Goal: Communication & Community: Answer question/provide support

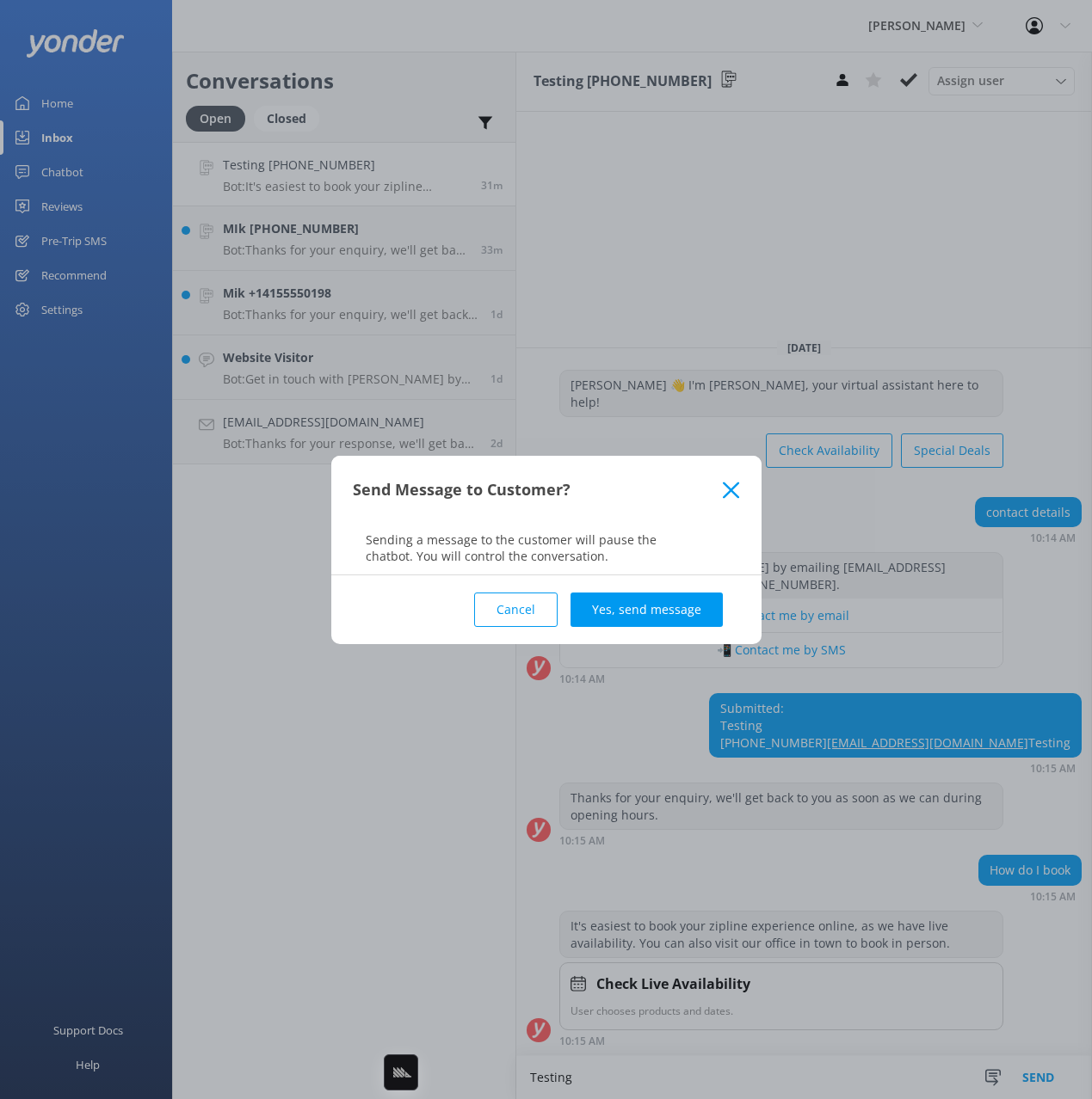
click at [681, 506] on div "Send Message to Customer?" at bounding box center [546, 489] width 430 height 69
drag, startPoint x: 506, startPoint y: 611, endPoint x: 522, endPoint y: 618, distance: 17.5
click at [506, 611] on button "Cancel" at bounding box center [515, 610] width 83 height 35
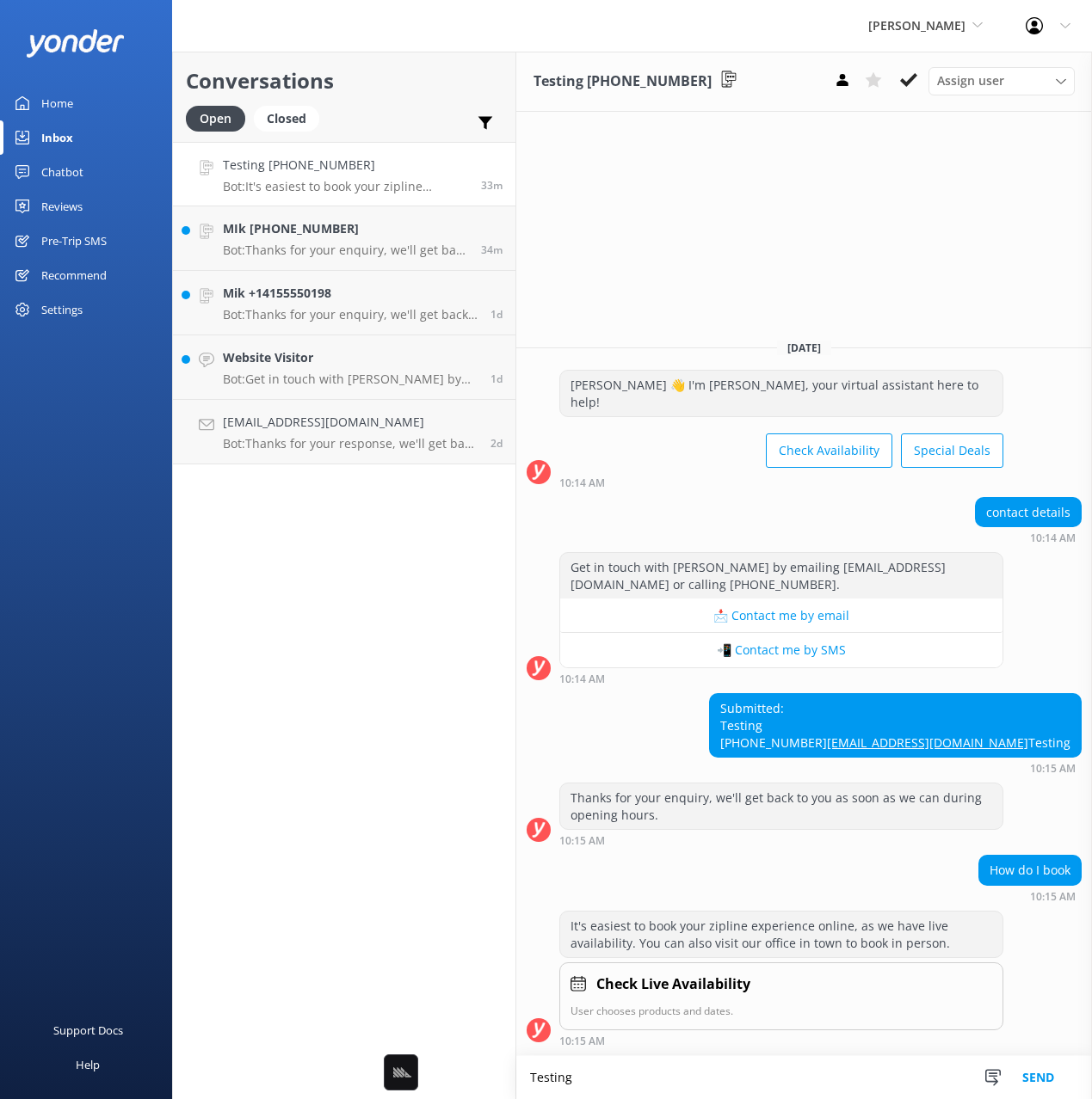
click at [382, 87] on h2 "Conversations" at bounding box center [343, 80] width 317 height 33
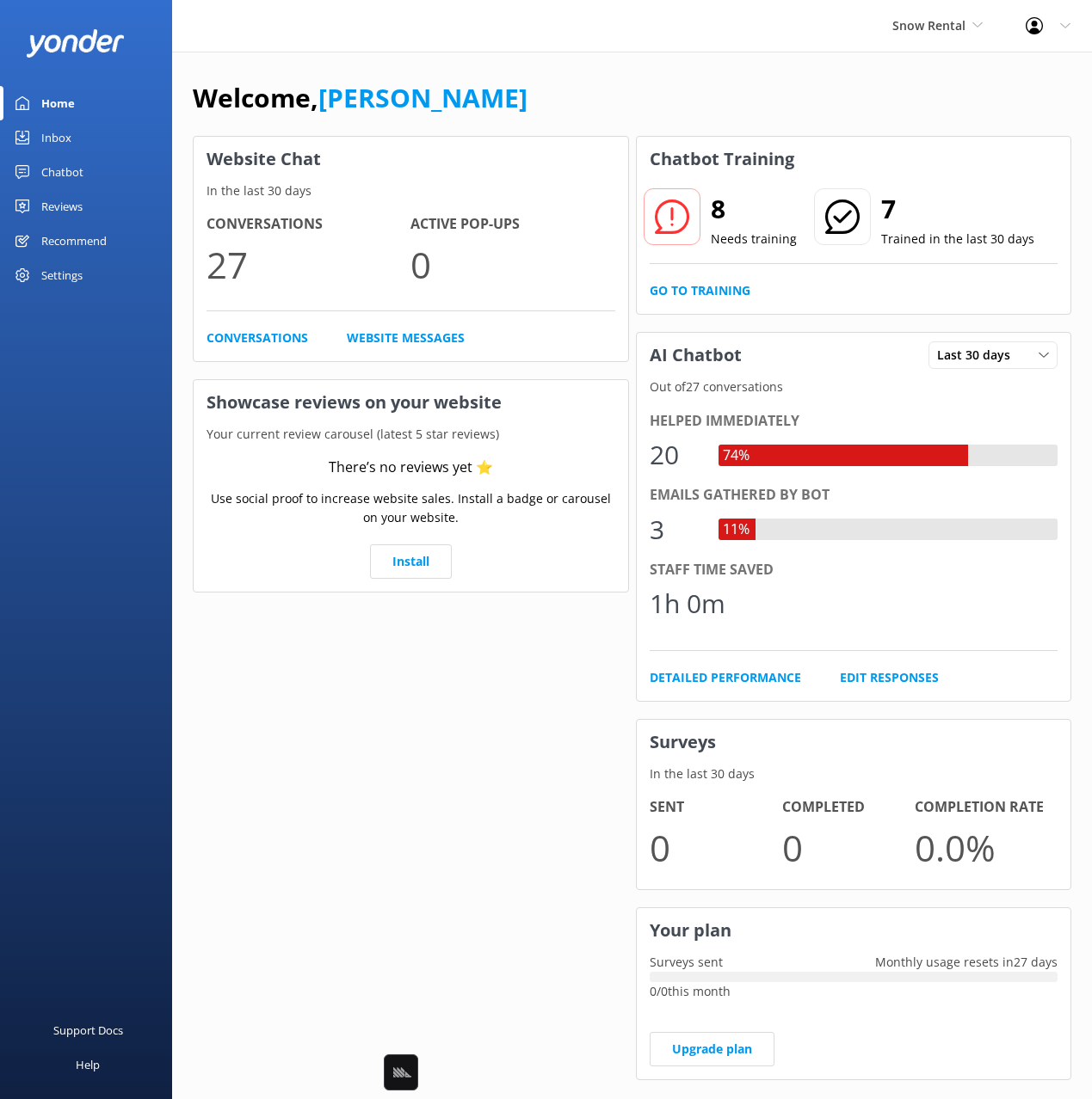
drag, startPoint x: 745, startPoint y: 88, endPoint x: 721, endPoint y: 86, distance: 24.1
click at [740, 87] on div "Welcome, Mikayla" at bounding box center [631, 106] width 879 height 59
click at [703, 86] on div "Welcome, Mikayla" at bounding box center [631, 106] width 879 height 59
drag, startPoint x: 792, startPoint y: 97, endPoint x: 372, endPoint y: 133, distance: 421.5
click at [764, 99] on div "Welcome, Mikayla" at bounding box center [631, 106] width 879 height 59
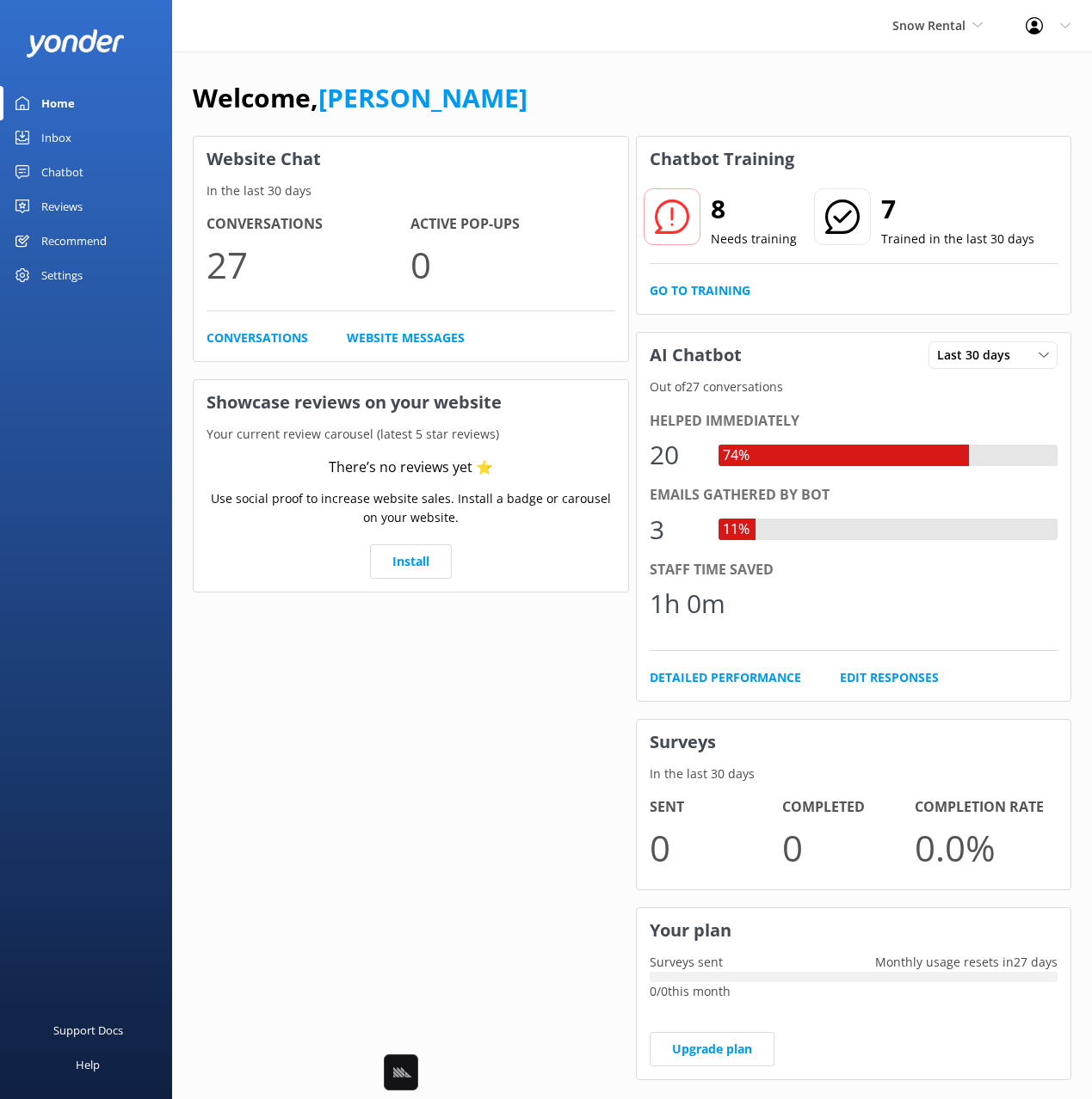
click at [63, 171] on div "Chatbot" at bounding box center [63, 172] width 42 height 35
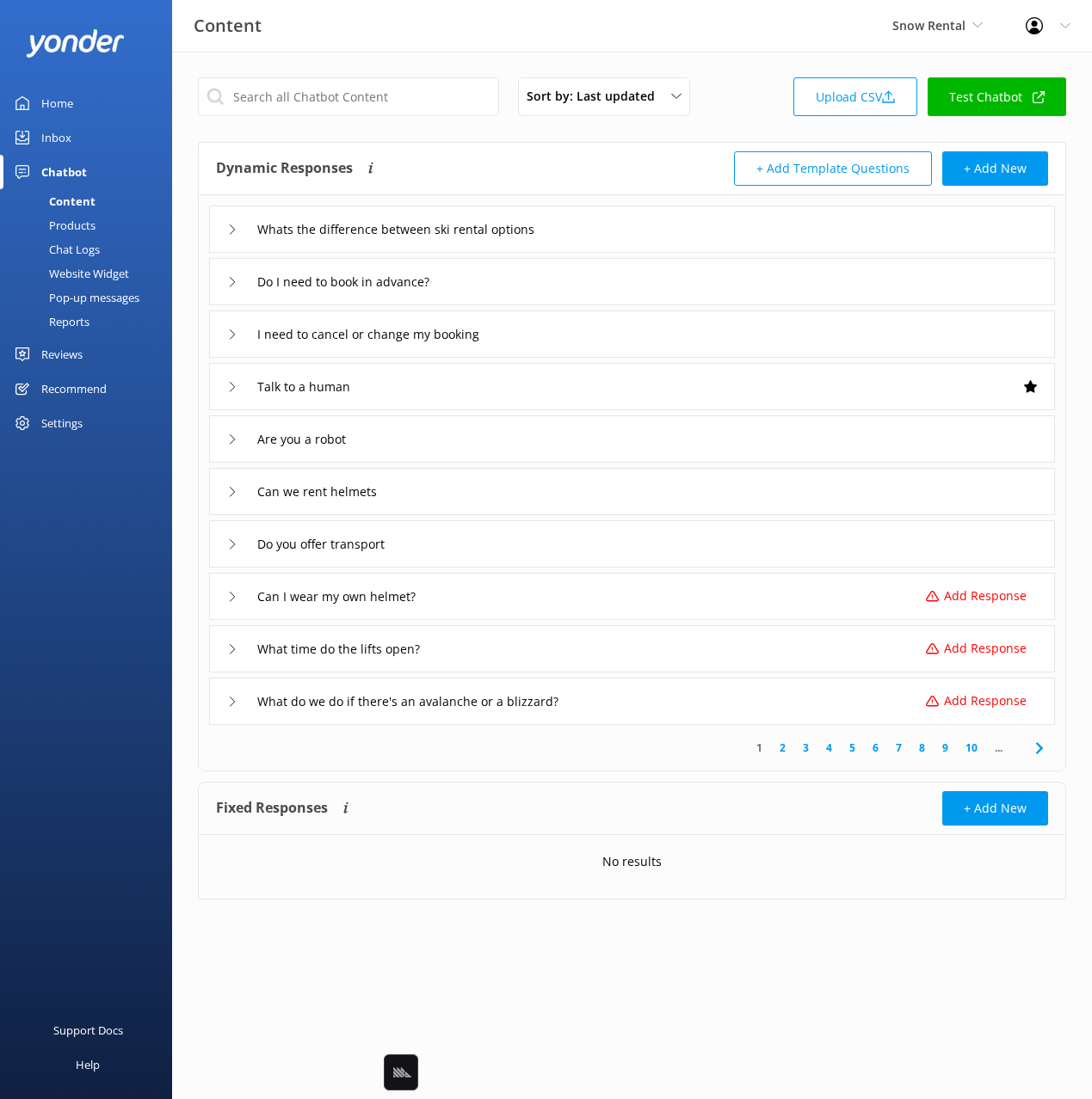
click at [512, 146] on div "Dynamic Responses Dynamic responses rely on the Large Language Model to create …" at bounding box center [631, 169] width 867 height 53
drag, startPoint x: 568, startPoint y: 173, endPoint x: 276, endPoint y: 277, distance: 310.0
click at [563, 173] on div "Dynamic Responses Dynamic responses rely on the Large Language Model to create …" at bounding box center [424, 169] width 416 height 35
click at [78, 247] on div "Chat Logs" at bounding box center [55, 249] width 89 height 24
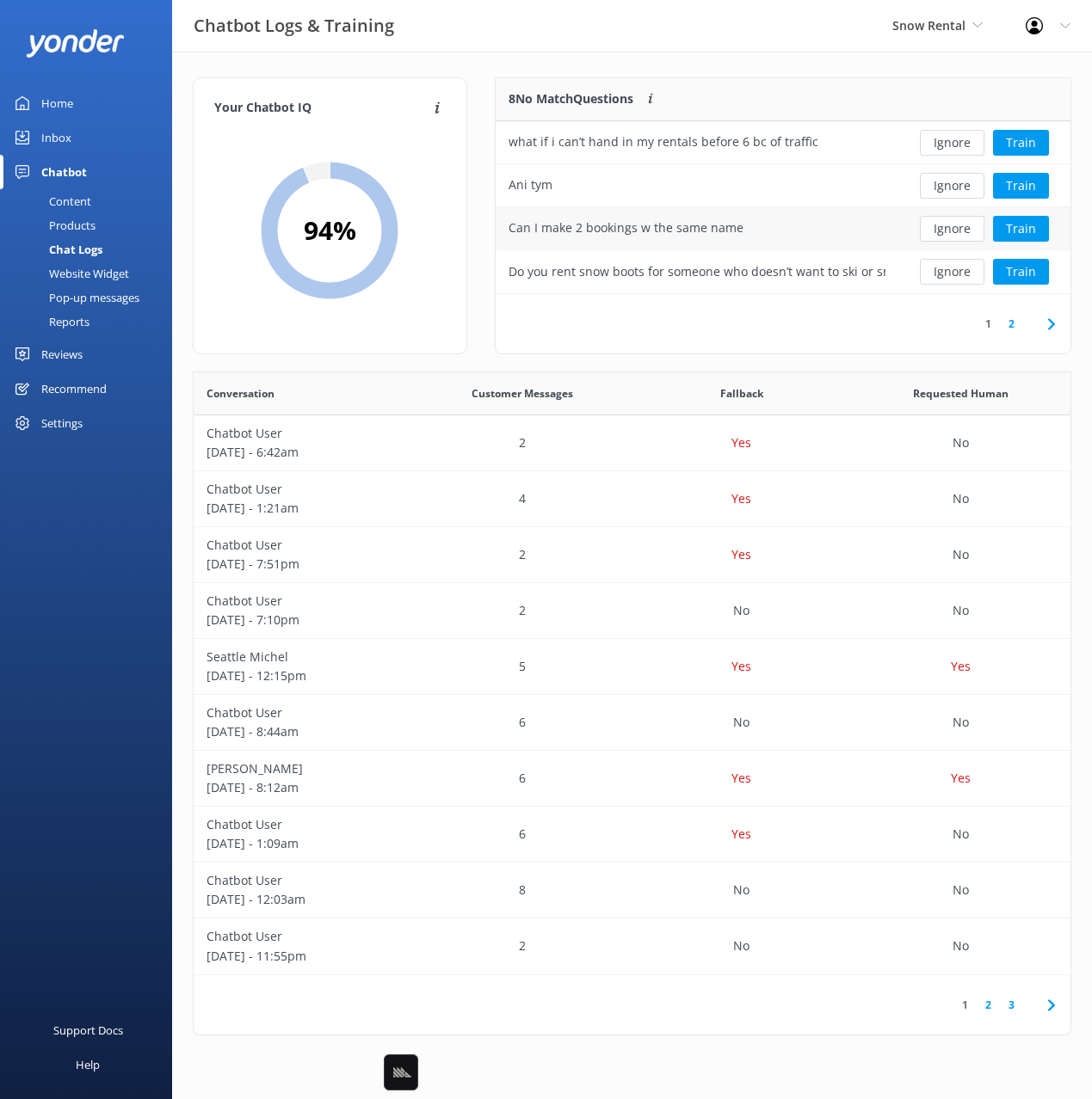
scroll to position [216, 575]
drag, startPoint x: 641, startPoint y: 68, endPoint x: 728, endPoint y: 69, distance: 87.0
click at [641, 68] on div "Your Chatbot IQ Your Chatbot IQ is the percentage of trained FAQs against untra…" at bounding box center [631, 561] width 919 height 1019
click at [779, 69] on div "Your Chatbot IQ Your Chatbot IQ is the percentage of trained FAQs against untra…" at bounding box center [631, 561] width 919 height 1019
click at [885, 73] on div "Your Chatbot IQ Your Chatbot IQ is the percentage of trained FAQs against untra…" at bounding box center [631, 561] width 919 height 1019
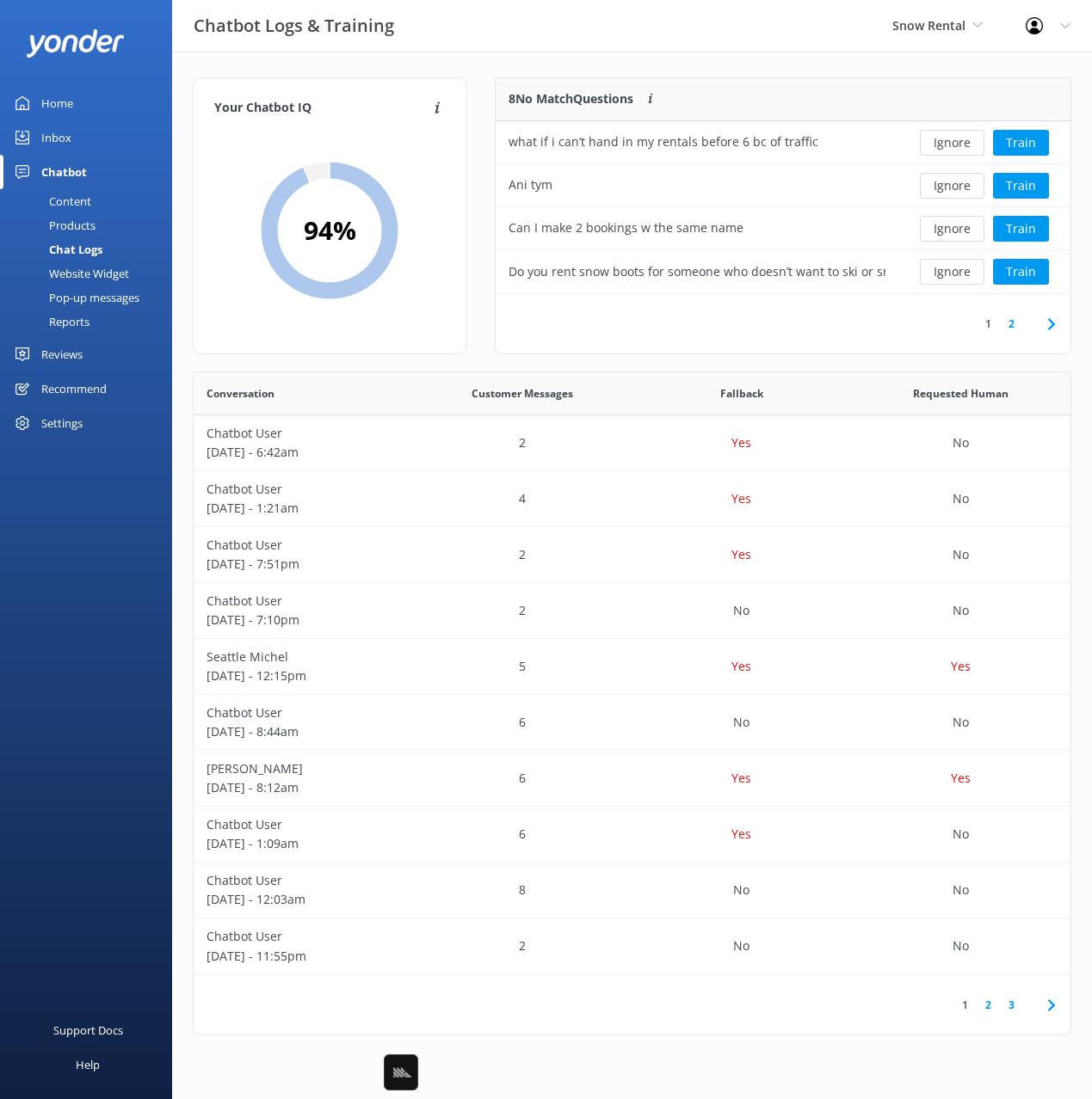
drag, startPoint x: 949, startPoint y: 83, endPoint x: 997, endPoint y: 116, distance: 58.2
click at [949, 83] on div at bounding box center [984, 99] width 172 height 43
click at [1009, 141] on button "Train" at bounding box center [1021, 143] width 56 height 26
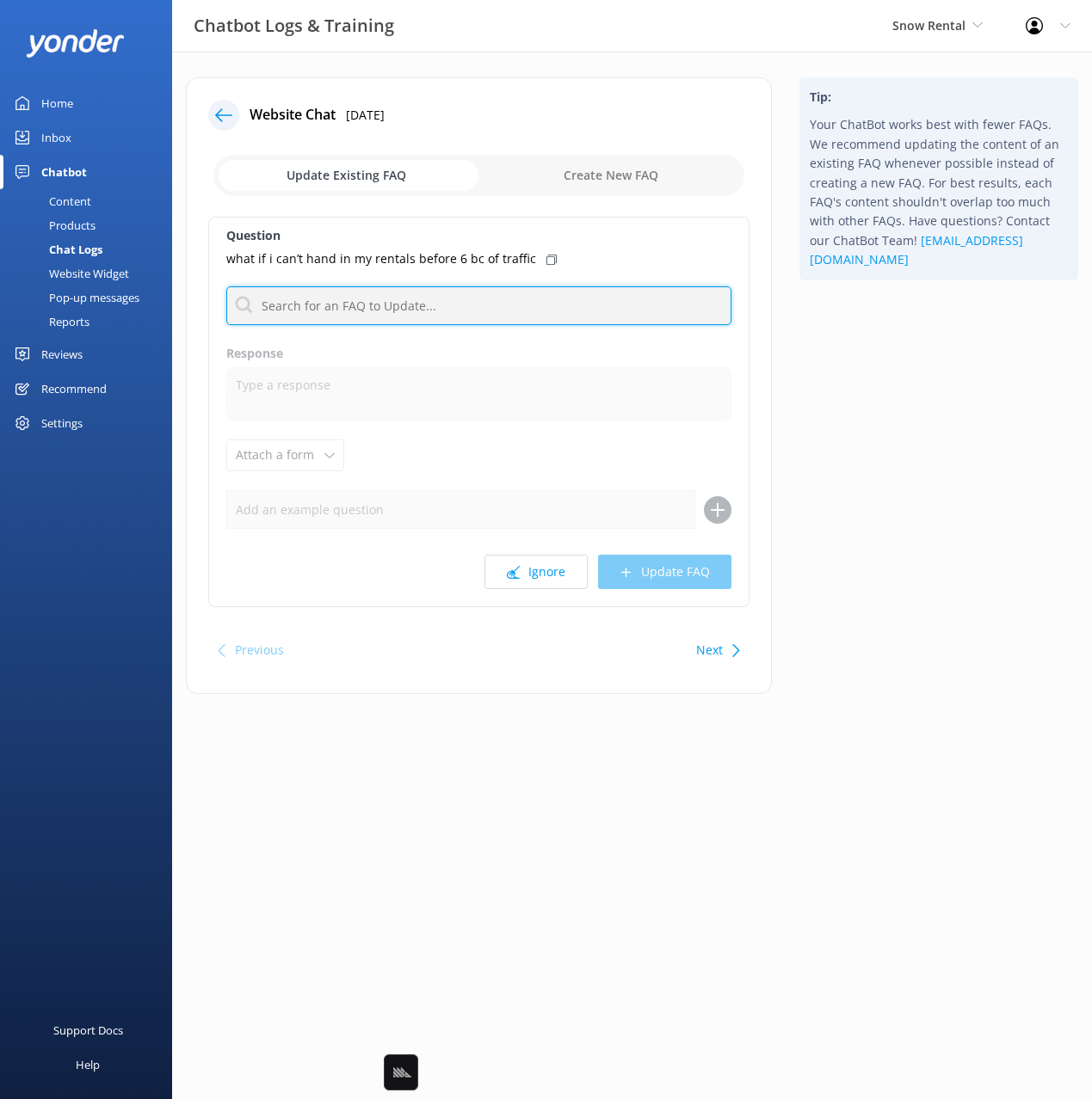
click at [569, 314] on input "text" at bounding box center [478, 306] width 505 height 39
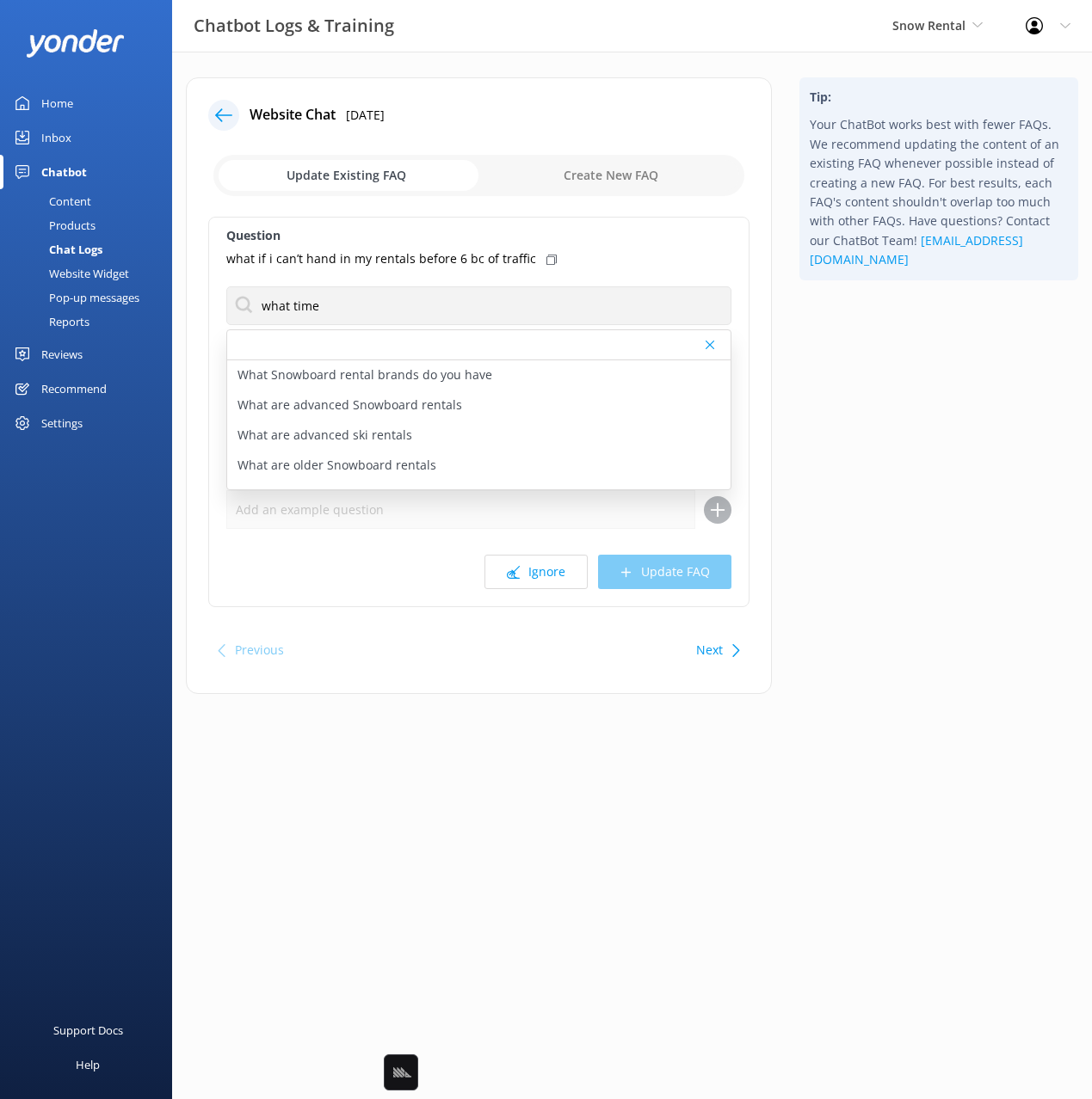
click at [855, 355] on div "Tip: Your ChatBot works best with fewer FAQs. We recommend updating the content…" at bounding box center [938, 394] width 306 height 634
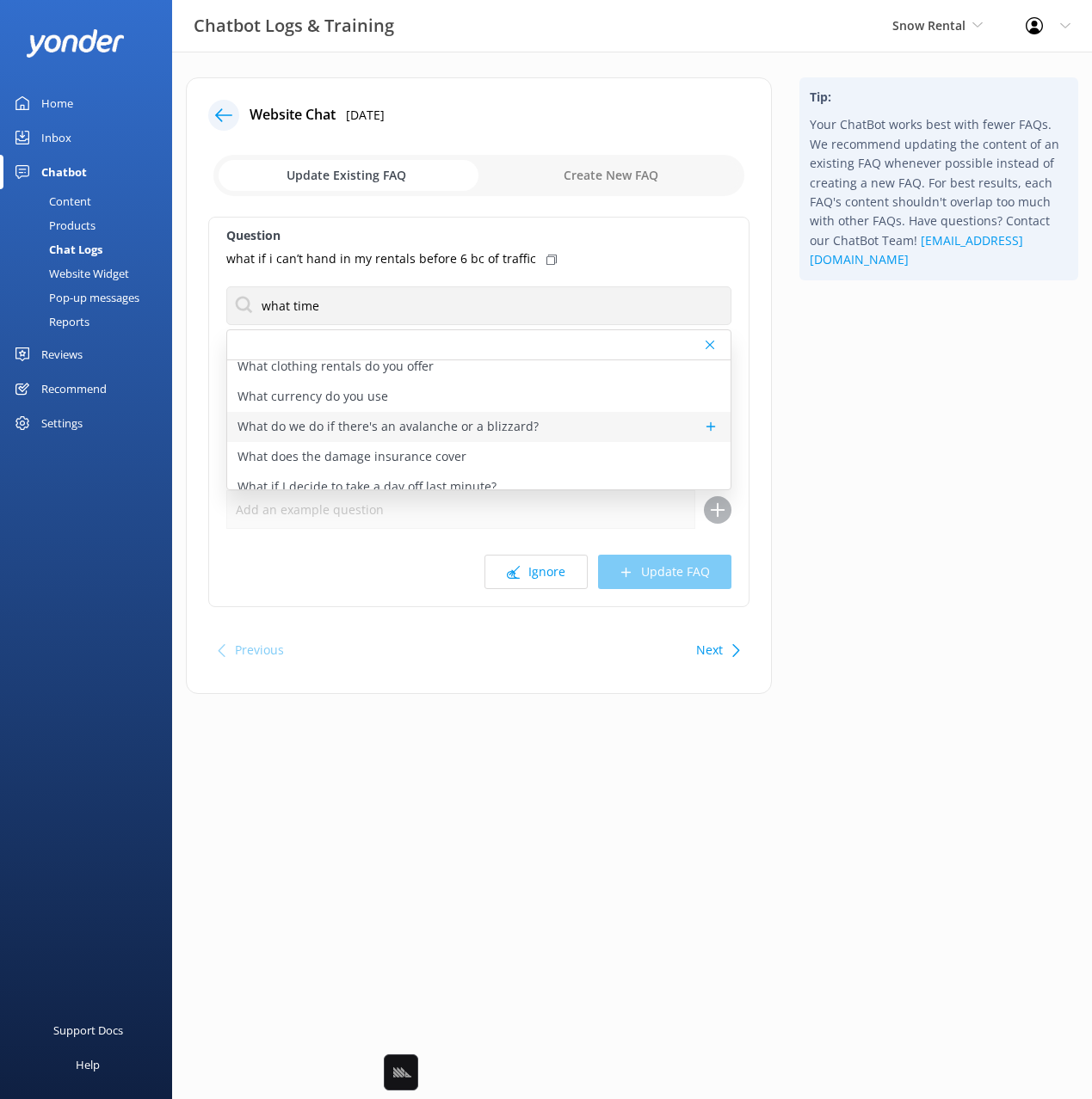
scroll to position [404, 0]
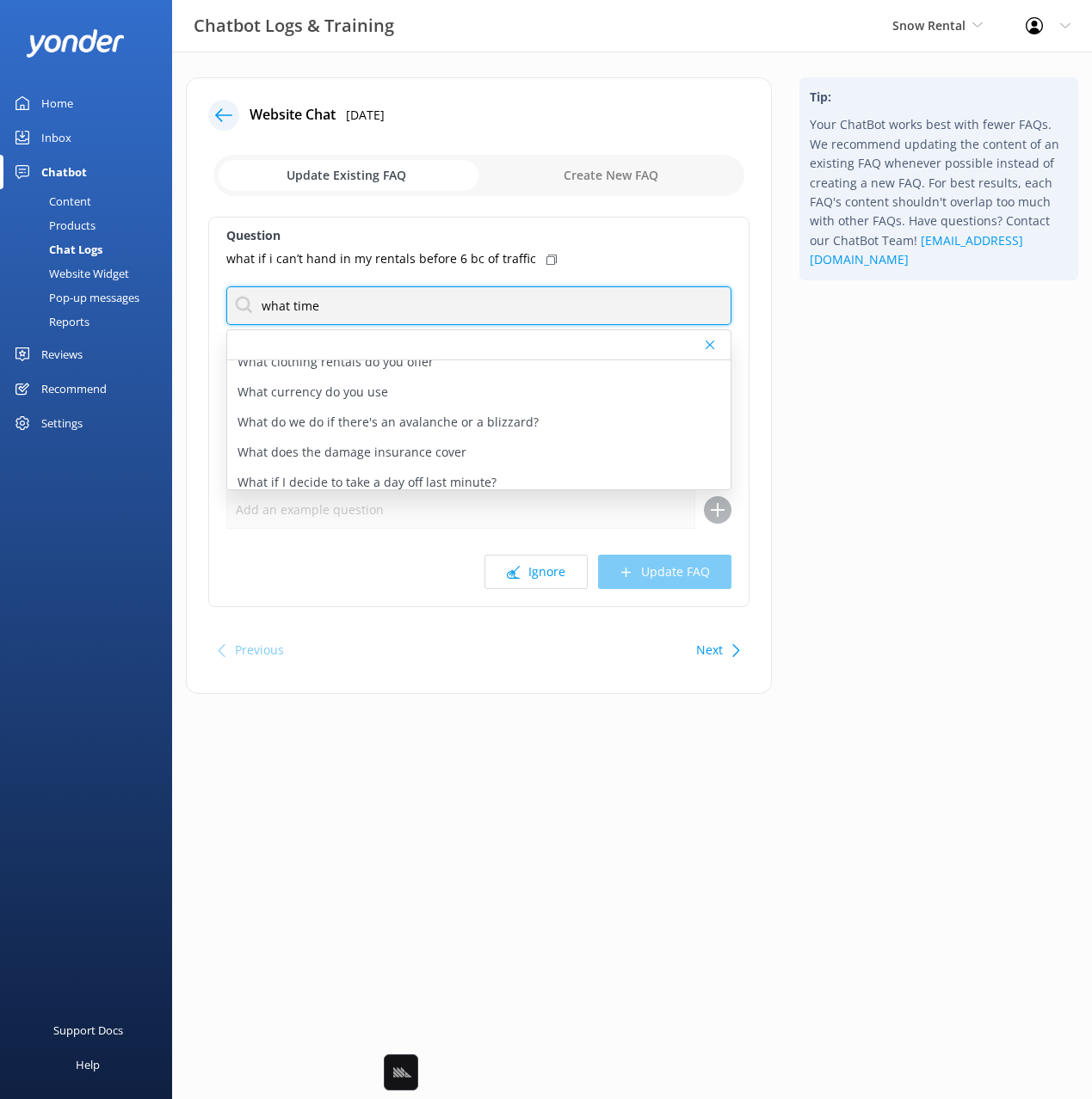
click at [339, 315] on input "what time" at bounding box center [478, 306] width 505 height 39
type input "when"
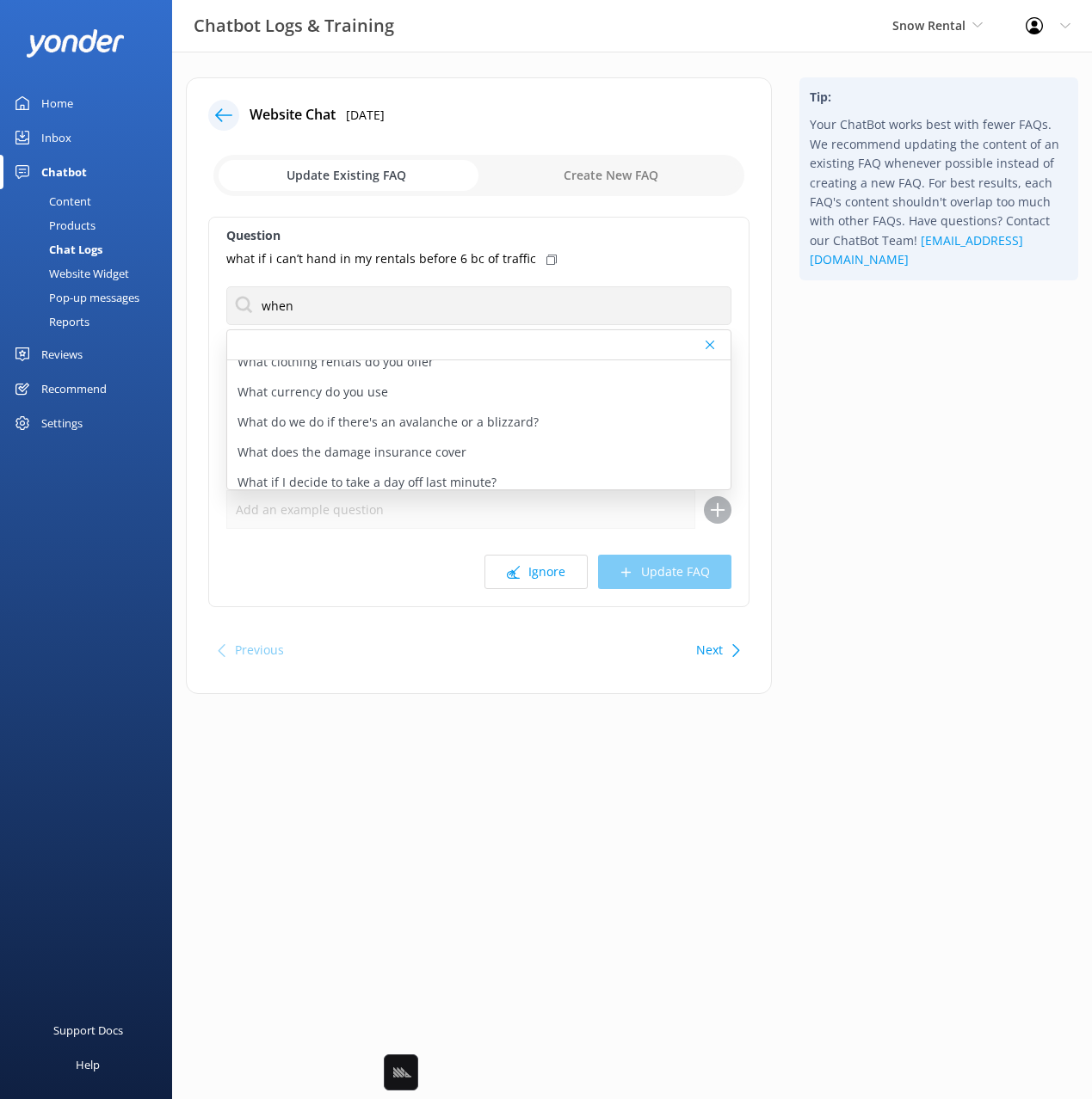
scroll to position [0, 0]
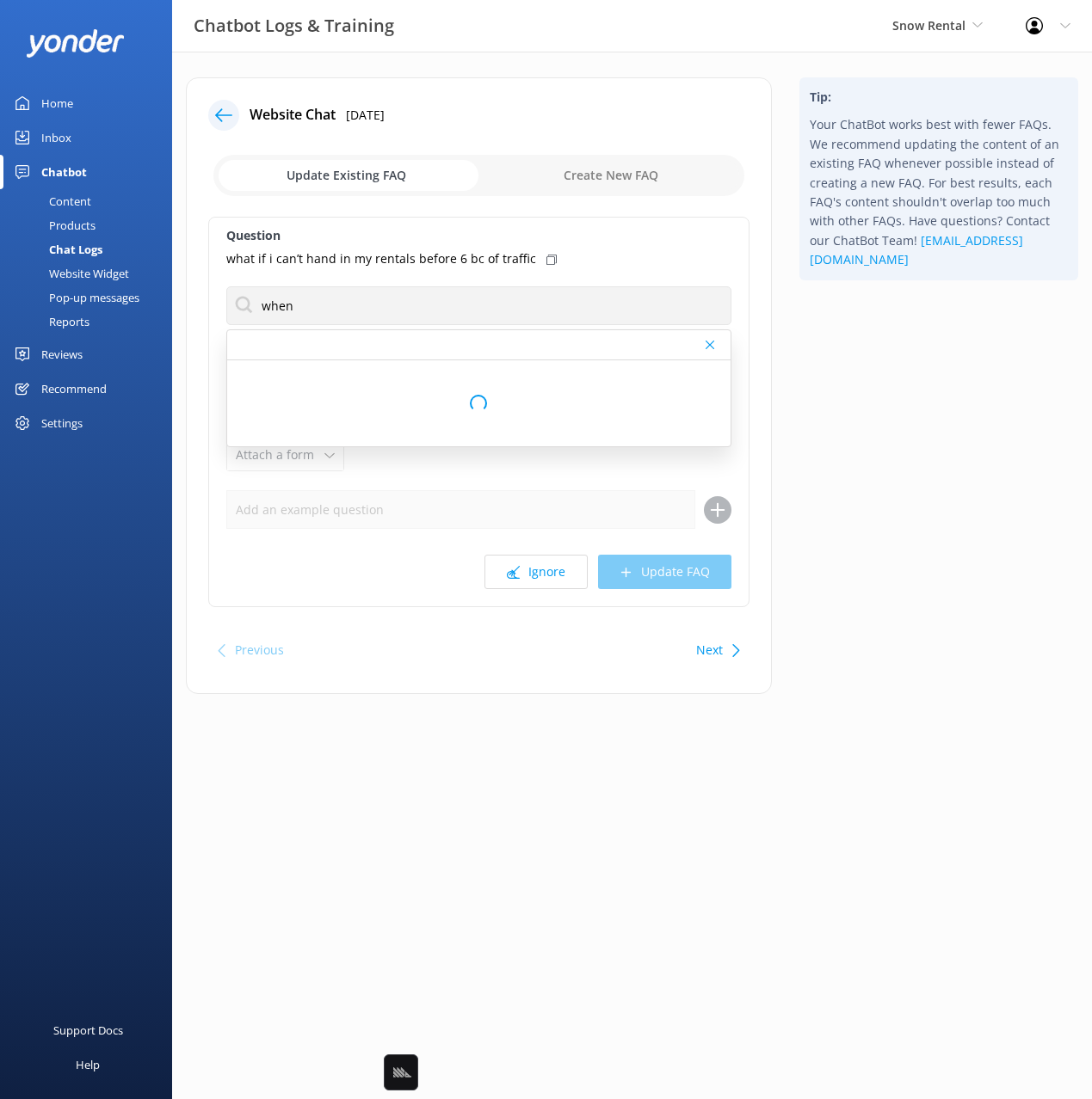
click at [884, 492] on div "Tip: Your ChatBot works best with fewer FAQs. We recommend updating the content…" at bounding box center [938, 394] width 306 height 634
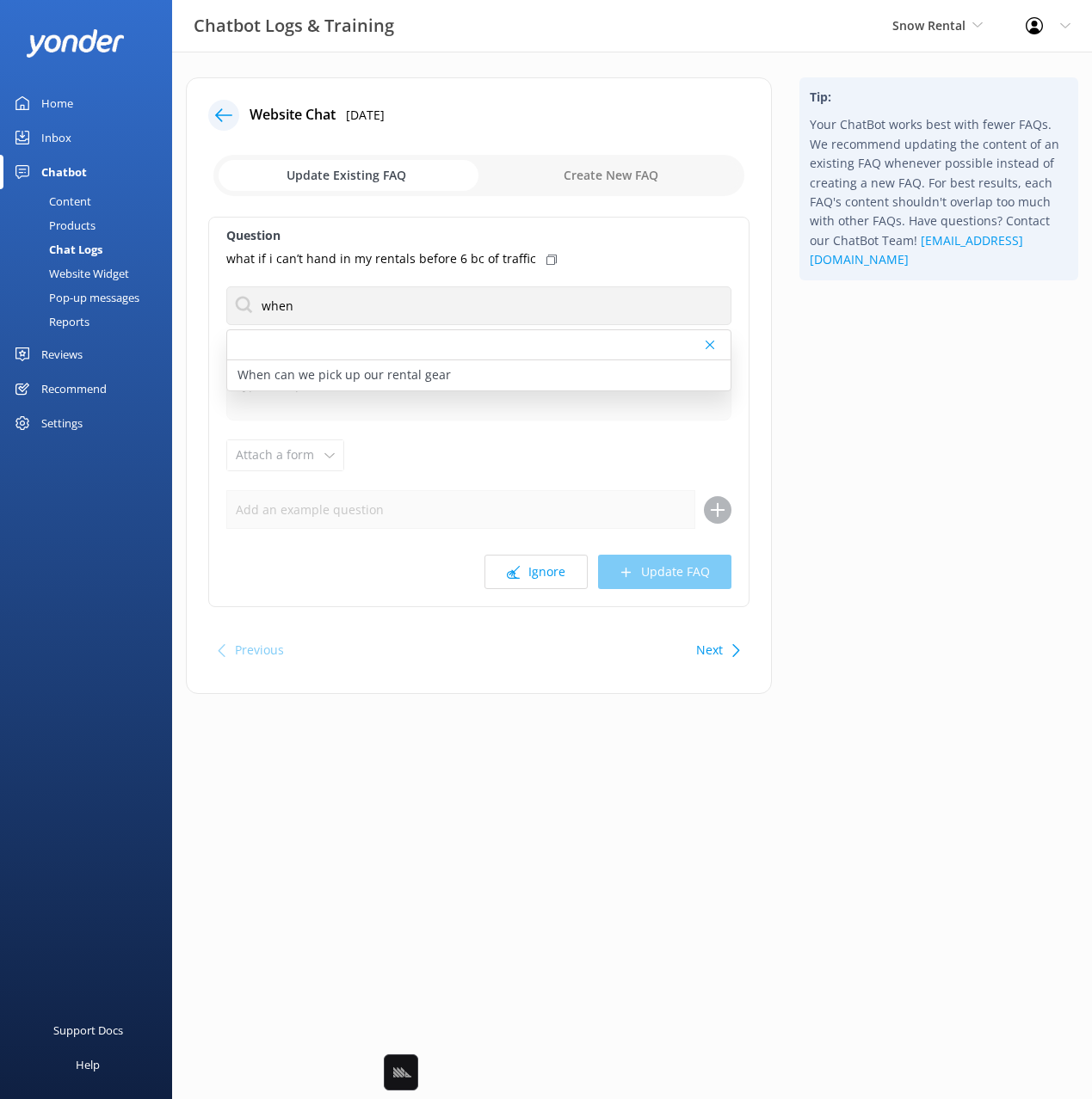
click at [865, 444] on div "Tip: Your ChatBot works best with fewer FAQs. We recommend updating the content…" at bounding box center [938, 394] width 306 height 634
click at [873, 435] on div "Tip: Your ChatBot works best with fewer FAQs. We recommend updating the content…" at bounding box center [938, 394] width 306 height 634
click at [706, 649] on button "Next" at bounding box center [709, 650] width 27 height 35
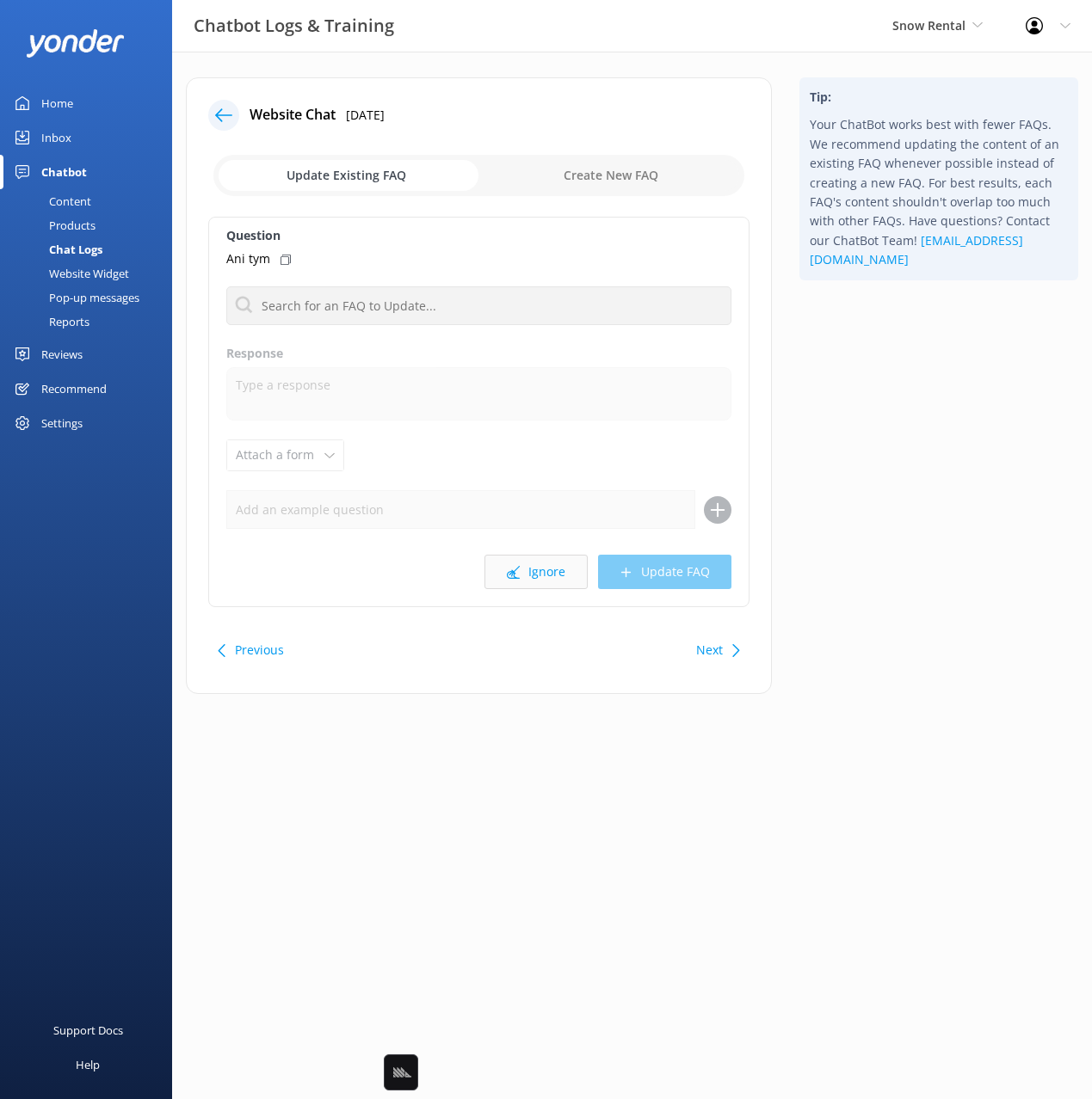
click at [543, 578] on button "Ignore" at bounding box center [536, 572] width 103 height 35
click at [829, 506] on div "Tip: Your ChatBot works best with fewer FAQs. We recommend updating the content…" at bounding box center [938, 394] width 306 height 634
click at [823, 660] on div "Tip: Your ChatBot works best with fewer FAQs. We recommend updating the content…" at bounding box center [938, 394] width 306 height 634
click at [713, 640] on button "Next" at bounding box center [709, 650] width 27 height 35
click at [874, 596] on div "Tip: Your ChatBot works best with fewer FAQs. We recommend updating the content…" at bounding box center [938, 394] width 306 height 634
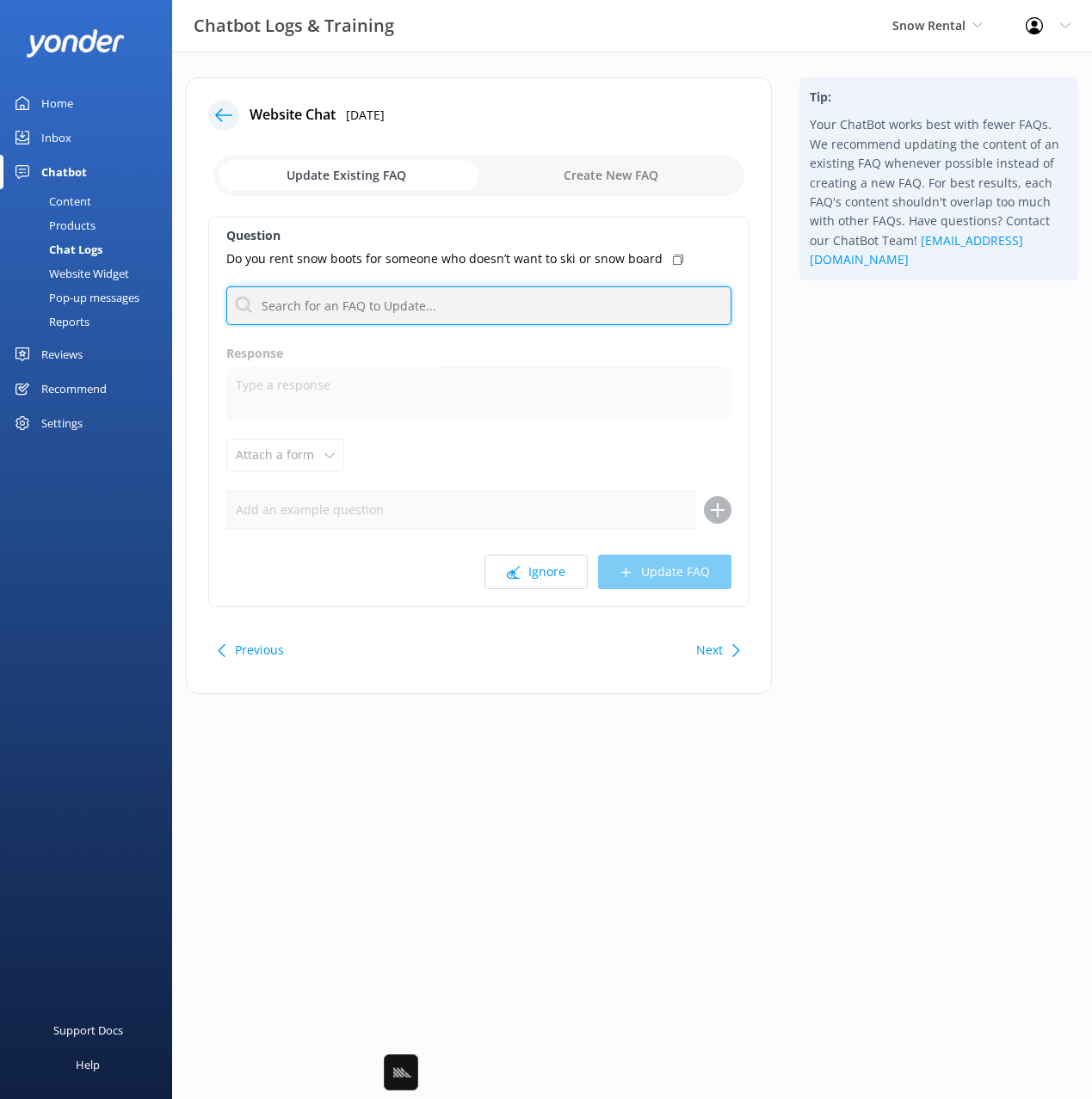
click at [391, 323] on input "text" at bounding box center [478, 306] width 505 height 39
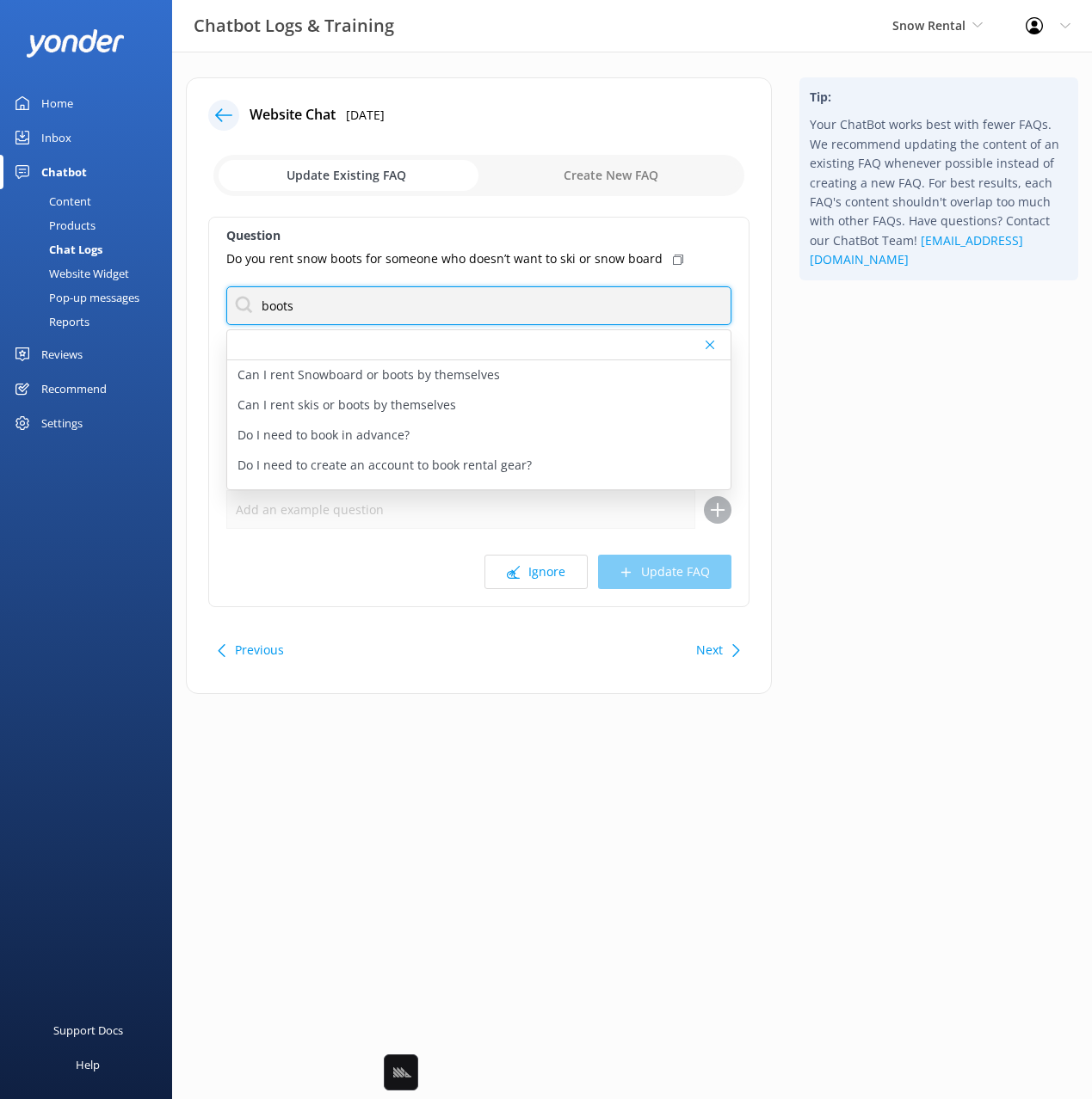
type input "boots"
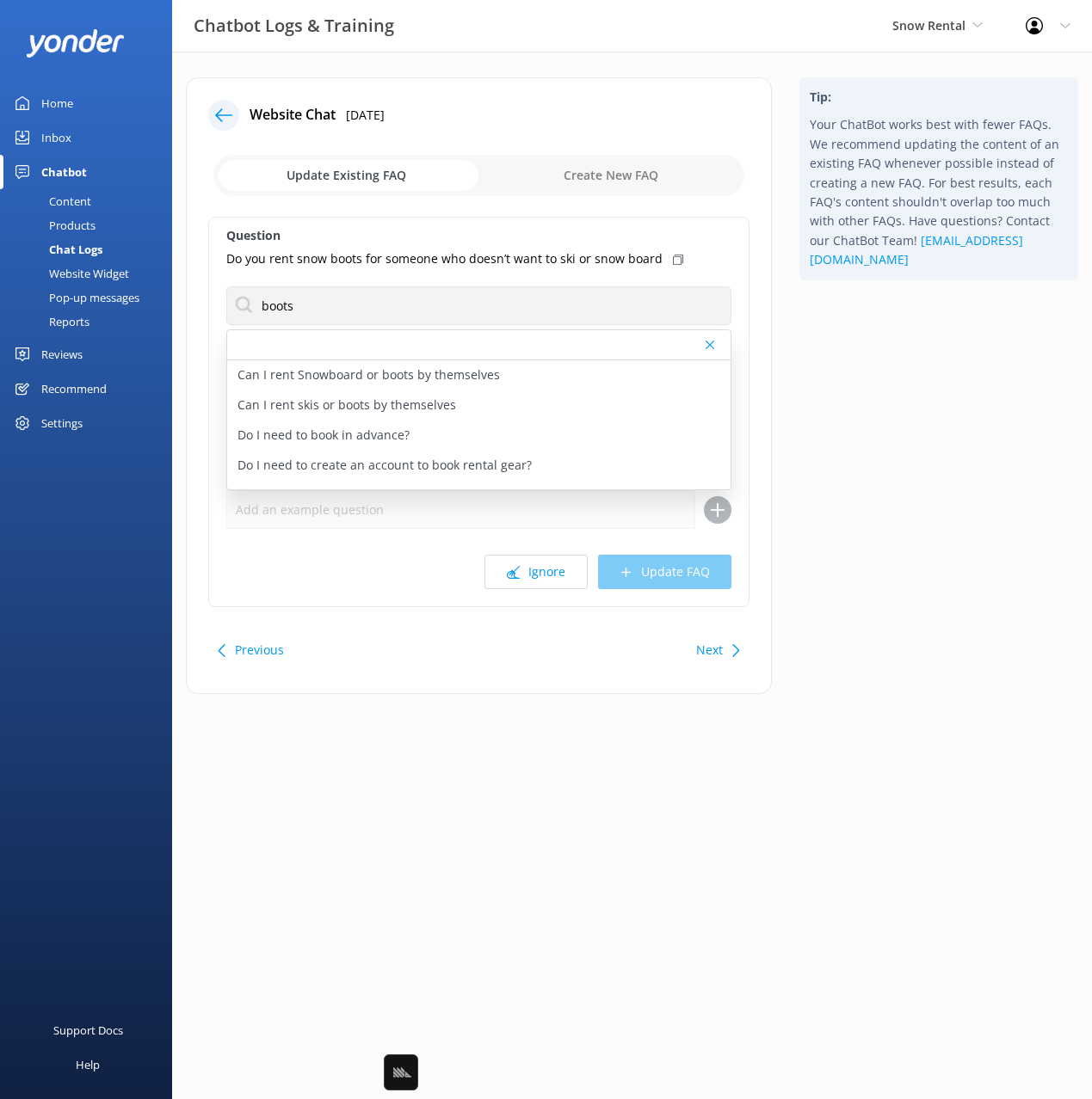
click at [855, 383] on div "Tip: Your ChatBot works best with fewer FAQs. We recommend updating the content…" at bounding box center [938, 394] width 306 height 634
click at [855, 459] on div "Tip: Your ChatBot works best with fewer FAQs. We recommend updating the content…" at bounding box center [938, 394] width 306 height 634
click at [235, 114] on div at bounding box center [223, 115] width 31 height 31
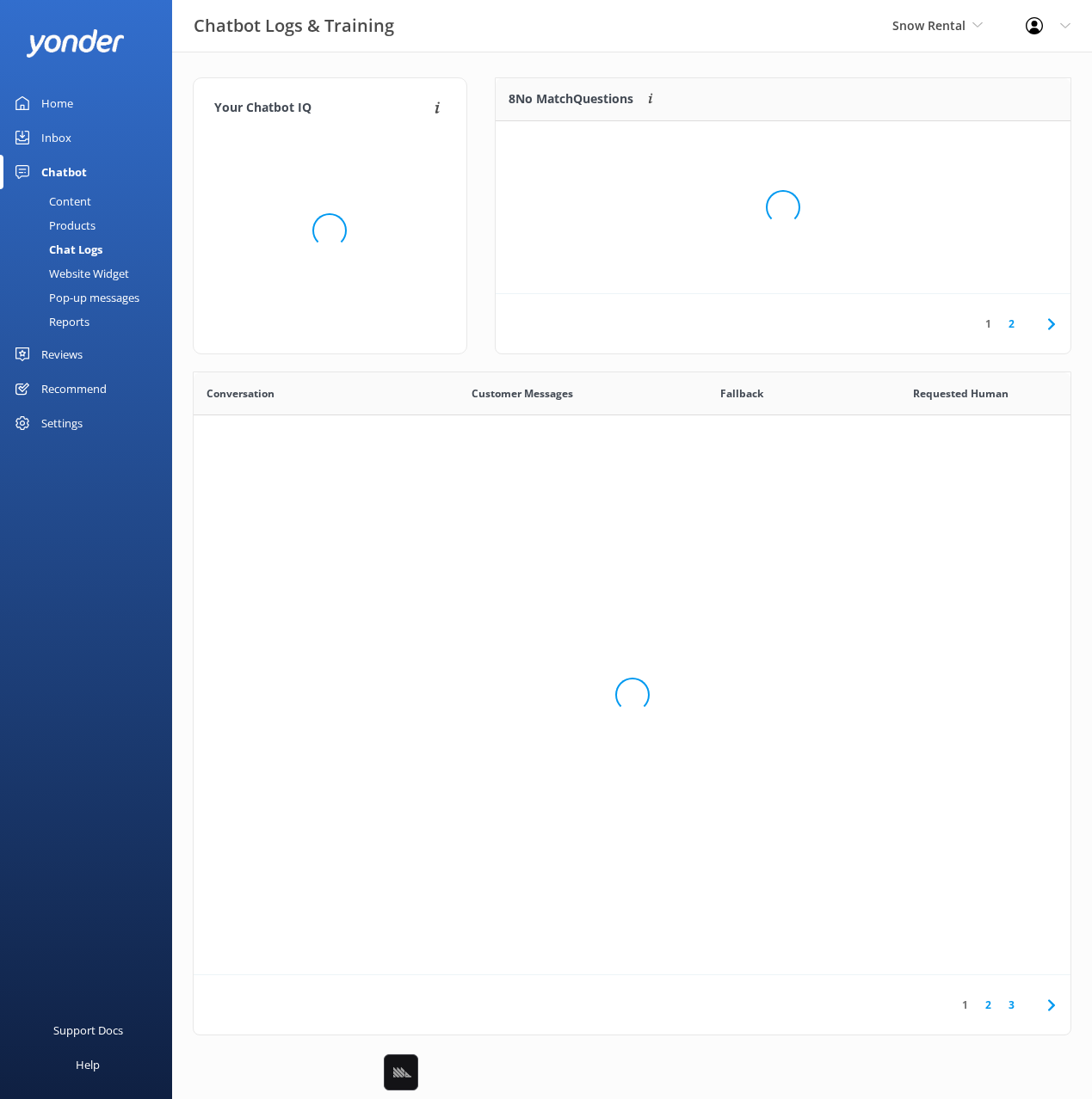
scroll to position [603, 877]
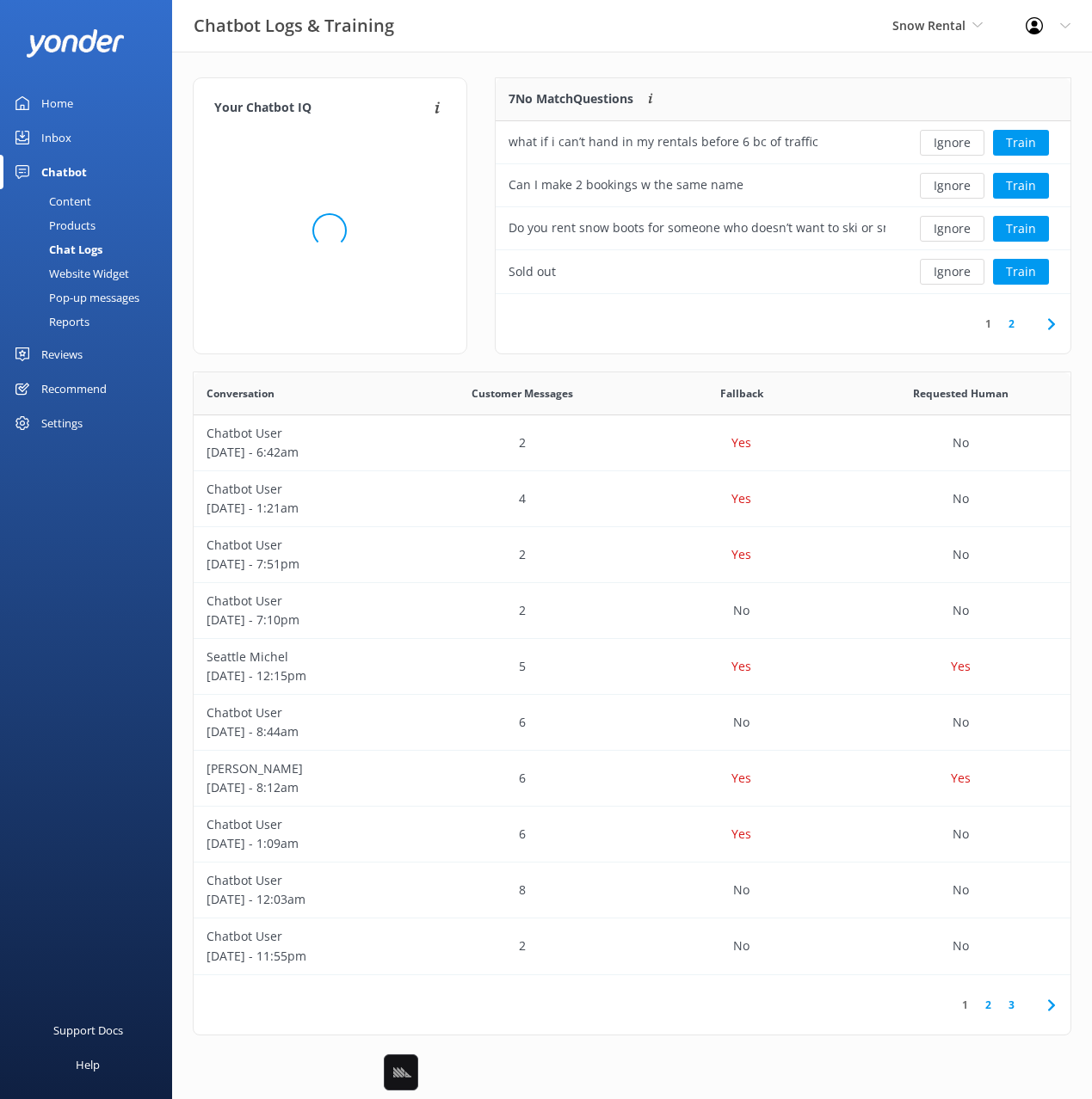
drag, startPoint x: 498, startPoint y: 55, endPoint x: 303, endPoint y: 102, distance: 200.6
click at [494, 55] on div "Your Chatbot IQ Your Chatbot IQ is the percentage of trained FAQs against untra…" at bounding box center [631, 561] width 919 height 1019
drag, startPoint x: 67, startPoint y: 92, endPoint x: 111, endPoint y: 95, distance: 44.1
click at [67, 92] on div "Home" at bounding box center [58, 103] width 32 height 35
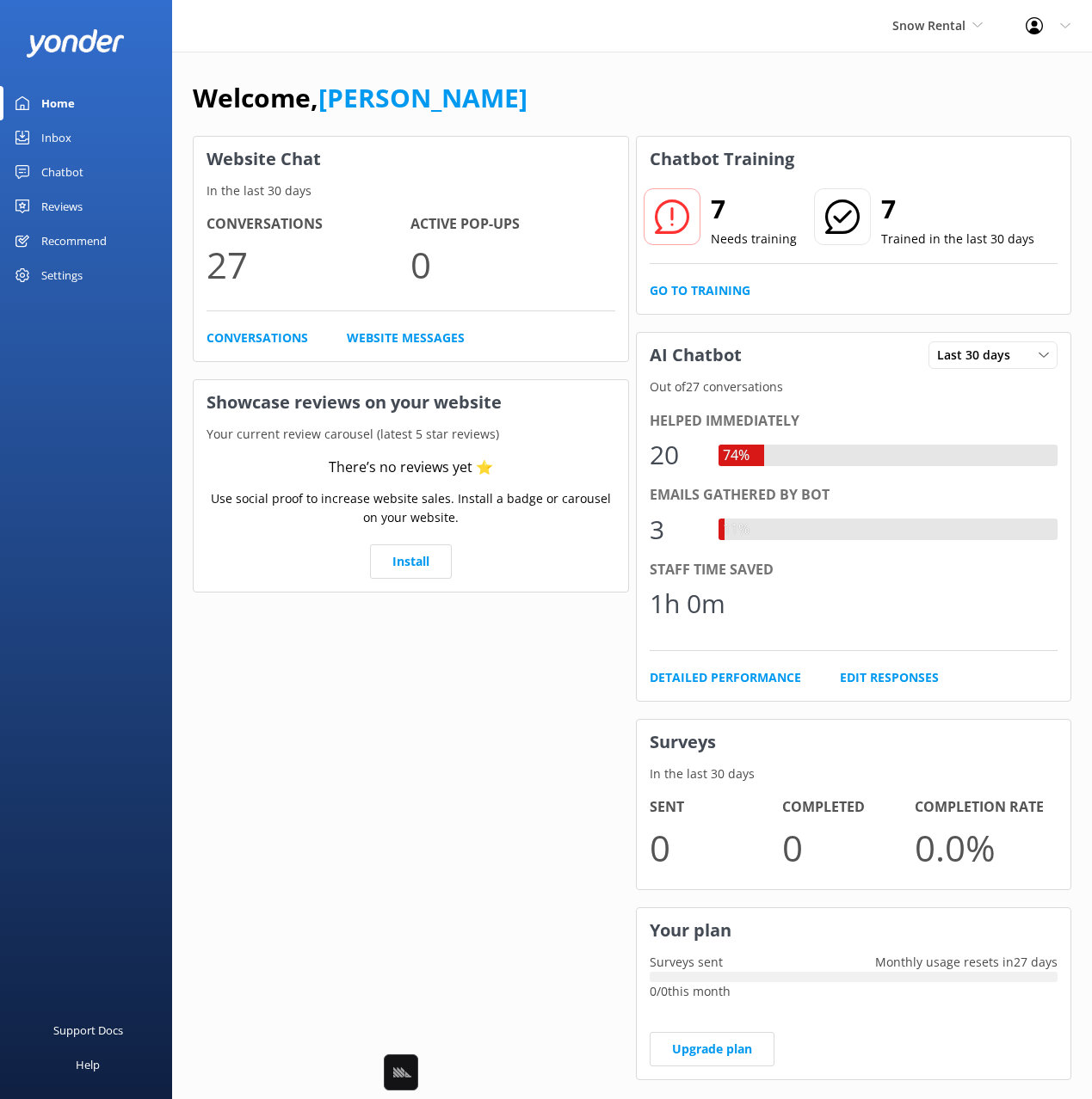
click at [575, 100] on div "Welcome, [PERSON_NAME]" at bounding box center [631, 106] width 879 height 59
click at [80, 168] on div "Chatbot" at bounding box center [63, 172] width 42 height 35
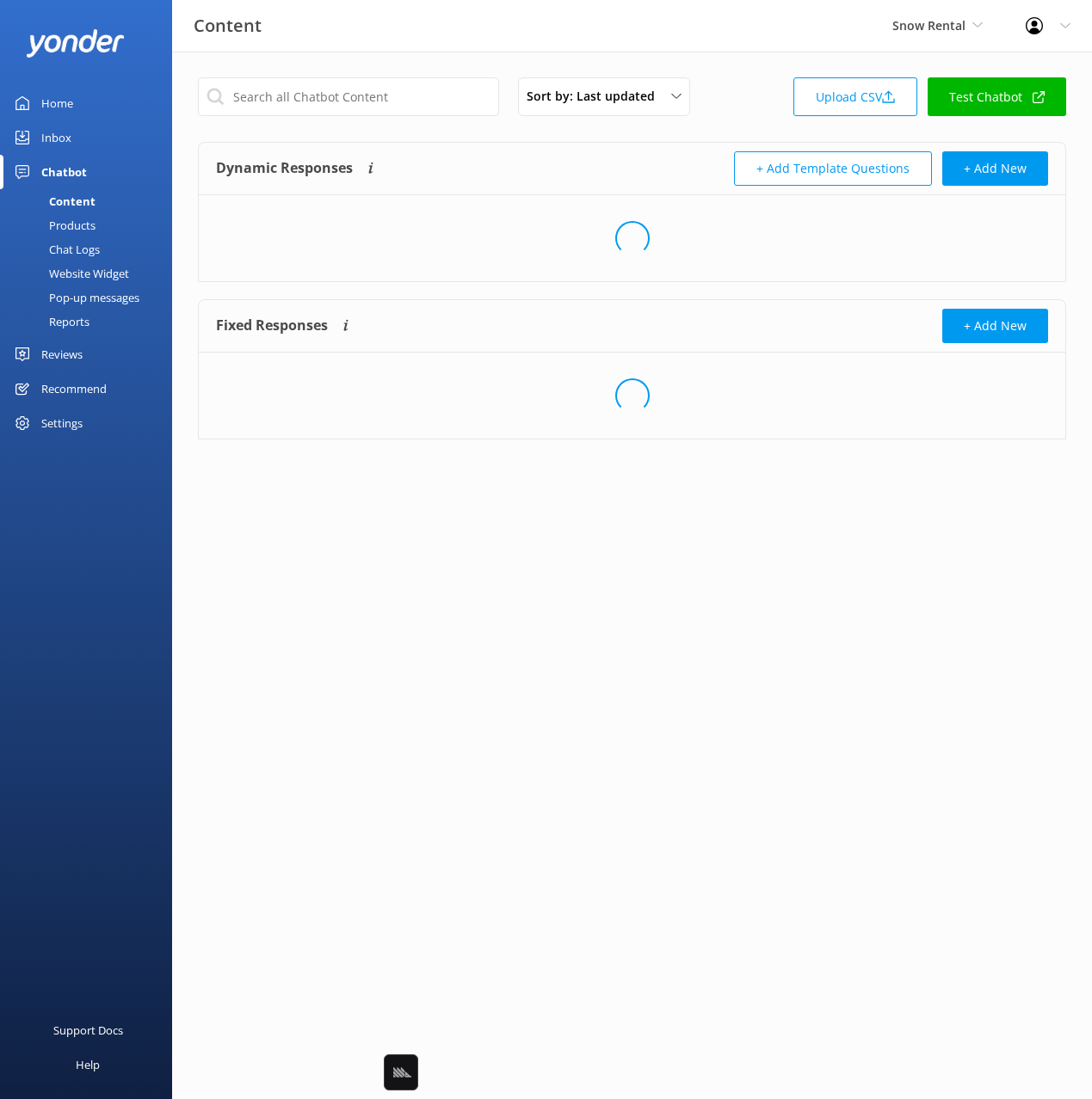
click at [83, 332] on div "Content Products Chat Logs Website Widget Pop-up messages Reports" at bounding box center [90, 263] width 162 height 148
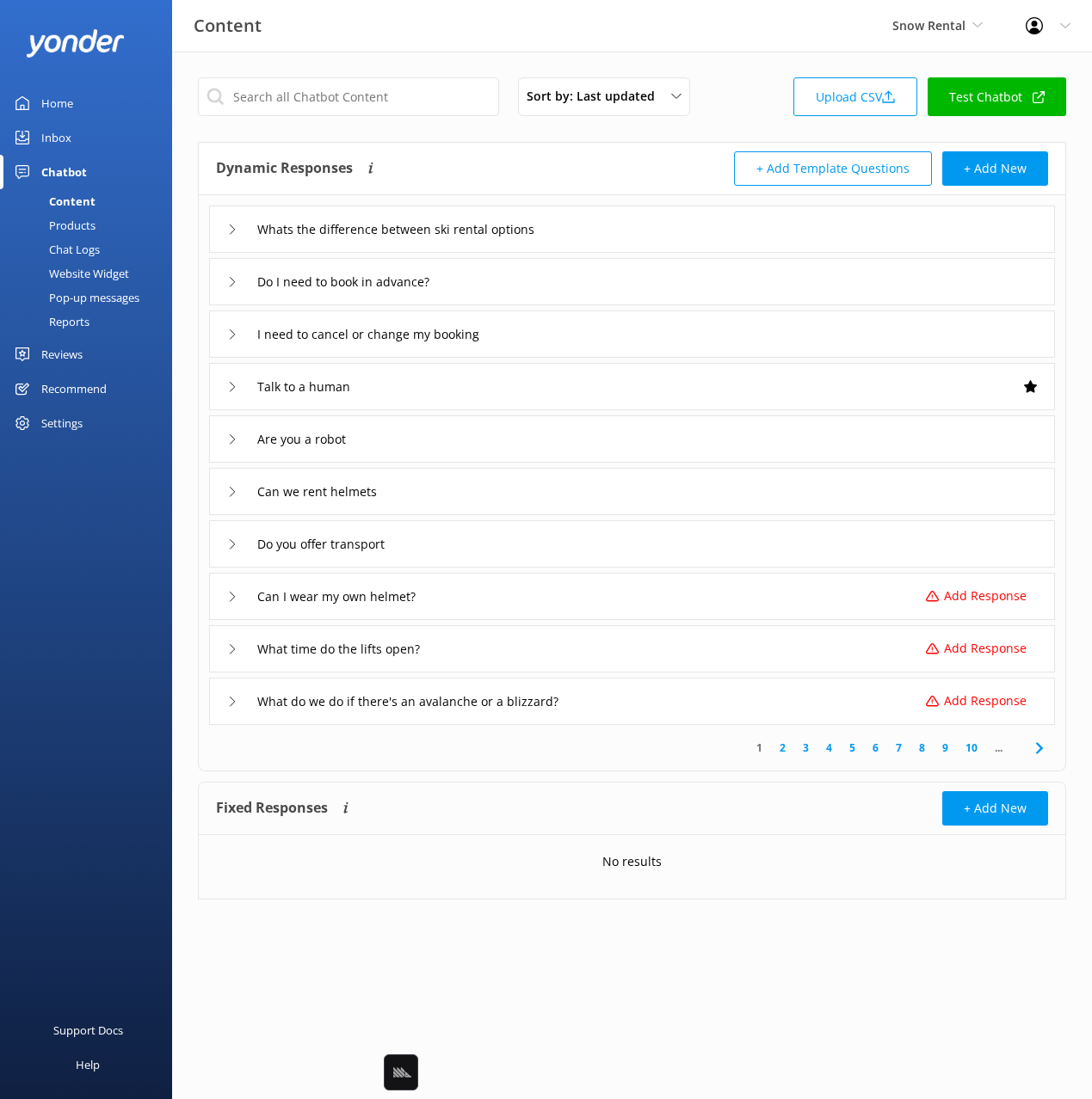
click at [81, 324] on div "Reports" at bounding box center [50, 322] width 79 height 24
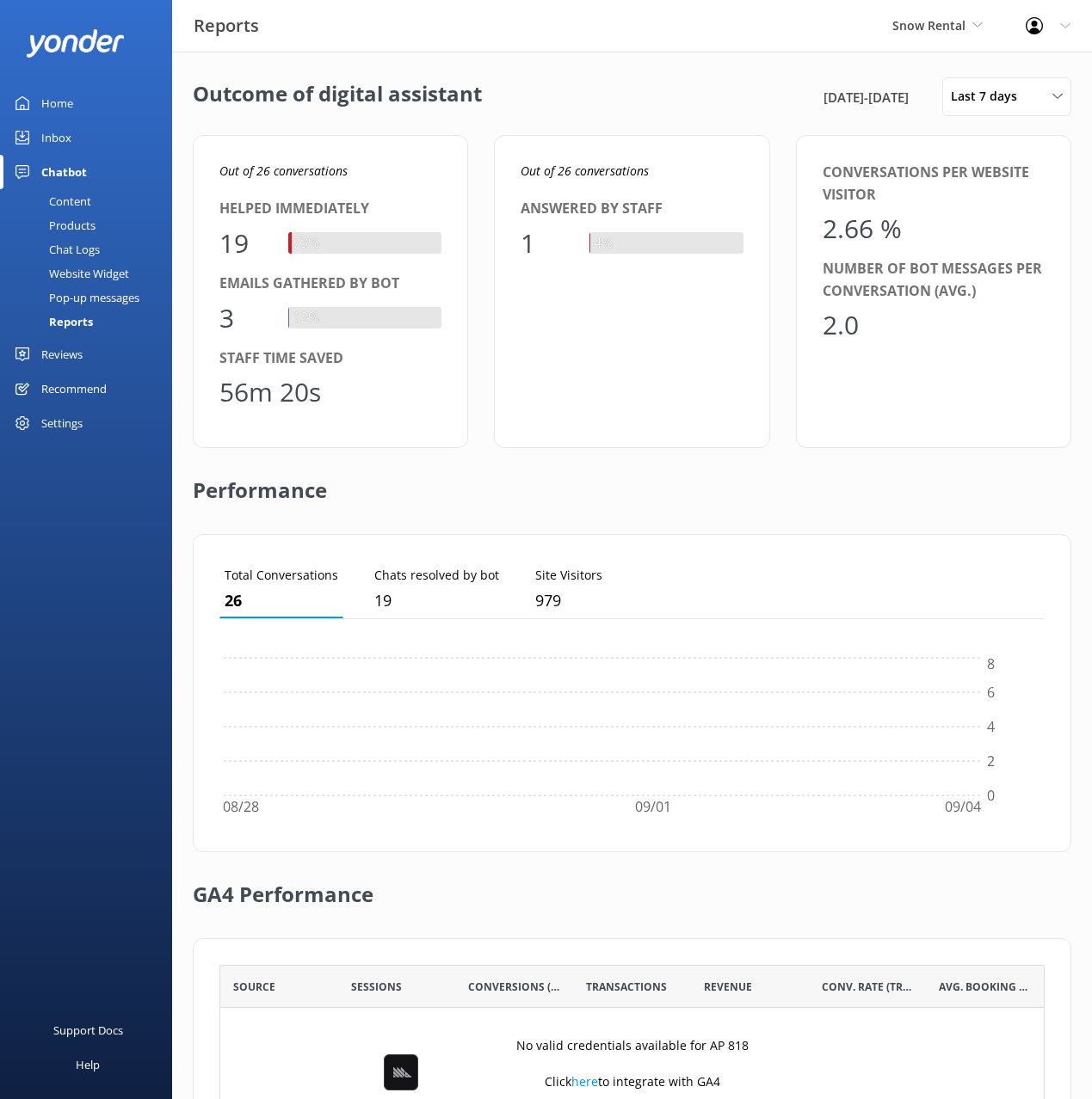
scroll to position [173, 825]
click at [1014, 114] on div "Last 7 days Last 7 days Last 30 days Last month Last 90 days Last 180 days Cust…" at bounding box center [1007, 96] width 129 height 39
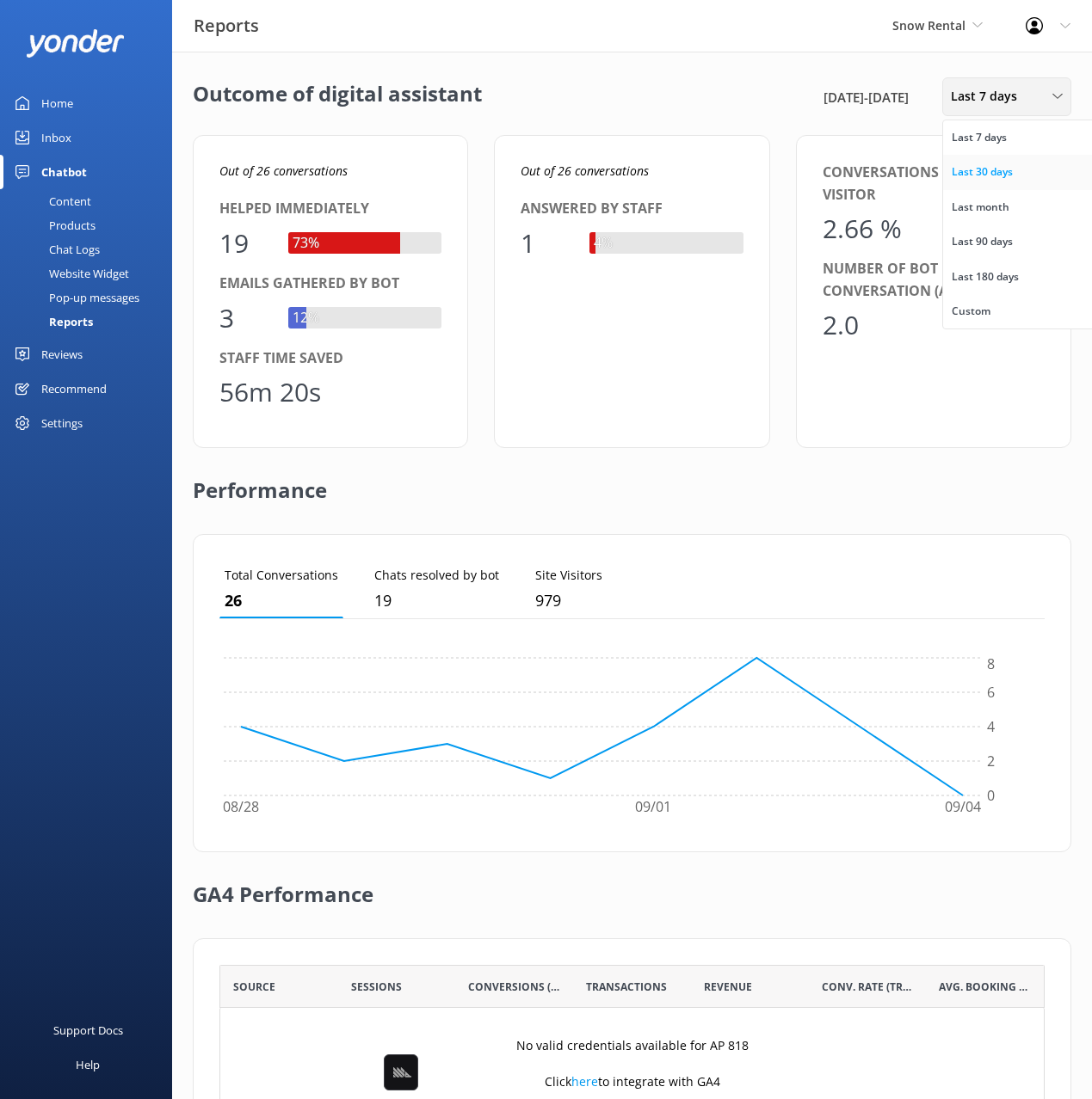
click at [990, 172] on div "Last 30 days" at bounding box center [982, 172] width 62 height 17
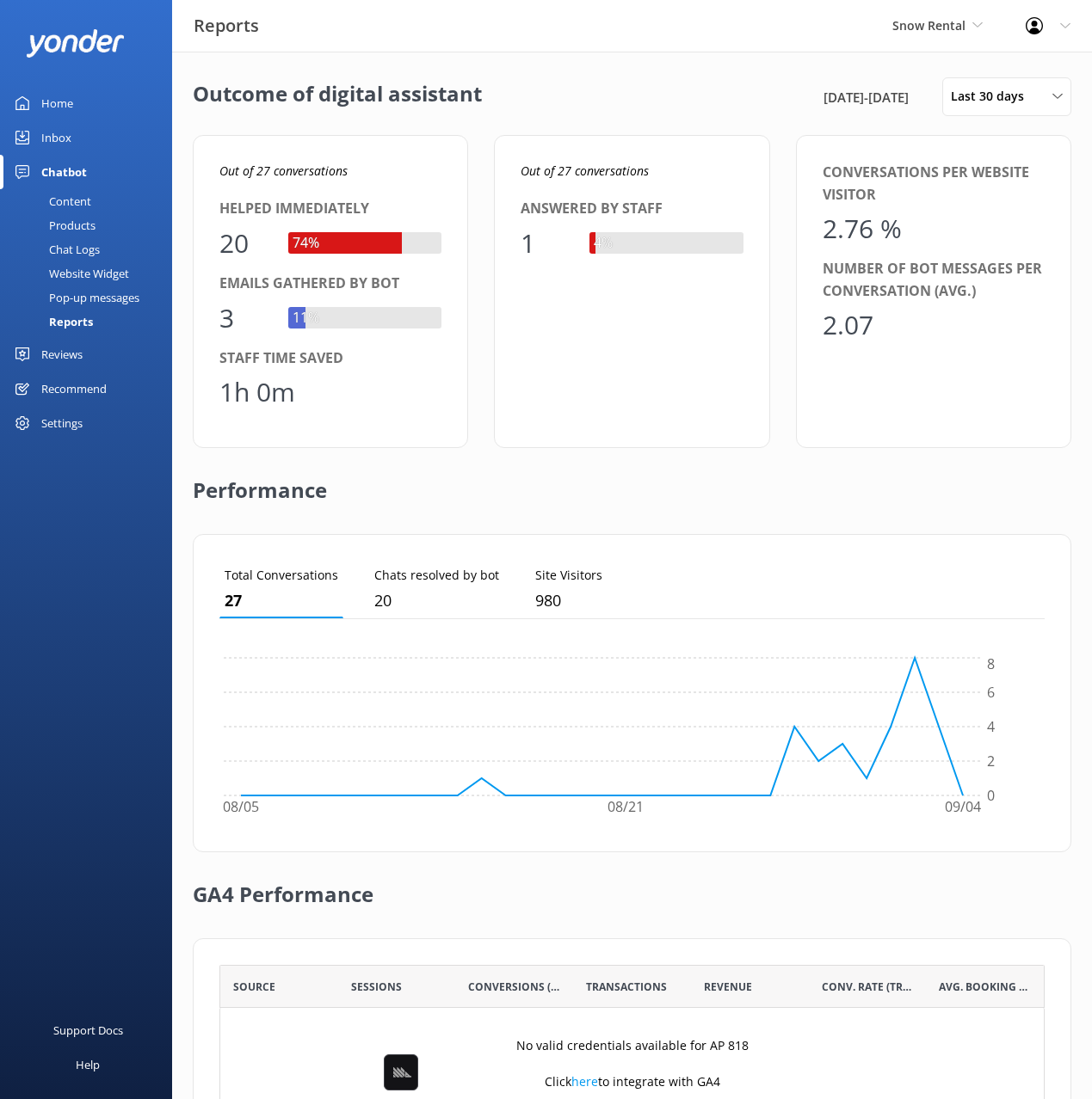
click at [317, 152] on div "Out of 27 conversations Helped immediately 20 74% Emails gathered by bot 3 11% …" at bounding box center [330, 291] width 275 height 313
drag, startPoint x: 332, startPoint y: 175, endPoint x: 259, endPoint y: 176, distance: 73.0
click at [259, 176] on p "Out of 27 conversations" at bounding box center [331, 171] width 222 height 19
click at [262, 171] on icon "Out of 27 conversations" at bounding box center [283, 171] width 128 height 16
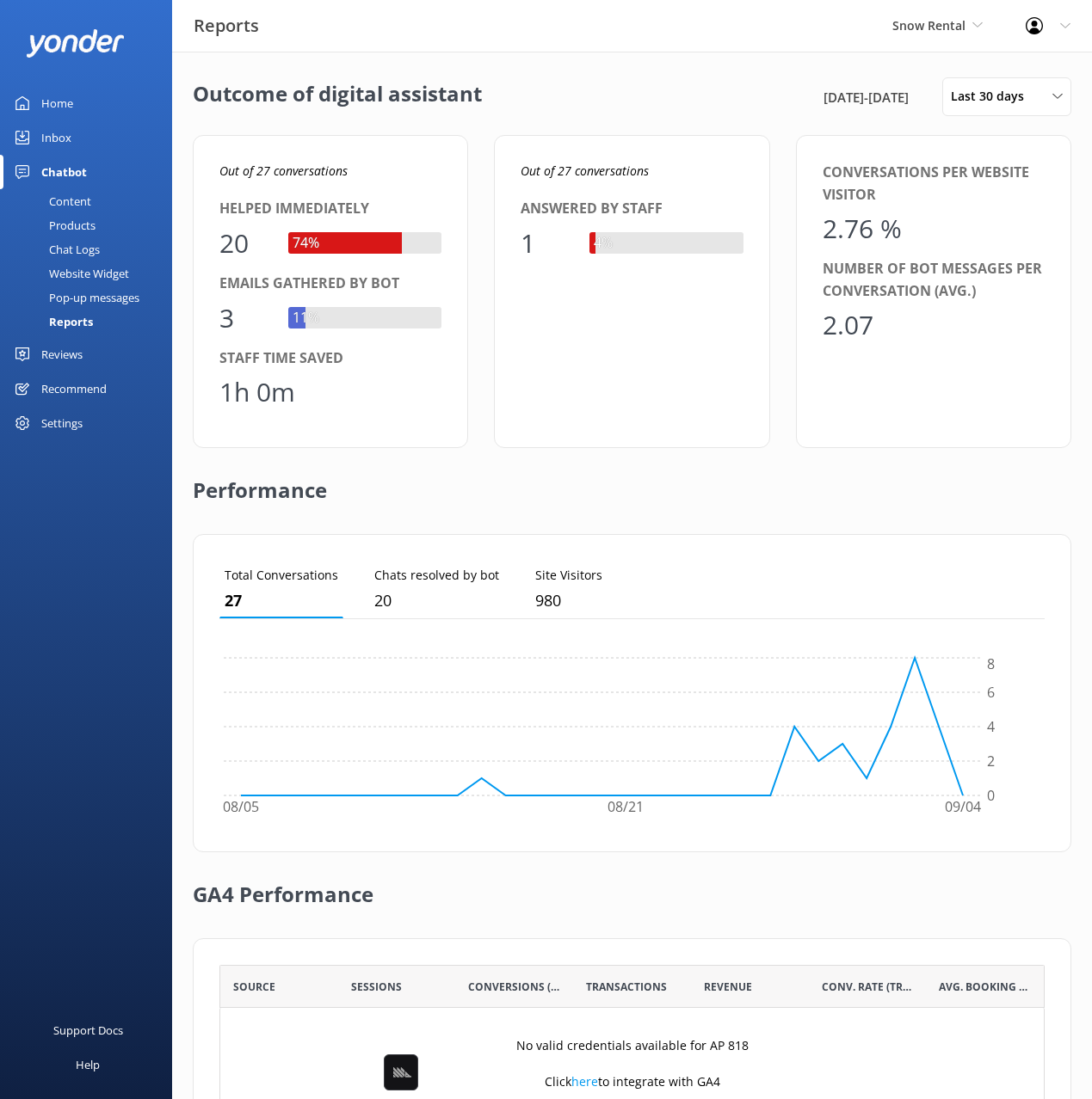
drag, startPoint x: 737, startPoint y: 58, endPoint x: 446, endPoint y: 113, distance: 296.2
click at [708, 62] on div "Outcome of digital assistant 5th Aug 25 - 4th Sep 25 Last 30 days Last 7 days L…" at bounding box center [631, 625] width 919 height 1148
click at [89, 197] on div "Content" at bounding box center [50, 202] width 80 height 24
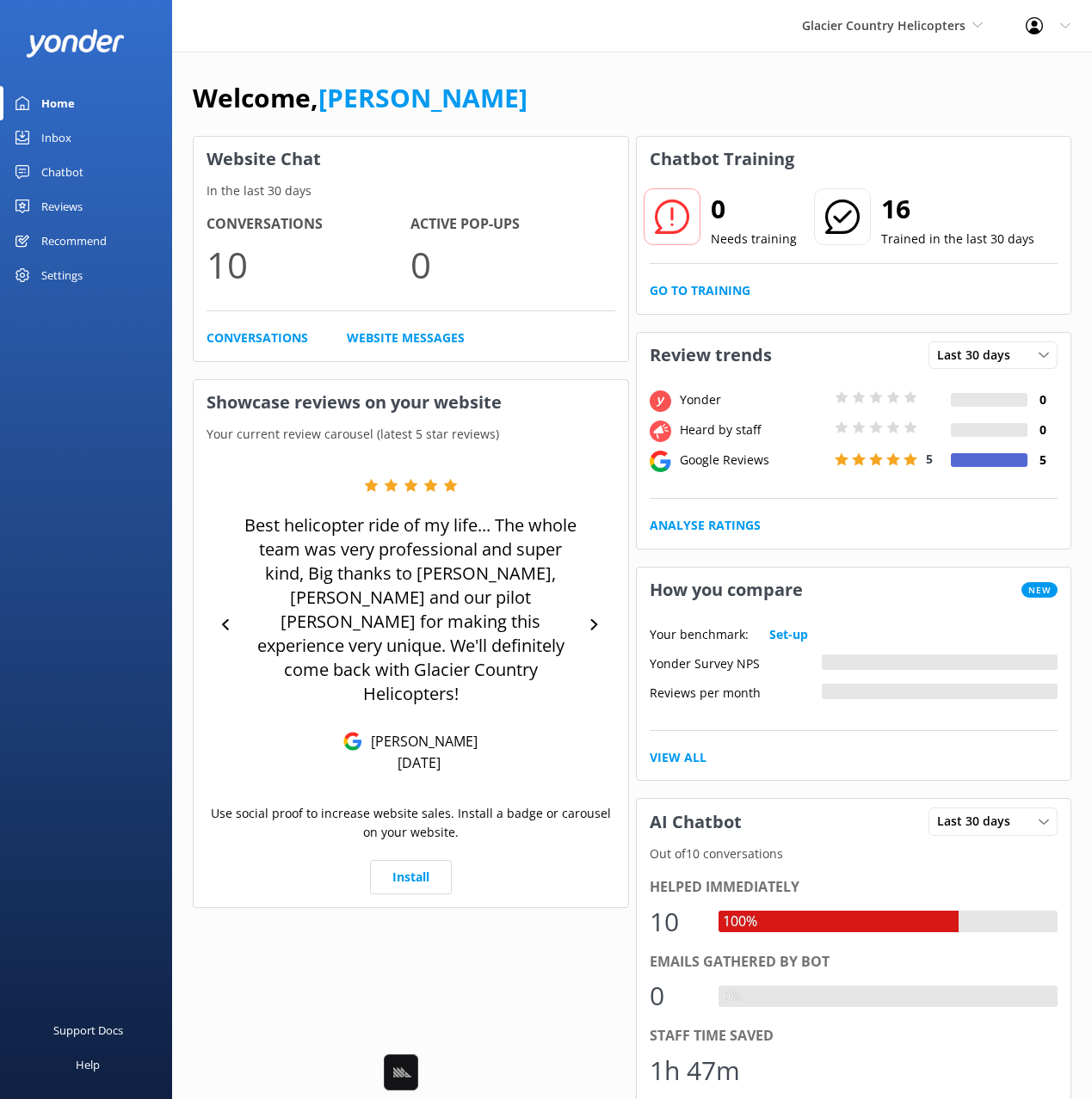
click at [618, 33] on div "Glacier Country Helicopters Black Cat Cruises Banff Airporter International Ant…" at bounding box center [546, 26] width 1092 height 52
click at [700, 62] on div "Welcome, Mikayla Website Chat In the last 30 days Conversations 10 Active Pop-u…" at bounding box center [631, 825] width 919 height 1547
click at [500, 122] on div "Welcome, [PERSON_NAME]" at bounding box center [631, 106] width 879 height 59
click at [69, 129] on div "Inbox" at bounding box center [57, 137] width 30 height 35
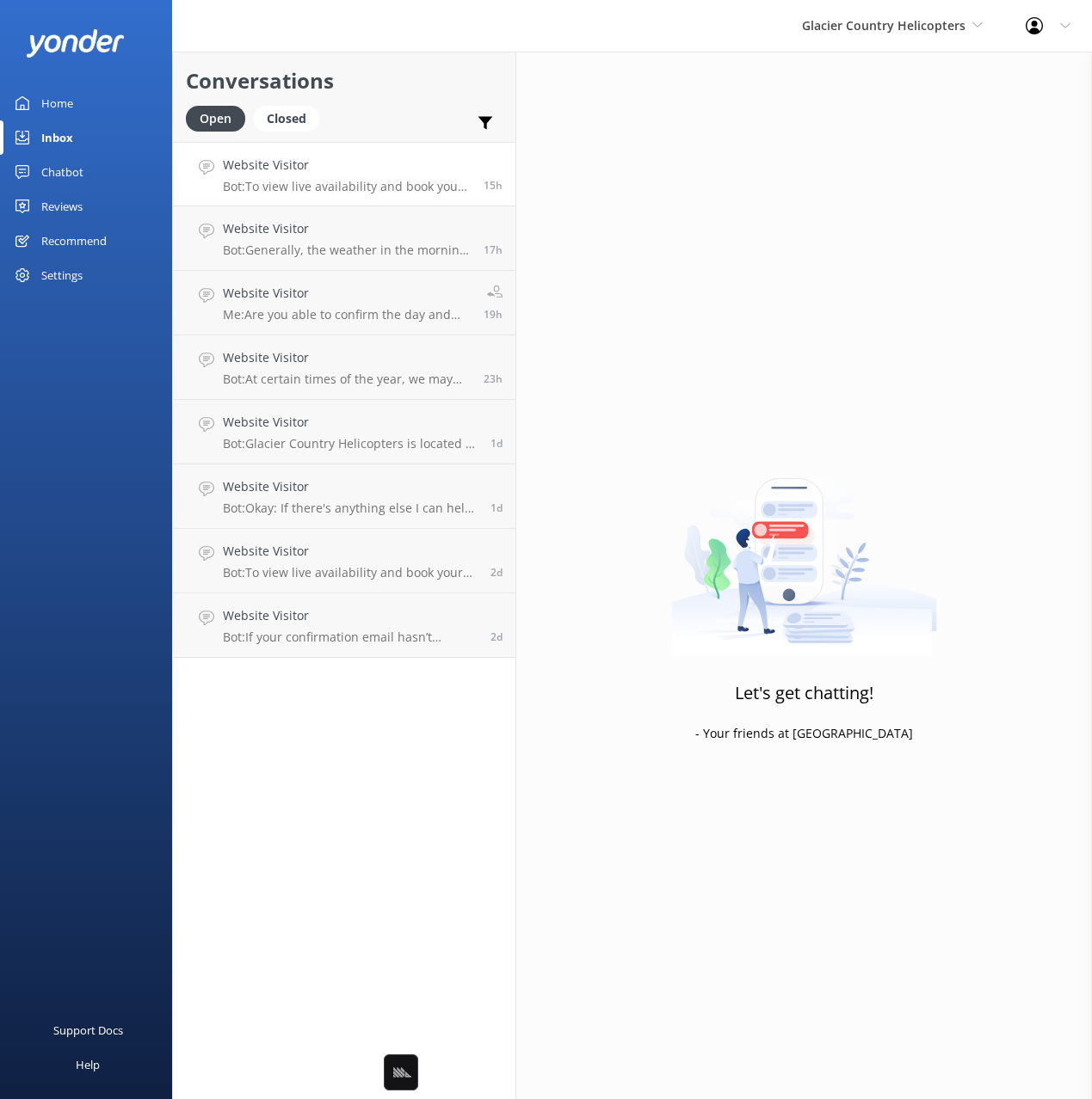
drag, startPoint x: 448, startPoint y: 93, endPoint x: 400, endPoint y: 142, distance: 68.6
click at [447, 93] on h2 "Conversations" at bounding box center [343, 80] width 317 height 33
click at [356, 186] on p "Bot: To view live availability and book your tour, click https://fareharbor.com…" at bounding box center [346, 187] width 248 height 16
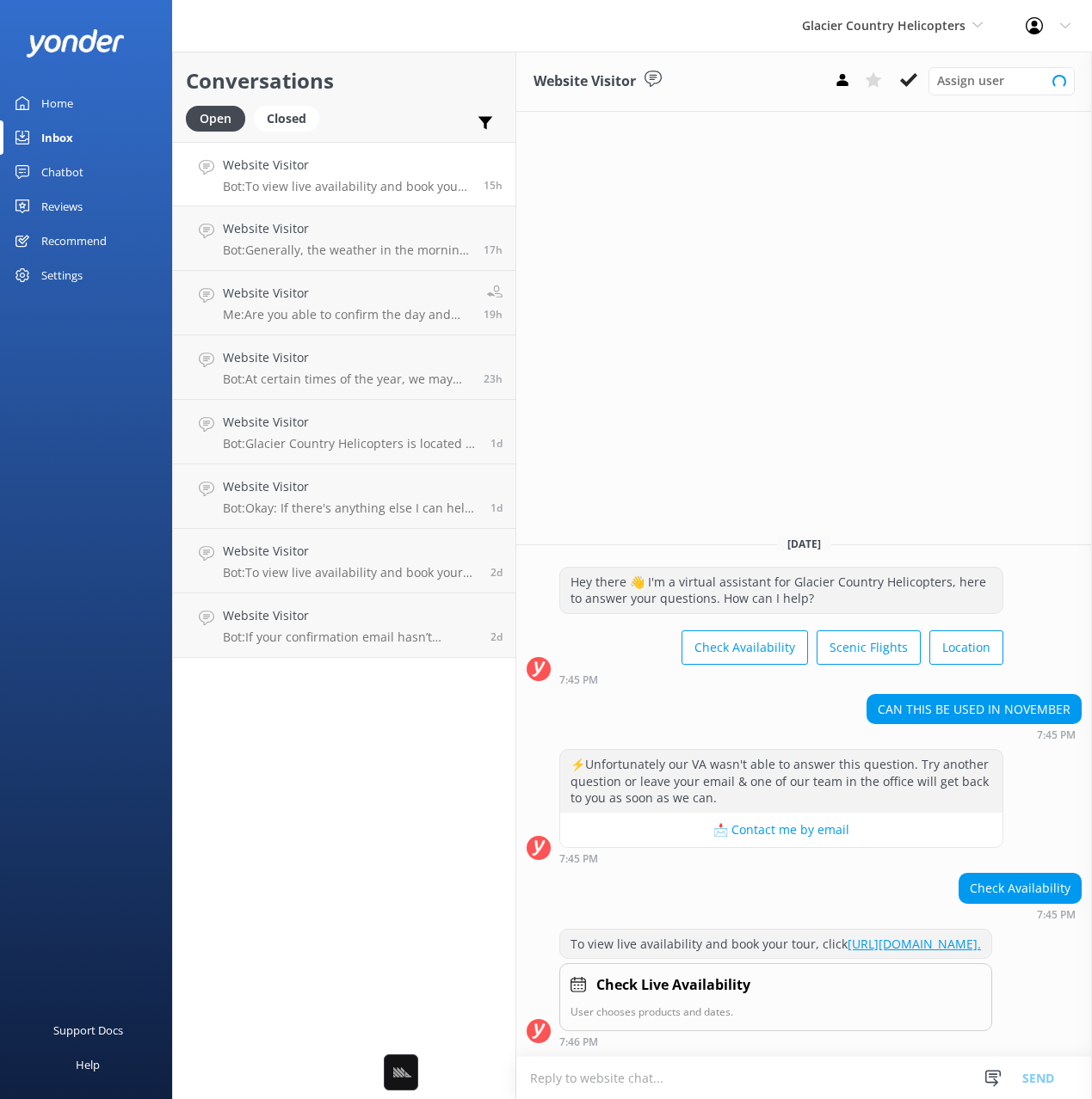
click at [403, 93] on h2 "Conversations" at bounding box center [343, 80] width 317 height 33
drag, startPoint x: 911, startPoint y: 661, endPoint x: 896, endPoint y: 667, distance: 16.2
click at [905, 695] on div "CAN THIS BE USED IN NOVEMBER" at bounding box center [974, 709] width 213 height 29
drag, startPoint x: 880, startPoint y: 671, endPoint x: 1076, endPoint y: 670, distance: 196.0
click at [1091, 667] on html "Glacier Country Helicopters Black Cat Cruises Banff Airporter International Ant…" at bounding box center [546, 549] width 1092 height 1099
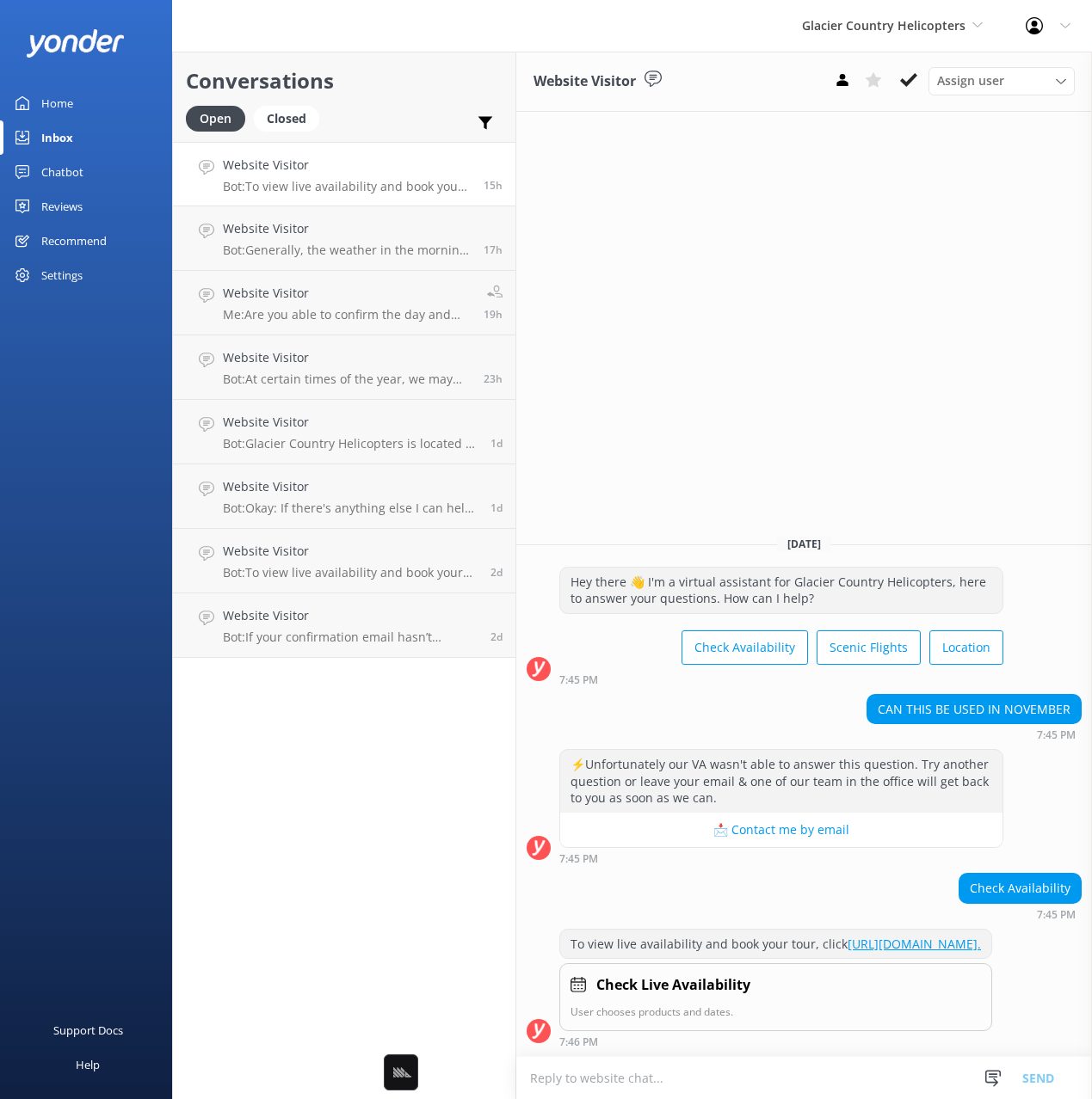
click at [943, 483] on div "Website Visitor Assign user Megan Office Team Yesterday Hey there 👋 I'm a virtu…" at bounding box center [804, 575] width 576 height 1047
click at [944, 468] on div "Website Visitor Assign user Megan Office Team Yesterday Hey there 👋 I'm a virtu…" at bounding box center [804, 575] width 576 height 1047
click at [410, 246] on p "Bot: Generally, the weather in the morning is the most stable compared to the a…" at bounding box center [346, 250] width 248 height 16
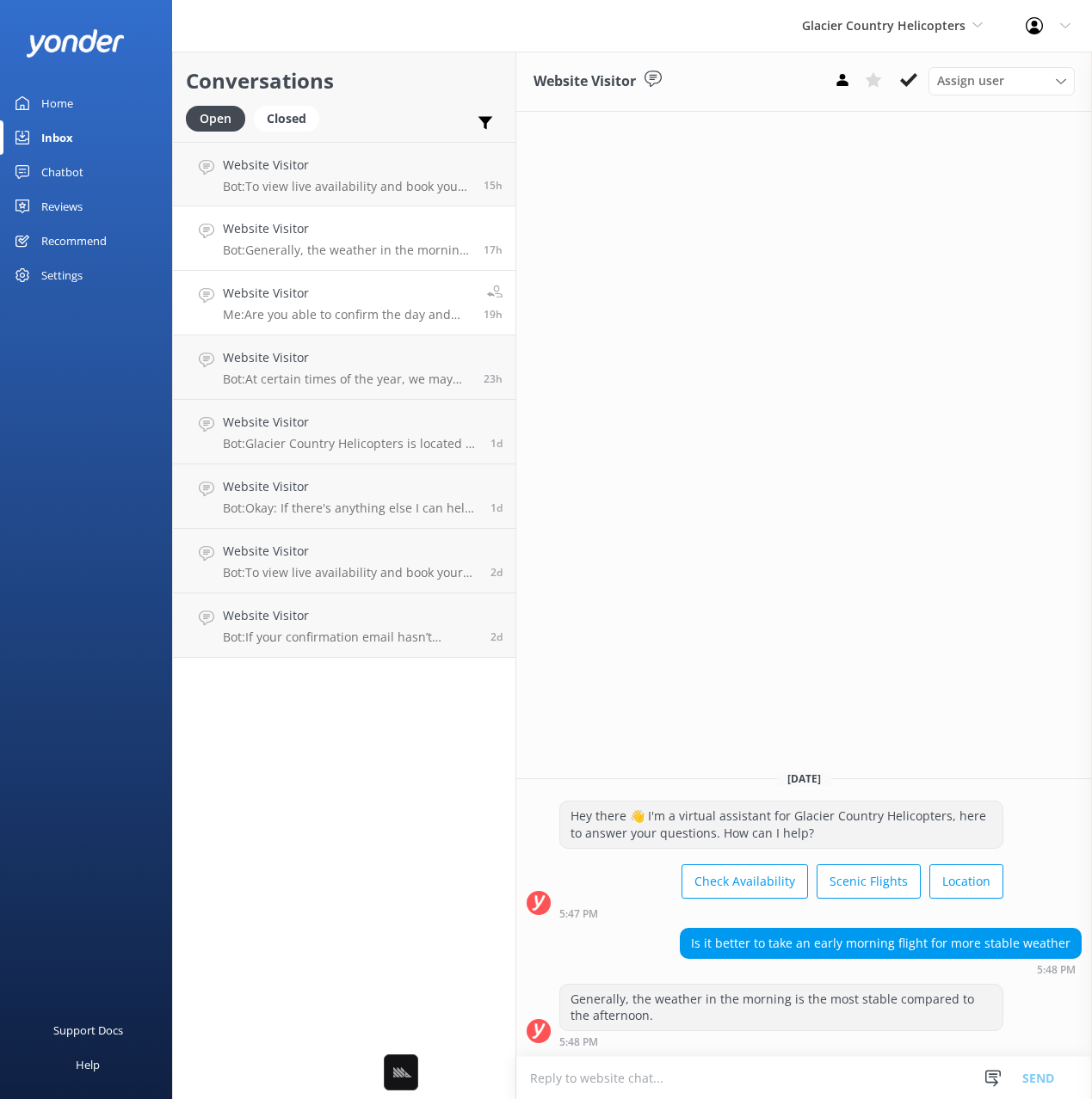
click at [408, 308] on p "Me: Are you able to confirm the day and time you are wanting to fly? I can look…" at bounding box center [346, 315] width 248 height 16
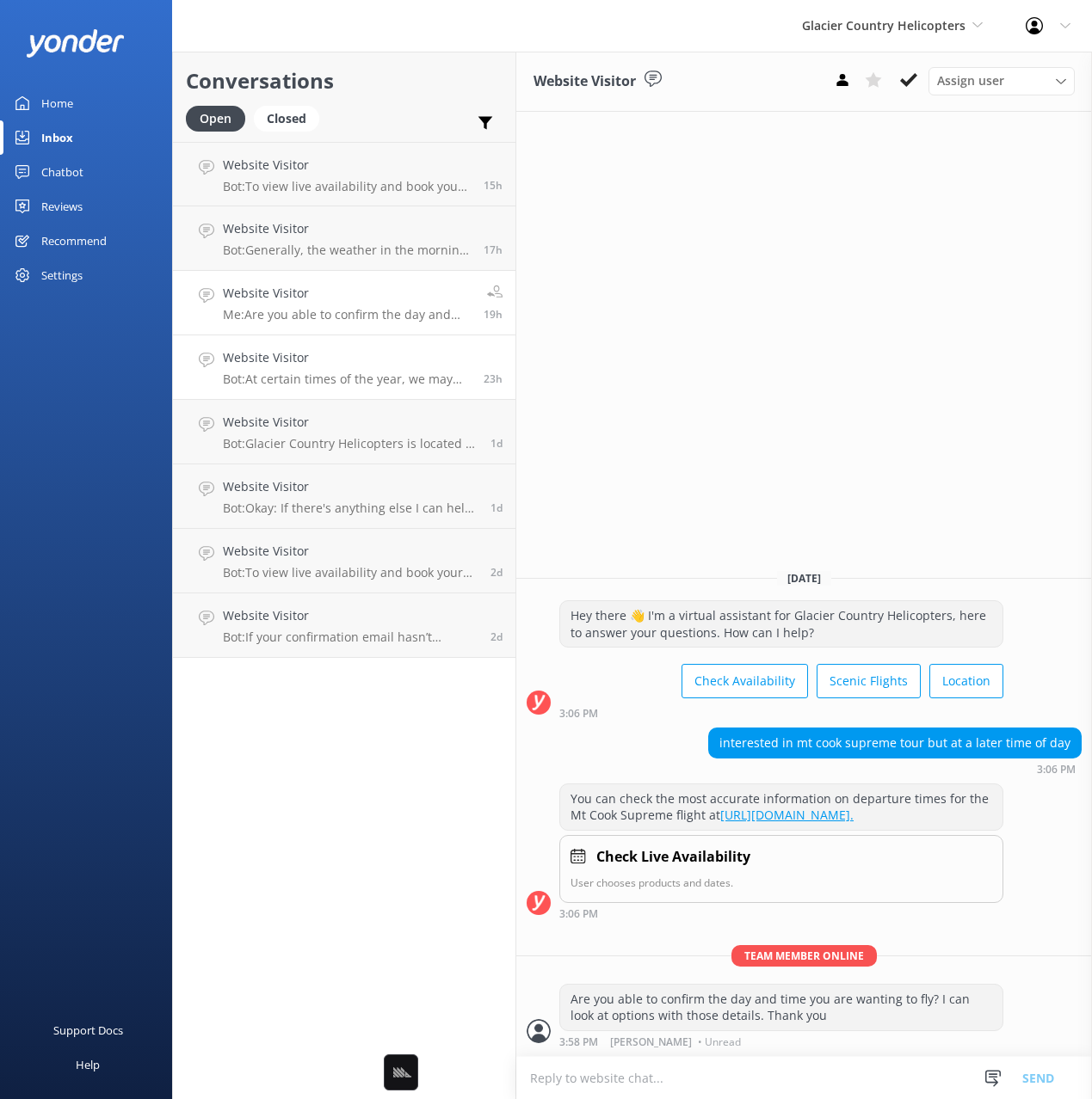
click at [363, 372] on p "Bot: At certain times of the year, we may have promo codes activated. Currently…" at bounding box center [346, 379] width 248 height 16
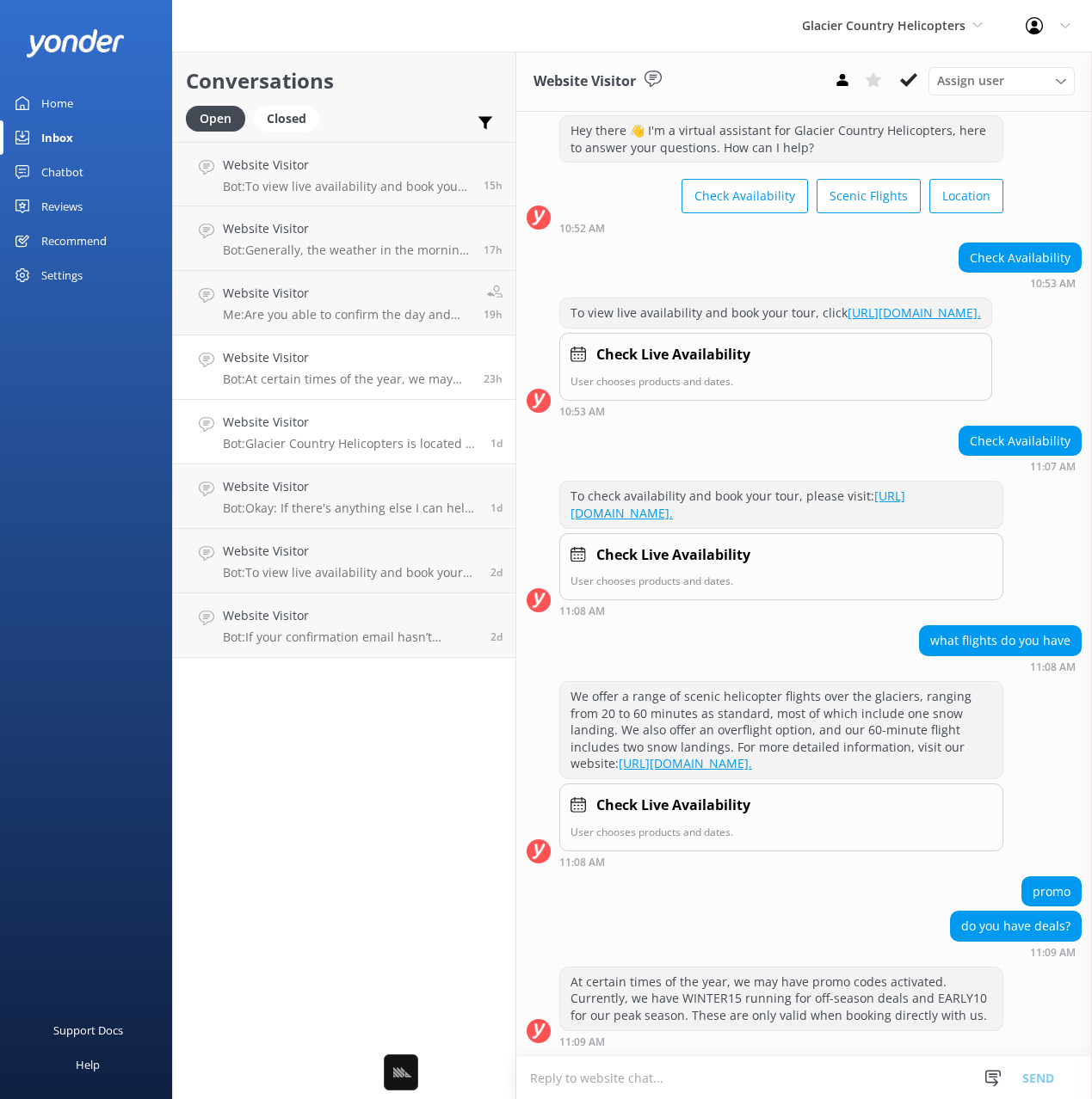
scroll to position [3297, 0]
click at [399, 434] on div "Website Visitor Bot: Glacier Country Helicopters is located at 10 Main Road, Fr…" at bounding box center [349, 432] width 255 height 38
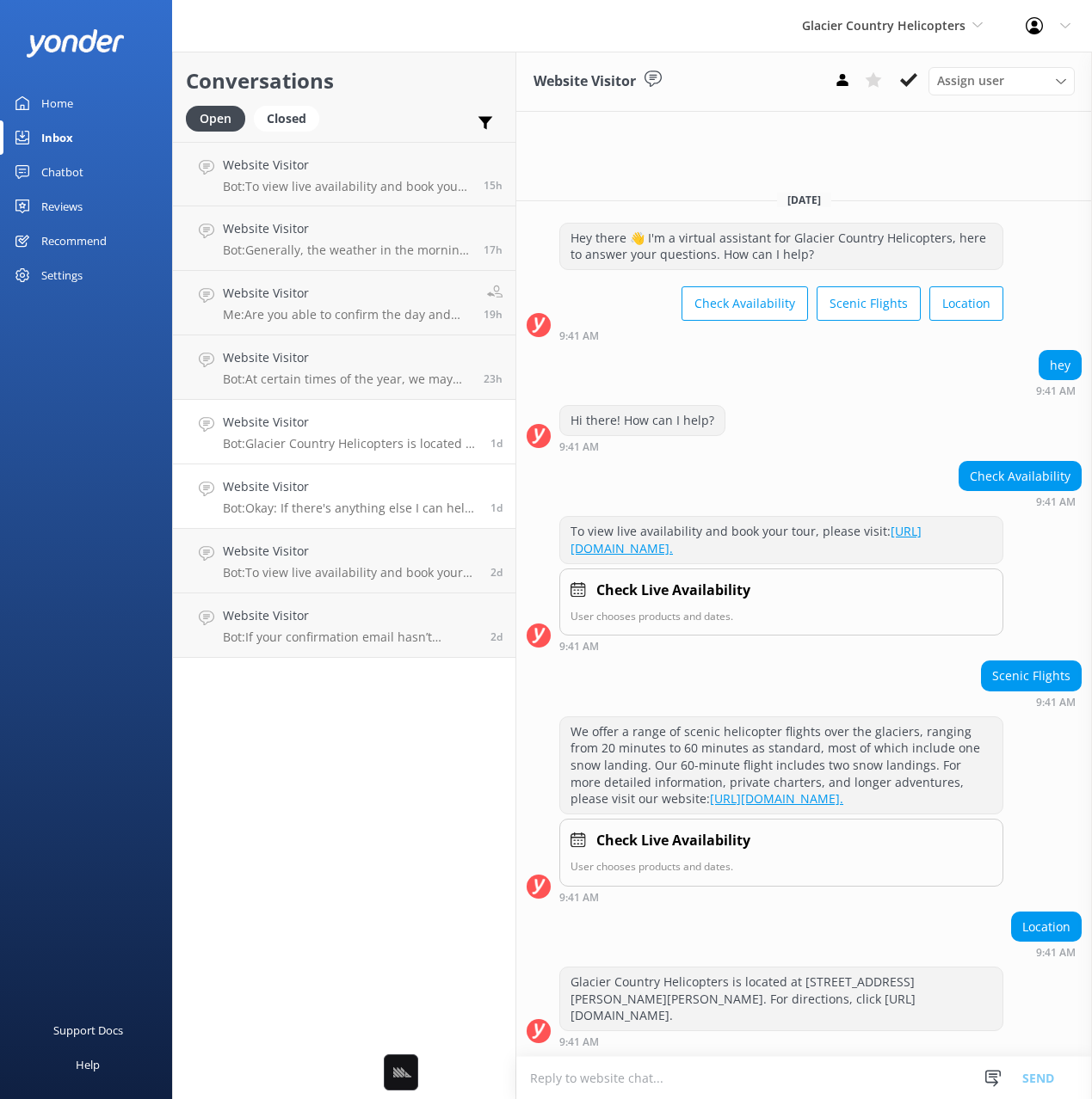
click at [397, 519] on link "Website Visitor Bot: Okay: If there's anything else I can help with, let me kno…" at bounding box center [343, 496] width 342 height 65
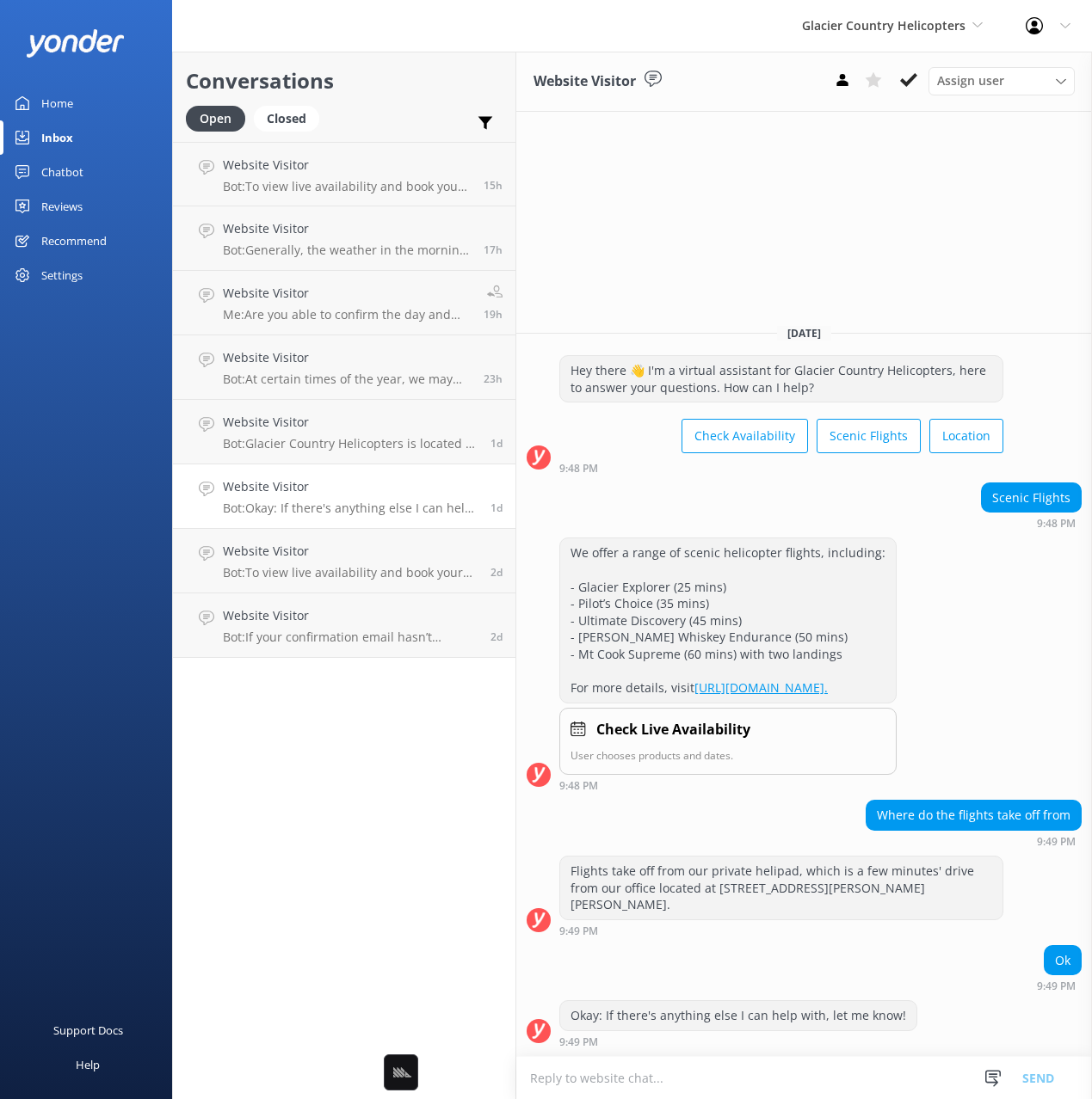
click at [53, 161] on div "Chatbot" at bounding box center [63, 172] width 42 height 35
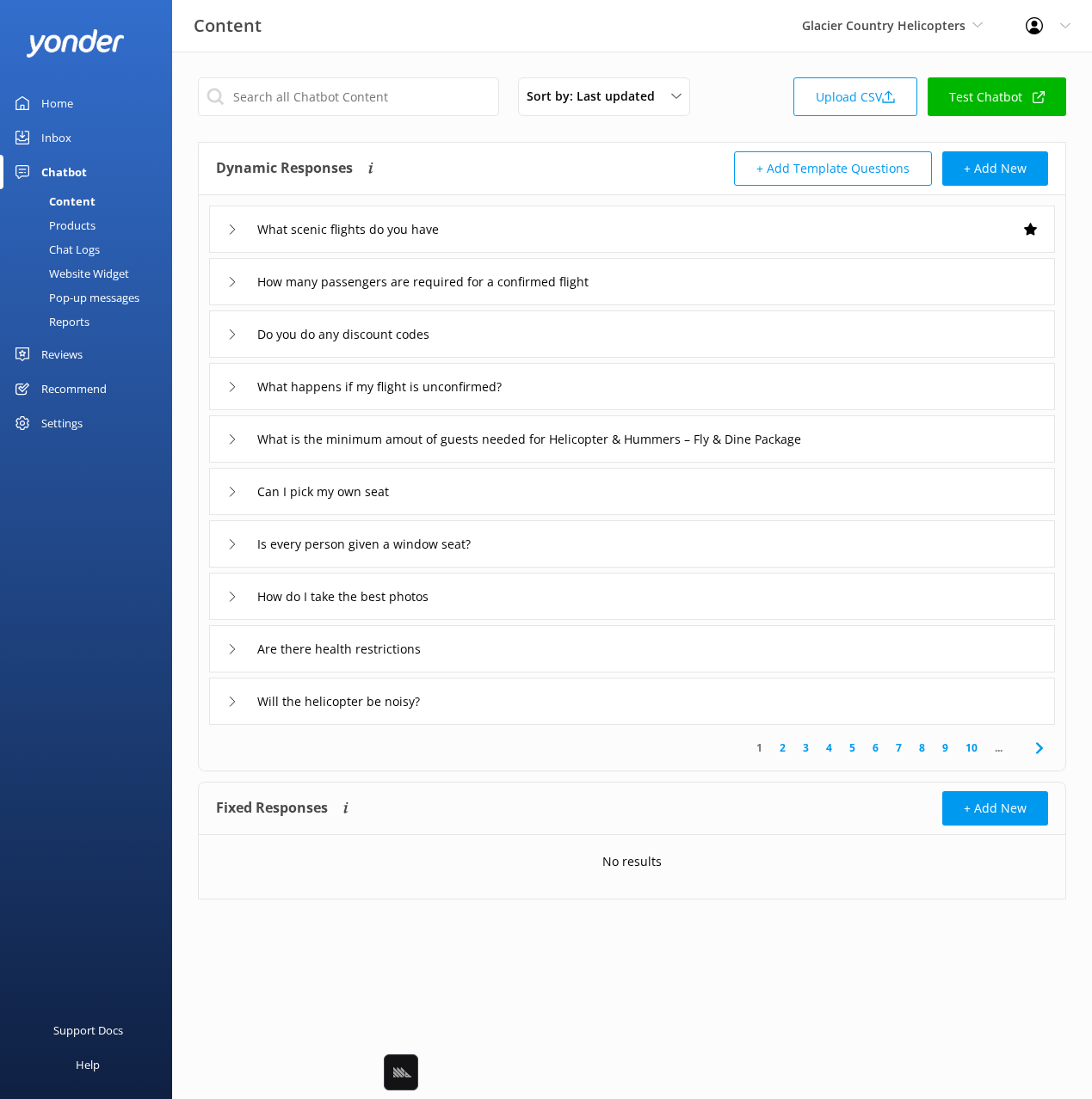
drag, startPoint x: 104, startPoint y: 253, endPoint x: 146, endPoint y: 244, distance: 43.0
click at [104, 253] on link "Chat Logs" at bounding box center [90, 249] width 162 height 24
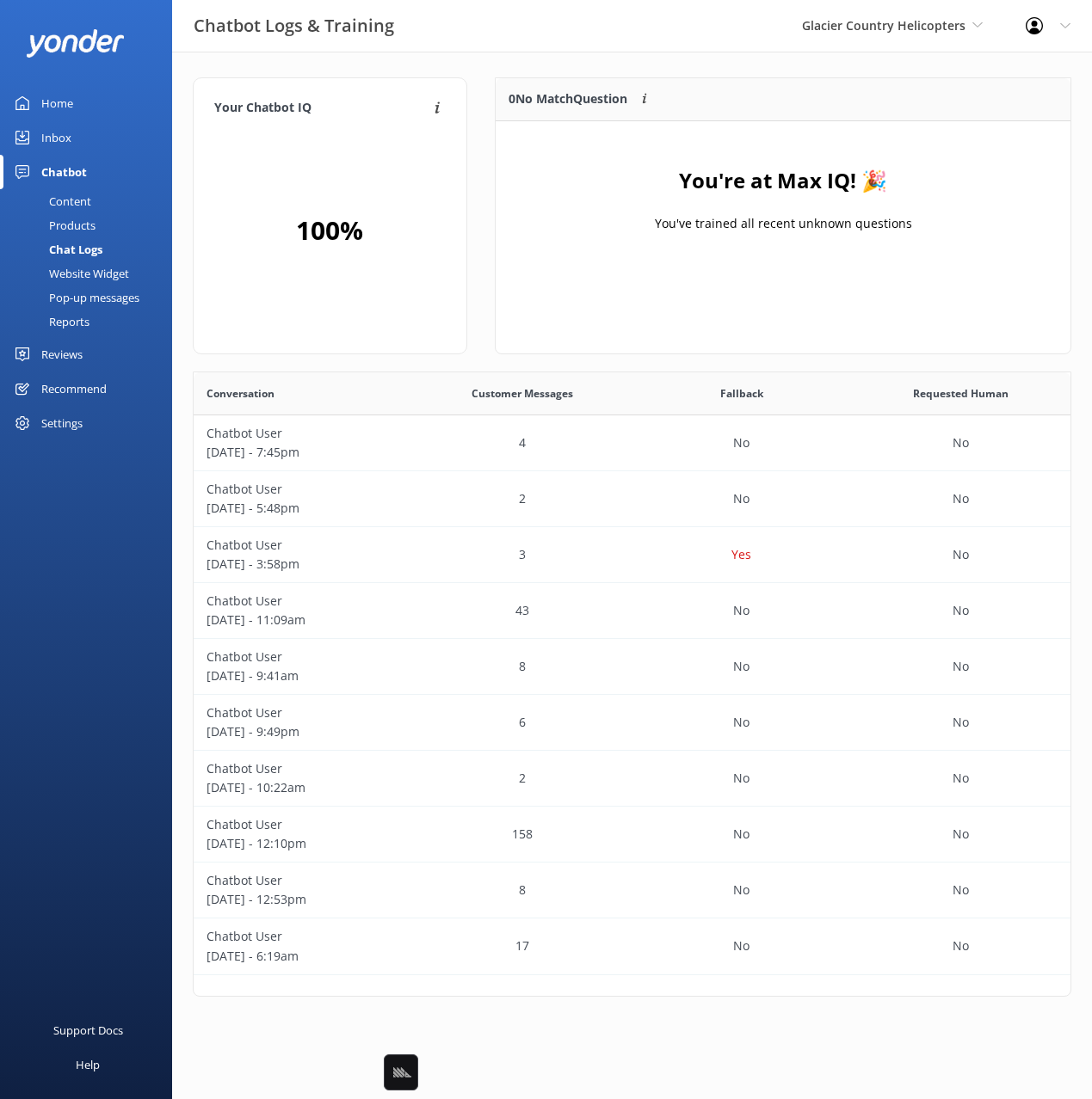
scroll to position [603, 877]
click at [641, 73] on div "Your Chatbot IQ Your Chatbot IQ is the percentage of trained FAQs against untra…" at bounding box center [631, 541] width 919 height 980
click at [68, 197] on div "Content" at bounding box center [50, 202] width 80 height 24
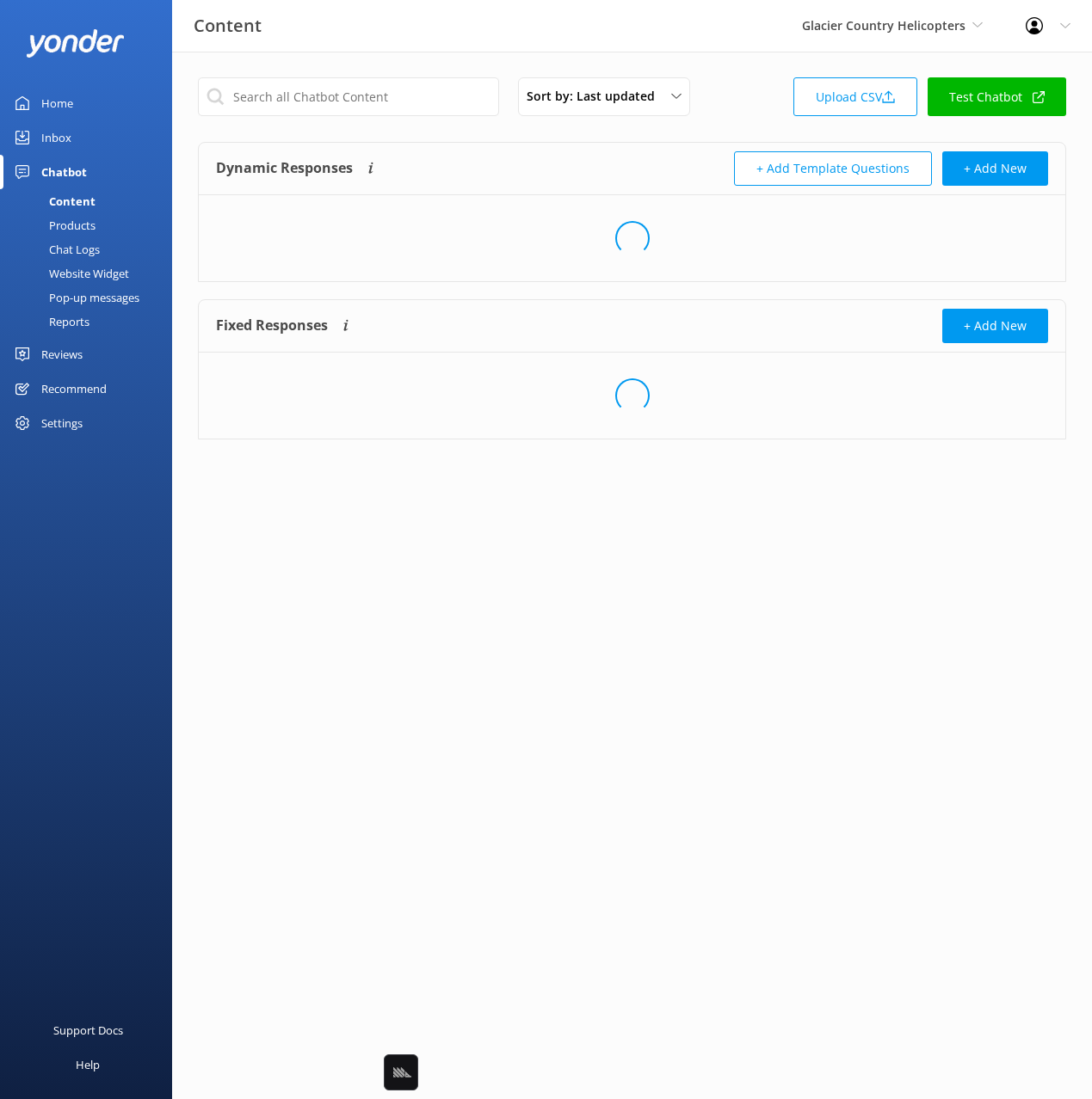
click at [566, 148] on div "Dynamic Responses Dynamic responses rely on the Large Language Model to create …" at bounding box center [631, 169] width 867 height 53
click at [615, 146] on div "Dynamic Responses Dynamic responses rely on the Large Language Model to create …" at bounding box center [631, 169] width 867 height 53
click at [627, 146] on div "Dynamic Responses Dynamic responses rely on the Large Language Model to create …" at bounding box center [631, 169] width 867 height 53
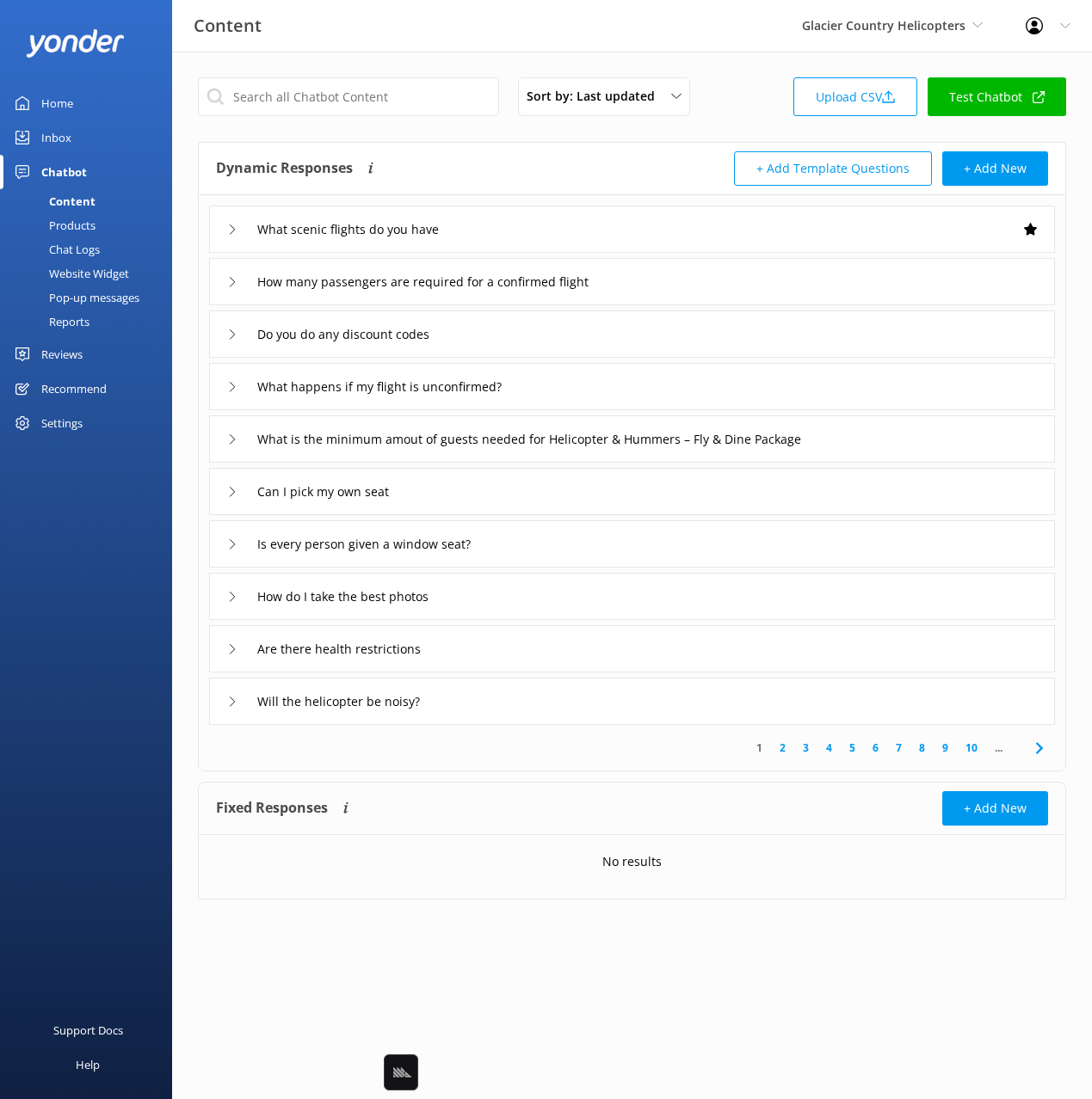
click at [515, 185] on div "Dynamic Responses Dynamic responses rely on the Large Language Model to create …" at bounding box center [424, 169] width 416 height 35
click at [578, 244] on div "What scenic flights do you have" at bounding box center [632, 229] width 846 height 48
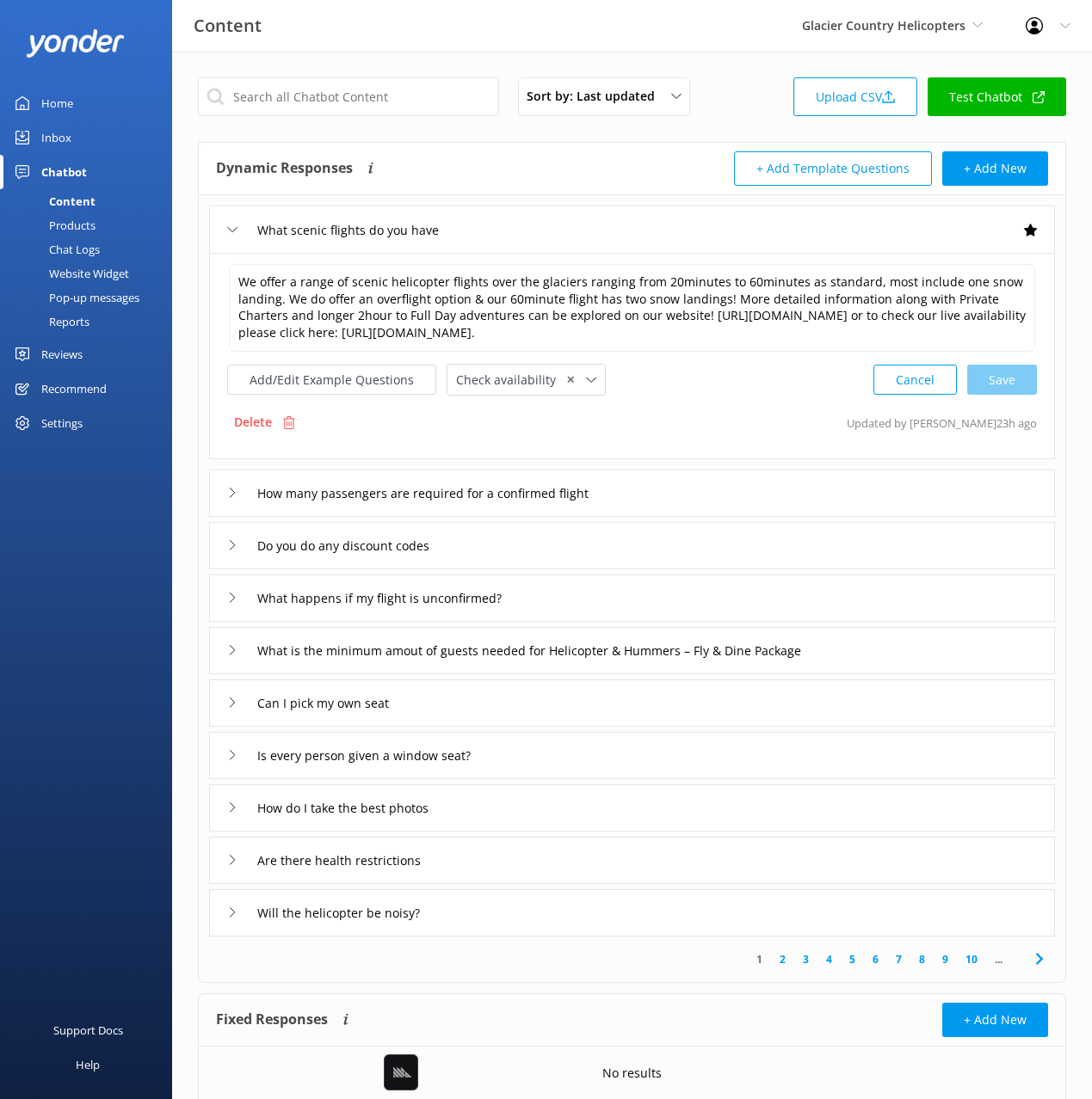
drag, startPoint x: 578, startPoint y: 244, endPoint x: 588, endPoint y: 248, distance: 10.8
click at [578, 244] on div "What scenic flights do you have" at bounding box center [632, 229] width 846 height 48
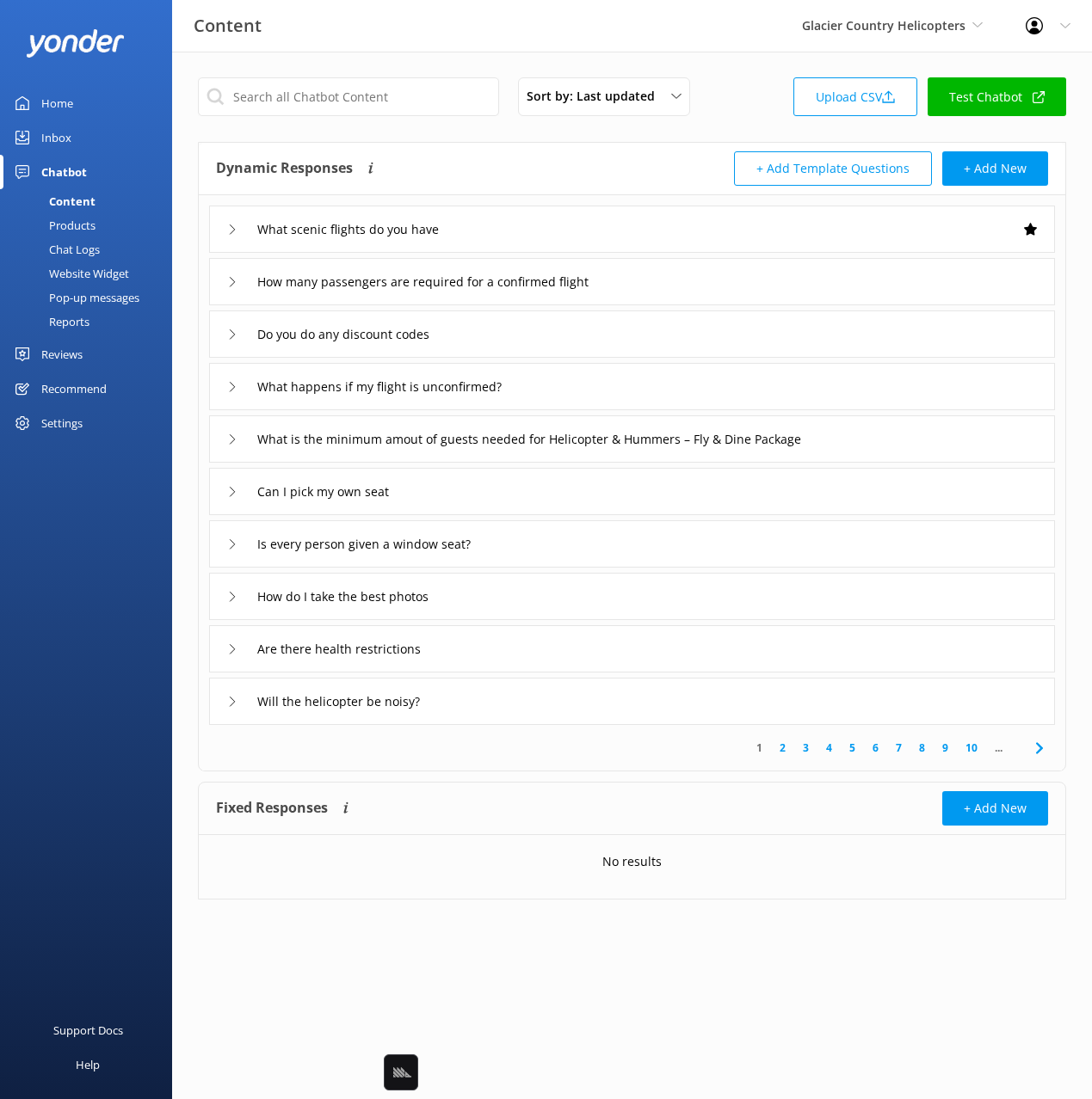
drag, startPoint x: 76, startPoint y: 104, endPoint x: 142, endPoint y: 120, distance: 67.9
click at [76, 104] on link "Home" at bounding box center [85, 103] width 172 height 35
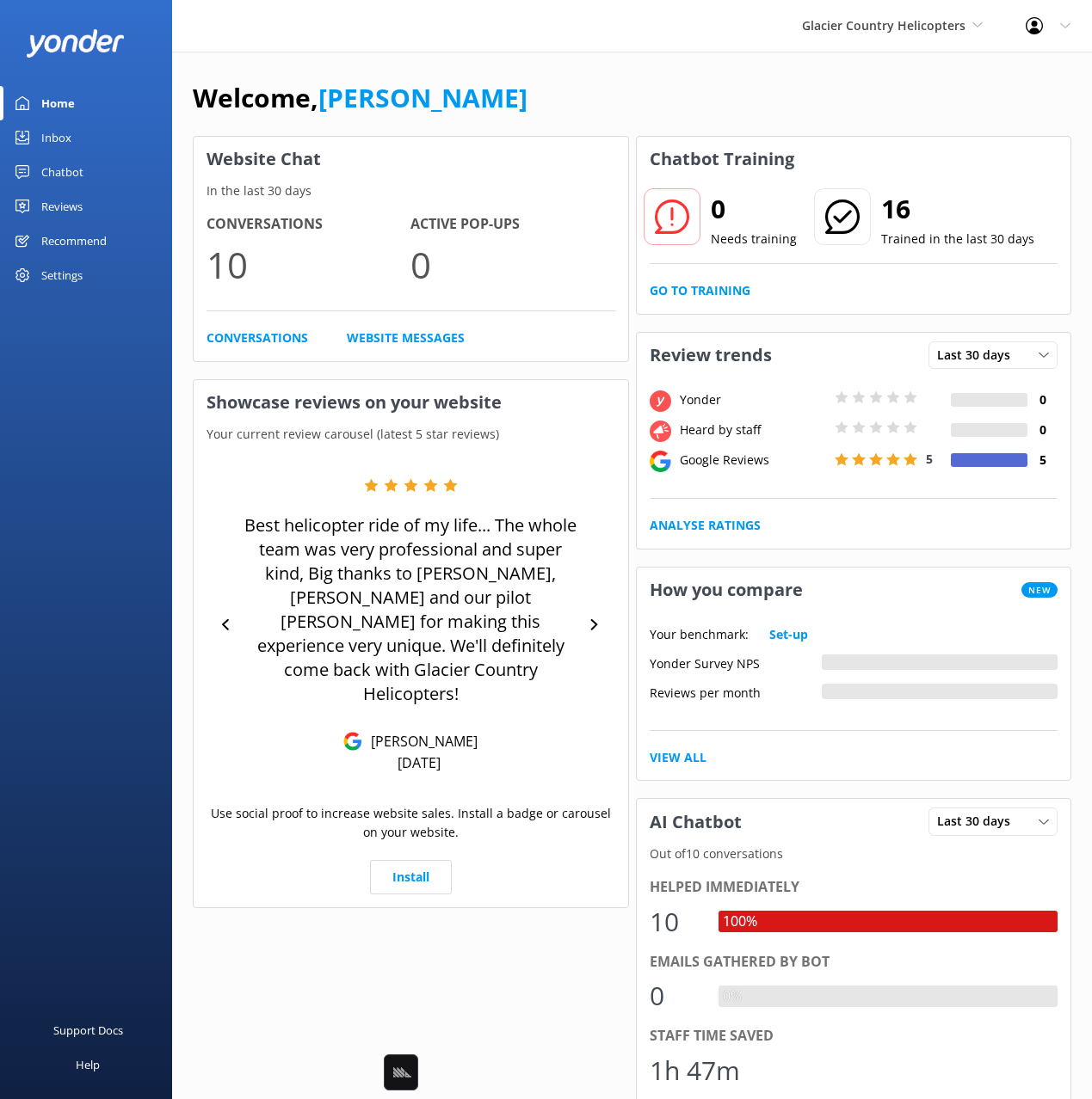
click at [847, 66] on div "Welcome, Mikayla Website Chat In the last 30 days Conversations 10 Active Pop-u…" at bounding box center [631, 825] width 919 height 1547
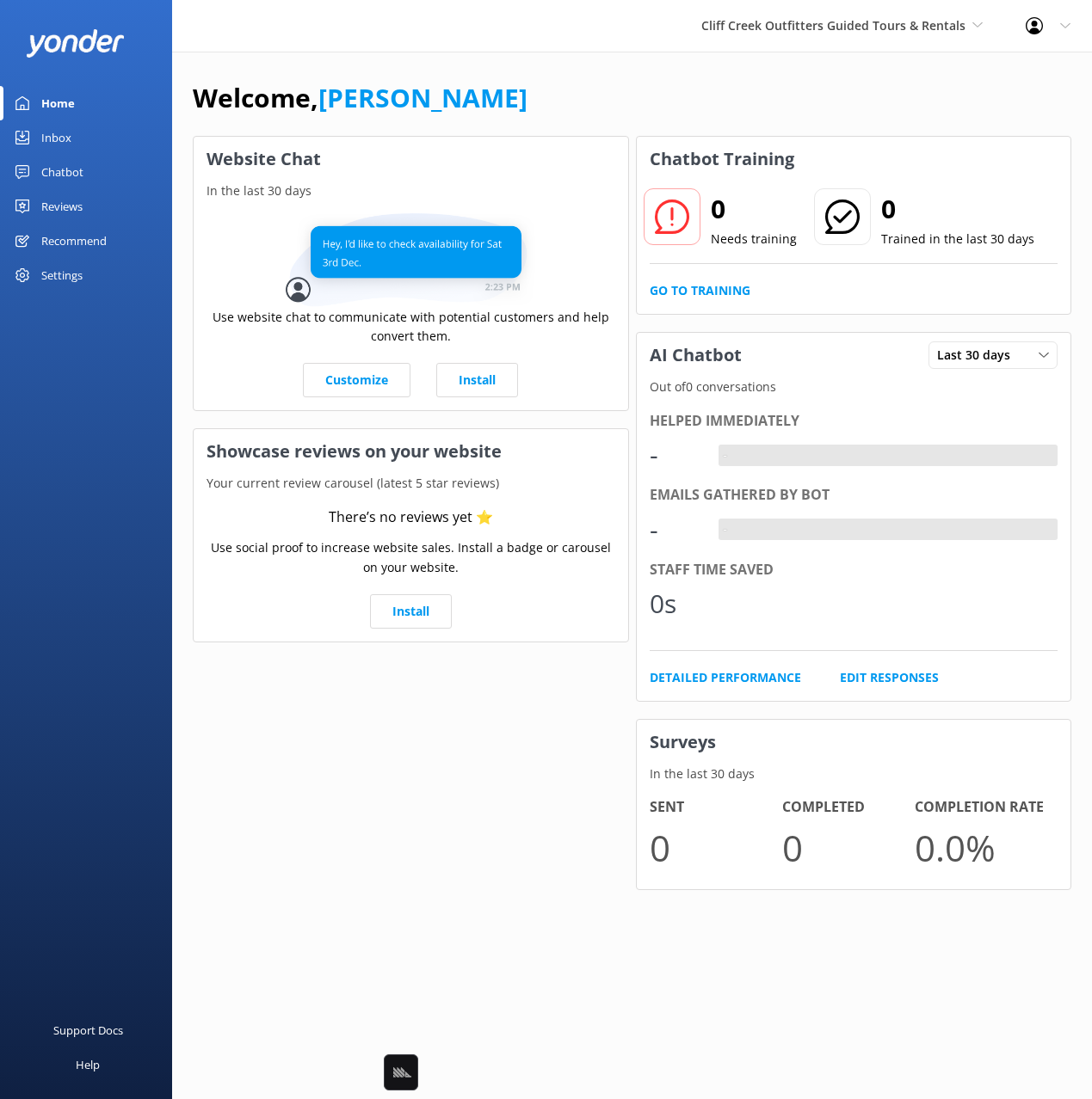
drag, startPoint x: 852, startPoint y: 90, endPoint x: 420, endPoint y: 181, distance: 441.5
click at [849, 92] on div "Welcome, [PERSON_NAME]" at bounding box center [631, 106] width 879 height 59
click at [837, 97] on div "Welcome, [PERSON_NAME]" at bounding box center [631, 106] width 879 height 59
drag, startPoint x: 121, startPoint y: 374, endPoint x: 106, endPoint y: 321, distance: 55.1
click at [121, 370] on div "Home Inbox Chatbot Content Products Chat Logs Website Widget Pop-up messages Re…" at bounding box center [85, 275] width 172 height 550
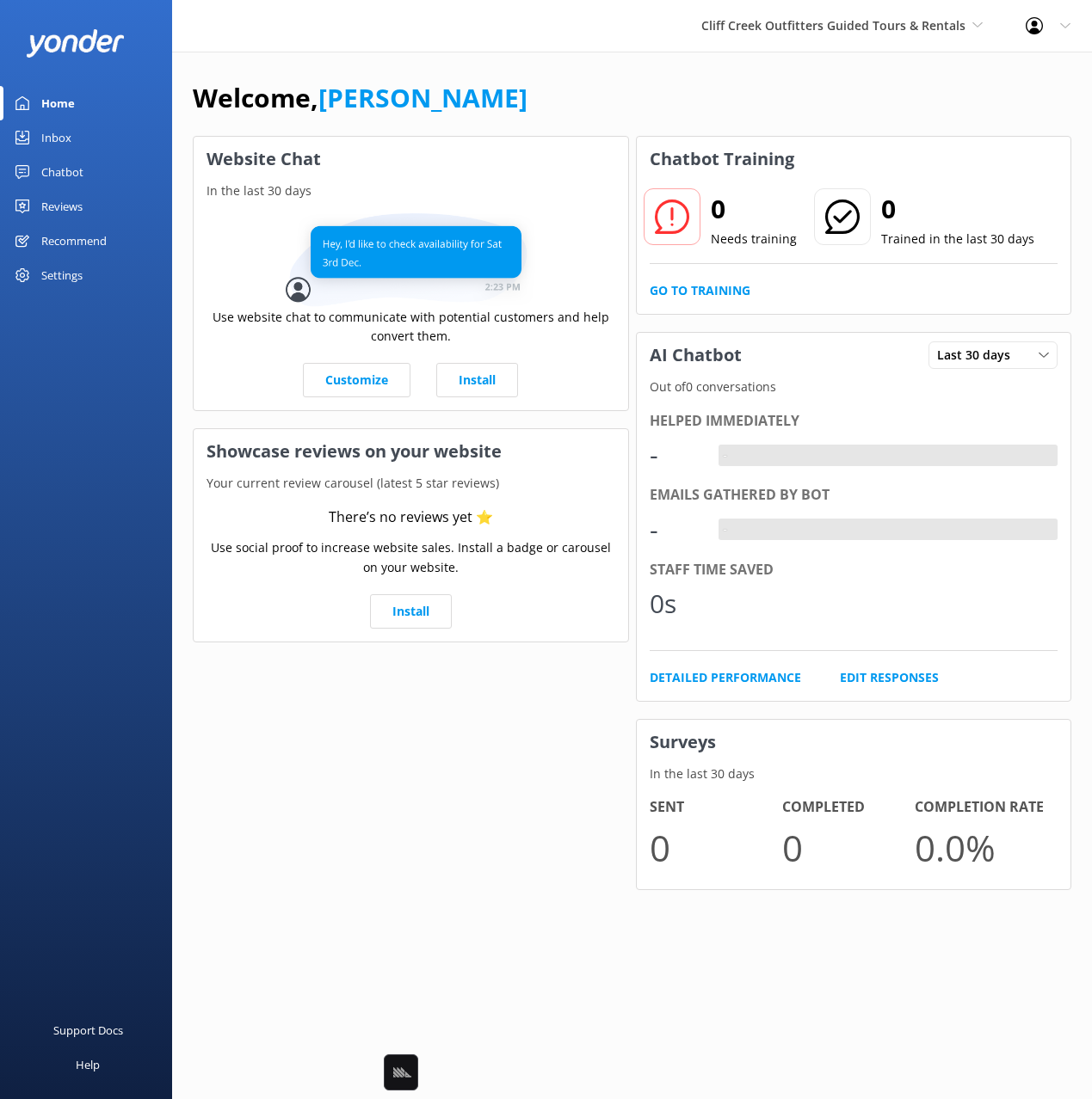
drag, startPoint x: 72, startPoint y: 287, endPoint x: 216, endPoint y: 214, distance: 161.4
click at [72, 287] on div "Settings" at bounding box center [63, 275] width 42 height 35
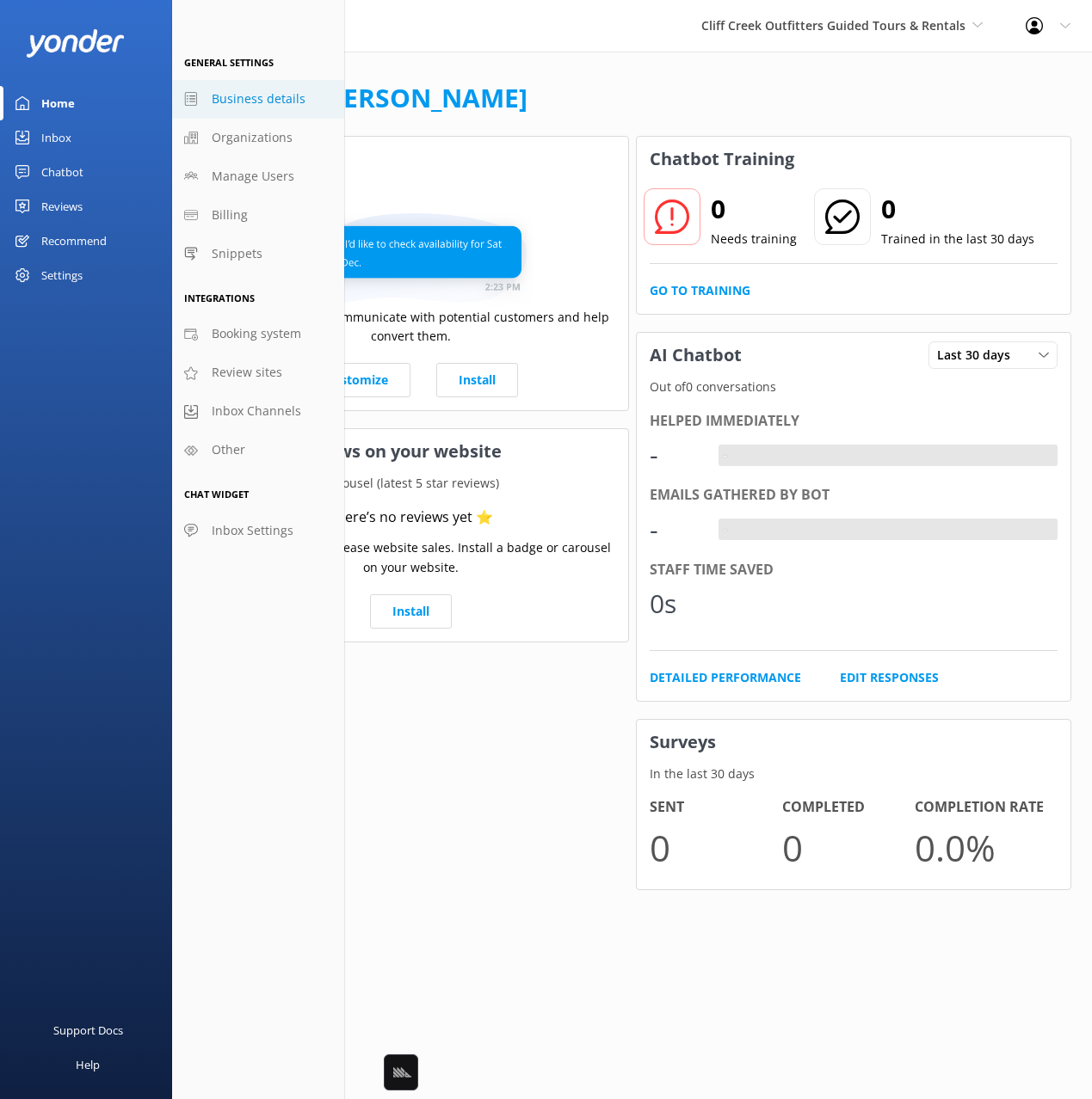
drag, startPoint x: 288, startPoint y: 105, endPoint x: 343, endPoint y: 113, distance: 55.6
click at [287, 105] on span "Business details" at bounding box center [258, 98] width 93 height 19
select select "America/Phoenix"
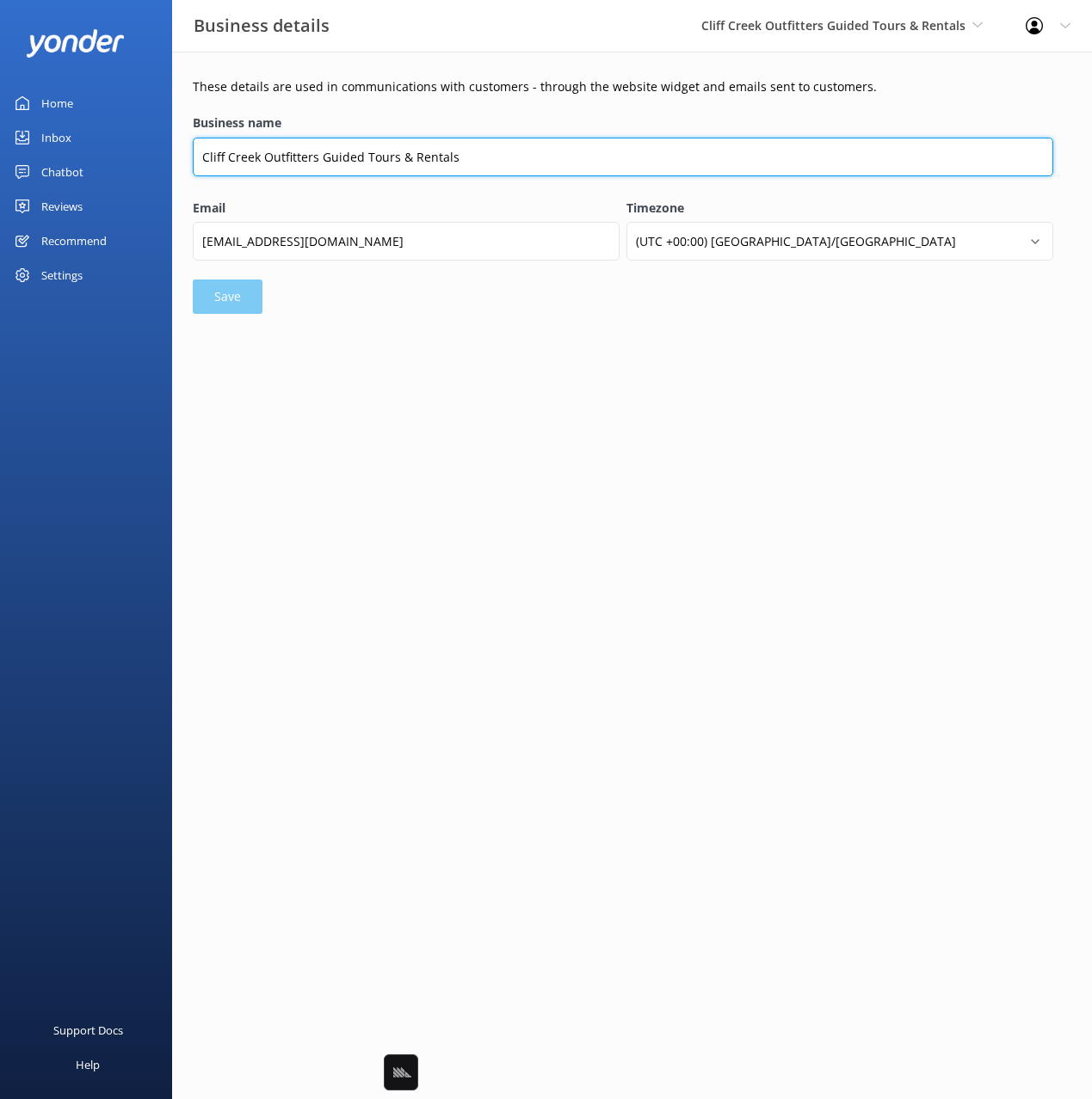
drag, startPoint x: 339, startPoint y: 161, endPoint x: 321, endPoint y: 158, distance: 18.2
click at [339, 161] on input "Cliff Creek Outfitters Guided Tours & Rentals" at bounding box center [622, 157] width 861 height 39
drag, startPoint x: 319, startPoint y: 156, endPoint x: 332, endPoint y: 187, distance: 33.6
click at [332, 188] on div "Business name Cliff Creek Outfitters Guided Tours & Rentals" at bounding box center [622, 153] width 861 height 80
type input "Cliff Creek Outfitters"
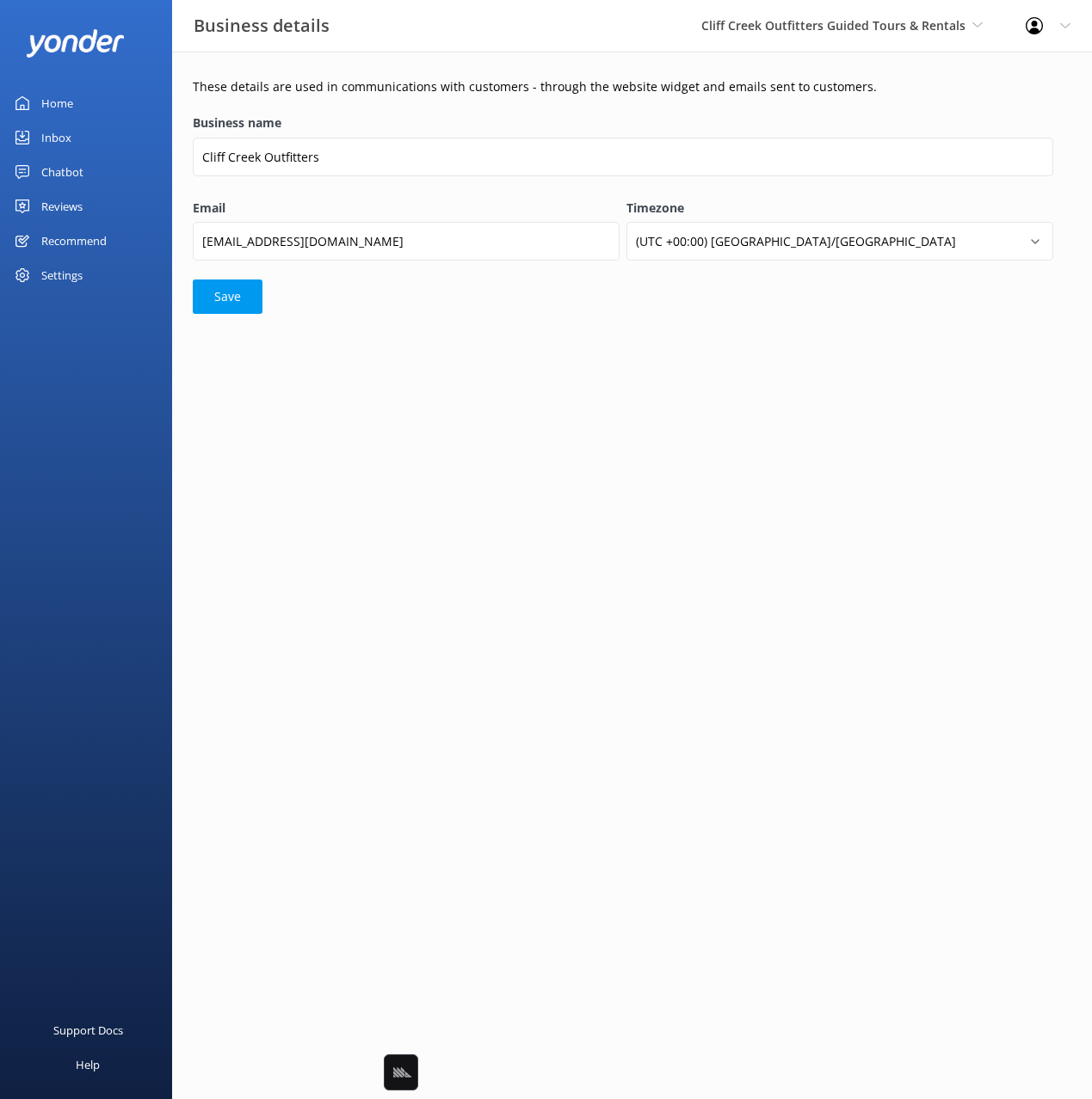
click at [241, 293] on button "Save" at bounding box center [227, 297] width 69 height 35
click at [84, 165] on link "Chatbot" at bounding box center [85, 172] width 172 height 35
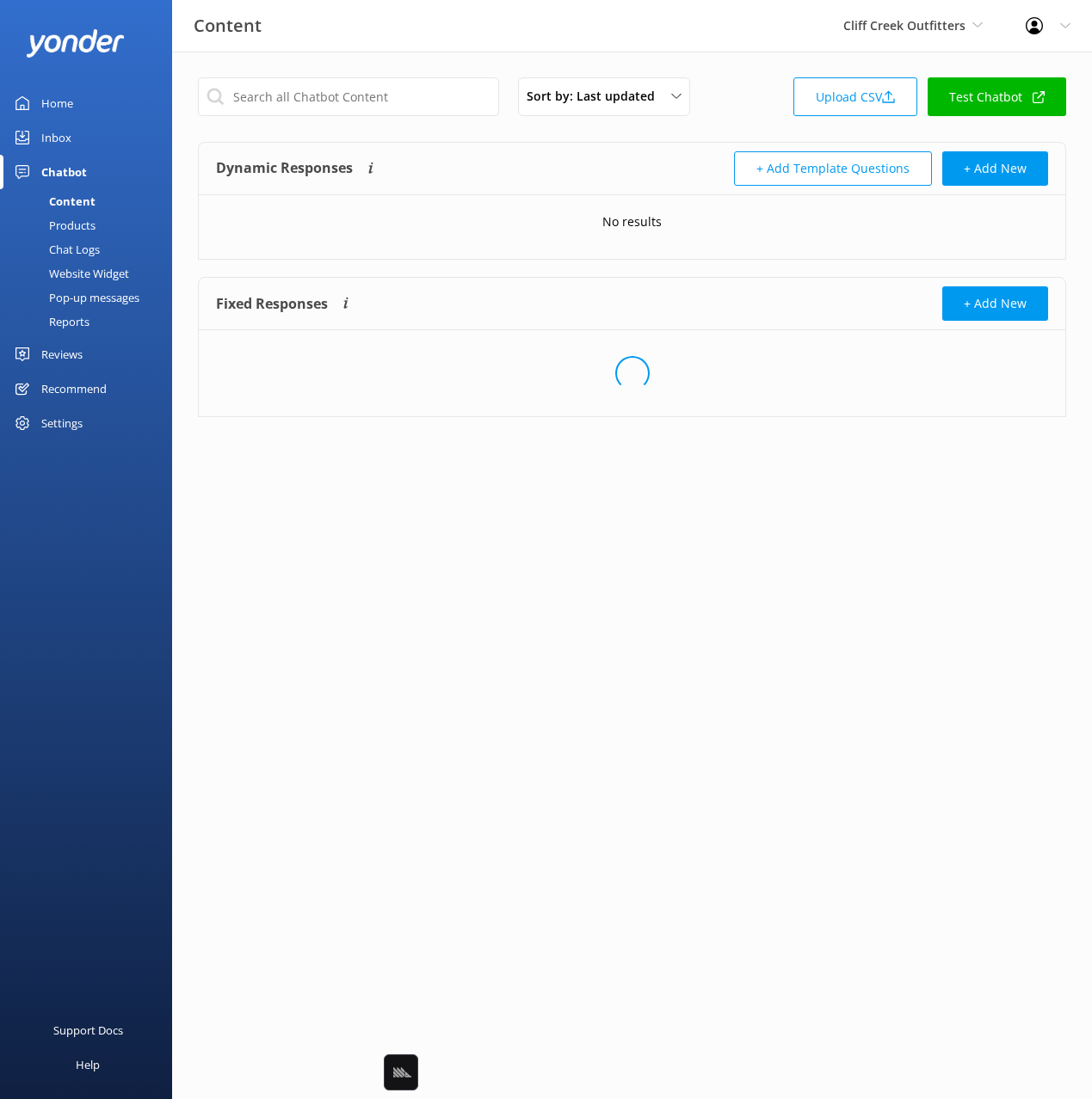
drag, startPoint x: 753, startPoint y: 110, endPoint x: 890, endPoint y: 102, distance: 137.2
click at [753, 110] on div "Sort by: Last updated Title Last updated Upload CSV Test Chatbot" at bounding box center [631, 101] width 868 height 49
click at [846, 84] on link "Upload CSV" at bounding box center [855, 96] width 124 height 39
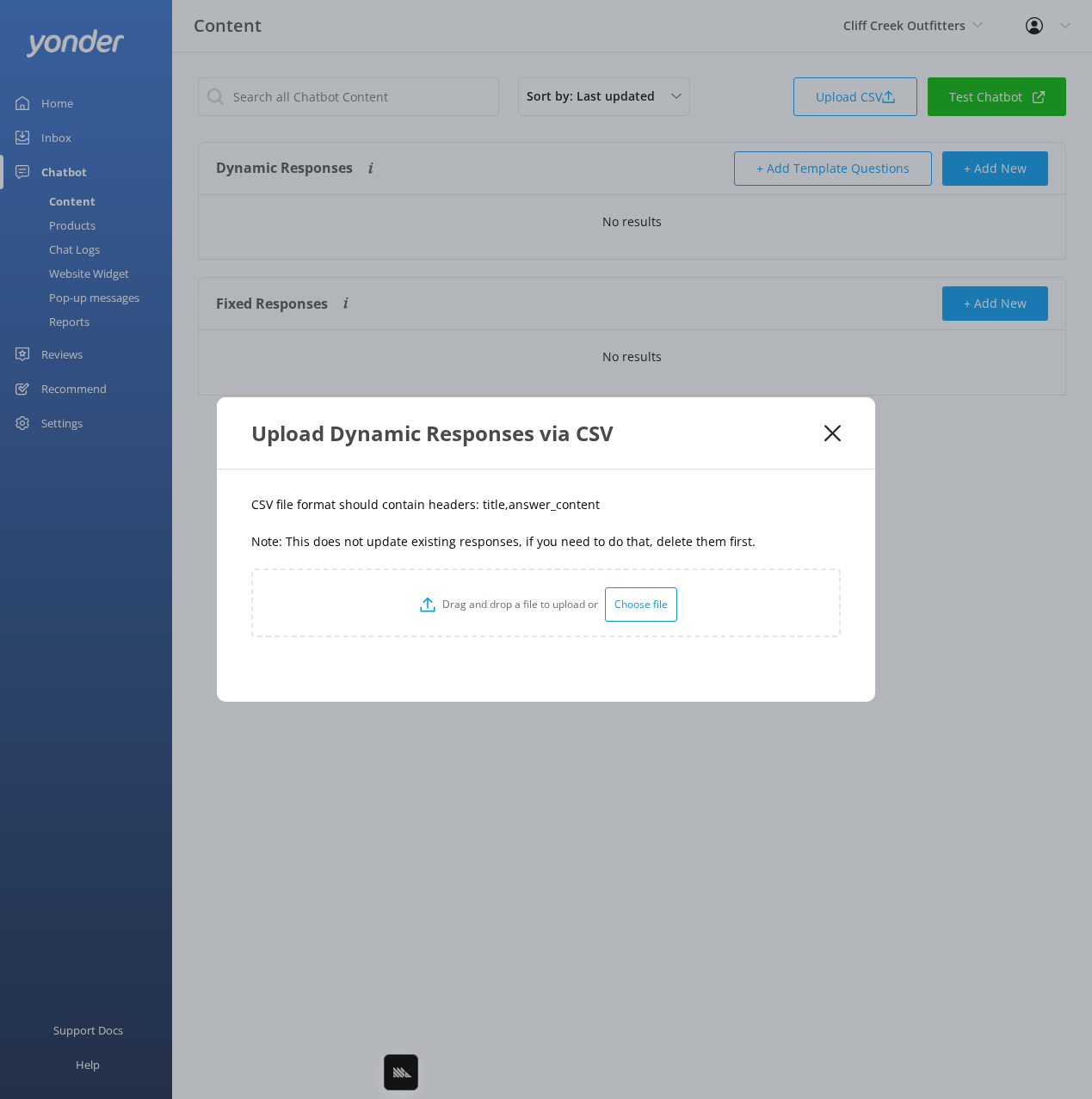
drag, startPoint x: 567, startPoint y: 509, endPoint x: 497, endPoint y: 505, distance: 70.1
click at [558, 508] on p "CSV file format should contain headers: title,answer_content" at bounding box center [546, 504] width 590 height 19
click at [479, 504] on p "CSV file format should contain headers: title,answer_content" at bounding box center [546, 504] width 590 height 19
copy p "title"
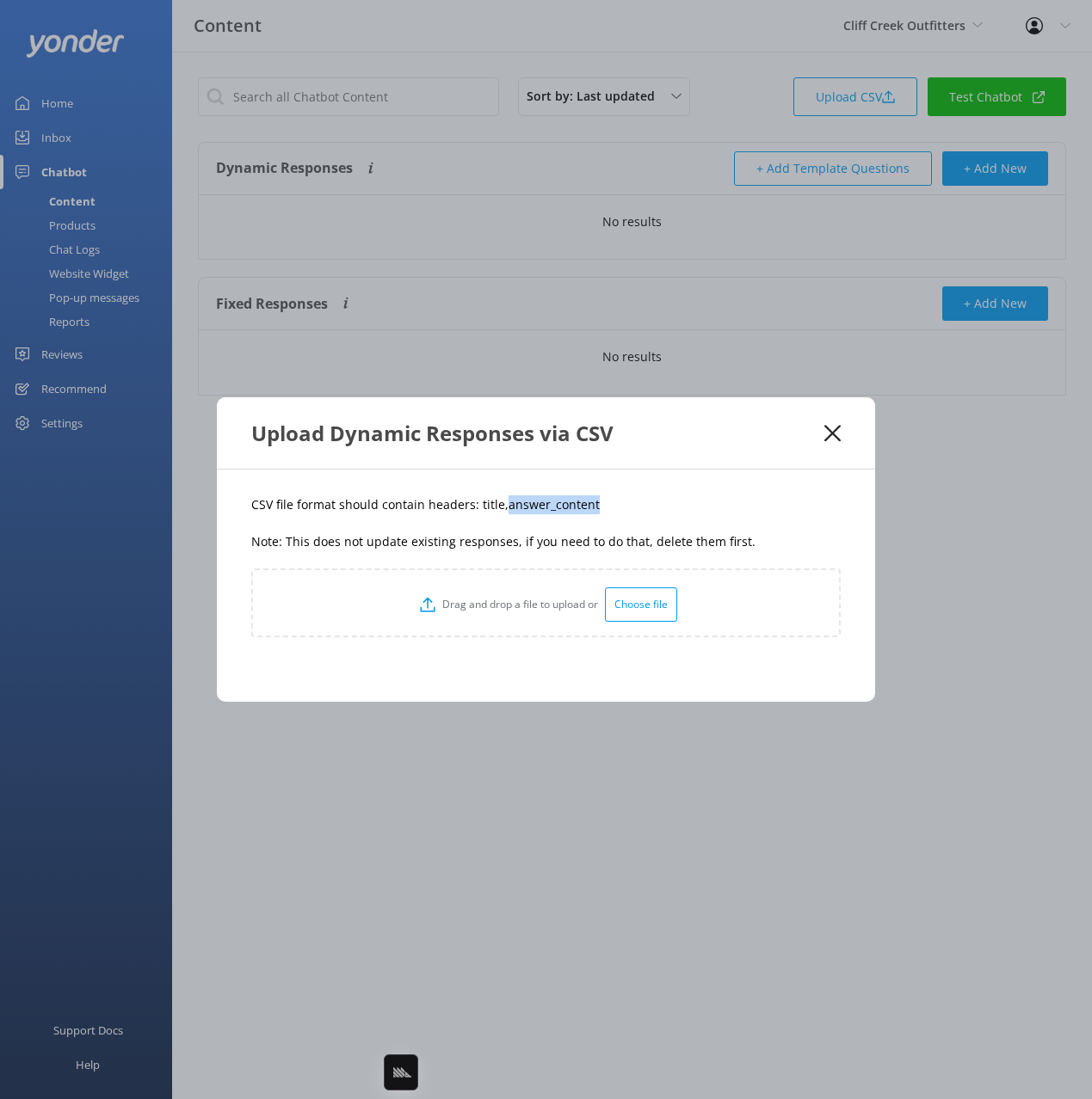
drag, startPoint x: 597, startPoint y: 501, endPoint x: 501, endPoint y: 512, distance: 96.6
click at [501, 512] on p "CSV file format should contain headers: title,answer_content" at bounding box center [546, 504] width 590 height 19
copy p "answer_content"
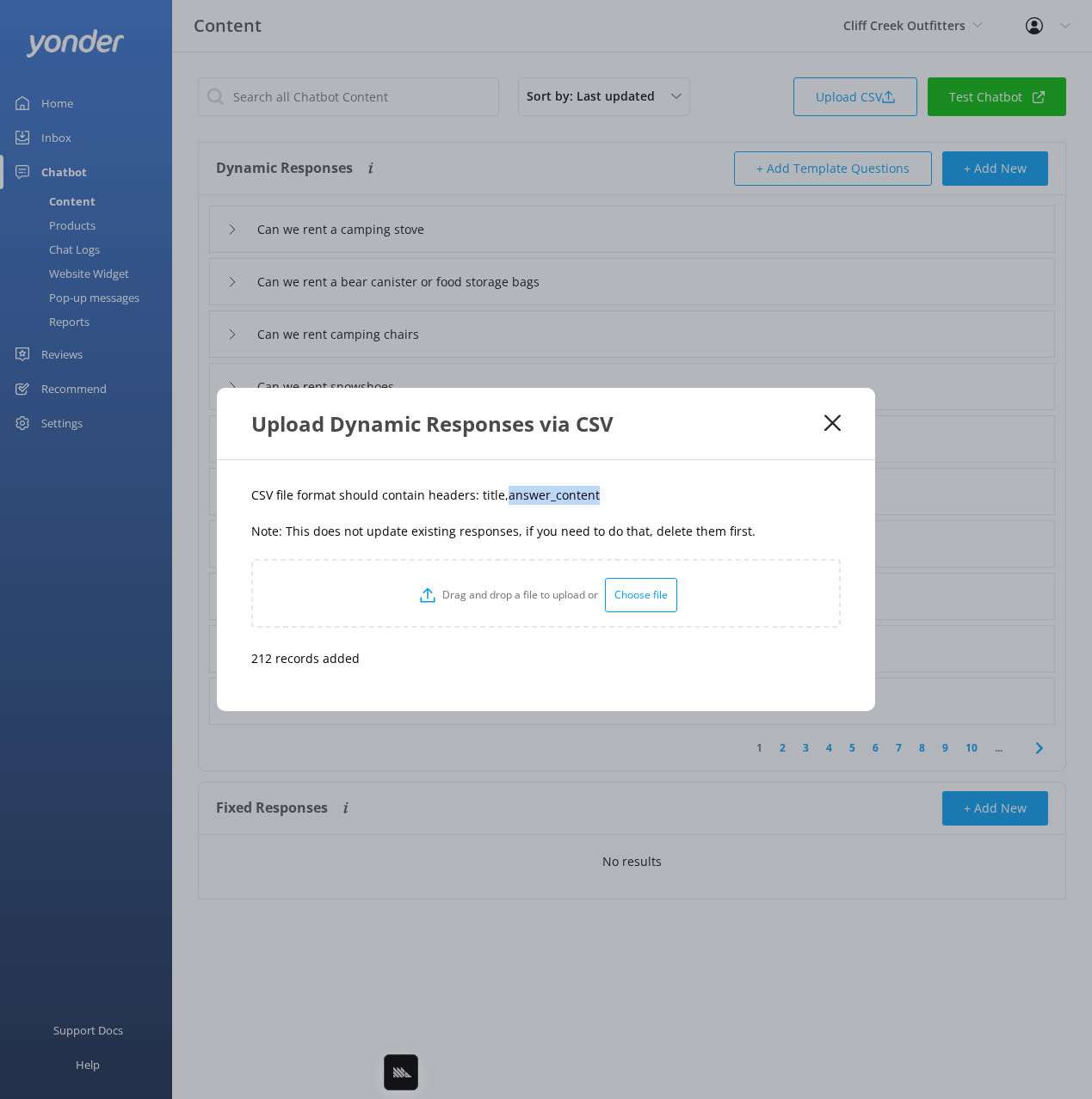
click at [829, 426] on use at bounding box center [832, 424] width 16 height 16
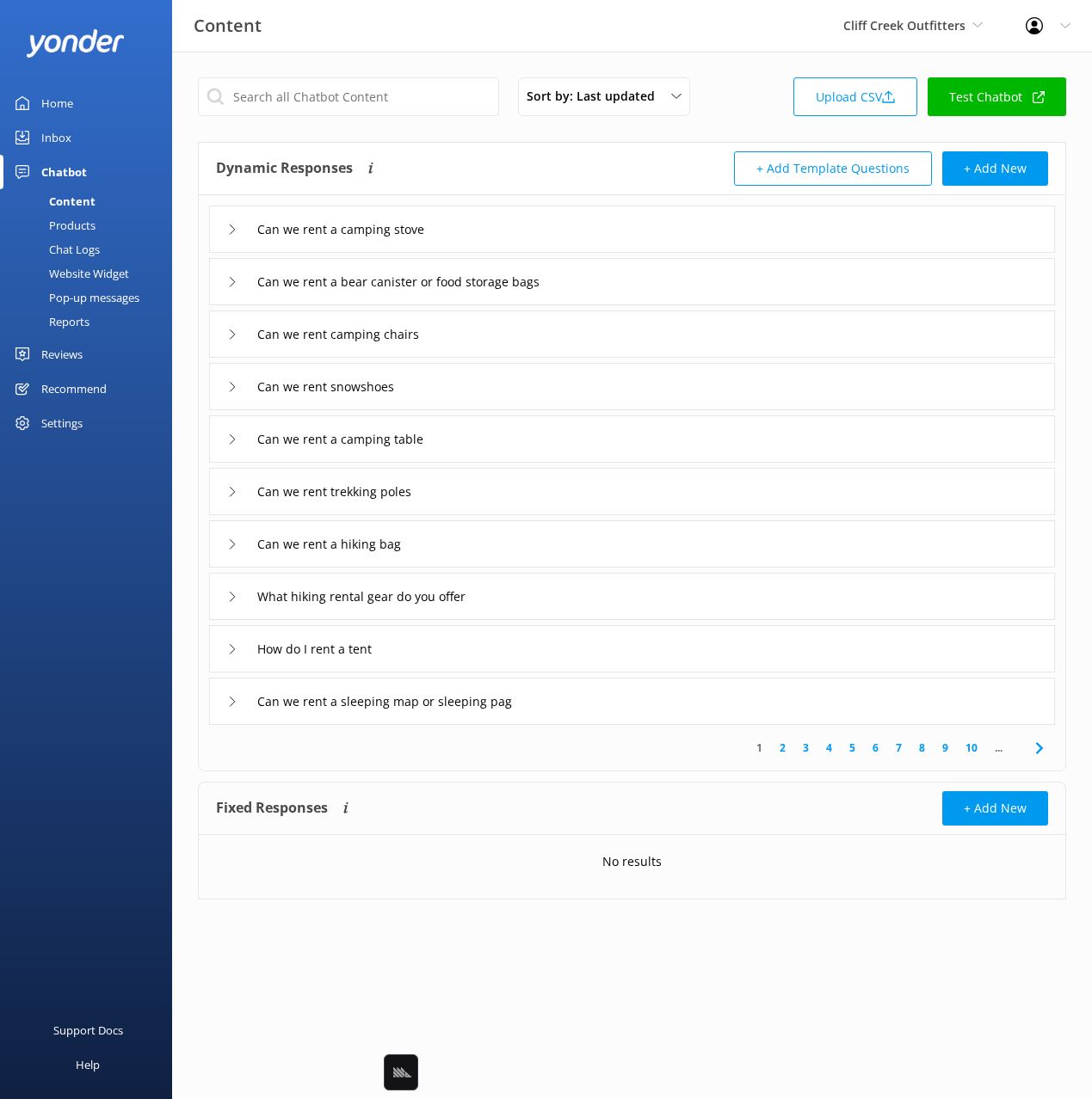
drag, startPoint x: 544, startPoint y: 142, endPoint x: 400, endPoint y: 183, distance: 149.7
click at [541, 143] on div "Dynamic Responses Dynamic responses rely on the Large Language Model to create …" at bounding box center [631, 169] width 867 height 53
drag, startPoint x: 97, startPoint y: 226, endPoint x: 87, endPoint y: 207, distance: 21.5
click at [97, 226] on link "Products" at bounding box center [90, 225] width 162 height 24
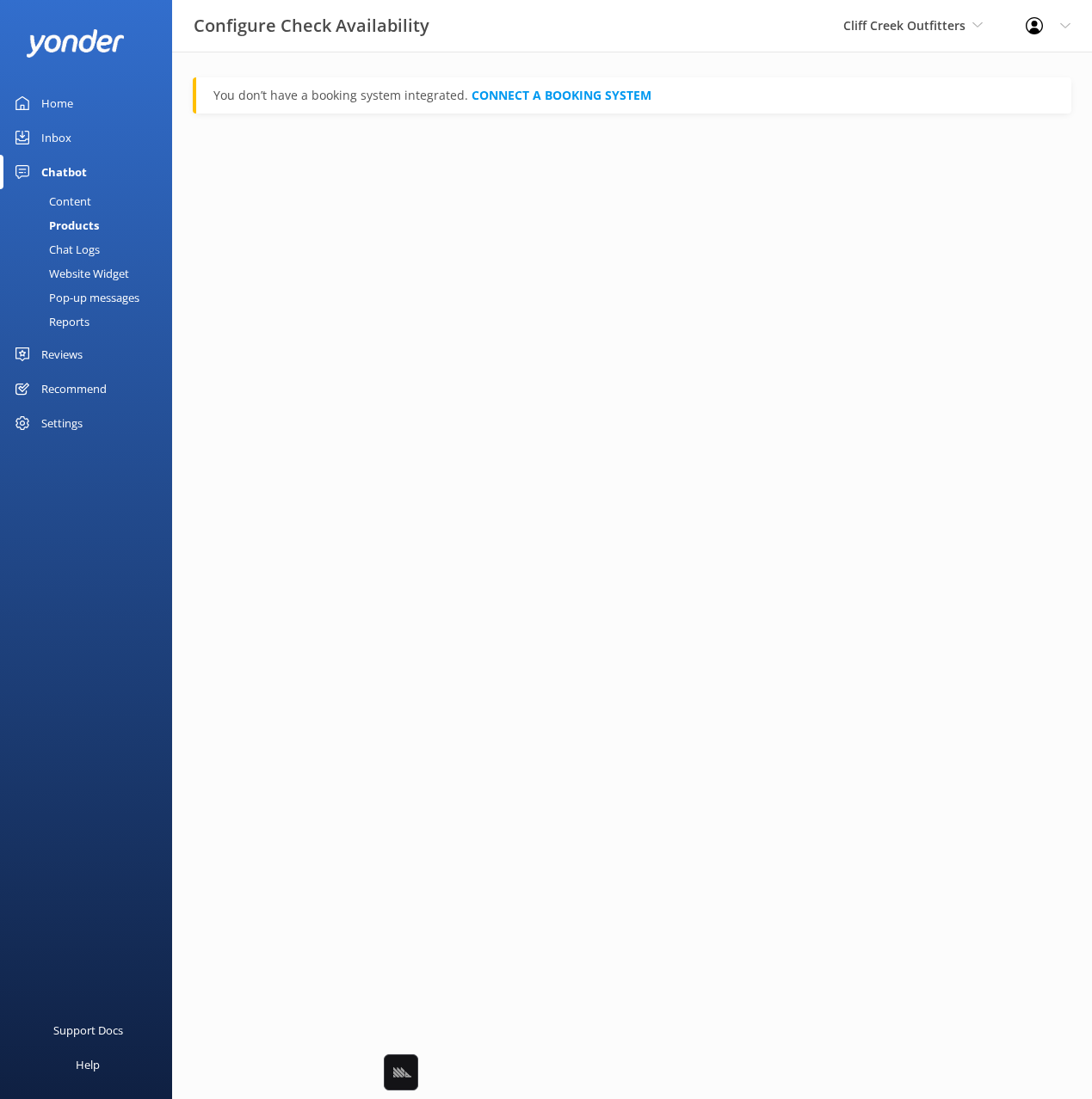
drag, startPoint x: 83, startPoint y: 199, endPoint x: 108, endPoint y: 197, distance: 25.1
click at [83, 199] on div "Content" at bounding box center [50, 202] width 80 height 24
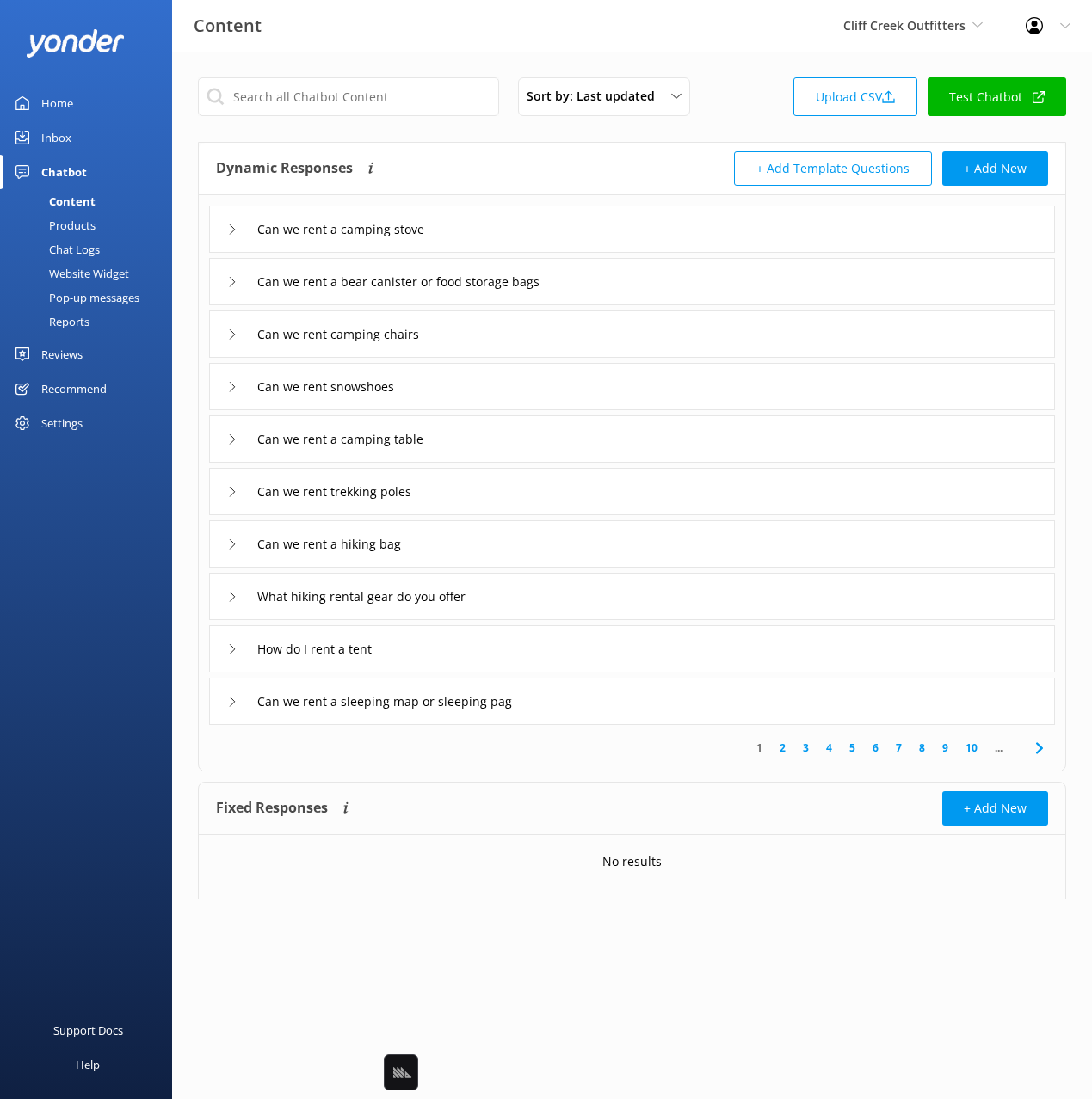
click at [632, 165] on div "+ Add Template Questions + Add New" at bounding box center [840, 169] width 416 height 35
click at [763, 126] on div "Sort by: Last updated Title Last updated Upload CSV Test Chatbot" at bounding box center [631, 101] width 868 height 49
click at [545, 157] on div "Dynamic Responses Dynamic responses rely on the Large Language Model to create …" at bounding box center [424, 169] width 416 height 35
click at [543, 168] on div "Dynamic Responses Dynamic responses rely on the Large Language Model to create …" at bounding box center [424, 169] width 416 height 35
click at [396, 94] on input "text" at bounding box center [347, 96] width 301 height 39
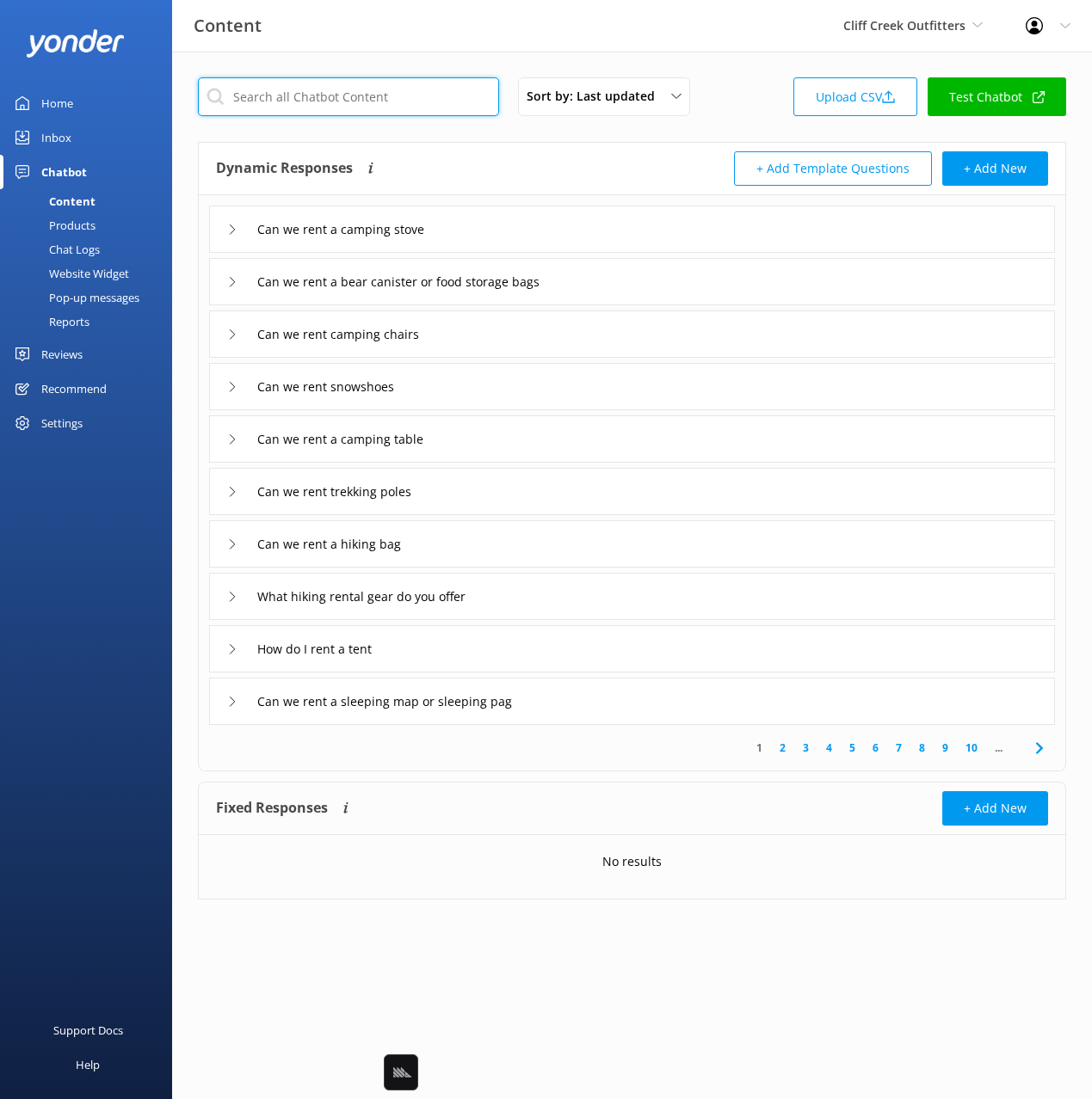
click at [395, 113] on input "text" at bounding box center [347, 96] width 301 height 39
click at [393, 111] on input "text" at bounding box center [347, 96] width 301 height 39
click at [392, 99] on input "text" at bounding box center [347, 96] width 301 height 39
paste input "Road Bike Guided Tour"
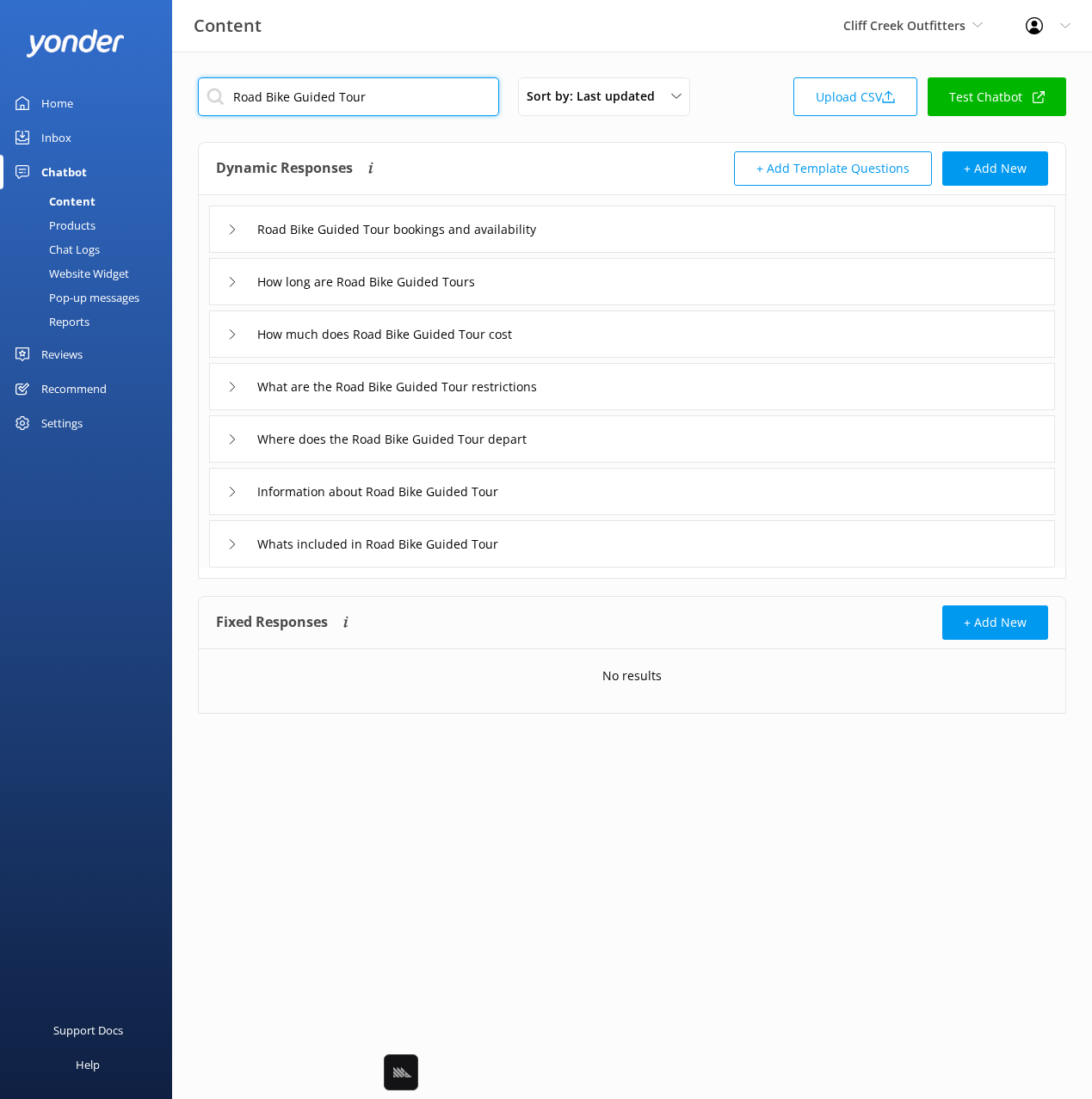
type input "Road Bike Guided Tour"
drag, startPoint x: 545, startPoint y: 165, endPoint x: 559, endPoint y: 189, distance: 27.8
click at [544, 165] on div "Dynamic Responses Dynamic responses rely on the Large Language Model to create …" at bounding box center [424, 169] width 416 height 35
drag, startPoint x: 631, startPoint y: 234, endPoint x: 622, endPoint y: 235, distance: 9.1
click at [628, 233] on div "Road Bike Guided Tour bookings and availability" at bounding box center [632, 229] width 846 height 48
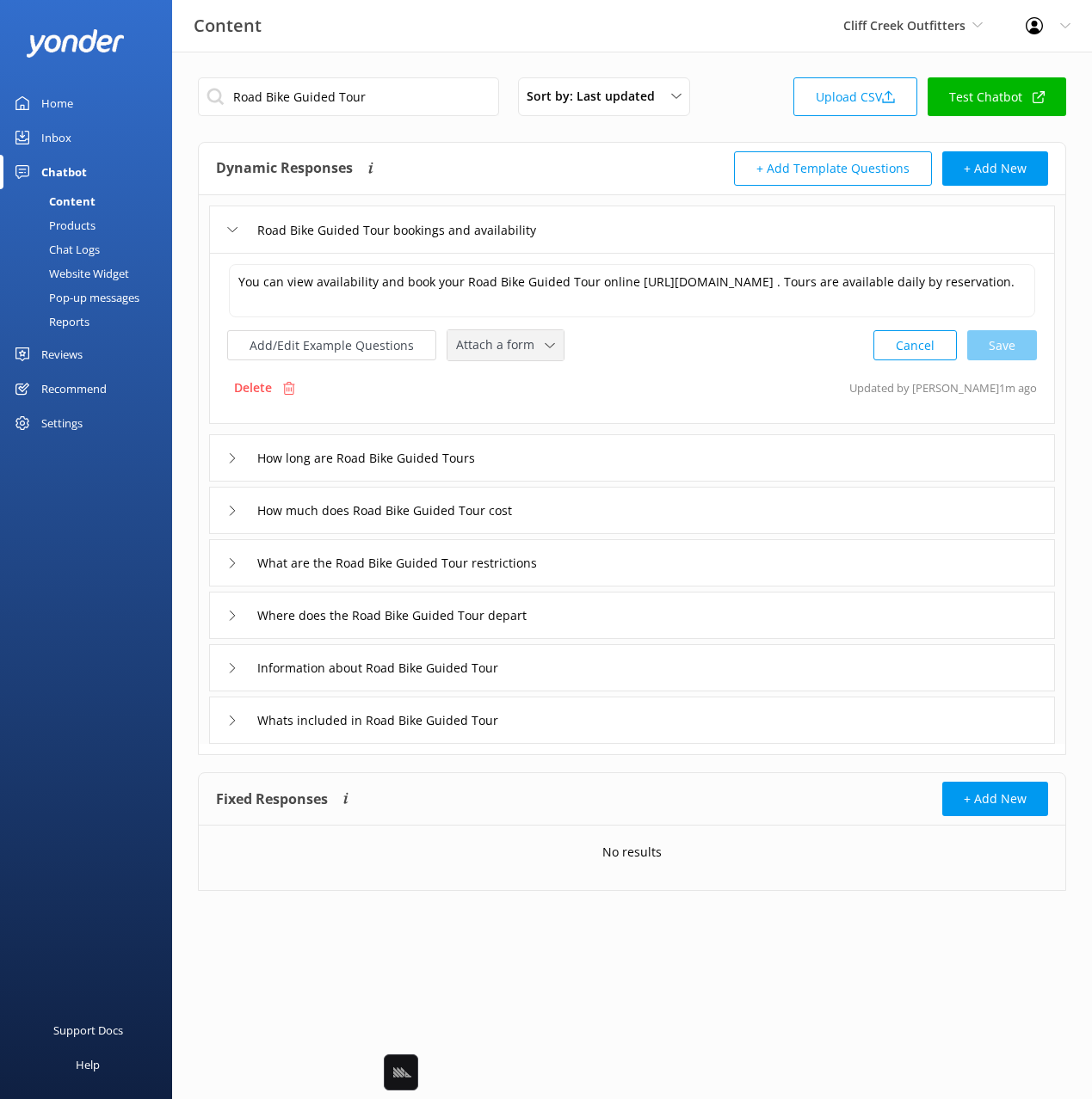
click at [473, 354] on span "Attach a form" at bounding box center [499, 344] width 88 height 19
click at [493, 425] on div "Check availability" at bounding box center [499, 416] width 85 height 17
click at [590, 527] on div "How much does Road Bike Guided Tour cost" at bounding box center [632, 509] width 846 height 48
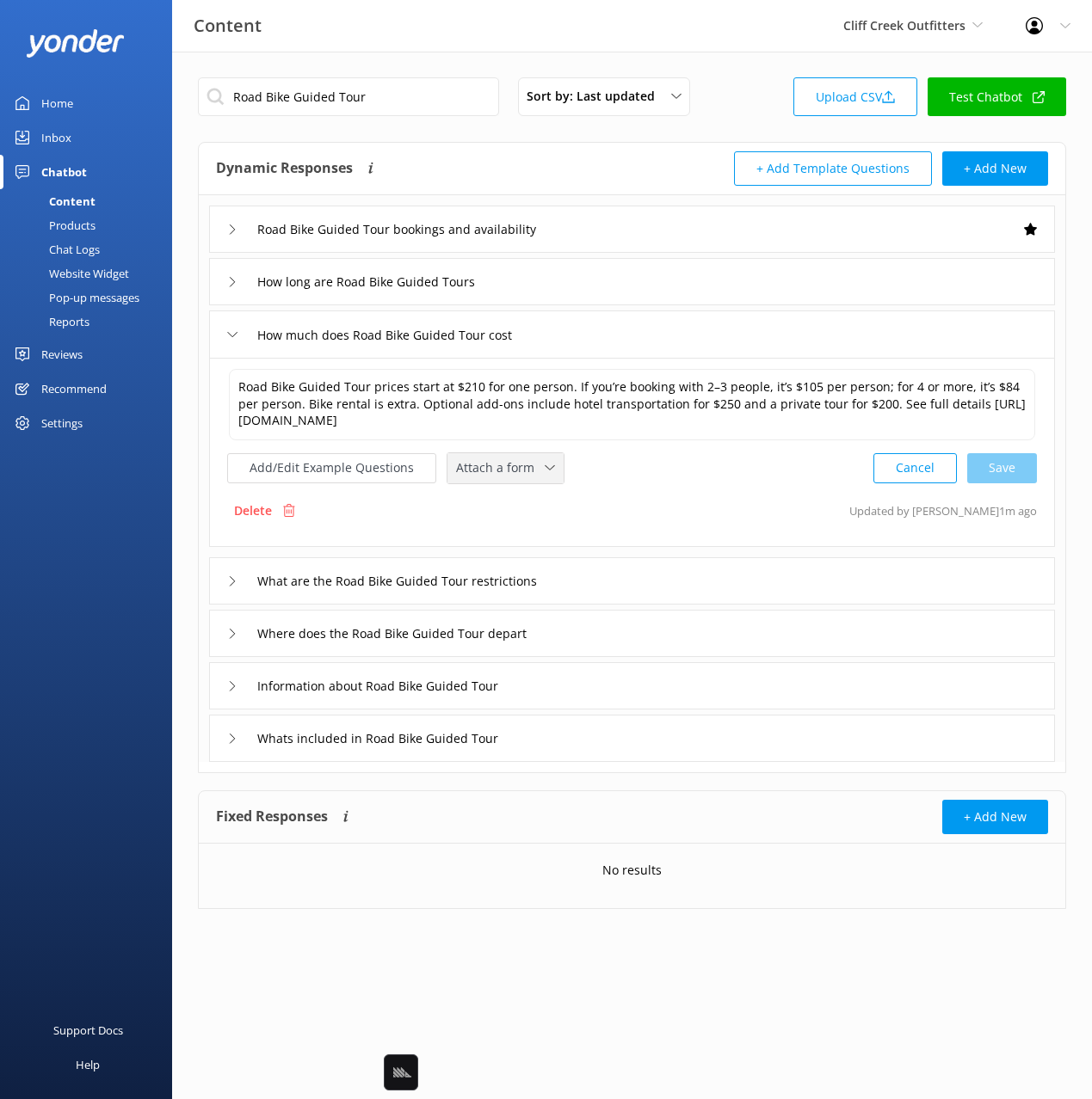
drag, startPoint x: 485, startPoint y: 466, endPoint x: 500, endPoint y: 486, distance: 25.0
click at [485, 466] on span "Attach a form" at bounding box center [499, 468] width 88 height 19
click at [527, 541] on div "Check availability" at bounding box center [499, 539] width 85 height 17
click at [566, 693] on div "Information about Road Bike Guided Tour" at bounding box center [632, 685] width 846 height 48
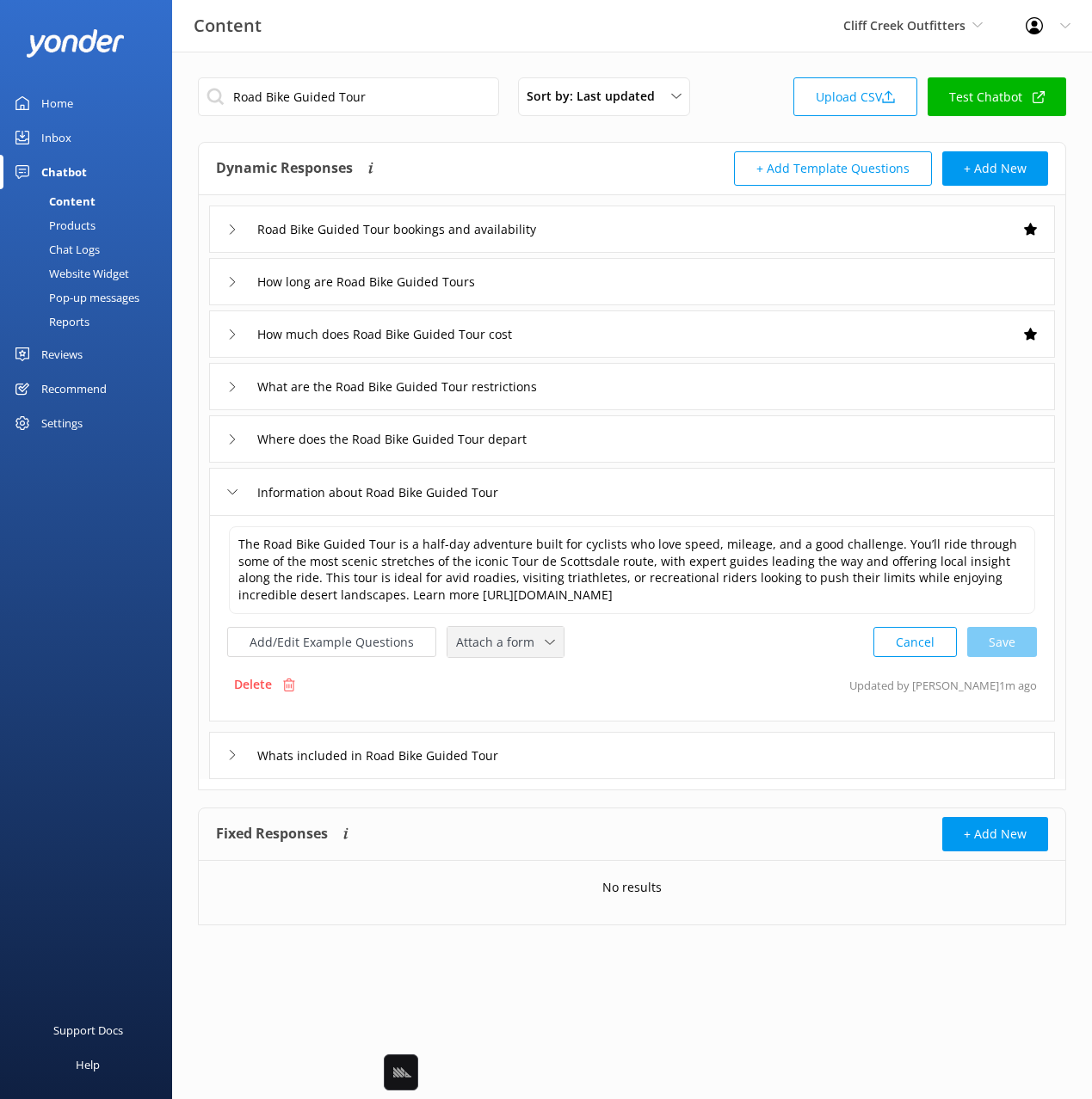
click at [509, 634] on span "Attach a form" at bounding box center [499, 642] width 88 height 19
click at [508, 707] on div "Check availability" at bounding box center [499, 714] width 85 height 17
click at [555, 746] on div "Whats included in Road Bike Guided Tour" at bounding box center [632, 755] width 846 height 48
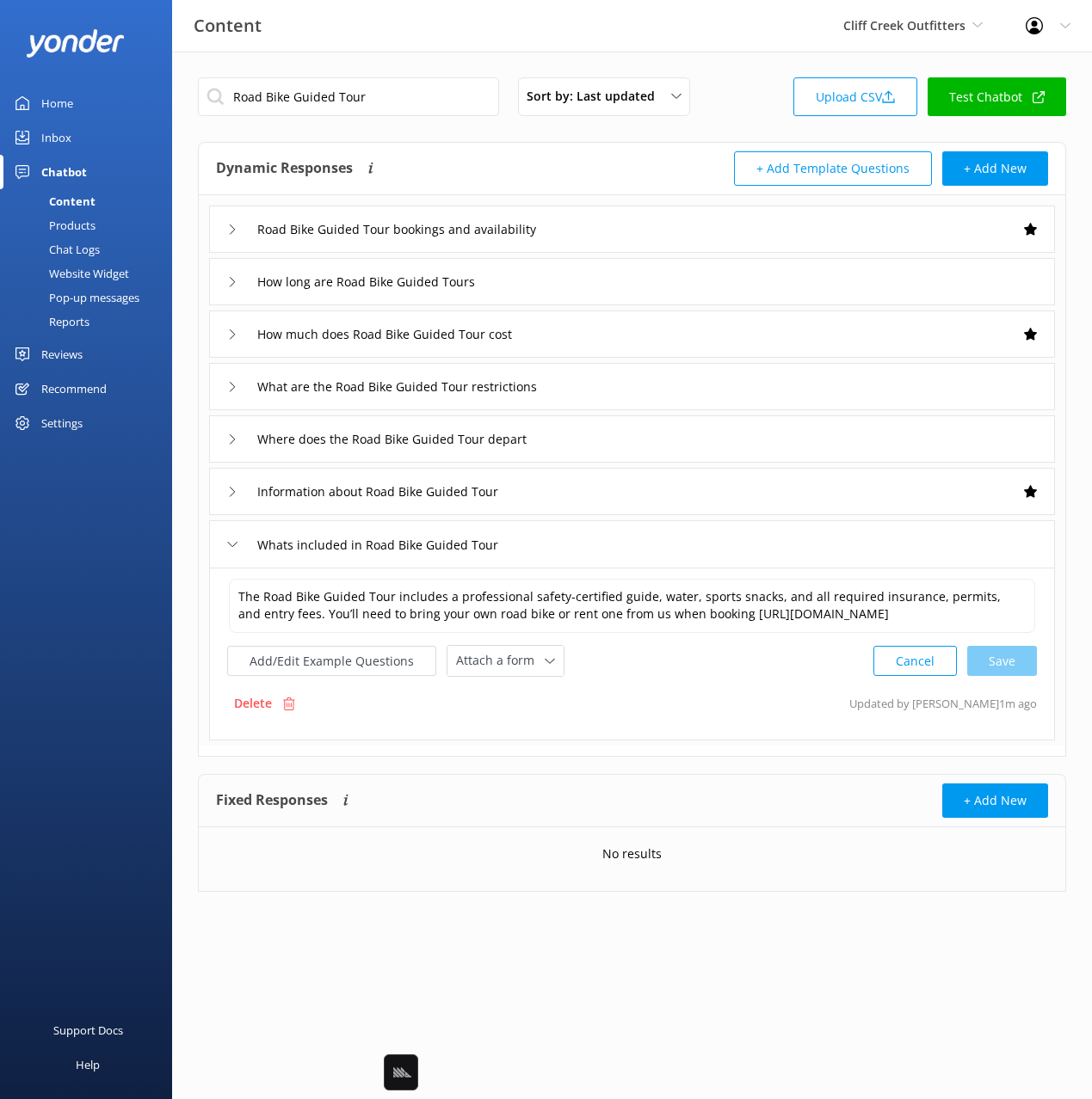
click at [512, 691] on div "Delete Updated by Mikayla 1m ago" at bounding box center [631, 703] width 809 height 33
click at [505, 668] on span "Attach a form" at bounding box center [499, 660] width 88 height 19
click at [512, 734] on div "Check availability" at bounding box center [499, 733] width 85 height 17
drag, startPoint x: 626, startPoint y: 489, endPoint x: 602, endPoint y: 510, distance: 31.9
click at [622, 492] on div "Information about Road Bike Guided Tour" at bounding box center [632, 491] width 846 height 48
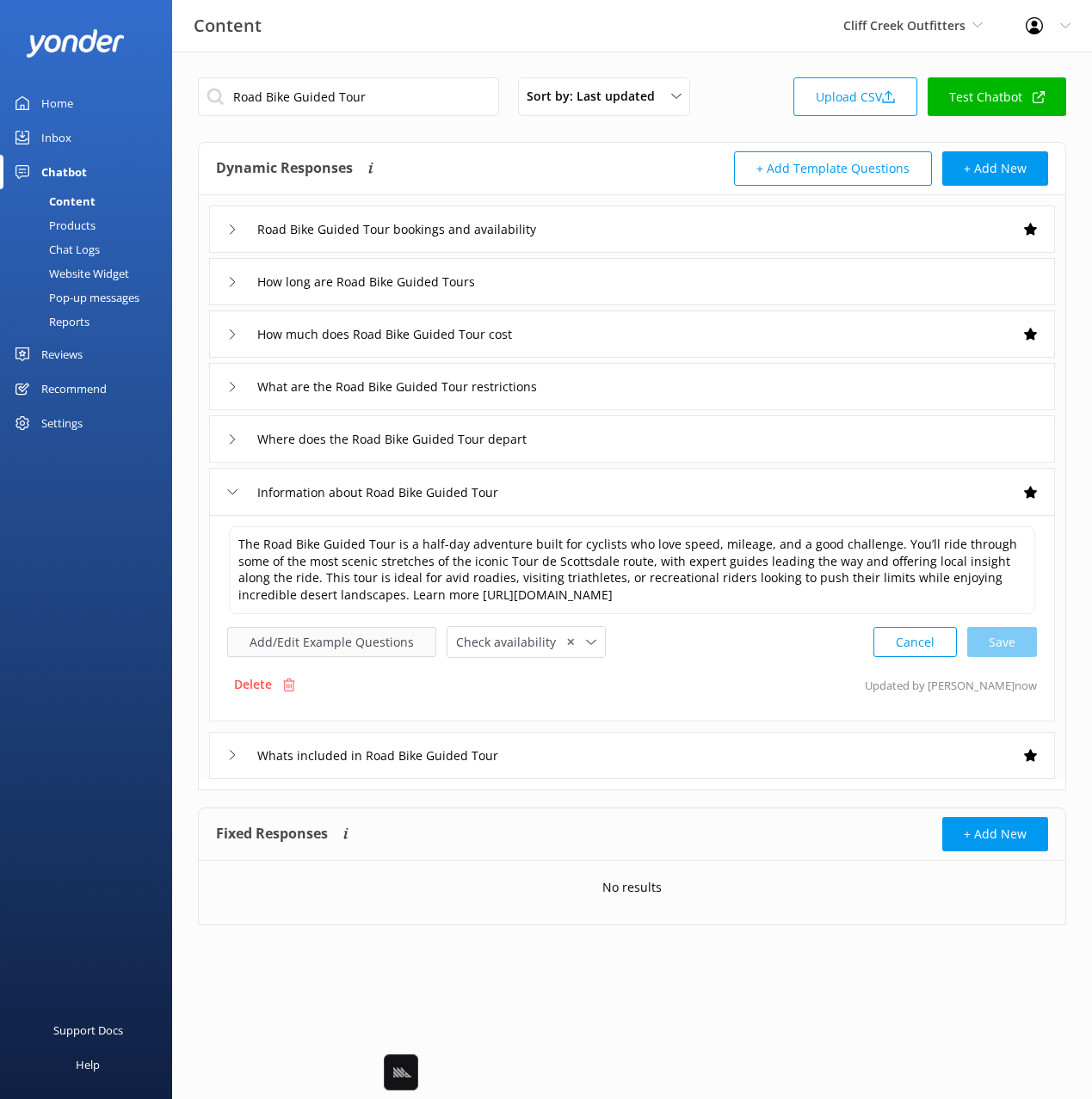
click at [353, 636] on button "Add/Edit Example Questions" at bounding box center [332, 642] width 209 height 30
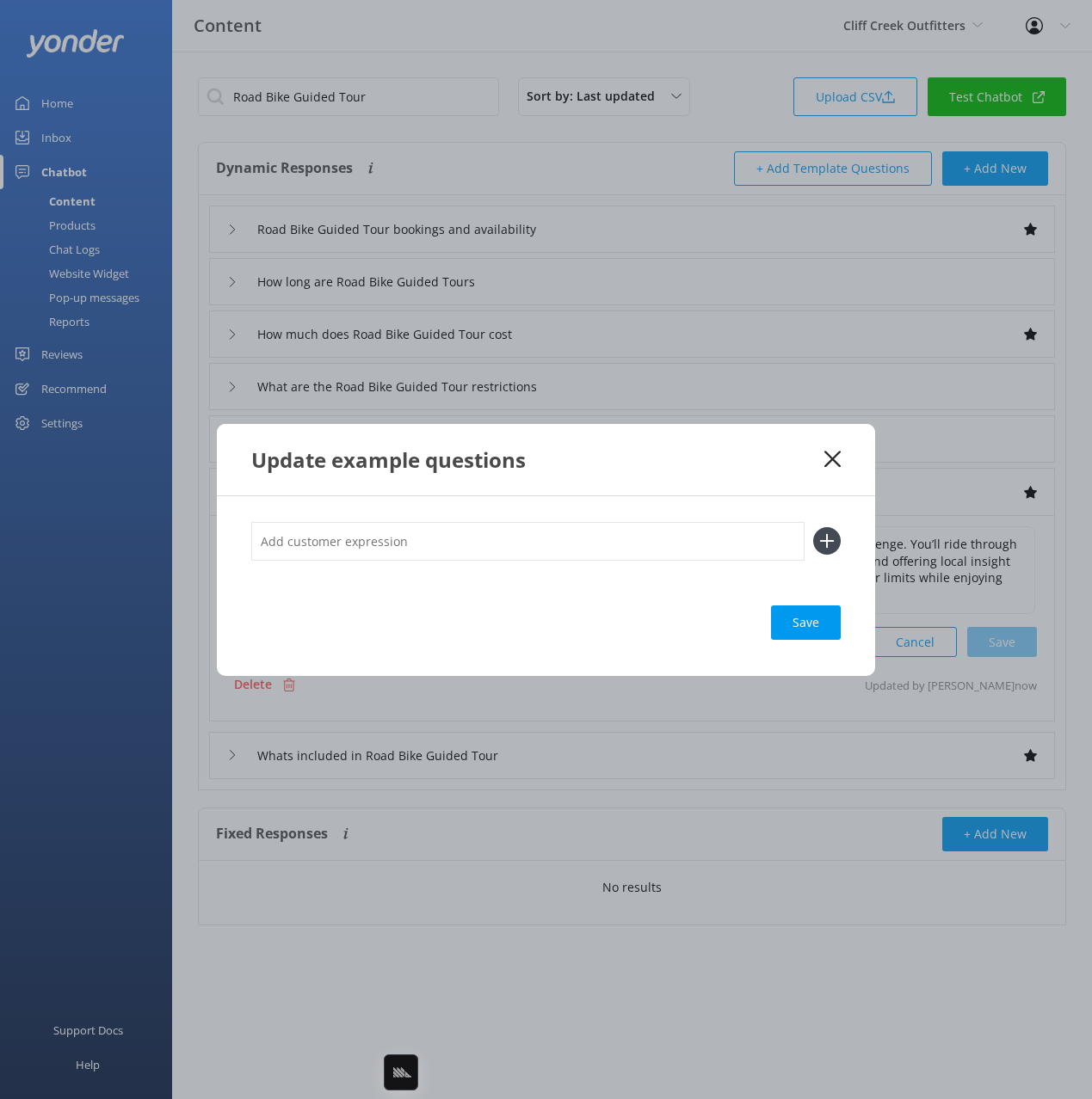
click at [506, 539] on input "text" at bounding box center [527, 541] width 553 height 39
paste input "Half-Day Road Bike Tour"
type input "what is the Half-Day Road Bike Tour"
click at [813, 527] on button at bounding box center [827, 541] width 28 height 28
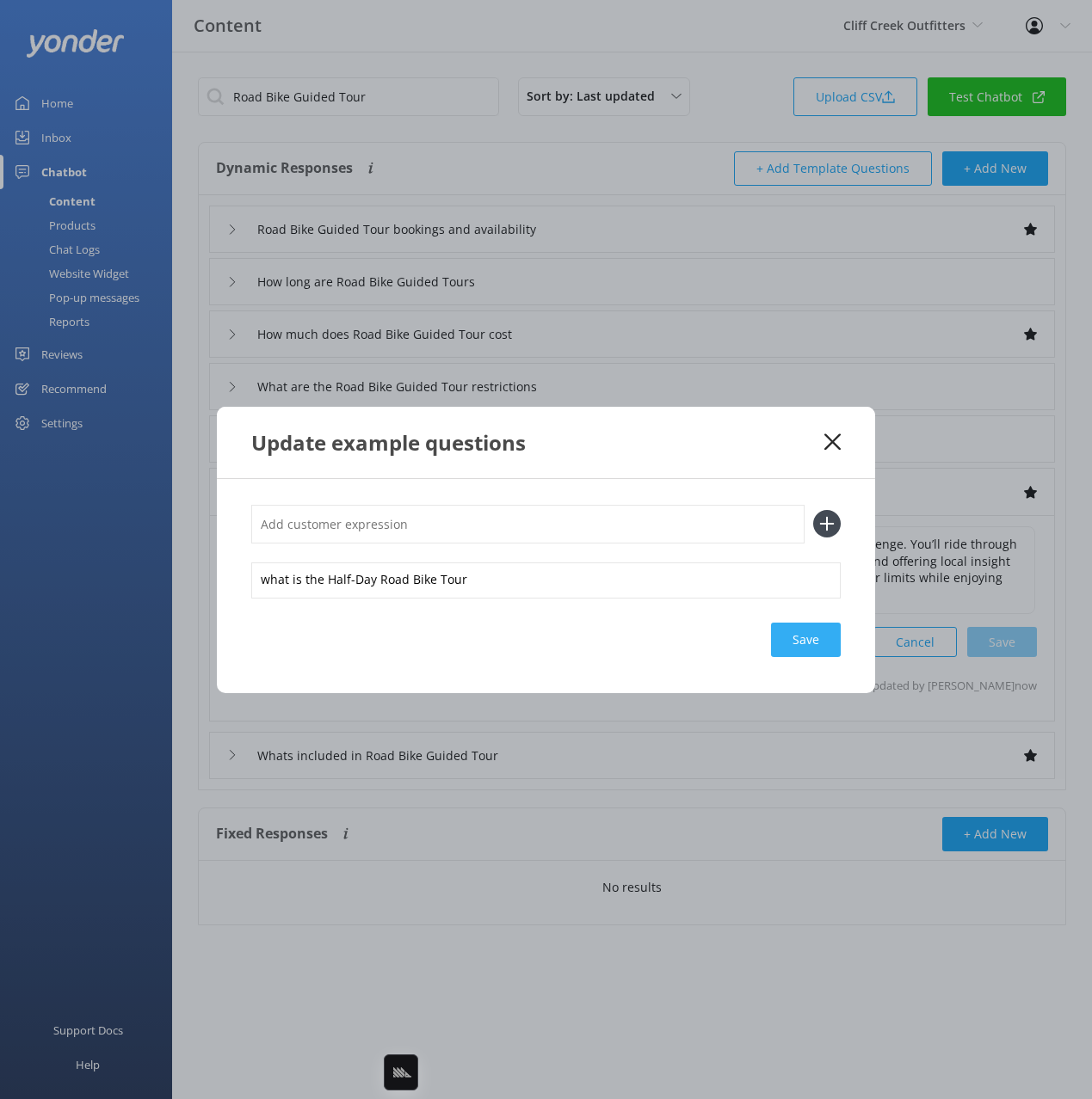
click at [805, 641] on div "Save" at bounding box center [805, 639] width 69 height 35
click at [770, 466] on div "Update example questions" at bounding box center [545, 443] width 658 height 71
click at [831, 442] on use at bounding box center [832, 442] width 16 height 16
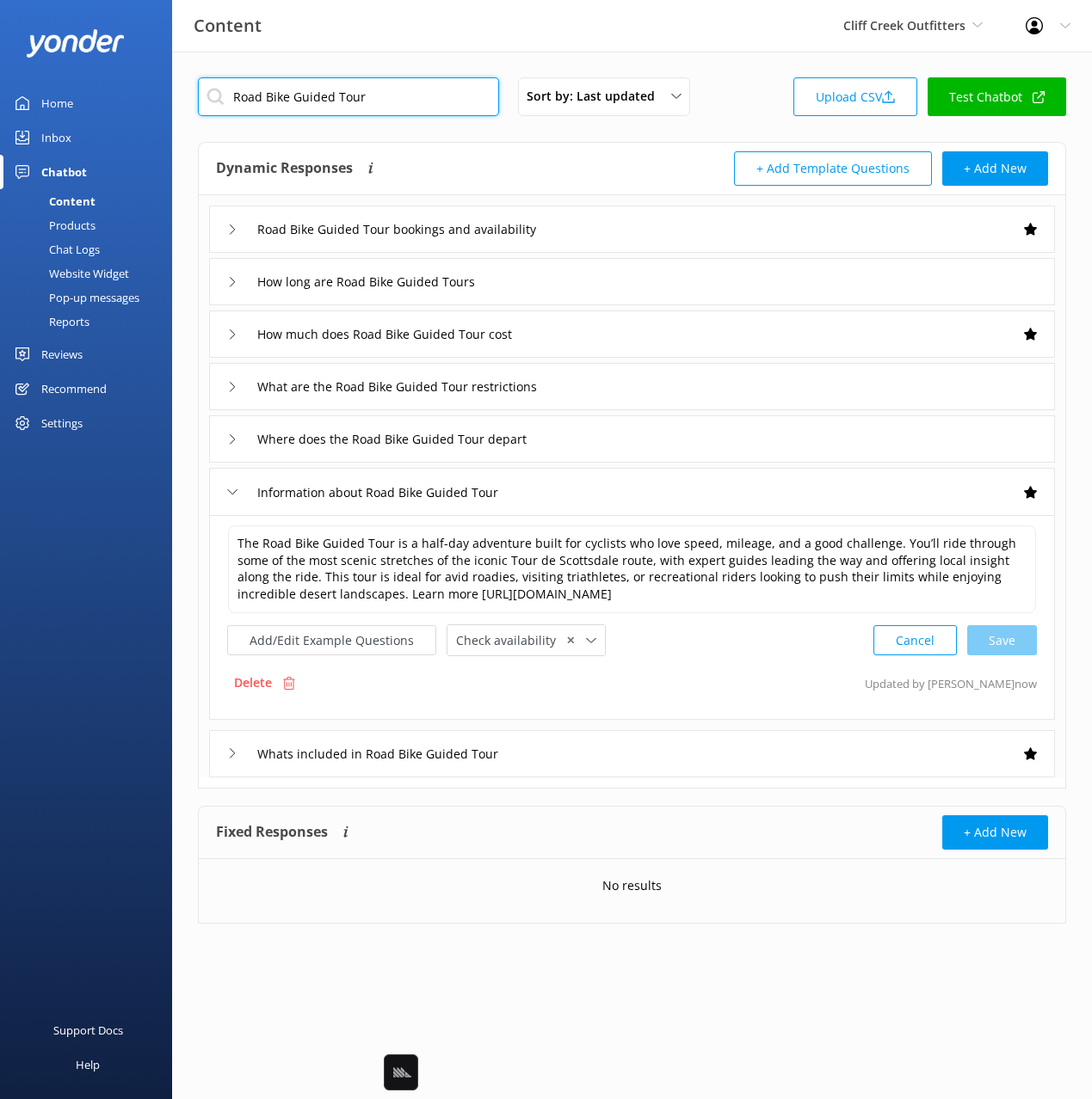
click at [404, 105] on input "Road Bike Guided Tour" at bounding box center [347, 96] width 301 height 39
paste input "Mountain Bike Guided Tour"
type input "Mountain Bike Guided Tour"
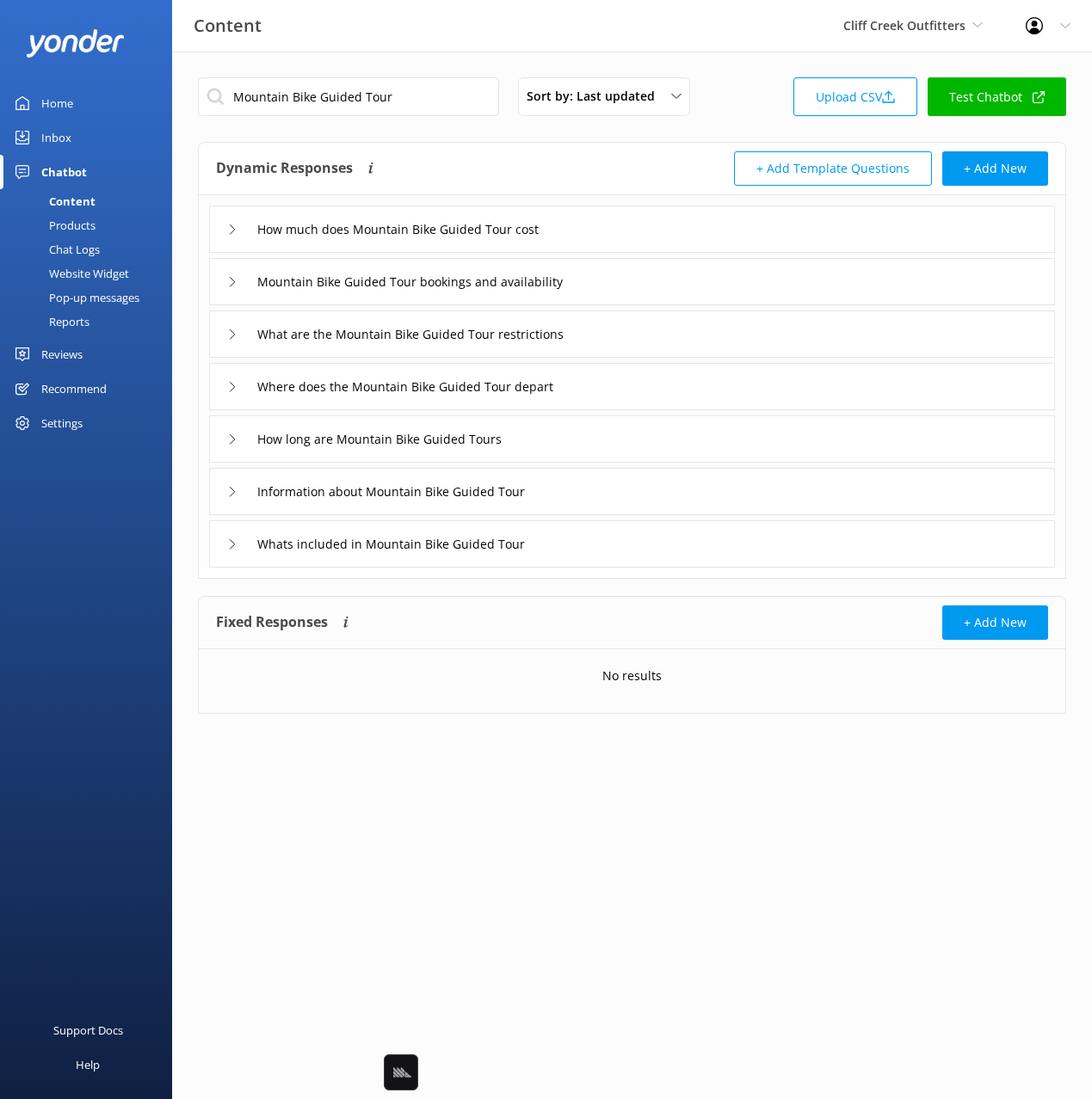
drag, startPoint x: 622, startPoint y: 229, endPoint x: 616, endPoint y: 237, distance: 10.0
click at [622, 229] on div "How much does Mountain Bike Guided Tour cost" at bounding box center [632, 229] width 846 height 48
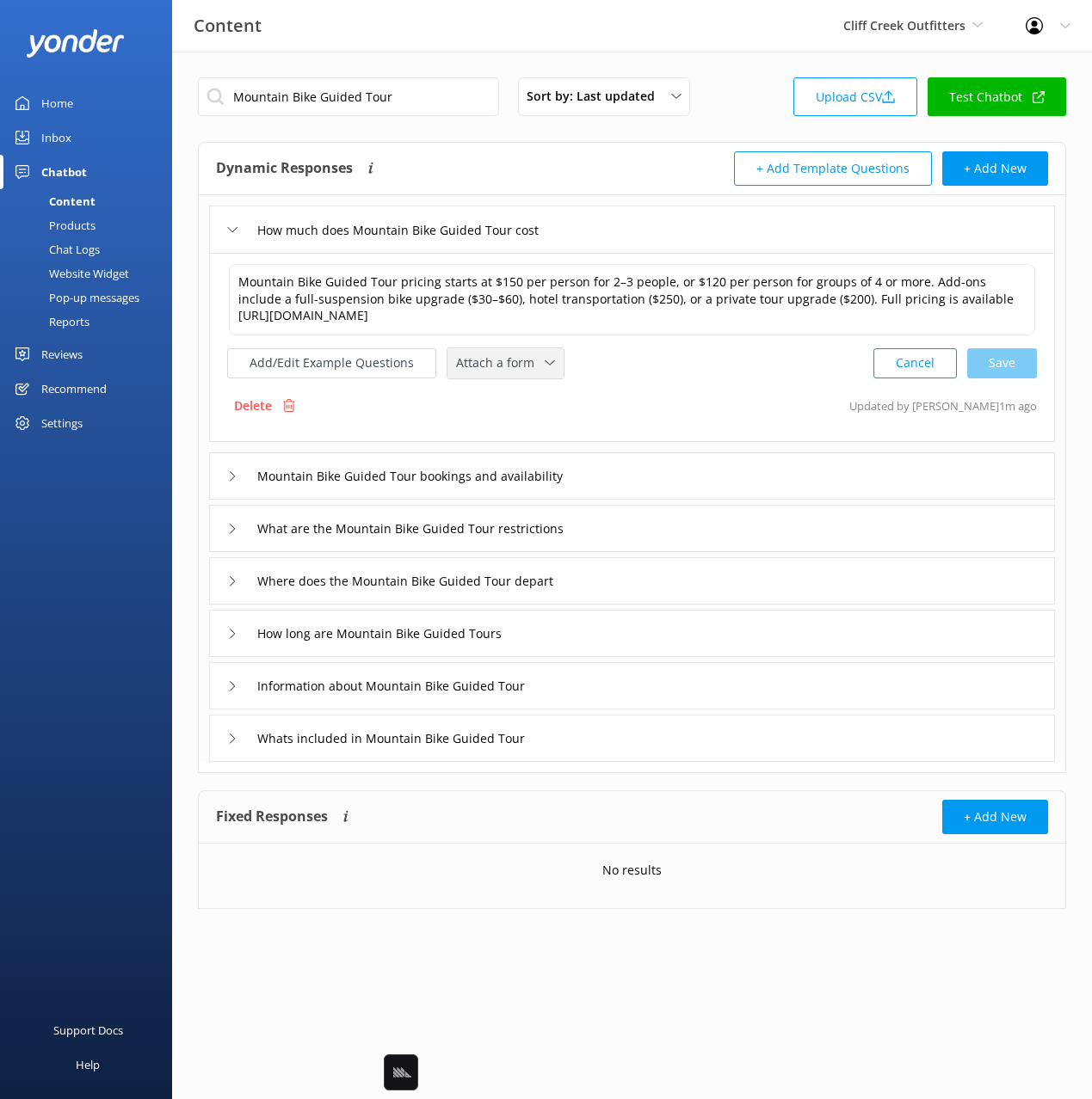
drag, startPoint x: 484, startPoint y: 349, endPoint x: 506, endPoint y: 386, distance: 43.0
click at [485, 348] on div "Attach a form Leave contact details Check availability" at bounding box center [505, 363] width 116 height 30
click at [519, 434] on div "Check availability" at bounding box center [499, 434] width 85 height 17
click at [650, 482] on div "Mountain Bike Guided Tour bookings and availability" at bounding box center [632, 475] width 846 height 48
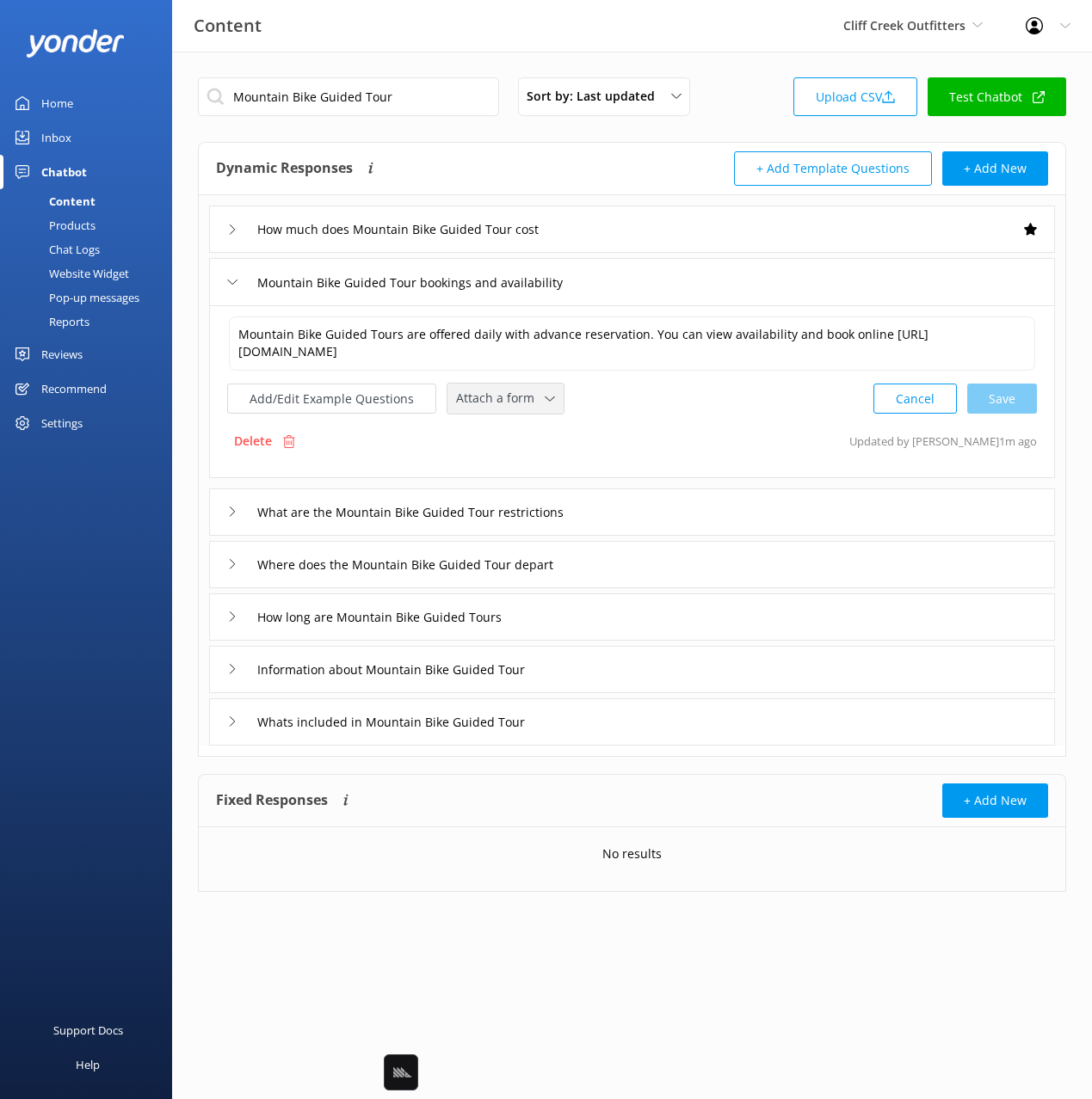
click at [486, 397] on span "Attach a form" at bounding box center [499, 398] width 88 height 19
click at [525, 474] on div "Check availability" at bounding box center [499, 470] width 85 height 17
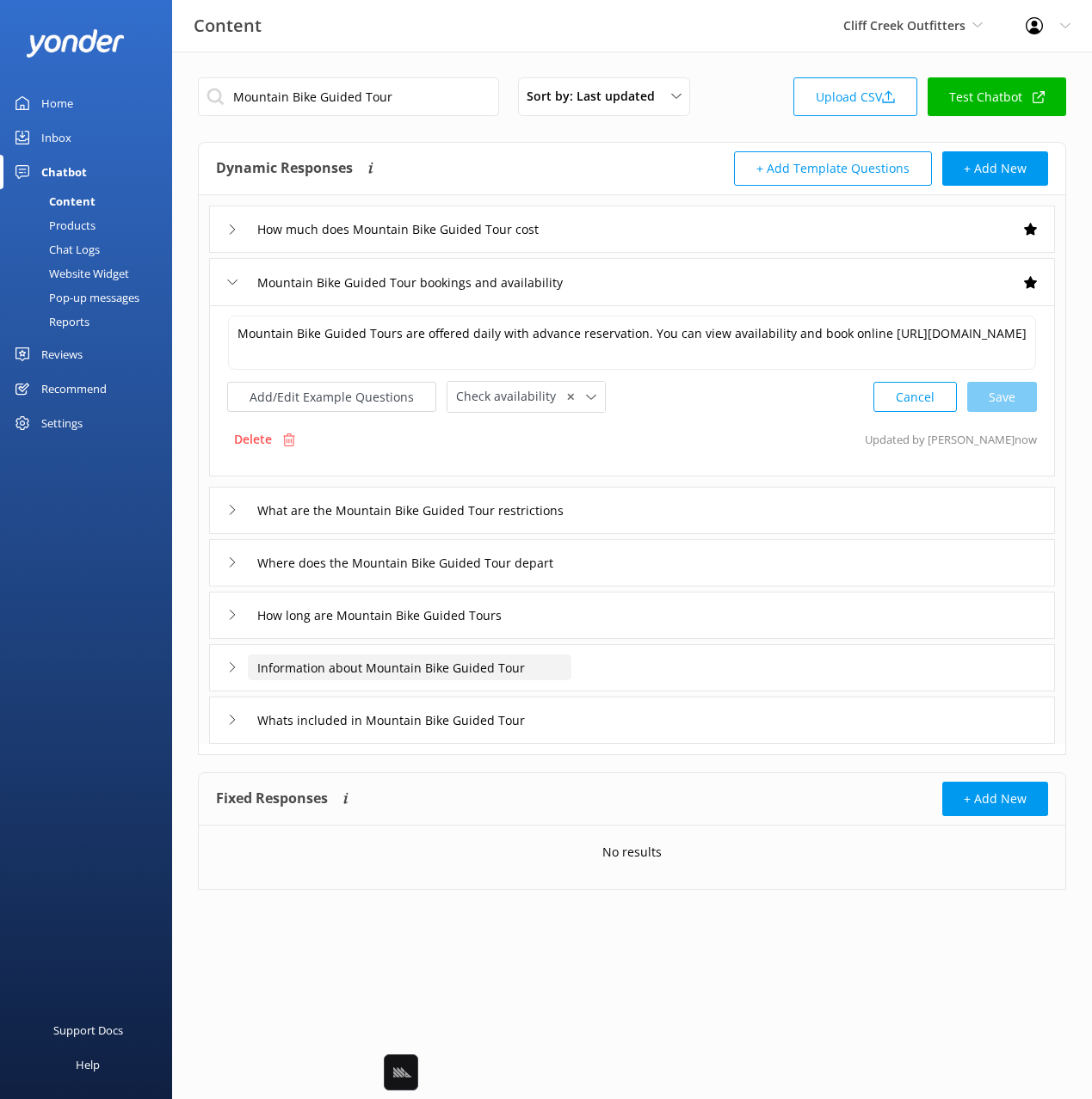
click at [559, 664] on input "Information about Mountain Bike Guided Tour" at bounding box center [410, 667] width 324 height 26
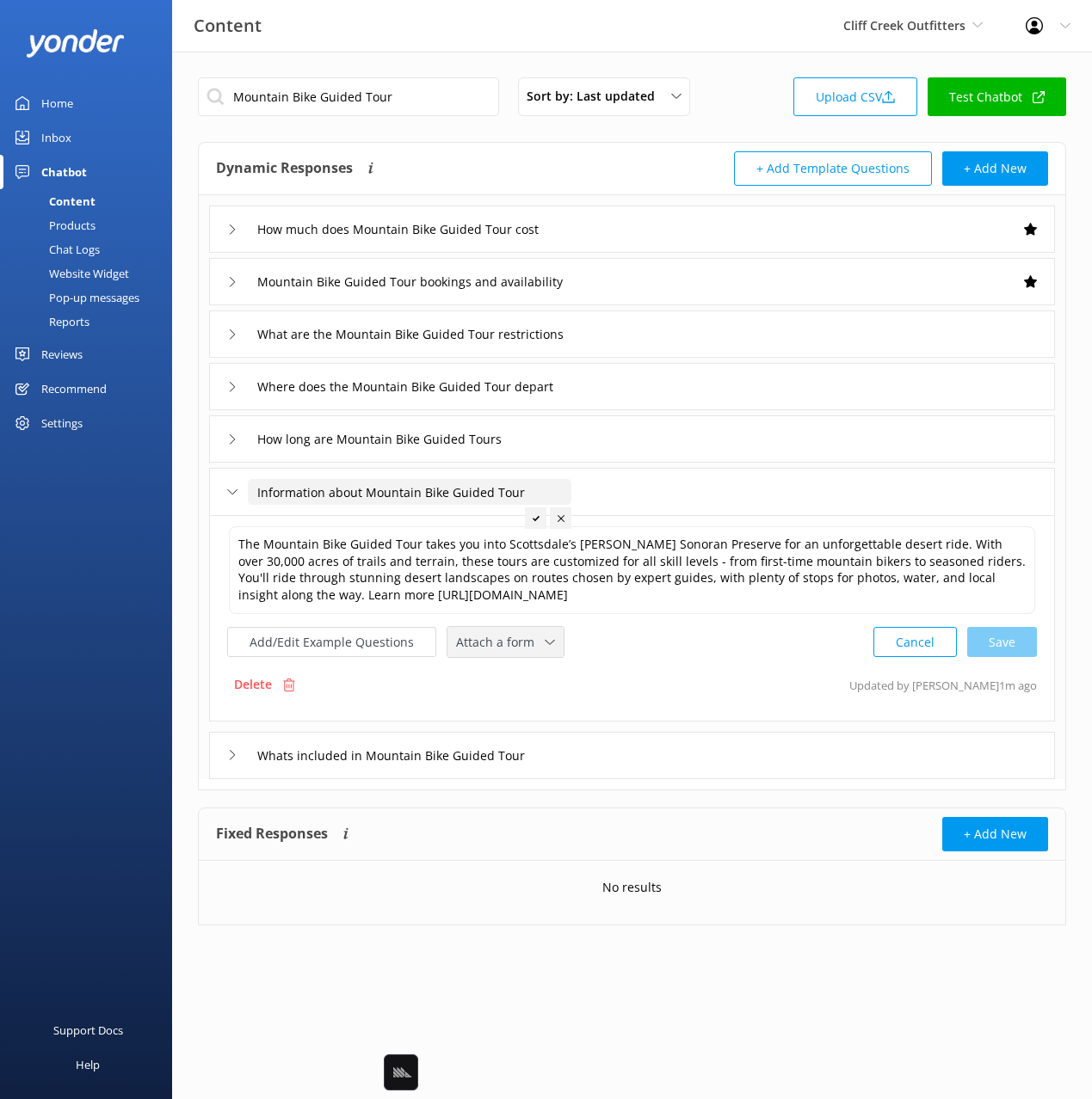
drag, startPoint x: 498, startPoint y: 633, endPoint x: 505, endPoint y: 656, distance: 24.0
click at [498, 633] on span "Attach a form" at bounding box center [499, 642] width 88 height 19
drag, startPoint x: 531, startPoint y: 719, endPoint x: 471, endPoint y: 687, distance: 68.0
click at [531, 719] on div "Check availability" at bounding box center [499, 714] width 85 height 17
click at [400, 654] on button "Add/Edit Example Questions" at bounding box center [332, 640] width 209 height 30
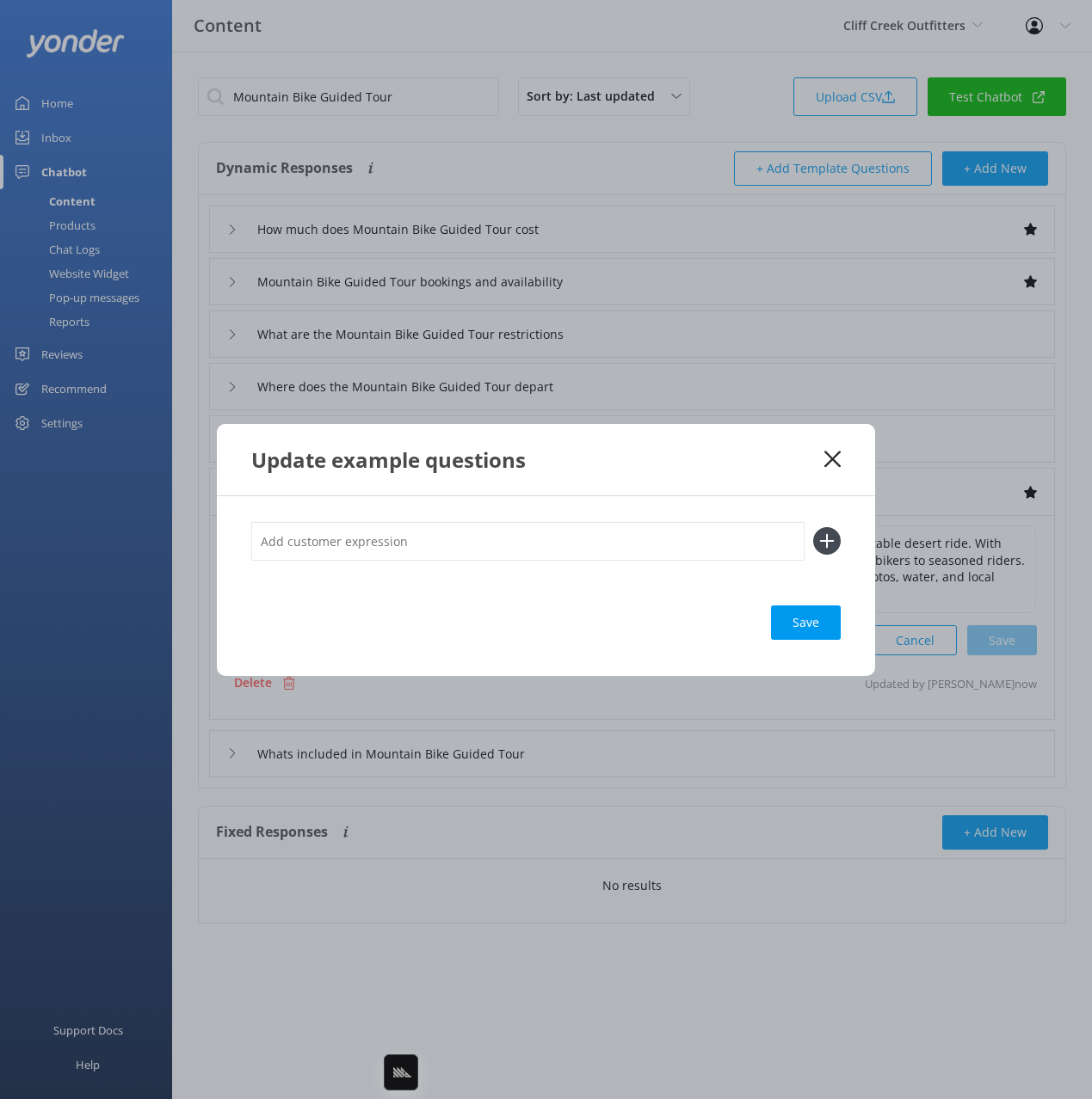
click at [578, 535] on input "text" at bounding box center [527, 541] width 553 height 39
paste input "Half-Day Mountain Bike Tour"
type input "what is the Half-Day Mountain Bike Tour"
click at [813, 527] on button at bounding box center [827, 541] width 28 height 28
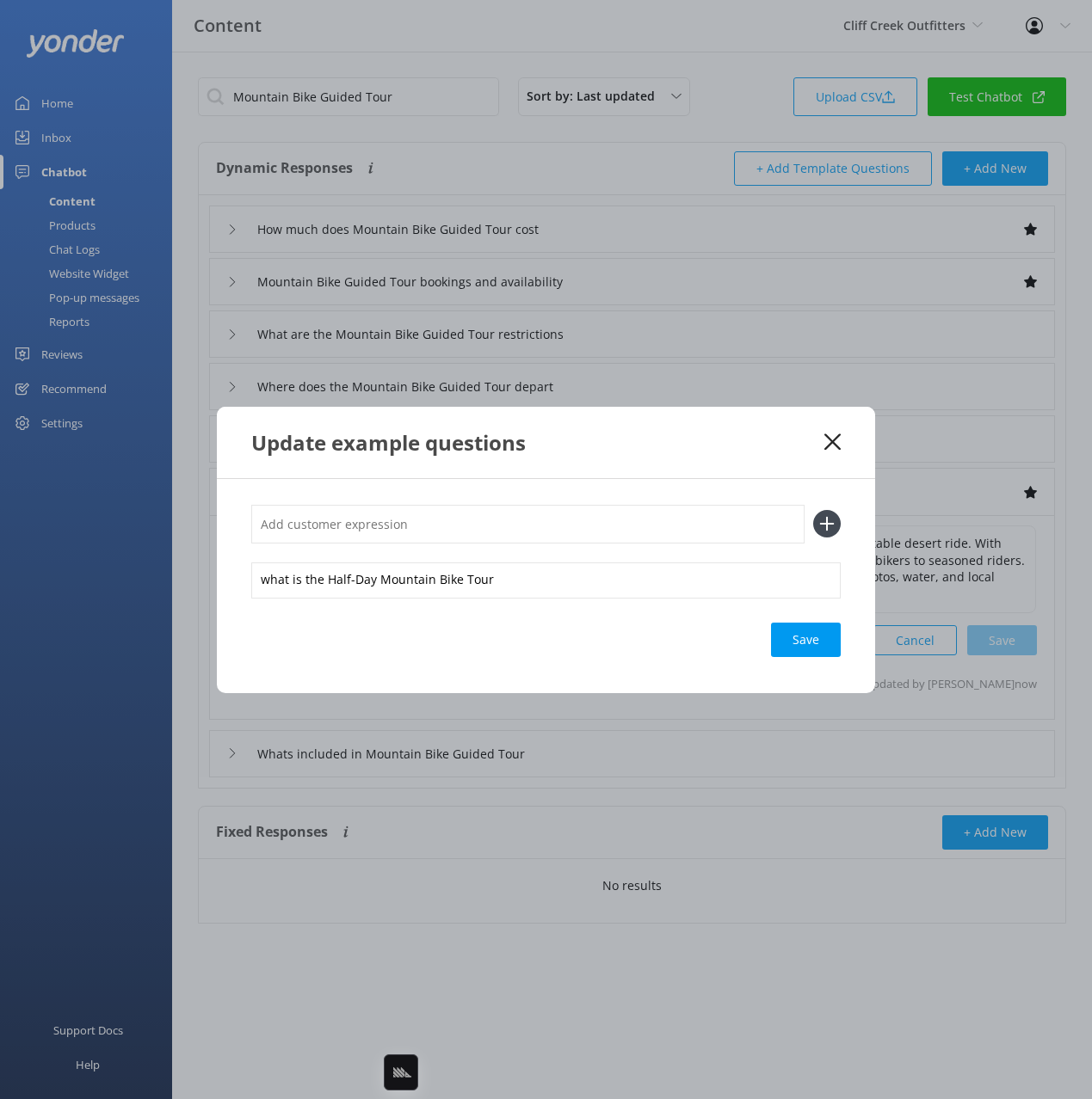
drag, startPoint x: 818, startPoint y: 644, endPoint x: 815, endPoint y: 604, distance: 40.1
click at [818, 644] on div "Save" at bounding box center [805, 639] width 69 height 35
click at [798, 446] on div "Update example questions" at bounding box center [537, 443] width 573 height 29
click at [837, 440] on icon at bounding box center [832, 442] width 16 height 17
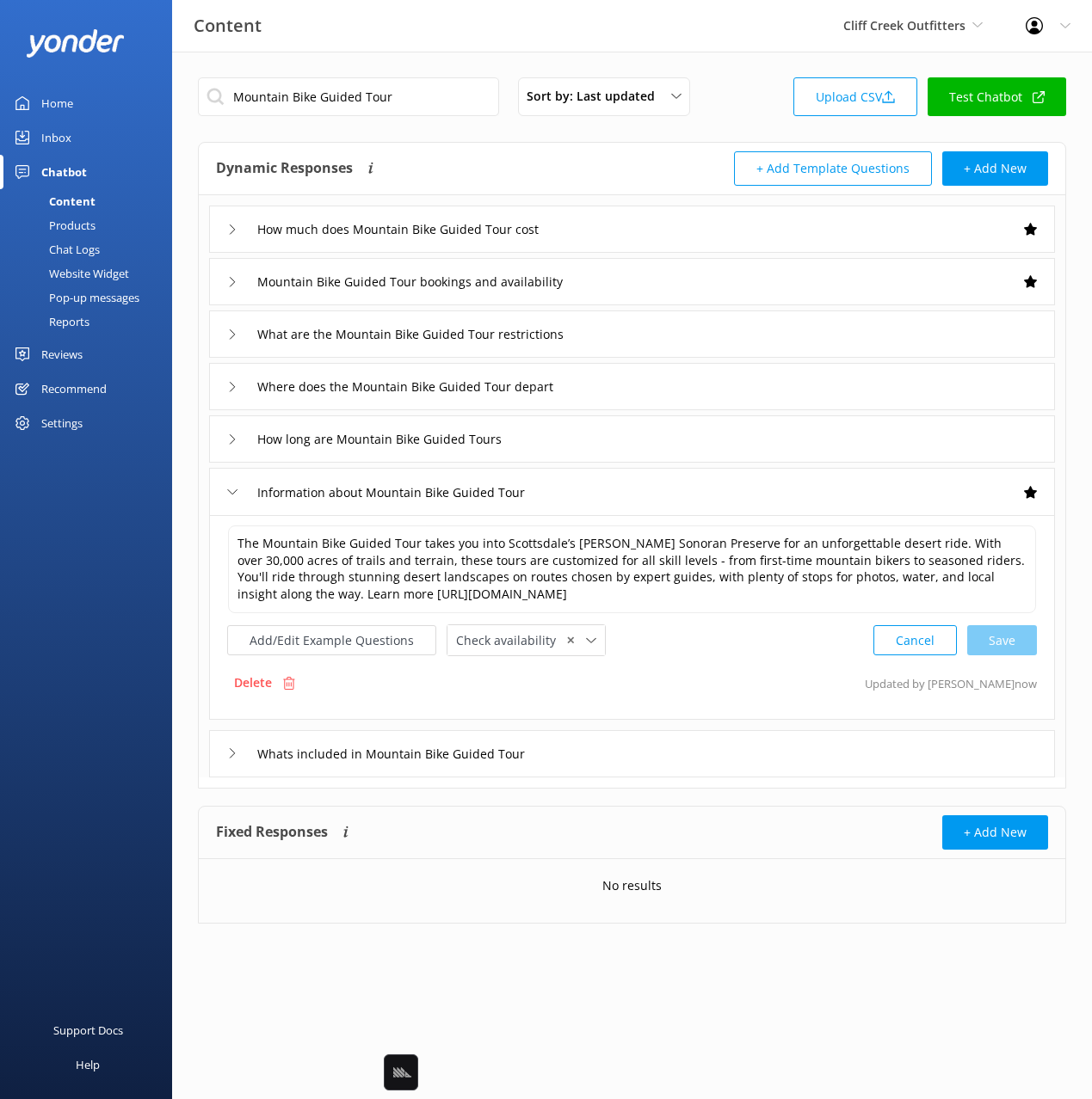
click at [657, 739] on div "Whats included in Mountain Bike Guided Tour" at bounding box center [632, 755] width 846 height 48
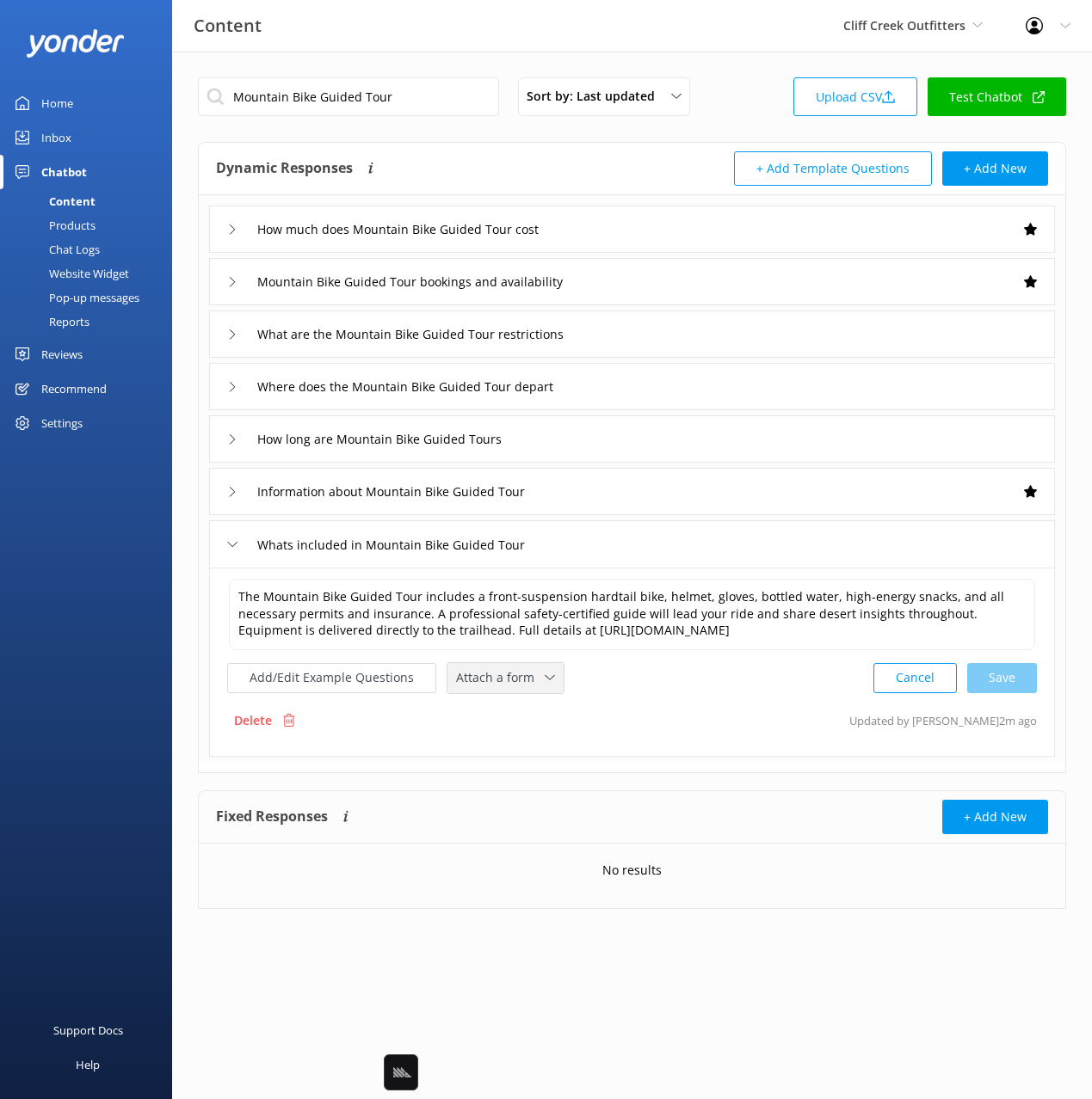
click at [515, 684] on span "Attach a form" at bounding box center [499, 677] width 88 height 19
click at [512, 755] on div "Check availability" at bounding box center [499, 749] width 85 height 17
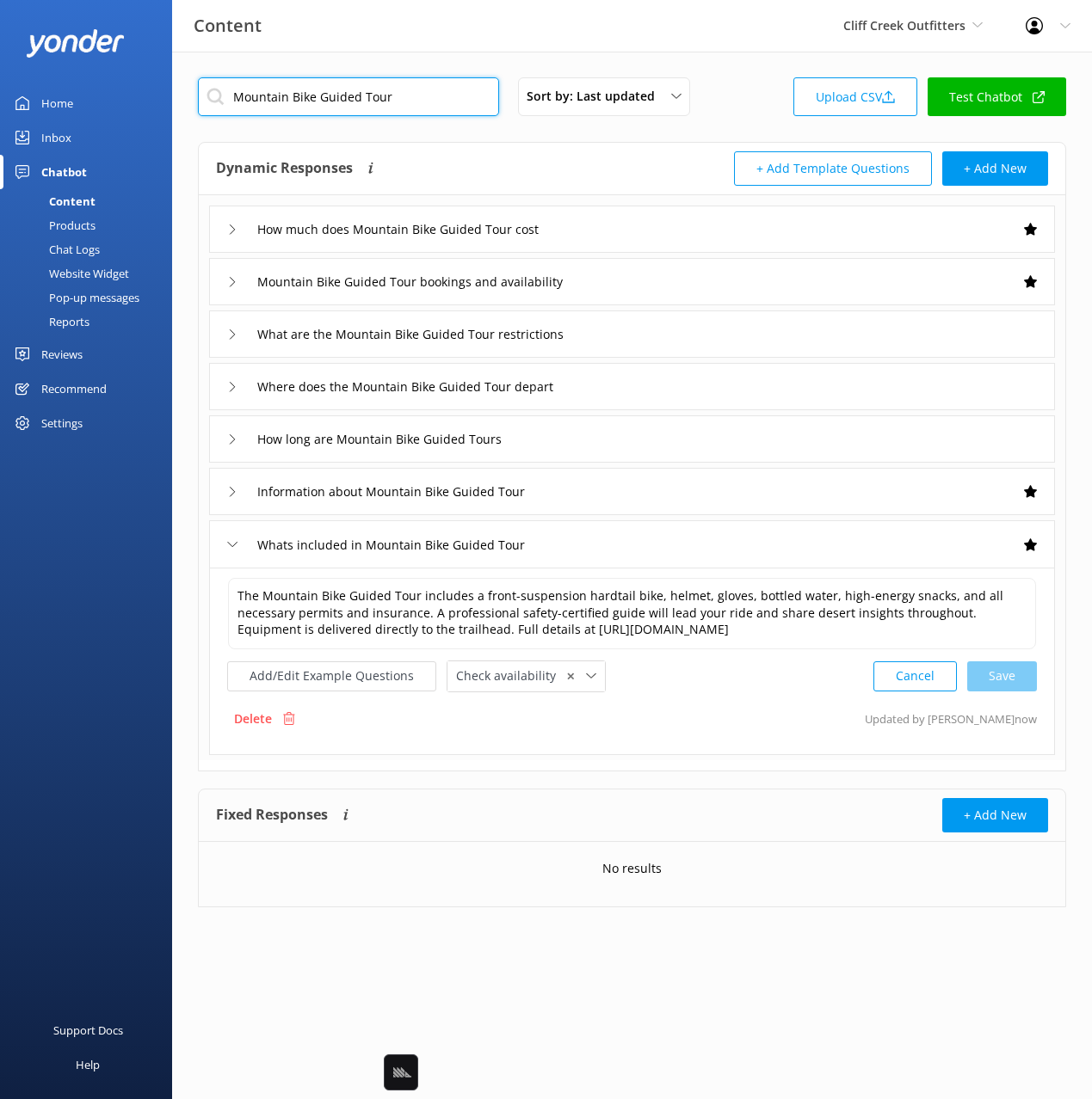
click at [401, 103] on input "Mountain Bike Guided Tour" at bounding box center [347, 96] width 301 height 39
paste input "Gravel Bike Guided Tour"
type input "Gravel Bike Guided Tour"
click at [744, 108] on div "Gravel Bike Guided Tour Sort by: Last updated Title Last updated Upload CSV Tes…" at bounding box center [631, 101] width 868 height 49
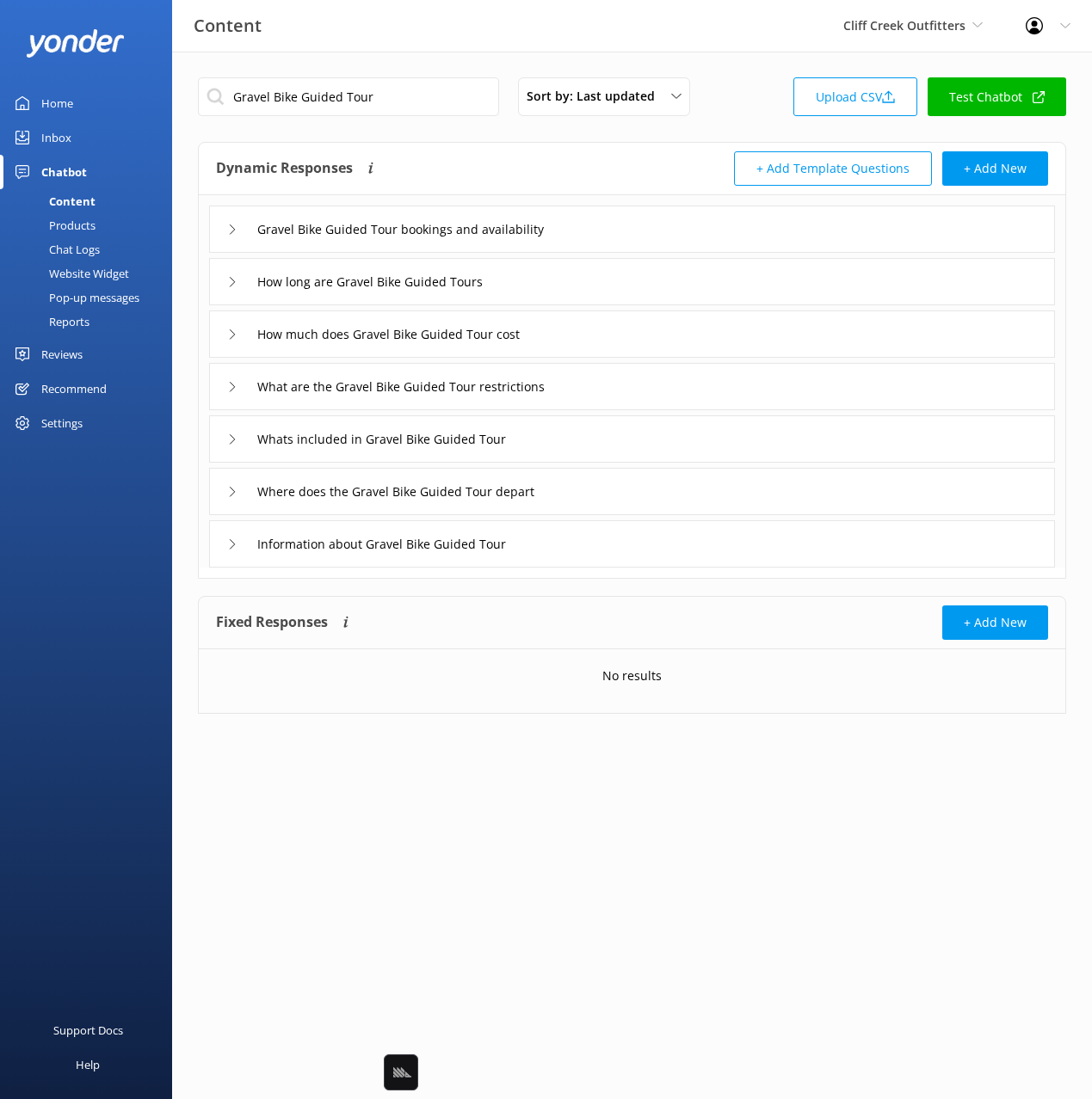
click at [588, 538] on div "Information about Gravel Bike Guided Tour" at bounding box center [632, 544] width 846 height 48
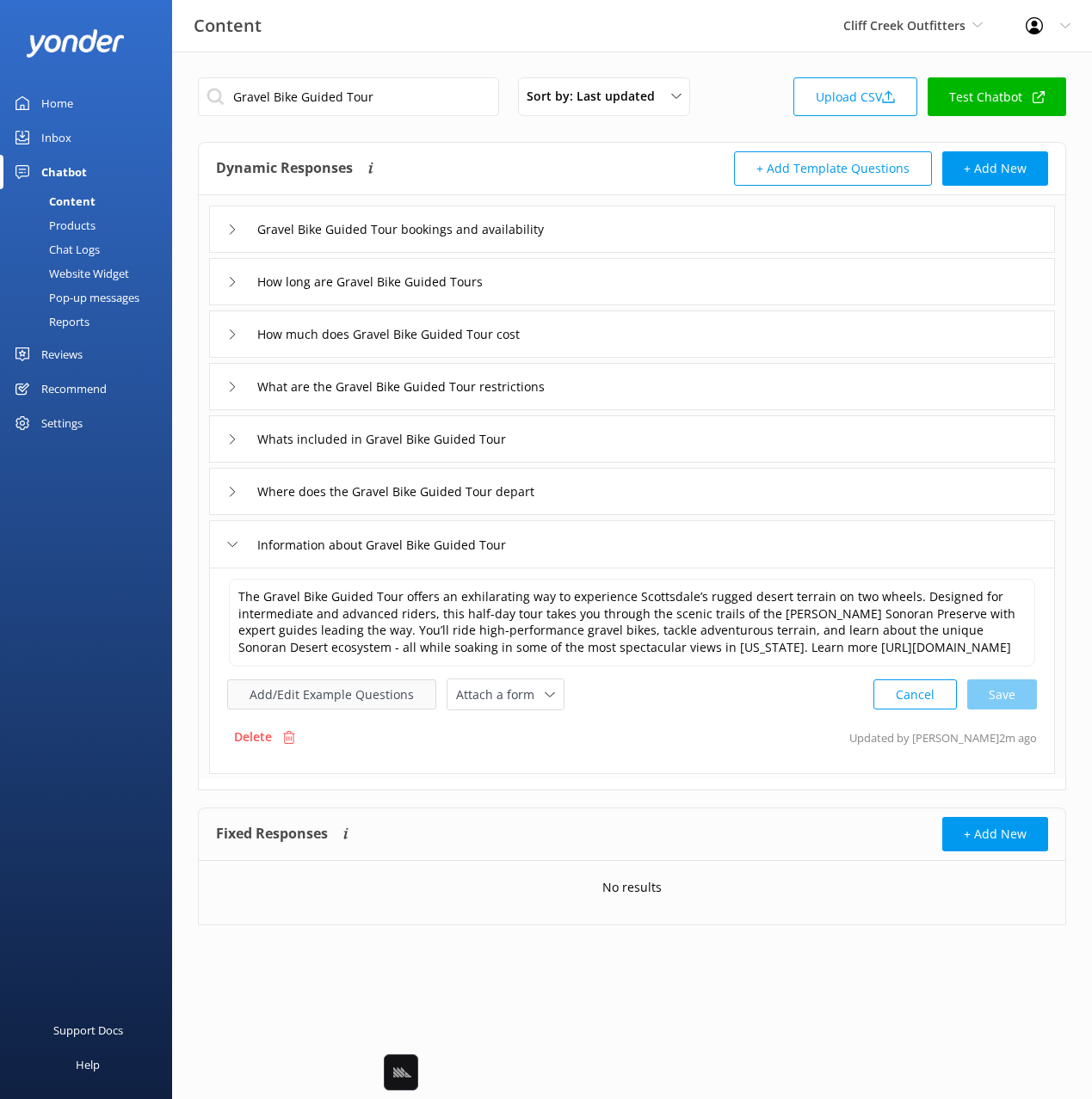
click at [377, 690] on button "Add/Edit Example Questions" at bounding box center [332, 695] width 209 height 30
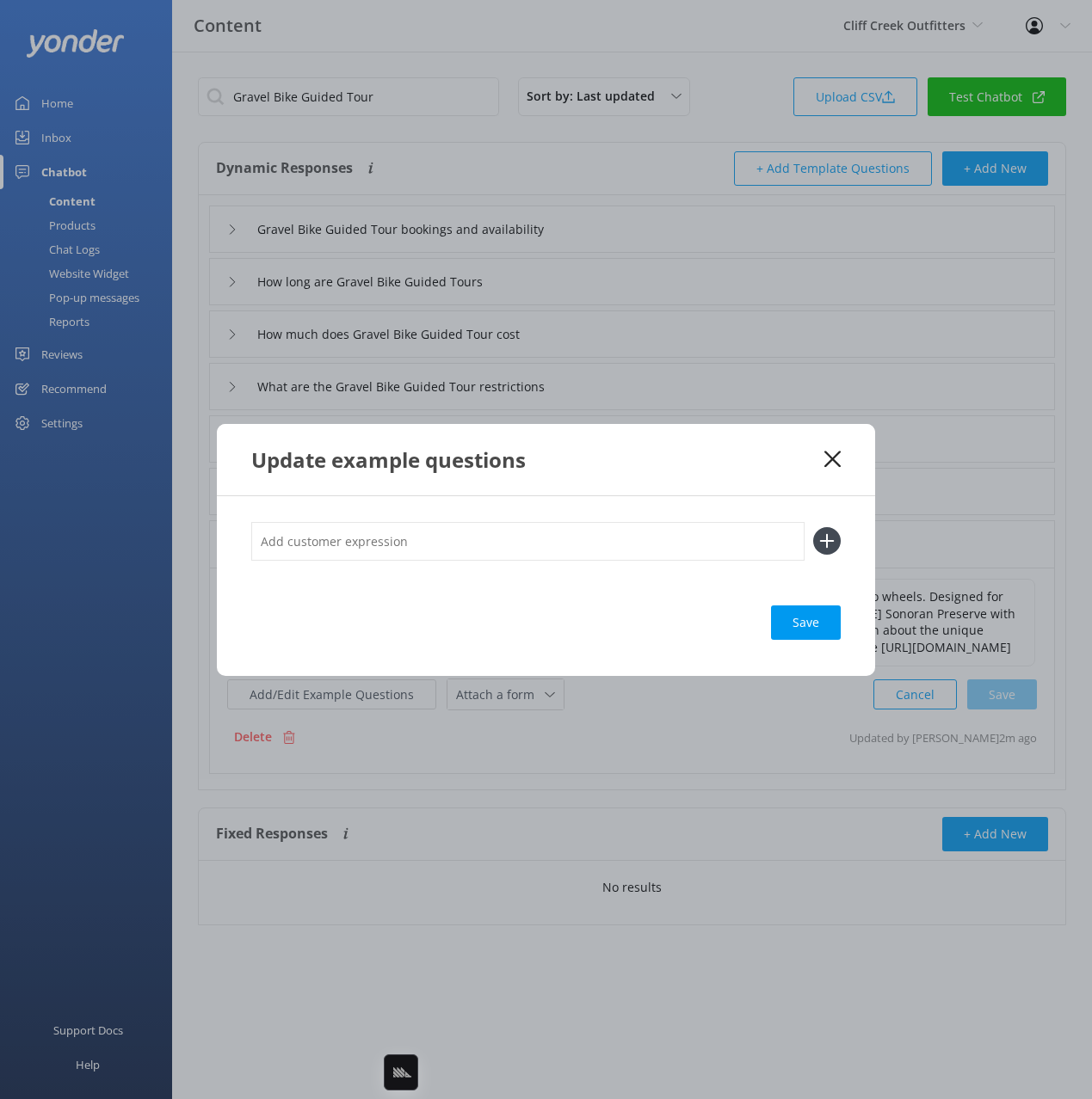
click at [542, 534] on input "text" at bounding box center [527, 541] width 553 height 39
paste input "Half-Day Gravel Bike Tour"
type input "what is the Half-Day Gravel Bike Tour"
drag, startPoint x: 826, startPoint y: 539, endPoint x: 823, endPoint y: 558, distance: 19.2
click at [826, 540] on use at bounding box center [827, 541] width 15 height 15
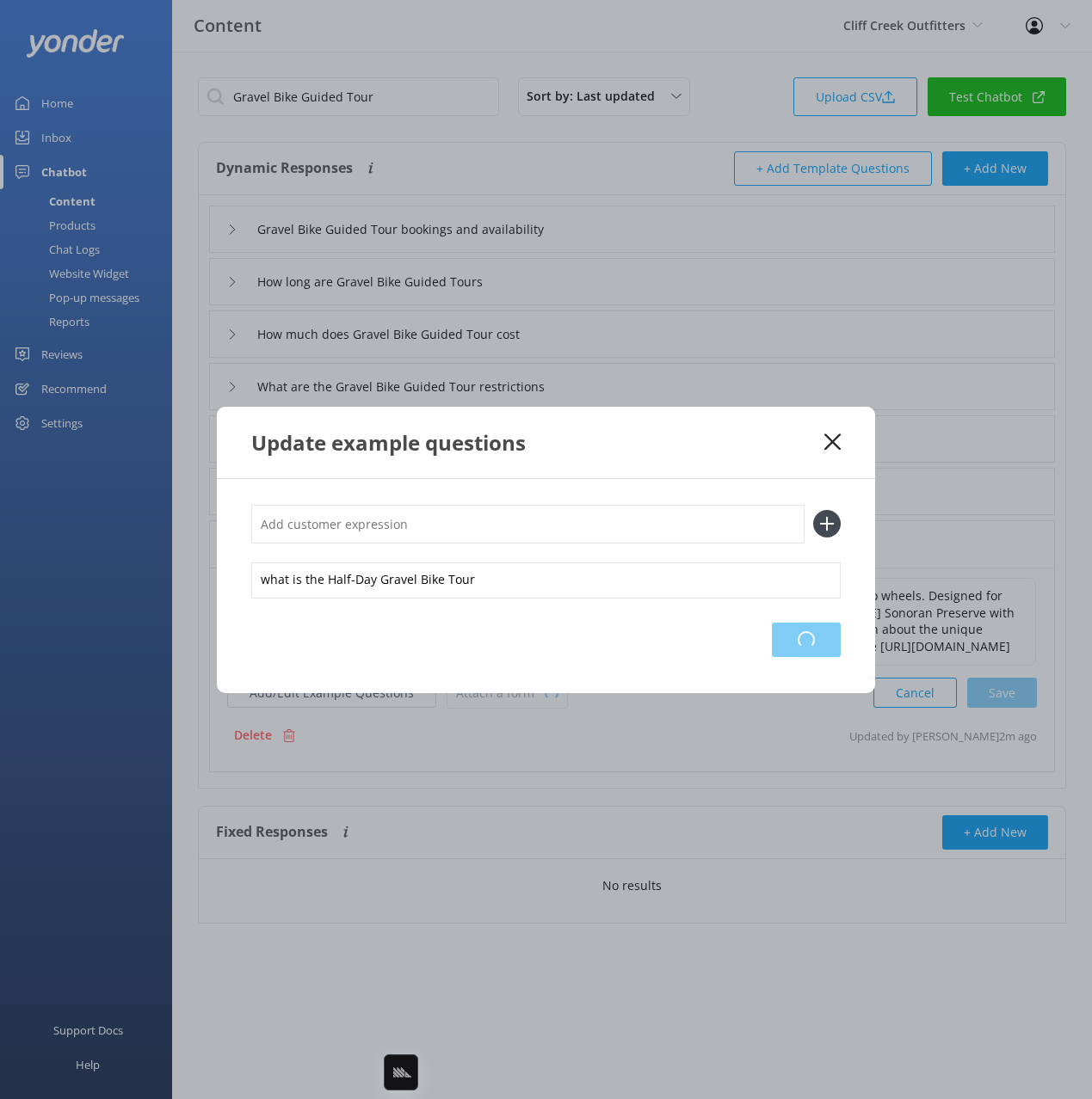
drag, startPoint x: 800, startPoint y: 647, endPoint x: 835, endPoint y: 545, distance: 107.8
click at [800, 645] on div "Loading.." at bounding box center [805, 639] width 68 height 35
drag, startPoint x: 829, startPoint y: 440, endPoint x: 811, endPoint y: 449, distance: 20.1
click at [827, 442] on icon at bounding box center [832, 442] width 16 height 17
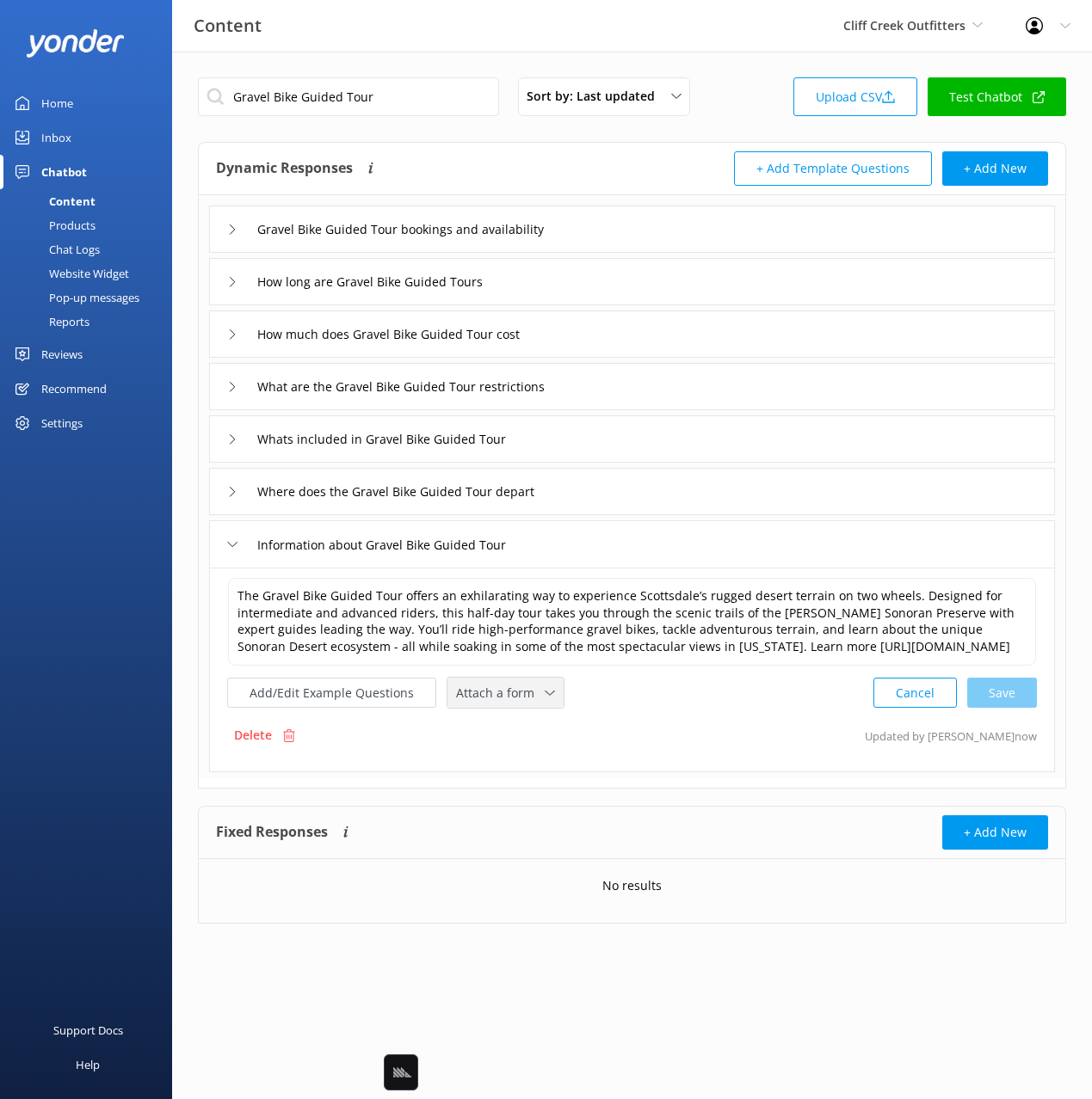
click at [510, 696] on span "Attach a form" at bounding box center [499, 693] width 88 height 19
click at [512, 767] on div "Check availability" at bounding box center [499, 764] width 85 height 17
click at [603, 483] on div "Where does the Gravel Bike Guided Tour depart" at bounding box center [632, 491] width 846 height 48
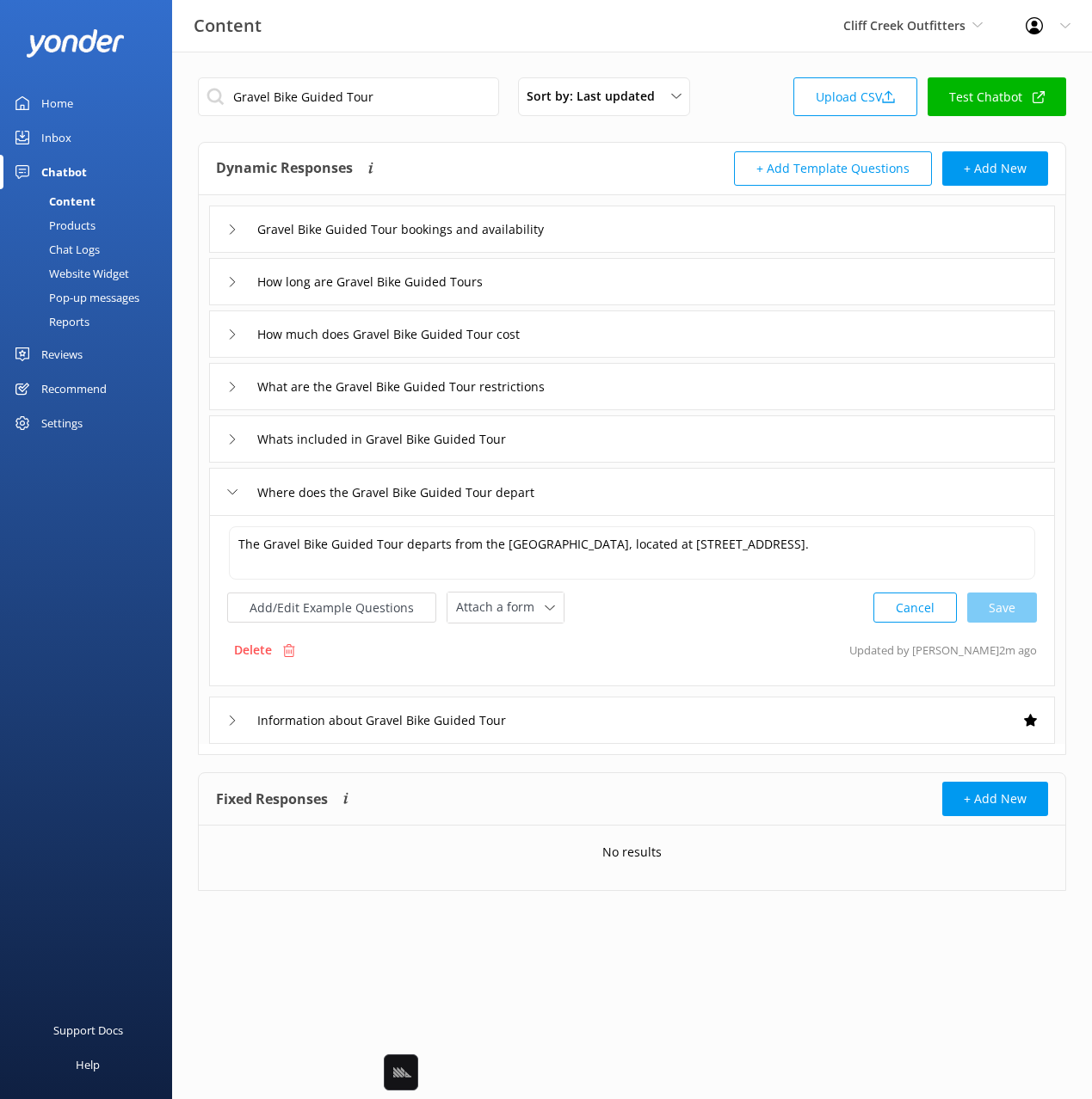
click at [598, 427] on div "Whats included in Gravel Bike Guided Tour" at bounding box center [632, 440] width 846 height 48
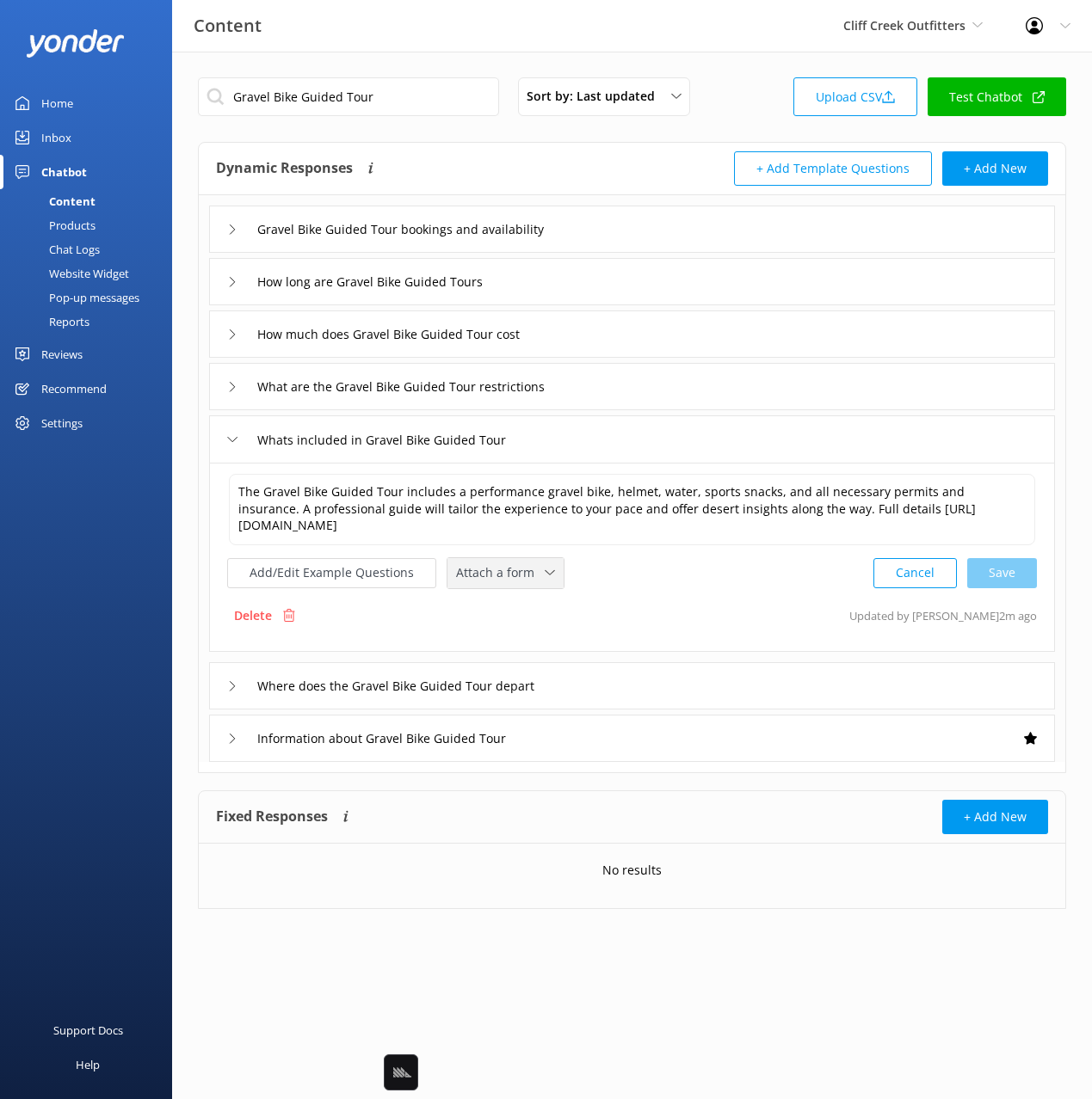
click at [512, 584] on div "Attach a form" at bounding box center [505, 574] width 107 height 22
click at [506, 652] on div "Check availability" at bounding box center [499, 643] width 85 height 17
drag, startPoint x: 584, startPoint y: 339, endPoint x: 573, endPoint y: 356, distance: 20.2
click at [583, 339] on div "How much does Gravel Bike Guided Tour cost" at bounding box center [632, 335] width 846 height 48
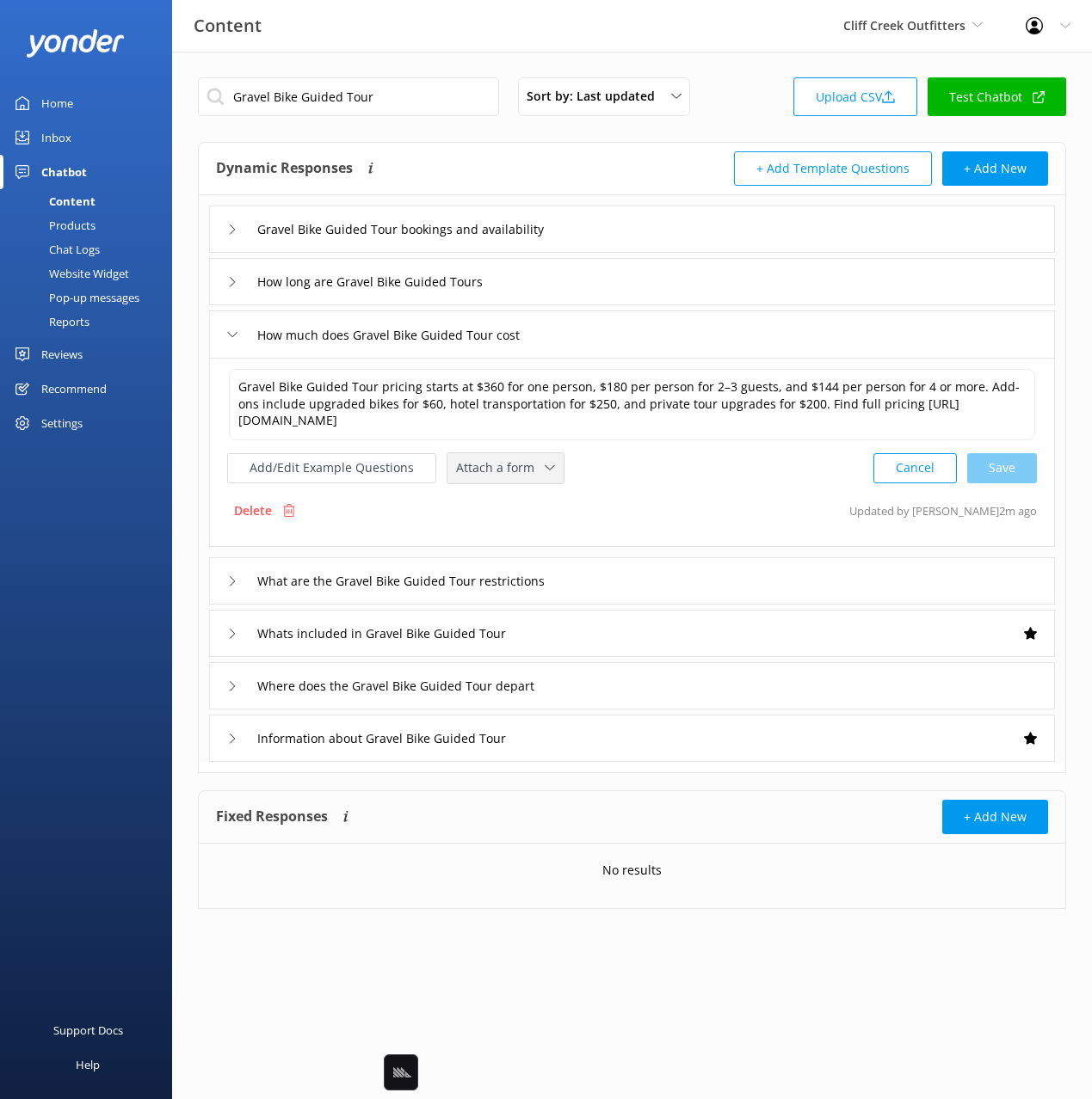
click at [486, 477] on span "Attach a form" at bounding box center [499, 468] width 88 height 19
click at [524, 539] on div "Check availability" at bounding box center [499, 539] width 85 height 17
drag, startPoint x: 661, startPoint y: 235, endPoint x: 639, endPoint y: 249, distance: 26.1
click at [660, 235] on div "Gravel Bike Guided Tour bookings and availability" at bounding box center [632, 229] width 846 height 48
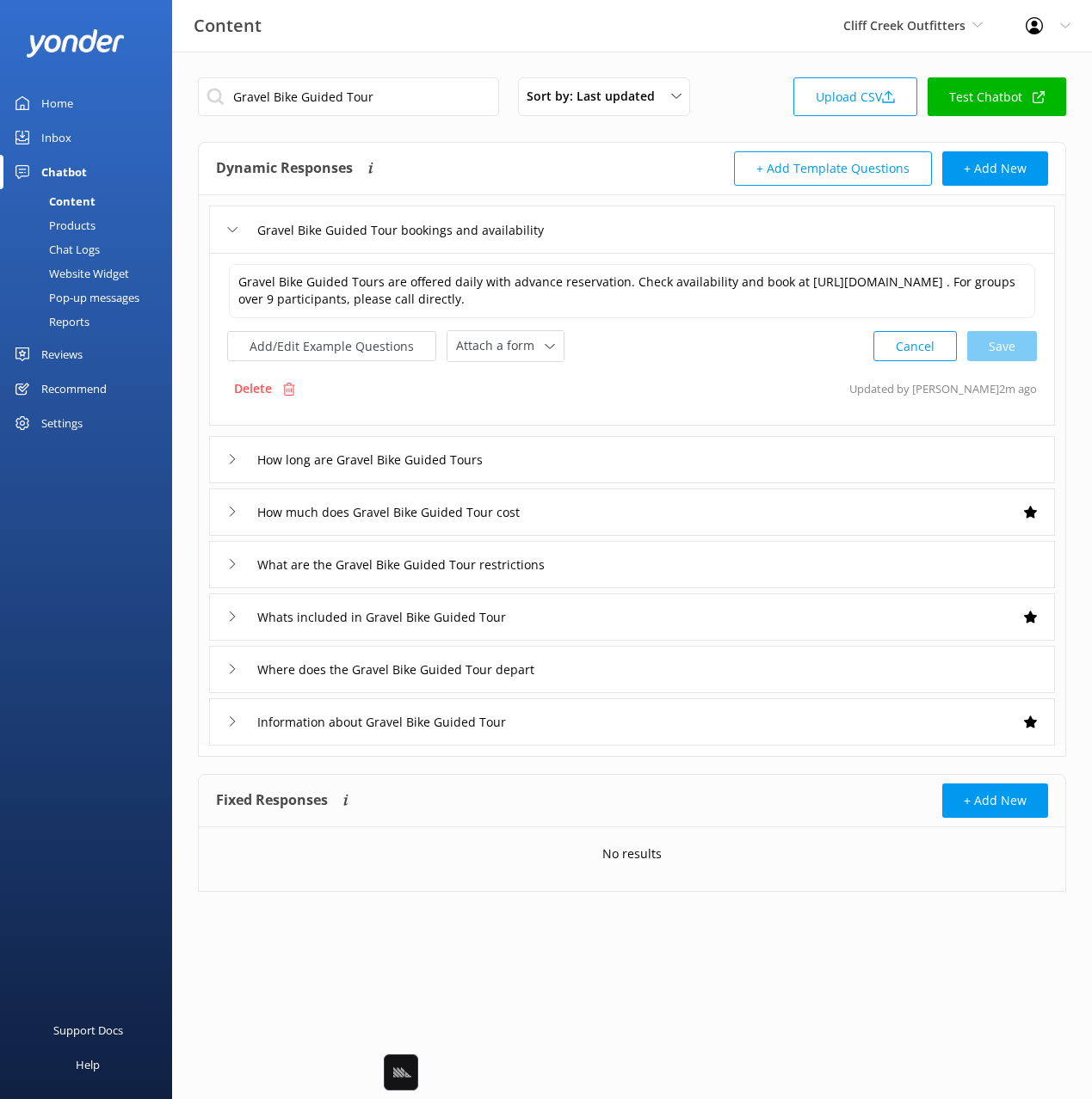
drag, startPoint x: 498, startPoint y: 353, endPoint x: 549, endPoint y: 438, distance: 99.1
click at [499, 353] on span "Attach a form" at bounding box center [499, 345] width 88 height 19
click at [531, 421] on div "Check availability" at bounding box center [499, 417] width 85 height 17
click at [783, 287] on textarea "Gravel Bike Guided Tours are offered daily with advance reservation. Check avai…" at bounding box center [632, 290] width 808 height 55
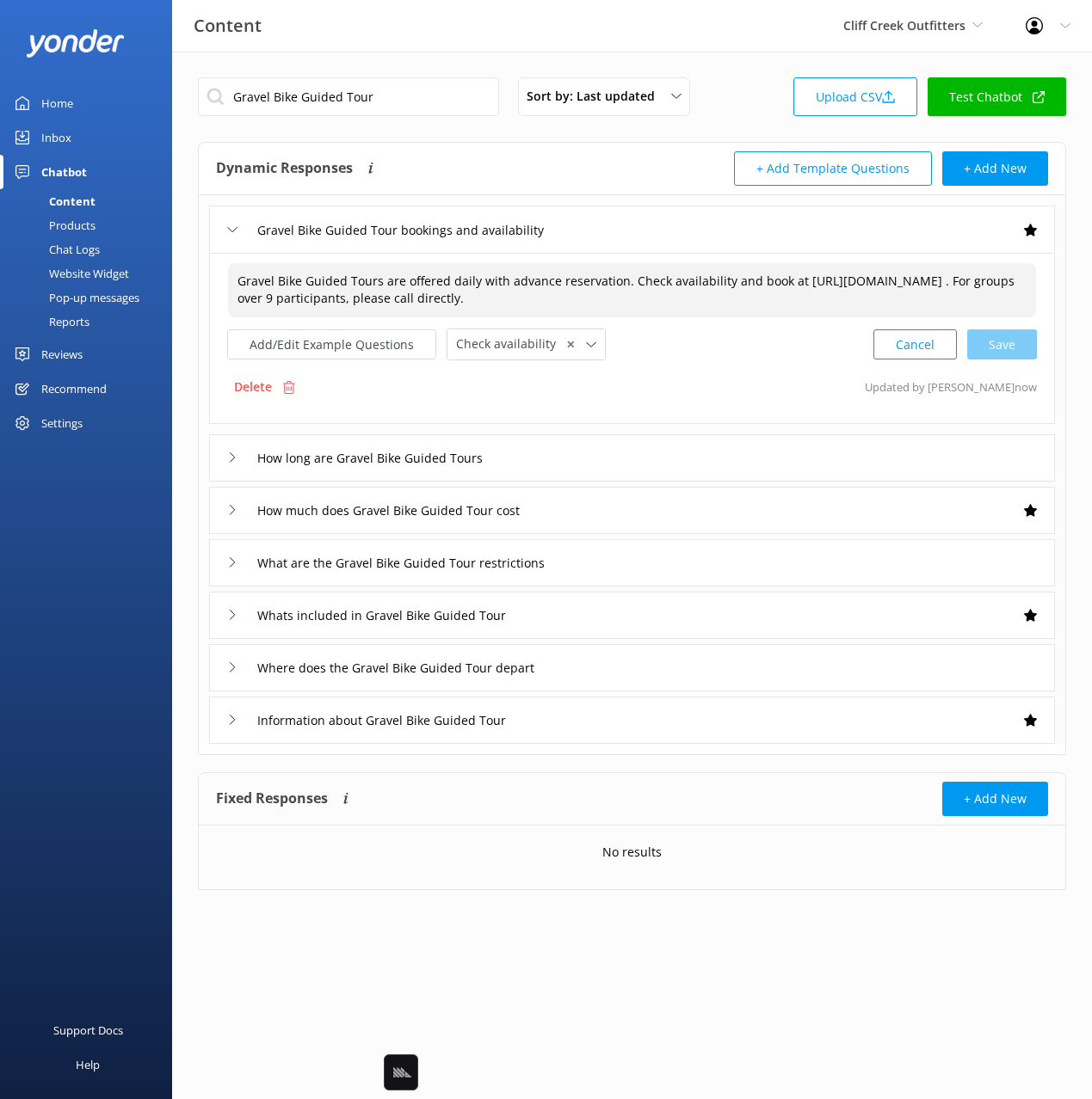
click at [783, 287] on textarea "Gravel Bike Guided Tours are offered daily with advance reservation. Check avai…" at bounding box center [632, 290] width 808 height 55
drag, startPoint x: 1022, startPoint y: 343, endPoint x: 1047, endPoint y: 362, distance: 31.4
click at [1022, 343] on div "Cancel Loading.." at bounding box center [955, 344] width 163 height 32
type textarea "Gravel Bike Guided Tours are offered daily with advance reservation. Check avai…"
click at [416, 112] on input "Gravel Bike Guided Tour" at bounding box center [347, 96] width 301 height 39
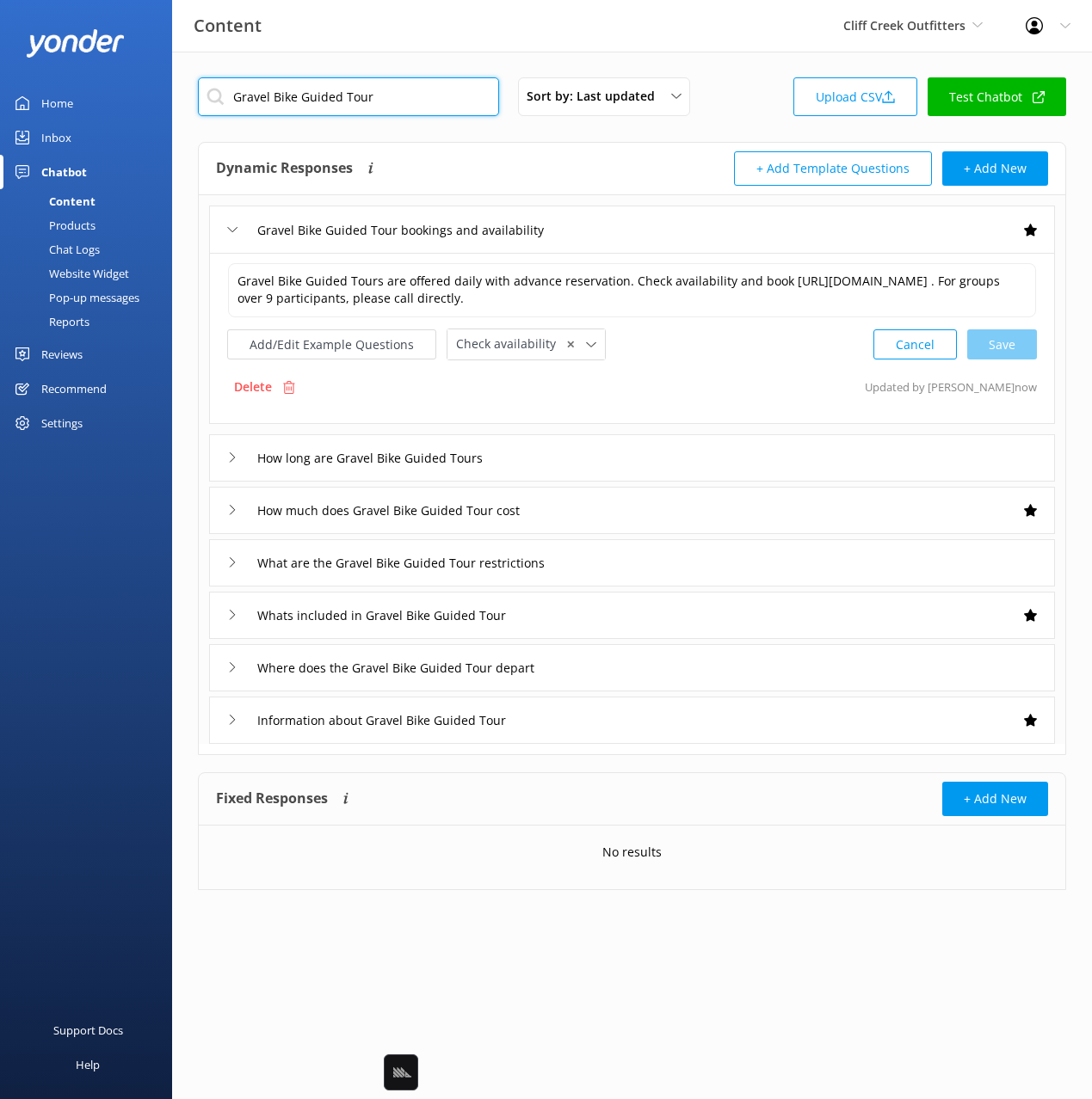
paste input "Scottsdale E-bike Guided Tours"
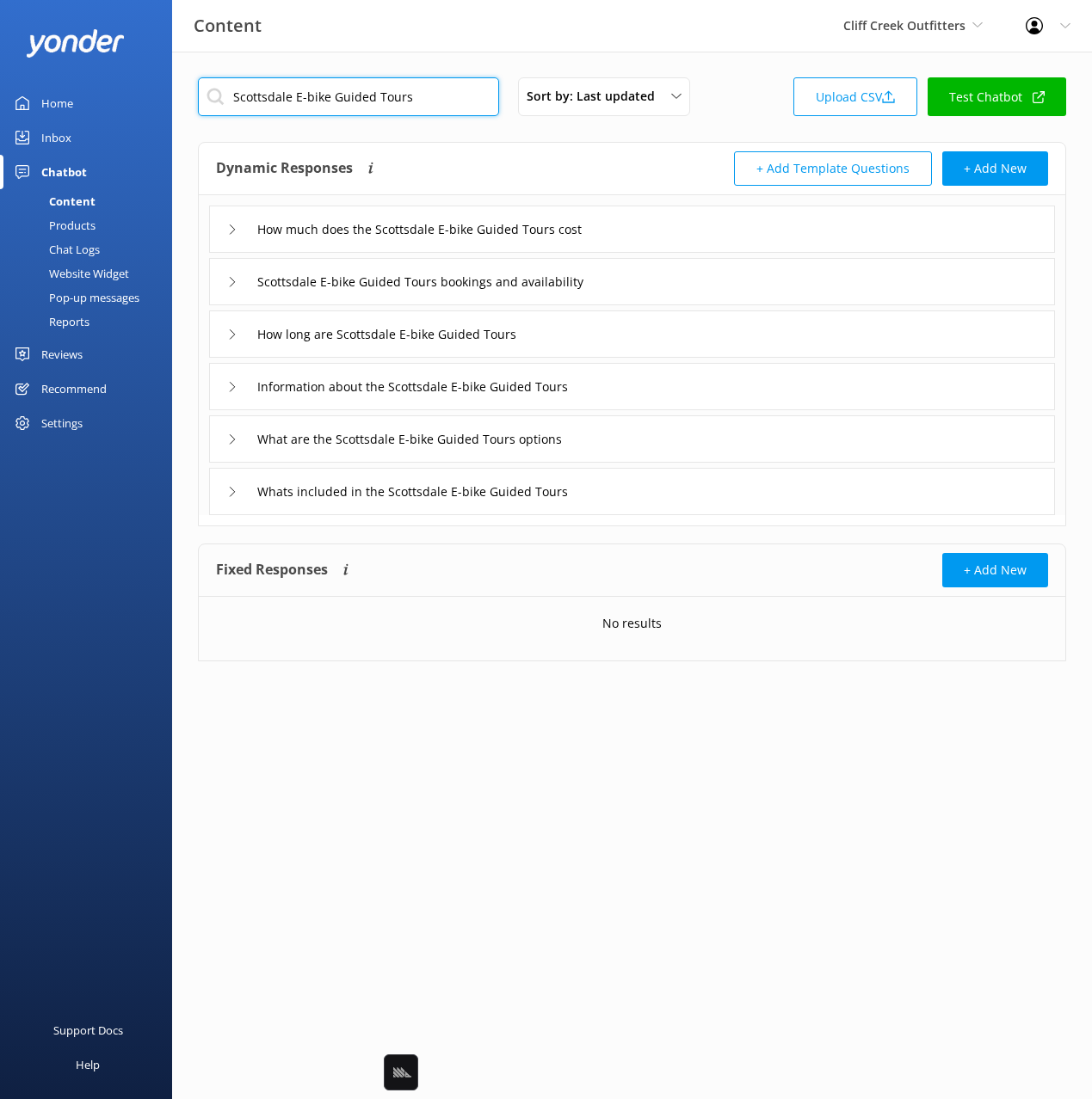
type input "Scottsdale E-bike Guided Tours"
click at [614, 179] on div "Dynamic Responses Dynamic responses rely on the Large Language Model to create …" at bounding box center [424, 169] width 416 height 35
drag, startPoint x: 663, startPoint y: 234, endPoint x: 654, endPoint y: 241, distance: 11.4
click at [663, 234] on div "How much does the Scottsdale E-bike Guided Tours cost" at bounding box center [632, 229] width 846 height 48
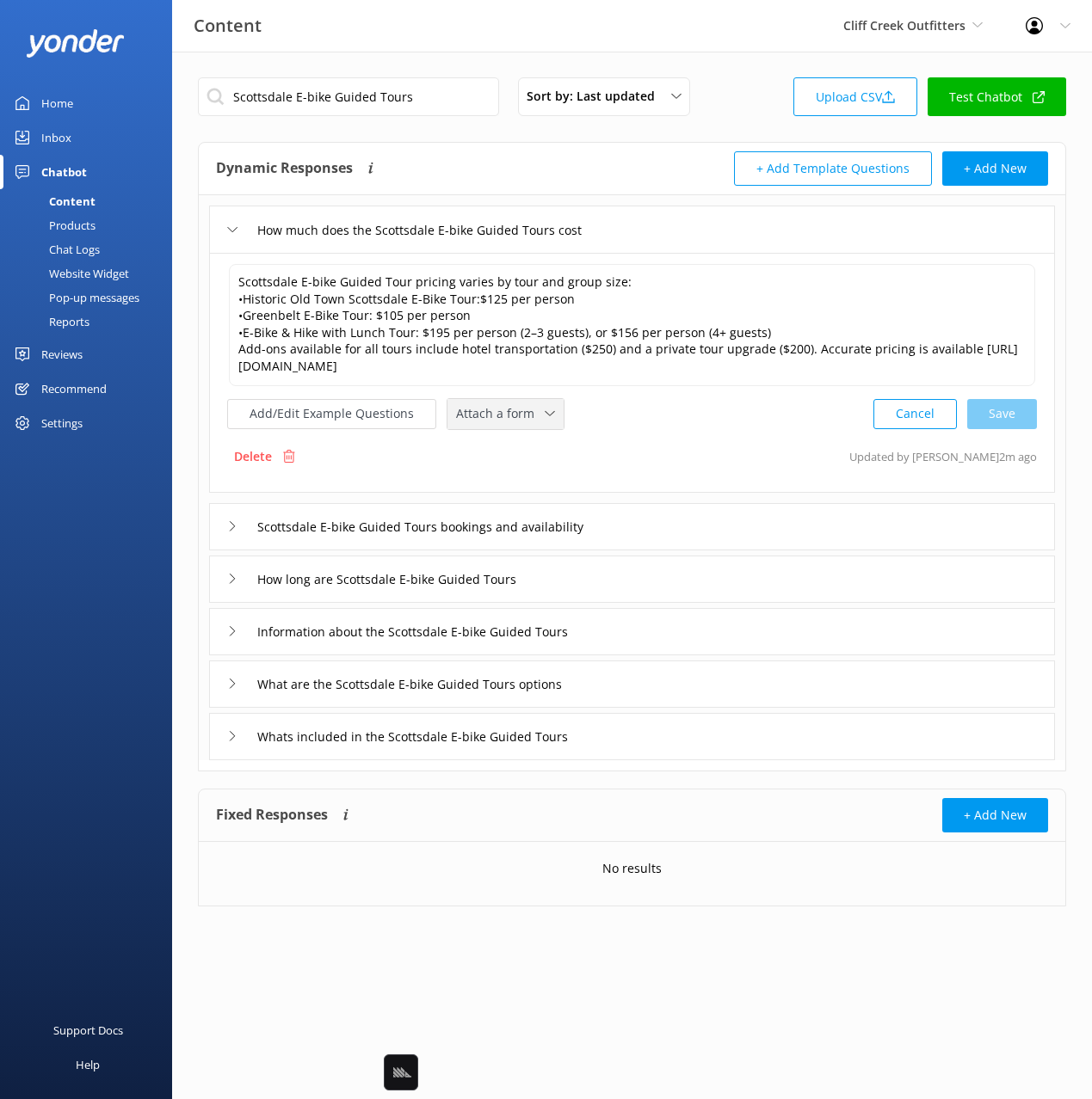
click at [504, 422] on div "Attach a form" at bounding box center [505, 414] width 107 height 22
click at [515, 482] on div "Check availability" at bounding box center [499, 484] width 85 height 17
click at [687, 525] on div "Scottsdale E-bike Guided Tours bookings and availability" at bounding box center [632, 525] width 846 height 48
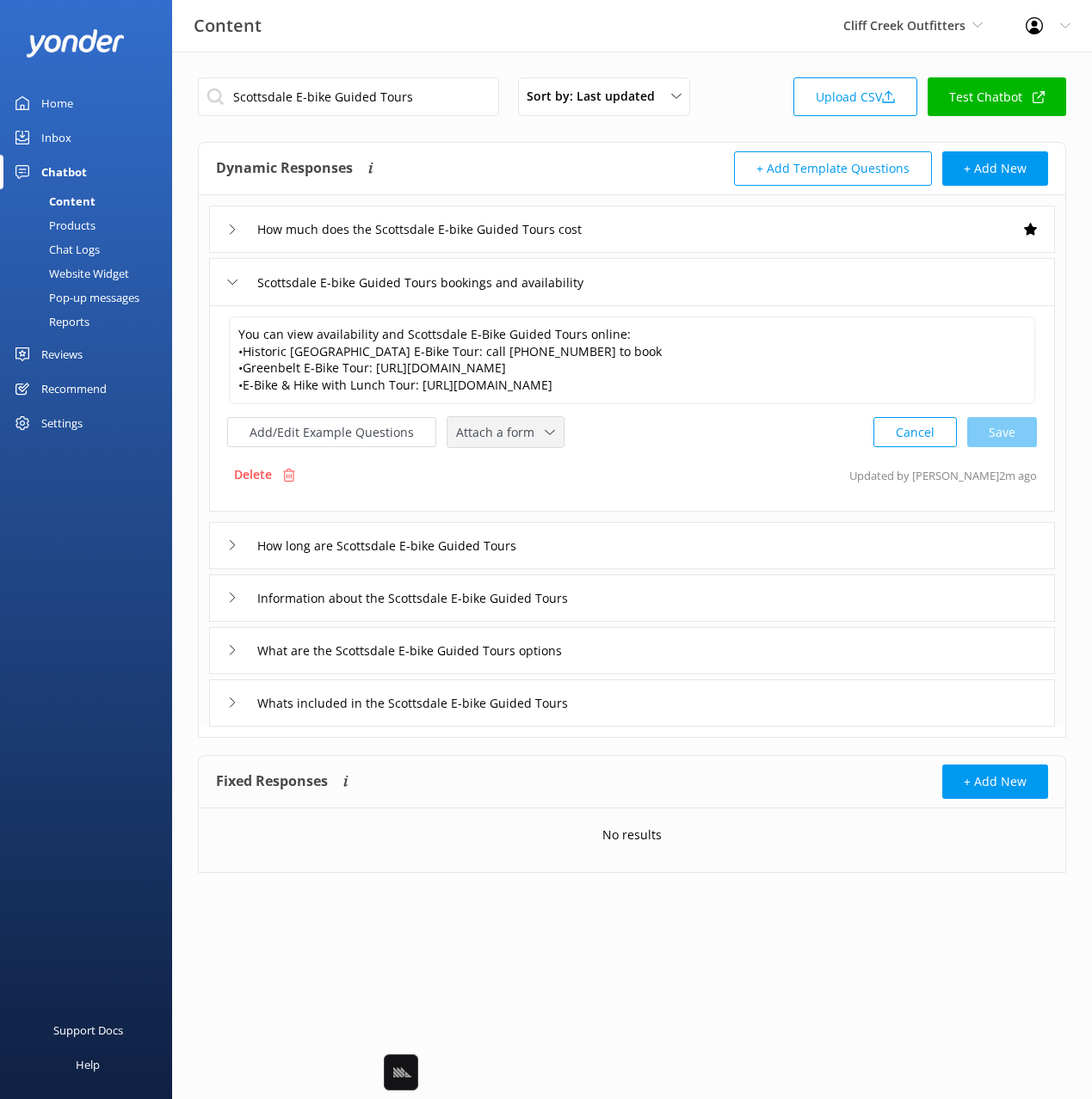
drag, startPoint x: 489, startPoint y: 451, endPoint x: 498, endPoint y: 487, distance: 37.1
click at [489, 442] on span "Attach a form" at bounding box center [499, 432] width 88 height 19
drag, startPoint x: 506, startPoint y: 519, endPoint x: 619, endPoint y: 585, distance: 130.9
click at [506, 512] on div "Check availability" at bounding box center [499, 503] width 85 height 17
click at [364, 446] on button "Add/Edit Example Questions" at bounding box center [332, 431] width 209 height 30
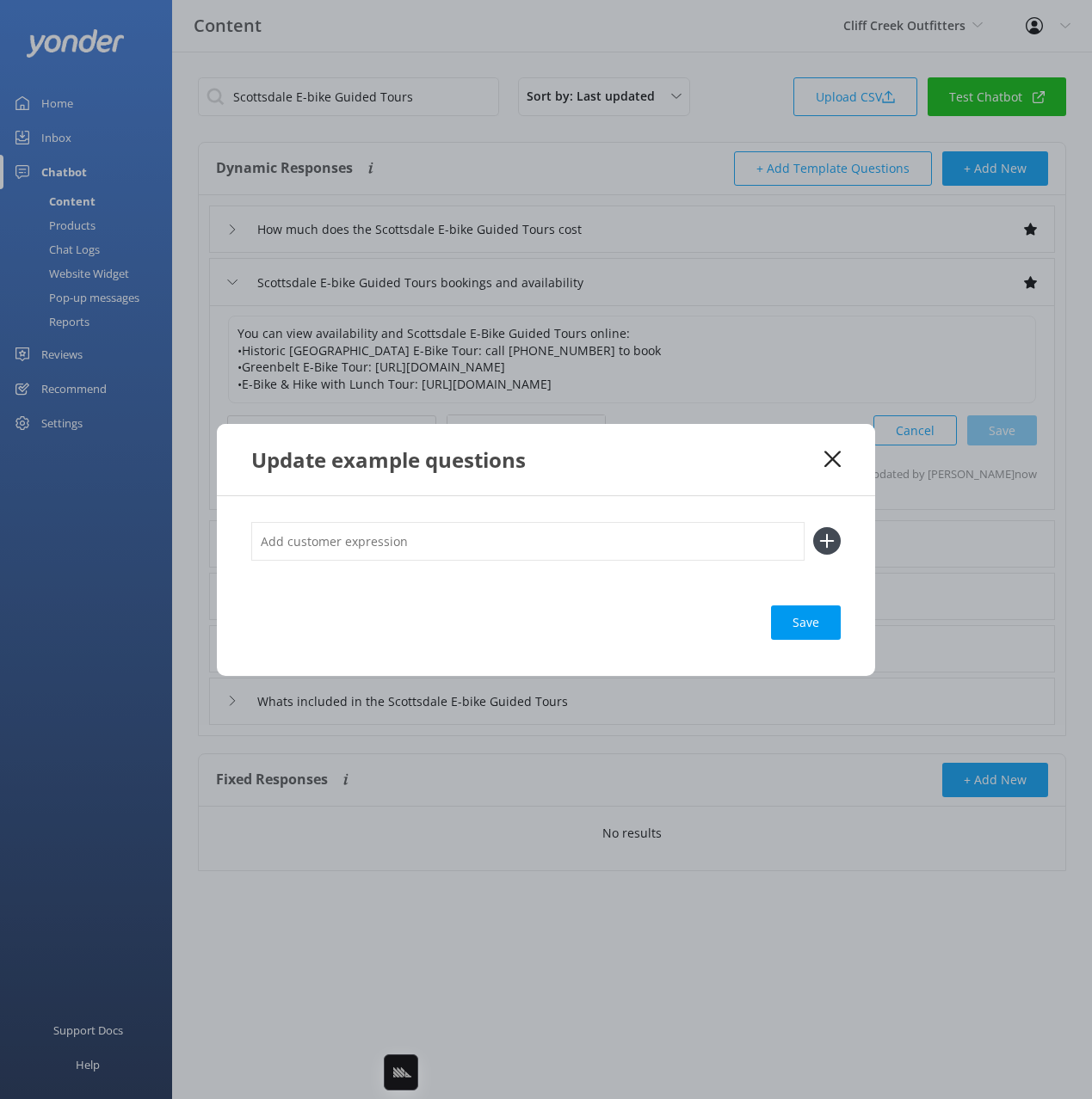
click at [536, 547] on input "text" at bounding box center [527, 541] width 553 height 39
paste input "HALF DAY Historic Old Town Scottsdale & Water Ways E-Bike Tour HALF DAY Greenbe…"
type input "HALF DAY Historic Old Town Scottsdale & Water Ways E-Bike Tour HALF DAY Greenbe…"
click at [813, 527] on button at bounding box center [827, 541] width 28 height 28
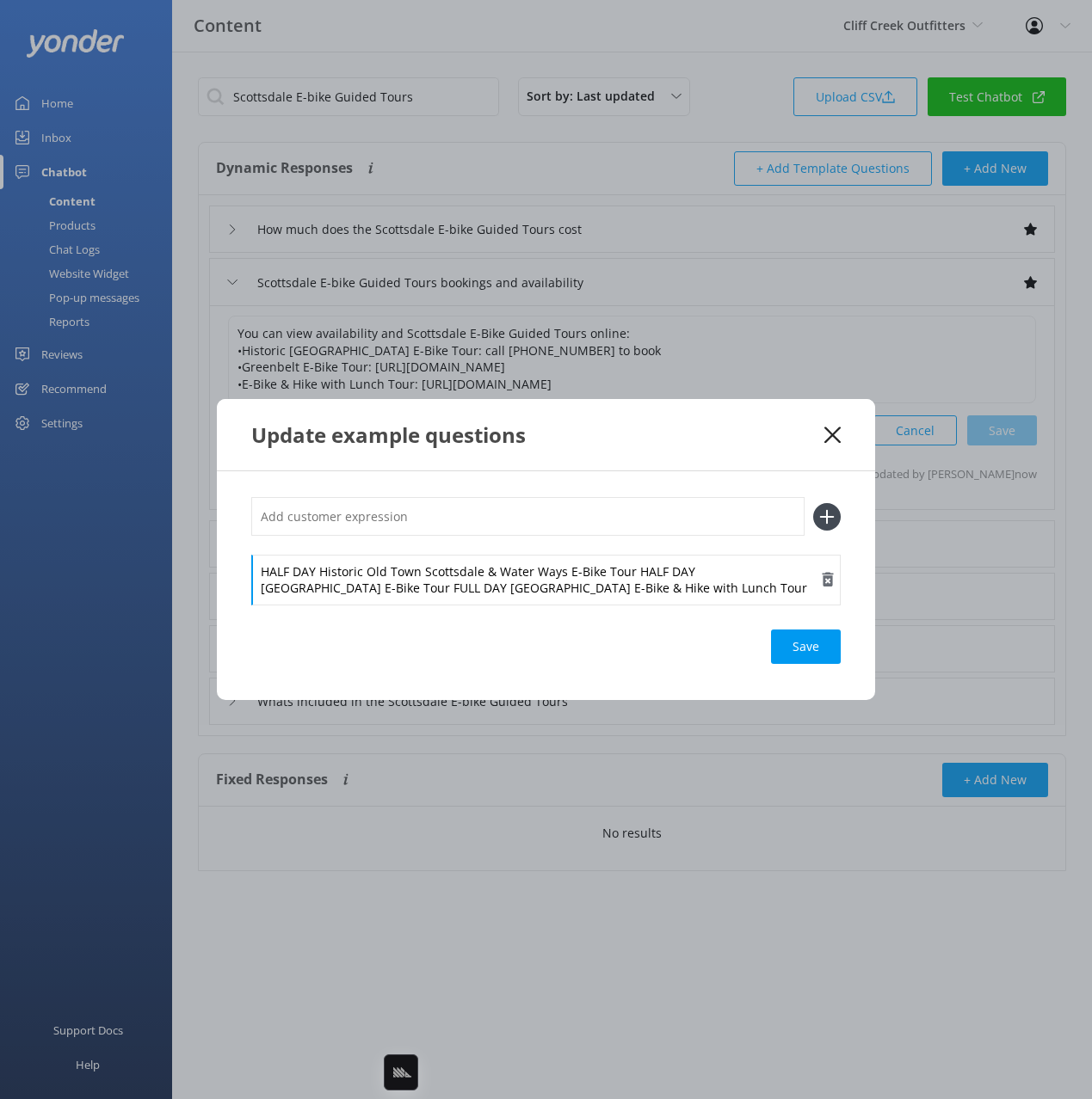
drag, startPoint x: 517, startPoint y: 564, endPoint x: 587, endPoint y: 585, distance: 73.1
click at [517, 564] on div "HALF DAY Historic Old Town Scottsdale & Water Ways E-Bike Tour HALF DAY Greenbe…" at bounding box center [546, 580] width 590 height 50
click at [631, 571] on div "HALF DAY Historic Old Town Scottsdale & Water Ways E-Bike Tour HALF DAY Greenbe…" at bounding box center [546, 580] width 590 height 50
drag, startPoint x: 630, startPoint y: 574, endPoint x: 629, endPoint y: 548, distance: 26.0
click at [627, 545] on div "HALF DAY Historic Old Town Scottsdale & Water Ways E-Bike Tour HALF DAY Greenbe…" at bounding box center [546, 550] width 590 height 106
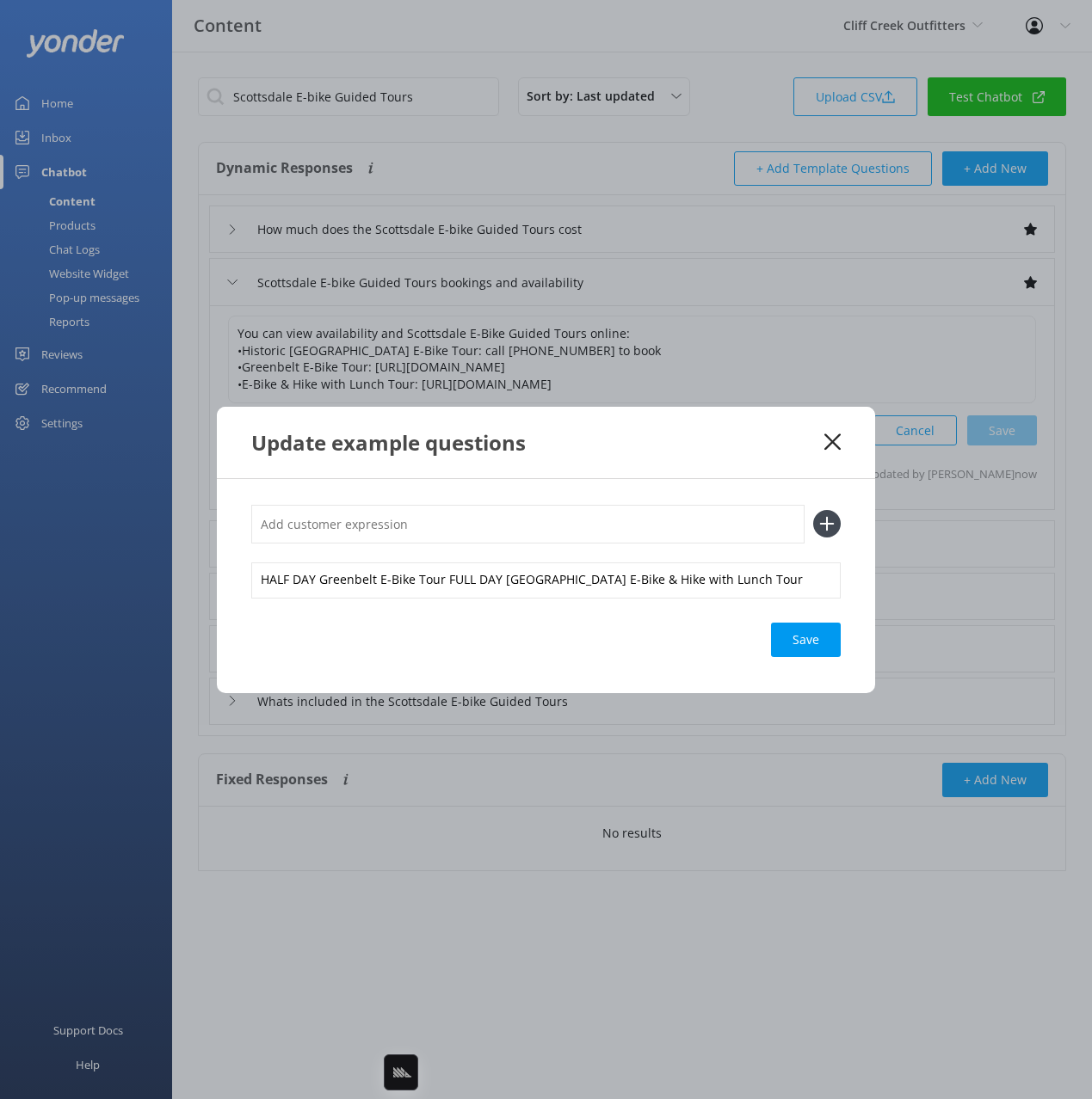
click at [594, 519] on input "text" at bounding box center [527, 524] width 553 height 39
paste input "HALF DAY Historic Old Town Scottsdale & Water Ways E-Bike Tour"
type input "how do i book the HALF DAY Historic Old Town Scottsdale & Water Ways E-Bike Tour"
click at [813, 510] on button at bounding box center [827, 524] width 28 height 28
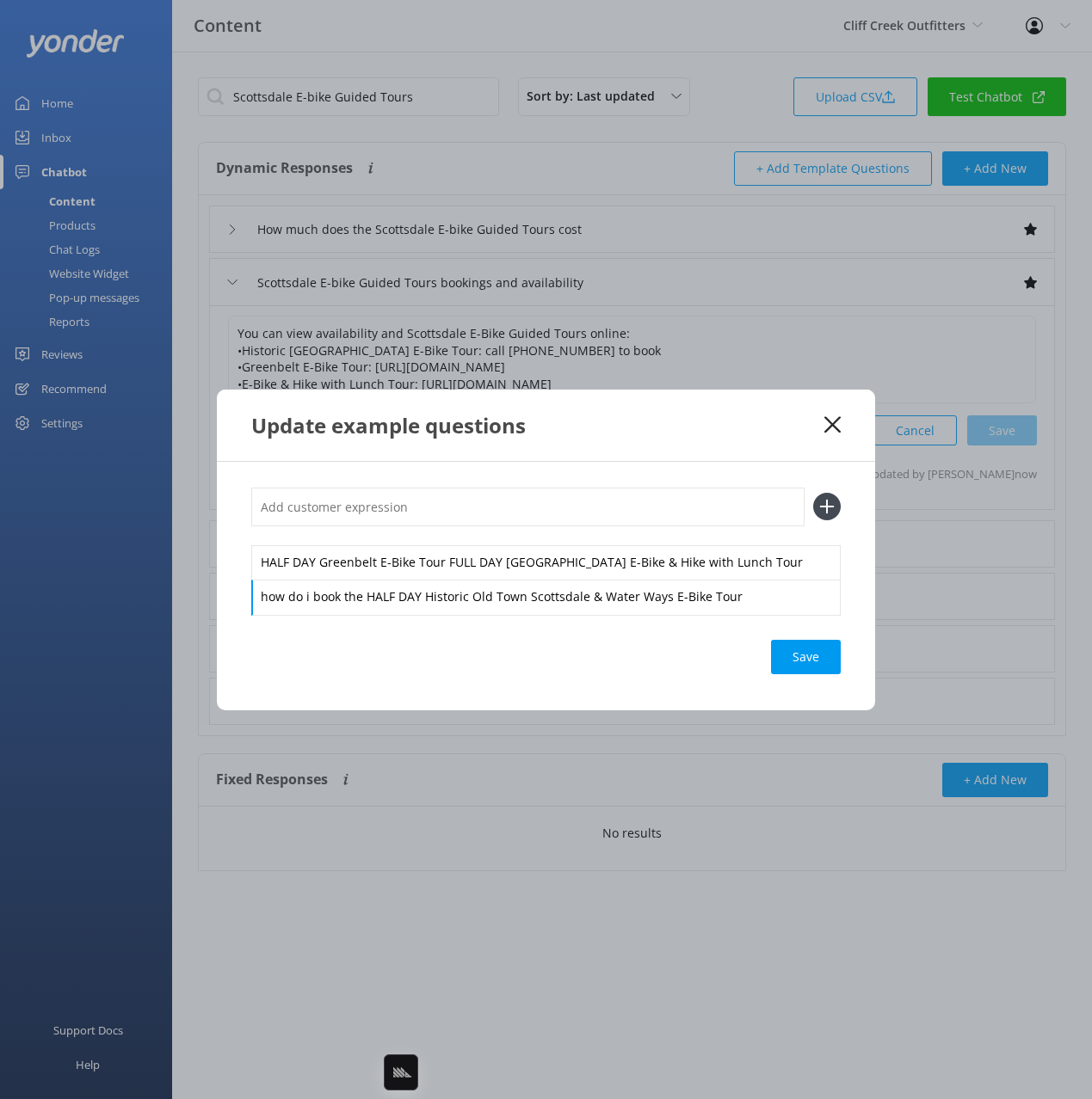
drag, startPoint x: 359, startPoint y: 598, endPoint x: 390, endPoint y: 622, distance: 39.2
click at [359, 598] on div "how do i book the HALF DAY Historic Old Town Scottsdale & Water Ways E-Bike Tour" at bounding box center [546, 598] width 590 height 36
click at [458, 560] on div "HALF DAY Greenbelt E-Bike Tour FULL DAY Scottsdale E-Bike & Hike with Lunch Tour" at bounding box center [546, 563] width 590 height 36
drag, startPoint x: 448, startPoint y: 564, endPoint x: 442, endPoint y: 555, distance: 10.8
click at [442, 551] on div "HALF DAY Greenbelt E-Bike Tour FULL DAY Scottsdale E-Bike & Hike with Lunch Tour" at bounding box center [546, 563] width 590 height 36
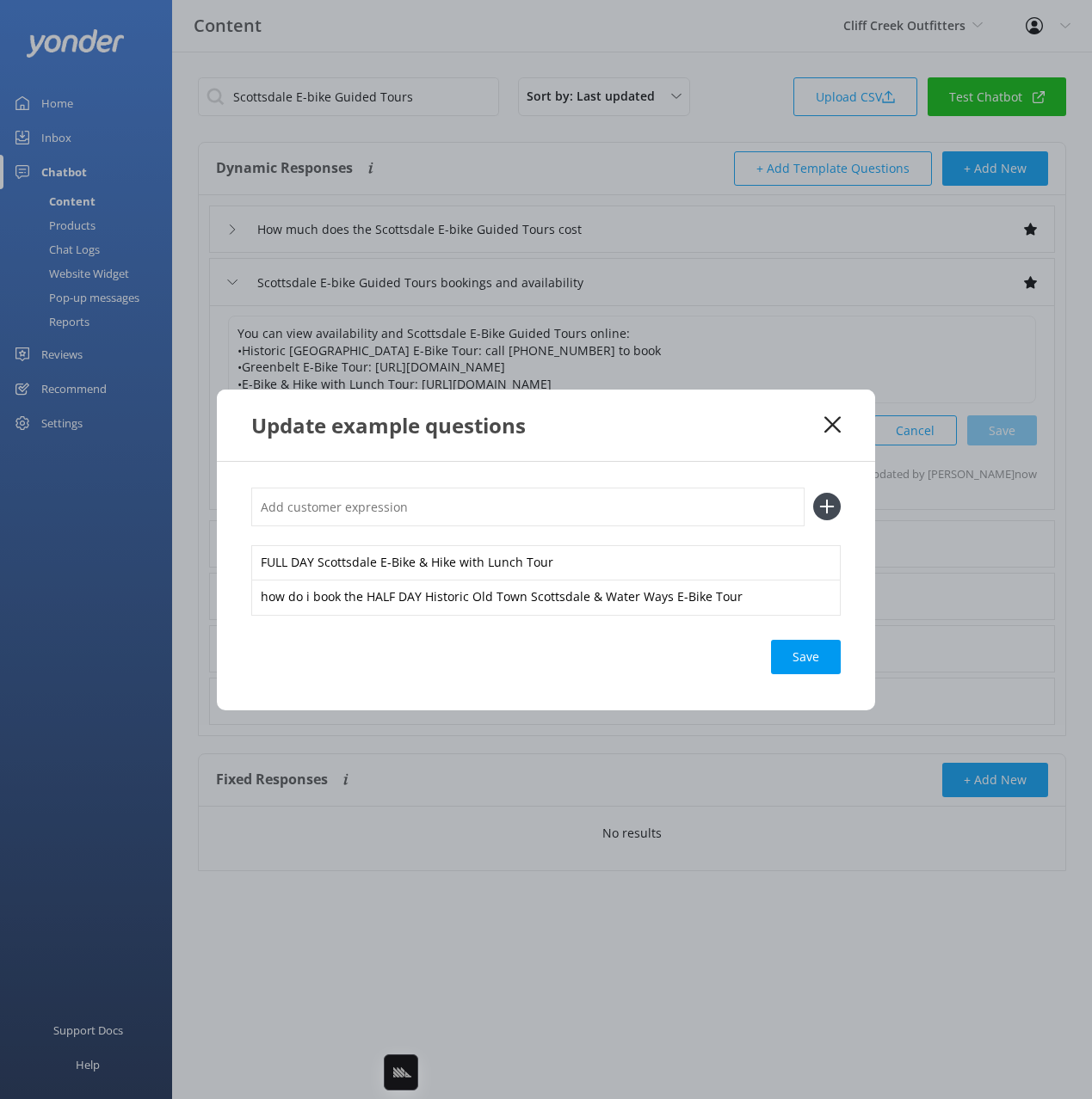
click at [429, 504] on input "text" at bounding box center [527, 506] width 553 height 39
paste input "HALF DAY Greenbelt E-Bike Tour"
type input "is there any space on the HALF DAY Greenbelt E-Bike Tour"
click at [813, 493] on button at bounding box center [827, 507] width 28 height 28
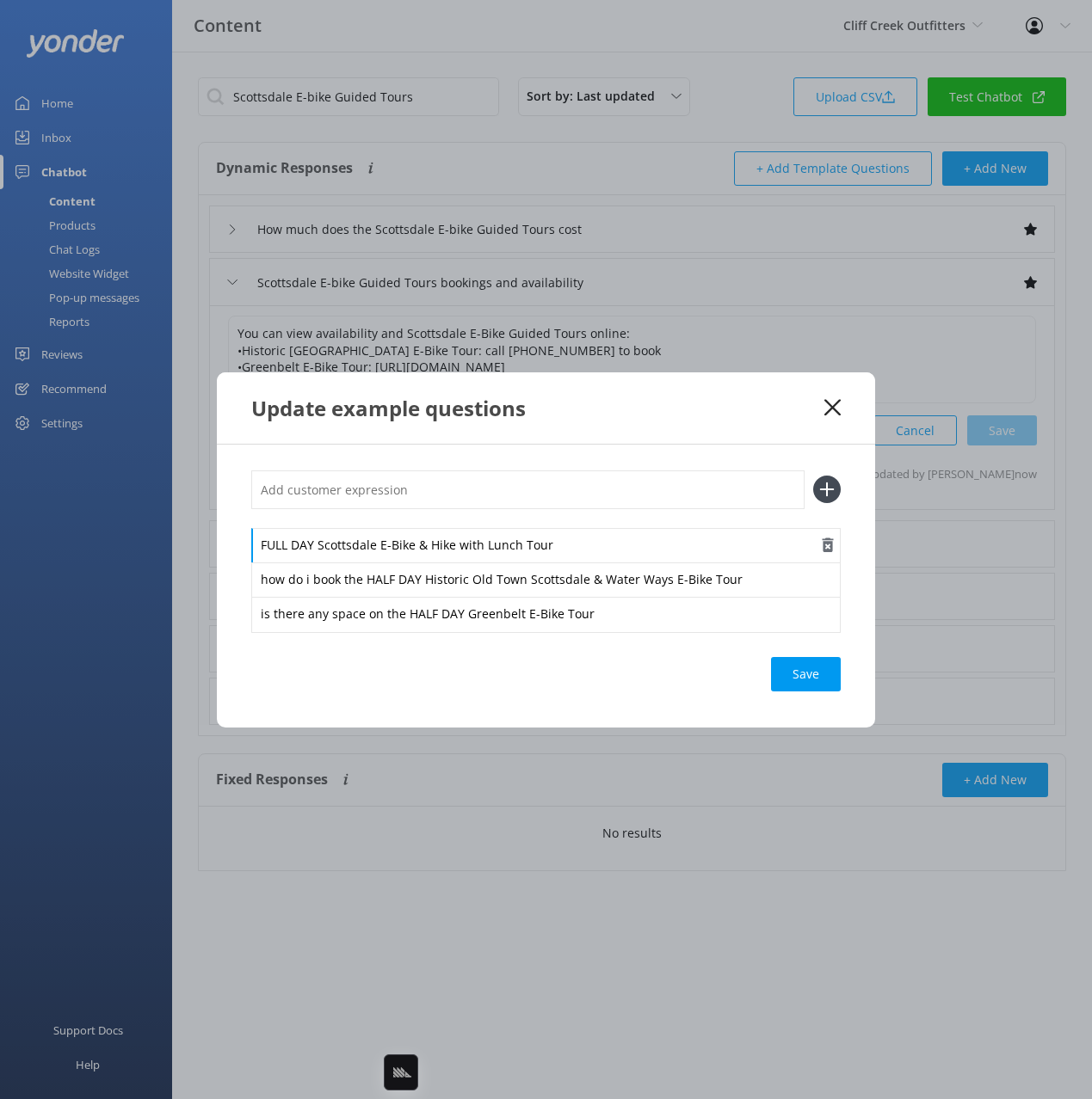
click at [263, 545] on div "FULL DAY Scottsdale E-Bike & Hike with Lunch Tour" at bounding box center [546, 546] width 590 height 36
click at [263, 537] on div "FULL DAY Scottsdale E-Bike & Hike with Lunch Tour" at bounding box center [546, 546] width 590 height 36
click at [803, 664] on div "Save" at bounding box center [805, 674] width 69 height 35
click at [656, 421] on div "Update example questions" at bounding box center [537, 408] width 573 height 29
click at [834, 406] on use at bounding box center [832, 407] width 16 height 16
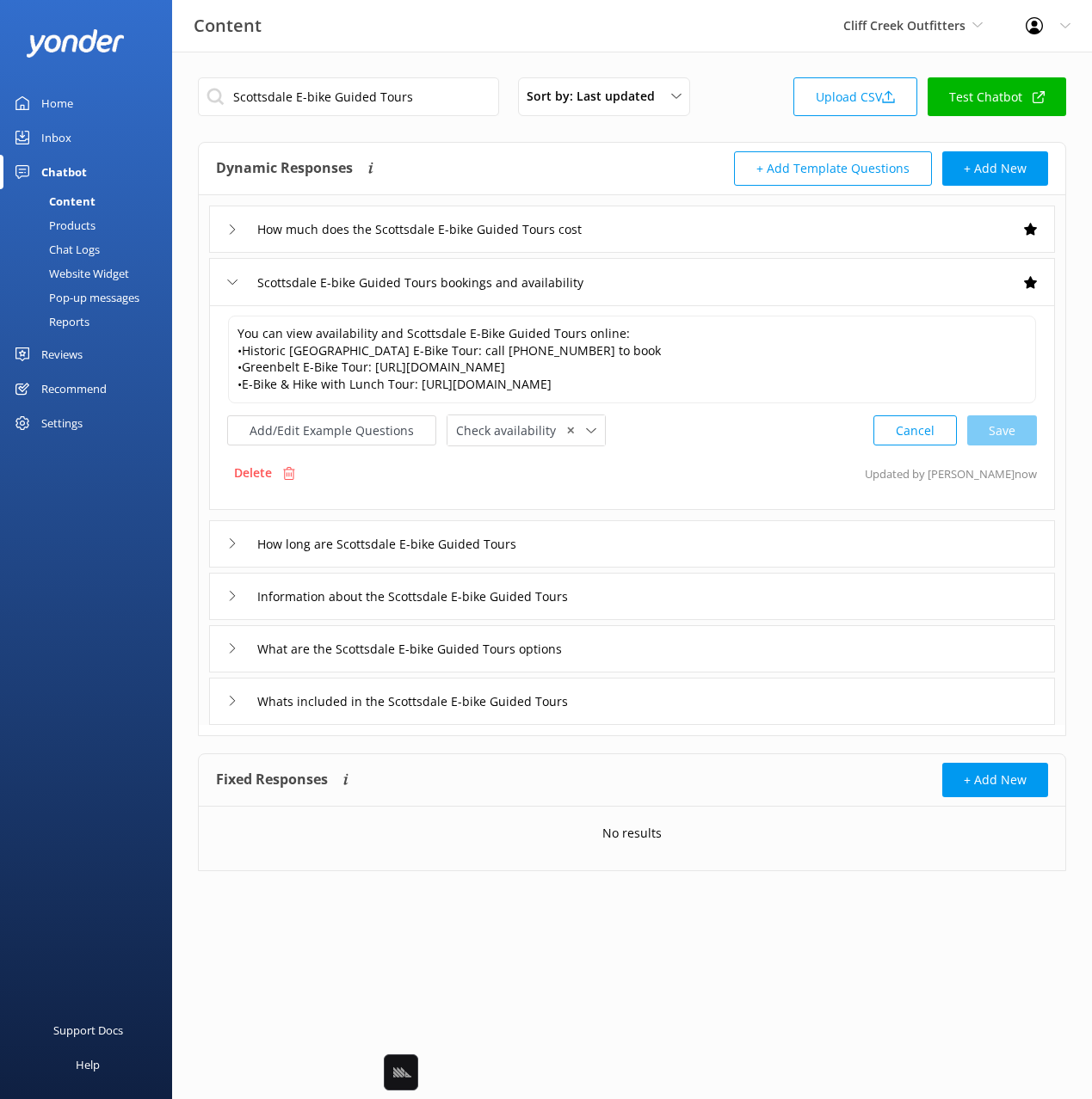
drag, startPoint x: 737, startPoint y: 483, endPoint x: 729, endPoint y: 519, distance: 36.9
click at [737, 488] on div "Delete Updated by Yonder now" at bounding box center [631, 473] width 809 height 33
click at [671, 611] on div "Information about the Scottsdale E-bike Guided Tours" at bounding box center [632, 597] width 846 height 48
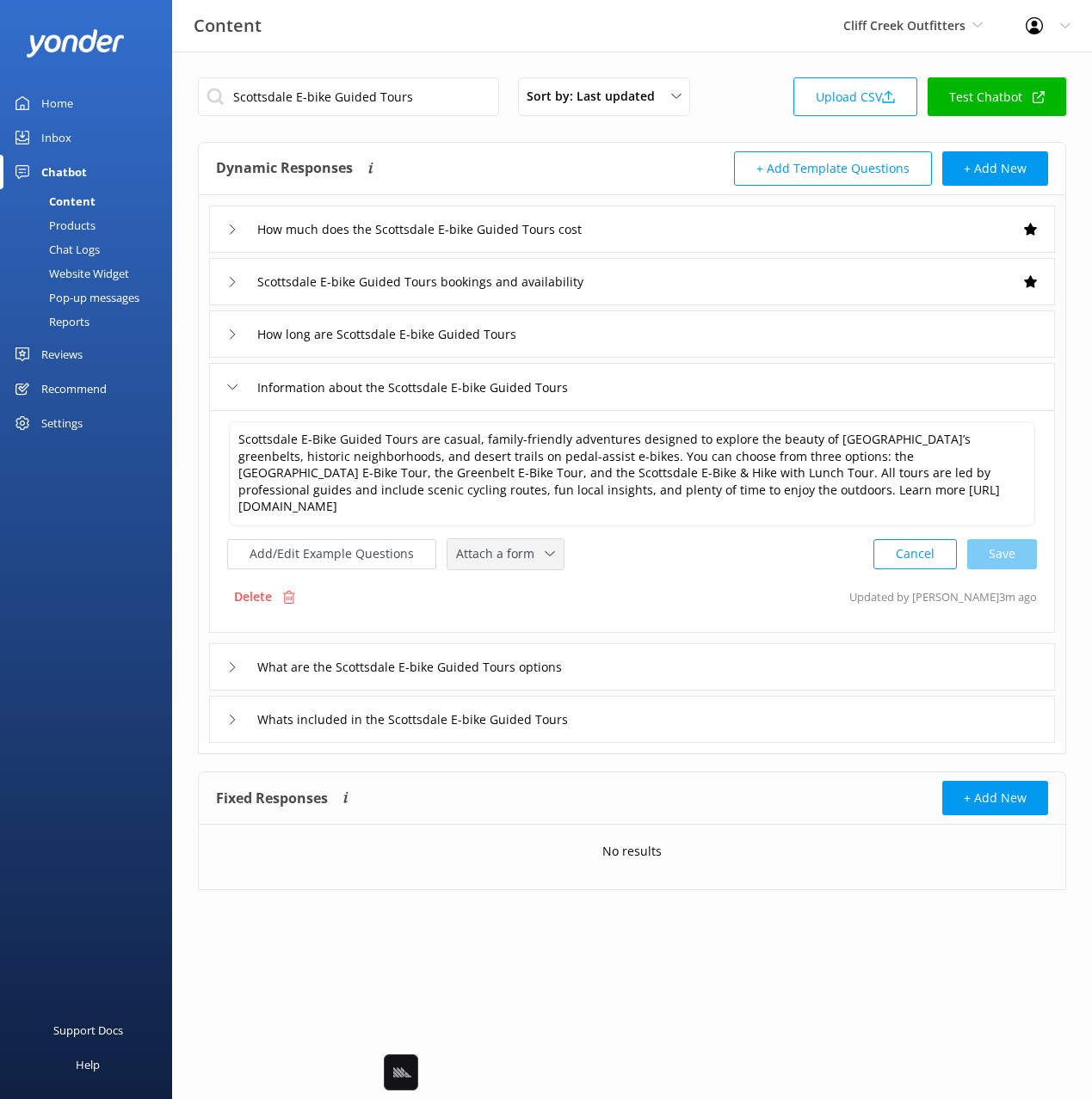
click at [476, 545] on span "Attach a form" at bounding box center [499, 554] width 88 height 19
click at [508, 617] on div "Check availability" at bounding box center [499, 624] width 85 height 17
click at [635, 652] on div "What are the Scottsdale E-bike Guided Tours options" at bounding box center [632, 665] width 846 height 48
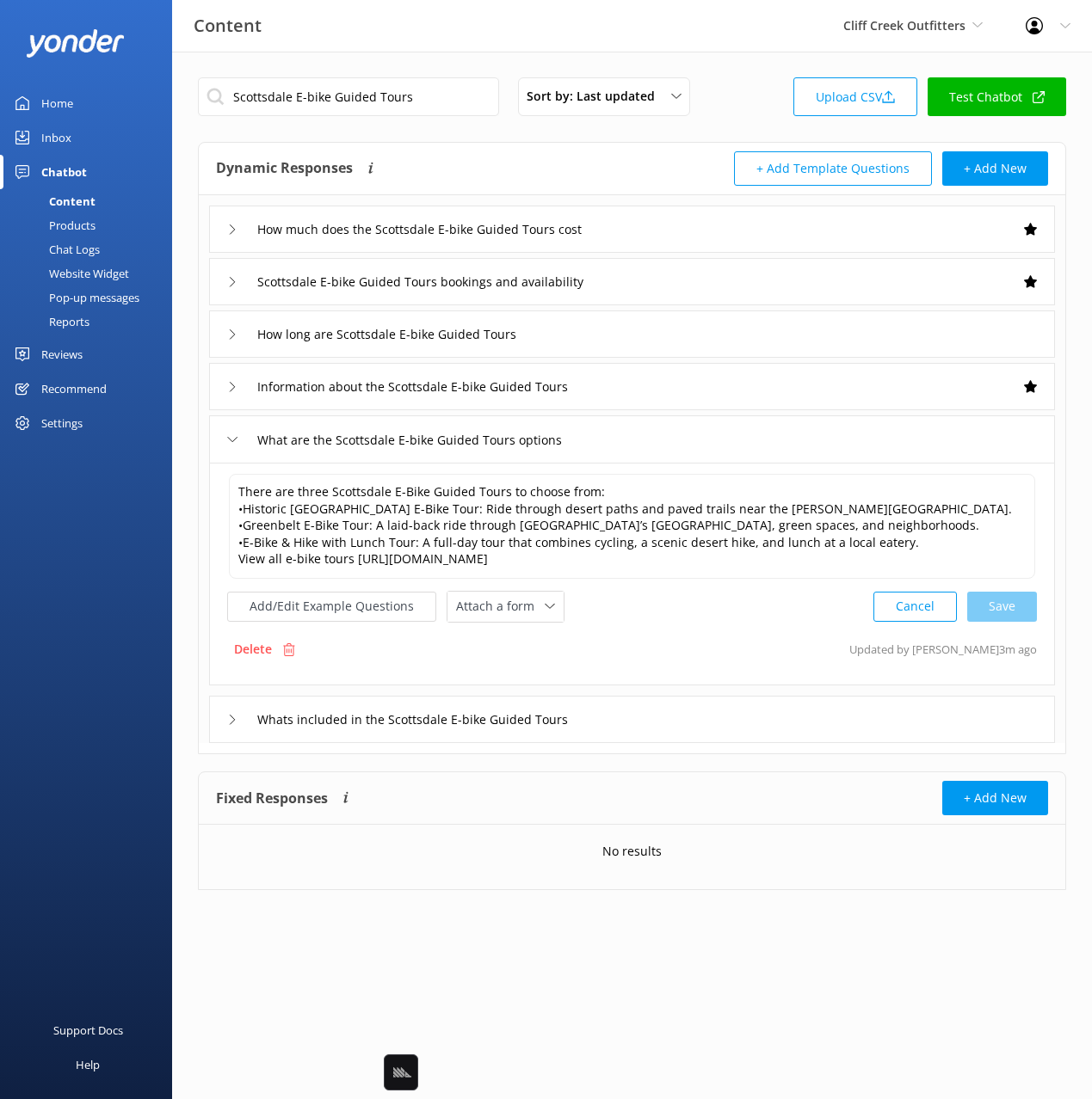
click at [649, 634] on div "Delete Updated by Mikayla 3m ago" at bounding box center [631, 649] width 809 height 33
click at [645, 639] on div "Delete Updated by Mikayla 3m ago" at bounding box center [631, 649] width 809 height 33
click at [501, 607] on span "Attach a form" at bounding box center [499, 606] width 88 height 19
click at [519, 675] on div "Check availability" at bounding box center [499, 677] width 85 height 17
click at [692, 719] on div "Whats included in the Scottsdale E-bike Guided Tours" at bounding box center [632, 718] width 846 height 48
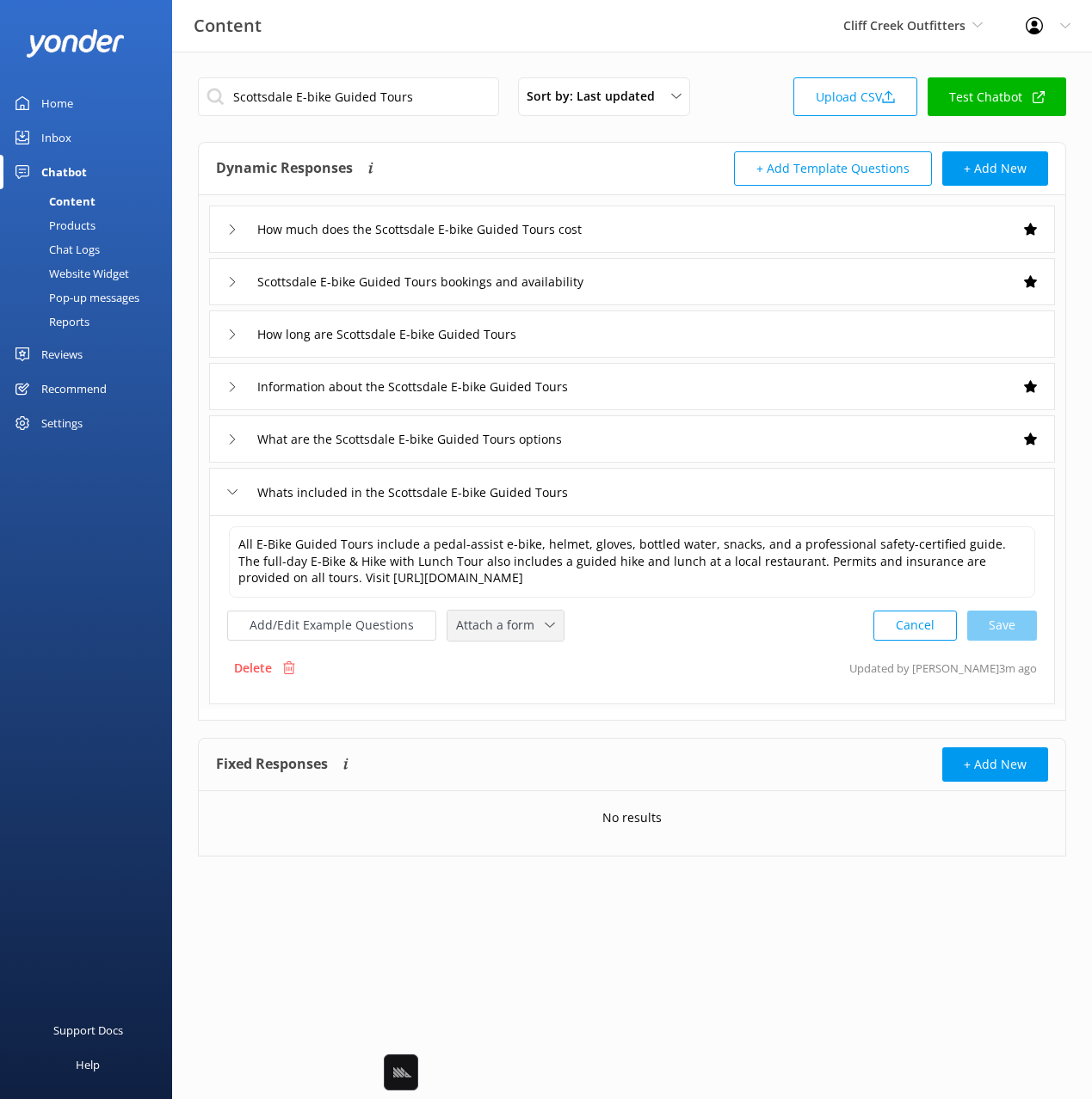
drag, startPoint x: 491, startPoint y: 638, endPoint x: 492, endPoint y: 648, distance: 10.0
click at [491, 638] on div "Attach a form Leave contact details Check availability" at bounding box center [505, 625] width 116 height 30
drag, startPoint x: 514, startPoint y: 703, endPoint x: 524, endPoint y: 701, distance: 10.2
click at [514, 703] on div "Check availability" at bounding box center [499, 696] width 85 height 17
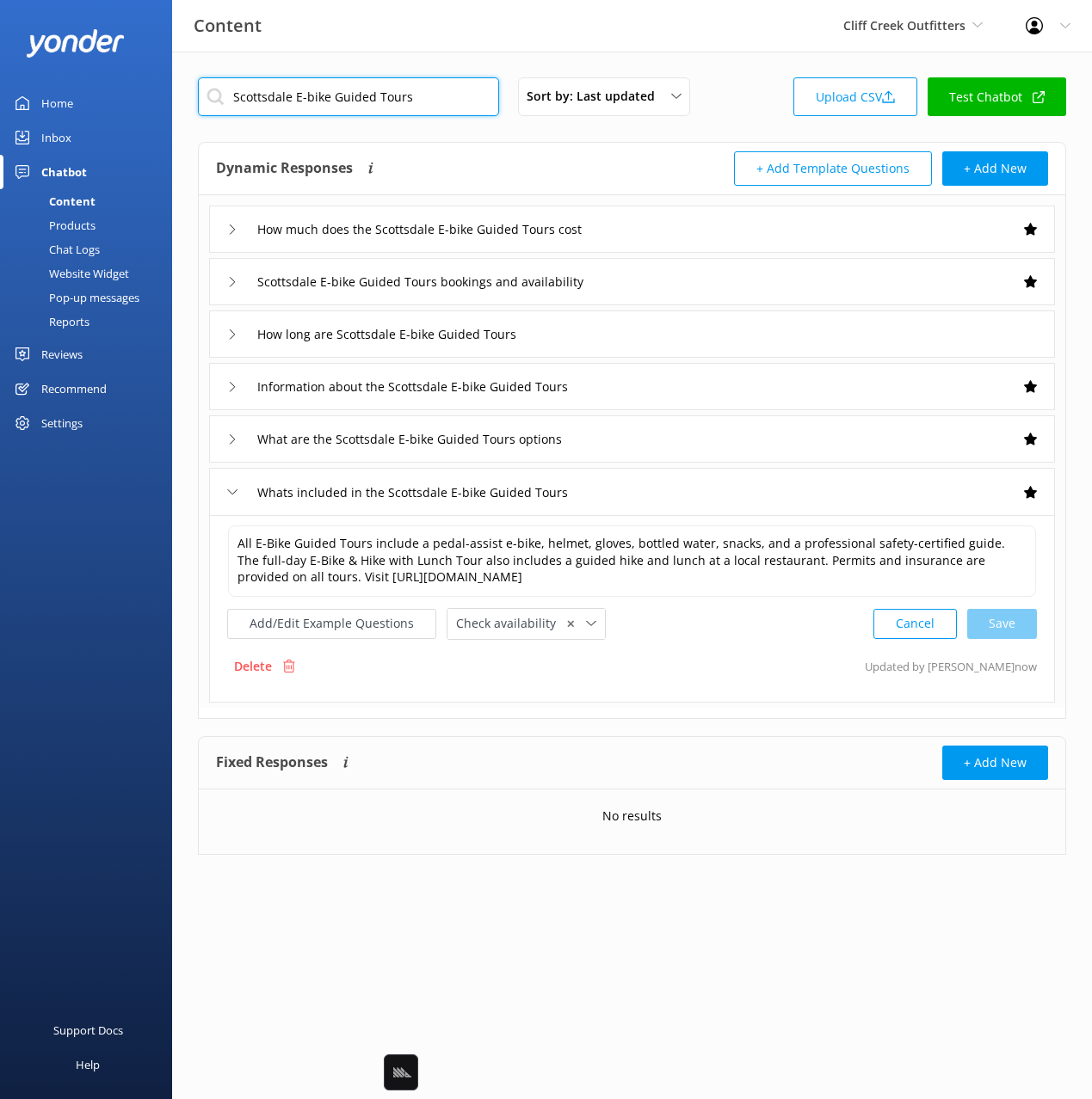
click at [448, 104] on input "Scottsdale E-bike Guided Tours" at bounding box center [347, 96] width 301 height 39
paste input "Information about the Half Day Historic Old Town Scottsdale & Water Ways E-Bike…"
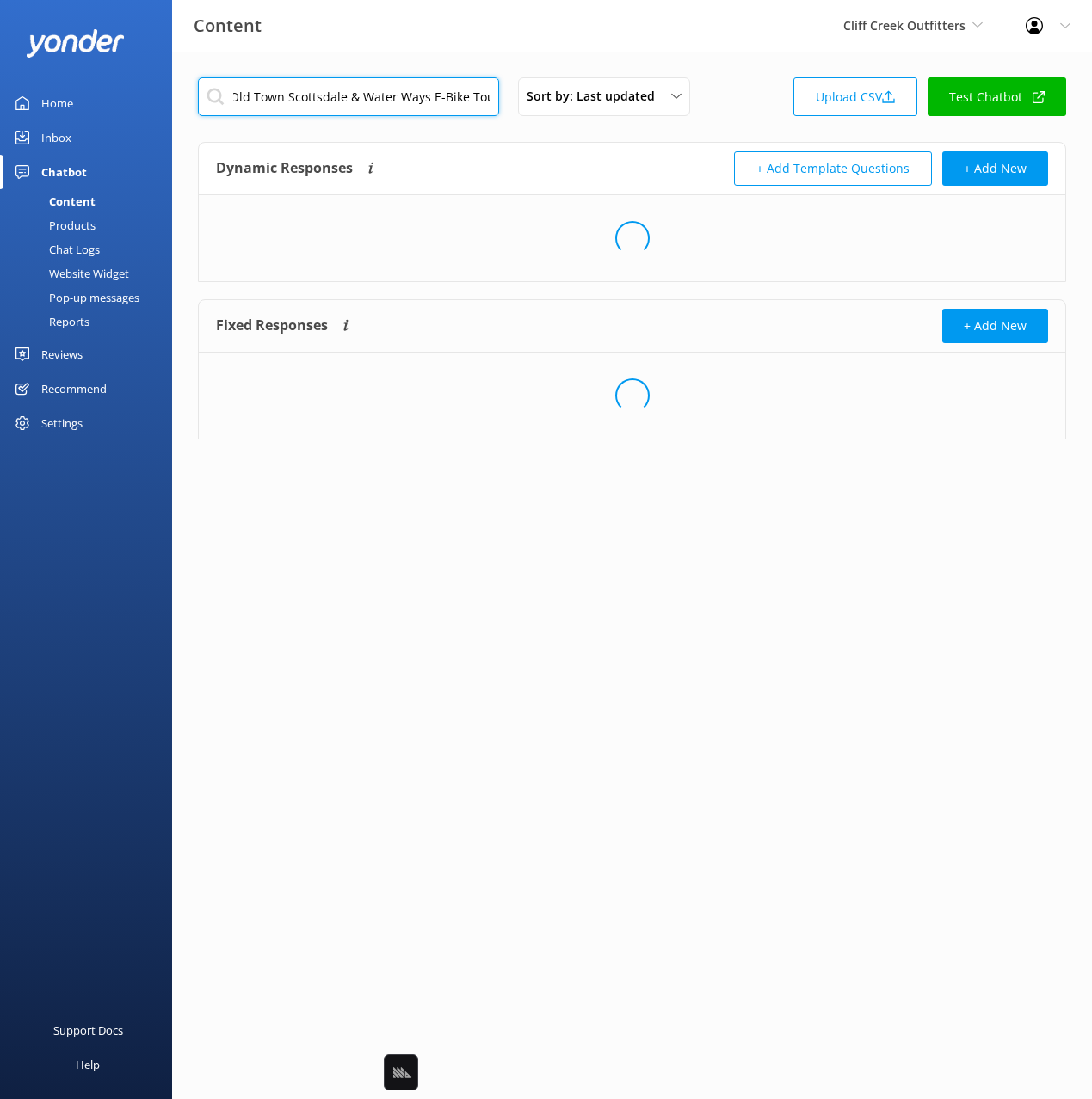
type input "Information about the Half Day Historic Old Town Scottsdale & Water Ways E-Bike…"
drag, startPoint x: 491, startPoint y: 159, endPoint x: 535, endPoint y: 207, distance: 65.1
click at [493, 160] on div "Dynamic Responses Dynamic responses rely on the Large Language Model to create …" at bounding box center [424, 169] width 416 height 35
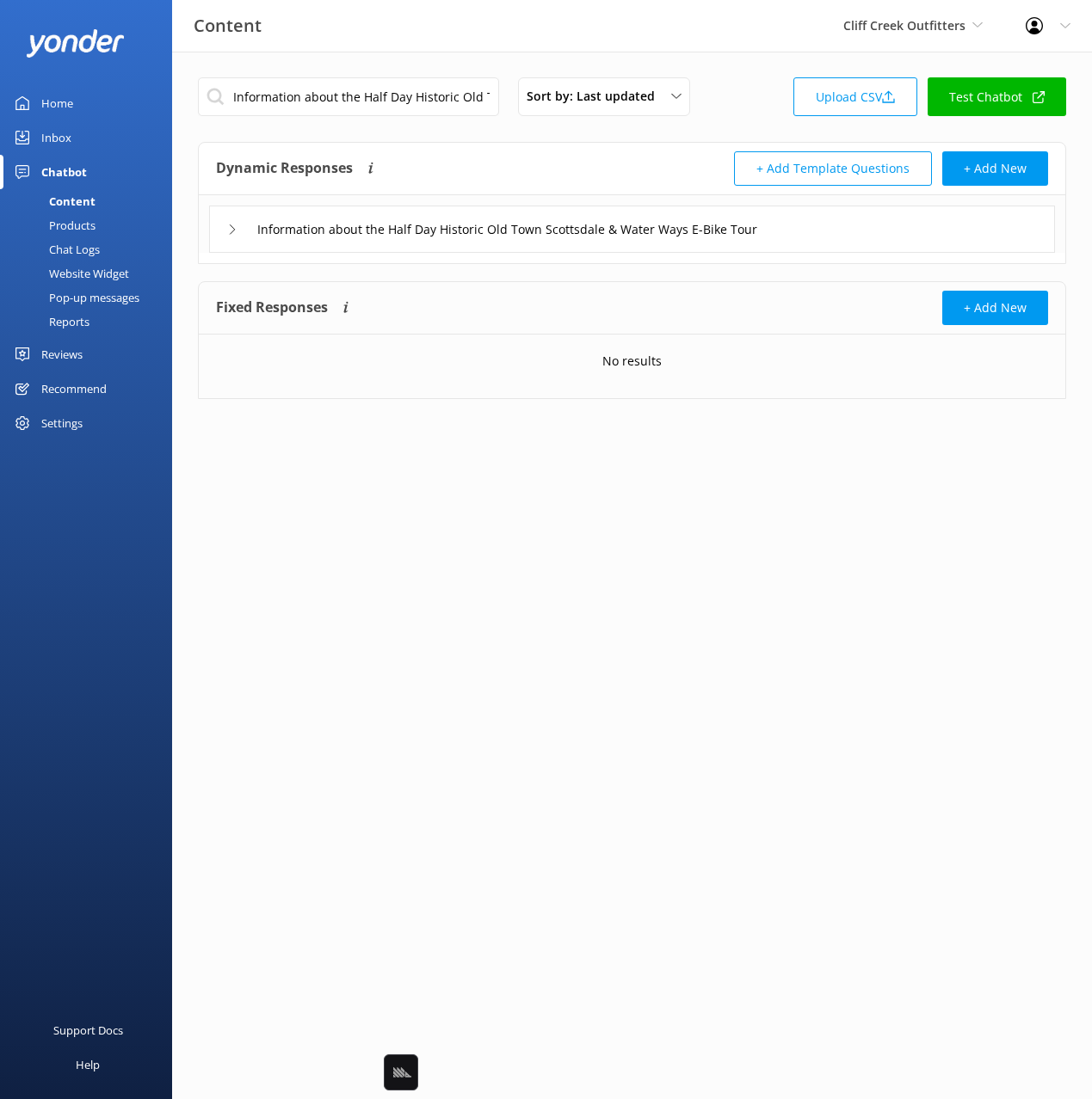
drag, startPoint x: 899, startPoint y: 232, endPoint x: 866, endPoint y: 248, distance: 36.7
click at [898, 232] on div "Information about the Half Day Historic Old Town Scottsdale & Water Ways E-Bike…" at bounding box center [632, 229] width 846 height 48
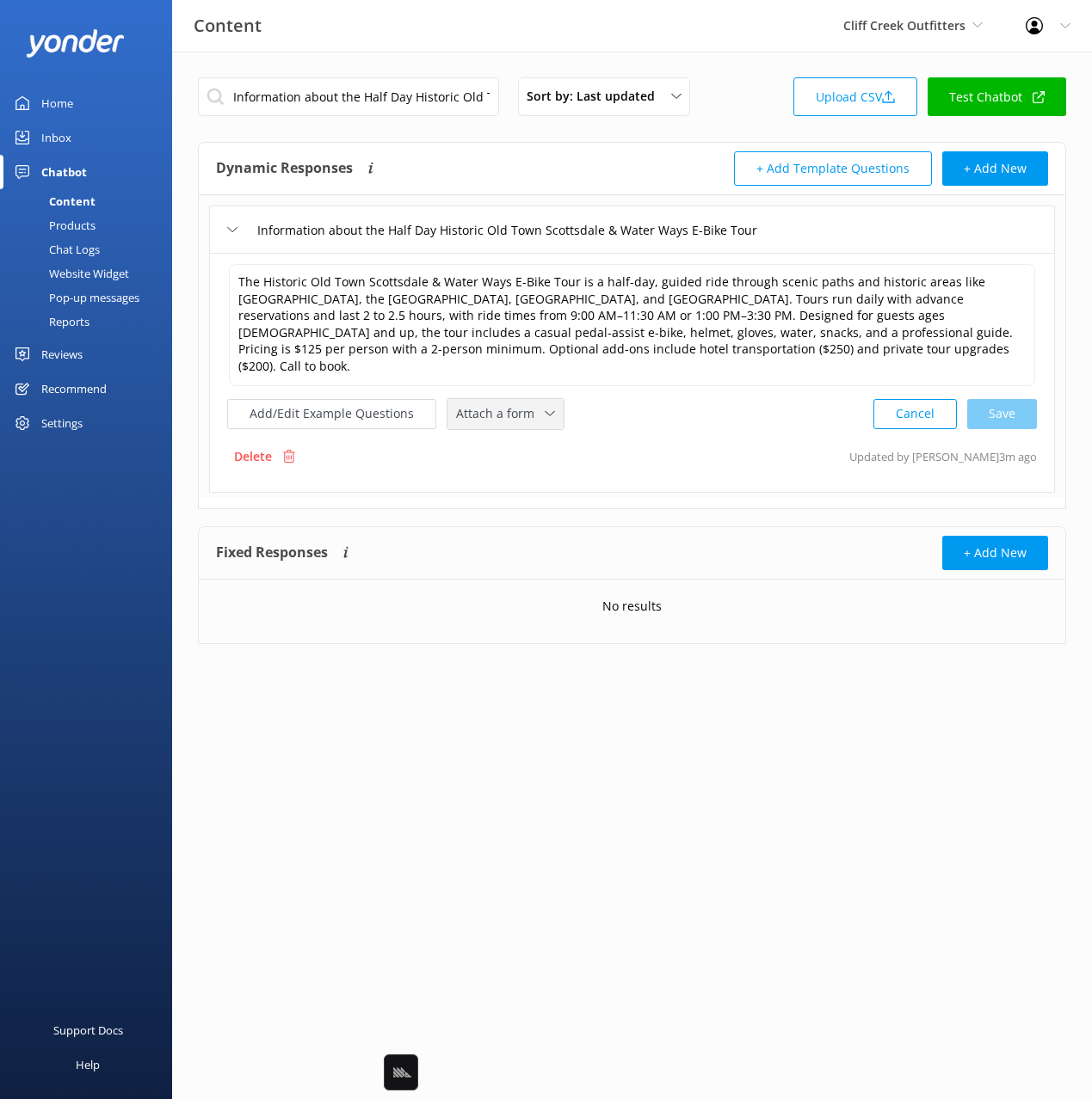
click at [506, 404] on span "Attach a form" at bounding box center [499, 413] width 88 height 19
click at [516, 477] on div "Check availability" at bounding box center [499, 484] width 85 height 17
click at [730, 445] on div "Delete Updated by Mikayla 3m ago" at bounding box center [631, 455] width 809 height 33
click at [349, 397] on button "Add/Edit Example Questions" at bounding box center [332, 412] width 209 height 30
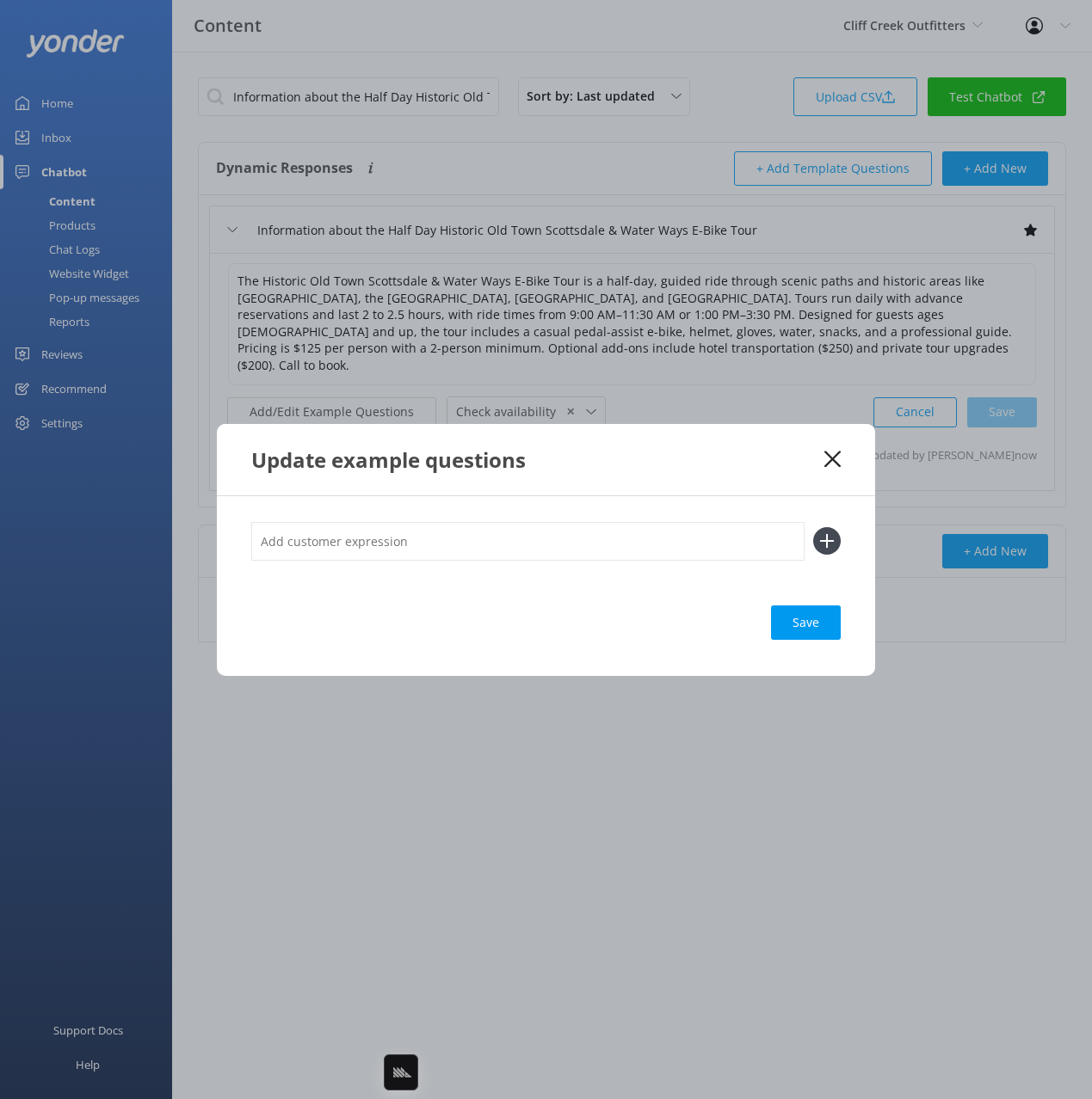
click at [571, 534] on input "text" at bounding box center [527, 541] width 553 height 39
paste input "Historic Old Town Scottsdale & Water Ways E-bike Tour"
type input "when does the Historic Old Town Scottsdale & Water Ways E-bike Tour"
click at [813, 527] on button at bounding box center [827, 541] width 28 height 28
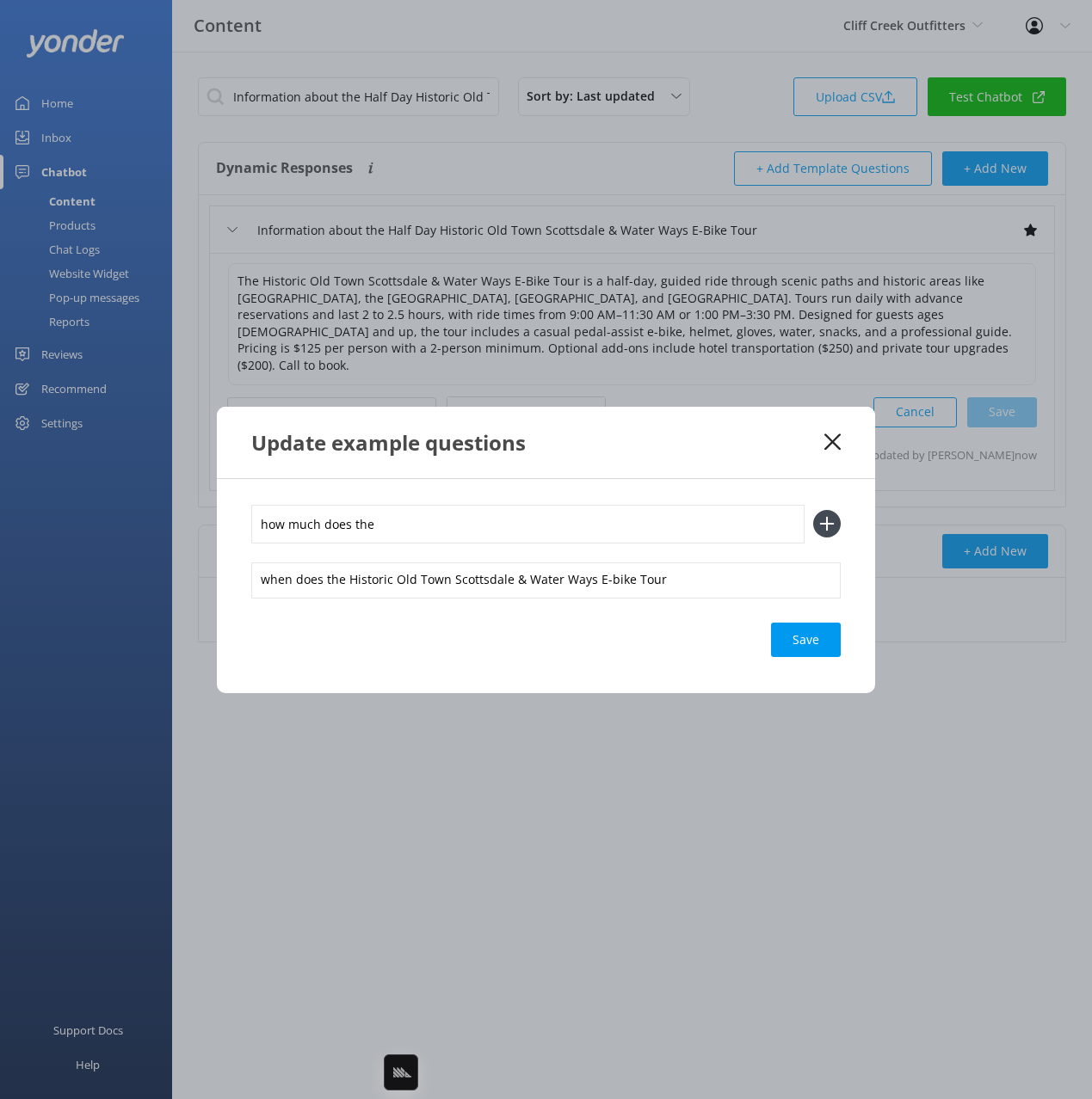
paste input "Historic Old Town Scottsdale & Water Ways E-bike Tour"
type input "how much does the Historic Old Town Scottsdale & Water Ways E-bike Tour cost"
click at [813, 510] on button at bounding box center [827, 524] width 28 height 28
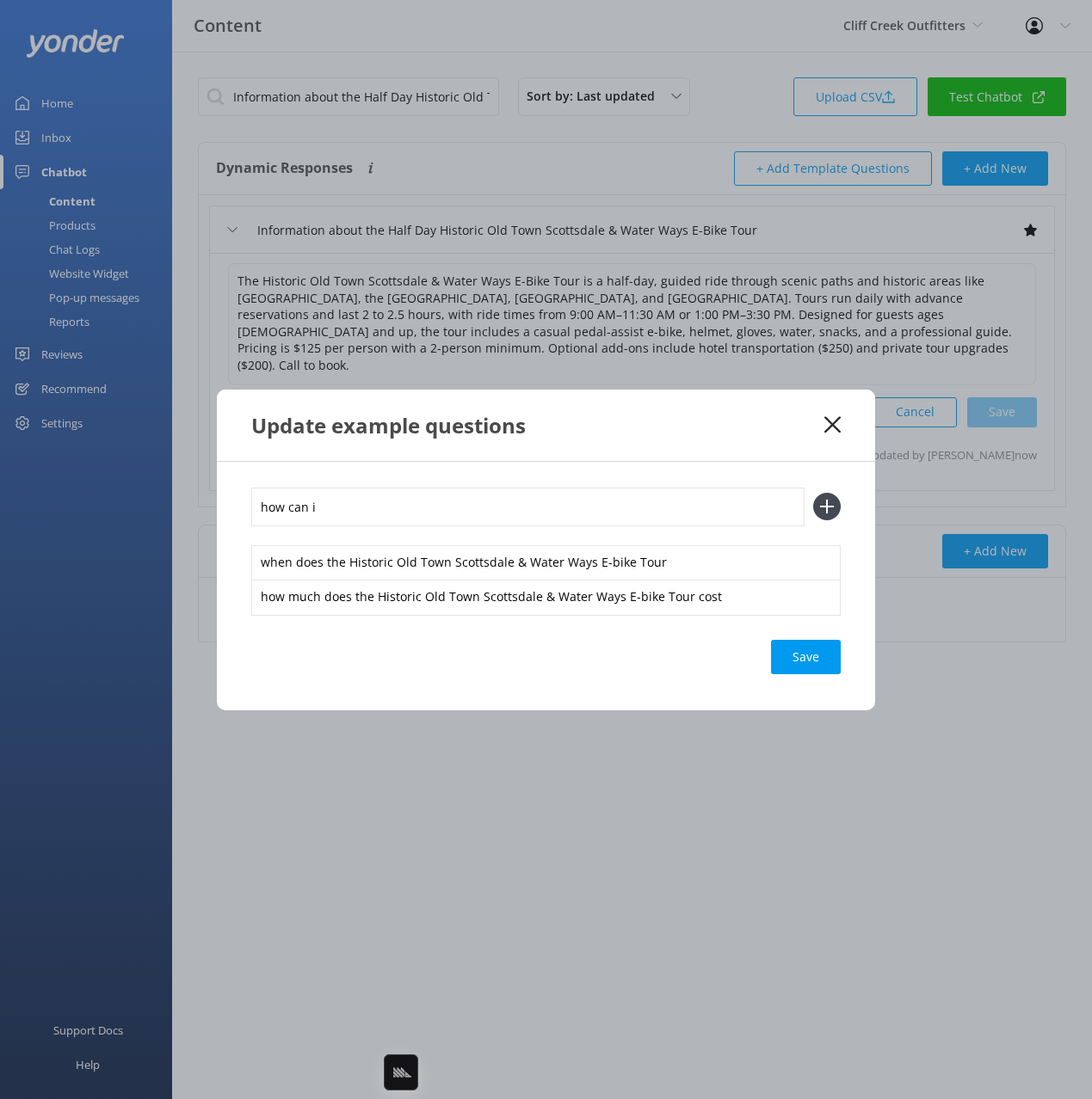
type input "how can i"
paste input "Historic Old Town Scottsdale & Water Ways E-bike Tour"
type input "what is the Historic Old Town Scottsdale & Water Ways E-bike Tour"
click at [813, 493] on button at bounding box center [827, 507] width 28 height 28
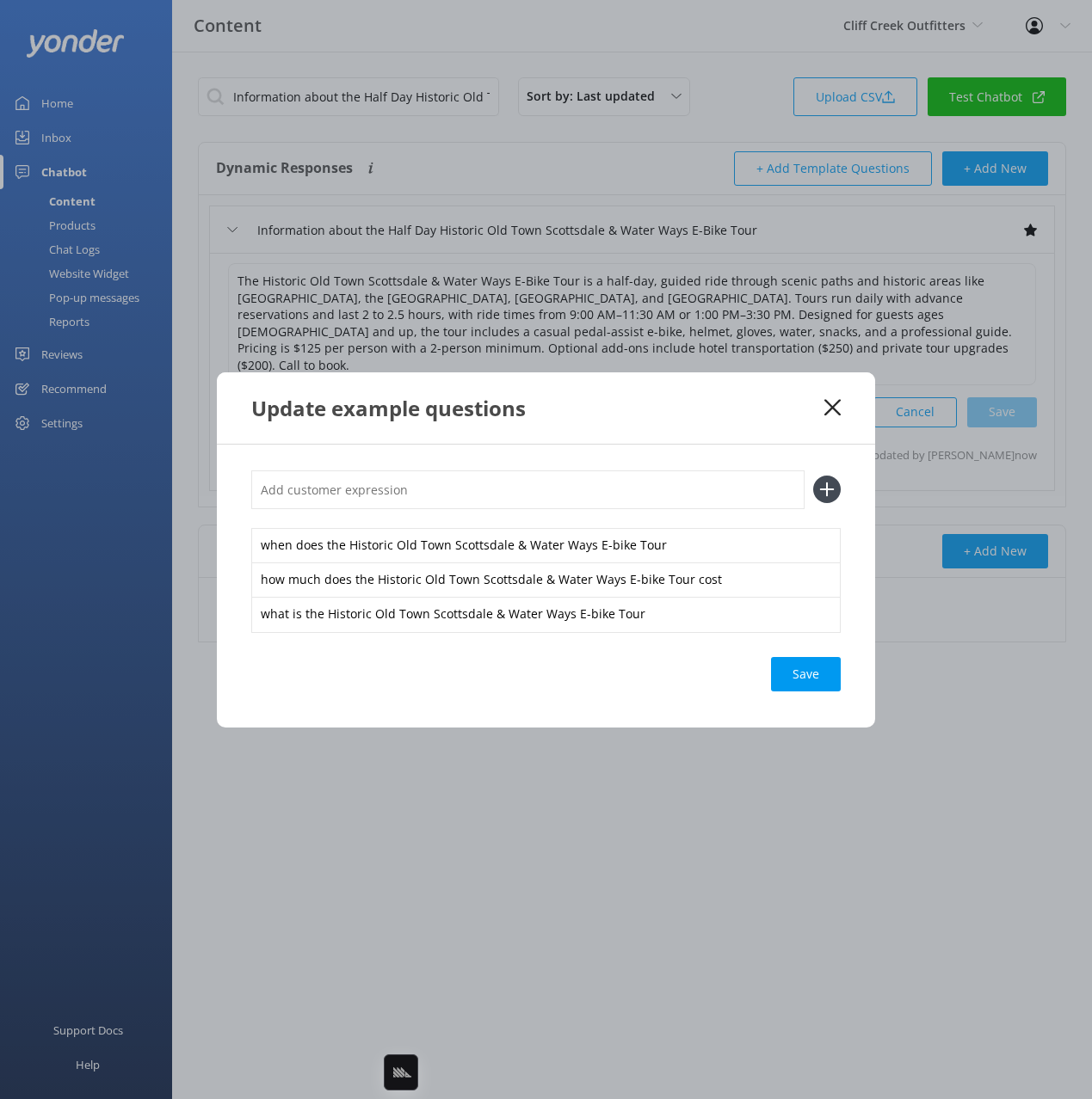
drag, startPoint x: 783, startPoint y: 676, endPoint x: 773, endPoint y: 676, distance: 10.0
click at [784, 676] on div "Save" at bounding box center [805, 674] width 69 height 35
click at [837, 409] on icon at bounding box center [832, 407] width 16 height 17
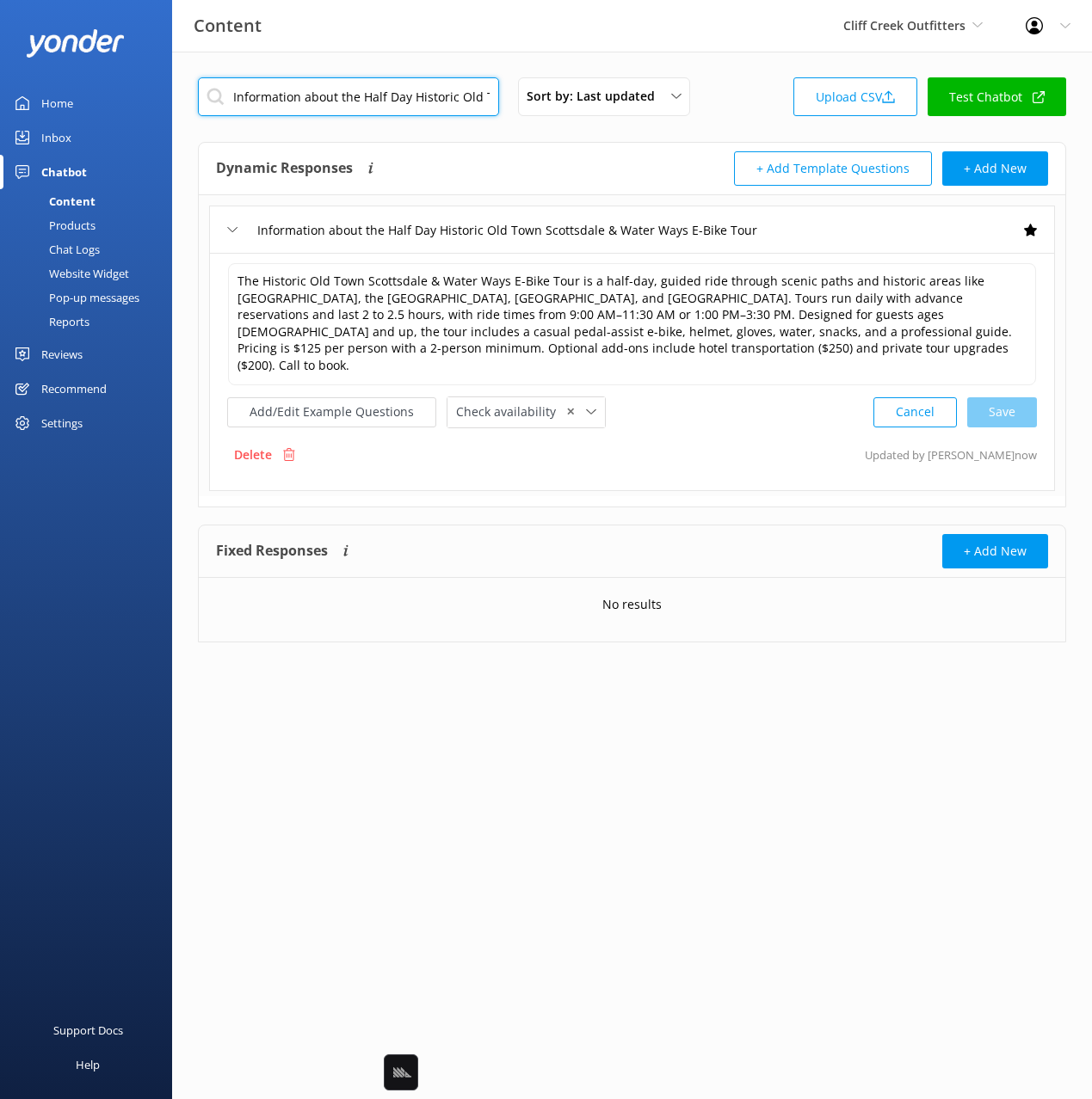
click at [435, 103] on input "Information about the Half Day Historic Old Town Scottsdale & Water Ways E-Bike…" at bounding box center [347, 96] width 301 height 39
paste input "half day Greenbelt E-Bike Tour"
type input "Information about the half day Greenbelt E-Bike Tour"
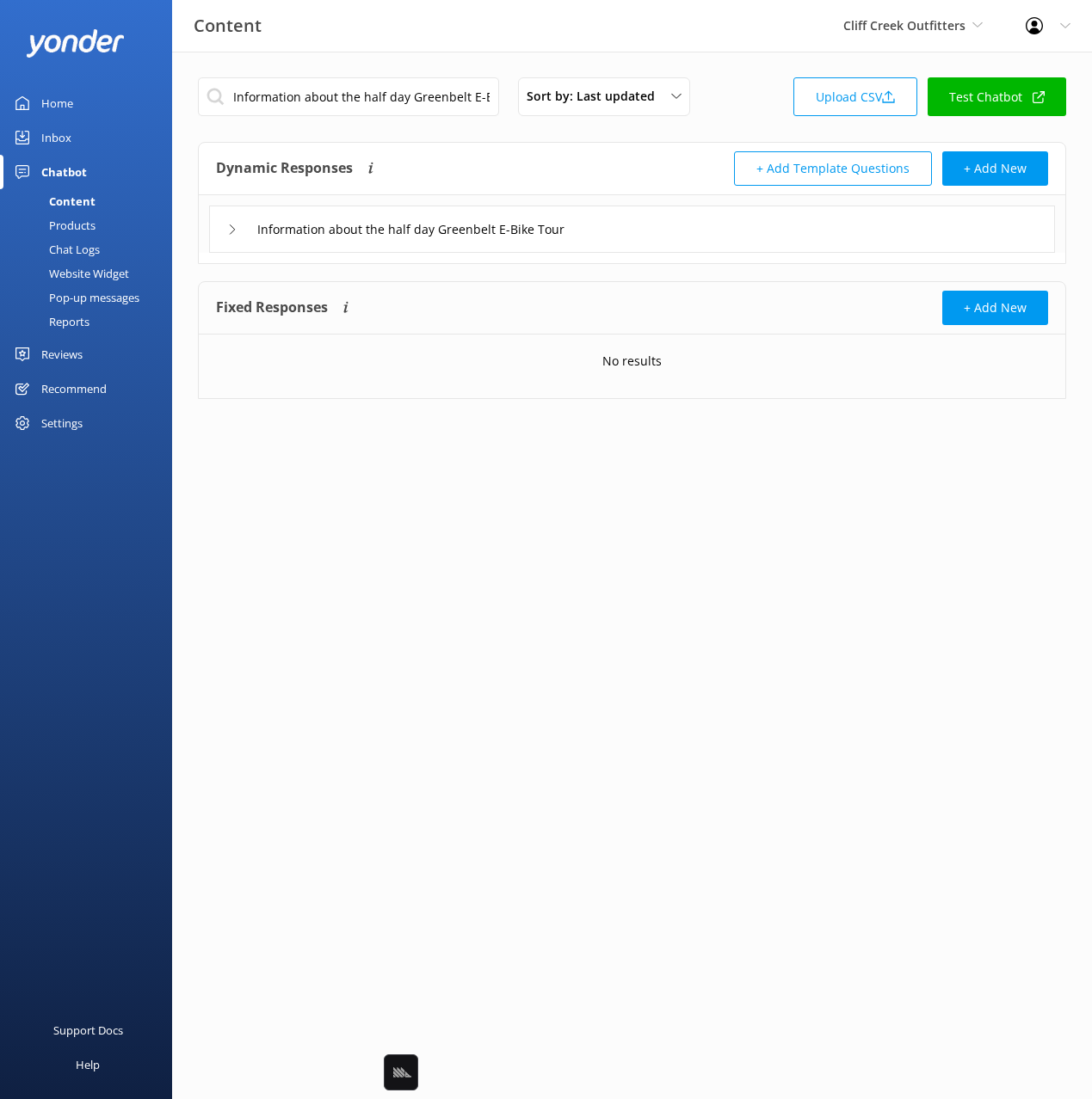
drag, startPoint x: 641, startPoint y: 233, endPoint x: 621, endPoint y: 244, distance: 22.8
click at [641, 233] on div "Information about the half day Greenbelt E-Bike Tour" at bounding box center [632, 229] width 846 height 48
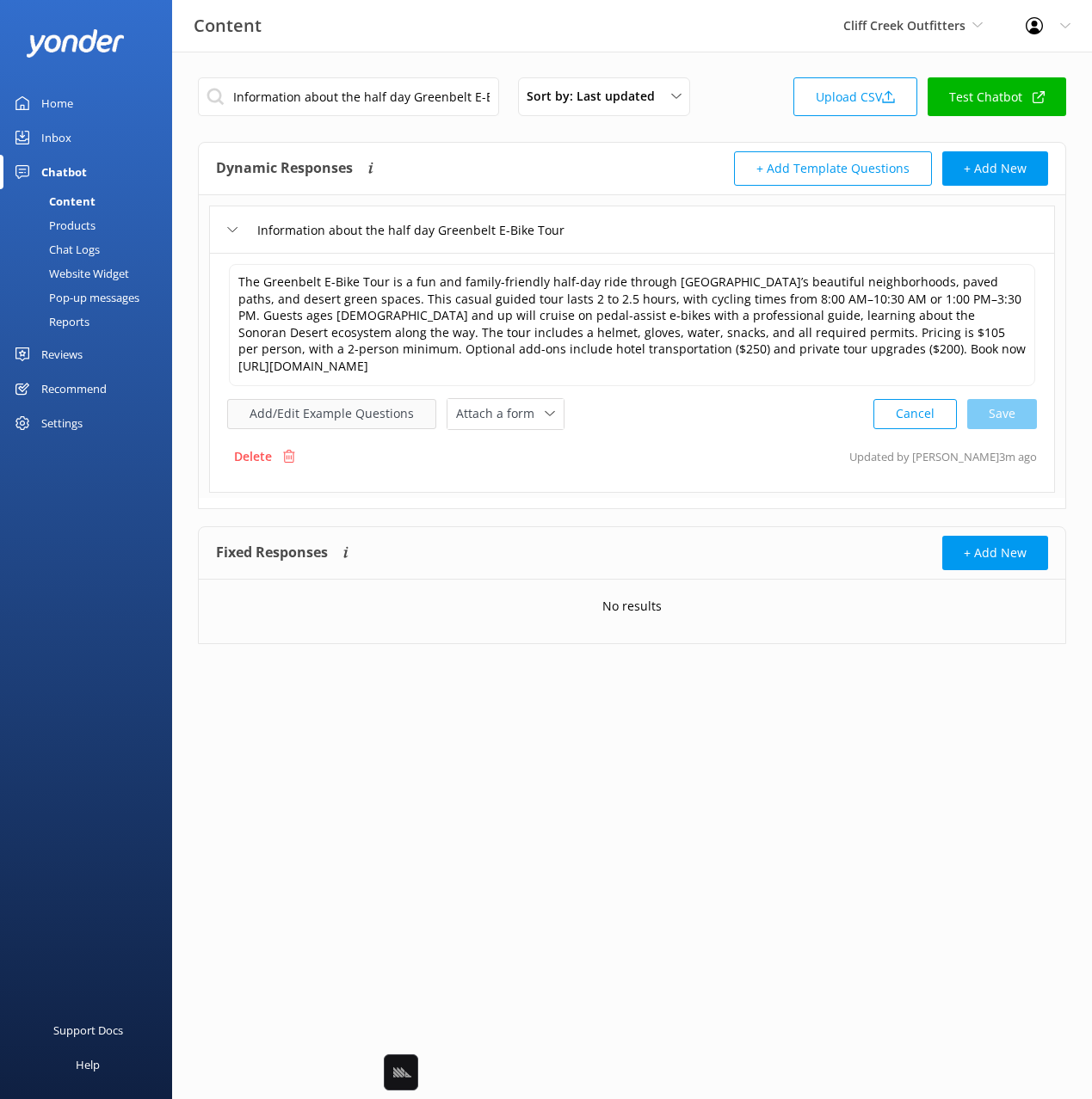
drag, startPoint x: 346, startPoint y: 396, endPoint x: 371, endPoint y: 417, distance: 32.6
click at [347, 399] on div "The Greenbelt E-Bike Tour is a fun and family-friendly half-day ride through Sc…" at bounding box center [631, 345] width 809 height 168
click at [390, 410] on button "Add/Edit Example Questions" at bounding box center [332, 414] width 209 height 30
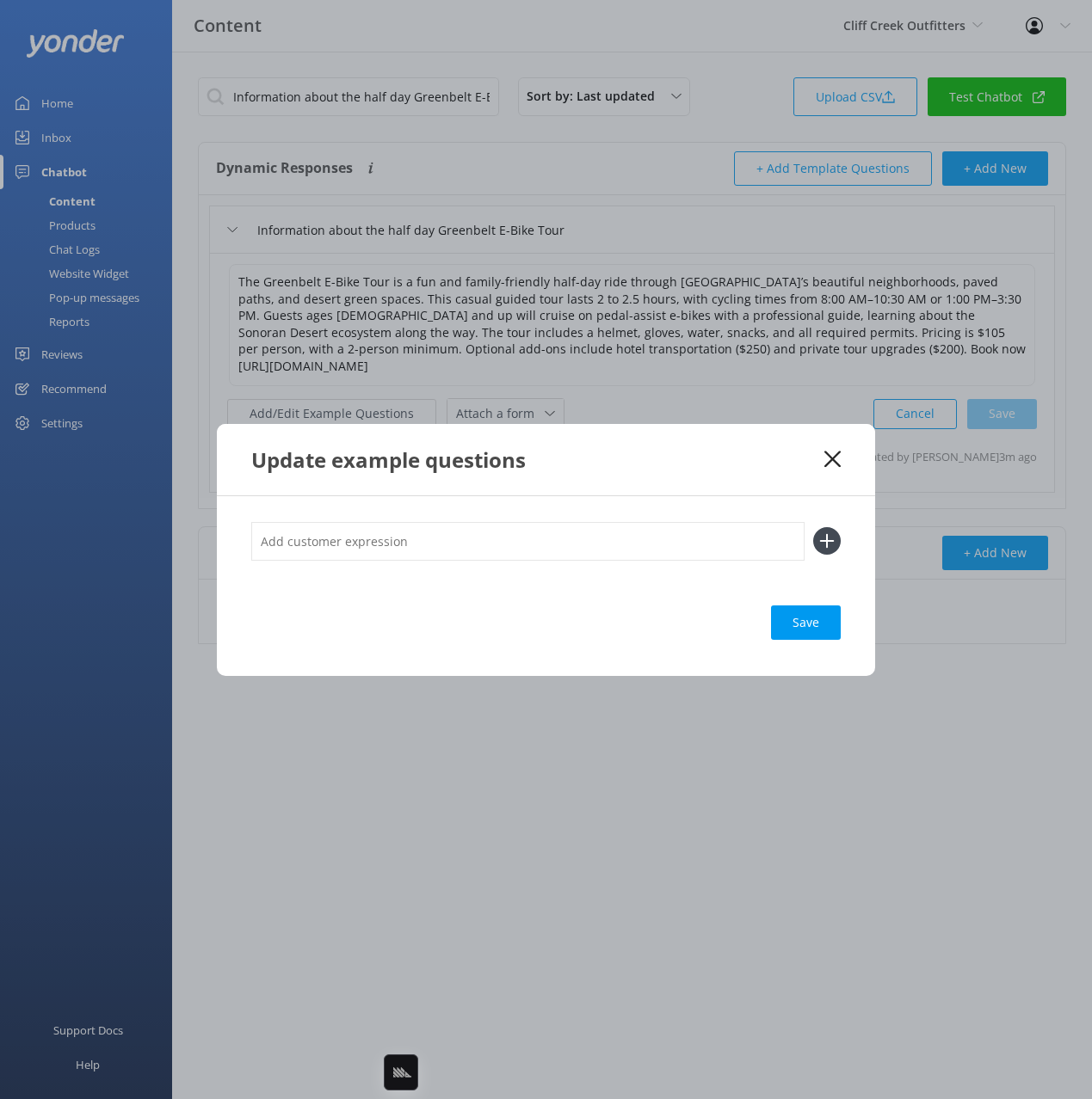
click at [589, 551] on input "text" at bounding box center [527, 541] width 553 height 39
paste input "North Scottsdale E-Biking"
type input "whats included in the North Scottsdale E-Biking"
click at [813, 527] on button at bounding box center [827, 541] width 28 height 28
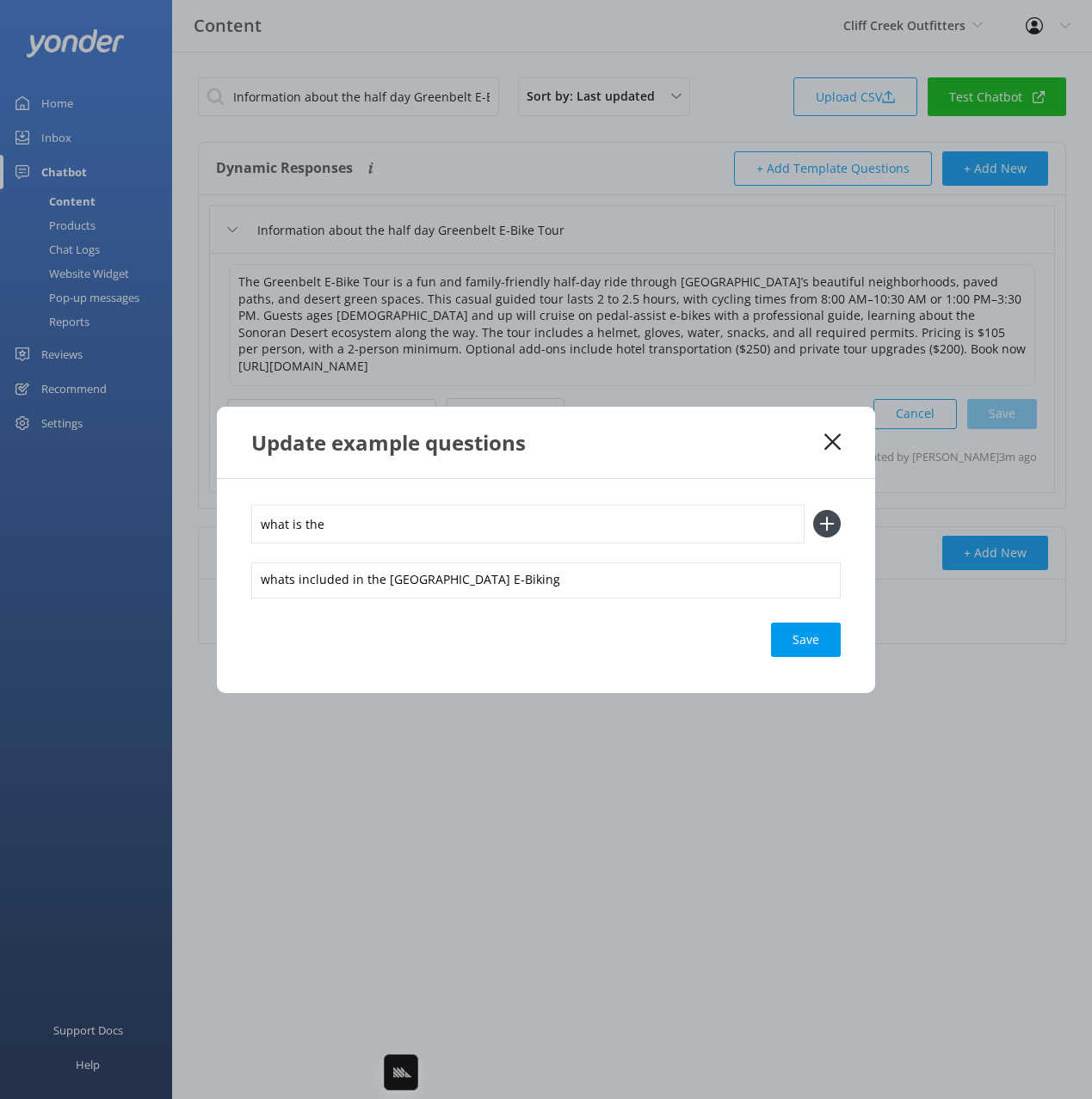
paste input "North Scottsdale E-Biking"
type input "what is the North Scottsdale E-Biking"
click at [813, 510] on button at bounding box center [827, 524] width 28 height 28
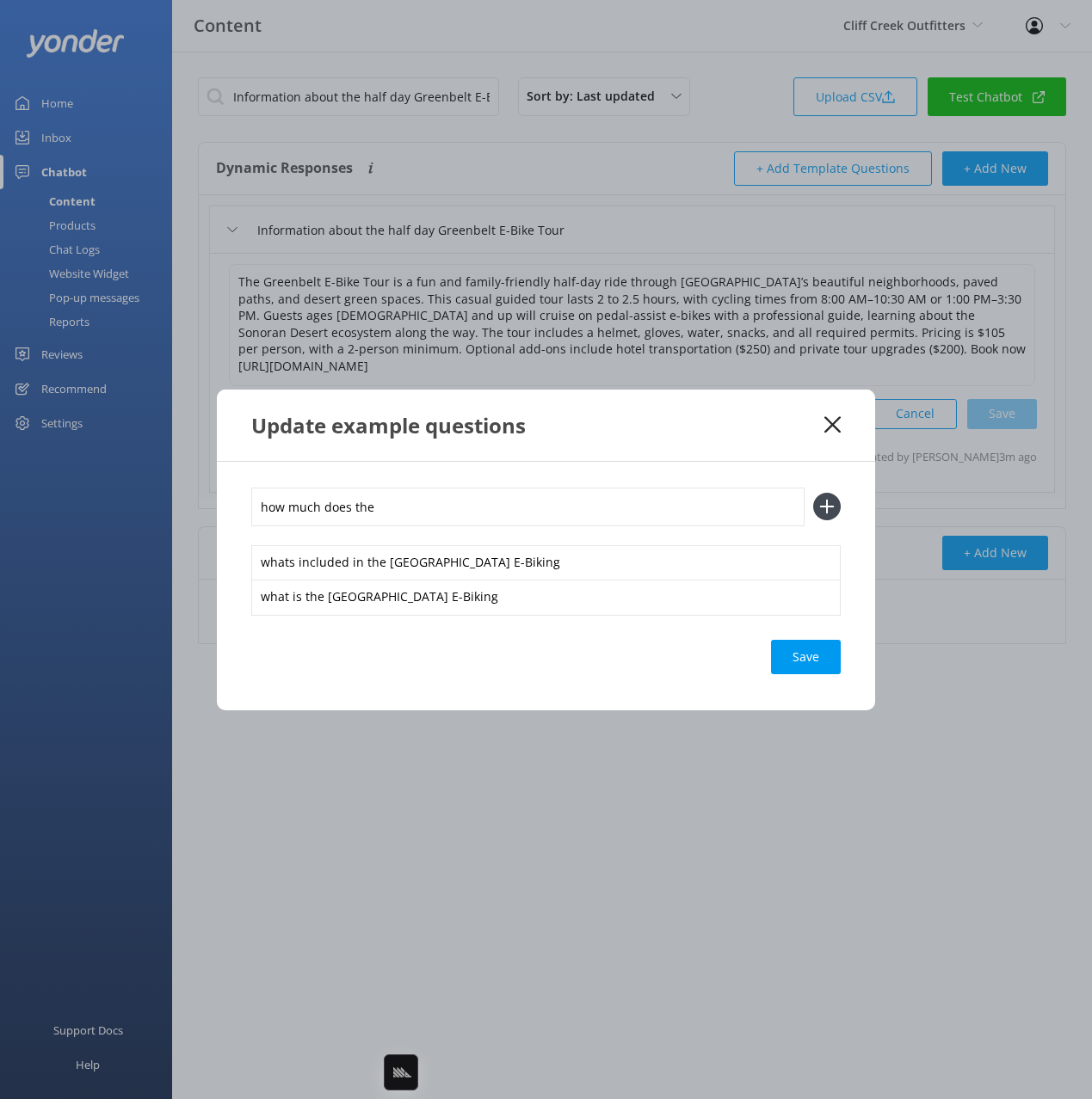
paste input "North Scottsdale E-Biking"
type input "how much does the North Scottsdale E-Biking cost"
click at [813, 493] on button at bounding box center [827, 507] width 28 height 28
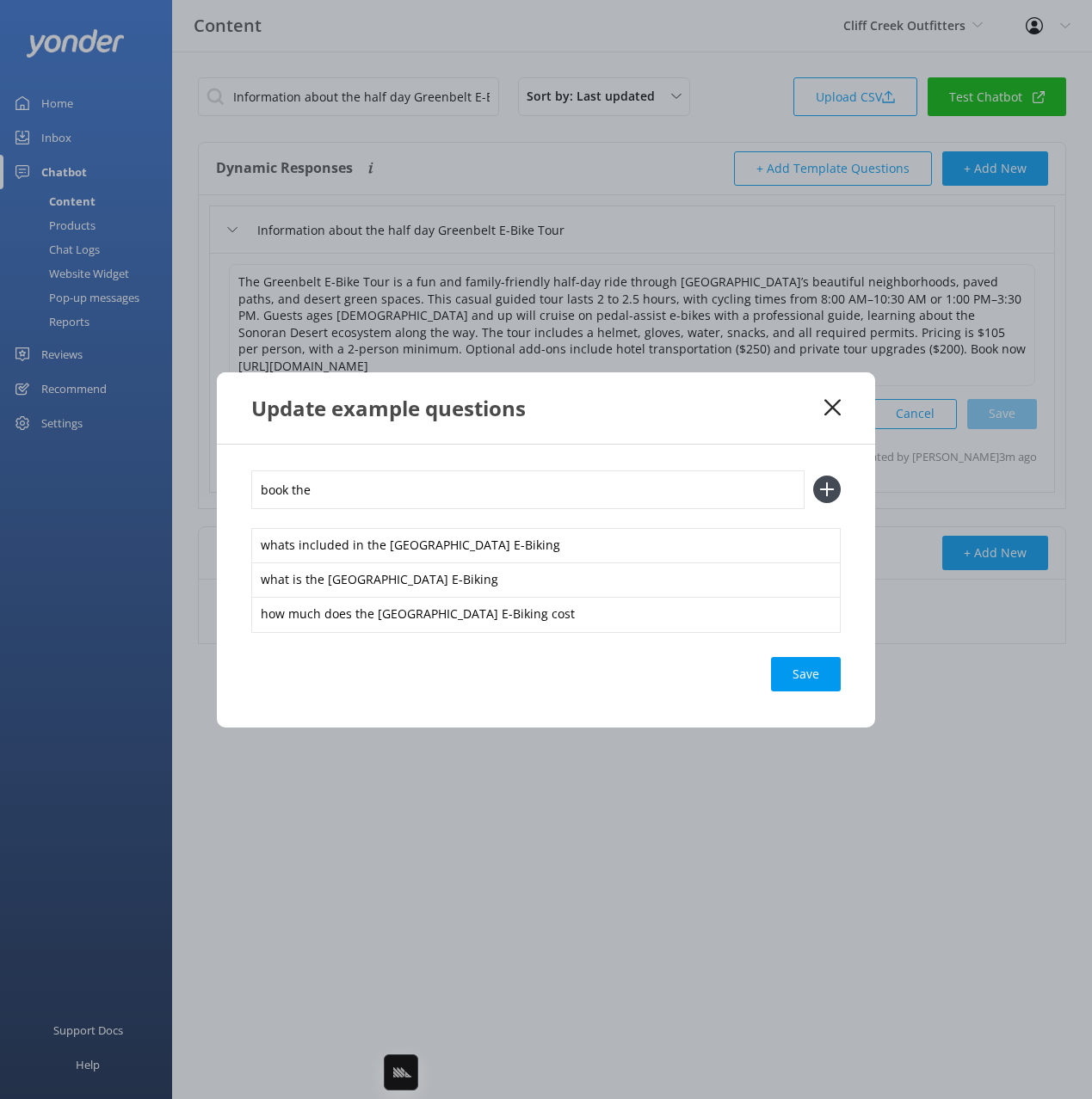
paste input "North Scottsdale E-Biking"
type input "book the North Scottsdale E-Biking"
click at [813, 476] on button at bounding box center [827, 489] width 28 height 28
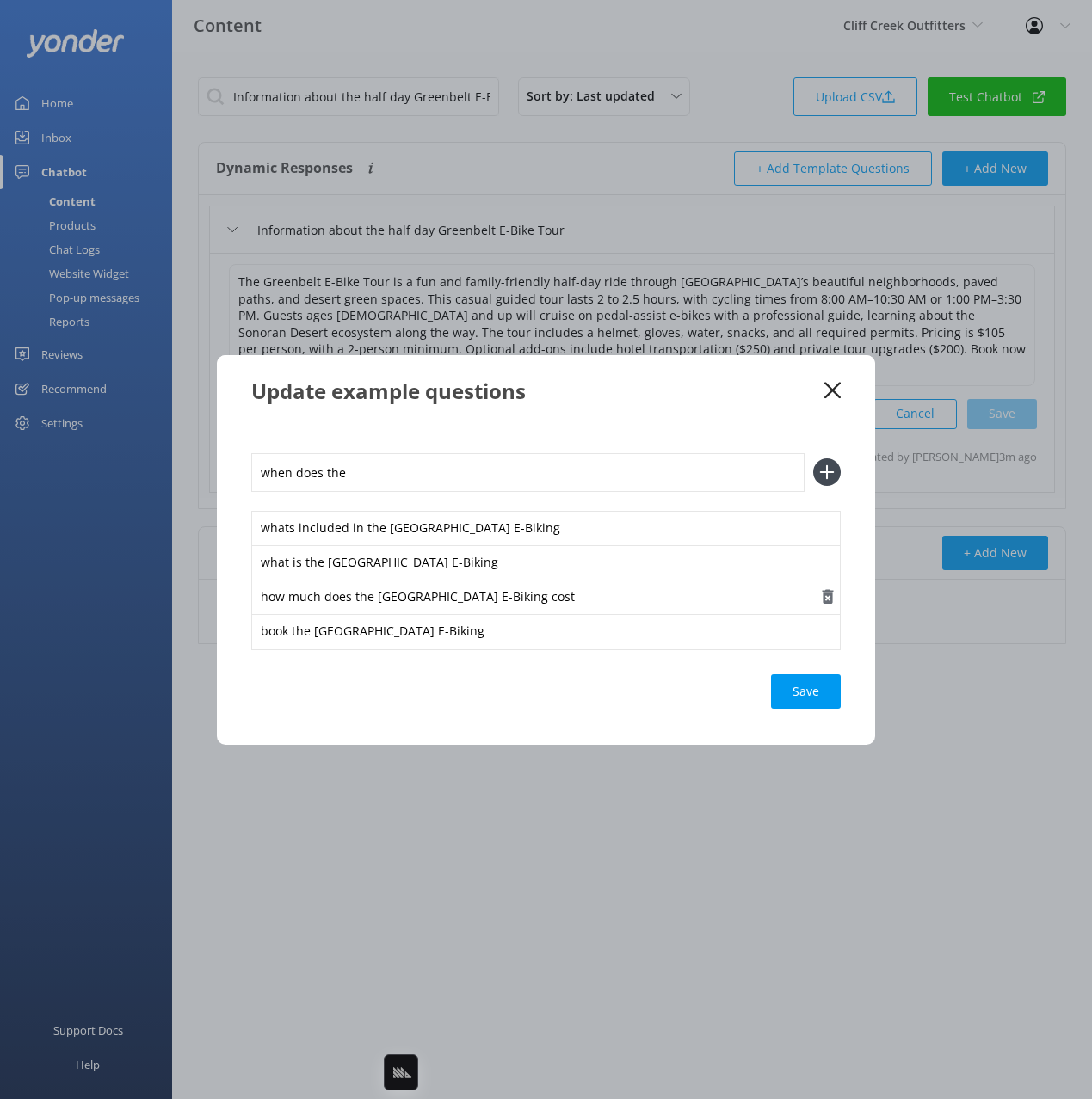
paste input "North Scottsdale E-Biking"
type input "when does the North Scottsdale E-Biking run"
click at [813, 459] on button at bounding box center [827, 473] width 28 height 28
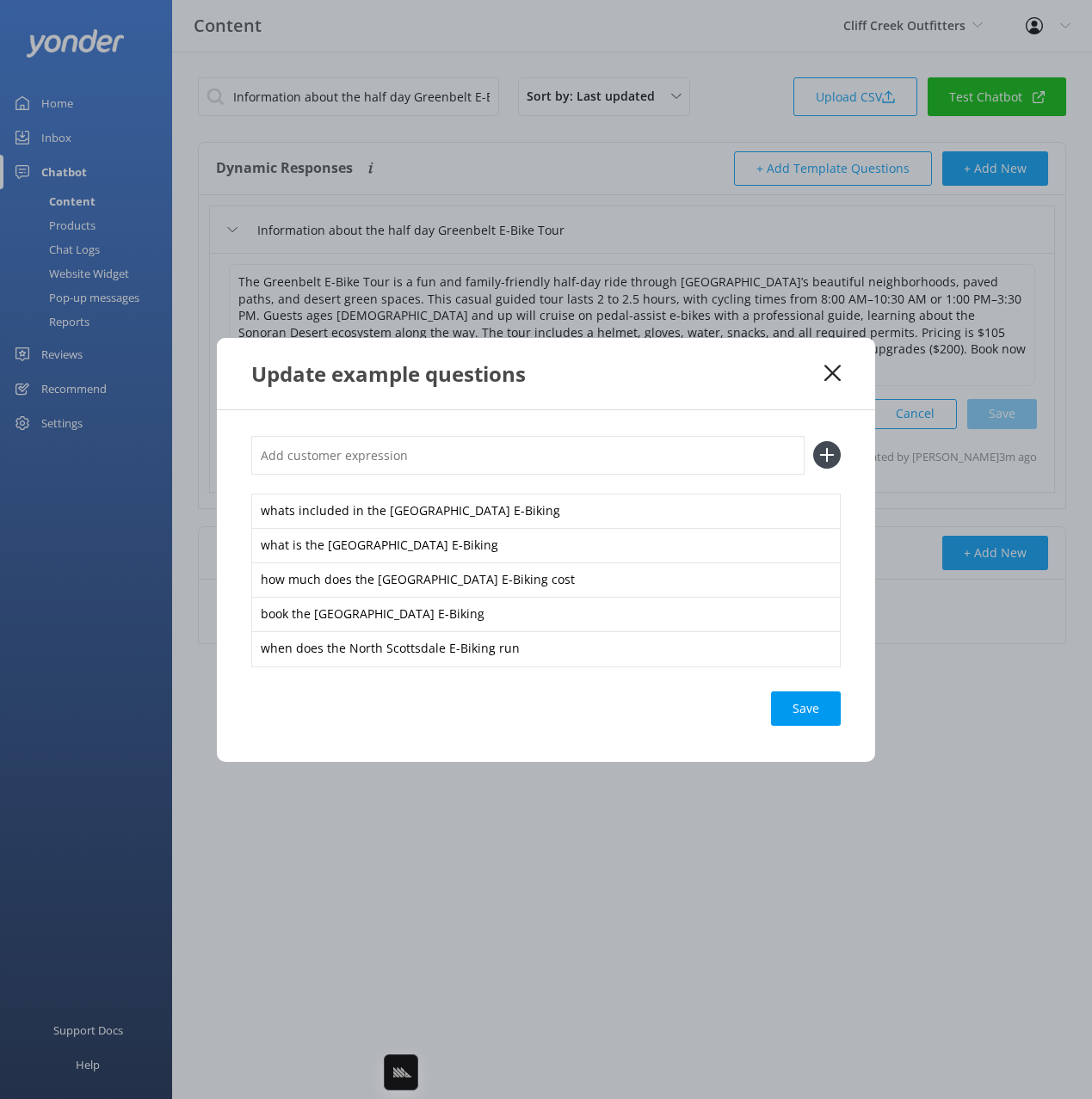
click at [809, 708] on div "Save" at bounding box center [805, 709] width 69 height 35
click at [839, 370] on icon at bounding box center [832, 372] width 16 height 17
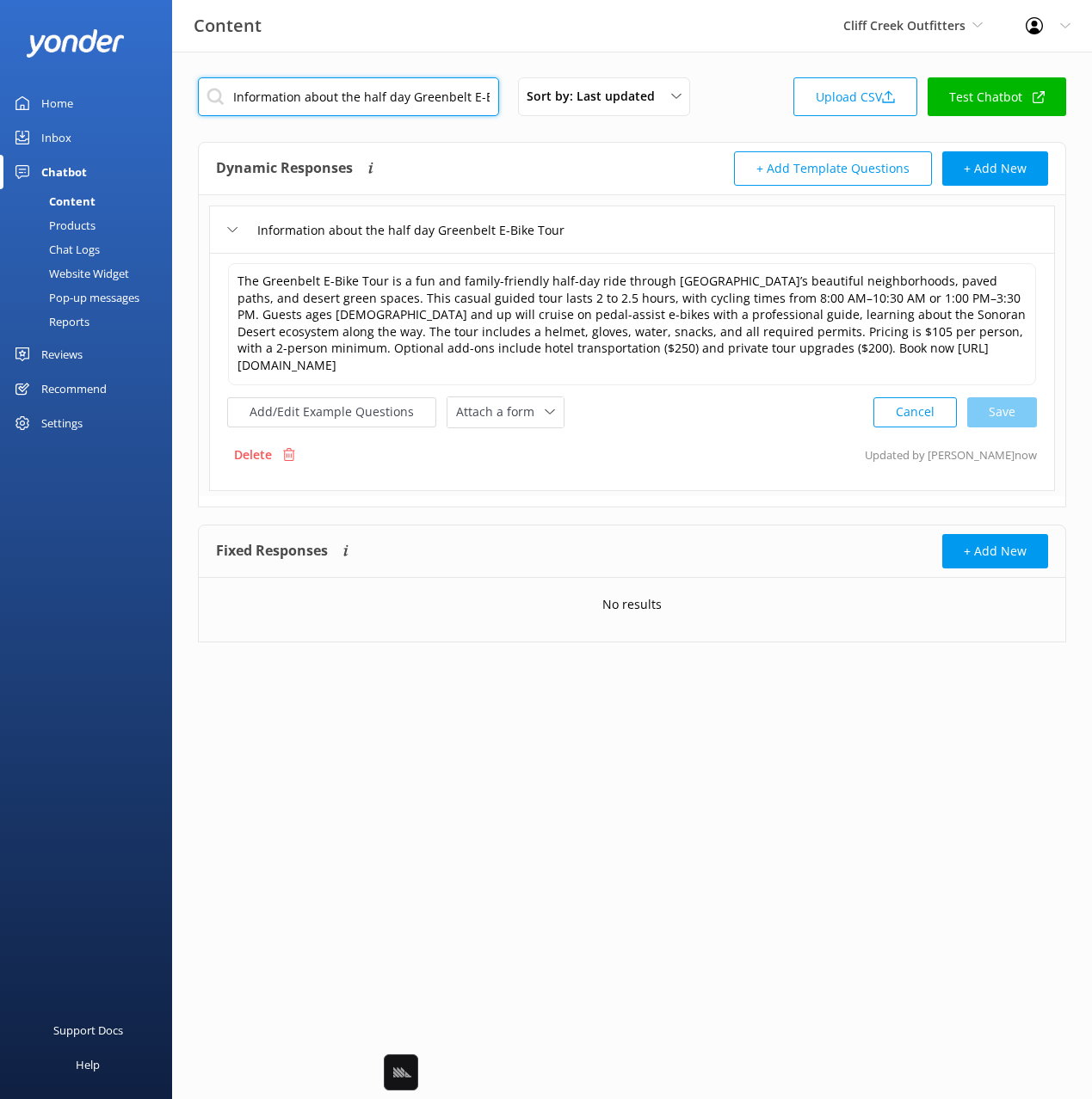
drag, startPoint x: 398, startPoint y: 89, endPoint x: 440, endPoint y: 117, distance: 50.5
click at [398, 89] on input "Information about the half day Greenbelt E-Bike Tour" at bounding box center [347, 96] width 301 height 39
paste input "Full Day Scottsdale E-Bike & Hike with Lunch Tour"
type input "Information about the Full Day Scottsdale E-Bike & Hike with Lunch Tour"
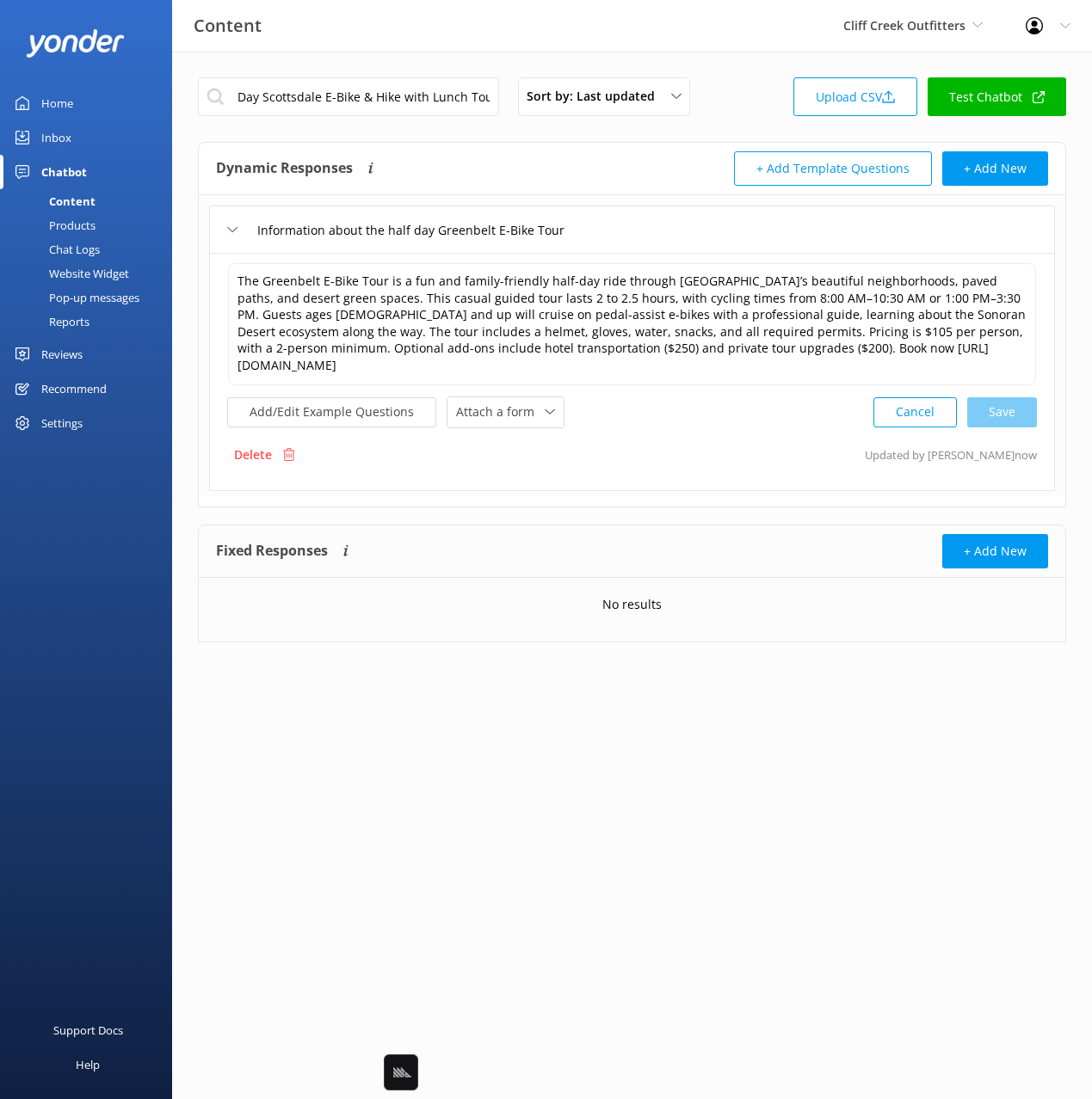
scroll to position [0, 0]
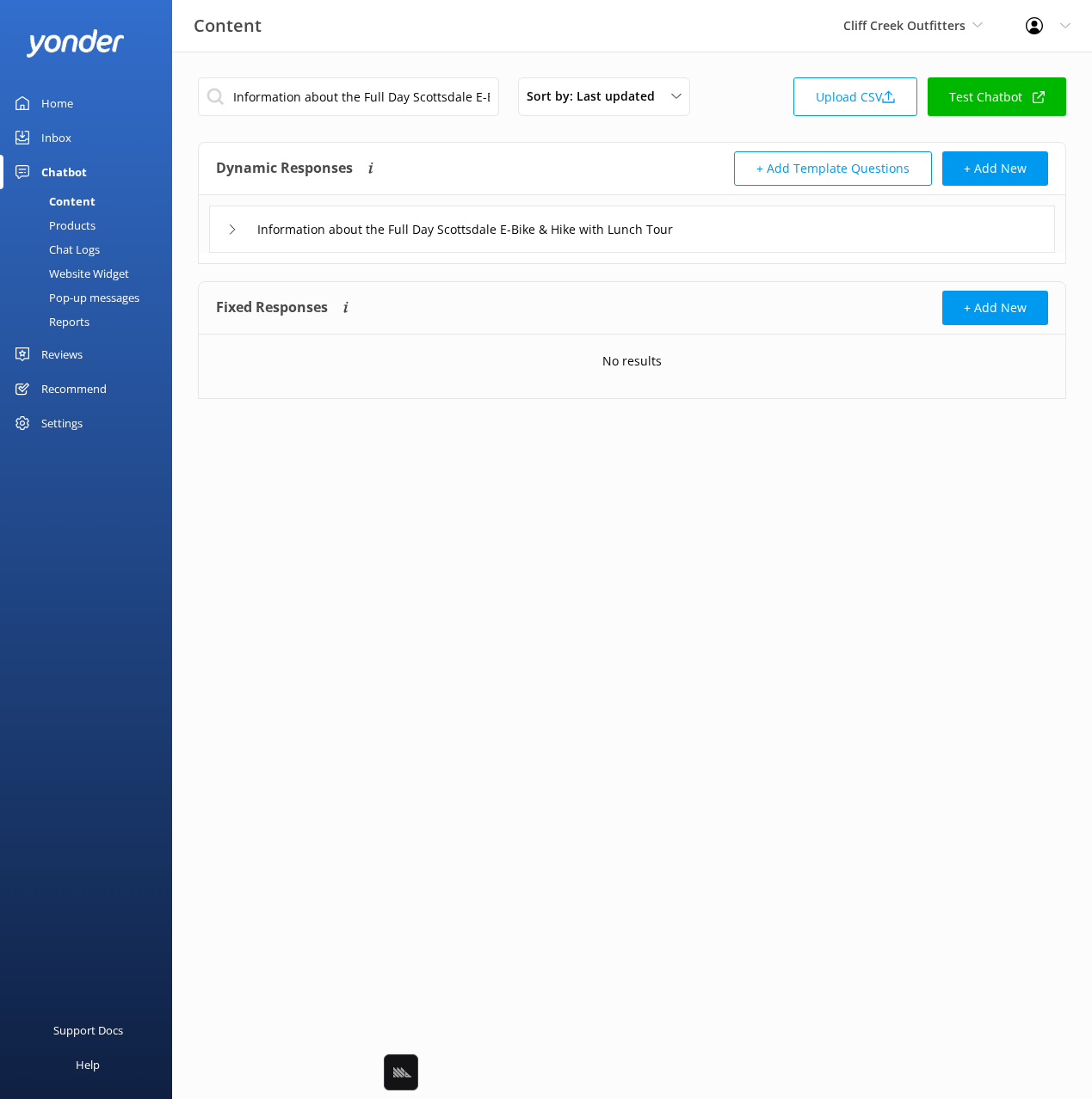
drag, startPoint x: 838, startPoint y: 233, endPoint x: 821, endPoint y: 242, distance: 19.2
click at [837, 233] on div "Information about the Full Day Scottsdale E-Bike & Hike with Lunch Tour" at bounding box center [632, 229] width 846 height 48
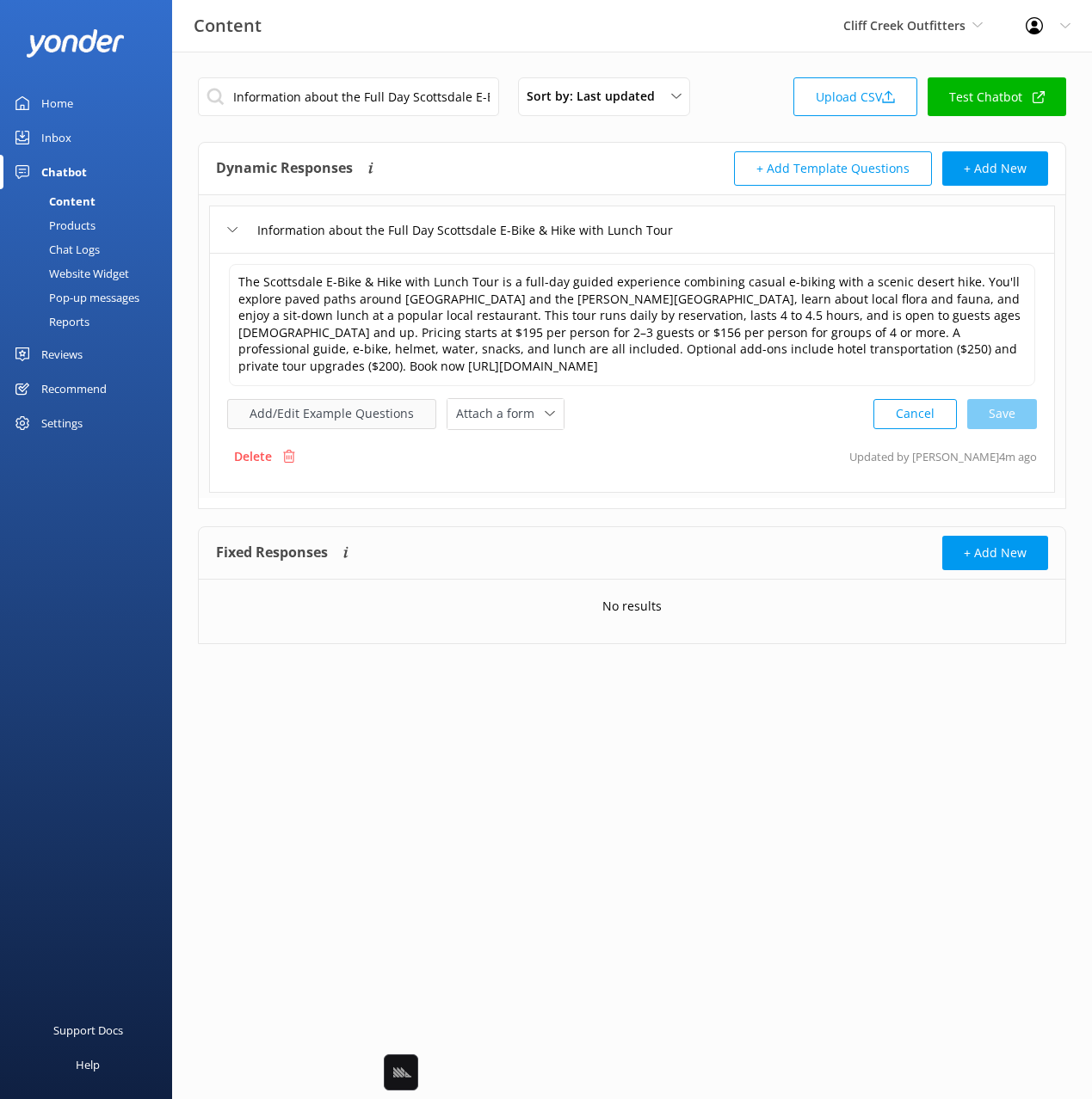
click at [383, 421] on button "Add/Edit Example Questions" at bounding box center [332, 414] width 209 height 30
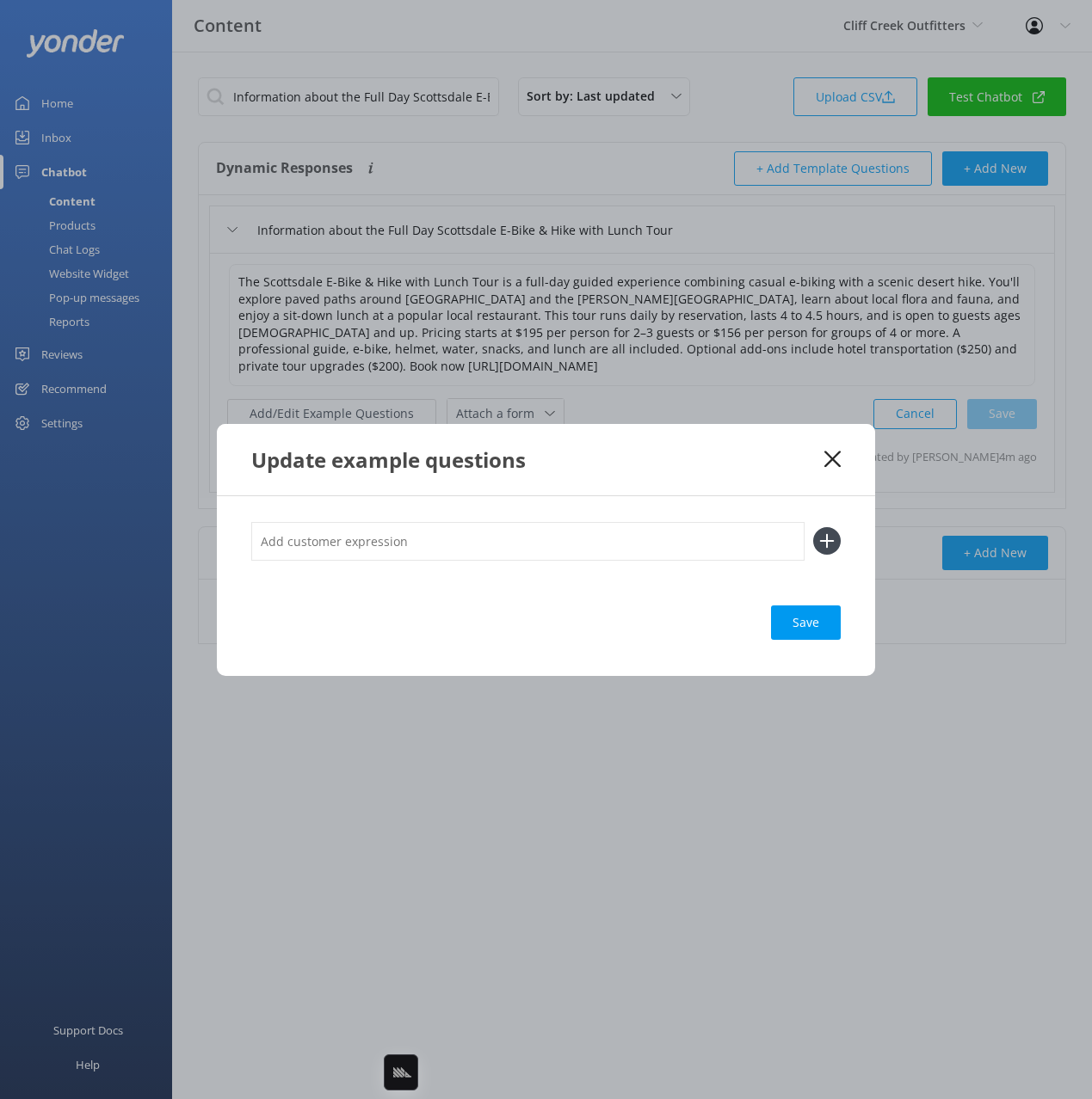
click at [620, 533] on input "text" at bounding box center [527, 541] width 553 height 39
paste input ""BBQ E-Bike & Hike Scottsdale BBQ E-bike & Hike Guided Tour""
type input "how much is the "BBQ E-Bike & Hike Scottsdale BBQ E-bike & Hike Guided Tour""
click at [813, 527] on button at bounding box center [827, 541] width 28 height 28
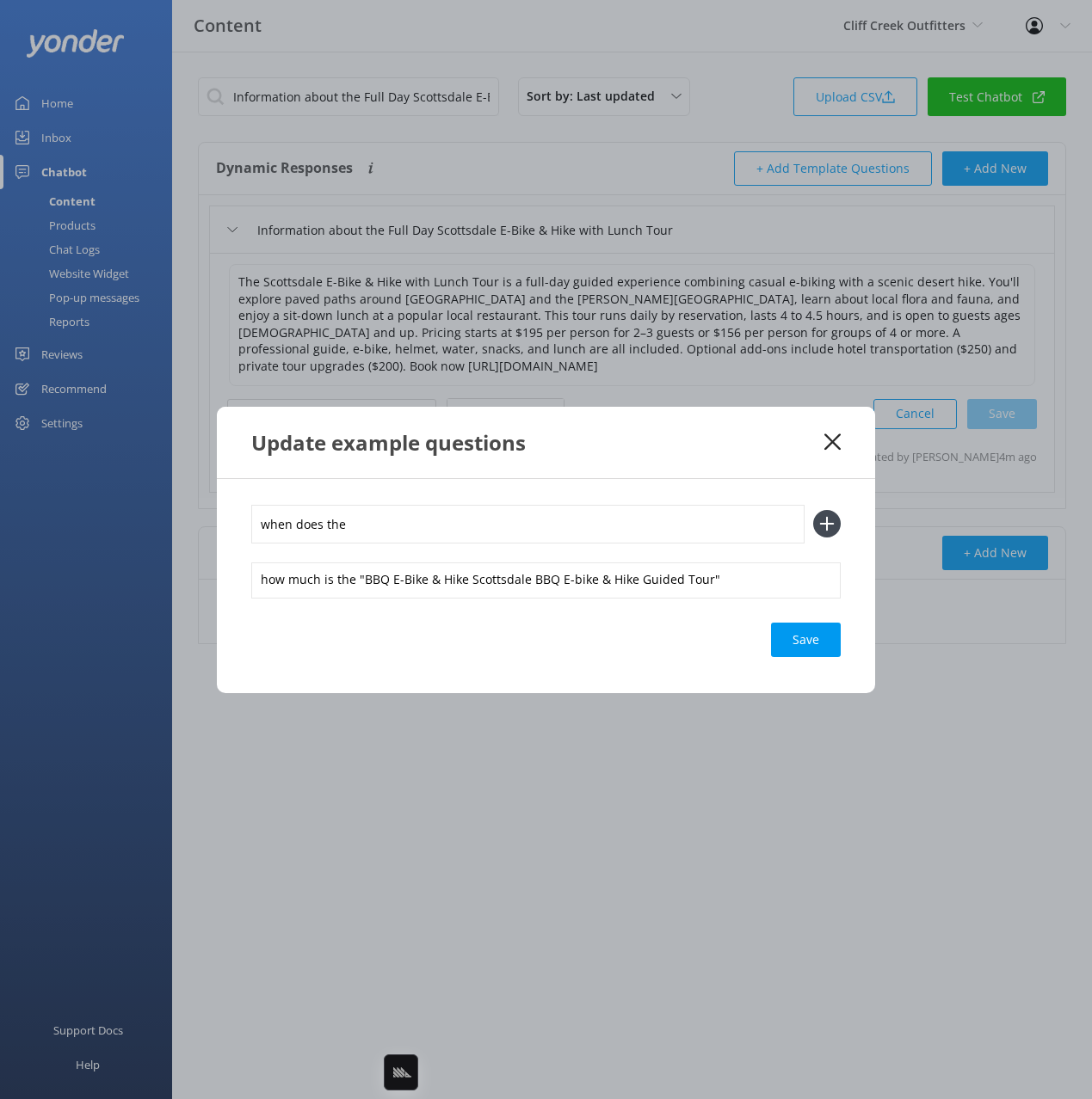
paste input ""BBQ E-Bike & Hike Scottsdale BBQ E-bike & Hike Guided Tour""
type input "when does the "BBQ E-Bike & Hike Scottsdale BBQ E-bike & Hike Guided Tour" run"
drag, startPoint x: 834, startPoint y: 511, endPoint x: 828, endPoint y: 532, distance: 21.8
click at [834, 512] on icon at bounding box center [827, 524] width 28 height 28
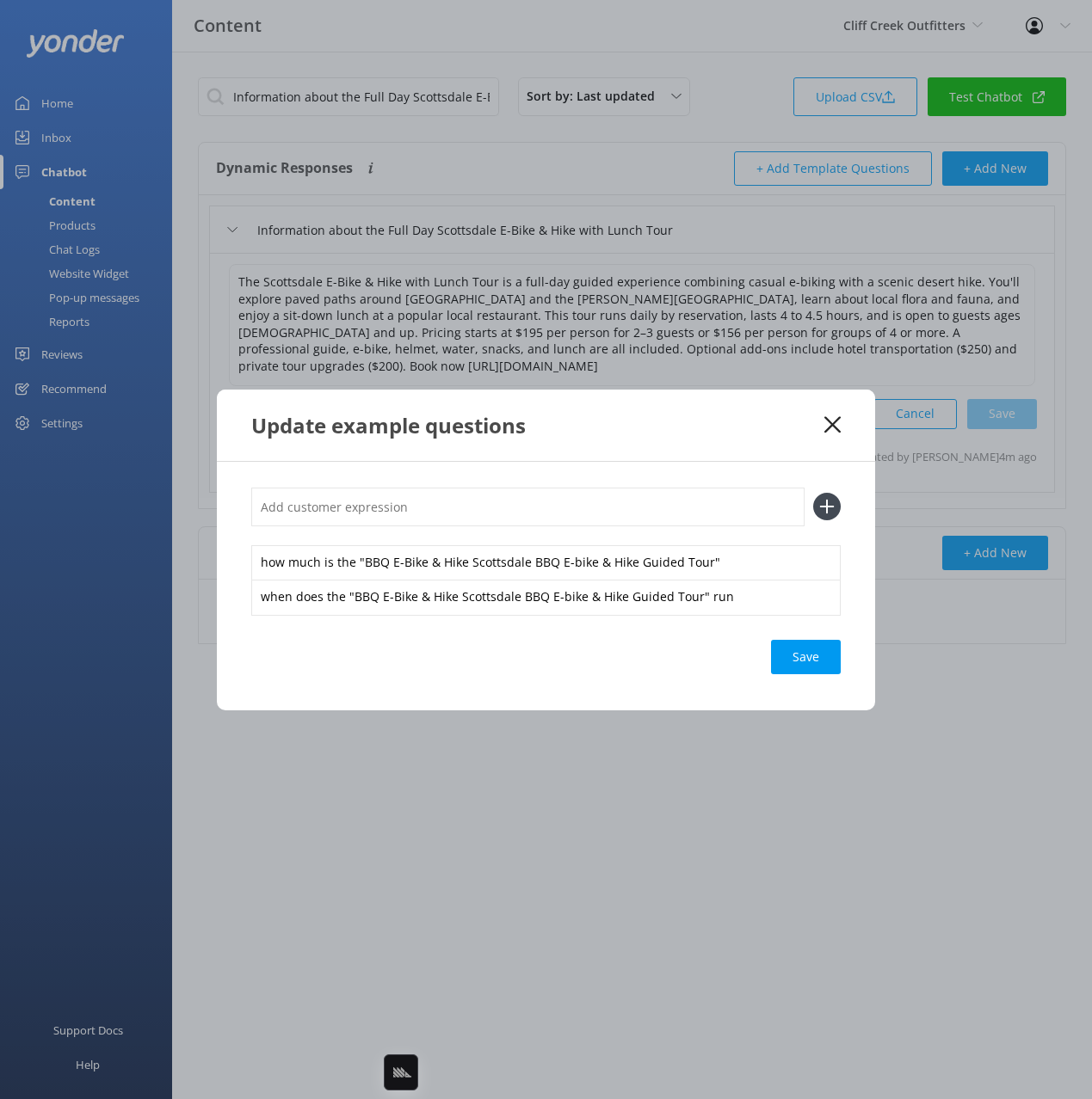
click at [803, 653] on div "Save" at bounding box center [805, 657] width 69 height 35
click at [829, 427] on use at bounding box center [832, 424] width 16 height 16
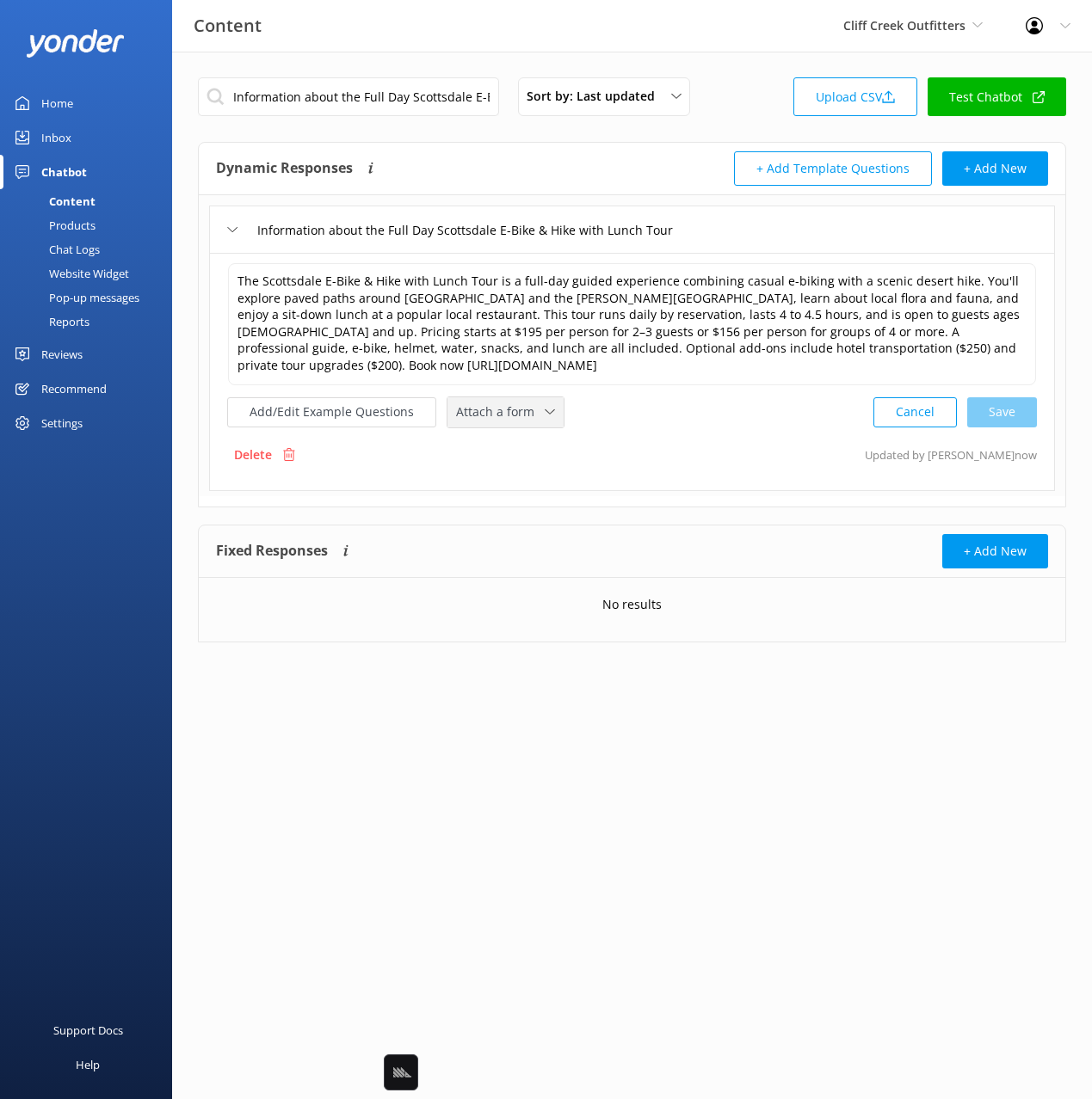
drag, startPoint x: 516, startPoint y: 414, endPoint x: 564, endPoint y: 481, distance: 82.4
click at [523, 418] on span "Attach a form" at bounding box center [499, 412] width 88 height 19
click at [528, 485] on div "Check availability" at bounding box center [499, 482] width 85 height 17
click at [414, 94] on input "Information about the Full Day Scottsdale E-Bike & Hike with Lunch Tour" at bounding box center [347, 96] width 301 height 39
paste input "half day Greenbelt E-Bike Tour"
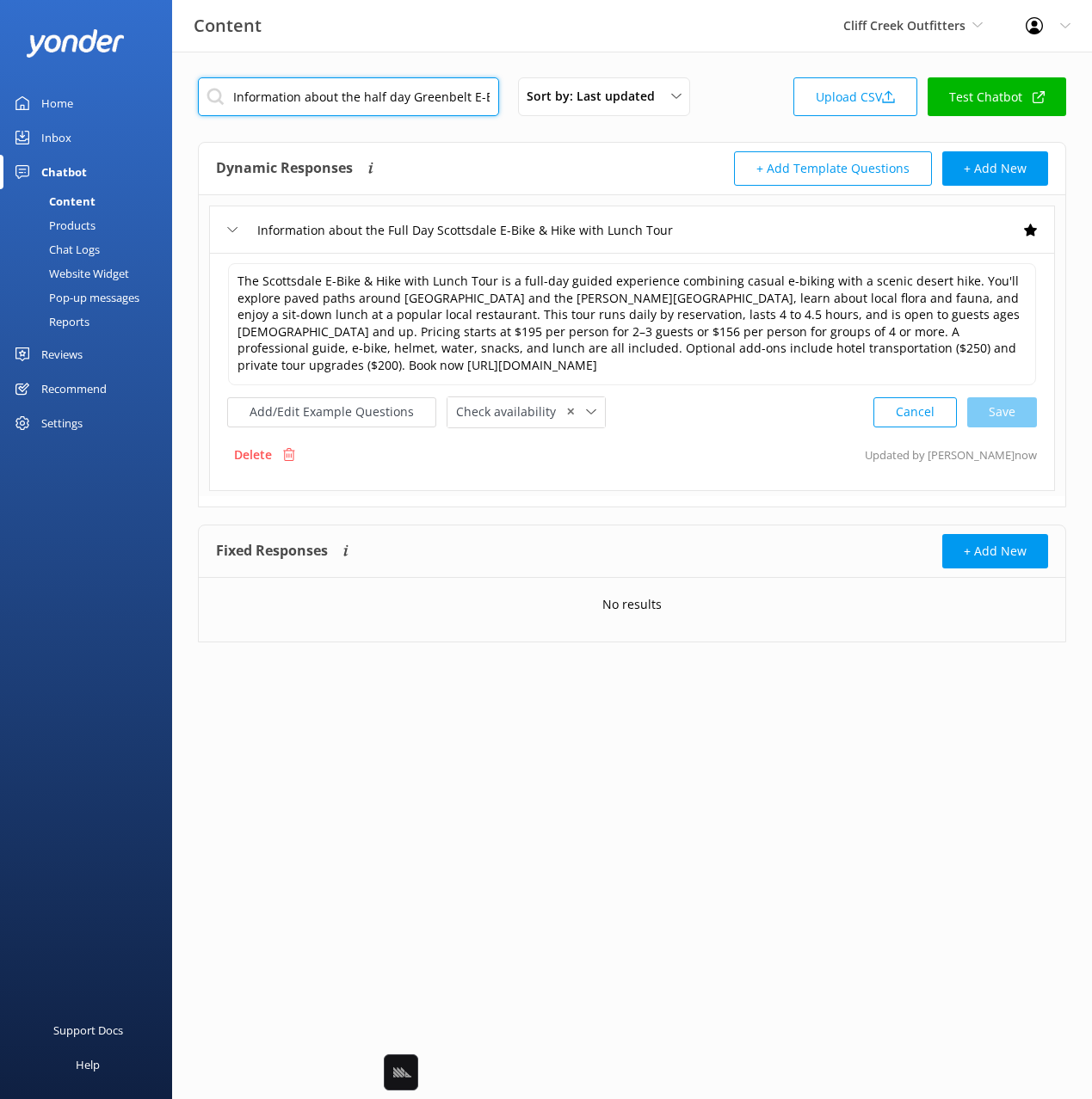
scroll to position [0, 42]
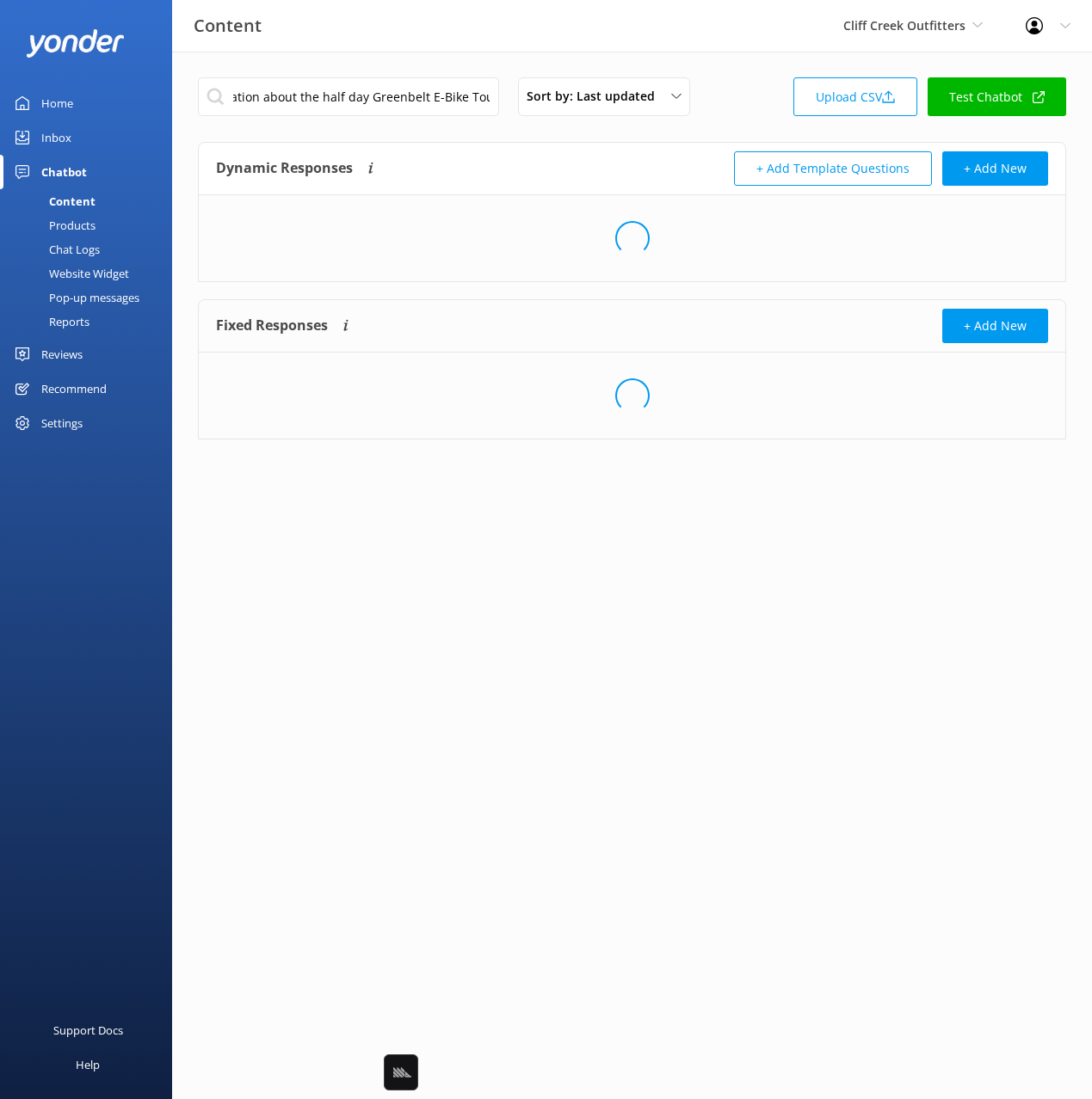
drag, startPoint x: 540, startPoint y: 171, endPoint x: 636, endPoint y: 271, distance: 138.6
click at [541, 174] on div "Dynamic Responses Dynamic responses rely on the Large Language Model to create …" at bounding box center [424, 169] width 416 height 35
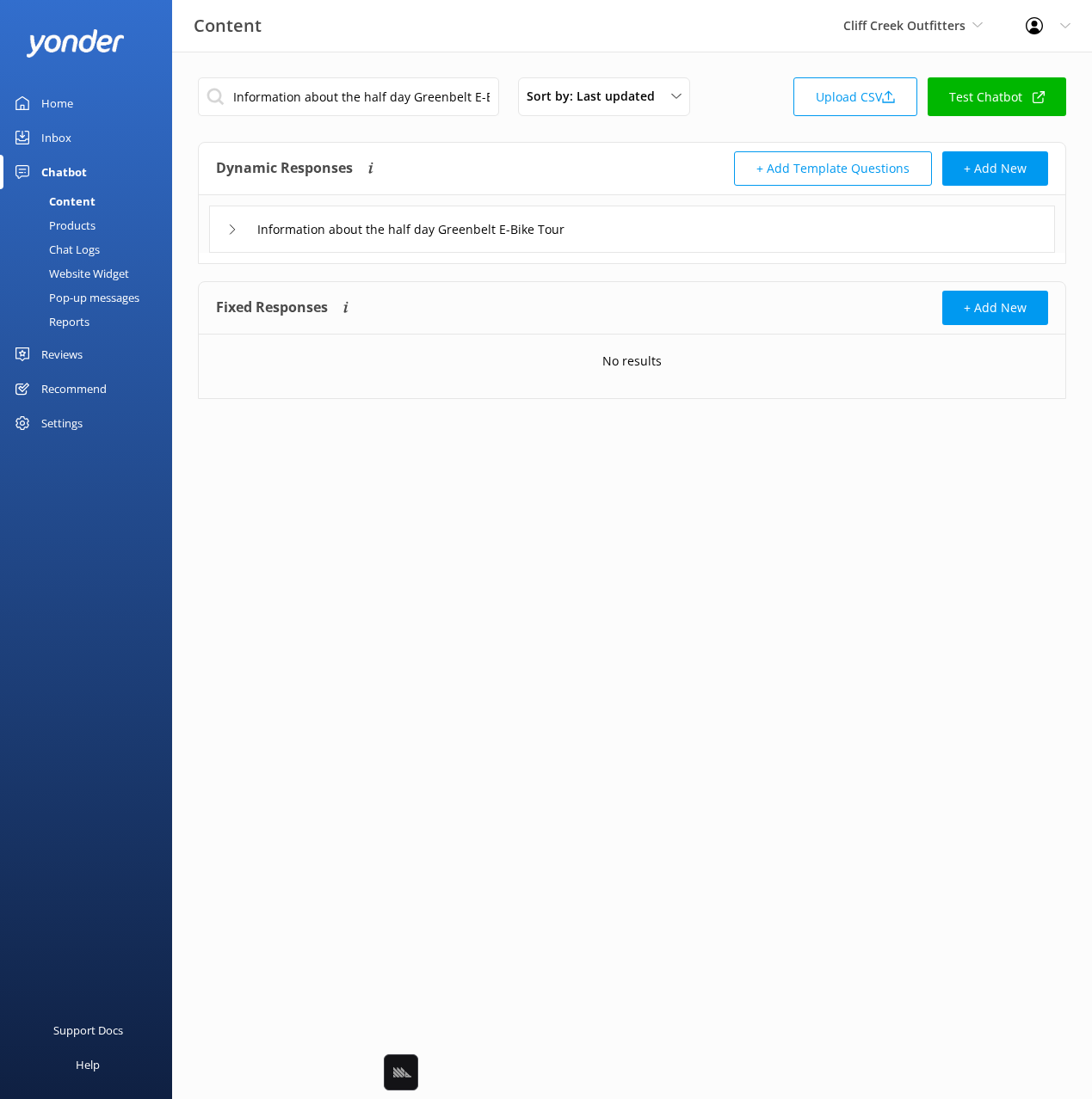
click at [732, 243] on div "Information about the half day Greenbelt E-Bike Tour" at bounding box center [632, 229] width 846 height 48
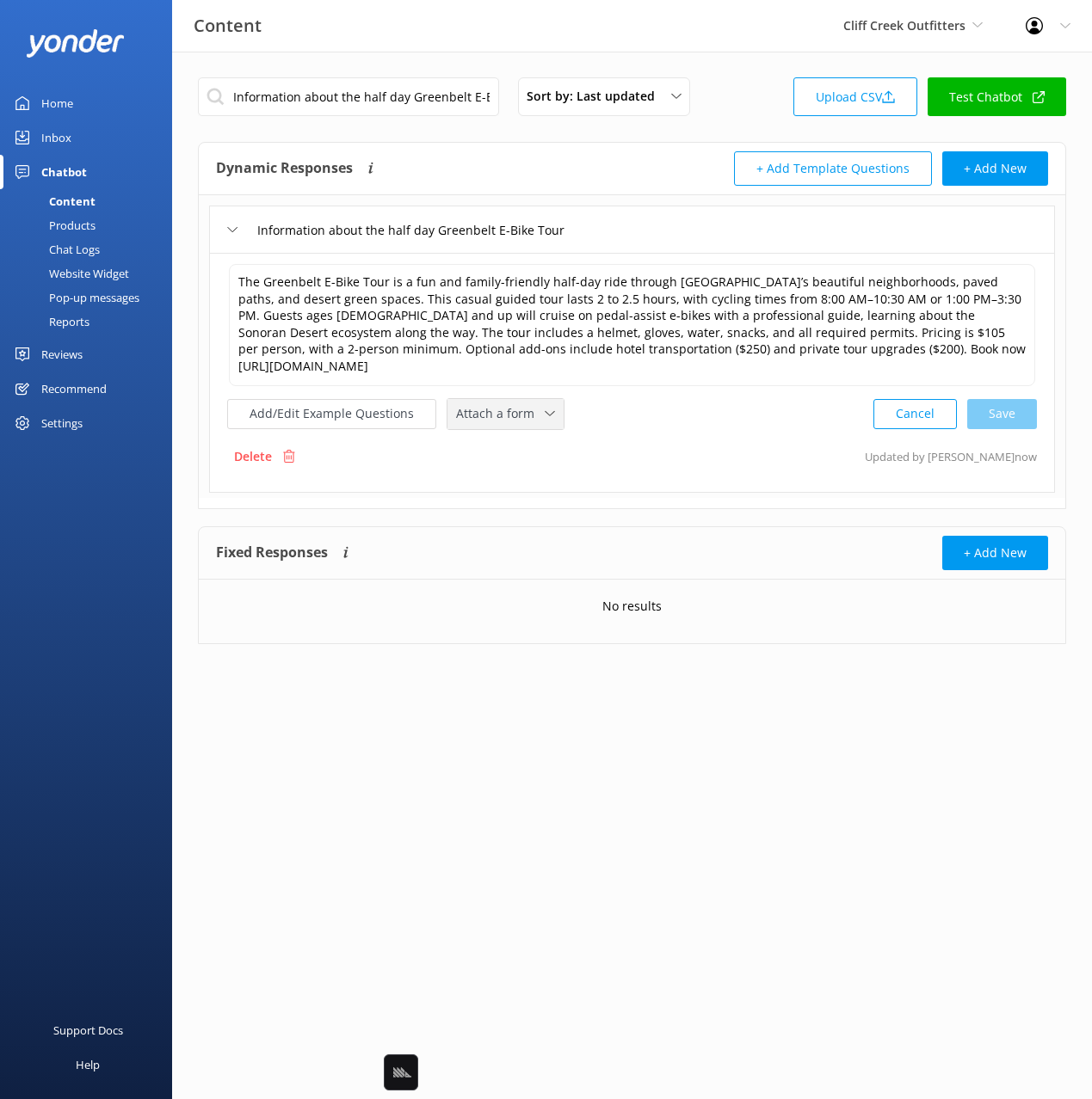
click at [510, 409] on span "Attach a form" at bounding box center [499, 413] width 88 height 19
click at [496, 483] on div "Check availability" at bounding box center [499, 484] width 85 height 17
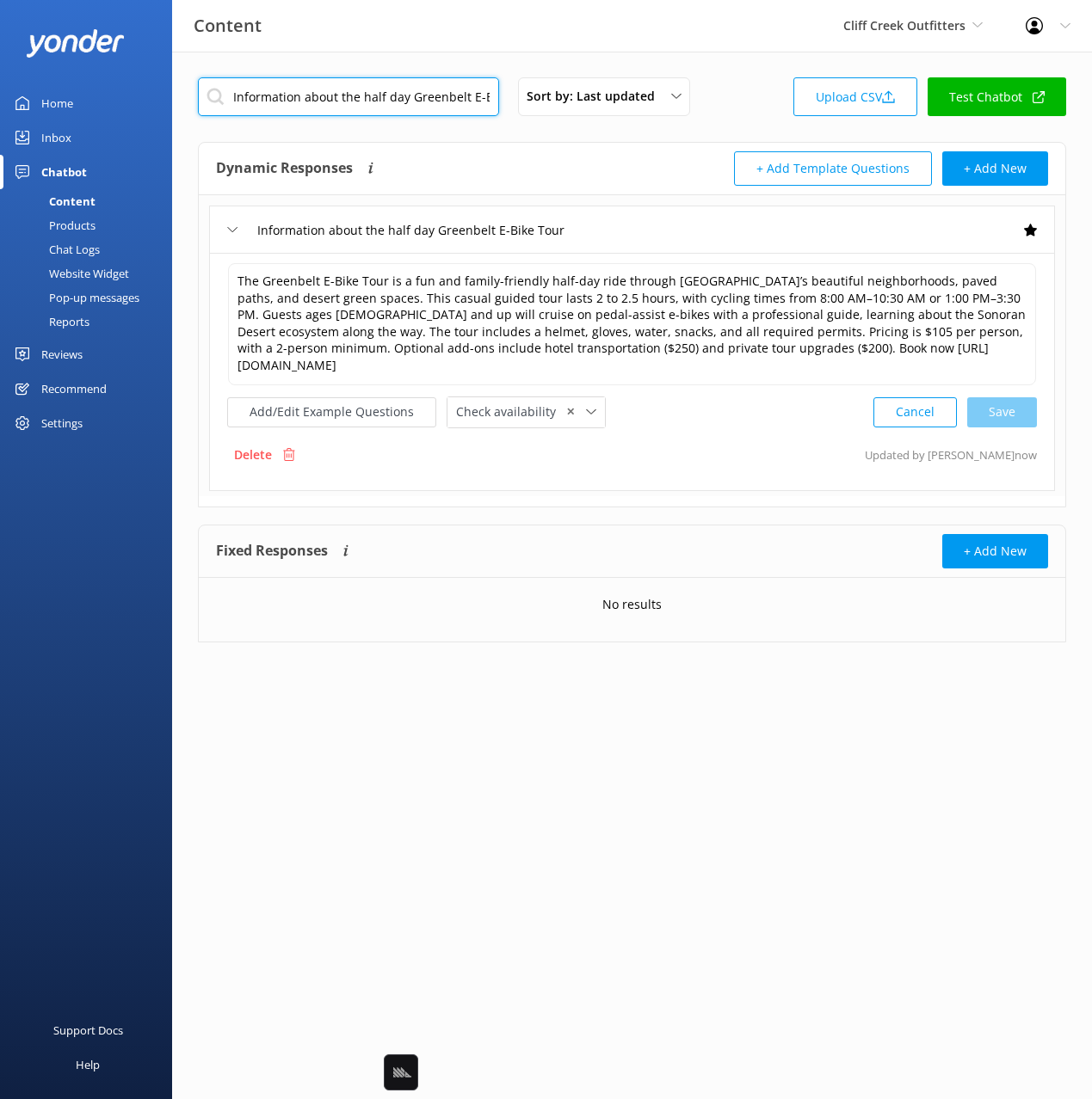
click at [412, 100] on input "Information about the half day Greenbelt E-Bike Tour" at bounding box center [347, 96] width 301 height 39
paste input "Half Day Historic Old Town Scottsdale & Water Ways E-Bike Tour"
click at [556, 166] on div "Dynamic Responses Dynamic responses rely on the Large Language Model to create …" at bounding box center [424, 169] width 416 height 35
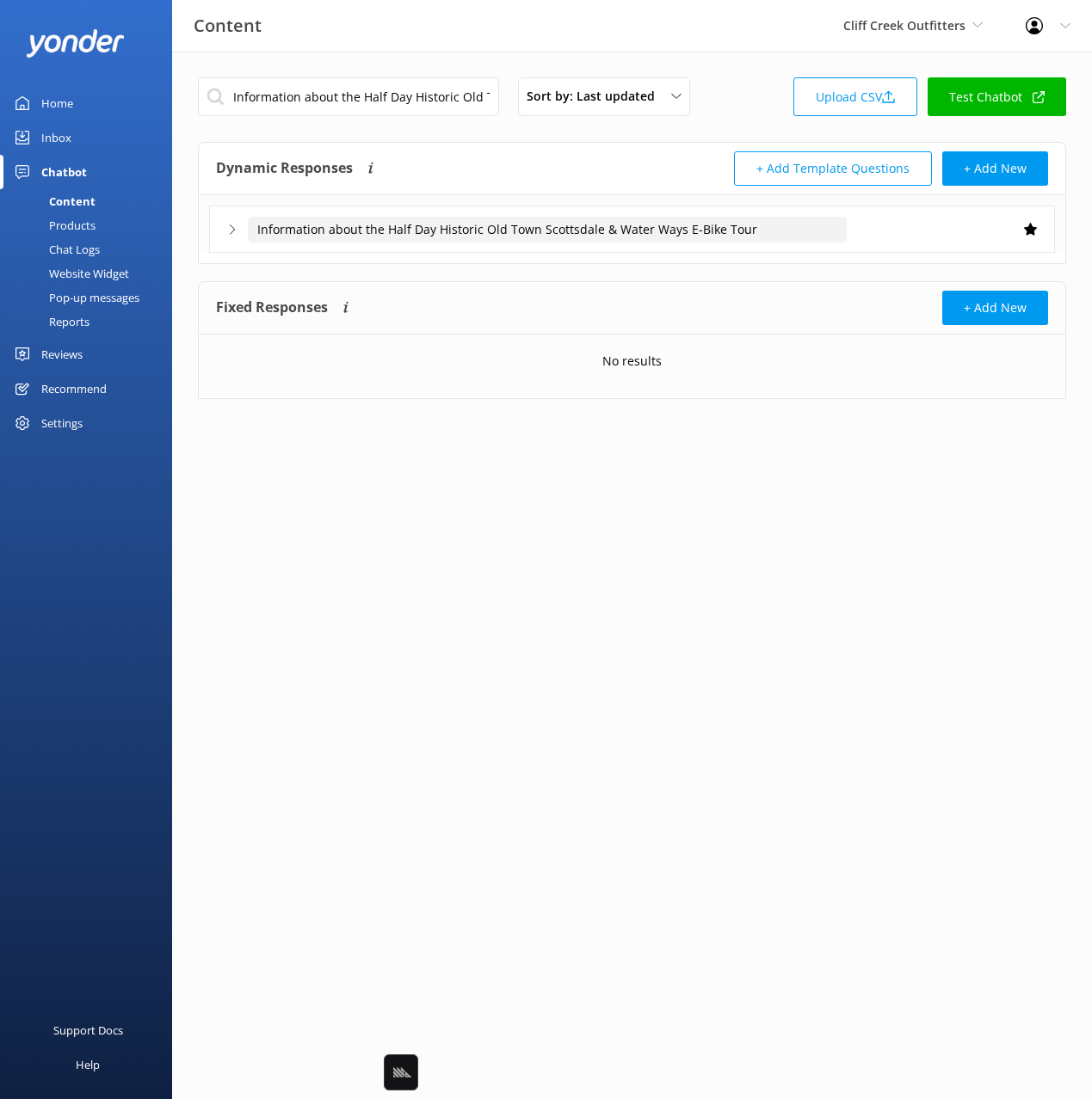
drag, startPoint x: 809, startPoint y: 239, endPoint x: 783, endPoint y: 247, distance: 27.2
click at [807, 240] on input "Information about the Half Day Historic Old Town Scottsdale & Water Ways E-Bike…" at bounding box center [547, 229] width 599 height 26
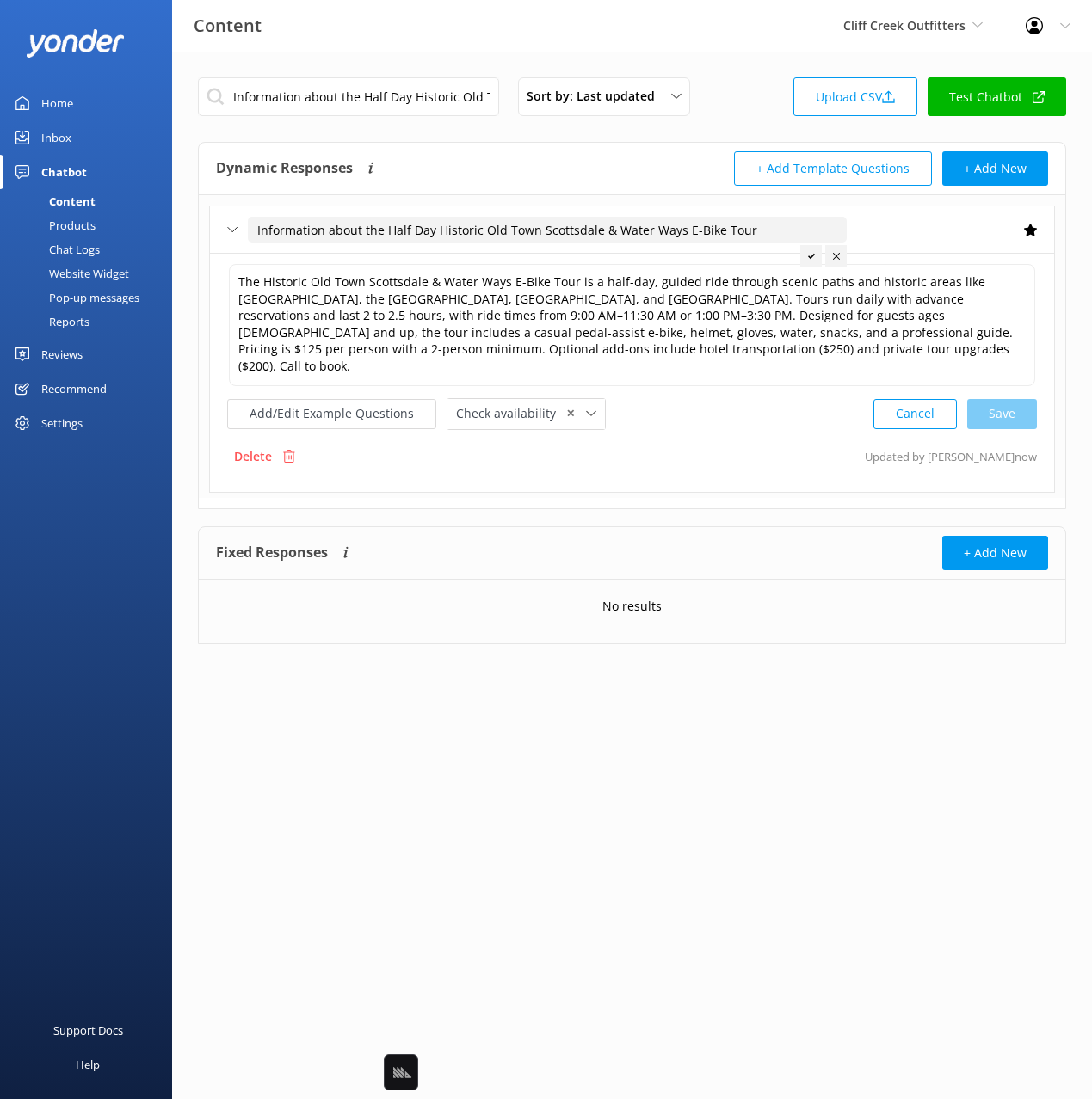
drag, startPoint x: 558, startPoint y: 396, endPoint x: 641, endPoint y: 403, distance: 83.3
click at [566, 405] on span "✕" at bounding box center [570, 413] width 9 height 16
drag, startPoint x: 725, startPoint y: 404, endPoint x: 659, endPoint y: 410, distance: 66.3
click at [718, 405] on div "Add/Edit Example Questions Attach a form Loading.. Leave contact details Check …" at bounding box center [631, 412] width 809 height 32
drag, startPoint x: 475, startPoint y: 388, endPoint x: 523, endPoint y: 425, distance: 60.6
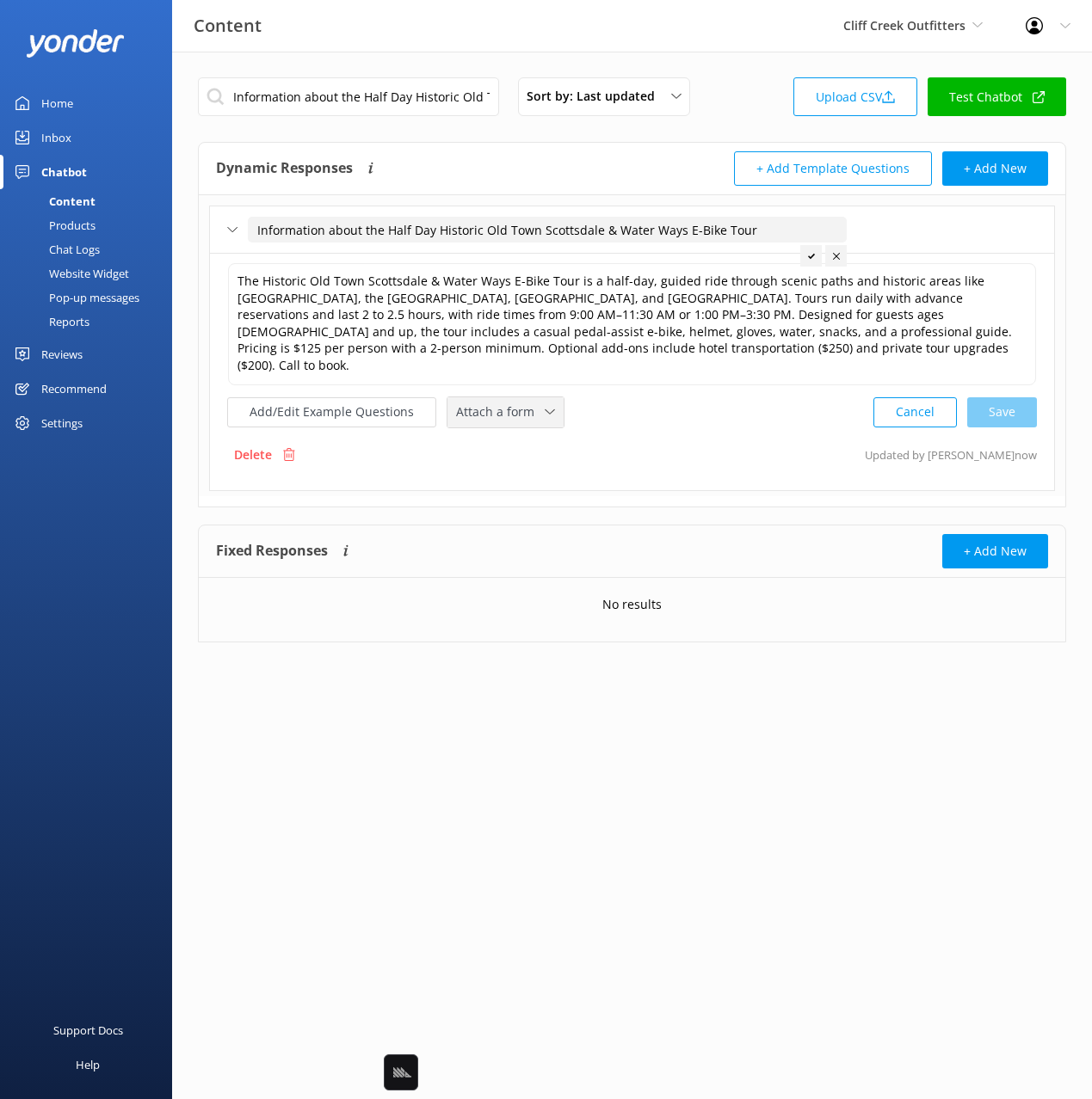
click at [475, 403] on span "Attach a form" at bounding box center [499, 412] width 88 height 19
click at [523, 432] on link "Leave contact details" at bounding box center [524, 449] width 153 height 35
drag, startPoint x: 719, startPoint y: 414, endPoint x: 731, endPoint y: 418, distance: 12.6
click at [719, 414] on div "The Historic Old Town Scottsdale & Water Ways E-Bike Tour is a half-day, guided…" at bounding box center [632, 372] width 846 height 238
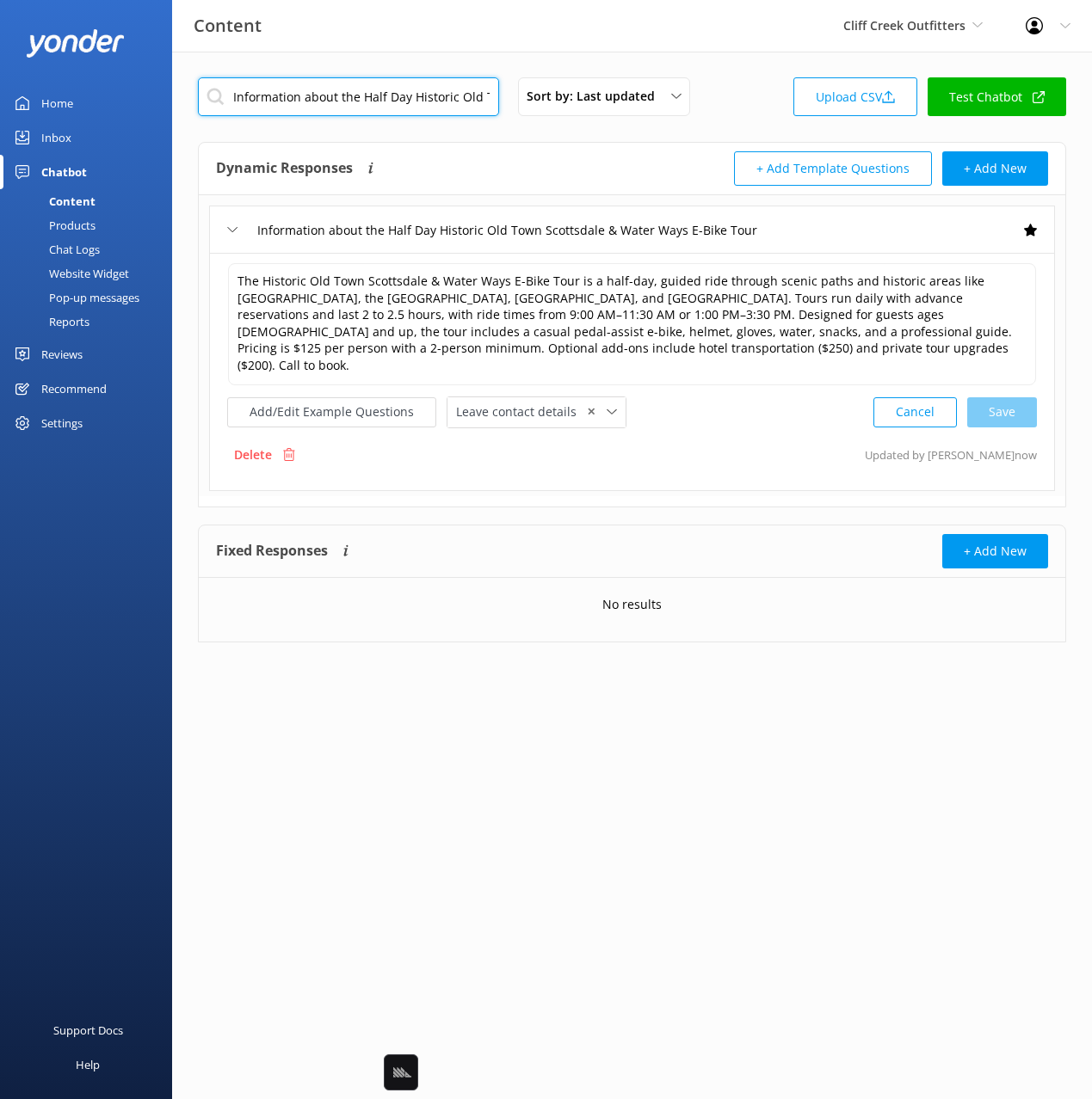
click at [391, 103] on input "Information about the Half Day Historic Old Town Scottsdale & Water Ways E-Bike…" at bounding box center [347, 96] width 301 height 39
click at [391, 93] on input "Information about the Half Day Historic Old Town Scottsdale & Water Ways E-Bike…" at bounding box center [347, 96] width 301 height 39
paste input "Desert Mountain Biking and Kayak Adventure Tour"
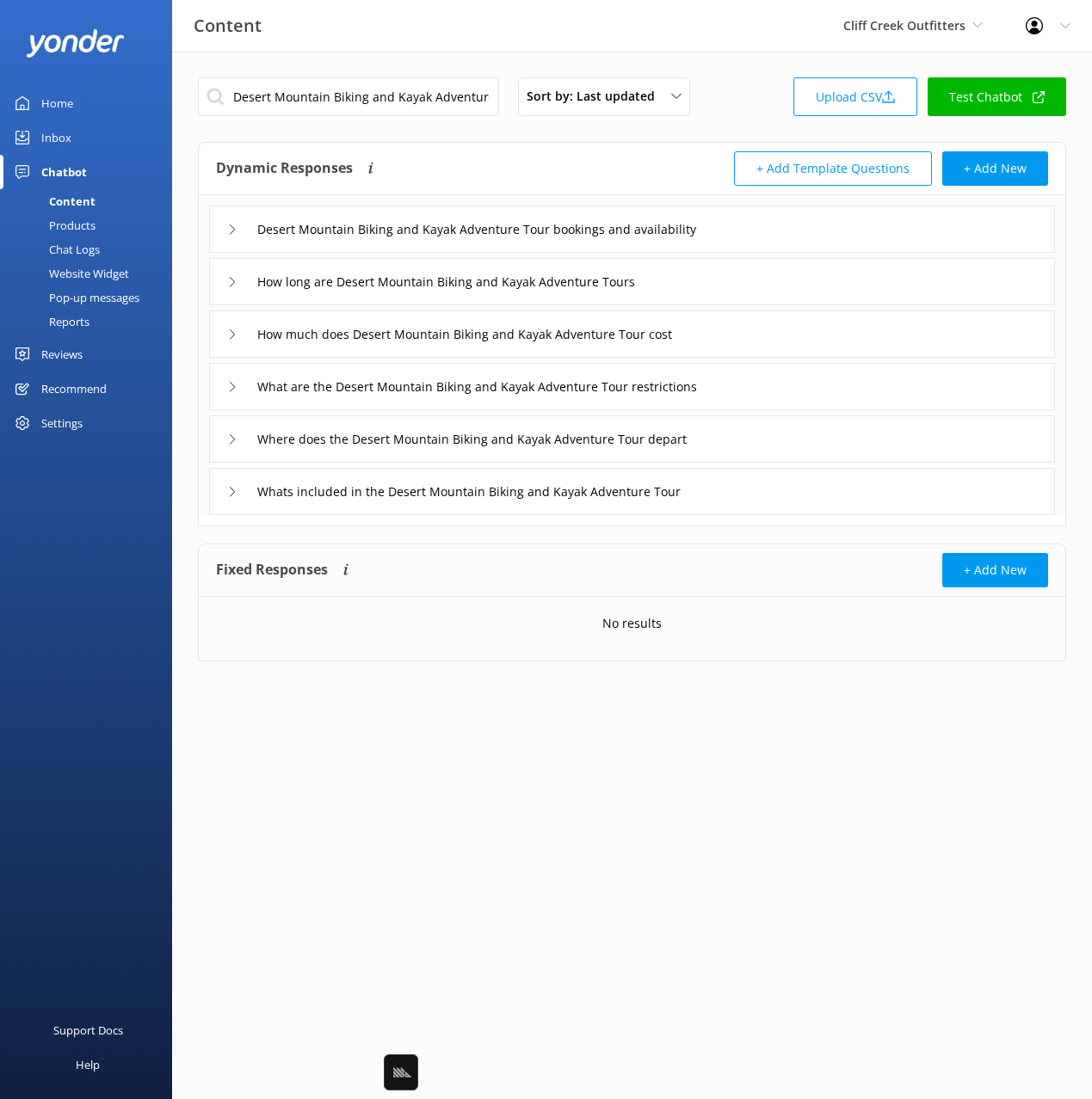
drag, startPoint x: 846, startPoint y: 237, endPoint x: 816, endPoint y: 245, distance: 31.0
click at [838, 237] on div "Desert Mountain Biking and Kayak Adventure Tour bookings and availability" at bounding box center [632, 229] width 846 height 48
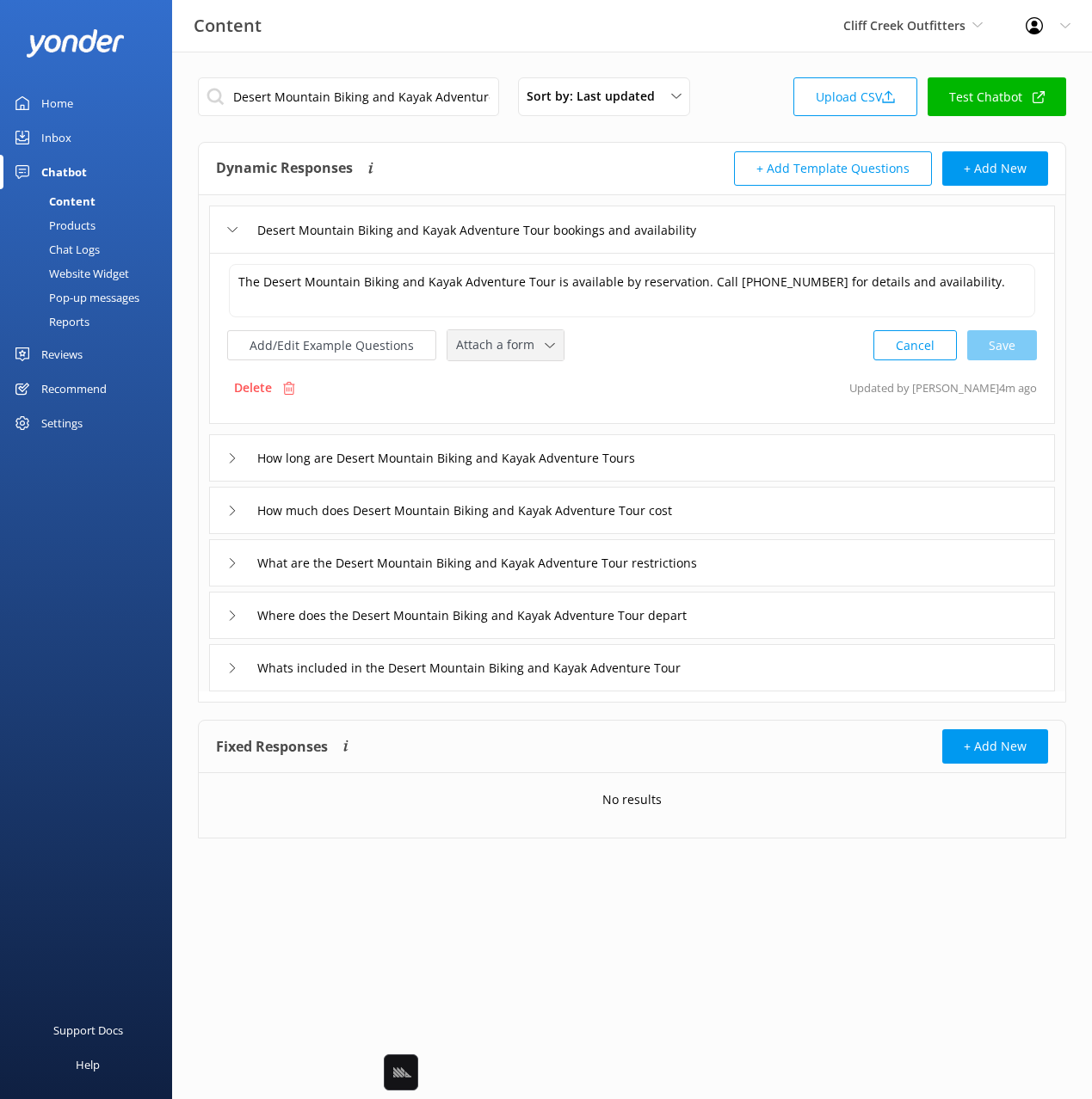
click at [538, 351] on div "Attach a form" at bounding box center [505, 345] width 107 height 22
click at [525, 379] on div "Leave contact details" at bounding box center [509, 381] width 105 height 17
drag, startPoint x: 747, startPoint y: 518, endPoint x: 736, endPoint y: 517, distance: 11.0
click at [736, 517] on div "How much does Desert Mountain Biking and Kayak Adventure Tour cost" at bounding box center [632, 509] width 846 height 48
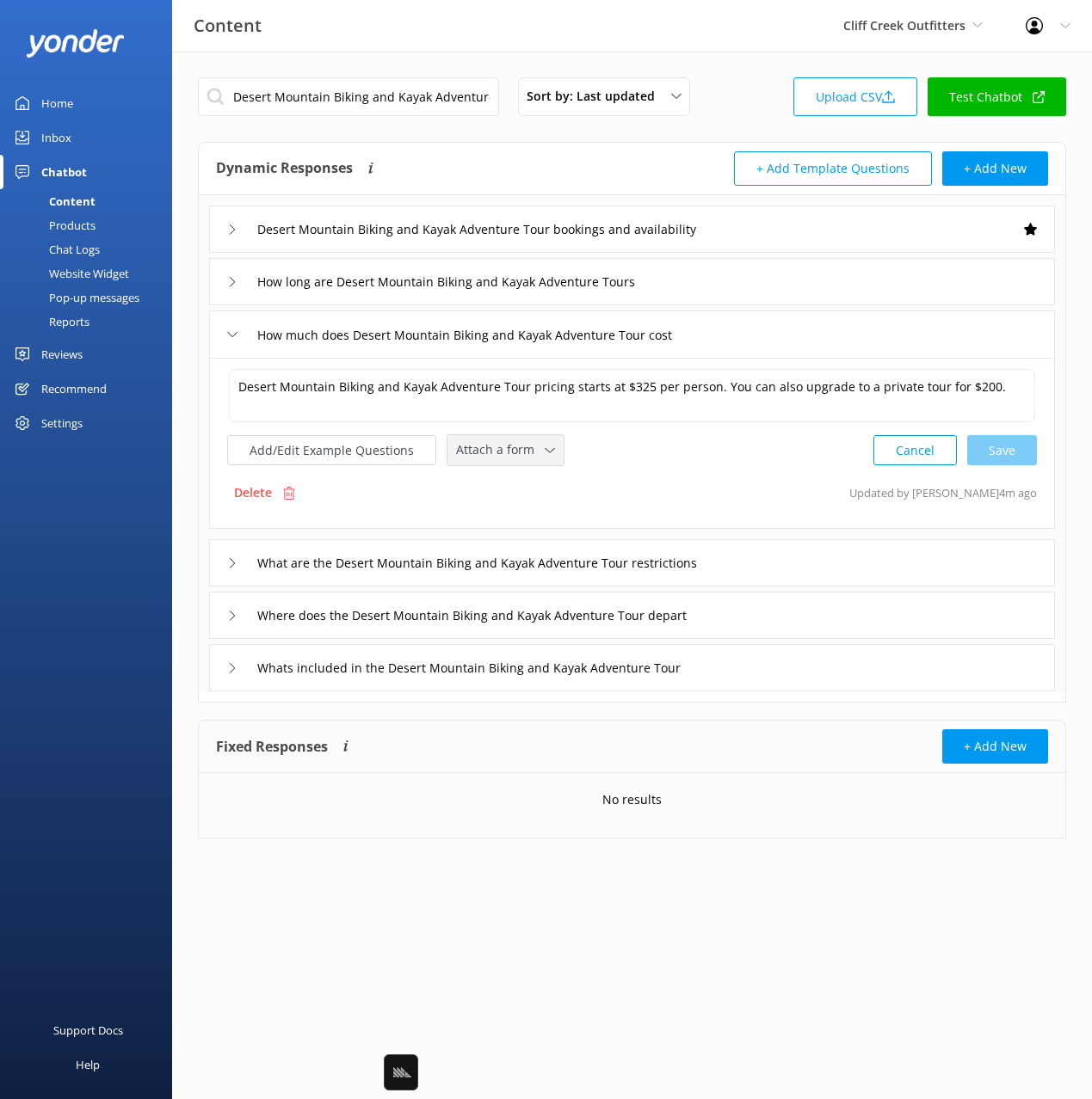
drag, startPoint x: 498, startPoint y: 446, endPoint x: 498, endPoint y: 456, distance: 10.0
click at [498, 448] on span "Attach a form" at bounding box center [499, 450] width 88 height 19
click at [515, 481] on div "Leave contact details" at bounding box center [509, 486] width 105 height 17
click at [742, 676] on input "Whats included in the Desert Mountain Biking and Kayak Adventure Tour" at bounding box center [499, 667] width 502 height 26
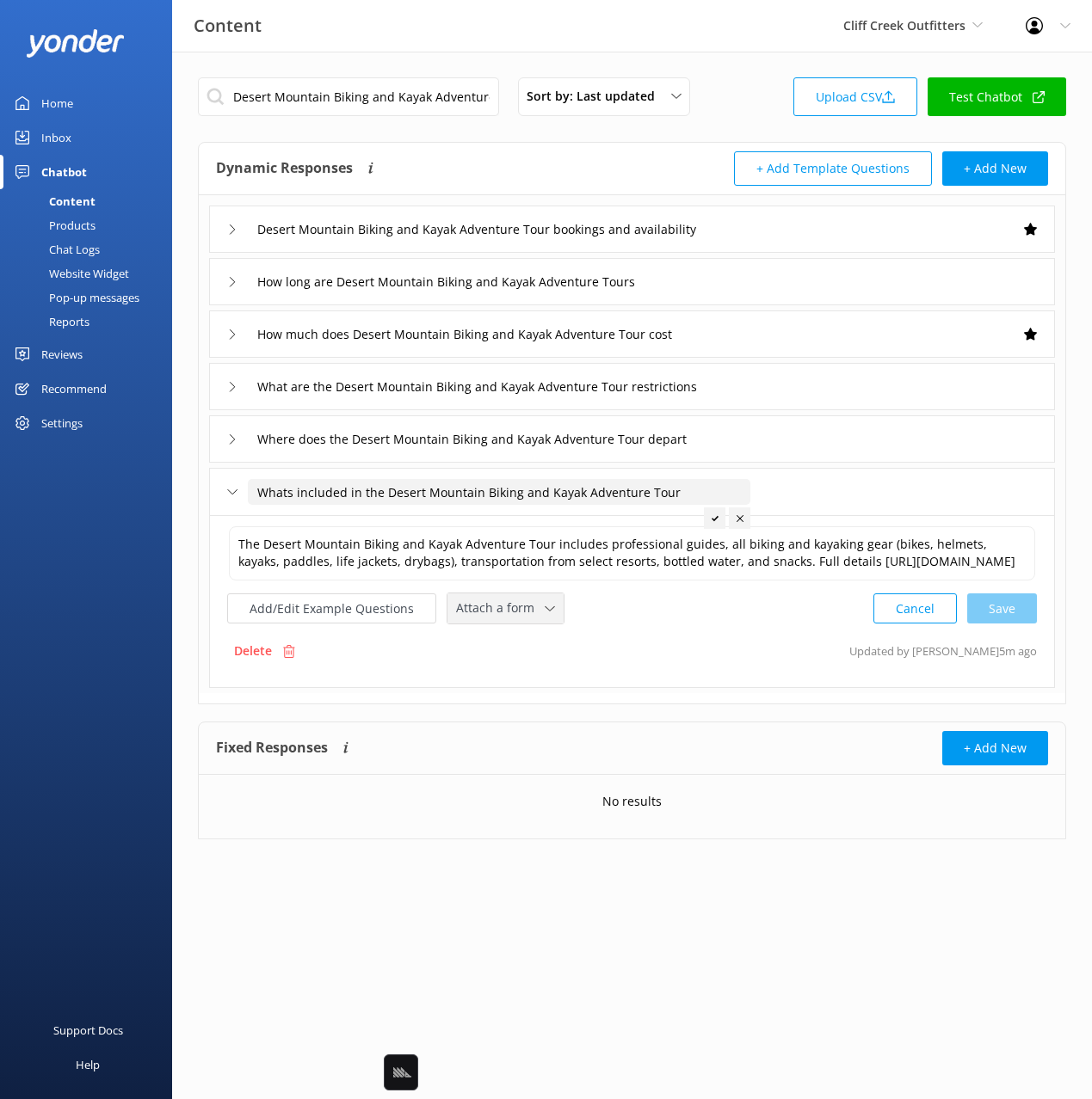
click at [497, 618] on span "Attach a form" at bounding box center [499, 608] width 88 height 19
drag, startPoint x: 525, startPoint y: 663, endPoint x: 621, endPoint y: 675, distance: 96.7
click at [525, 654] on div "Leave contact details" at bounding box center [509, 644] width 105 height 17
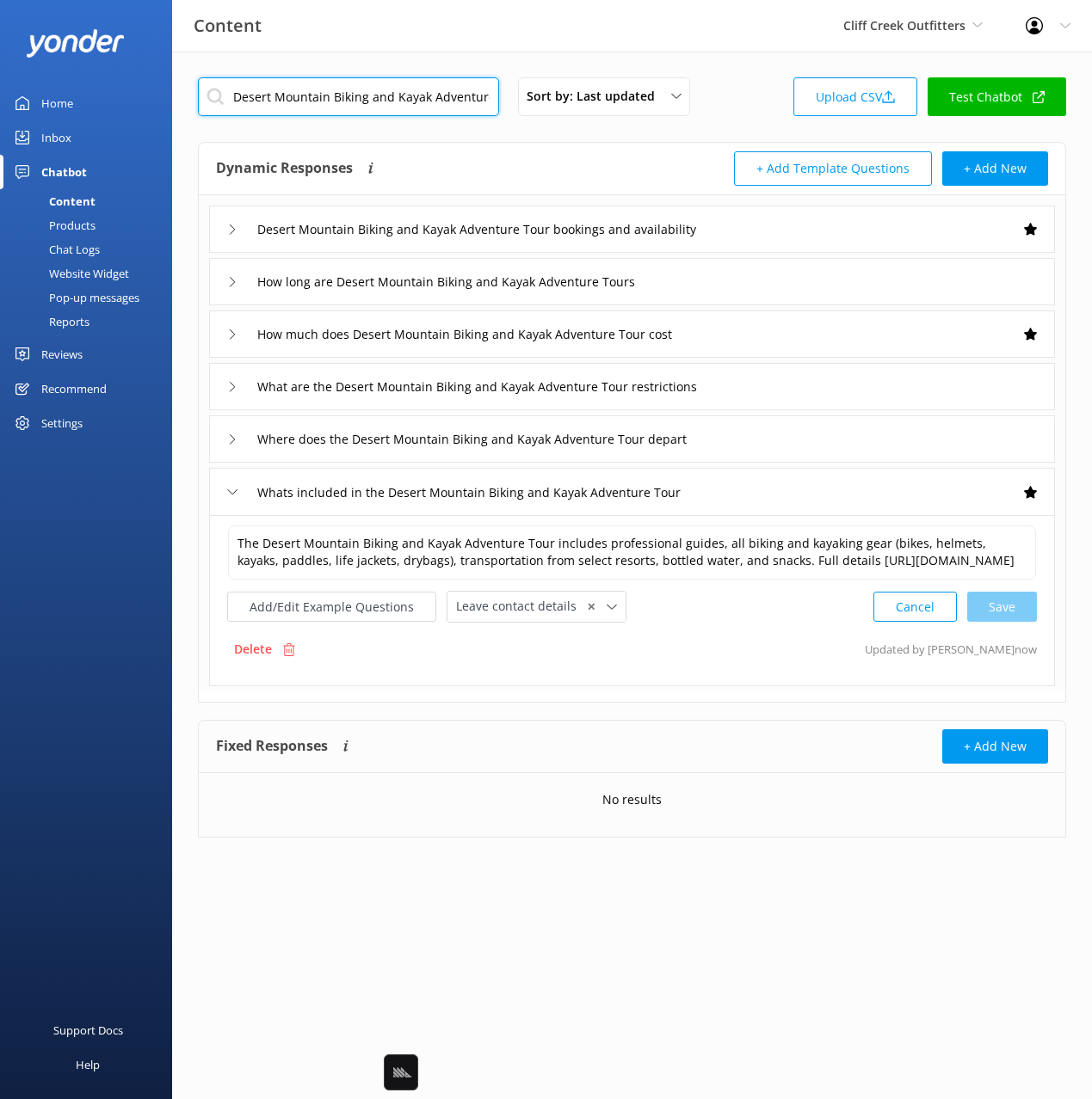
click at [387, 88] on input "Desert Mountain Biking and Kayak Adventure Tour" at bounding box center [347, 96] width 301 height 39
paste input "Information about the esert Mountain Biking and Kayak Adventure Tour"
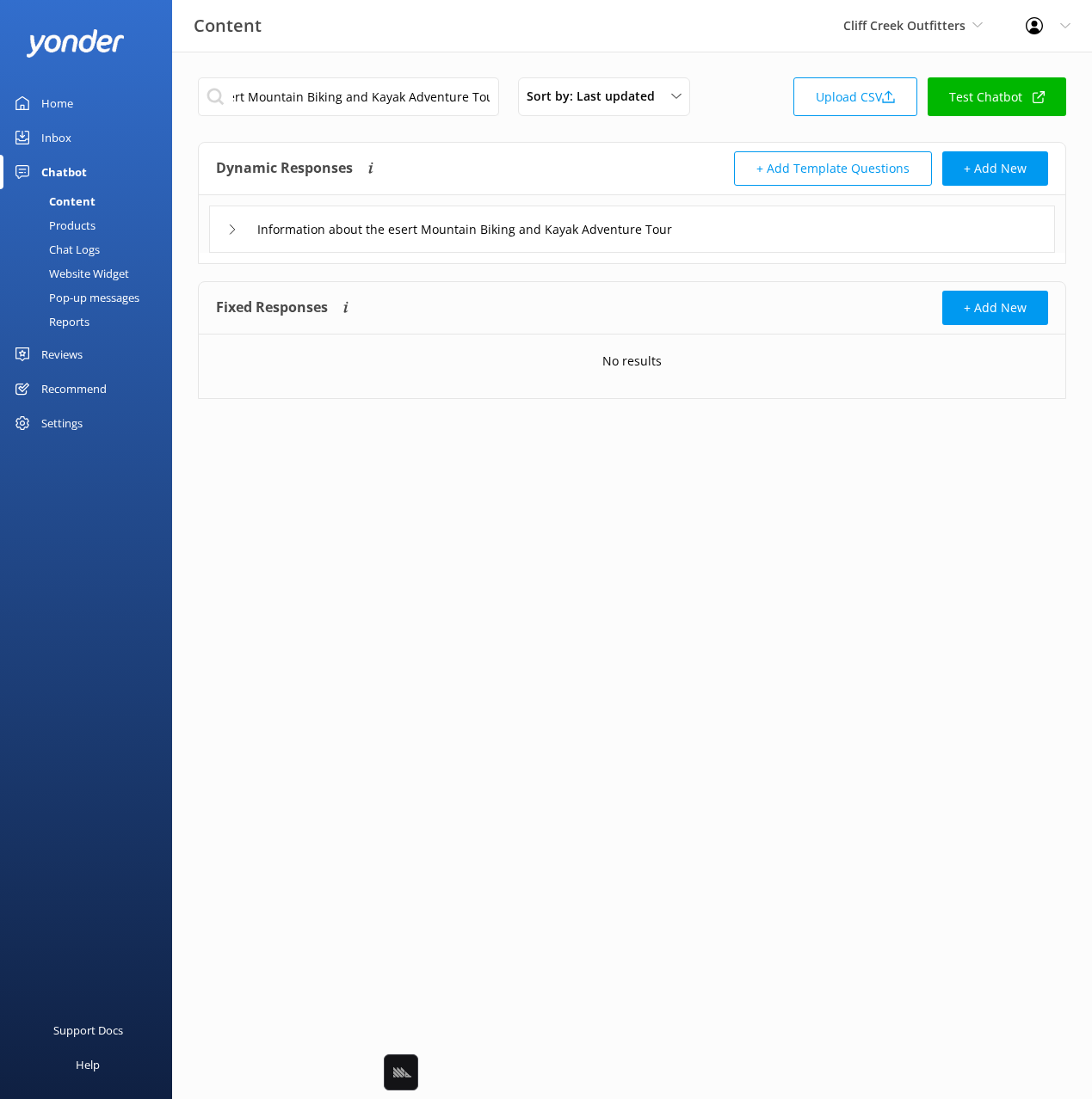
drag, startPoint x: 855, startPoint y: 245, endPoint x: 790, endPoint y: 249, distance: 65.1
click at [846, 245] on div "Information about the esert Mountain Biking and Kayak Adventure Tour" at bounding box center [632, 229] width 846 height 48
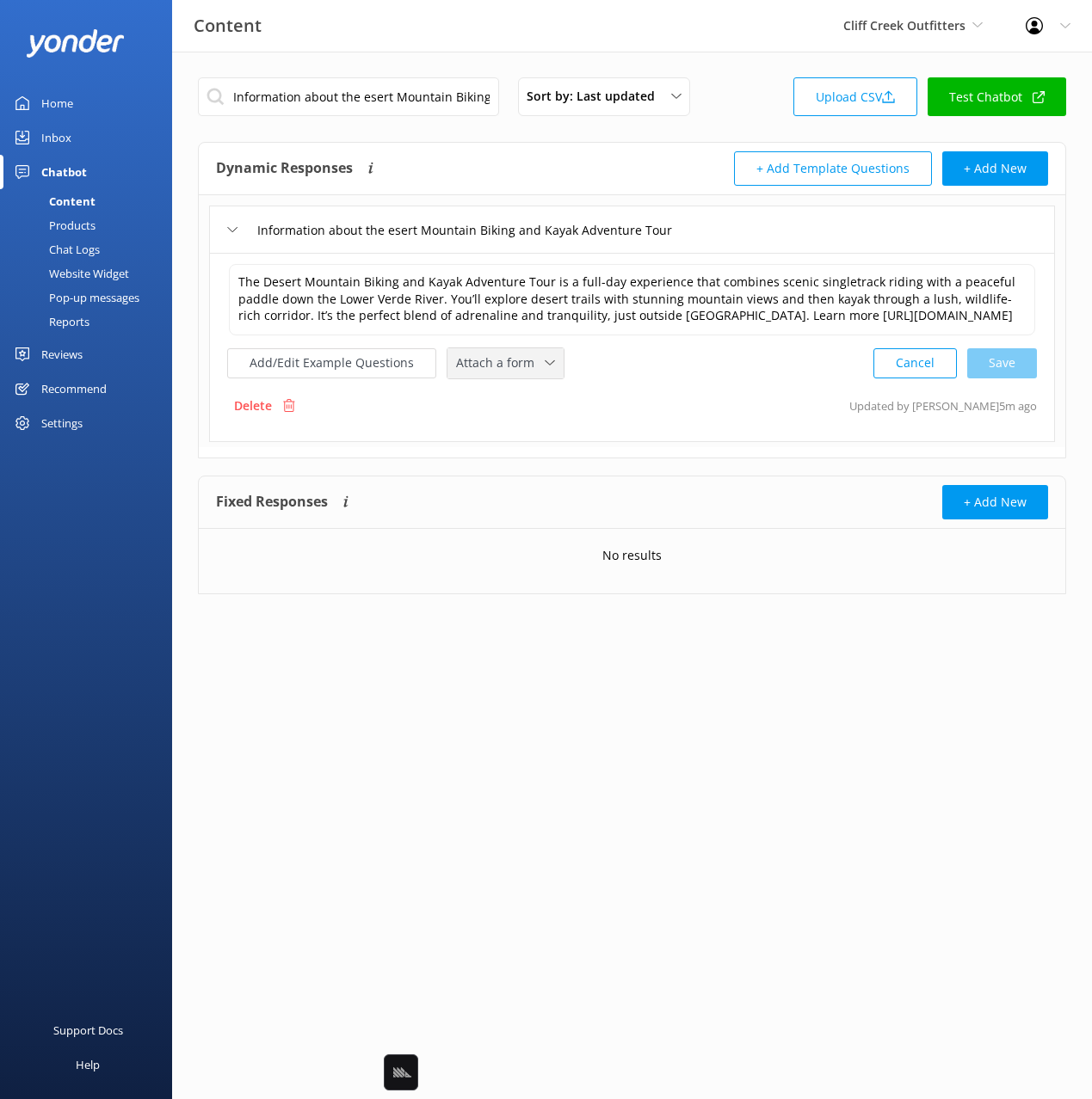
click at [512, 378] on div "Attach a form Leave contact details Check availability" at bounding box center [505, 363] width 116 height 30
click at [536, 409] on div "Leave contact details" at bounding box center [509, 399] width 105 height 17
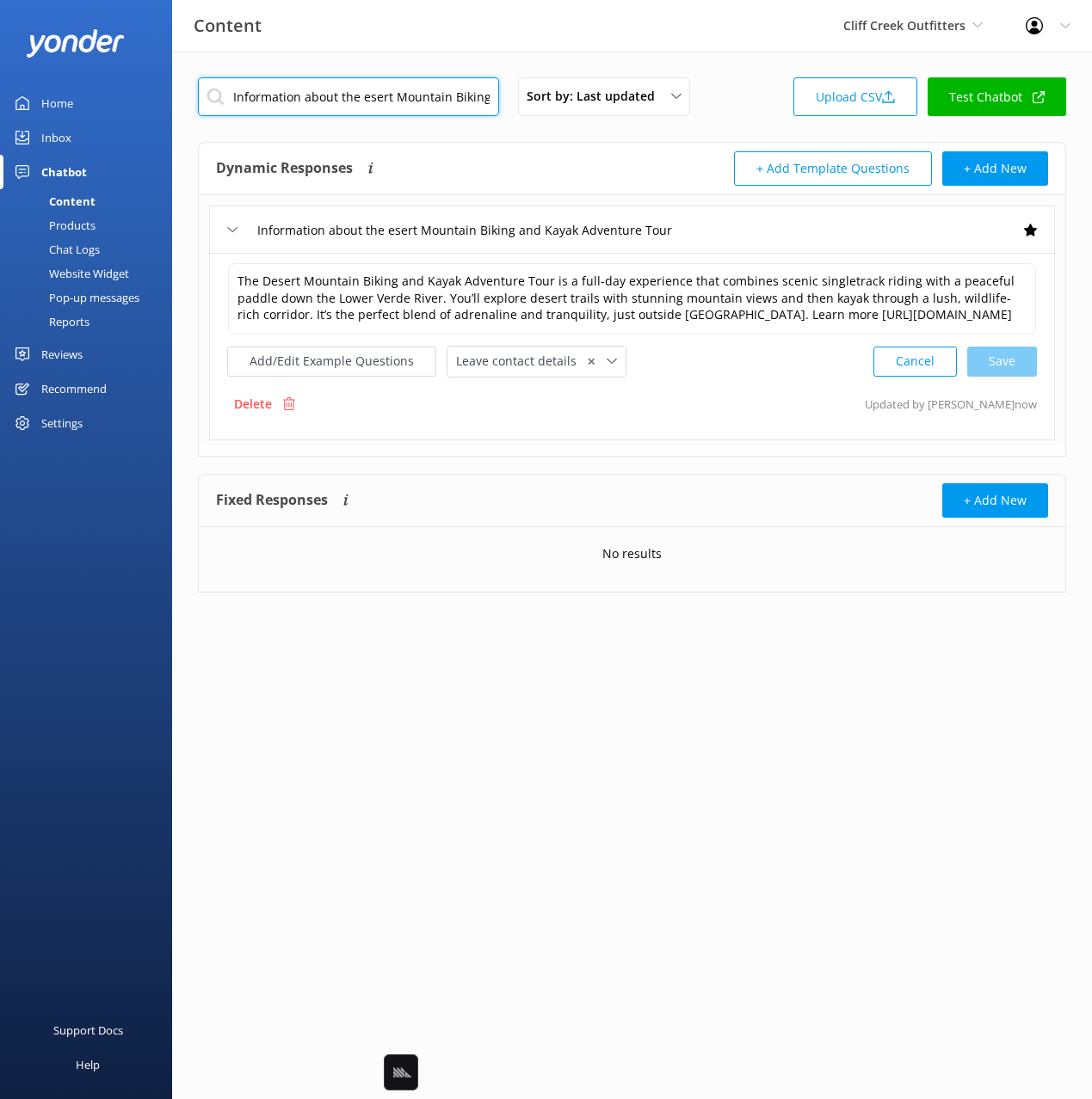
click at [355, 93] on input "Information about the esert Mountain Biking and Kayak Adventure Tour" at bounding box center [347, 96] width 301 height 39
paste input "Lost Dog Hiking Tour"
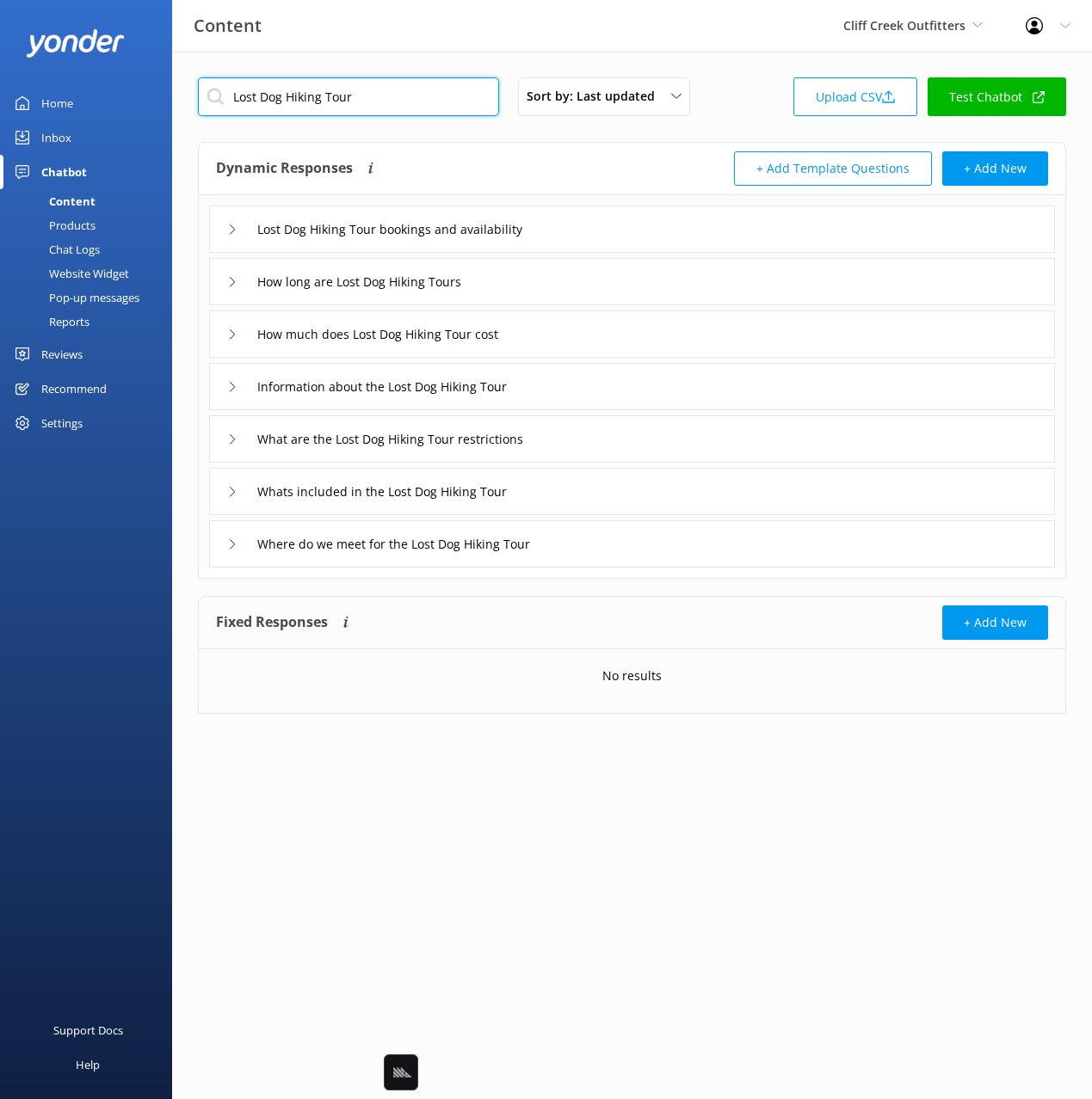
type input "Lost Dog Hiking Tour"
drag, startPoint x: 514, startPoint y: 171, endPoint x: 563, endPoint y: 211, distance: 63.3
click at [514, 171] on div "Dynamic Responses Dynamic responses rely on the Large Language Model to create …" at bounding box center [424, 169] width 416 height 35
click at [650, 237] on div "Lost Dog Hiking Tour bookings and availability" at bounding box center [632, 229] width 846 height 48
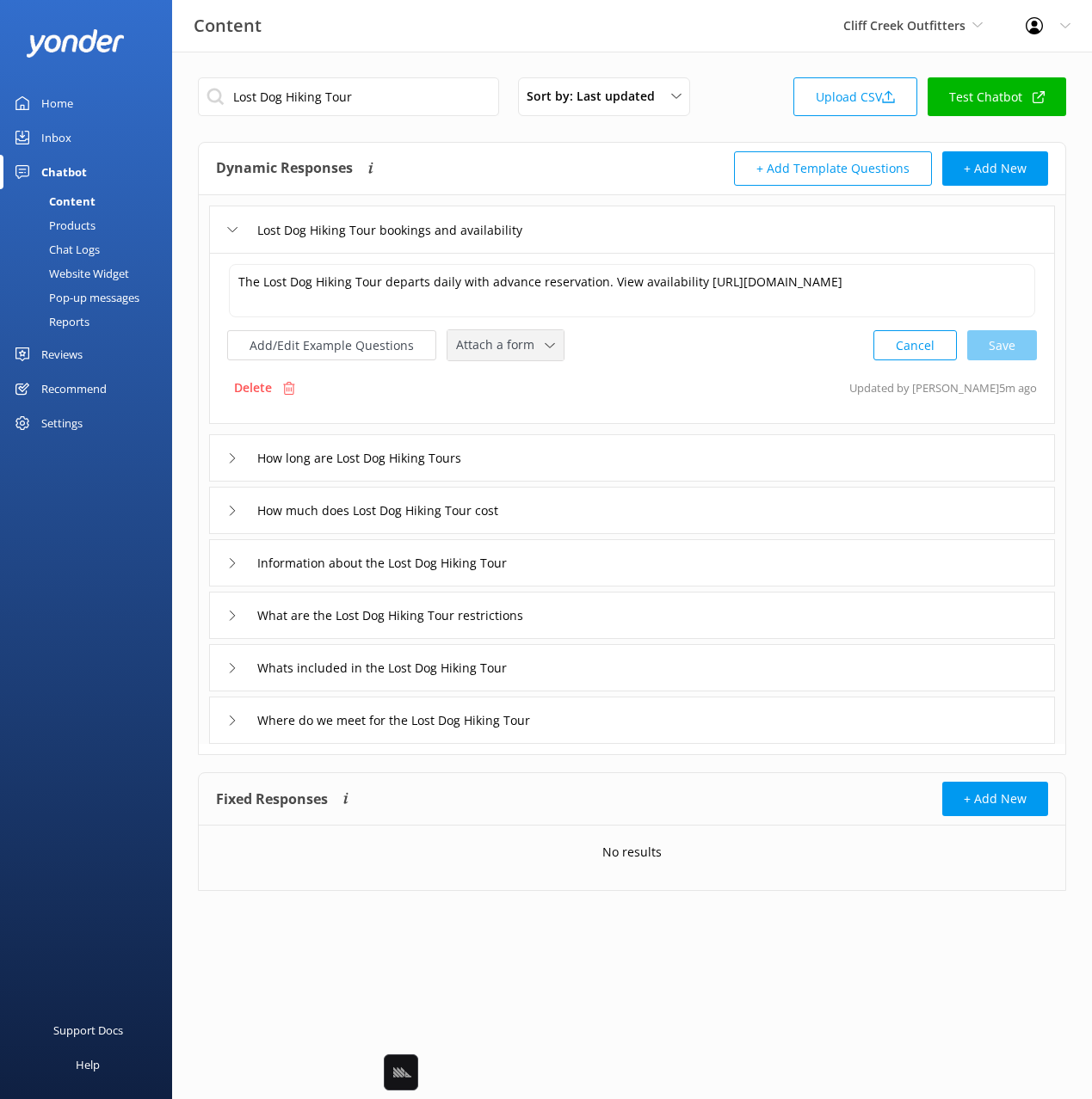
drag, startPoint x: 486, startPoint y: 343, endPoint x: 504, endPoint y: 409, distance: 68.4
click at [486, 343] on span "Attach a form" at bounding box center [499, 344] width 88 height 19
click at [507, 425] on div "Check availability" at bounding box center [499, 416] width 85 height 17
click at [622, 298] on textarea "The Lost Dog Hiking Tour departs daily with advance reservation. View availabil…" at bounding box center [632, 290] width 808 height 54
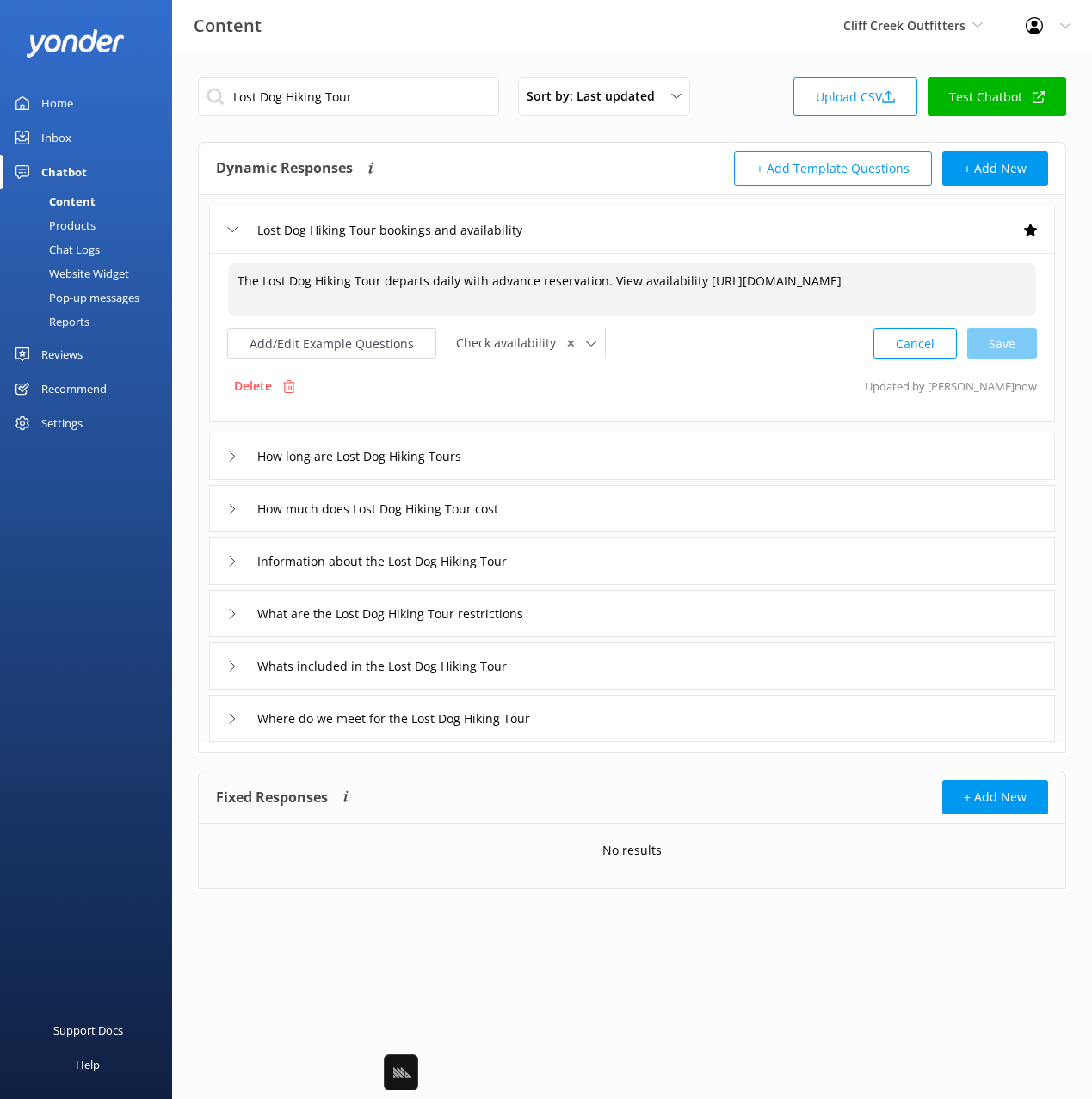
drag, startPoint x: 600, startPoint y: 284, endPoint x: 660, endPoint y: 295, distance: 61.0
click at [601, 284] on textarea "The Lost Dog Hiking Tour departs daily with advance reservation. View availabil…" at bounding box center [632, 290] width 808 height 54
click at [583, 513] on div "How much does Lost Dog Hiking Tour cost" at bounding box center [632, 509] width 846 height 48
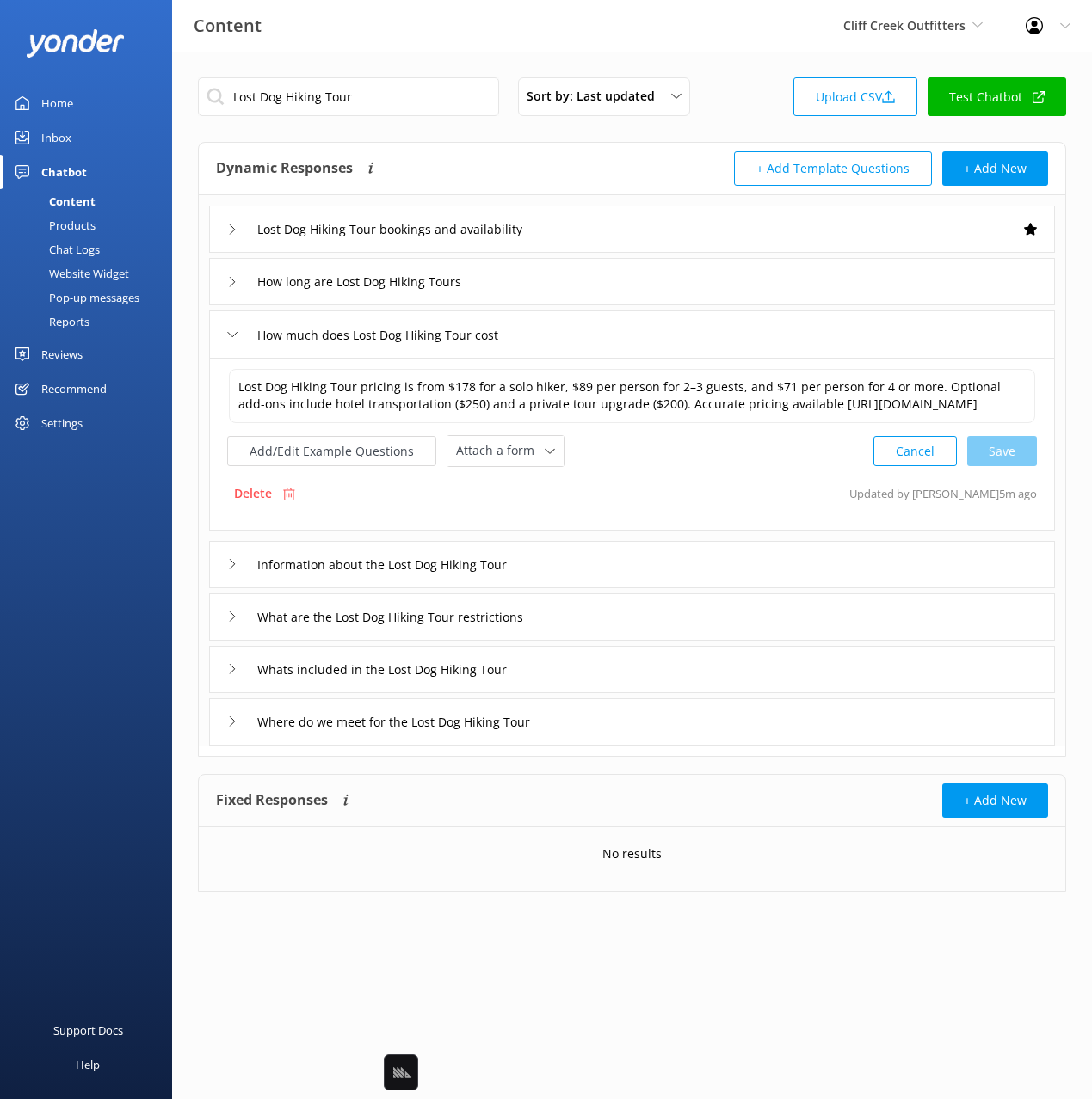
click at [524, 447] on div "Lost Dog Hiking Tour pricing is from $178 for a solo hiker, $89 per person for …" at bounding box center [631, 417] width 809 height 100
click at [523, 461] on span "Attach a form" at bounding box center [499, 451] width 88 height 19
click at [533, 532] on div "Check availability" at bounding box center [499, 522] width 85 height 17
click at [606, 573] on div "Information about the Lost Dog Hiking Tour" at bounding box center [632, 563] width 846 height 48
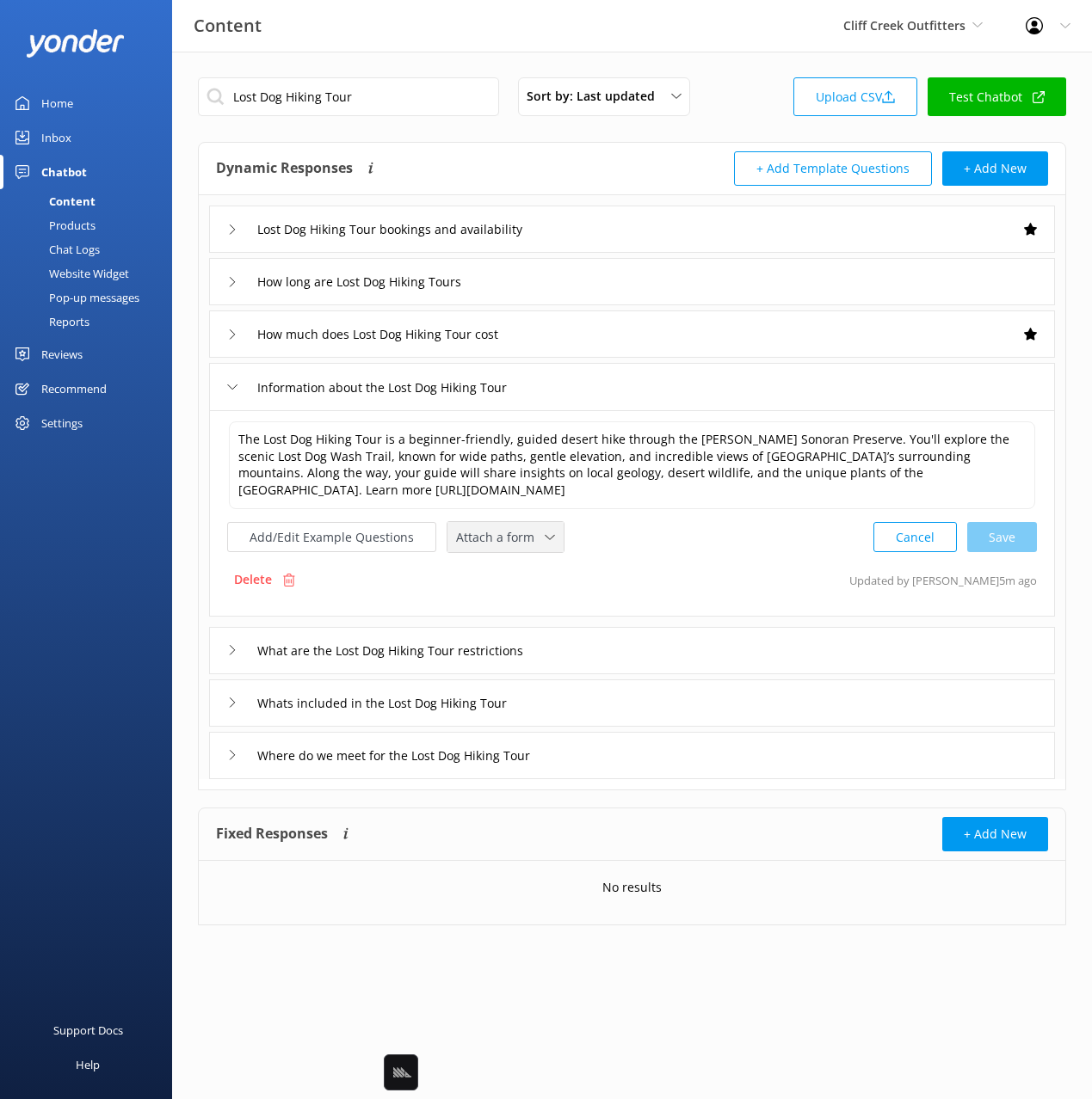
drag, startPoint x: 526, startPoint y: 519, endPoint x: 529, endPoint y: 532, distance: 13.3
click at [526, 519] on div "The Lost Dog Hiking Tour is a beginner-friendly, guided desert hike through the…" at bounding box center [631, 486] width 809 height 133
drag, startPoint x: 520, startPoint y: 544, endPoint x: 537, endPoint y: 594, distance: 52.8
click at [521, 546] on span "Attach a form" at bounding box center [499, 537] width 88 height 19
click at [536, 601] on div "Check availability" at bounding box center [499, 609] width 85 height 17
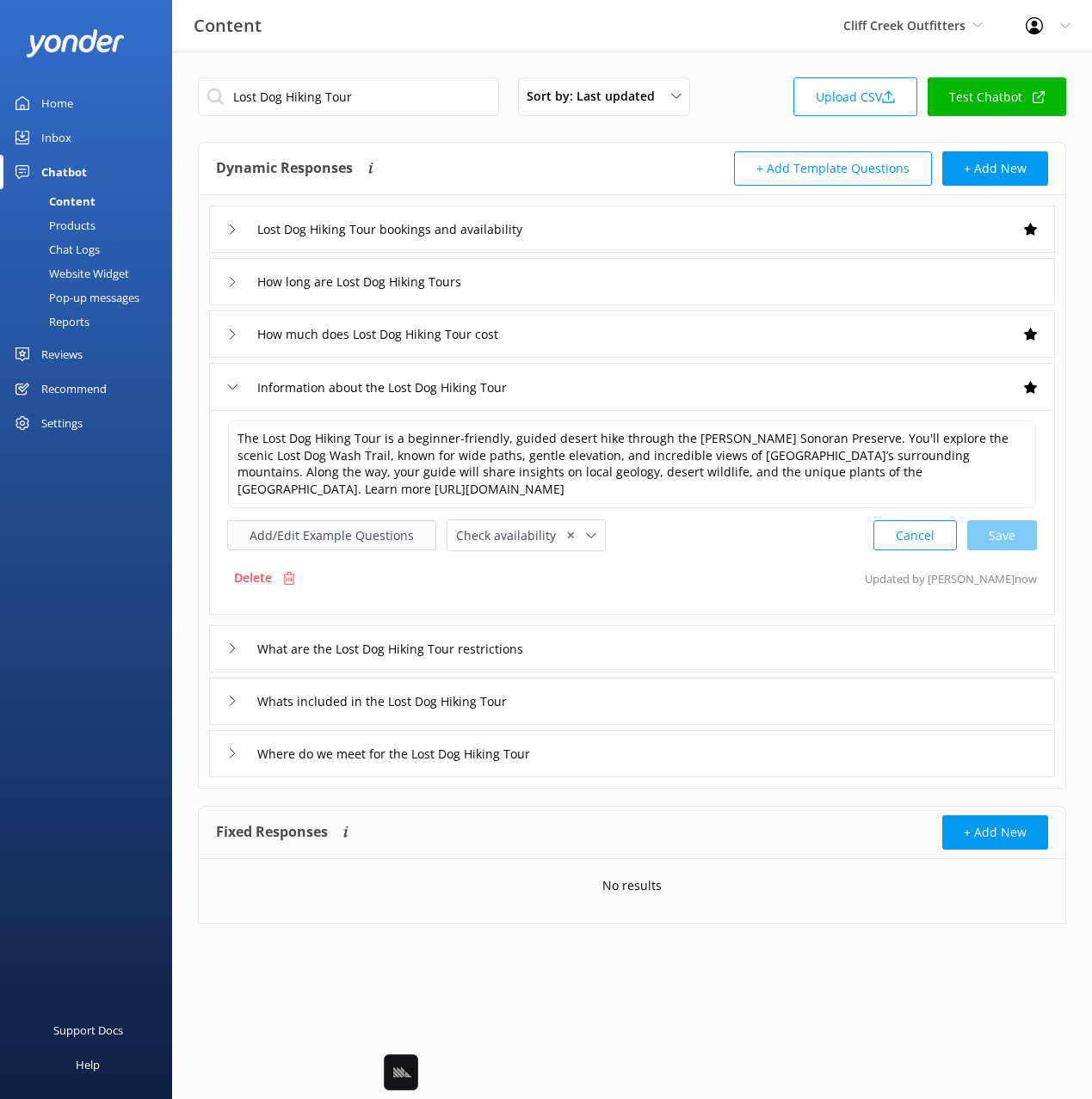
click at [379, 532] on button "Add/Edit Example Questions" at bounding box center [332, 535] width 209 height 30
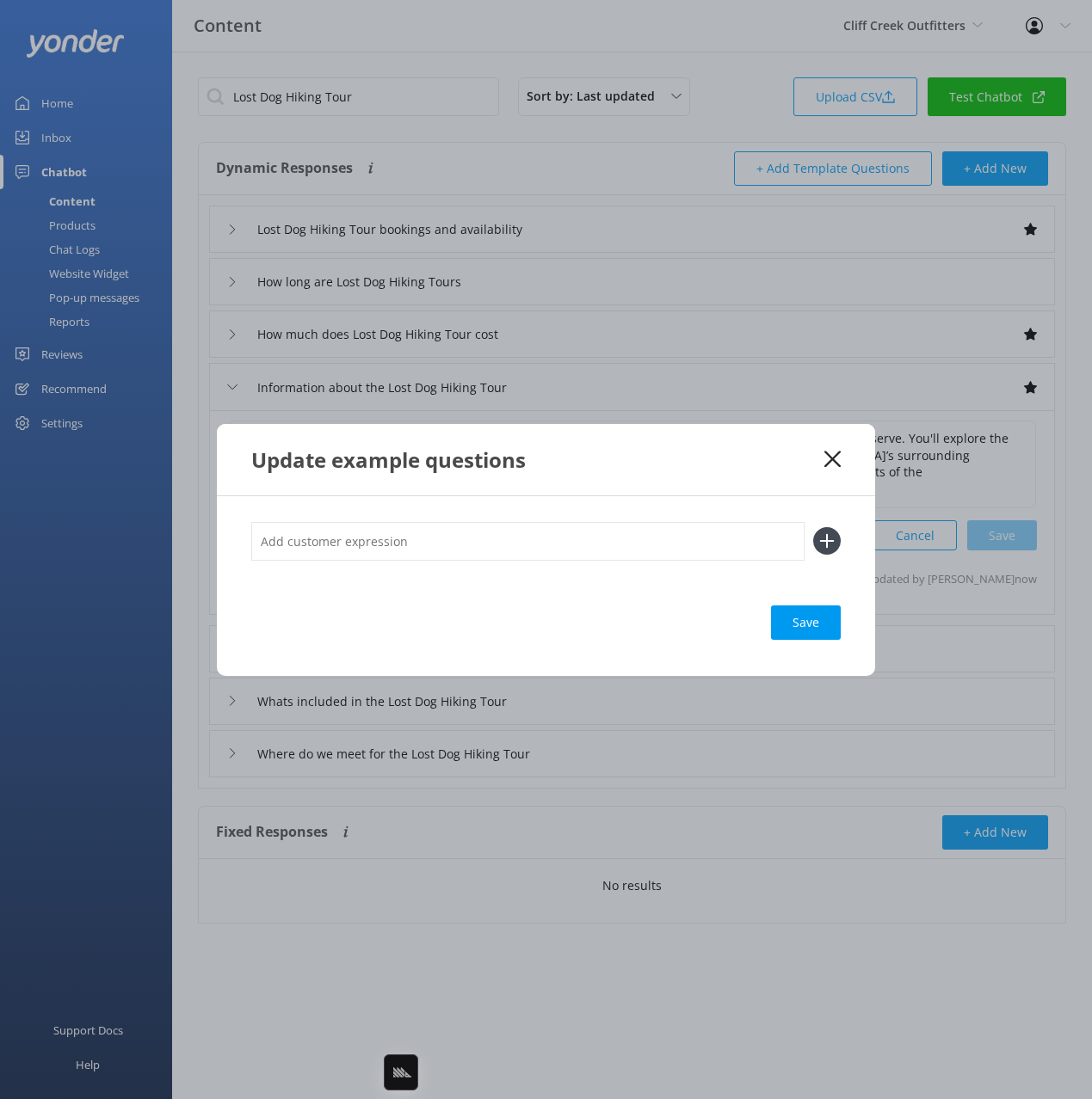
click at [597, 526] on input "text" at bounding box center [527, 541] width 553 height 39
paste input "Half-Day Hiking Tour"
type input "what is the Half-Day Hiking Tour"
click at [813, 527] on button at bounding box center [827, 541] width 28 height 28
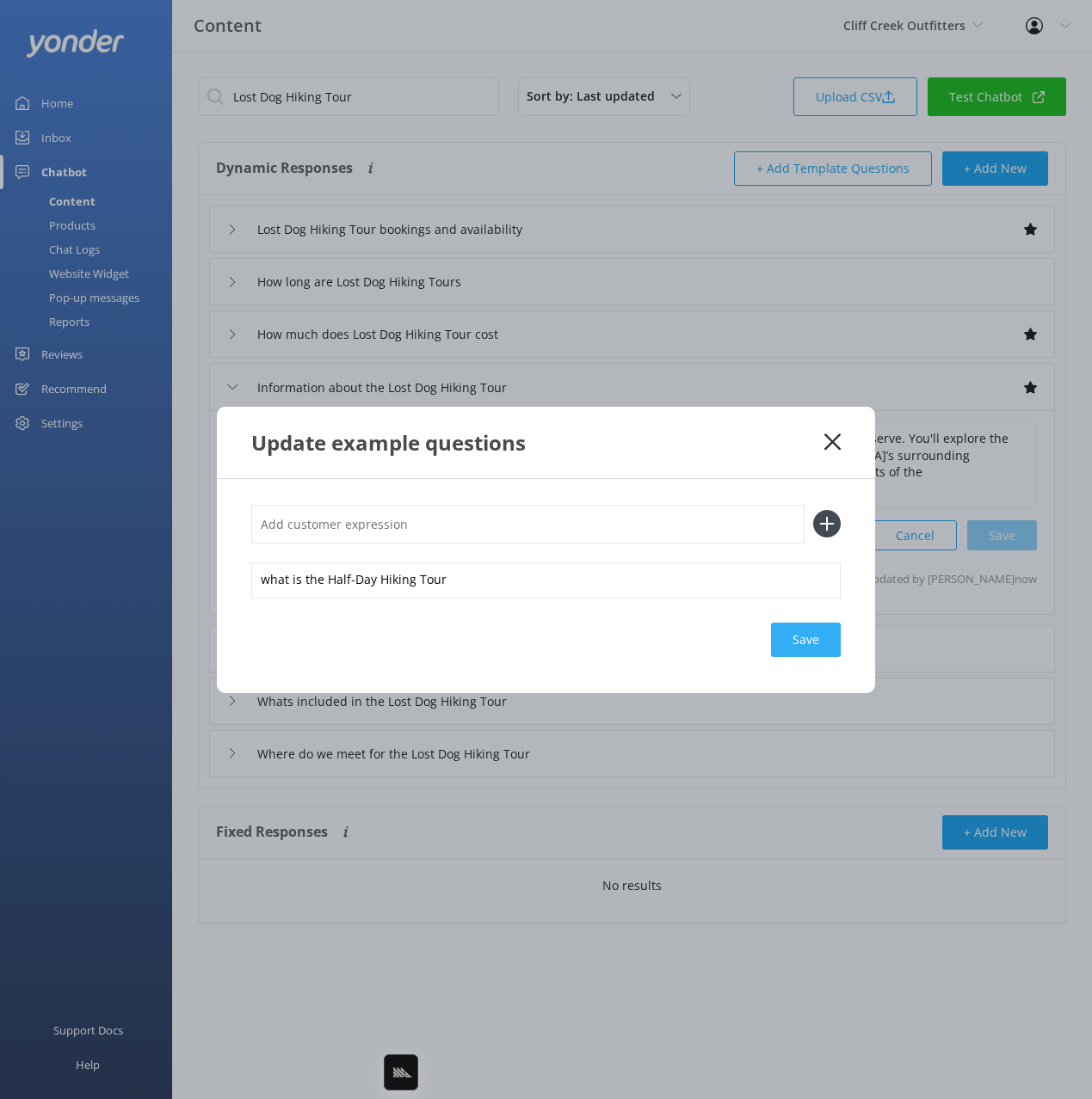
drag, startPoint x: 826, startPoint y: 659, endPoint x: 825, endPoint y: 648, distance: 11.0
click at [827, 652] on div "what is the Half-Day Hiking Tour Save" at bounding box center [545, 587] width 658 height 214
drag, startPoint x: 828, startPoint y: 645, endPoint x: 831, endPoint y: 498, distance: 147.0
click at [827, 644] on div "Loading.." at bounding box center [805, 639] width 68 height 35
click at [833, 445] on icon at bounding box center [832, 442] width 16 height 17
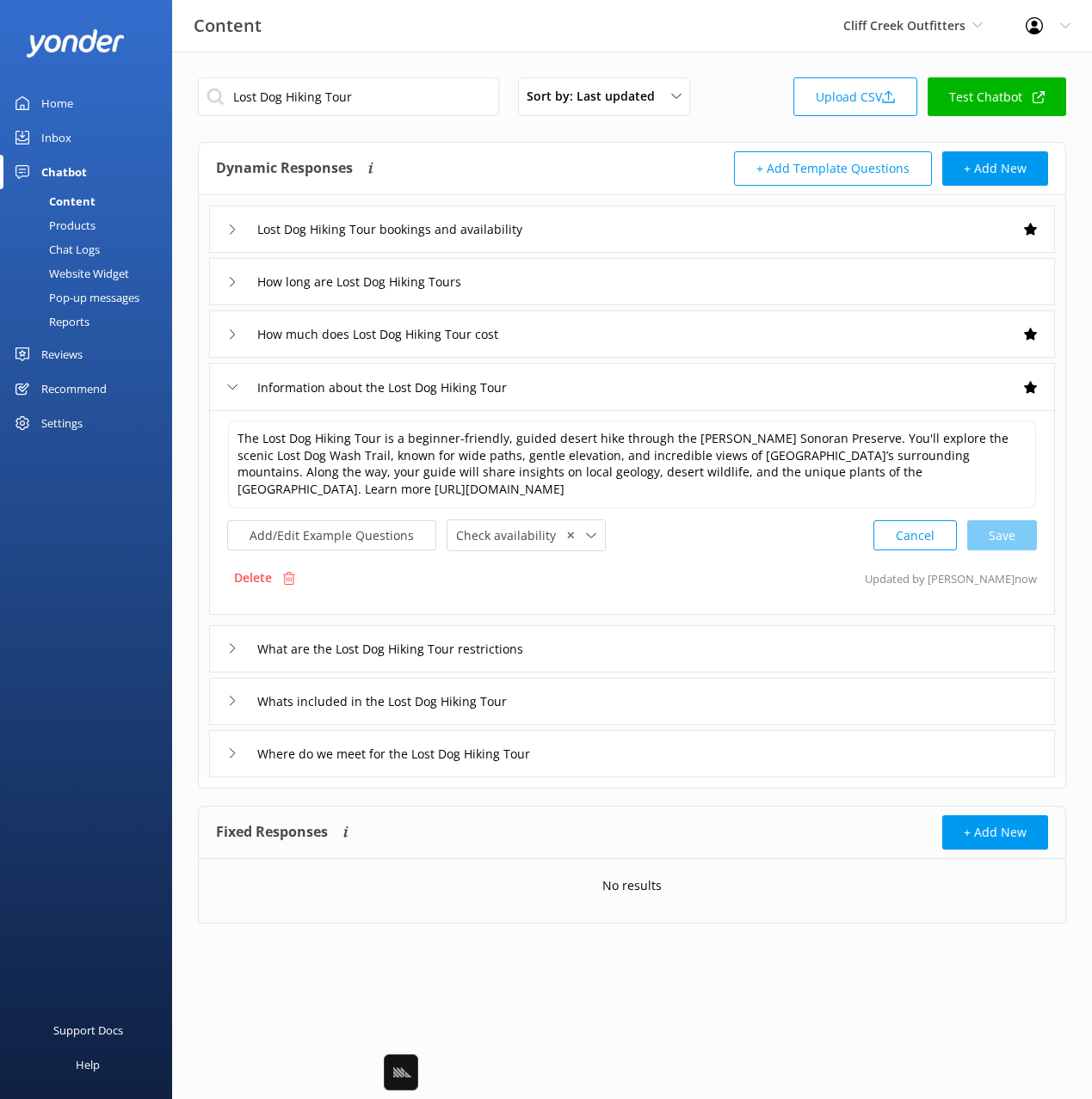
drag, startPoint x: 622, startPoint y: 697, endPoint x: 611, endPoint y: 694, distance: 11.4
click at [622, 697] on div "Whats included in the Lost Dog Hiking Tour" at bounding box center [632, 702] width 846 height 48
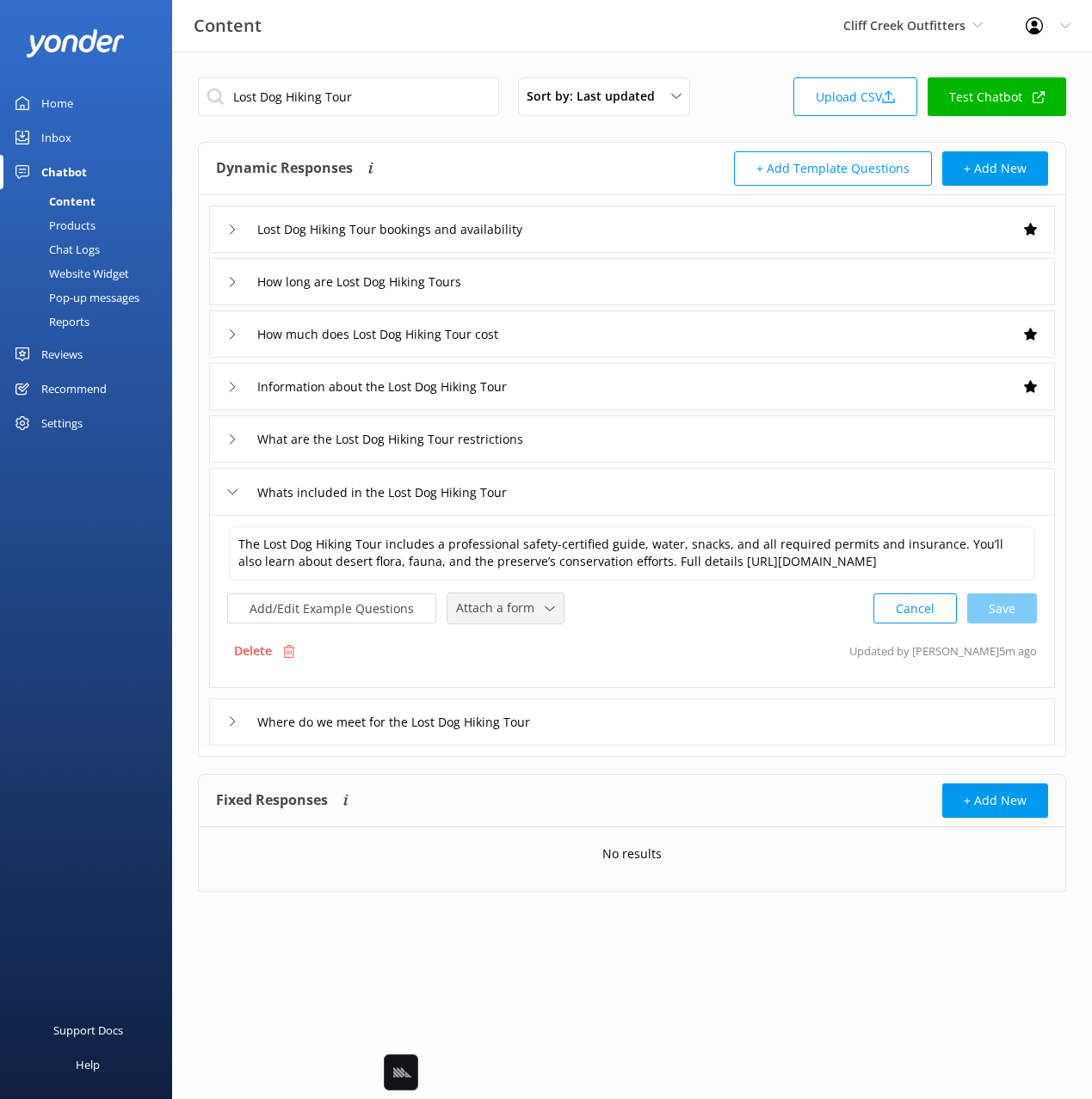
drag, startPoint x: 492, startPoint y: 611, endPoint x: 504, endPoint y: 661, distance: 51.4
click at [493, 616] on span "Attach a form" at bounding box center [499, 608] width 88 height 19
click at [514, 674] on div "Check availability" at bounding box center [499, 680] width 85 height 17
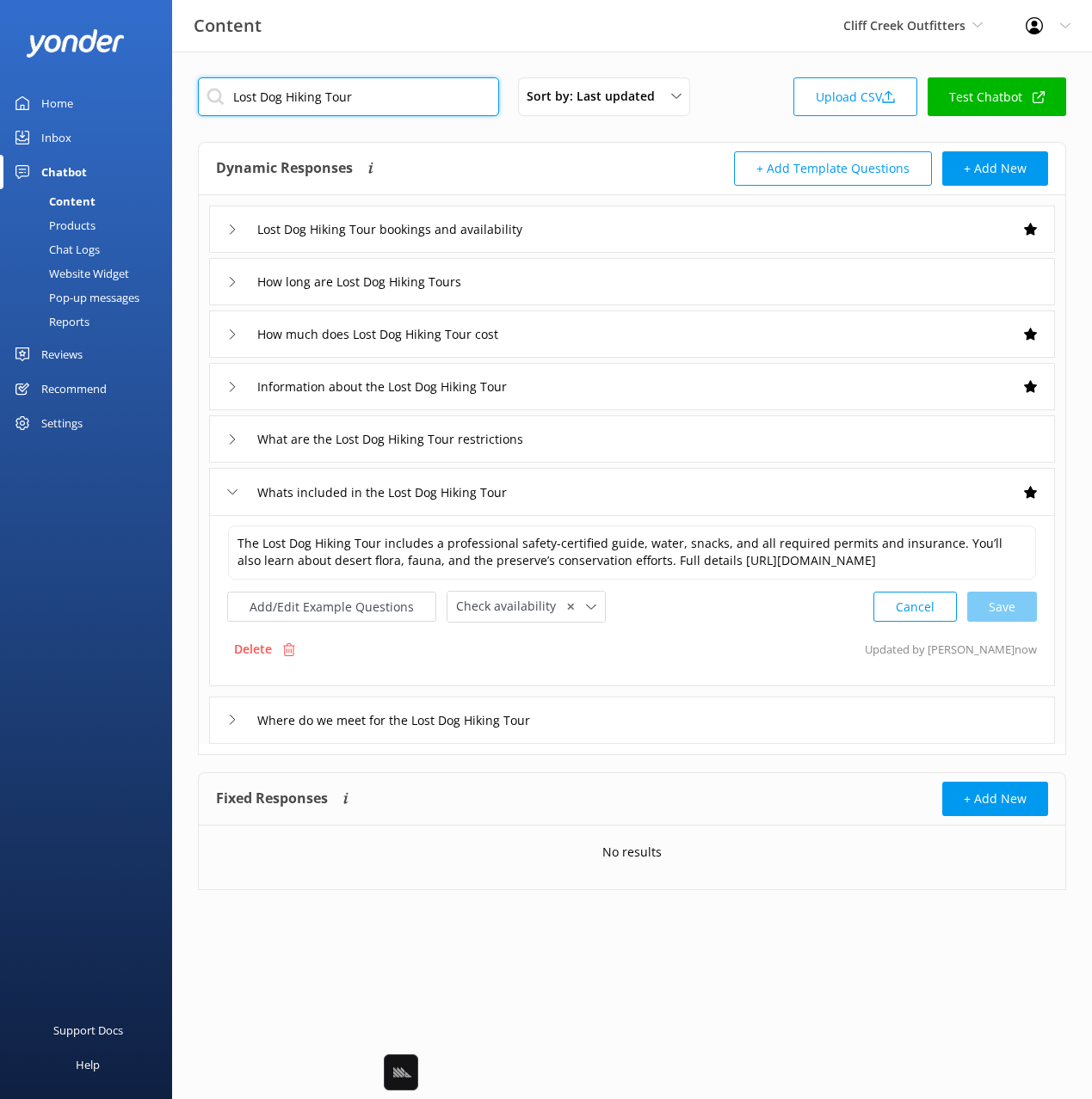
click at [397, 83] on input "Lost Dog Hiking Tour" at bounding box center [347, 96] width 301 height 39
paste input "Tom's Thumb"
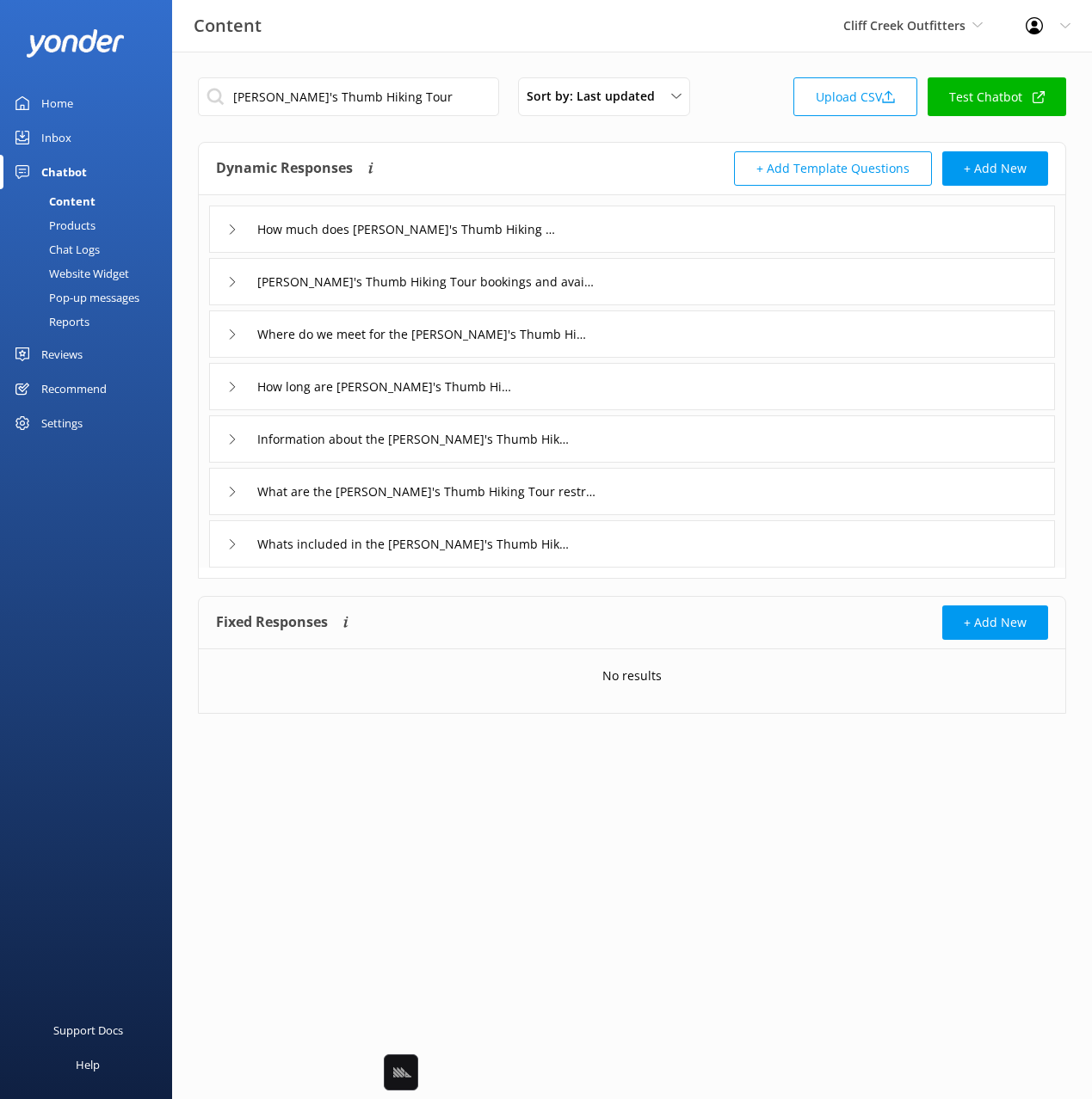
drag, startPoint x: 615, startPoint y: 209, endPoint x: 596, endPoint y: 245, distance: 40.7
click at [615, 209] on div "How much does Tom's Thumb Hiking Tour cost" at bounding box center [632, 229] width 846 height 48
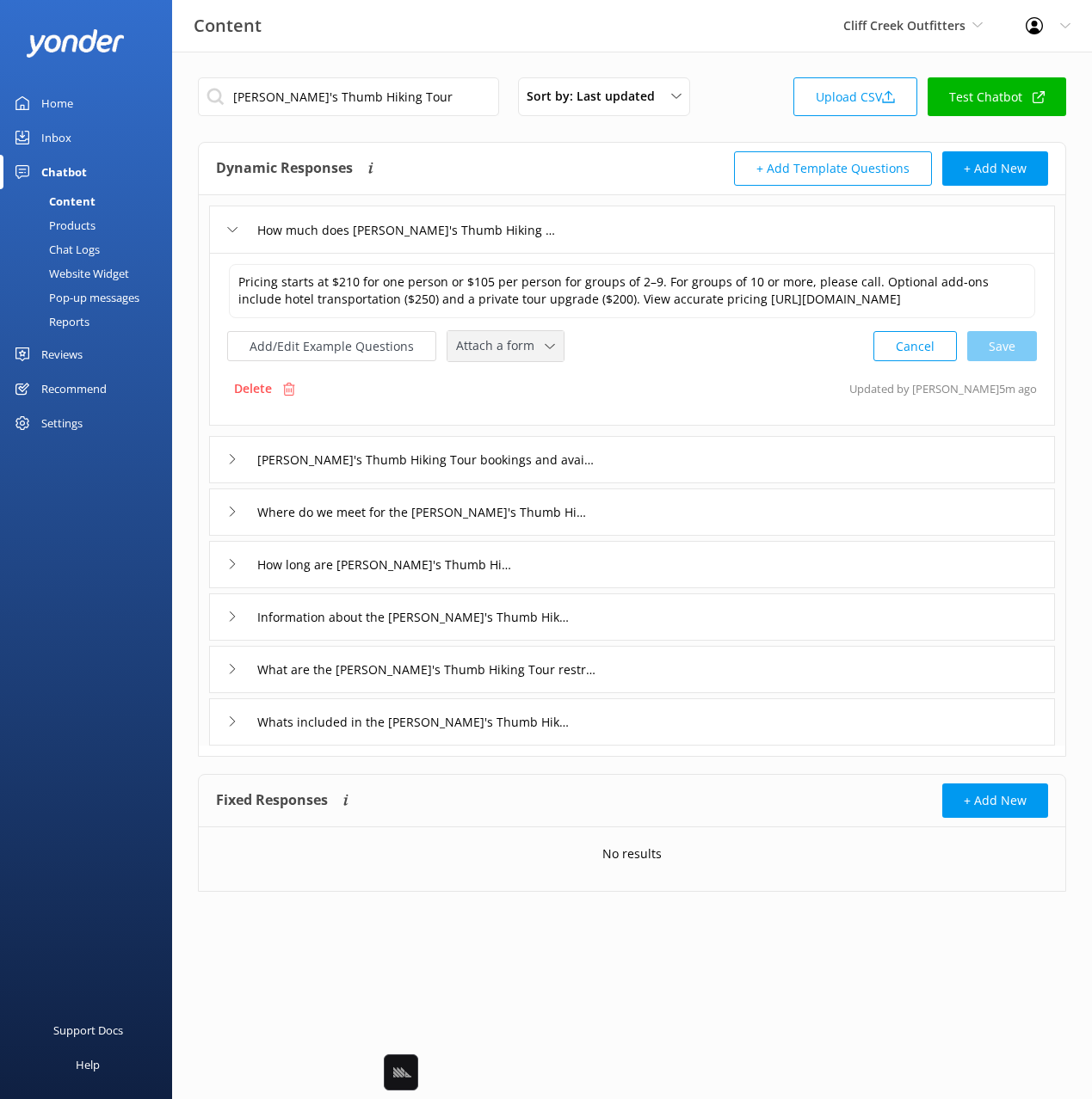
drag, startPoint x: 514, startPoint y: 362, endPoint x: 566, endPoint y: 452, distance: 103.9
click at [515, 355] on span "Attach a form" at bounding box center [499, 345] width 88 height 19
click at [545, 435] on link "Check availability" at bounding box center [524, 418] width 153 height 35
click at [674, 474] on div "Tom's Thumb Hiking Tour bookings and availability" at bounding box center [632, 459] width 846 height 48
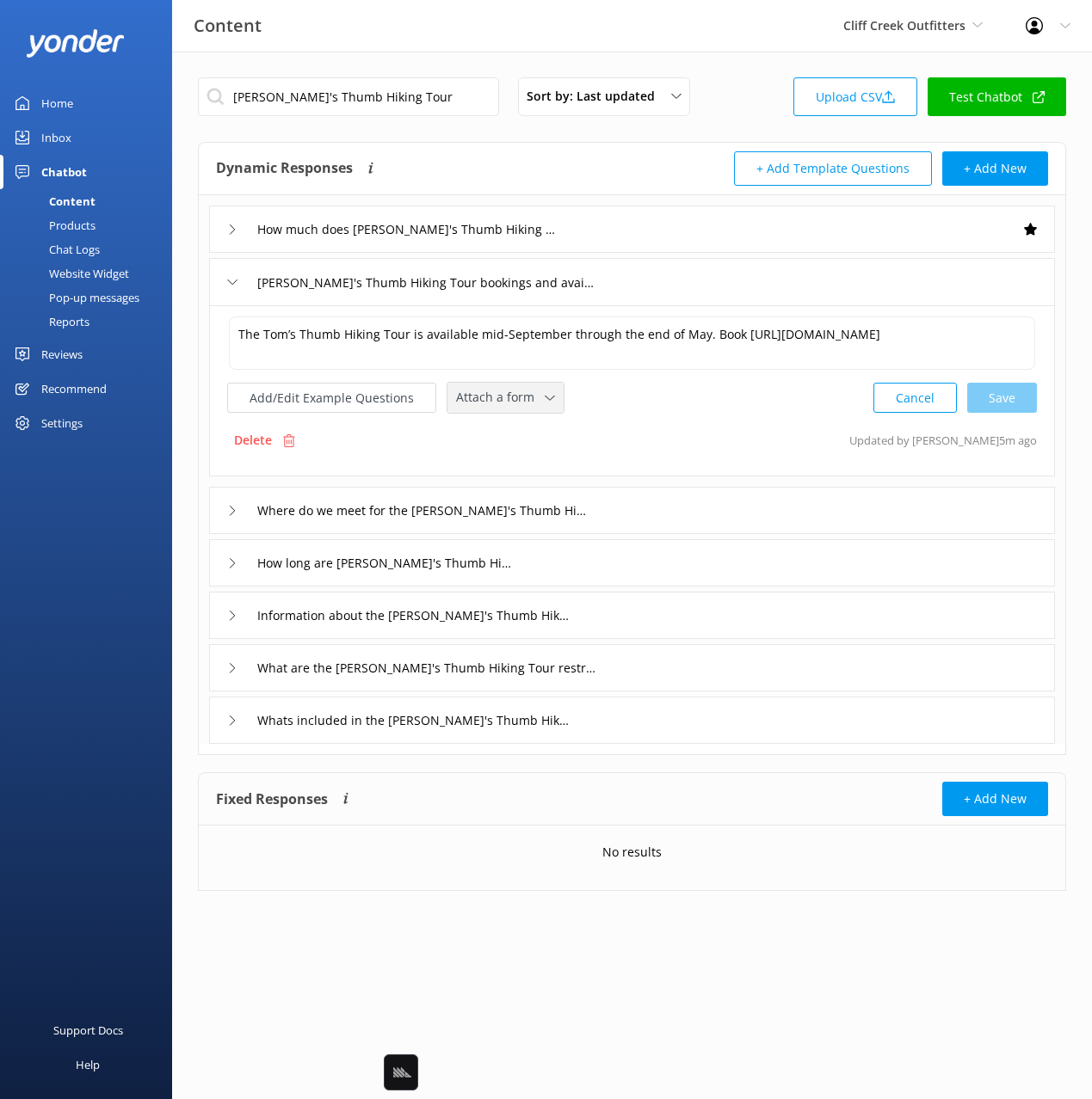
click at [534, 390] on span "Attach a form" at bounding box center [499, 397] width 88 height 19
drag, startPoint x: 542, startPoint y: 473, endPoint x: 608, endPoint y: 498, distance: 70.6
click at [542, 471] on link "Check availability" at bounding box center [524, 469] width 153 height 35
click at [617, 618] on div "Information about the Tom's Thumb Hiking Tour" at bounding box center [632, 614] width 846 height 48
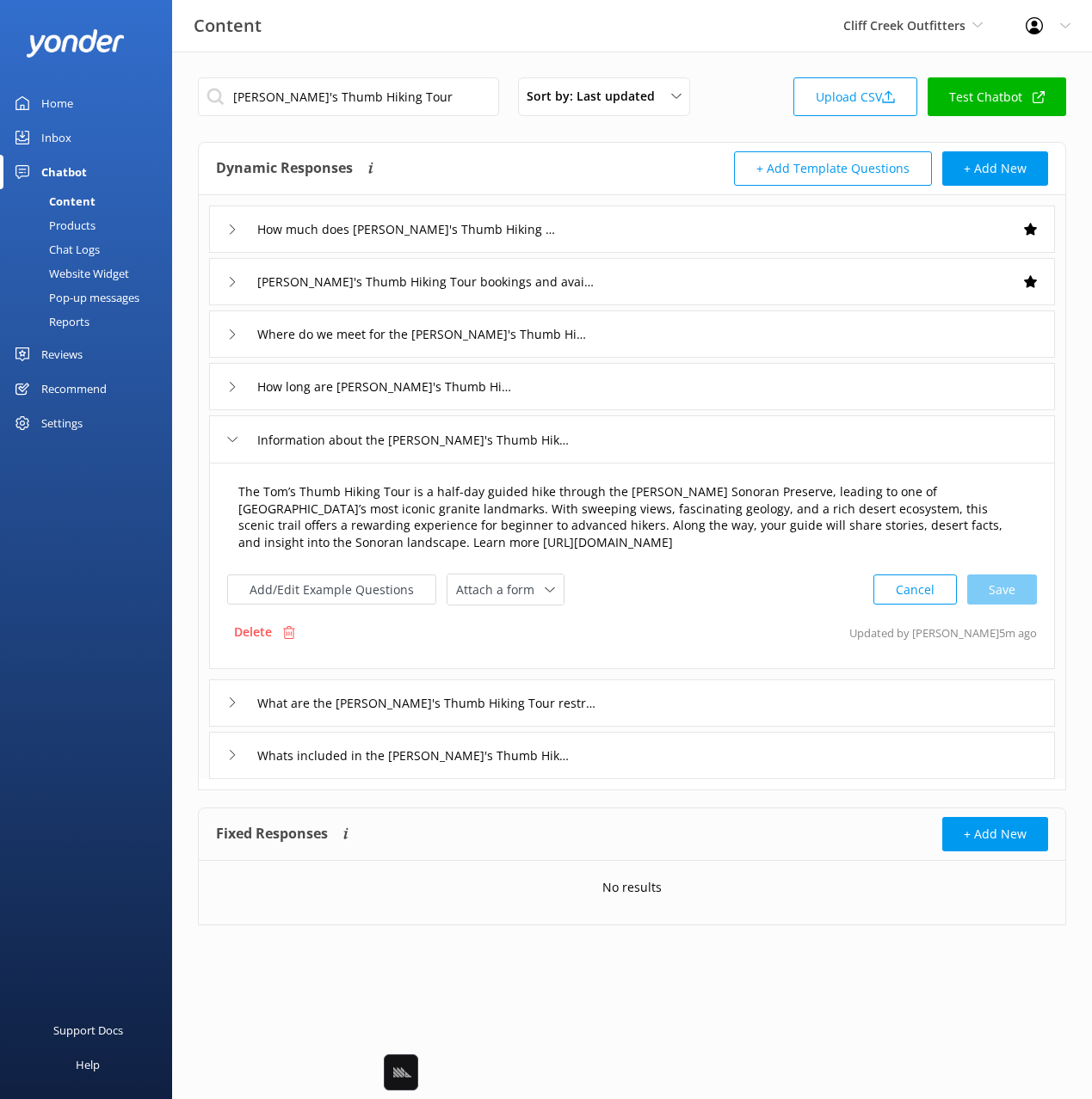
click at [500, 556] on textarea "The Tom’s Thumb Hiking Tour is a half-day guided hike through the McDowell Sono…" at bounding box center [632, 517] width 806 height 87
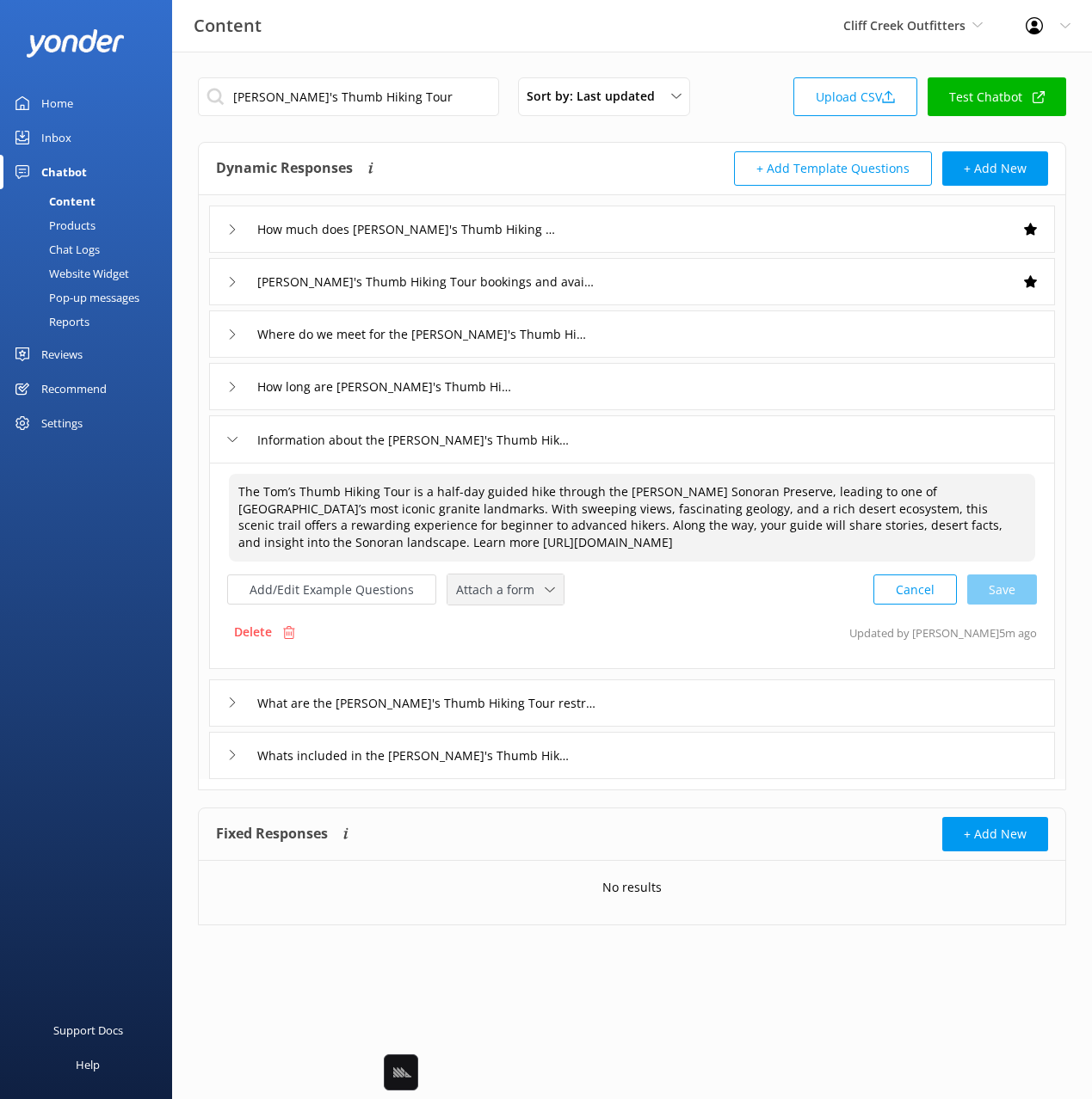
drag, startPoint x: 509, startPoint y: 598, endPoint x: 511, endPoint y: 615, distance: 17.1
click at [509, 598] on span "Attach a form" at bounding box center [499, 590] width 88 height 19
click at [518, 665] on div "Check availability" at bounding box center [499, 661] width 85 height 17
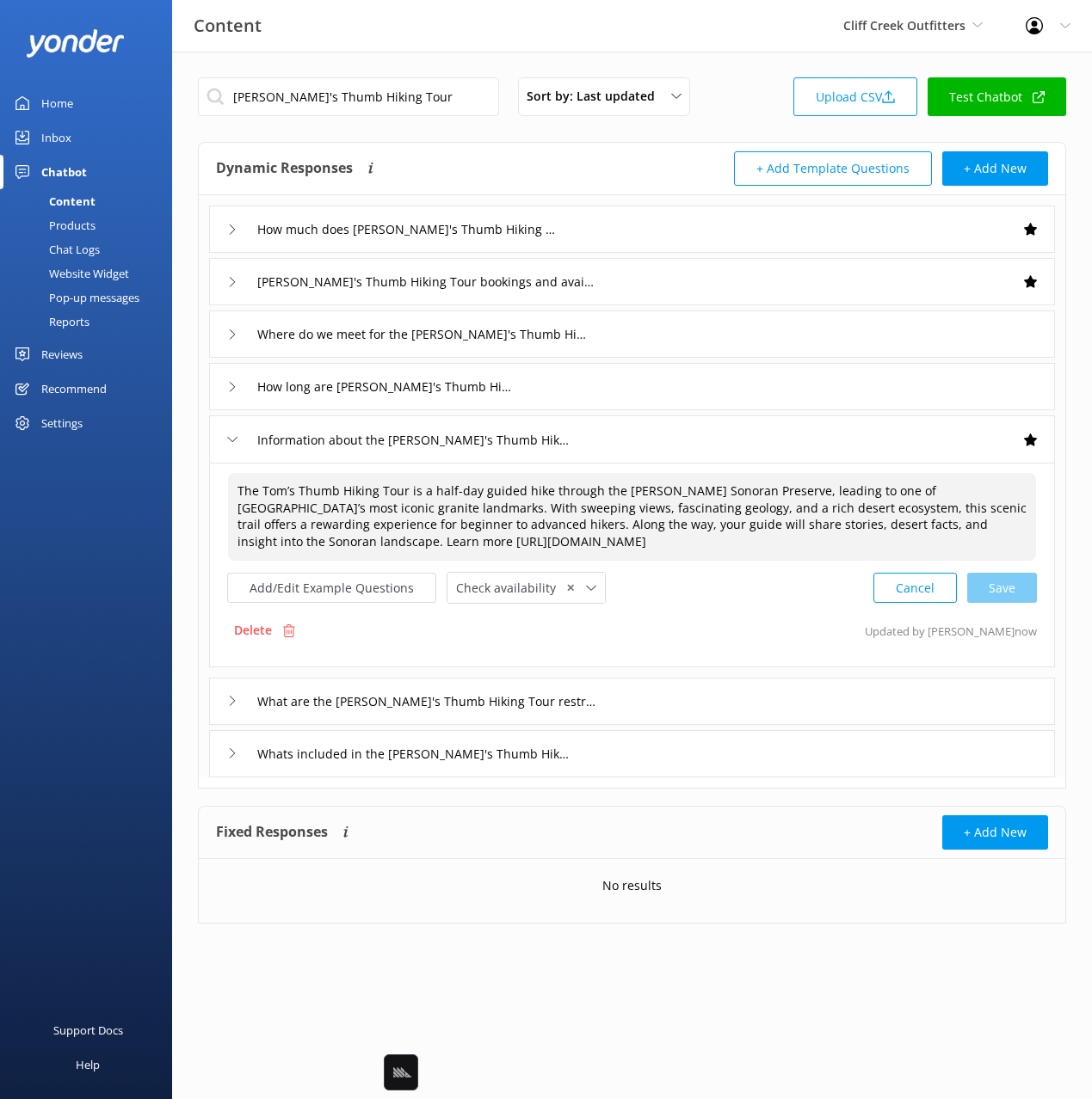
click at [641, 757] on div "Whats included in the Tom's Thumb Hiking Tour" at bounding box center [632, 755] width 846 height 48
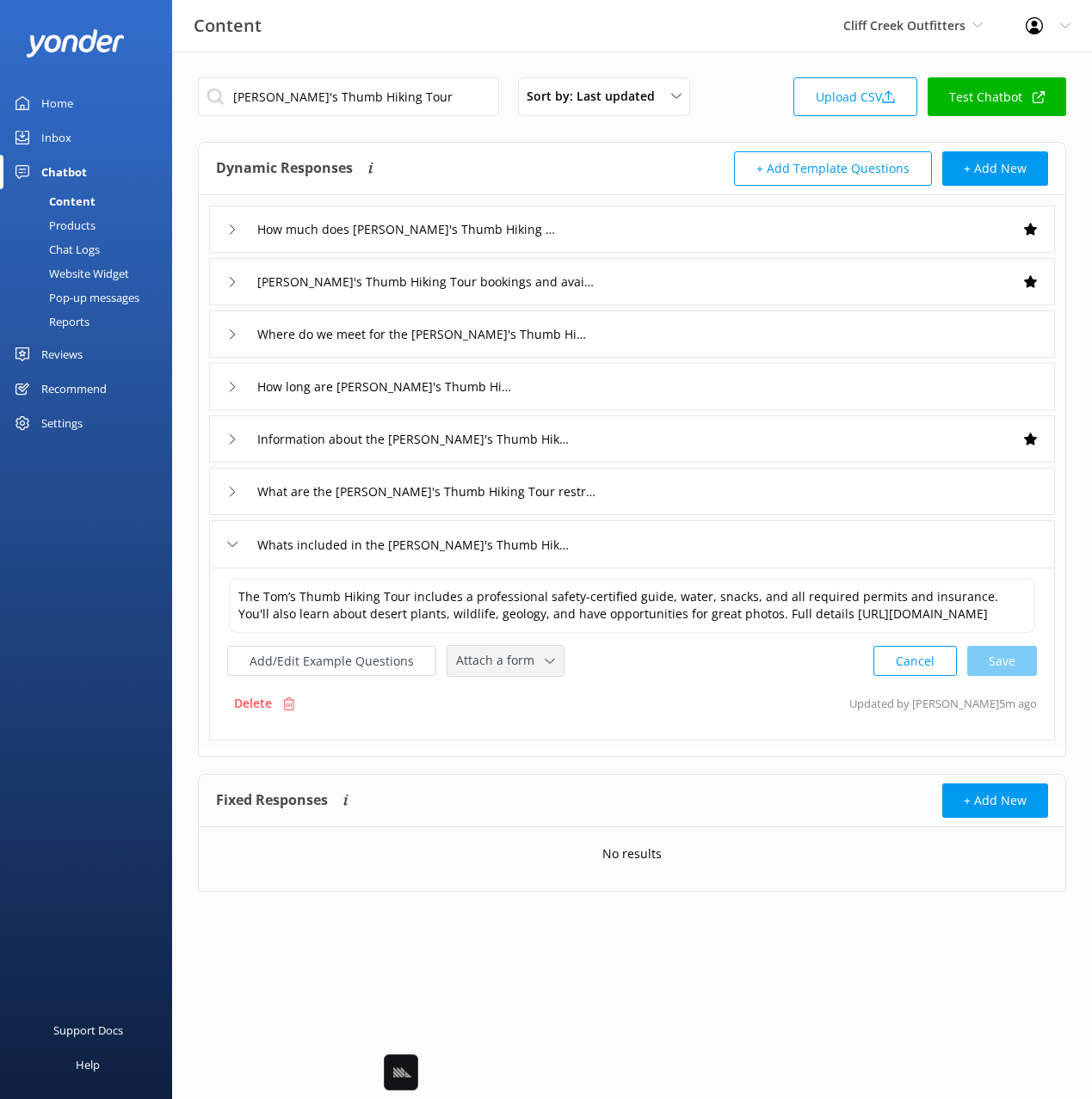
drag, startPoint x: 497, startPoint y: 670, endPoint x: 519, endPoint y: 725, distance: 59.2
click at [496, 670] on span "Attach a form" at bounding box center [499, 660] width 88 height 19
click at [519, 728] on div "Check availability" at bounding box center [499, 733] width 85 height 17
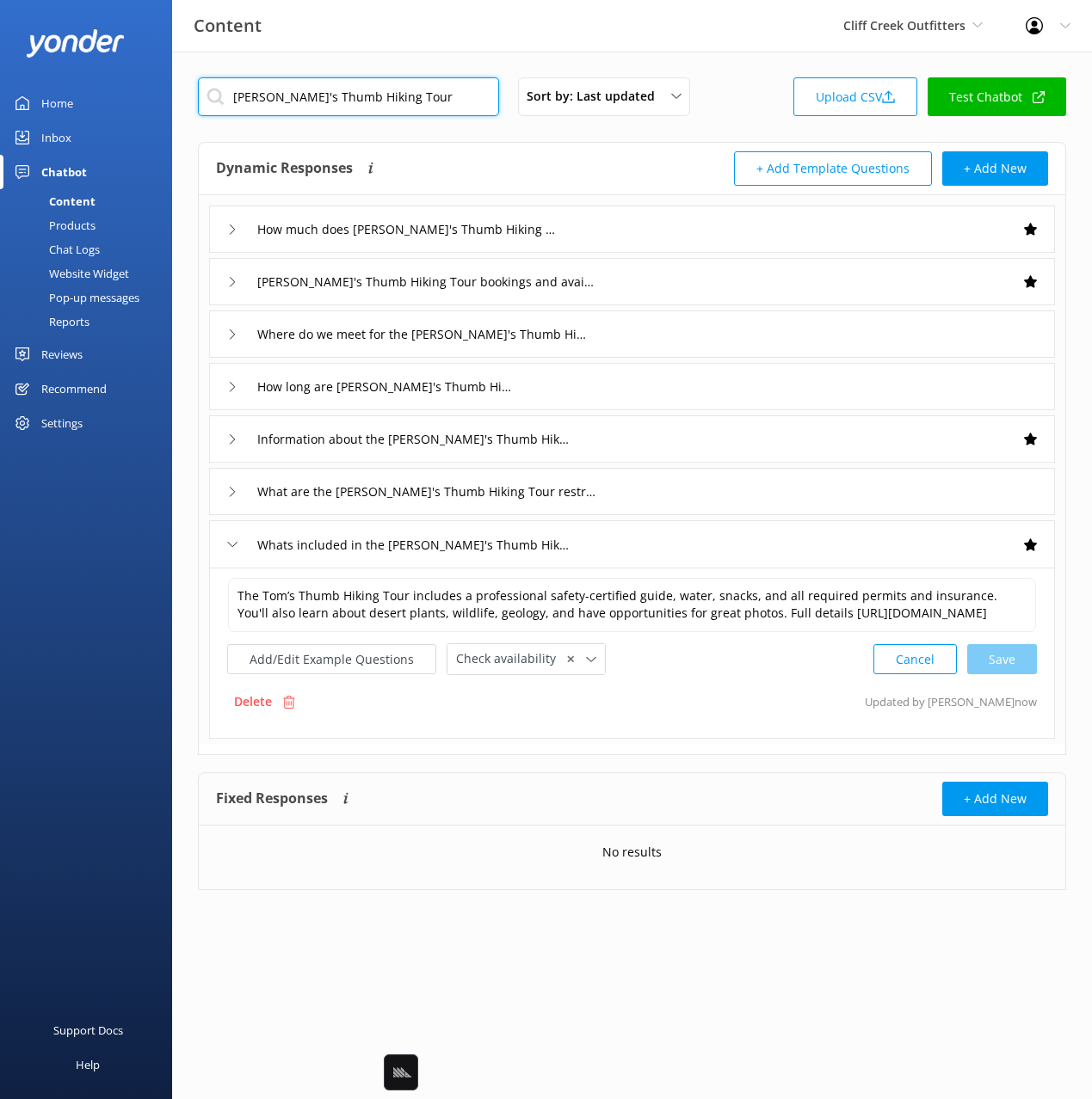
click at [403, 104] on input "Tom's Thumb Hiking Tour" at bounding box center [347, 96] width 301 height 39
click at [403, 103] on input "Tom's Thumb Hiking Tour" at bounding box center [347, 96] width 301 height 39
paste input "Camelback Mountain Hiking Tour"
type input "Camelback Mountain Hiking Tour"
click at [427, 155] on div "Dynamic Responses Dynamic responses rely on the Large Language Model to create …" at bounding box center [424, 169] width 416 height 35
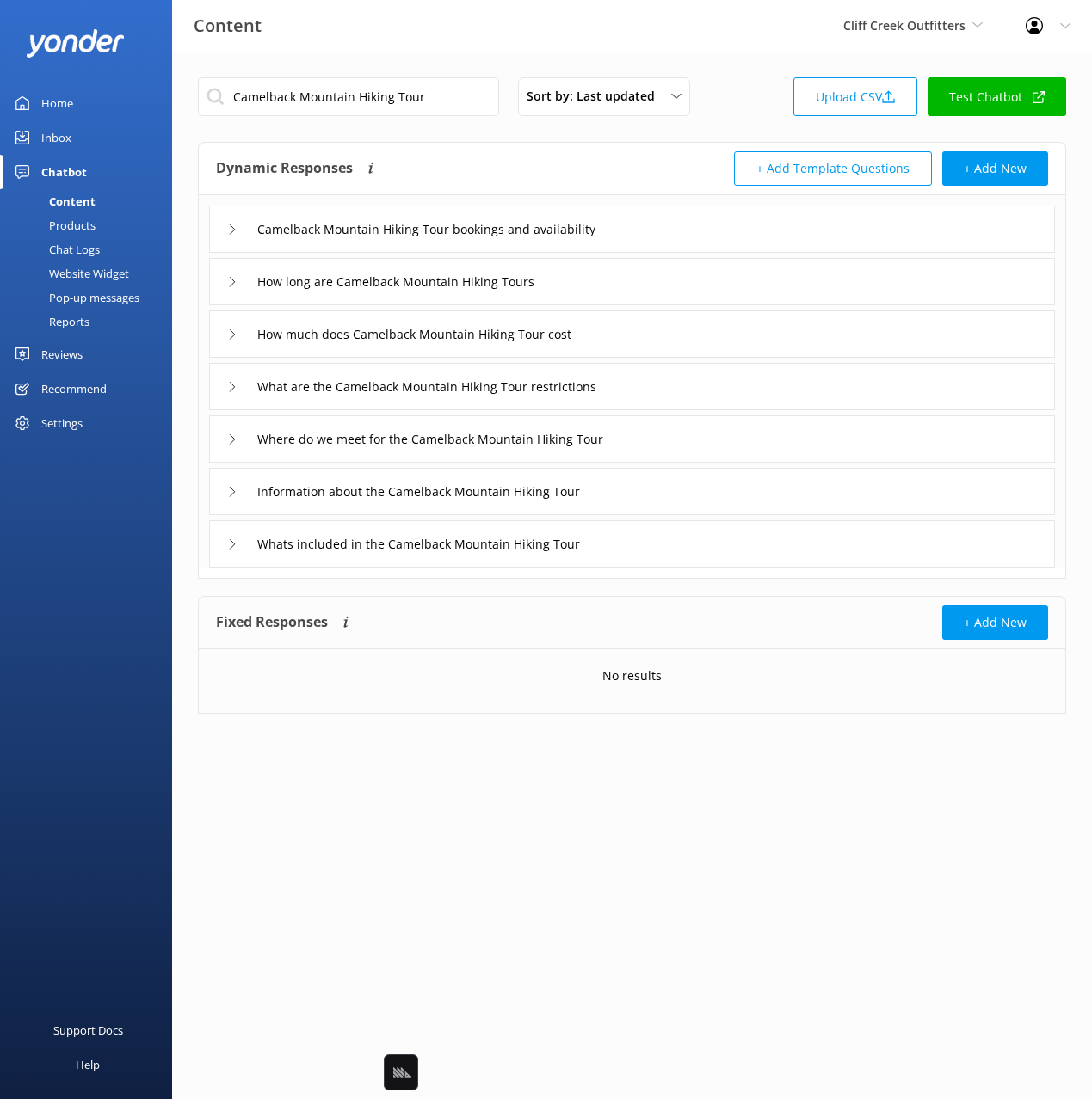
click at [492, 178] on div "Dynamic Responses Dynamic responses rely on the Large Language Model to create …" at bounding box center [424, 169] width 416 height 35
drag, startPoint x: 666, startPoint y: 234, endPoint x: 668, endPoint y: 247, distance: 13.2
click at [667, 237] on div "Camelback Mountain Hiking Tour bookings and availability" at bounding box center [632, 229] width 846 height 48
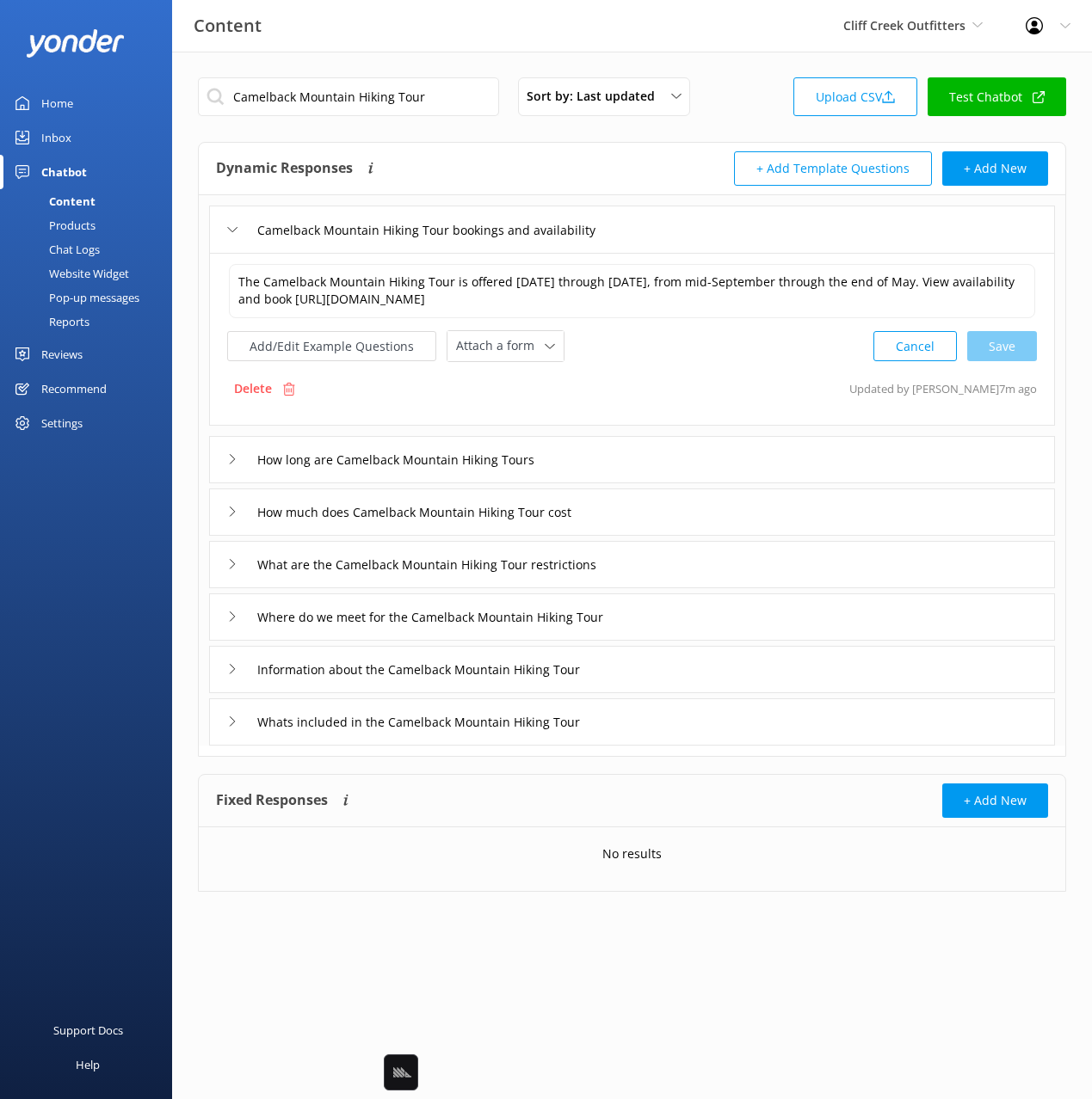
click at [490, 324] on div "The Camelback Mountain Hiking Tour is offered Monday through Saturday, from mid…" at bounding box center [631, 312] width 809 height 100
drag, startPoint x: 496, startPoint y: 341, endPoint x: 570, endPoint y: 421, distance: 109.0
click at [498, 340] on span "Attach a form" at bounding box center [499, 345] width 88 height 19
click at [557, 421] on link "Check availability" at bounding box center [524, 418] width 153 height 35
click at [656, 509] on div "How much does Camelback Mountain Hiking Tour cost" at bounding box center [632, 510] width 846 height 48
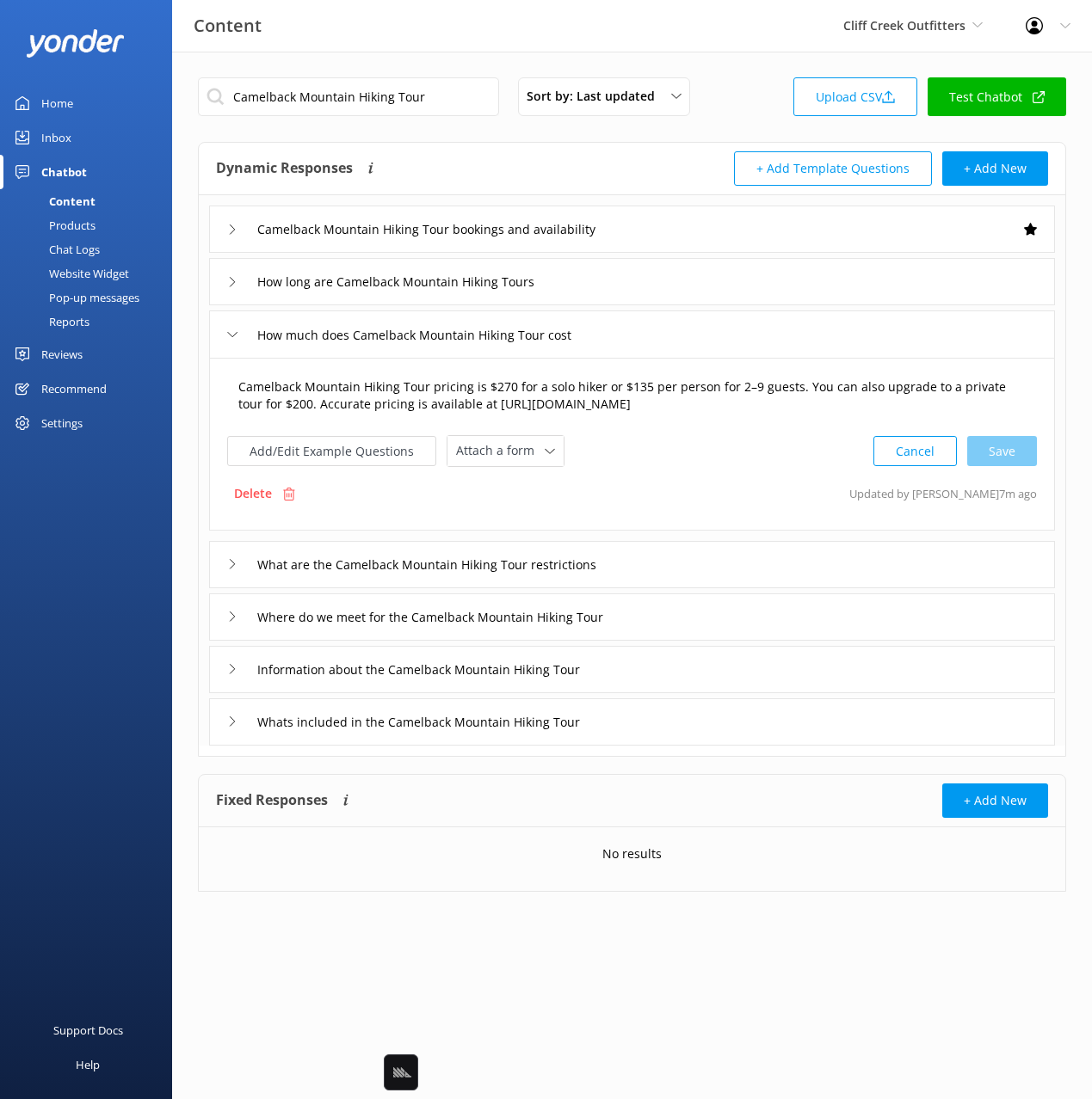
click at [514, 419] on textarea "Camelback Mountain Hiking Tour pricing is $270 for a solo hiker or $135 per per…" at bounding box center [632, 396] width 806 height 55
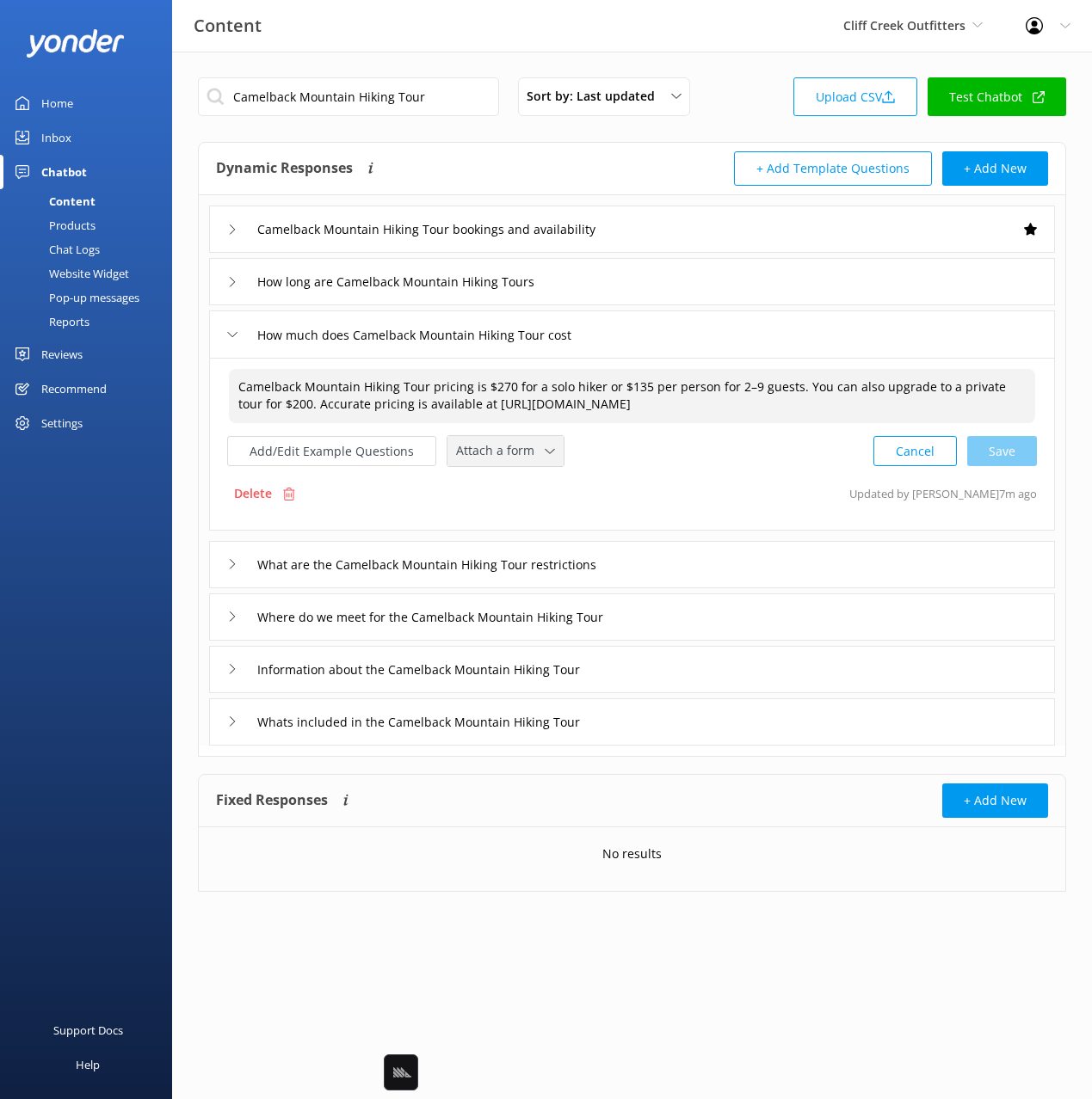
click at [523, 444] on span "Attach a form" at bounding box center [499, 451] width 88 height 19
drag, startPoint x: 532, startPoint y: 512, endPoint x: 542, endPoint y: 516, distance: 10.8
click at [532, 512] on link "Check availability" at bounding box center [524, 523] width 153 height 35
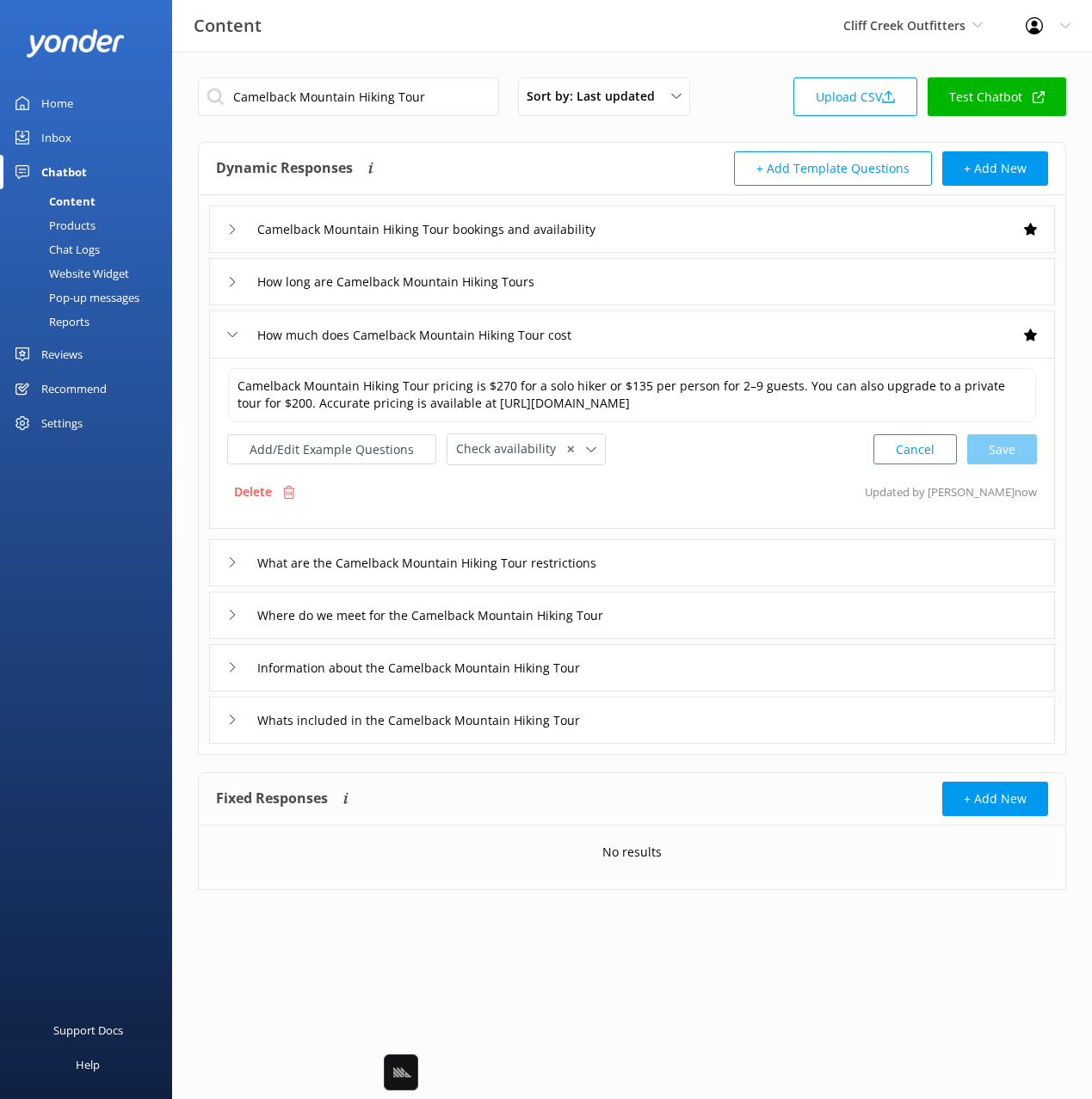
click at [619, 682] on div "Information about the Camelback Mountain Hiking Tour" at bounding box center [632, 668] width 846 height 48
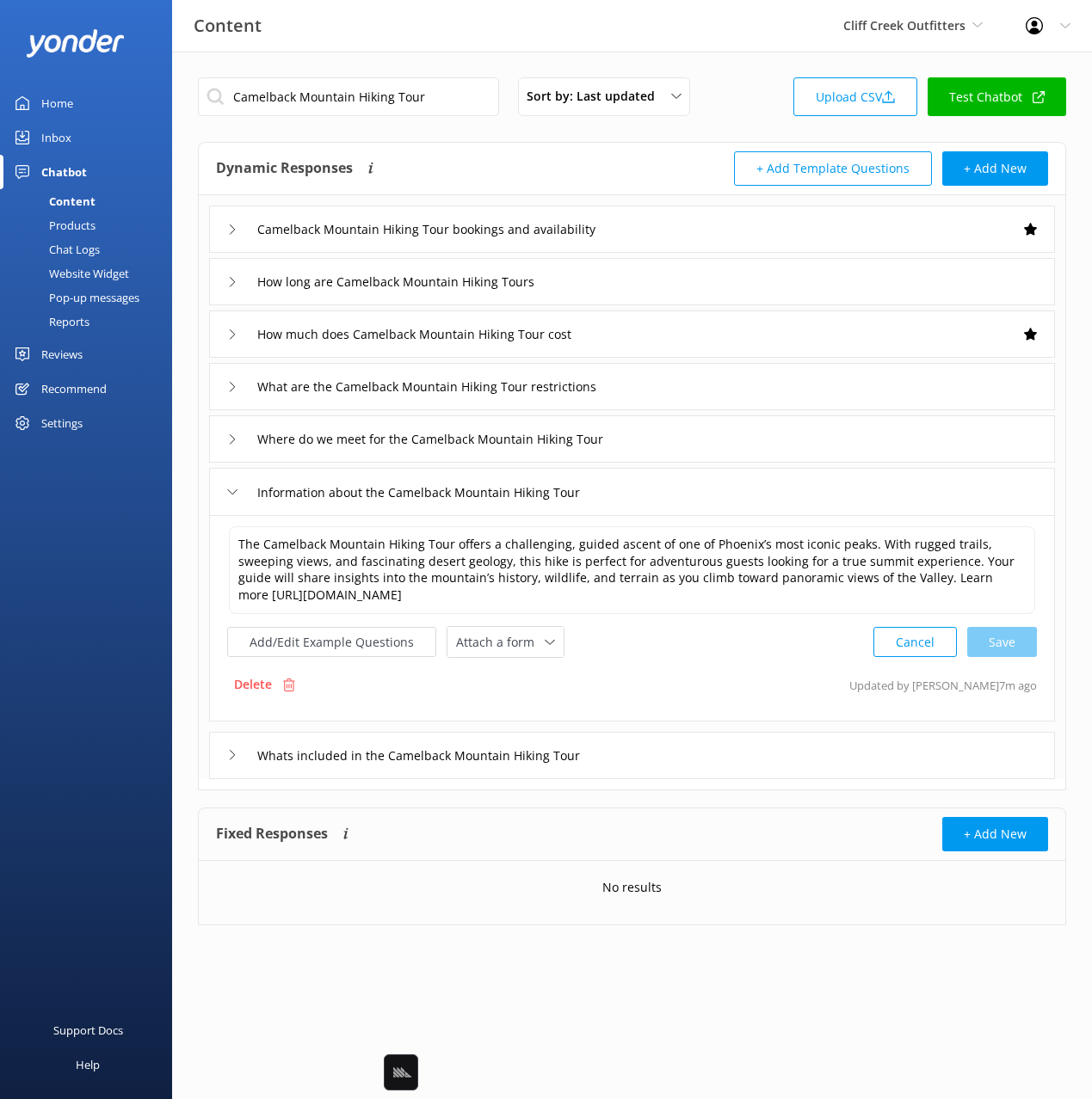
click at [514, 663] on div "The Camelback Mountain Hiking Tour offers a challenging, guided ascent of one o…" at bounding box center [632, 618] width 846 height 206
drag, startPoint x: 513, startPoint y: 641, endPoint x: 529, endPoint y: 680, distance: 42.2
click at [514, 642] on span "Attach a form" at bounding box center [499, 642] width 88 height 19
click at [530, 683] on div "Leave contact details" at bounding box center [509, 678] width 105 height 17
click at [560, 640] on div "Add/Edit Example Questions Leave contact details Loading.. Leave contact detail…" at bounding box center [419, 640] width 383 height 32
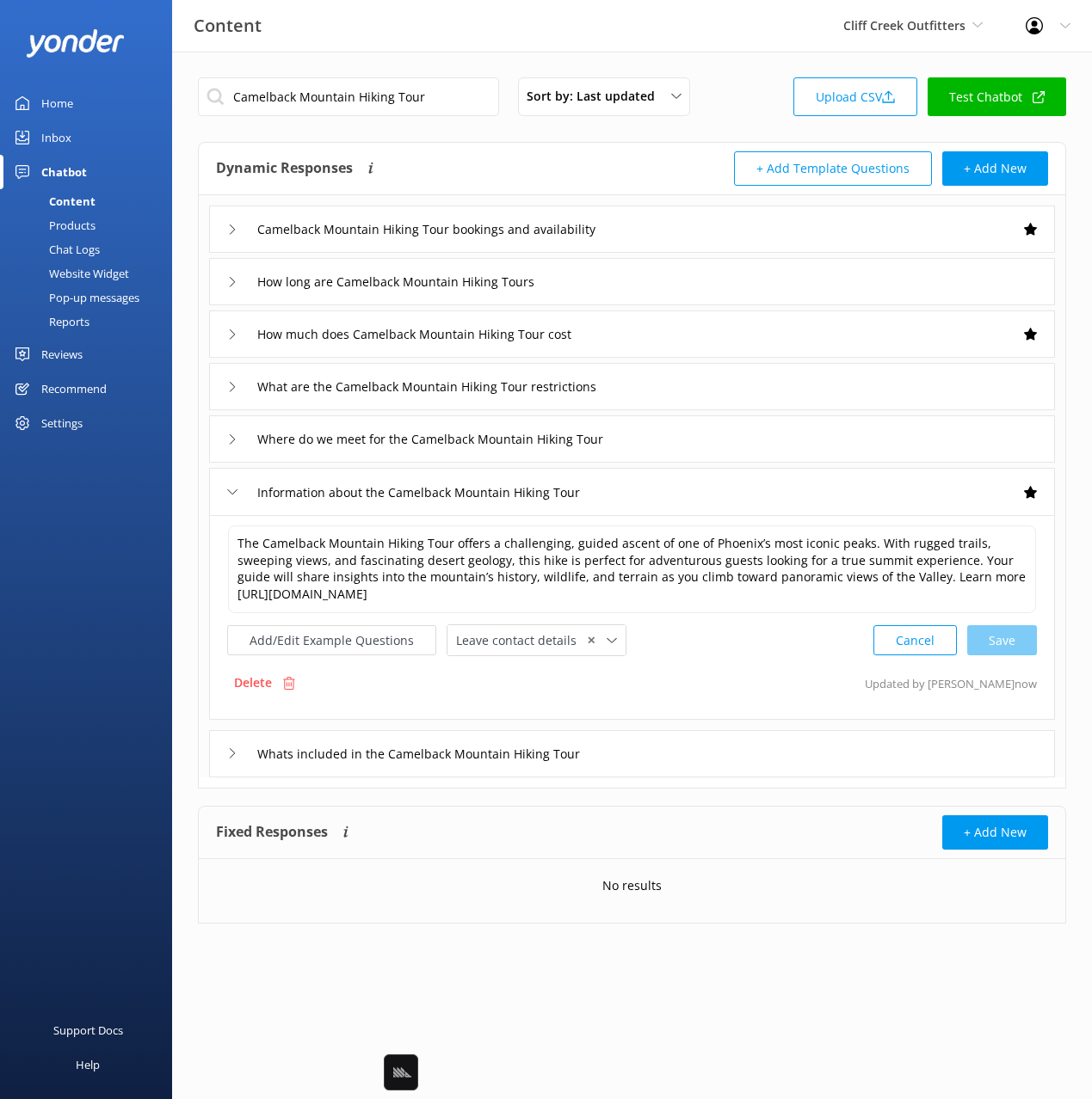
click at [587, 641] on span "✕" at bounding box center [591, 640] width 9 height 16
click at [657, 757] on div "Whats included in the Camelback Mountain Hiking Tour" at bounding box center [632, 755] width 846 height 48
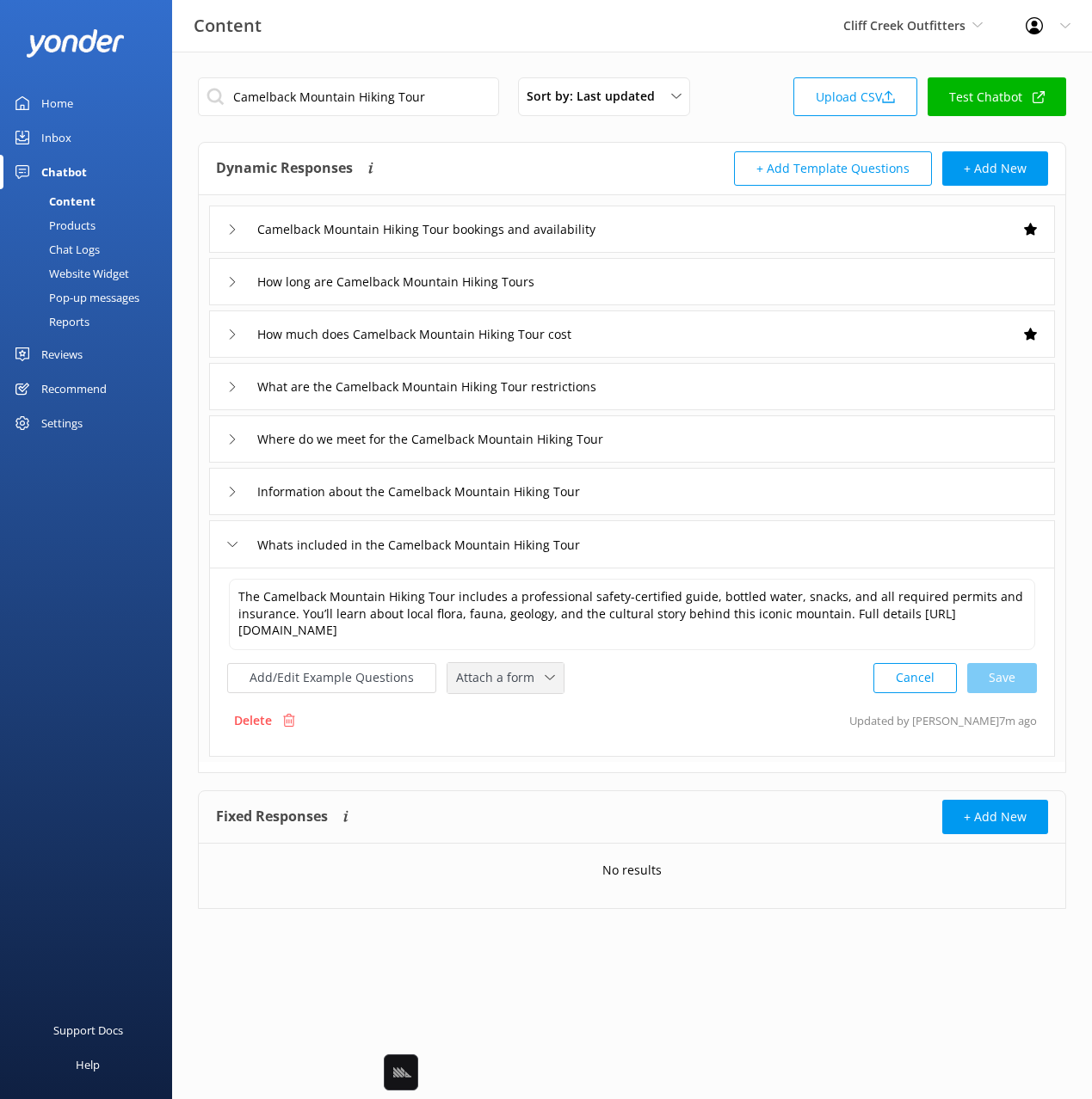
click at [524, 684] on span "Attach a form" at bounding box center [499, 677] width 88 height 19
drag, startPoint x: 539, startPoint y: 752, endPoint x: 555, endPoint y: 743, distance: 18.4
click at [539, 752] on link "Check availability" at bounding box center [524, 749] width 153 height 35
click at [662, 536] on div "Whats included in the Camelback Mountain Hiking Tour" at bounding box center [632, 544] width 846 height 48
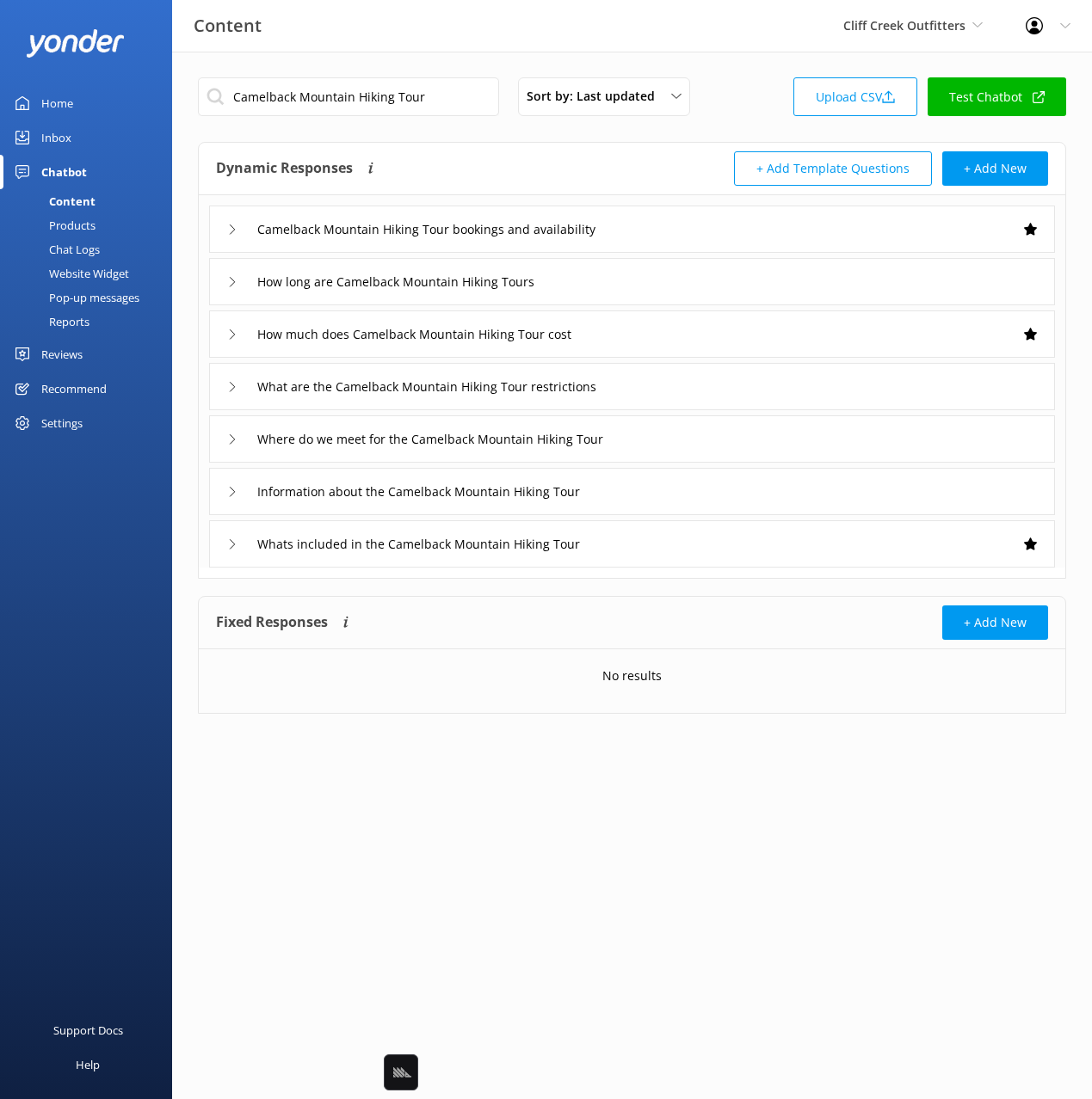
drag, startPoint x: 658, startPoint y: 487, endPoint x: 650, endPoint y: 507, distance: 21.5
click at [657, 487] on div "Information about the Camelback Mountain Hiking Tour" at bounding box center [632, 491] width 846 height 48
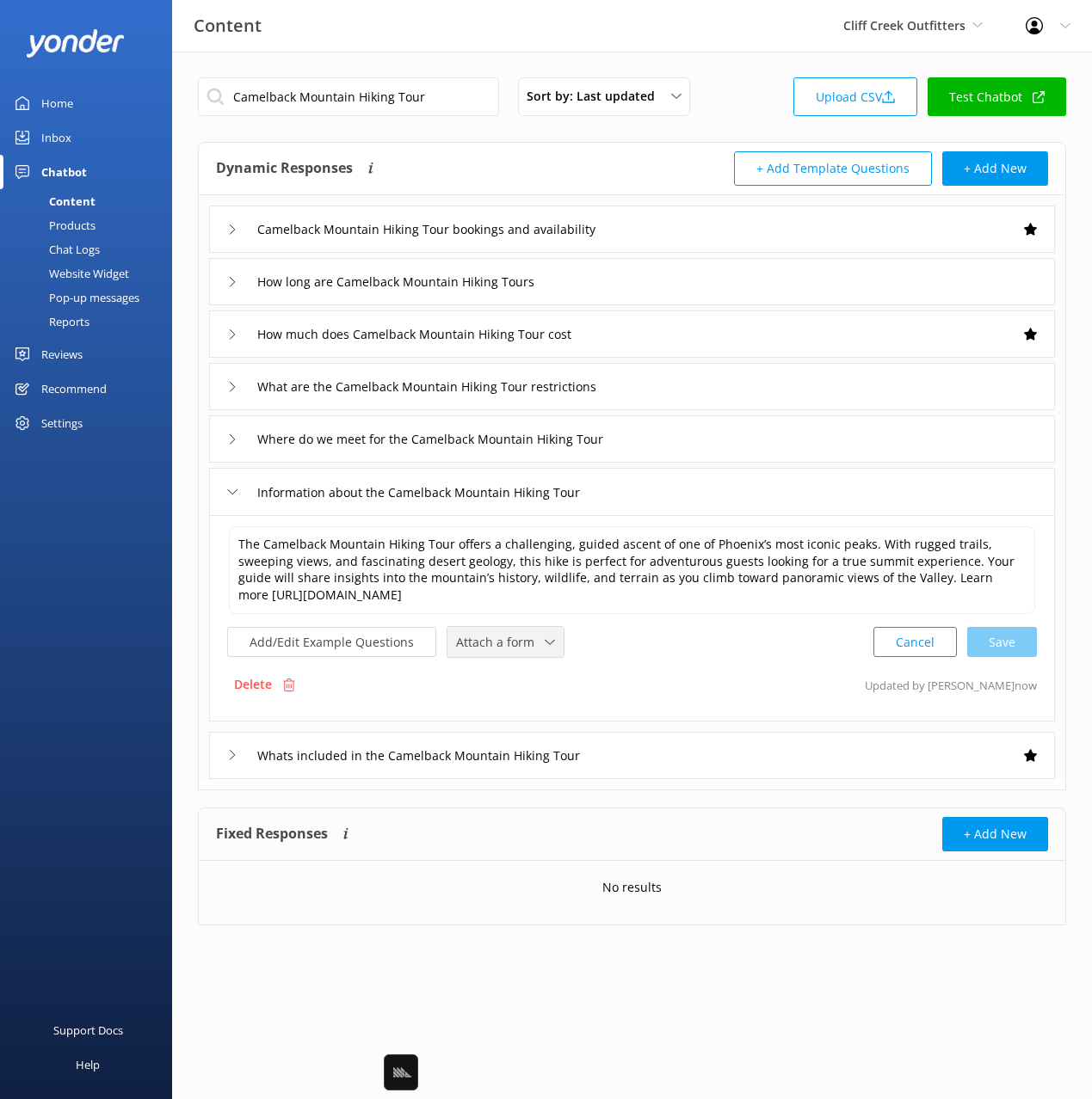
click at [512, 635] on span "Attach a form" at bounding box center [499, 642] width 88 height 19
click at [512, 708] on div "Check availability" at bounding box center [499, 714] width 85 height 17
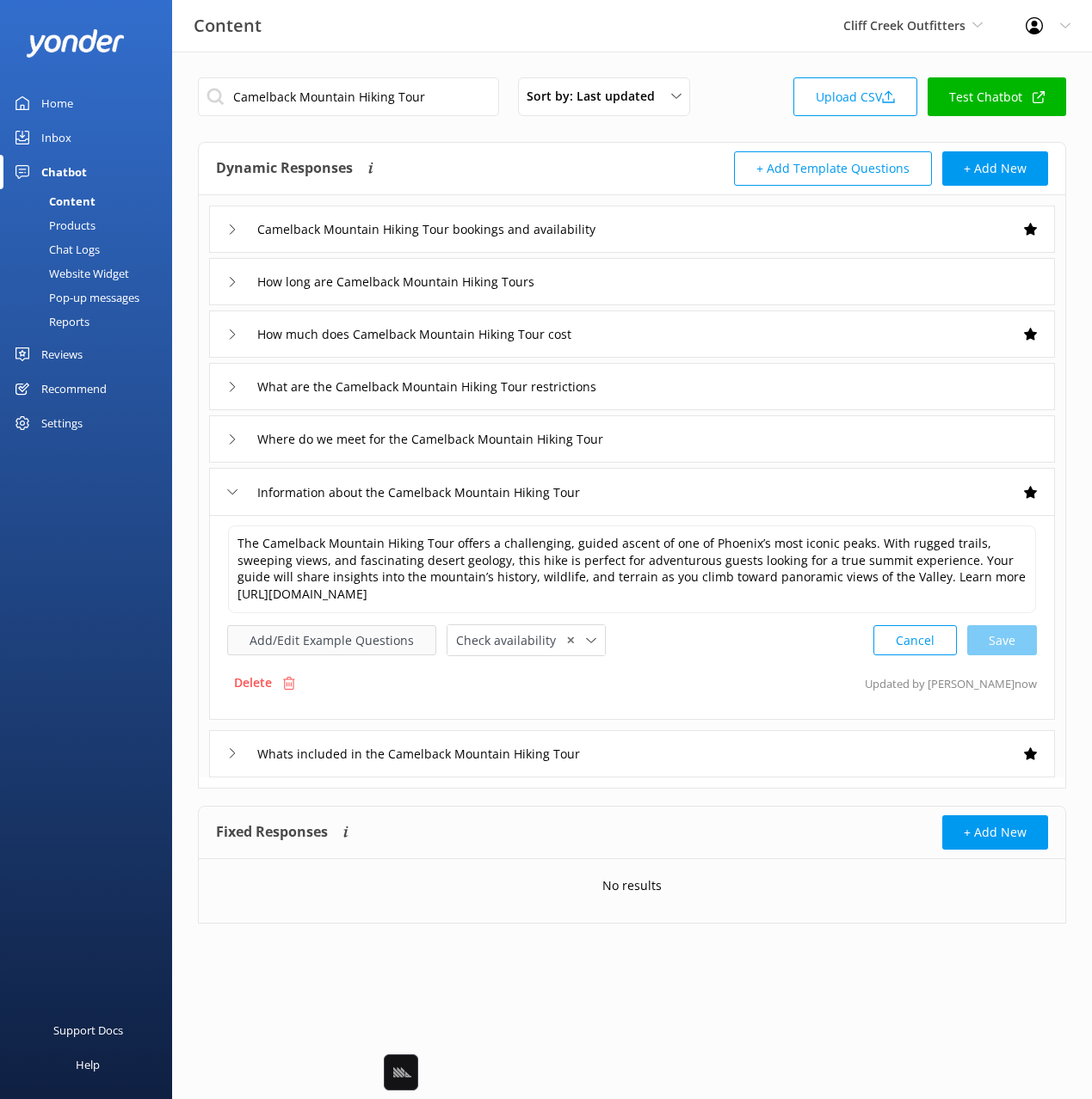
click at [359, 648] on button "Add/Edit Example Questions" at bounding box center [332, 640] width 209 height 30
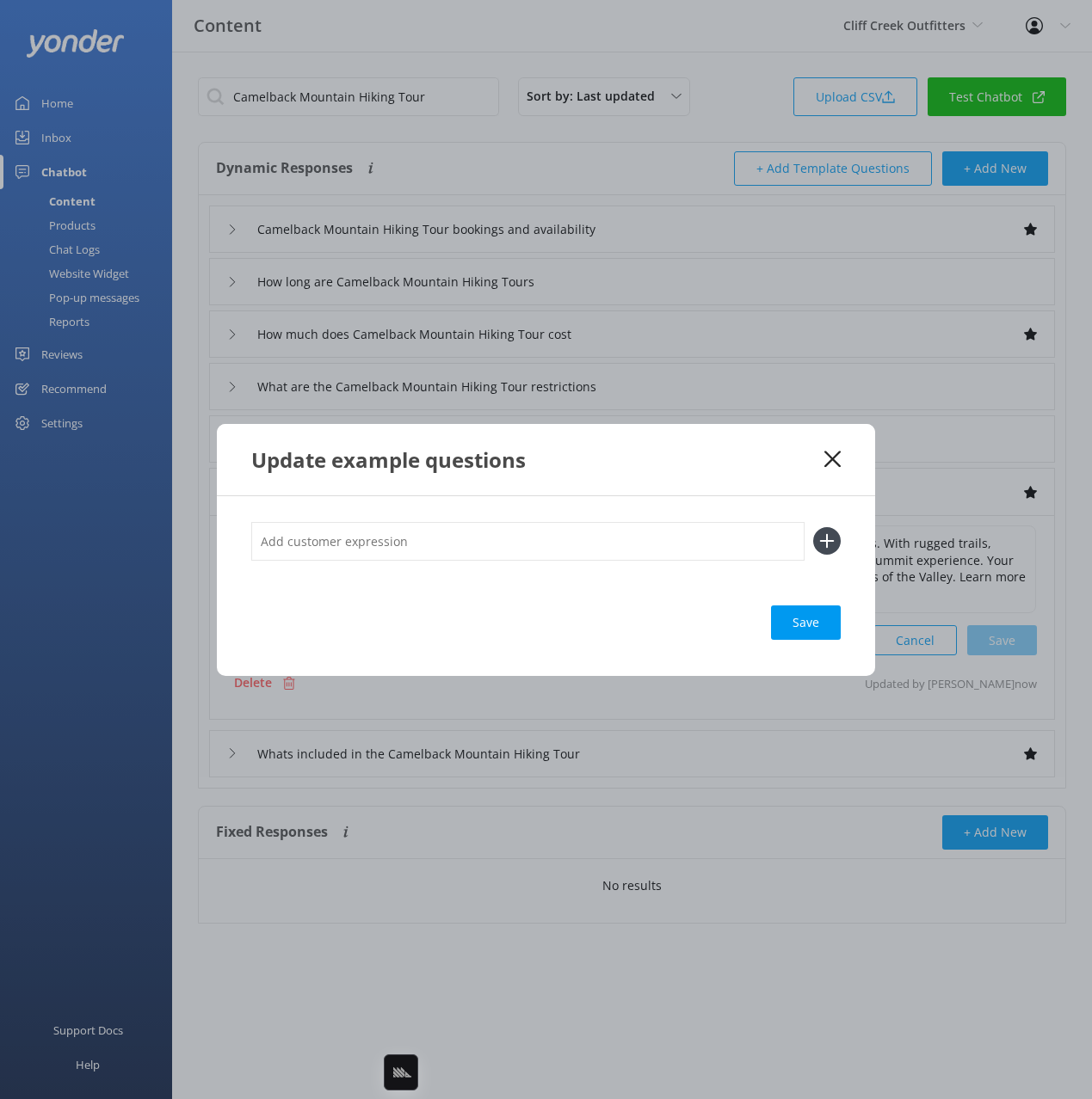
click at [571, 541] on input "text" at bounding box center [527, 541] width 553 height 39
paste input "Camelback Cholla Hiking Tour"
type input "what is the Camelback Cholla Hiking Tour"
click at [822, 540] on icon at bounding box center [827, 541] width 28 height 28
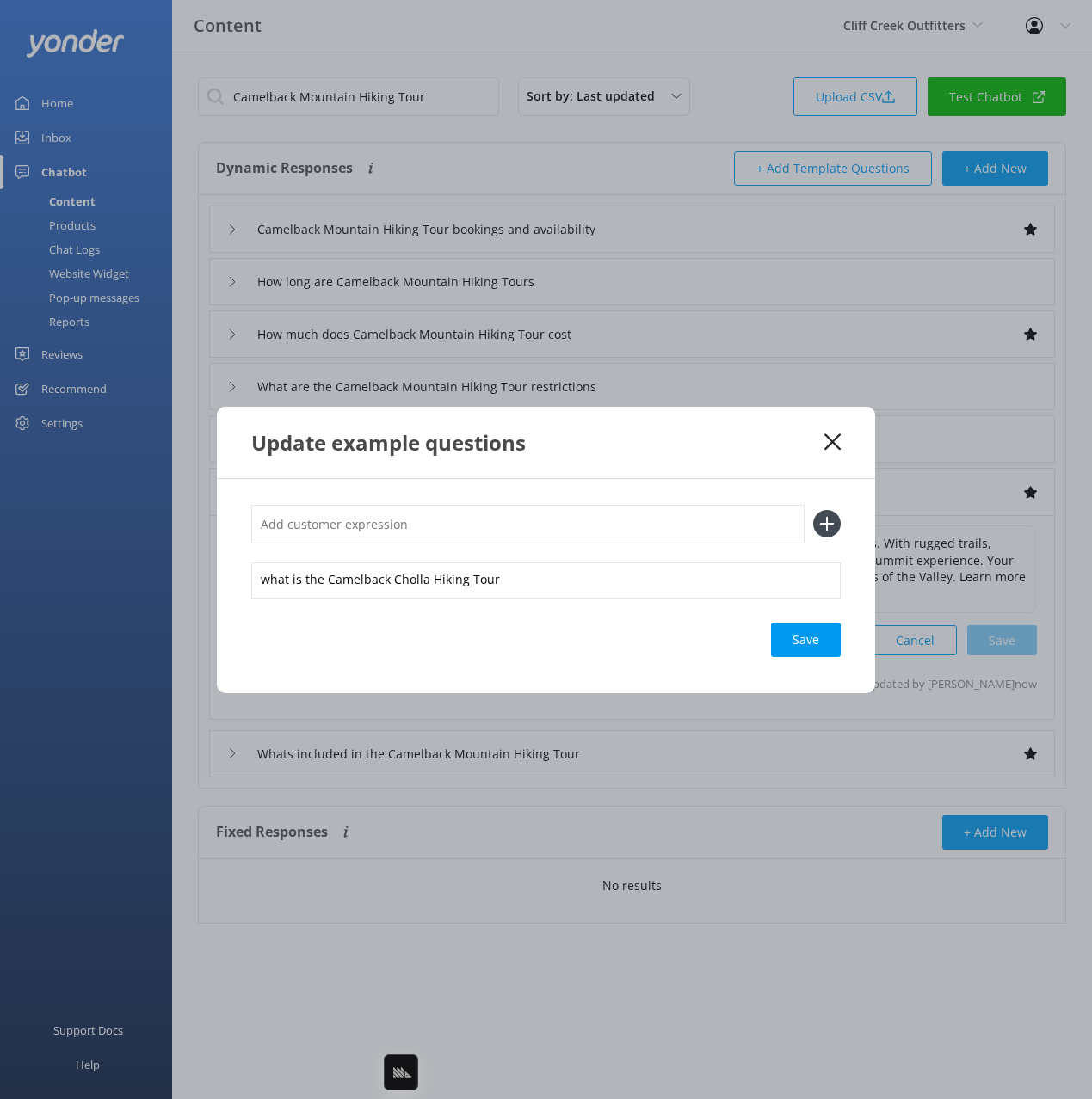
drag, startPoint x: 813, startPoint y: 655, endPoint x: 816, endPoint y: 643, distance: 12.4
click at [815, 648] on div "Save" at bounding box center [805, 639] width 69 height 35
click at [829, 442] on icon at bounding box center [832, 442] width 16 height 17
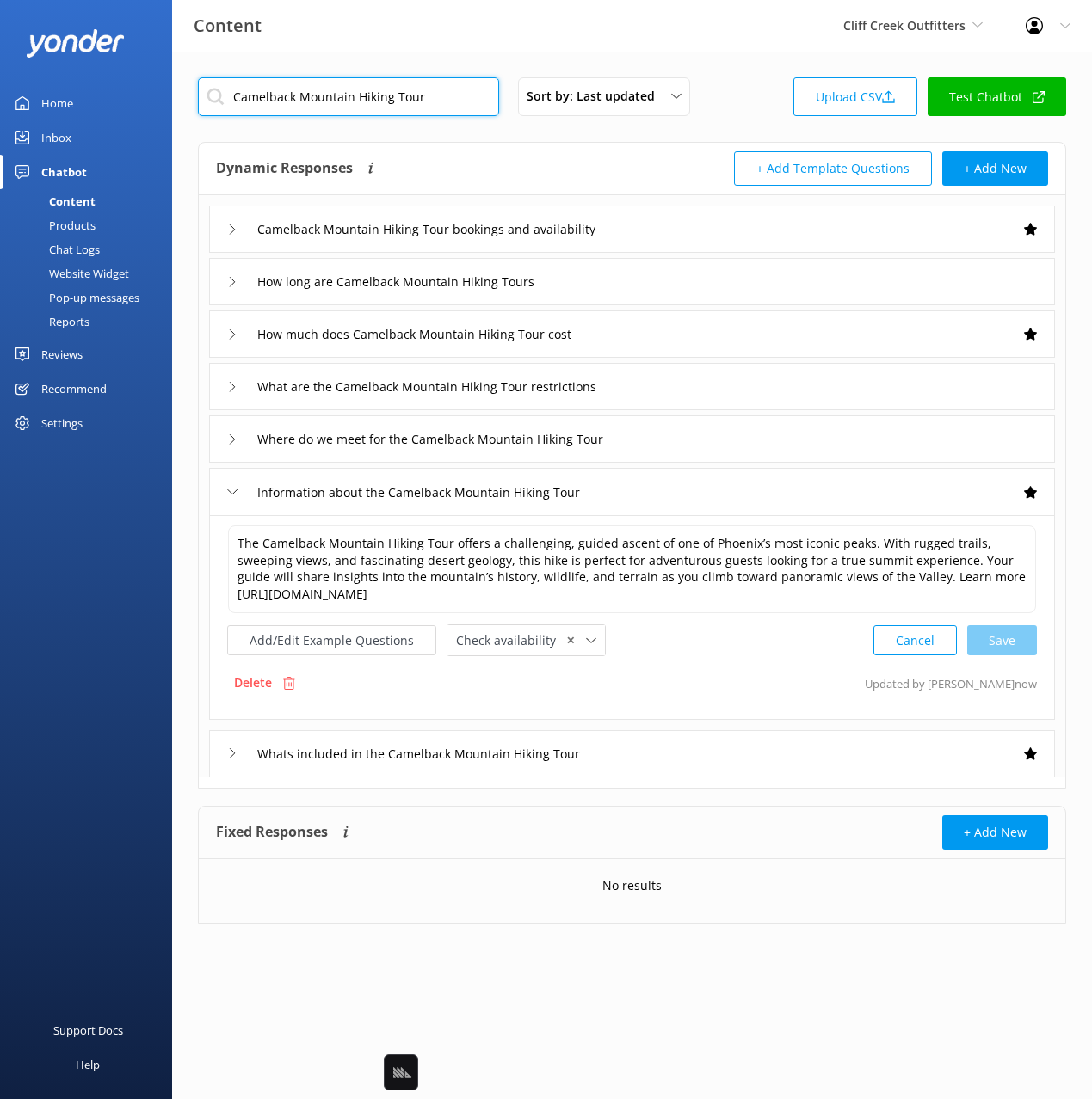
click at [459, 84] on input "Camelback Mountain Hiking Tour" at bounding box center [347, 96] width 301 height 39
paste input "Mormon Trail to Fat Man's Pass Hiking Tour"
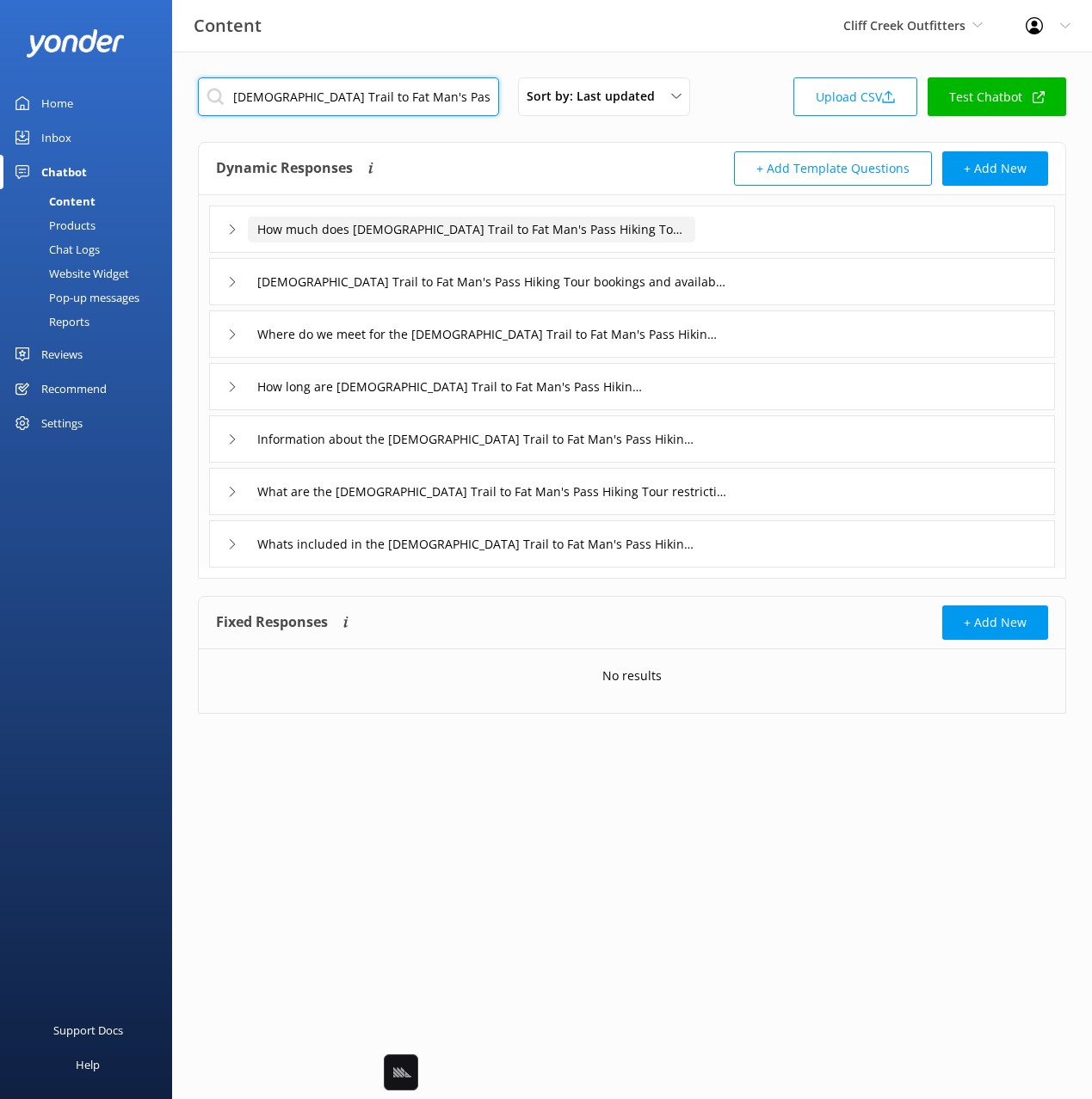
type input "Mormon Trail to Fat Man's Pass Hiking Tour"
click at [696, 236] on div "How much does Mormon Trail to Fat Man's Pass Hiking Tour cost" at bounding box center [632, 229] width 846 height 48
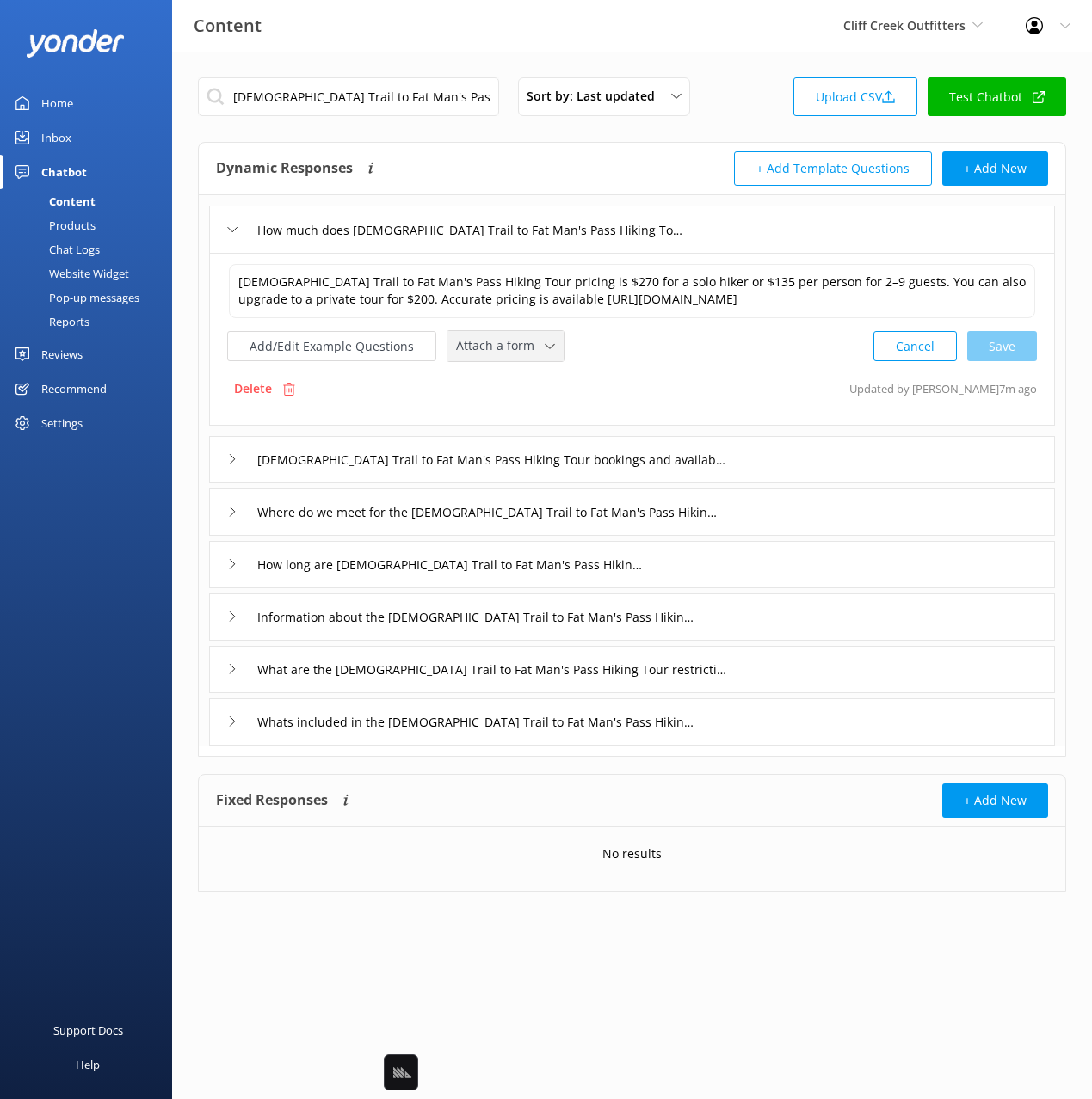
drag, startPoint x: 487, startPoint y: 339, endPoint x: 515, endPoint y: 395, distance: 62.6
click at [490, 340] on span "Attach a form" at bounding box center [499, 345] width 88 height 19
click at [511, 416] on div "Check availability" at bounding box center [499, 417] width 85 height 17
click at [735, 456] on input "Mormon Trail to Fat Man's Pass Hiking Tour bookings and availability" at bounding box center [492, 458] width 488 height 26
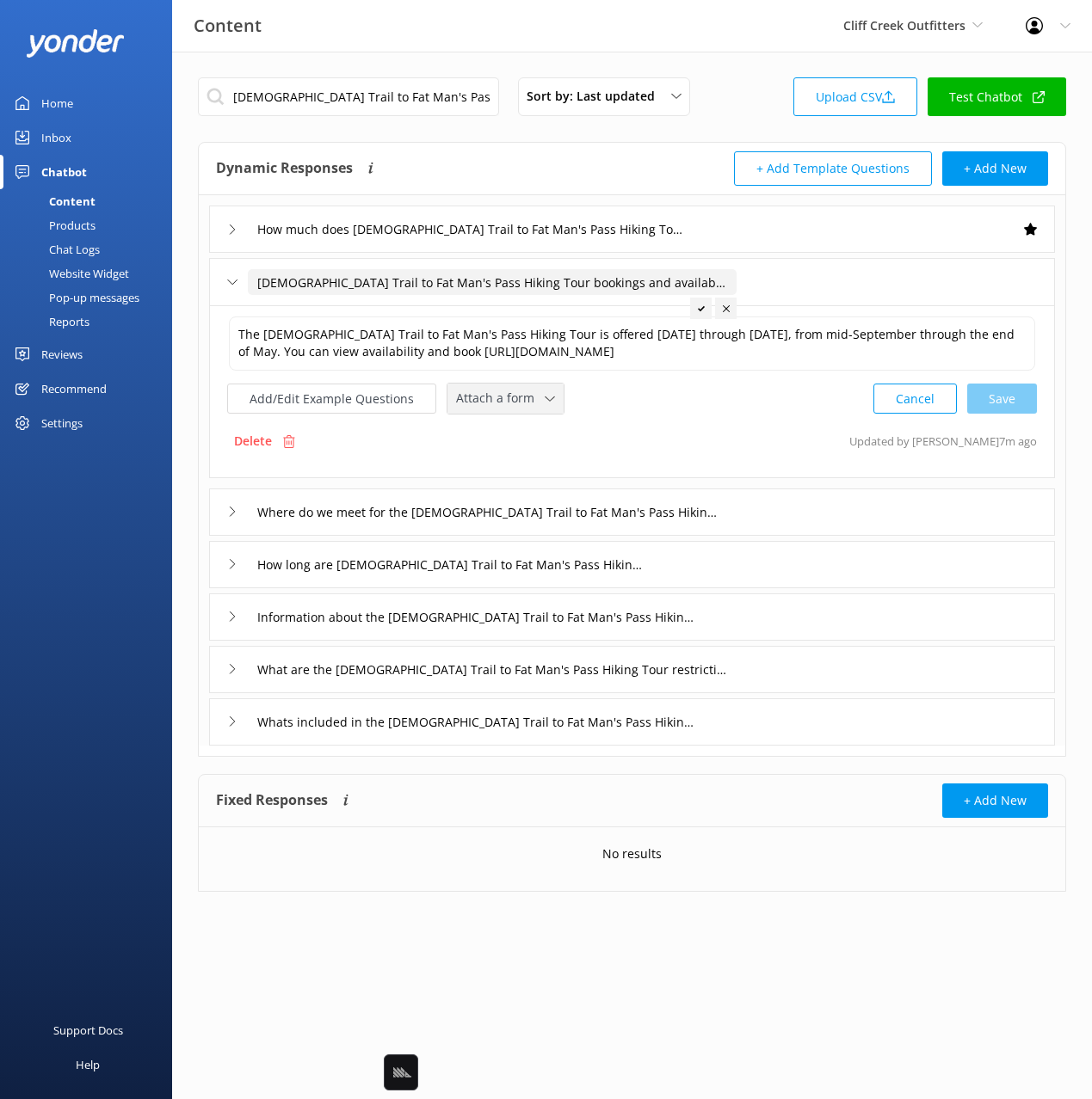
drag, startPoint x: 507, startPoint y: 405, endPoint x: 532, endPoint y: 473, distance: 72.4
click at [507, 405] on span "Attach a form" at bounding box center [499, 398] width 88 height 19
drag, startPoint x: 531, startPoint y: 472, endPoint x: 564, endPoint y: 477, distance: 33.4
click at [531, 472] on div "Check availability" at bounding box center [499, 470] width 85 height 17
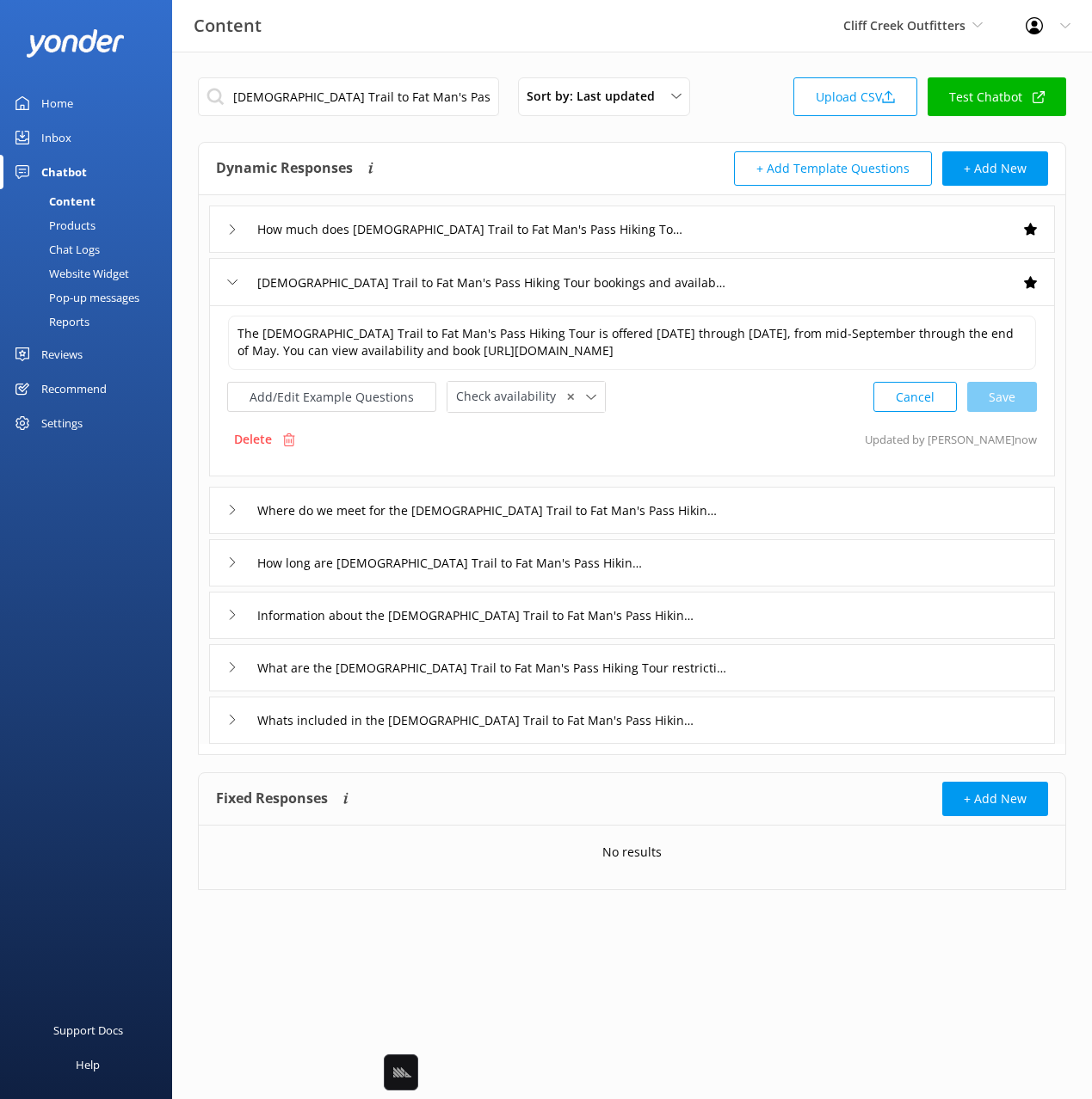
drag, startPoint x: 750, startPoint y: 624, endPoint x: 737, endPoint y: 622, distance: 13.2
click at [737, 622] on div "Information about the Mormon Trail to Fat Man's Pass Hiking Tour" at bounding box center [632, 616] width 846 height 48
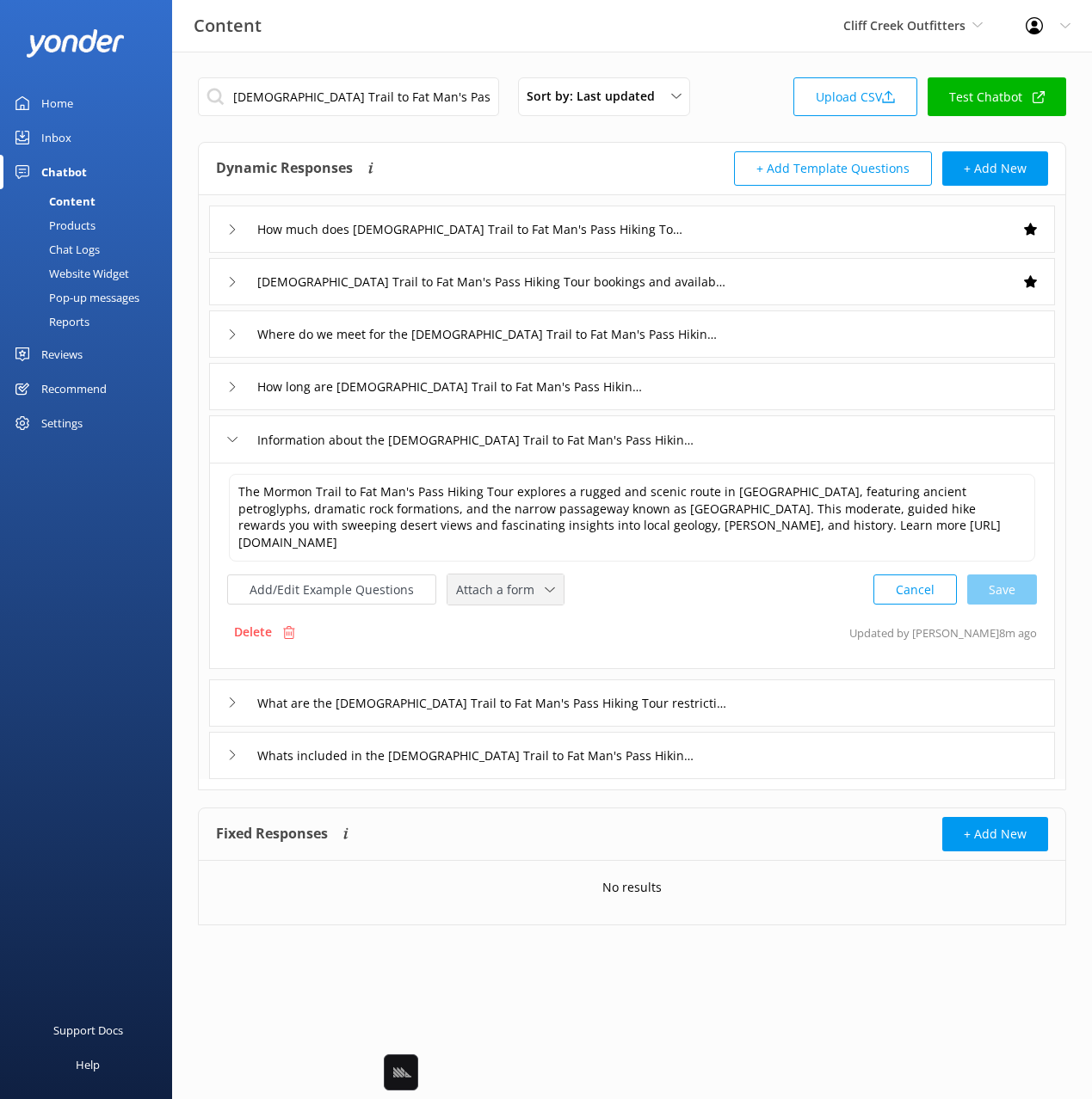
click at [504, 581] on span "Attach a form" at bounding box center [499, 590] width 88 height 19
click at [536, 653] on div "Check availability" at bounding box center [499, 661] width 85 height 17
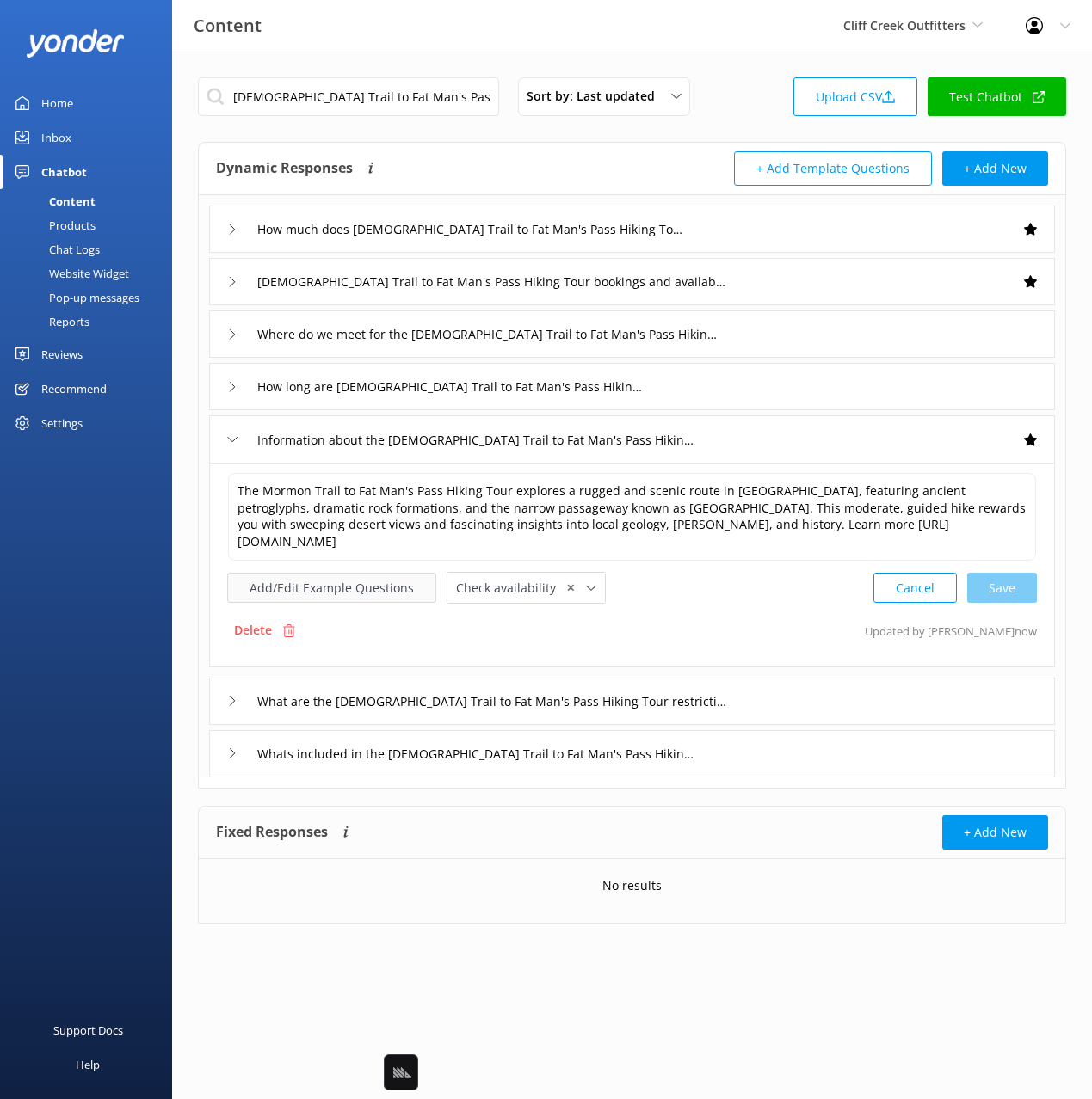
click at [344, 574] on button "Add/Edit Example Questions" at bounding box center [332, 588] width 209 height 30
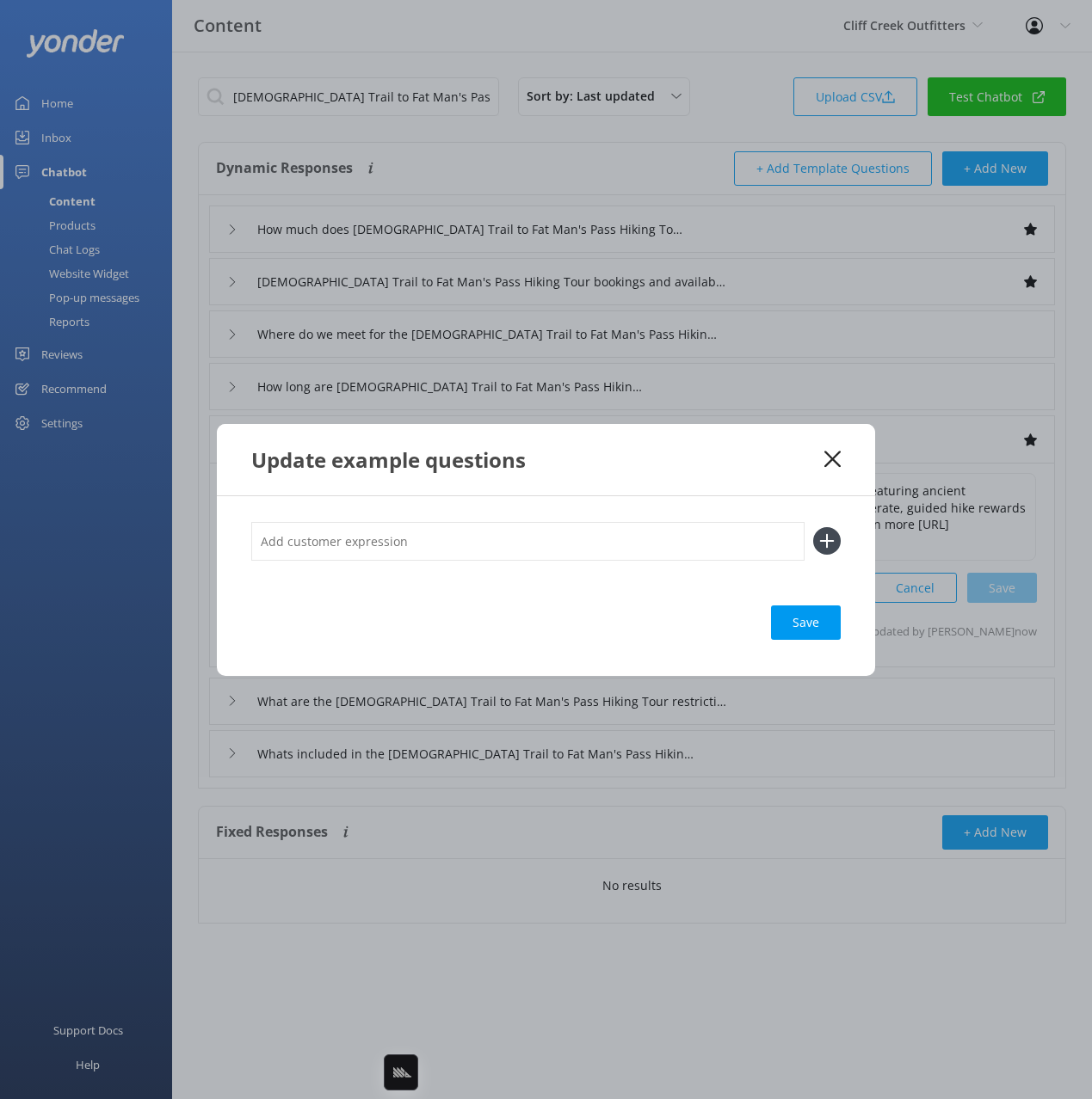
click at [625, 541] on input "text" at bounding box center [527, 541] width 553 height 39
paste input "Mormon Trail Hiking Tour"
type input "what is the Mormon Trail Hiking Tour"
click at [813, 527] on button at bounding box center [827, 541] width 28 height 28
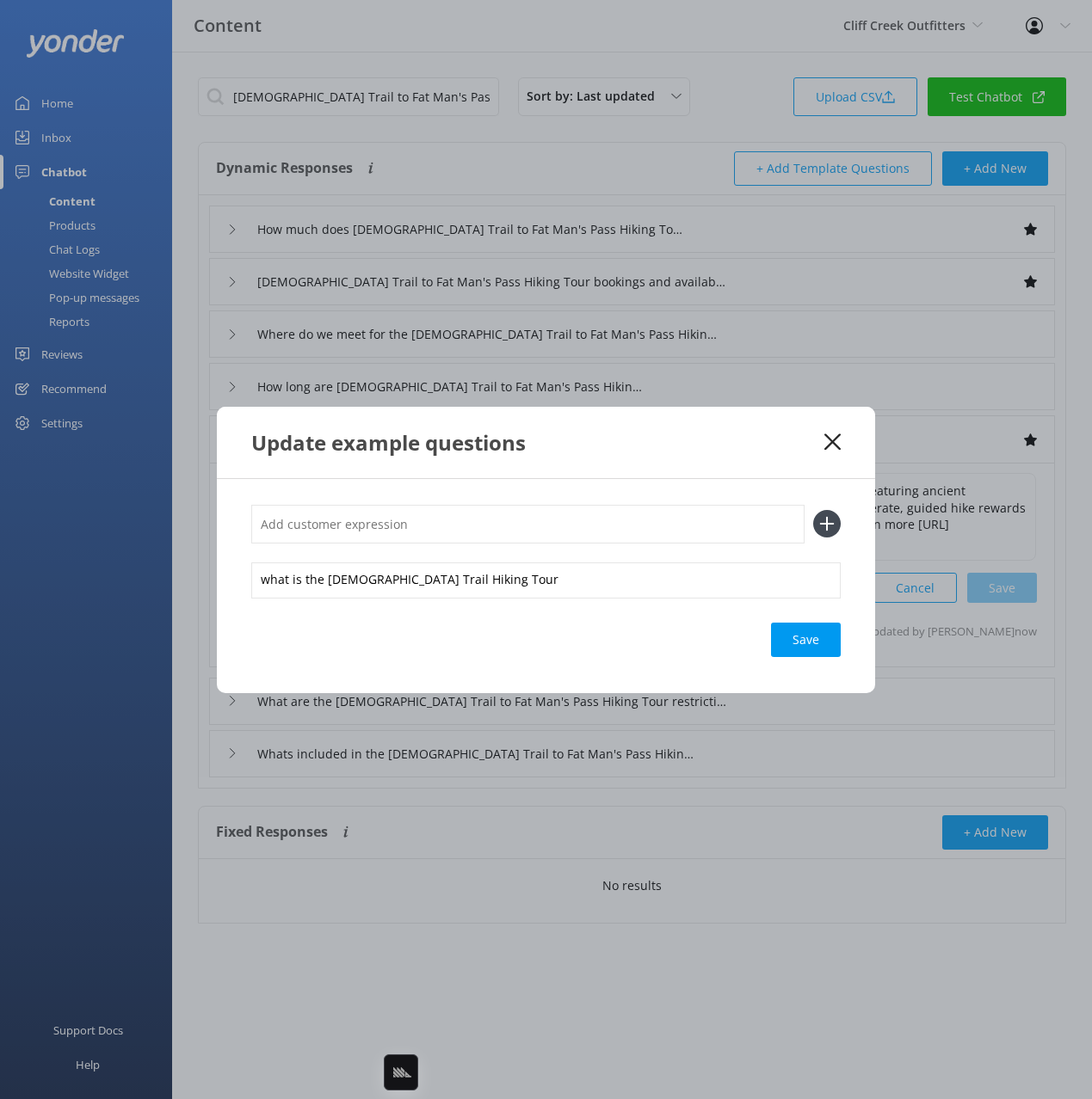
drag, startPoint x: 816, startPoint y: 638, endPoint x: 817, endPoint y: 607, distance: 31.0
click at [816, 636] on div "Save" at bounding box center [805, 639] width 69 height 35
drag, startPoint x: 749, startPoint y: 465, endPoint x: 851, endPoint y: 444, distance: 104.1
click at [749, 465] on div "Update example questions" at bounding box center [545, 443] width 658 height 71
click at [829, 437] on icon at bounding box center [832, 442] width 16 height 17
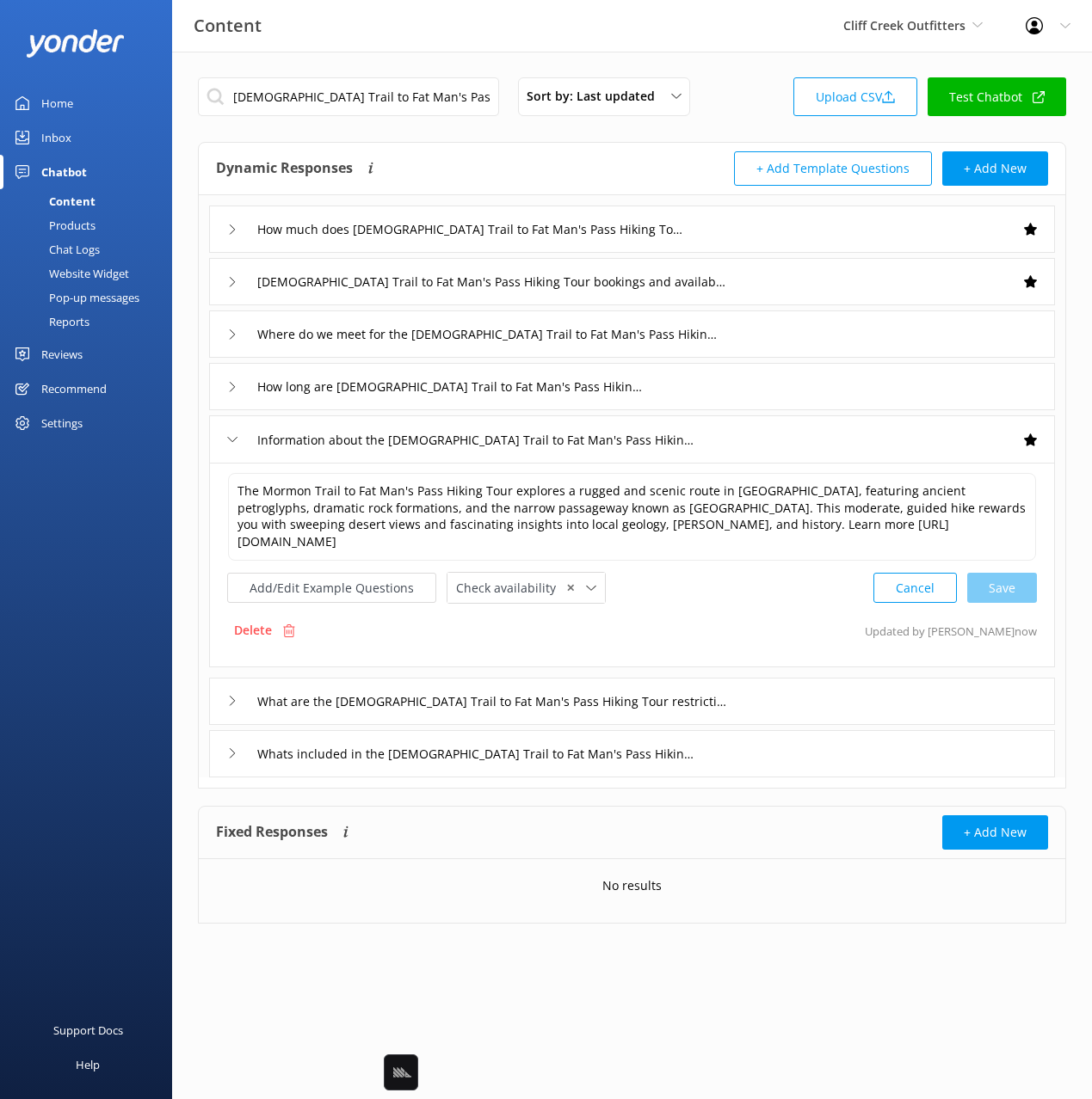
click at [738, 738] on div "Whats included in the Mormon Trail to Fat Man's Pass Hiking Tour" at bounding box center [632, 755] width 846 height 48
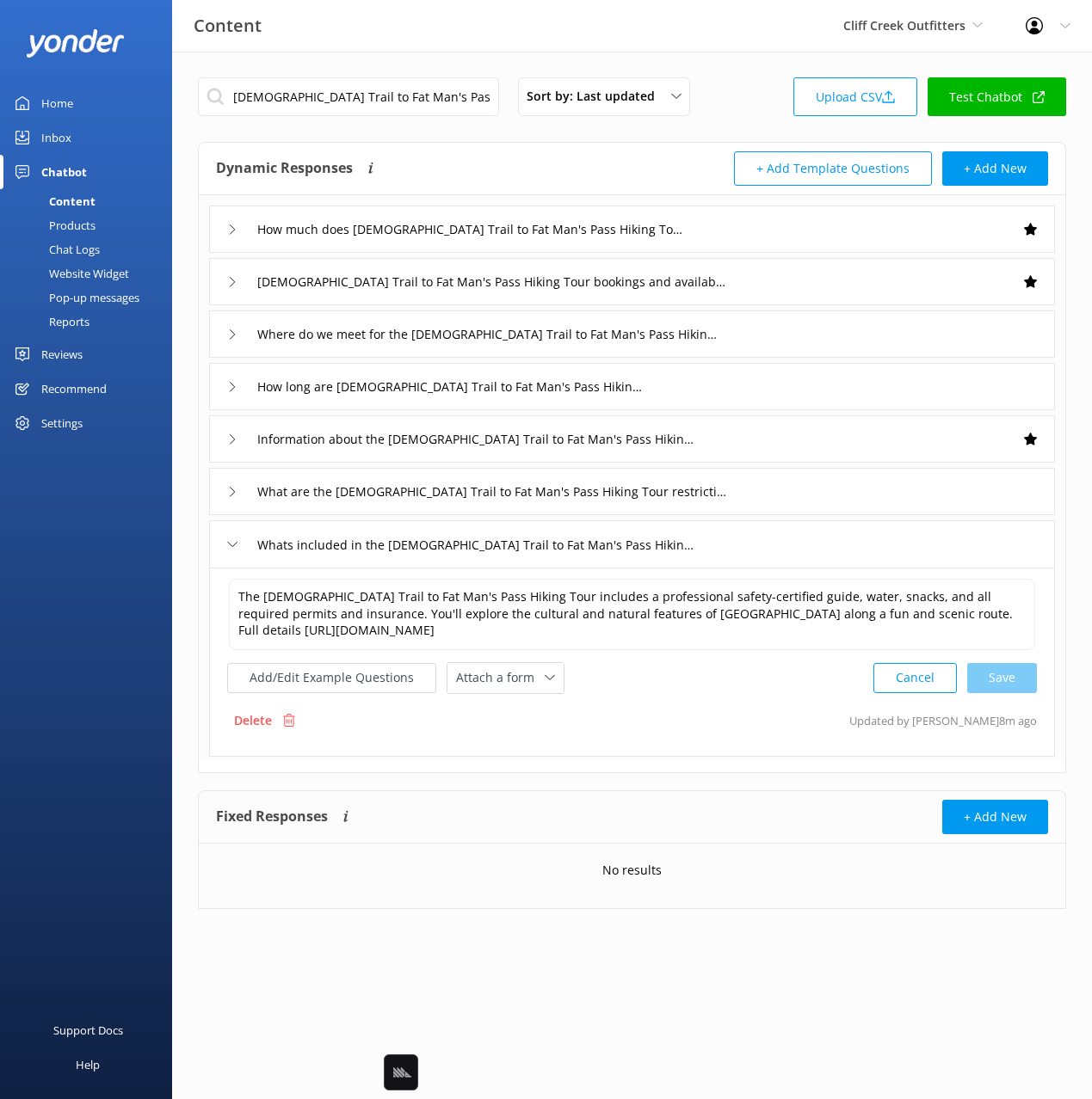
drag, startPoint x: 516, startPoint y: 705, endPoint x: 527, endPoint y: 715, distance: 14.9
click at [516, 706] on div "Delete Updated by Mikayla 8m ago" at bounding box center [631, 721] width 809 height 33
drag, startPoint x: 507, startPoint y: 682, endPoint x: 534, endPoint y: 738, distance: 62.2
click at [507, 682] on span "Attach a form" at bounding box center [499, 677] width 88 height 19
drag, startPoint x: 535, startPoint y: 751, endPoint x: 890, endPoint y: 673, distance: 363.5
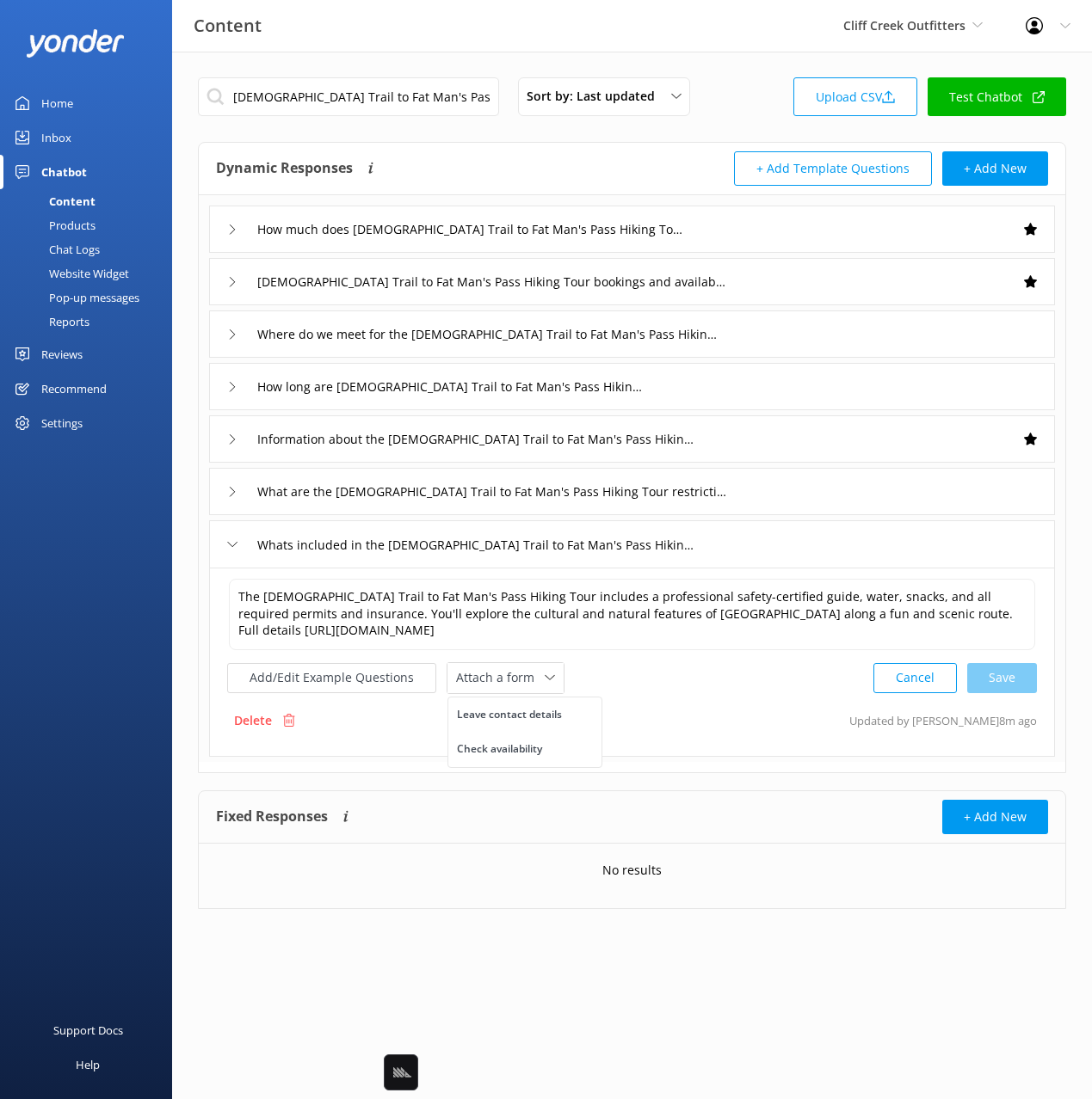
click at [535, 750] on div "Check availability" at bounding box center [499, 749] width 85 height 17
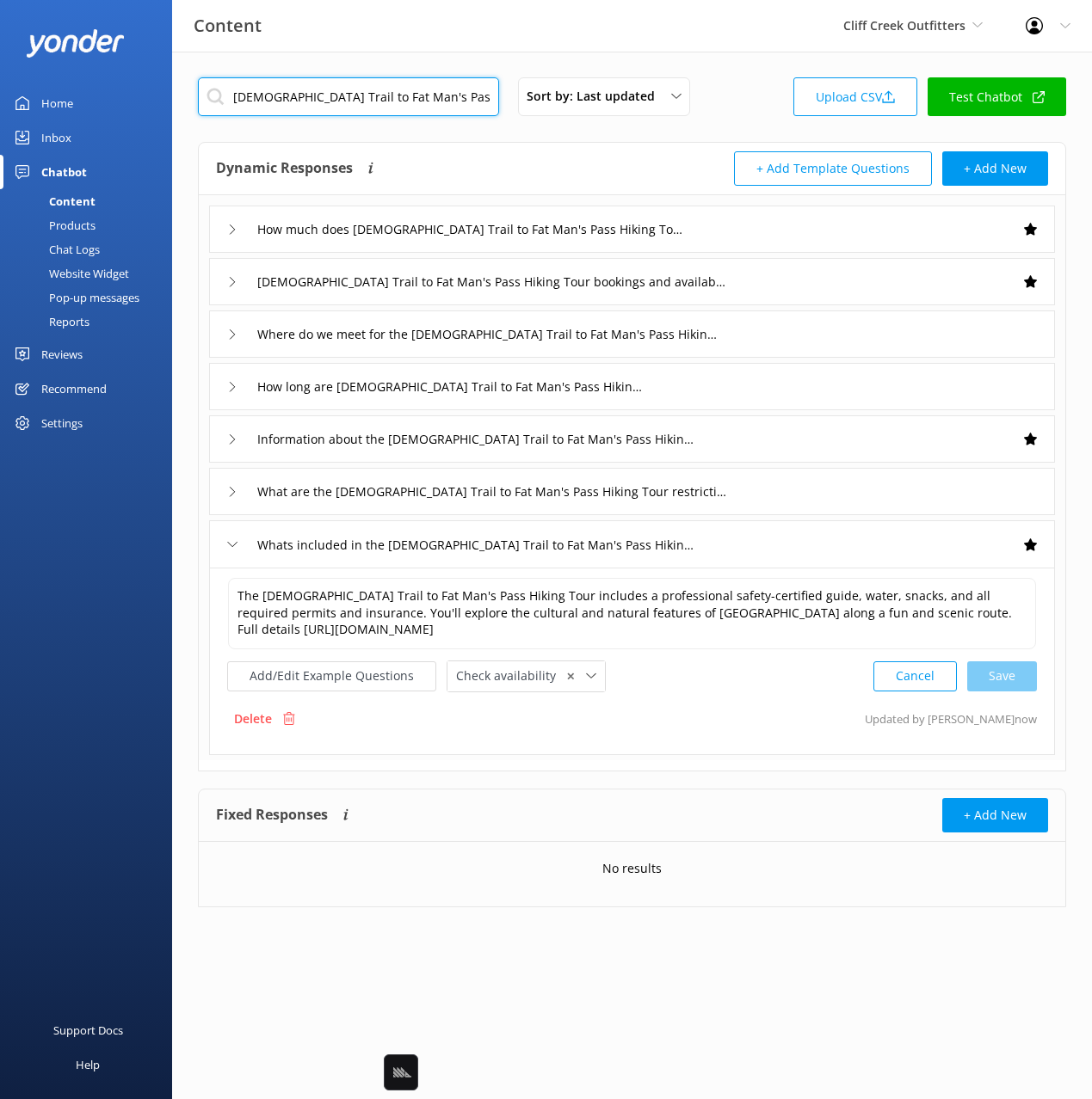
click at [437, 101] on input "Mormon Trail to Fat Man's Pass Hiking Tour" at bounding box center [347, 96] width 301 height 39
paste input "Piestewa Peak"
type input "Piestewa Peak Hiking Tour"
click at [717, 98] on div "Piestewa Peak Hiking Tour Sort by: Last updated Title Last updated Upload CSV T…" at bounding box center [631, 101] width 868 height 49
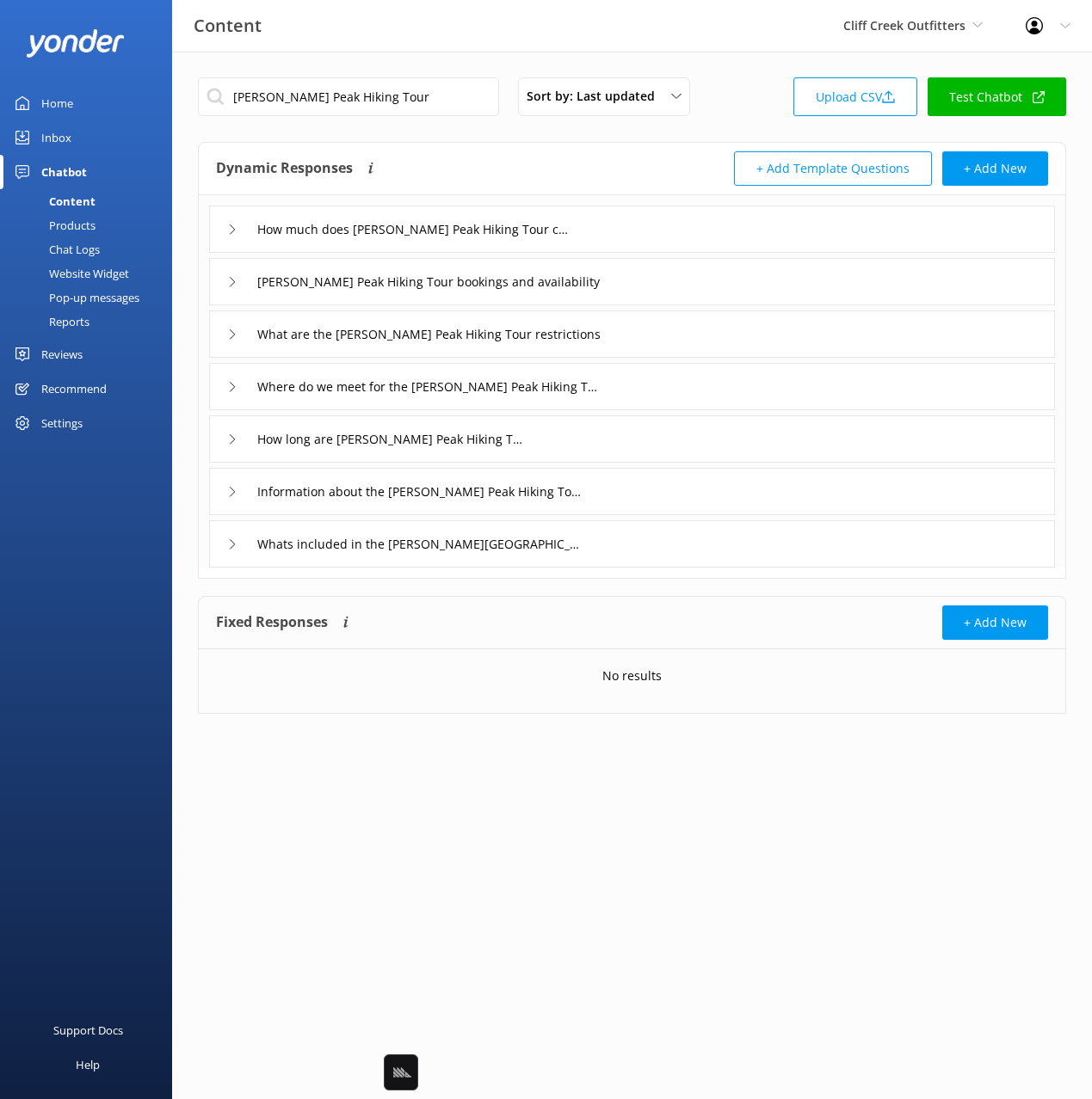
click at [600, 232] on div "How much does Piestewa Peak Hiking Tour cost" at bounding box center [632, 229] width 846 height 48
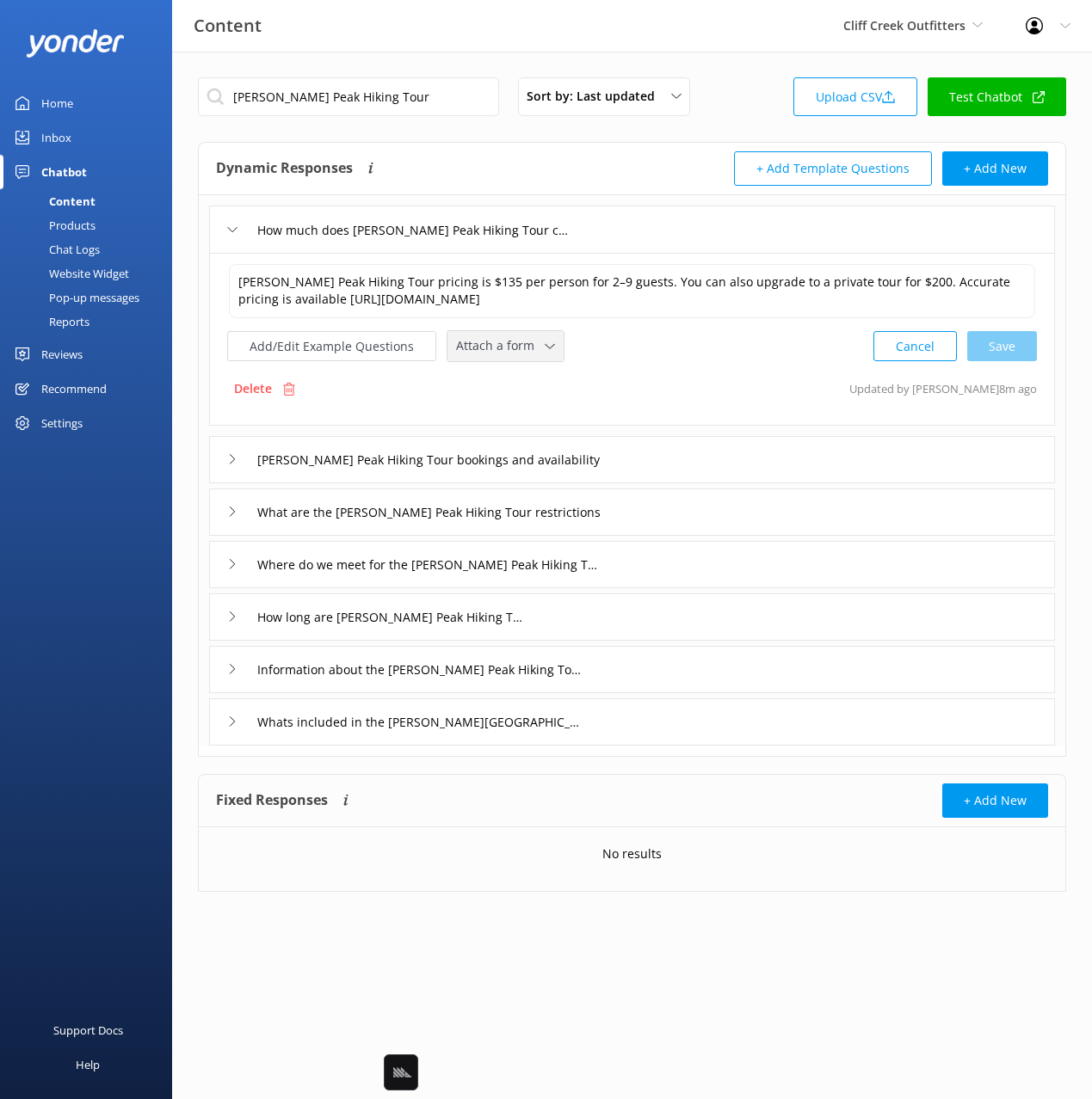
drag, startPoint x: 520, startPoint y: 344, endPoint x: 560, endPoint y: 395, distance: 64.8
click at [521, 347] on span "Attach a form" at bounding box center [499, 345] width 88 height 19
click at [519, 409] on div "Check availability" at bounding box center [499, 417] width 85 height 17
click at [670, 456] on div "Piestewa Peak Hiking Tour bookings and availability" at bounding box center [632, 459] width 846 height 48
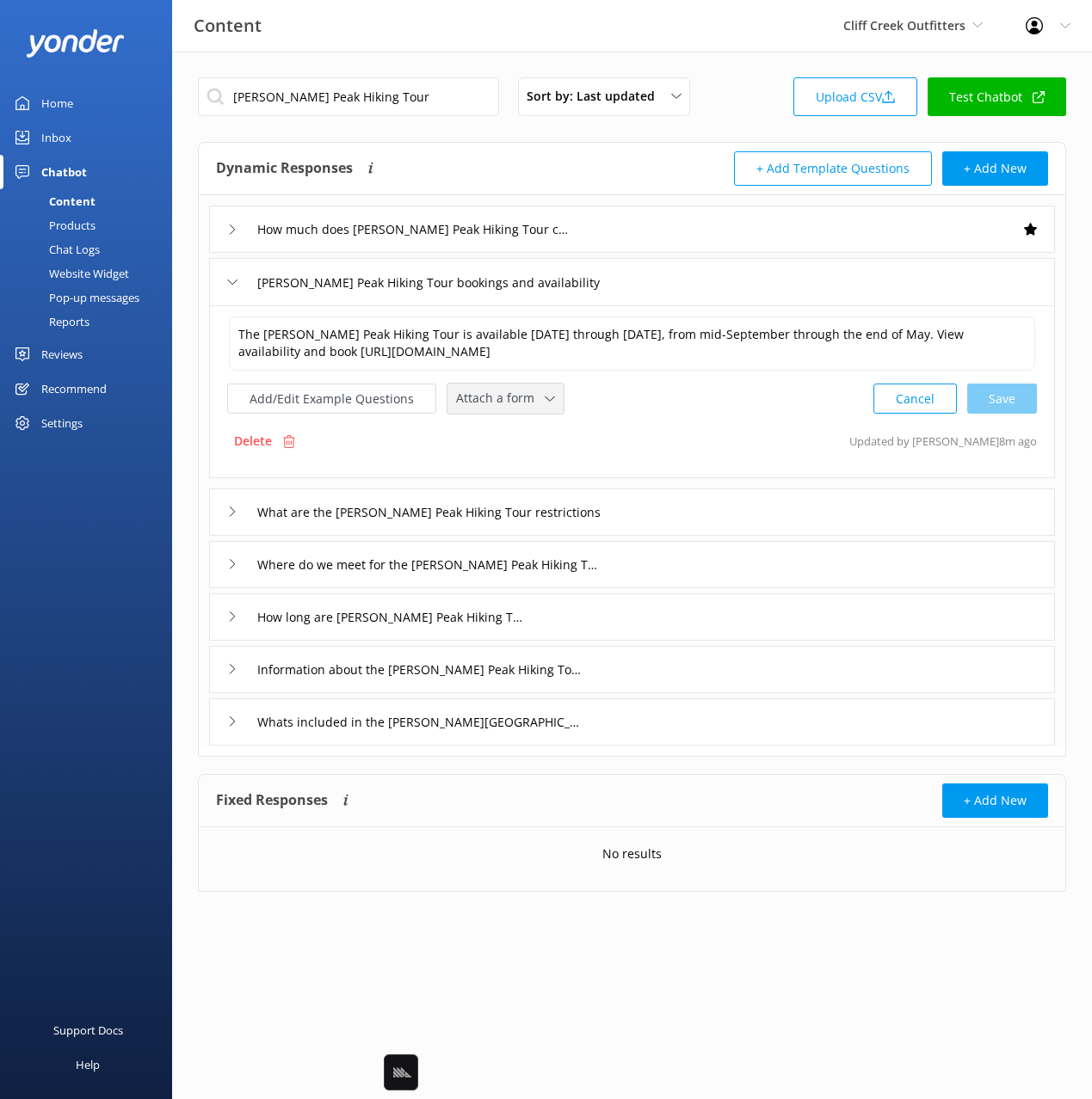
drag, startPoint x: 508, startPoint y: 403, endPoint x: 525, endPoint y: 460, distance: 59.5
click at [509, 405] on span "Attach a form" at bounding box center [499, 398] width 88 height 19
click at [525, 463] on div "Check availability" at bounding box center [499, 470] width 85 height 17
click at [592, 664] on div "Information about the Piestewa Peak Hiking Tour" at bounding box center [420, 667] width 344 height 26
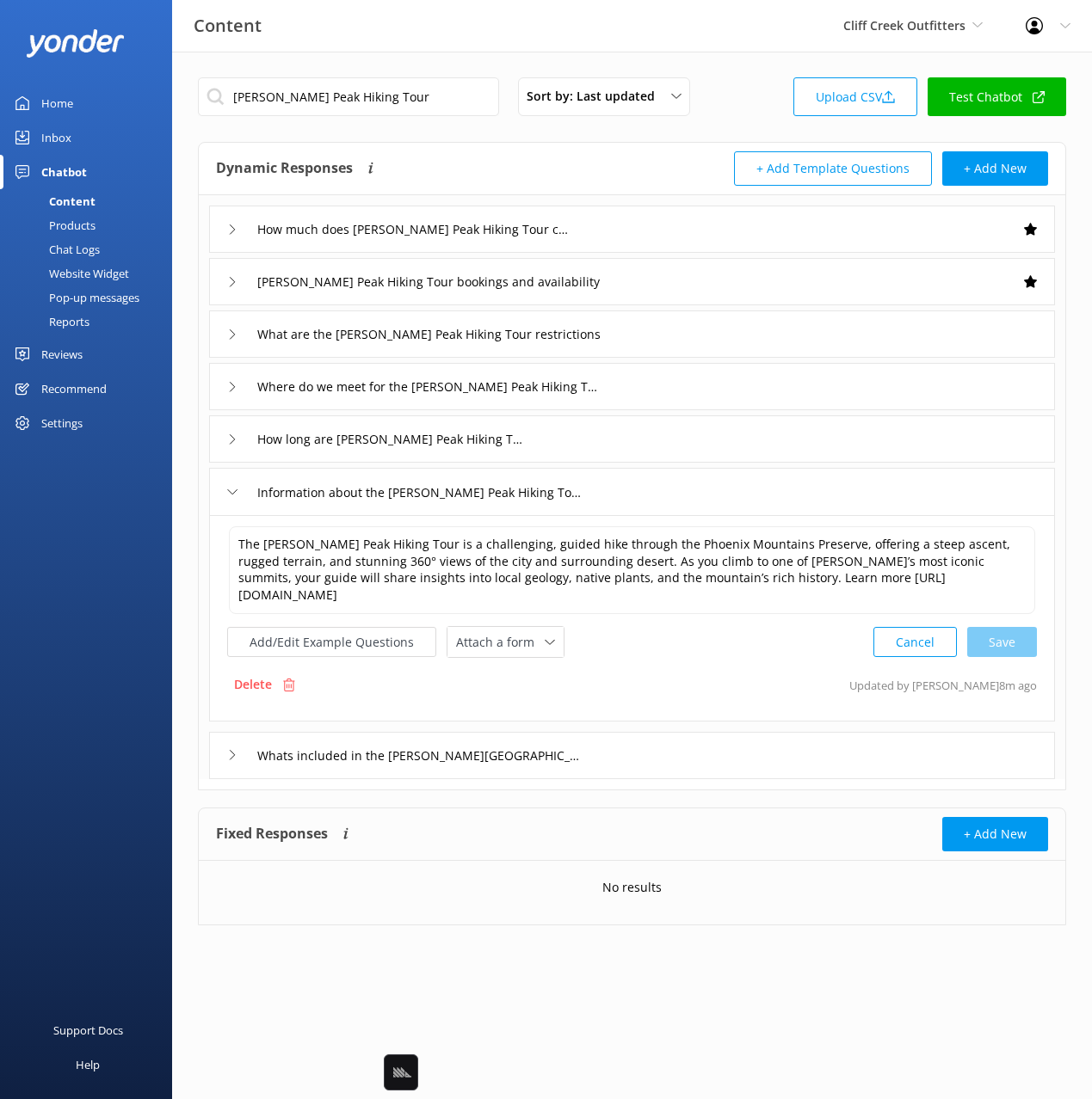
click at [514, 604] on div "The Piestewa Peak Hiking Tour is a challenging, guided hike through the Phoenix…" at bounding box center [631, 592] width 809 height 133
click at [515, 633] on span "Attach a form" at bounding box center [499, 642] width 88 height 19
drag, startPoint x: 521, startPoint y: 702, endPoint x: 577, endPoint y: 728, distance: 61.7
click at [521, 706] on div "Check availability" at bounding box center [499, 714] width 85 height 17
click at [350, 625] on button "Add/Edit Example Questions" at bounding box center [332, 640] width 209 height 30
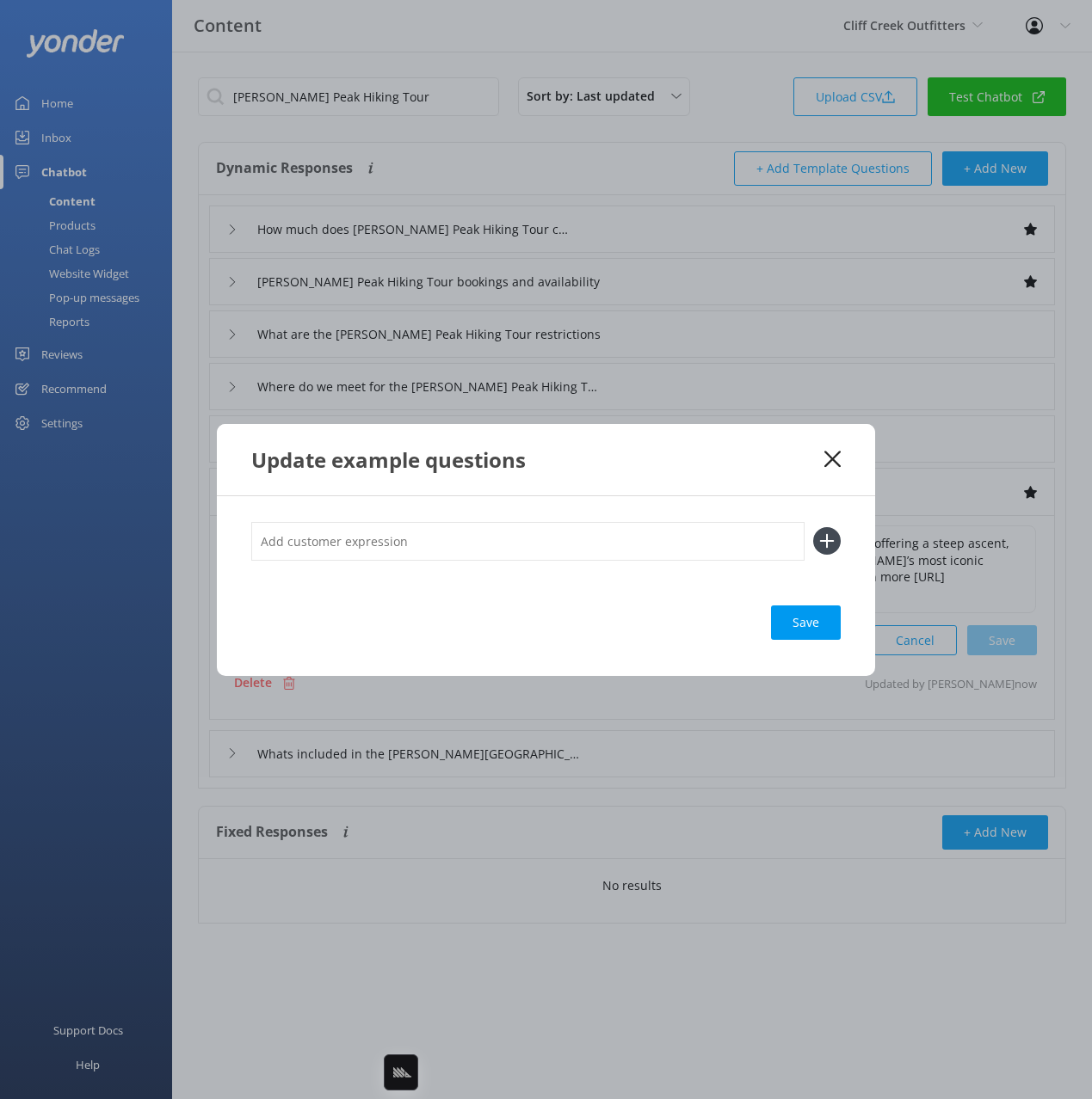
click at [521, 543] on input "text" at bounding box center [527, 541] width 553 height 39
paste input "Piestewa Peak - Hiking Tour"
type input "what is the Piestewa Peak - Hiking Tour"
drag, startPoint x: 820, startPoint y: 541, endPoint x: 803, endPoint y: 645, distance: 105.4
click at [819, 544] on icon at bounding box center [827, 541] width 28 height 28
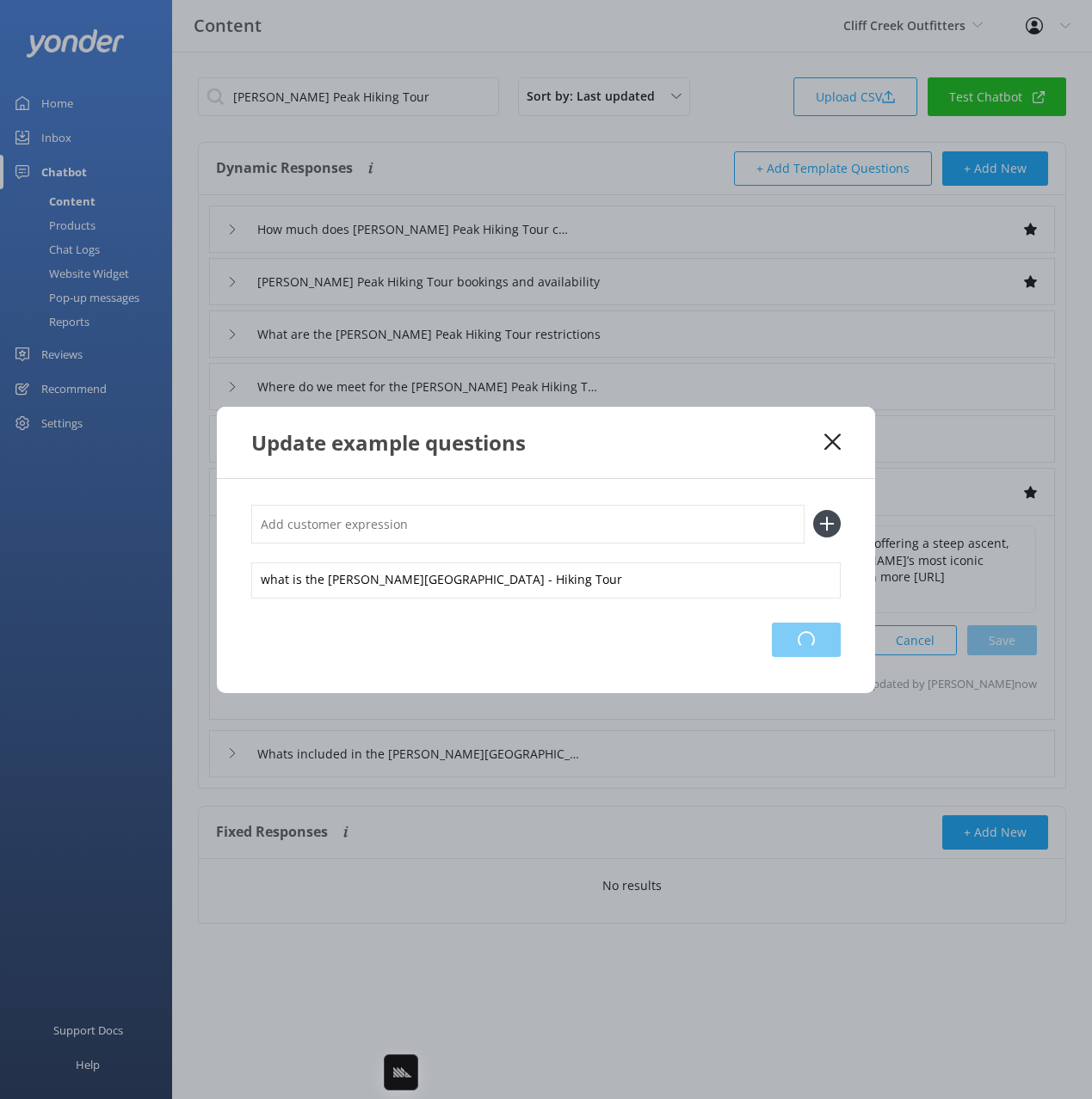
click at [798, 648] on div "Loading.." at bounding box center [805, 639] width 68 height 35
click at [833, 441] on use at bounding box center [832, 442] width 16 height 16
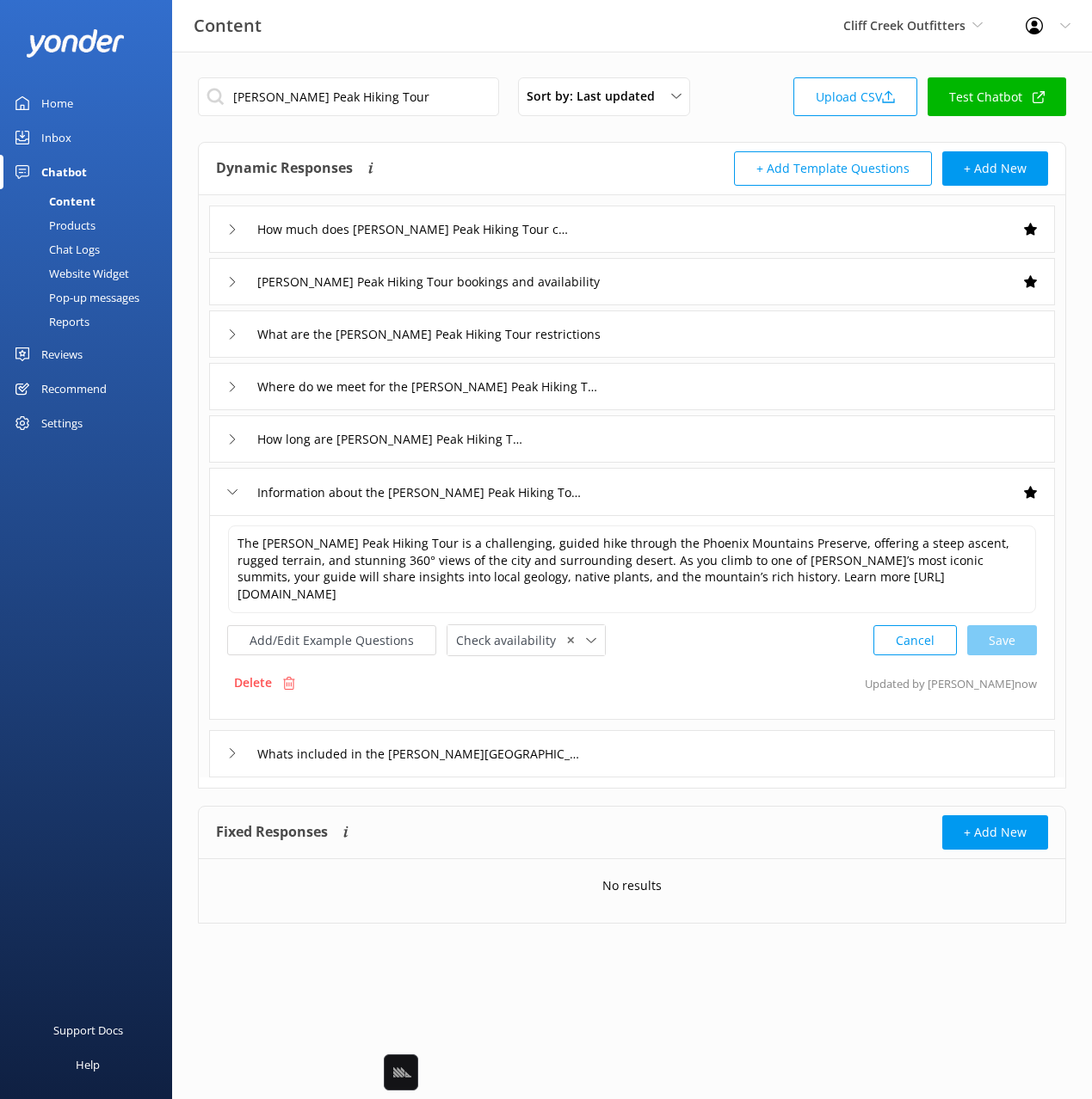
click at [658, 739] on div "Whats included in the Piestewa Peak Hiking Tour" at bounding box center [632, 755] width 846 height 48
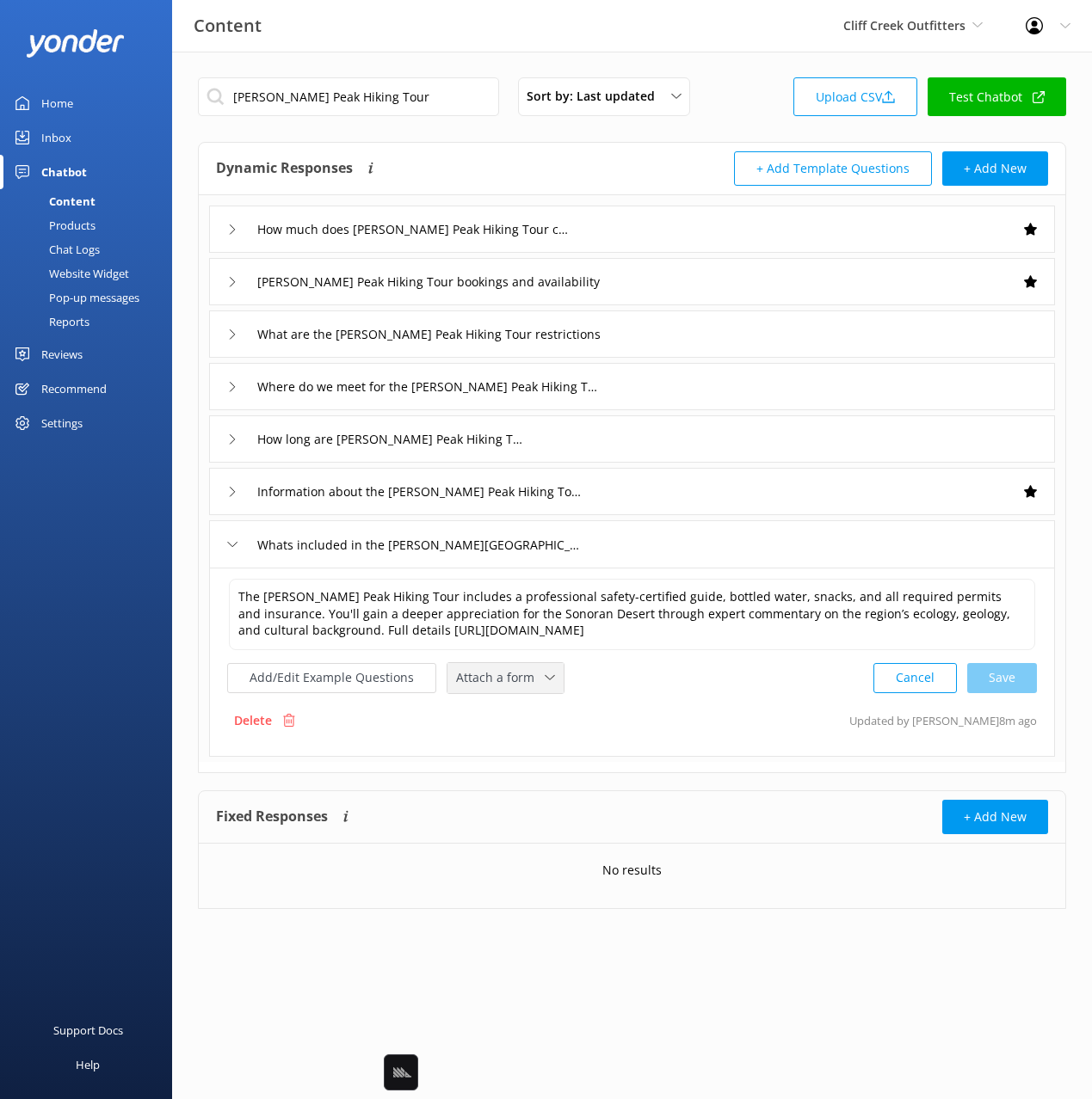
click at [501, 687] on span "Attach a form" at bounding box center [499, 677] width 88 height 19
drag, startPoint x: 498, startPoint y: 753, endPoint x: 903, endPoint y: 712, distance: 407.1
click at [499, 752] on div "Check availability" at bounding box center [499, 749] width 85 height 17
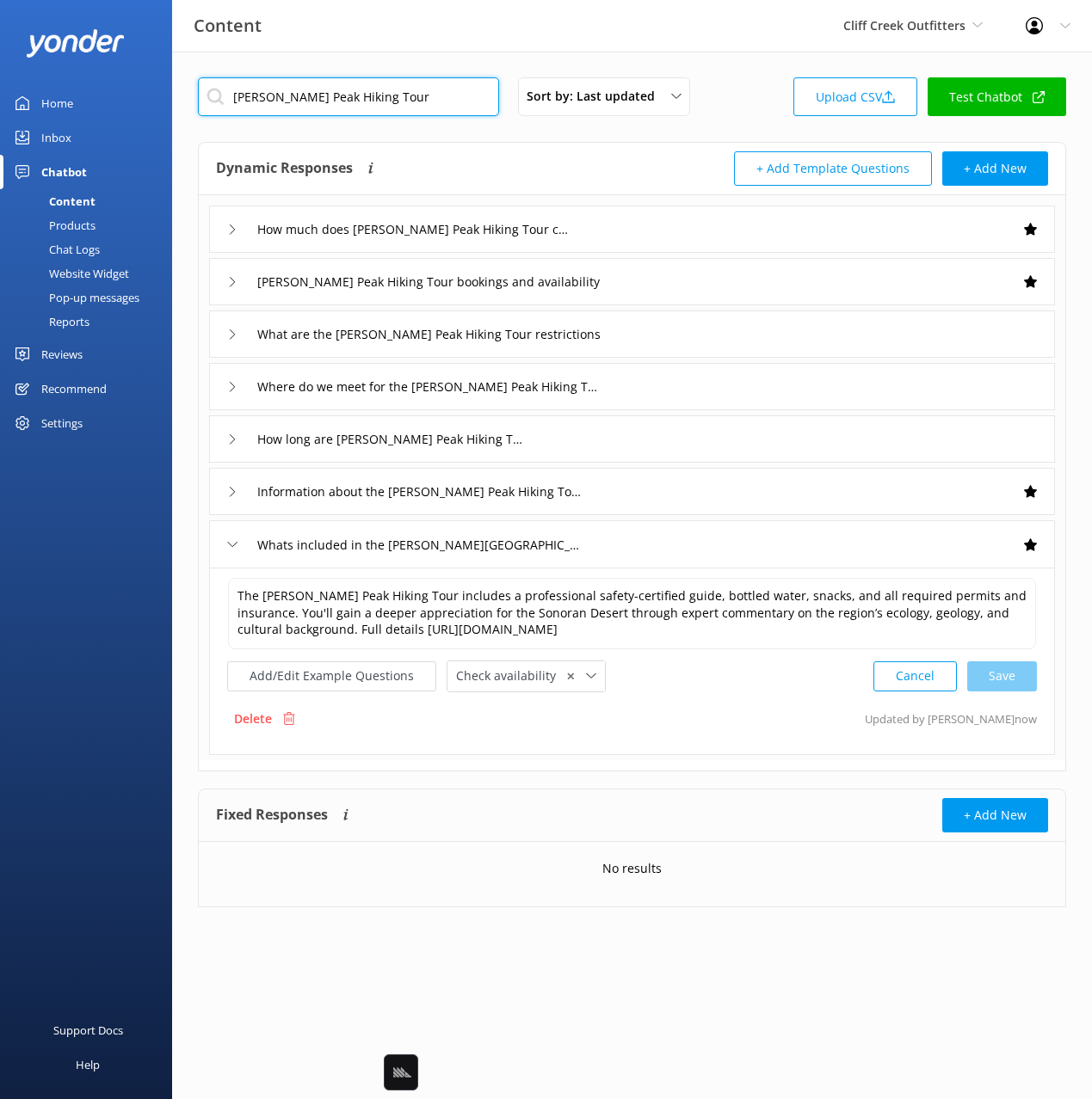
click at [410, 95] on input "Piestewa Peak Hiking Tour" at bounding box center [347, 96] width 301 height 39
paste input "Quartz Ridge Sunset"
click at [483, 168] on div "Dynamic Responses Dynamic responses rely on the Large Language Model to create …" at bounding box center [424, 169] width 416 height 35
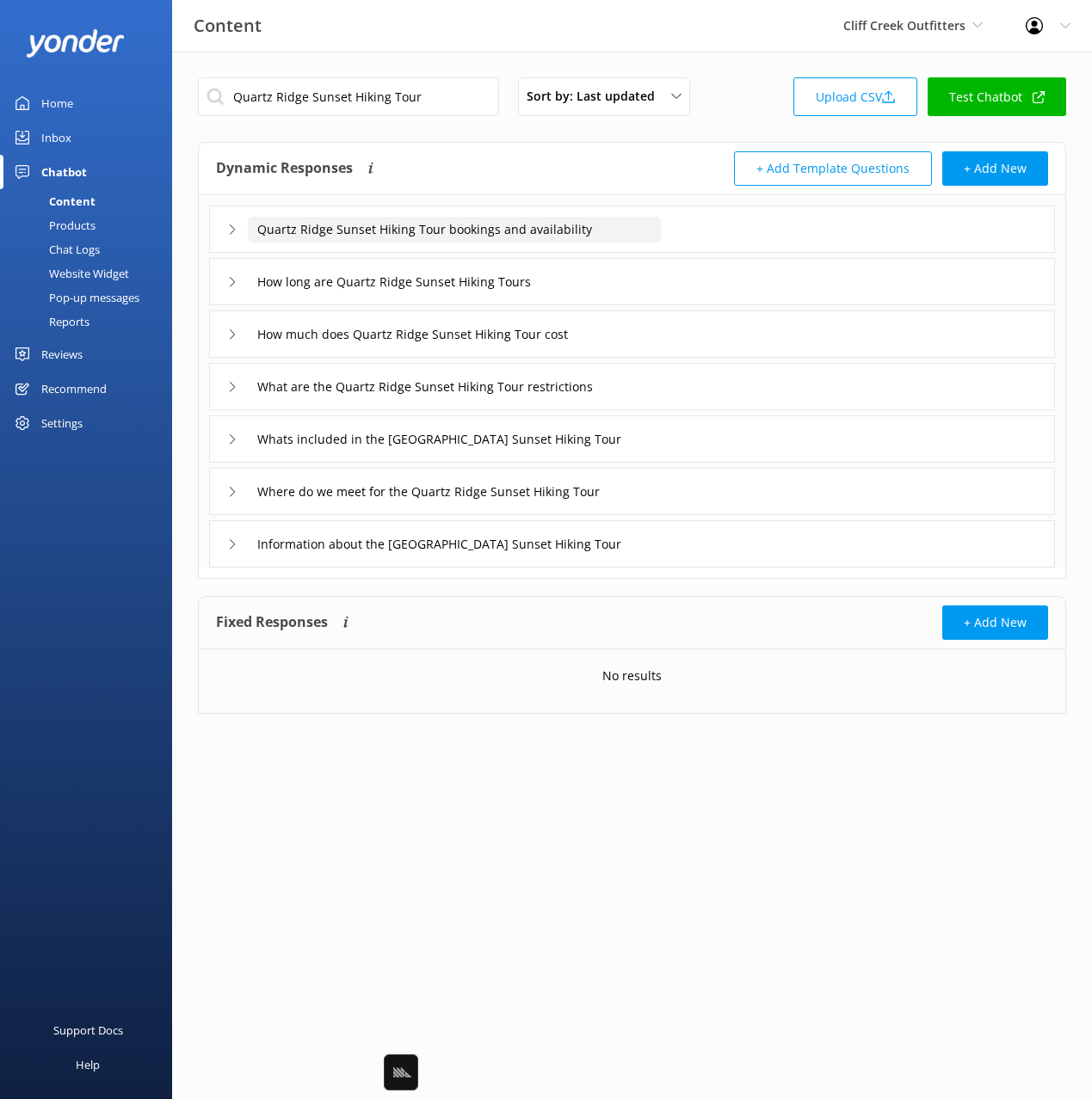
click at [661, 227] on div "Quartz Ridge Sunset Hiking Tour bookings and availability" at bounding box center [632, 229] width 846 height 48
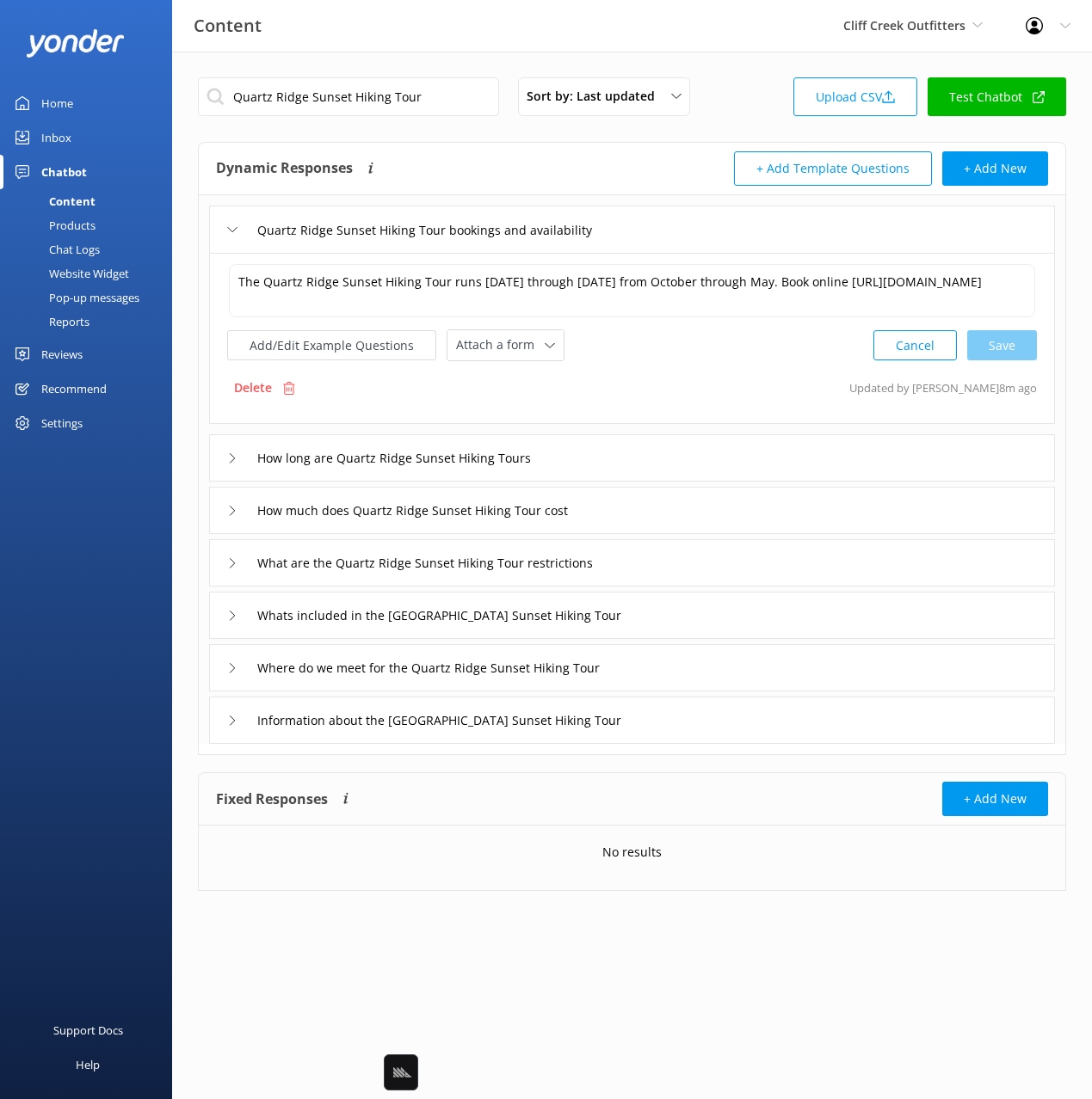
click at [470, 351] on span "Attach a form" at bounding box center [499, 344] width 88 height 19
click at [474, 401] on link "Check availability" at bounding box center [524, 416] width 153 height 35
click at [693, 523] on div "How much does Quartz Ridge Sunset Hiking Tour cost" at bounding box center [632, 509] width 846 height 48
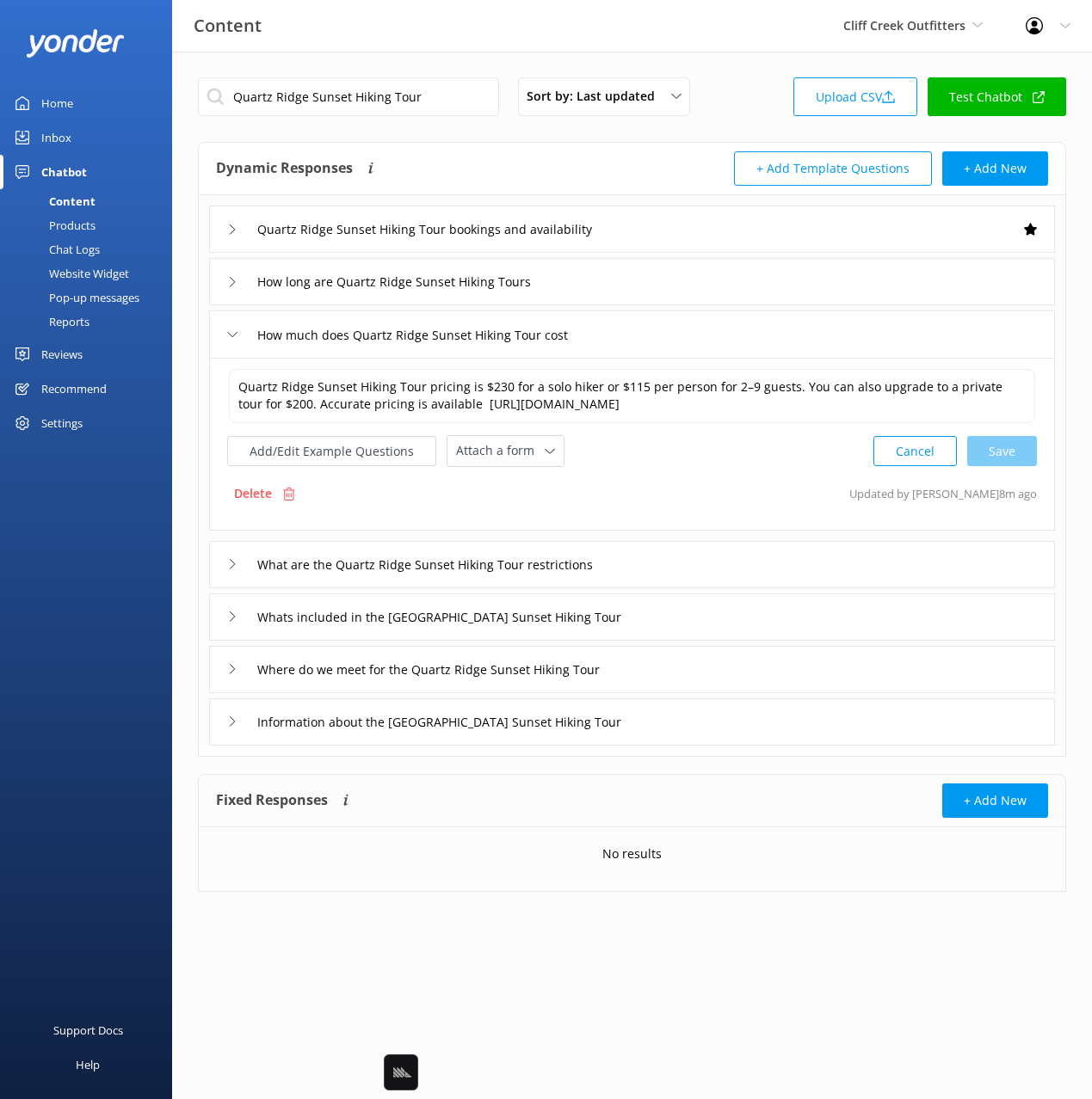
click at [515, 434] on div "Quartz Ridge Sunset Hiking Tour pricing is $230 for a solo hiker or $115 per pe…" at bounding box center [631, 417] width 809 height 100
drag, startPoint x: 512, startPoint y: 449, endPoint x: 507, endPoint y: 463, distance: 14.9
click at [512, 449] on span "Attach a form" at bounding box center [499, 451] width 88 height 19
click at [495, 527] on div "Check availability" at bounding box center [499, 522] width 85 height 17
click at [630, 737] on div "Information about the Quartz Ridge Sunset Hiking Tour" at bounding box center [632, 721] width 846 height 48
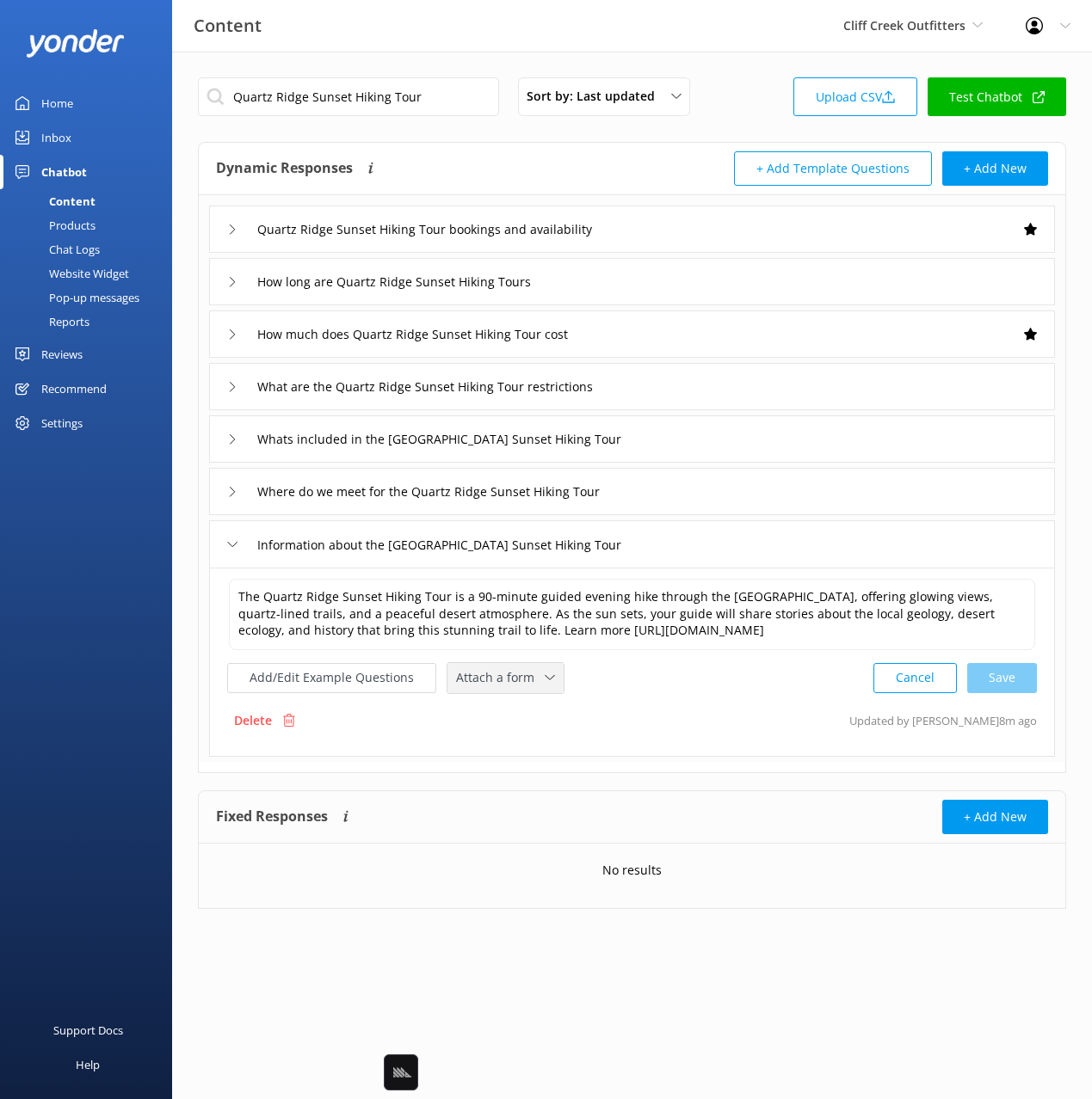
click at [507, 686] on span "Attach a form" at bounding box center [499, 677] width 88 height 19
drag, startPoint x: 514, startPoint y: 751, endPoint x: 612, endPoint y: 564, distance: 211.1
click at [514, 750] on div "Check availability" at bounding box center [499, 749] width 85 height 17
drag, startPoint x: 679, startPoint y: 435, endPoint x: 656, endPoint y: 458, distance: 32.5
click at [679, 435] on div "Whats included in the Quartz Ridge Sunset Hiking Tour" at bounding box center [632, 440] width 846 height 48
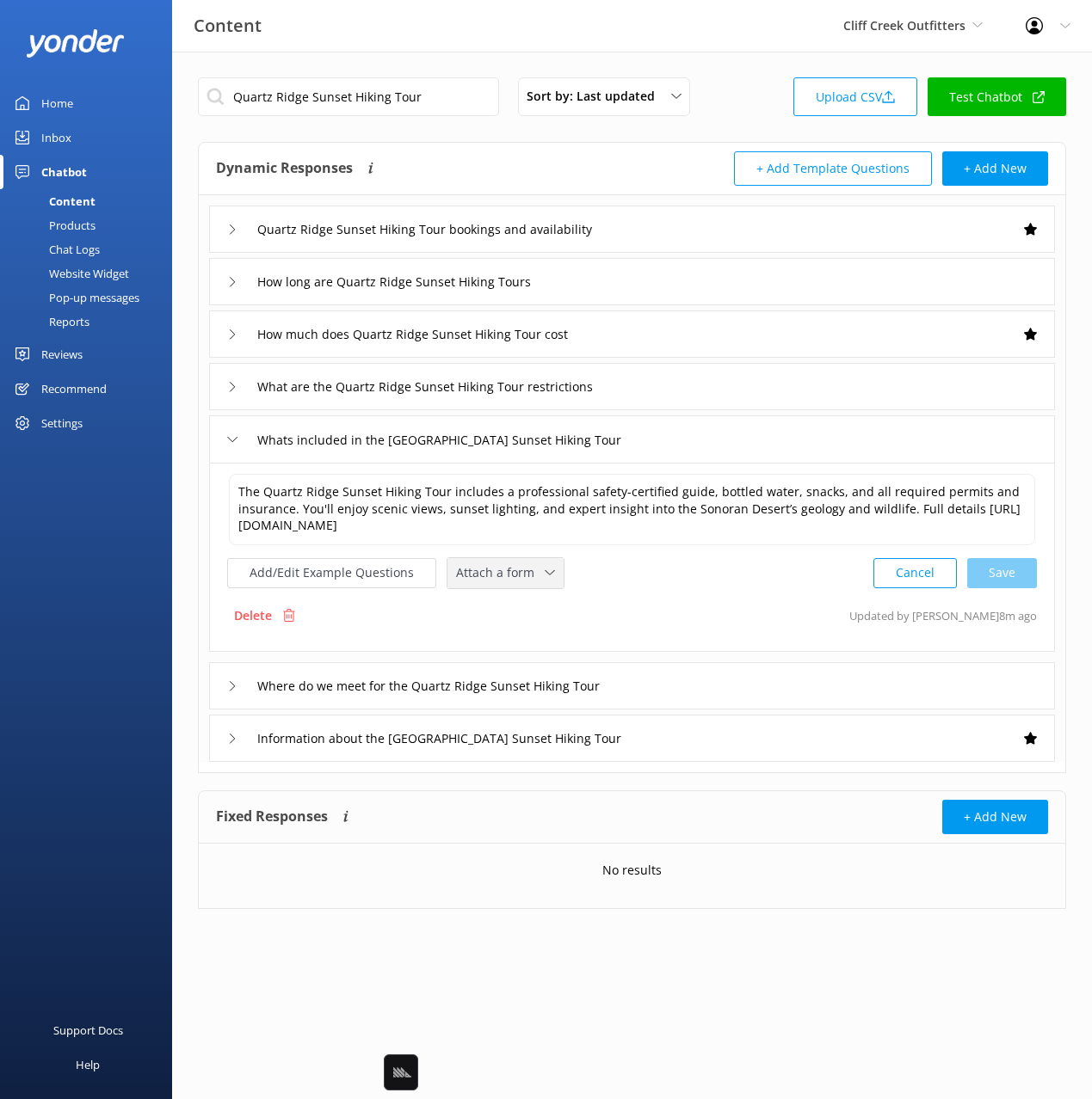
click at [508, 565] on span "Attach a form" at bounding box center [499, 573] width 88 height 19
drag, startPoint x: 506, startPoint y: 646, endPoint x: 669, endPoint y: 656, distance: 163.3
click at [507, 645] on div "Check availability" at bounding box center [499, 643] width 85 height 17
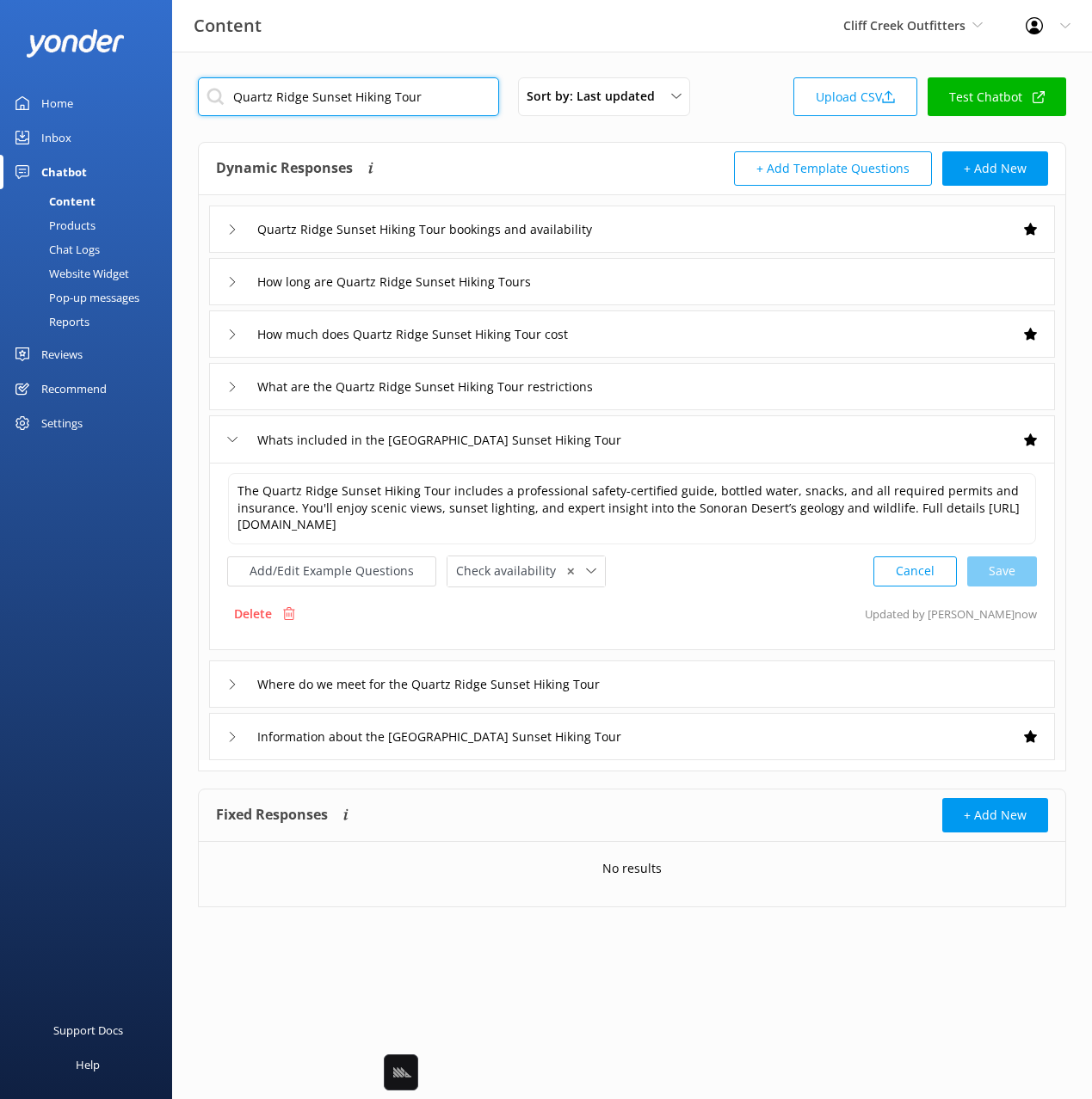
click at [401, 106] on input "Quartz Ridge Sunset Hiking Tour" at bounding box center [347, 96] width 301 height 39
paste input "Raft"
type input "Rafting Tour"
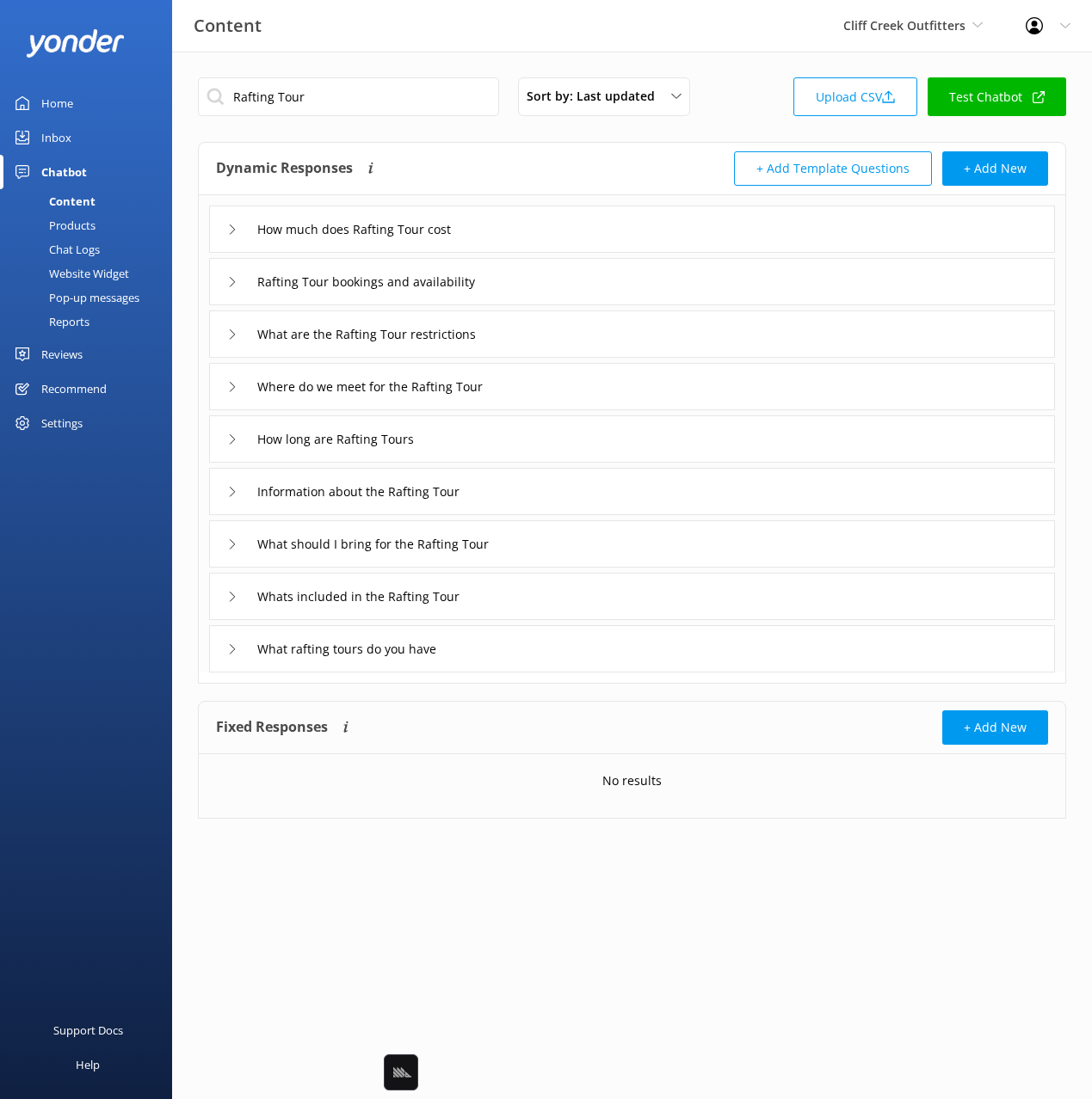
click at [550, 230] on div "How much does Rafting Tour cost" at bounding box center [632, 229] width 846 height 48
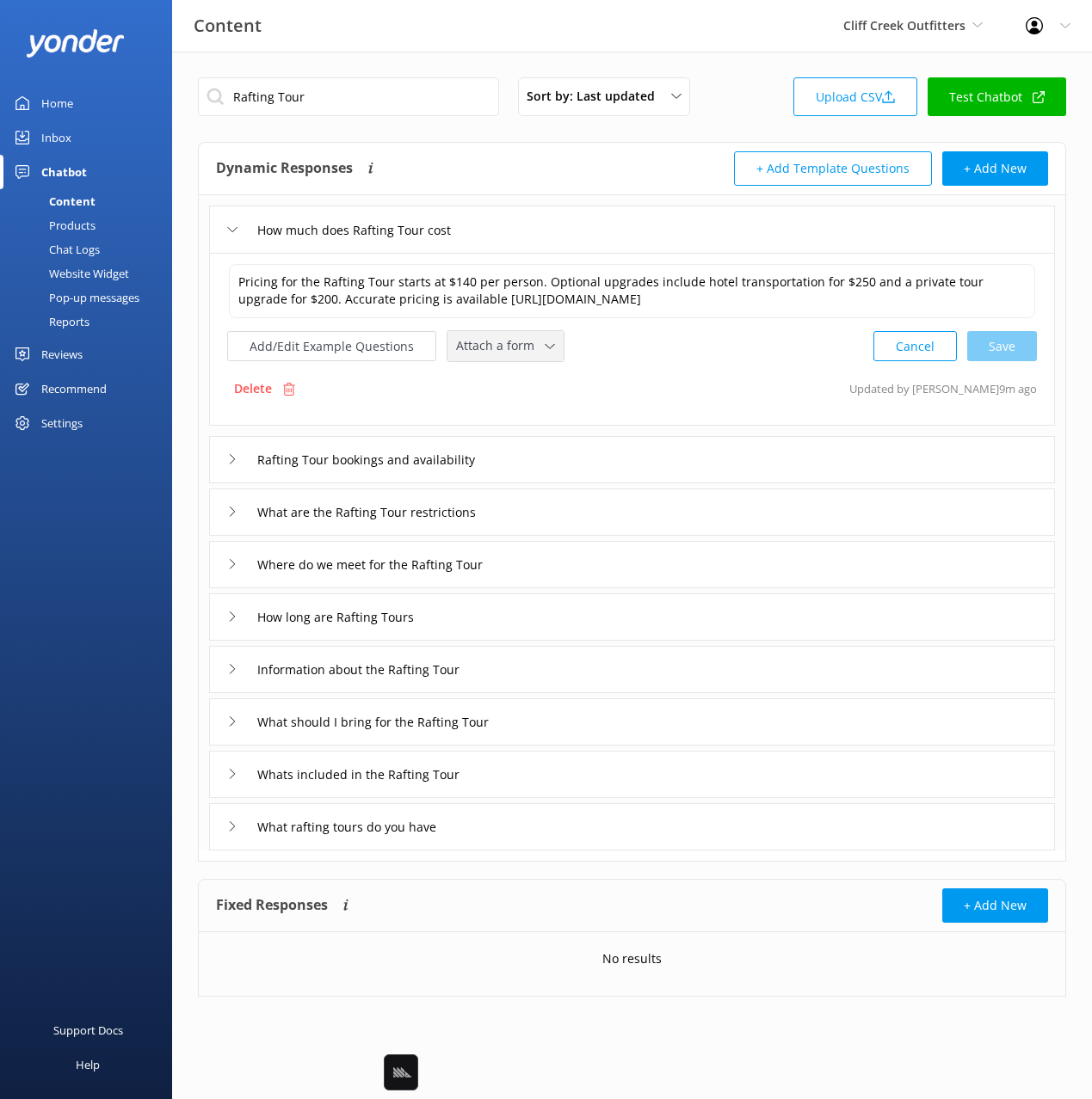
click at [482, 347] on span "Attach a form" at bounding box center [499, 345] width 88 height 19
click at [492, 411] on div "Check availability" at bounding box center [499, 417] width 85 height 17
click at [589, 462] on div "Rafting Tour bookings and availability" at bounding box center [632, 459] width 846 height 48
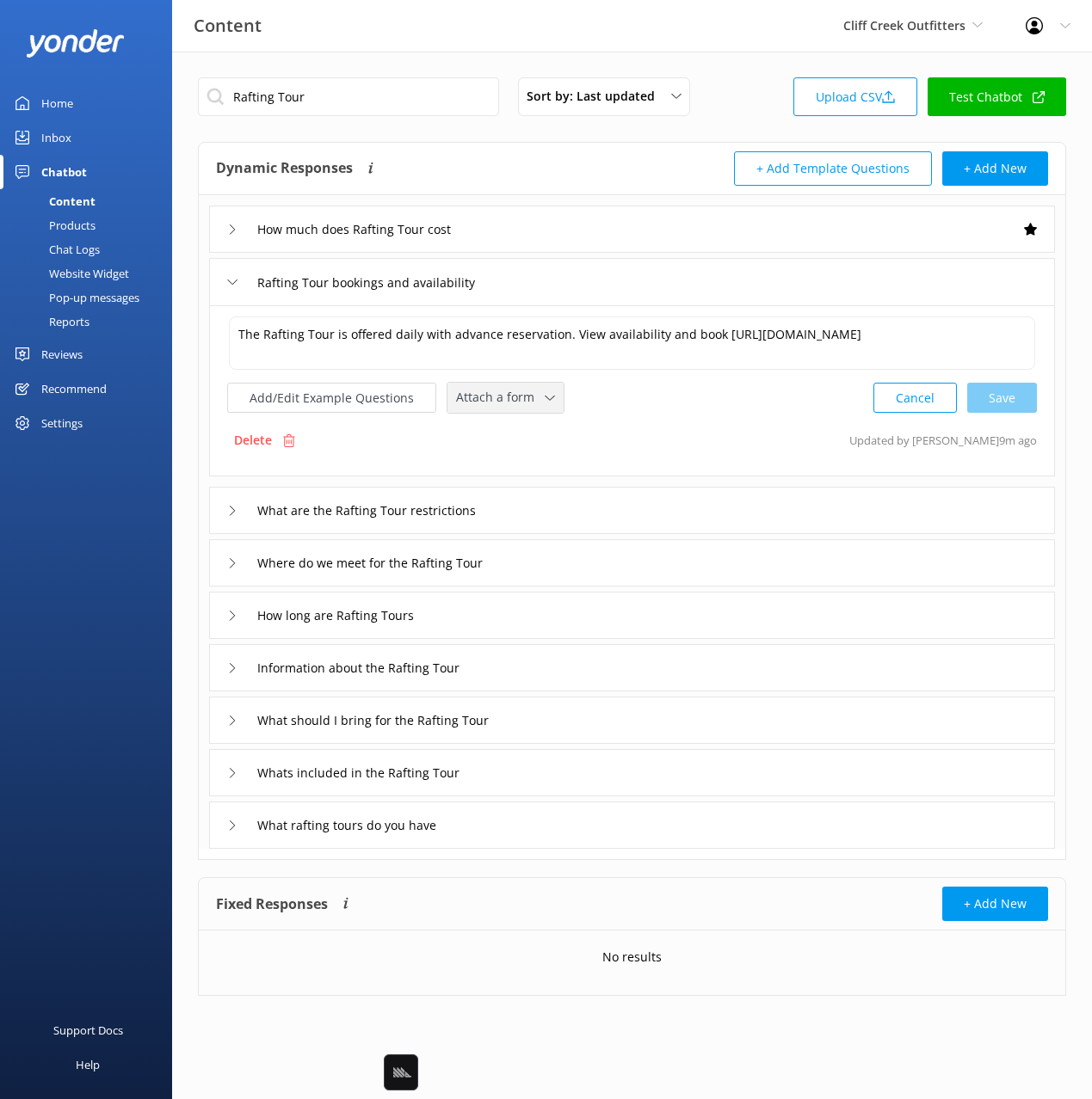
click at [500, 409] on div "Attach a form Leave contact details Check availability" at bounding box center [505, 398] width 116 height 30
click at [534, 476] on div "Check availability" at bounding box center [499, 469] width 85 height 17
click at [538, 669] on div "Information about the Rafting Tour" at bounding box center [632, 666] width 846 height 48
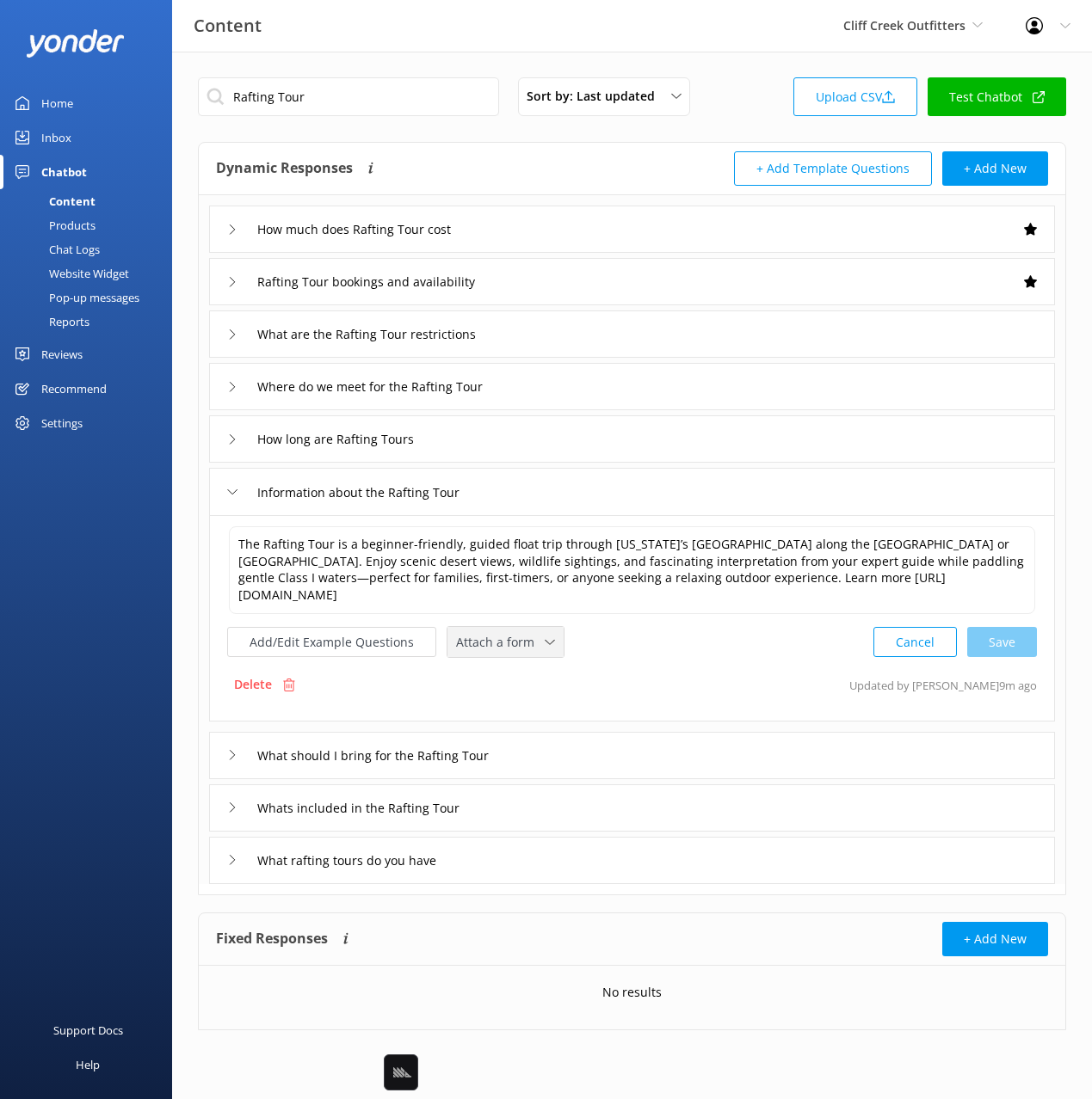
click at [500, 633] on span "Attach a form" at bounding box center [499, 642] width 88 height 19
click at [522, 706] on div "Check availability" at bounding box center [499, 714] width 85 height 17
drag, startPoint x: 558, startPoint y: 281, endPoint x: 551, endPoint y: 297, distance: 17.5
click at [558, 282] on div "Rafting Tour bookings and availability" at bounding box center [632, 282] width 846 height 48
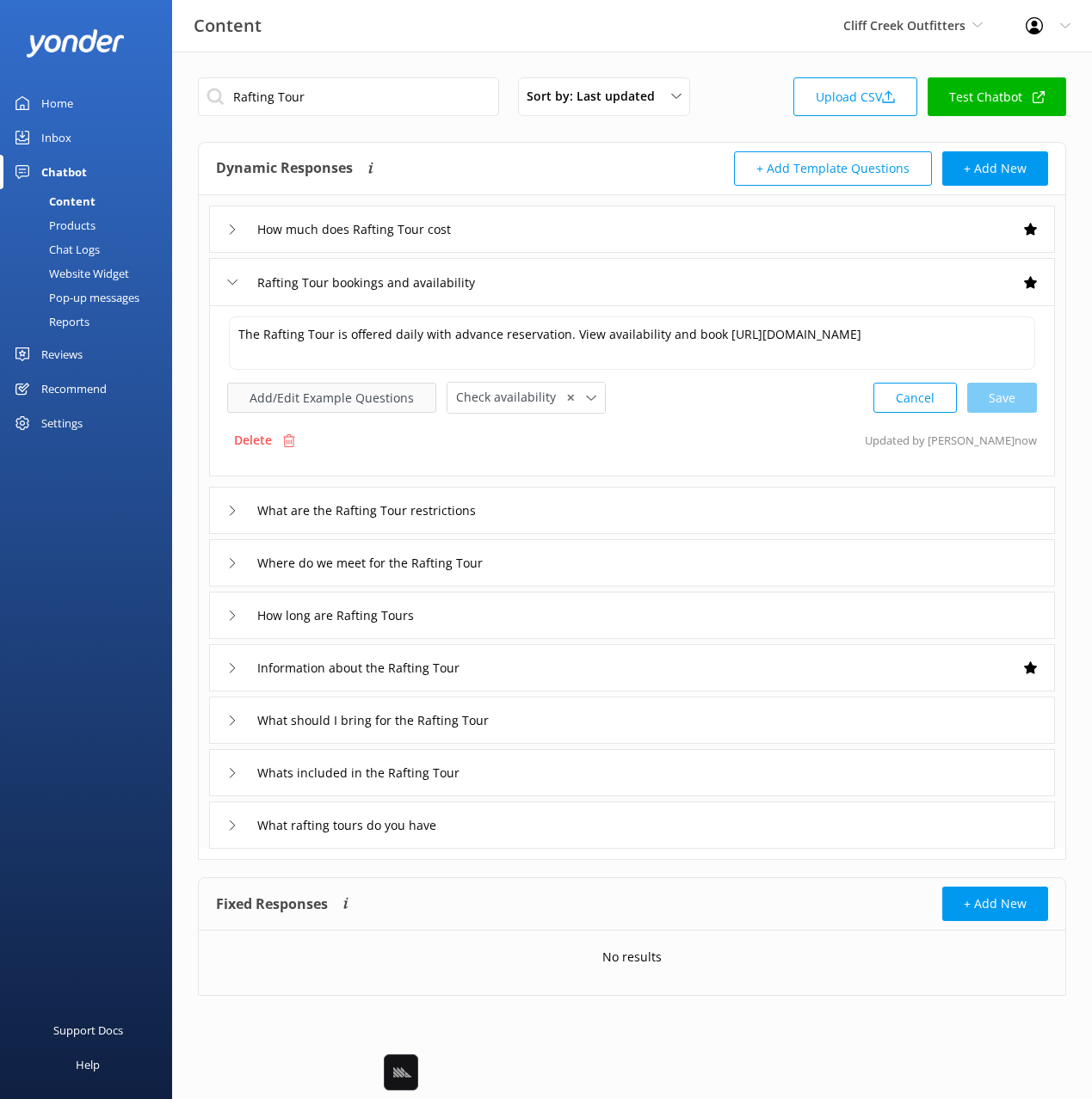
click at [362, 396] on button "Add/Edit Example Questions" at bounding box center [332, 398] width 209 height 30
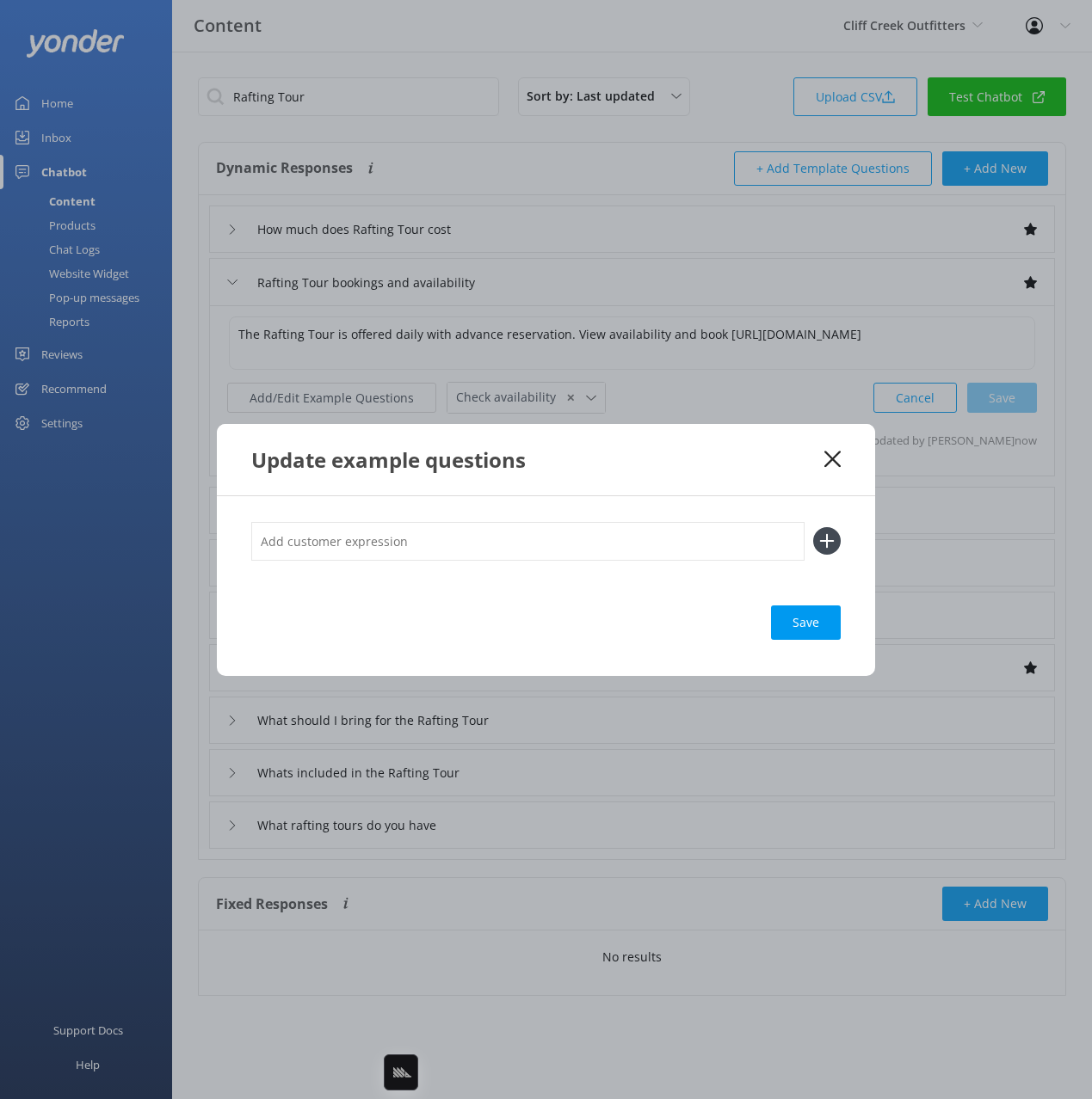
click at [539, 532] on input "text" at bounding box center [527, 541] width 553 height 39
paste input "Half-Day Rafting Tour"
type input "book Half-Day Rafting Tour"
click at [813, 527] on button at bounding box center [827, 541] width 28 height 28
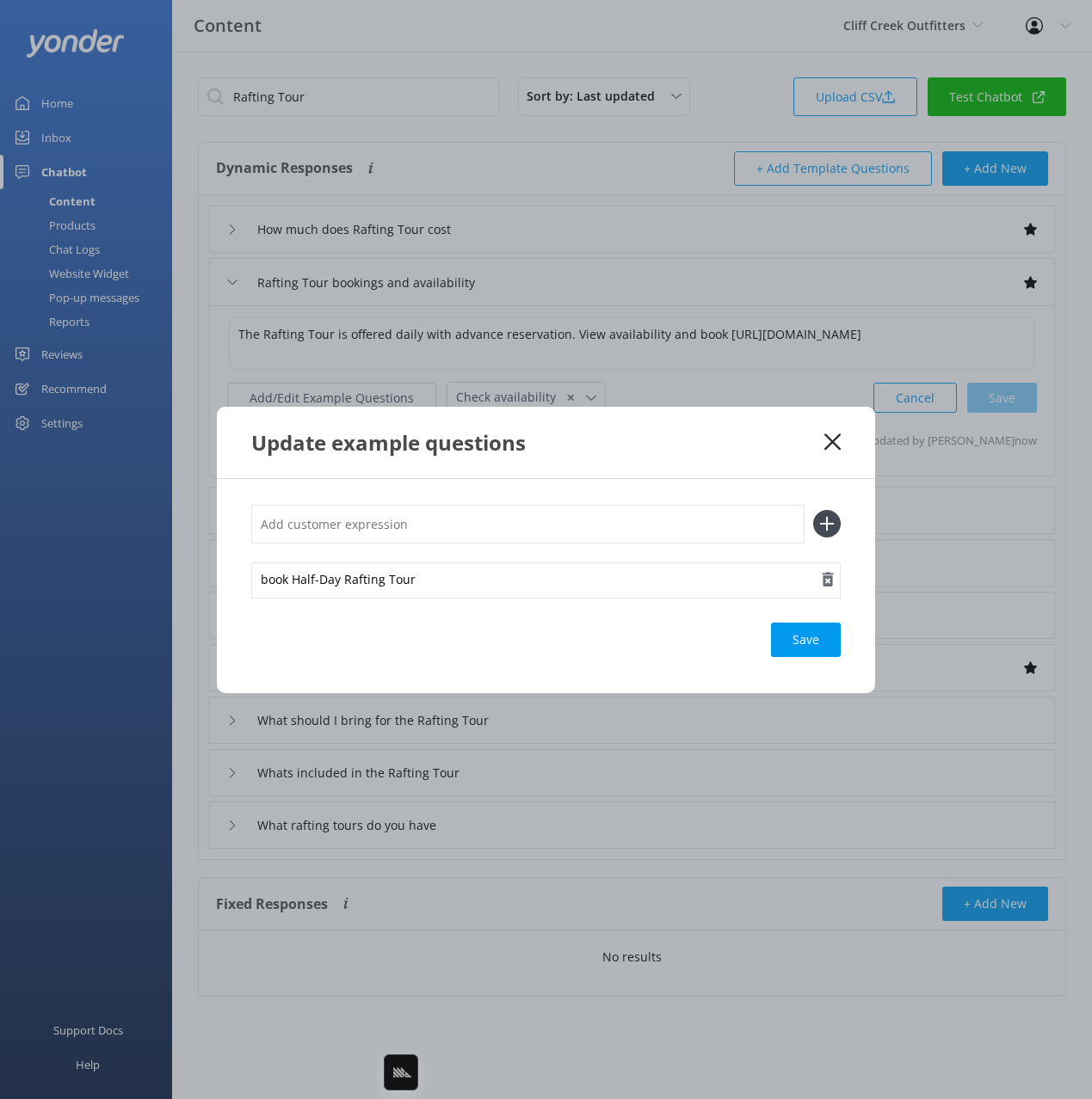
drag, startPoint x: 780, startPoint y: 628, endPoint x: 802, endPoint y: 571, distance: 61.1
click at [781, 626] on div "Save" at bounding box center [805, 639] width 69 height 35
click at [831, 436] on icon at bounding box center [832, 442] width 16 height 17
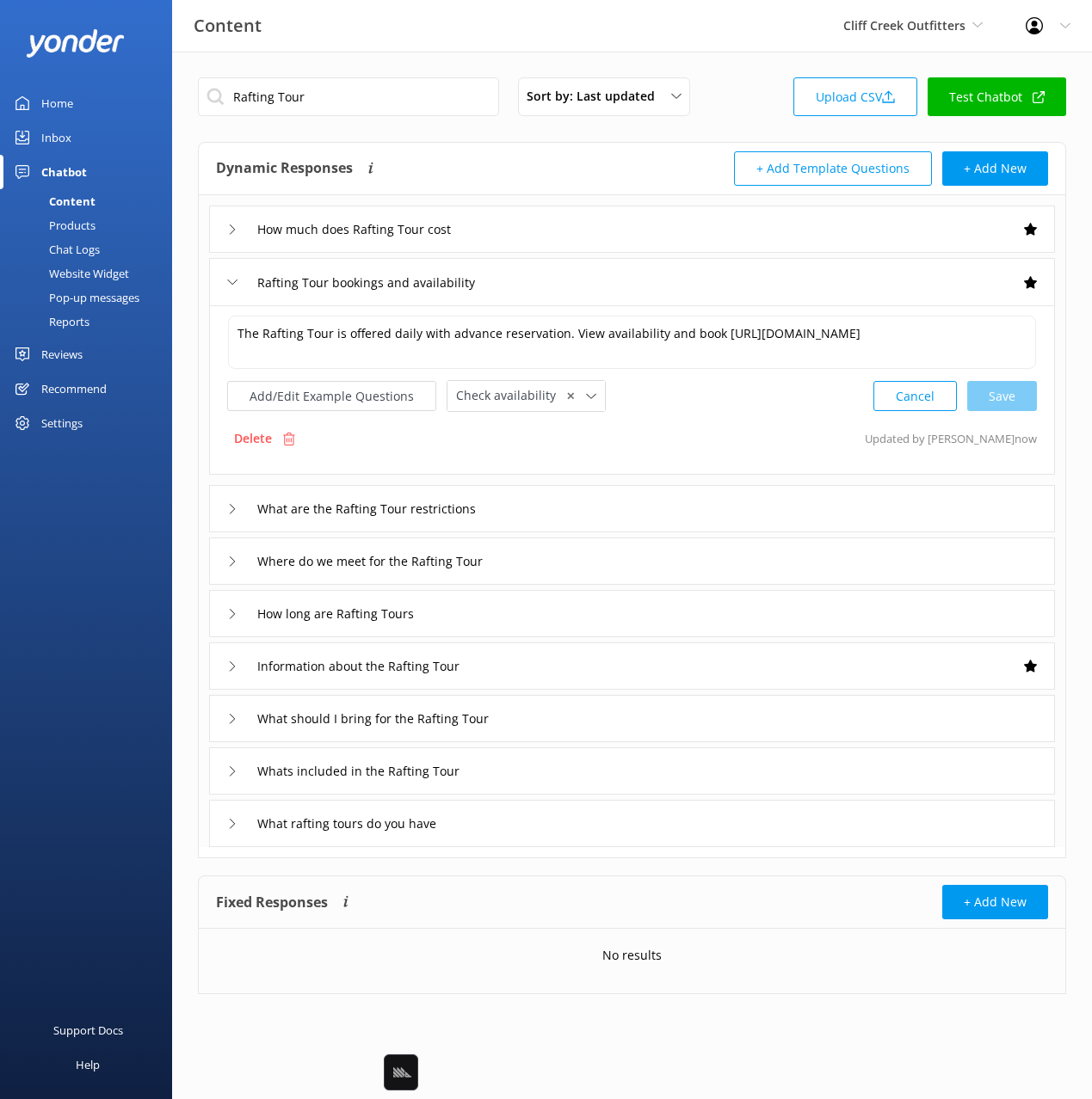
click at [600, 770] on div "Whats included in the Rafting Tour" at bounding box center [632, 771] width 846 height 48
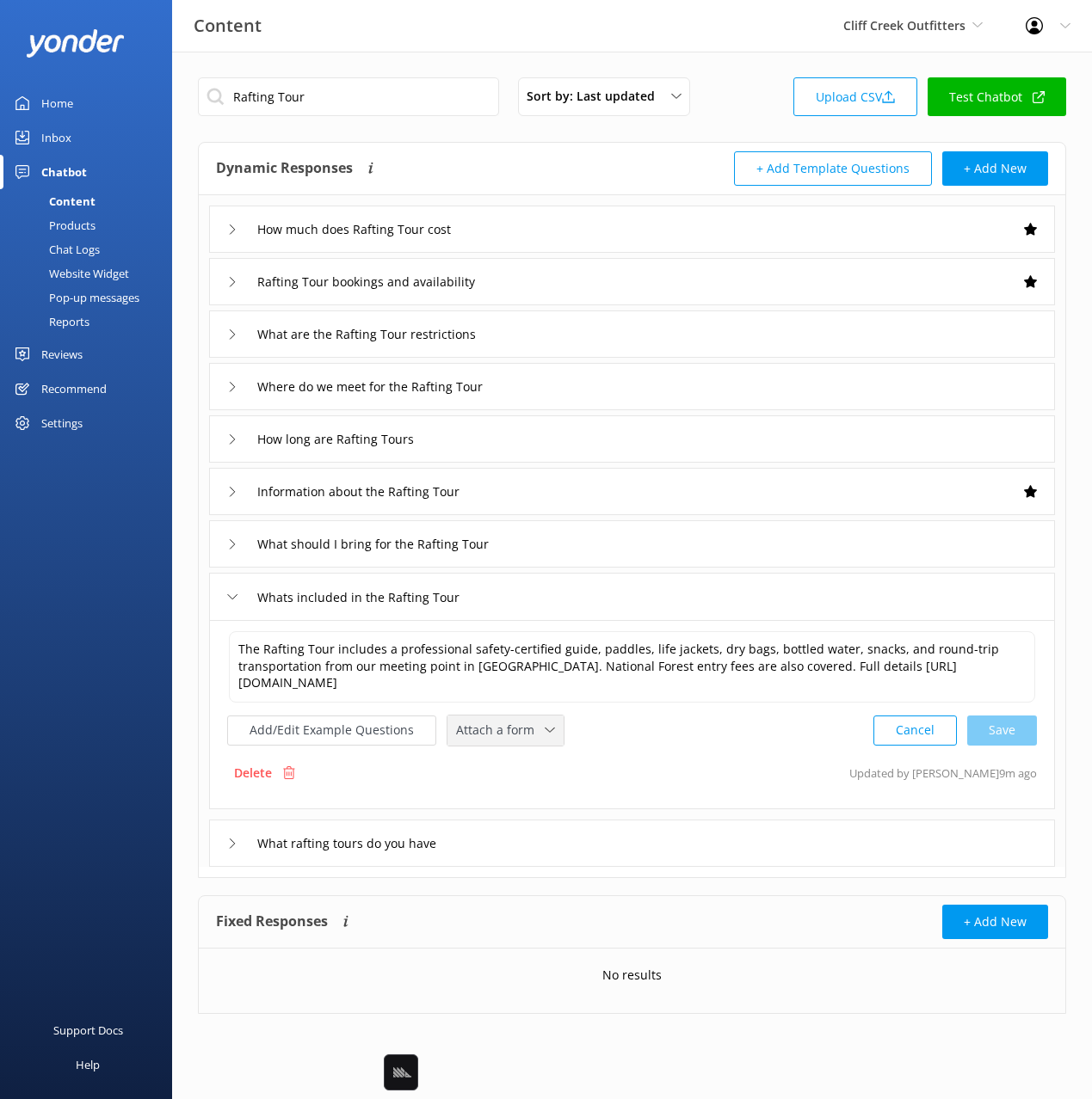
click at [481, 724] on span "Attach a form" at bounding box center [499, 730] width 88 height 19
click at [500, 798] on div "Check availability" at bounding box center [499, 801] width 85 height 17
click at [603, 844] on div "What rafting tours do you have" at bounding box center [632, 842] width 846 height 48
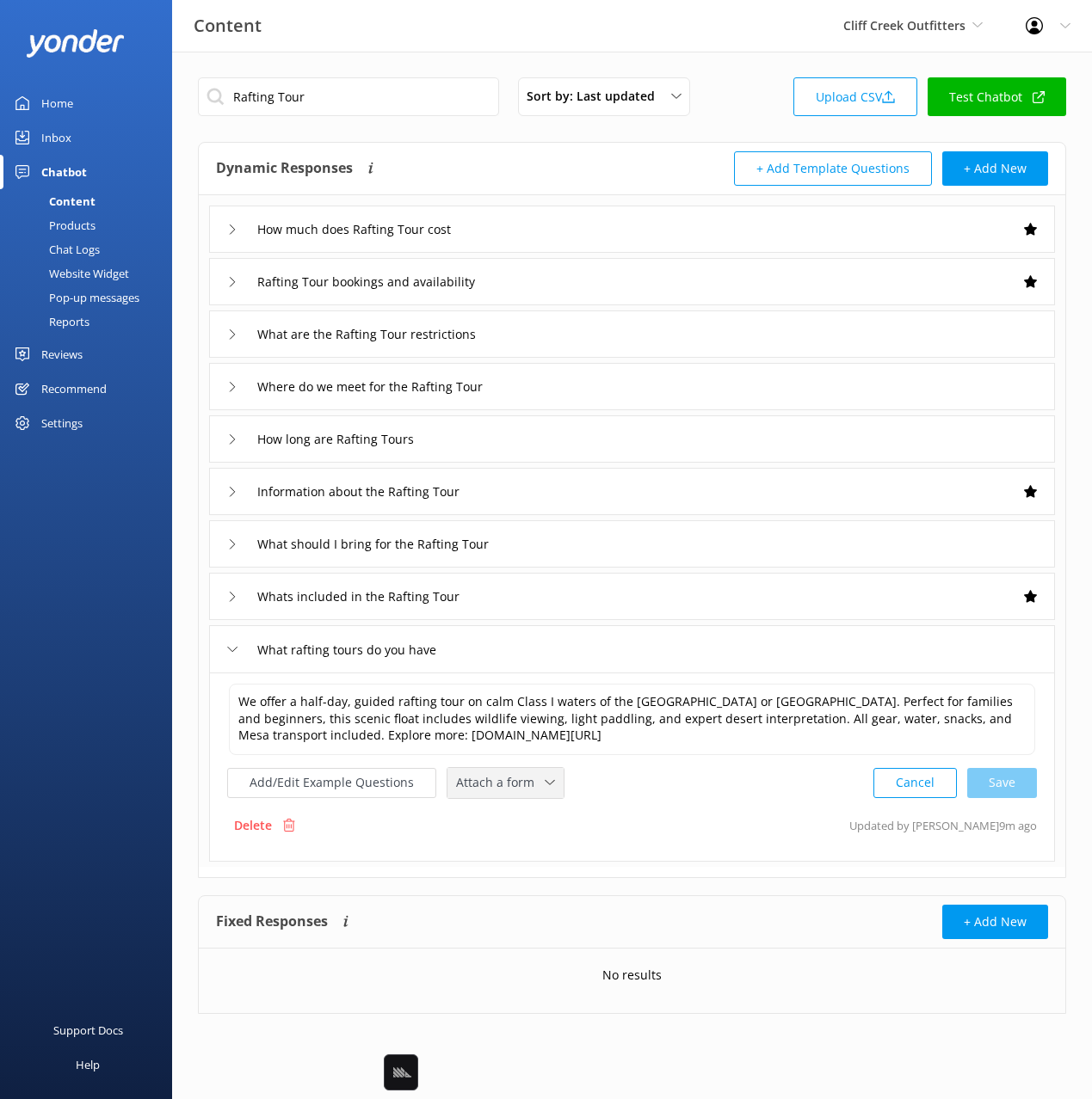
click at [499, 789] on span "Attach a form" at bounding box center [499, 782] width 88 height 19
click at [521, 848] on div "Check availability" at bounding box center [499, 854] width 85 height 17
click at [560, 605] on div "Whats included in the Rafting Tour" at bounding box center [632, 597] width 846 height 48
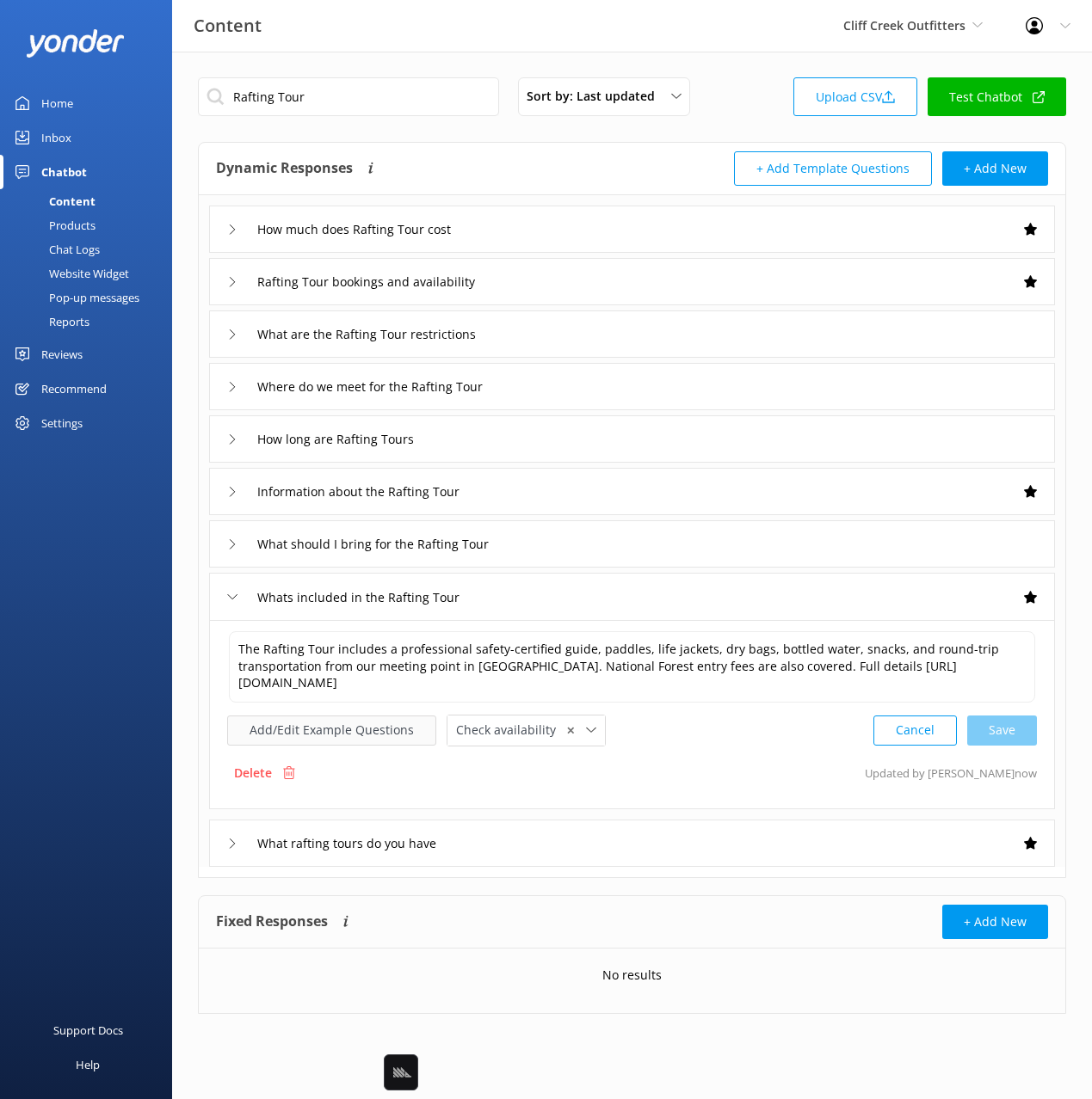
click at [364, 717] on button "Add/Edit Example Questions" at bounding box center [332, 731] width 209 height 30
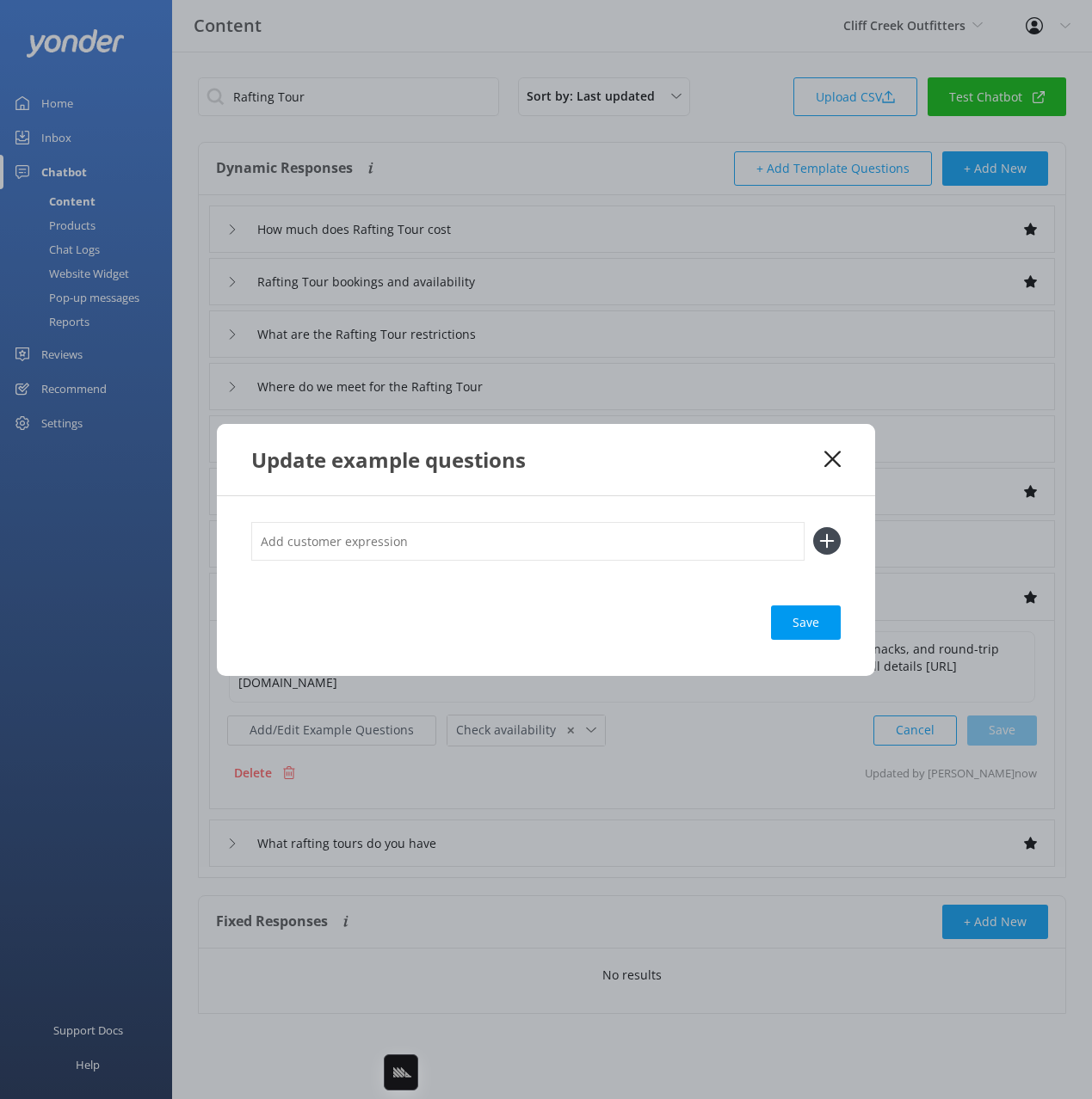
click at [455, 549] on input "text" at bounding box center [527, 541] width 553 height 39
paste input ""Do you provide rafting equipment Do you give us life jackets for rafting""
drag, startPoint x: 460, startPoint y: 541, endPoint x: 468, endPoint y: 569, distance: 29.1
click at [468, 570] on div ""Do you provide rafting equipment Do you give us life jackets for rafting"" at bounding box center [546, 551] width 590 height 58
click at [690, 546] on input ""Do you provide rafting equipment Do you give us life jackets for rafting"" at bounding box center [527, 541] width 553 height 39
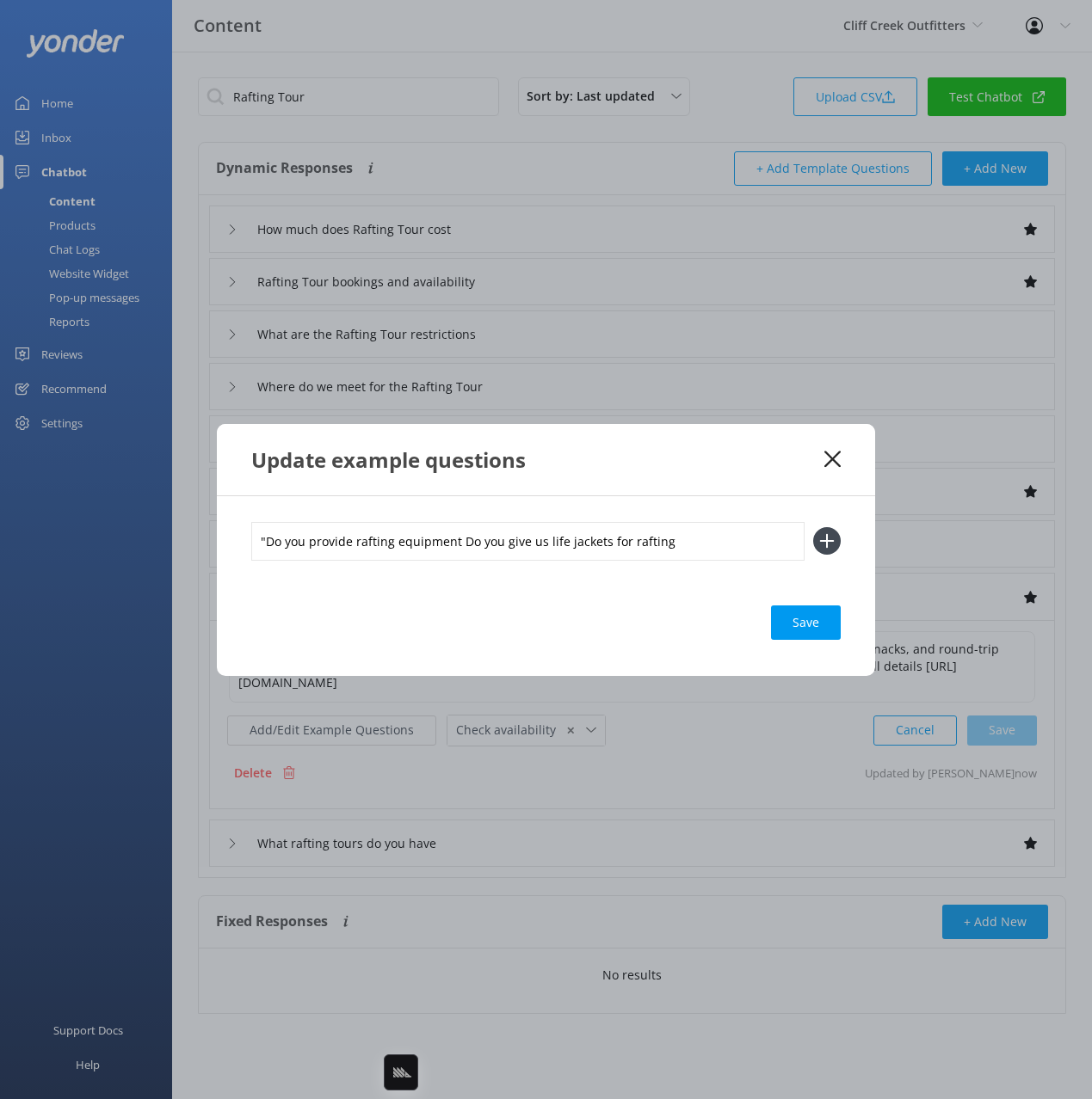
click at [266, 539] on input ""Do you provide rafting equipment Do you give us life jackets for rafting" at bounding box center [527, 541] width 553 height 39
drag, startPoint x: 455, startPoint y: 539, endPoint x: 466, endPoint y: 561, distance: 24.6
click at [466, 561] on div "Do you provide rafting equipment Do you give us life jackets for rafting" at bounding box center [546, 551] width 590 height 58
type input "Do you provide rafting equipment"
click at [813, 527] on button at bounding box center [827, 541] width 28 height 28
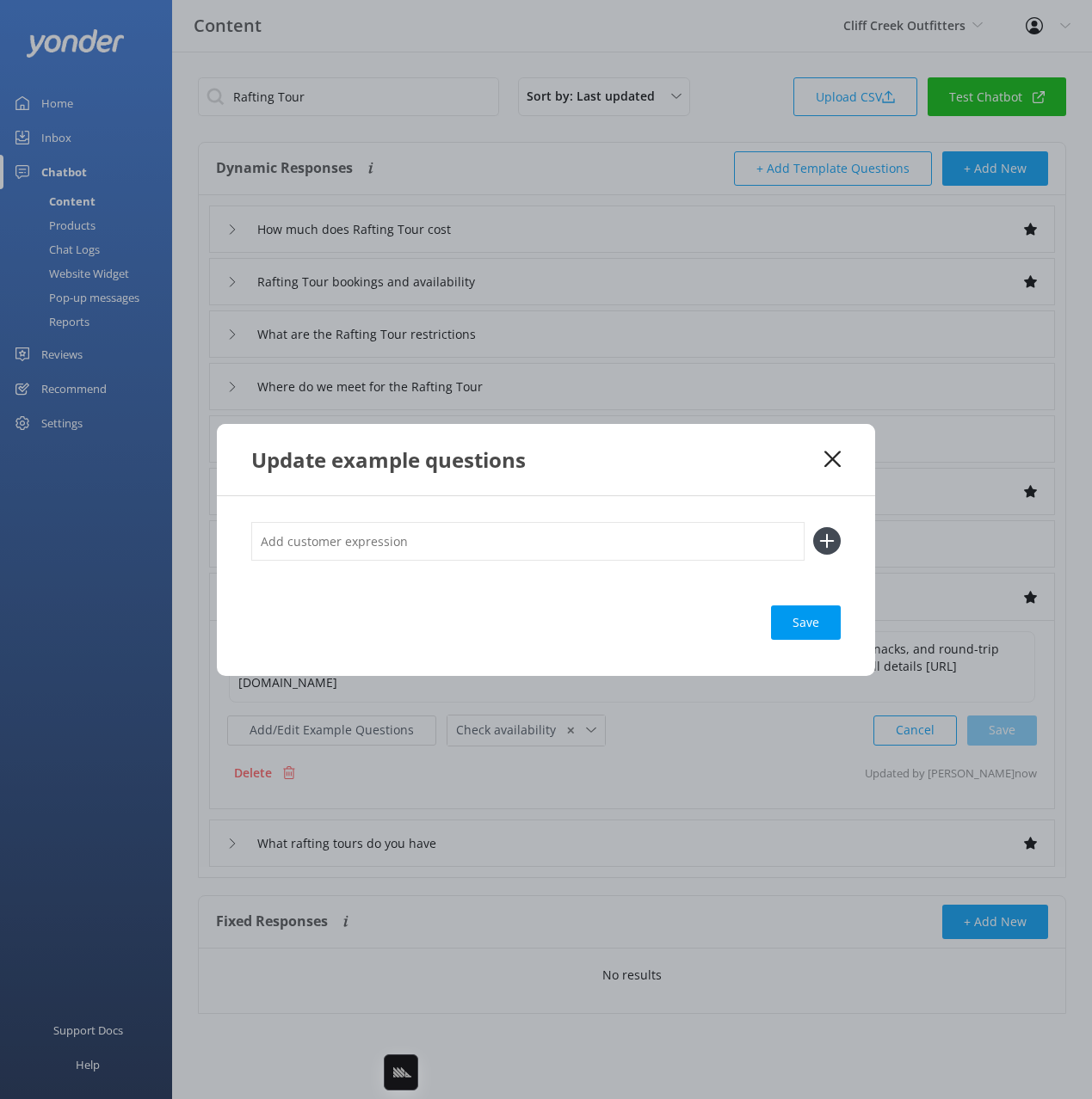
paste input "Do you give us life jackets for rafting"
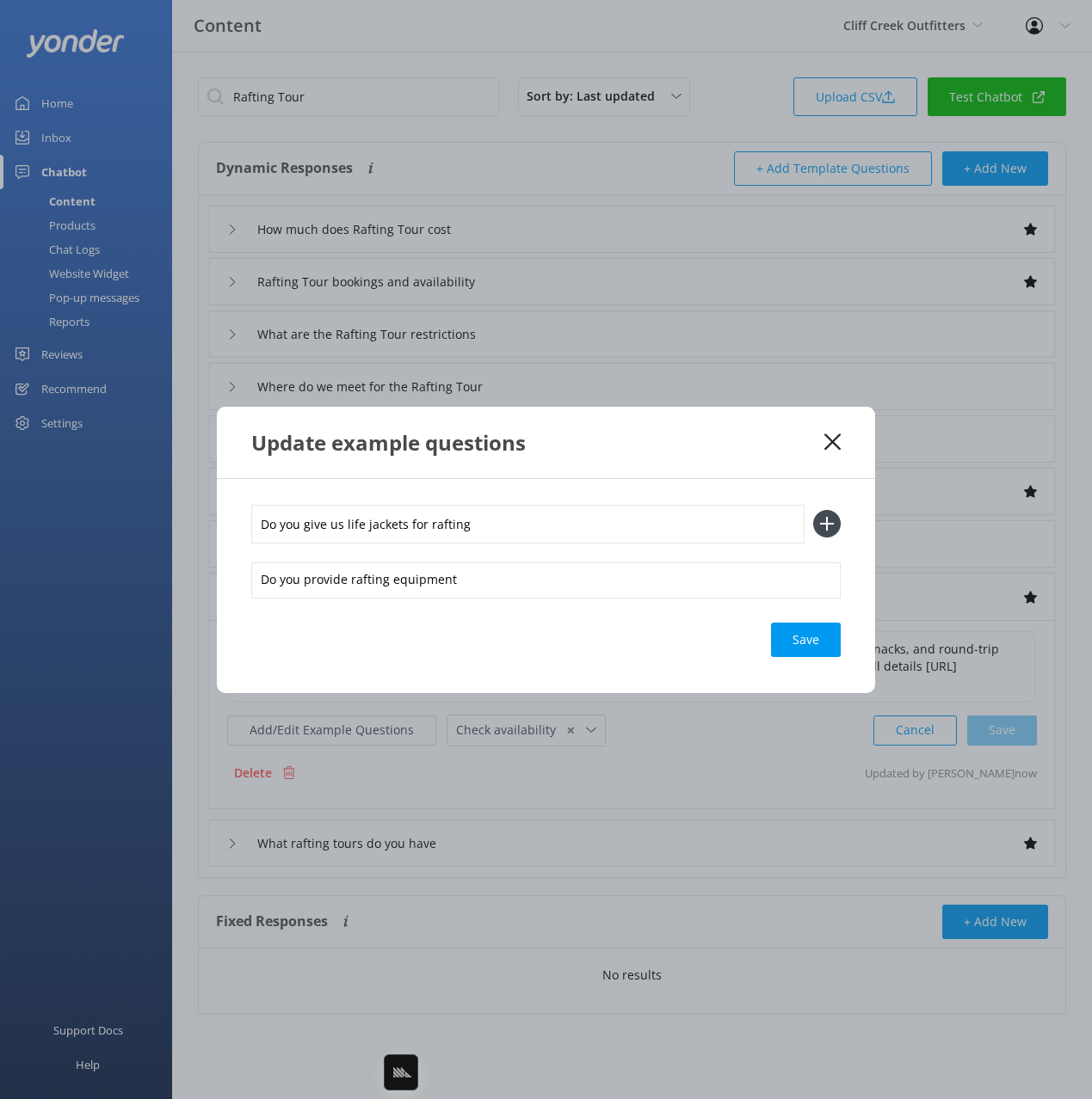
type input "Do you give us life jackets for rafting"
click at [813, 510] on button at bounding box center [827, 524] width 28 height 28
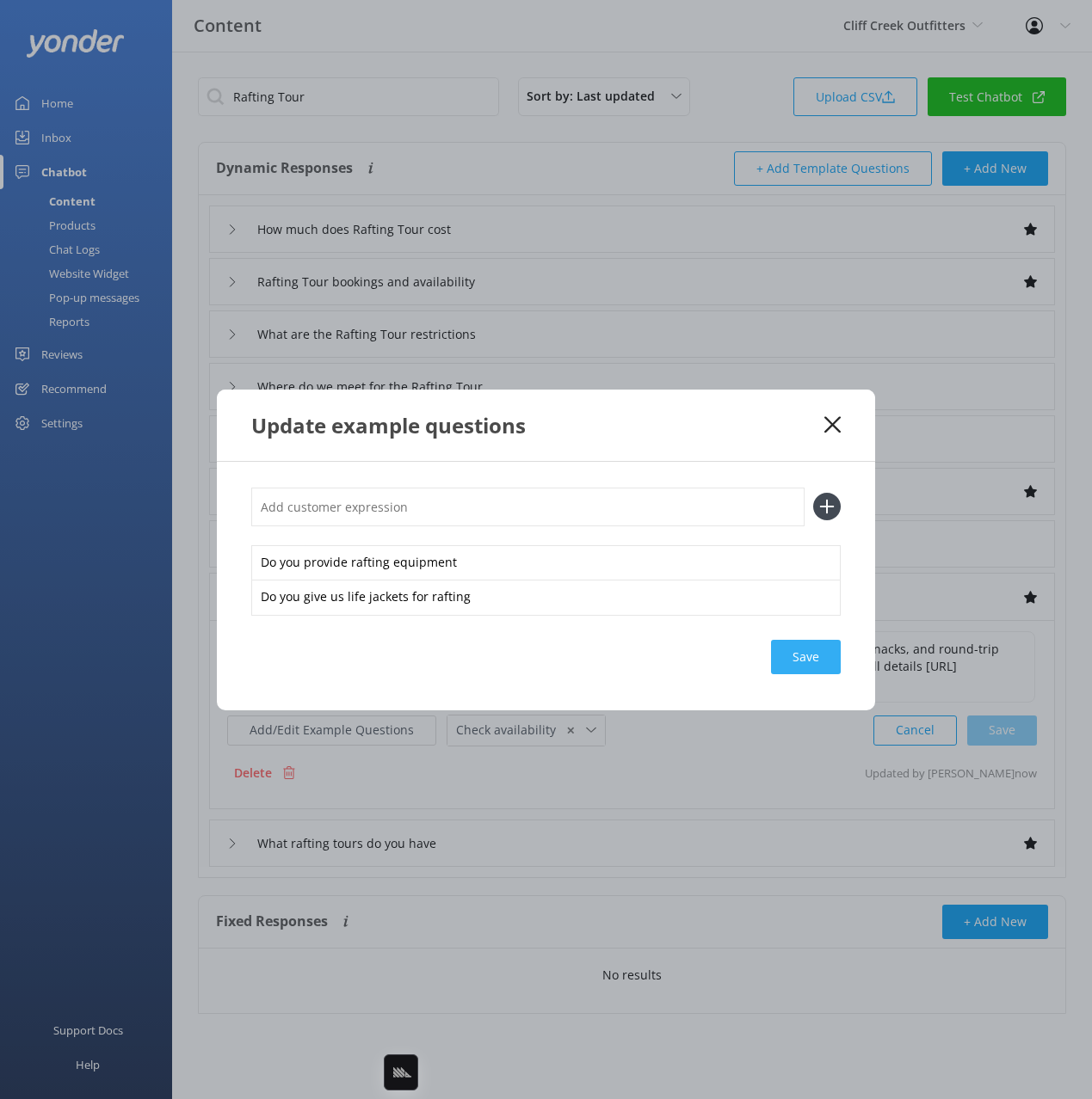
click at [797, 661] on div "Save" at bounding box center [805, 657] width 69 height 35
click at [832, 421] on icon at bounding box center [832, 424] width 16 height 17
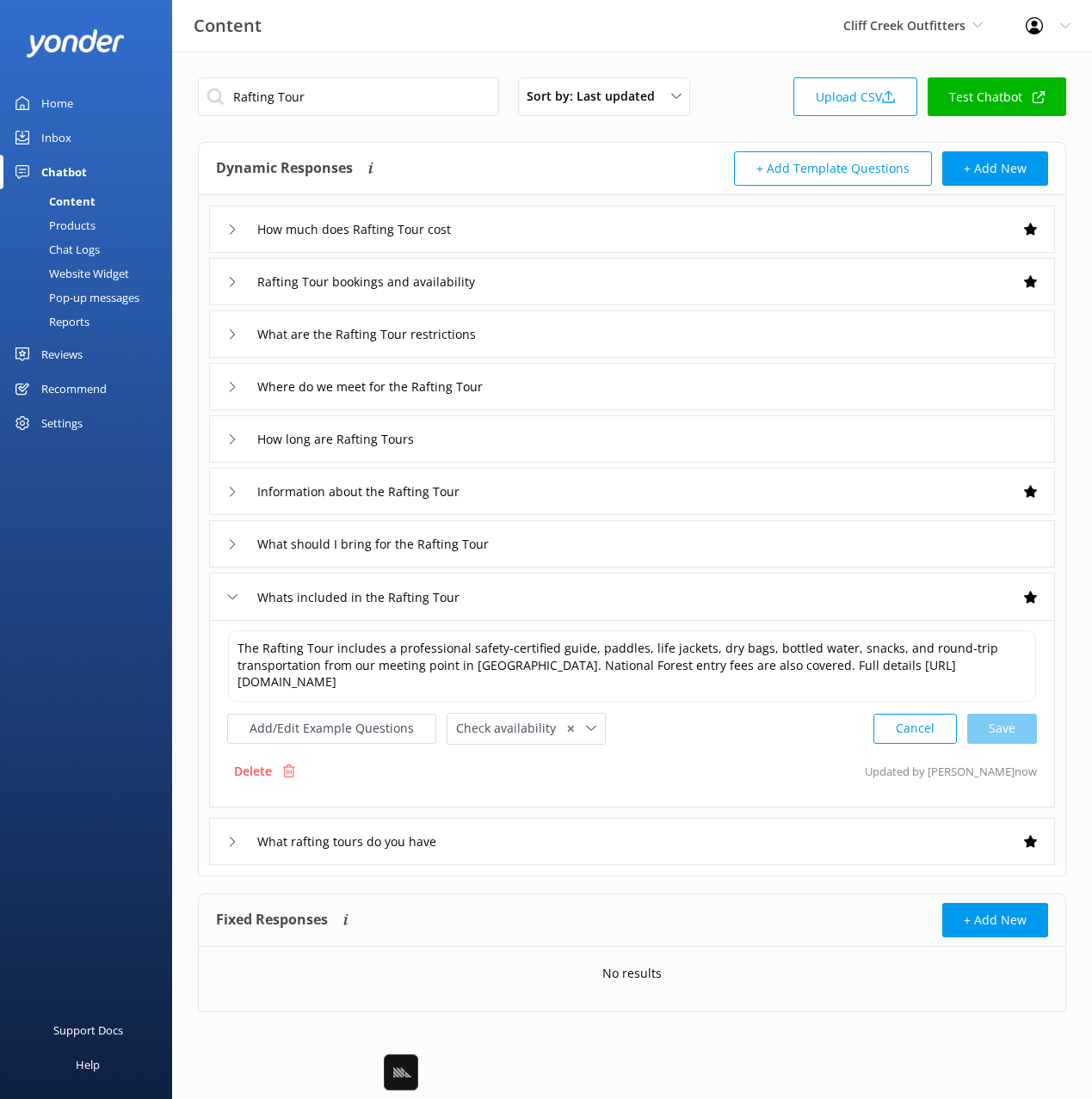
drag, startPoint x: 605, startPoint y: 601, endPoint x: 597, endPoint y: 564, distance: 37.9
click at [605, 601] on div "Whats included in the Rafting Tour" at bounding box center [632, 597] width 846 height 48
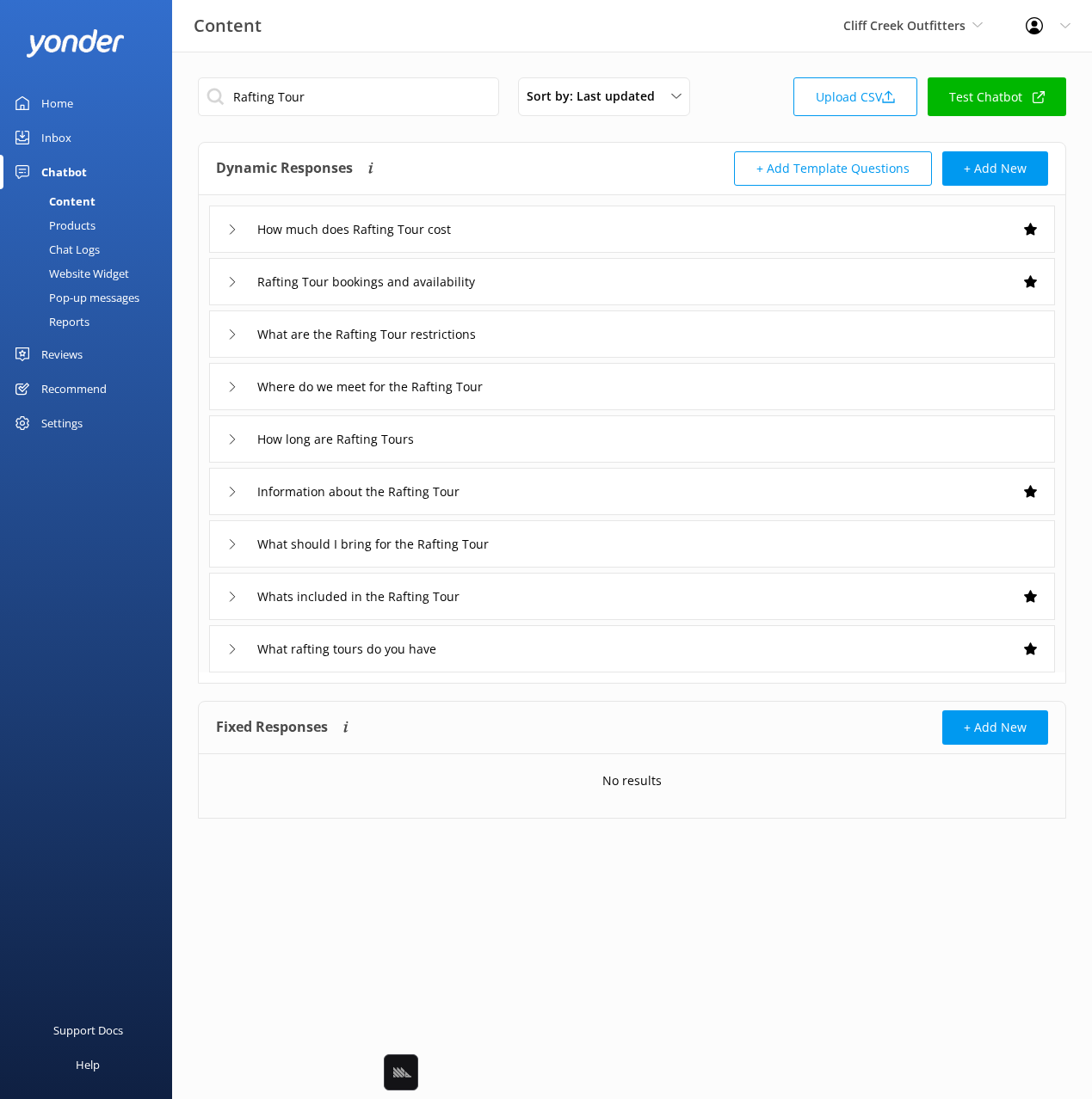
drag, startPoint x: 600, startPoint y: 555, endPoint x: 590, endPoint y: 558, distance: 10.4
click at [598, 555] on div "What should I bring for the Rafting Tour" at bounding box center [632, 544] width 846 height 48
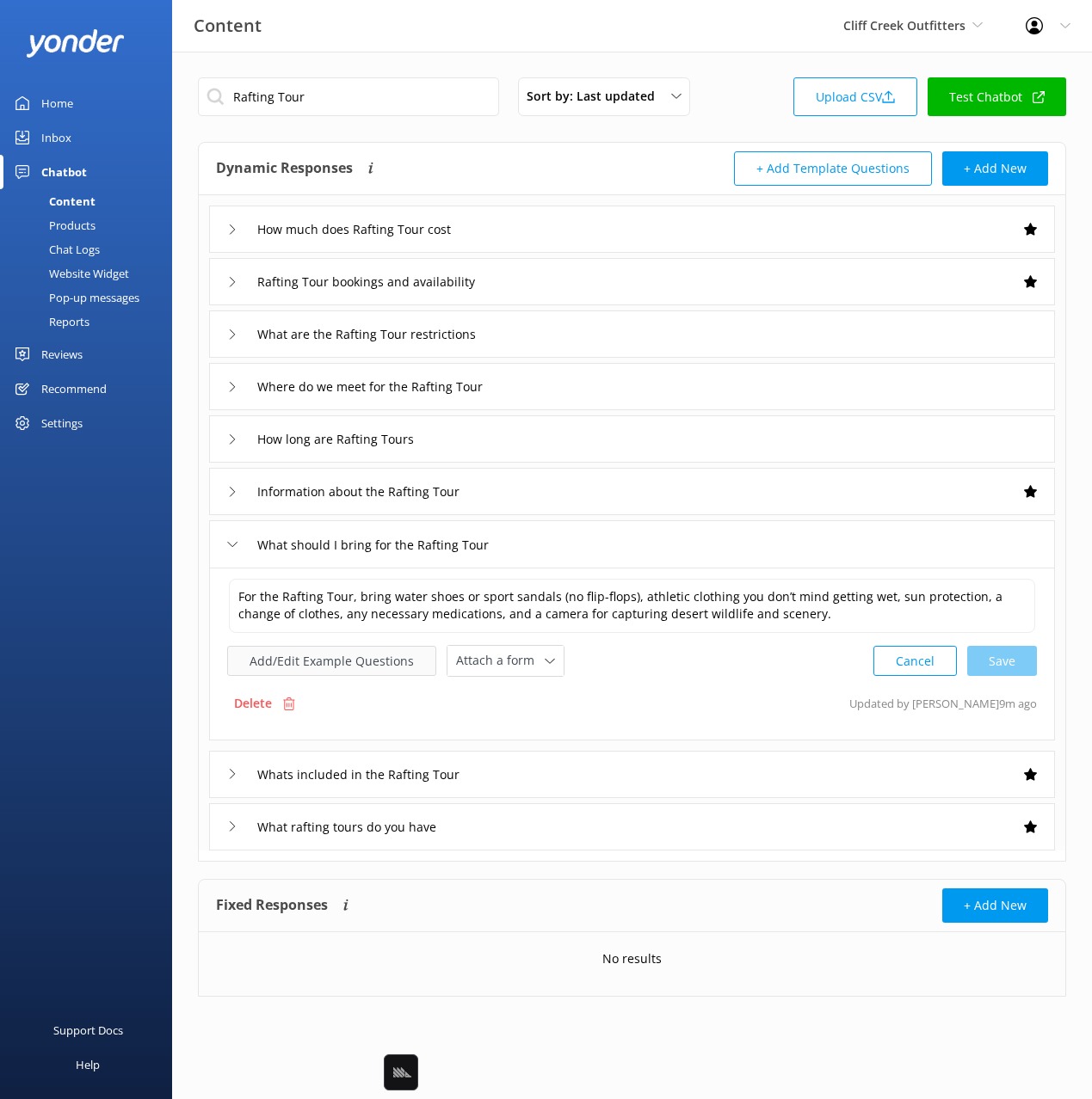
click at [359, 667] on button "Add/Edit Example Questions" at bounding box center [332, 661] width 209 height 30
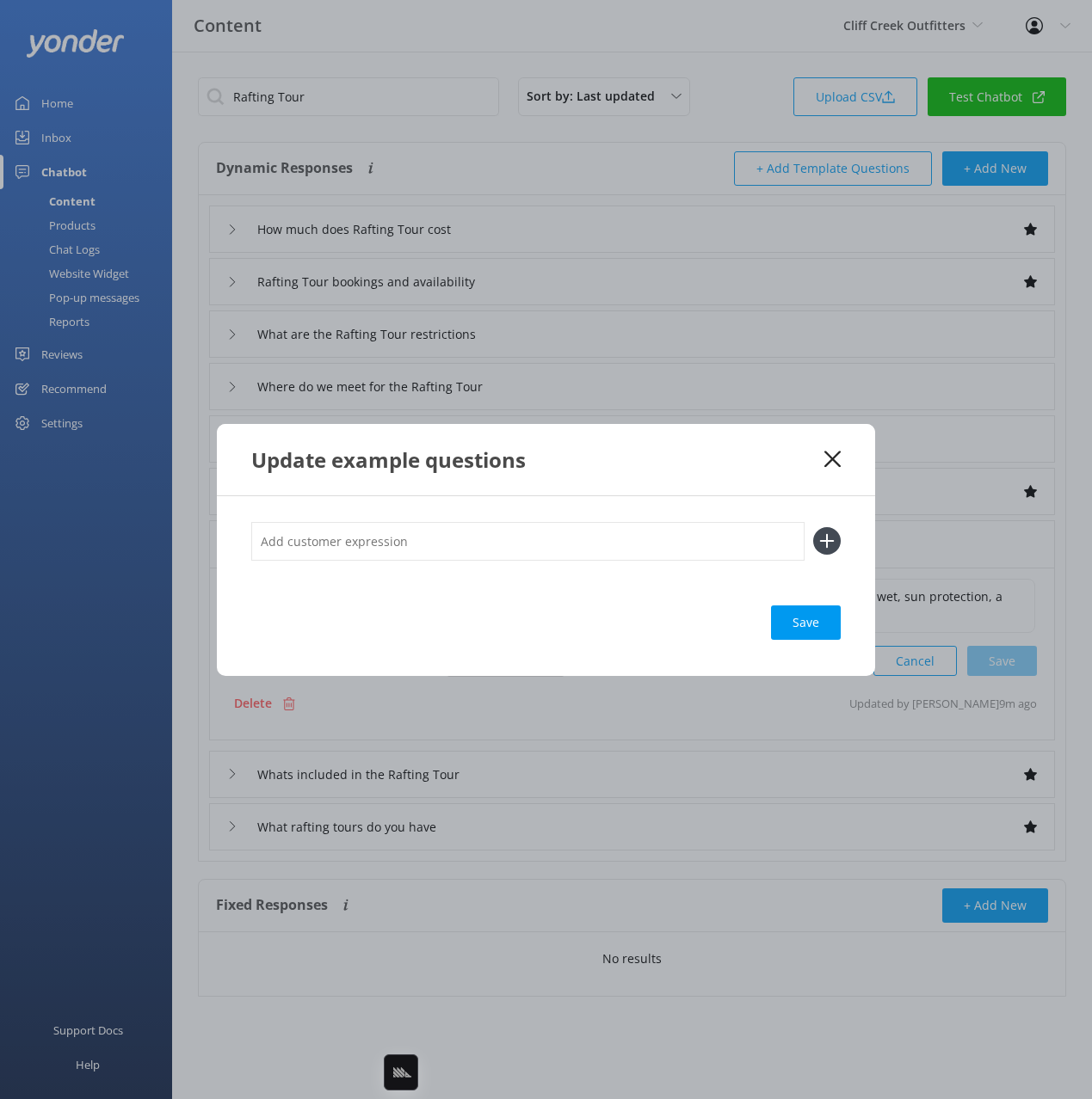
click at [717, 544] on input "text" at bounding box center [527, 541] width 553 height 39
paste input "What do I need to wear rafting"
type input "What do I need to wear rafting"
drag, startPoint x: 836, startPoint y: 542, endPoint x: 818, endPoint y: 555, distance: 22.2
click at [835, 542] on icon at bounding box center [827, 541] width 28 height 28
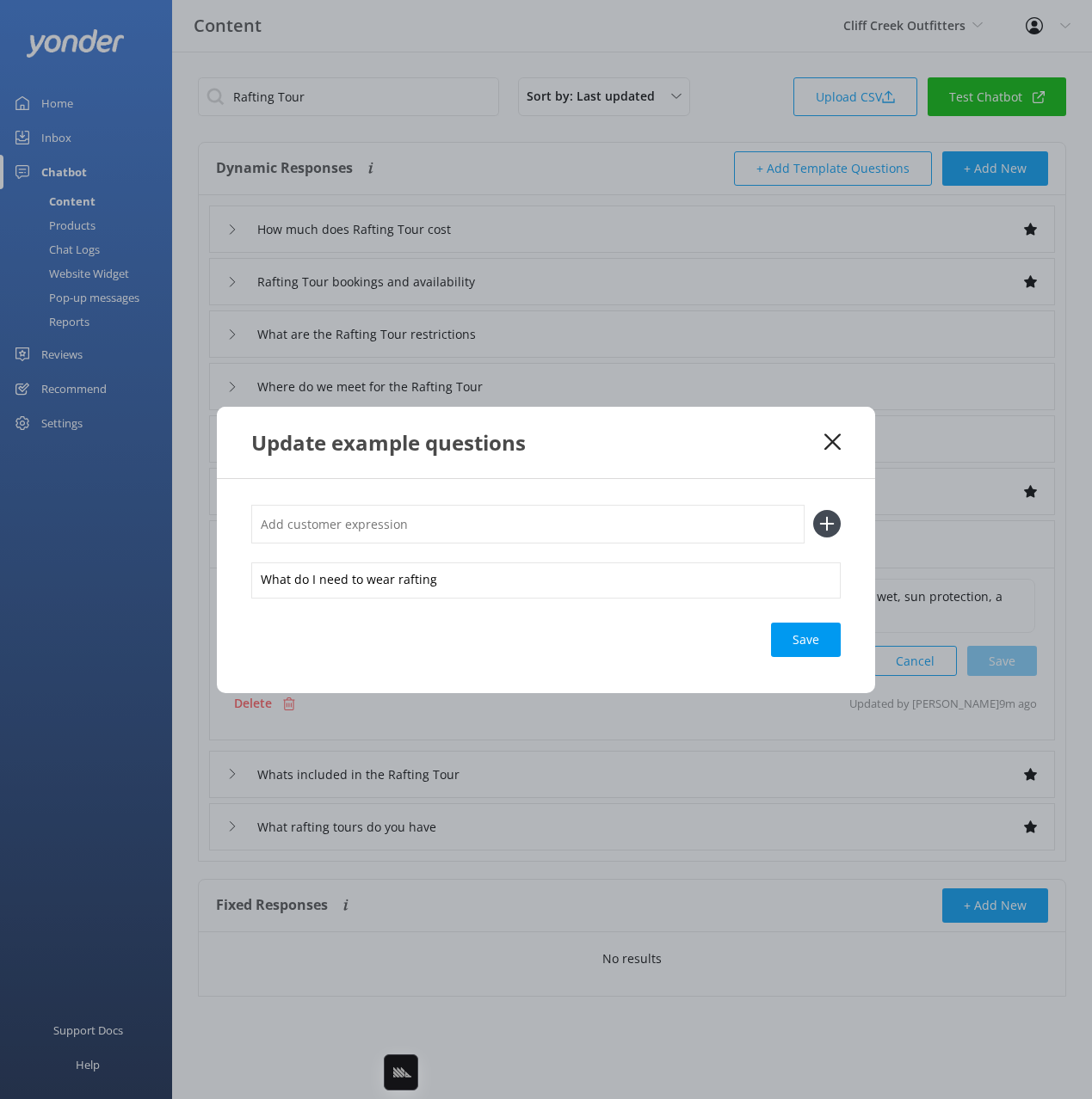
drag, startPoint x: 796, startPoint y: 645, endPoint x: 813, endPoint y: 649, distance: 17.5
click at [797, 645] on div "Save" at bounding box center [805, 639] width 69 height 35
click at [831, 438] on icon at bounding box center [832, 442] width 16 height 17
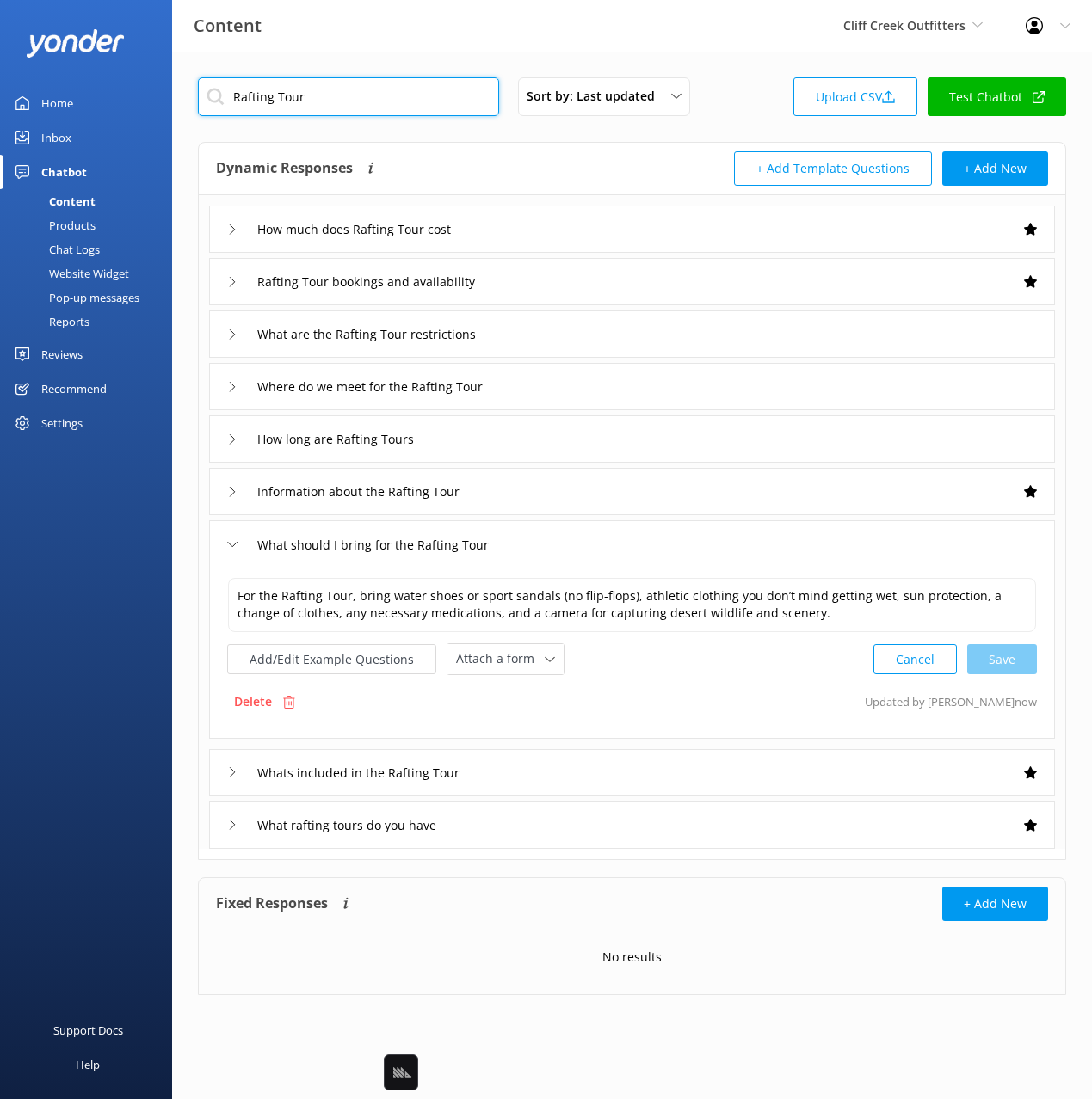
click at [369, 96] on input "Rafting Tour" at bounding box center [347, 96] width 301 height 39
drag, startPoint x: 577, startPoint y: 333, endPoint x: 555, endPoint y: 343, distance: 24.2
click at [575, 334] on div "What are the Rafting Tour restrictions" at bounding box center [632, 335] width 846 height 48
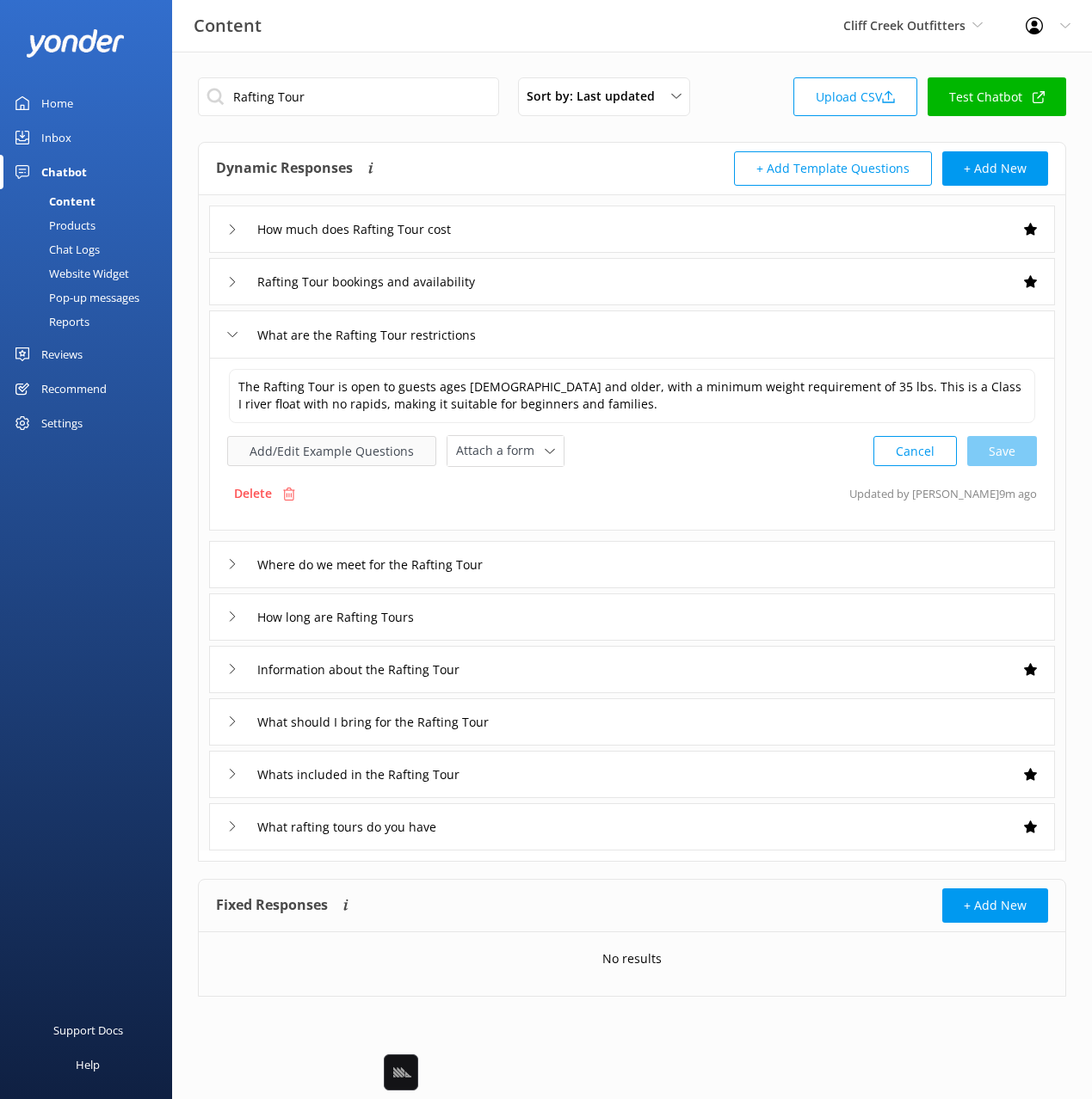
click at [353, 454] on button "Add/Edit Example Questions" at bounding box center [332, 451] width 209 height 30
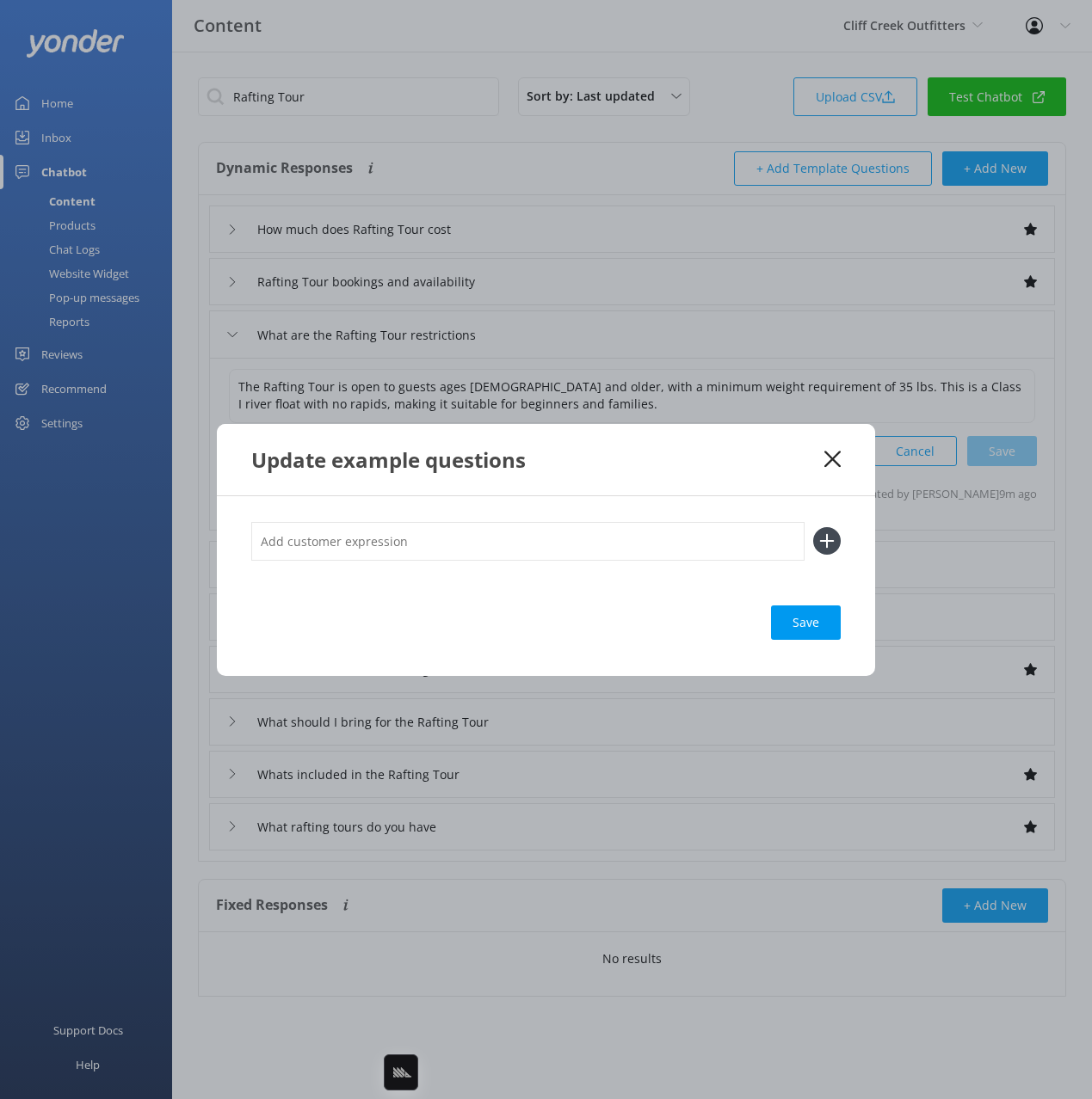
drag, startPoint x: 635, startPoint y: 551, endPoint x: 707, endPoint y: 559, distance: 72.4
click at [636, 551] on input "text" at bounding box center [527, 541] width 553 height 39
paste input "What is the rafting weight limit"
type input "What is the rafting weight limit"
drag, startPoint x: 831, startPoint y: 543, endPoint x: 831, endPoint y: 554, distance: 11.0
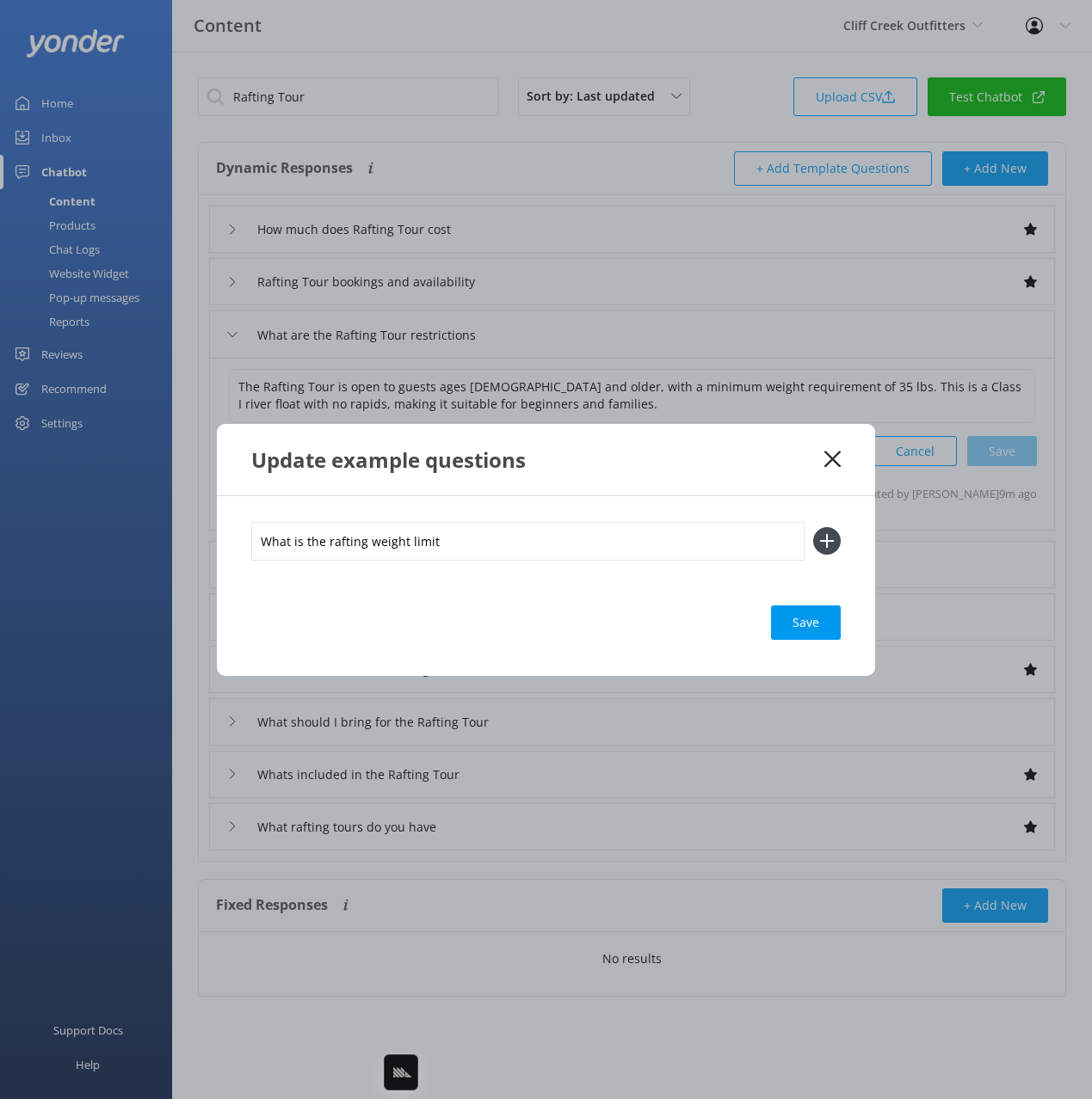
click at [831, 544] on icon at bounding box center [827, 541] width 28 height 28
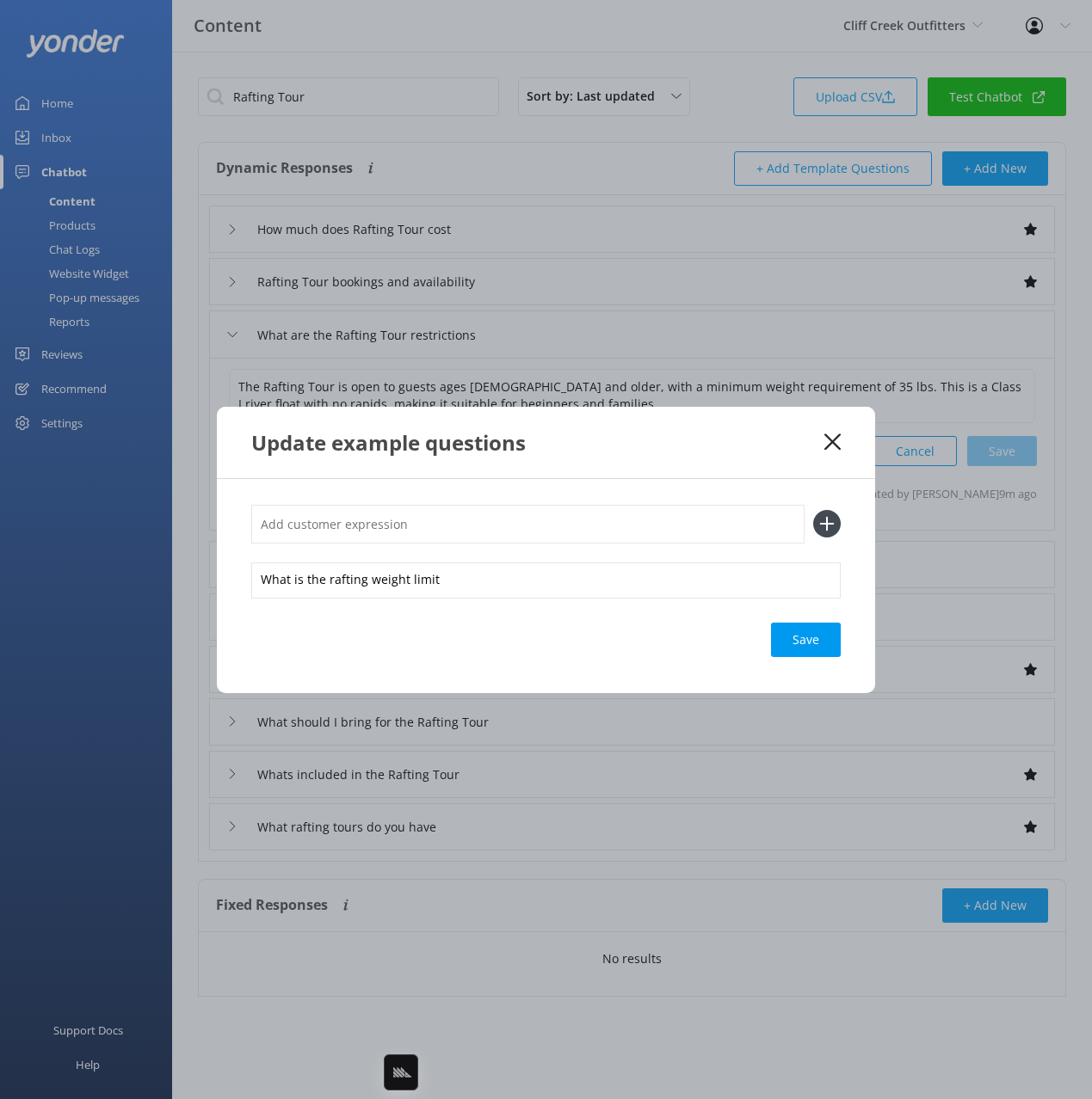
drag, startPoint x: 810, startPoint y: 634, endPoint x: 886, endPoint y: 641, distance: 76.3
click at [811, 633] on div "Save" at bounding box center [805, 639] width 69 height 35
click at [826, 436] on use at bounding box center [832, 442] width 16 height 16
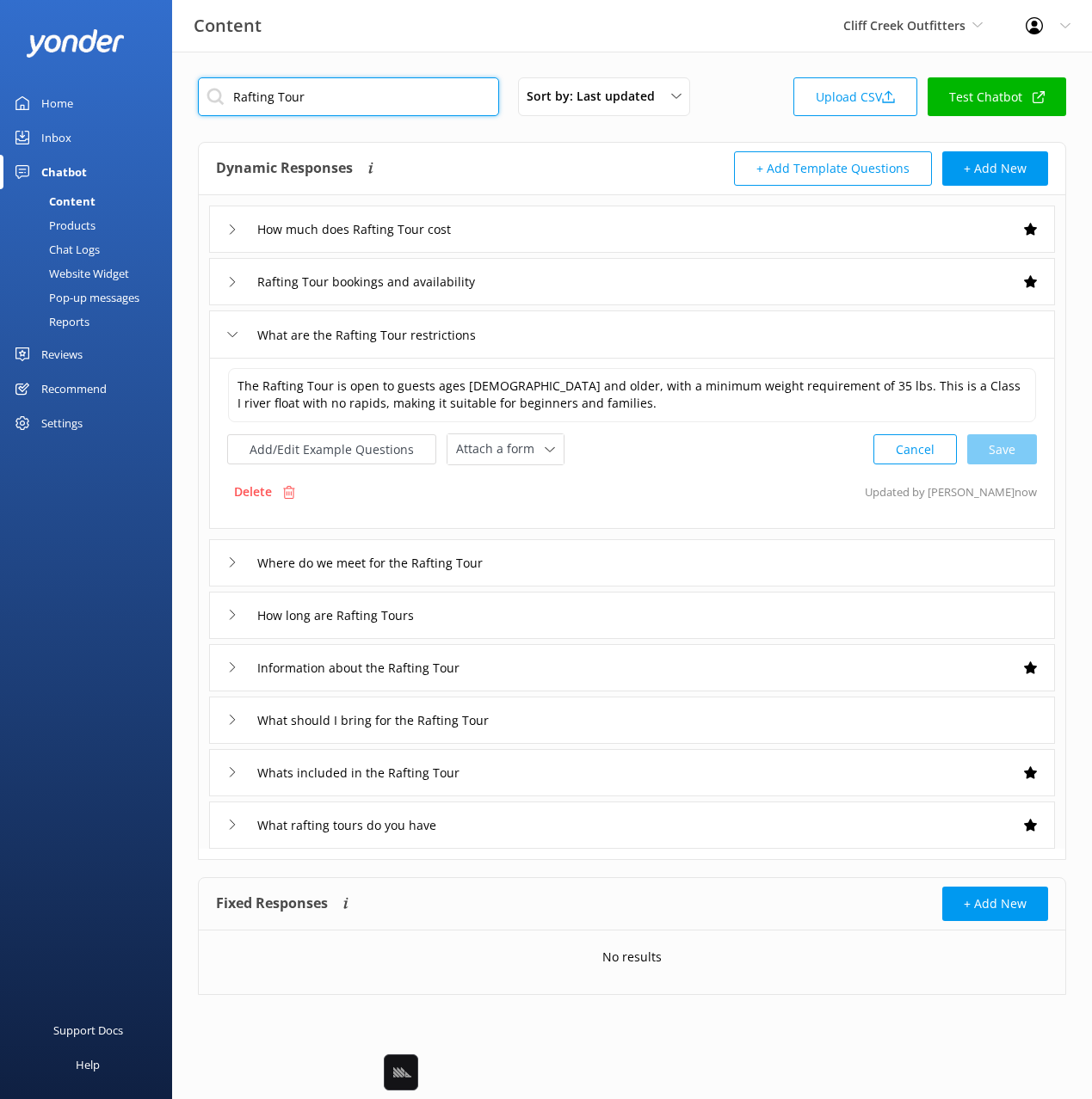
click at [368, 94] on input "Rafting Tour" at bounding box center [347, 96] width 301 height 39
paste input "Lower Salt River Kayak"
type input "Lower Salt River Kayak Tour"
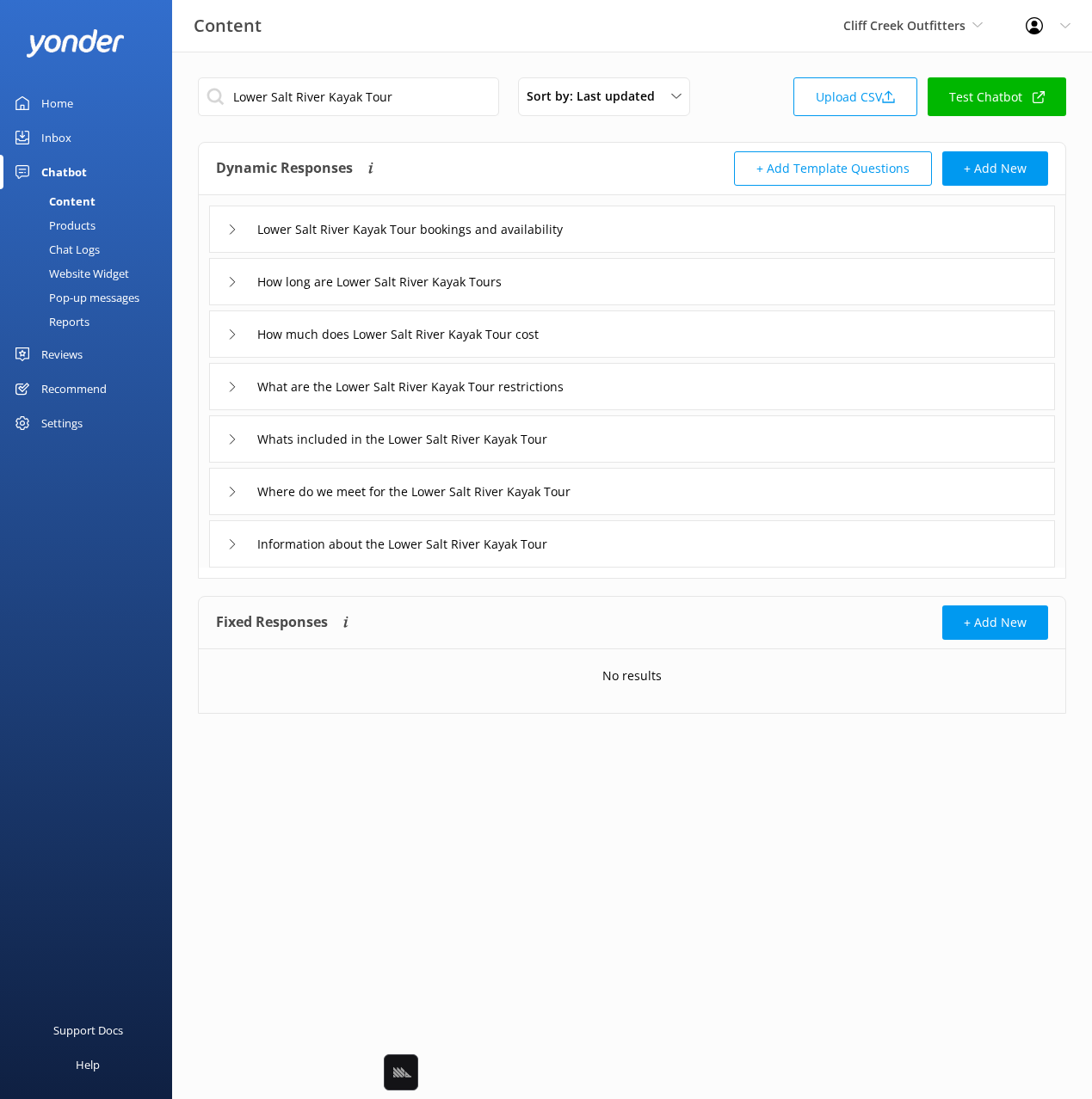
drag, startPoint x: 667, startPoint y: 229, endPoint x: 654, endPoint y: 241, distance: 17.7
click at [666, 230] on div "Lower Salt River Kayak Tour bookings and availability" at bounding box center [632, 229] width 846 height 48
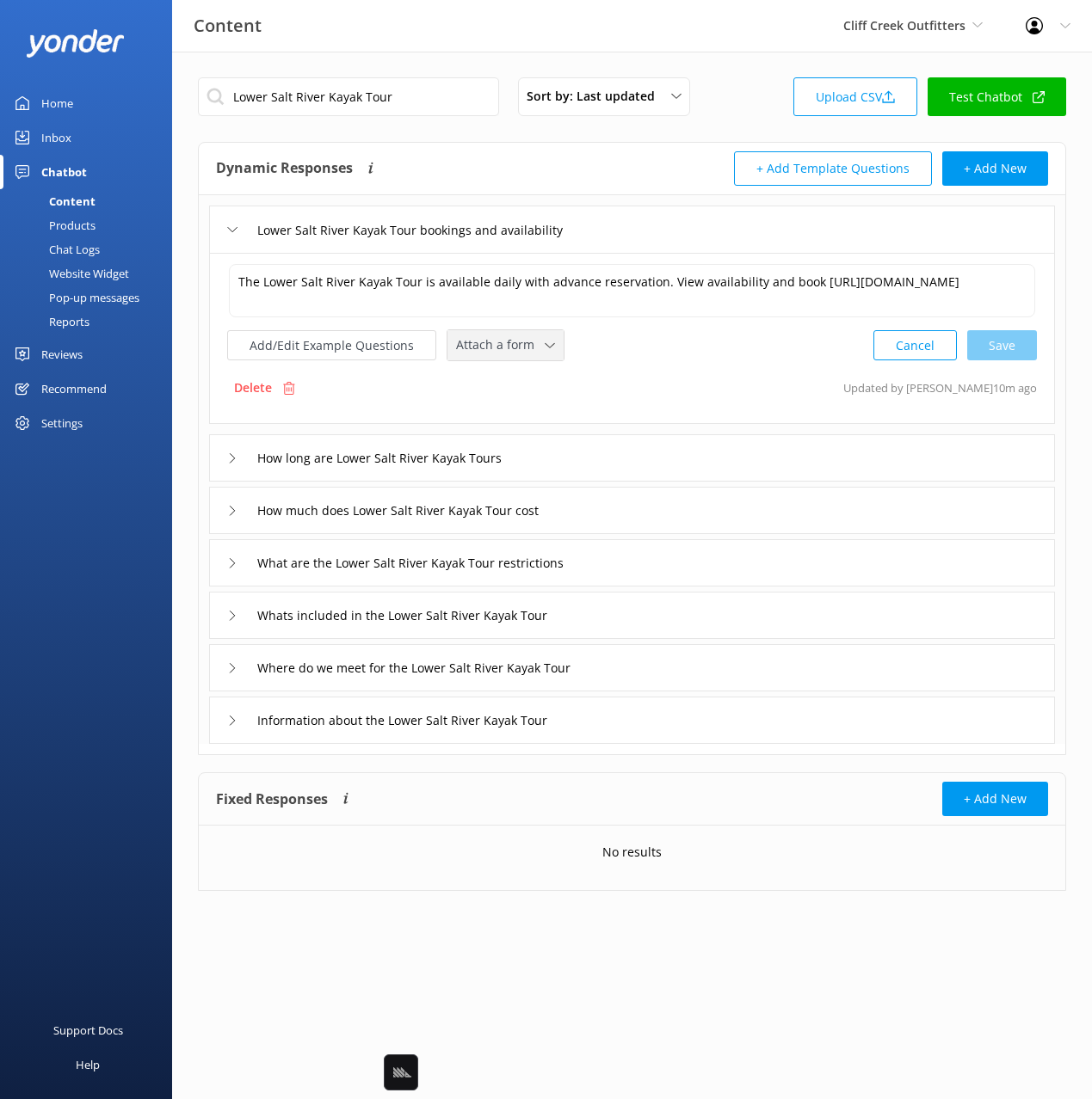
click at [507, 354] on span "Attach a form" at bounding box center [499, 344] width 88 height 19
drag, startPoint x: 499, startPoint y: 432, endPoint x: 626, endPoint y: 471, distance: 132.9
click at [499, 425] on div "Check availability" at bounding box center [499, 416] width 85 height 17
click at [635, 512] on div "How much does Lower Salt River Kayak Tour cost" at bounding box center [632, 509] width 846 height 48
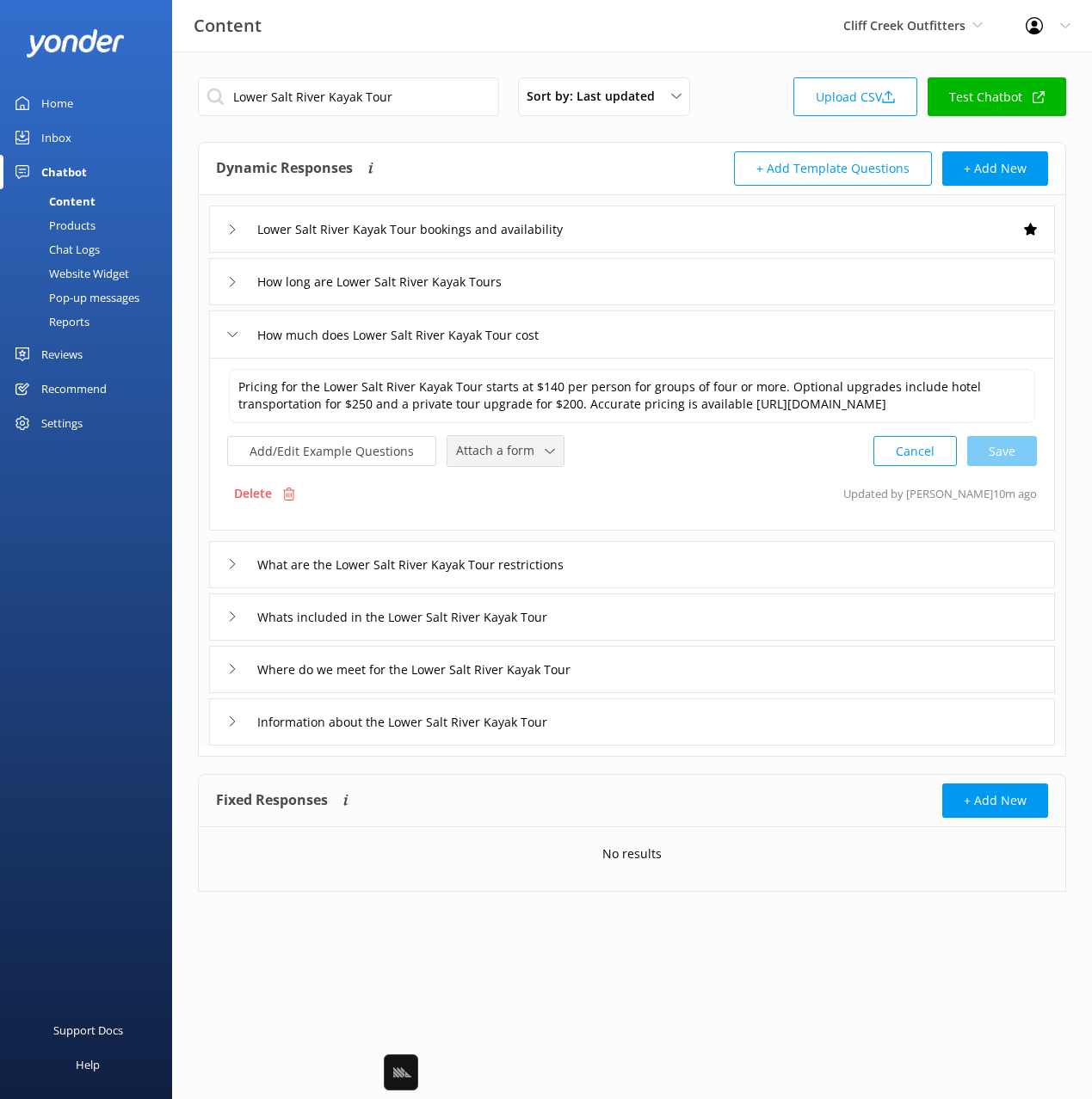
click at [509, 461] on span "Attach a form" at bounding box center [499, 451] width 88 height 19
click at [513, 532] on div "Check availability" at bounding box center [499, 522] width 85 height 17
click at [634, 632] on div "Whats included in the Lower Salt River Kayak Tour" at bounding box center [632, 616] width 846 height 48
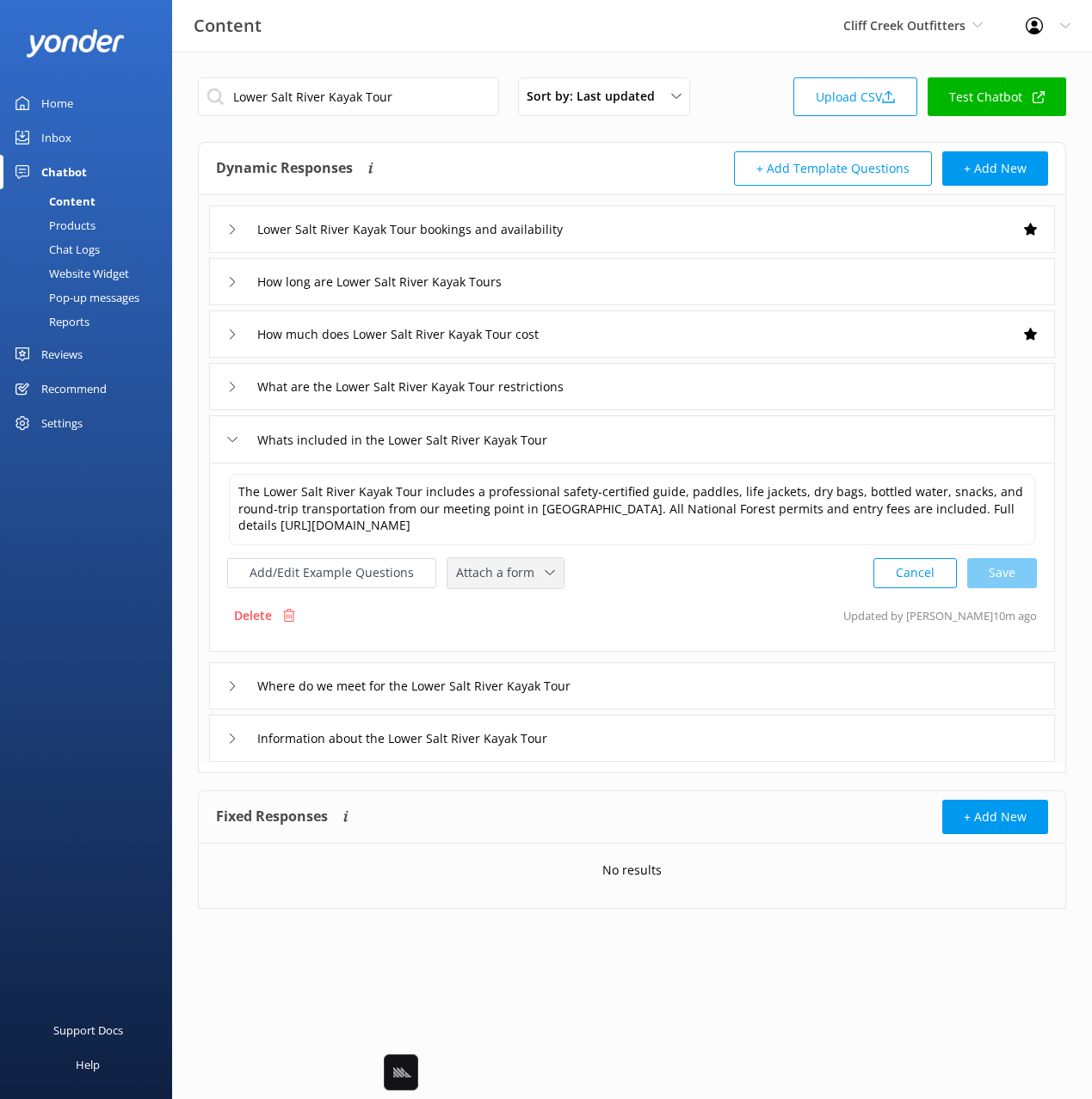
click at [490, 568] on span "Attach a form" at bounding box center [499, 573] width 88 height 19
drag, startPoint x: 513, startPoint y: 648, endPoint x: 609, endPoint y: 689, distance: 104.4
click at [513, 648] on div "Check availability" at bounding box center [499, 643] width 85 height 17
click at [687, 736] on div "Information about the Lower Salt River Kayak Tour" at bounding box center [632, 737] width 846 height 48
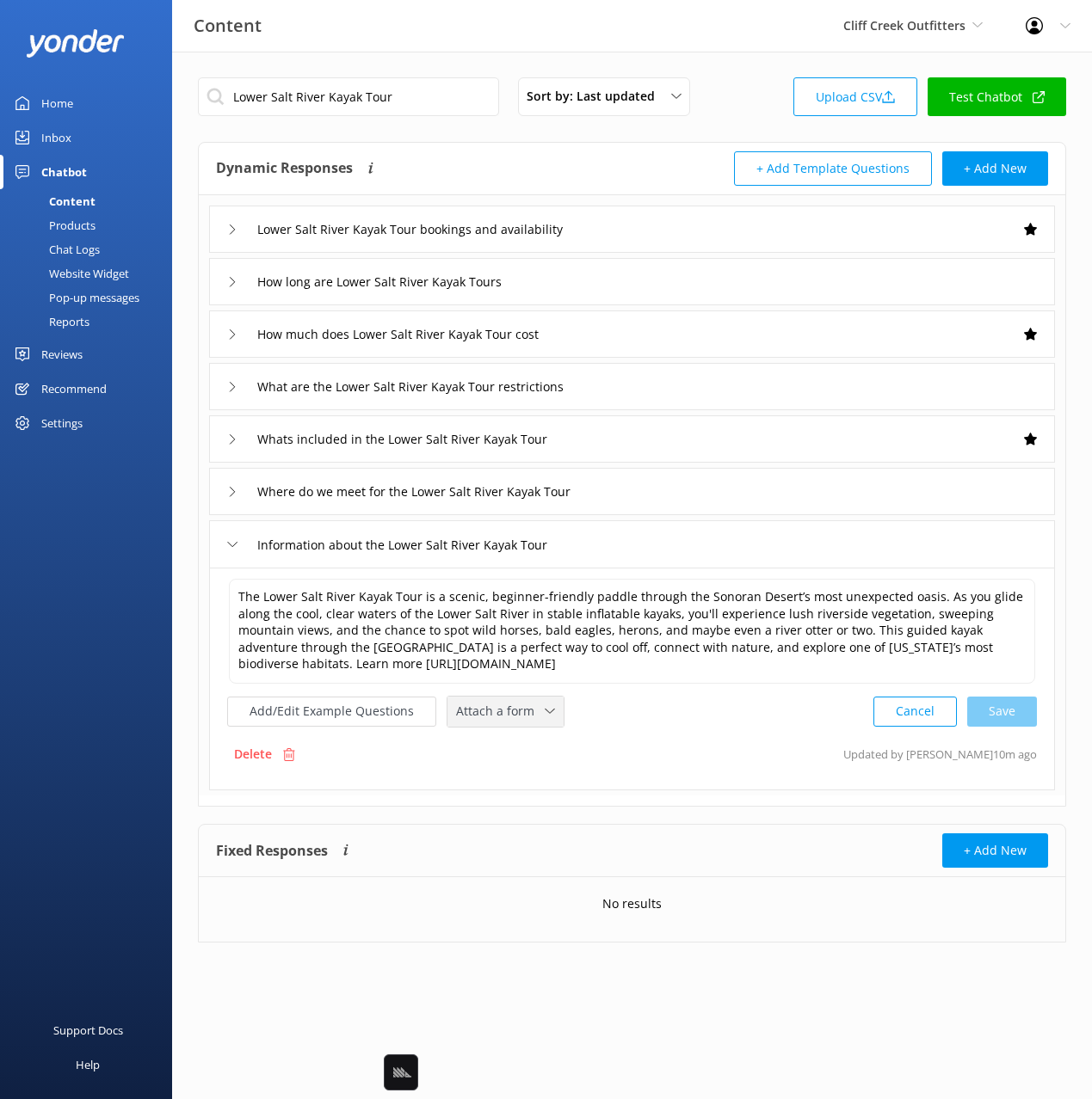
click at [505, 699] on div "Attach a form Leave contact details Check availability" at bounding box center [505, 712] width 116 height 30
click at [498, 774] on div "Check availability" at bounding box center [499, 782] width 85 height 17
click at [344, 710] on button "Add/Edit Example Questions" at bounding box center [332, 710] width 209 height 30
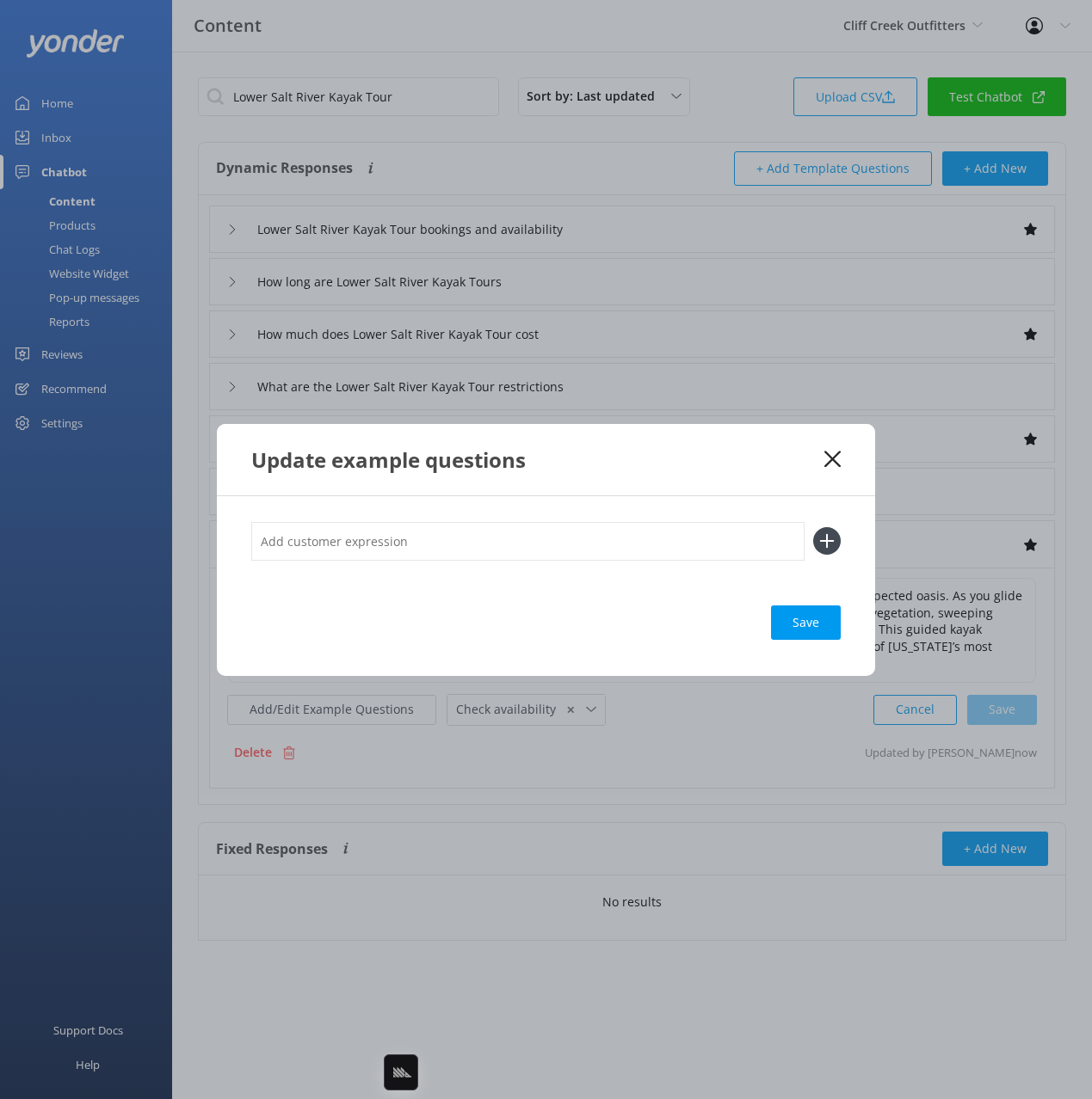
click at [430, 551] on input "text" at bounding box center [527, 541] width 553 height 39
type input "w"
paste input "Half-Day Lower Salt River Kayaking Tour"
type input "what is the Half-Day Lower Salt River Kayaking Tour"
click at [813, 527] on button at bounding box center [827, 541] width 28 height 28
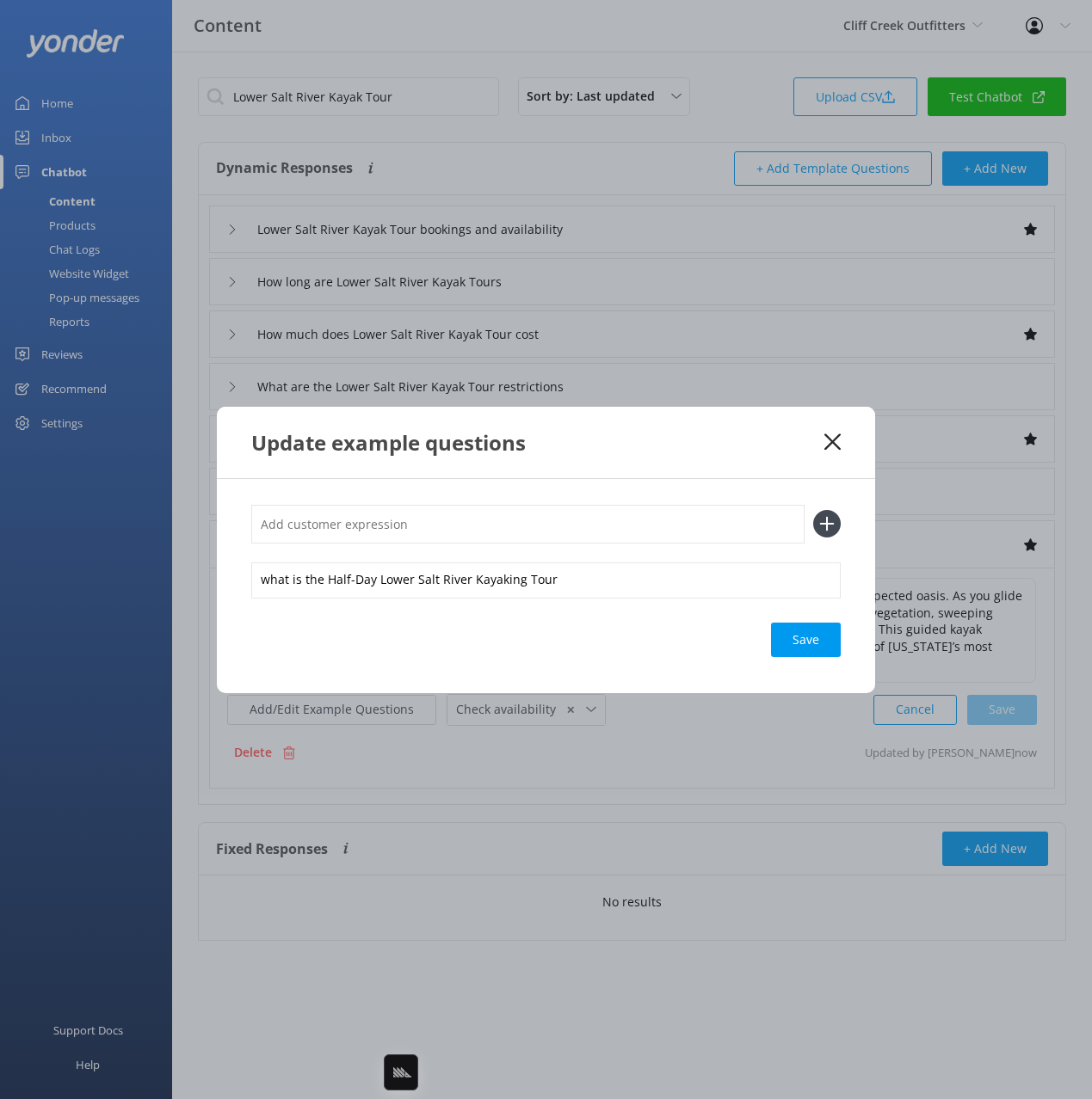
click at [798, 631] on div "Save" at bounding box center [805, 639] width 69 height 35
click at [822, 434] on div "Update example questions" at bounding box center [537, 443] width 573 height 29
click at [831, 439] on icon at bounding box center [832, 442] width 16 height 17
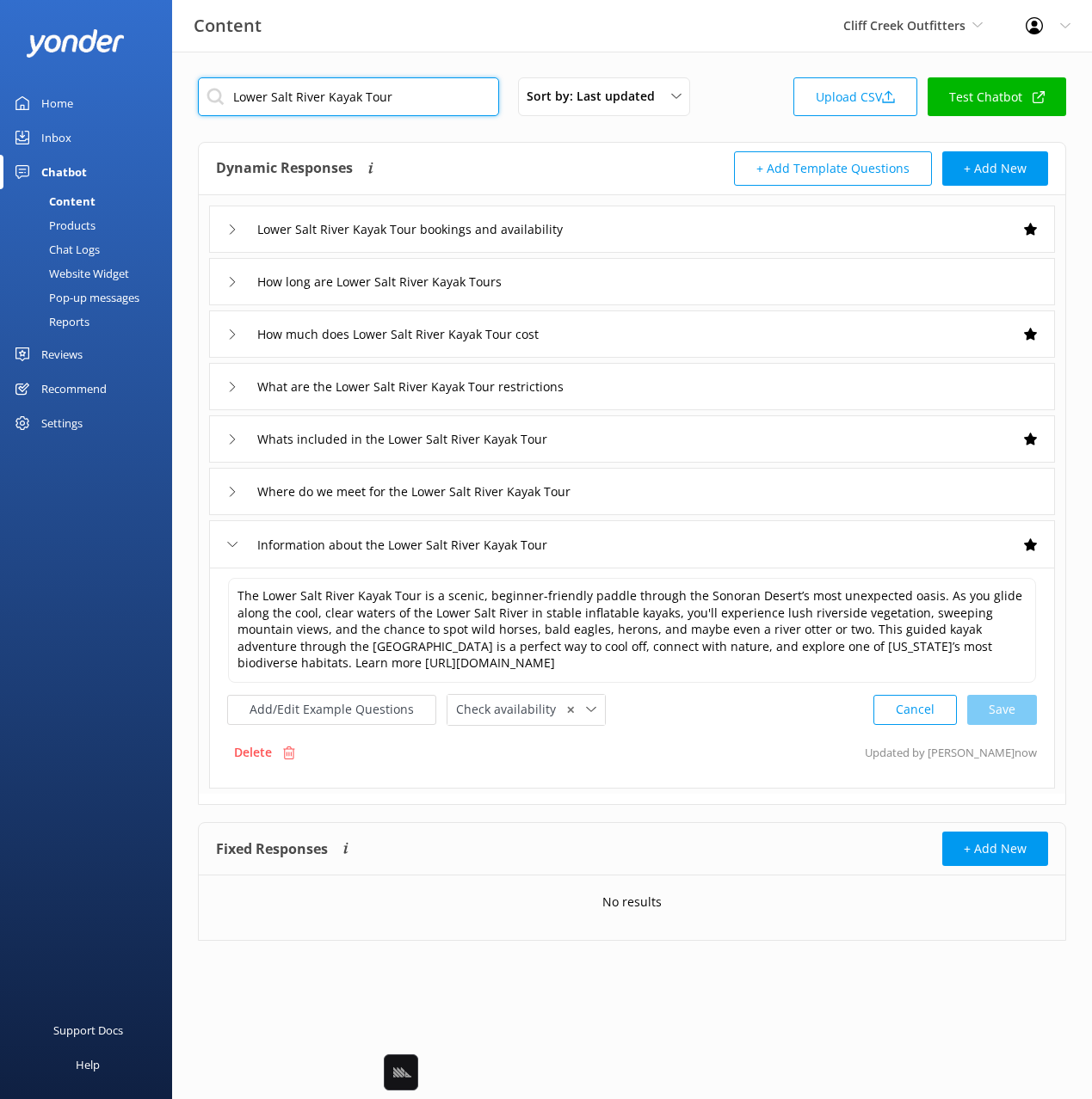
click at [445, 99] on input "Lower Salt River Kayak Tour" at bounding box center [347, 96] width 301 height 39
paste input "Verde River Kayak Tour"
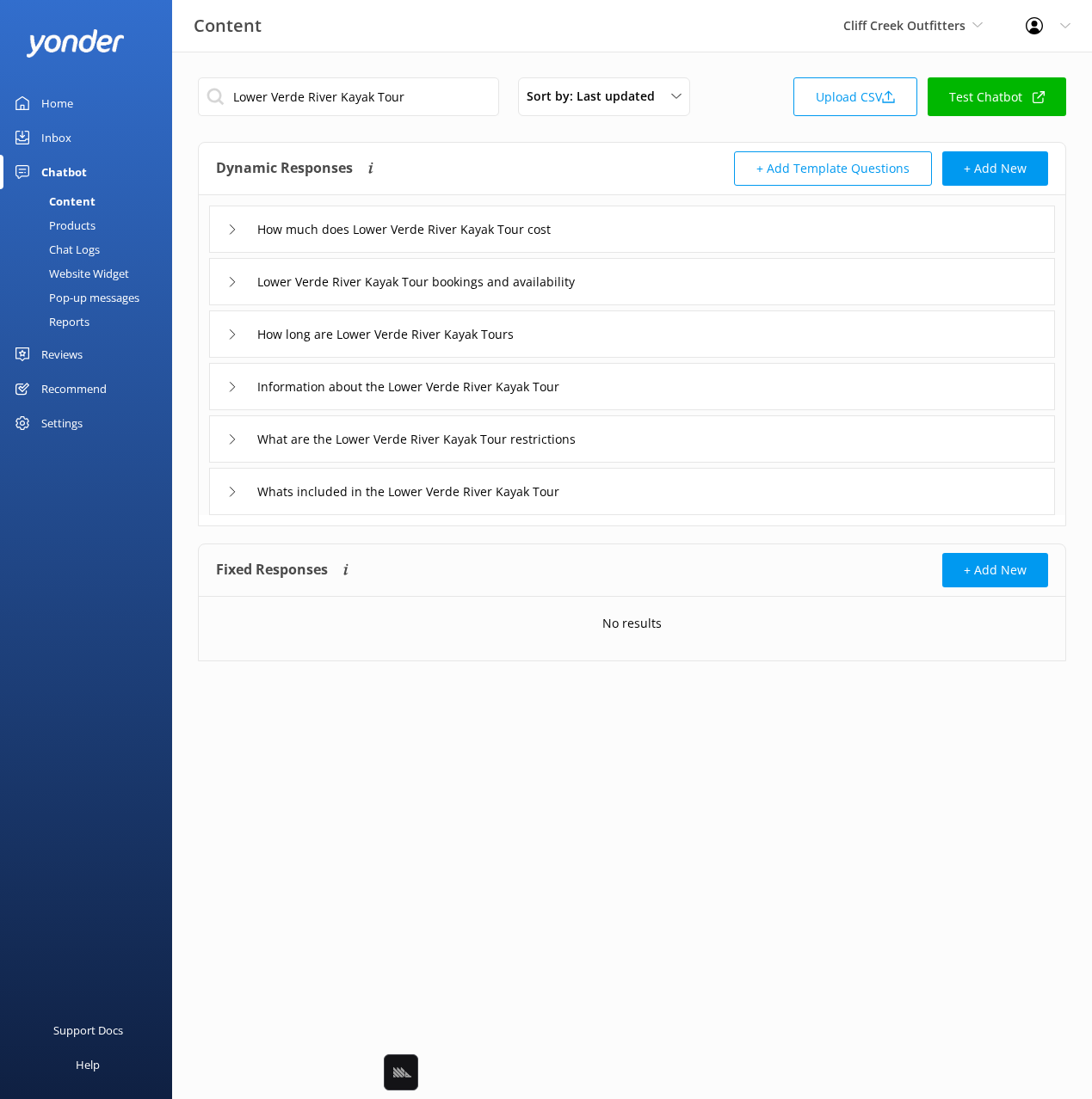
drag, startPoint x: 618, startPoint y: 229, endPoint x: 603, endPoint y: 242, distance: 19.8
click at [616, 230] on div "How much does Lower Verde River Kayak Tour cost" at bounding box center [632, 229] width 846 height 48
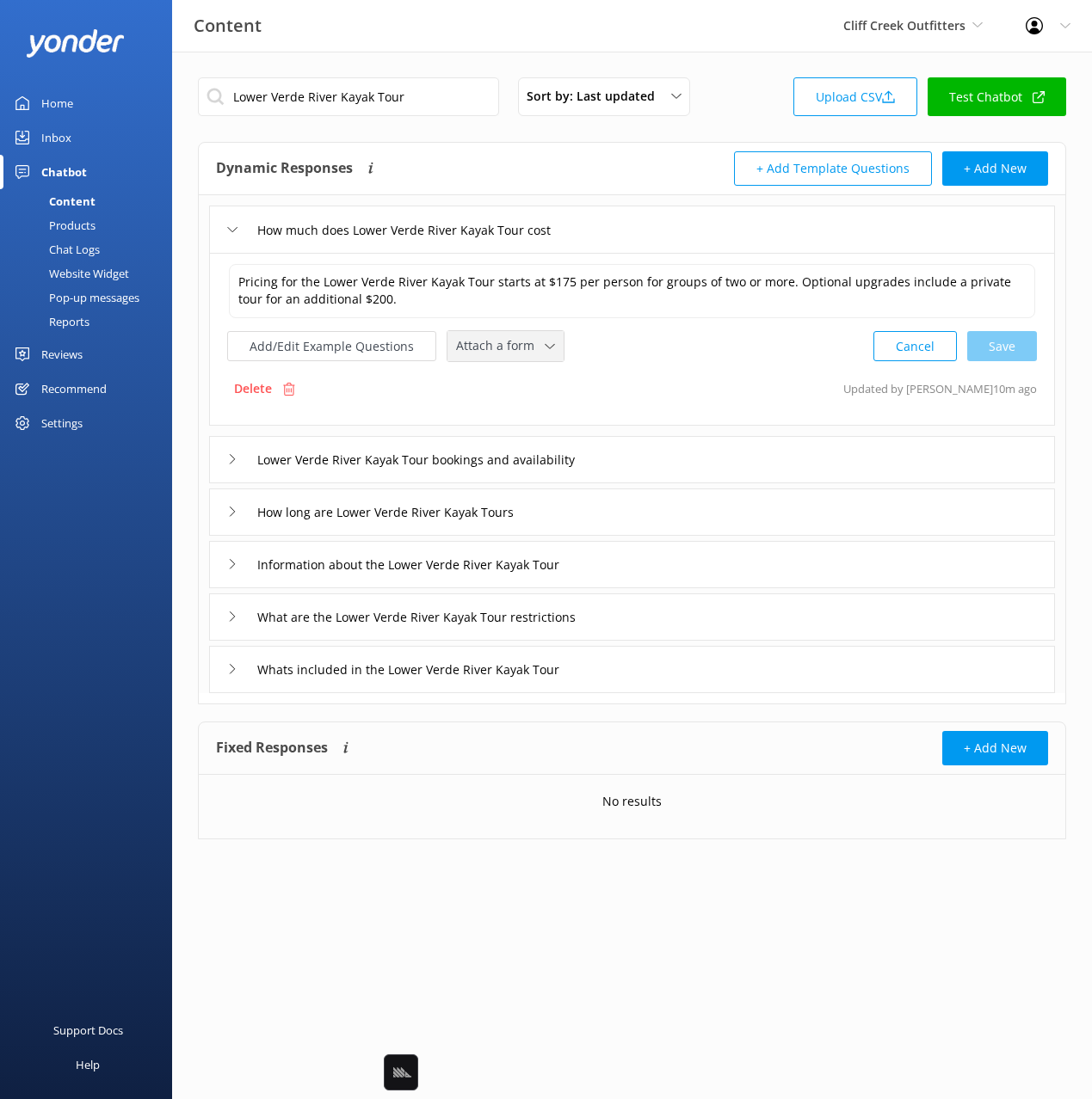
drag, startPoint x: 472, startPoint y: 347, endPoint x: 491, endPoint y: 421, distance: 76.4
click at [472, 347] on span "Attach a form" at bounding box center [499, 345] width 88 height 19
click at [493, 409] on div "Check availability" at bounding box center [499, 417] width 85 height 17
click at [752, 457] on div "Lower Verde River Kayak Tour bookings and availability" at bounding box center [632, 459] width 846 height 48
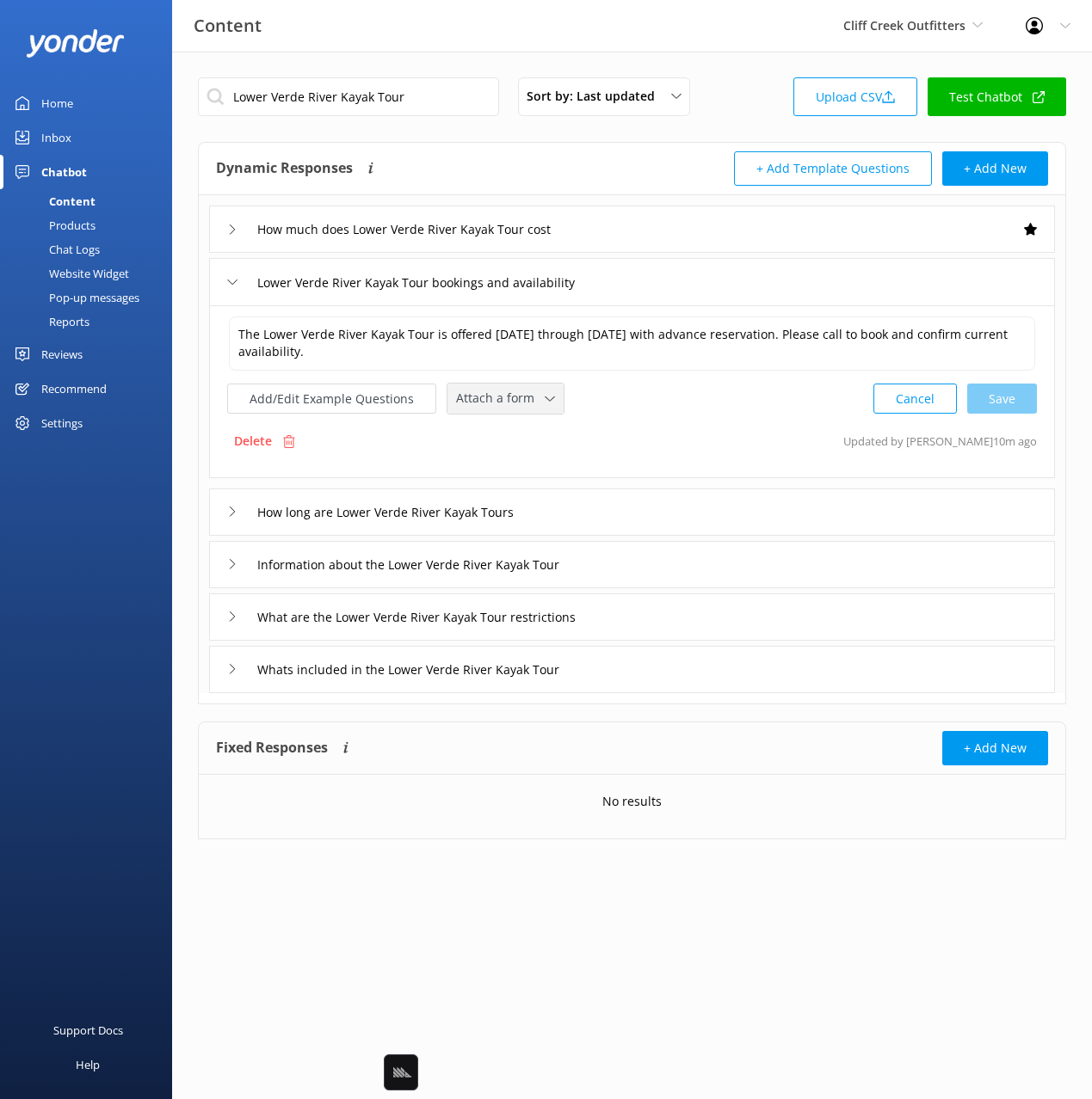
drag, startPoint x: 507, startPoint y: 409, endPoint x: 509, endPoint y: 427, distance: 18.1
click at [506, 410] on div "Attach a form Leave contact details Check availability" at bounding box center [505, 398] width 116 height 30
drag, startPoint x: 519, startPoint y: 463, endPoint x: 530, endPoint y: 464, distance: 11.0
click at [520, 463] on div "Check availability" at bounding box center [499, 470] width 85 height 17
click at [667, 575] on div "Information about the Lower Verde River Kayak Tour" at bounding box center [632, 563] width 846 height 48
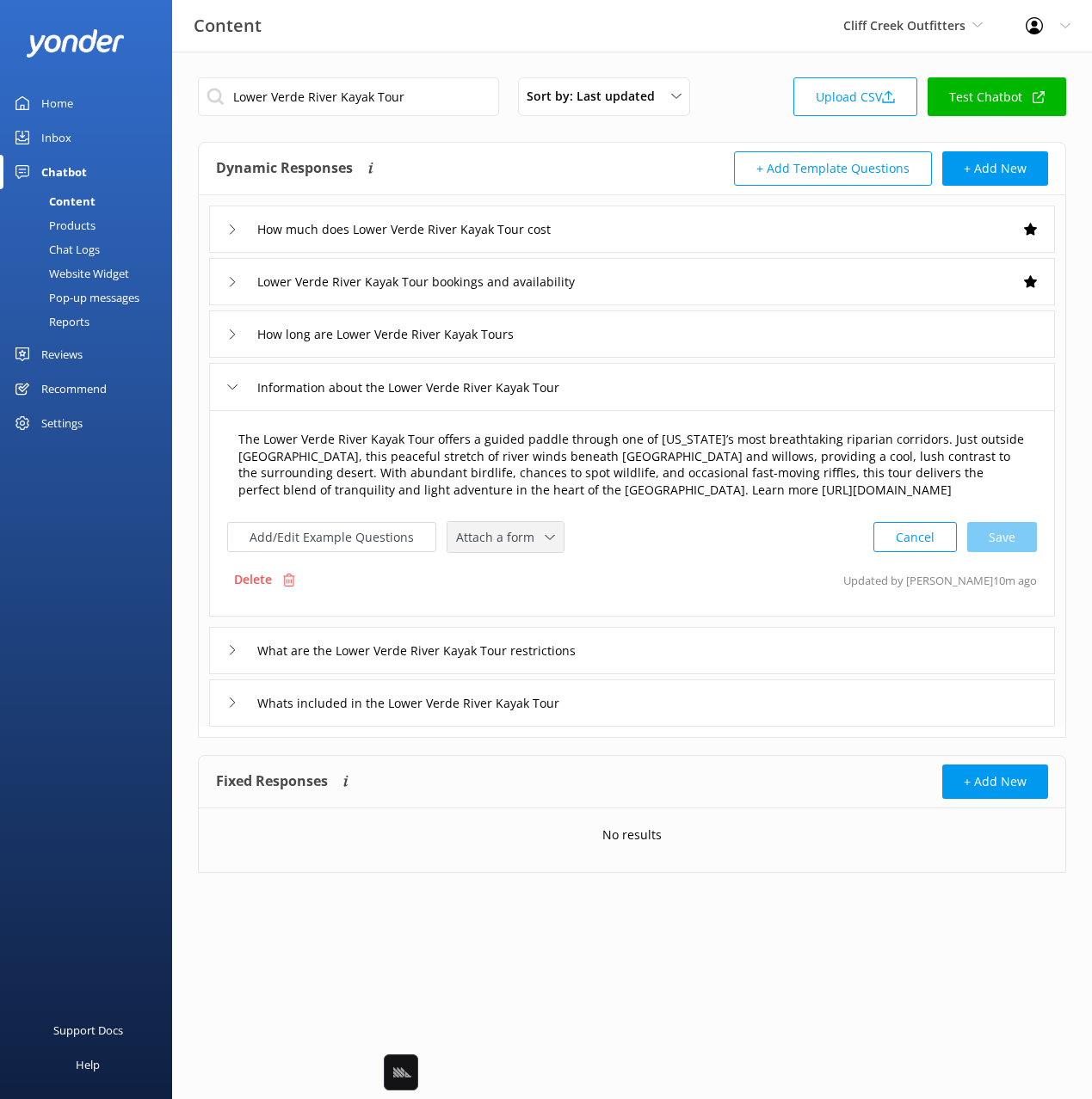
drag, startPoint x: 493, startPoint y: 494, endPoint x: 501, endPoint y: 525, distance: 32.0
click at [493, 496] on textarea "The Lower Verde River Kayak Tour offers a guided paddle through one of Arizona’…" at bounding box center [632, 466] width 806 height 87
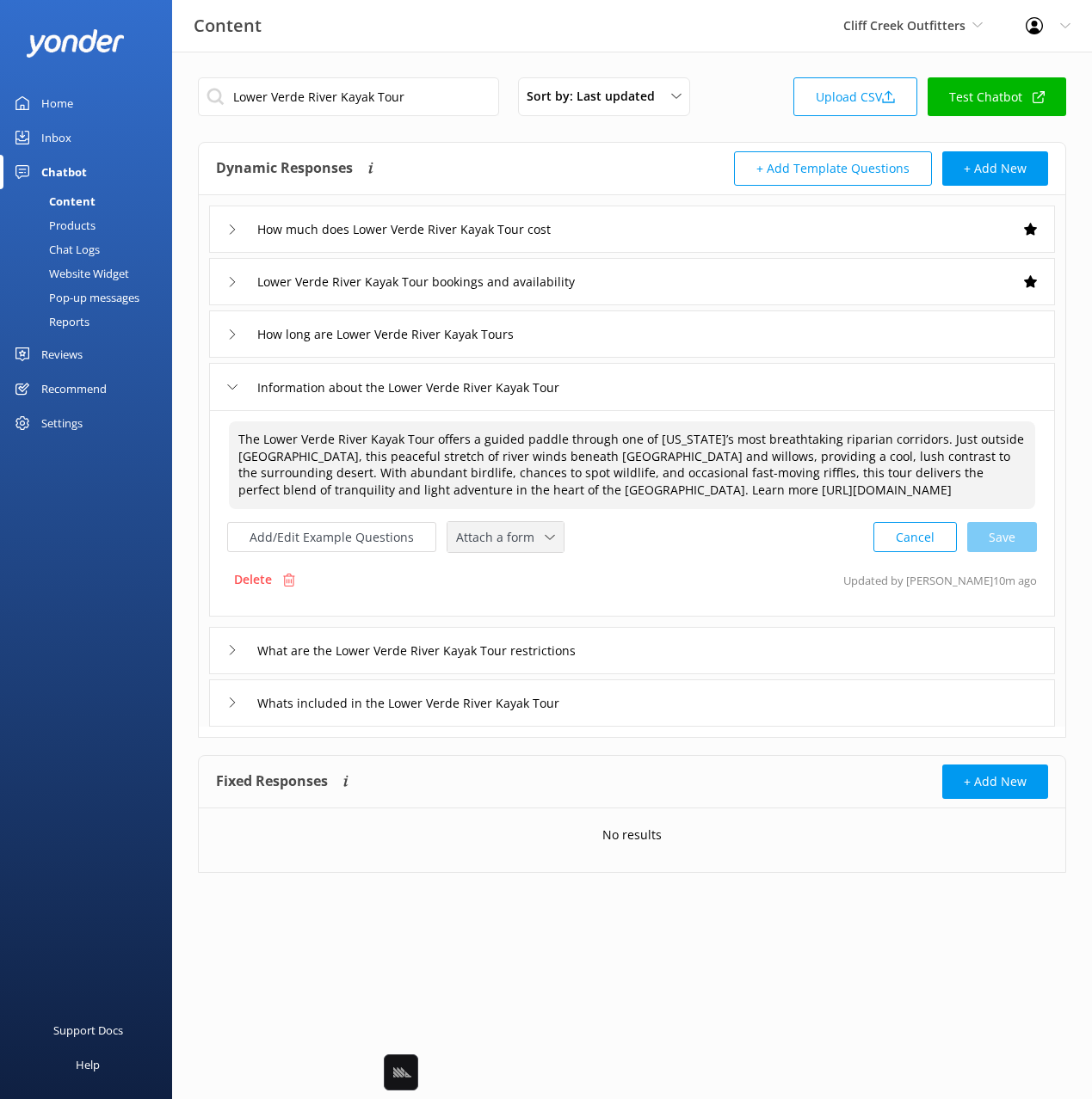
drag, startPoint x: 502, startPoint y: 526, endPoint x: 537, endPoint y: 567, distance: 53.9
click at [503, 527] on div "Attach a form" at bounding box center [505, 537] width 107 height 22
click at [530, 611] on div "Check availability" at bounding box center [499, 609] width 85 height 17
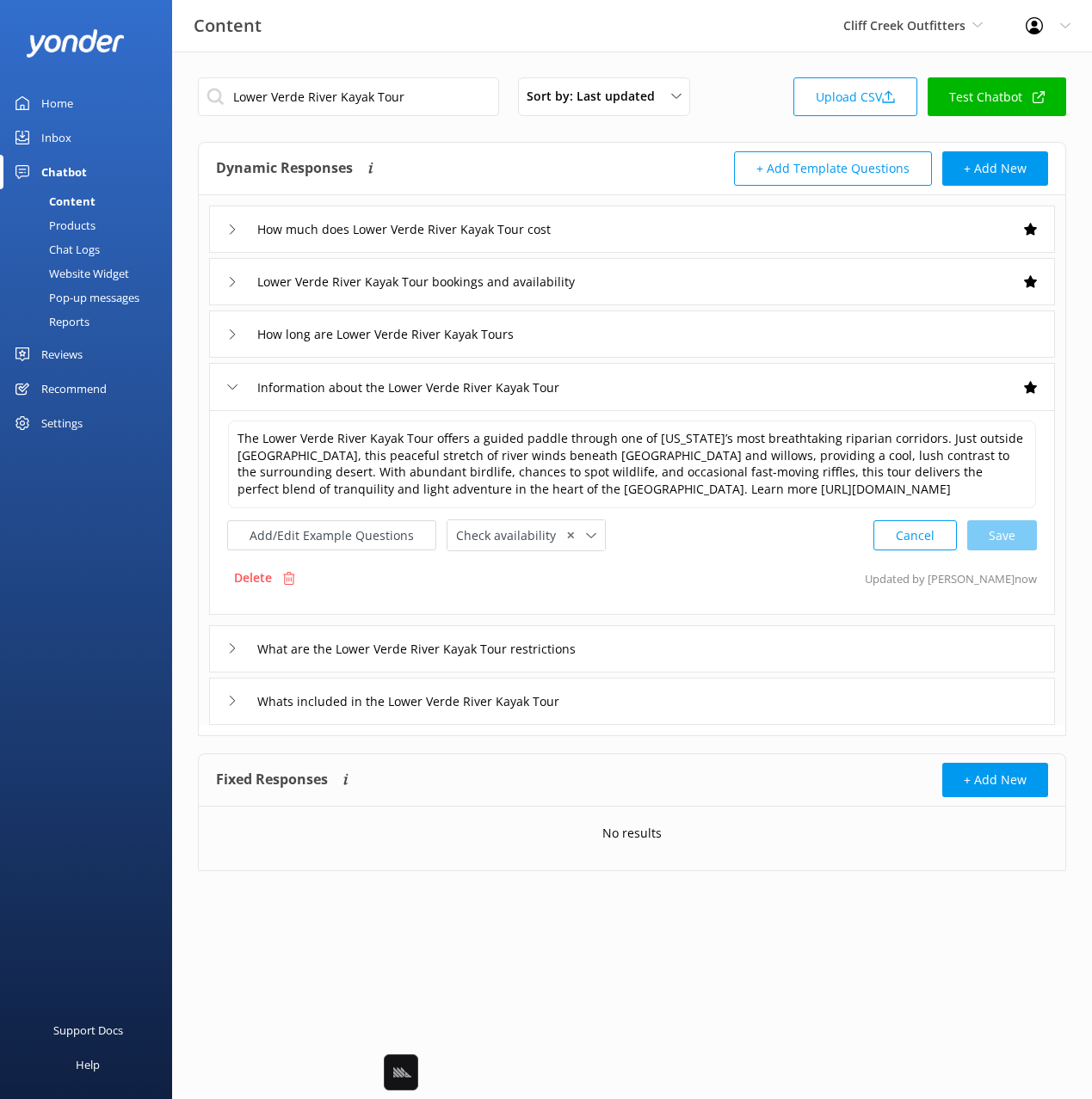
click at [674, 643] on div "What are the Lower Verde River Kayak Tour restrictions" at bounding box center [632, 649] width 846 height 48
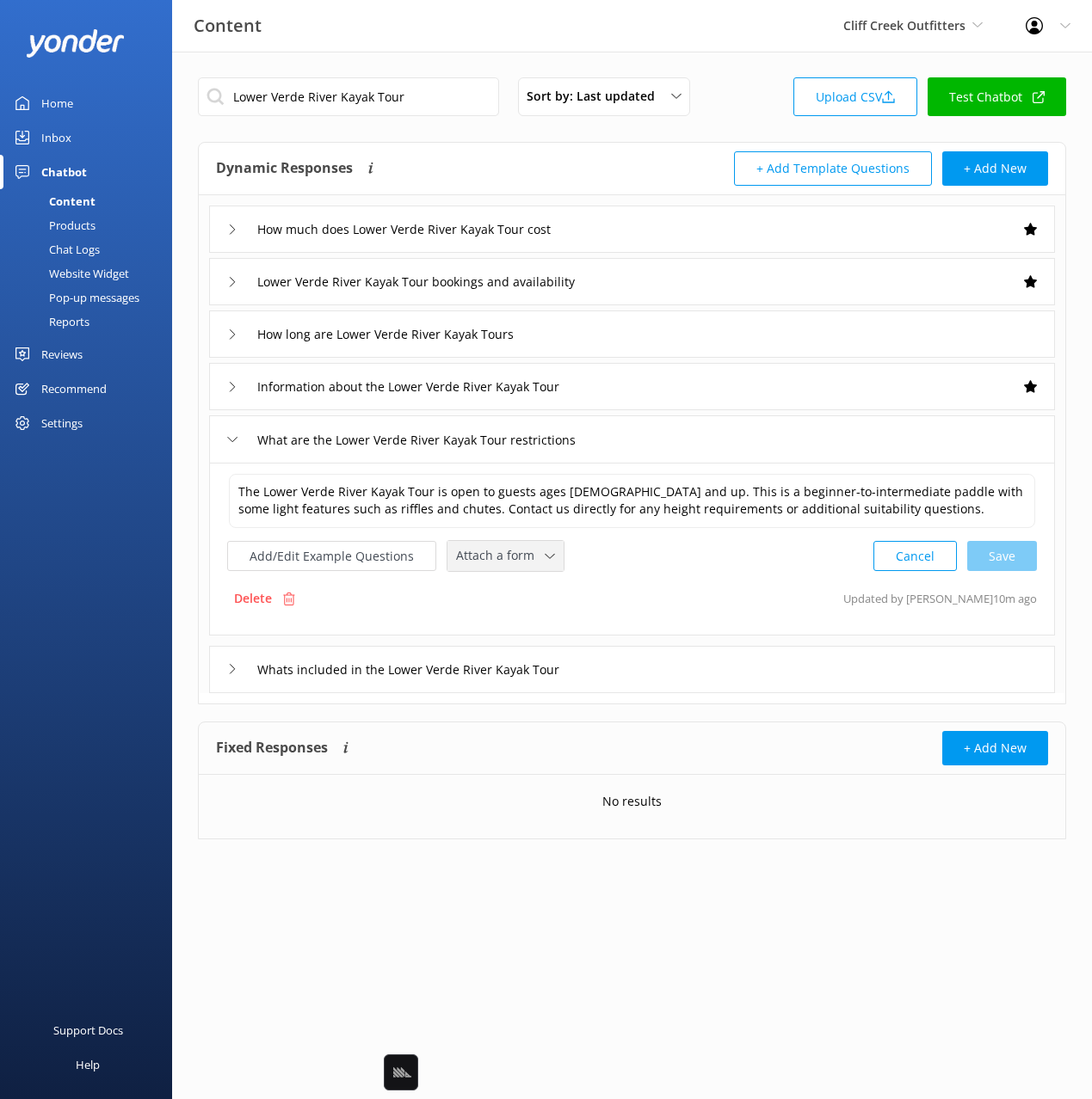
click at [499, 561] on span "Attach a form" at bounding box center [499, 555] width 88 height 19
click at [743, 691] on div "Whats included in the Lower Verde River Kayak Tour" at bounding box center [632, 670] width 846 height 48
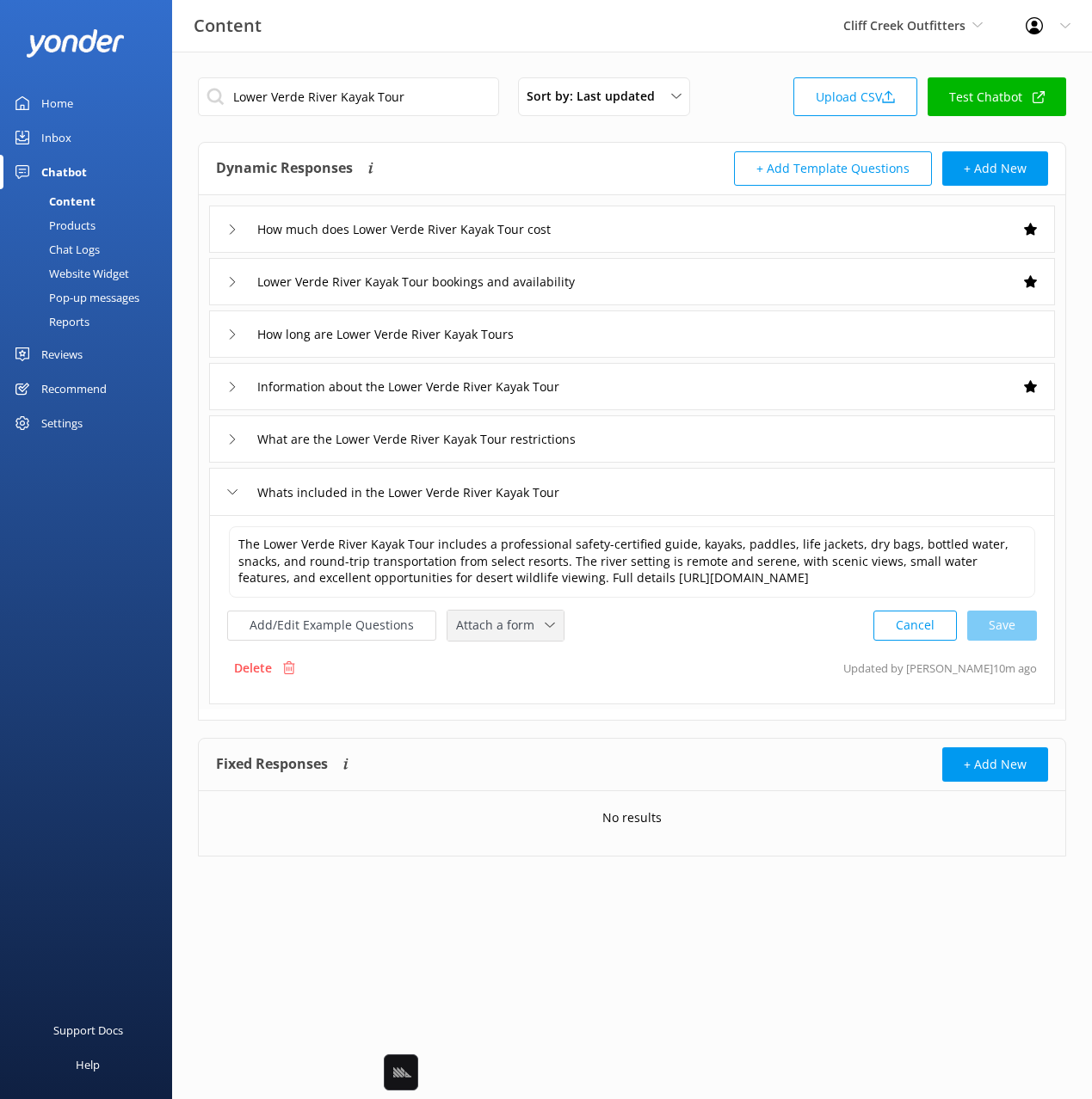
click at [506, 635] on div "Attach a form" at bounding box center [505, 626] width 107 height 22
drag, startPoint x: 532, startPoint y: 693, endPoint x: 548, endPoint y: 694, distance: 16.0
click at [532, 693] on div "Check availability" at bounding box center [499, 696] width 85 height 17
click at [770, 671] on div "Delete Updated by Mikayla 10m ago" at bounding box center [631, 666] width 809 height 33
click at [769, 504] on div "Whats included in the Lower Verde River Kayak Tour" at bounding box center [632, 491] width 846 height 48
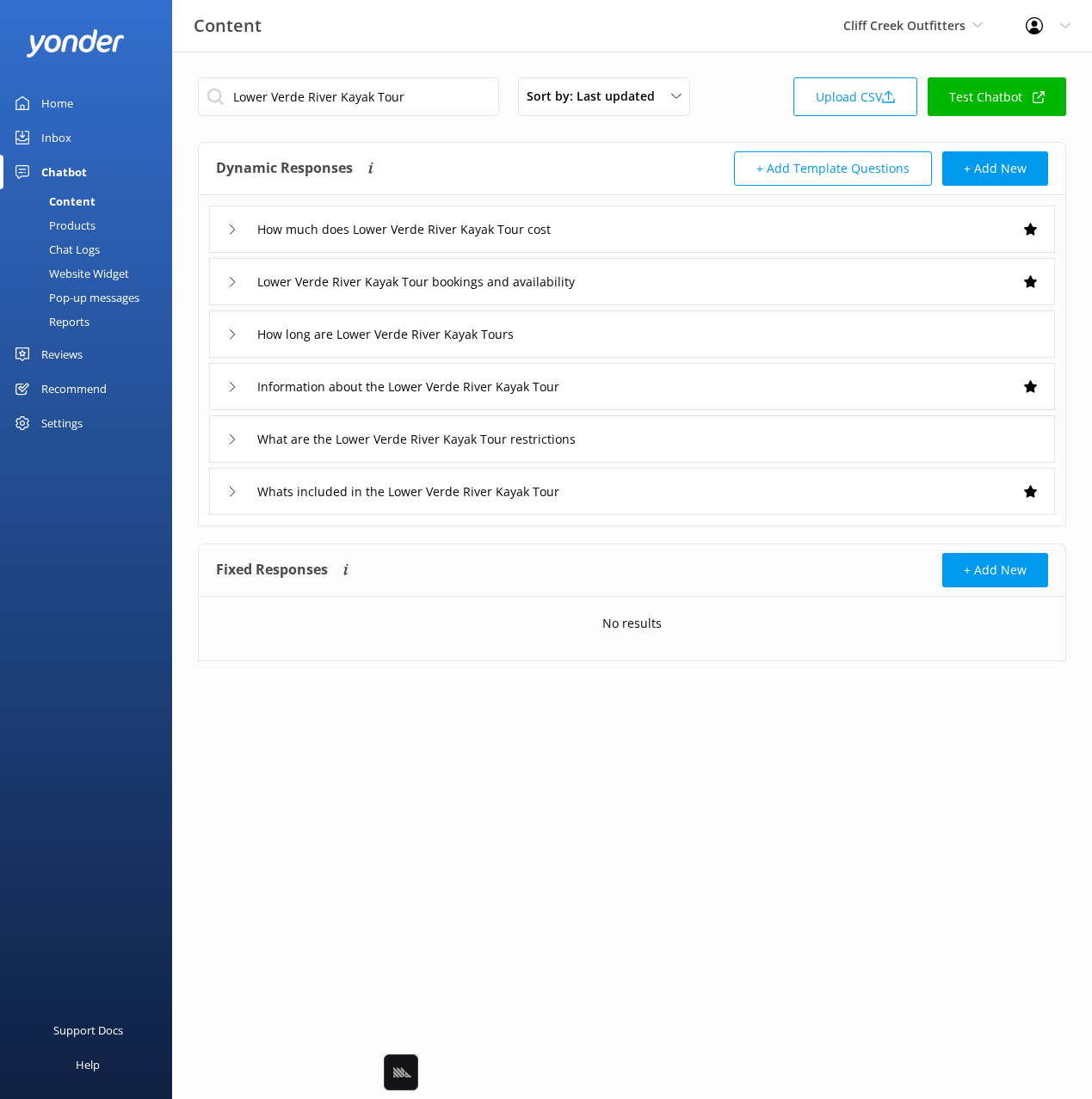
click at [850, 624] on div "No results" at bounding box center [631, 623] width 867 height 54
click at [411, 92] on input "Lower Verde River Kayak Tour" at bounding box center [347, 96] width 301 height 39
paste input "Saguaro Lake"
type input "Saguaro Lake Kayak Tour"
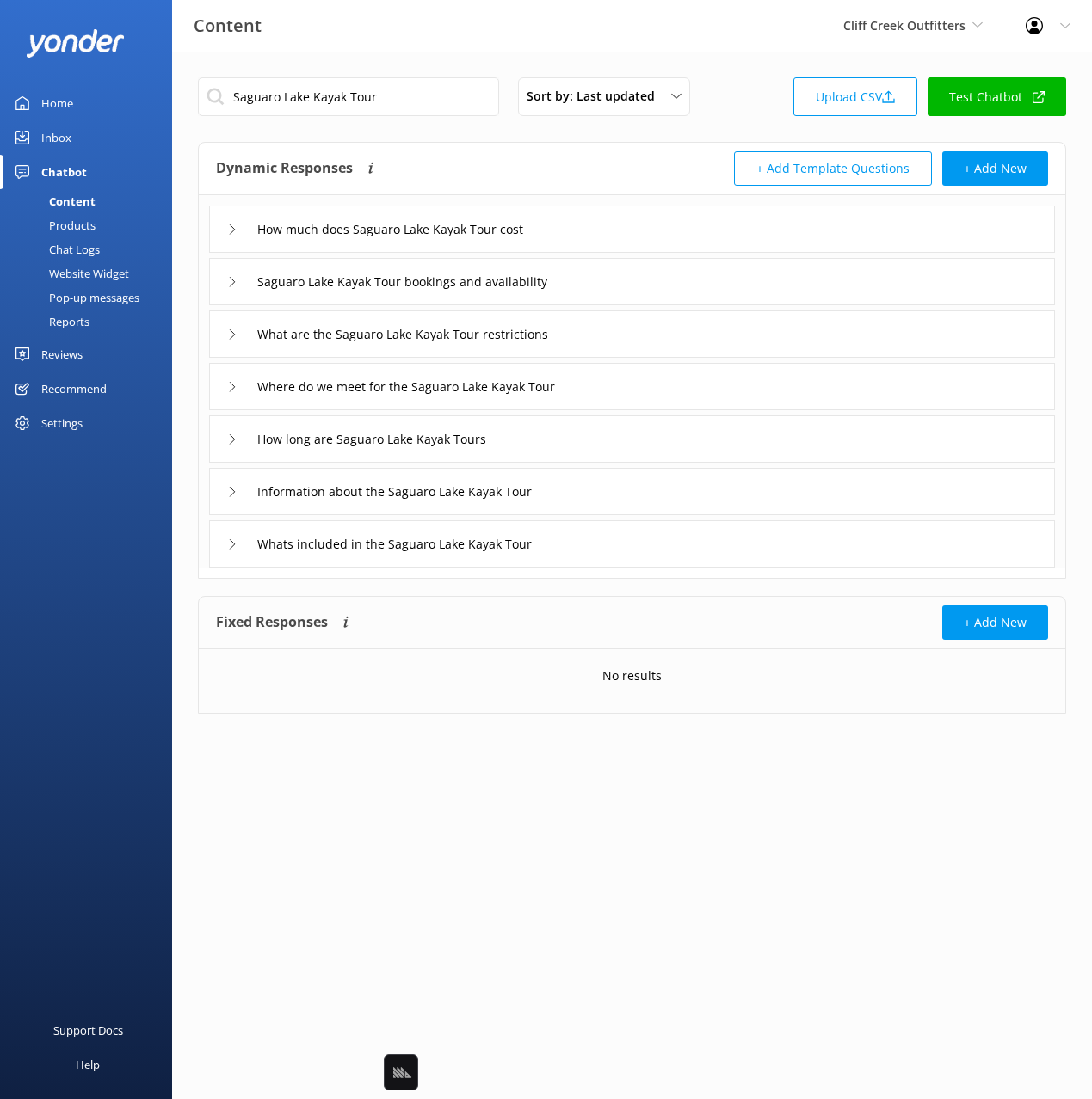
click at [607, 226] on div "How much does Saguaro Lake Kayak Tour cost" at bounding box center [632, 229] width 846 height 48
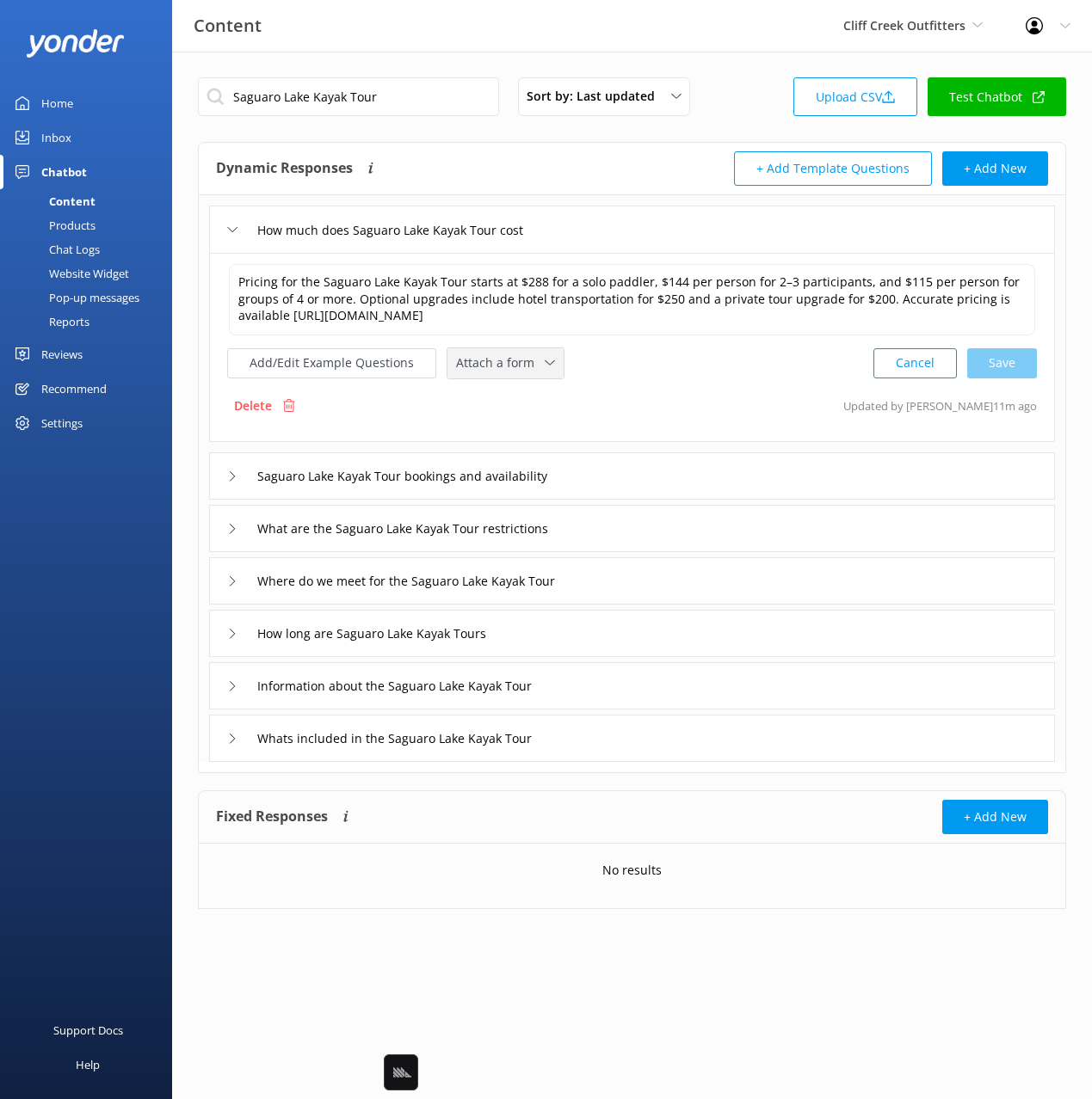
drag, startPoint x: 510, startPoint y: 363, endPoint x: 530, endPoint y: 435, distance: 74.7
click at [510, 363] on span "Attach a form" at bounding box center [499, 362] width 88 height 19
click at [514, 426] on div "Check availability" at bounding box center [499, 434] width 85 height 17
click at [672, 478] on div "Saguaro Lake Kayak Tour bookings and availability" at bounding box center [632, 475] width 846 height 48
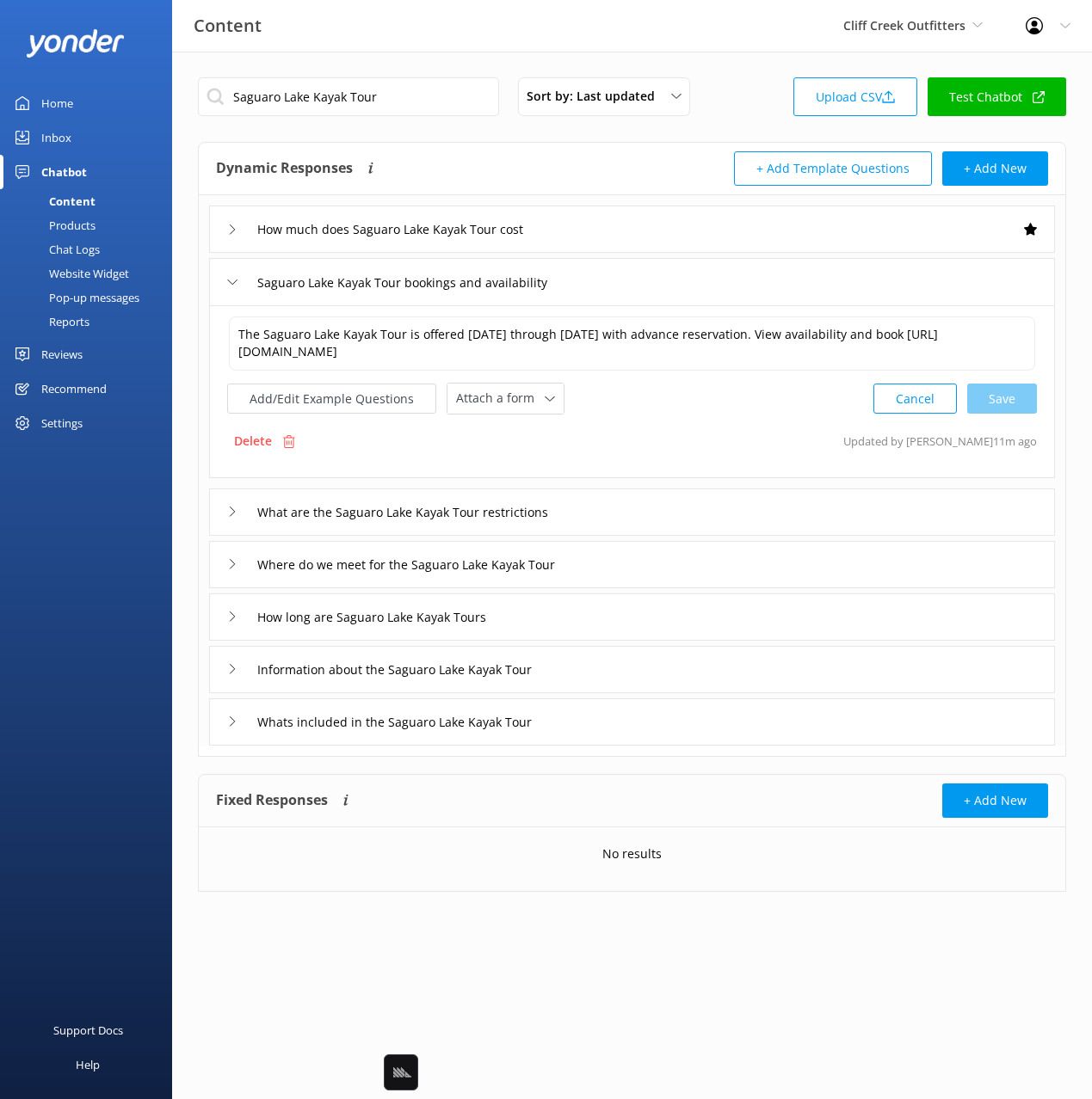
click at [482, 420] on div "The Saguaro Lake Kayak Tour is offered Monday through Friday with advance reser…" at bounding box center [632, 392] width 846 height 173
drag, startPoint x: 480, startPoint y: 409, endPoint x: 505, endPoint y: 469, distance: 65.0
click at [480, 409] on div "Attach a form" at bounding box center [505, 399] width 107 height 22
click at [503, 459] on link "Check availability" at bounding box center [524, 471] width 153 height 35
click at [671, 680] on div "Information about the Saguaro Lake Kayak Tour" at bounding box center [632, 668] width 846 height 48
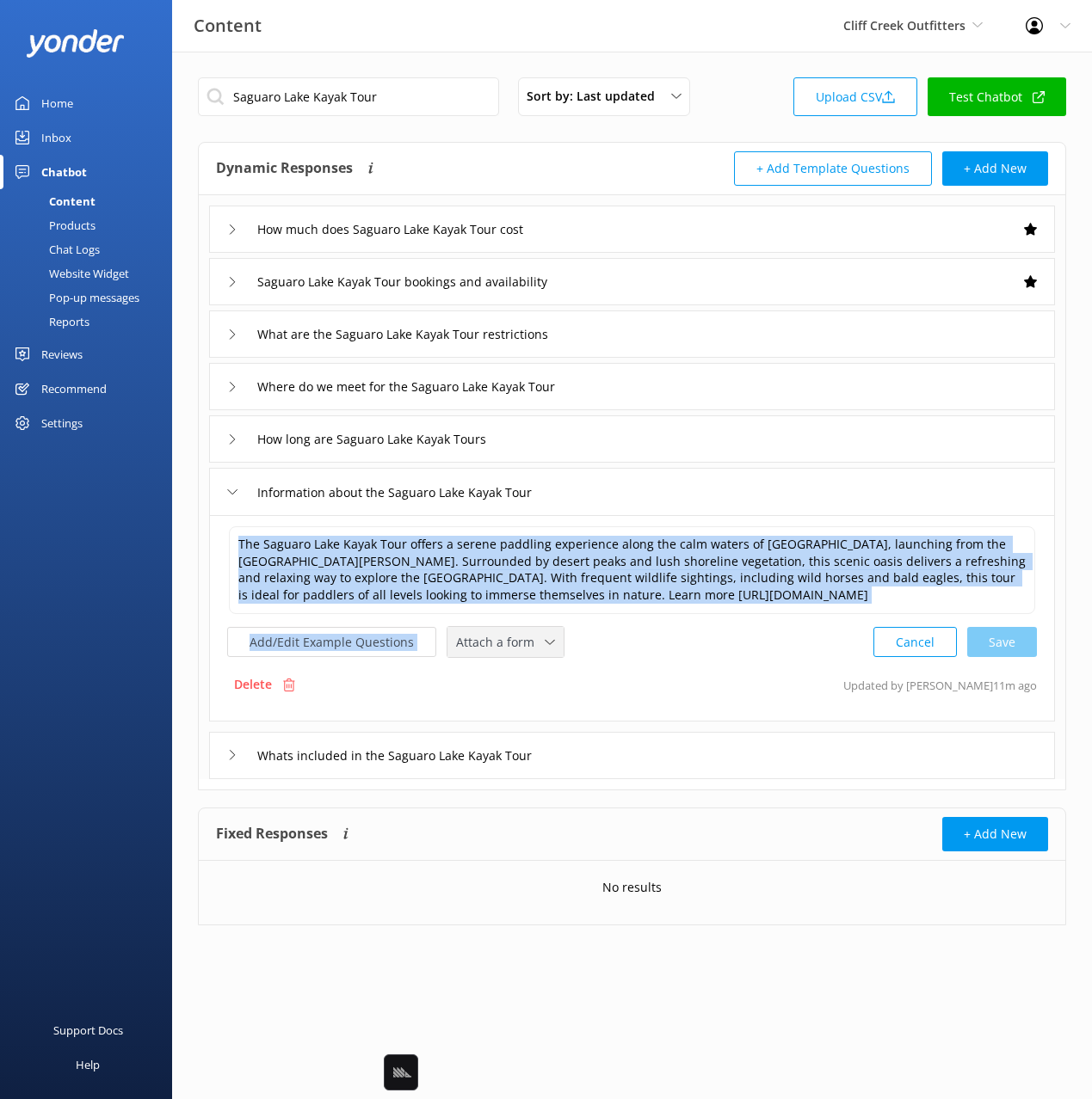
drag, startPoint x: 503, startPoint y: 616, endPoint x: 509, endPoint y: 645, distance: 29.6
click at [503, 618] on div "The Saguaro Lake Kayak Tour offers a serene paddling experience along the calm …" at bounding box center [631, 592] width 809 height 133
click at [509, 646] on span "Attach a form" at bounding box center [499, 642] width 88 height 19
click at [546, 716] on link "Check availability" at bounding box center [524, 714] width 153 height 35
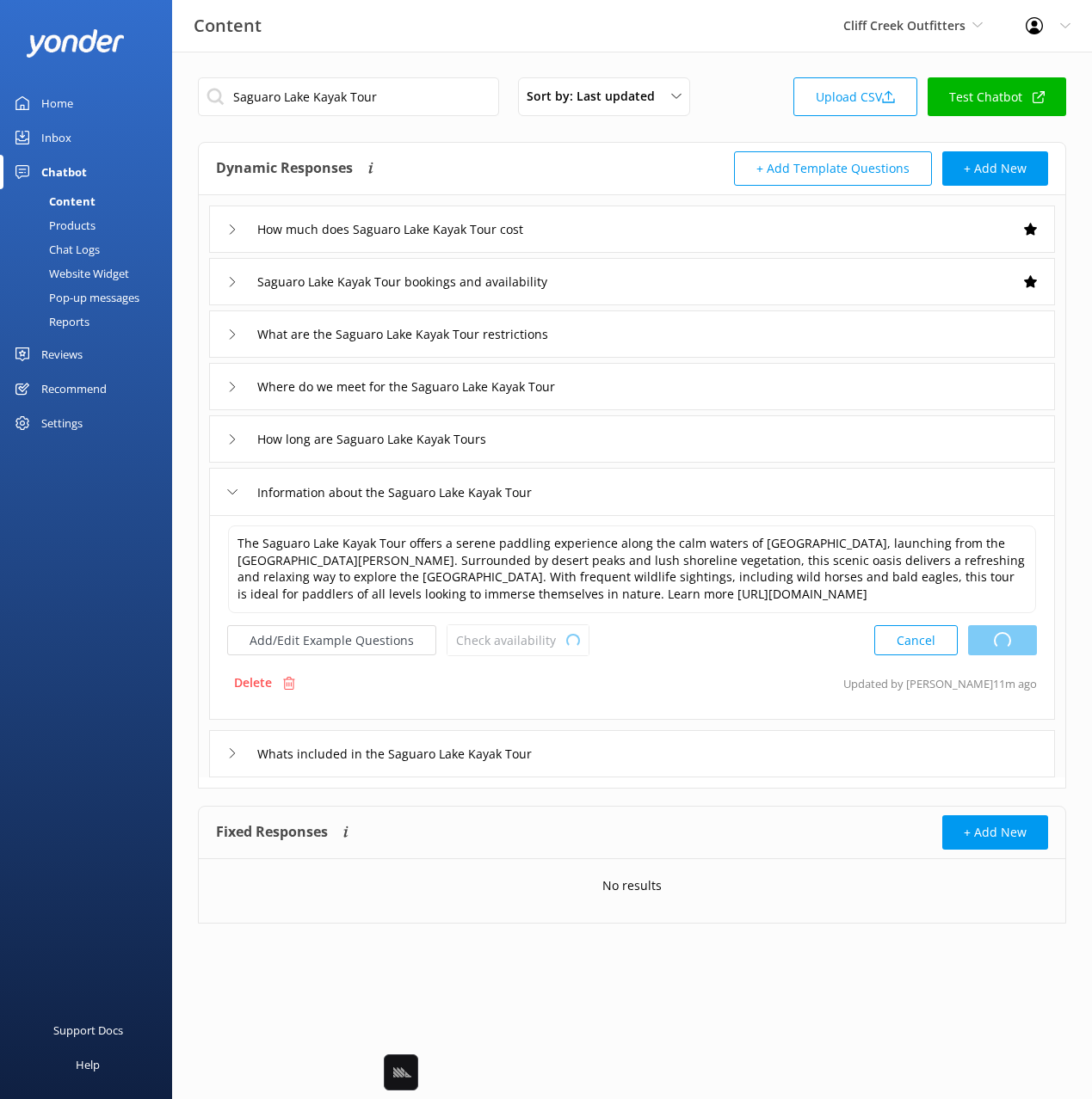
drag, startPoint x: 712, startPoint y: 673, endPoint x: 454, endPoint y: 658, distance: 258.4
click at [708, 673] on div "Delete Updated by Mikayla 11m ago" at bounding box center [631, 683] width 809 height 33
click at [382, 645] on button "Add/Edit Example Questions" at bounding box center [332, 640] width 209 height 30
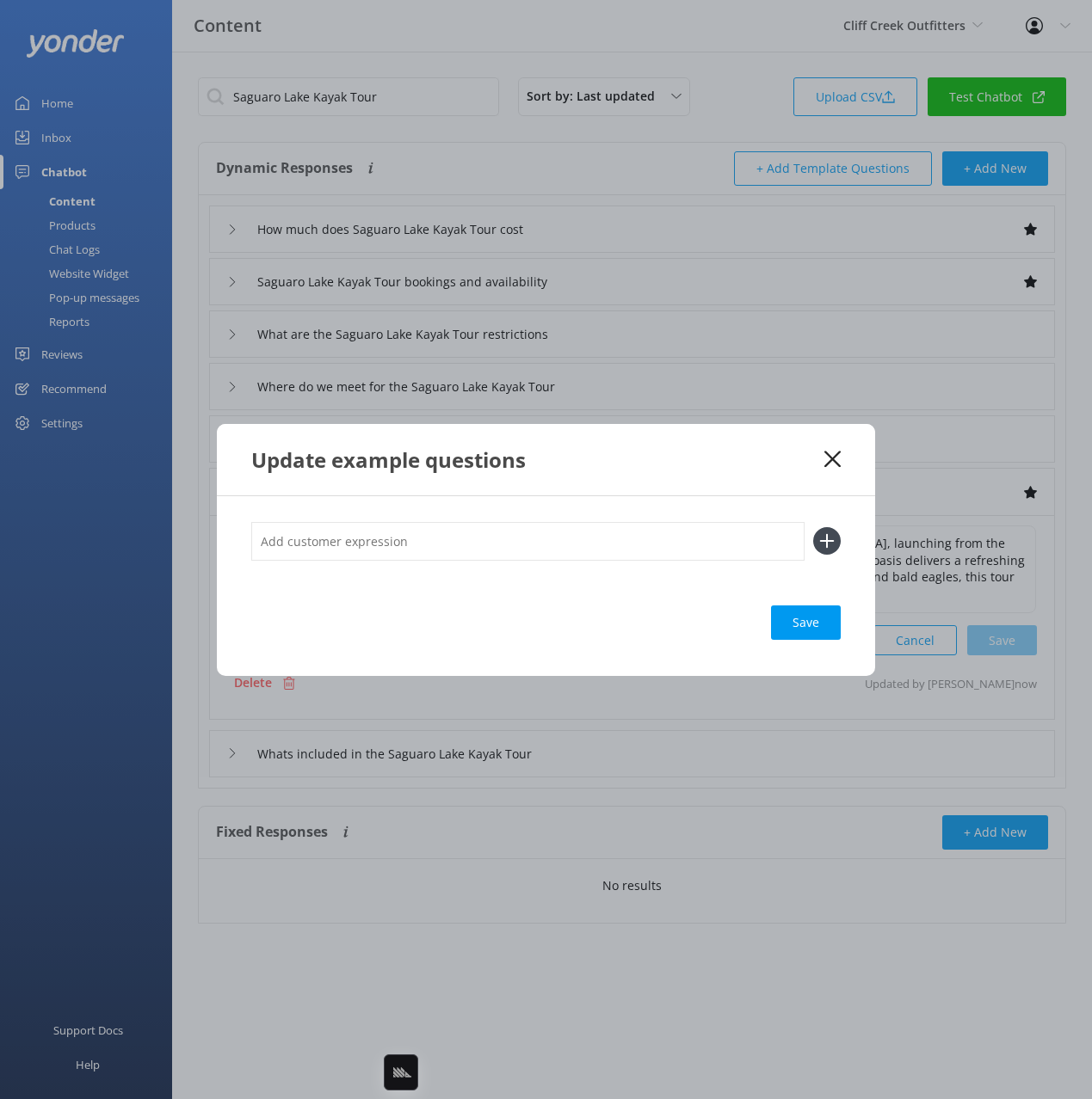
click at [495, 538] on input "text" at bounding box center [527, 541] width 553 height 39
paste input "Half Day Saguaro Lake Kayaking Tour"
type input "what is the Half Day Saguaro Lake Kayaking Tour"
click at [824, 540] on icon at bounding box center [827, 541] width 28 height 28
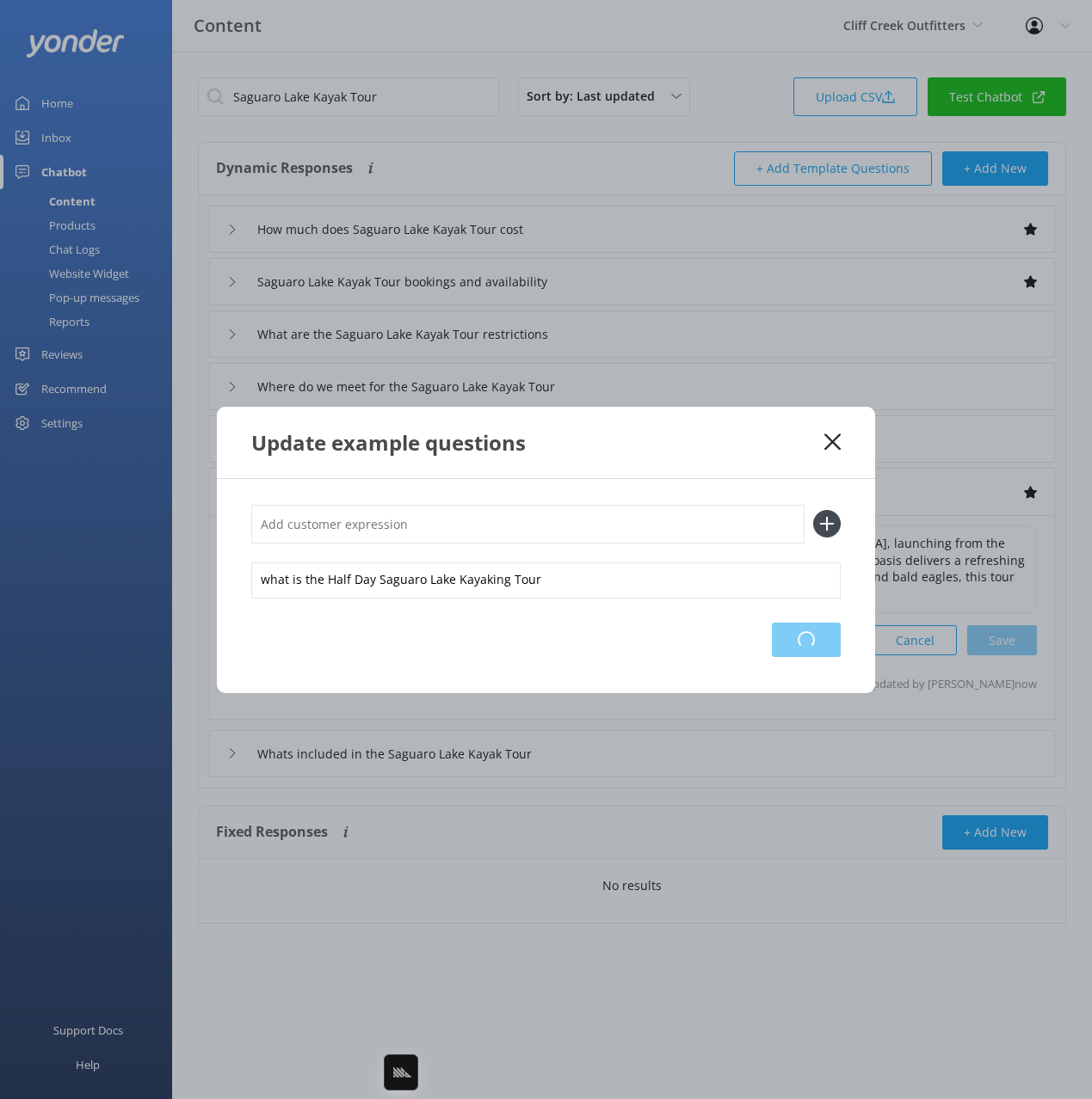
click at [803, 650] on div "Loading.." at bounding box center [805, 639] width 68 height 35
drag, startPoint x: 835, startPoint y: 445, endPoint x: 759, endPoint y: 546, distance: 126.4
click at [832, 446] on icon at bounding box center [832, 442] width 16 height 17
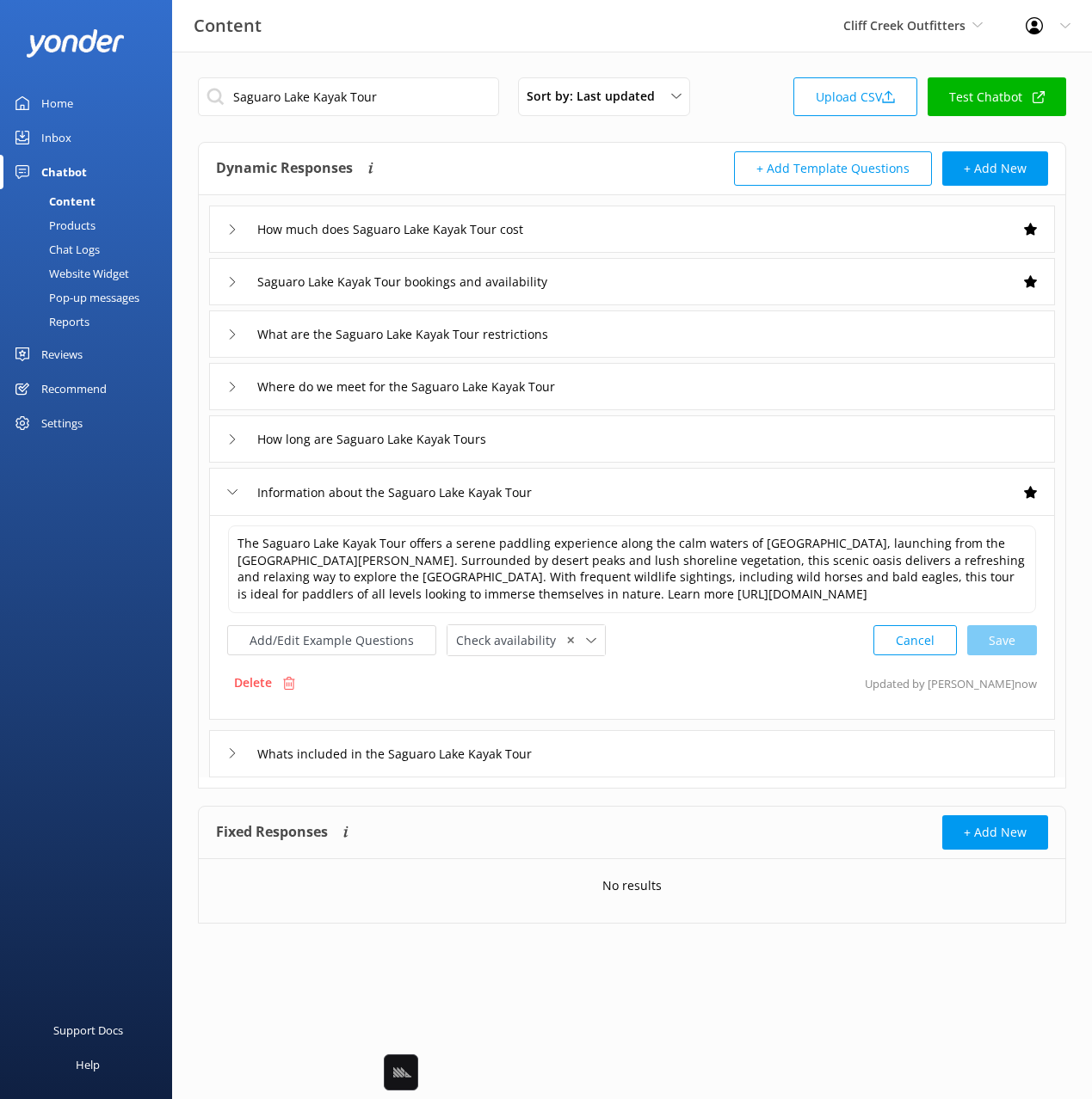
drag, startPoint x: 610, startPoint y: 767, endPoint x: 552, endPoint y: 777, distance: 58.9
click at [610, 767] on div "Whats included in the Saguaro Lake Kayak Tour" at bounding box center [632, 755] width 846 height 48
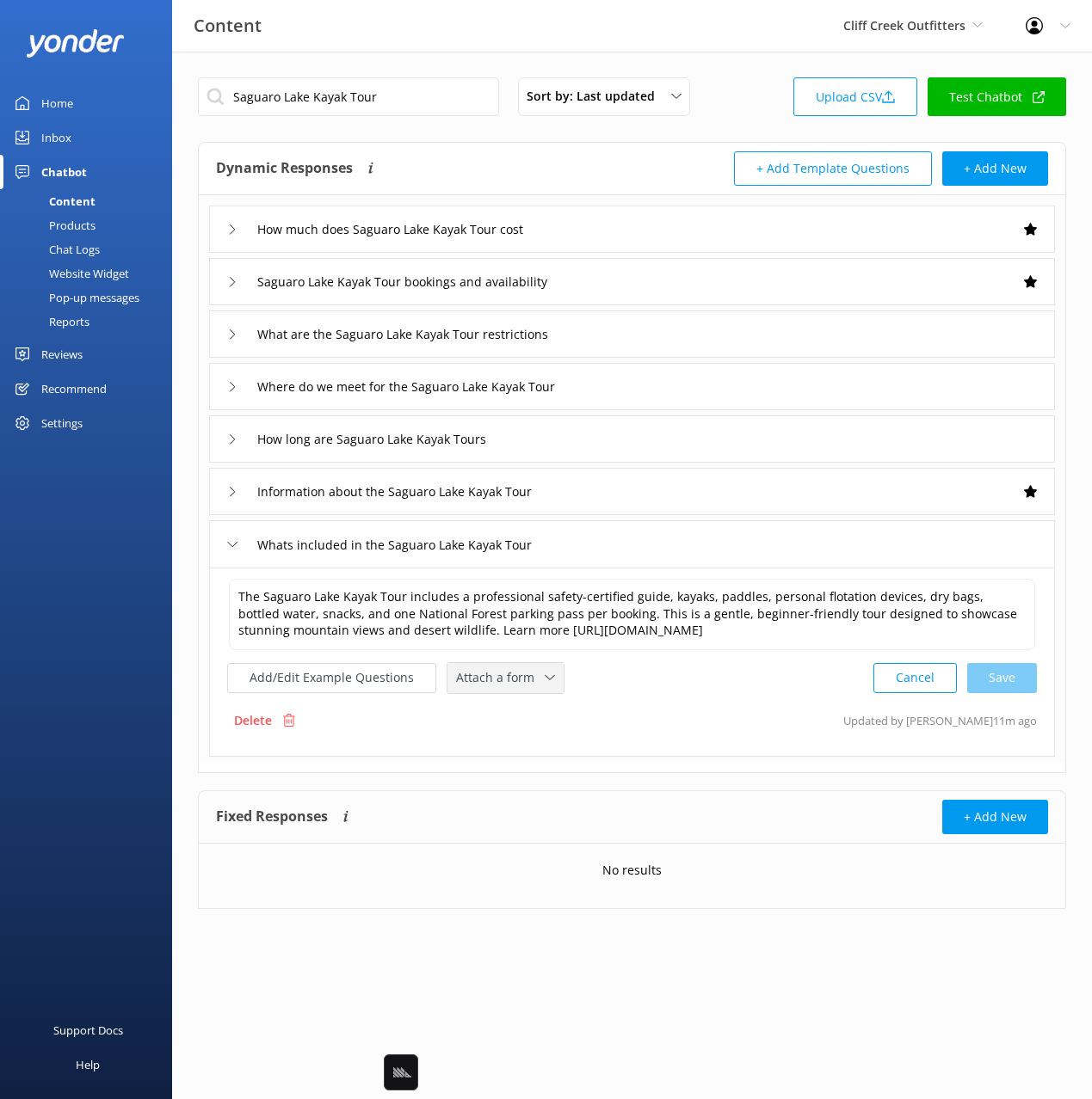
click at [478, 685] on span "Attach a form" at bounding box center [499, 677] width 88 height 19
click at [510, 744] on div "Check availability" at bounding box center [499, 749] width 85 height 17
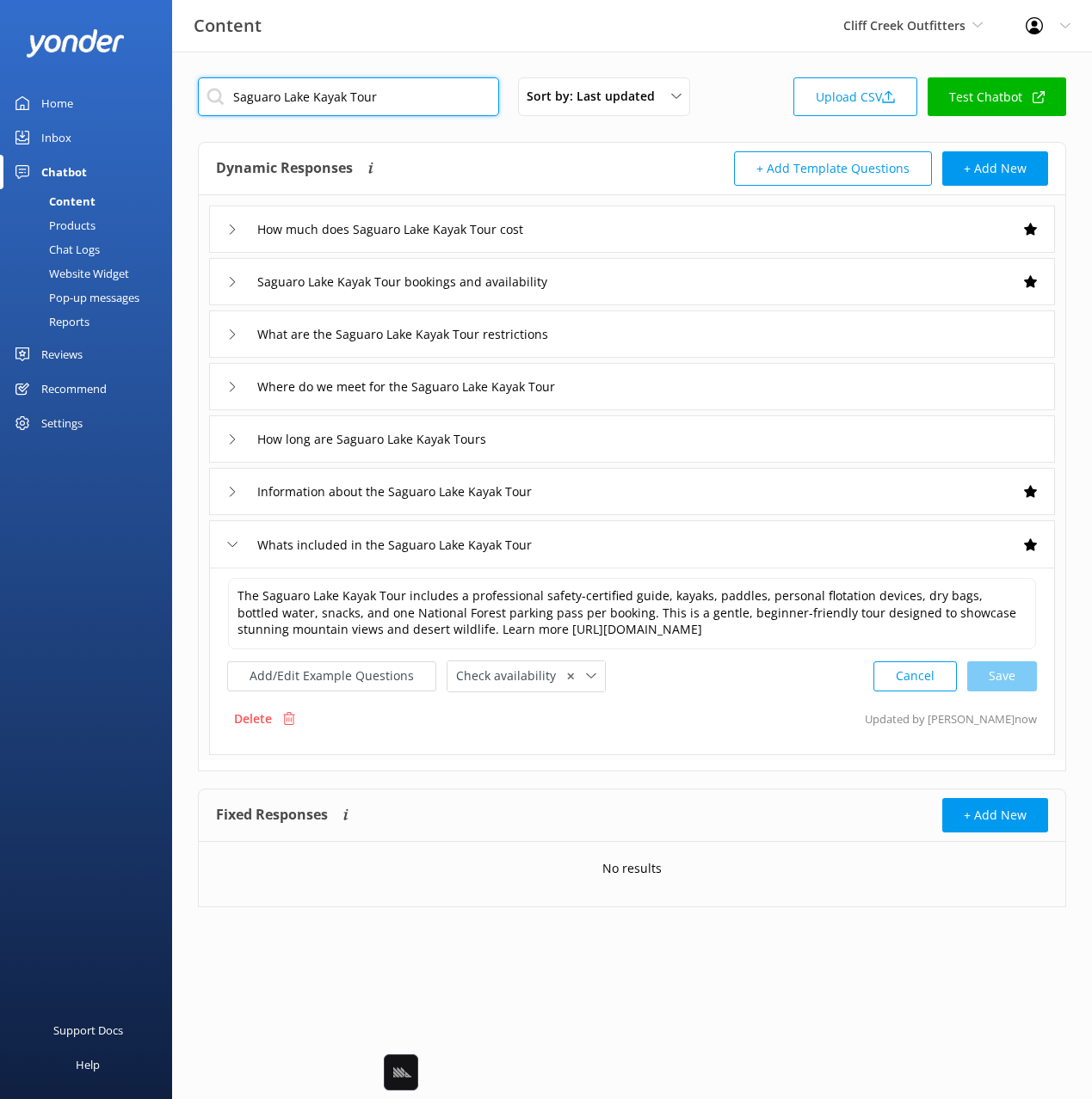
click at [398, 101] on input "Saguaro Lake Kayak Tour" at bounding box center [347, 96] width 301 height 39
paste input "Lake Stand Up Paddleboard"
type input "Lake Stand Up Paddleboard Tour"
drag, startPoint x: 745, startPoint y: 104, endPoint x: 822, endPoint y: 167, distance: 99.5
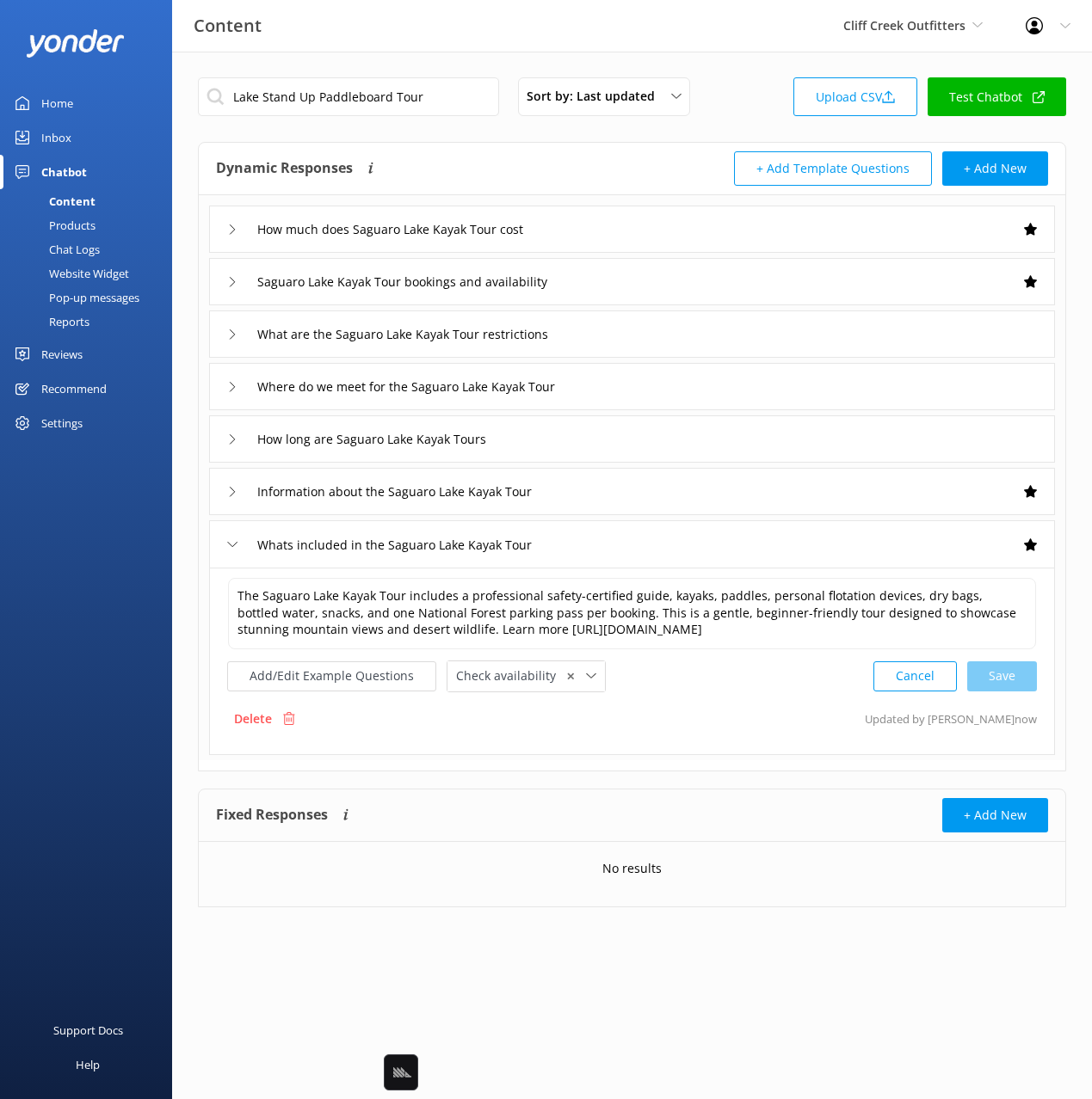
click at [745, 104] on div "Lake Stand Up Paddleboard Tour Sort by: Last updated Title Last updated Upload …" at bounding box center [631, 101] width 868 height 49
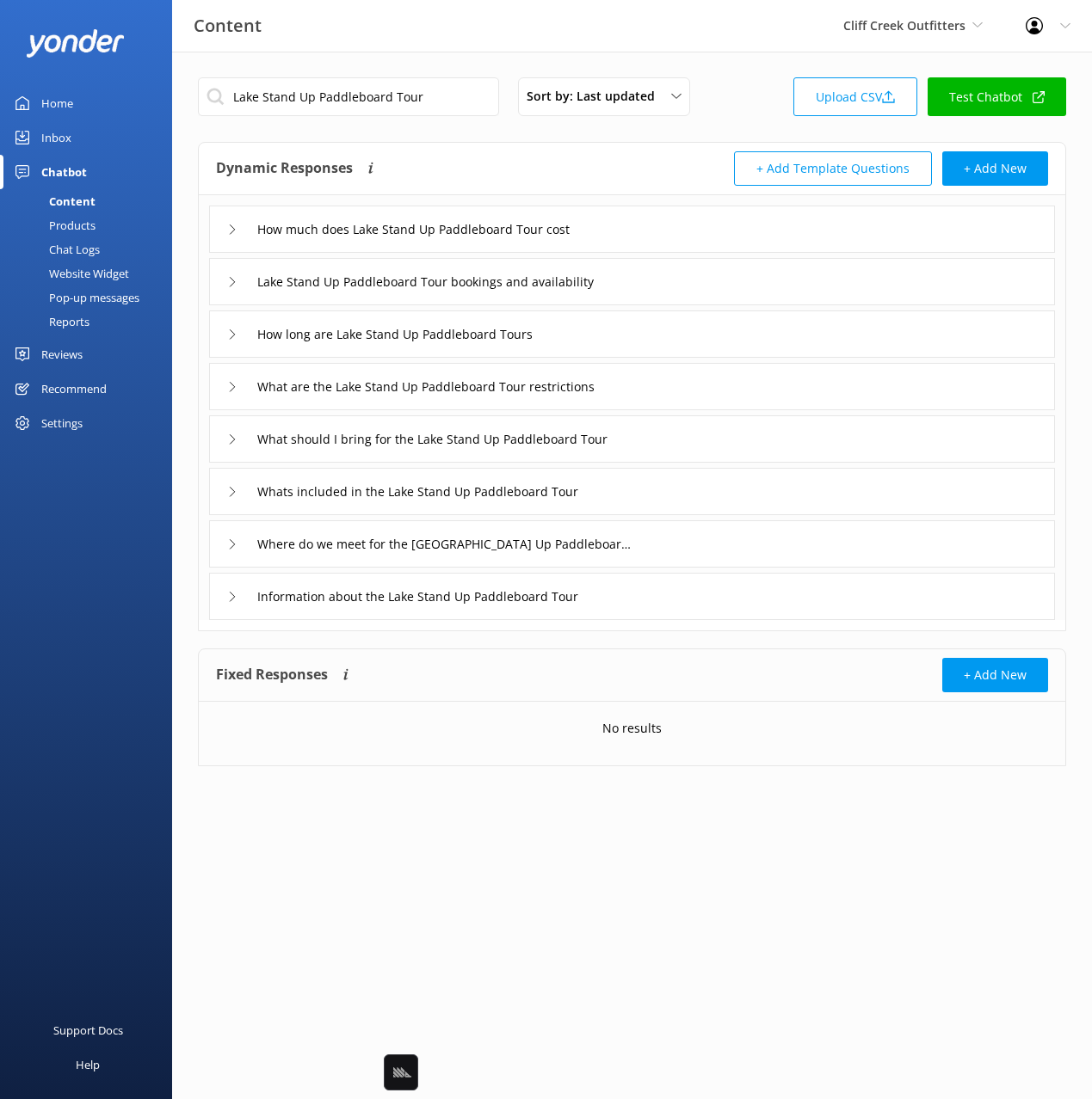
click at [644, 229] on div "How much does Lake Stand Up Paddleboard Tour cost" at bounding box center [632, 229] width 846 height 48
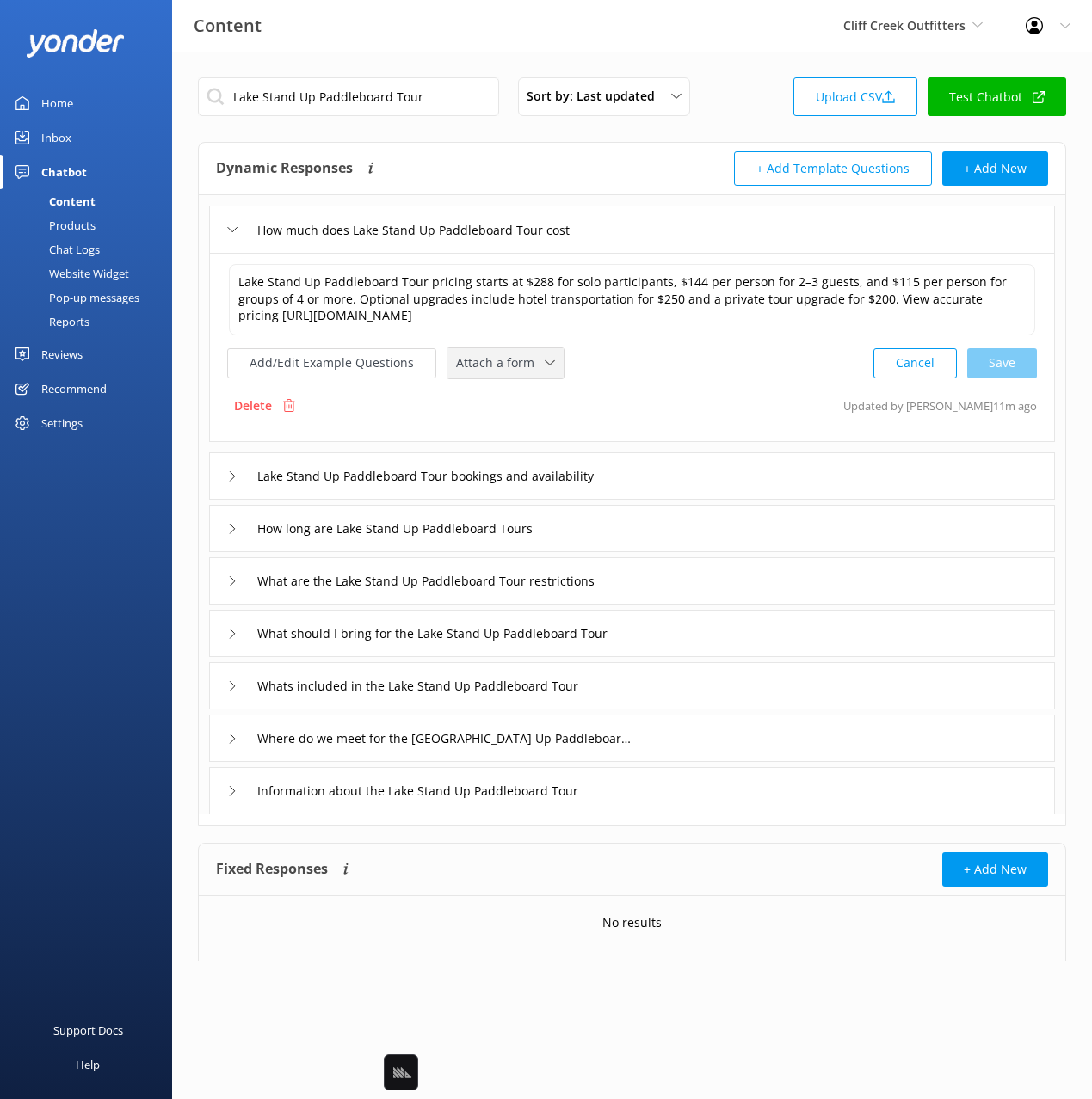
drag, startPoint x: 487, startPoint y: 358, endPoint x: 518, endPoint y: 429, distance: 77.5
click at [487, 358] on span "Attach a form" at bounding box center [499, 362] width 88 height 19
click at [517, 429] on div "Check availability" at bounding box center [499, 434] width 85 height 17
click at [741, 477] on div "Lake Stand Up Paddleboard Tour bookings and availability" at bounding box center [632, 475] width 846 height 48
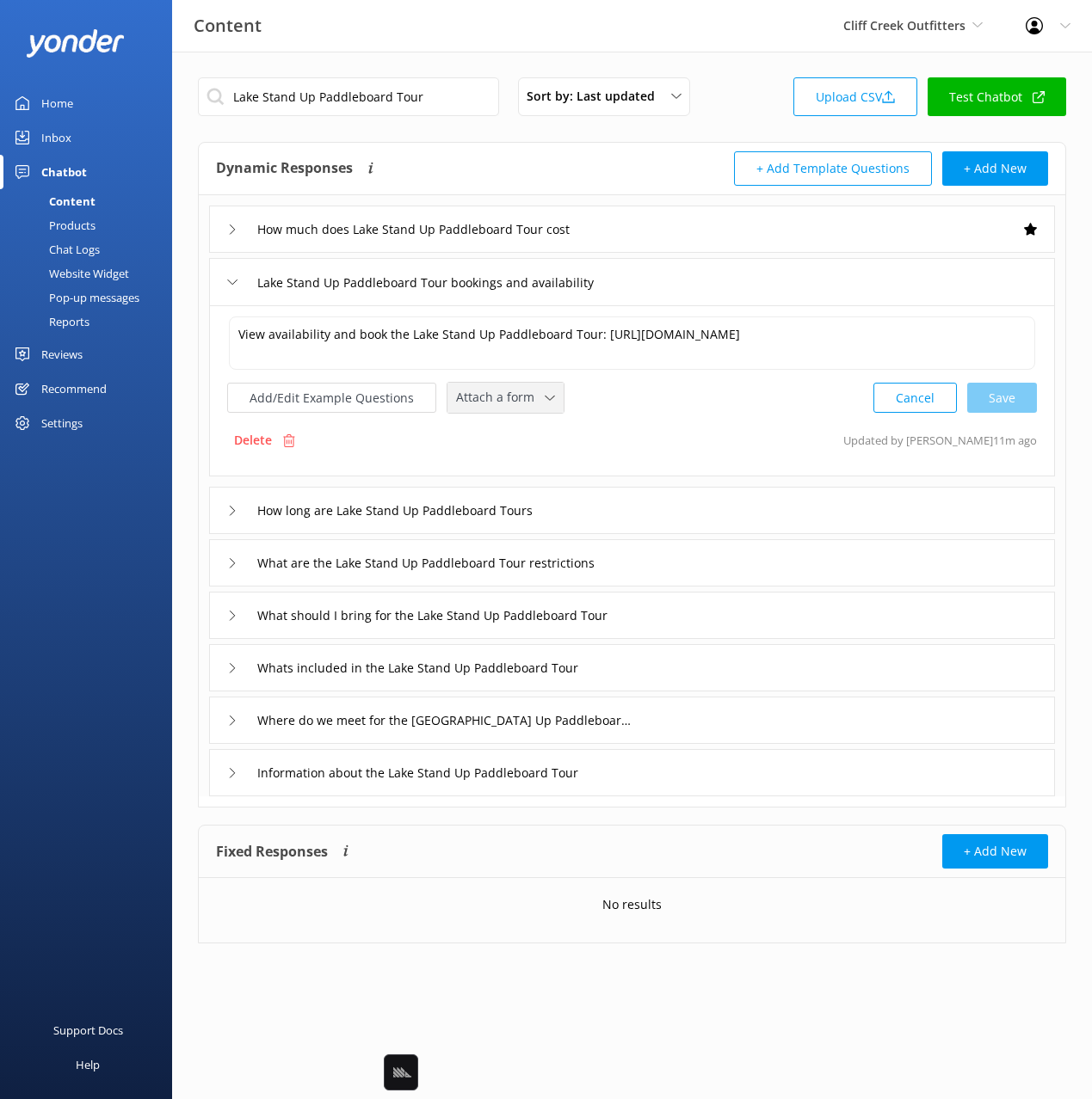
click at [507, 399] on span "Attach a form" at bounding box center [499, 397] width 88 height 19
click at [534, 459] on link "Check availability" at bounding box center [524, 469] width 153 height 35
drag, startPoint x: 637, startPoint y: 669, endPoint x: 628, endPoint y: 668, distance: 9.1
click at [628, 668] on div "Whats included in the Lake Stand Up Paddleboard Tour" at bounding box center [632, 666] width 846 height 48
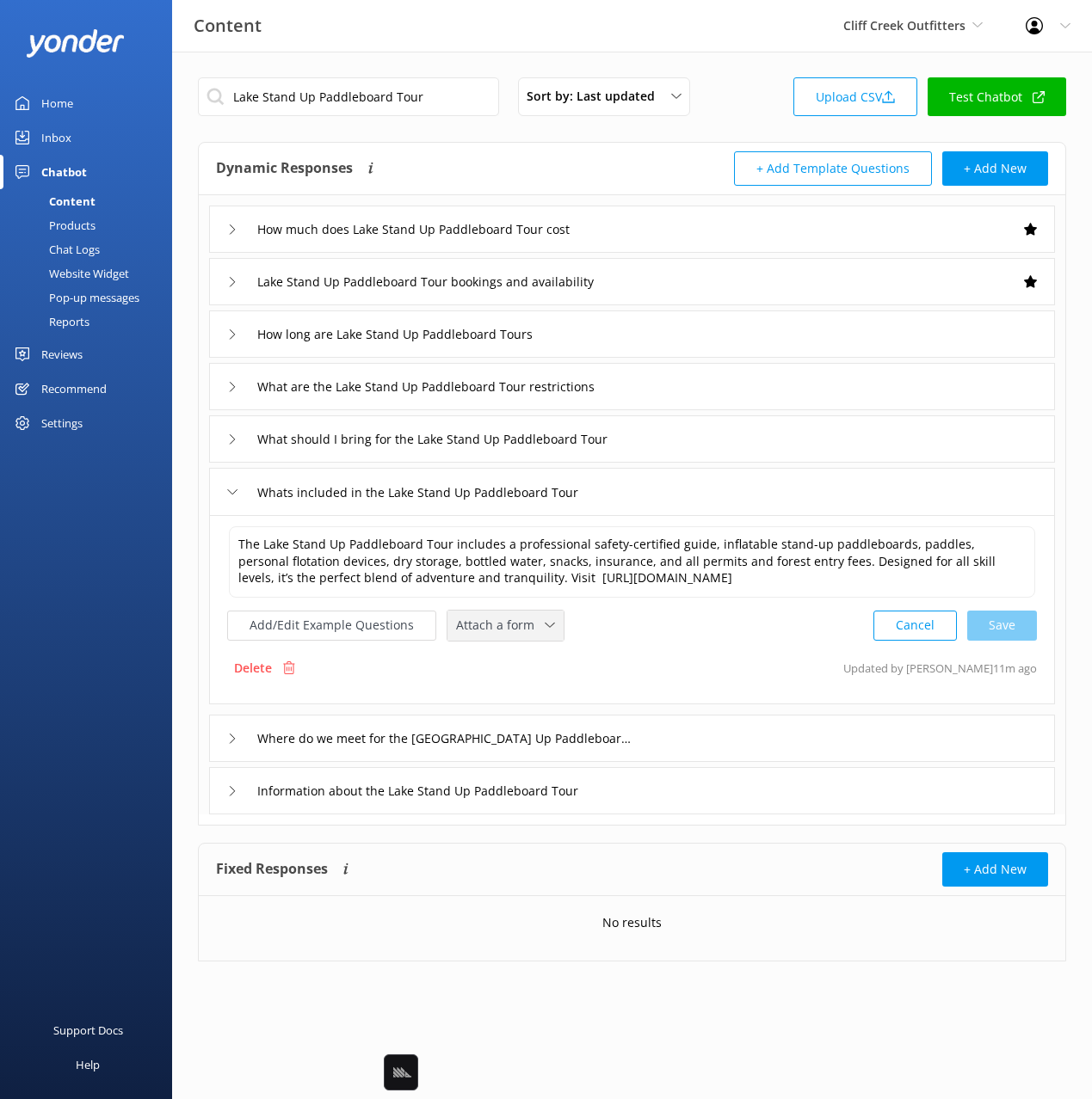
click at [493, 627] on span "Attach a form" at bounding box center [499, 624] width 88 height 19
drag, startPoint x: 511, startPoint y: 687, endPoint x: 525, endPoint y: 694, distance: 15.7
click at [511, 688] on div "Check availability" at bounding box center [499, 696] width 85 height 17
click at [661, 796] on div "Information about the Lake Stand Up Paddleboard Tour" at bounding box center [632, 789] width 846 height 48
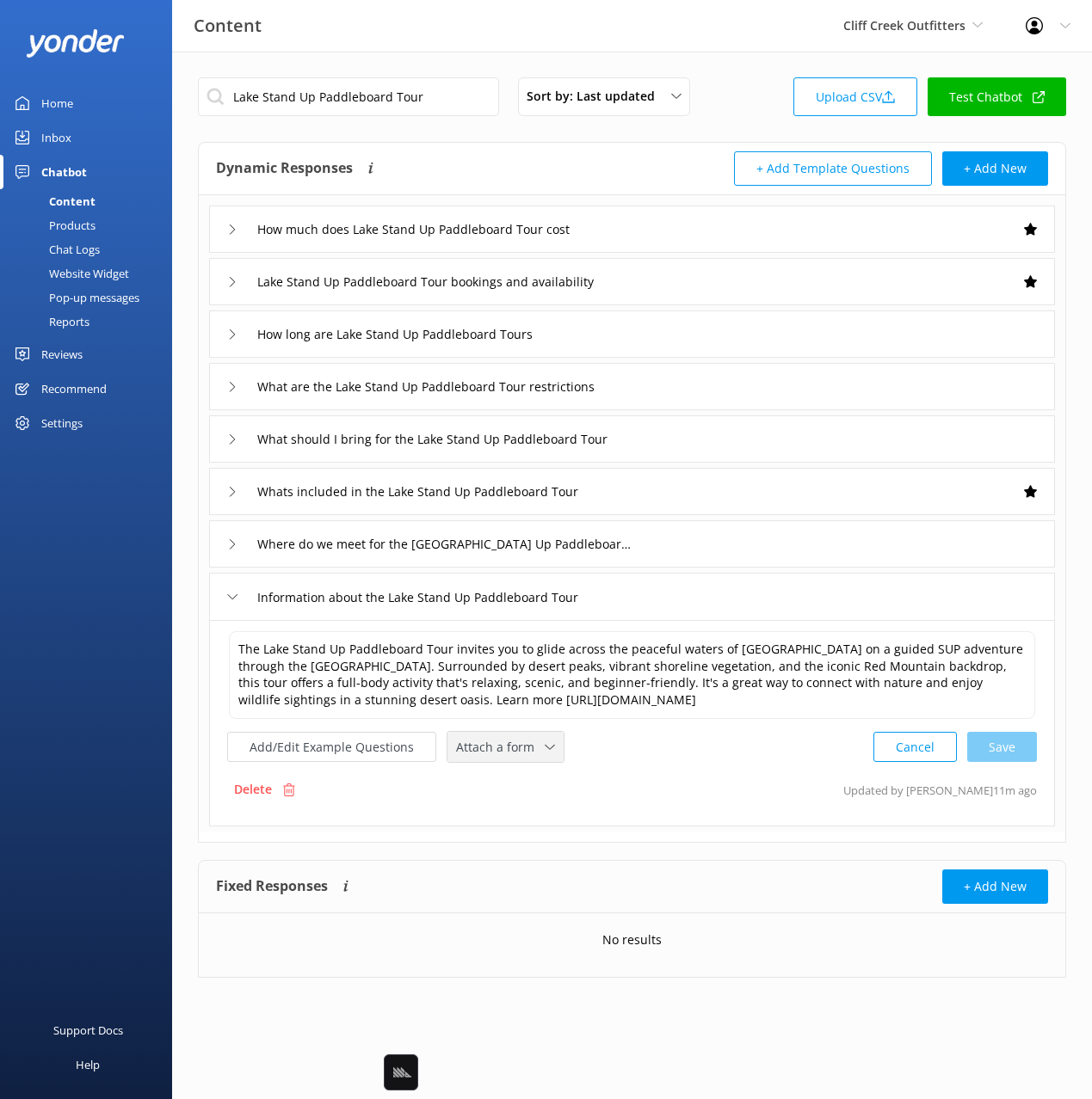
drag, startPoint x: 517, startPoint y: 748, endPoint x: 501, endPoint y: 778, distance: 34.0
click at [516, 748] on span "Attach a form" at bounding box center [499, 748] width 88 height 19
click at [500, 816] on div "Check availability" at bounding box center [499, 818] width 85 height 17
click at [360, 760] on div "Add/Edit Example Questions Check availability Loading.. Leave contact details C…" at bounding box center [408, 746] width 362 height 32
click at [364, 747] on button "Add/Edit Example Questions" at bounding box center [332, 746] width 209 height 30
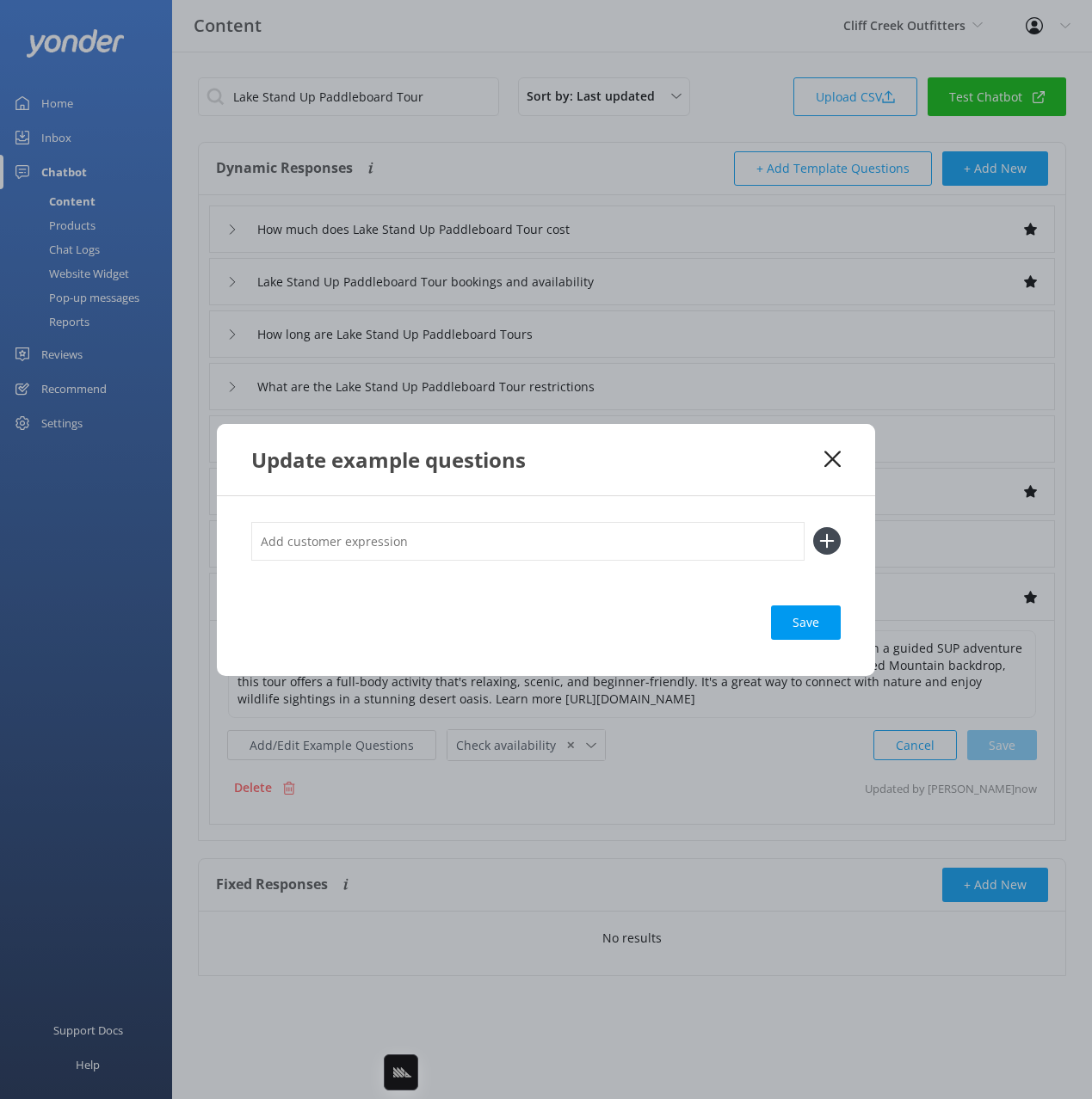
click at [600, 538] on input "text" at bounding box center [527, 541] width 553 height 39
paste input "Half-Day SUP Tour"
type input "what is the Half-Day SUP Tour"
click at [813, 527] on button at bounding box center [827, 541] width 28 height 28
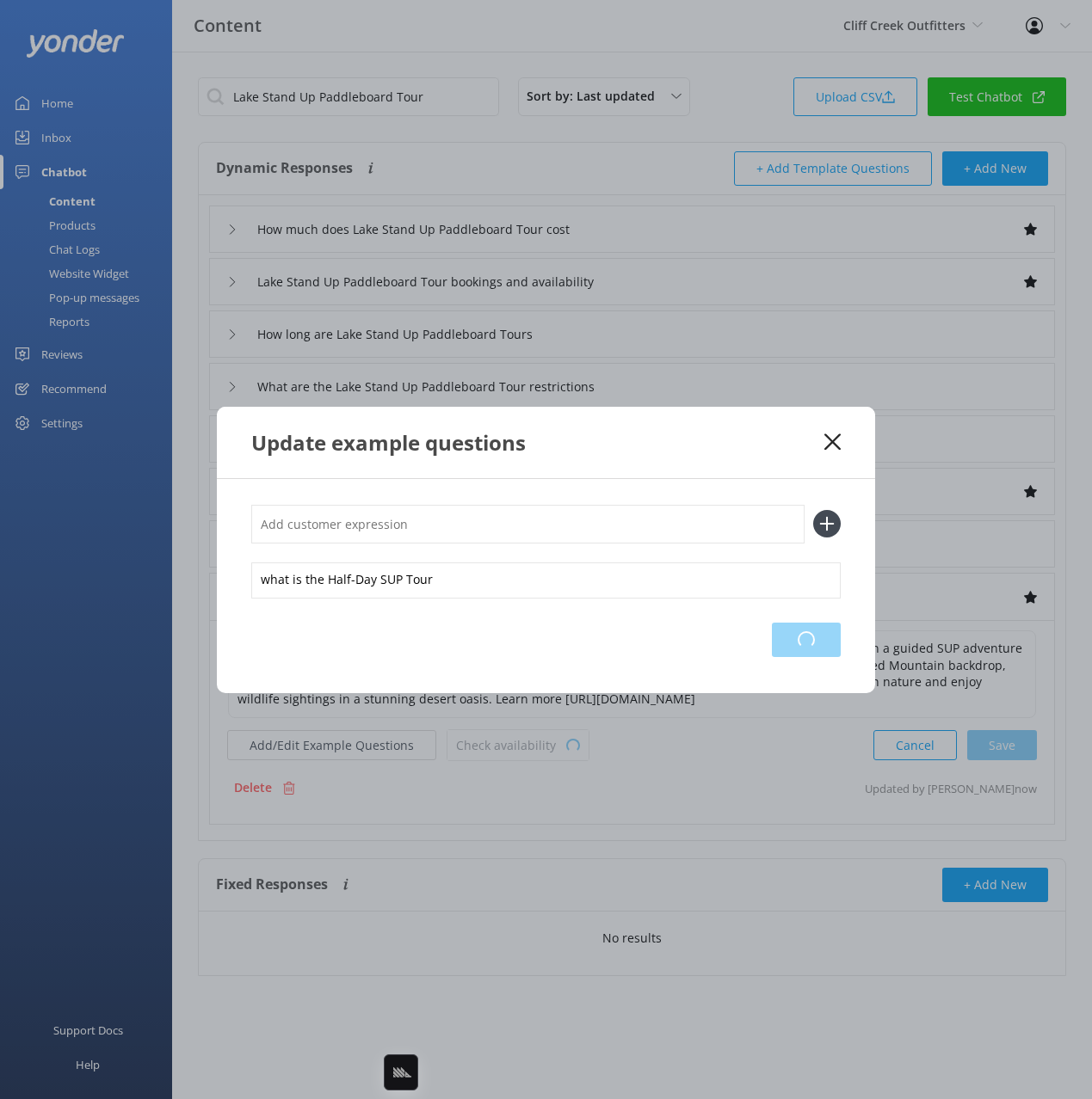
click at [812, 626] on div "Loading.." at bounding box center [805, 639] width 68 height 35
click at [828, 446] on use at bounding box center [832, 442] width 16 height 16
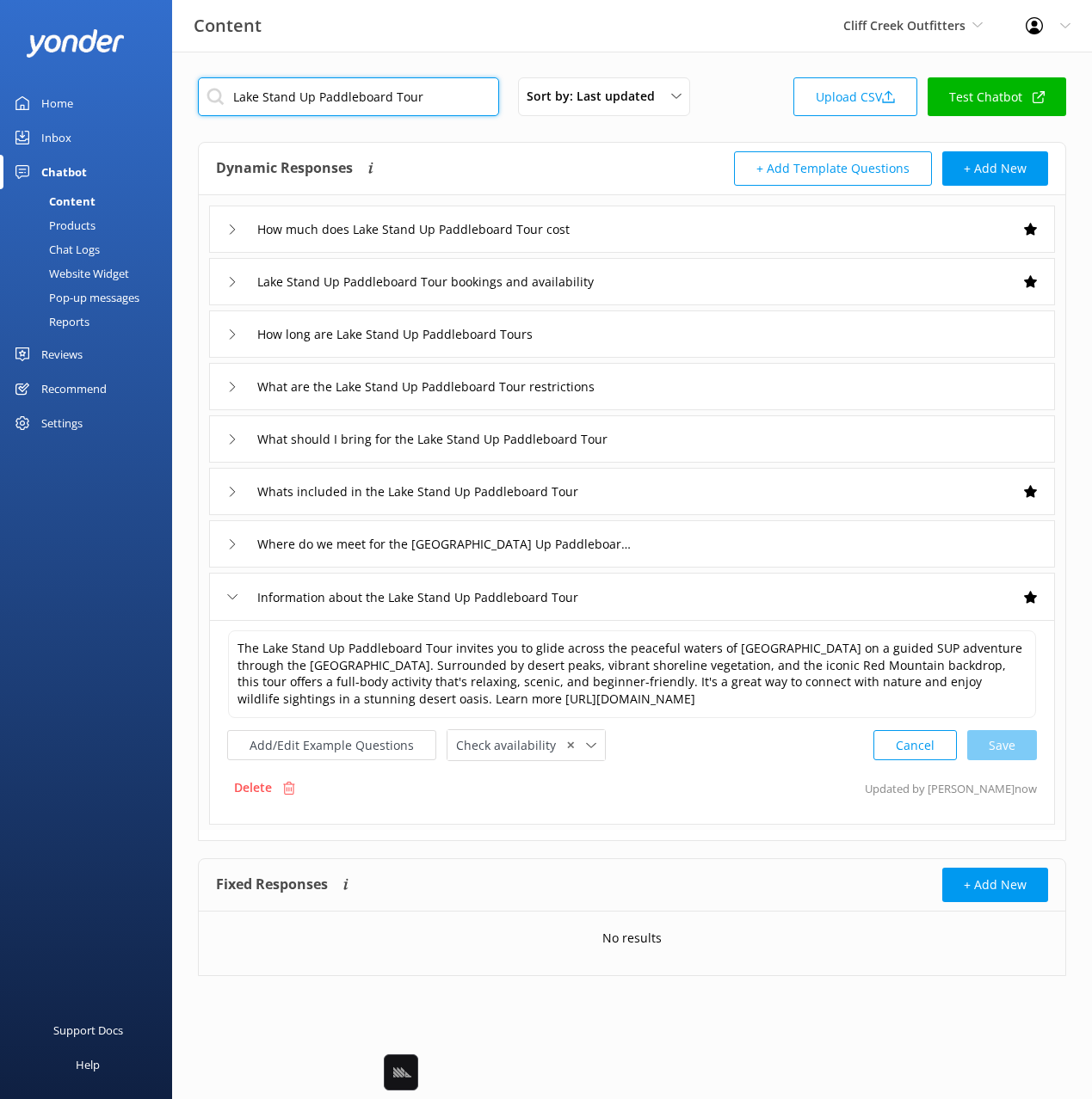
drag, startPoint x: 347, startPoint y: 112, endPoint x: 343, endPoint y: 95, distance: 17.5
click at [345, 102] on input "Lake Stand Up Paddleboard Tour" at bounding box center [347, 96] width 301 height 39
click at [343, 95] on input "Lake Stand Up Paddleboard Tour" at bounding box center [347, 96] width 301 height 39
paste input "Road Bike Rentals"
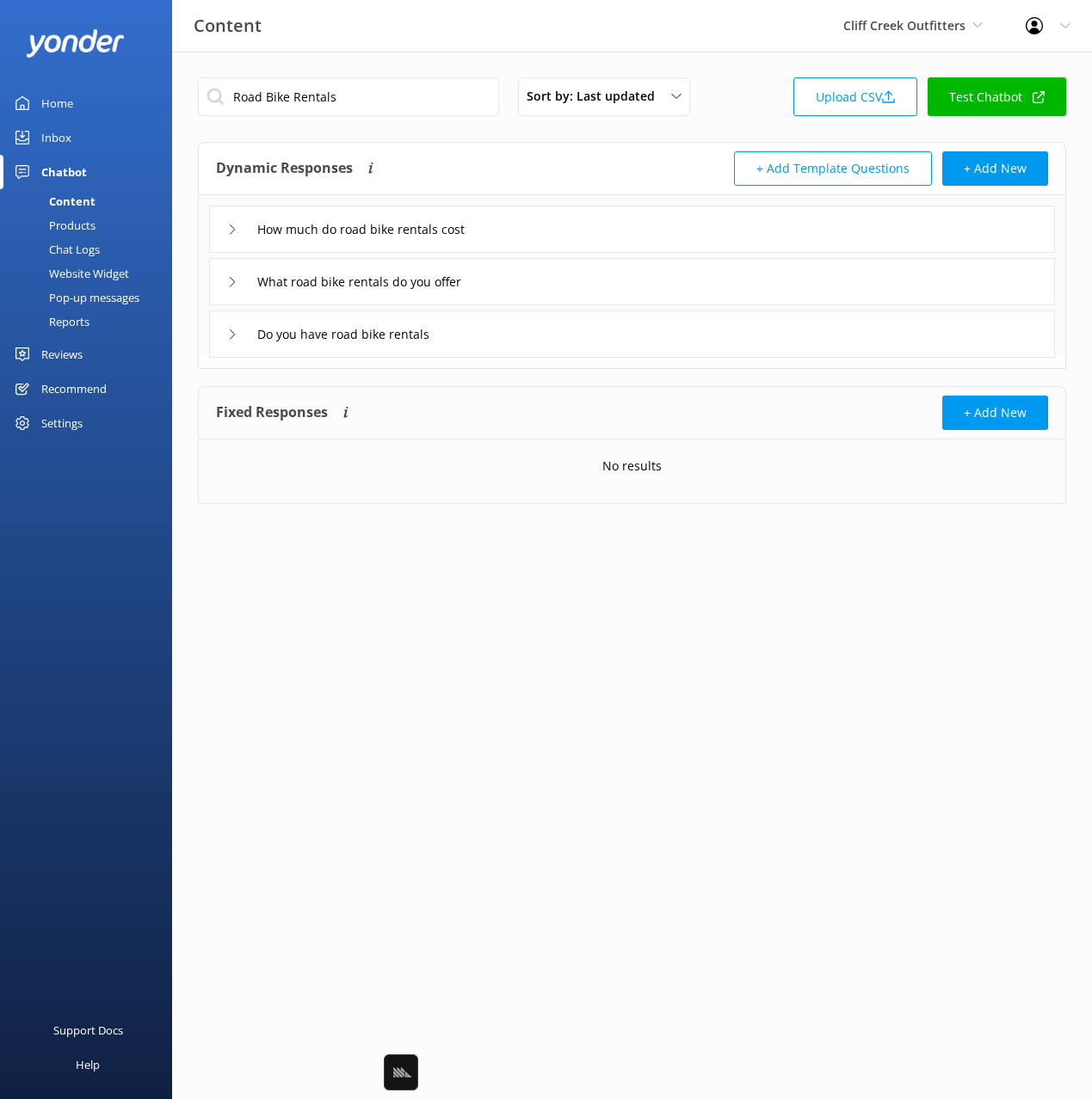
drag, startPoint x: 571, startPoint y: 226, endPoint x: 554, endPoint y: 242, distance: 23.3
click at [571, 226] on div "How much do road bike rentals cost" at bounding box center [632, 229] width 846 height 48
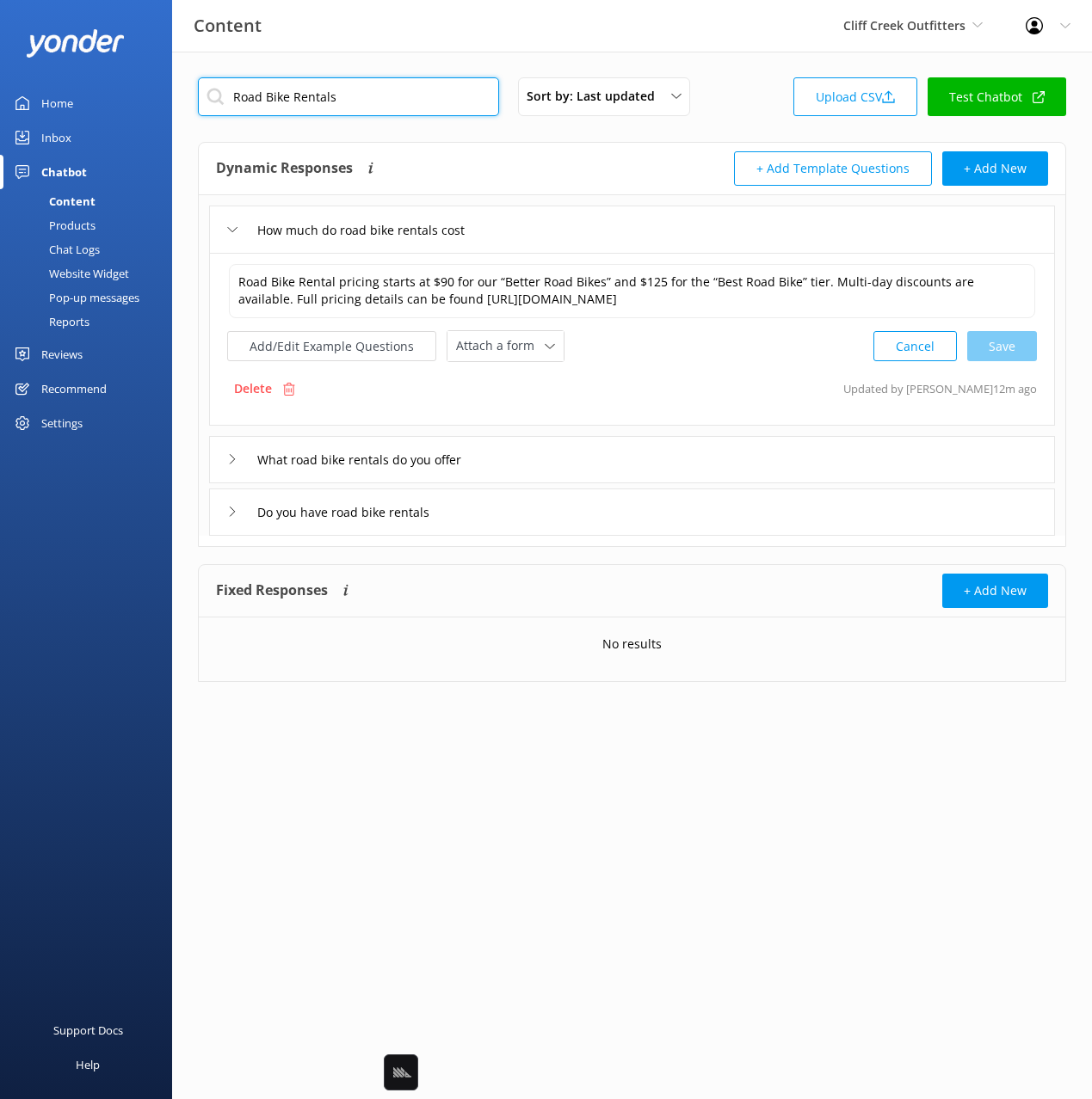
drag, startPoint x: 342, startPoint y: 83, endPoint x: 353, endPoint y: 95, distance: 16.3
click at [342, 83] on input "Road Bike Rentals" at bounding box center [347, 96] width 301 height 39
click at [357, 98] on input "Road Bike Rentals" at bounding box center [347, 96] width 301 height 39
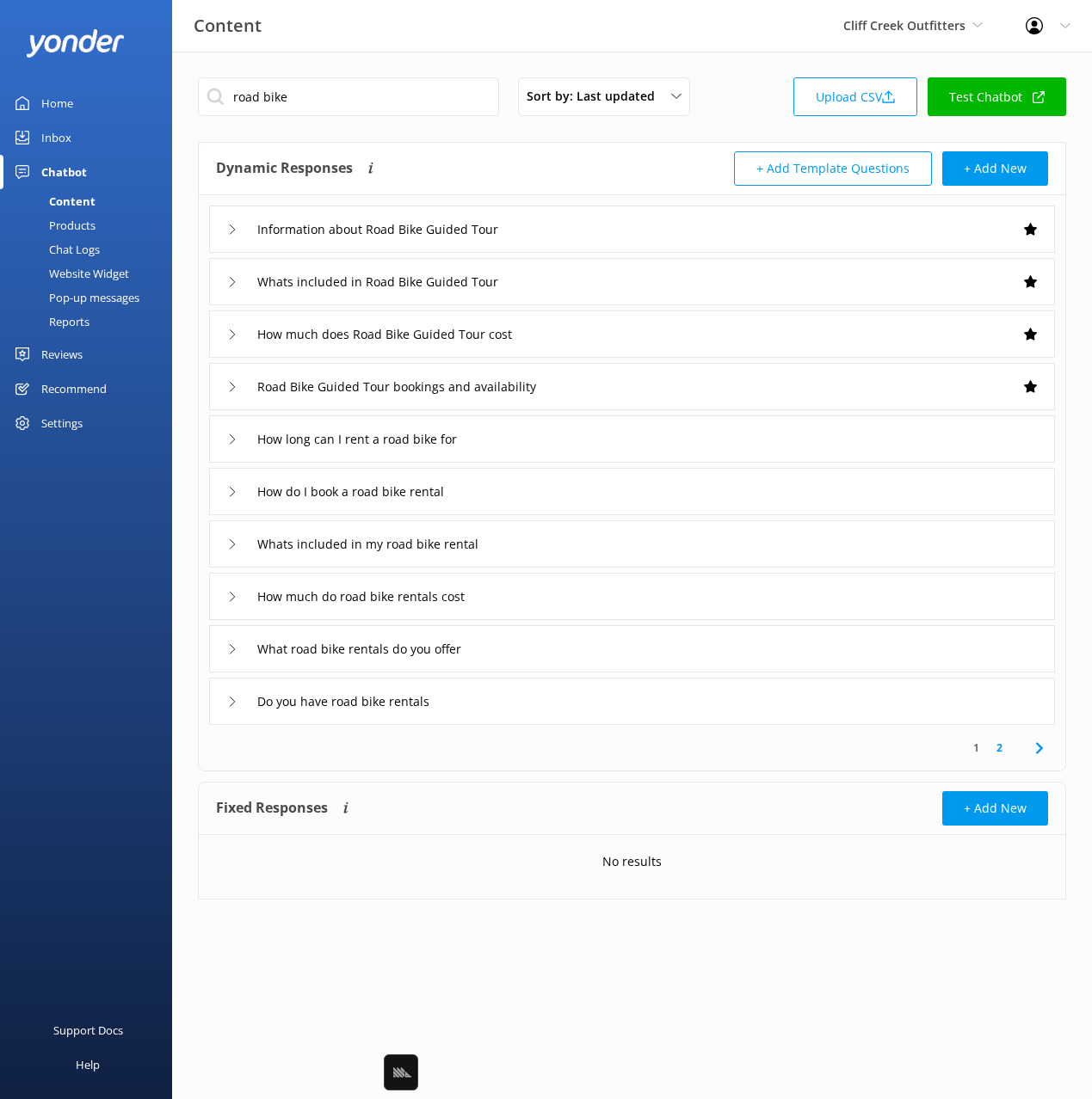
drag, startPoint x: 581, startPoint y: 158, endPoint x: 667, endPoint y: 261, distance: 134.2
click at [581, 158] on div "Dynamic Responses Dynamic responses rely on the Large Language Model to create …" at bounding box center [424, 169] width 416 height 35
click at [547, 503] on div "How do I book a road bike rental" at bounding box center [632, 491] width 846 height 48
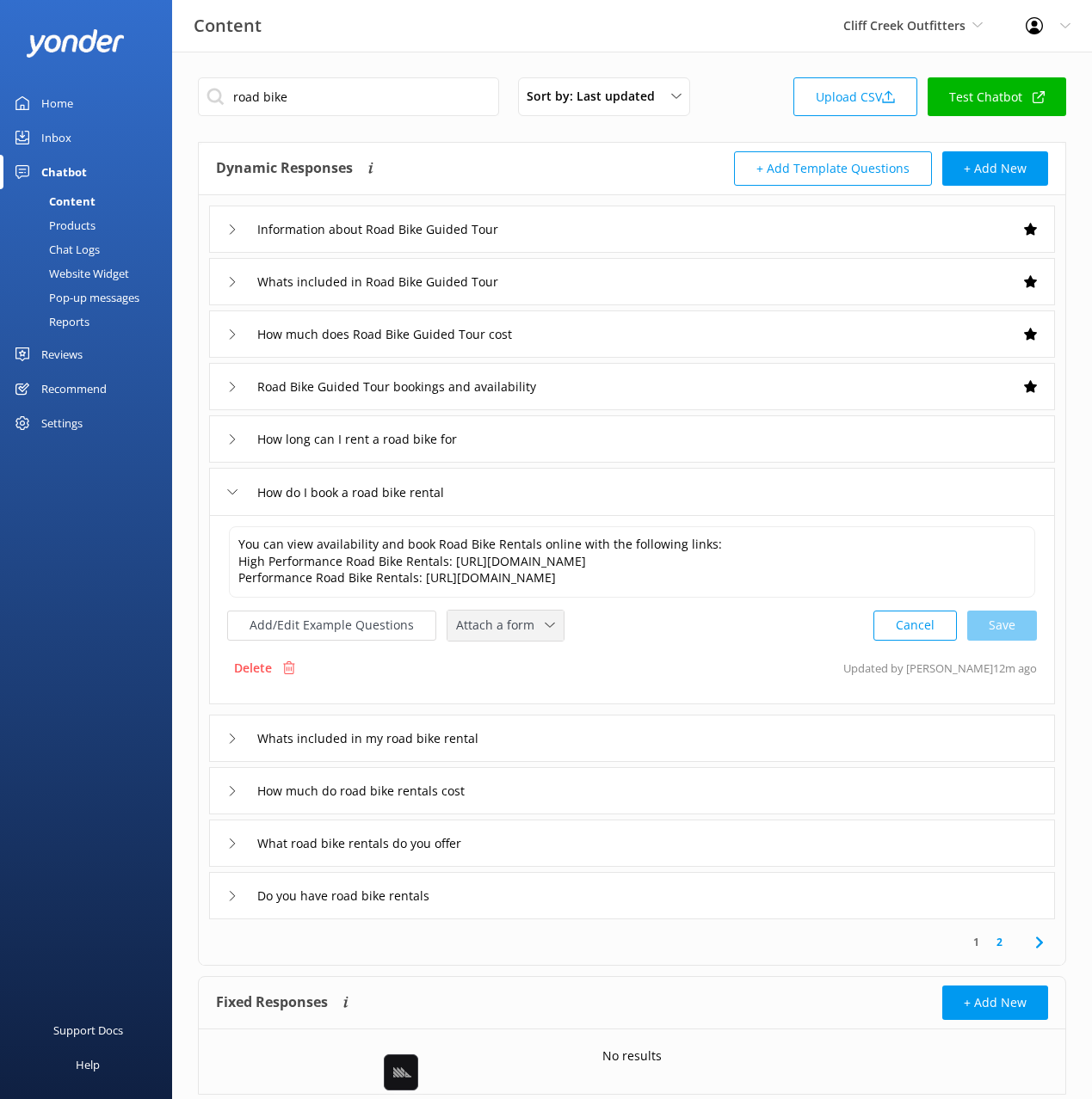
drag, startPoint x: 499, startPoint y: 618, endPoint x: 519, endPoint y: 664, distance: 50.2
click at [499, 619] on span "Attach a form" at bounding box center [499, 624] width 88 height 19
click at [529, 689] on div "Check availability" at bounding box center [499, 696] width 85 height 17
drag, startPoint x: 599, startPoint y: 798, endPoint x: 585, endPoint y: 792, distance: 15.2
click at [597, 796] on div "How much do road bike rentals cost" at bounding box center [632, 789] width 846 height 48
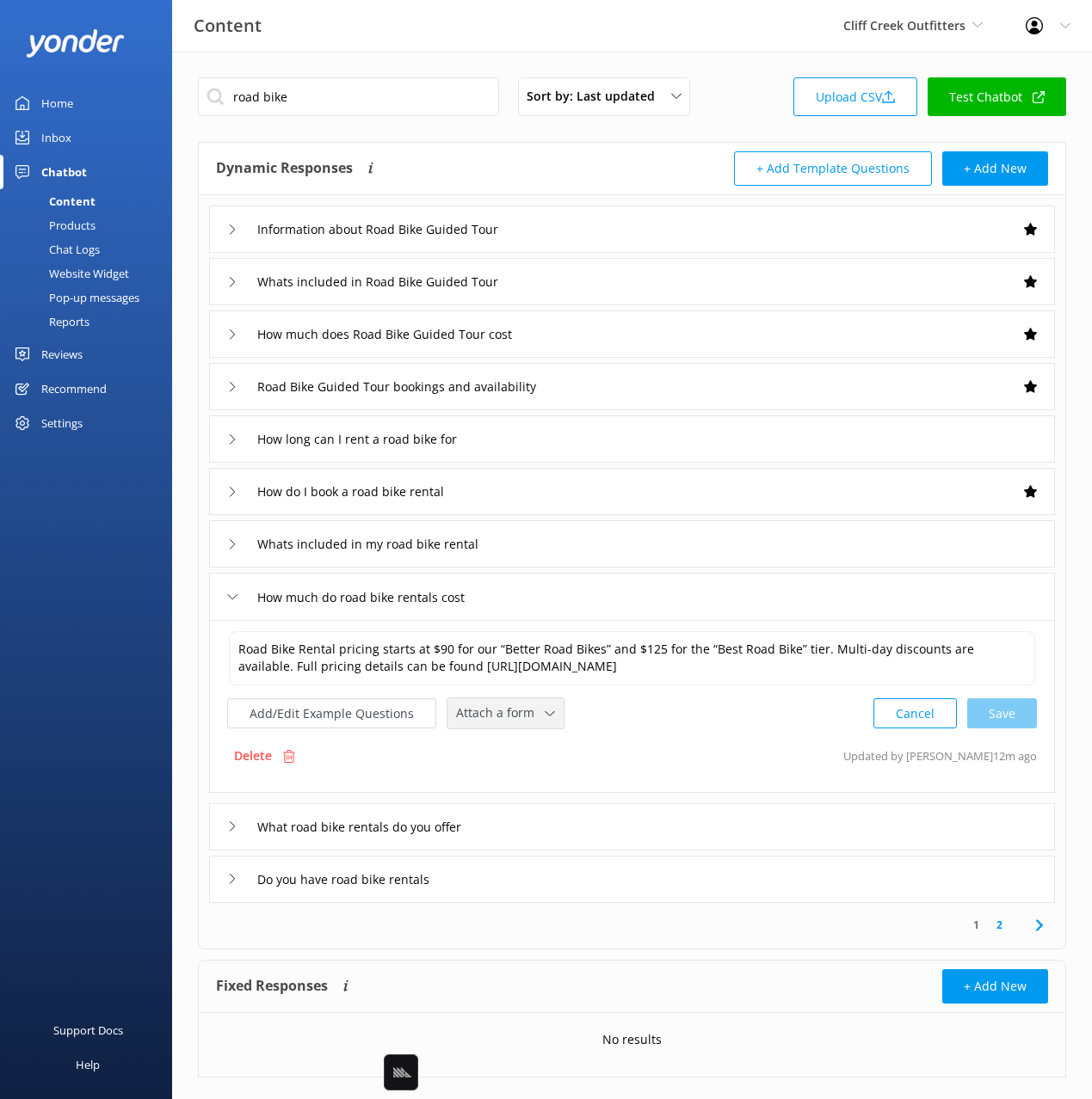
drag, startPoint x: 498, startPoint y: 710, endPoint x: 510, endPoint y: 783, distance: 74.0
click at [498, 710] on span "Attach a form" at bounding box center [499, 713] width 88 height 19
click at [509, 783] on div "Check availability" at bounding box center [499, 785] width 85 height 17
click at [647, 887] on div "Do you have road bike rentals" at bounding box center [632, 879] width 846 height 48
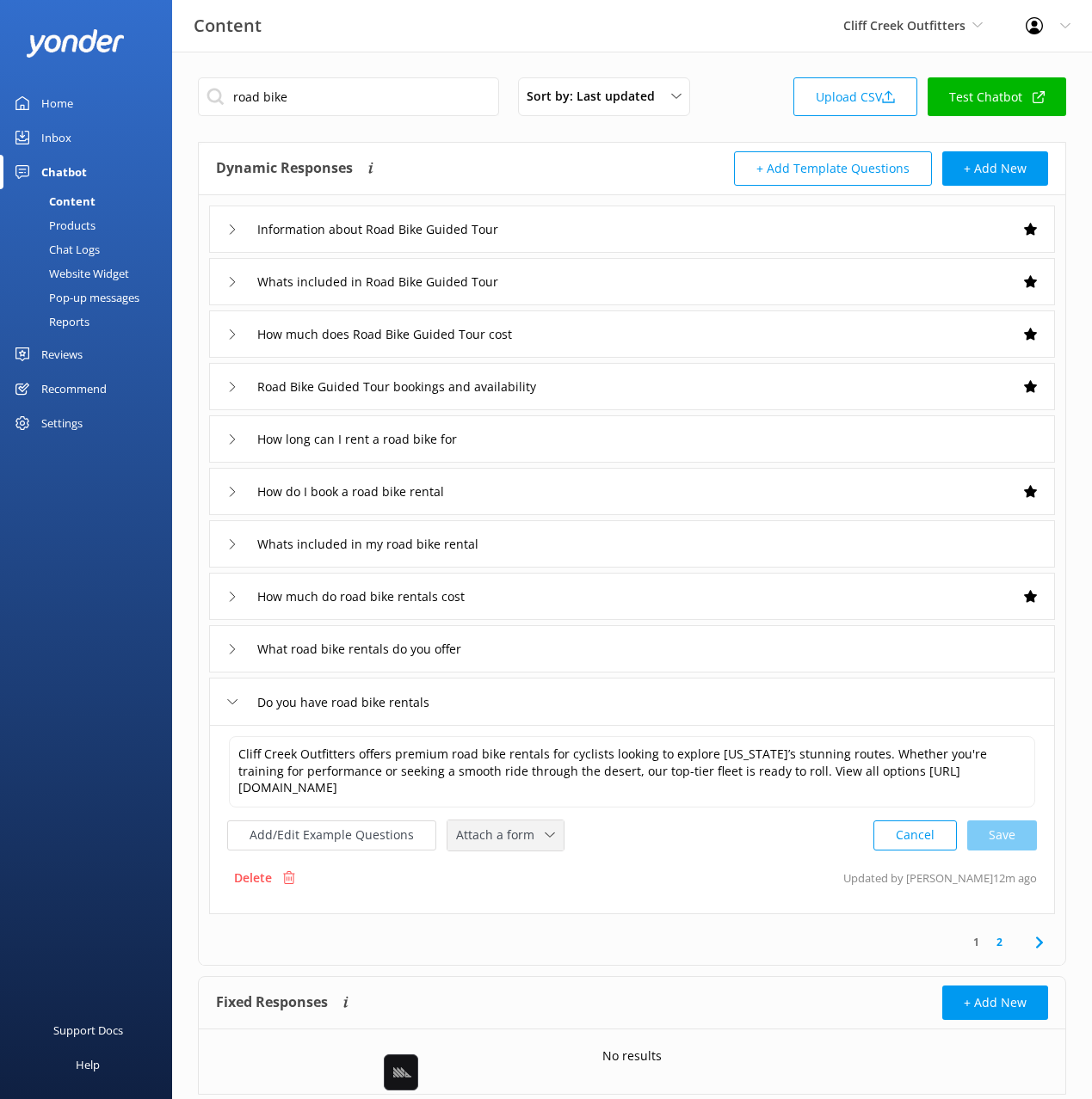
click at [496, 825] on div "Attach a form" at bounding box center [505, 836] width 107 height 22
click at [527, 907] on div "Check availability" at bounding box center [499, 906] width 85 height 17
click at [567, 658] on div "What road bike rentals do you offer" at bounding box center [632, 649] width 846 height 48
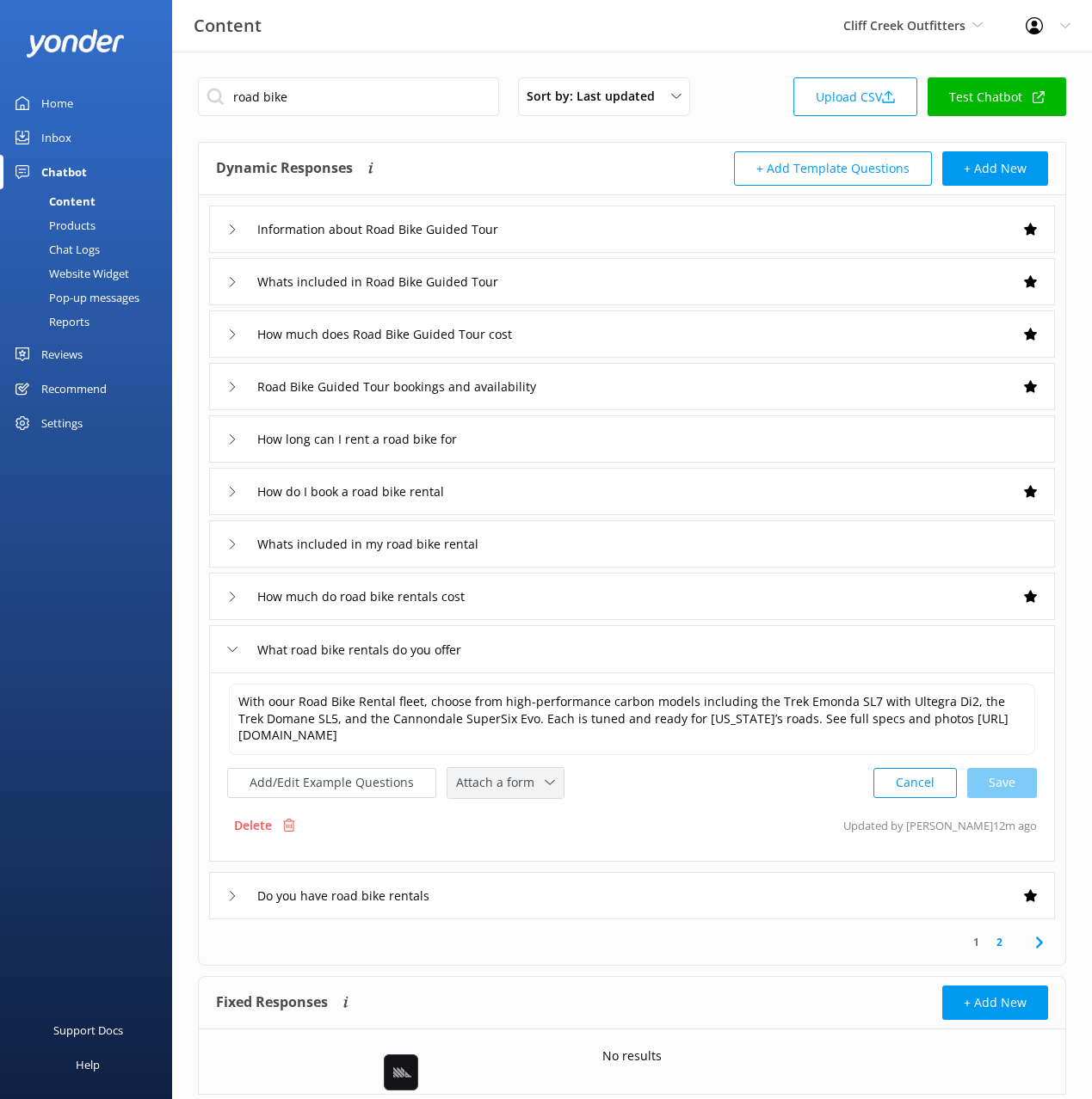
click at [502, 787] on span "Attach a form" at bounding box center [499, 782] width 88 height 19
click at [511, 854] on div "Check availability" at bounding box center [499, 854] width 85 height 17
click at [1047, 939] on icon at bounding box center [1038, 941] width 21 height 21
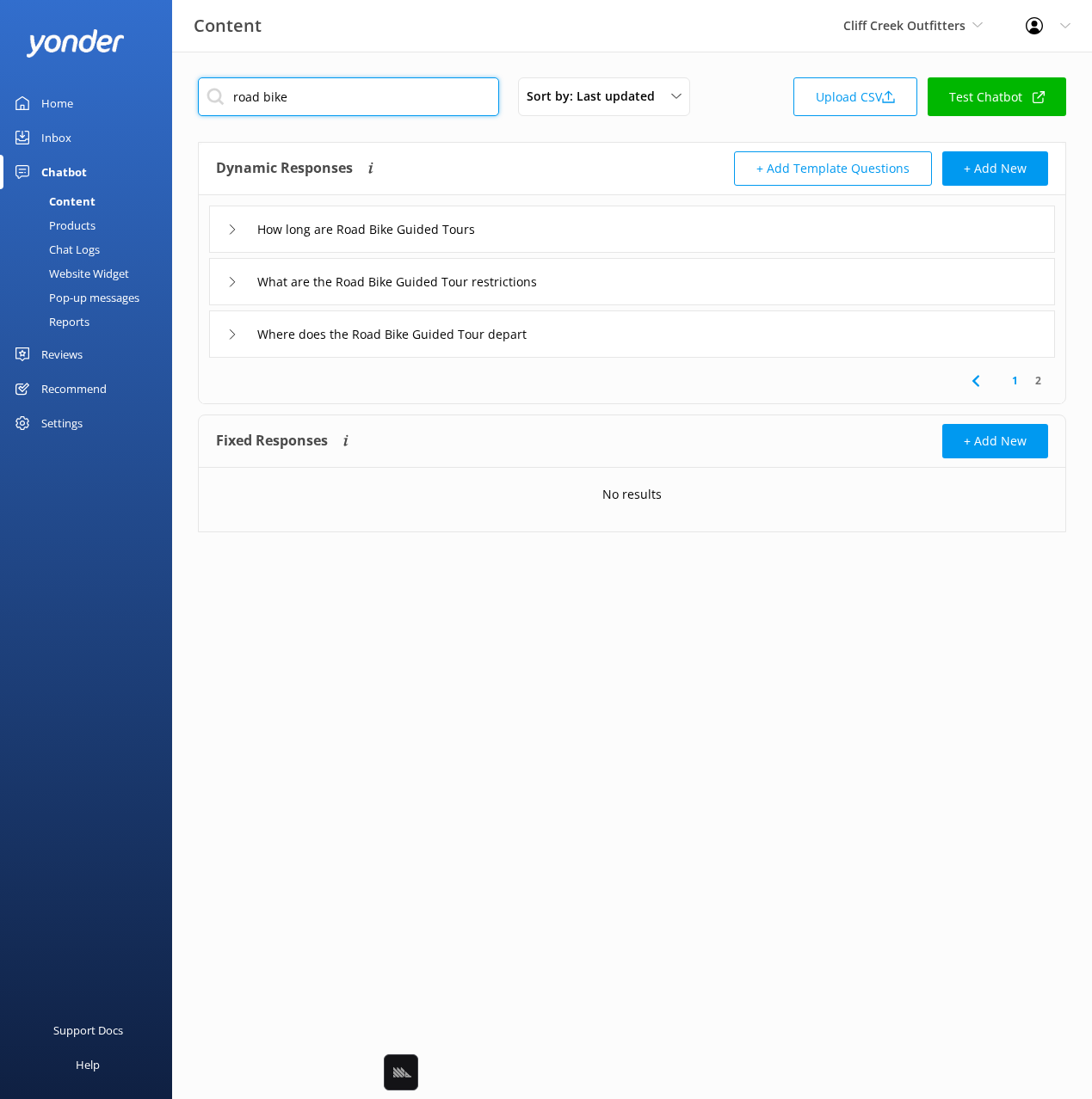
click at [311, 97] on input "road bike" at bounding box center [347, 96] width 301 height 39
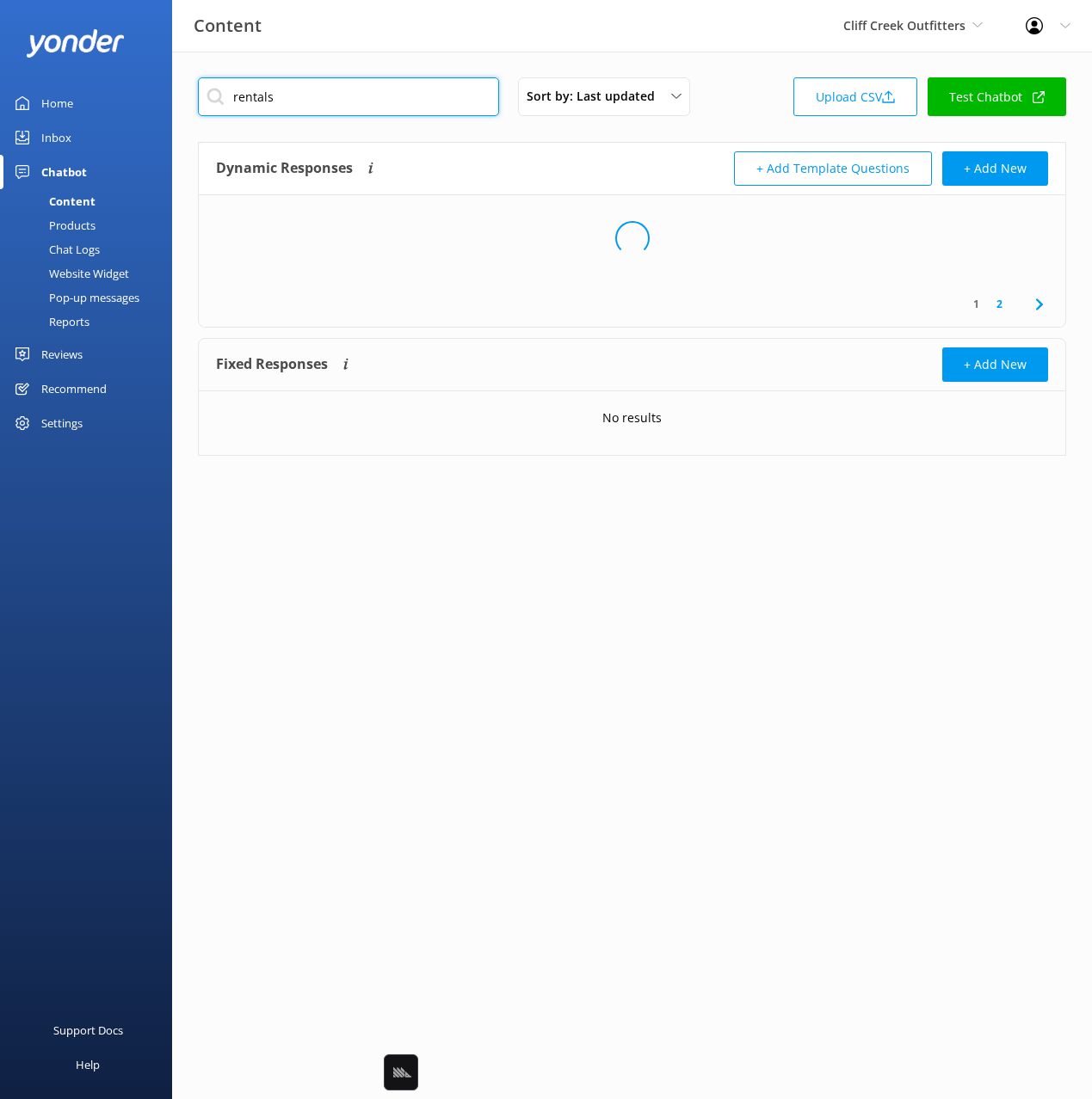
type input "rentals"
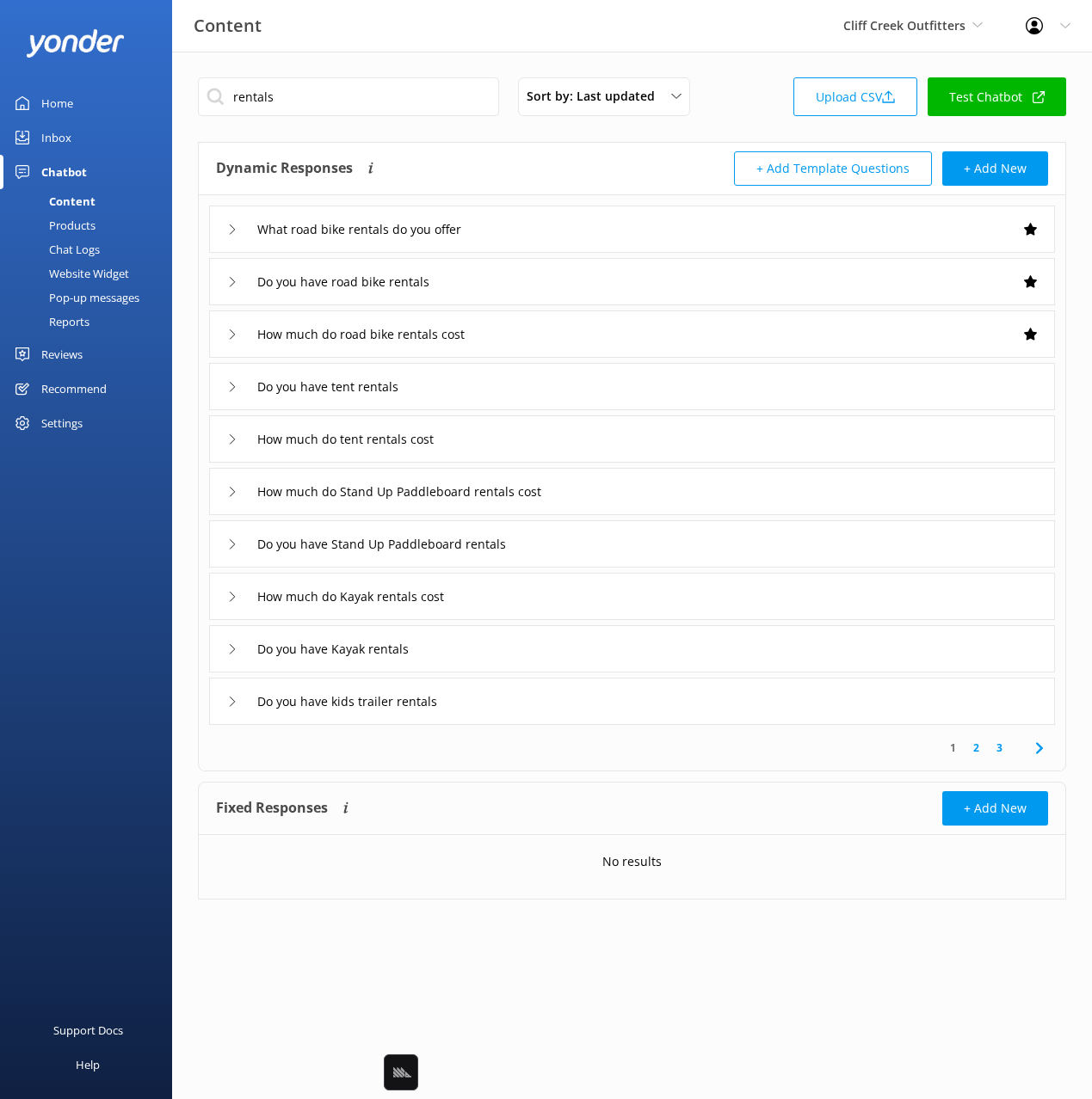
click at [603, 237] on div "What road bike rentals do you offer" at bounding box center [632, 229] width 846 height 48
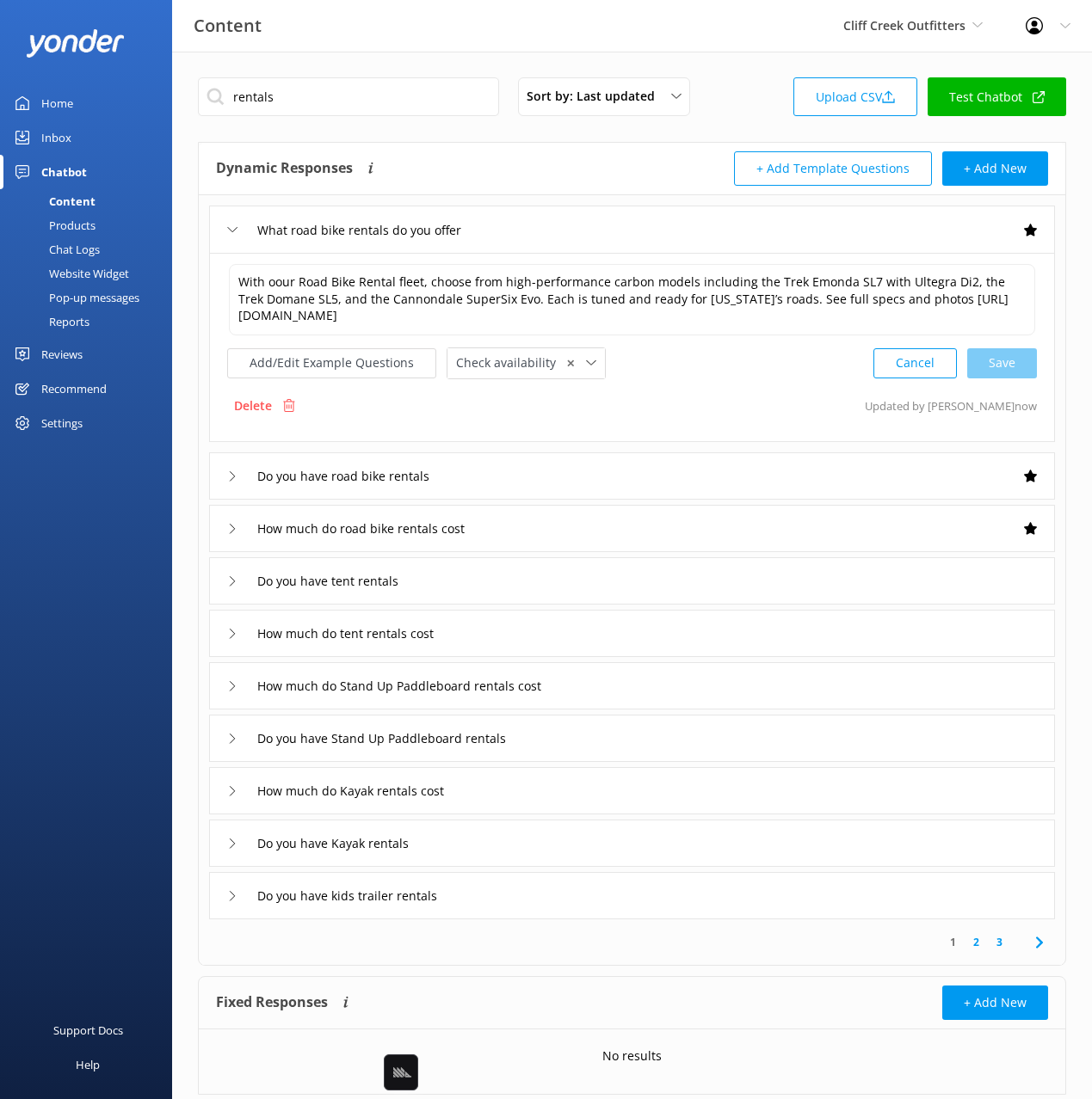
click at [566, 361] on span "✕" at bounding box center [570, 363] width 9 height 16
click at [542, 475] on div "Do you have road bike rentals" at bounding box center [632, 475] width 846 height 48
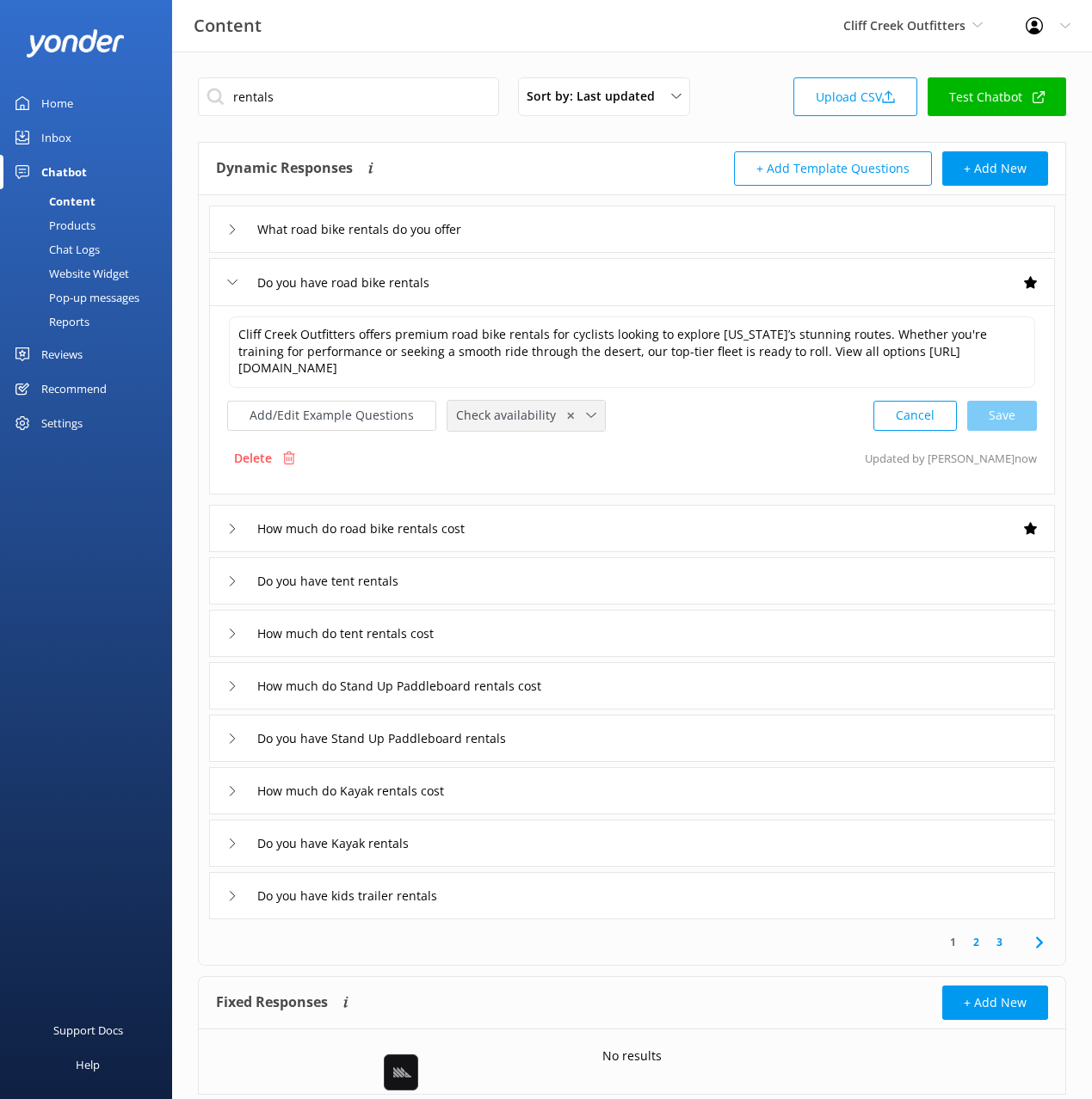
click at [556, 417] on span "Check availability" at bounding box center [510, 415] width 110 height 19
click at [566, 416] on span "✕" at bounding box center [570, 416] width 9 height 16
click at [700, 520] on div "How much do road bike rentals cost" at bounding box center [632, 527] width 846 height 48
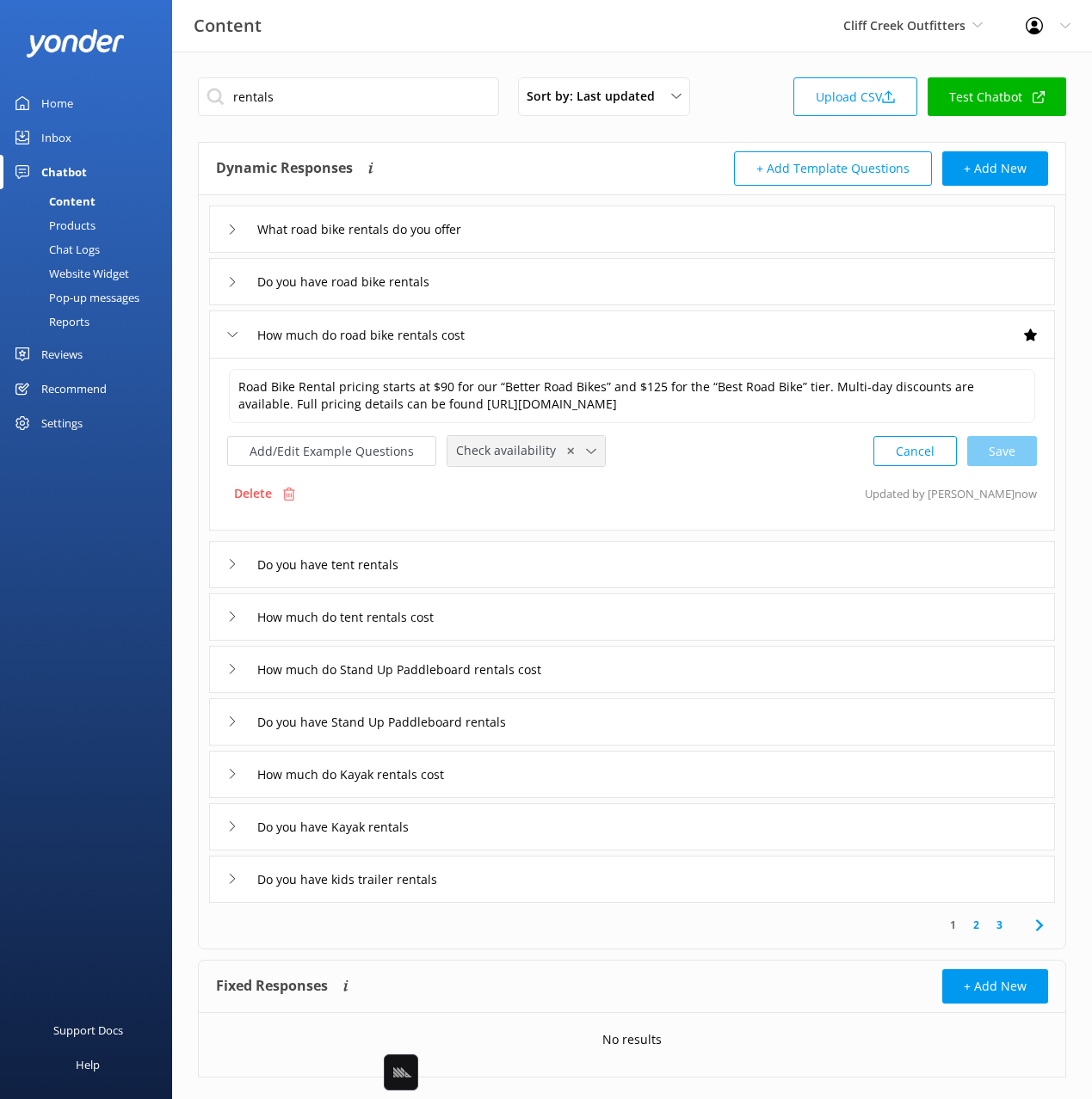
click at [566, 447] on div "✕" at bounding box center [581, 451] width 30 height 16
click at [519, 529] on div "Check availability" at bounding box center [499, 522] width 85 height 17
click at [658, 149] on div "Dynamic Responses Dynamic responses rely on the Large Language Model to create …" at bounding box center [631, 169] width 867 height 53
drag, startPoint x: 751, startPoint y: 80, endPoint x: 314, endPoint y: 320, distance: 498.6
click at [739, 88] on div "rentals Sort by: Last updated Title Last updated Upload CSV Test Chatbot" at bounding box center [631, 101] width 868 height 49
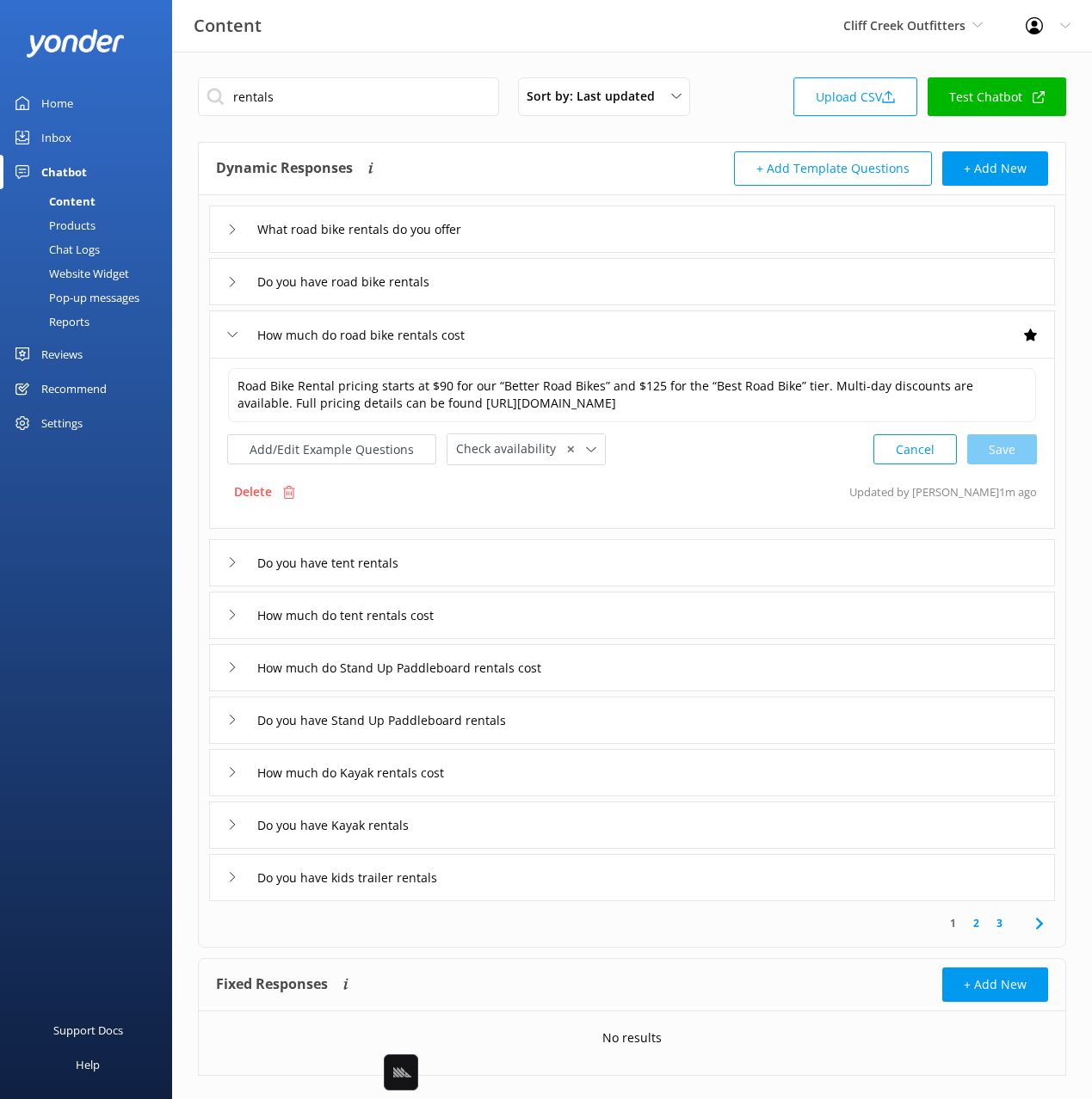
click at [74, 345] on div "Reviews" at bounding box center [63, 354] width 42 height 35
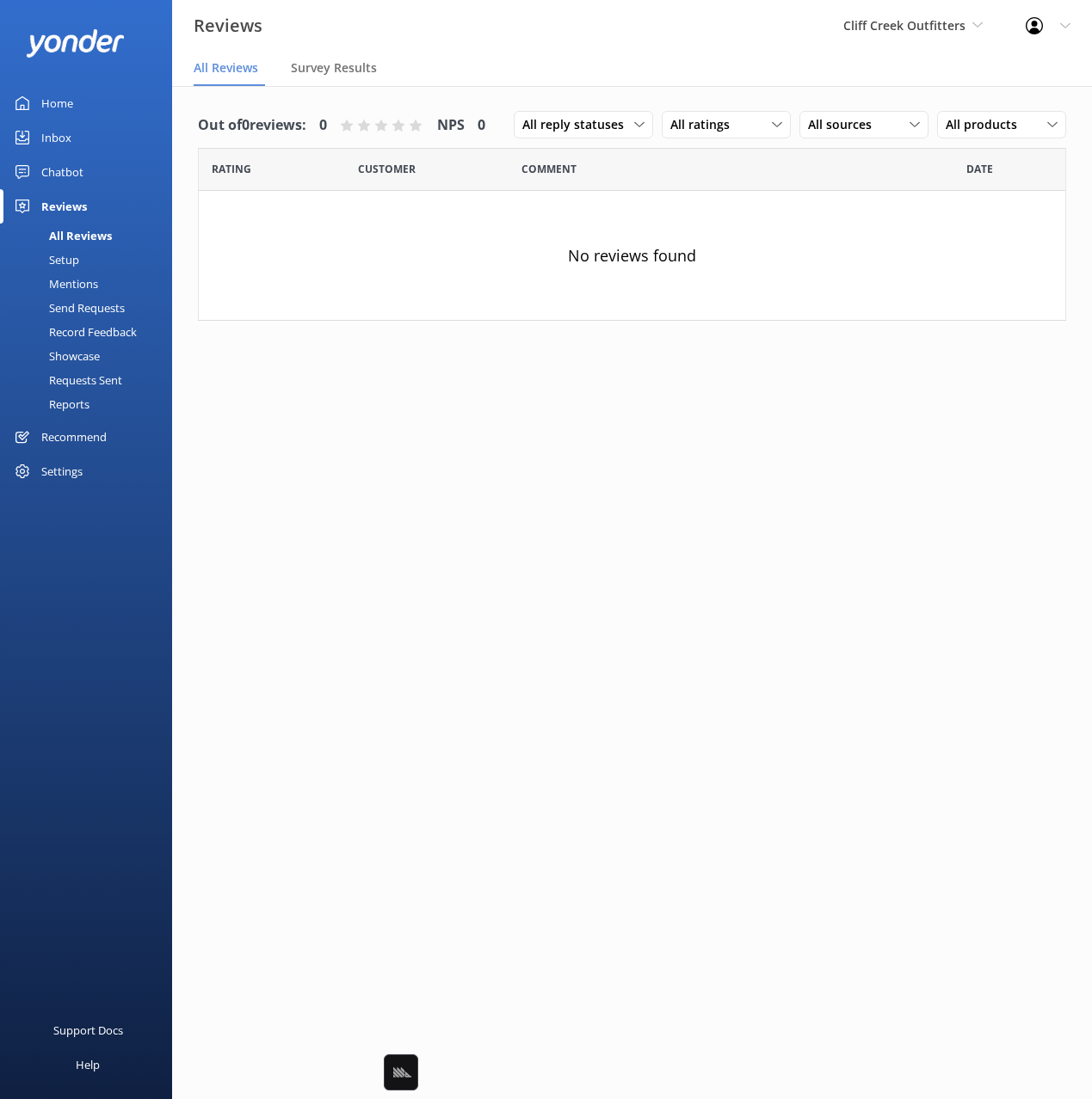
click at [70, 261] on div "Setup" at bounding box center [44, 260] width 68 height 24
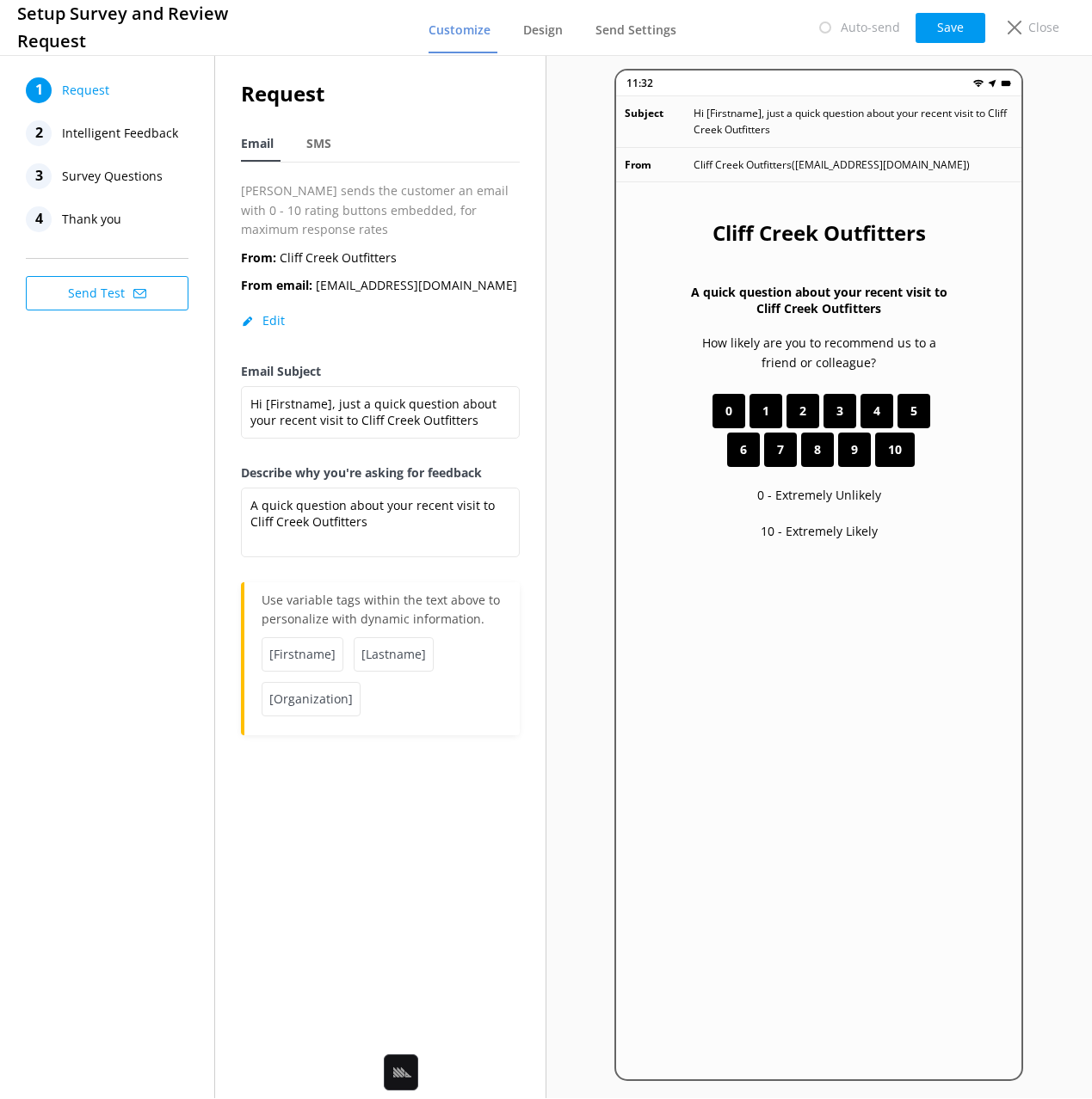
click at [462, 117] on div "Request Email SMS Yonder sends the customer an email with 0 - 10 rating buttons…" at bounding box center [380, 406] width 279 height 658
drag, startPoint x: 601, startPoint y: 31, endPoint x: 584, endPoint y: 31, distance: 17.0
click at [600, 31] on span "Send Settings" at bounding box center [635, 30] width 80 height 17
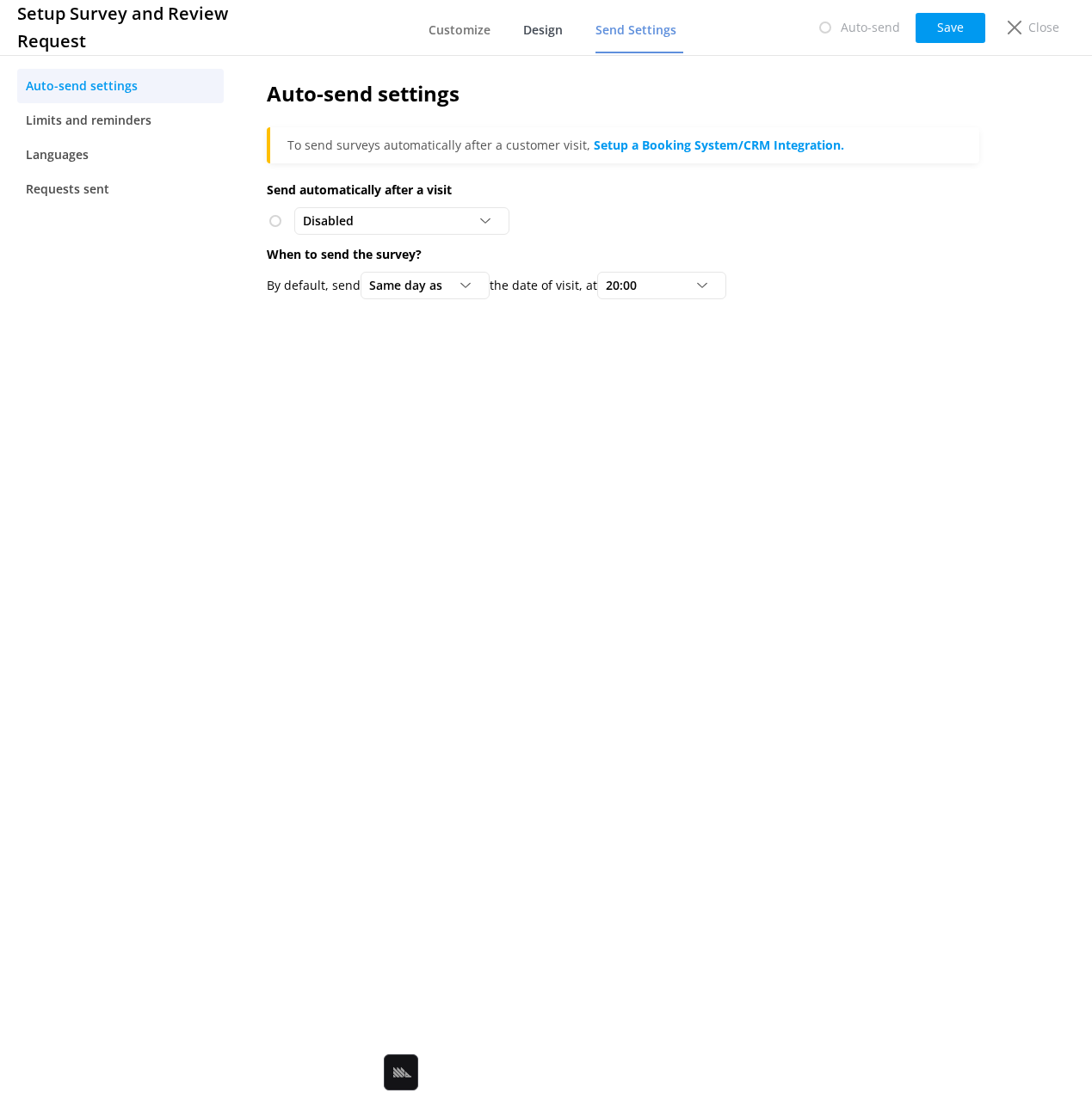
drag, startPoint x: 525, startPoint y: 28, endPoint x: 558, endPoint y: 40, distance: 35.1
click at [525, 28] on span "Design" at bounding box center [543, 30] width 40 height 17
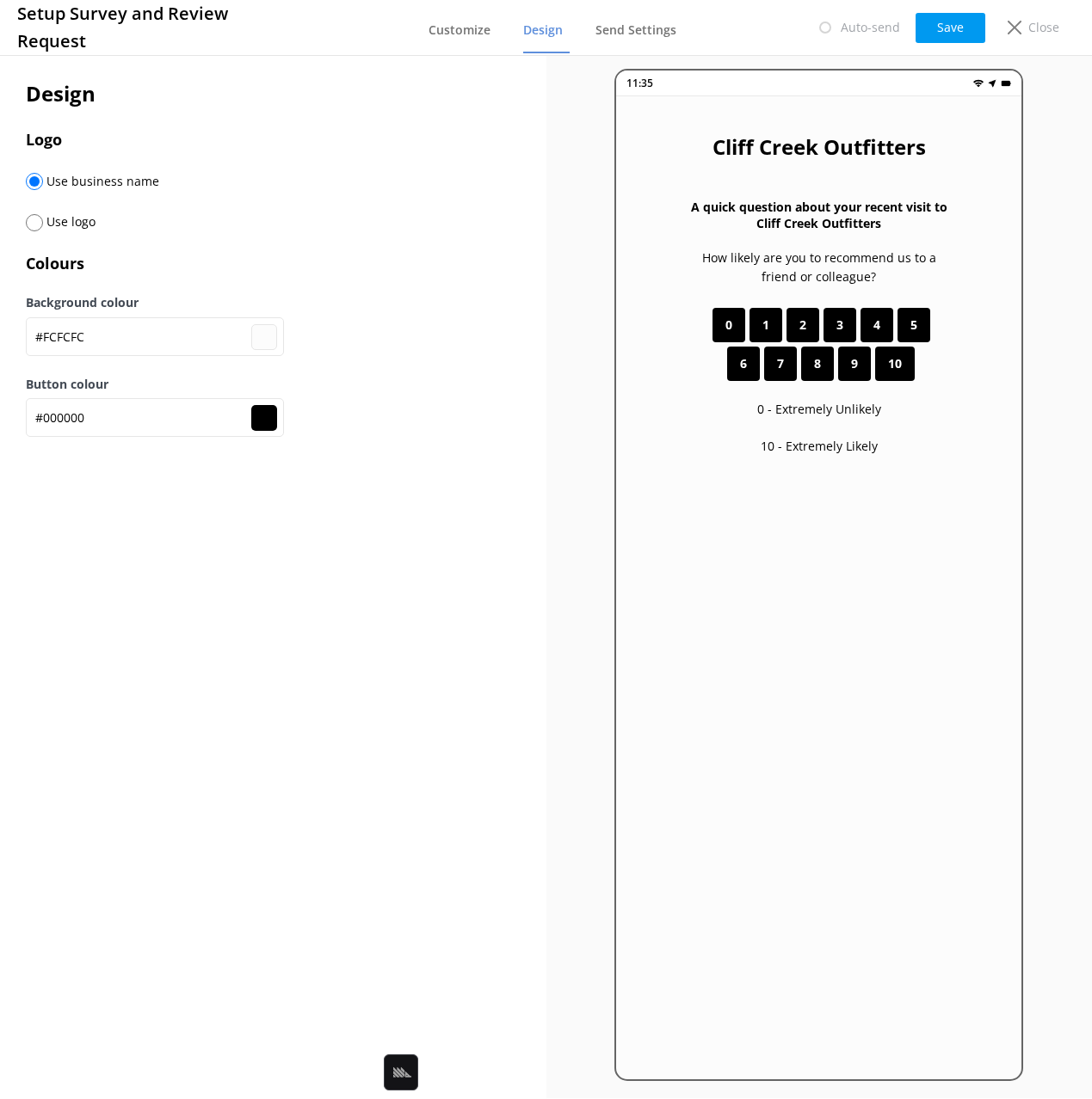
drag, startPoint x: 68, startPoint y: 224, endPoint x: 163, endPoint y: 208, distance: 96.3
click at [69, 223] on span "Use logo" at bounding box center [68, 221] width 53 height 16
type input "#fcfcfc"
click at [22, 228] on div "Design Logo Use business name Use logo Colours Background colour #FCFCFC #fcfcf…" at bounding box center [273, 266] width 546 height 430
click at [37, 223] on input "radio" at bounding box center [34, 222] width 17 height 17
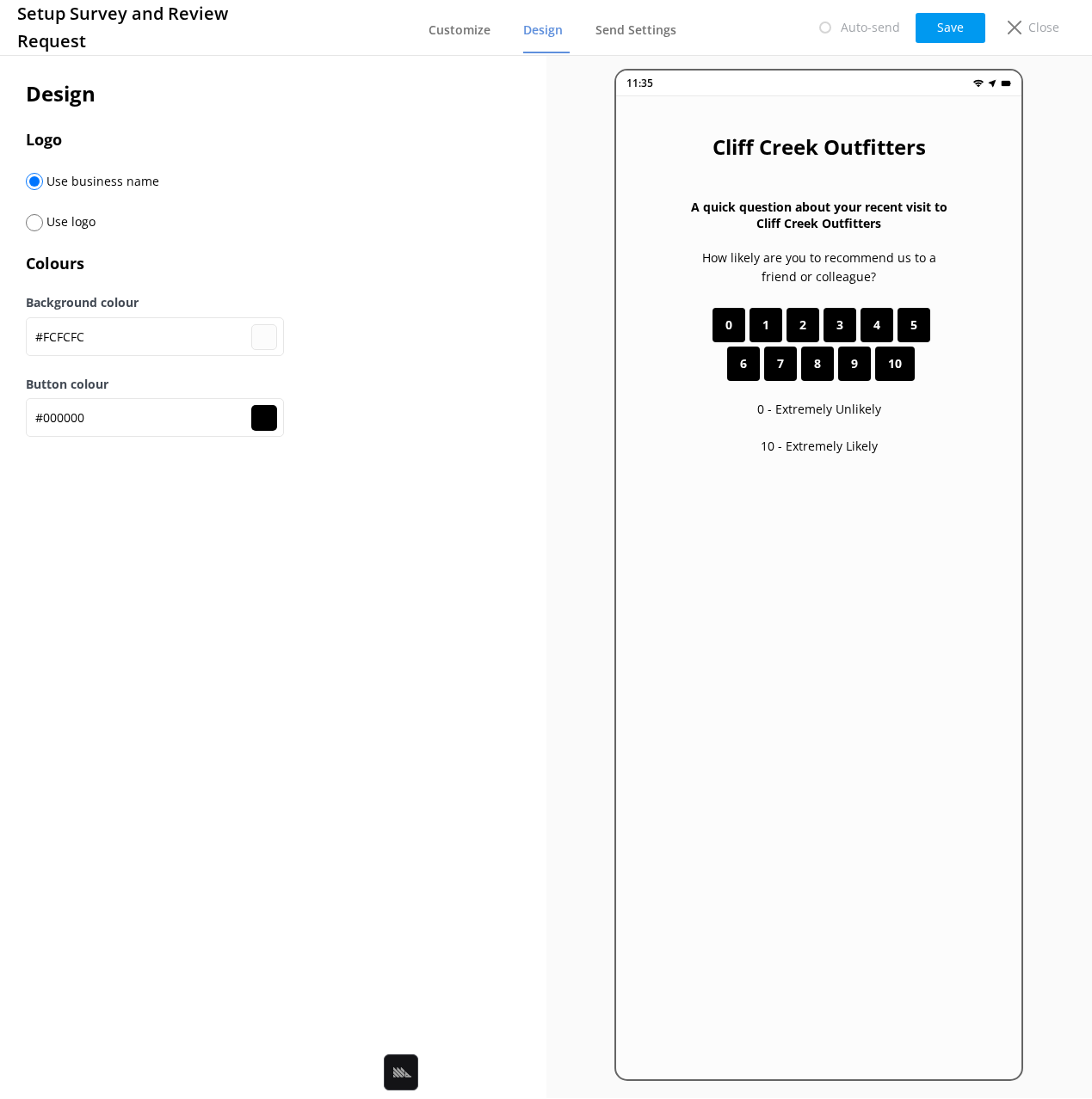
radio input "true"
radio input "false"
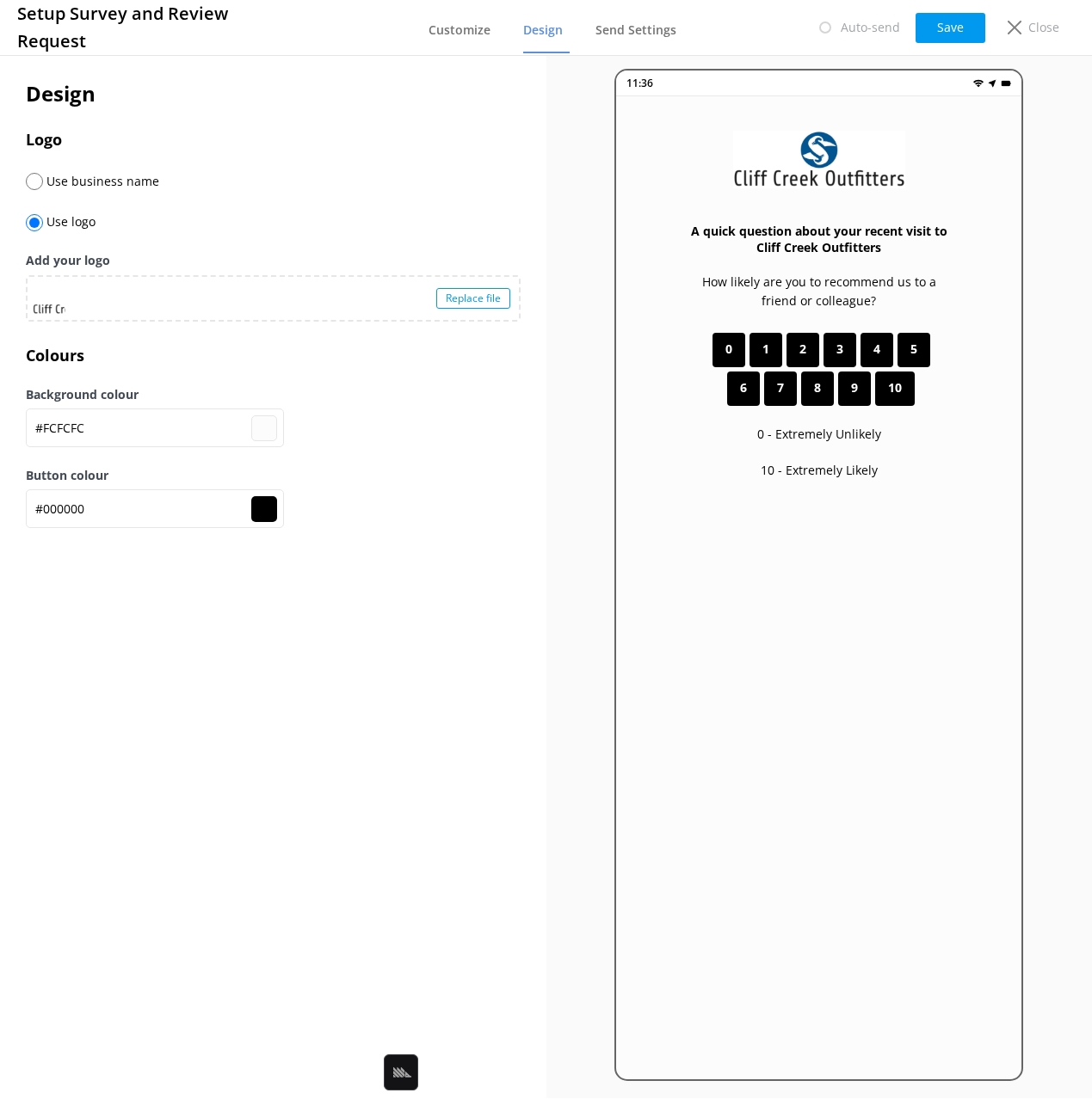
click at [449, 463] on div "Background colour #FCFCFC #fcfcfc" at bounding box center [273, 425] width 494 height 80
click at [396, 219] on div "Use logo" at bounding box center [273, 231] width 494 height 42
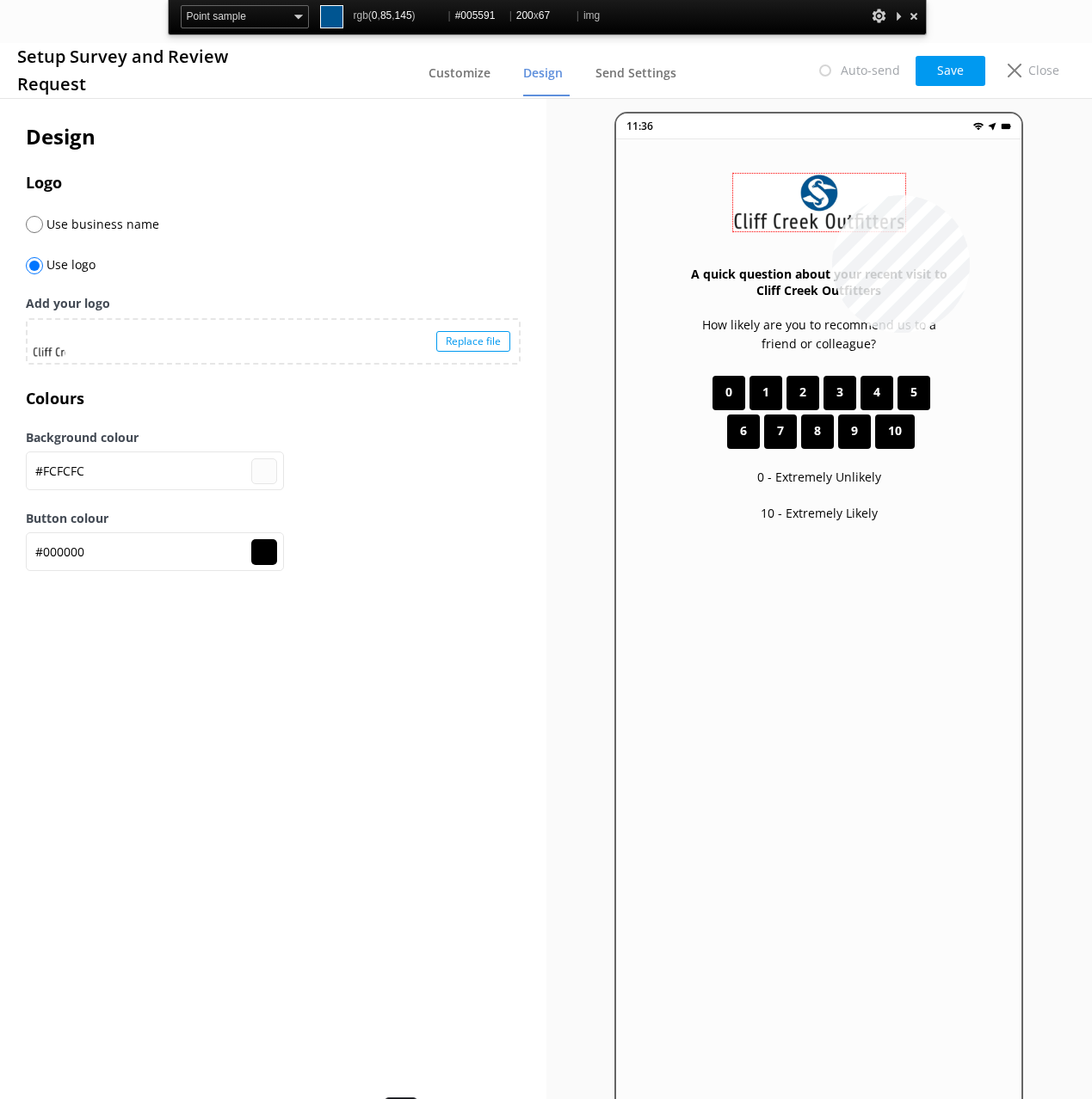
click at [832, 196] on img at bounding box center [818, 203] width 172 height 58
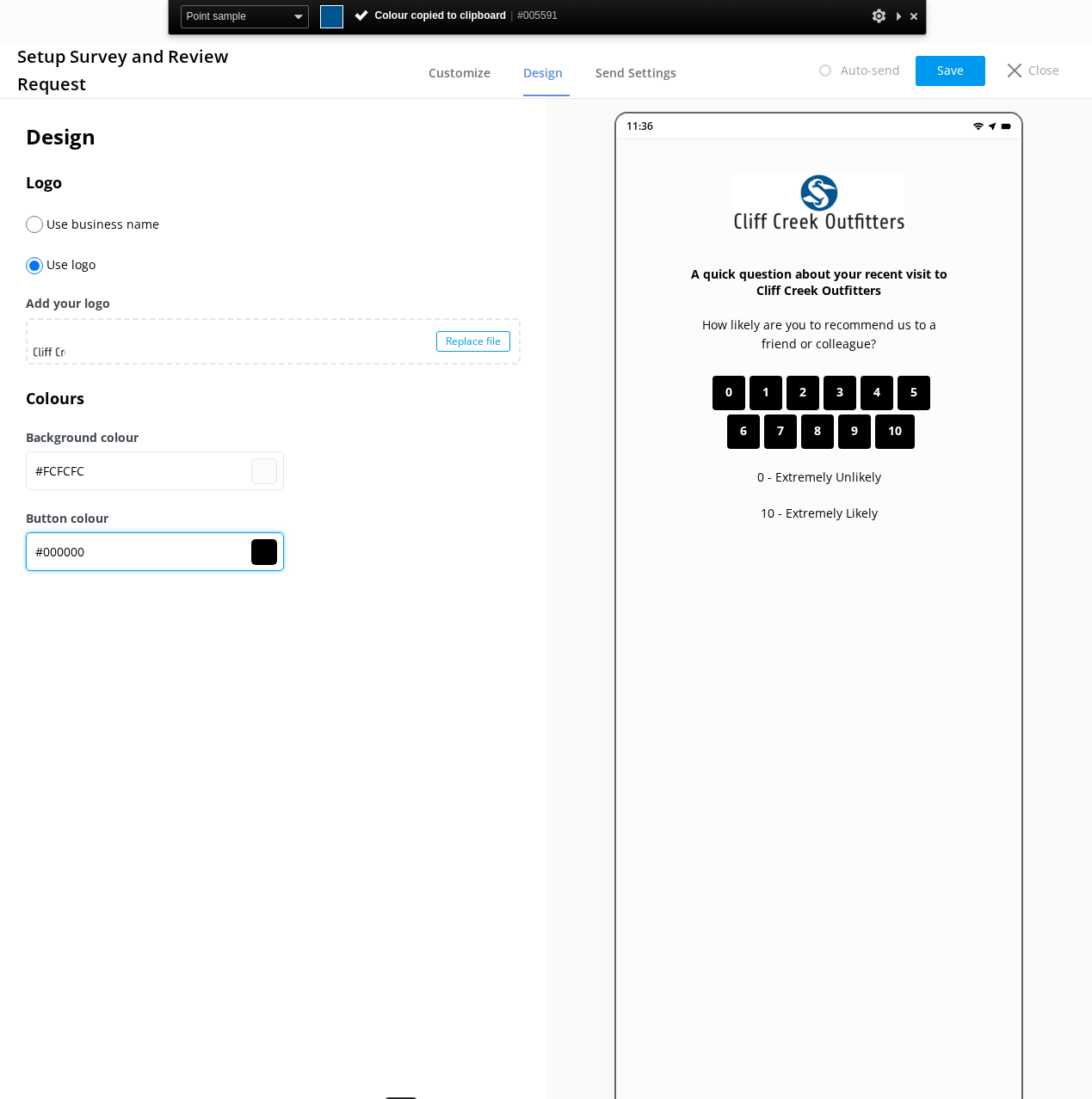
click at [133, 559] on input "#000000" at bounding box center [155, 551] width 258 height 39
paste input "5591"
type input "#fcfcfc"
type input "#005591"
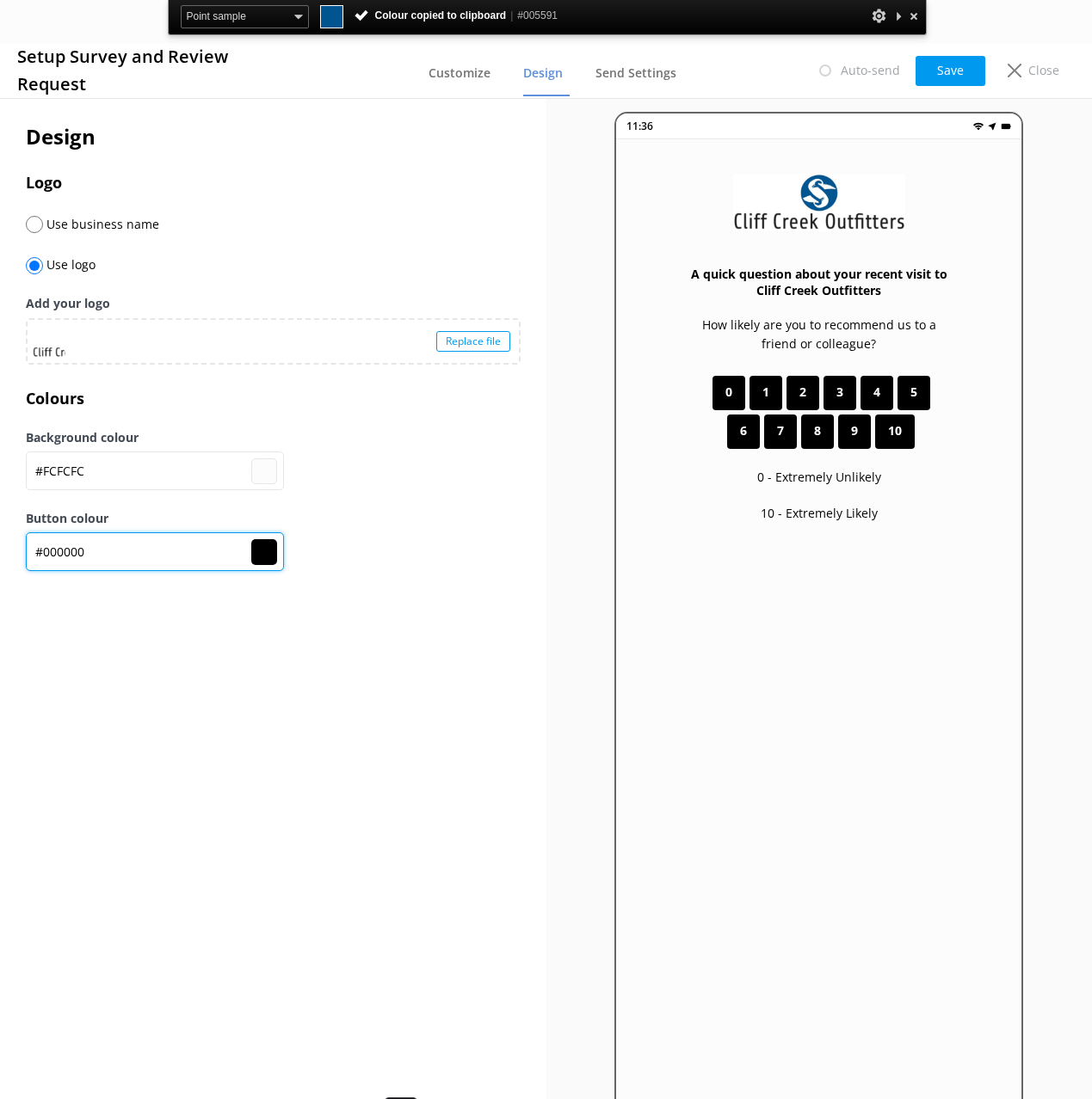
type input "#005591"
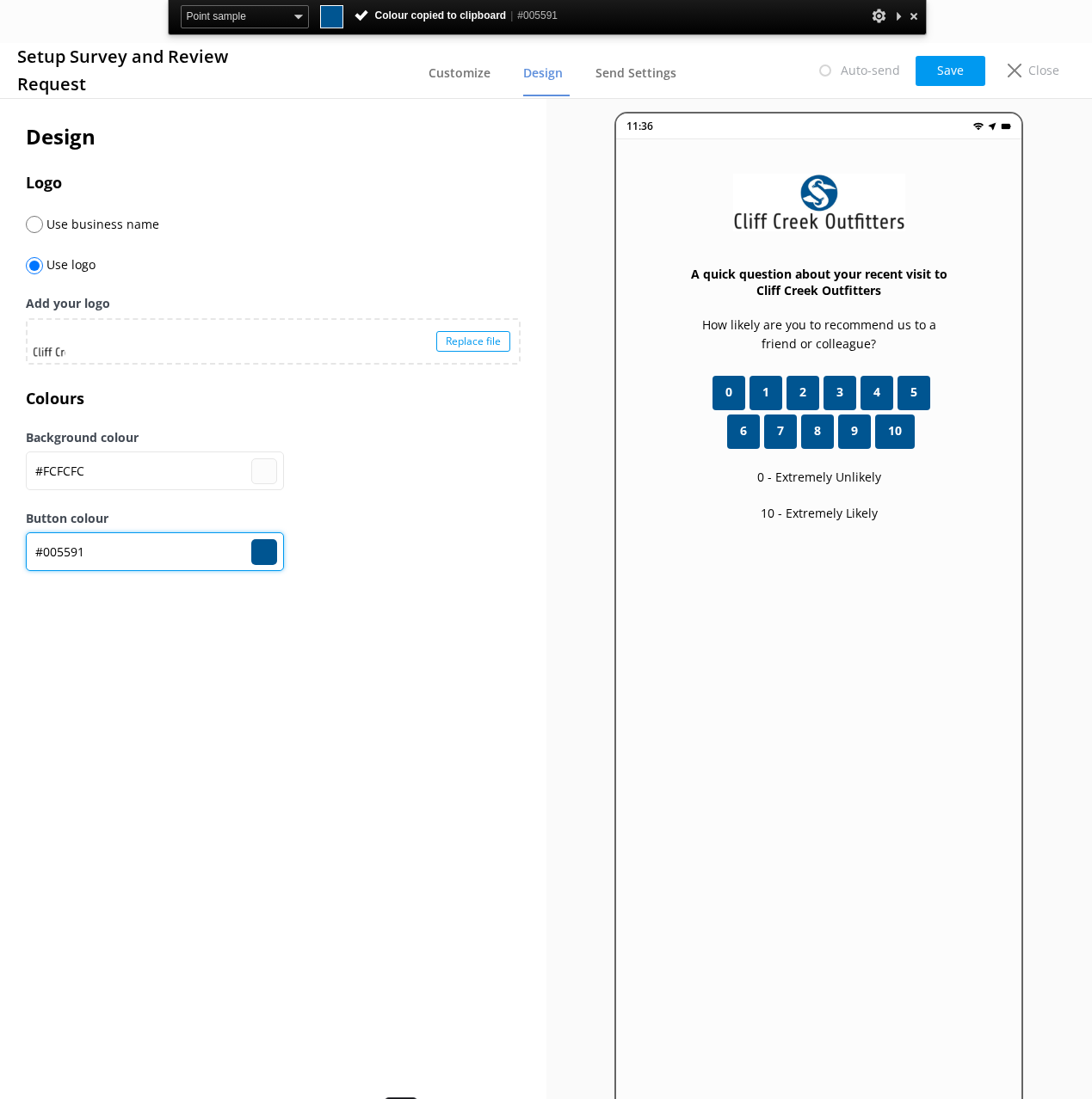
type input "#005591"
click at [325, 740] on div "Design Logo Use business name Use logo Add your logo Replace file Colours Backg…" at bounding box center [273, 618] width 546 height 1047
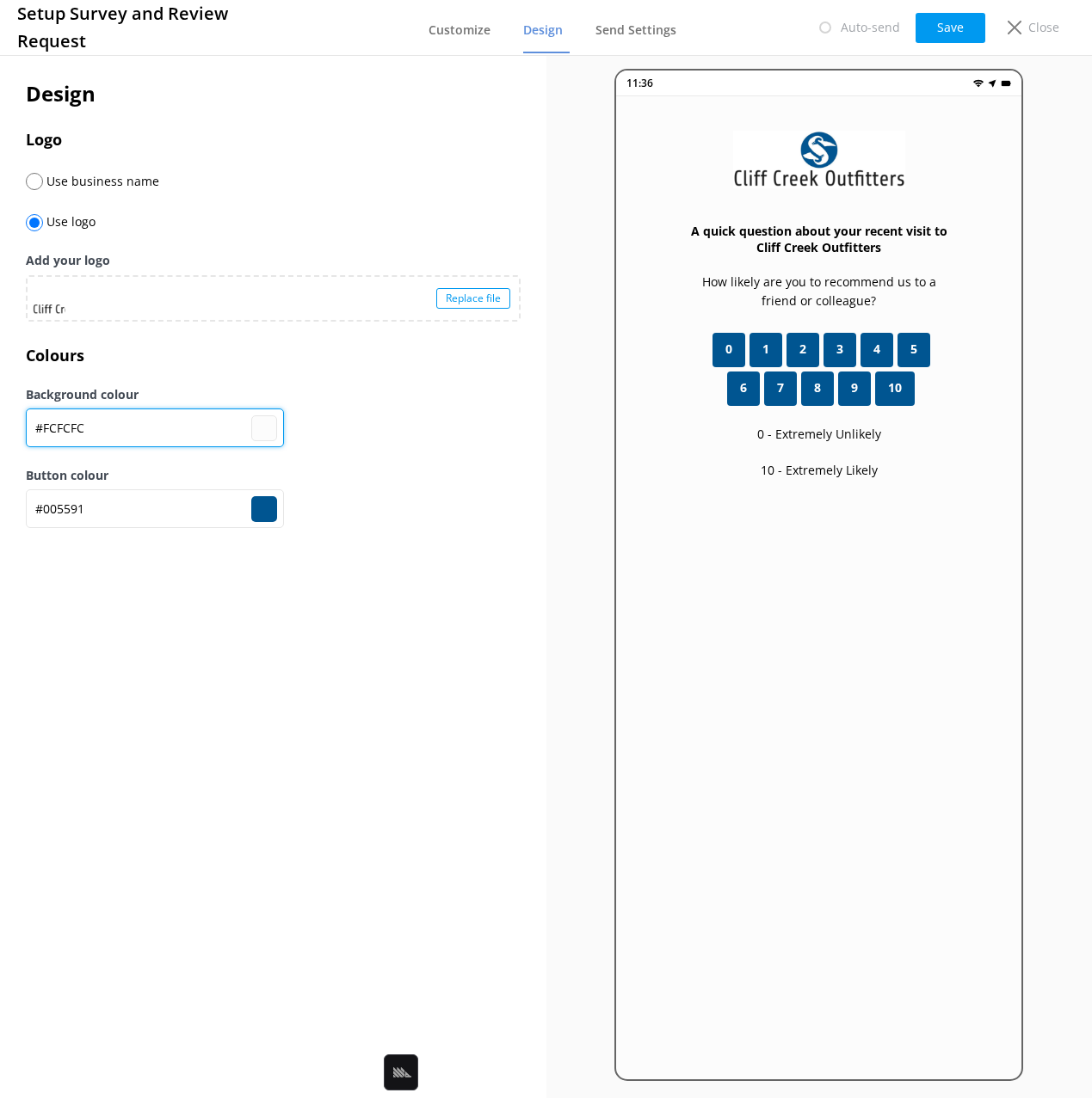
drag, startPoint x: 152, startPoint y: 424, endPoint x: 132, endPoint y: 426, distance: 20.1
click at [140, 425] on input "#FCFCFC" at bounding box center [155, 428] width 258 height 39
drag, startPoint x: 49, startPoint y: 432, endPoint x: 143, endPoint y: 435, distance: 94.0
click at [142, 435] on input "#FCFCFC" at bounding box center [155, 428] width 258 height 39
type input "#FF"
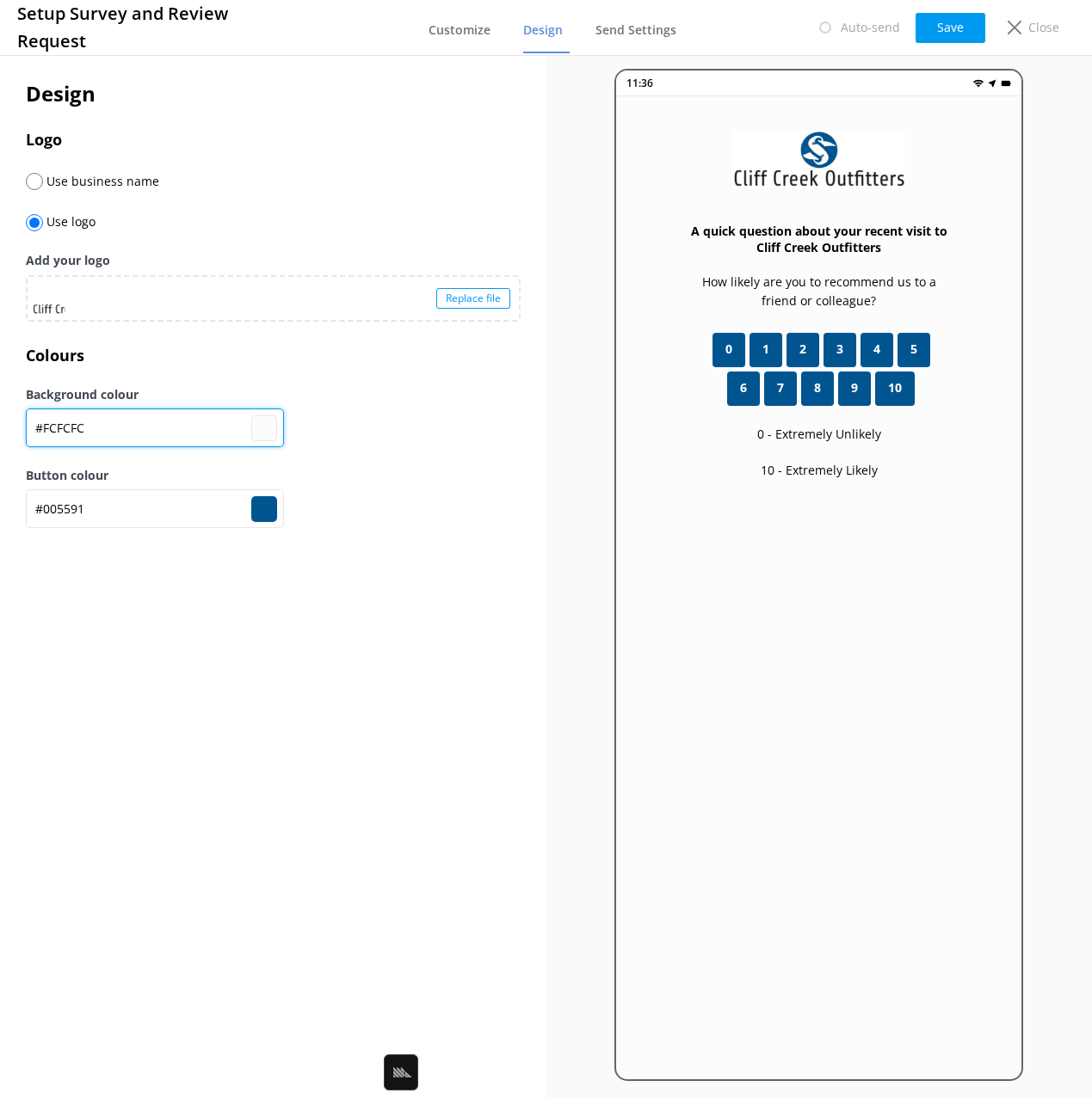
type input "#000000"
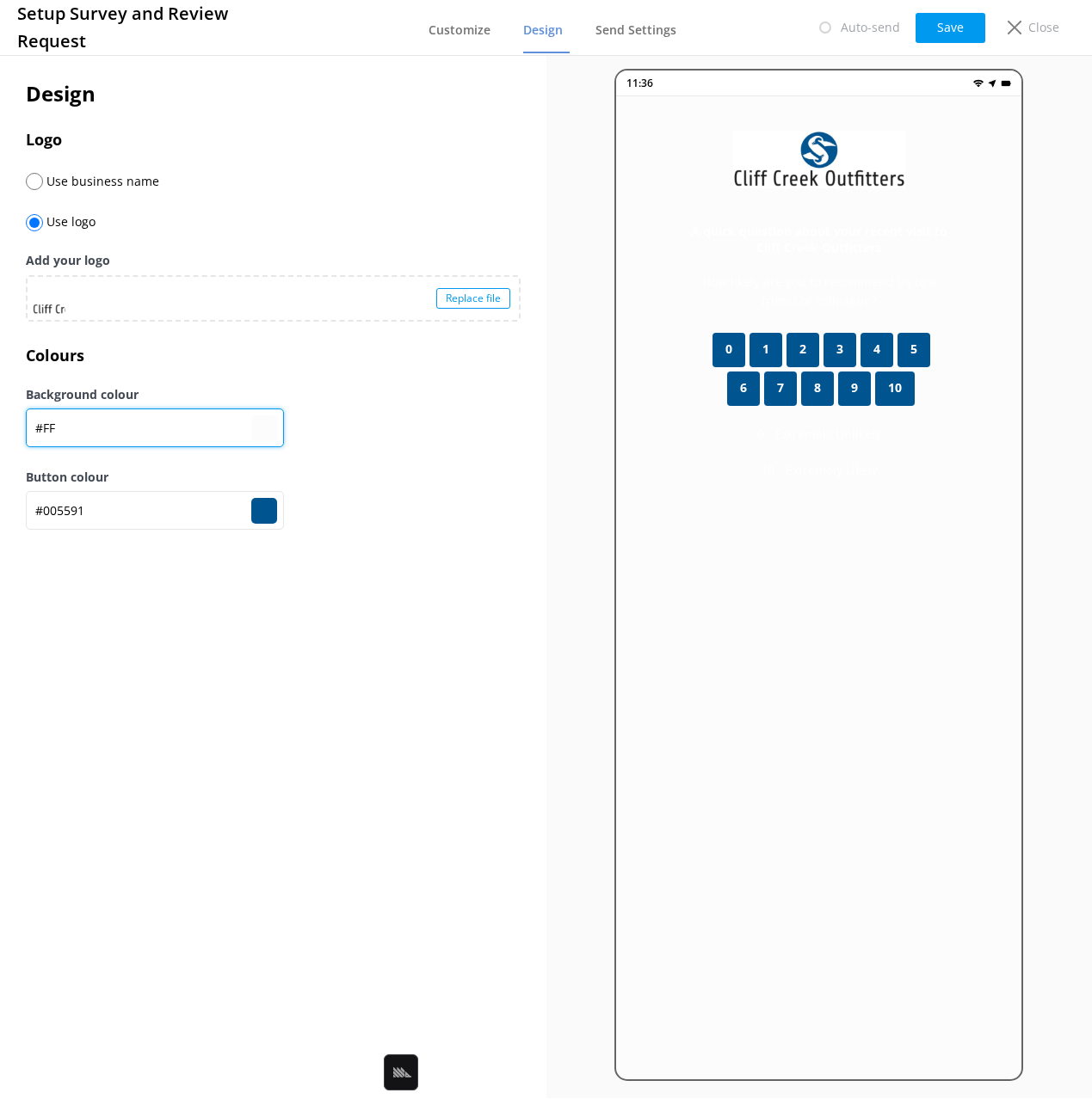
type input "#FFF"
type input "#000000"
type input "#FFFFFF"
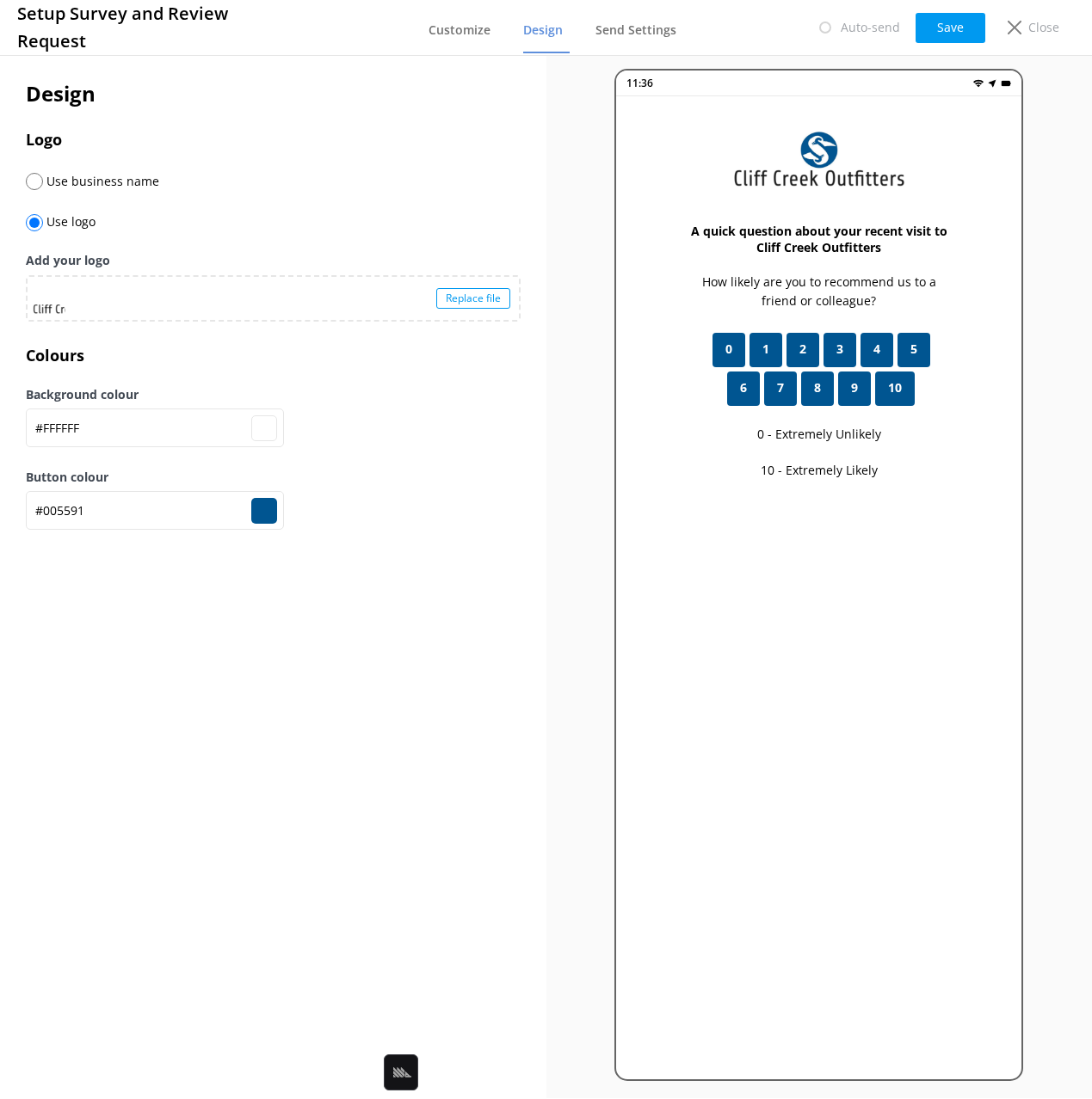
click at [308, 575] on div "Design Logo Use business name Use logo Add your logo Replace file Colours Backg…" at bounding box center [273, 575] width 546 height 1047
click at [330, 564] on div "Design Logo Use business name Use logo Add your logo Replace file Colours Backg…" at bounding box center [273, 314] width 546 height 525
drag, startPoint x: 956, startPoint y: 18, endPoint x: 887, endPoint y: 69, distance: 85.8
click at [956, 18] on button "Save" at bounding box center [950, 28] width 69 height 30
type input "#ffffff"
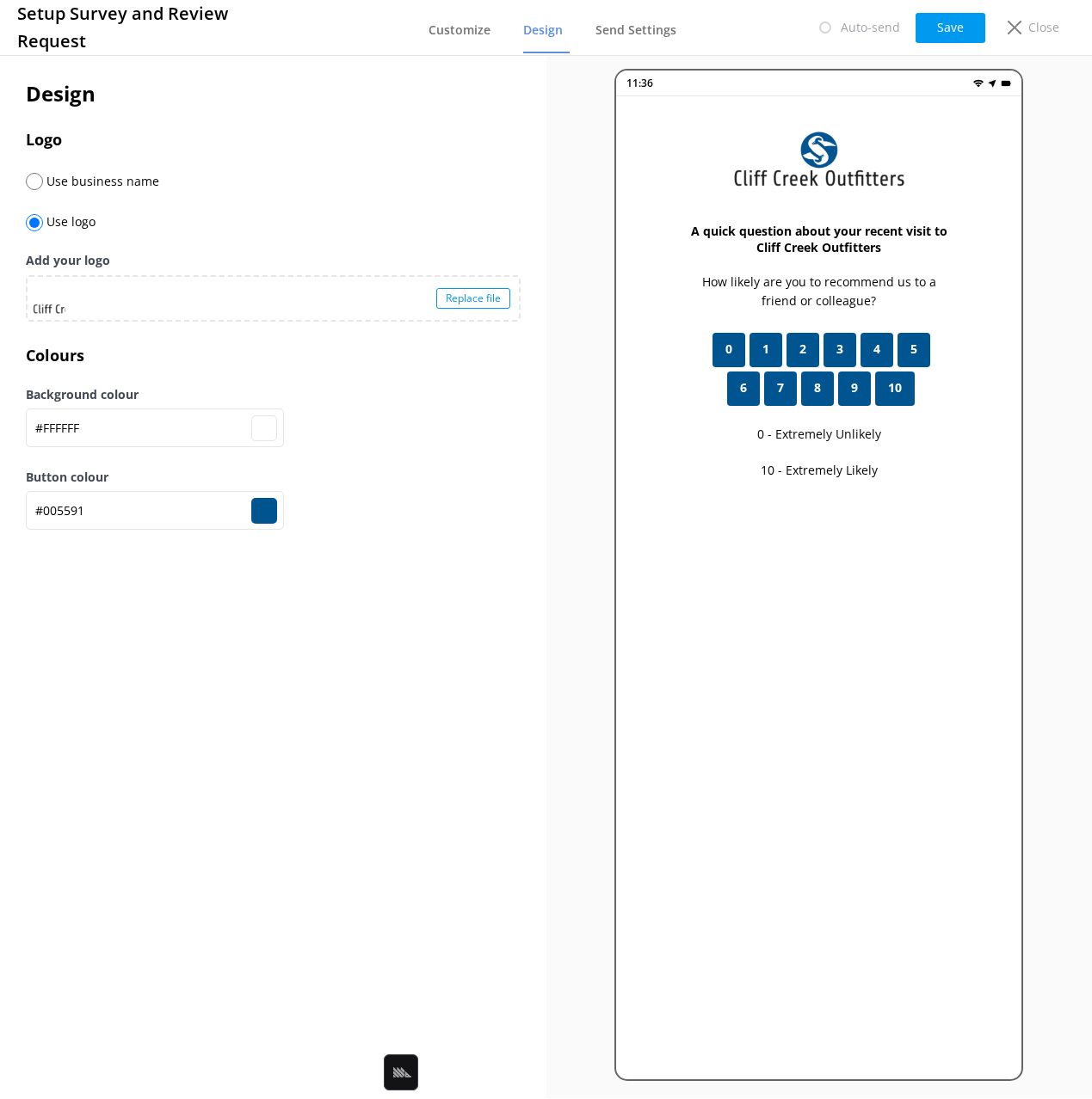
drag, startPoint x: 237, startPoint y: 108, endPoint x: 694, endPoint y: 78, distance: 458.0
click at [239, 108] on h2 "Design" at bounding box center [273, 93] width 494 height 33
click at [1034, 26] on p "Close" at bounding box center [1043, 27] width 31 height 19
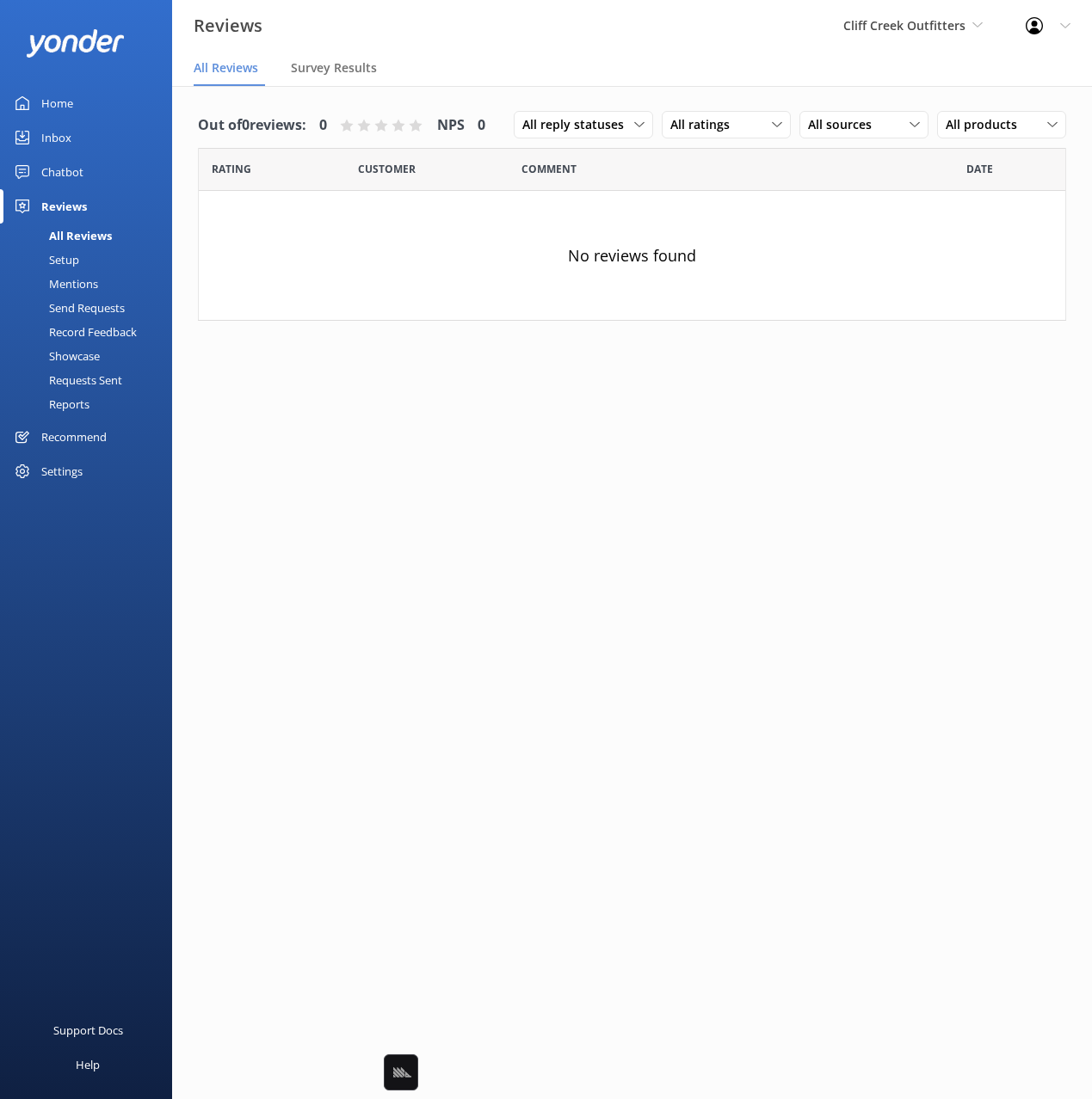
drag, startPoint x: 540, startPoint y: 83, endPoint x: 483, endPoint y: 92, distance: 57.7
click at [537, 83] on nav "All Reviews Survey Results" at bounding box center [631, 69] width 919 height 35
drag, startPoint x: 49, startPoint y: 127, endPoint x: 64, endPoint y: 142, distance: 21.2
click at [50, 128] on div "Inbox" at bounding box center [57, 137] width 30 height 35
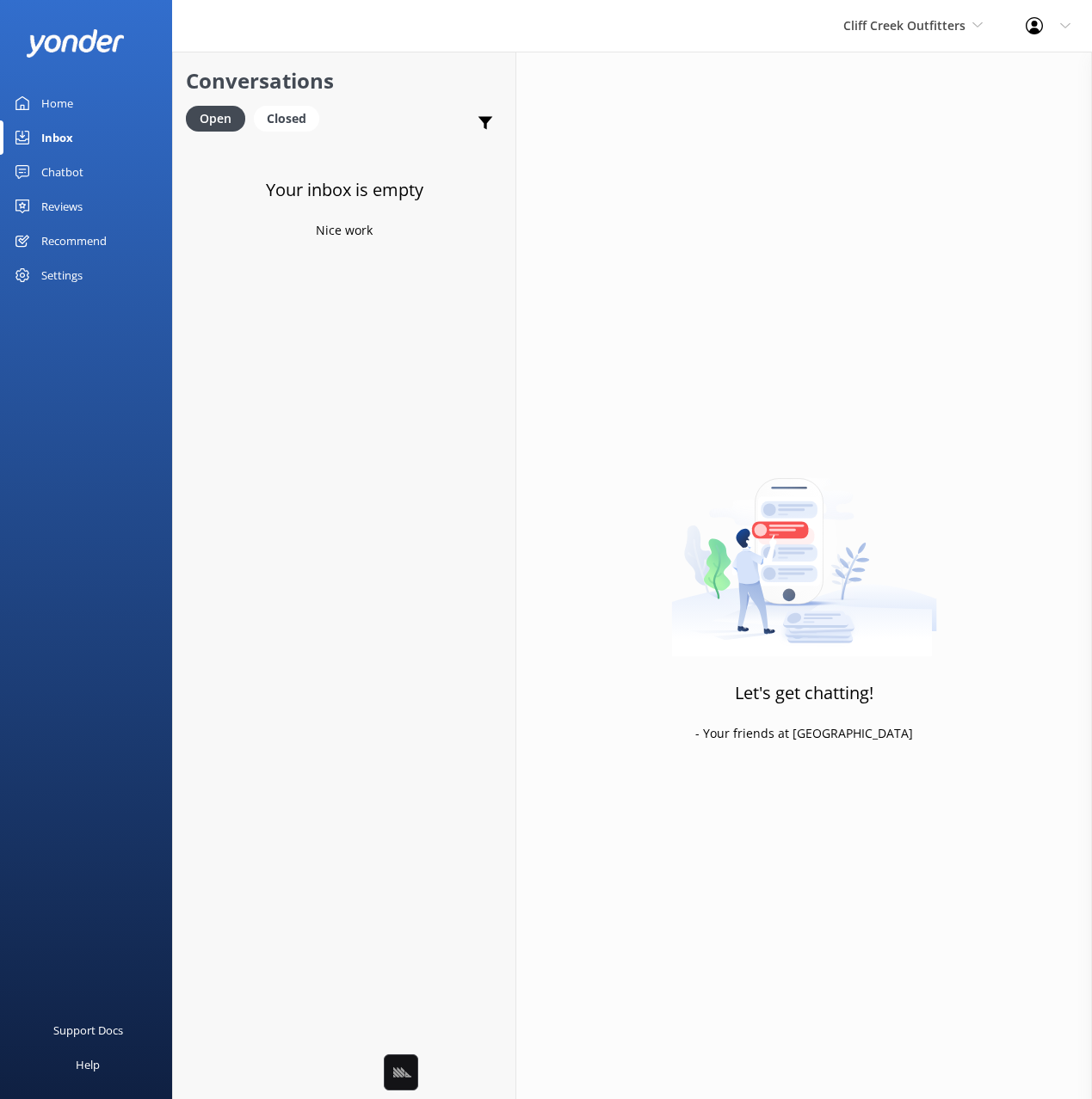
drag, startPoint x: 403, startPoint y: 100, endPoint x: 370, endPoint y: 112, distance: 35.1
click at [396, 102] on div "Conversations Open Closed Important Assigned to me Unassigned" at bounding box center [343, 96] width 342 height 90
drag, startPoint x: 45, startPoint y: 174, endPoint x: 81, endPoint y: 175, distance: 36.0
click at [45, 174] on div "Chatbot" at bounding box center [63, 172] width 42 height 35
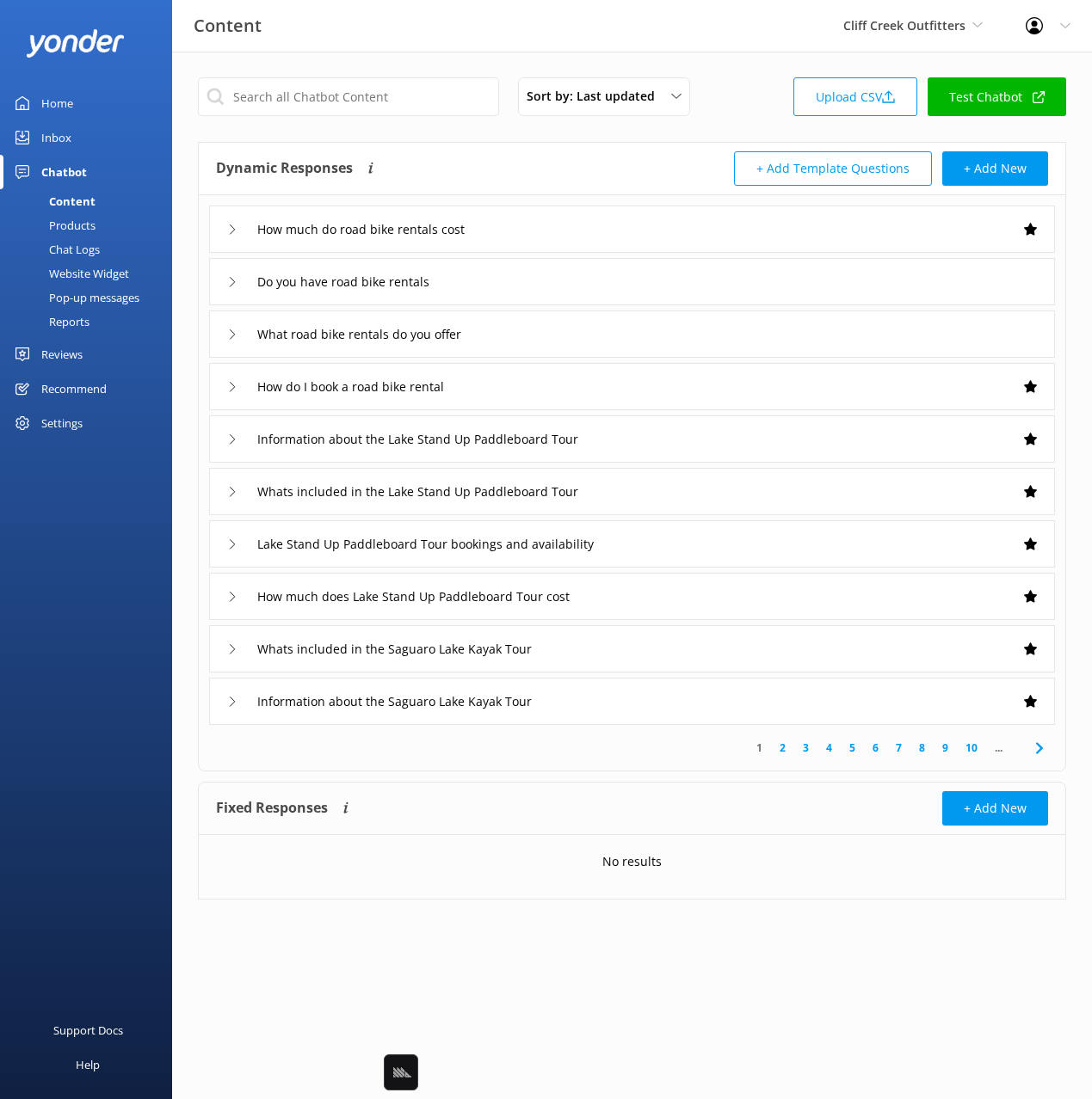
drag, startPoint x: 710, startPoint y: 127, endPoint x: 706, endPoint y: 136, distance: 9.8
click at [713, 127] on div "Sort by: Last updated Title Last updated Upload CSV Test Chatbot Dynamic Respon…" at bounding box center [631, 501] width 919 height 899
click at [434, 103] on input "text" at bounding box center [347, 96] width 301 height 39
paste input "Do you have tent rentals"
type input "Do you have tent rentals"
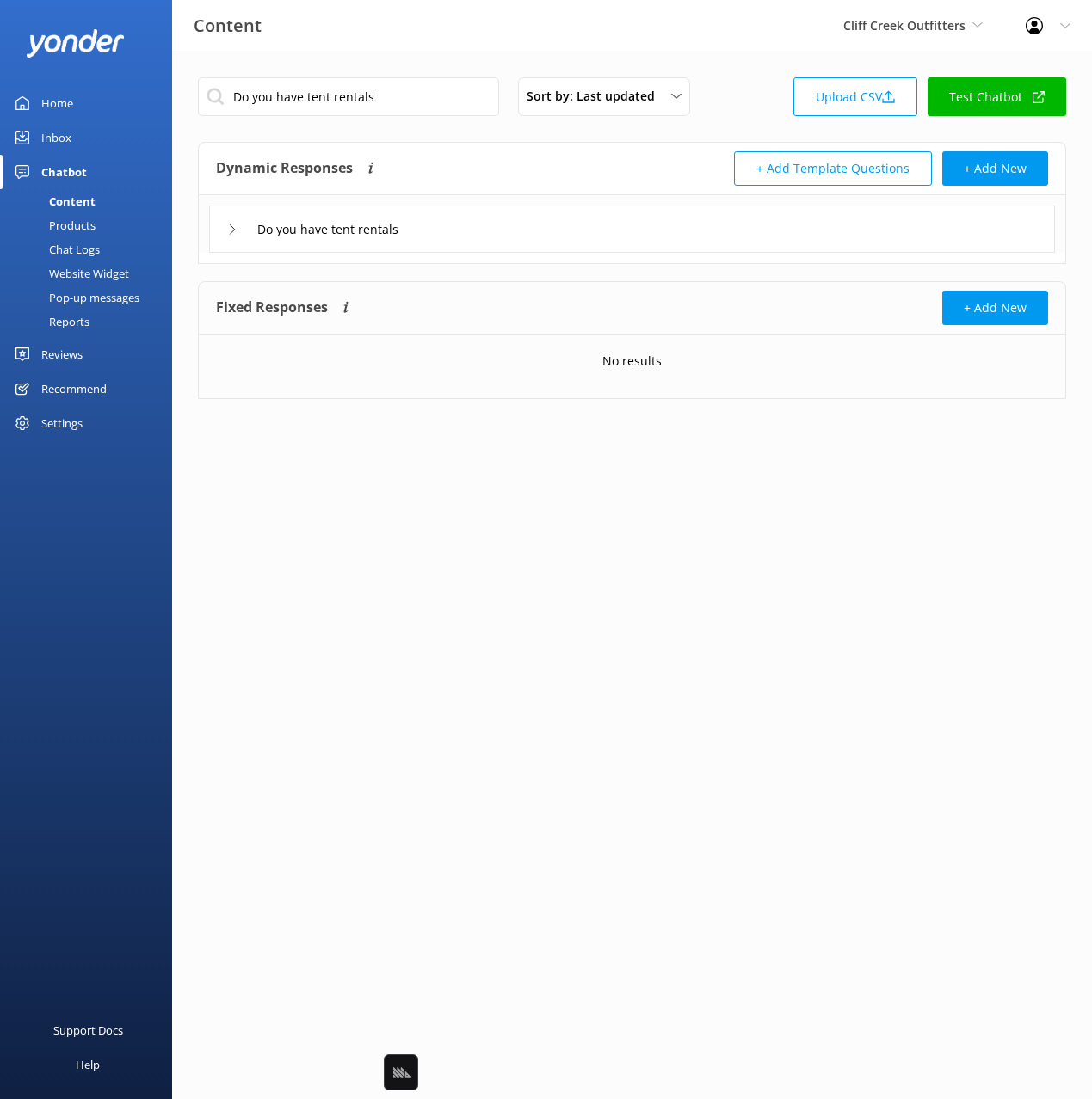
click at [523, 250] on div "Do you have tent rentals" at bounding box center [632, 229] width 846 height 48
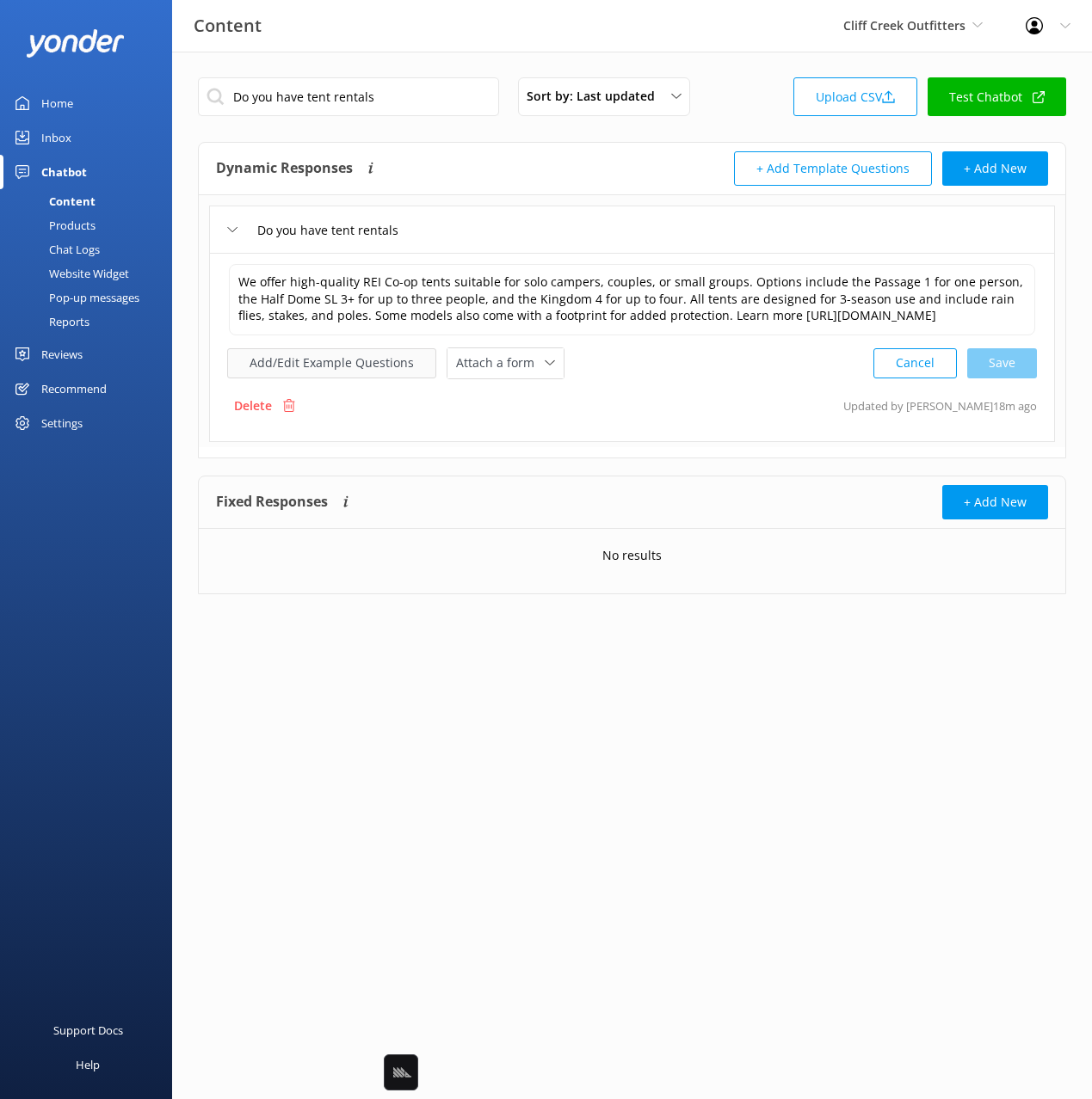
click at [367, 378] on button "Add/Edit Example Questions" at bounding box center [332, 363] width 209 height 30
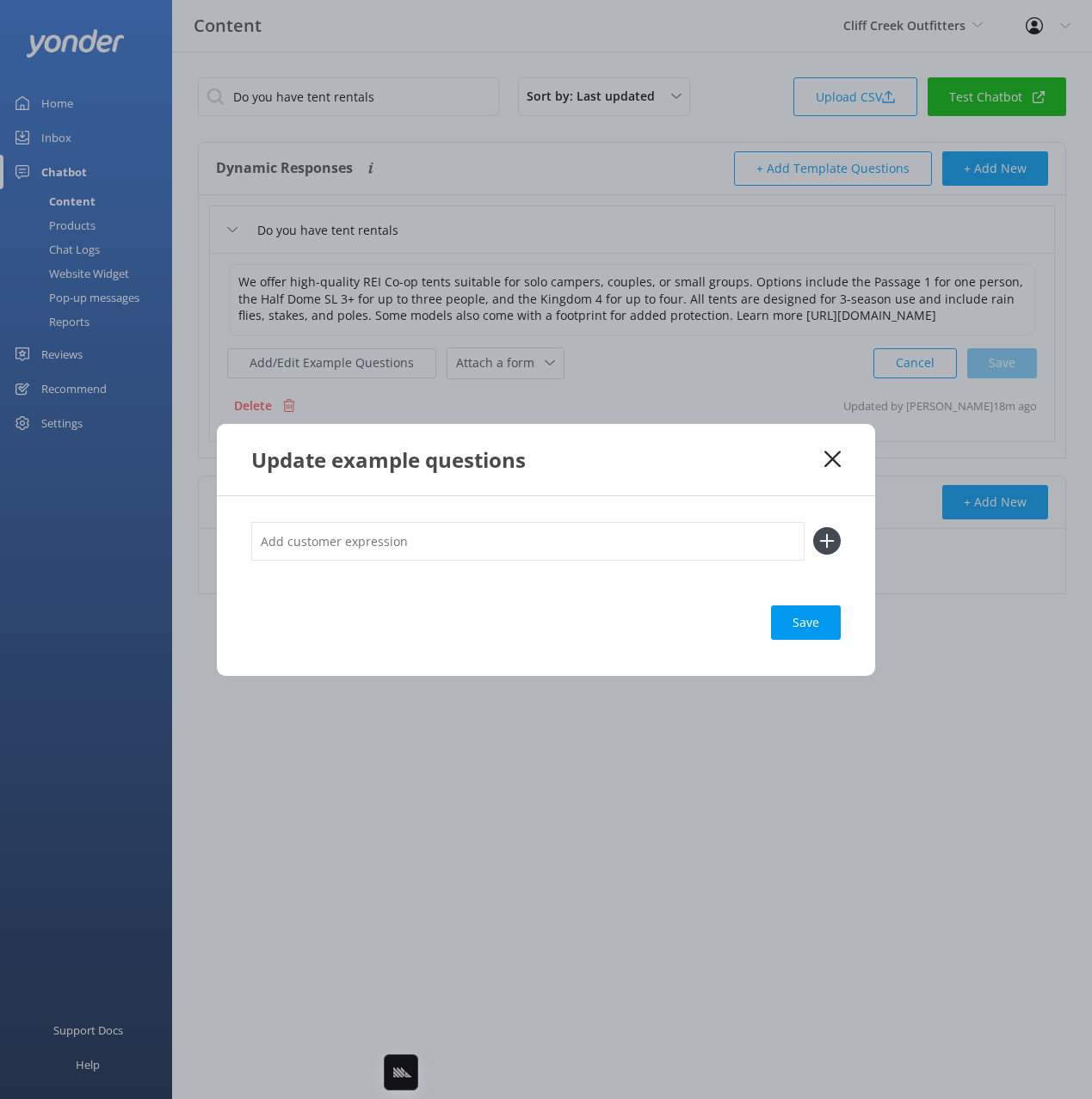
drag, startPoint x: 734, startPoint y: 552, endPoint x: 751, endPoint y: 549, distance: 17.3
click at [739, 551] on input "text" at bounding box center [527, 541] width 553 height 39
paste input "How many people fit in tents"
type input "How many people fit in tents"
click at [826, 542] on use at bounding box center [827, 541] width 15 height 15
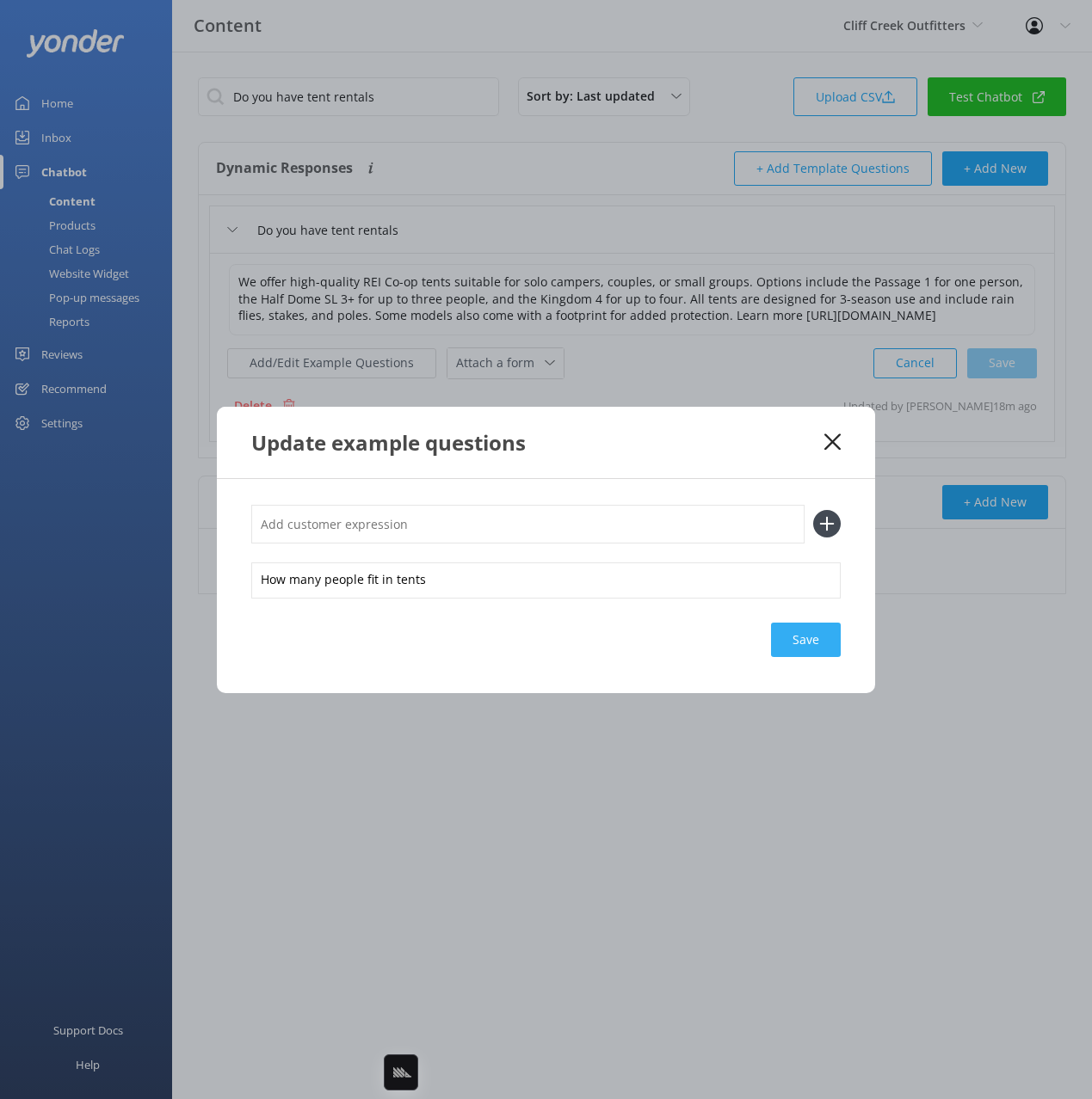
click at [830, 648] on div "Save" at bounding box center [805, 639] width 69 height 35
drag, startPoint x: 838, startPoint y: 443, endPoint x: 808, endPoint y: 405, distance: 48.4
click at [838, 443] on icon at bounding box center [832, 442] width 16 height 17
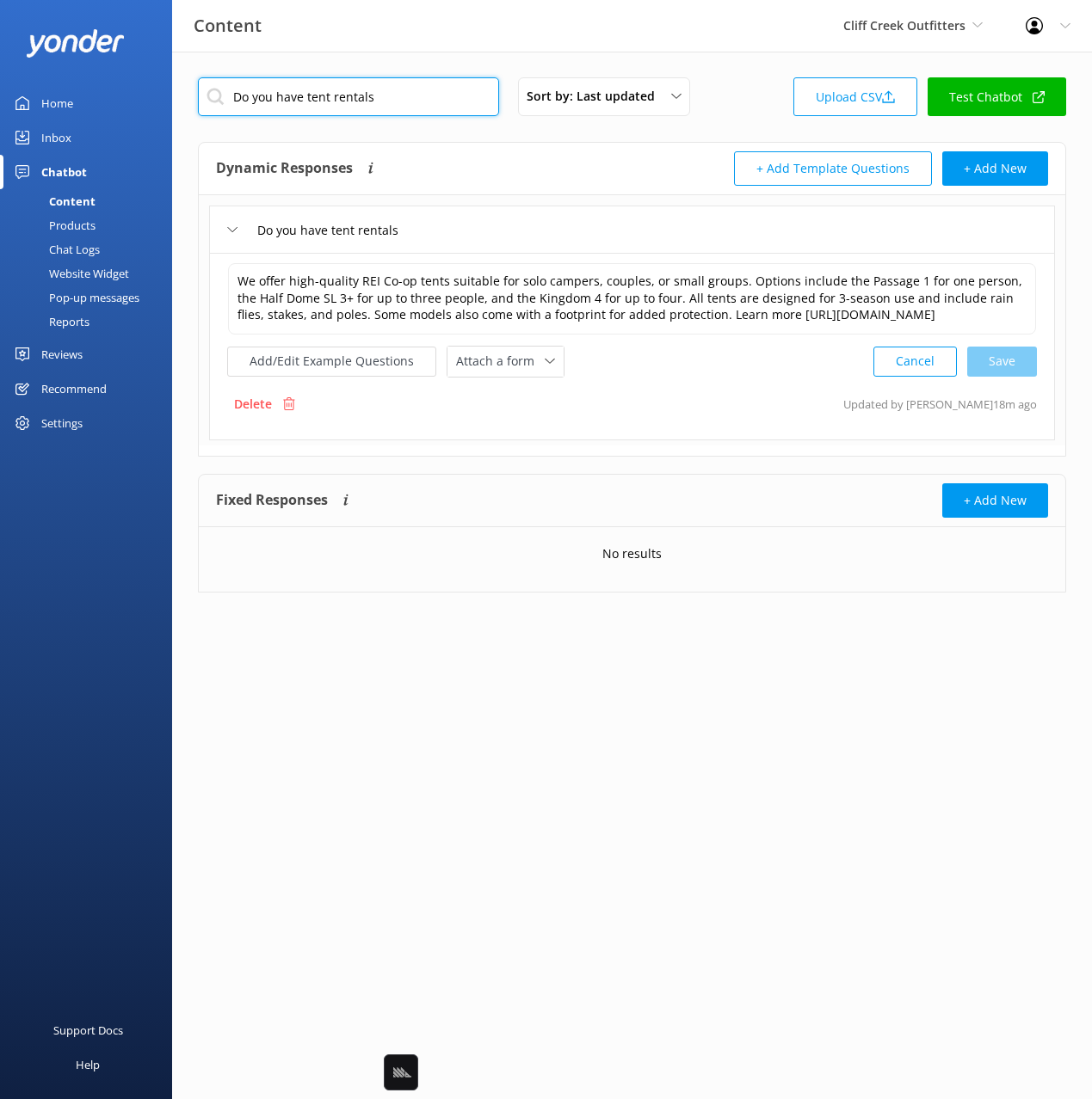
click at [398, 100] on input "Do you have tent rentals" at bounding box center [347, 96] width 301 height 39
type input "human"
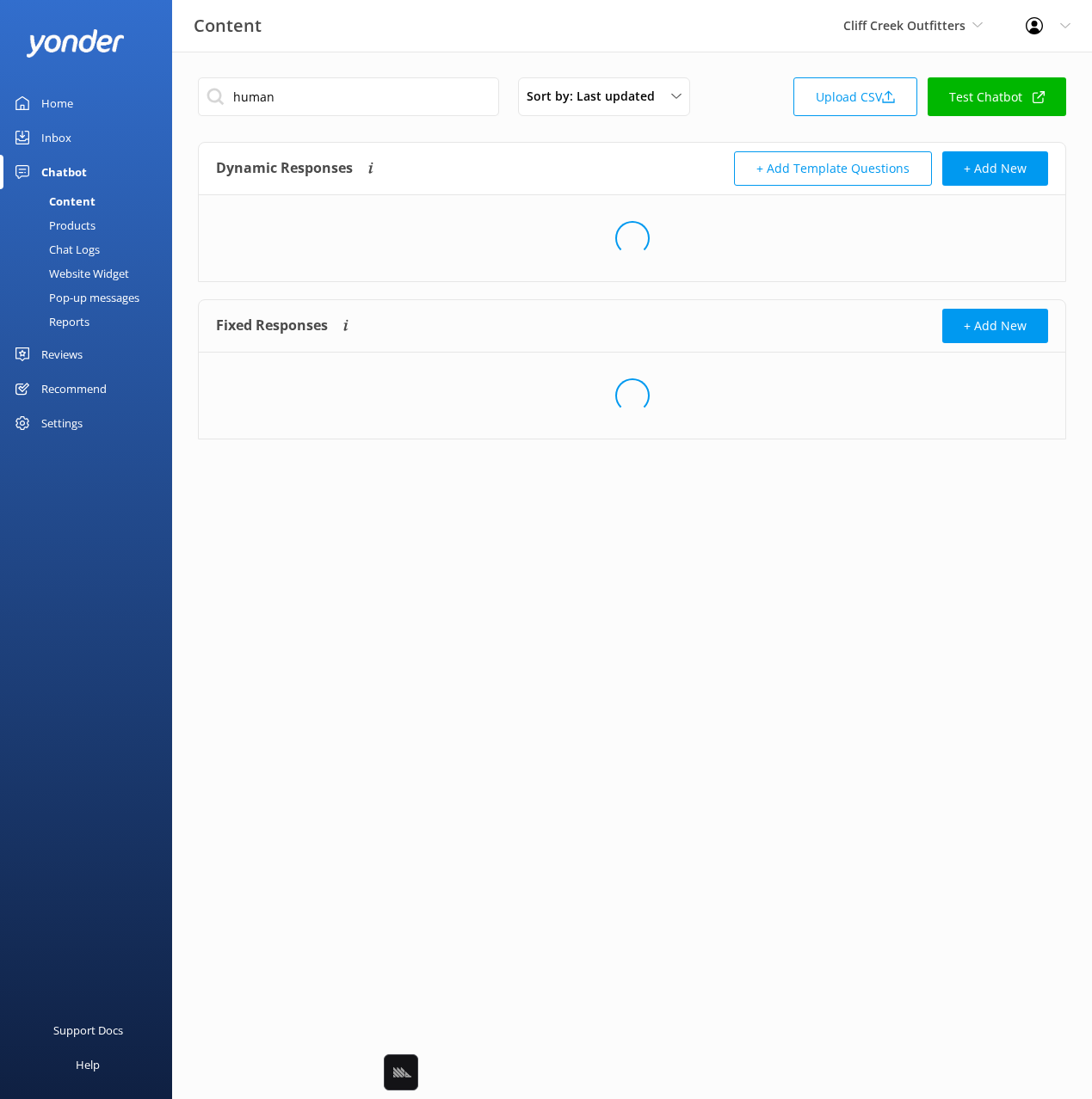
drag, startPoint x: 635, startPoint y: 169, endPoint x: 552, endPoint y: 307, distance: 161.0
click at [635, 168] on div "+ Add Template Questions + Add New" at bounding box center [840, 169] width 416 height 35
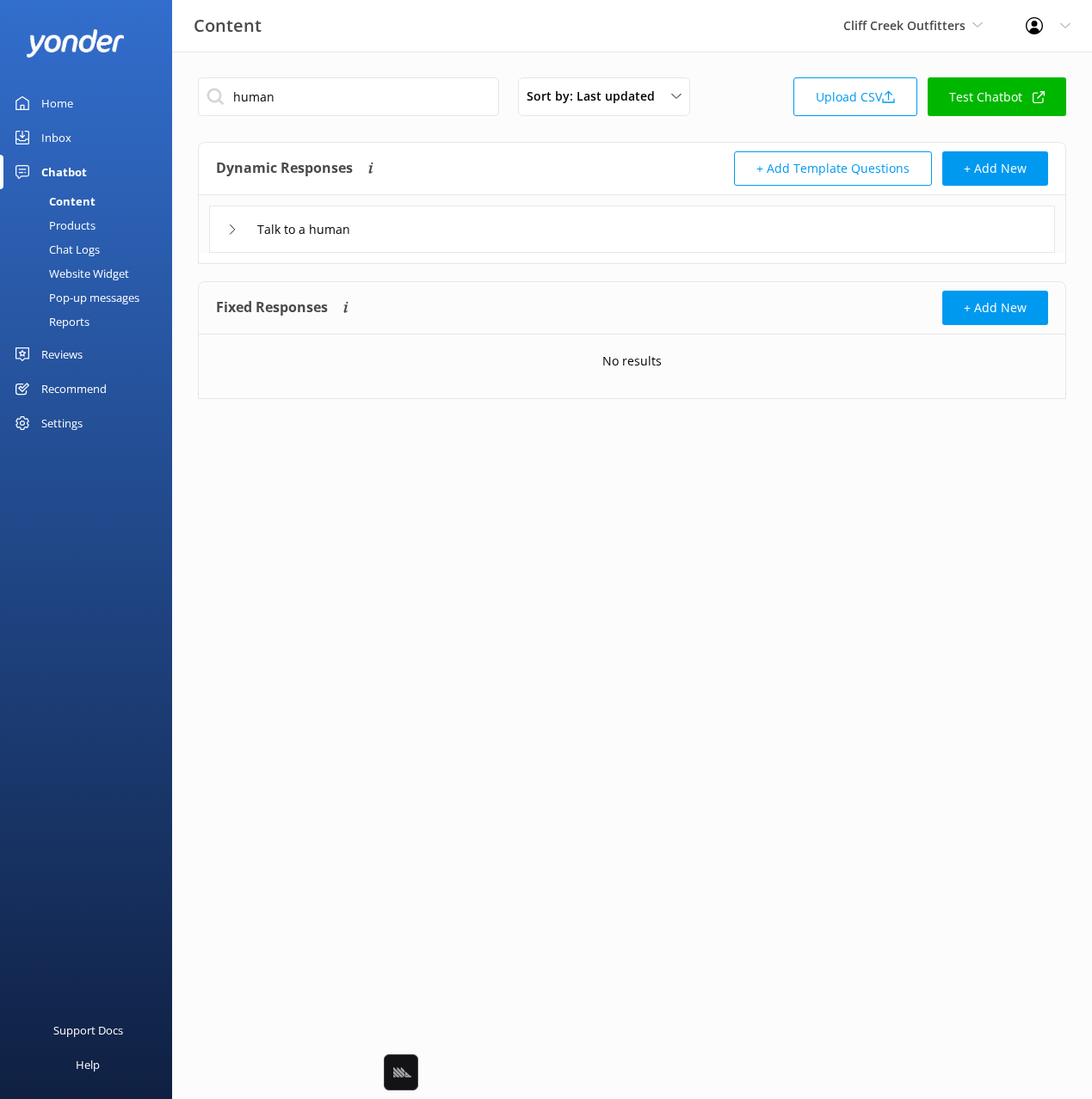
click at [495, 222] on div "Talk to a human" at bounding box center [632, 229] width 846 height 48
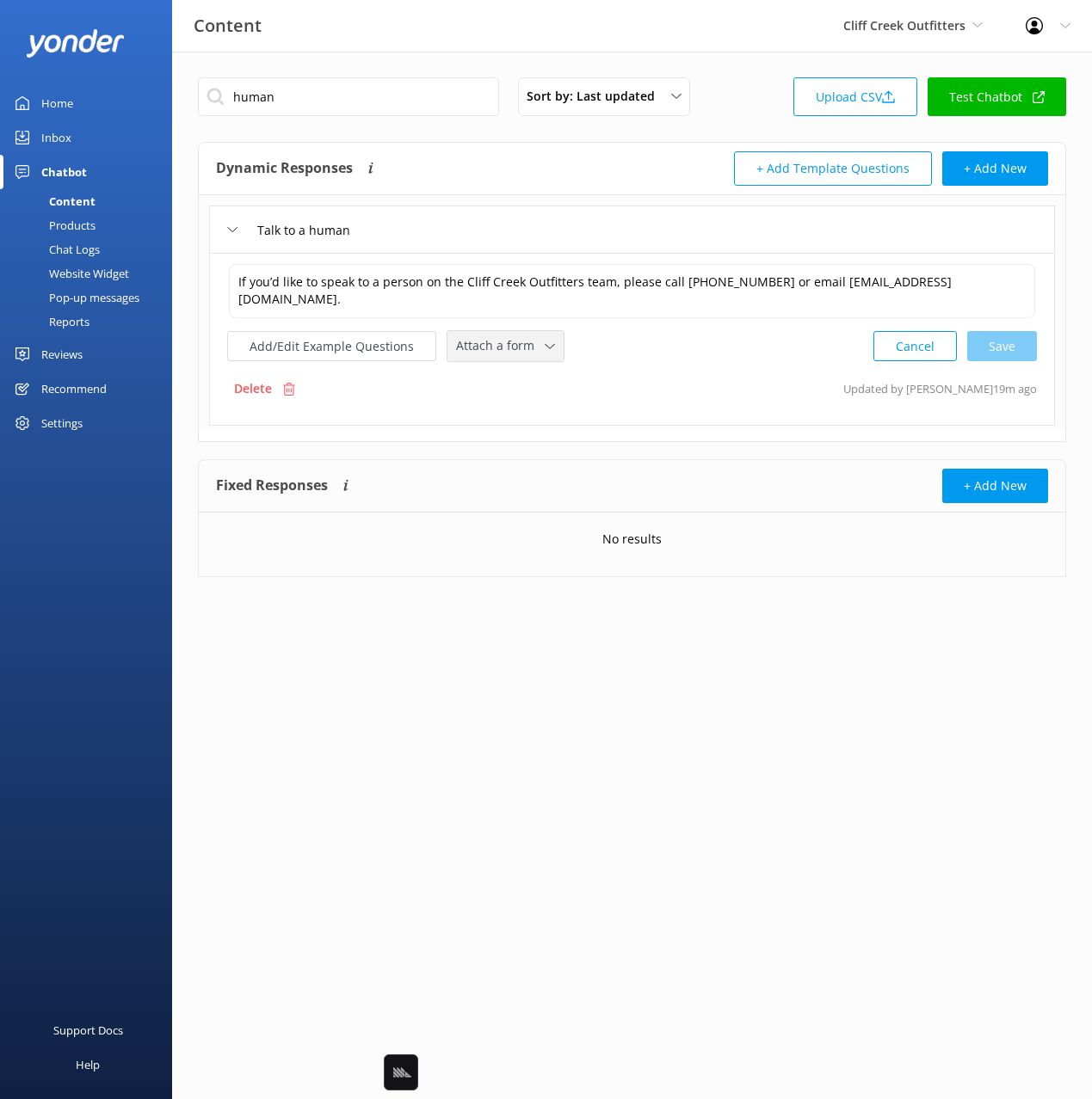
drag, startPoint x: 499, startPoint y: 349, endPoint x: 497, endPoint y: 359, distance: 10.2
click at [499, 349] on span "Attach a form" at bounding box center [499, 345] width 88 height 19
drag, startPoint x: 504, startPoint y: 379, endPoint x: 413, endPoint y: 365, distance: 92.1
click at [504, 379] on div "Leave contact details" at bounding box center [509, 382] width 105 height 17
click at [362, 346] on button "Add/Edit Example Questions" at bounding box center [332, 344] width 209 height 30
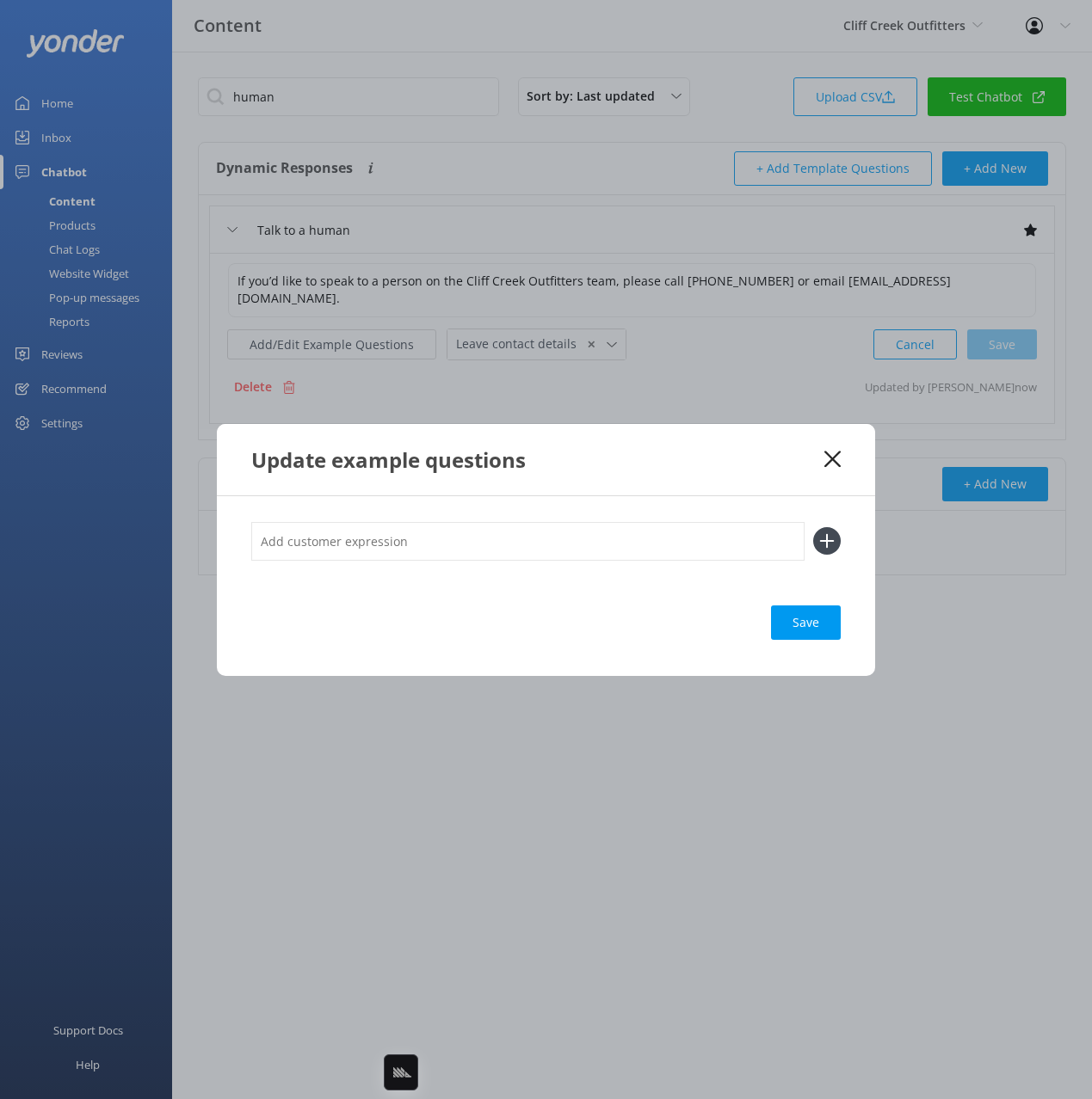
click at [581, 535] on input "text" at bounding box center [527, 541] width 553 height 39
type input "speak to a human"
click at [813, 527] on button at bounding box center [827, 541] width 28 height 28
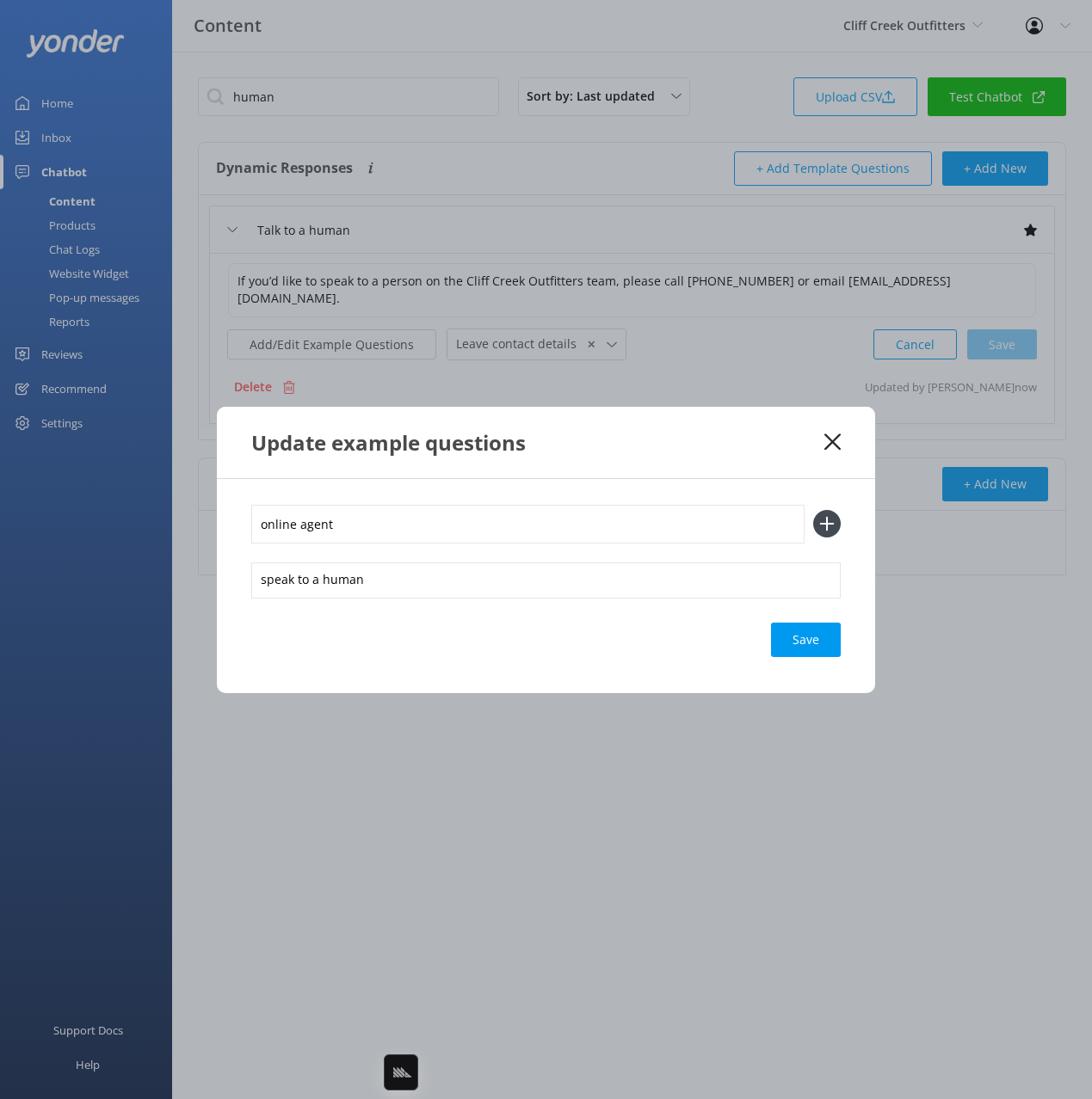
type input "online agent"
click at [813, 510] on button at bounding box center [827, 524] width 28 height 28
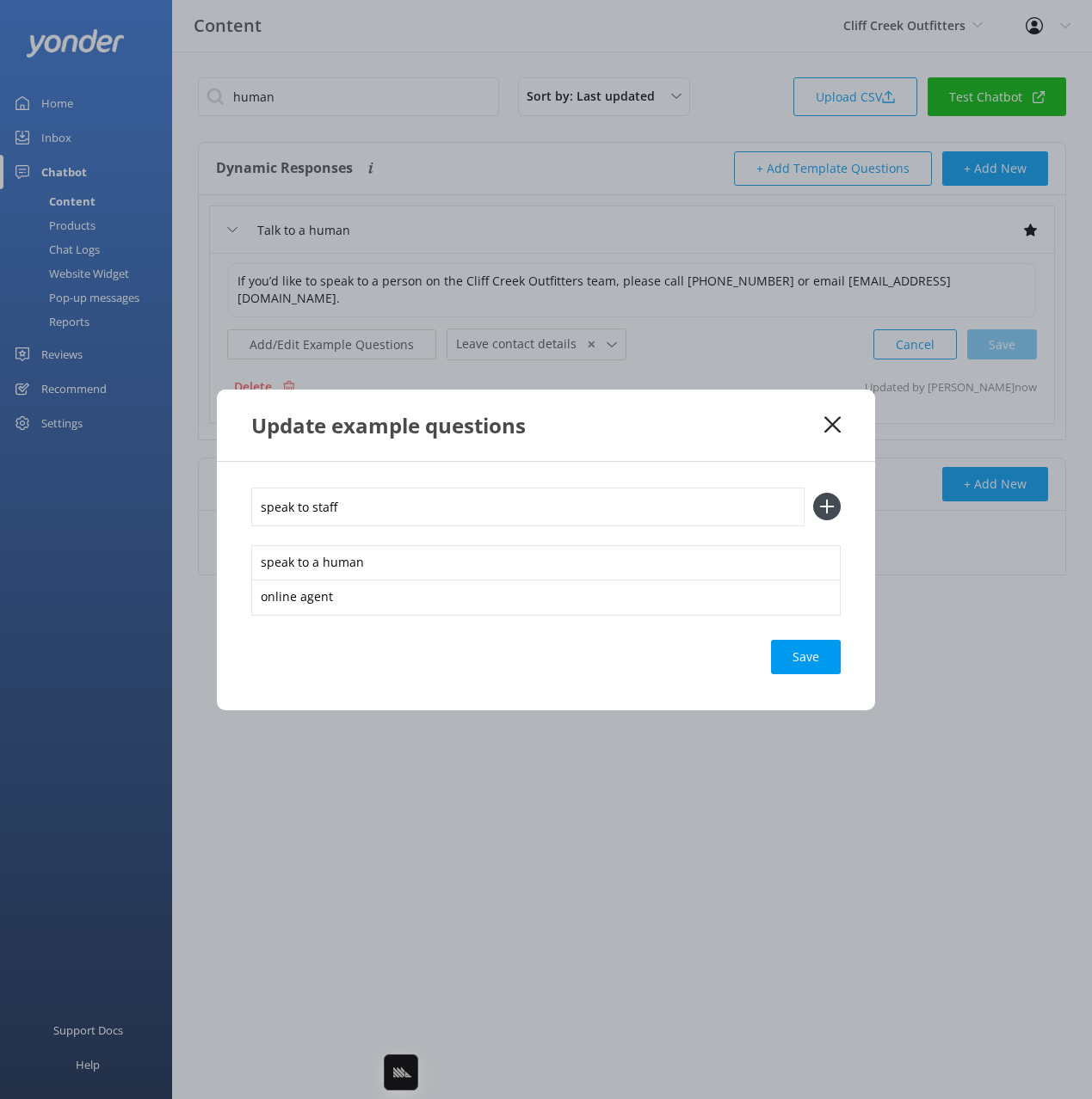
type input "speak to staff"
click at [813, 493] on button at bounding box center [827, 507] width 28 height 28
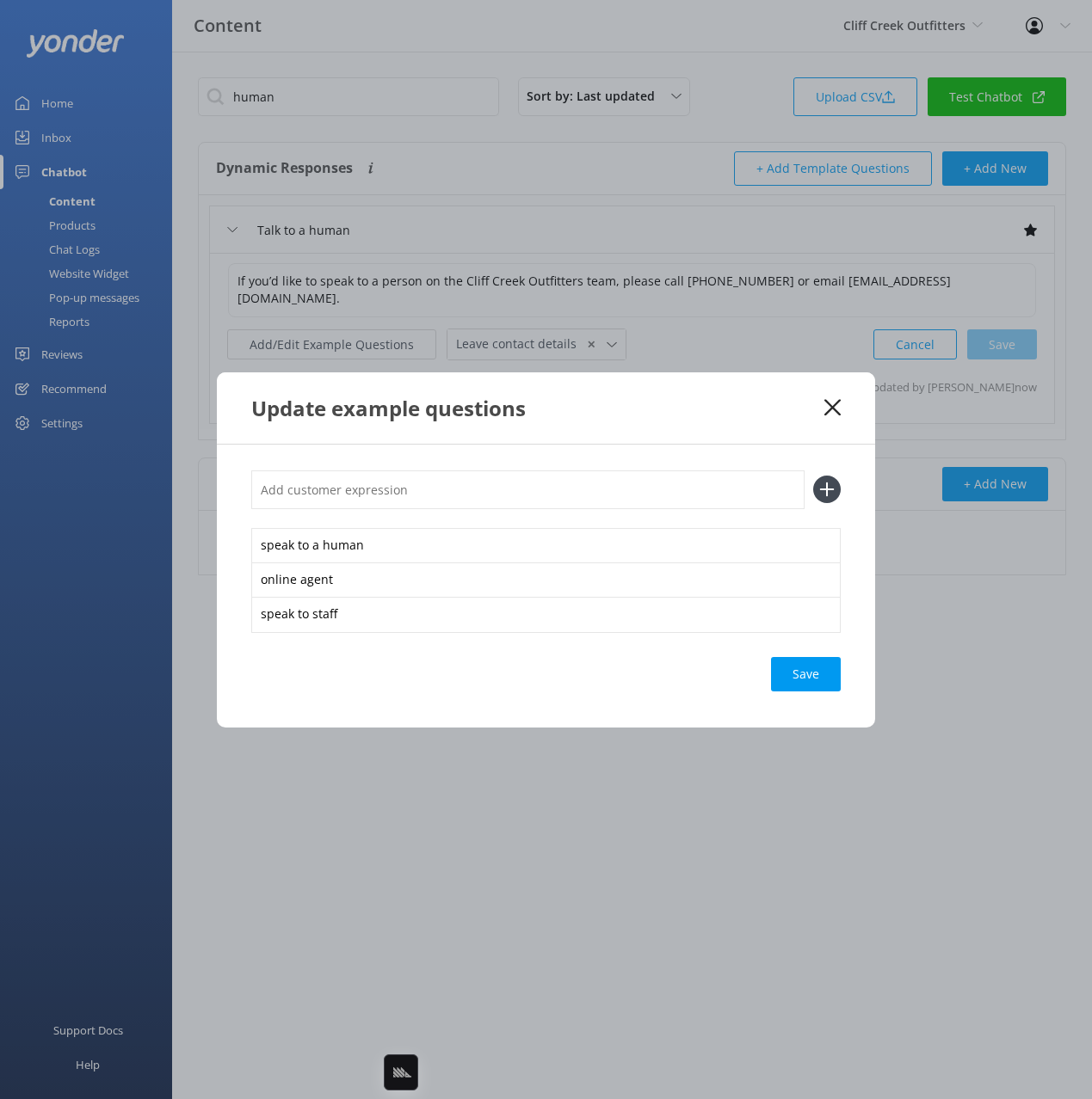
type input "u"
type input "customer service"
click at [813, 476] on button at bounding box center [827, 489] width 28 height 28
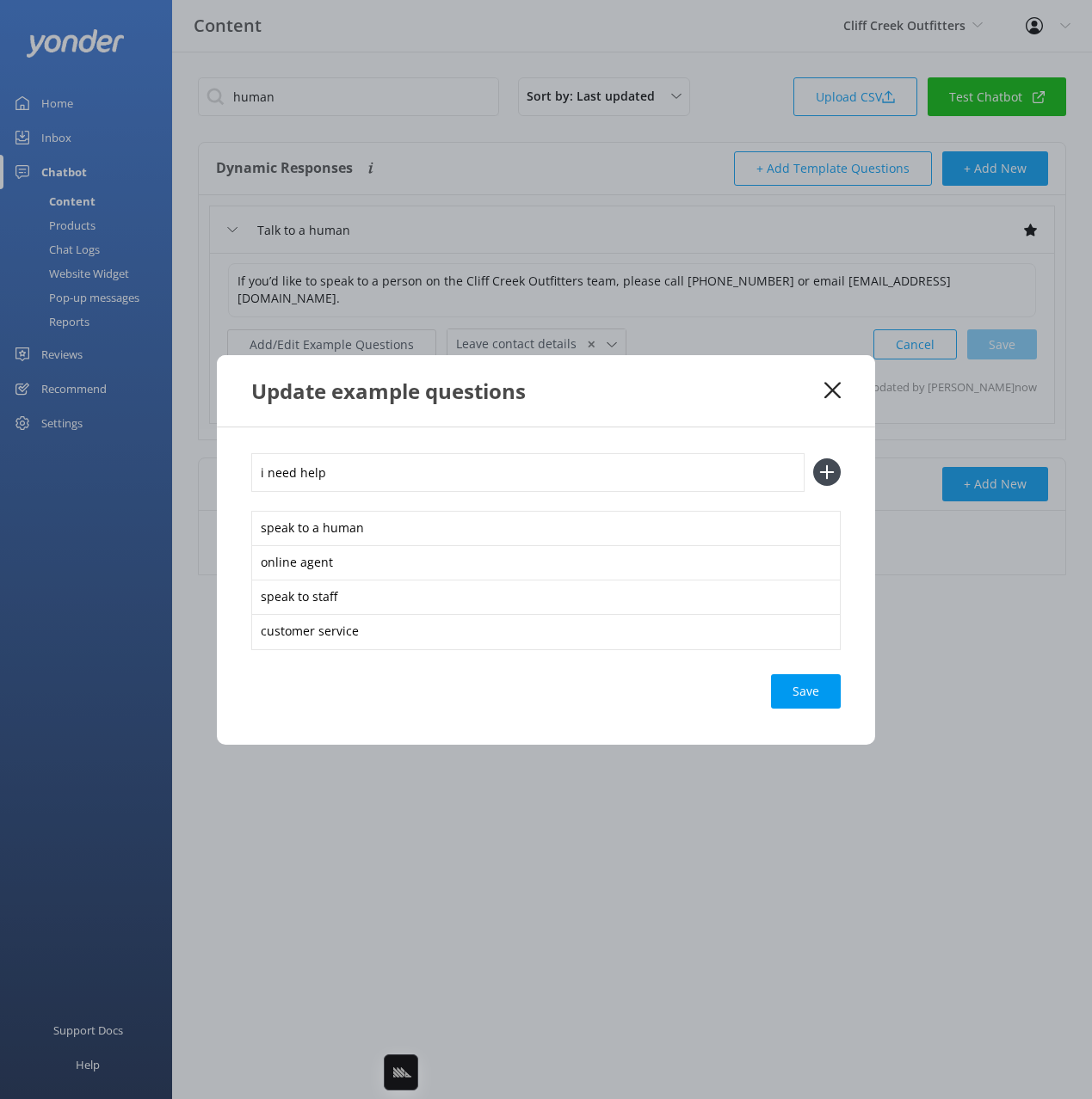
type input "i need help"
click at [813, 459] on button at bounding box center [827, 473] width 28 height 28
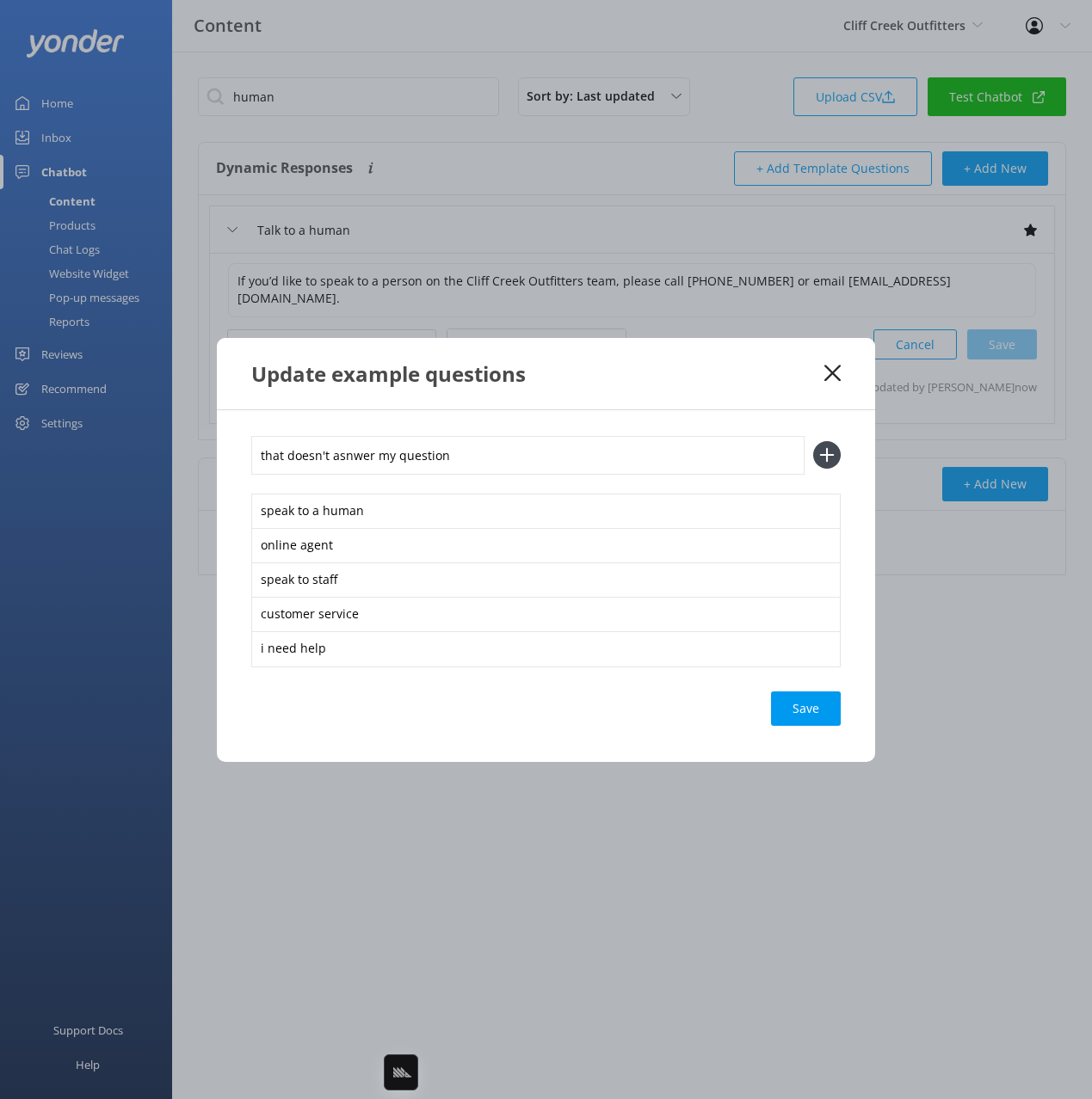
type input "that doesn't asnwer my question"
click at [813, 442] on button at bounding box center [827, 456] width 28 height 28
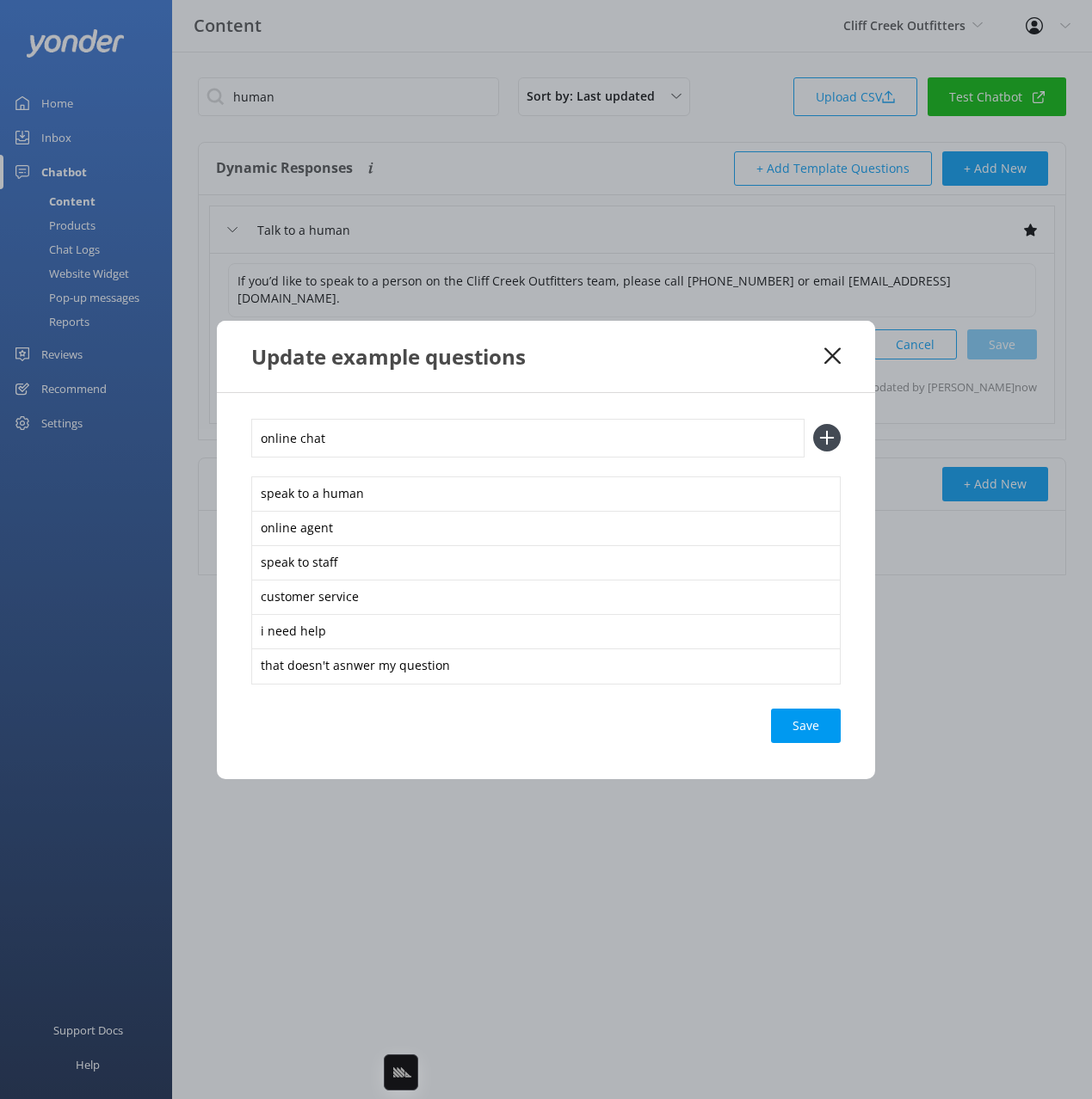
type input "online chat"
click at [813, 424] on button at bounding box center [827, 438] width 28 height 28
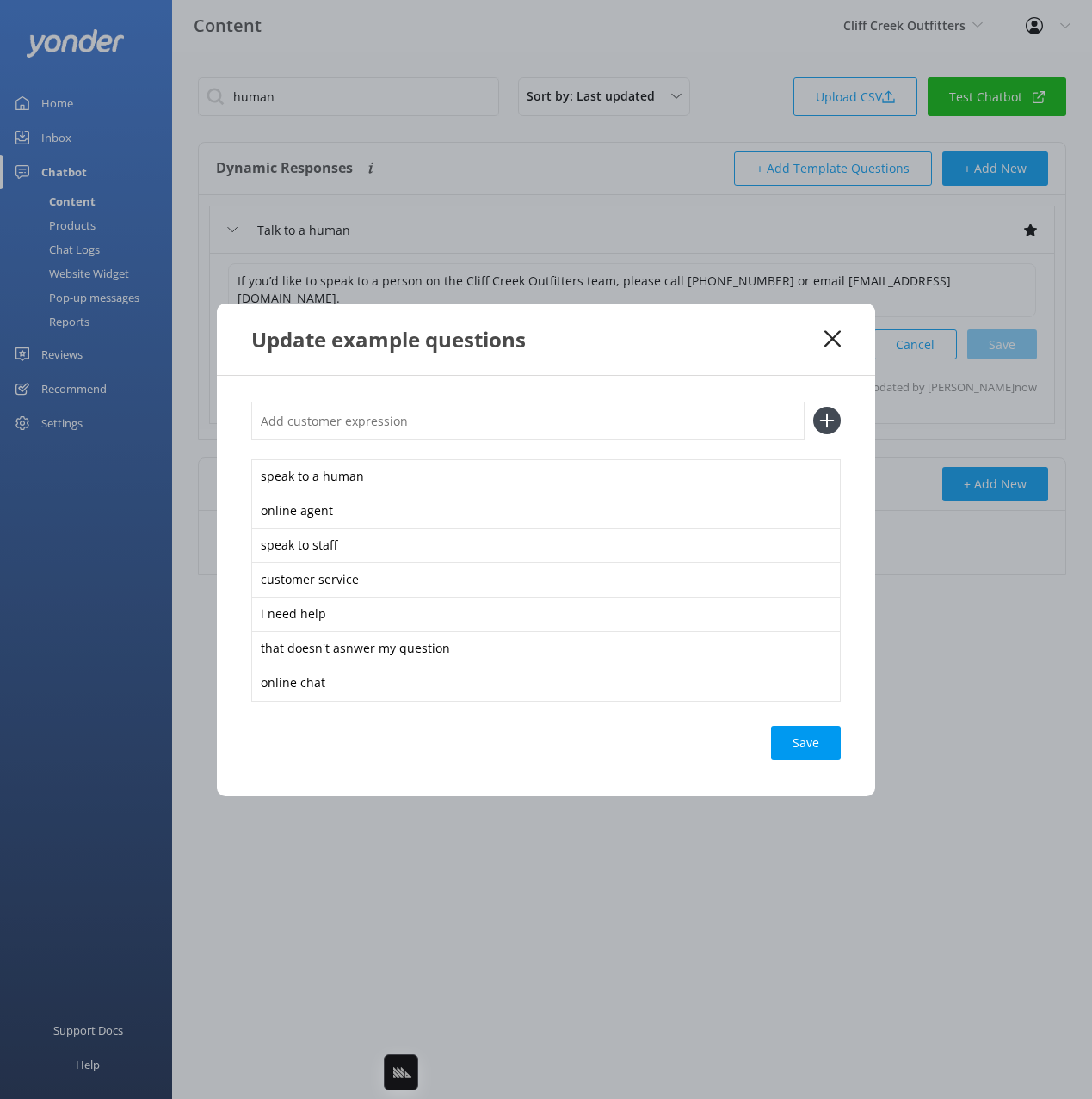
type input "s"
type input "connect me with a real person"
click at [813, 407] on button at bounding box center [827, 421] width 28 height 28
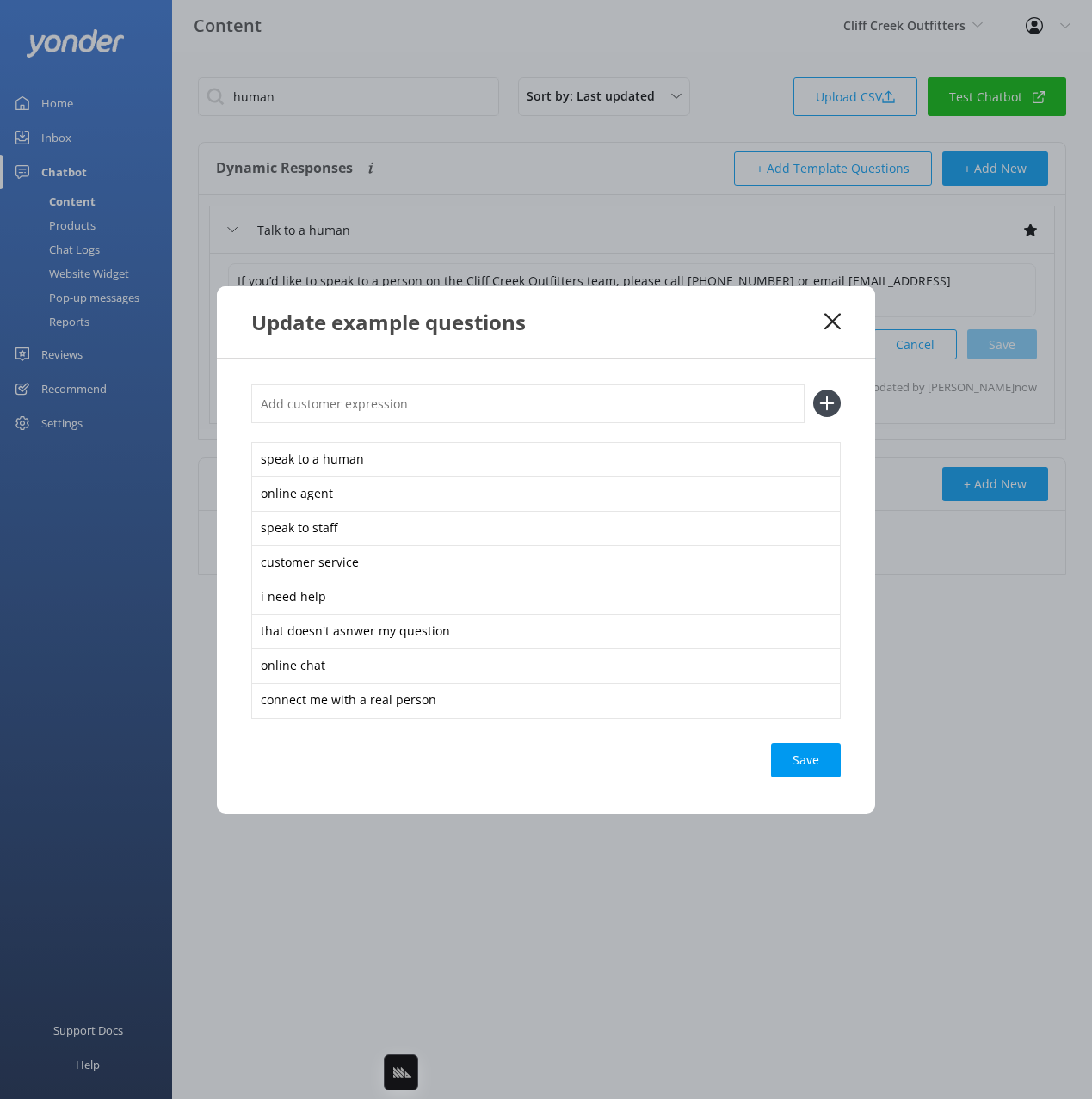
click at [795, 761] on div "Save" at bounding box center [805, 760] width 69 height 35
click at [824, 323] on icon at bounding box center [832, 321] width 16 height 17
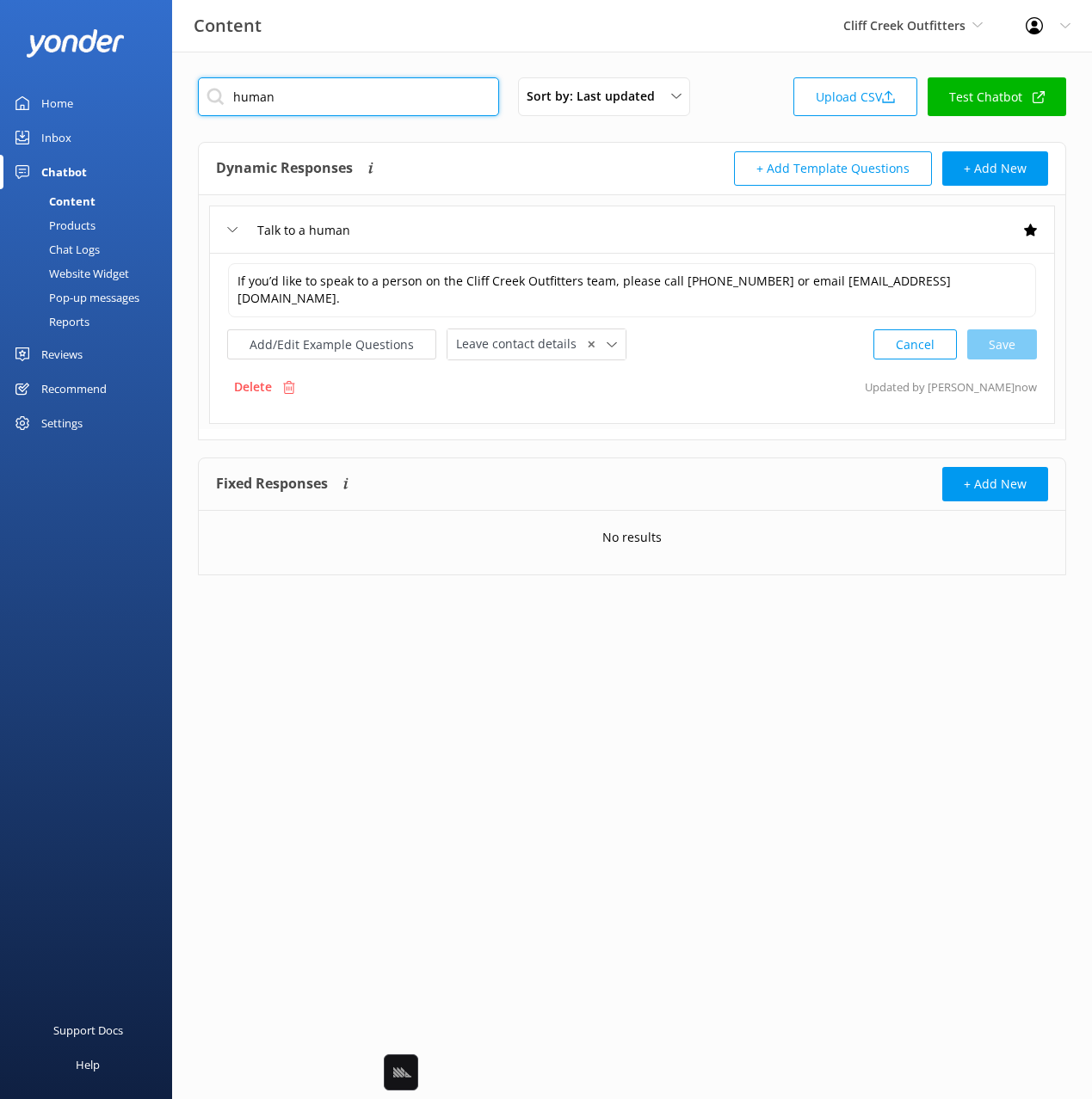
click at [291, 99] on input "human" at bounding box center [347, 96] width 301 height 39
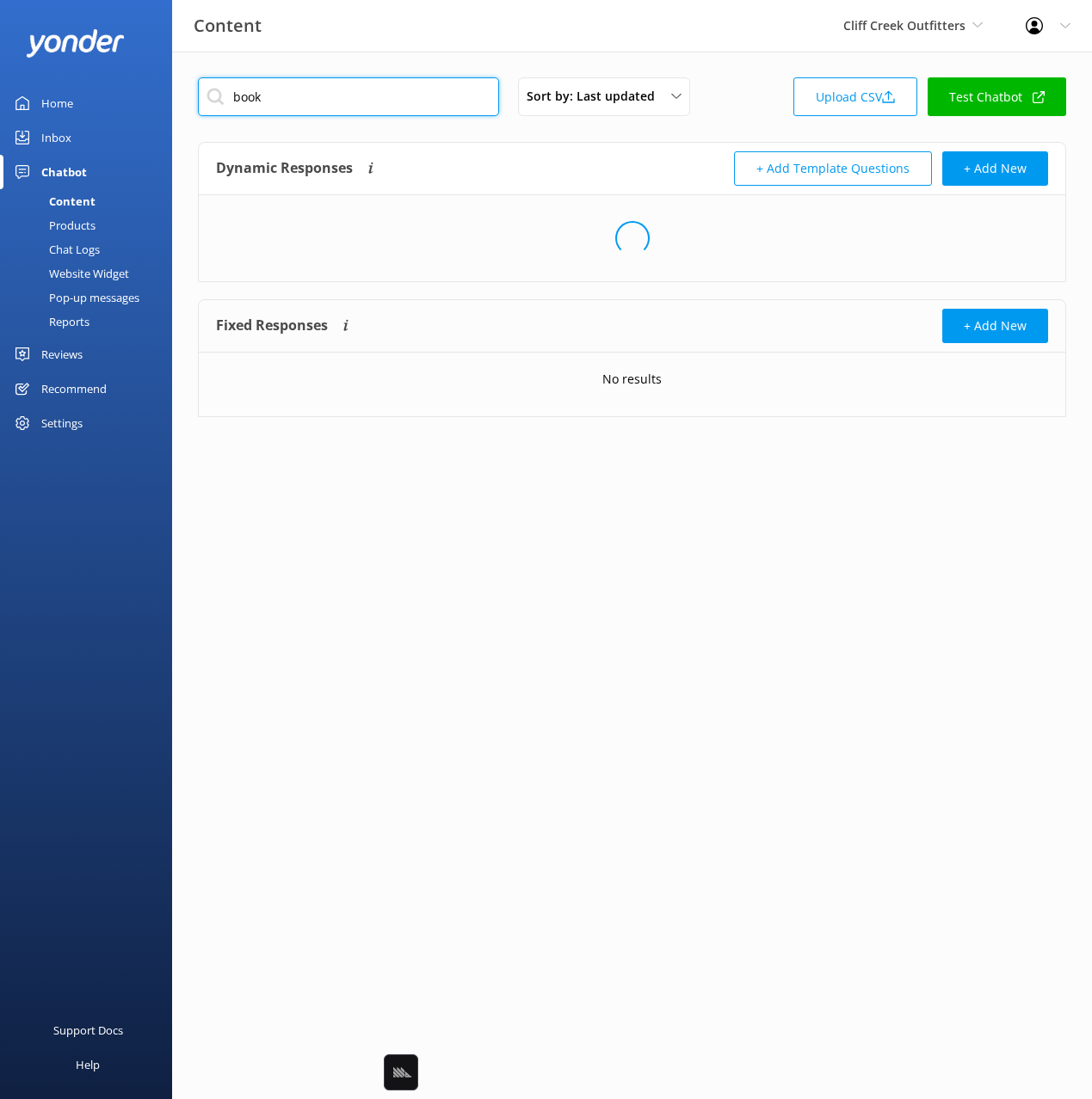
type input "book"
click at [599, 175] on div "Dynamic Responses Dynamic responses rely on the Large Language Model to create …" at bounding box center [424, 169] width 416 height 35
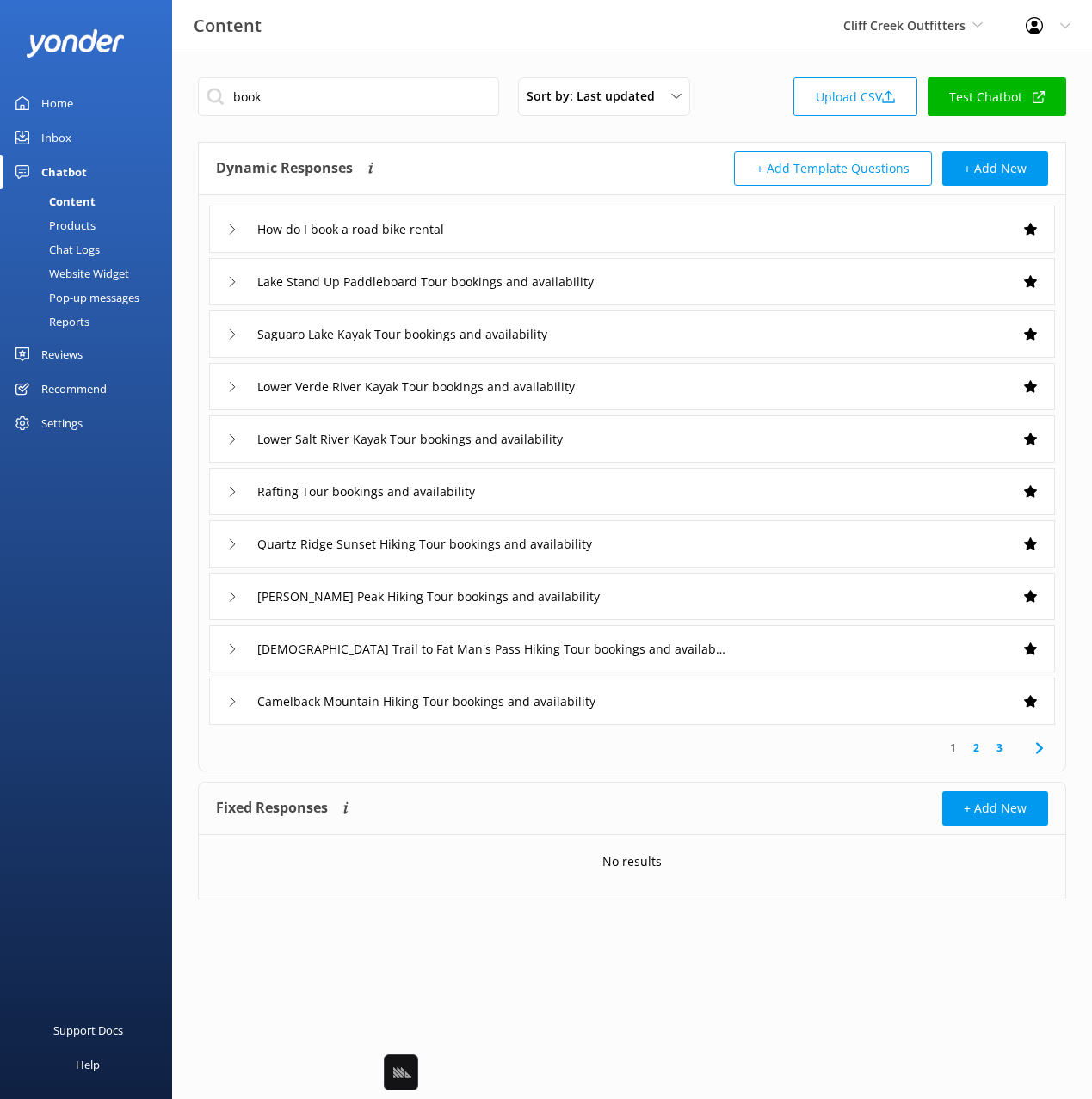
click at [1037, 747] on icon at bounding box center [1038, 749] width 21 height 21
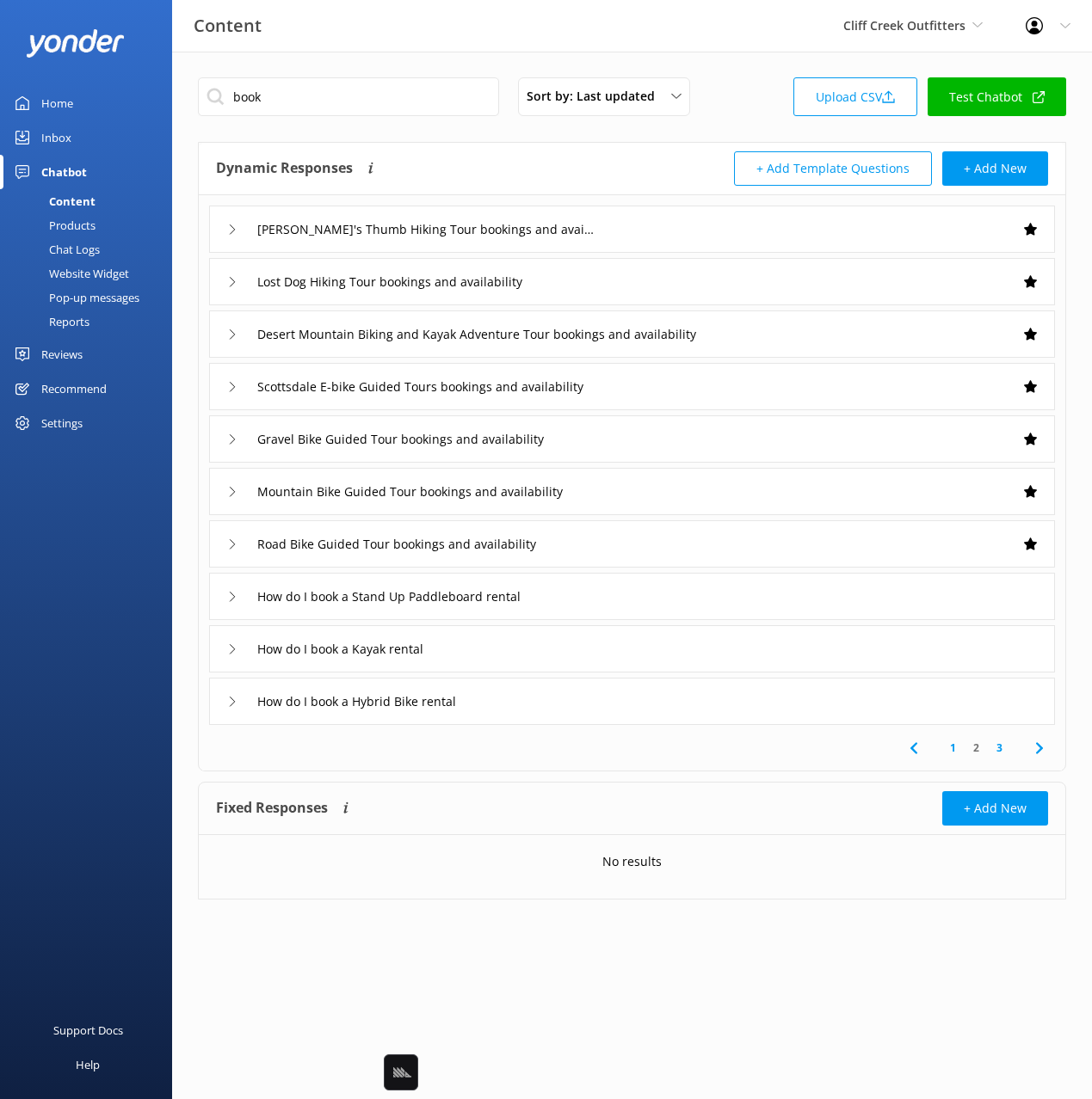
click at [1042, 745] on icon at bounding box center [1038, 749] width 21 height 21
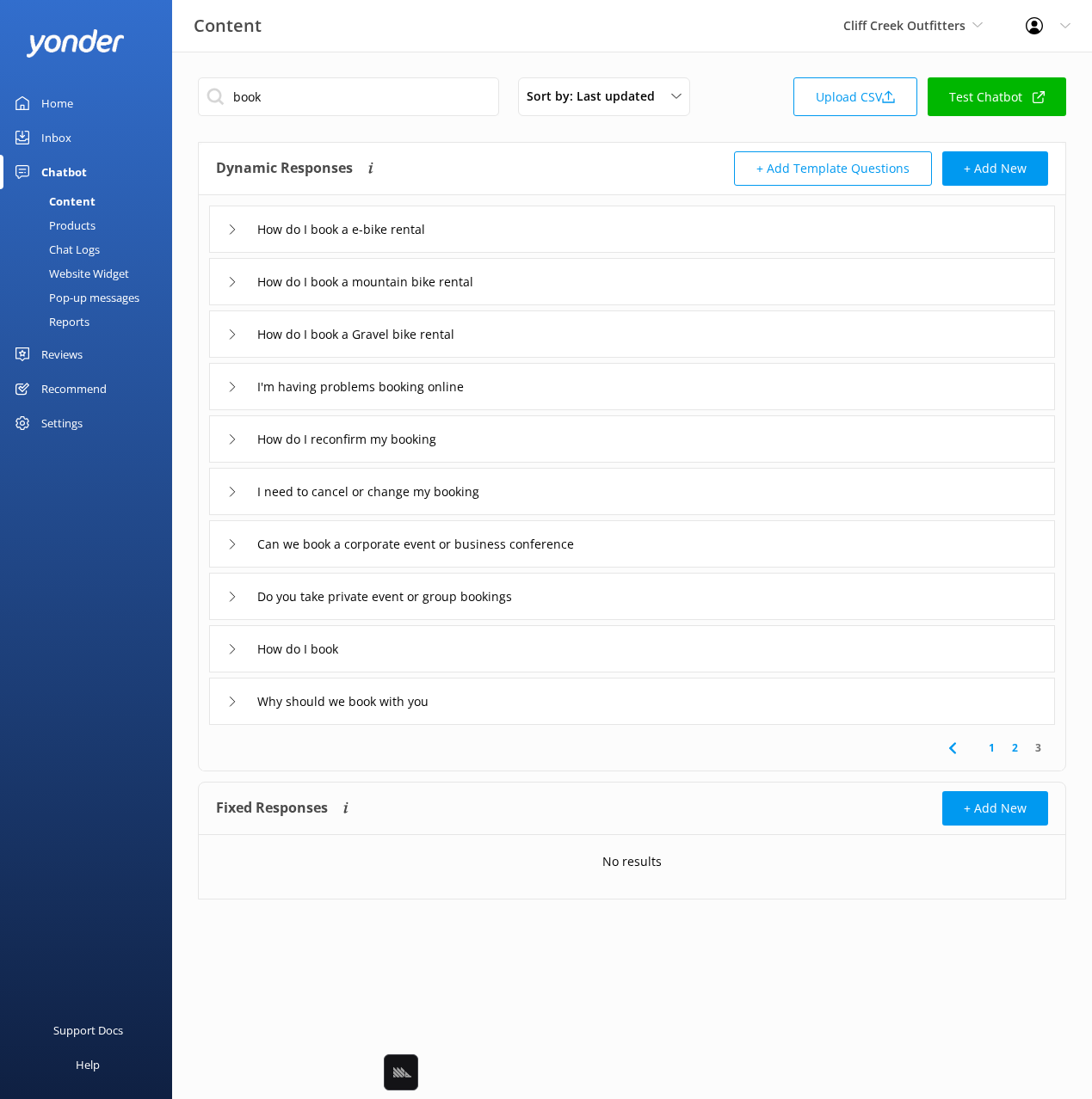
drag, startPoint x: 475, startPoint y: 645, endPoint x: 478, endPoint y: 664, distance: 19.2
click at [475, 644] on div "How do I book" at bounding box center [632, 649] width 846 height 48
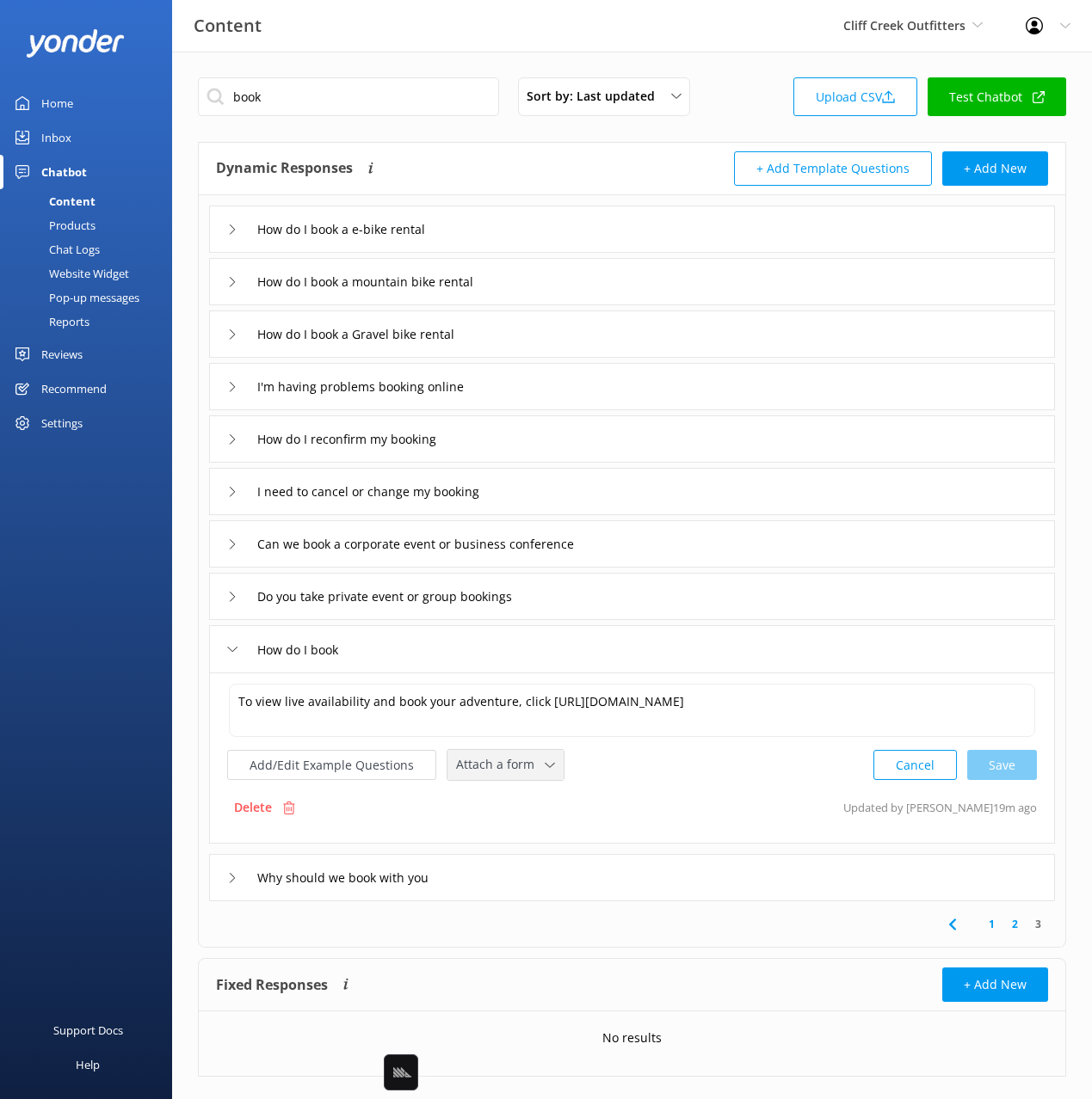
click at [499, 772] on span "Attach a form" at bounding box center [499, 764] width 88 height 19
click at [706, 880] on div "Why should we book with you" at bounding box center [632, 879] width 846 height 48
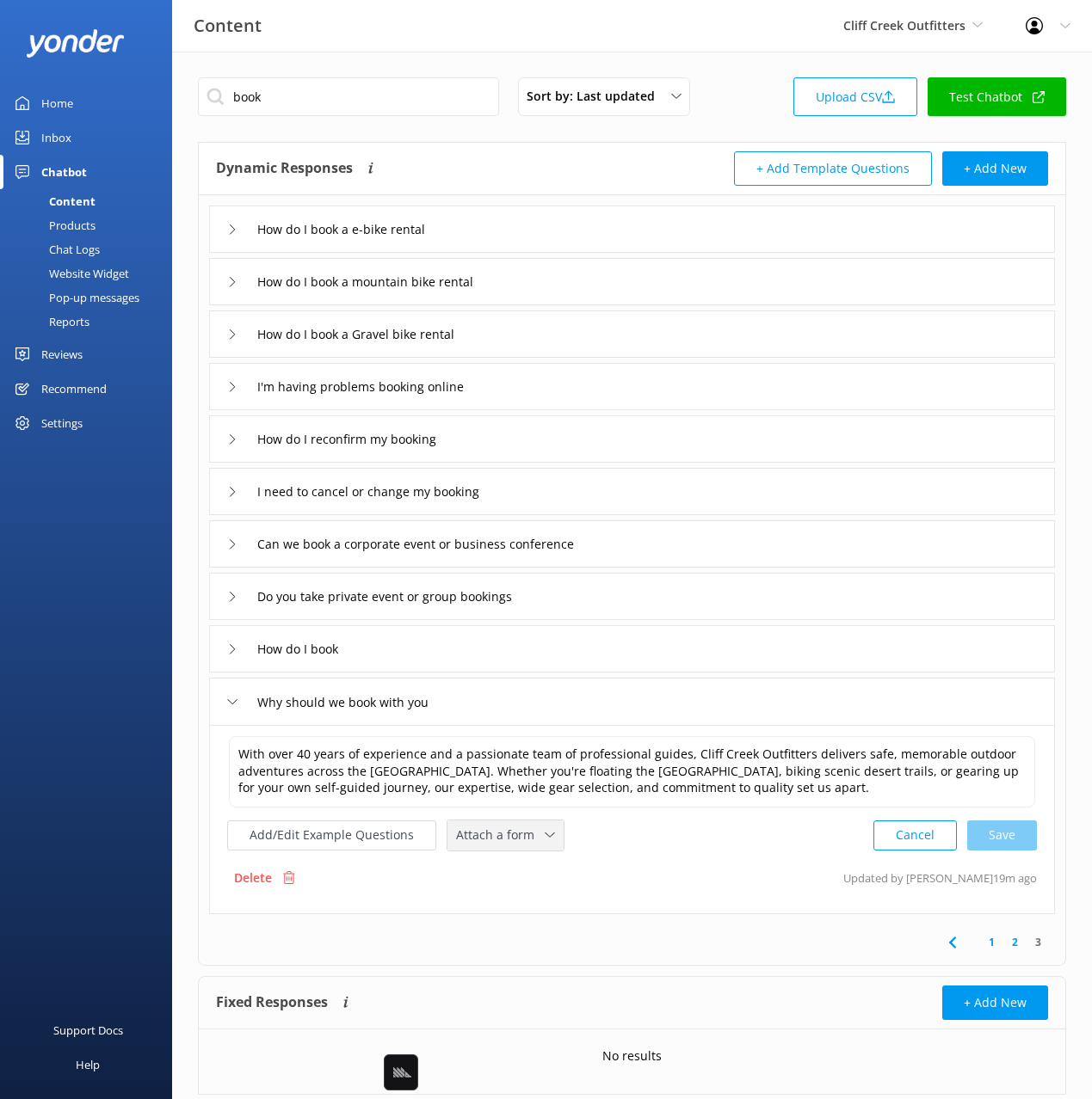
click at [516, 835] on span "Attach a form" at bounding box center [499, 835] width 88 height 19
click at [522, 905] on div "Check availability" at bounding box center [499, 906] width 85 height 17
click at [613, 590] on div "Do you take private event or group bookings" at bounding box center [632, 597] width 846 height 48
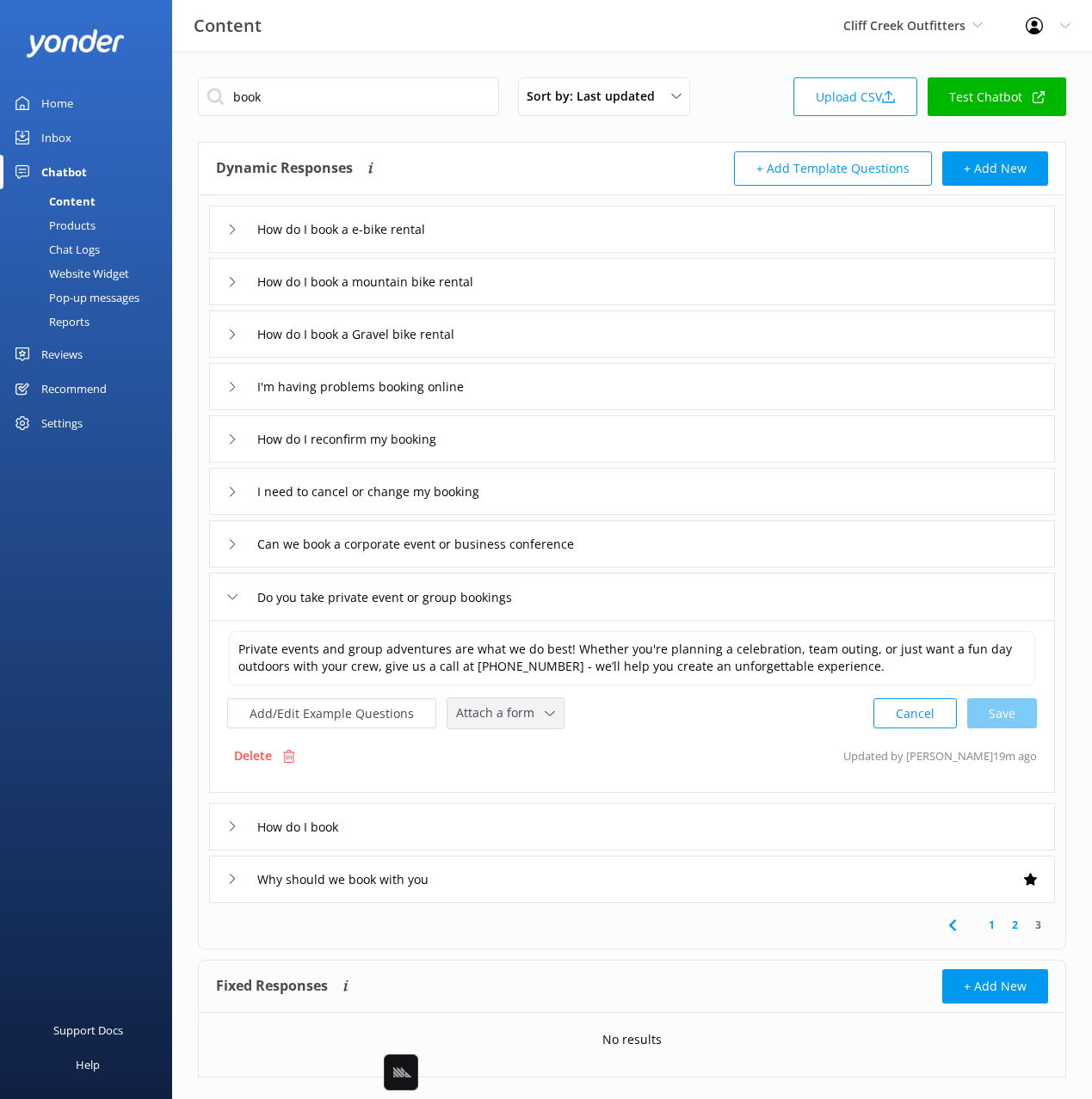
click at [514, 707] on span "Attach a form" at bounding box center [499, 713] width 88 height 19
click at [528, 739] on link "Leave contact details" at bounding box center [524, 750] width 153 height 35
click at [661, 550] on div "Can we book a corporate event or business conference" at bounding box center [632, 544] width 846 height 48
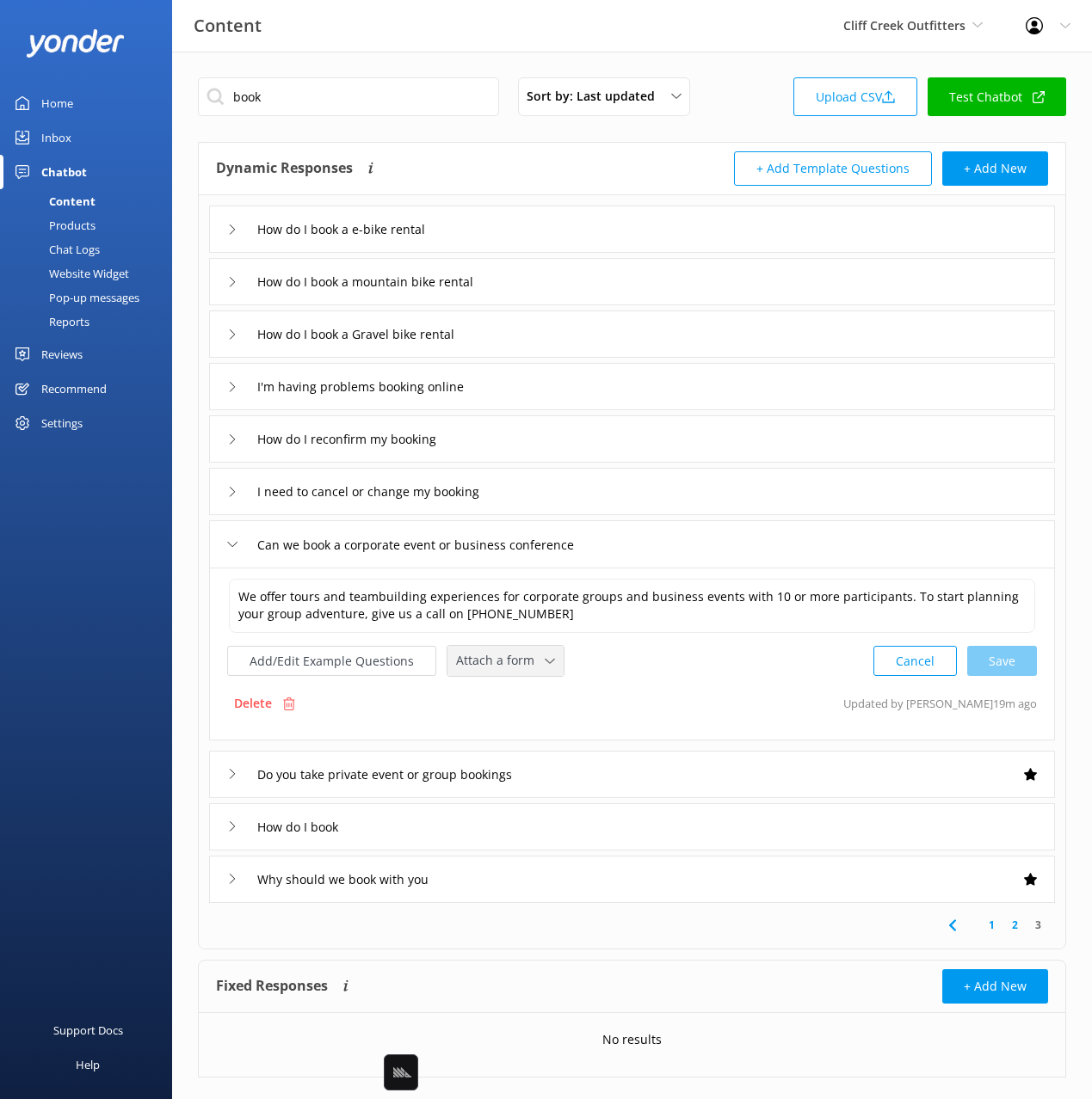
click at [532, 657] on span "Attach a form" at bounding box center [499, 660] width 88 height 19
click at [545, 689] on div "Leave contact details" at bounding box center [509, 697] width 105 height 17
click at [572, 491] on div "I need to cancel or change my booking" at bounding box center [632, 491] width 846 height 48
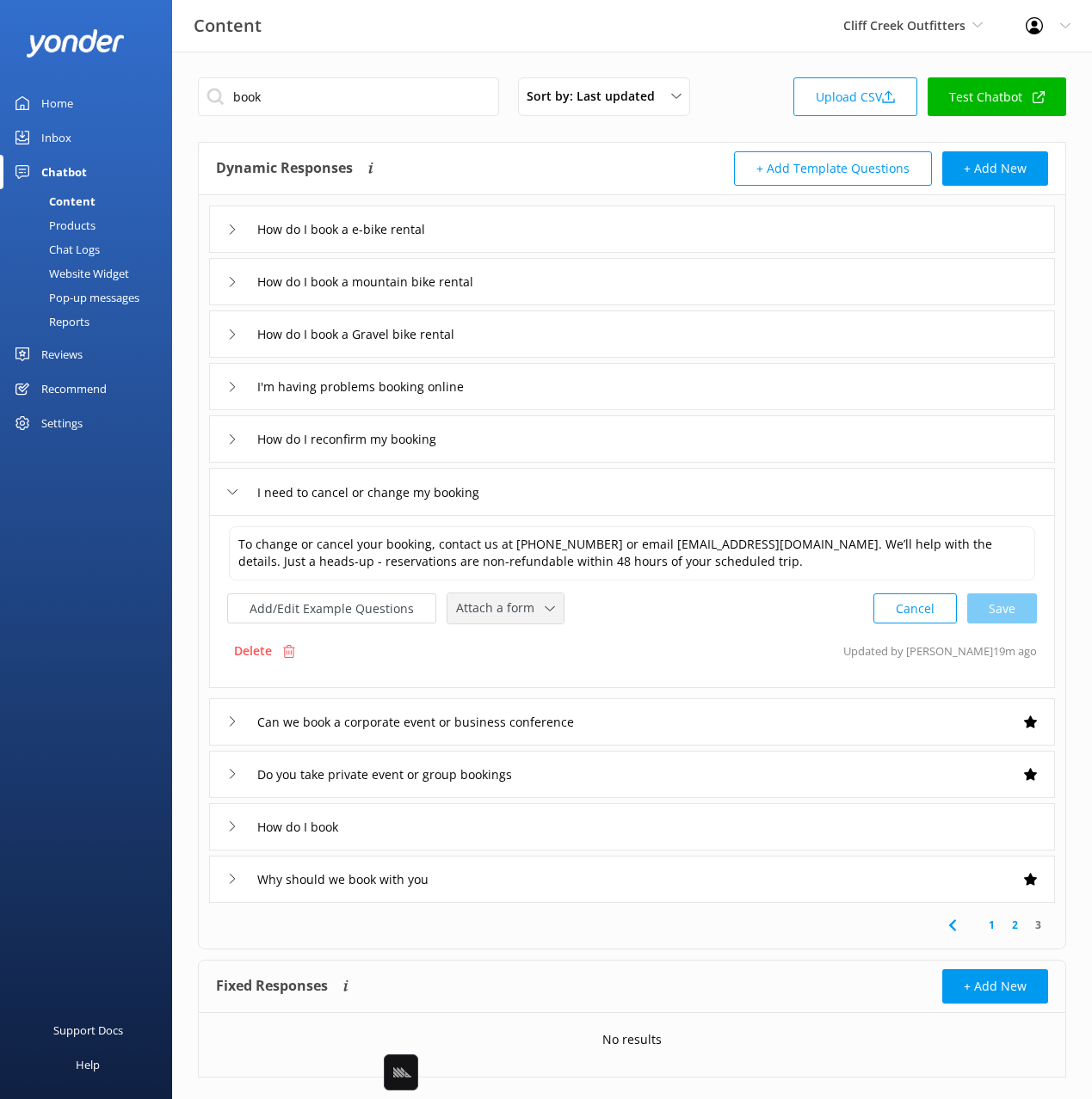
click at [498, 612] on span "Attach a form" at bounding box center [499, 608] width 88 height 19
click at [516, 641] on div "Leave contact details" at bounding box center [509, 644] width 105 height 17
drag, startPoint x: 538, startPoint y: 442, endPoint x: 536, endPoint y: 450, distance: 8.2
click at [538, 442] on div "How do I reconfirm my booking" at bounding box center [632, 440] width 846 height 48
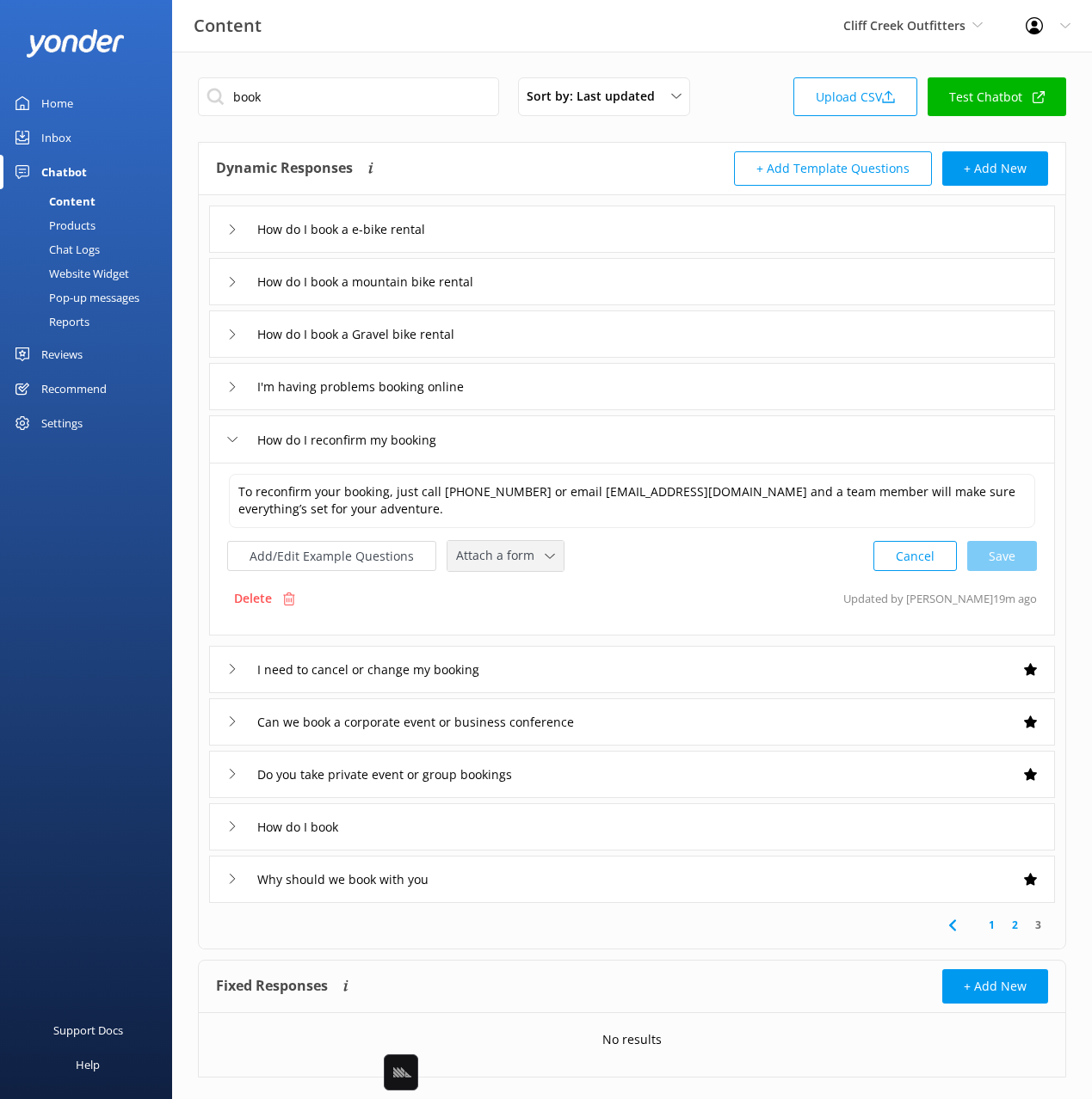
click at [493, 558] on span "Attach a form" at bounding box center [499, 555] width 88 height 19
click at [525, 595] on div "Leave contact details" at bounding box center [509, 592] width 105 height 17
click at [556, 384] on div "I'm having problems booking online" at bounding box center [632, 387] width 846 height 48
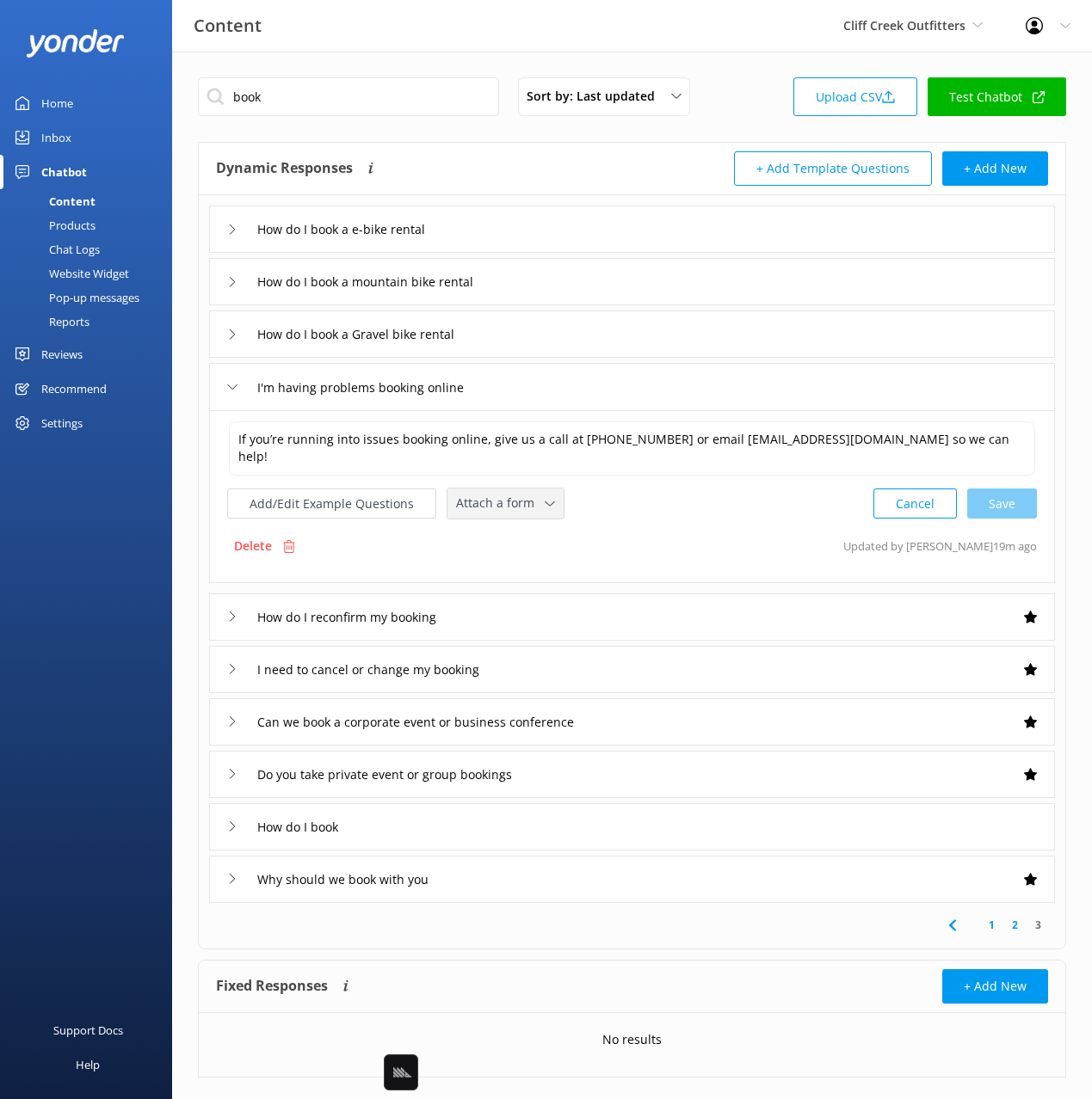
click at [481, 508] on span "Attach a form" at bounding box center [499, 502] width 88 height 19
click at [521, 525] on link "Leave contact details" at bounding box center [524, 540] width 153 height 35
click at [496, 821] on div "How do I book" at bounding box center [632, 826] width 846 height 48
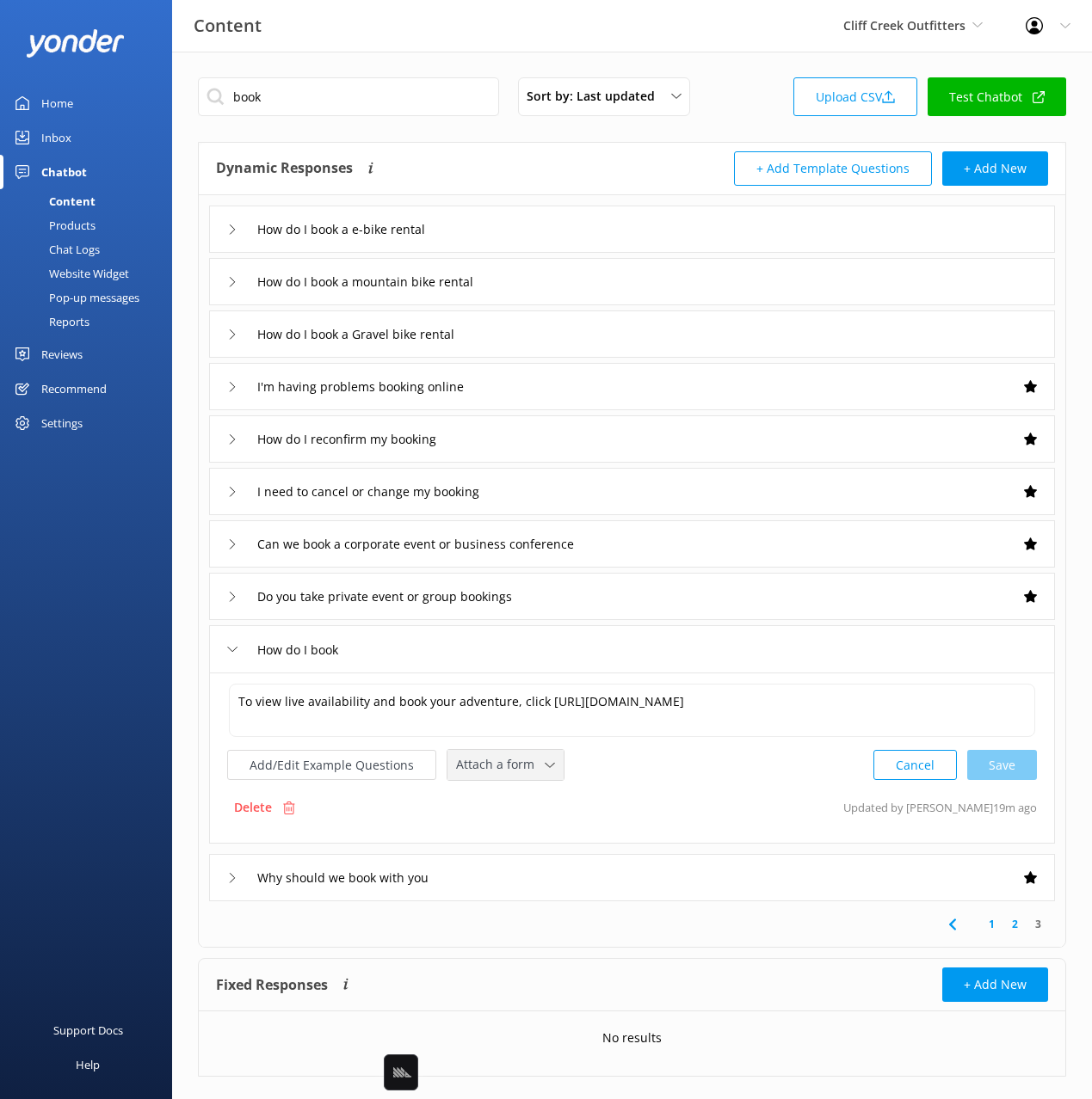
drag, startPoint x: 491, startPoint y: 764, endPoint x: 491, endPoint y: 774, distance: 10.0
click at [491, 764] on span "Attach a form" at bounding box center [499, 764] width 88 height 19
click at [503, 848] on link "Check availability" at bounding box center [524, 836] width 153 height 35
click at [688, 770] on div "Add/Edit Example Questions Check availability ✕ Leave contact details Check ava…" at bounding box center [631, 763] width 809 height 32
drag, startPoint x: 500, startPoint y: 719, endPoint x: 504, endPoint y: 707, distance: 12.6
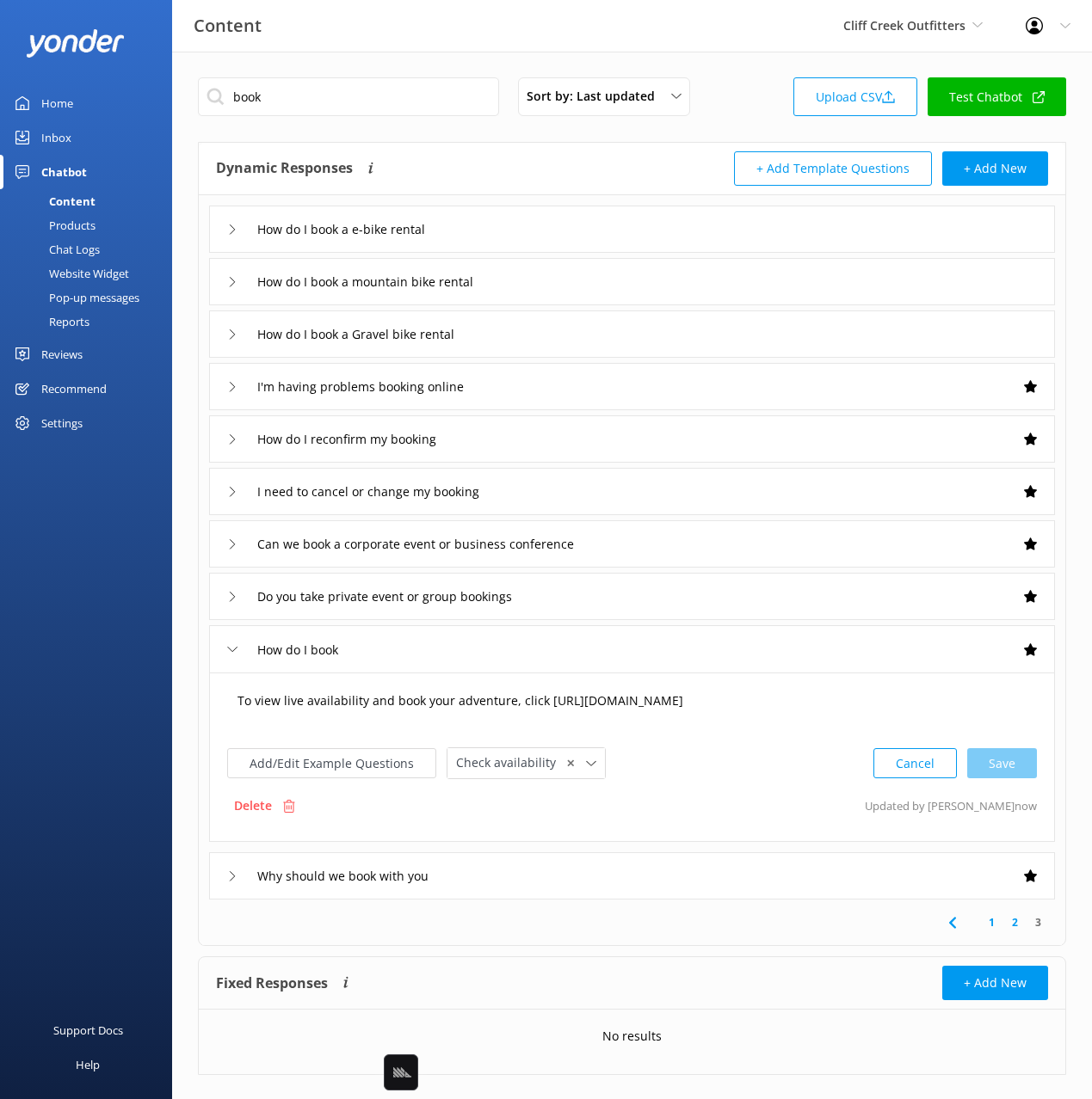
click at [500, 719] on textarea "To view live availability and book your adventure, click https://go.theflybook.…" at bounding box center [632, 710] width 808 height 54
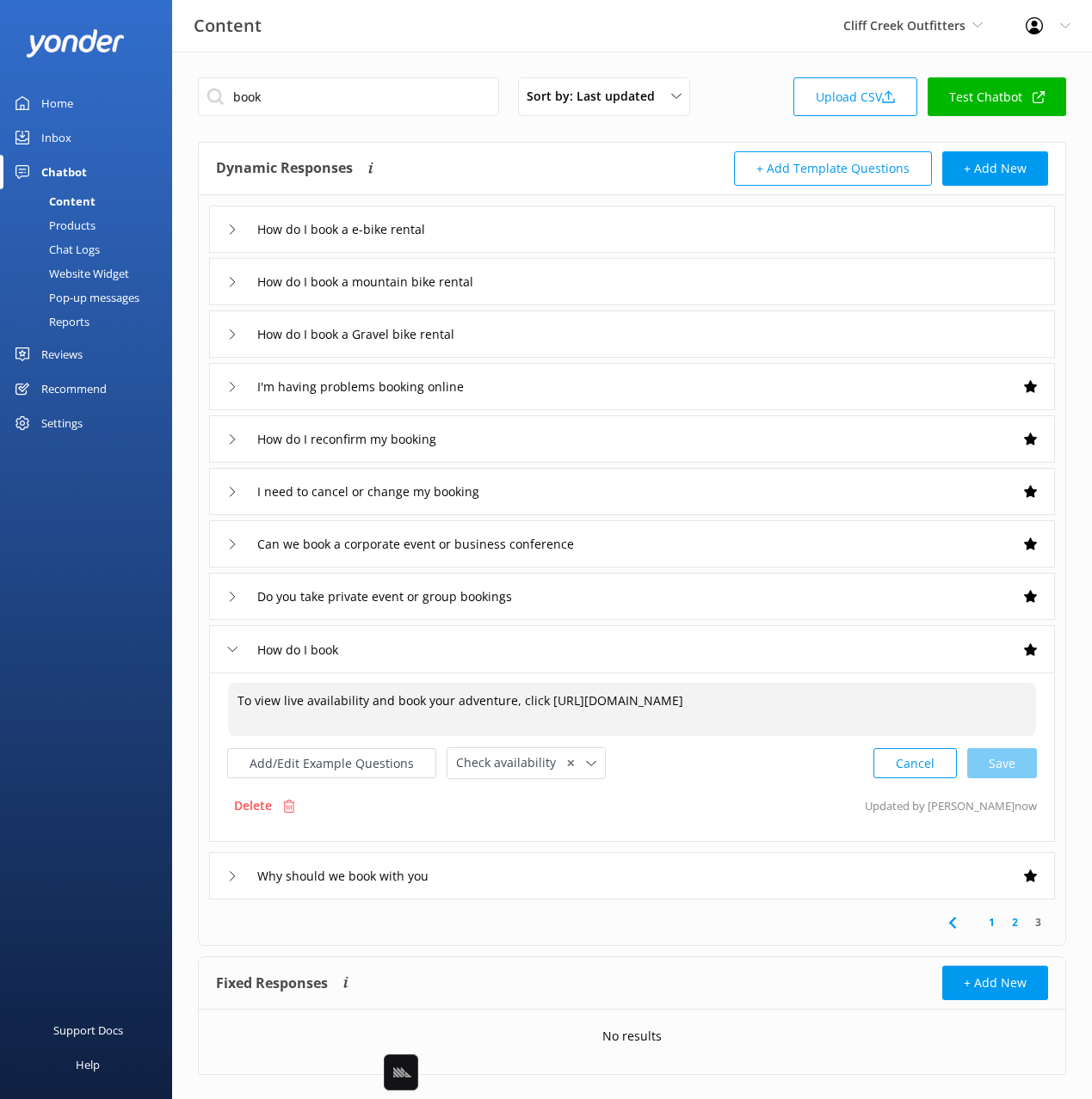
drag, startPoint x: 506, startPoint y: 698, endPoint x: 512, endPoint y: 723, distance: 25.7
click at [507, 701] on textarea "To view live availability and book your adventure, click https://go.theflybook.…" at bounding box center [632, 710] width 808 height 54
click at [477, 697] on textarea "To view live availability and book your adventure or rental, click https://go.t…" at bounding box center [632, 710] width 808 height 54
click at [477, 698] on textarea "To view live availability and book your adventure or rental, click https://go.t…" at bounding box center [632, 710] width 808 height 54
click at [608, 711] on textarea "To view live availability and book your adventure or rental, click https://go.t…" at bounding box center [632, 710] width 808 height 54
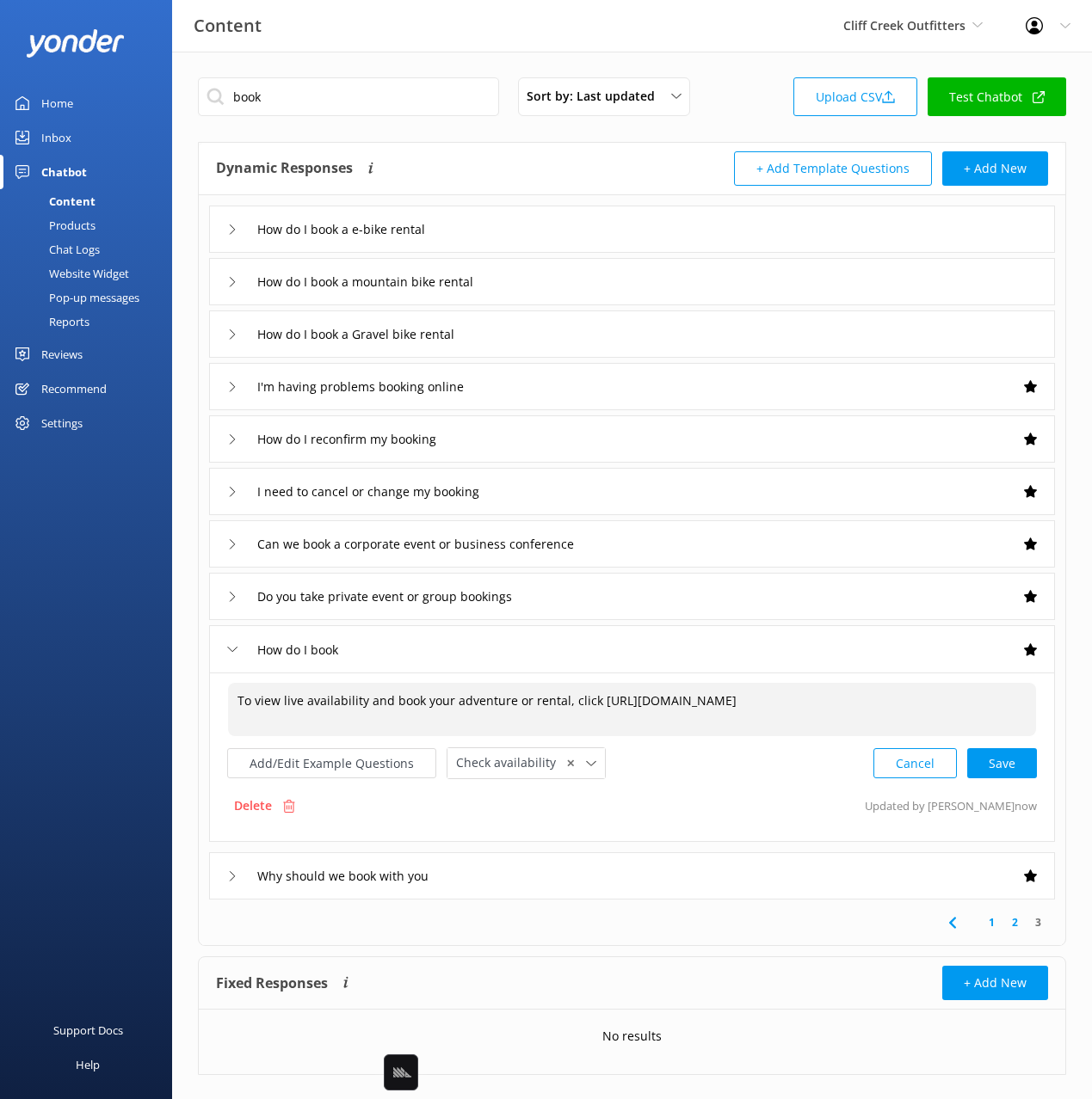
drag, startPoint x: 703, startPoint y: 711, endPoint x: 628, endPoint y: 745, distance: 82.3
click at [703, 711] on textarea "To view live availability and book your adventure or rental, click https://go.t…" at bounding box center [632, 710] width 808 height 54
click at [468, 697] on textarea "To view live availability and book your adventure or rental, click https://go.t…" at bounding box center [632, 710] width 808 height 54
click at [604, 719] on textarea "To view live availability and book your tour or rental, click https://go.thefly…" at bounding box center [632, 710] width 808 height 54
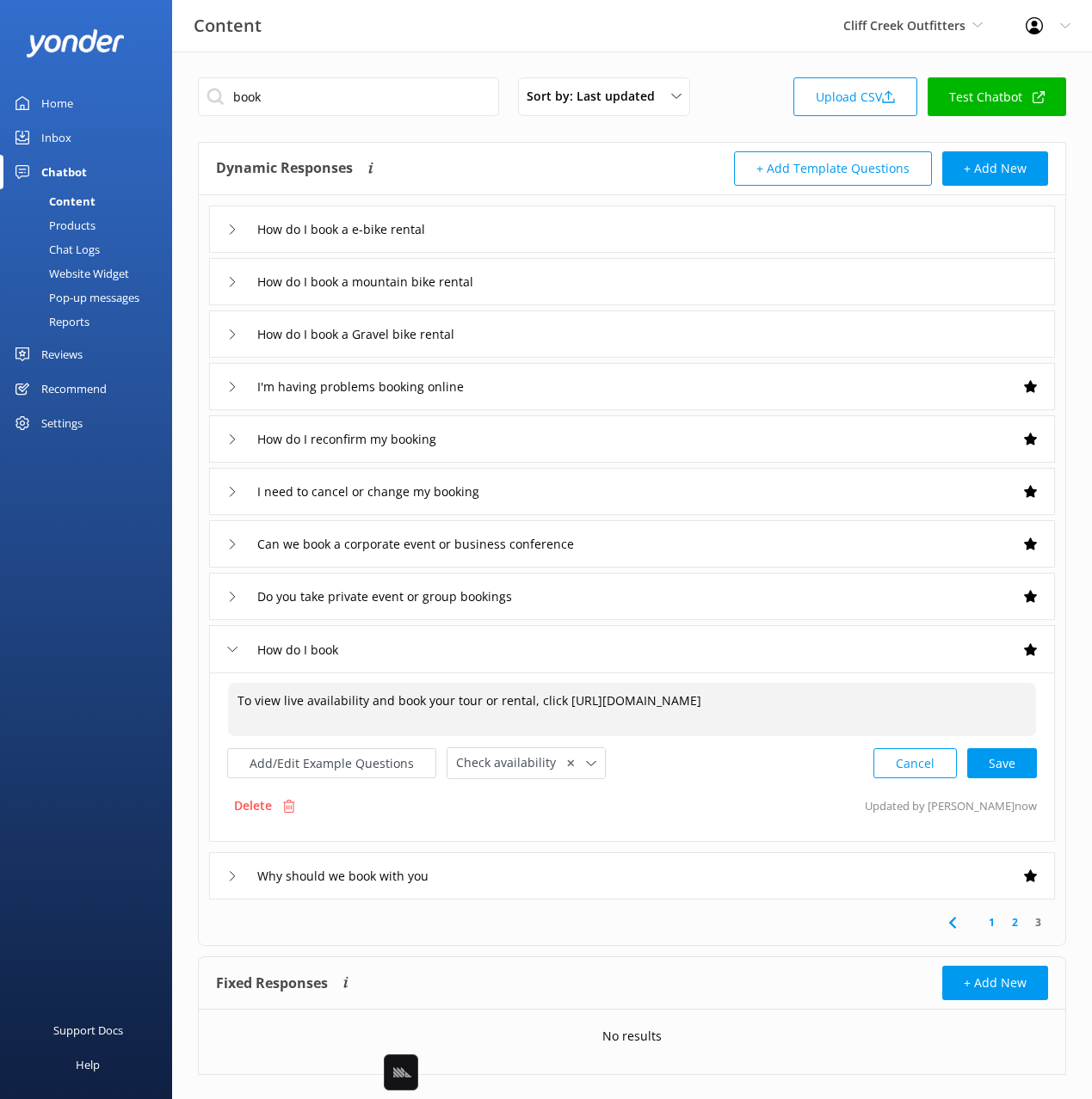
click at [661, 701] on textarea "To view live availability and book your tour or rental, click https://go.thefly…" at bounding box center [632, 710] width 808 height 54
drag, startPoint x: 1001, startPoint y: 768, endPoint x: 983, endPoint y: 775, distance: 19.3
click at [1000, 768] on div "Cancel Save" at bounding box center [955, 763] width 164 height 32
click at [337, 764] on button "Add/Edit Example Questions" at bounding box center [332, 763] width 209 height 30
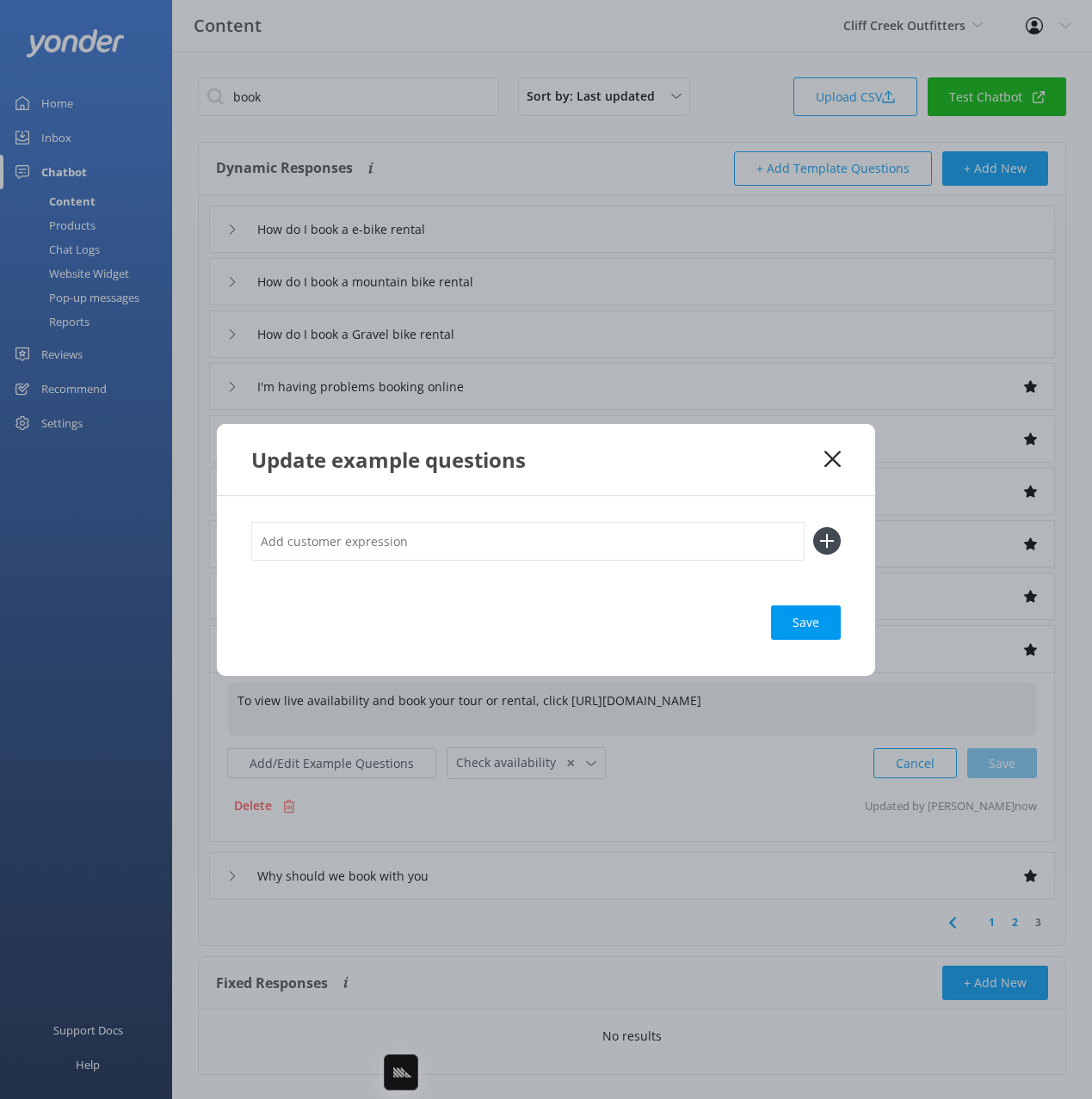
type textarea "To view live availability and book your tour or rental, click https://go.thefly…"
click at [486, 549] on input "text" at bounding box center [527, 541] width 553 height 39
type input "bookw now"
click at [813, 527] on button at bounding box center [827, 541] width 28 height 28
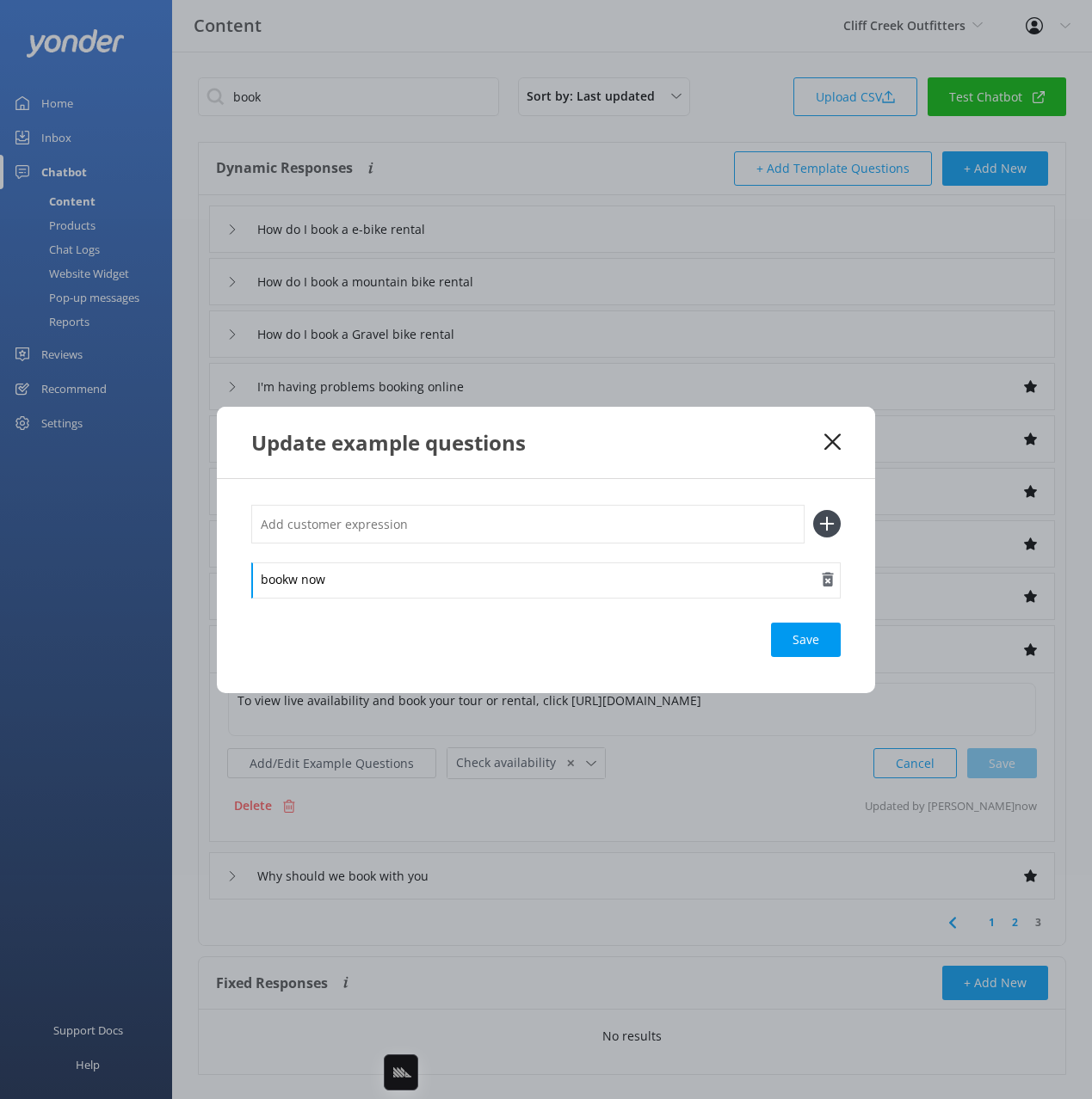
click at [440, 595] on div "bookw now" at bounding box center [546, 581] width 590 height 36
click at [417, 525] on input "text" at bounding box center [527, 524] width 553 height 39
type input "create a reservation"
click at [813, 510] on button at bounding box center [827, 524] width 28 height 28
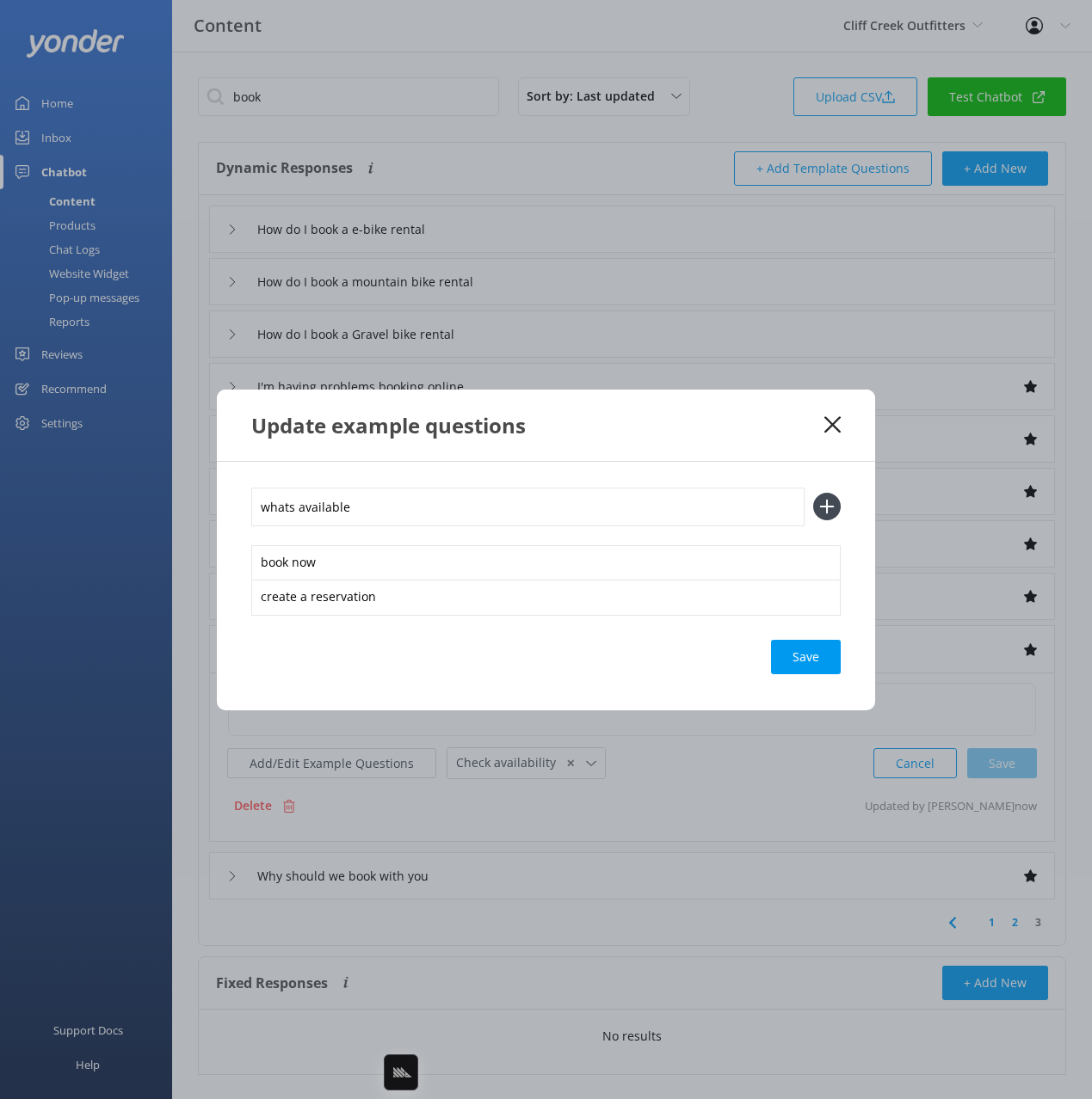
type input "whats available"
click at [813, 493] on button at bounding box center [827, 507] width 28 height 28
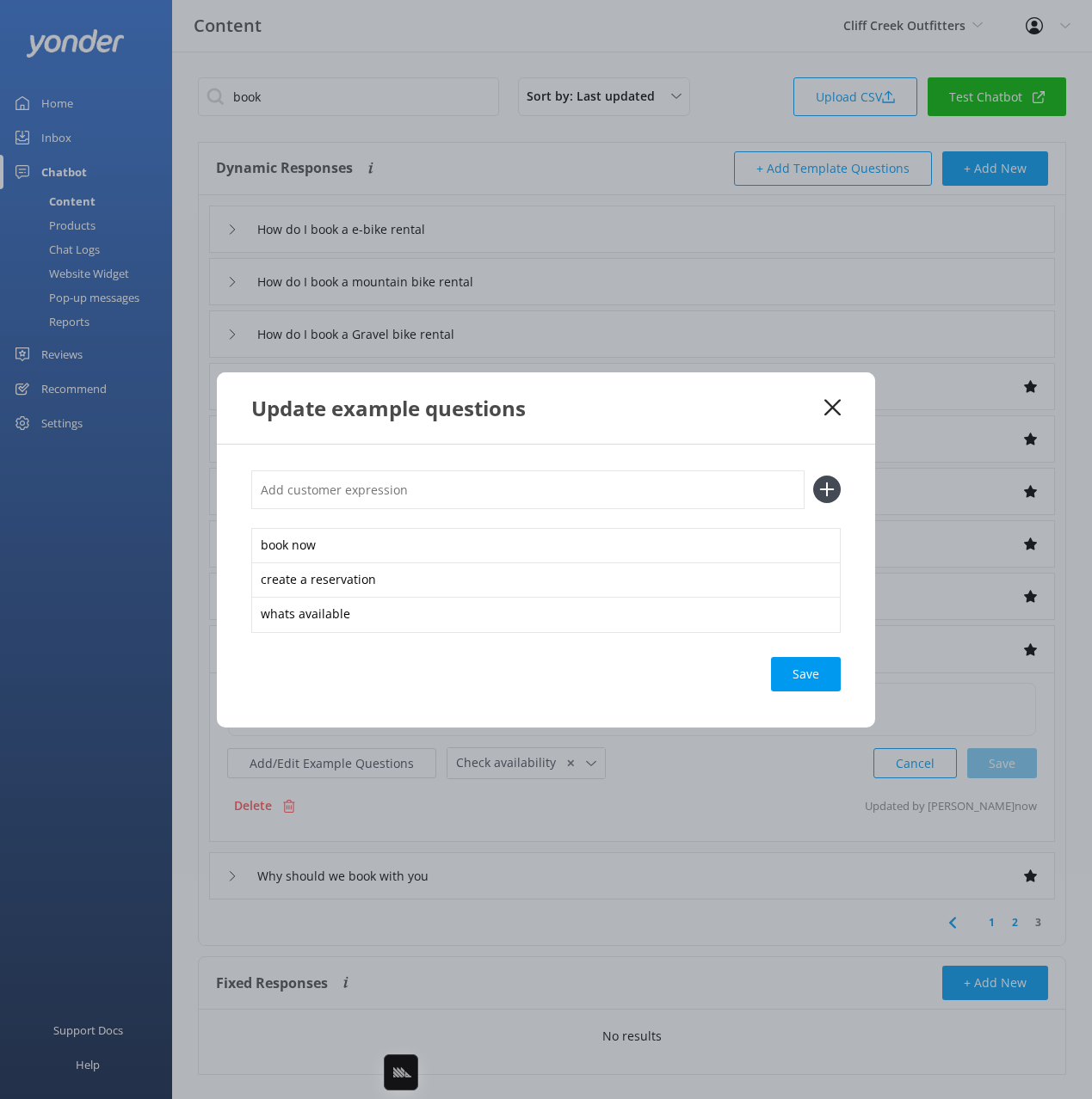
type input "w"
type input "is there availability in july"
click at [813, 476] on button at bounding box center [827, 489] width 28 height 28
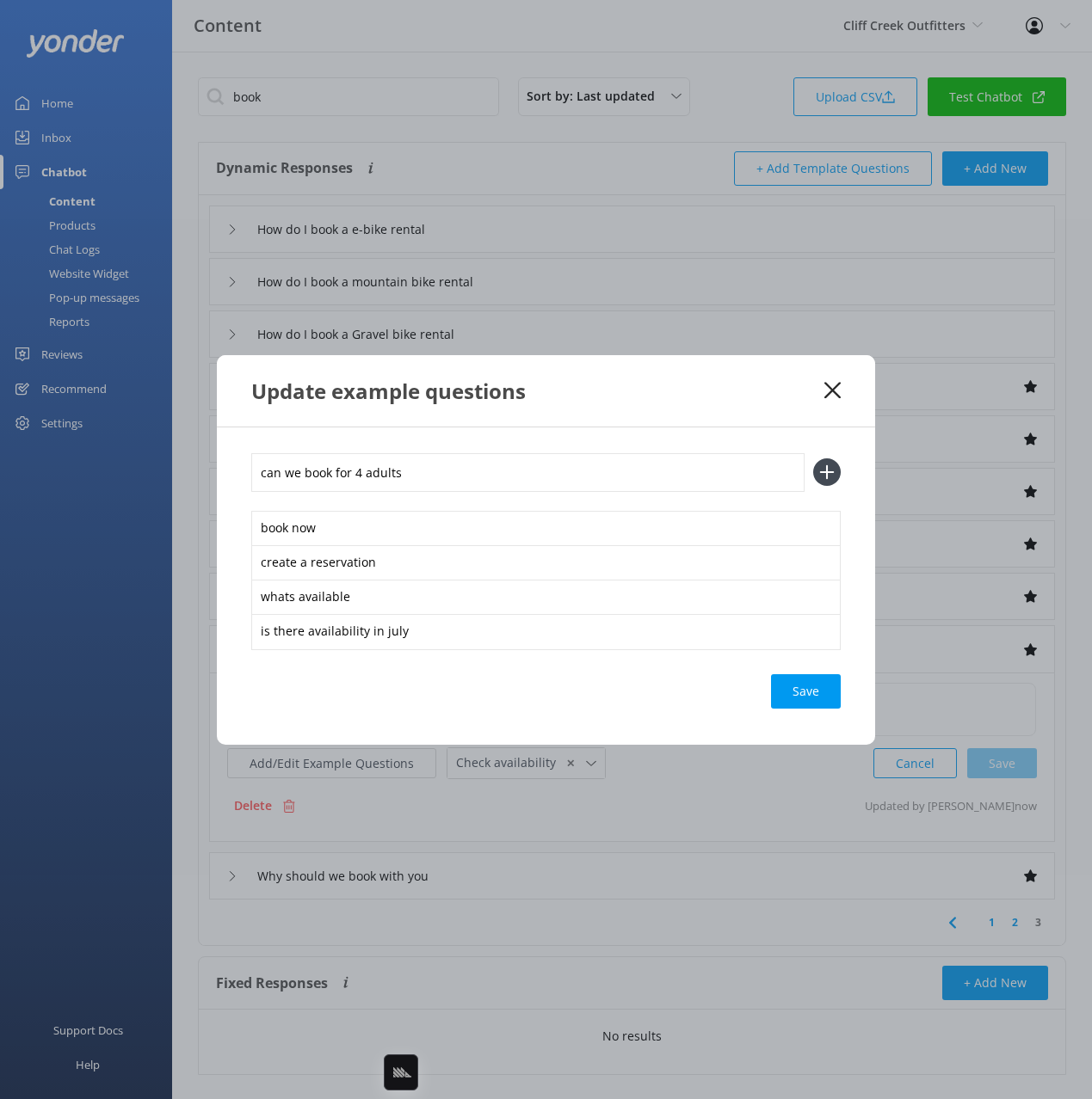
type input "can we book for 4 adults"
click at [813, 459] on button at bounding box center [827, 473] width 28 height 28
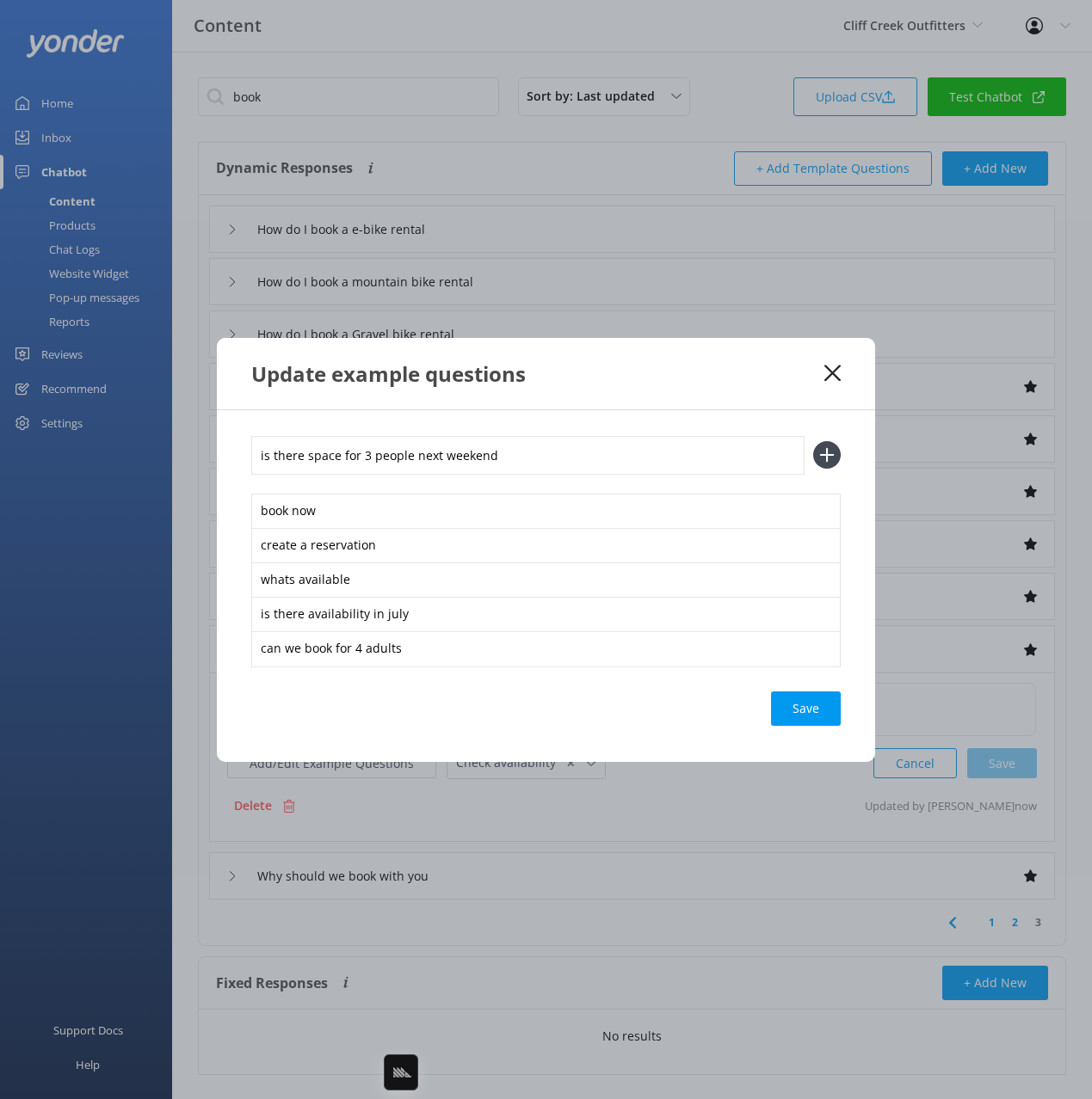
type input "is there space for 3 people next weekend"
click at [813, 442] on button at bounding box center [827, 456] width 28 height 28
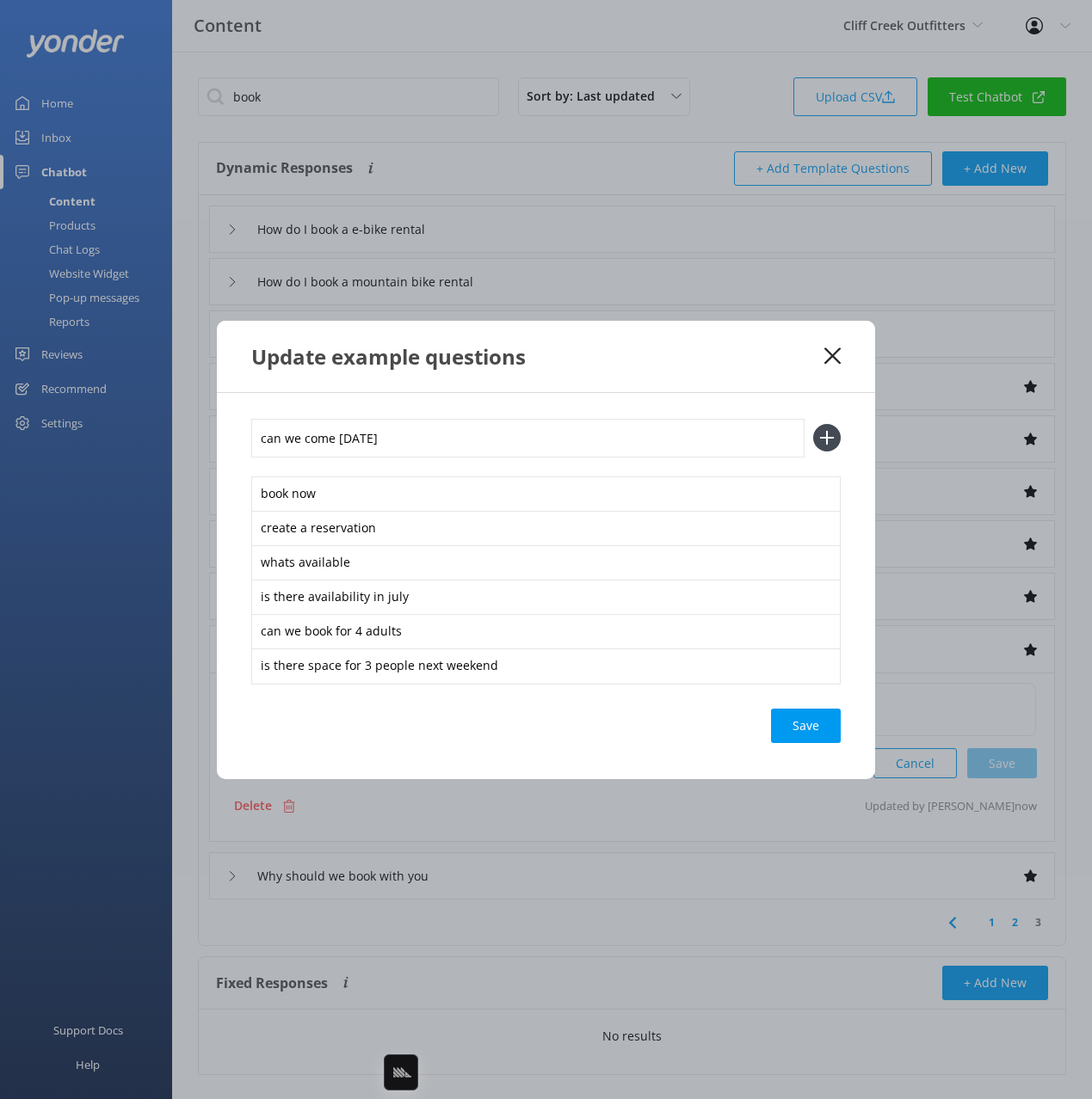
type input "can we come tomorrow"
click at [813, 424] on button at bounding box center [827, 438] width 28 height 28
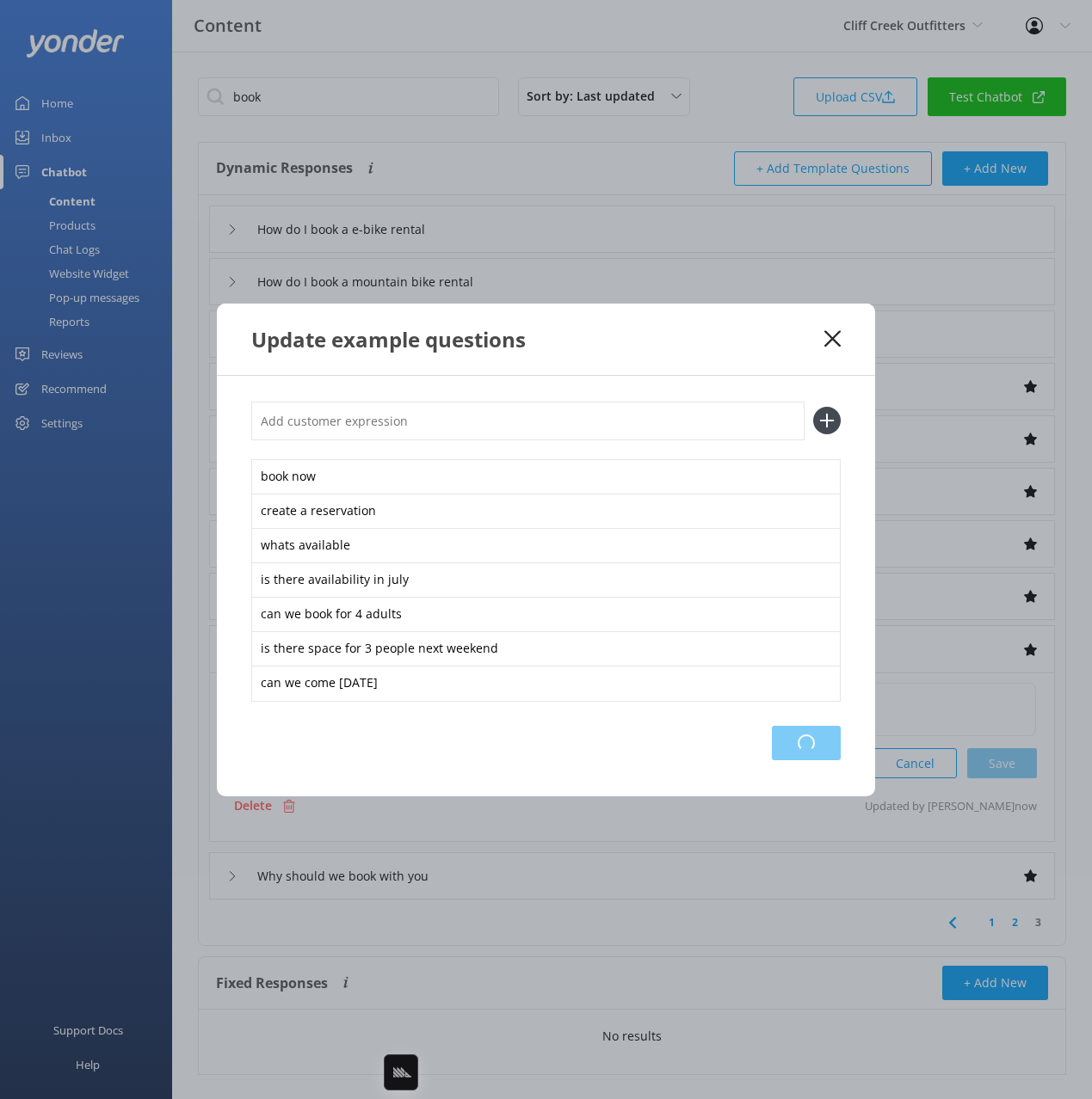
click at [812, 737] on div "Loading.." at bounding box center [805, 743] width 68 height 35
click at [628, 429] on input "text" at bounding box center [527, 421] width 553 height 39
type input "we want ot book for 4 adults"
click at [813, 407] on button at bounding box center [827, 421] width 28 height 28
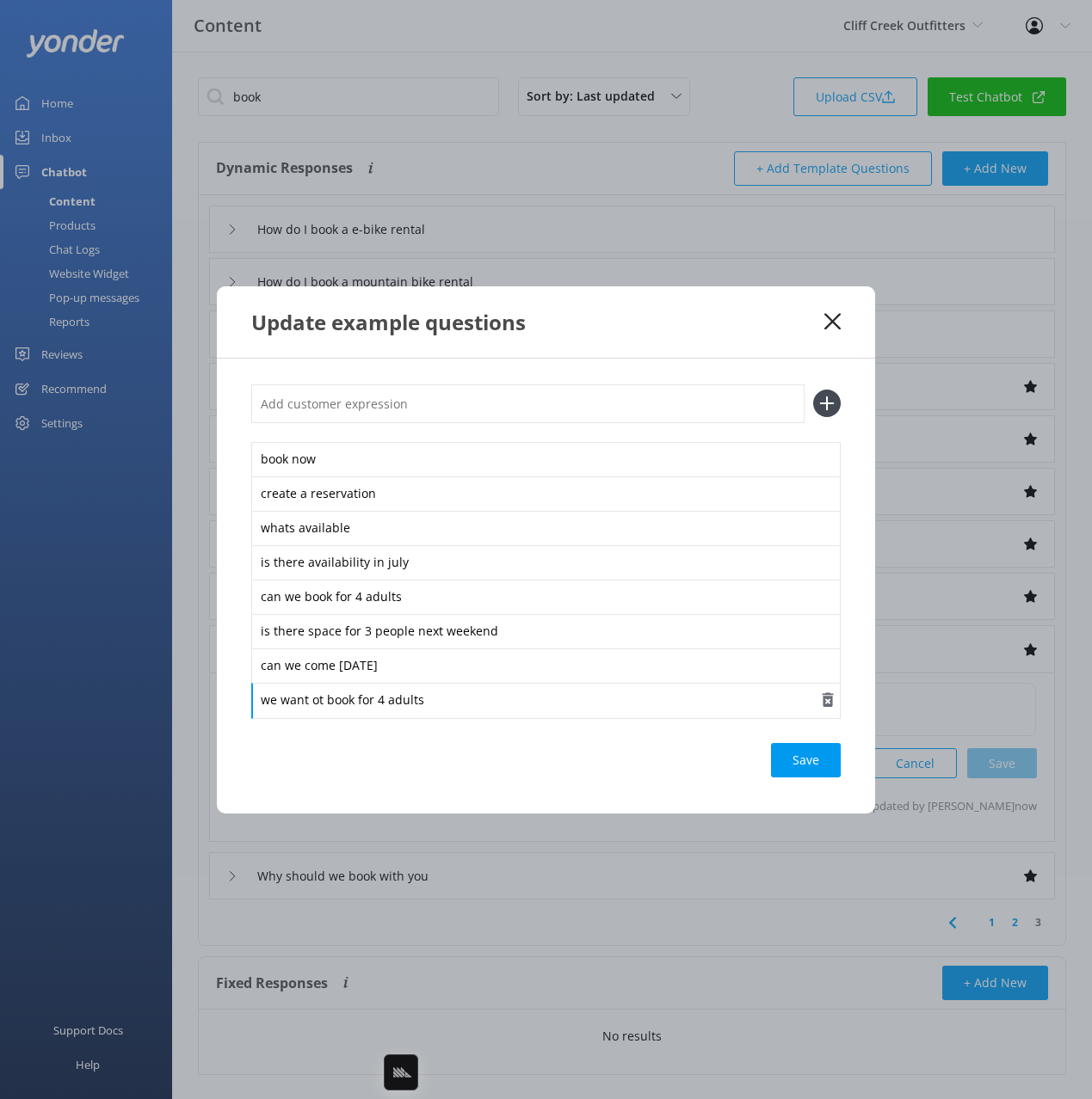
click at [319, 695] on div "we want ot book for 4 adults" at bounding box center [546, 701] width 590 height 36
click at [816, 764] on div "Loading.." at bounding box center [805, 760] width 68 height 35
drag, startPoint x: 744, startPoint y: 339, endPoint x: 751, endPoint y: 343, distance: 8.1
click at [746, 338] on div "Update example questions" at bounding box center [545, 323] width 658 height 71
click at [830, 319] on use at bounding box center [832, 321] width 16 height 16
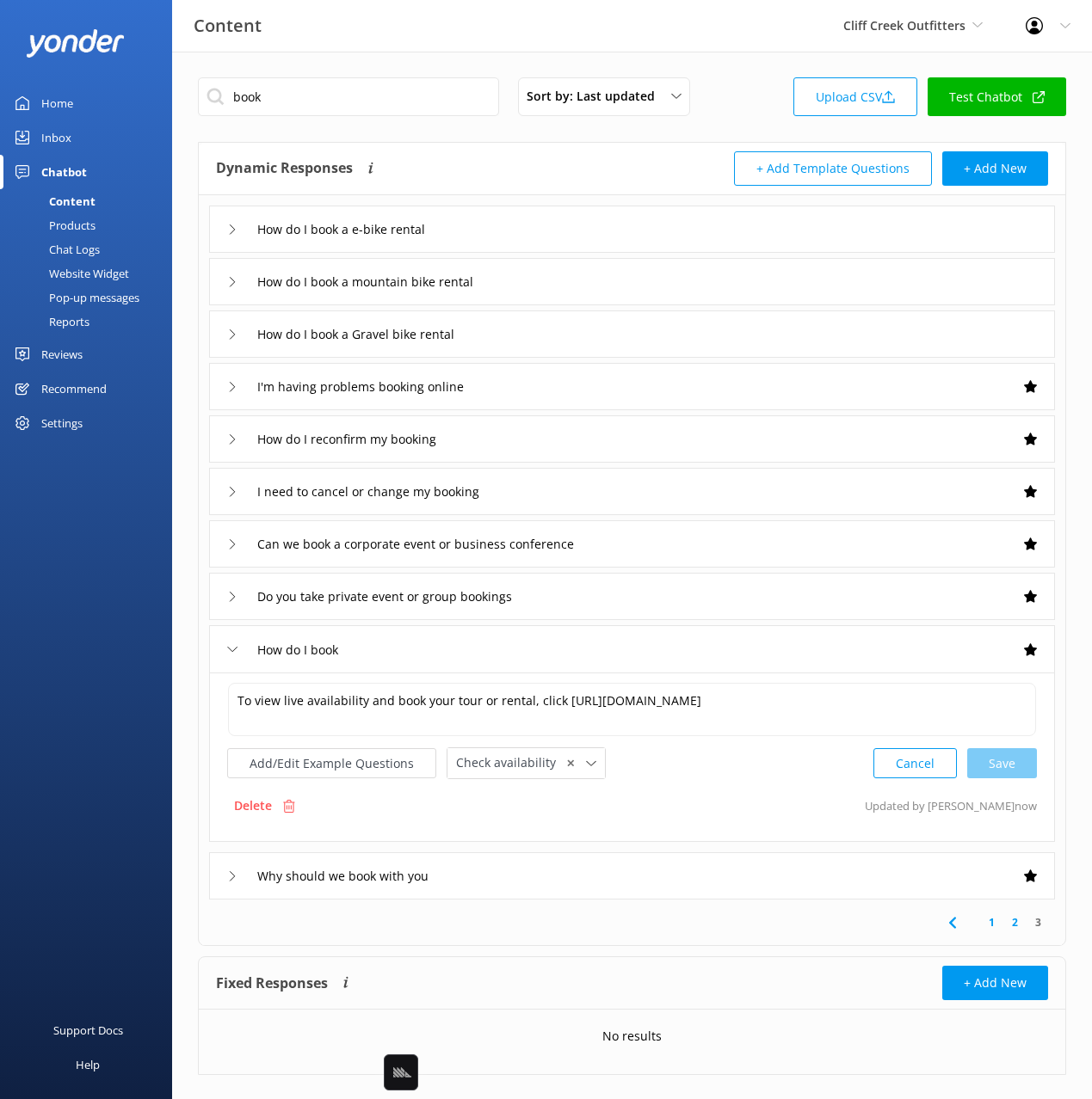
drag, startPoint x: 467, startPoint y: 154, endPoint x: 459, endPoint y: 169, distance: 17.0
click at [467, 154] on div "Dynamic Responses Dynamic responses rely on the Large Language Model to create …" at bounding box center [424, 169] width 416 height 35
drag, startPoint x: 528, startPoint y: 141, endPoint x: 452, endPoint y: 145, distance: 76.1
click at [527, 142] on div "book Sort by: Last updated Title Last updated Upload CSV Test Chatbot Dynamic R…" at bounding box center [631, 589] width 919 height 1075
click at [318, 107] on input "book" at bounding box center [347, 96] width 301 height 39
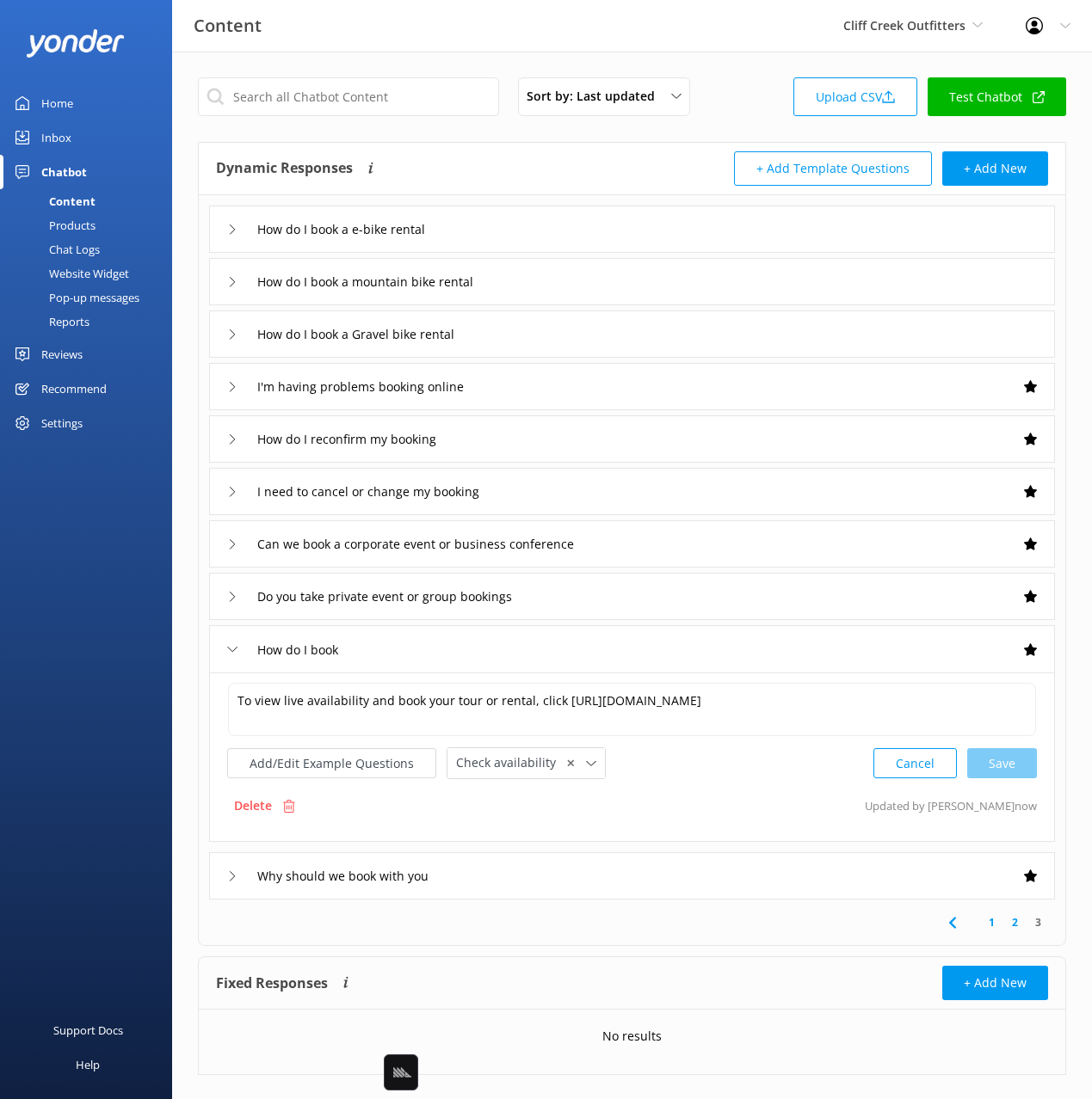
click at [474, 171] on div "Dynamic Responses Dynamic responses rely on the Large Language Model to create …" at bounding box center [424, 169] width 416 height 35
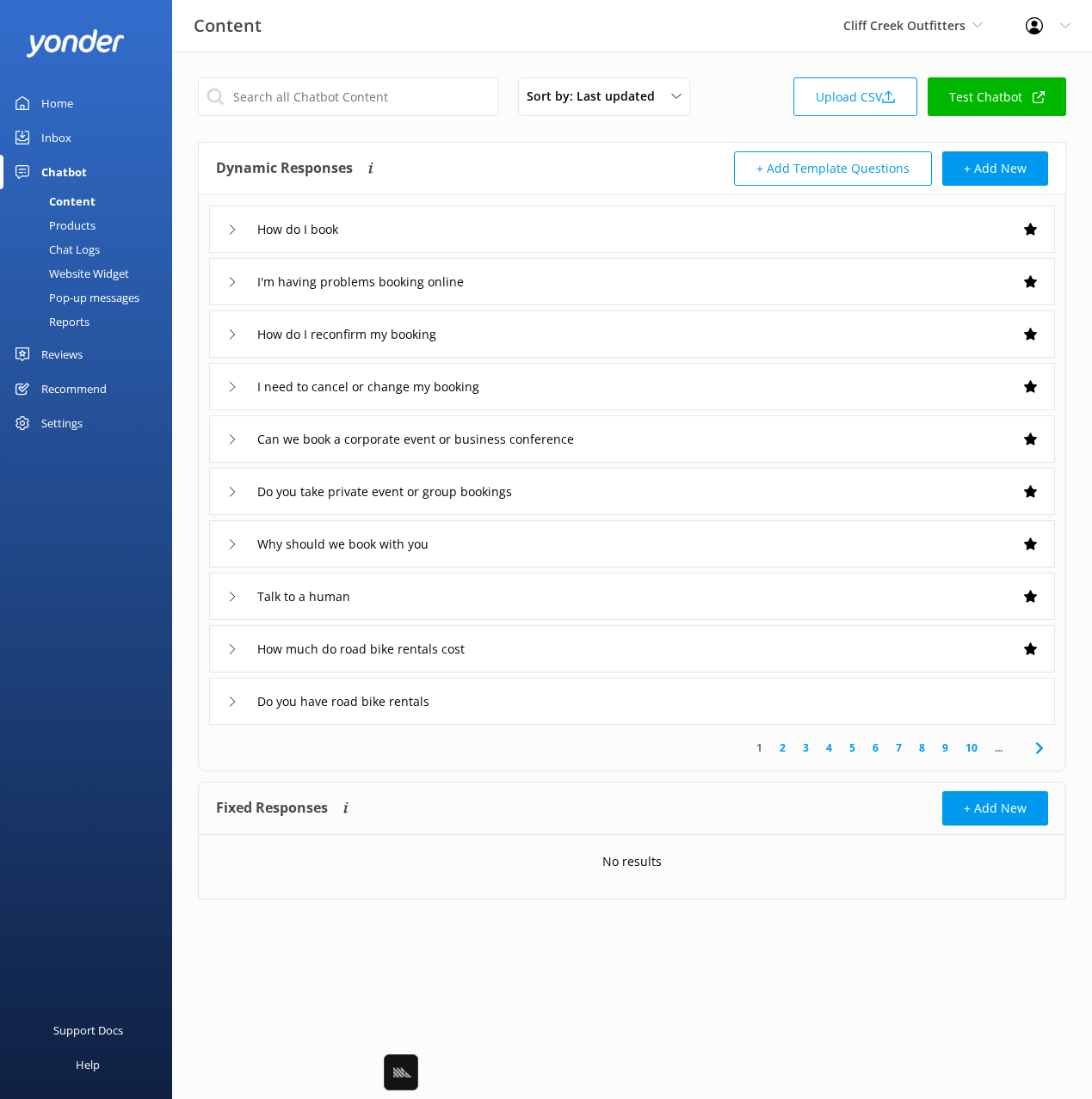
click at [853, 746] on link "5" at bounding box center [852, 748] width 23 height 16
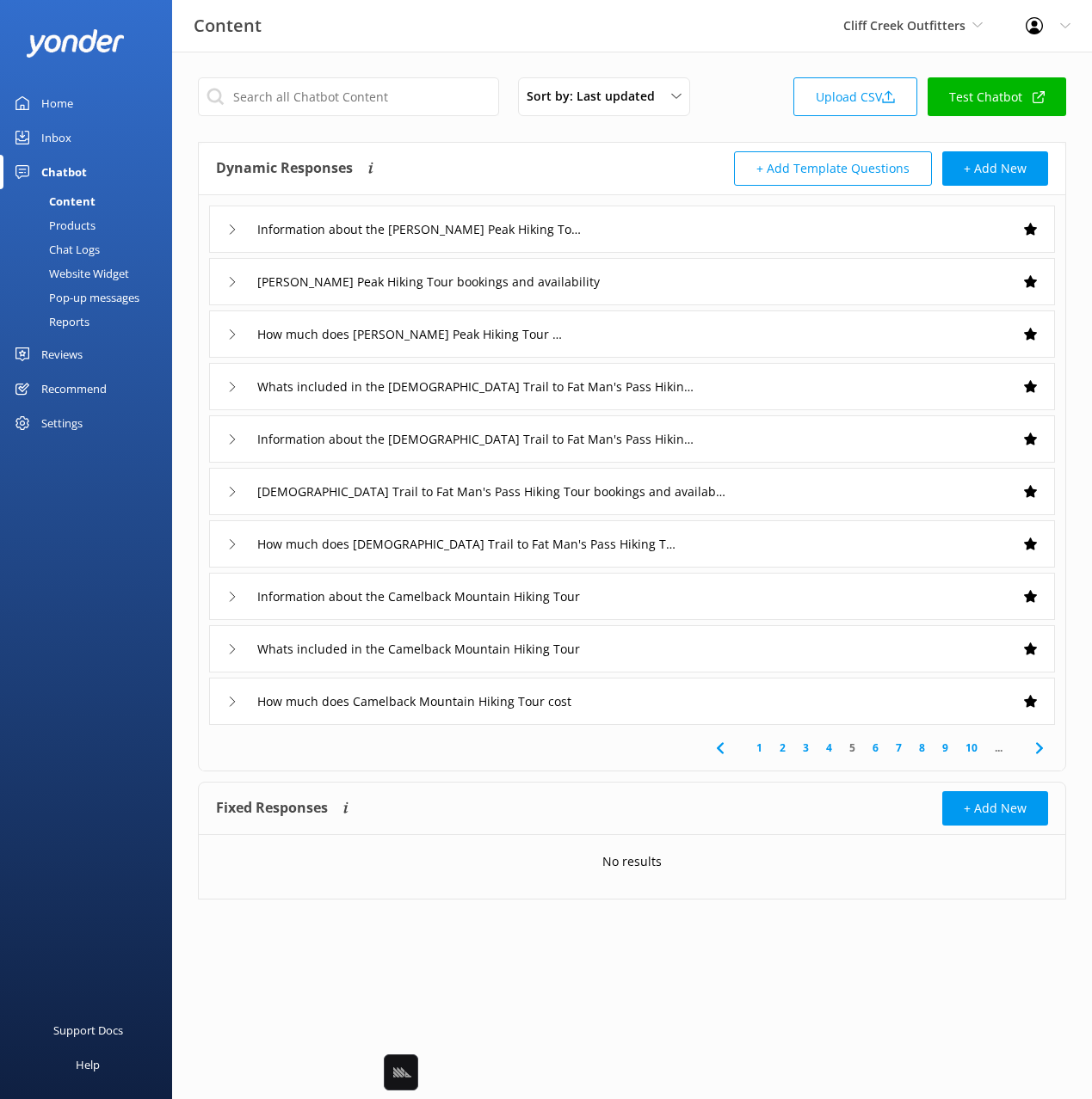
click at [1041, 752] on icon at bounding box center [1038, 749] width 21 height 21
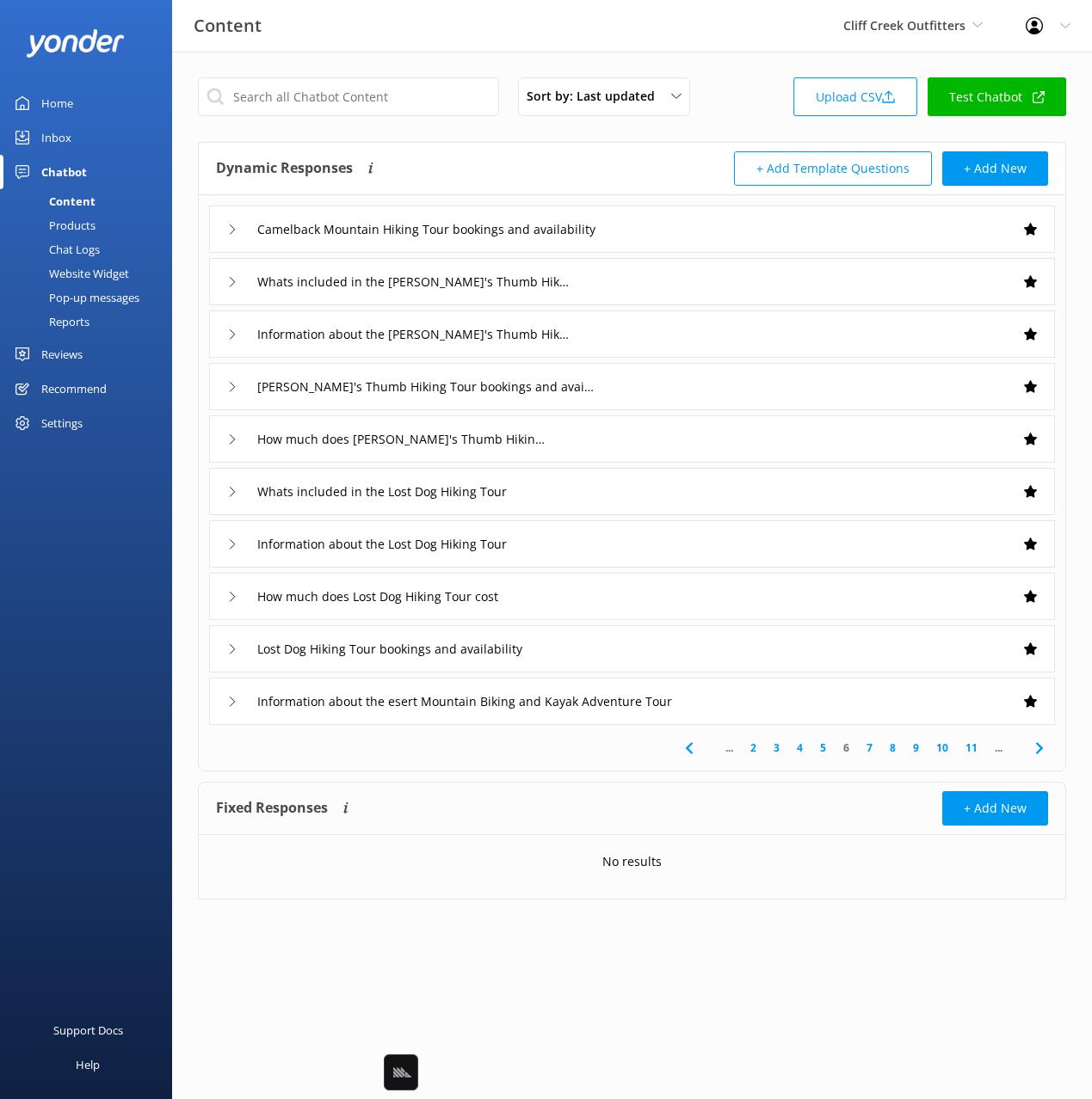
click at [1041, 752] on icon at bounding box center [1038, 749] width 21 height 21
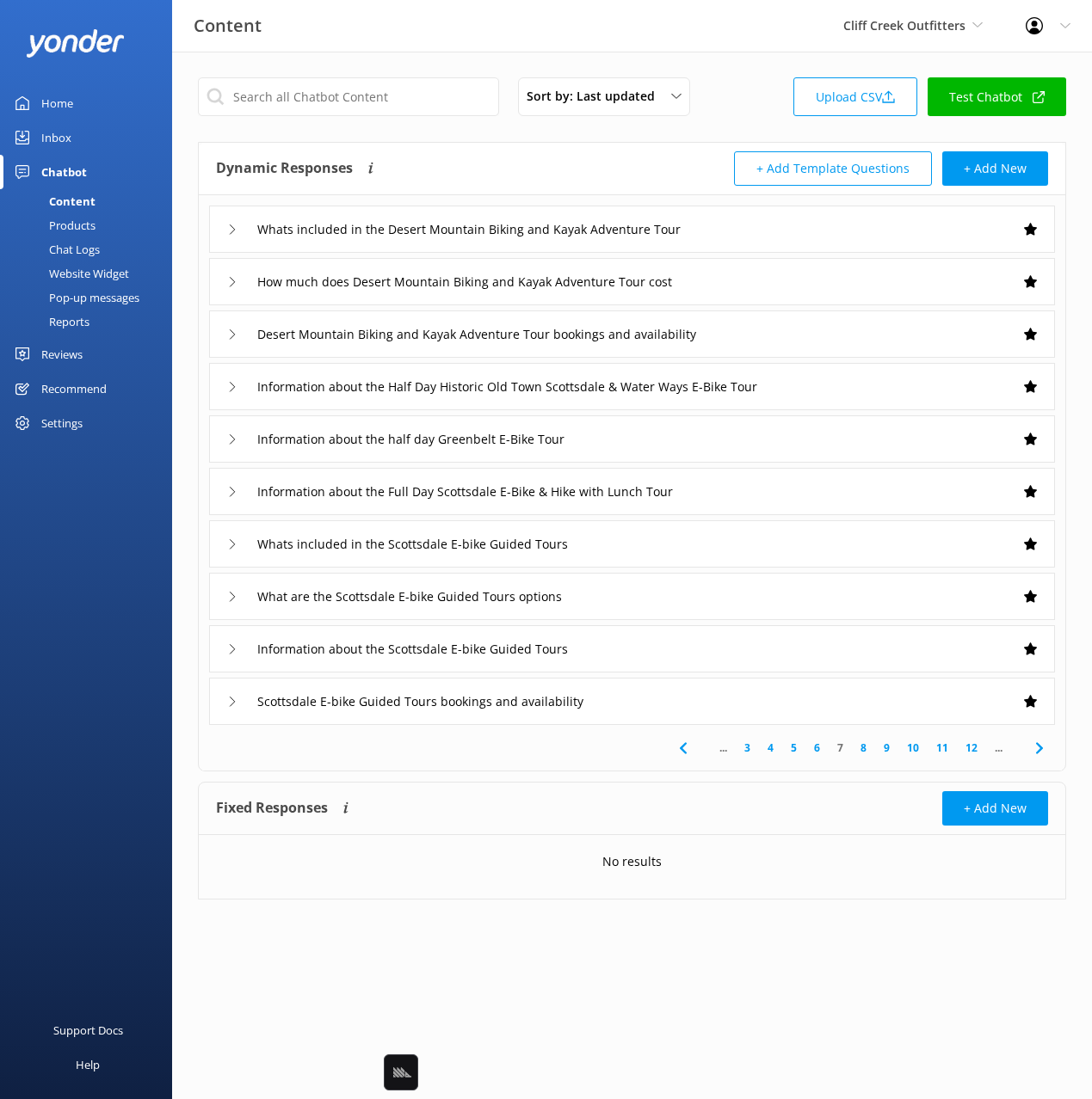
click at [1041, 752] on icon at bounding box center [1038, 749] width 21 height 21
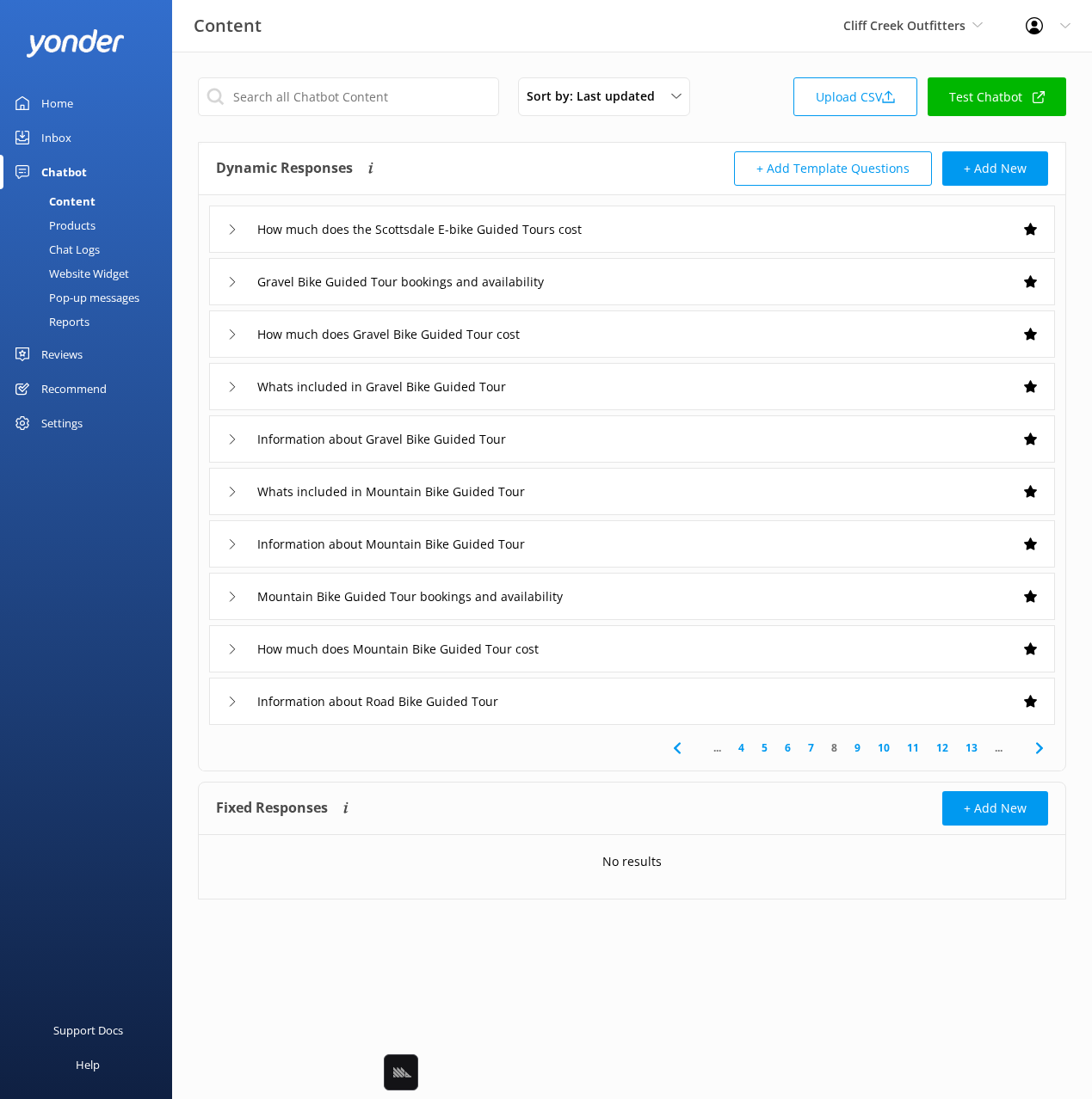
click at [1041, 752] on icon at bounding box center [1038, 749] width 21 height 21
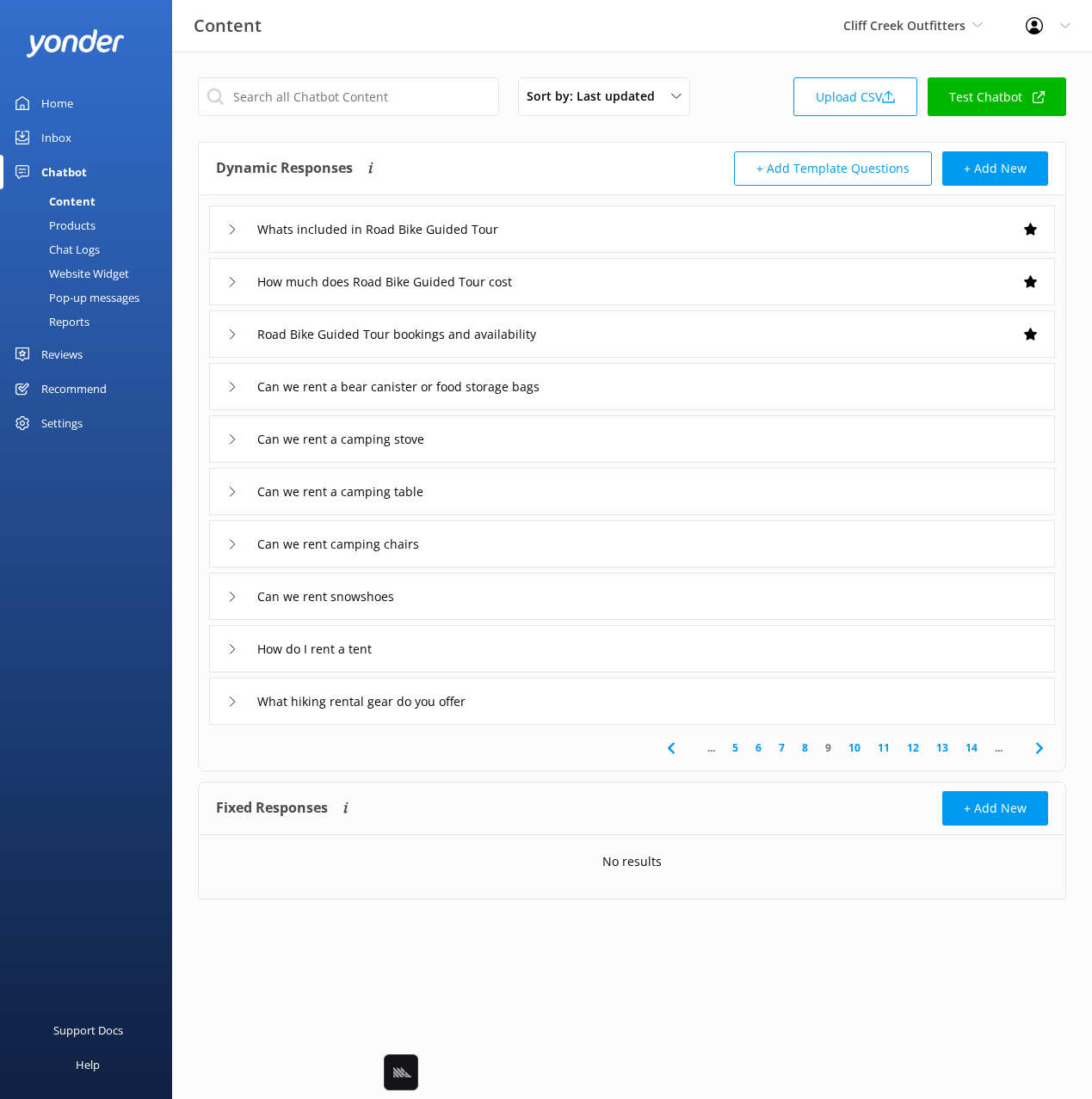
click at [1041, 752] on icon at bounding box center [1038, 749] width 21 height 21
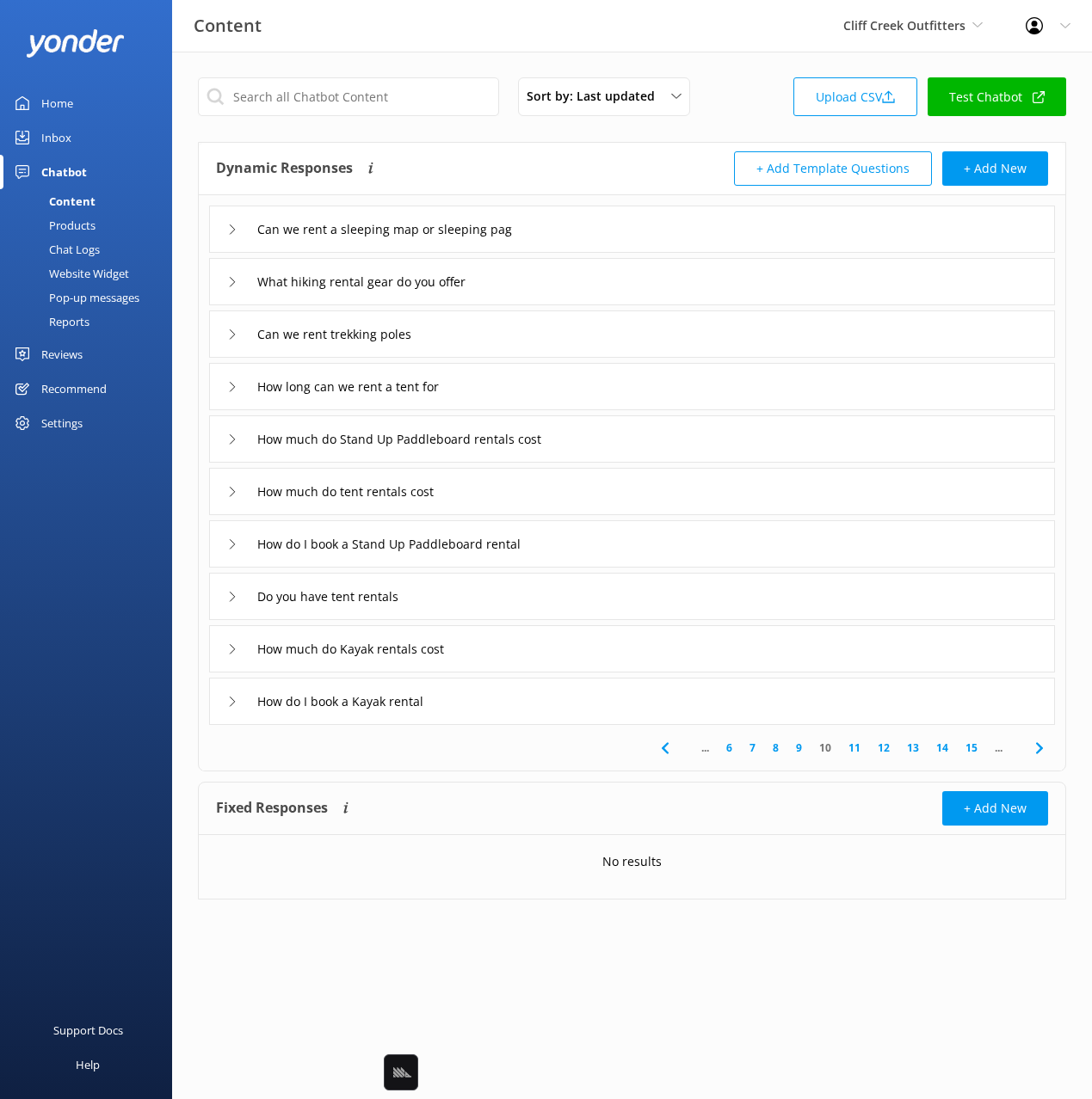
click at [1041, 752] on icon at bounding box center [1038, 749] width 21 height 21
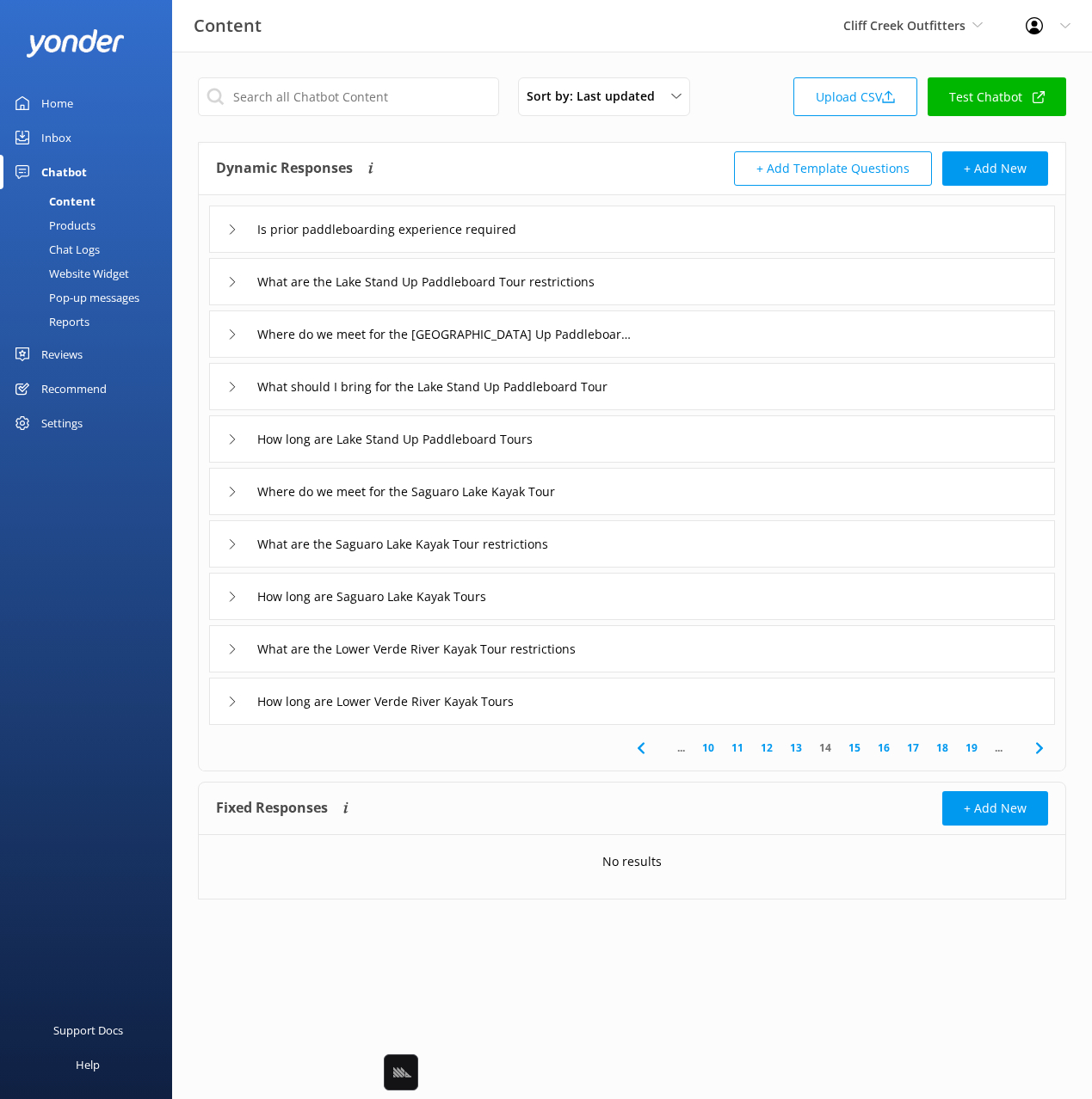
click at [1041, 752] on icon at bounding box center [1038, 749] width 21 height 21
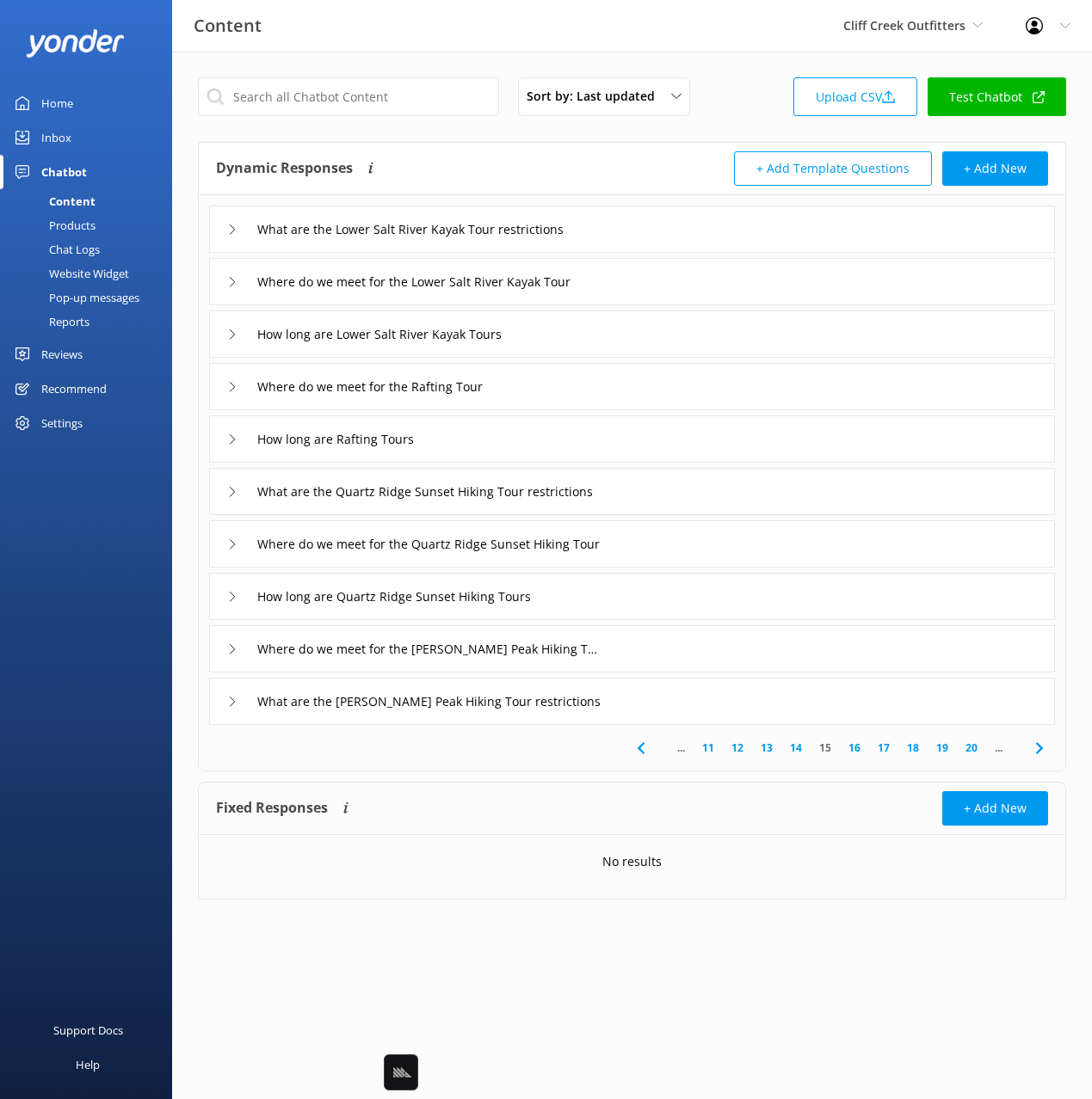
click at [1041, 752] on icon at bounding box center [1038, 749] width 21 height 21
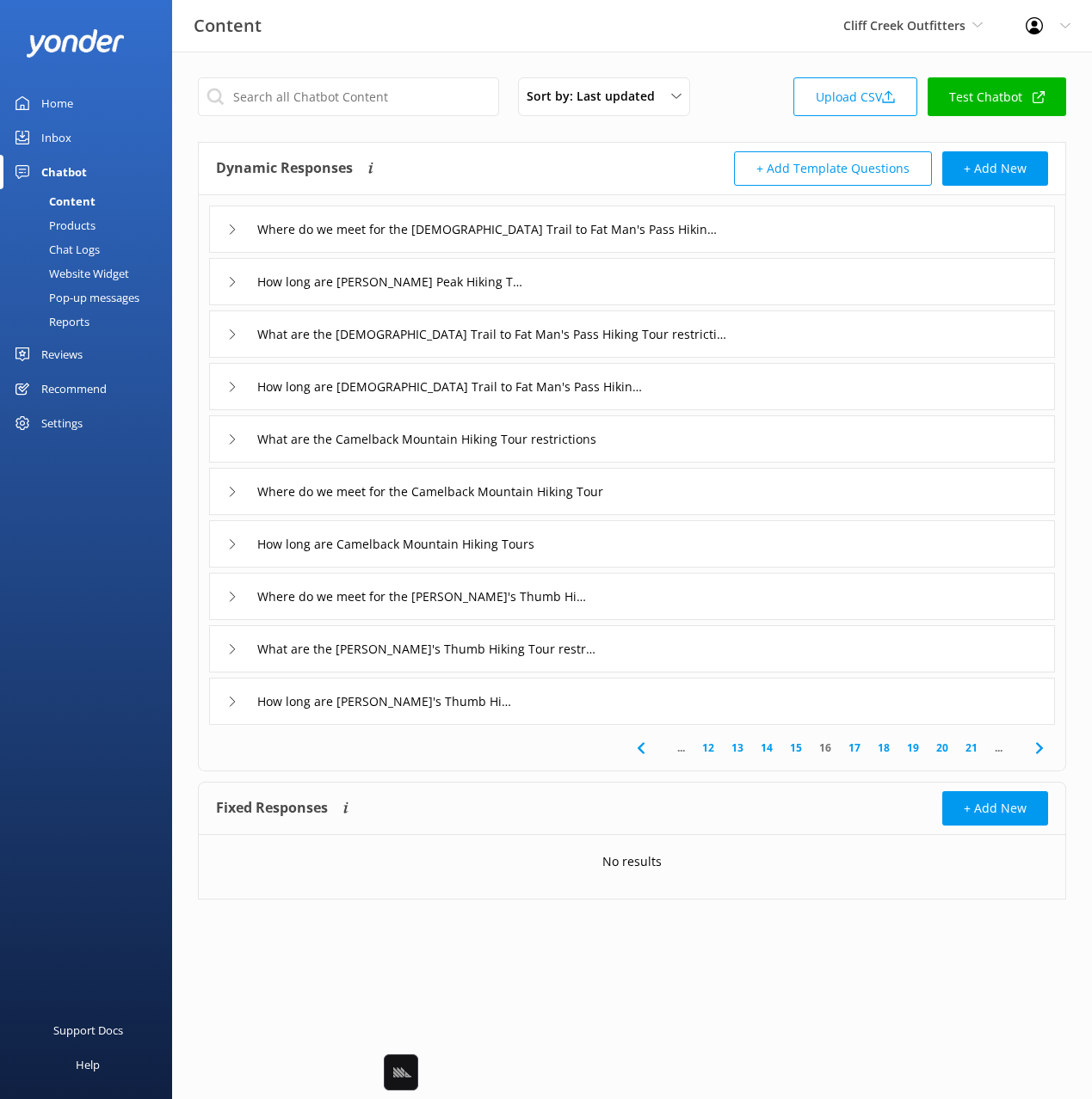
click at [1041, 752] on icon at bounding box center [1038, 749] width 21 height 21
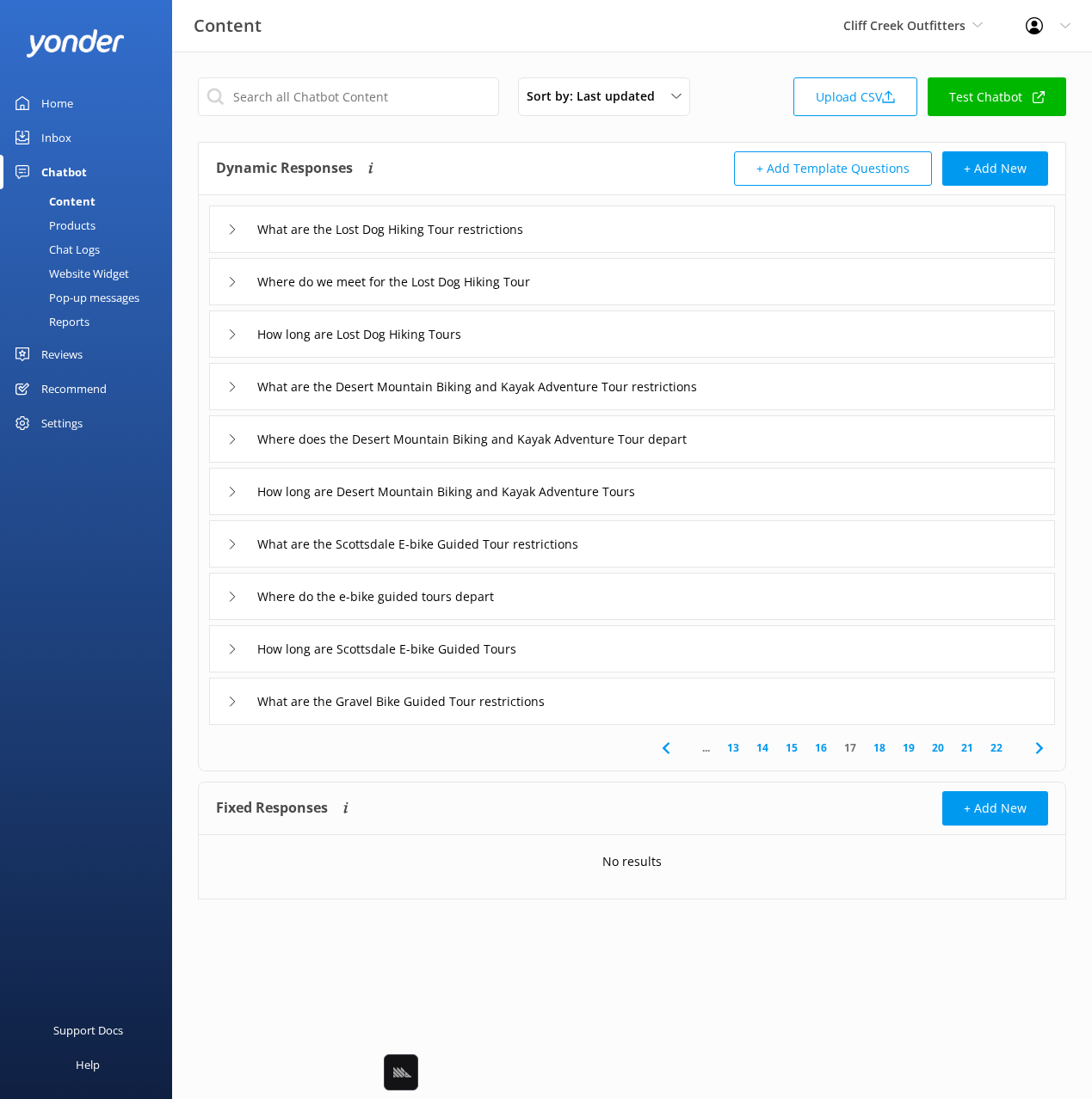
click at [1043, 753] on icon at bounding box center [1038, 749] width 21 height 21
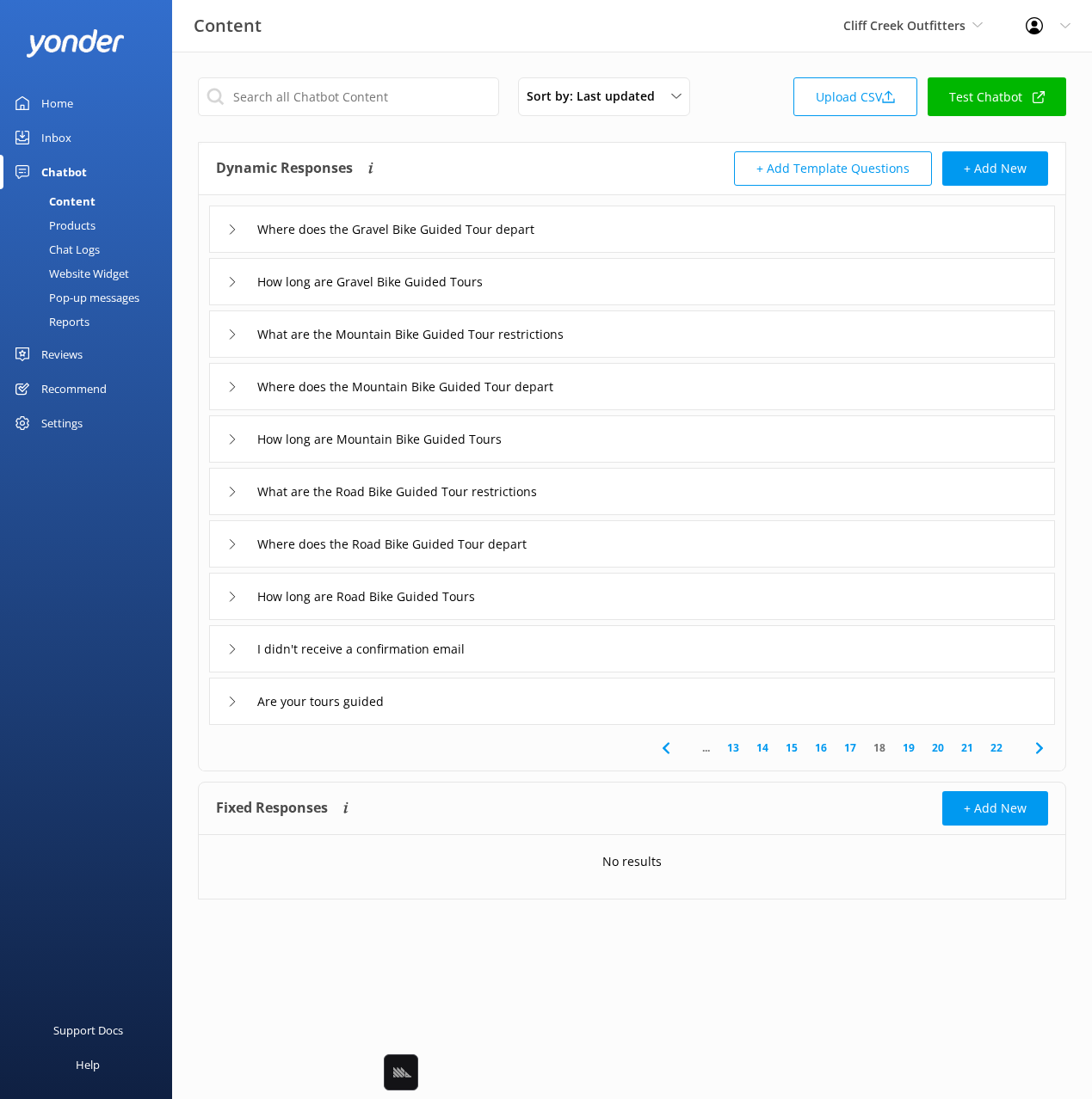
click at [1043, 753] on icon at bounding box center [1038, 749] width 21 height 21
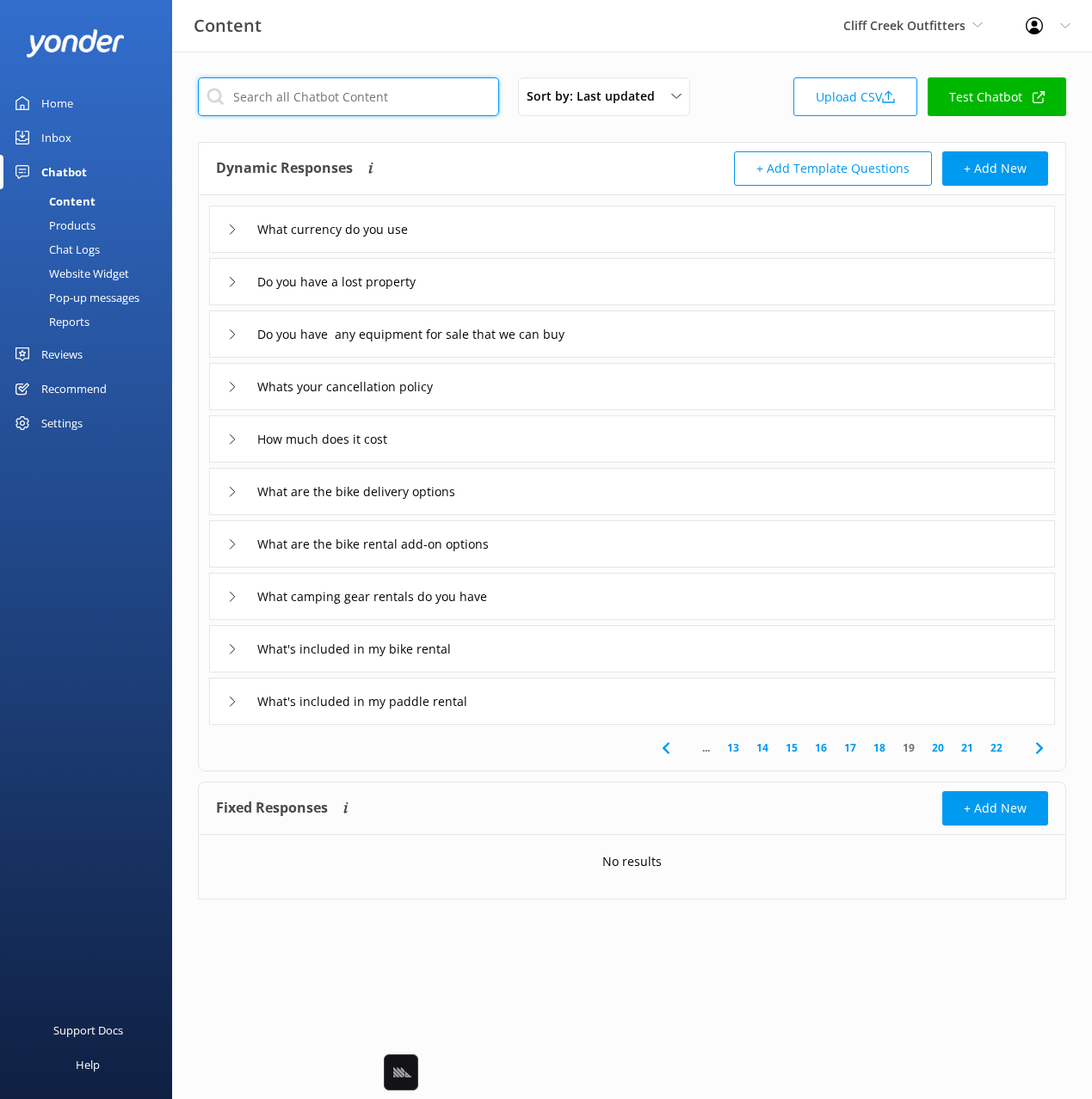
click at [318, 93] on input "text" at bounding box center [347, 96] width 301 height 39
click at [531, 448] on div "How much does it cost" at bounding box center [632, 440] width 846 height 48
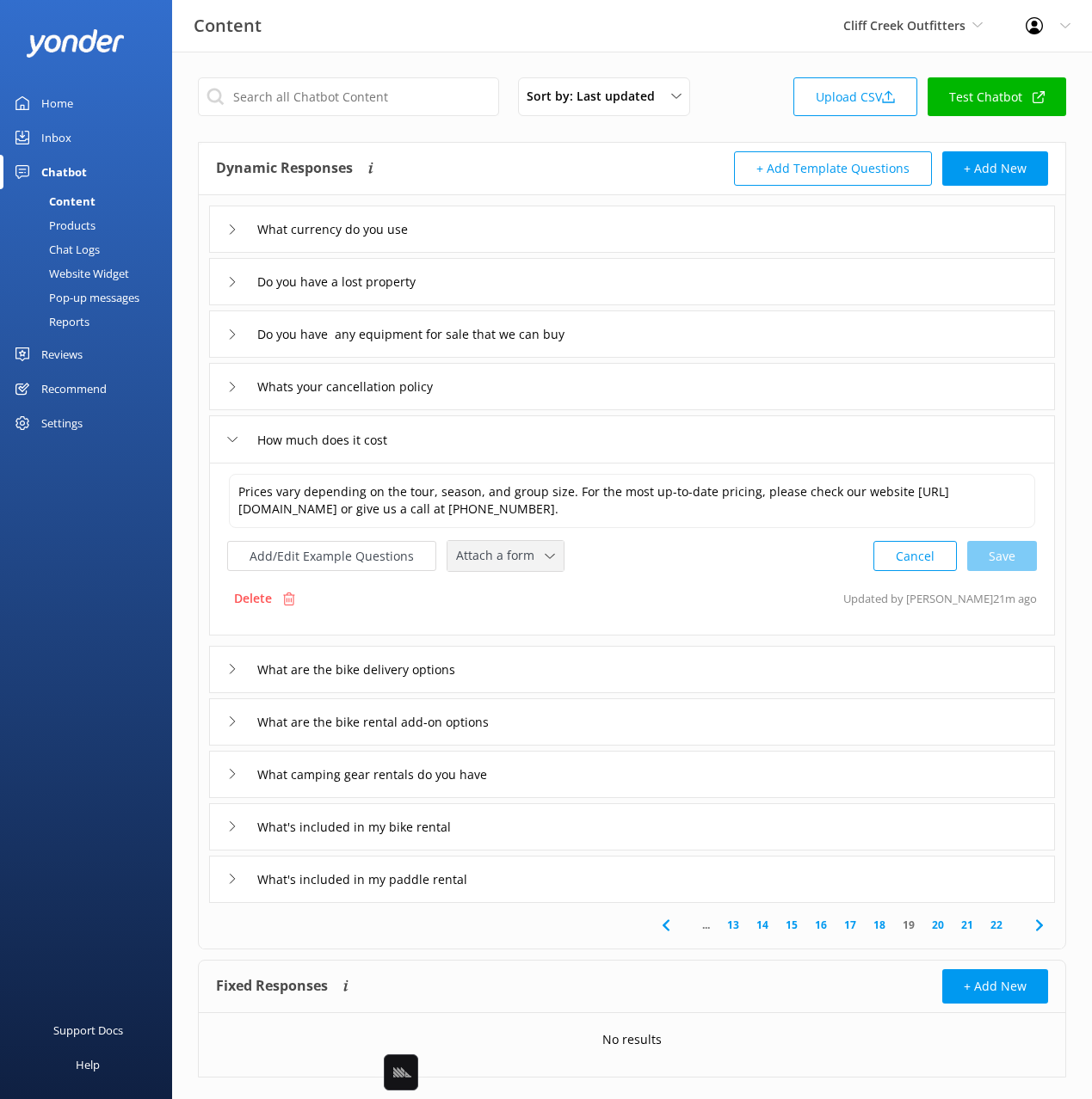
click at [503, 565] on span "Attach a form" at bounding box center [499, 555] width 88 height 19
click at [530, 636] on div "Check availability" at bounding box center [499, 627] width 85 height 17
drag, startPoint x: 482, startPoint y: 390, endPoint x: 391, endPoint y: 395, distance: 91.1
click at [482, 389] on div "Whats your cancellation policy" at bounding box center [632, 387] width 846 height 48
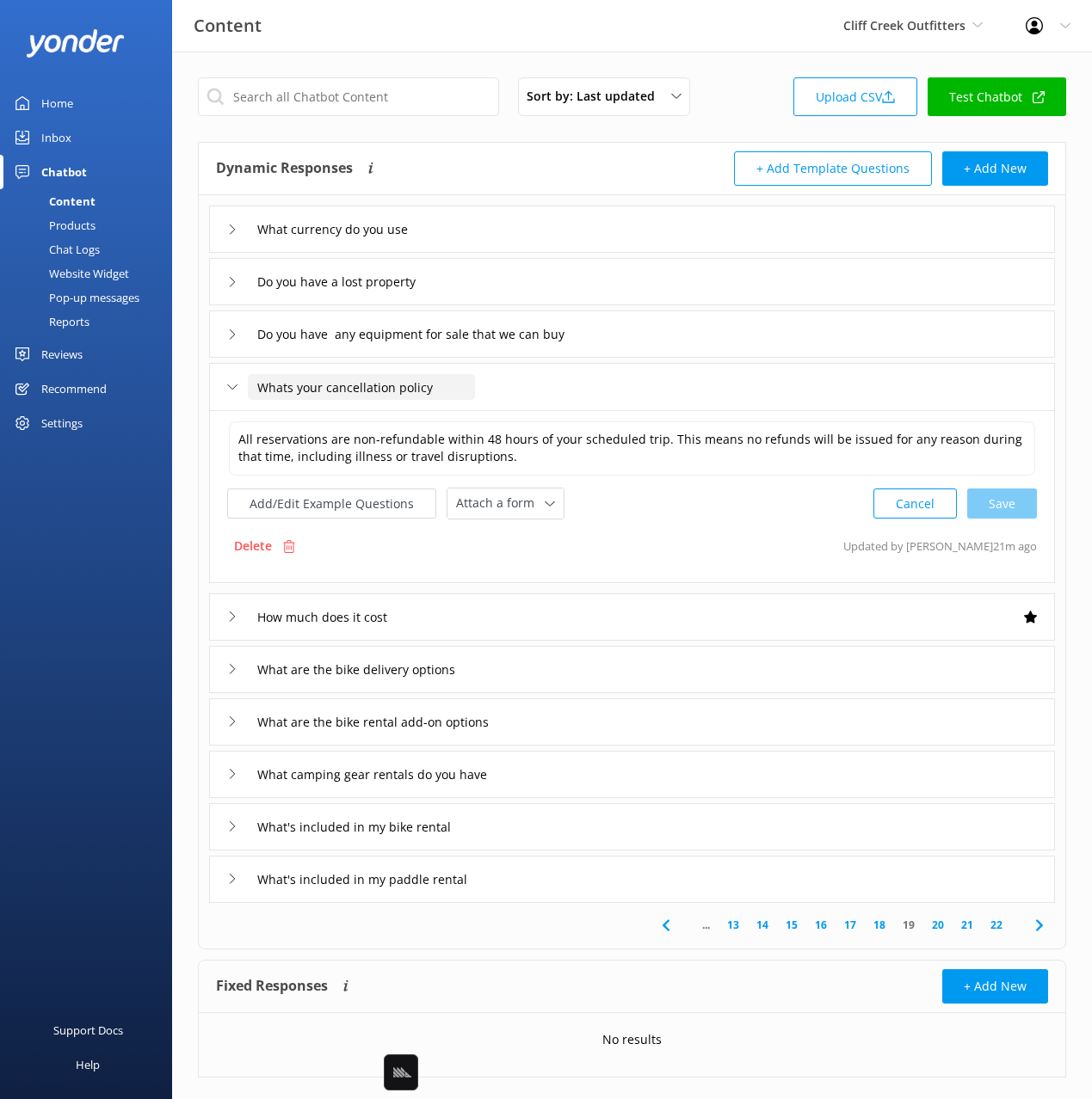
click at [396, 382] on input "Whats your cancellation policy" at bounding box center [361, 387] width 227 height 26
type input "Whats your cancellation and refund policy"
click at [514, 414] on use at bounding box center [515, 412] width 7 height 5
click at [1035, 922] on icon at bounding box center [1038, 925] width 21 height 21
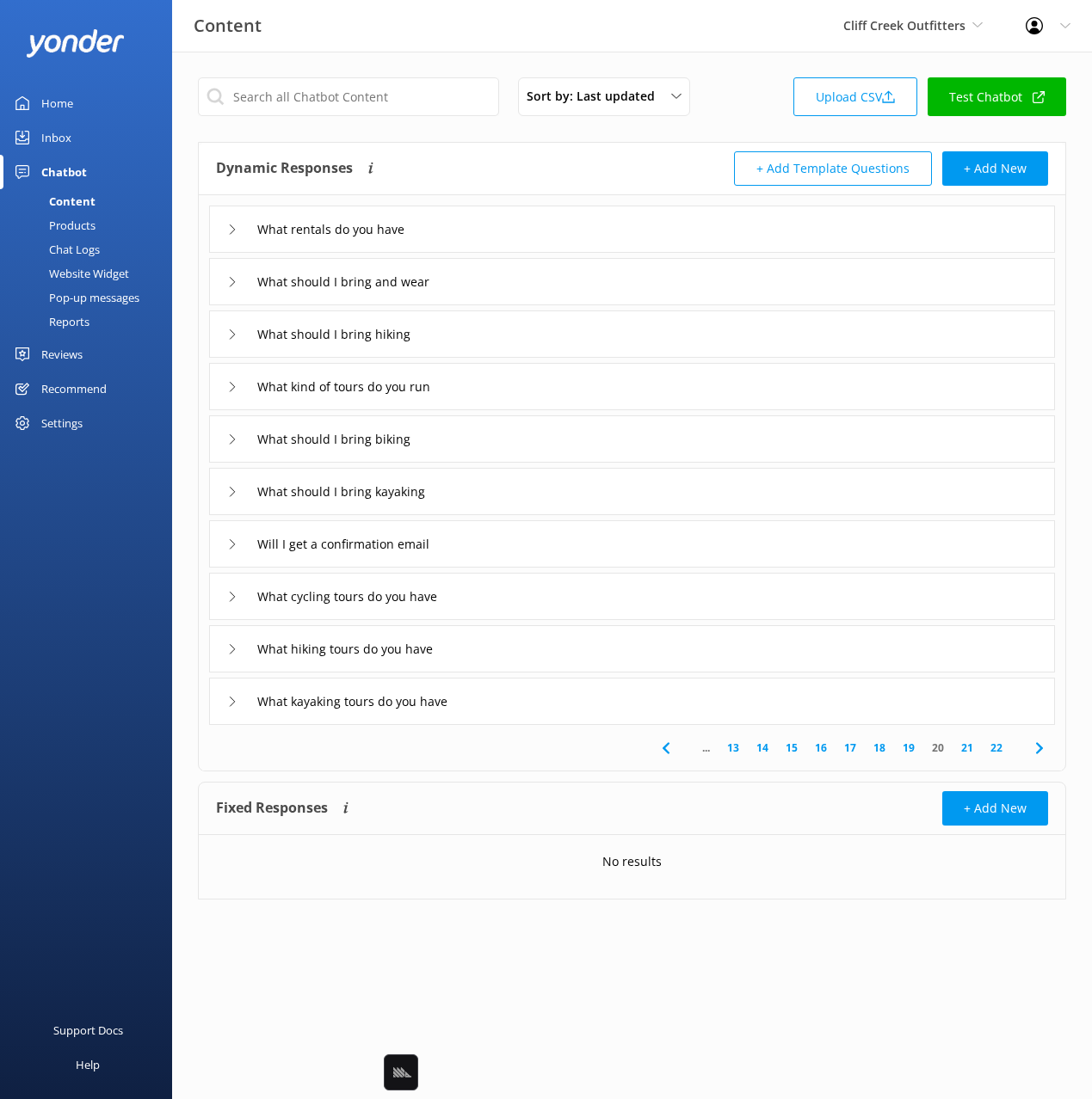
click at [1035, 922] on div "Sort by: Last updated Title Last updated Upload CSV Test Chatbot Dynamic Respon…" at bounding box center [631, 501] width 919 height 899
click at [509, 223] on div "What rentals do you have" at bounding box center [632, 229] width 846 height 48
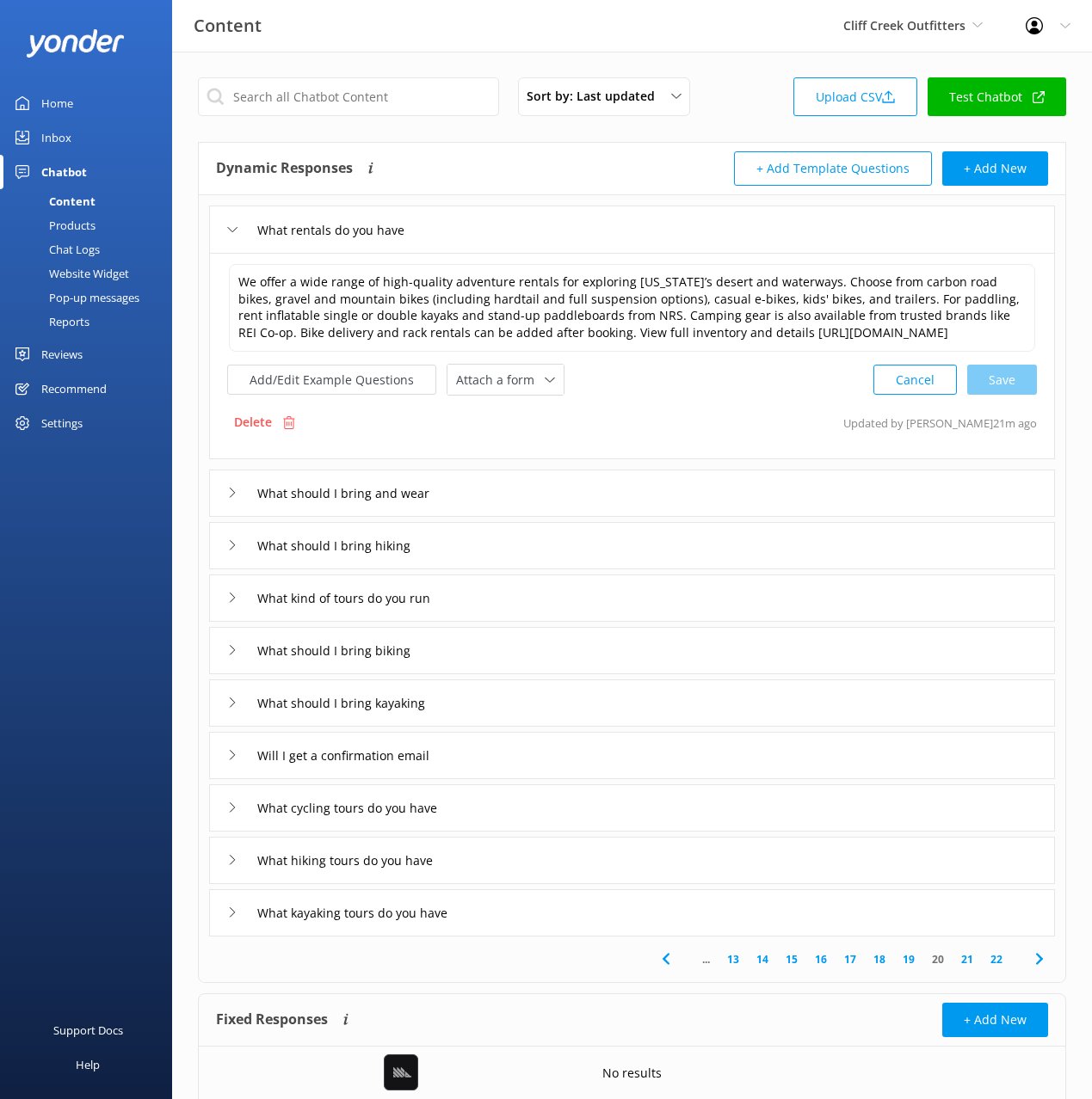
click at [700, 415] on div "Delete Updated by Mikayla 21m ago" at bounding box center [631, 422] width 809 height 33
drag, startPoint x: 733, startPoint y: 386, endPoint x: 606, endPoint y: 394, distance: 127.3
click at [729, 386] on div "Add/Edit Example Questions Attach a form Leave contact details Check availabili…" at bounding box center [631, 380] width 809 height 32
click at [326, 382] on button "Add/Edit Example Questions" at bounding box center [332, 379] width 209 height 30
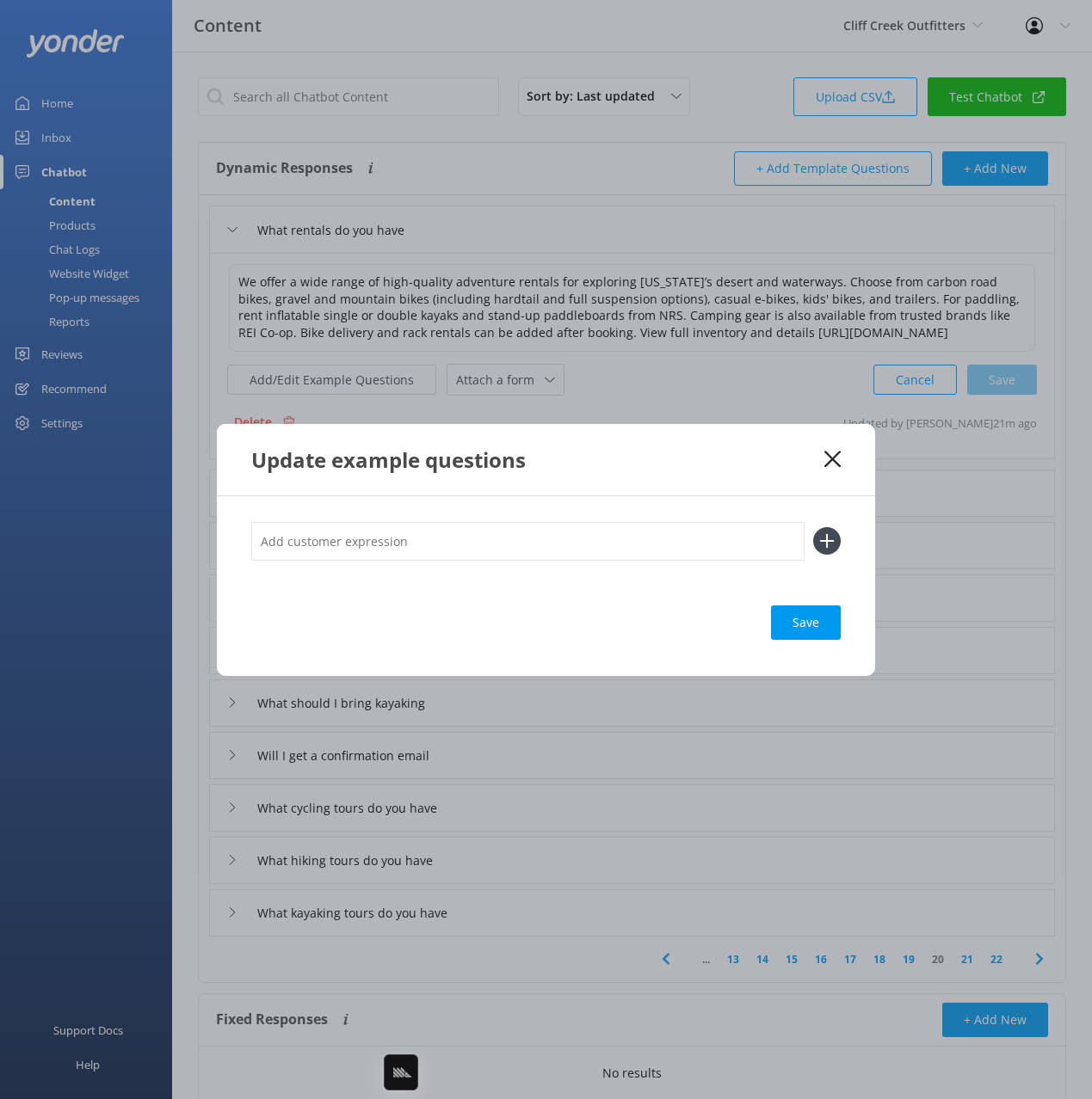
click at [595, 481] on div "Update example questions" at bounding box center [545, 460] width 658 height 71
click at [548, 546] on input "text" at bounding box center [527, 541] width 553 height 39
click at [546, 547] on input "Rental Options" at bounding box center [527, 541] width 553 height 39
type input "Outdoor Rentals"
click at [813, 527] on button at bounding box center [827, 541] width 28 height 28
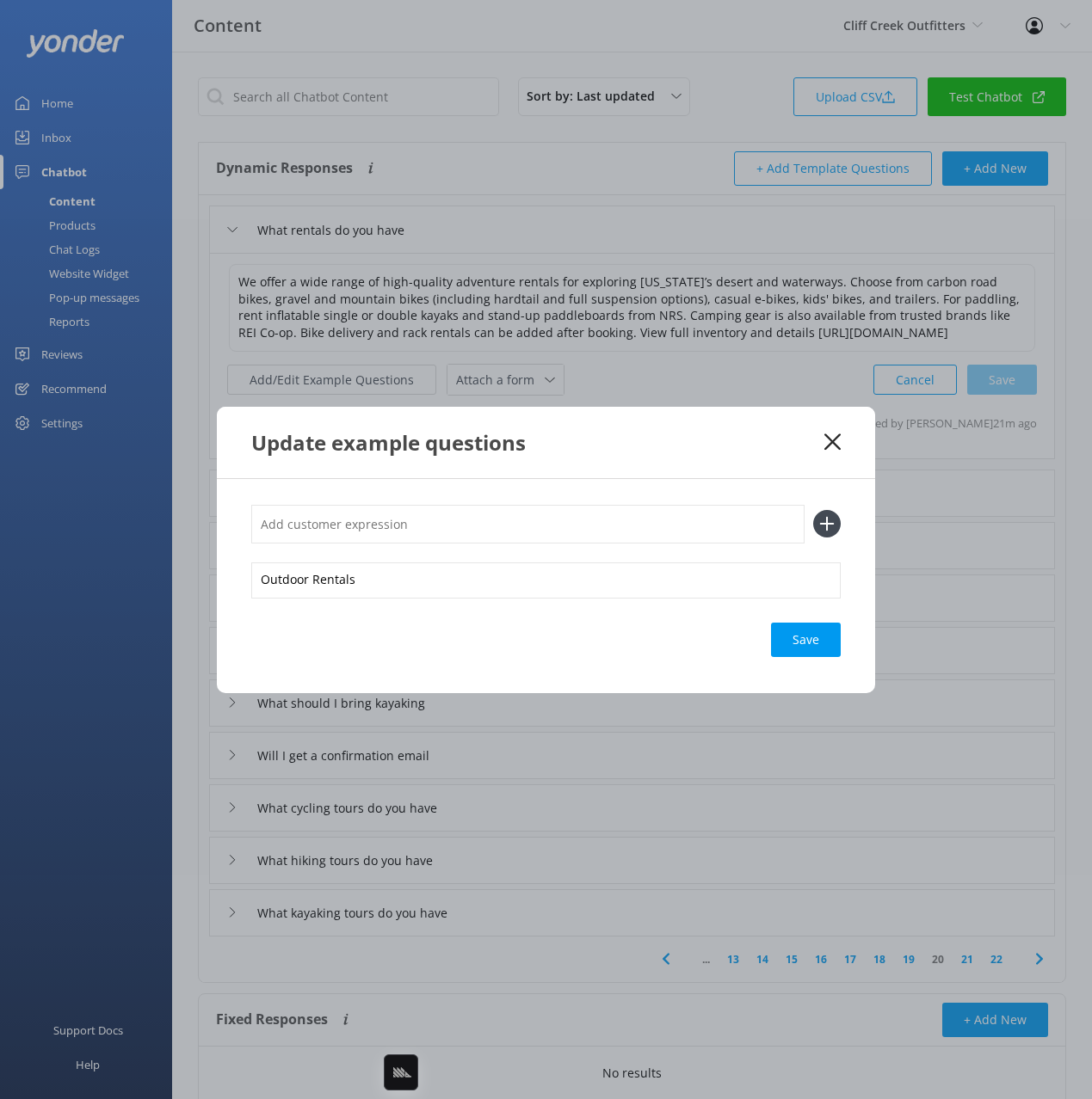
paste input "Outdoor Rentals"
type input "Outdoor Rentals"
click at [813, 510] on button at bounding box center [827, 524] width 28 height 28
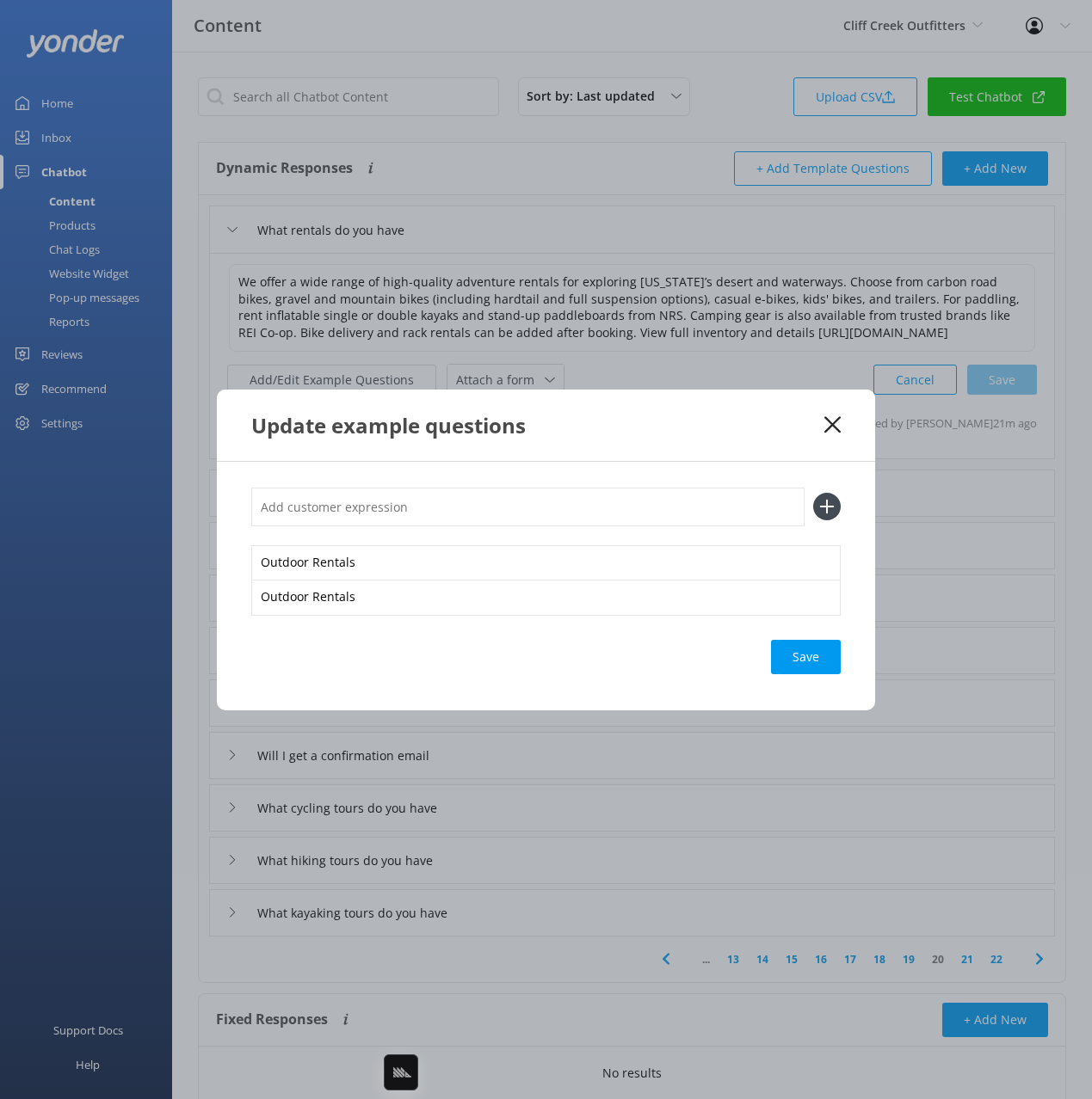
paste input "Outdoor Rentals"
type input "Outdoor Rentals"
click at [813, 493] on button at bounding box center [827, 507] width 28 height 28
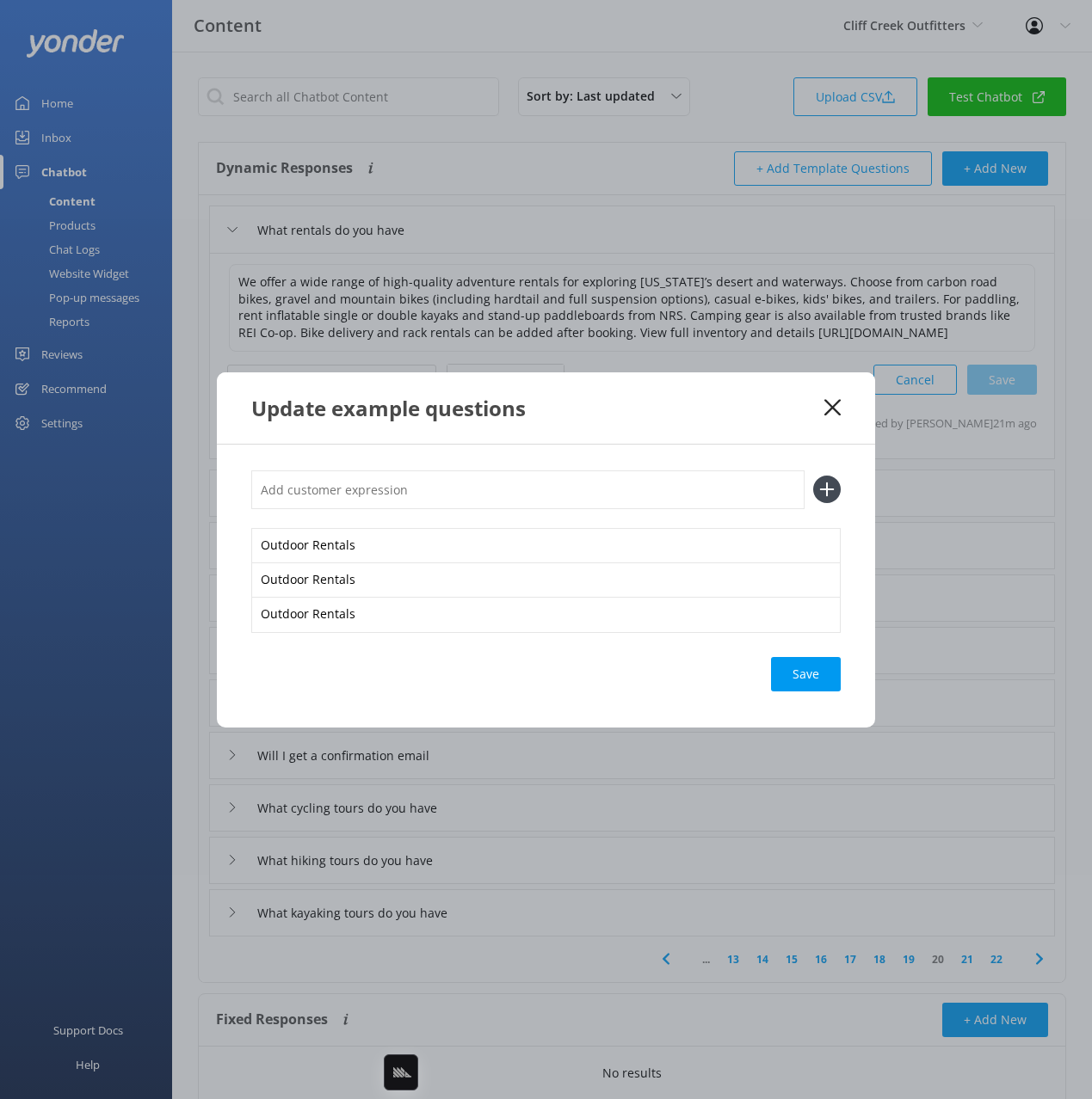
paste input "Outdoor Rentals"
type input "Outdoor Rentals"
click at [813, 476] on button at bounding box center [827, 489] width 28 height 28
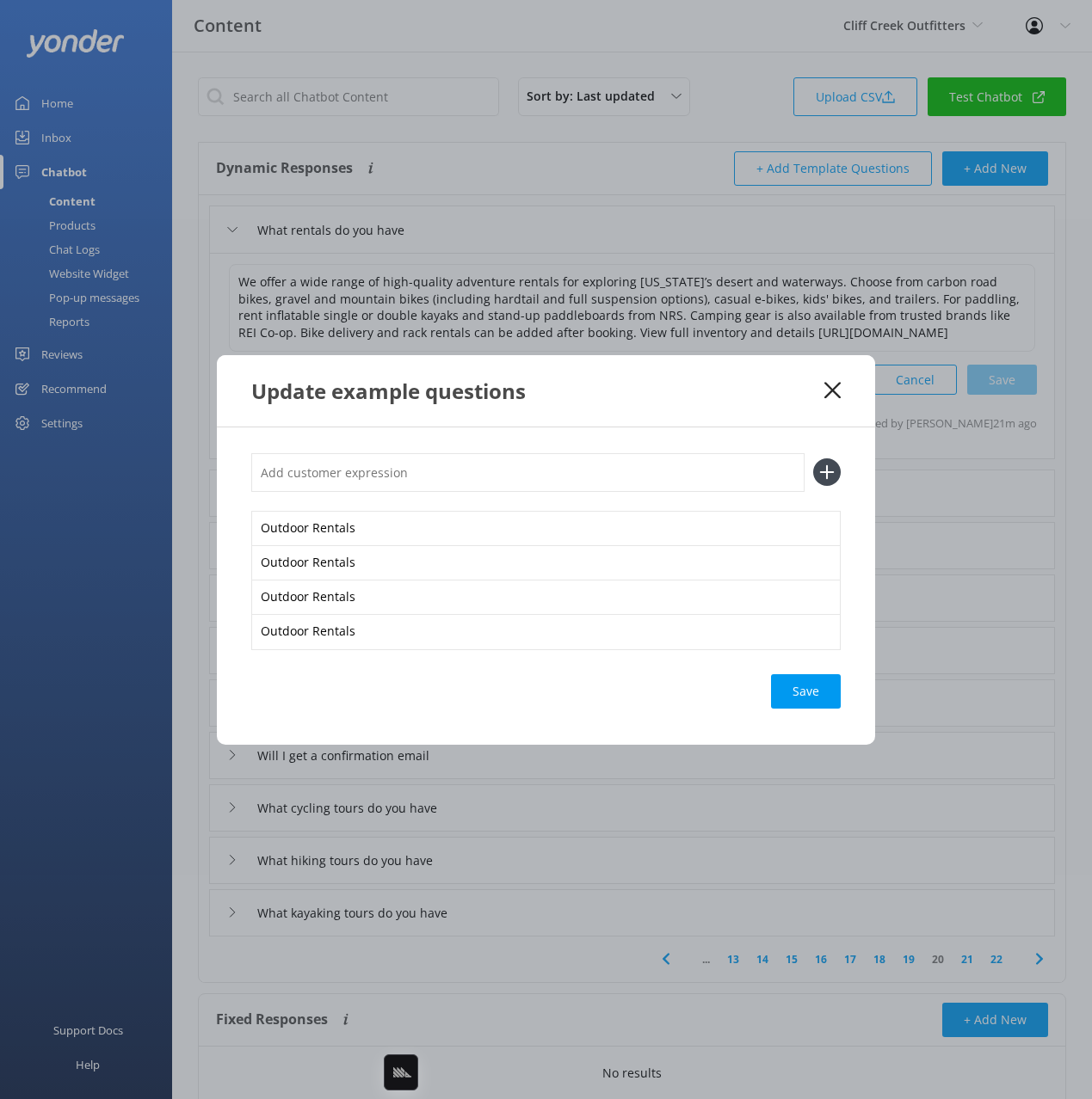
click at [803, 694] on div "Save" at bounding box center [805, 691] width 69 height 35
drag, startPoint x: 831, startPoint y: 383, endPoint x: 576, endPoint y: 384, distance: 255.0
click at [831, 383] on icon at bounding box center [832, 390] width 16 height 17
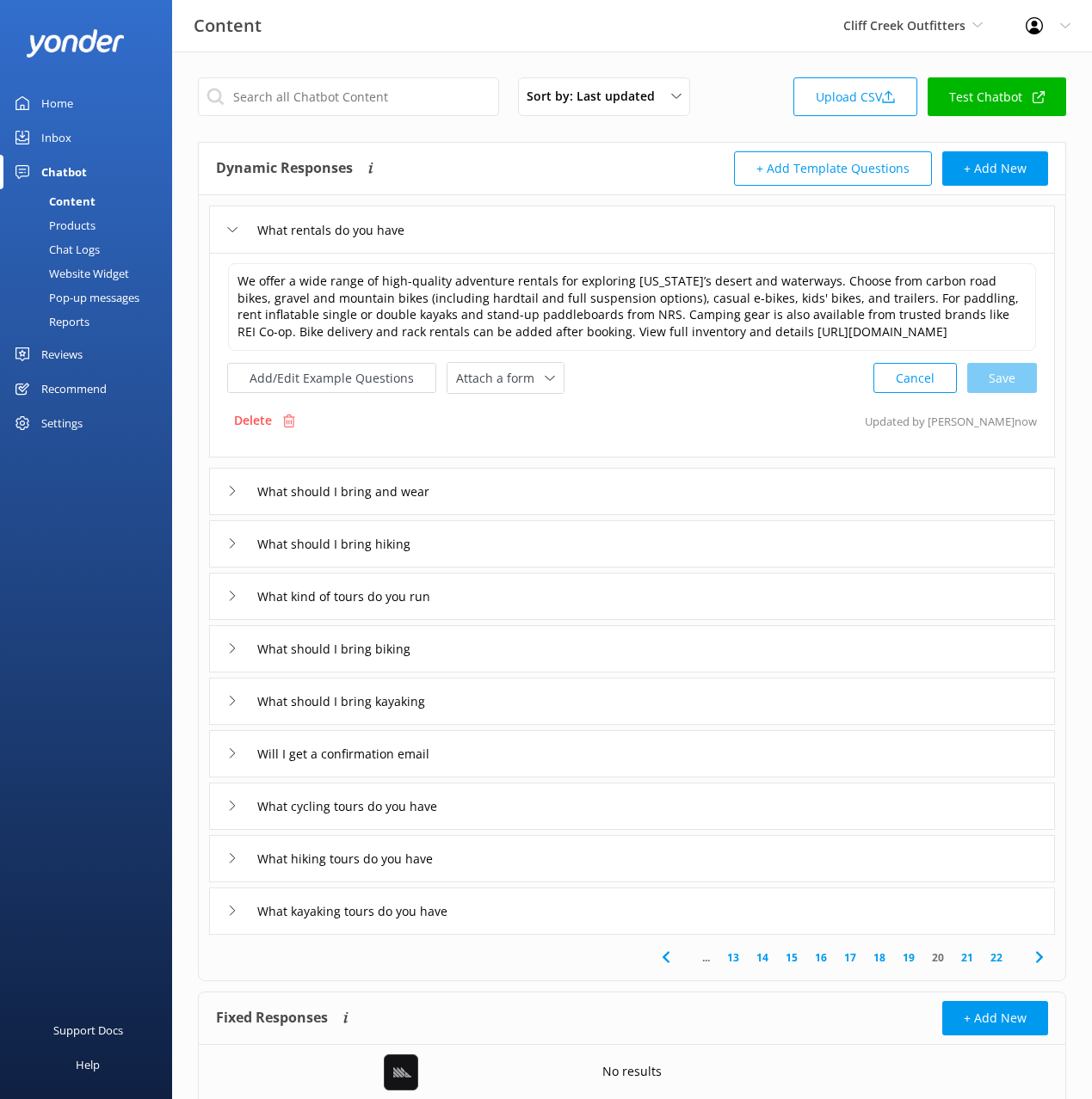
click at [107, 279] on div "Website Widget" at bounding box center [69, 273] width 119 height 24
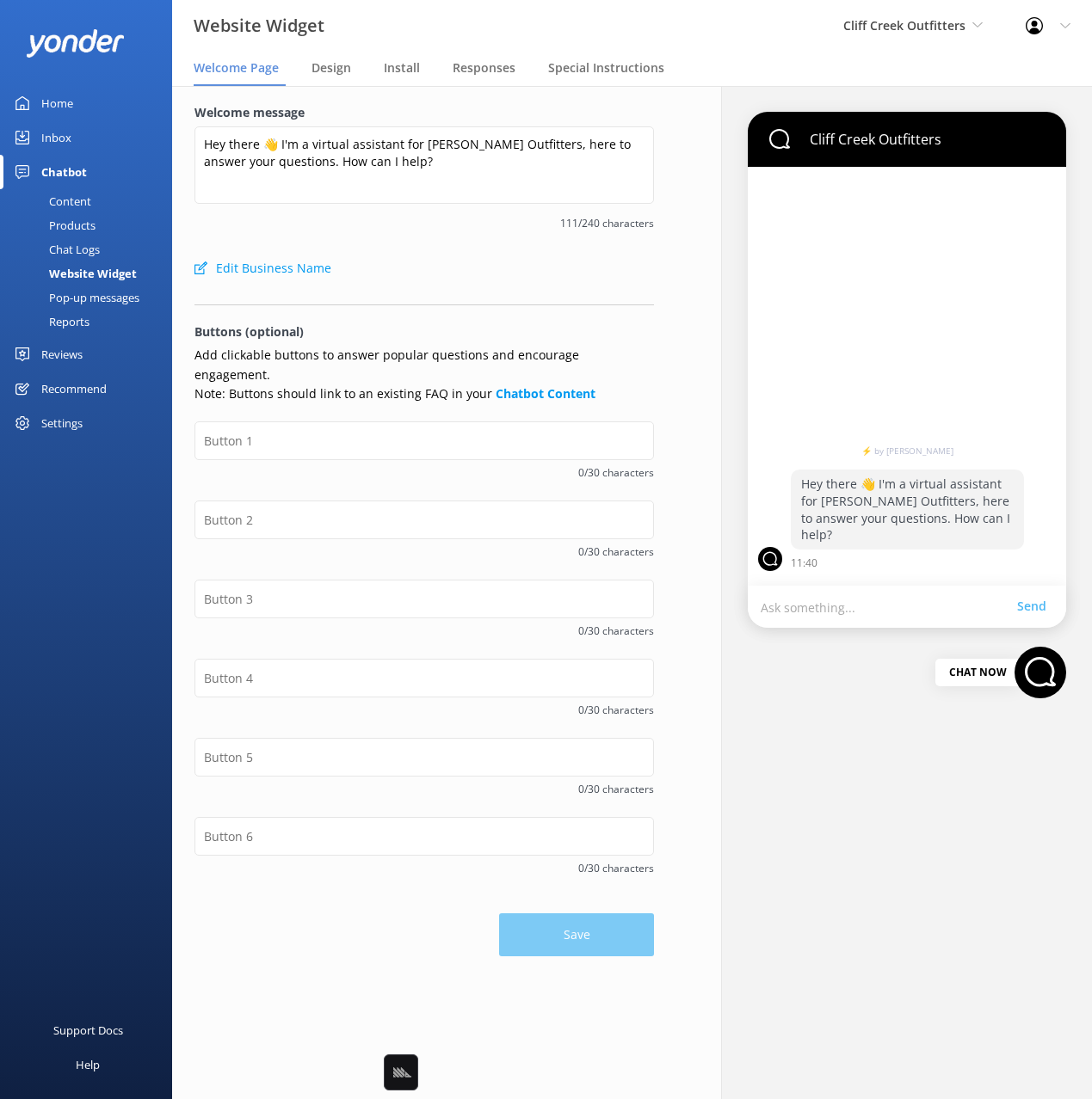
drag, startPoint x: 515, startPoint y: 301, endPoint x: 377, endPoint y: 505, distance: 246.3
click at [511, 305] on div at bounding box center [424, 301] width 460 height 10
click at [359, 504] on input "text" at bounding box center [424, 519] width 460 height 39
paste input "Outdoor Rentals"
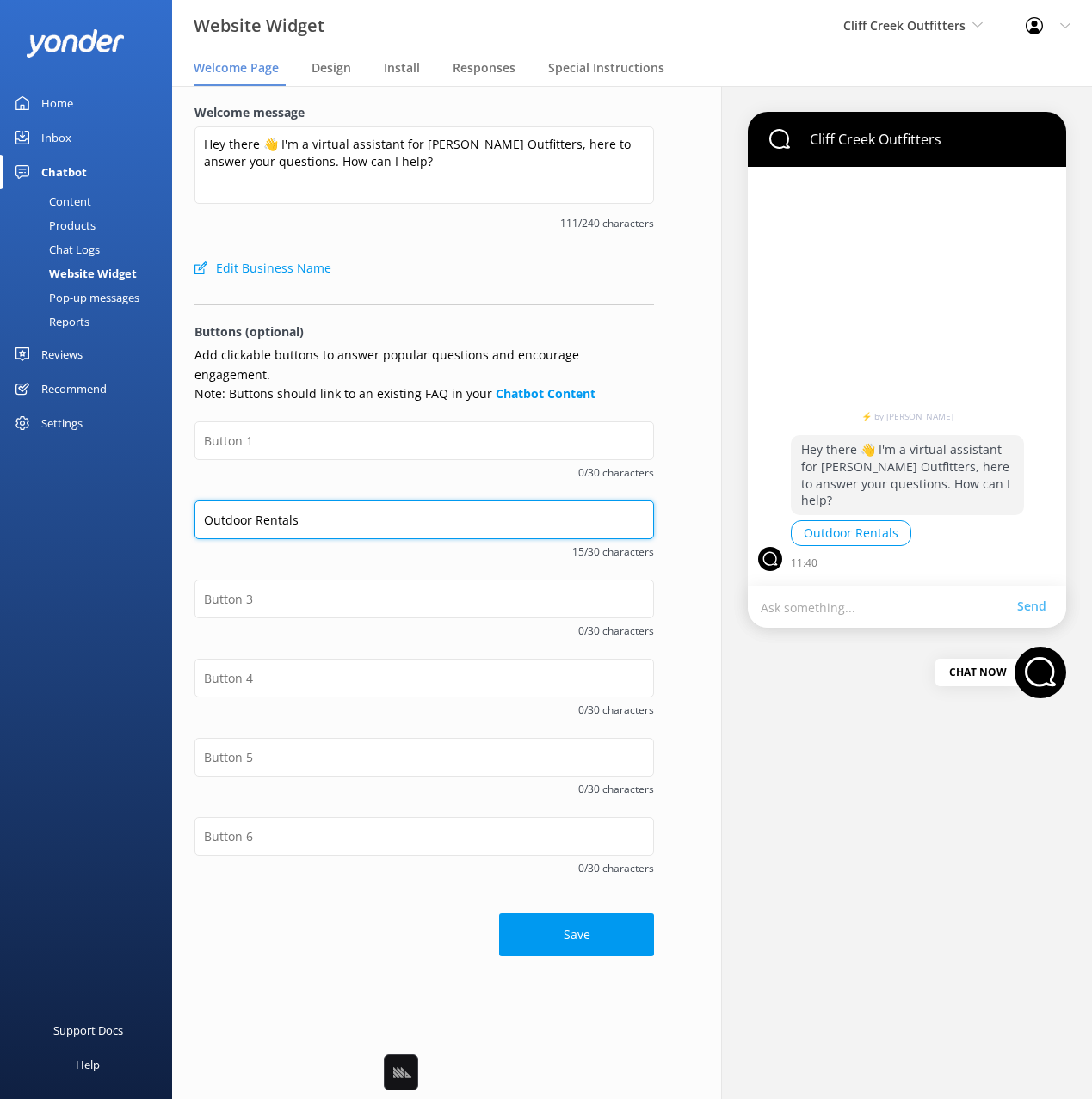
type input "Outdoor Rentals"
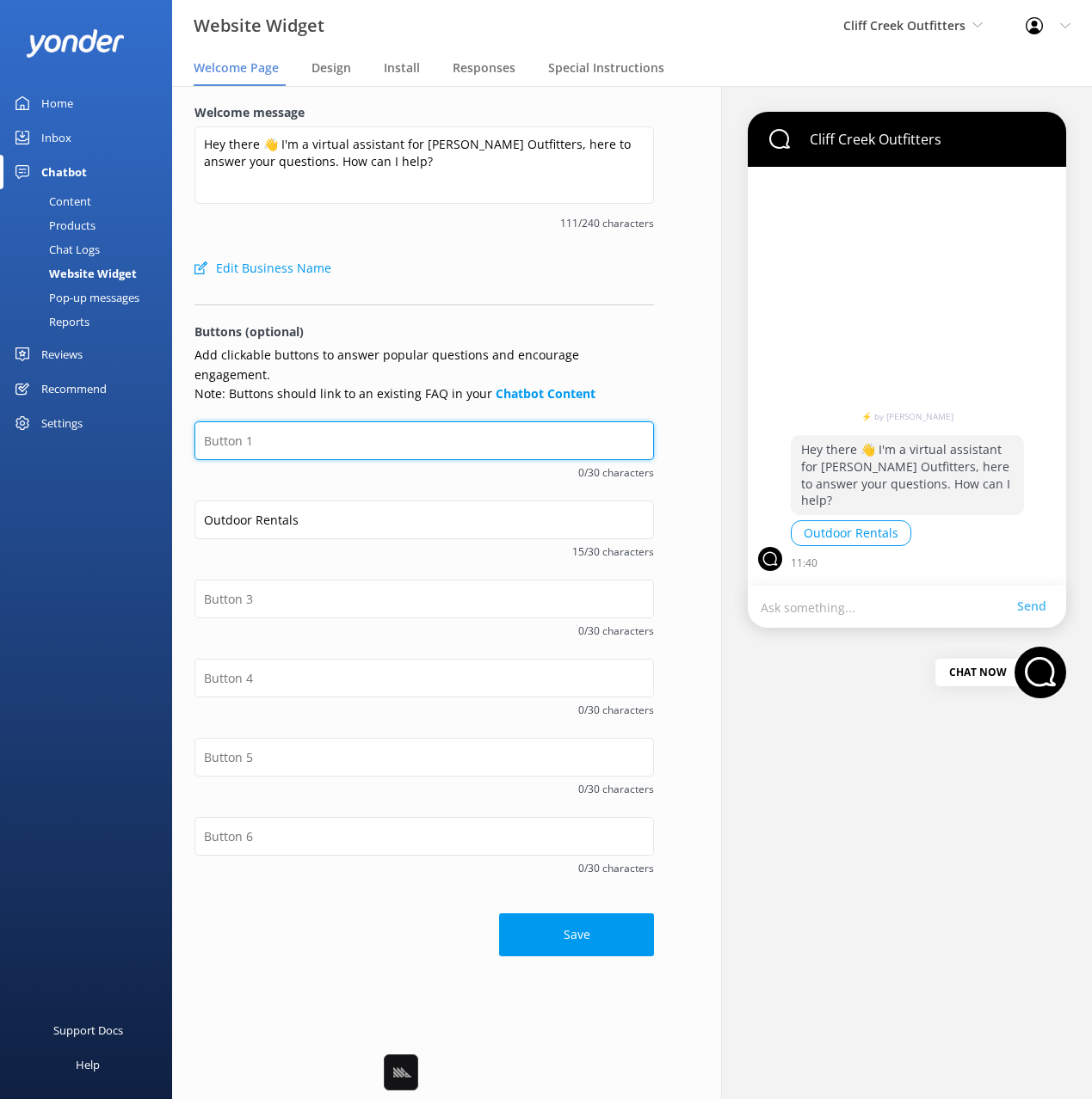
click at [292, 428] on input "text" at bounding box center [424, 441] width 460 height 39
type input "Check Availability"
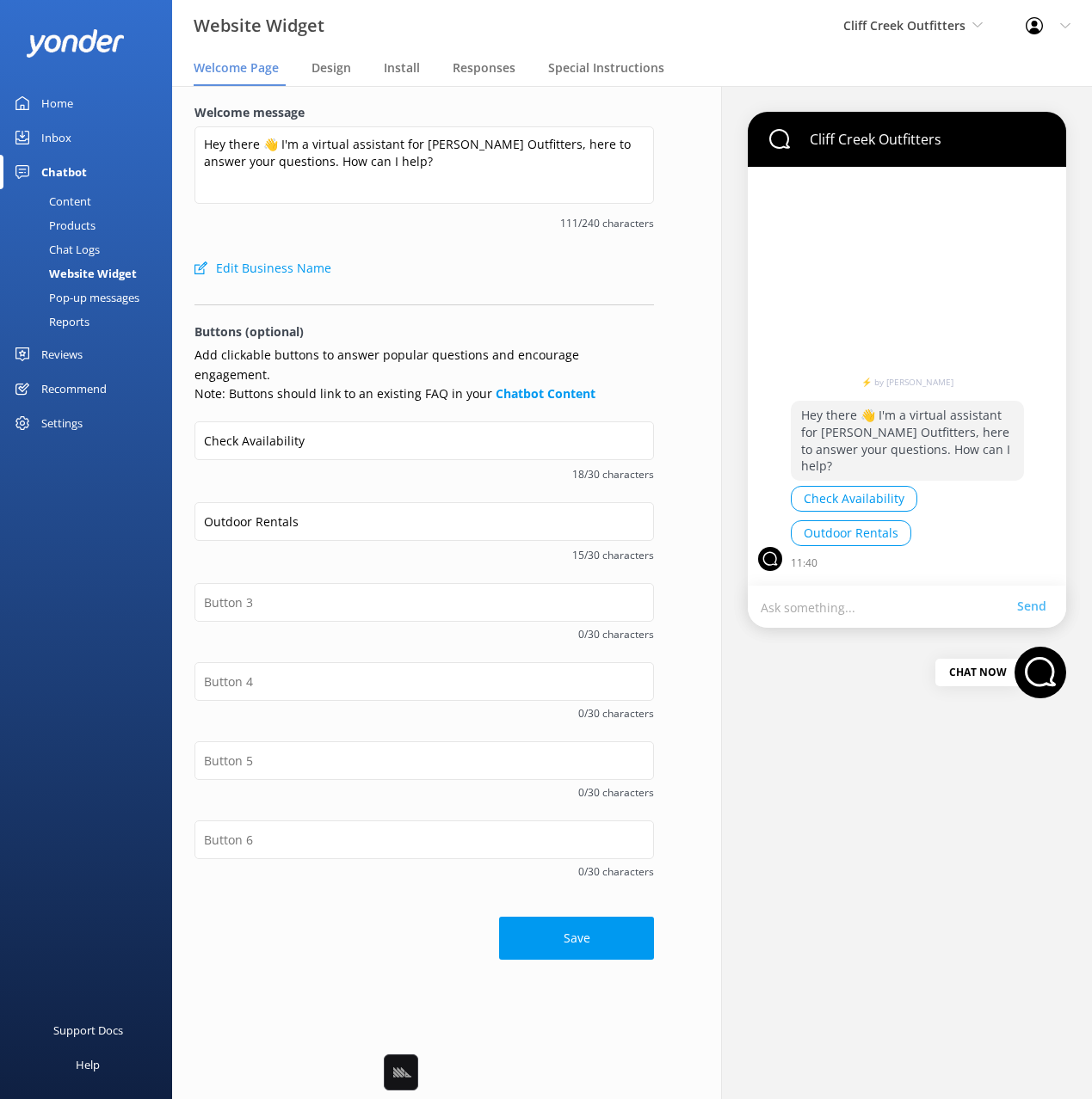
drag, startPoint x: 339, startPoint y: 475, endPoint x: 325, endPoint y: 503, distance: 31.3
click at [339, 475] on div "Check Availability 18/30 characters" at bounding box center [424, 462] width 460 height 80
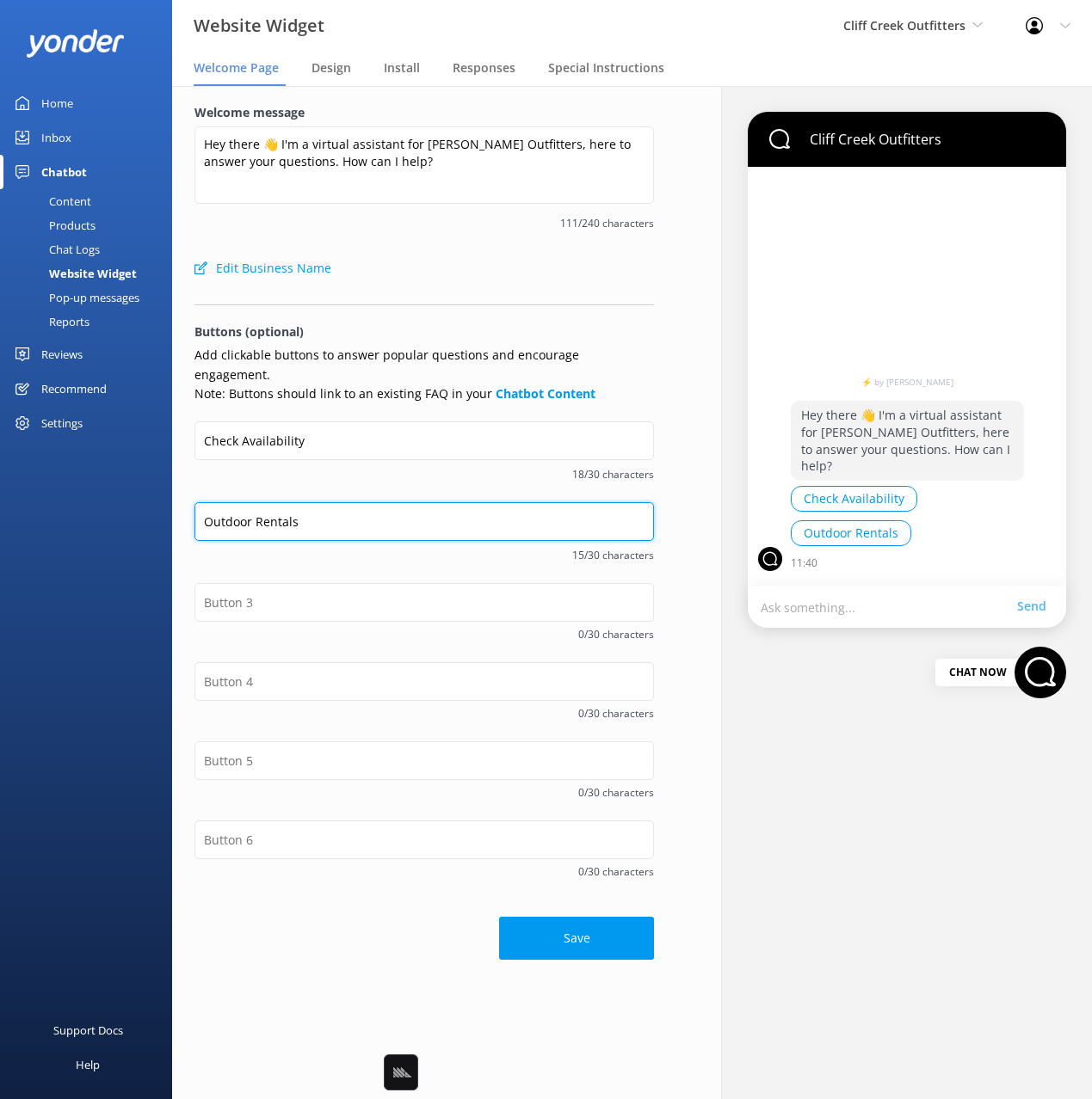
click at [303, 506] on input "Outdoor Rentals" at bounding box center [424, 521] width 460 height 39
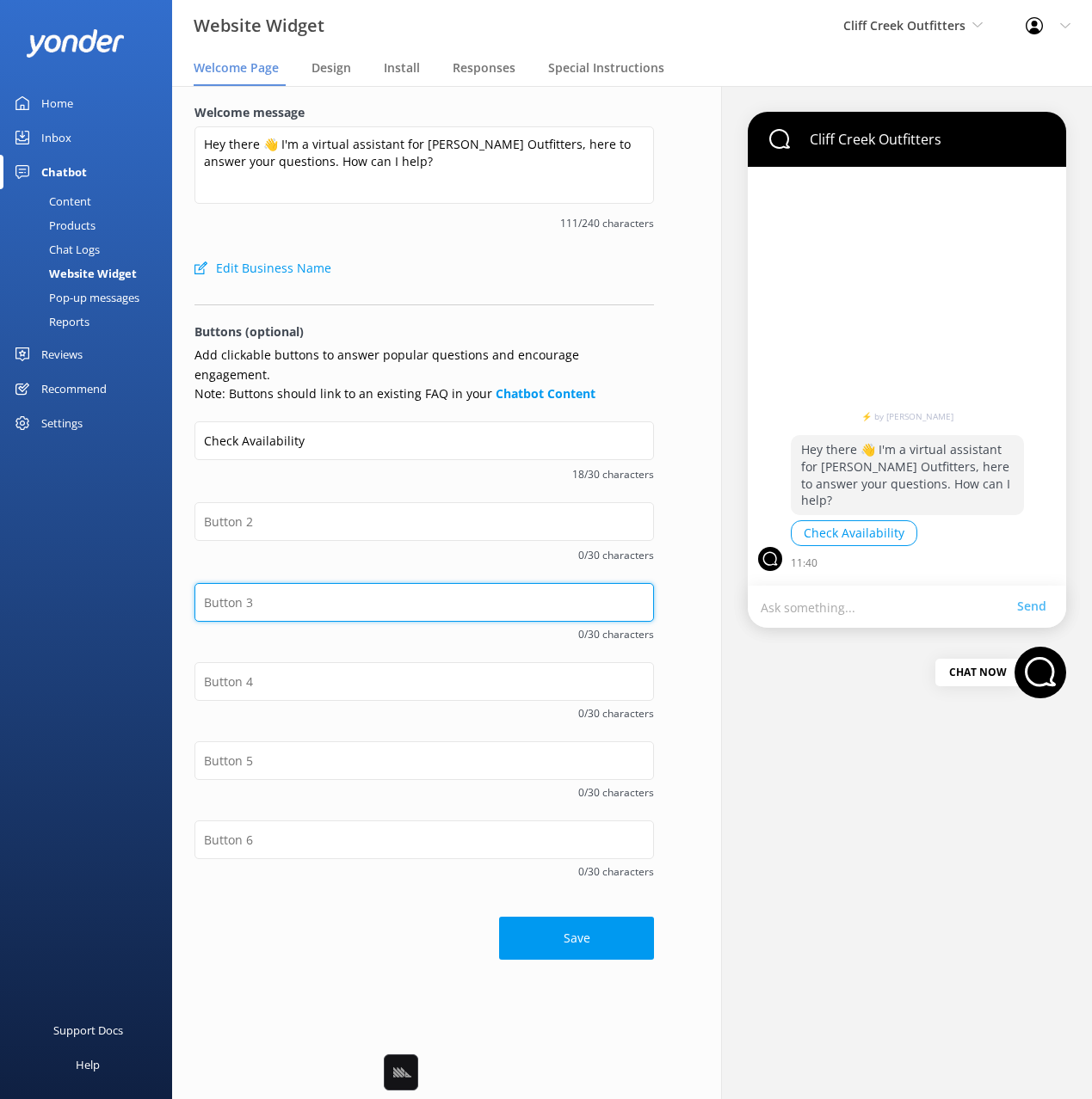
click at [279, 592] on input "text" at bounding box center [424, 603] width 460 height 39
paste input "Outdoor Rentals"
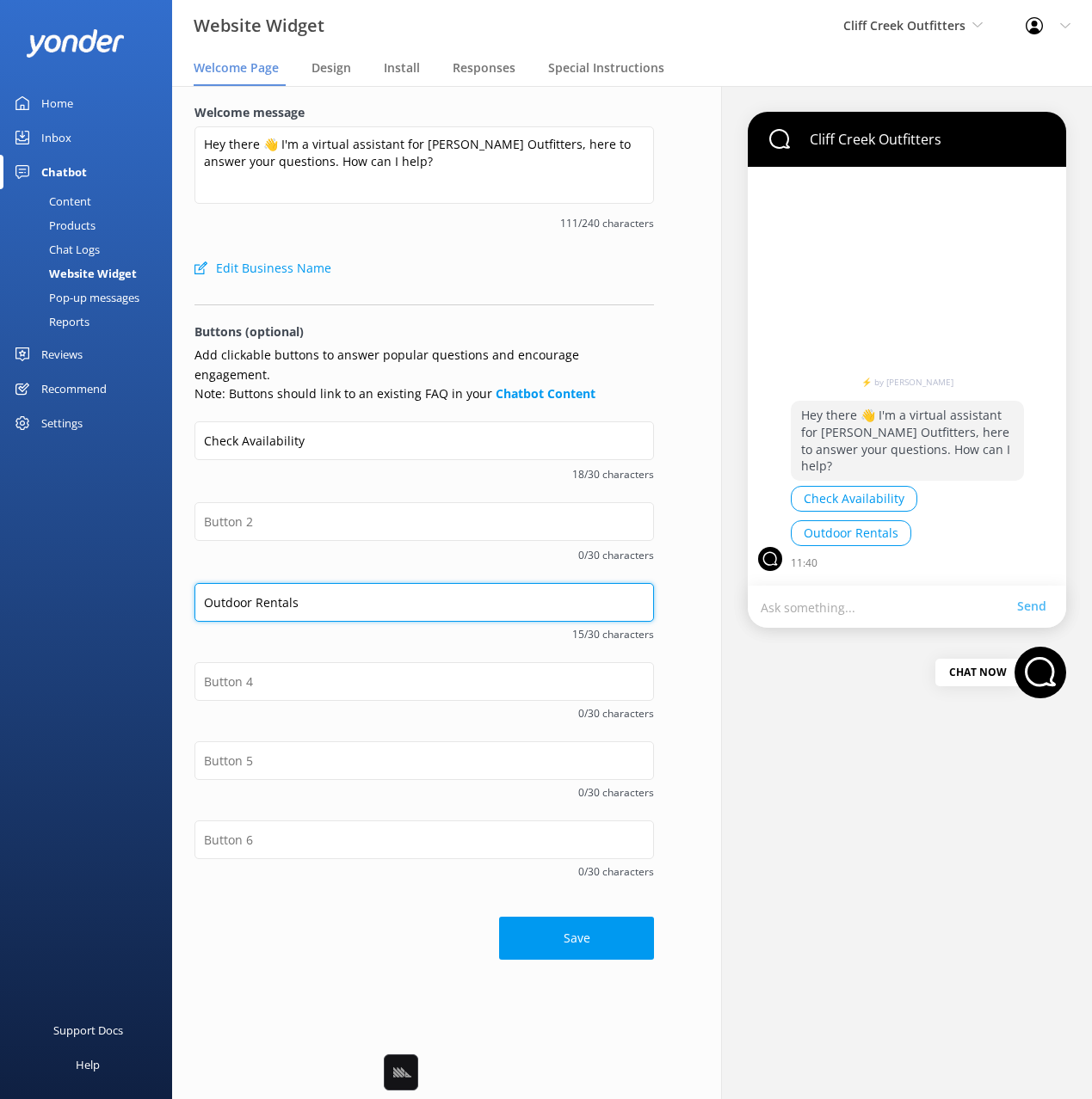
type input "Outdoor Rentals"
click at [603, 917] on button "Save" at bounding box center [577, 938] width 155 height 43
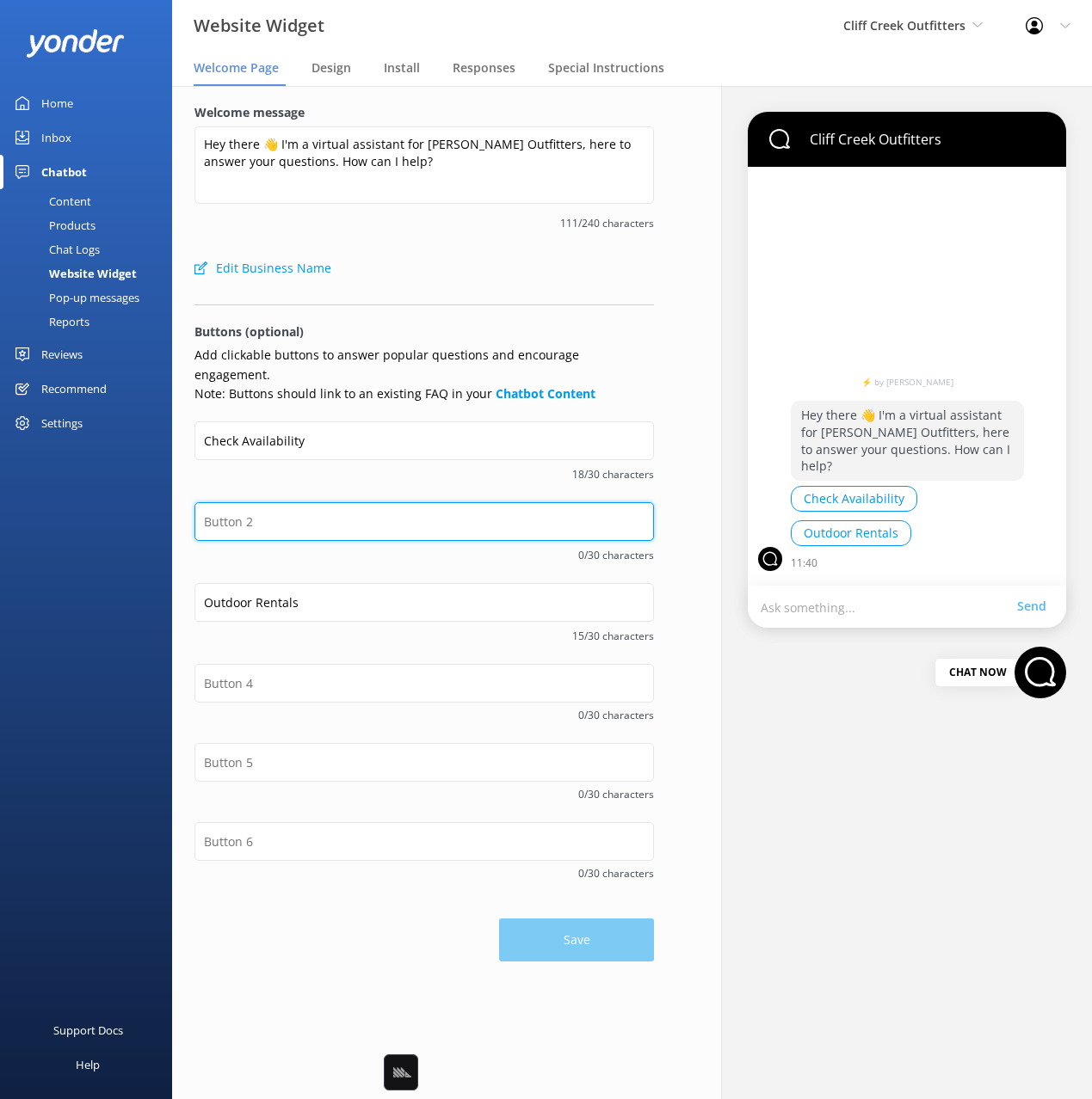
click at [273, 506] on input "text" at bounding box center [424, 521] width 460 height 39
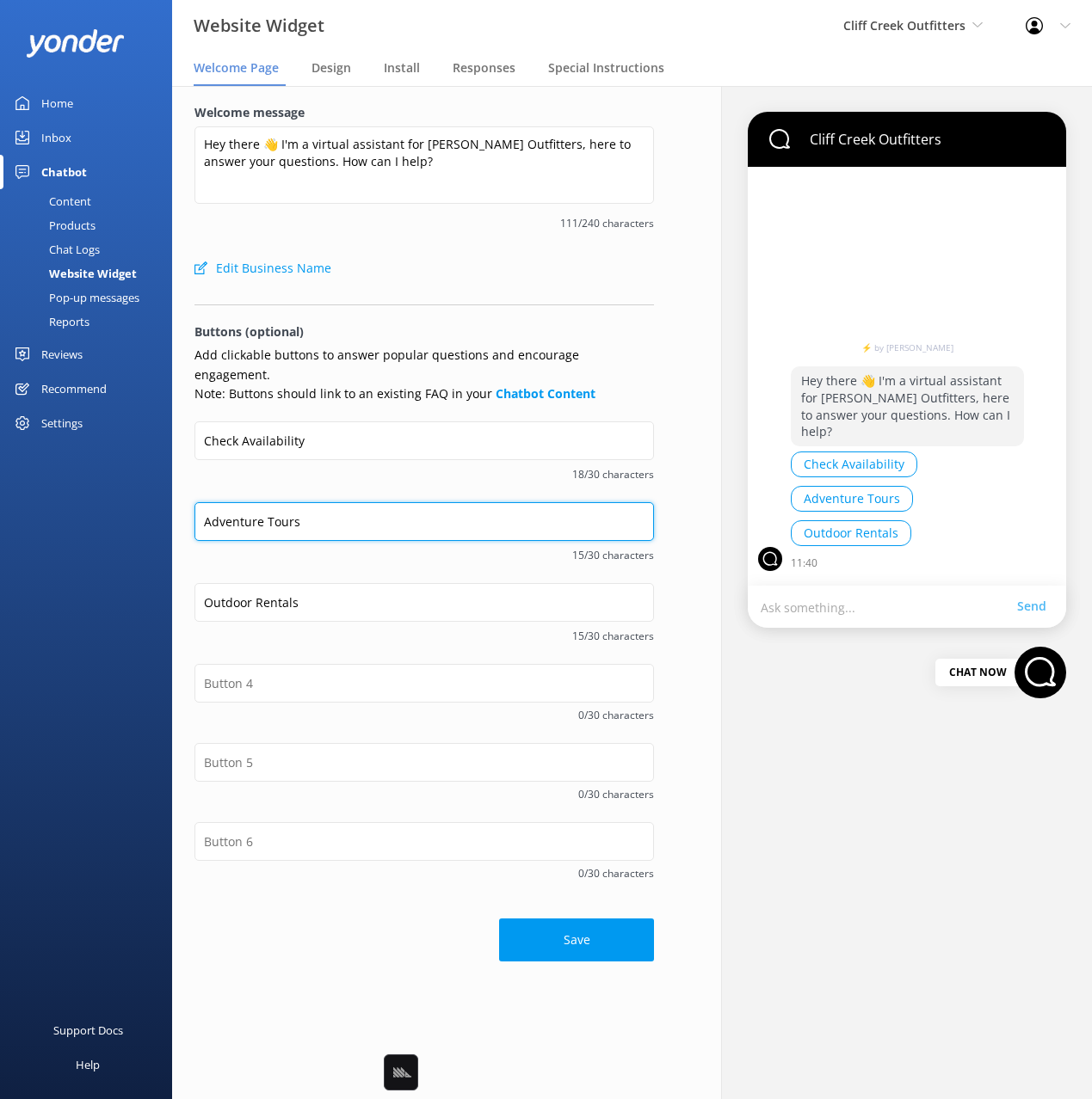
type input "Adventure Tours"
drag, startPoint x: 312, startPoint y: 462, endPoint x: 314, endPoint y: 474, distance: 12.2
click at [312, 467] on span "18/30 characters" at bounding box center [424, 475] width 460 height 16
drag, startPoint x: 329, startPoint y: 498, endPoint x: 562, endPoint y: 690, distance: 301.9
click at [329, 502] on input "Adventure Tours" at bounding box center [424, 521] width 460 height 39
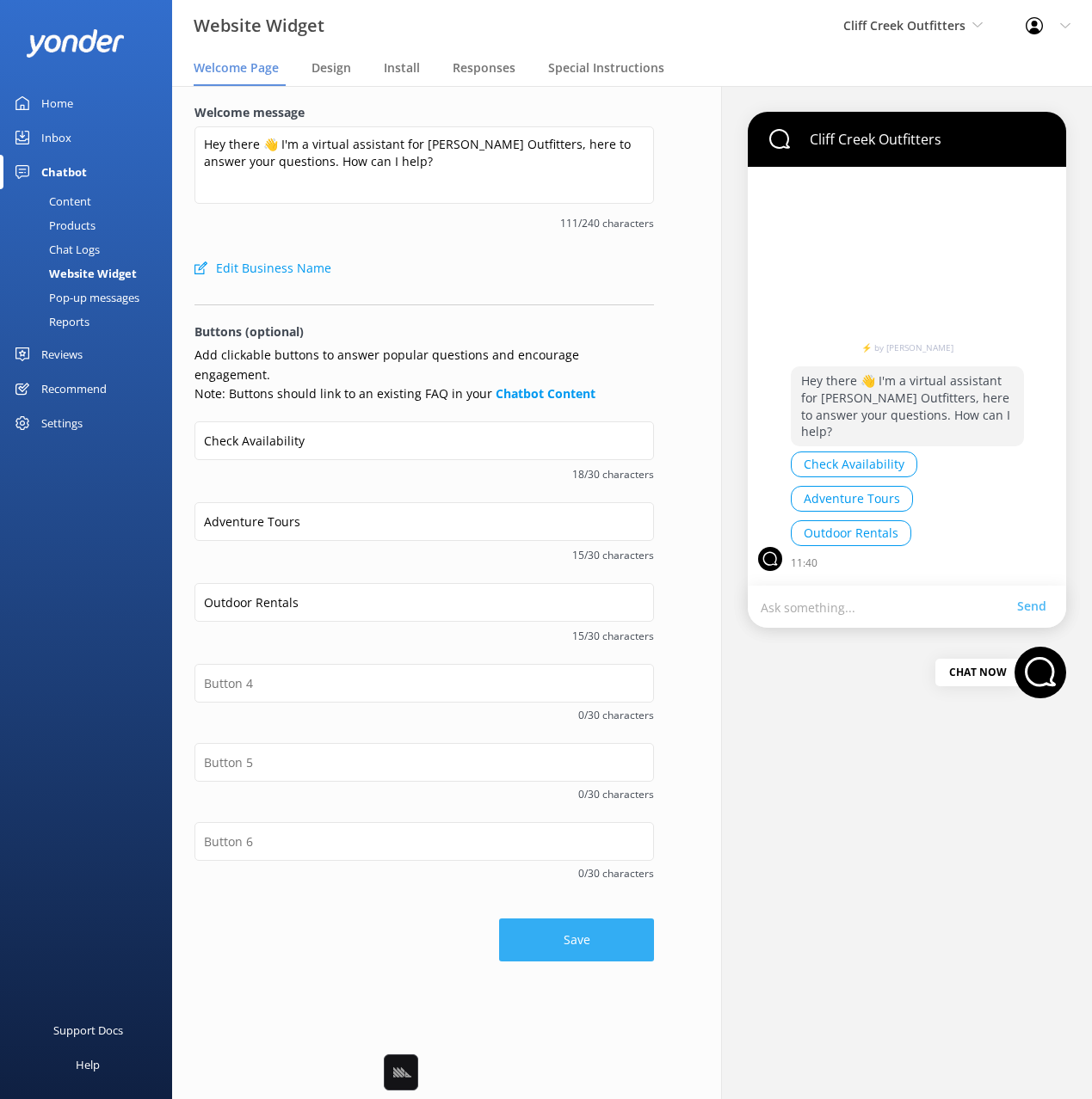
click at [595, 935] on button "Save" at bounding box center [577, 939] width 155 height 43
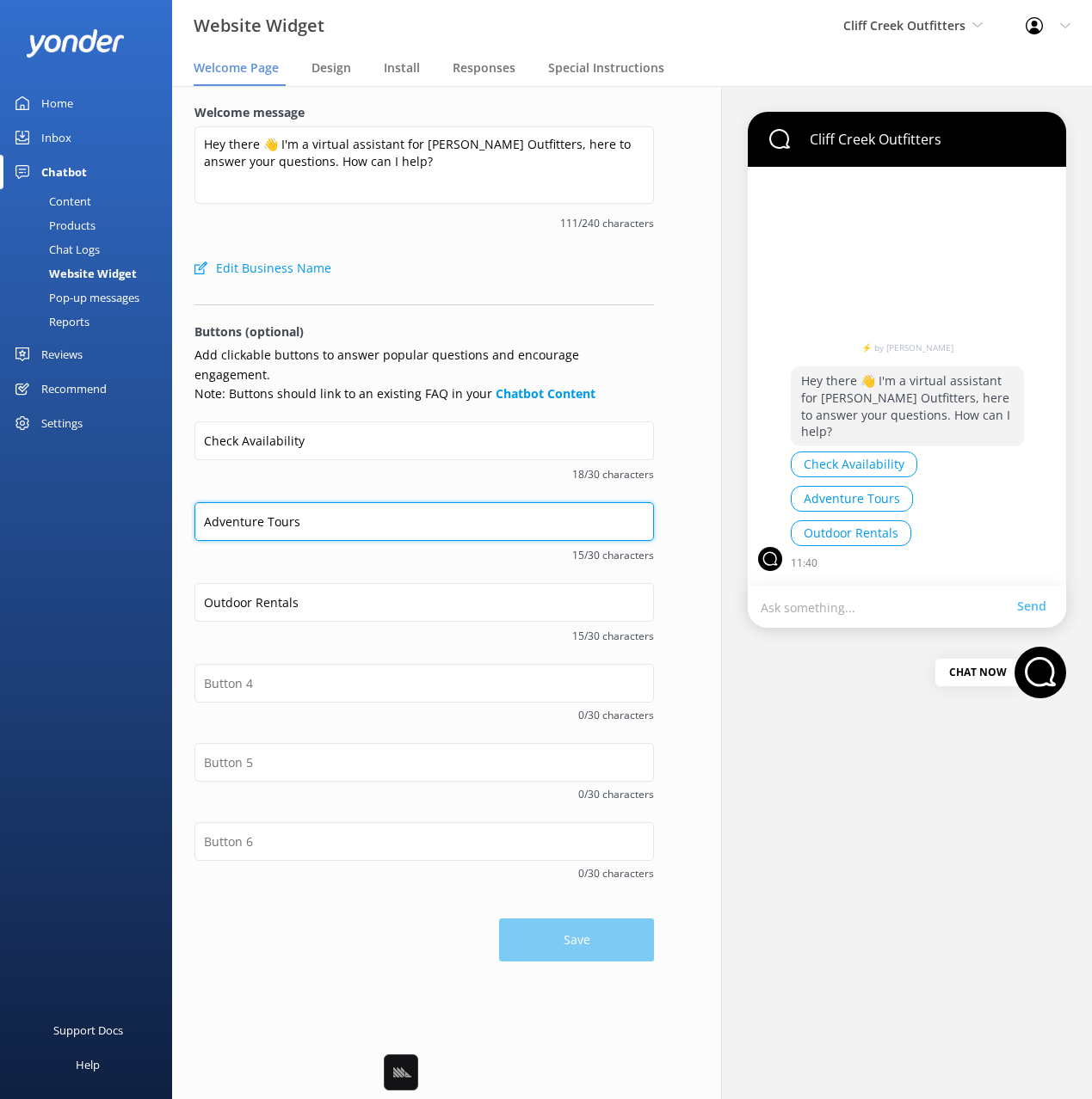
click at [299, 515] on input "Adventure Tours" at bounding box center [424, 521] width 460 height 39
click at [57, 202] on div "Content" at bounding box center [50, 202] width 80 height 24
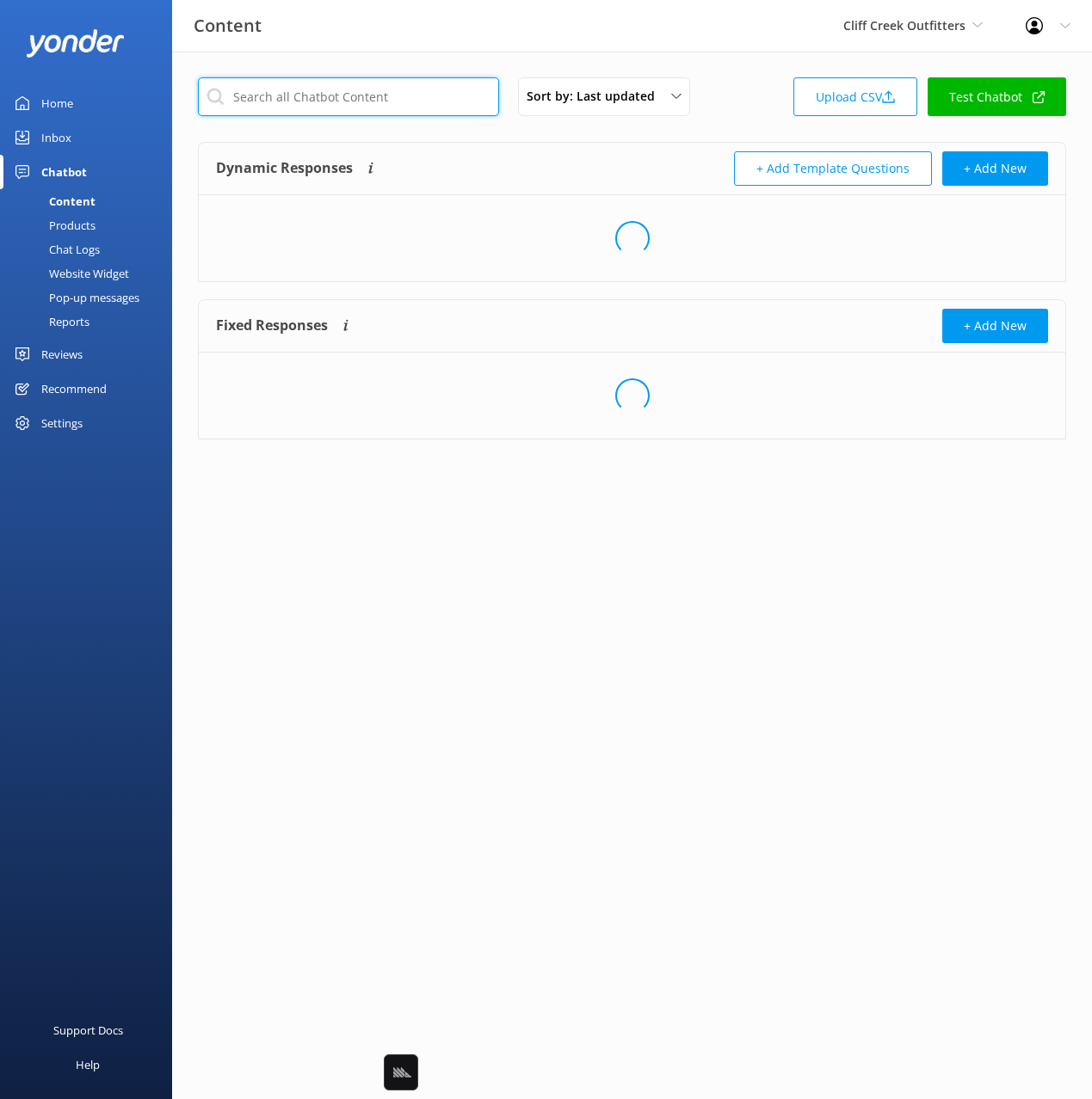
click at [314, 94] on input "text" at bounding box center [347, 96] width 301 height 39
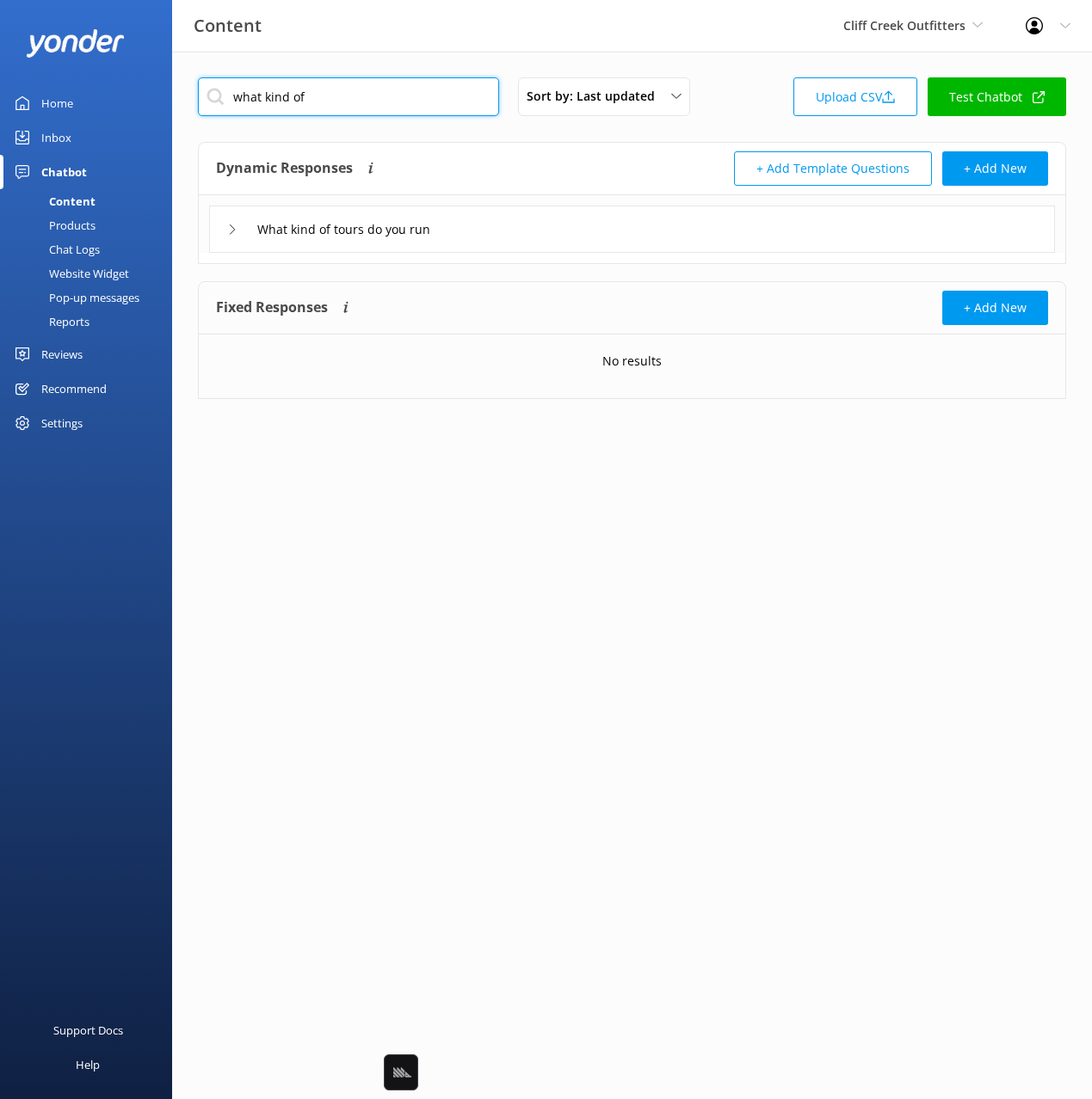
type input "what kind of"
drag, startPoint x: 491, startPoint y: 146, endPoint x: 520, endPoint y: 220, distance: 79.5
click at [491, 148] on div "Dynamic Responses Dynamic responses rely on the Large Language Model to create …" at bounding box center [631, 169] width 867 height 53
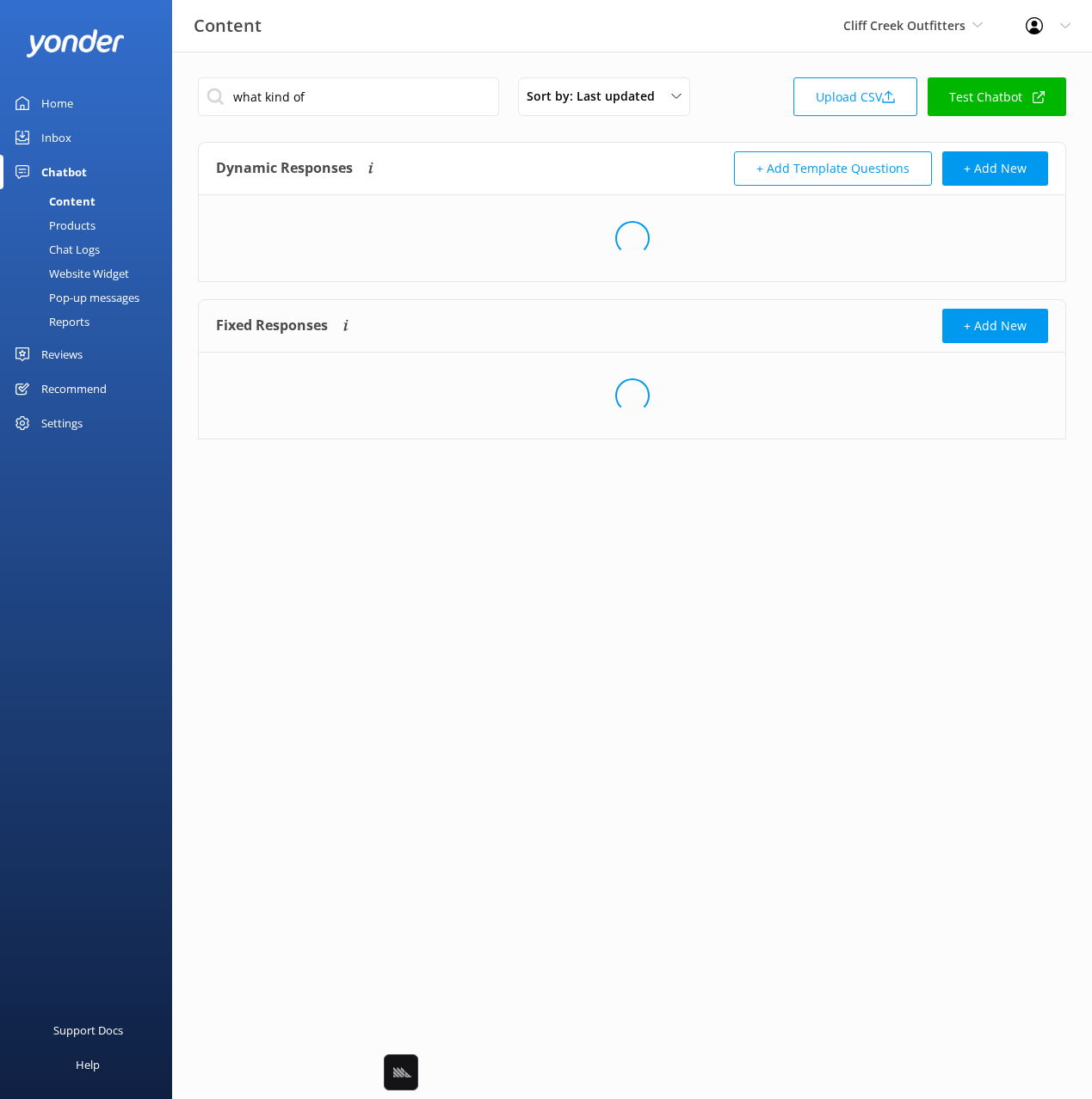
click at [519, 224] on div "Loading.." at bounding box center [631, 238] width 867 height 86
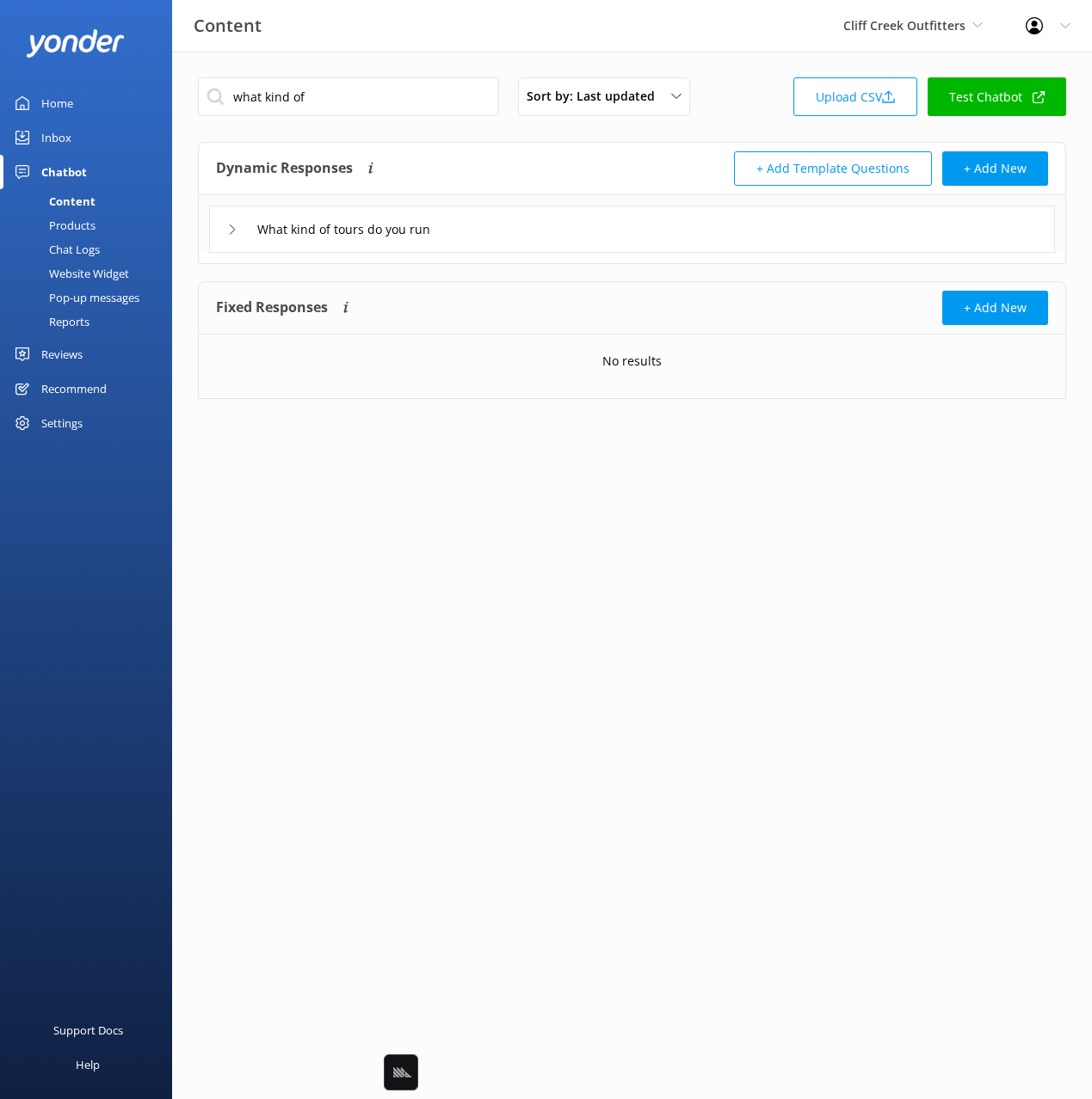
drag, startPoint x: 492, startPoint y: 220, endPoint x: 468, endPoint y: 248, distance: 36.9
click at [492, 220] on div "What kind of tours do you run" at bounding box center [632, 229] width 846 height 48
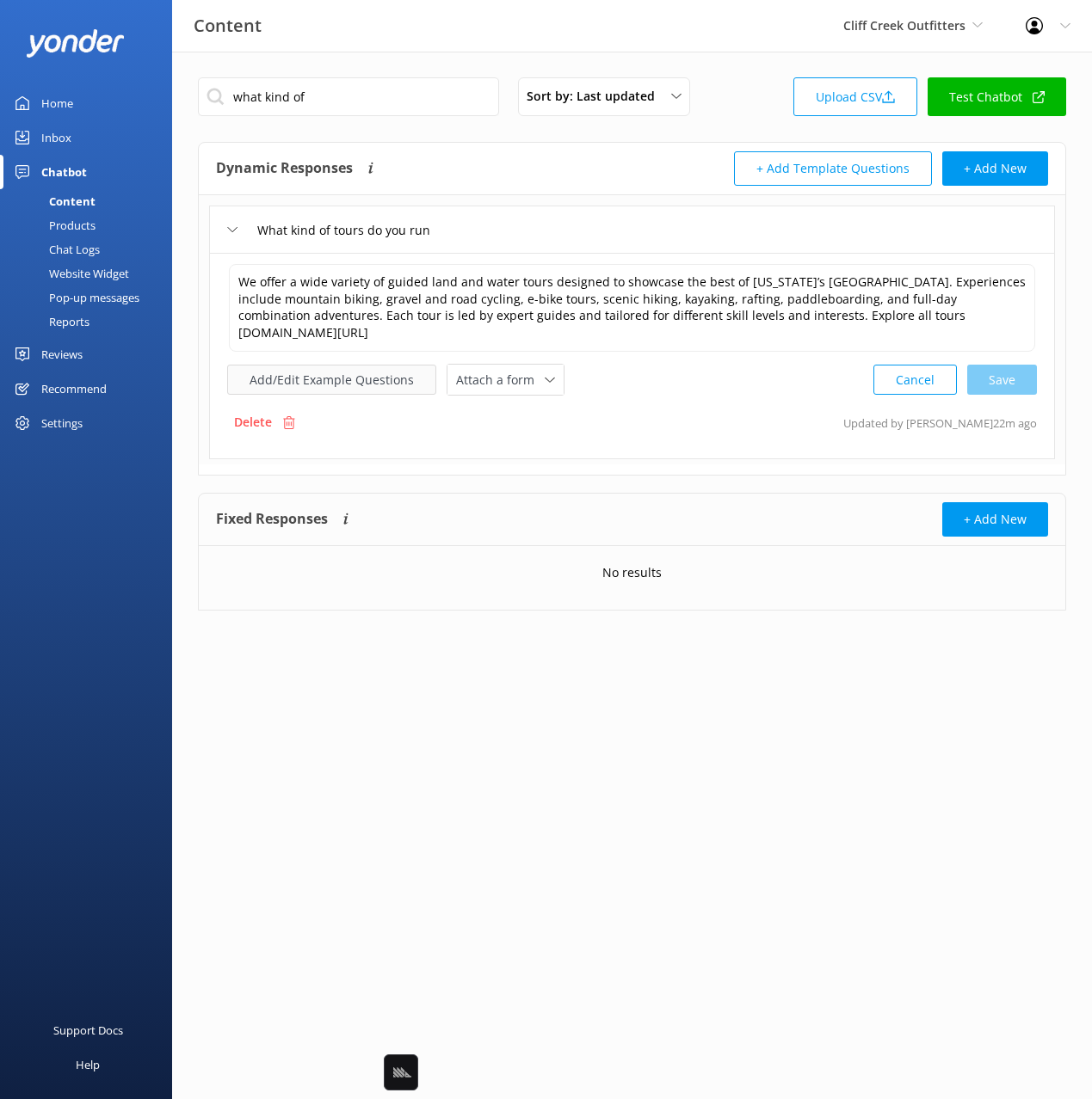
click at [332, 378] on button "Add/Edit Example Questions" at bounding box center [332, 379] width 209 height 30
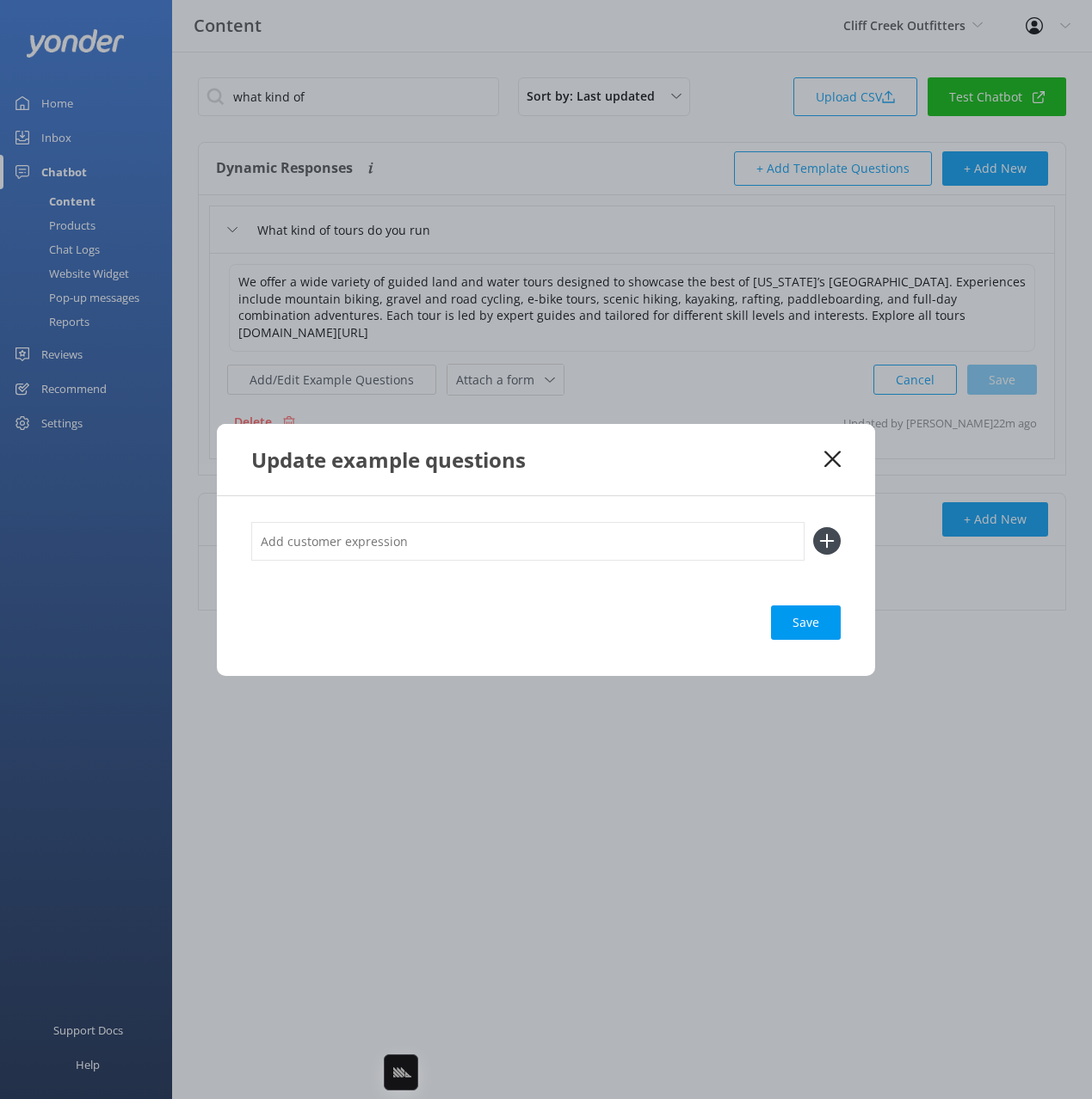
click at [603, 520] on div "Save" at bounding box center [545, 586] width 658 height 180
click at [622, 547] on input "text" at bounding box center [527, 541] width 553 height 39
paste input "Adventure Tours"
type input "Adventure Tours"
click at [813, 527] on button at bounding box center [827, 541] width 28 height 28
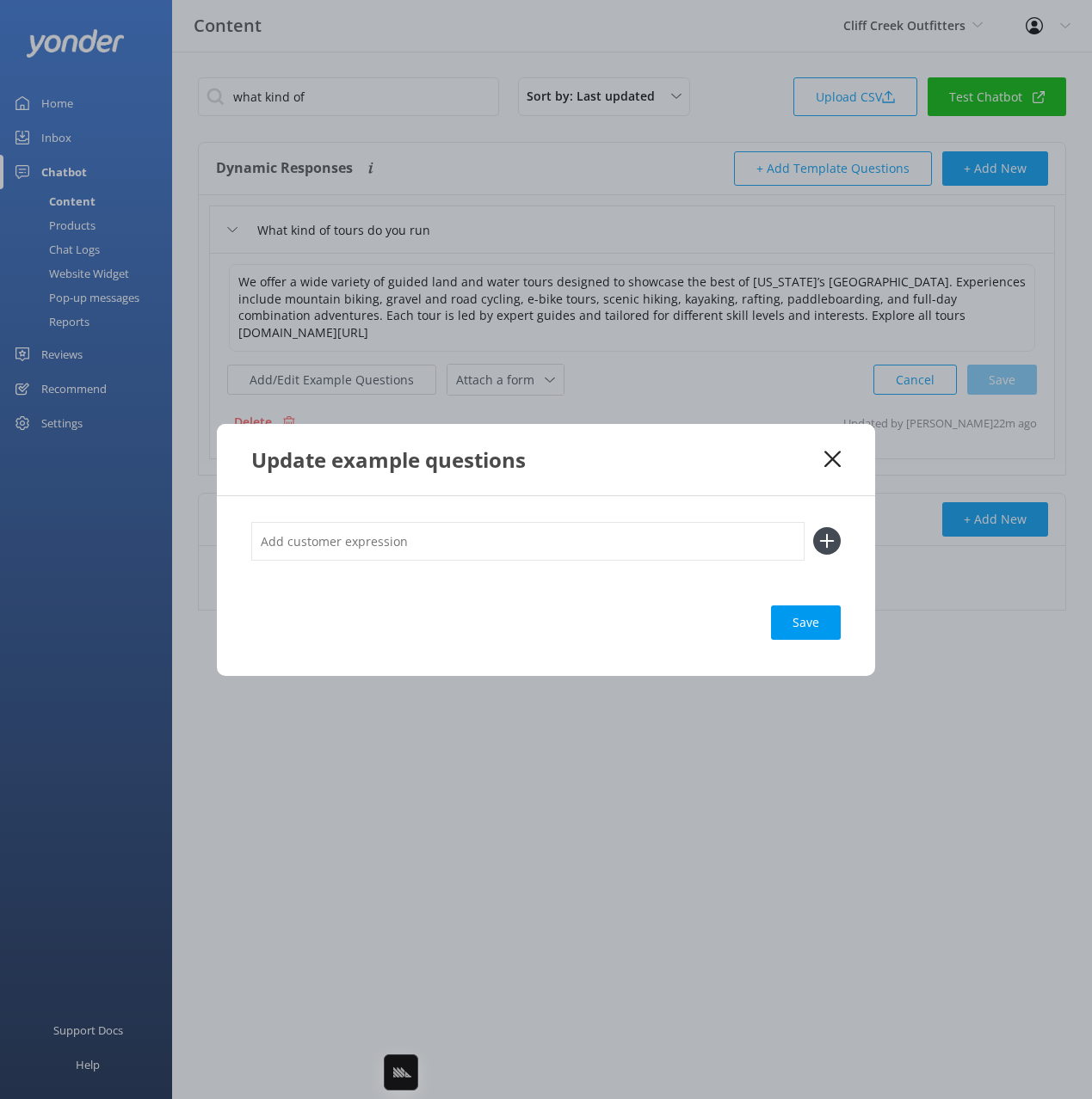
paste input "Adventure Tours"
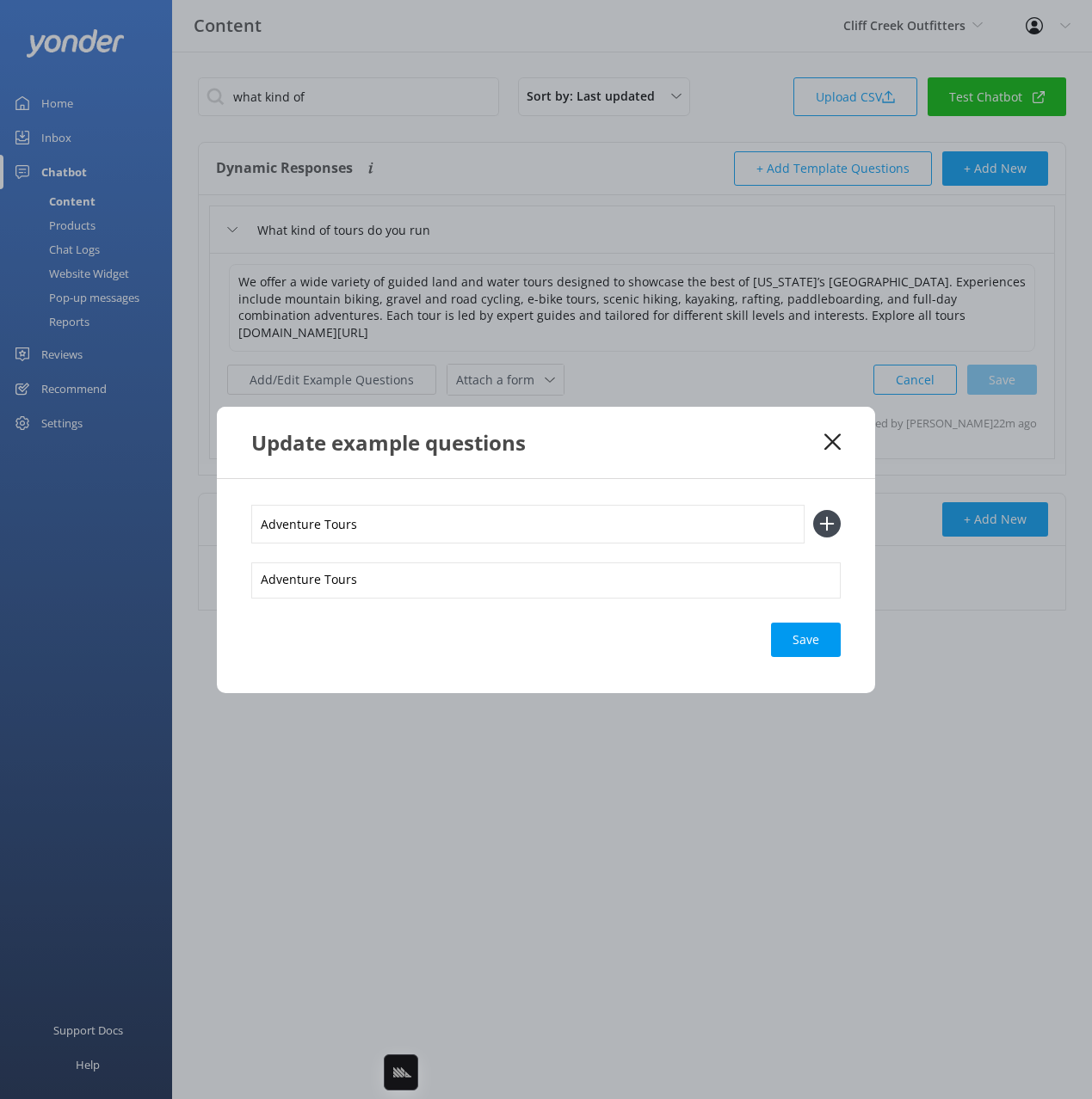
paste input "Adventure Tours"
type input "Adventure ToursAdventure Tours"
click at [813, 510] on button at bounding box center [827, 524] width 28 height 28
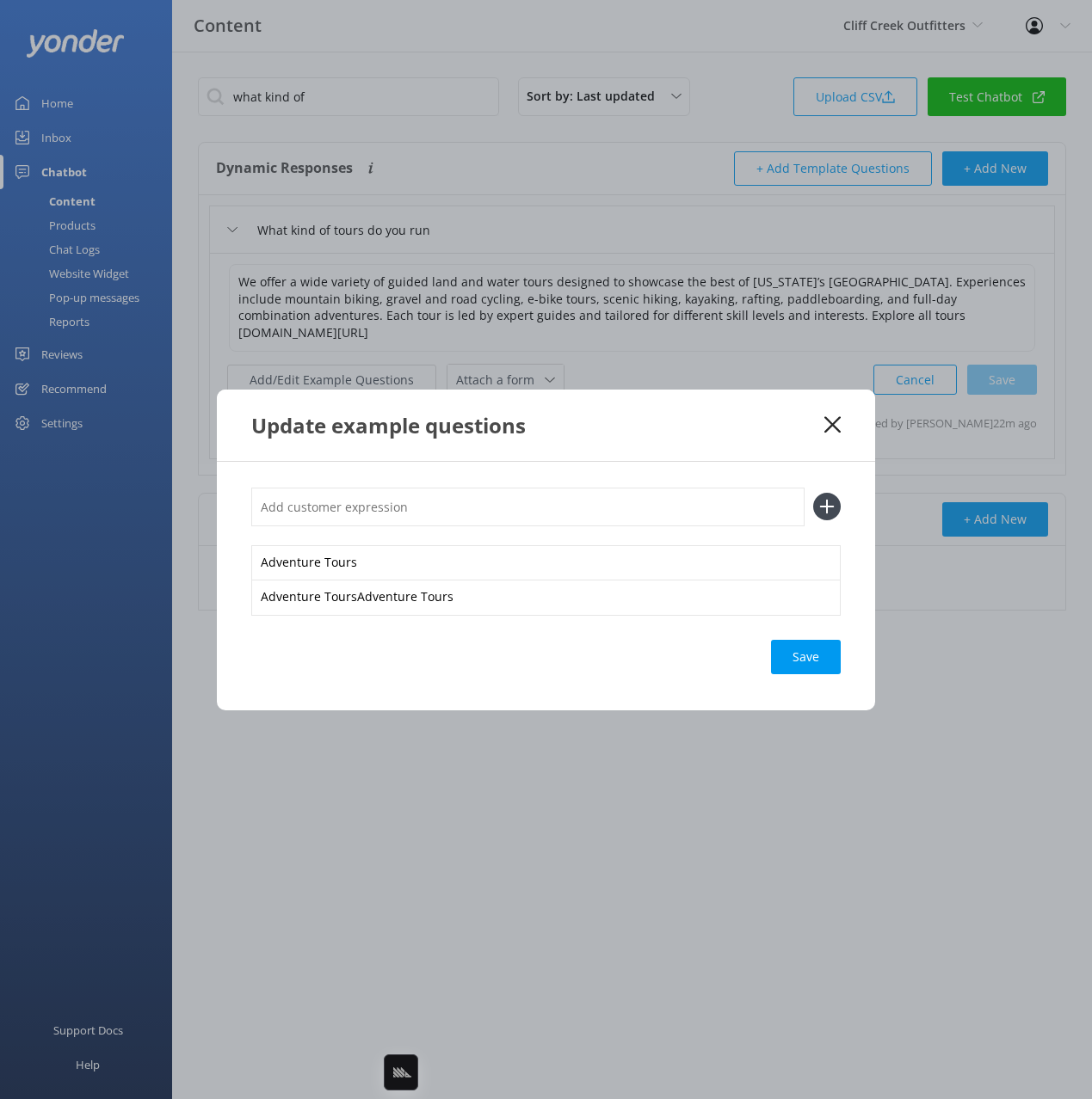
paste input "Adventure Tours"
type input "Adventure Tours"
click at [813, 493] on button at bounding box center [827, 507] width 28 height 28
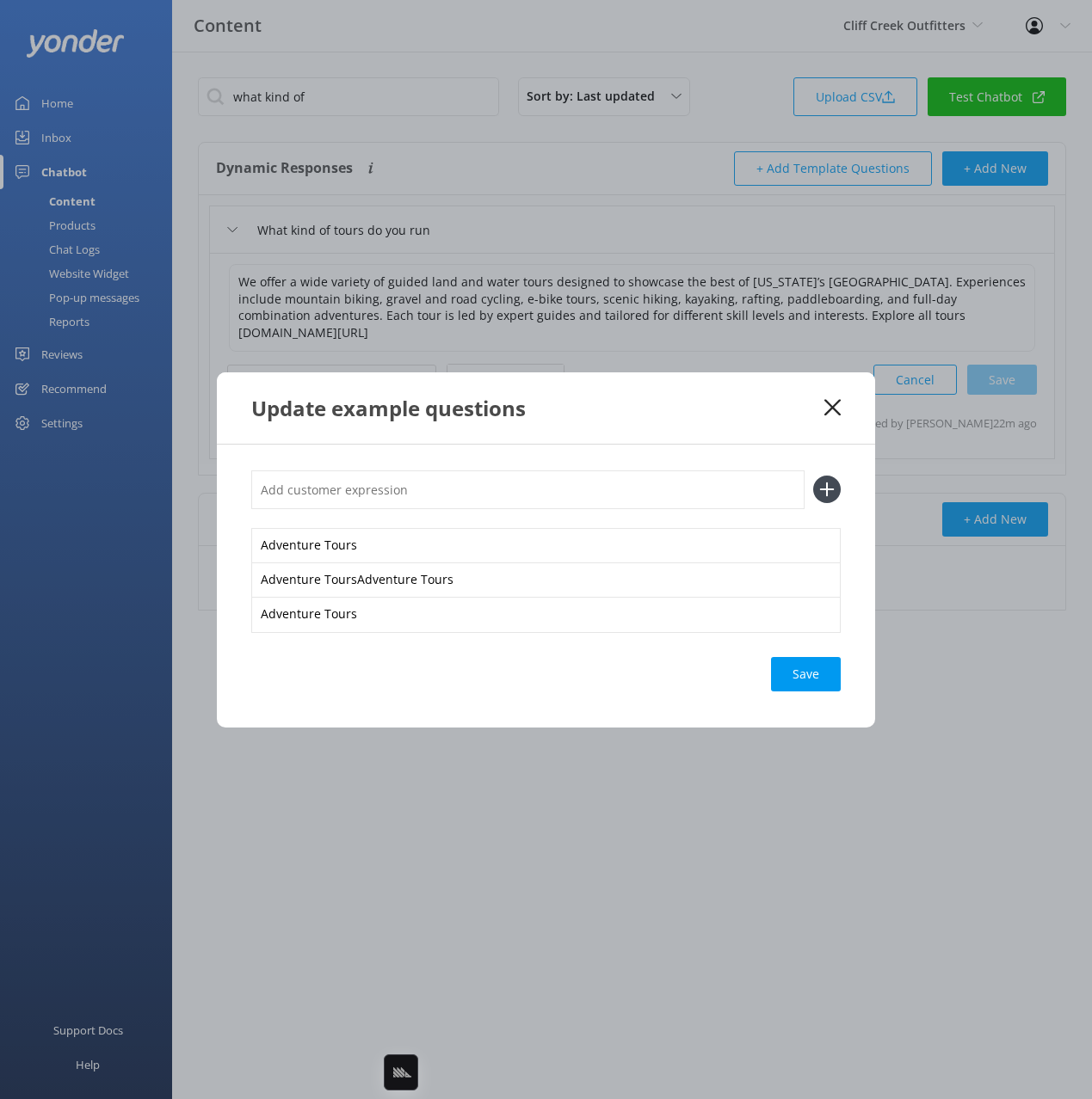
paste input "Adventure Tours"
type input "Adventure Tours"
click at [813, 476] on button at bounding box center [827, 489] width 28 height 28
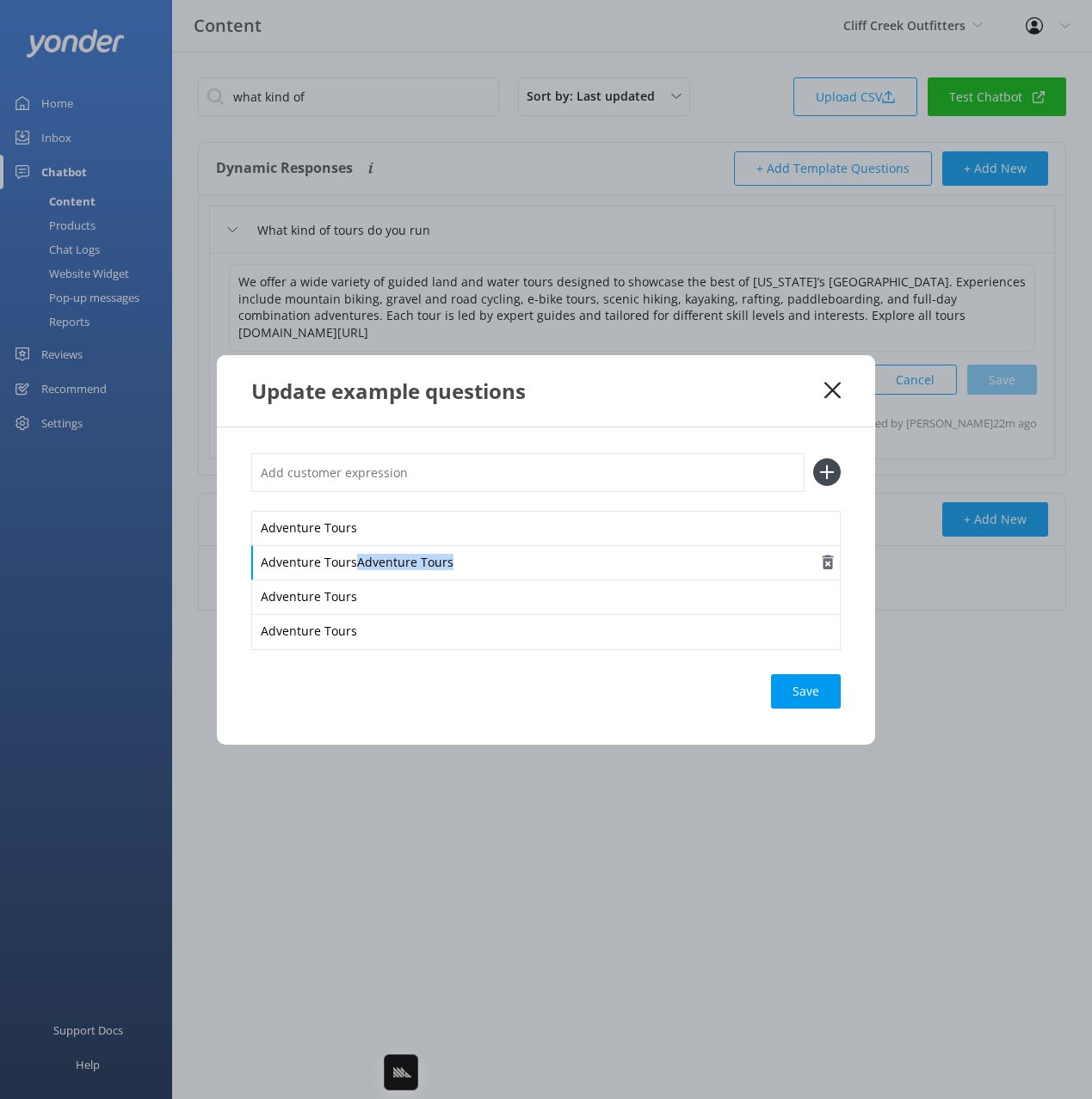
drag, startPoint x: 355, startPoint y: 561, endPoint x: 464, endPoint y: 571, distance: 109.5
click at [464, 571] on div "Adventure ToursAdventure Tours" at bounding box center [546, 563] width 590 height 36
click at [809, 689] on div "Save" at bounding box center [805, 691] width 69 height 35
click at [832, 390] on use at bounding box center [832, 390] width 16 height 16
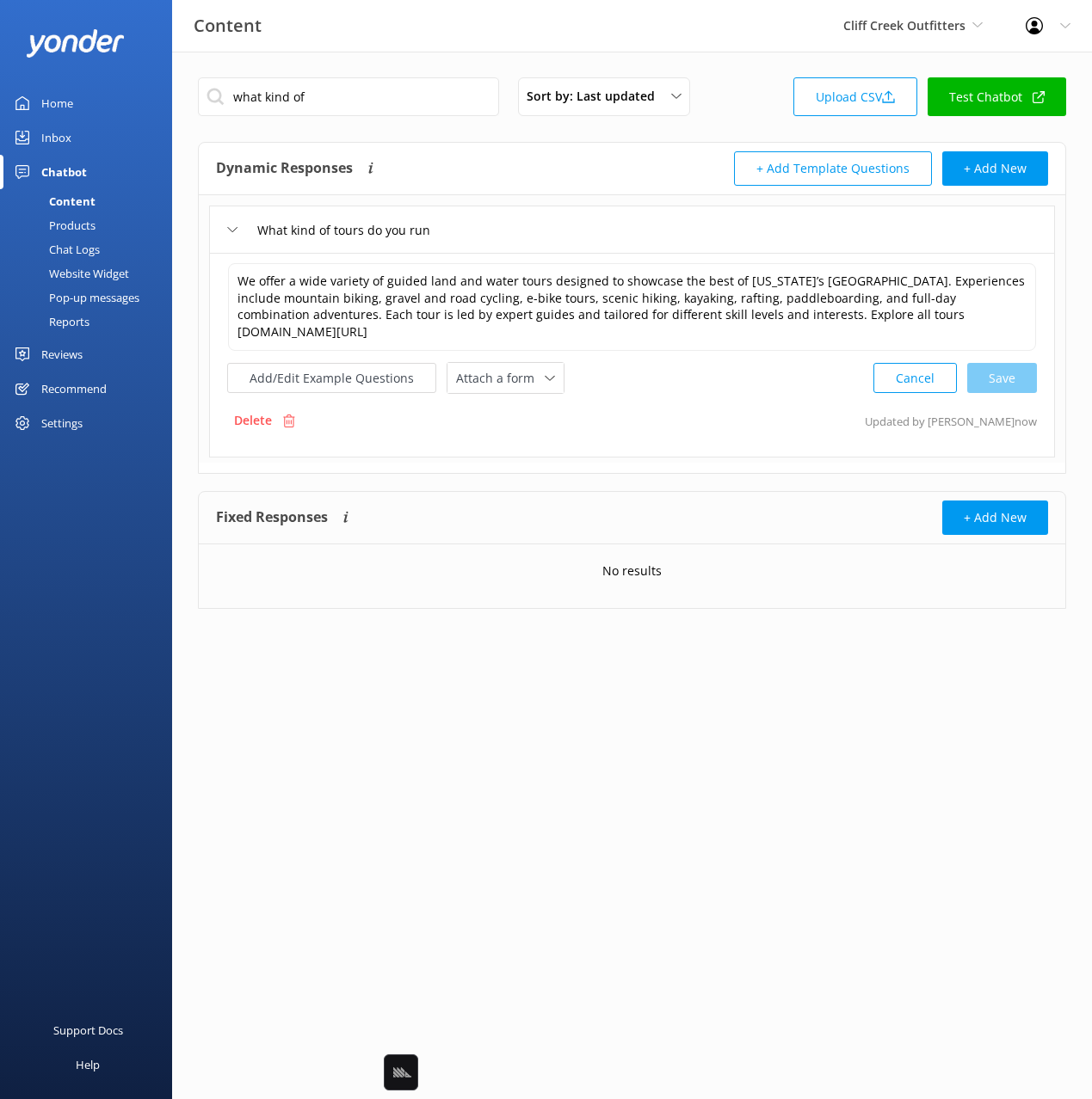
click at [106, 271] on div "Website Widget" at bounding box center [69, 273] width 119 height 24
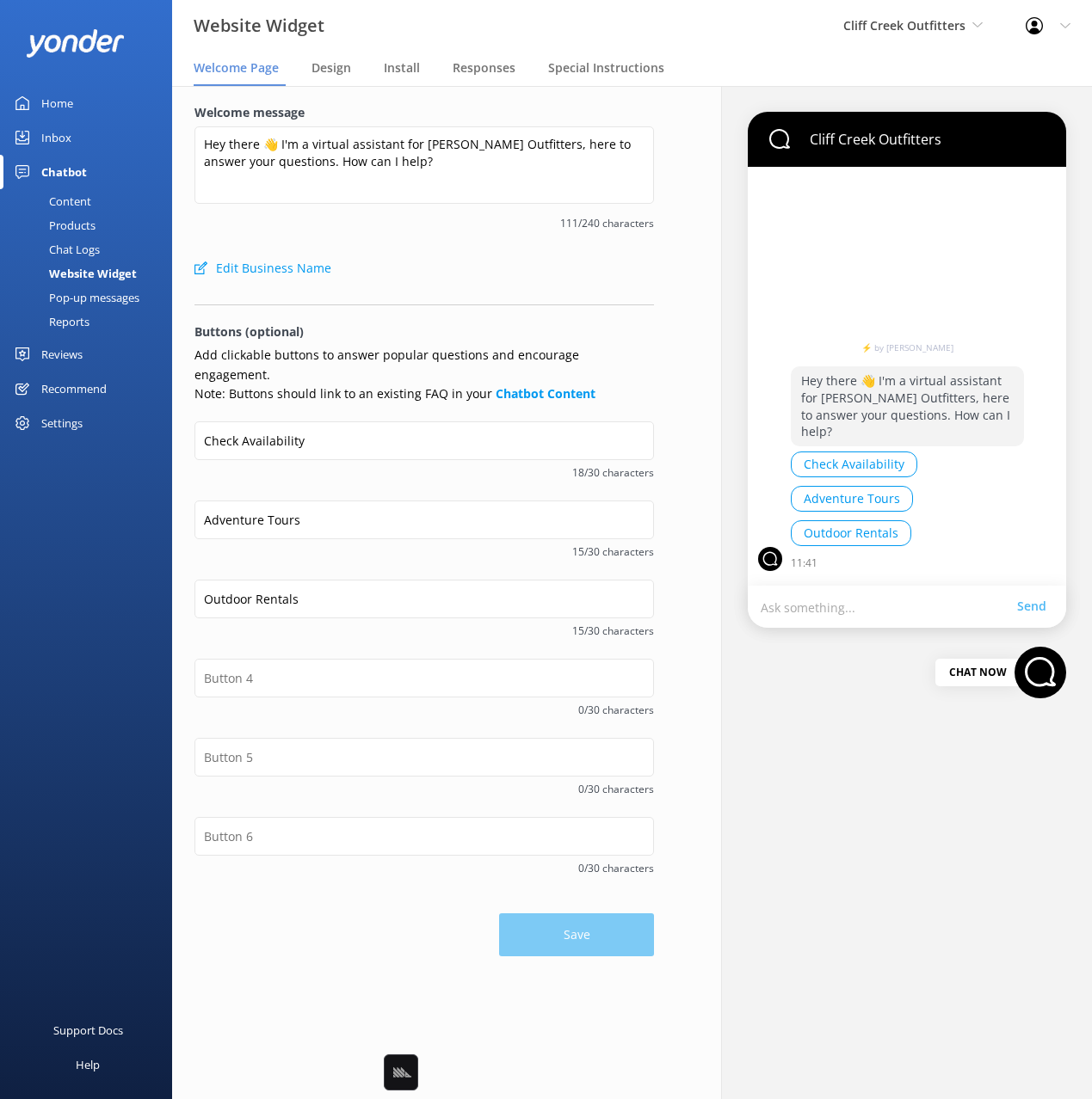
click at [460, 280] on div "Edit Business Name" at bounding box center [424, 268] width 460 height 35
drag, startPoint x: 344, startPoint y: 465, endPoint x: 344, endPoint y: 521, distance: 56.0
click at [344, 466] on div "Check Availability 18/30 characters" at bounding box center [424, 462] width 460 height 79
click at [300, 659] on input "text" at bounding box center [424, 678] width 460 height 39
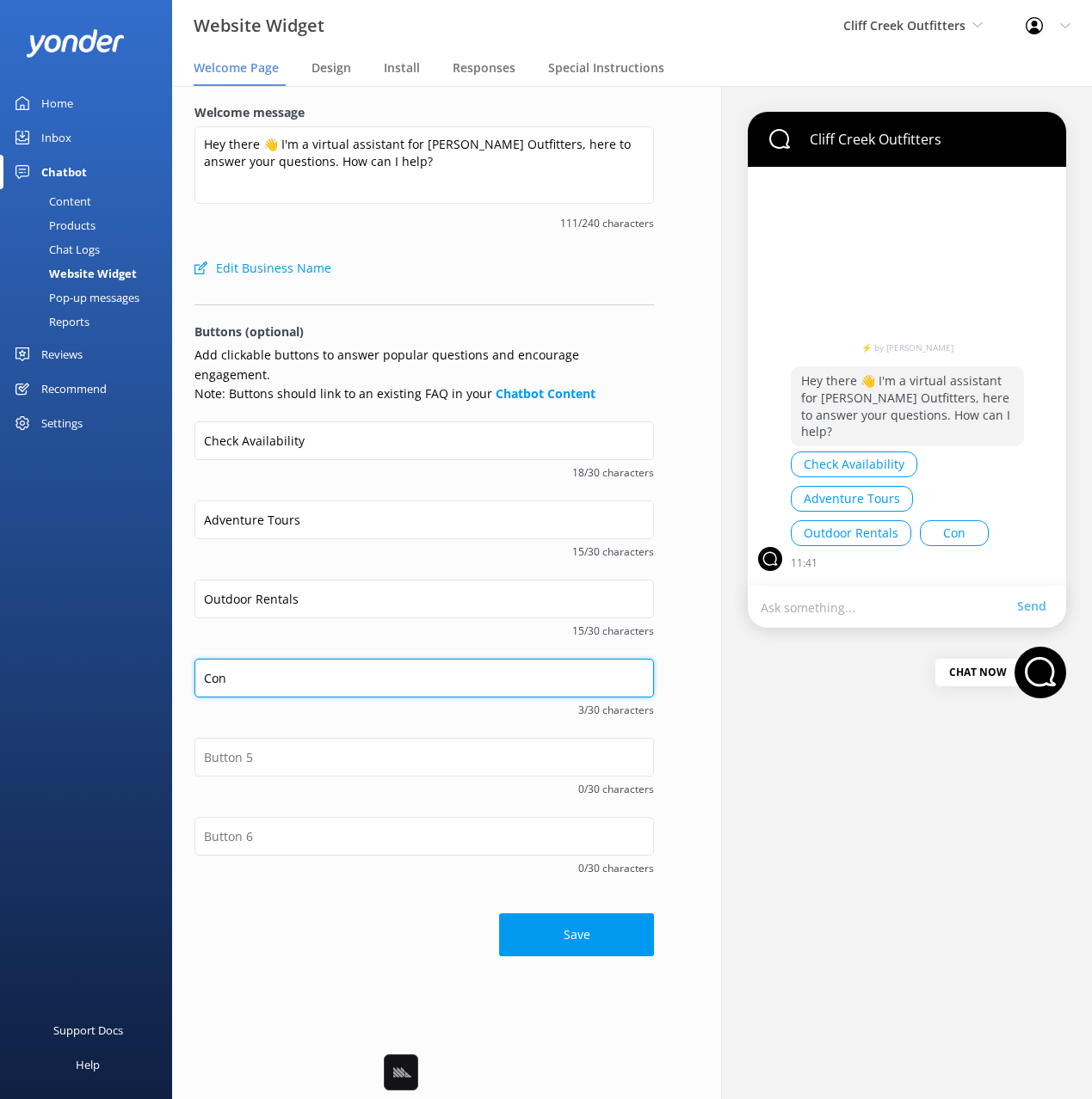
type input "Contact Details"
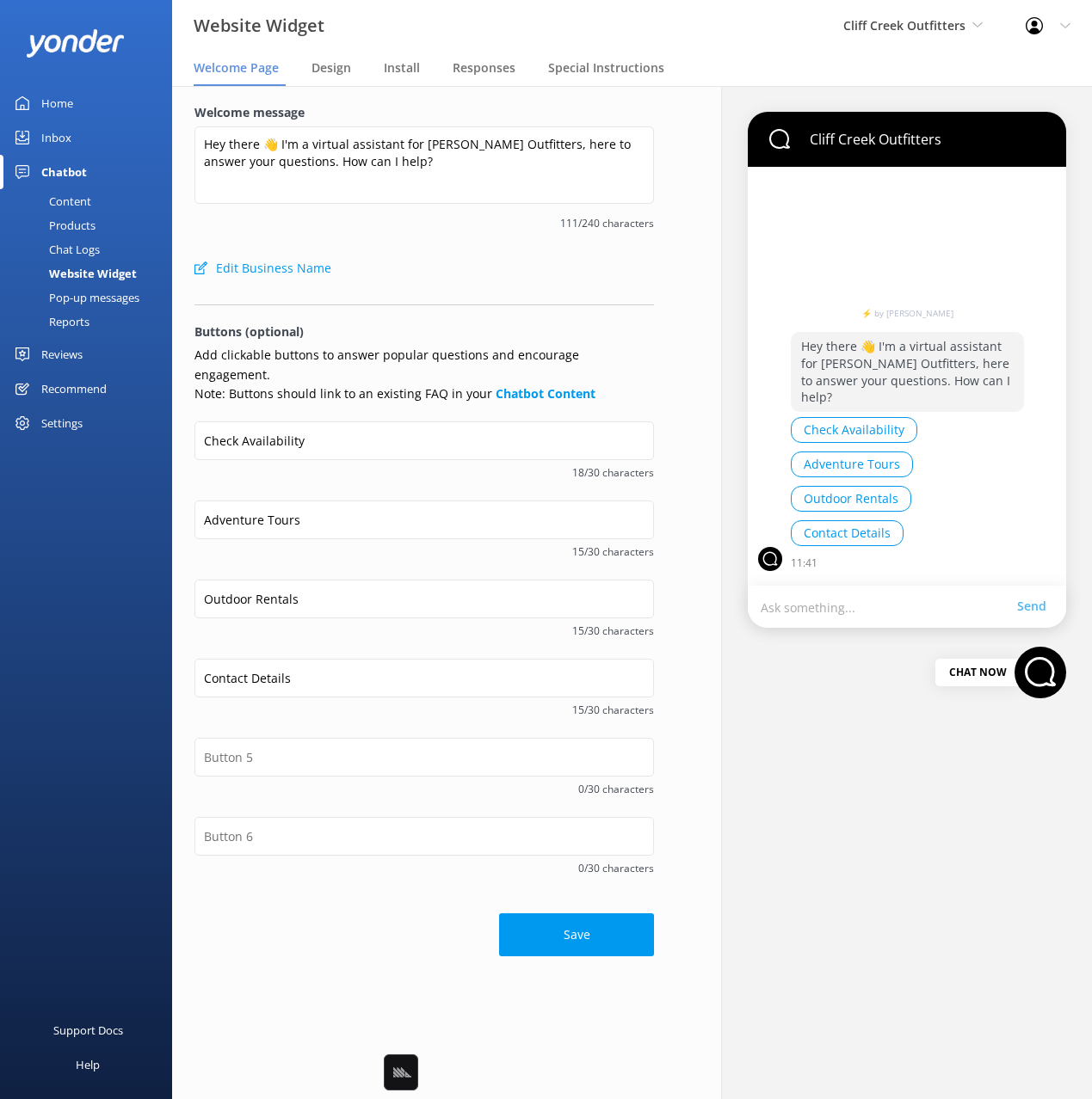
click at [391, 896] on div "Save" at bounding box center [424, 926] width 460 height 61
click at [595, 925] on button "Save" at bounding box center [577, 936] width 155 height 43
drag, startPoint x: 375, startPoint y: 927, endPoint x: 351, endPoint y: 912, distance: 28.3
click at [375, 927] on div "Save" at bounding box center [424, 928] width 460 height 61
click at [91, 745] on div "Support Docs Help" at bounding box center [85, 825] width 172 height 550
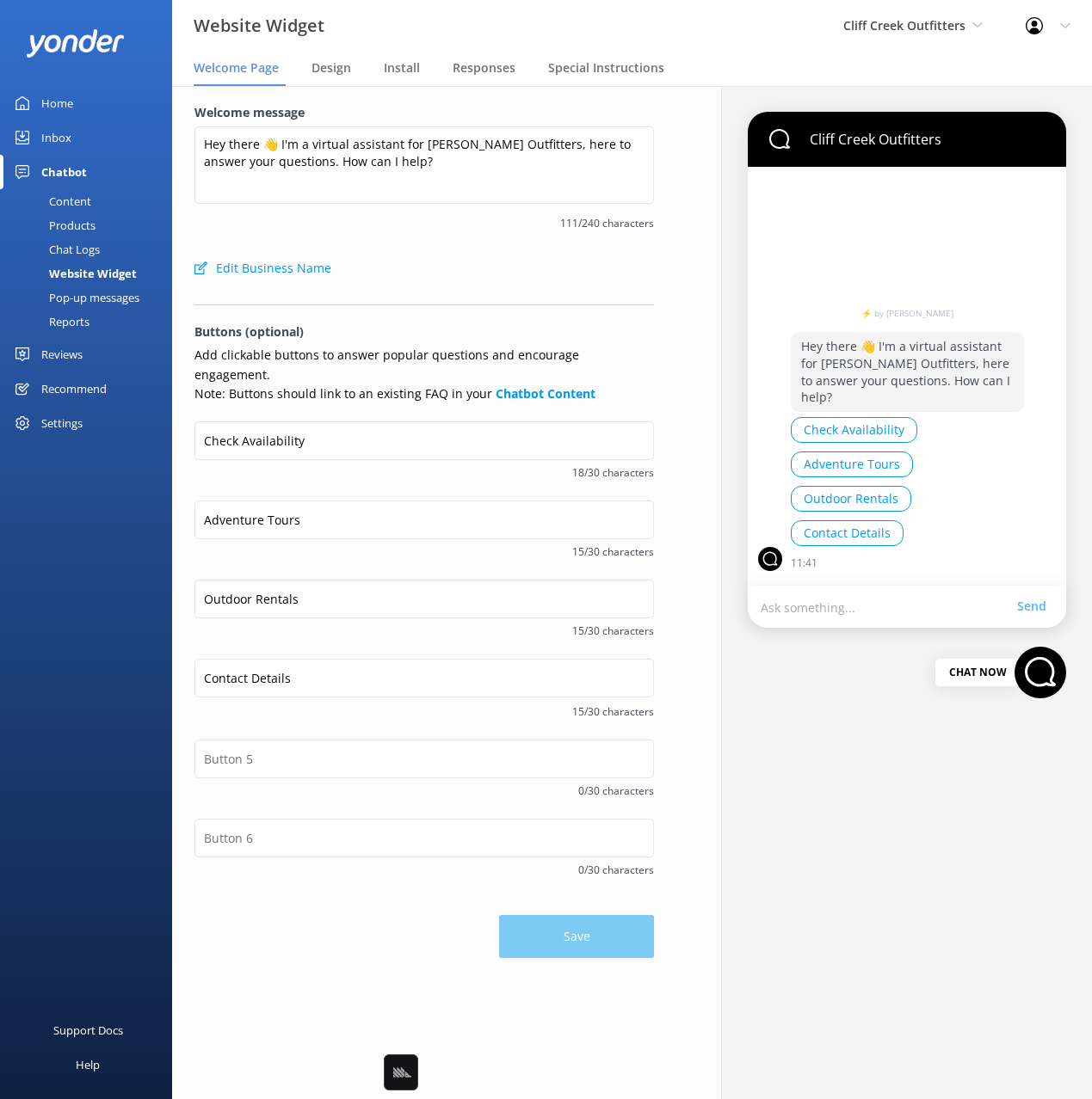
click at [87, 710] on div "Support Docs Help" at bounding box center [85, 825] width 172 height 550
click at [410, 328] on p "Buttons (optional)" at bounding box center [424, 332] width 460 height 19
click at [485, 329] on p "Buttons (optional)" at bounding box center [424, 332] width 460 height 19
click at [484, 330] on p "Buttons (optional)" at bounding box center [424, 332] width 460 height 19
drag, startPoint x: 418, startPoint y: 906, endPoint x: 438, endPoint y: 908, distance: 20.1
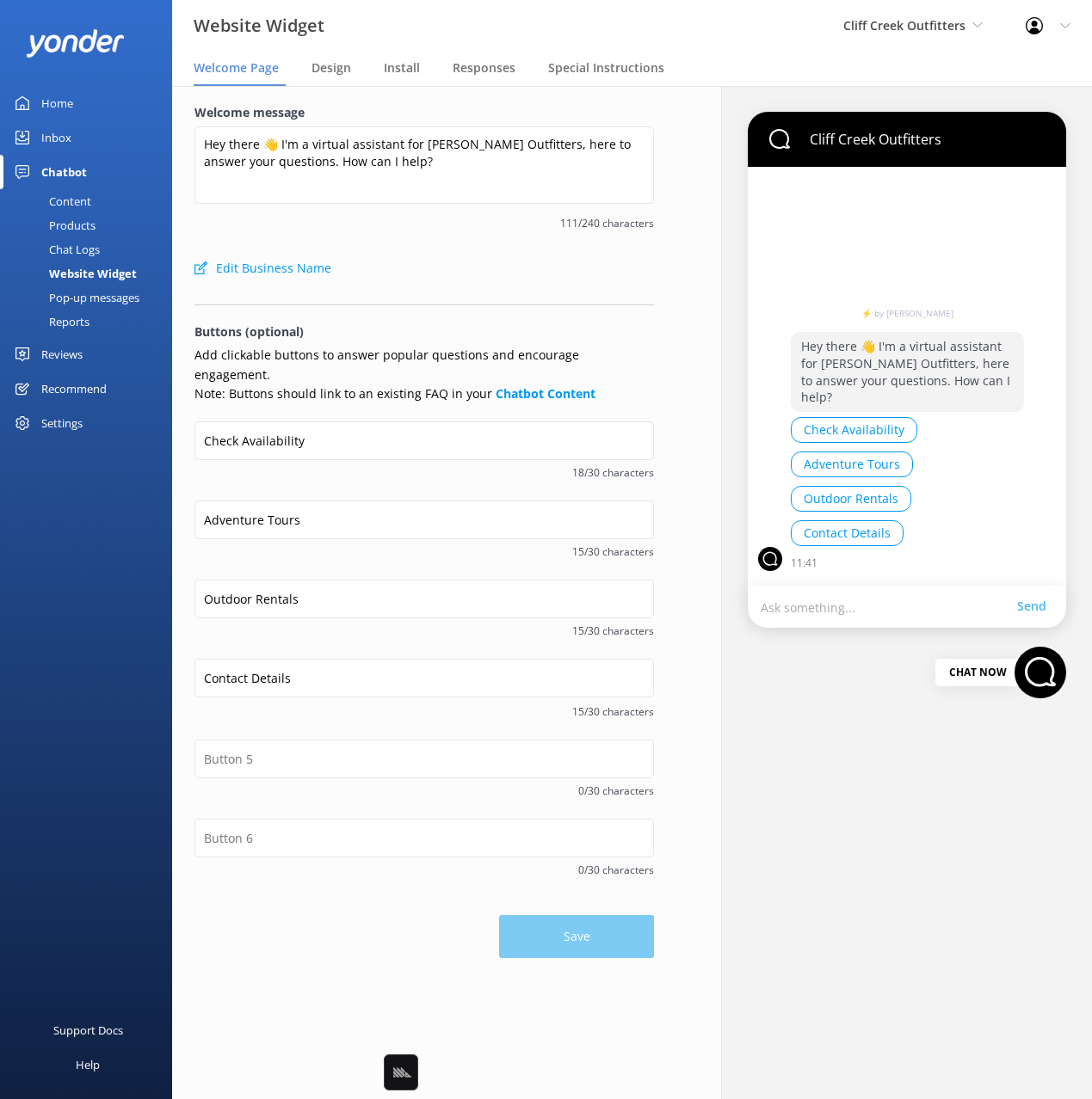
click at [422, 906] on div "Save" at bounding box center [424, 928] width 460 height 61
drag, startPoint x: 550, startPoint y: 911, endPoint x: 424, endPoint y: 921, distance: 126.4
click at [545, 911] on div "Save" at bounding box center [424, 928] width 460 height 61
click at [422, 921] on div "Save" at bounding box center [424, 928] width 460 height 61
click at [489, 287] on form "Welcome message Hey there 👋 I'm a virtual assistant for Cliff Creek Outfitters,…" at bounding box center [424, 530] width 460 height 855
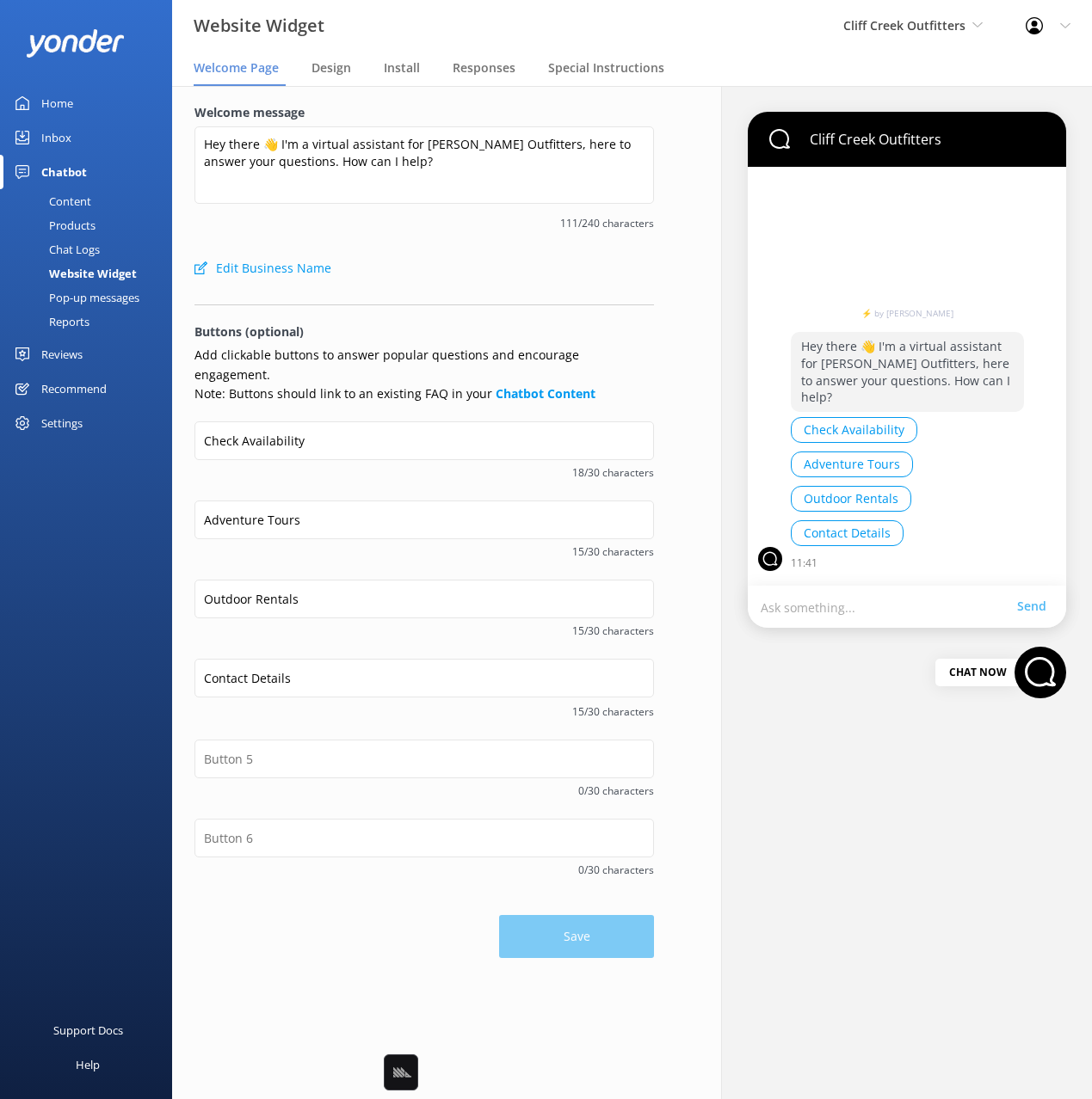
drag, startPoint x: 371, startPoint y: 351, endPoint x: 339, endPoint y: 354, distance: 32.1
click at [371, 351] on p "Add clickable buttons to answer popular questions and encourage engagement. Not…" at bounding box center [424, 374] width 460 height 58
click at [425, 288] on form "Welcome message Hey there 👋 I'm a virtual assistant for Cliff Creek Outfitters,…" at bounding box center [424, 530] width 460 height 855
click at [431, 282] on div "Edit Business Name" at bounding box center [424, 268] width 460 height 35
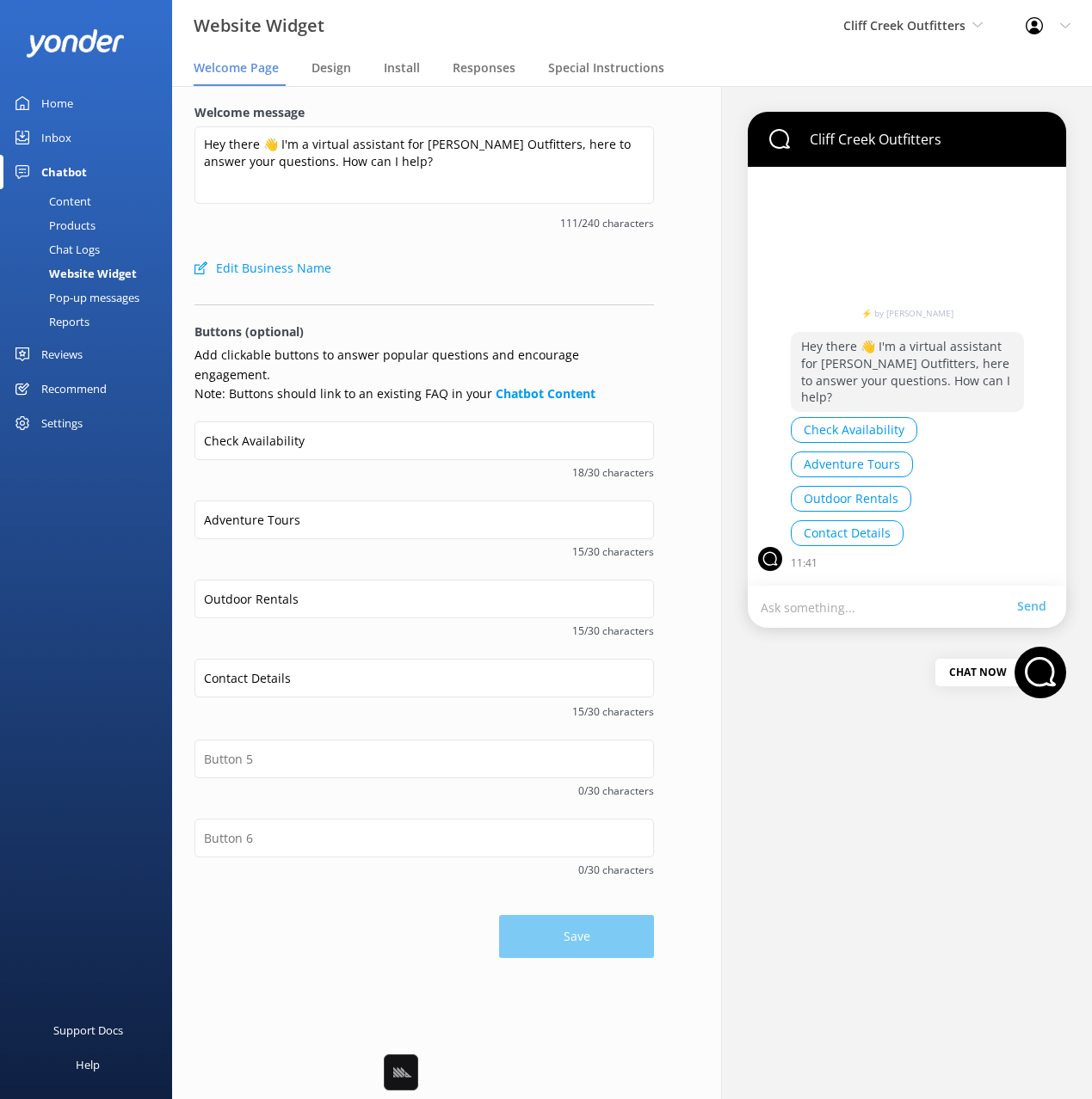
click at [575, 256] on div "Edit Business Name" at bounding box center [424, 268] width 460 height 35
click at [85, 246] on div "Chat Logs" at bounding box center [55, 249] width 89 height 24
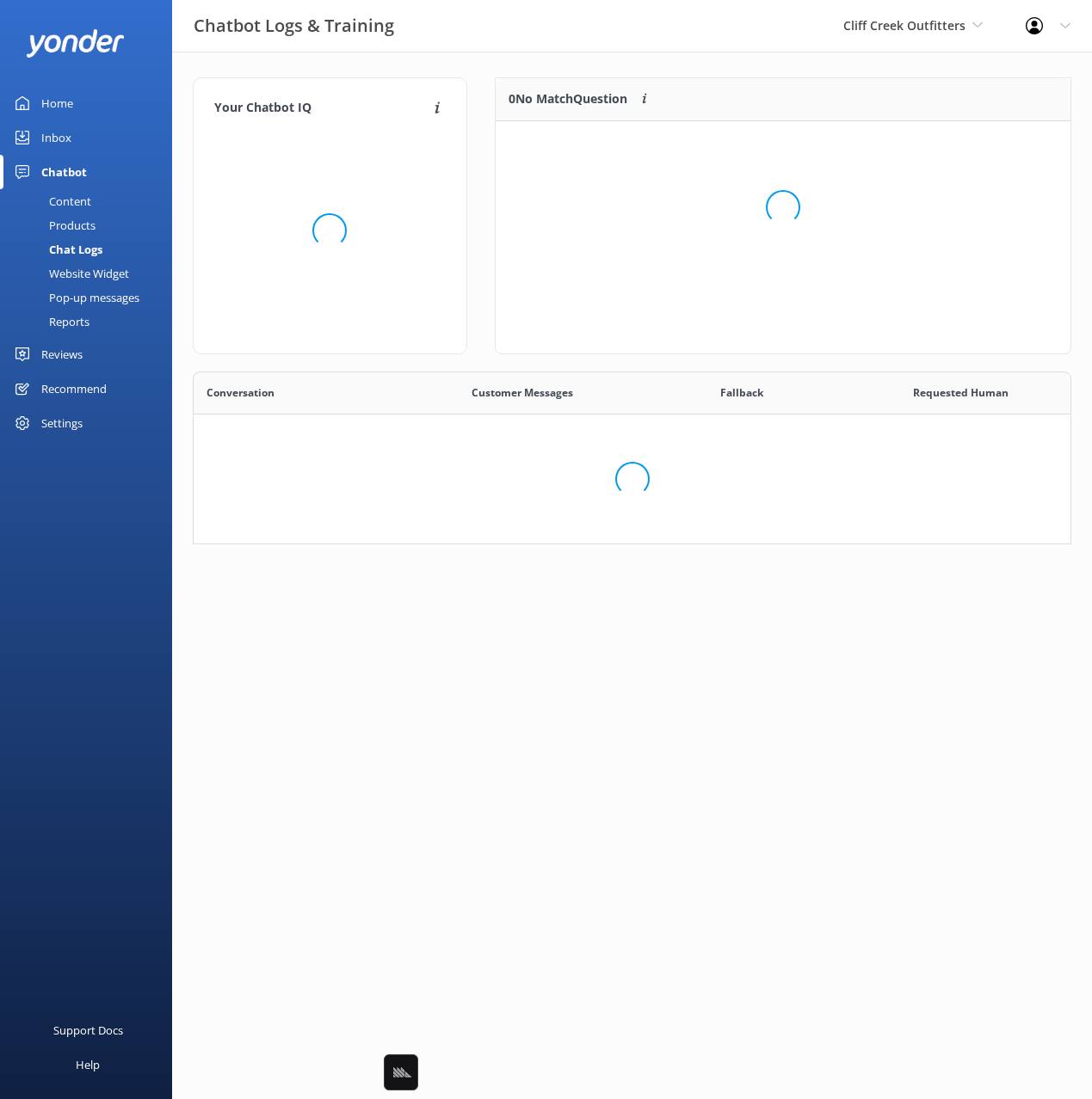
scroll to position [173, 879]
click at [68, 351] on div "Reviews" at bounding box center [63, 354] width 42 height 35
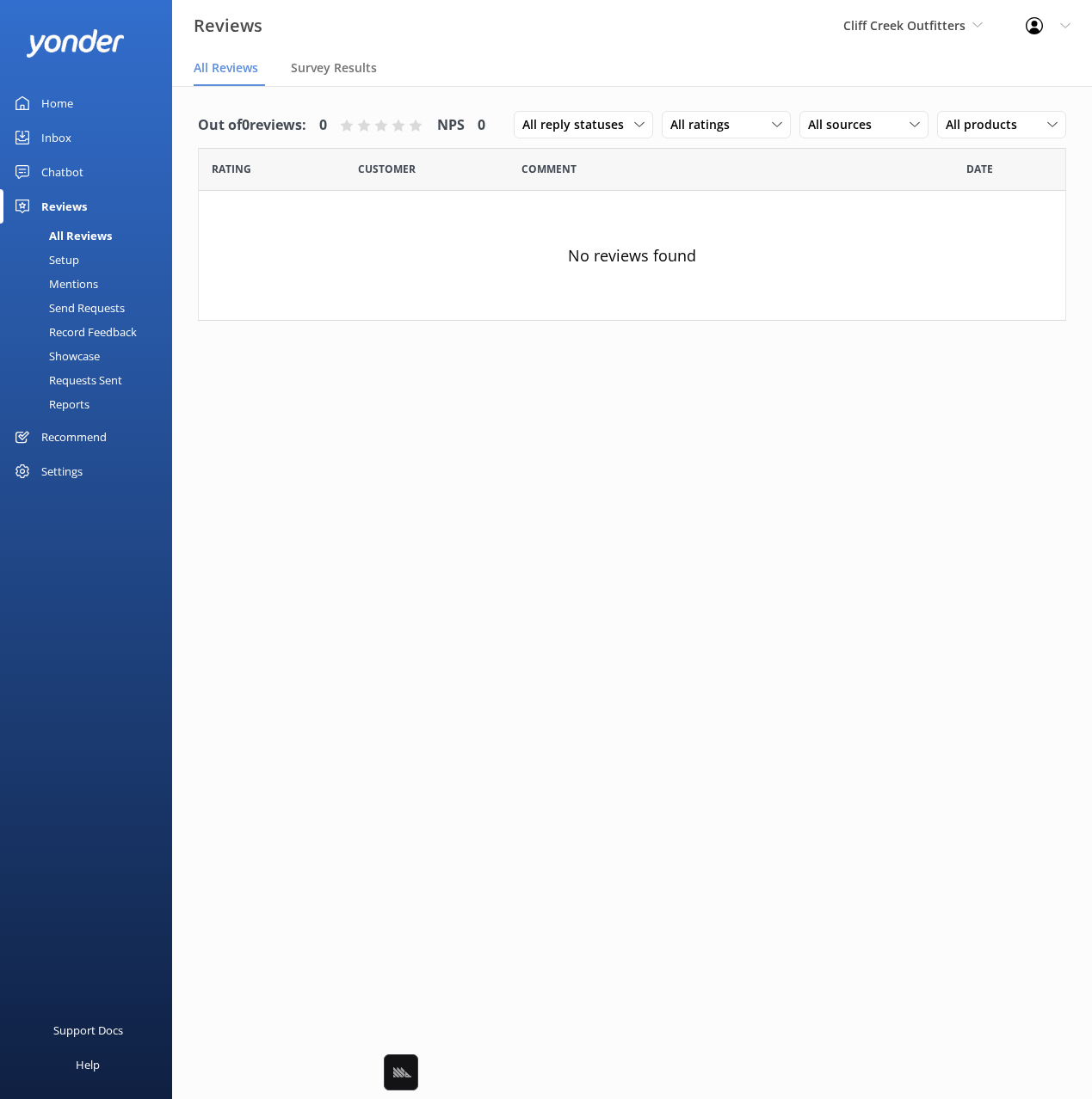
click at [56, 250] on div "Setup" at bounding box center [44, 260] width 68 height 24
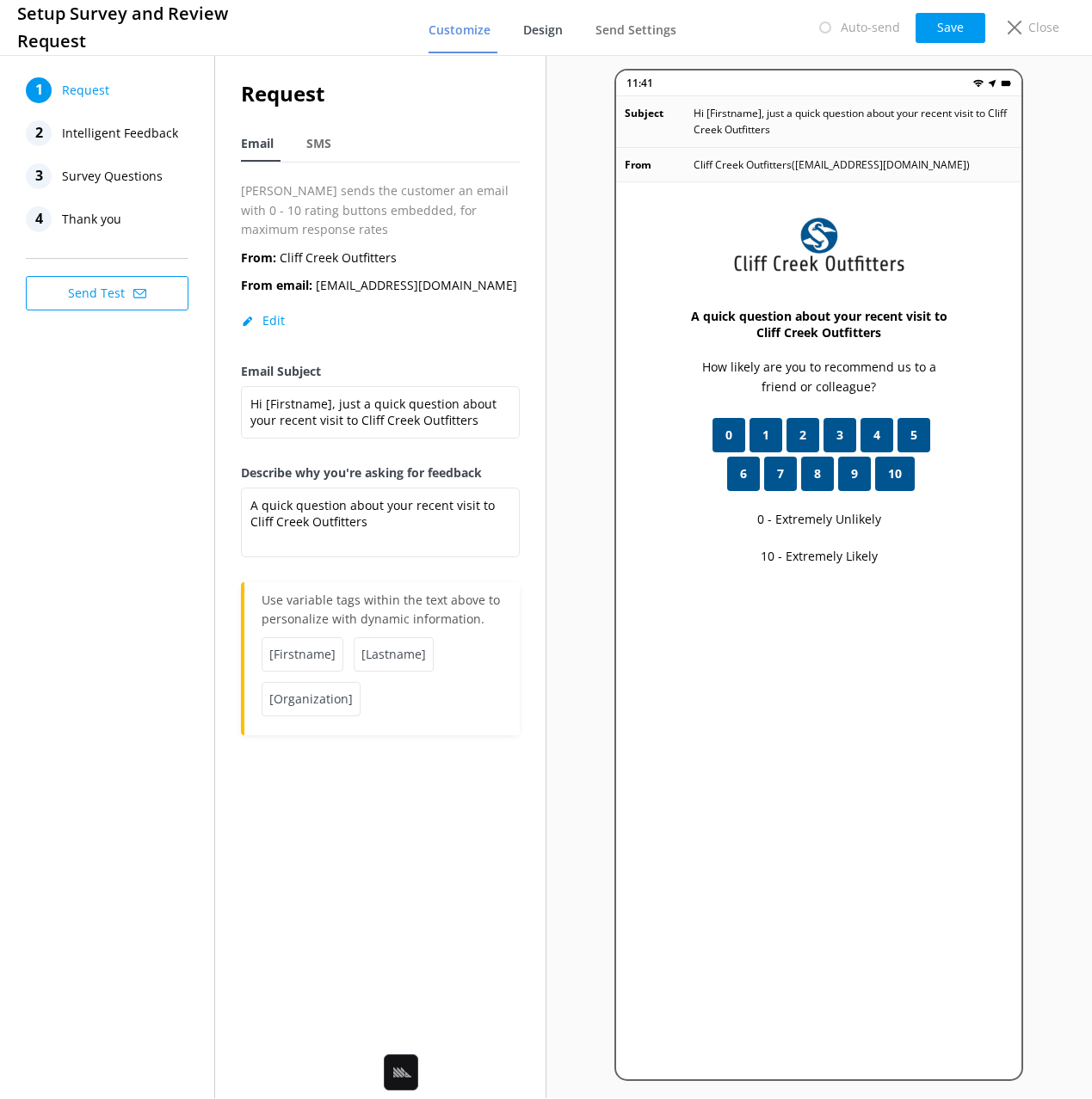
drag, startPoint x: 565, startPoint y: 23, endPoint x: 561, endPoint y: 32, distance: 9.8
click at [565, 24] on link "Design" at bounding box center [546, 31] width 47 height 45
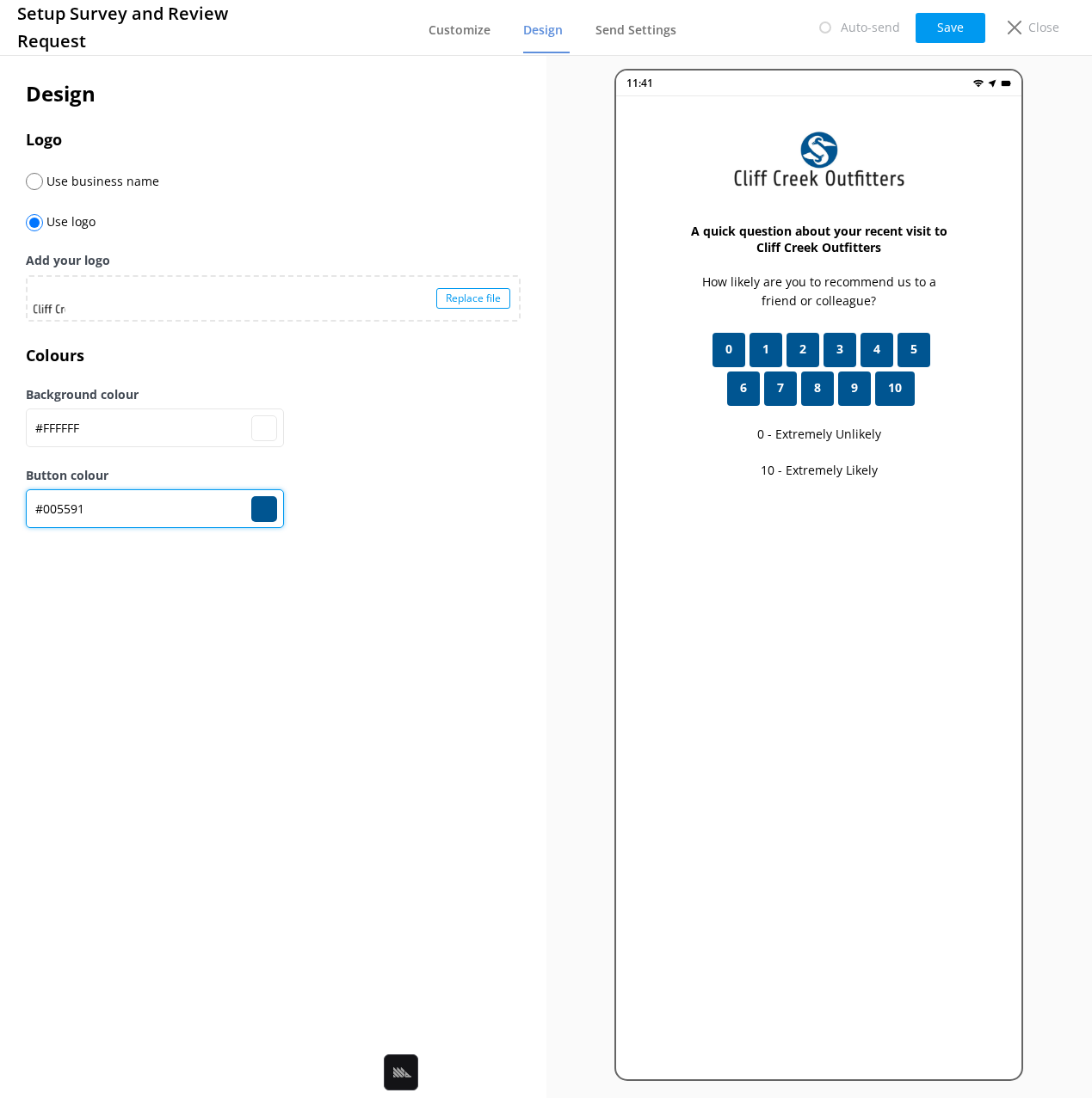
click at [114, 518] on input "#005591" at bounding box center [155, 508] width 258 height 39
click at [1029, 23] on p "Close" at bounding box center [1043, 27] width 31 height 19
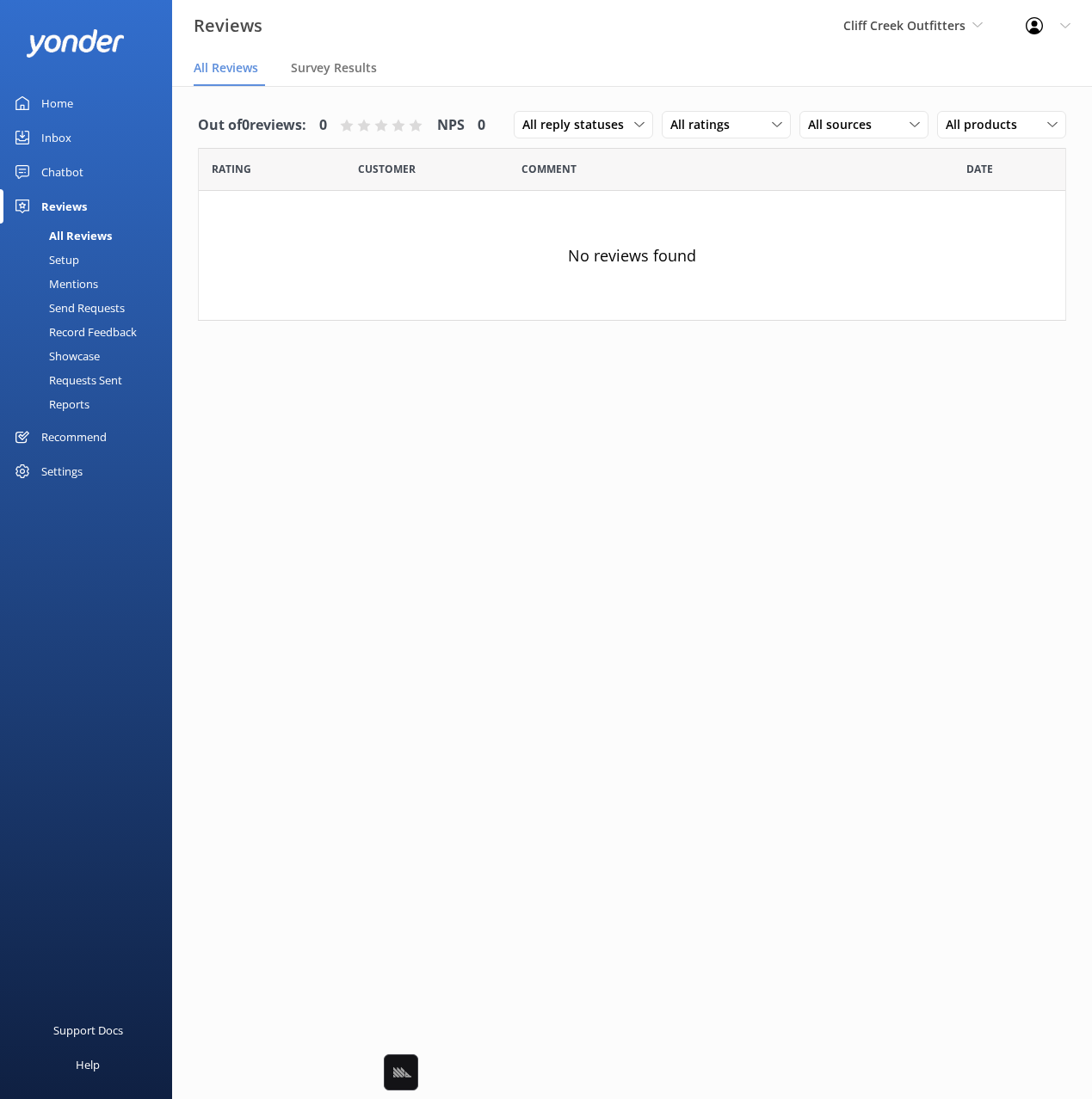
drag, startPoint x: 83, startPoint y: 314, endPoint x: 77, endPoint y: 300, distance: 15.2
click at [83, 313] on div "Send Requests" at bounding box center [67, 308] width 114 height 24
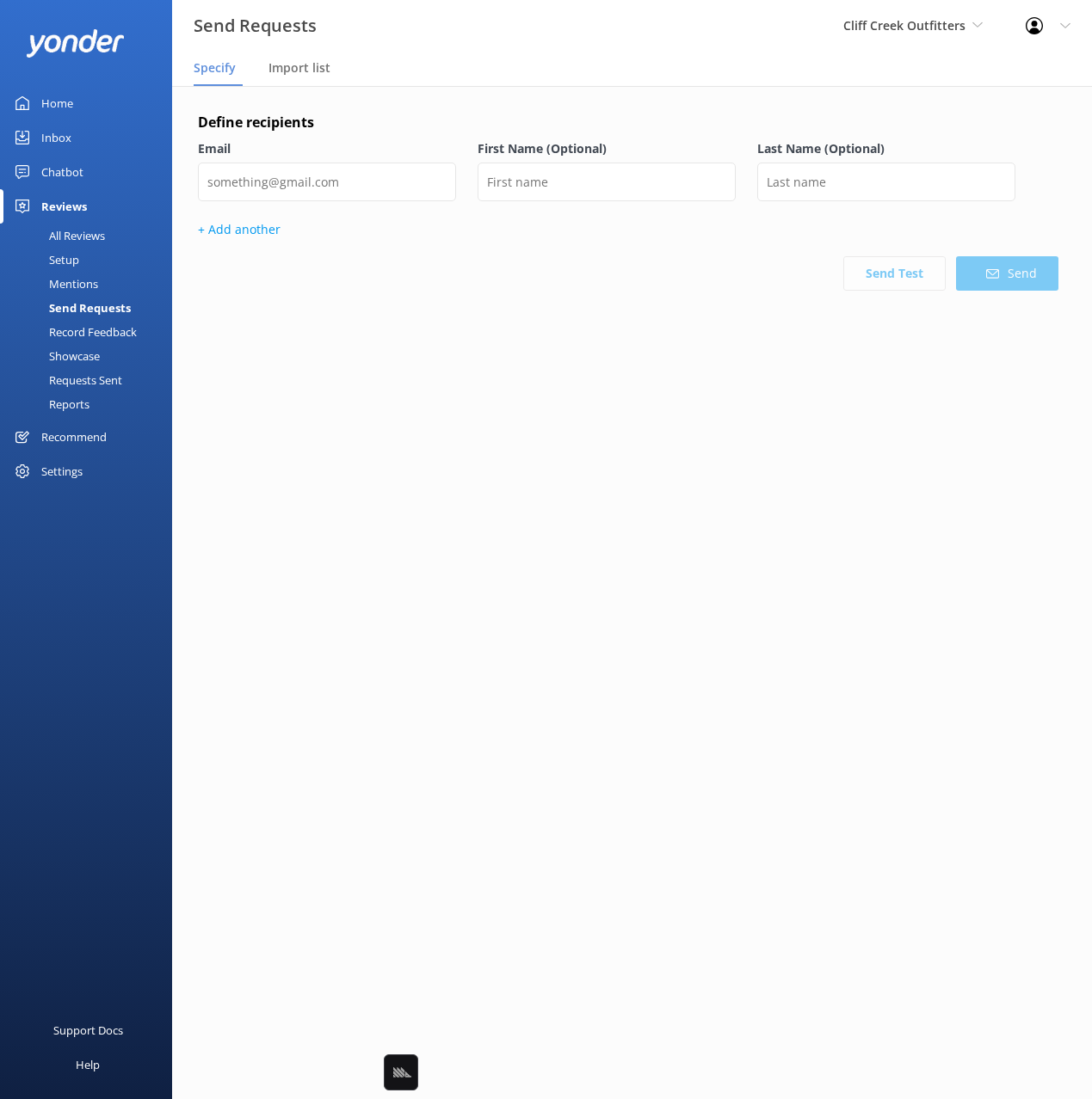
drag, startPoint x: 80, startPoint y: 176, endPoint x: 76, endPoint y: 204, distance: 28.3
click at [80, 176] on div "Chatbot" at bounding box center [63, 172] width 42 height 35
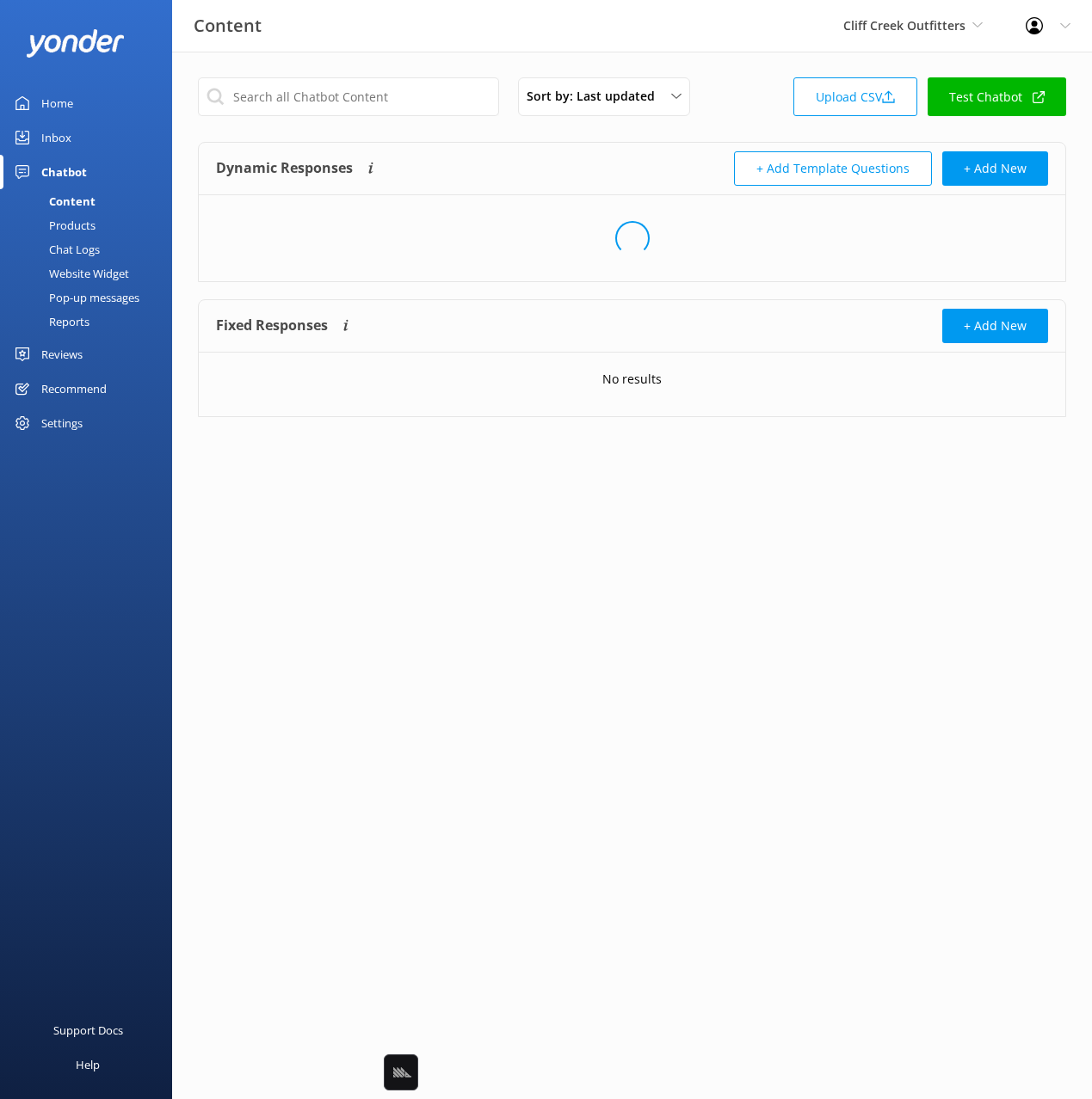
drag, startPoint x: 99, startPoint y: 274, endPoint x: 152, endPoint y: 275, distance: 53.0
click at [99, 274] on div "Website Widget" at bounding box center [69, 273] width 119 height 24
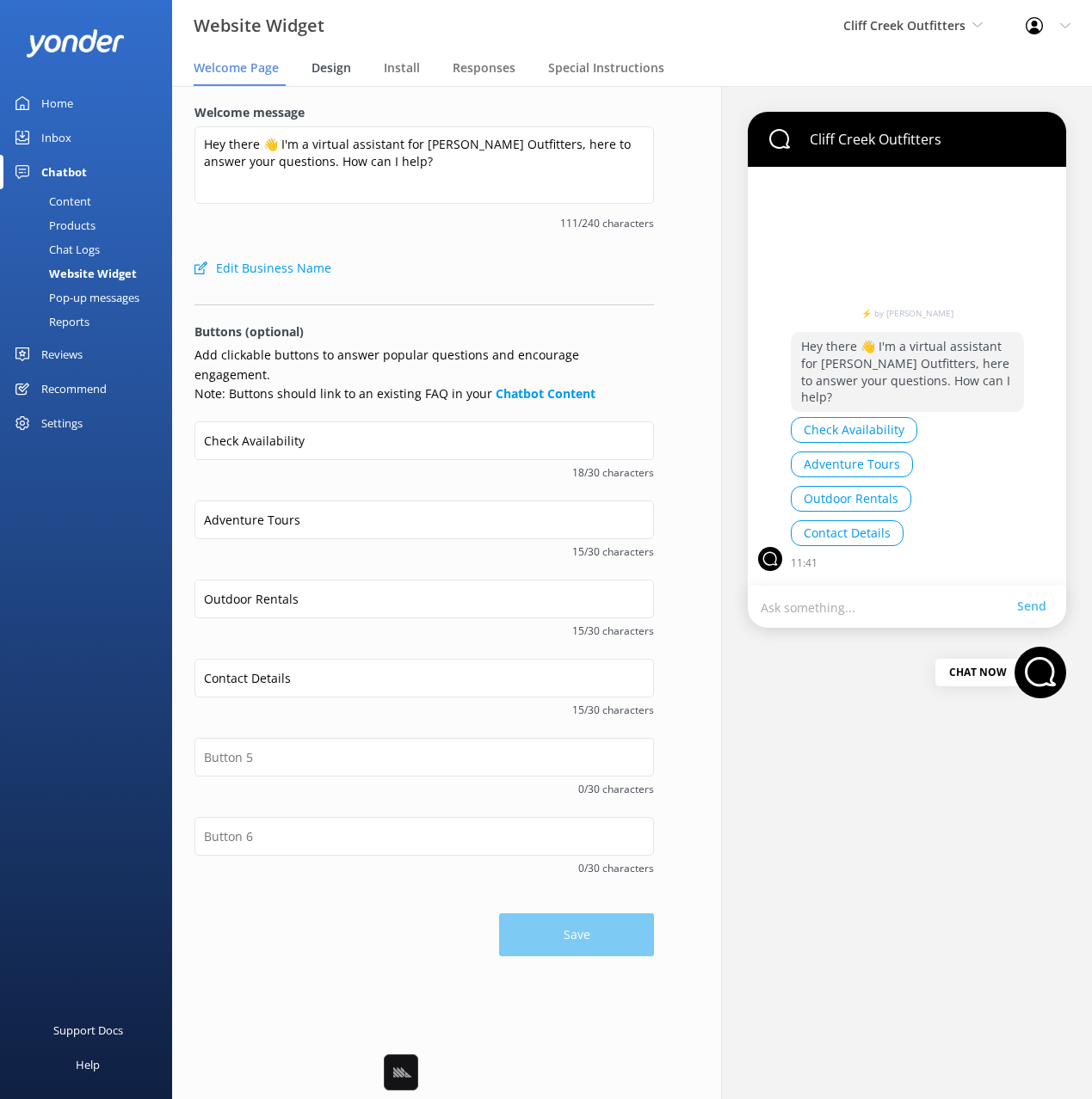
click at [332, 65] on span "Design" at bounding box center [332, 68] width 40 height 17
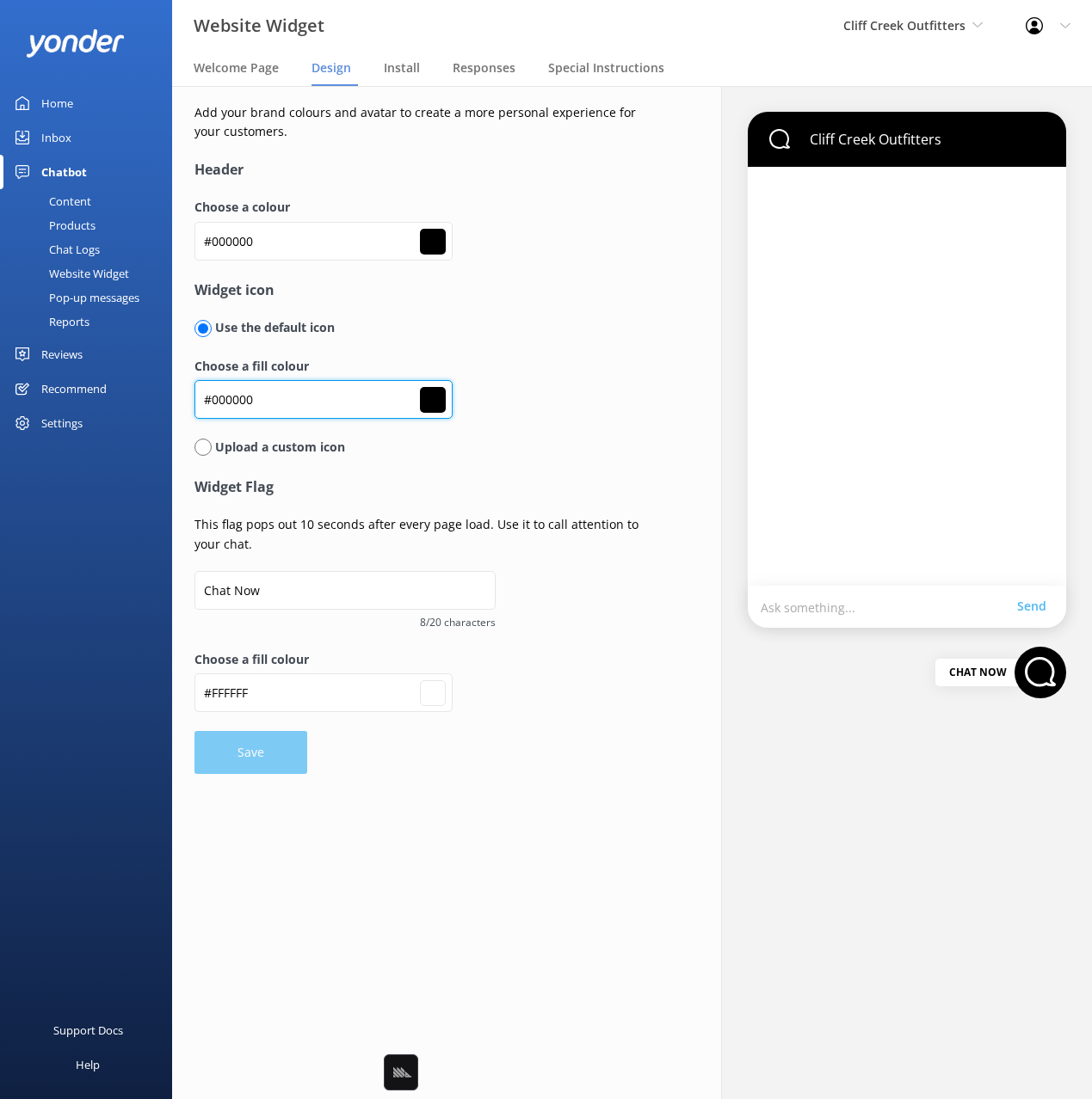
click at [293, 408] on input "#000000" at bounding box center [324, 399] width 258 height 39
paste input "5591"
type input "#005591"
type input "#ffffff"
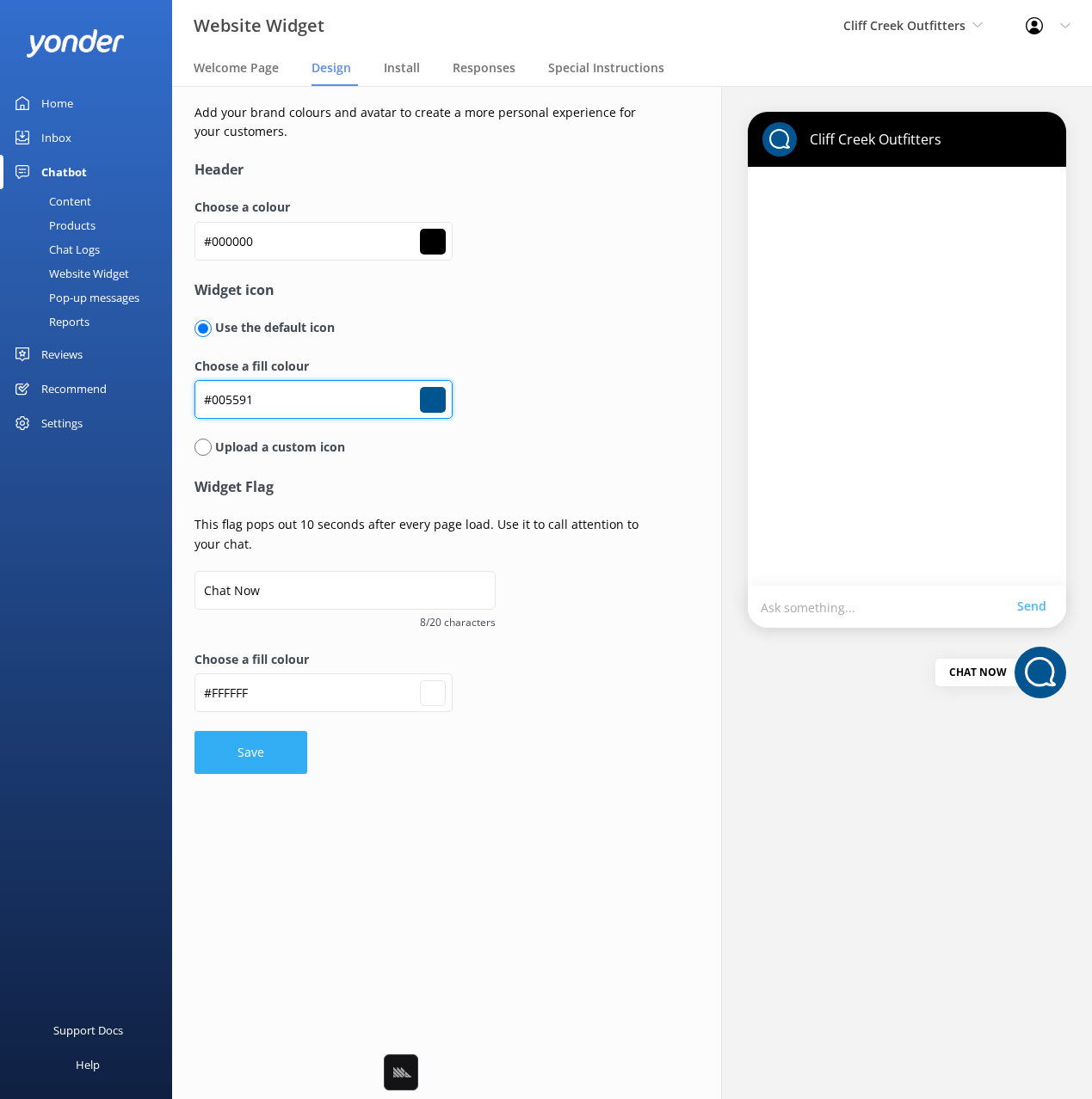
type input "#005591"
click at [232, 746] on button "Save" at bounding box center [251, 753] width 113 height 43
type input "#ffffff"
click at [446, 767] on form "Header Choose a colour #000000 #000000 Widget icon Use the default icon Choose …" at bounding box center [424, 467] width 460 height 616
drag, startPoint x: 526, startPoint y: 192, endPoint x: 513, endPoint y: 197, distance: 13.9
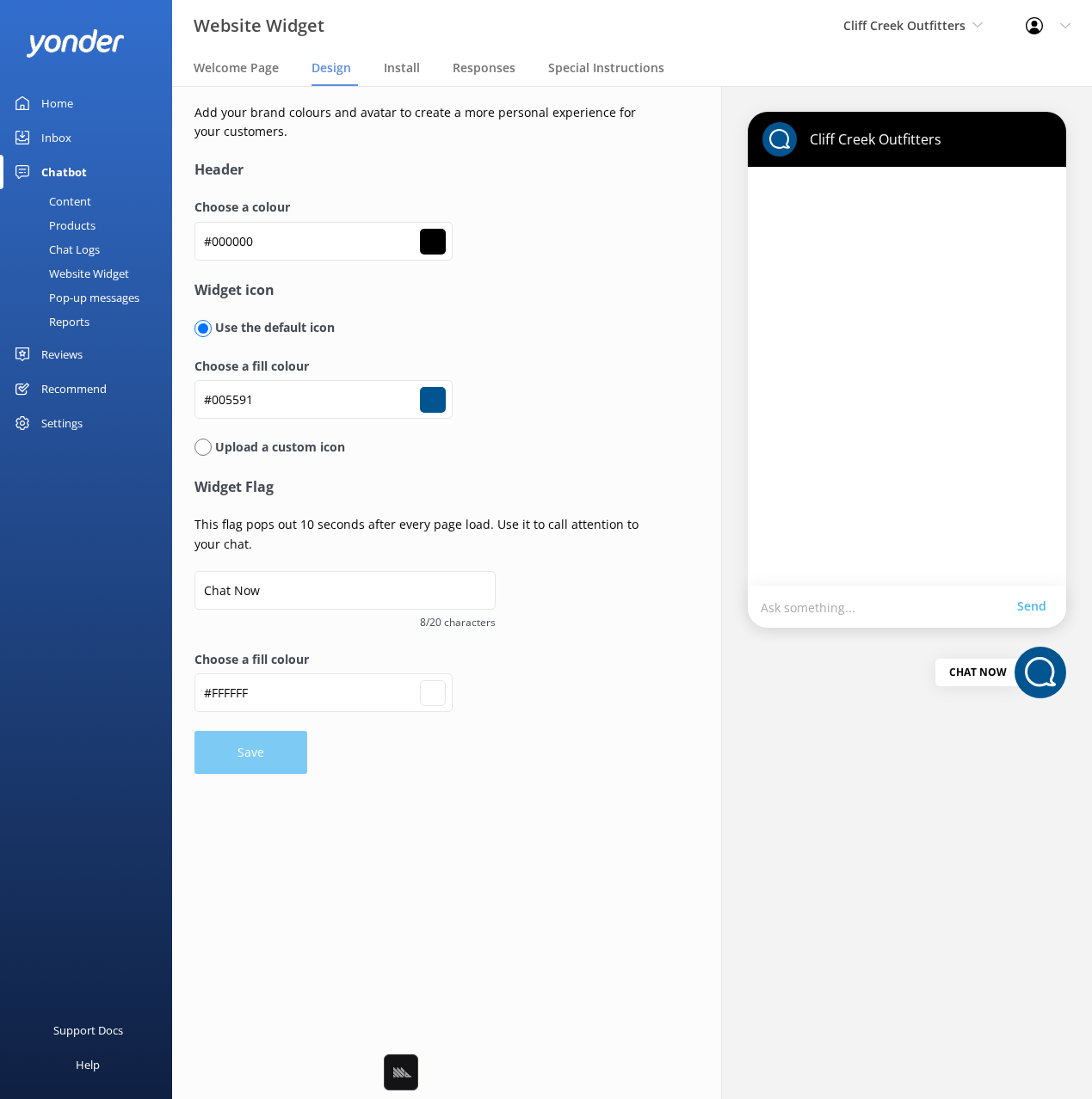
click at [526, 192] on form "Header Choose a colour #000000 #000000 Widget icon Use the default icon Choose …" at bounding box center [424, 467] width 460 height 616
click at [235, 69] on span "Welcome Page" at bounding box center [236, 68] width 85 height 17
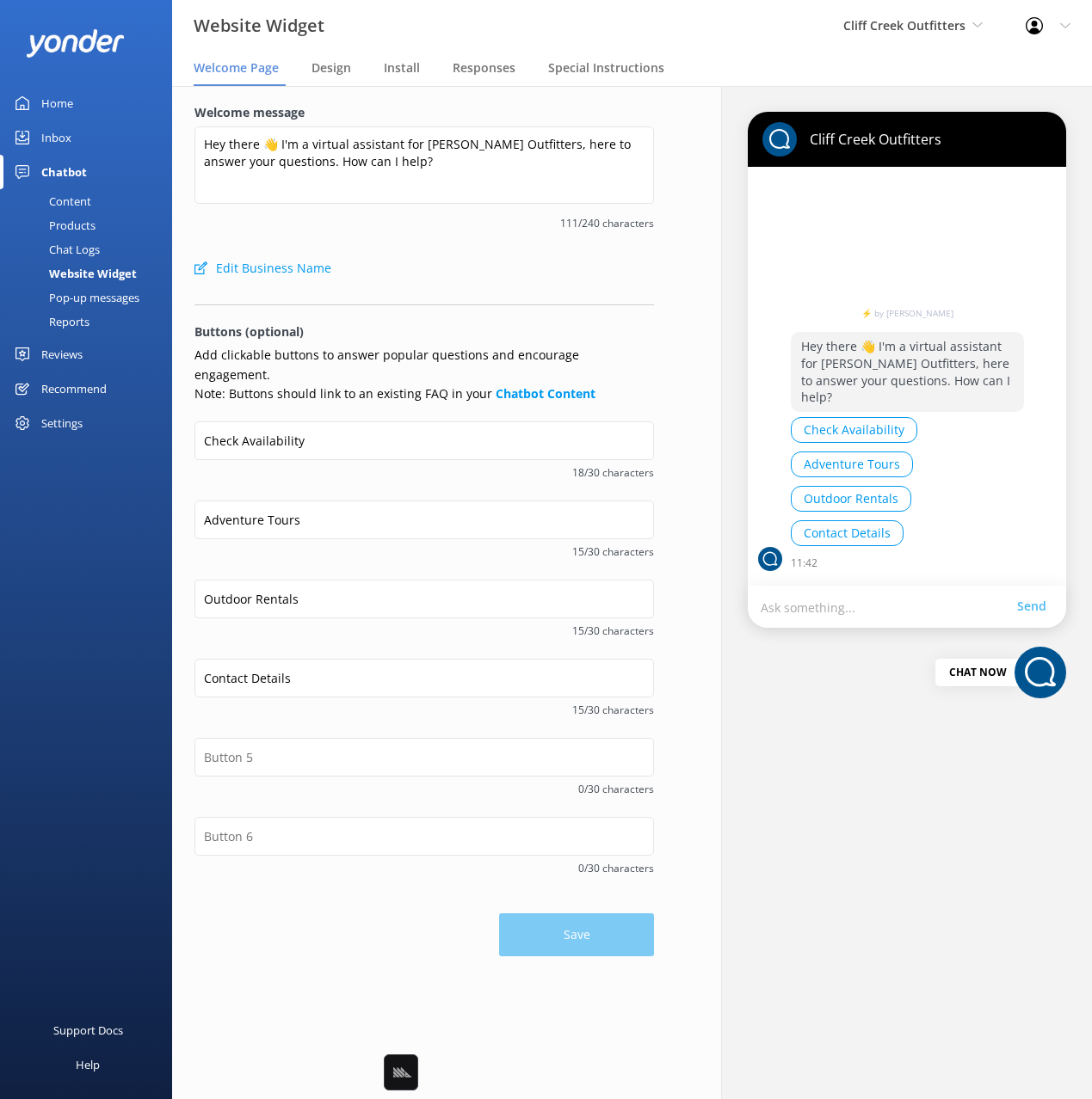
drag, startPoint x: 451, startPoint y: 242, endPoint x: 427, endPoint y: 249, distance: 25.0
click at [451, 242] on div "Welcome message Hey there 👋 I'm a virtual assistant for Cliff Creek Outfitters,…" at bounding box center [424, 177] width 460 height 148
drag, startPoint x: 77, startPoint y: 203, endPoint x: 123, endPoint y: 204, distance: 46.0
click at [78, 203] on div "Content" at bounding box center [50, 202] width 80 height 24
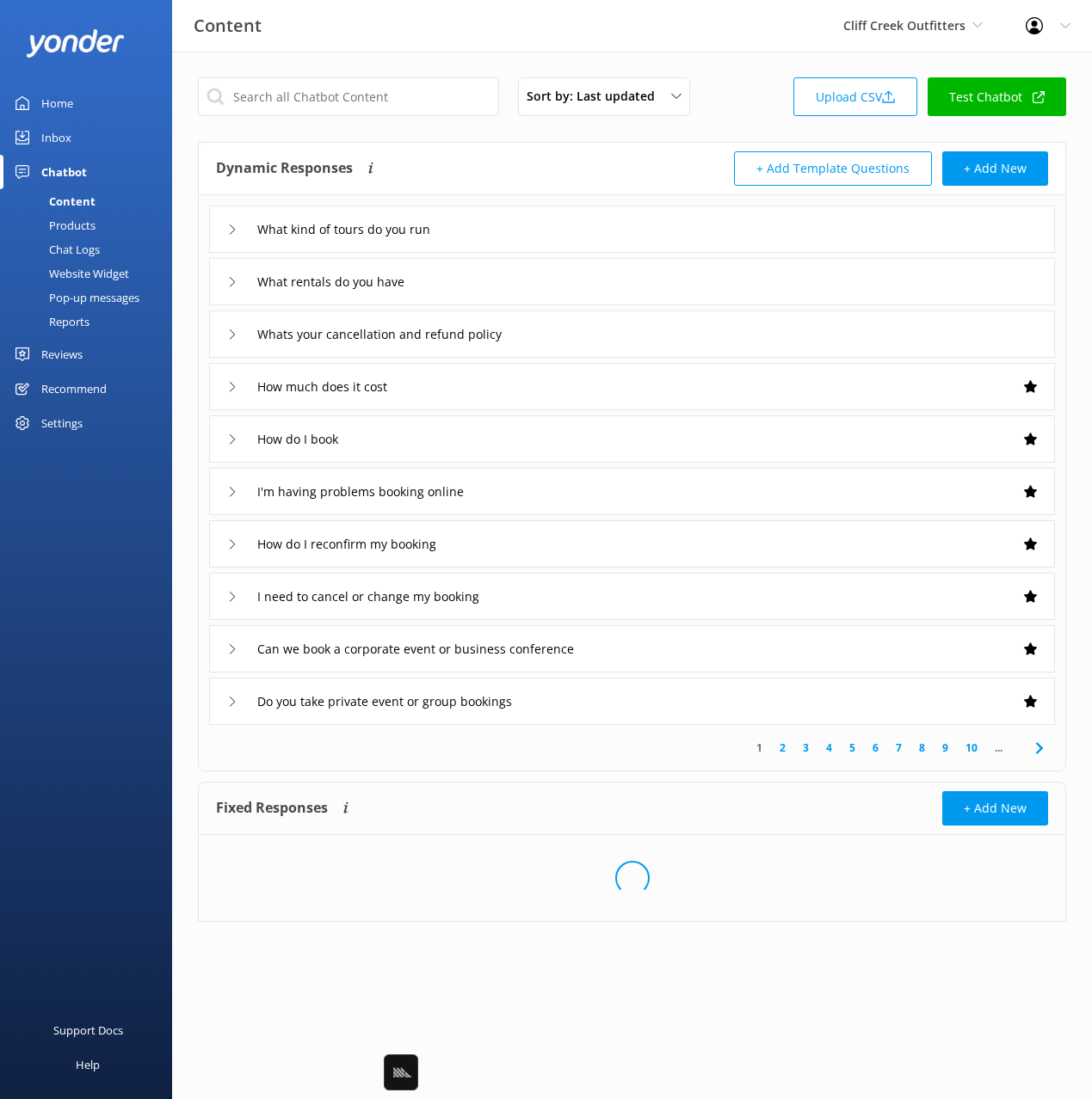
click at [751, 126] on div "Sort by: Last updated Title Last updated Upload CSV Test Chatbot Dynamic Respon…" at bounding box center [631, 512] width 919 height 922
click at [109, 274] on div "Website Widget" at bounding box center [69, 273] width 119 height 24
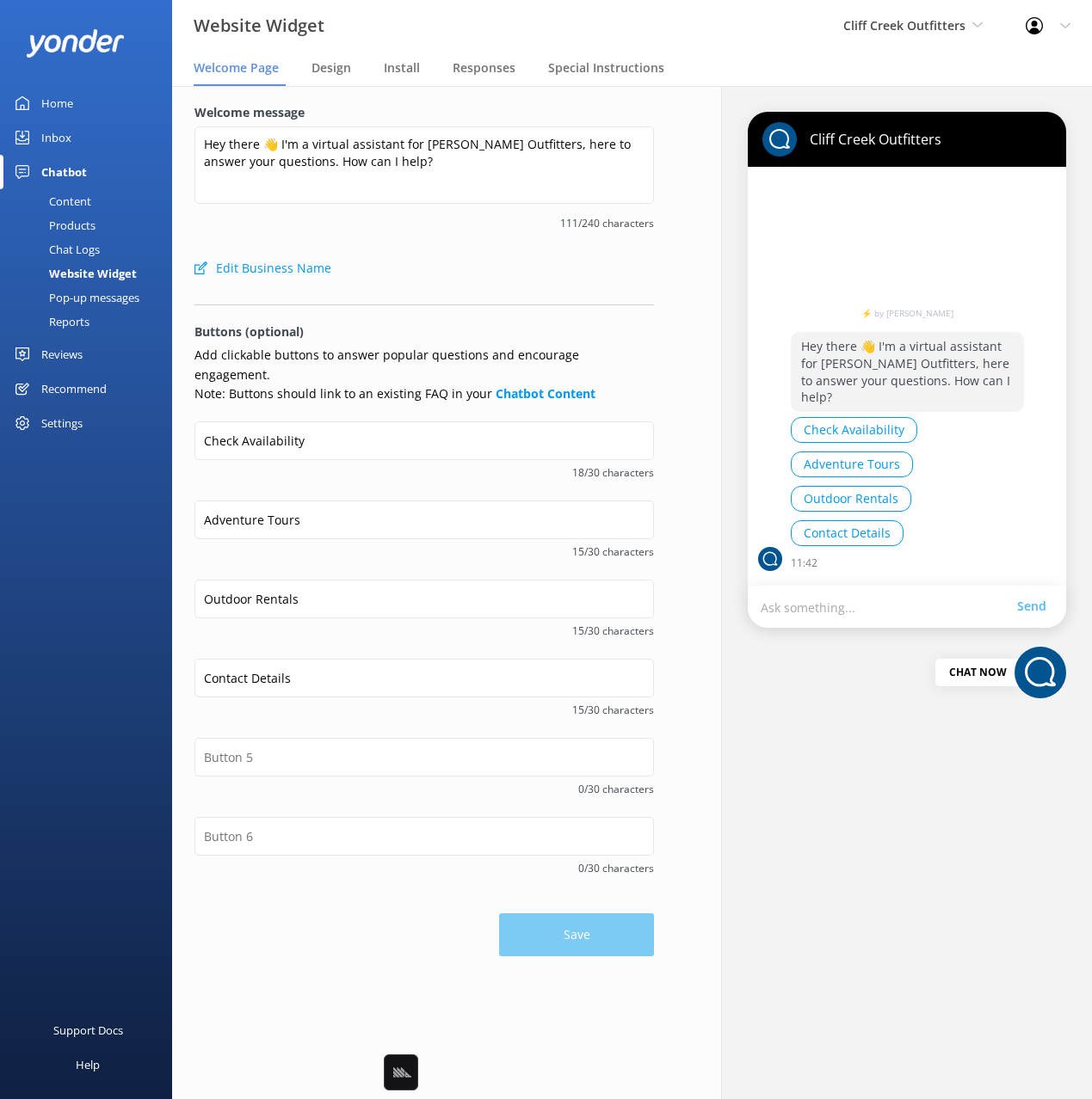
click at [576, 256] on div "Edit Business Name" at bounding box center [424, 268] width 460 height 35
drag, startPoint x: 556, startPoint y: 256, endPoint x: 1029, endPoint y: 184, distance: 478.4
click at [557, 256] on div "Edit Business Name" at bounding box center [424, 268] width 460 height 35
click at [474, 230] on span "111/240 characters" at bounding box center [424, 223] width 460 height 16
drag, startPoint x: 469, startPoint y: 232, endPoint x: 480, endPoint y: 242, distance: 14.9
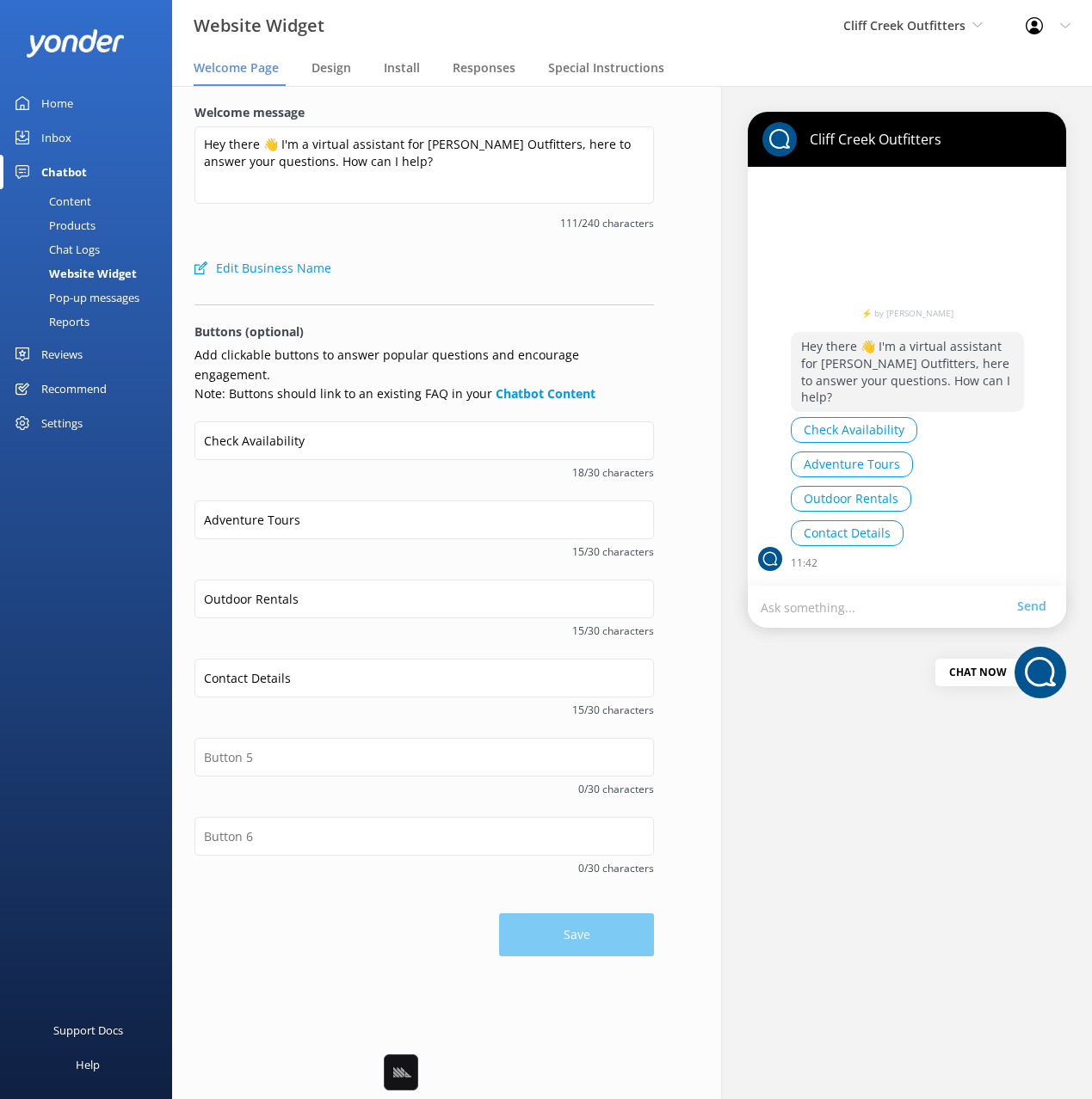
click at [469, 232] on div "Welcome message Hey there 👋 I'm a virtual assistant for Cliff Creek Outfitters,…" at bounding box center [424, 177] width 460 height 148
click at [506, 253] on div "Edit Business Name" at bounding box center [424, 268] width 460 height 35
click at [420, 233] on div "Welcome message Hey there 👋 I'm a virtual assistant for Cliff Creek Outfitters,…" at bounding box center [424, 177] width 460 height 148
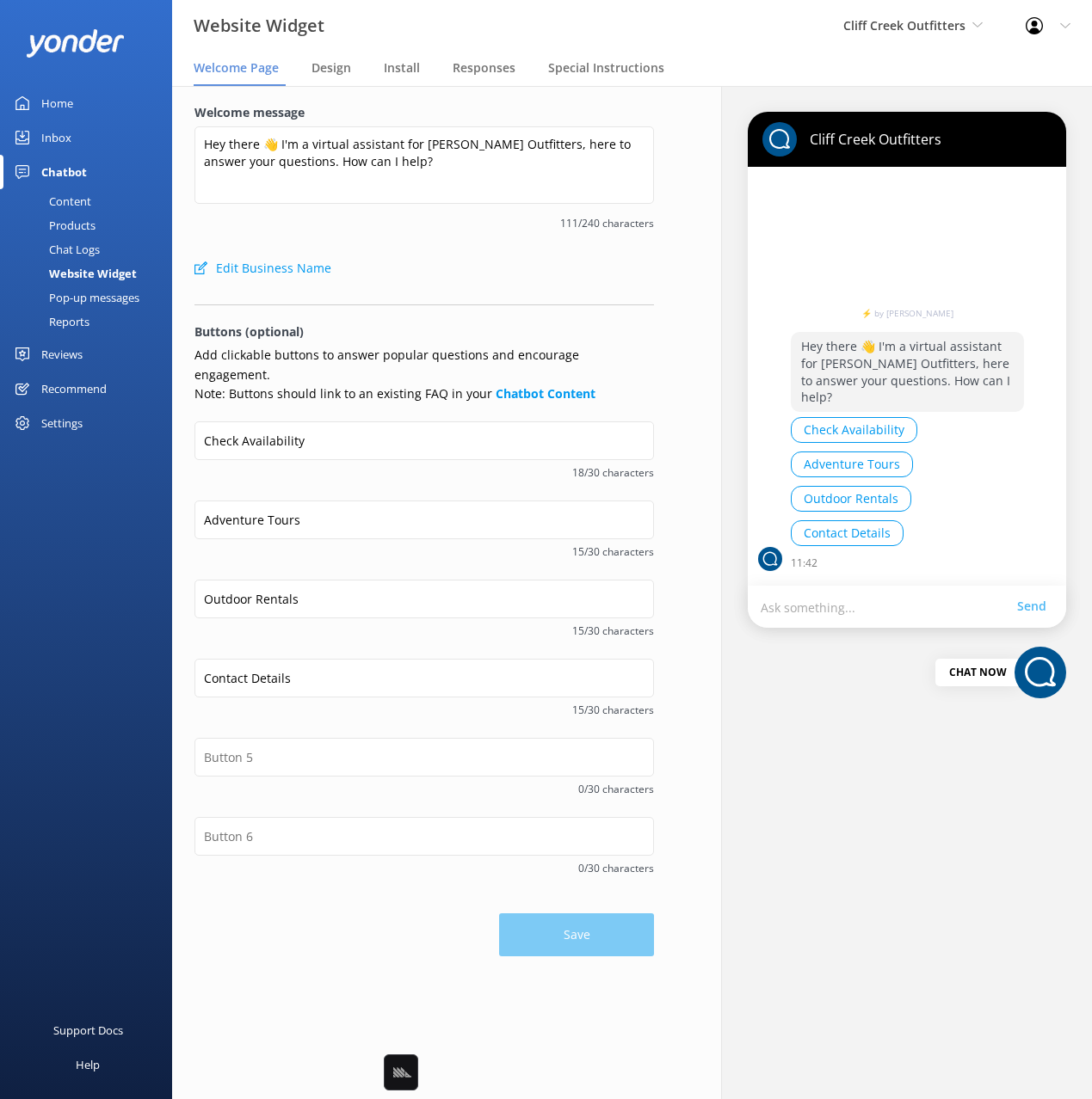
drag, startPoint x: 403, startPoint y: 267, endPoint x: 381, endPoint y: 263, distance: 22.4
click at [398, 266] on div "Edit Business Name" at bounding box center [424, 268] width 460 height 35
click at [88, 202] on div "Content" at bounding box center [50, 202] width 80 height 24
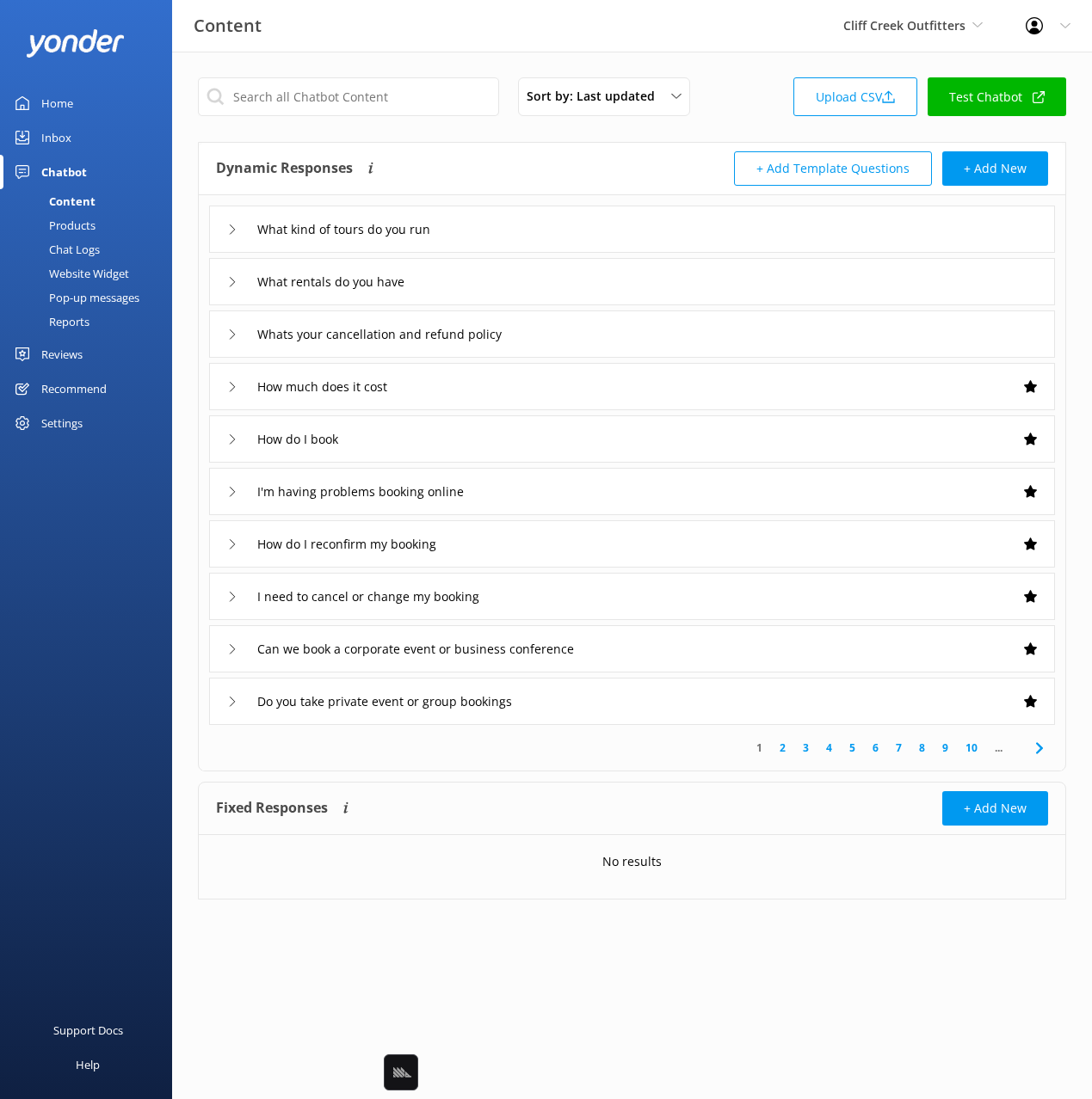
drag, startPoint x: 617, startPoint y: 181, endPoint x: 744, endPoint y: 149, distance: 131.0
click at [618, 181] on div "Dynamic Responses Dynamic responses rely on the Large Language Model to create …" at bounding box center [424, 169] width 416 height 35
click at [981, 100] on link "Test Chatbot" at bounding box center [997, 96] width 139 height 39
click at [737, 58] on div "Sort by: Last updated Title Last updated Upload CSV Test Chatbot Dynamic Respon…" at bounding box center [631, 501] width 919 height 899
drag, startPoint x: 741, startPoint y: 49, endPoint x: 607, endPoint y: 25, distance: 136.1
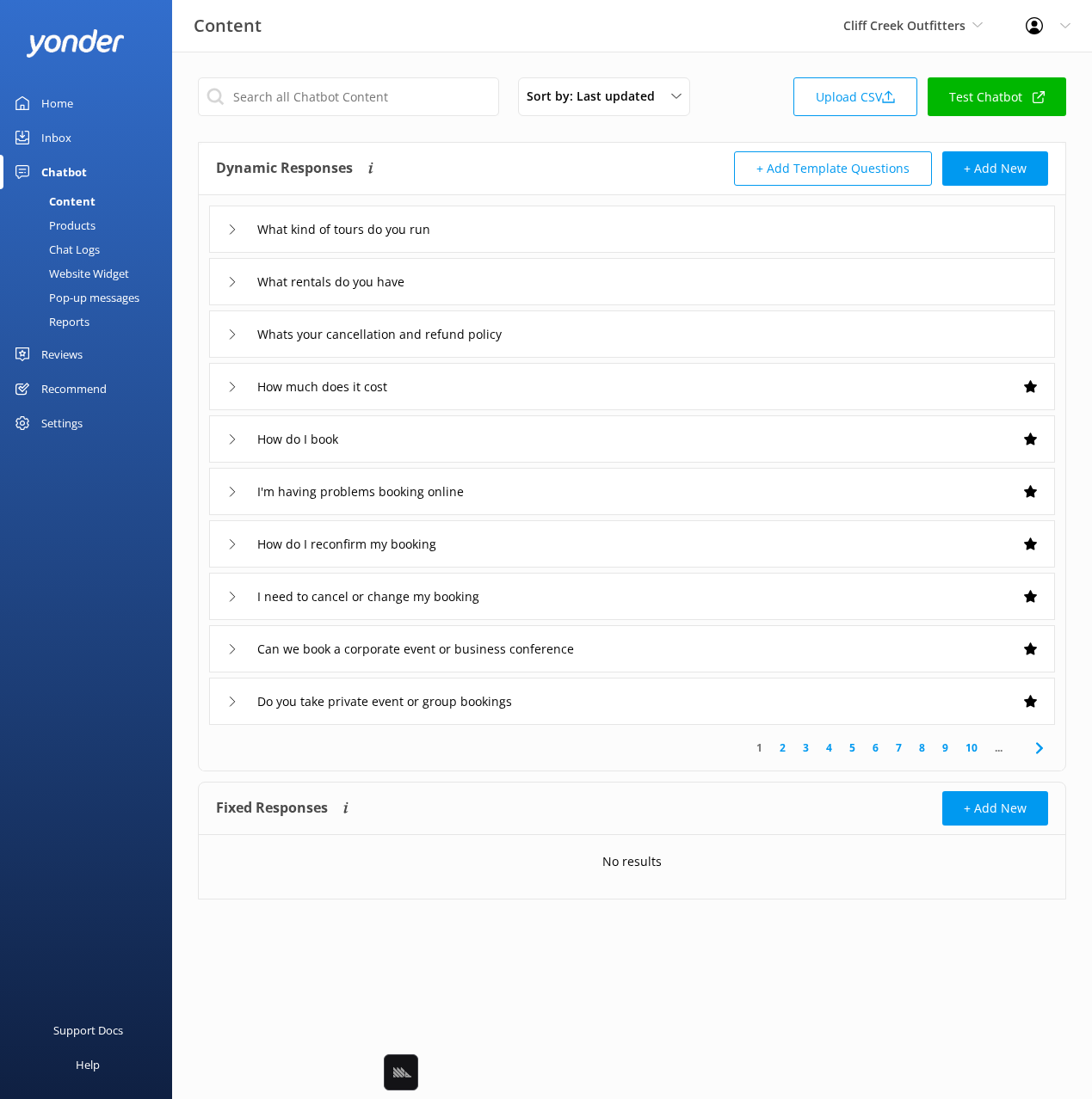
click at [741, 49] on div "Content Cliff Creek Outfitters Black Cat Cruises Banff Airporter International …" at bounding box center [546, 26] width 1092 height 52
click at [755, 101] on div "Sort by: Last updated Title Last updated Upload CSV Test Chatbot" at bounding box center [631, 101] width 868 height 49
click at [739, 67] on div "Sort by: Last updated Title Last updated Upload CSV Test Chatbot Dynamic Respon…" at bounding box center [631, 501] width 919 height 899
click at [713, 73] on div "Sort by: Last updated Title Last updated Upload CSV Test Chatbot Dynamic Respon…" at bounding box center [631, 501] width 919 height 899
click at [722, 87] on div "Sort by: Last updated Title Last updated Upload CSV Test Chatbot" at bounding box center [631, 101] width 868 height 49
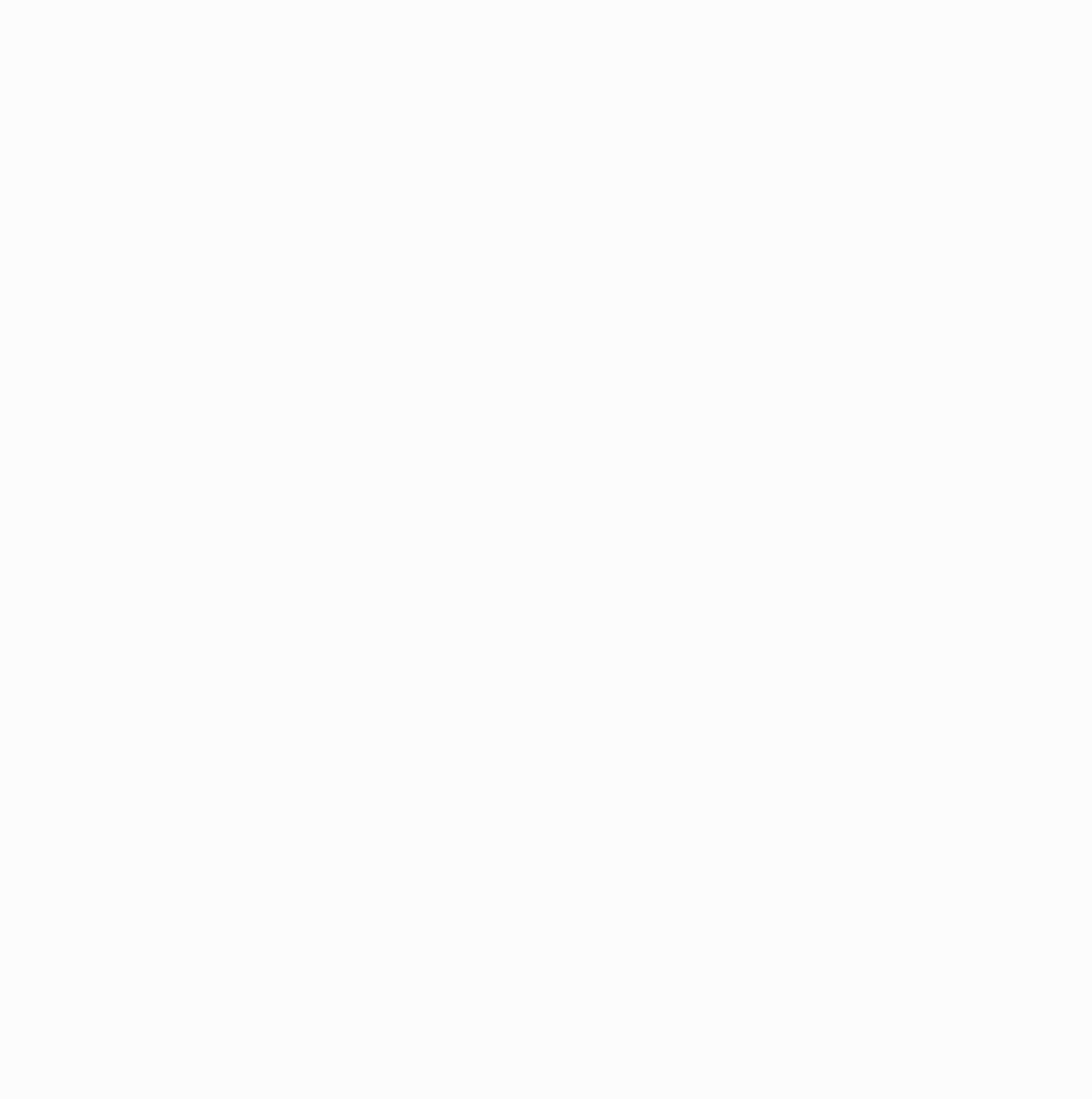
click at [722, 88] on html at bounding box center [546, 549] width 1092 height 1099
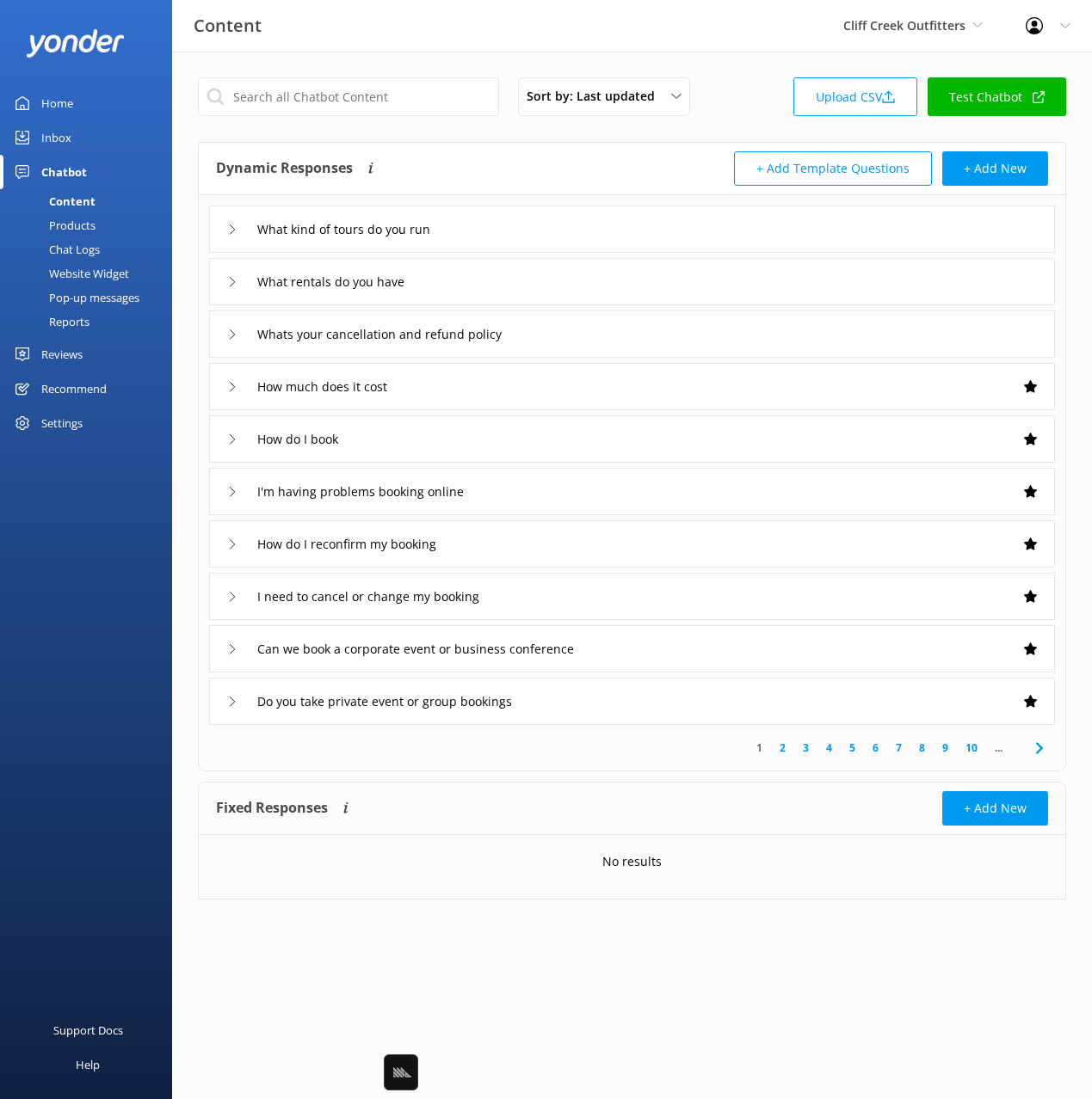
drag, startPoint x: 63, startPoint y: 507, endPoint x: 80, endPoint y: 436, distance: 73.0
click at [64, 502] on div "Home Inbox Chatbot Content Products Chat Logs Website Widget Pop-up messages Re…" at bounding box center [85, 275] width 172 height 550
click at [105, 270] on div "Website Widget" at bounding box center [69, 273] width 119 height 24
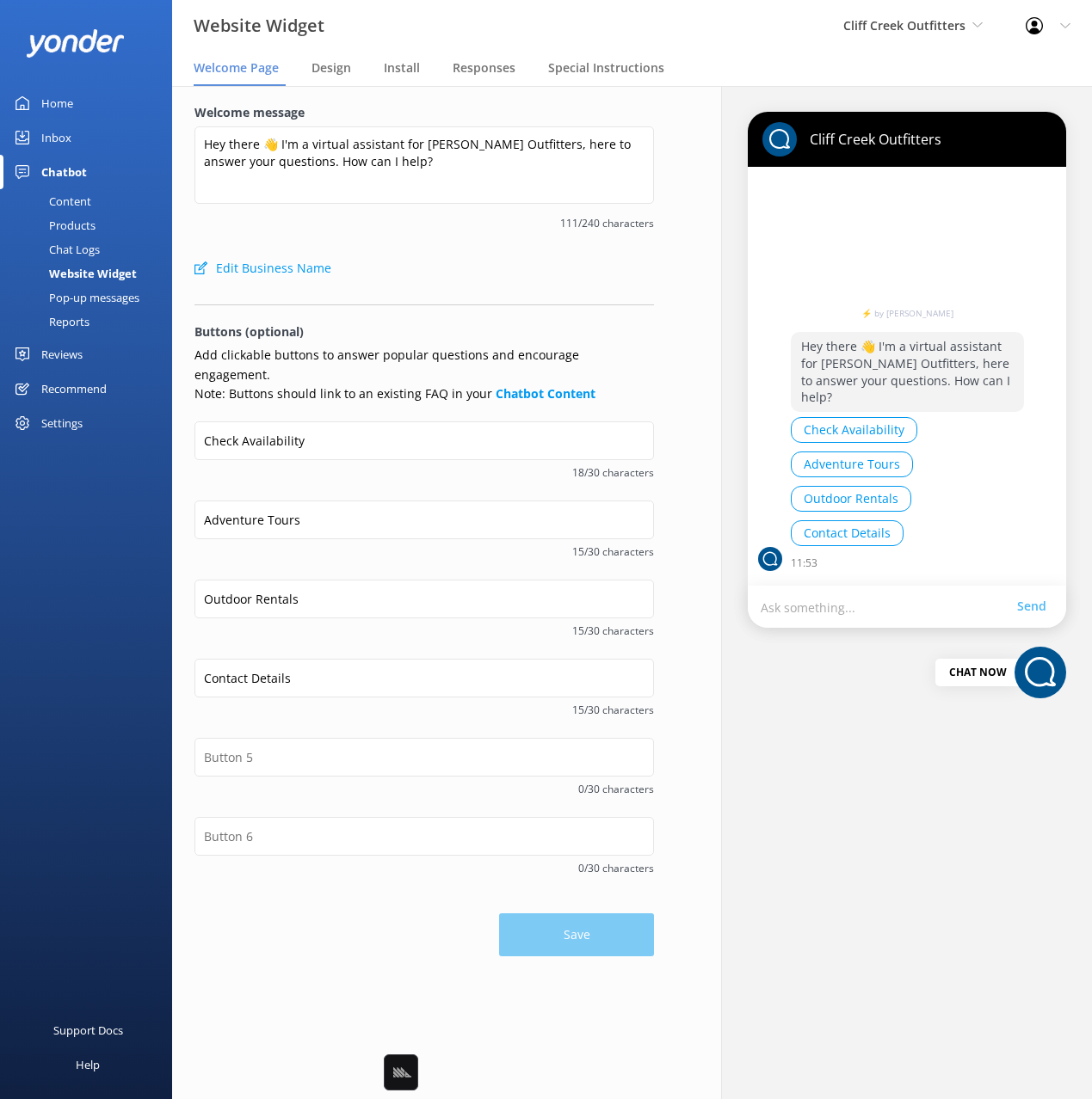
drag, startPoint x: 583, startPoint y: 258, endPoint x: 543, endPoint y: 249, distance: 41.0
click at [577, 257] on div "Edit Business Name" at bounding box center [424, 268] width 460 height 35
click at [543, 249] on div "Welcome message Hey there 👋 I'm a virtual assistant for Cliff Creek Outfitters,…" at bounding box center [424, 177] width 460 height 148
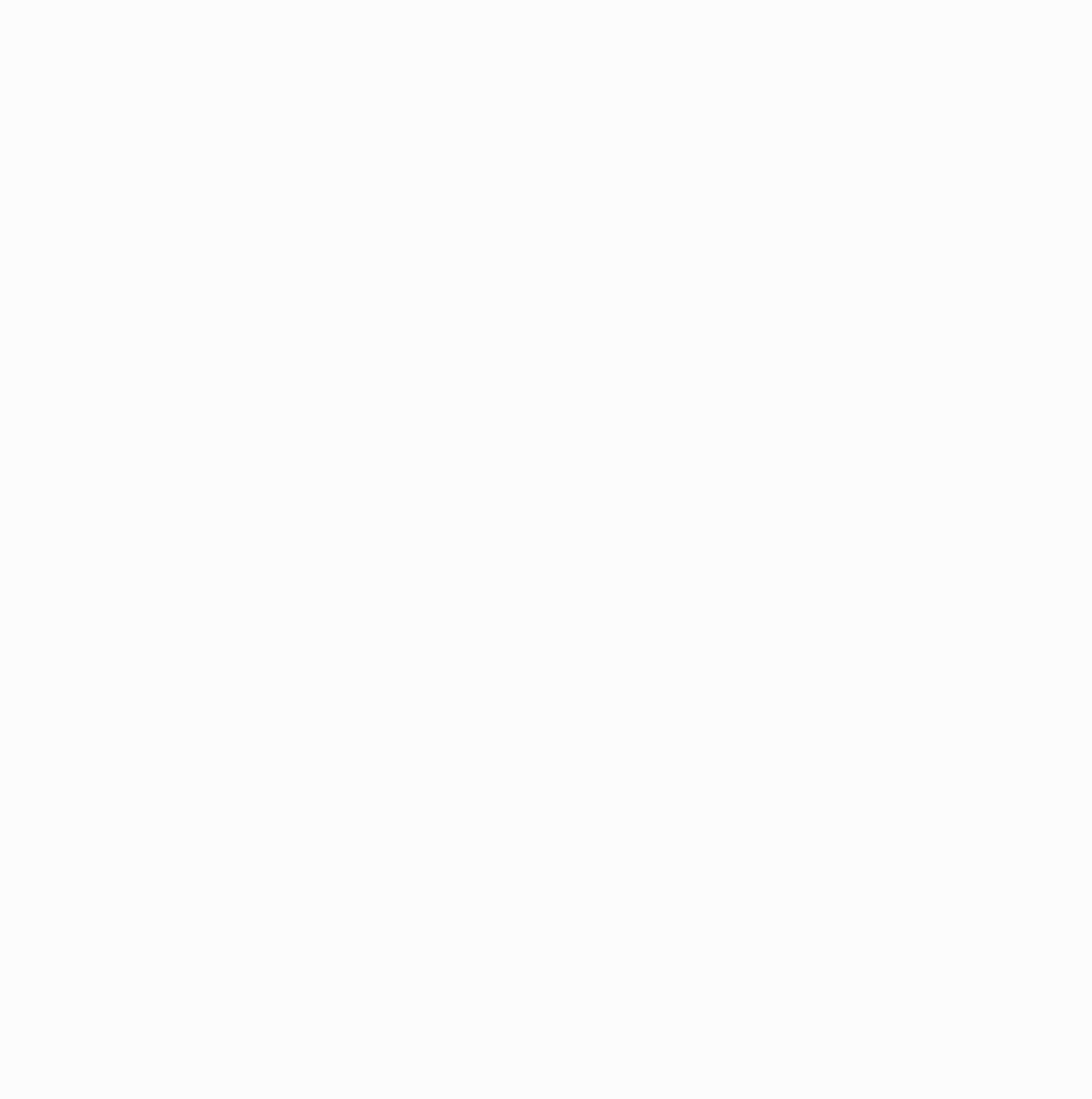
click at [529, 271] on html at bounding box center [546, 549] width 1092 height 1099
click at [592, 294] on div "Loading.." at bounding box center [546, 549] width 1092 height 1099
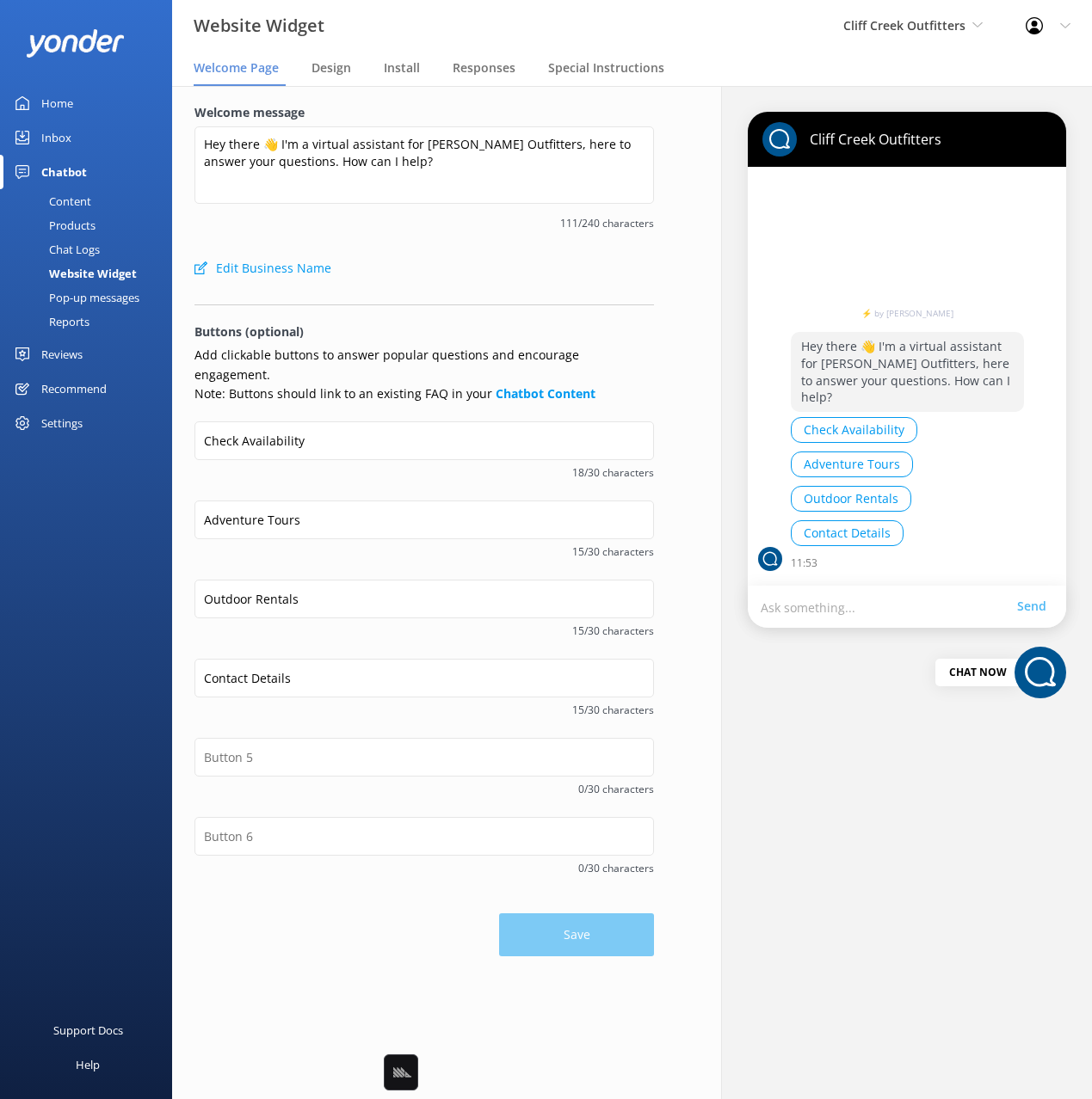
click at [576, 288] on form "Welcome message Hey there 👋 I'm a virtual assistant for Cliff Creek Outfitters,…" at bounding box center [424, 530] width 460 height 854
drag, startPoint x: 84, startPoint y: 198, endPoint x: 165, endPoint y: 186, distance: 81.9
click at [85, 198] on div "Content" at bounding box center [50, 202] width 80 height 24
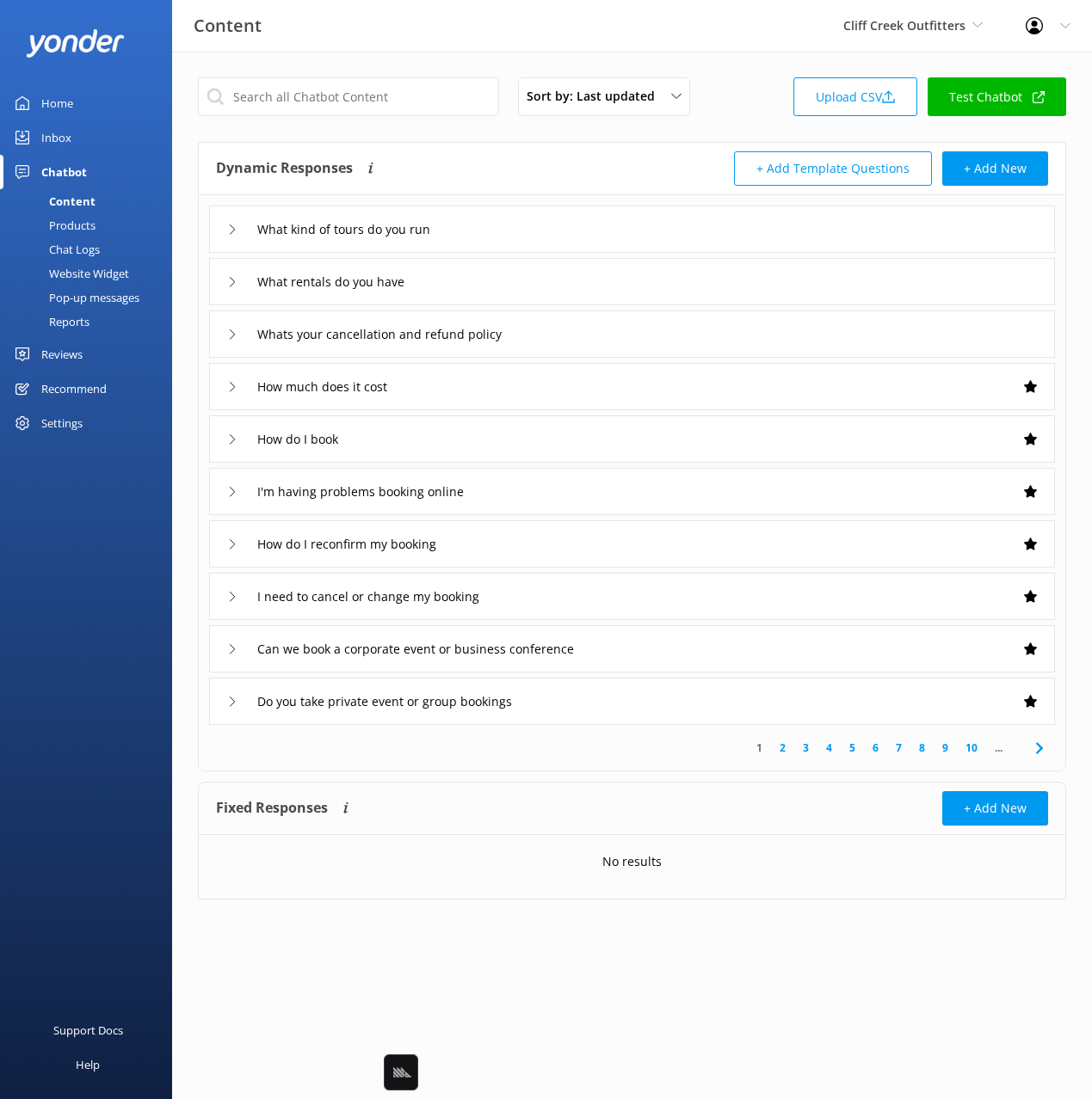
drag, startPoint x: 720, startPoint y: 117, endPoint x: 946, endPoint y: 97, distance: 226.9
click at [722, 117] on div "Sort by: Last updated Title Last updated Upload CSV Test Chatbot" at bounding box center [631, 101] width 868 height 49
click at [99, 275] on div "Website Widget" at bounding box center [69, 273] width 119 height 24
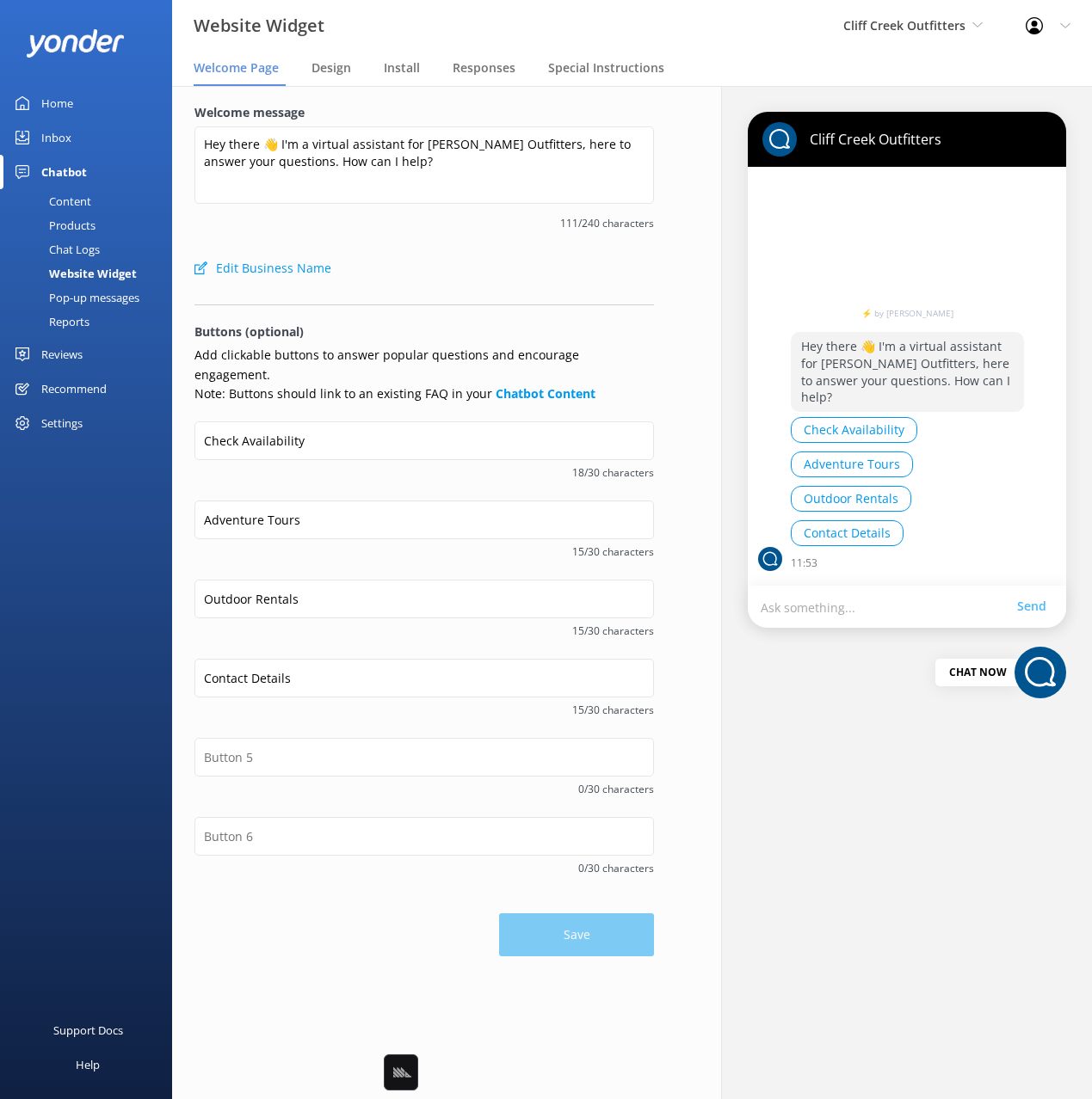
drag, startPoint x: 499, startPoint y: 242, endPoint x: 205, endPoint y: 187, distance: 299.1
click at [494, 242] on div "Welcome message Hey there 👋 I'm a virtual assistant for Cliff Creek Outfitters,…" at bounding box center [424, 177] width 460 height 148
click at [62, 134] on div "Inbox" at bounding box center [57, 137] width 30 height 35
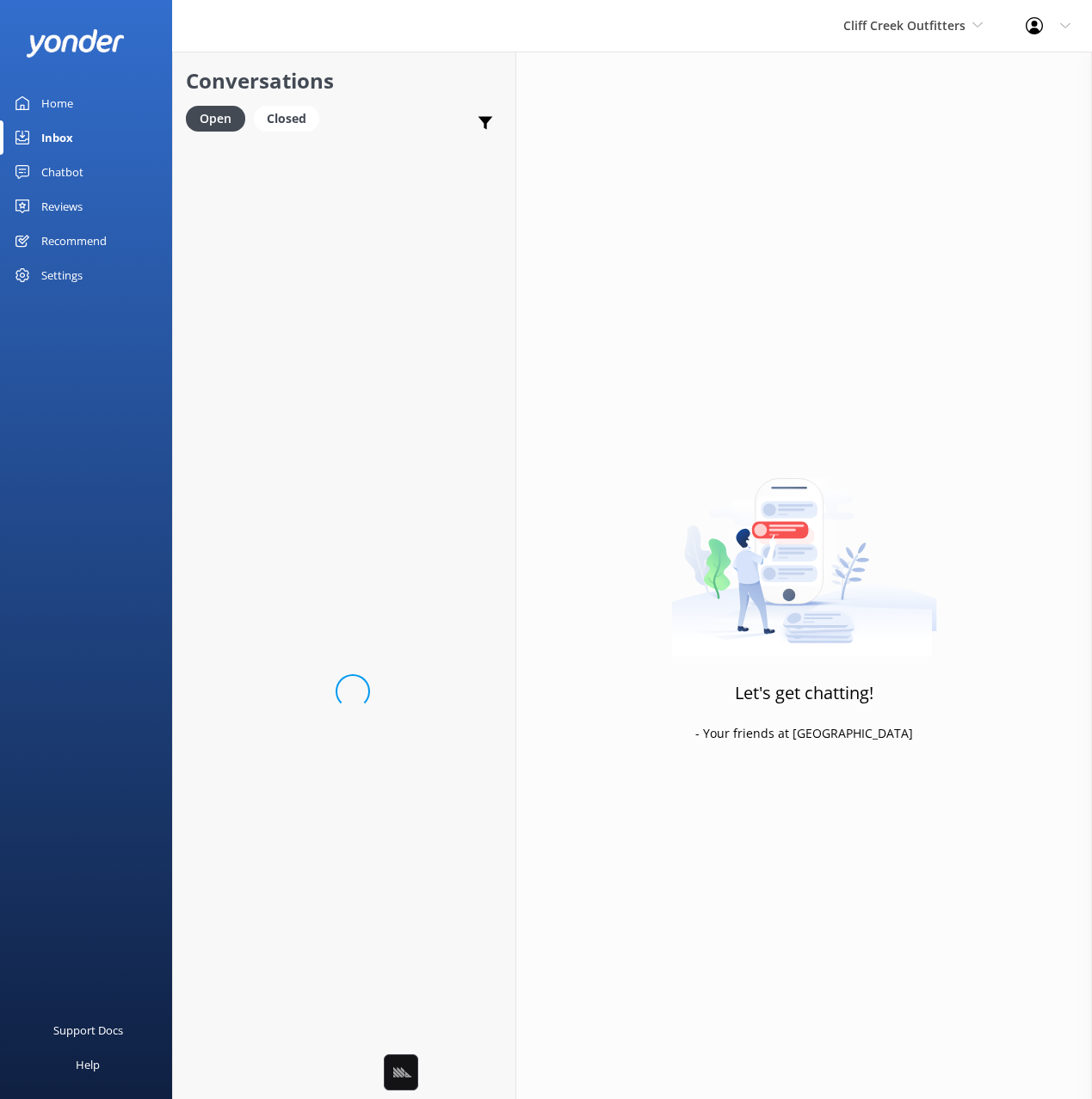
drag, startPoint x: 72, startPoint y: 100, endPoint x: 154, endPoint y: 104, distance: 82.1
click at [72, 100] on div "Home" at bounding box center [58, 103] width 32 height 35
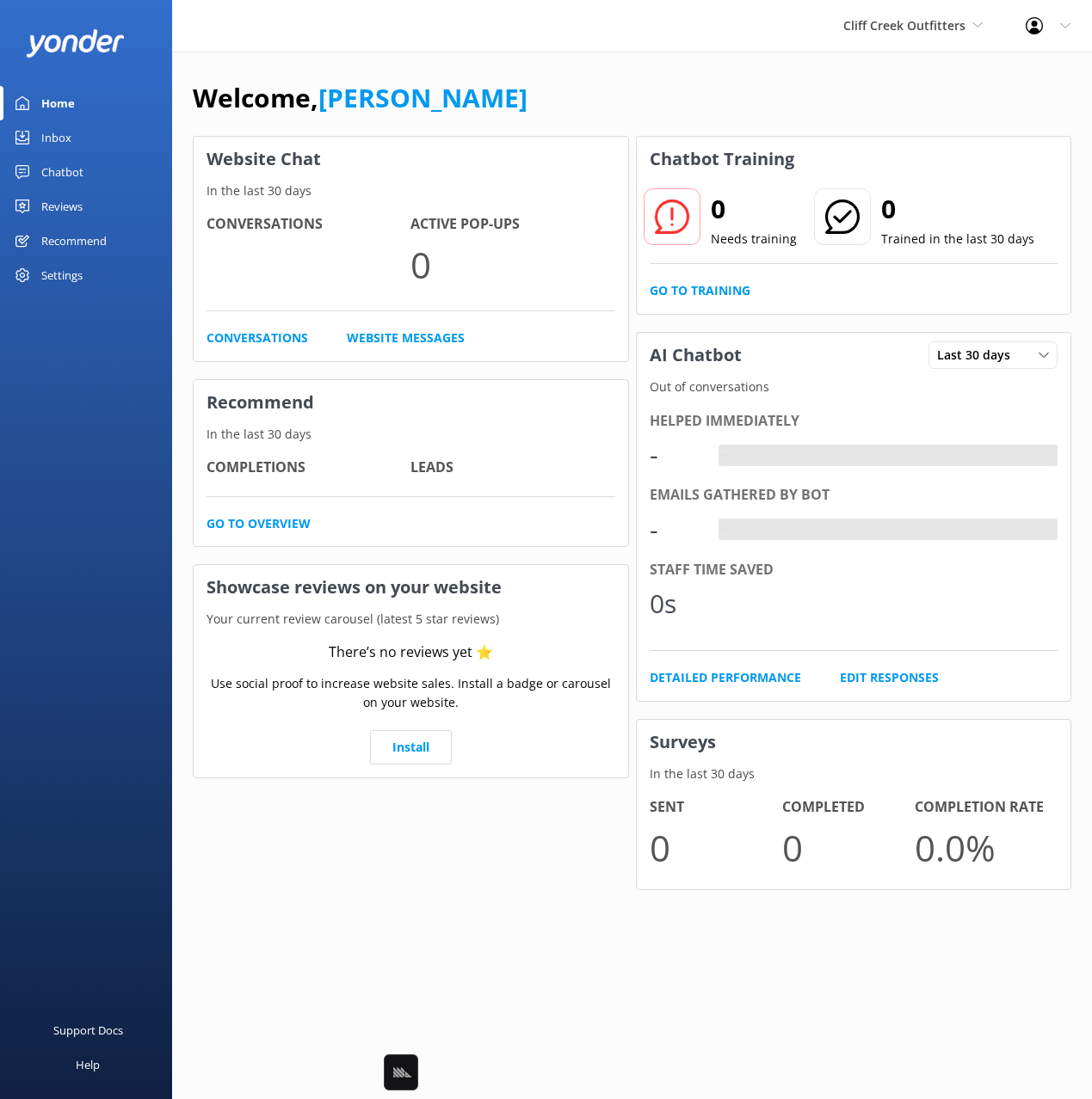
click at [602, 110] on div "Welcome, [PERSON_NAME]" at bounding box center [631, 106] width 879 height 59
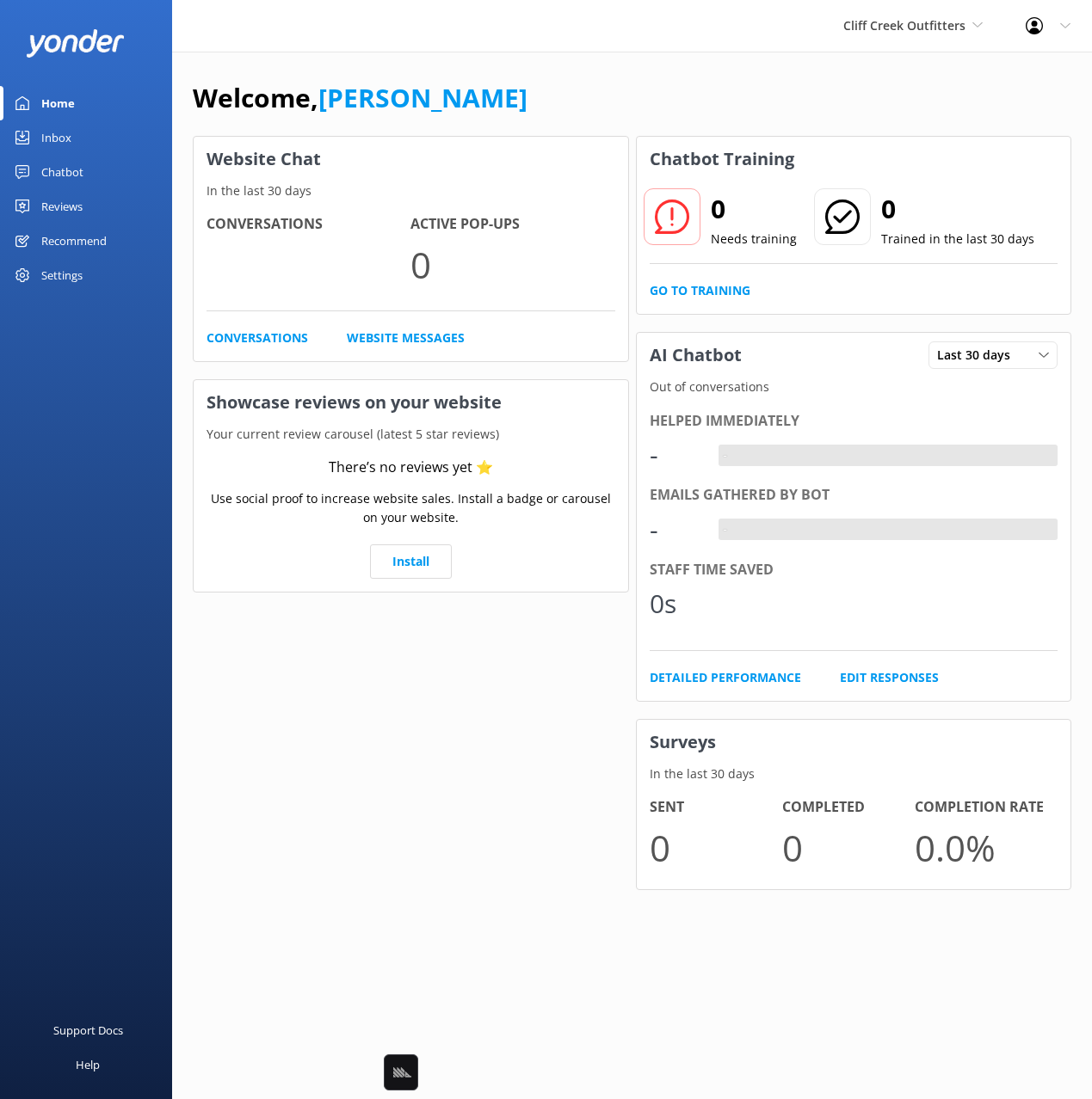
click at [574, 105] on div "Welcome, [PERSON_NAME]" at bounding box center [631, 106] width 879 height 59
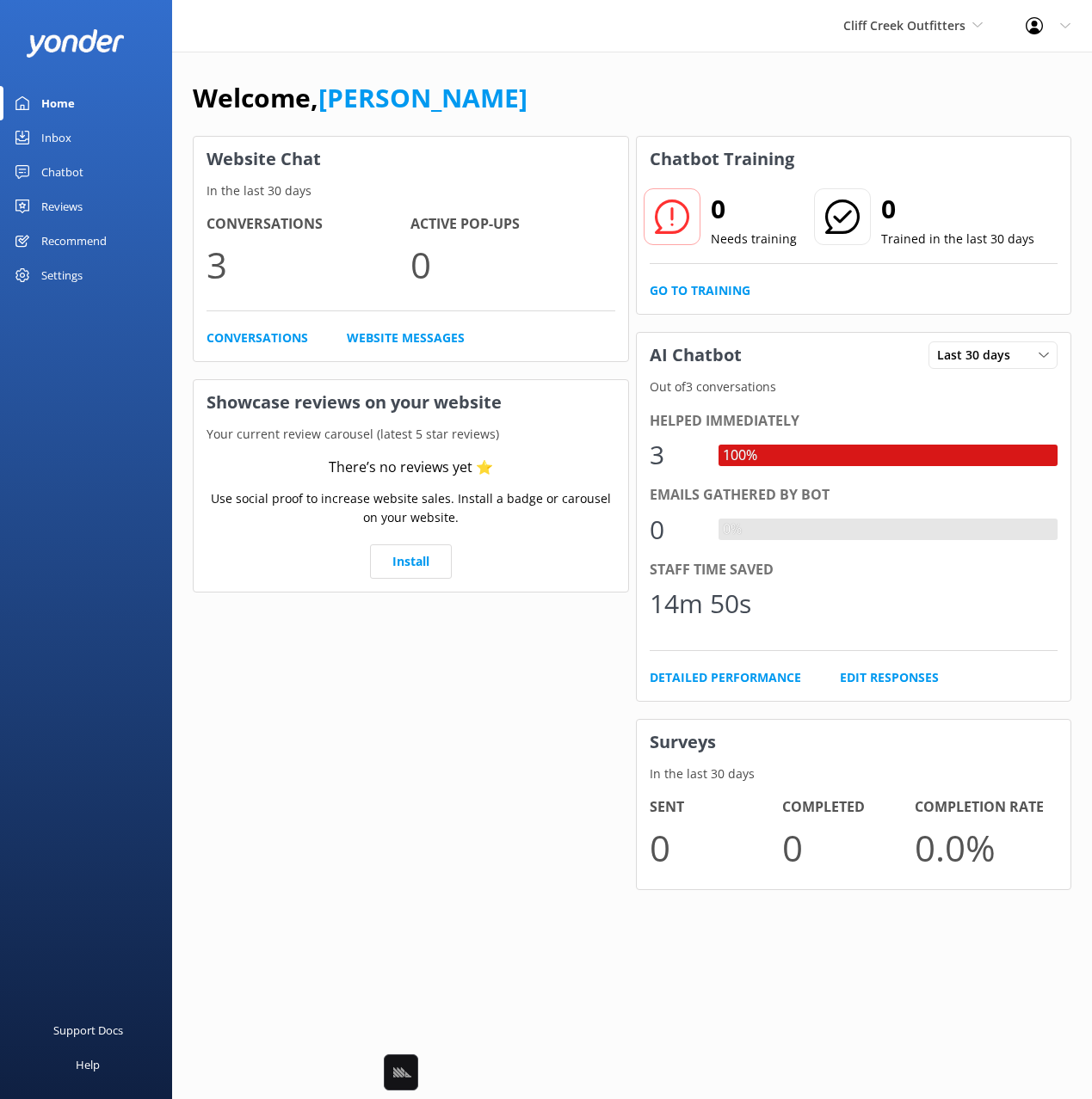
drag, startPoint x: 106, startPoint y: 314, endPoint x: 60, endPoint y: 259, distance: 71.7
click at [106, 313] on div "Home Inbox Chatbot Content Products Chat Logs Website Widget Pop-up messages Re…" at bounding box center [85, 275] width 172 height 550
click at [60, 260] on div "Settings" at bounding box center [63, 275] width 42 height 35
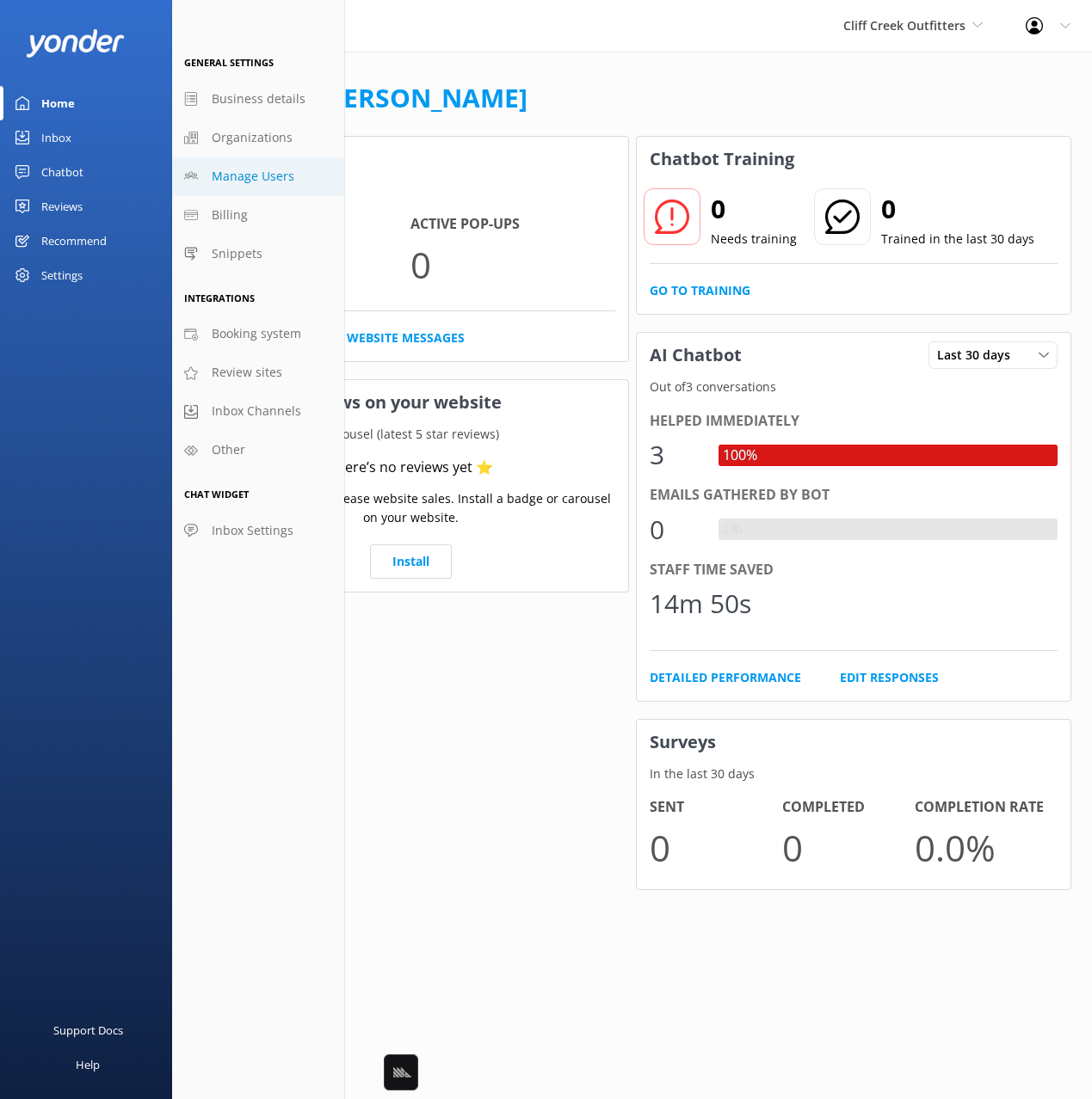
click at [216, 181] on span "Manage Users" at bounding box center [252, 176] width 82 height 19
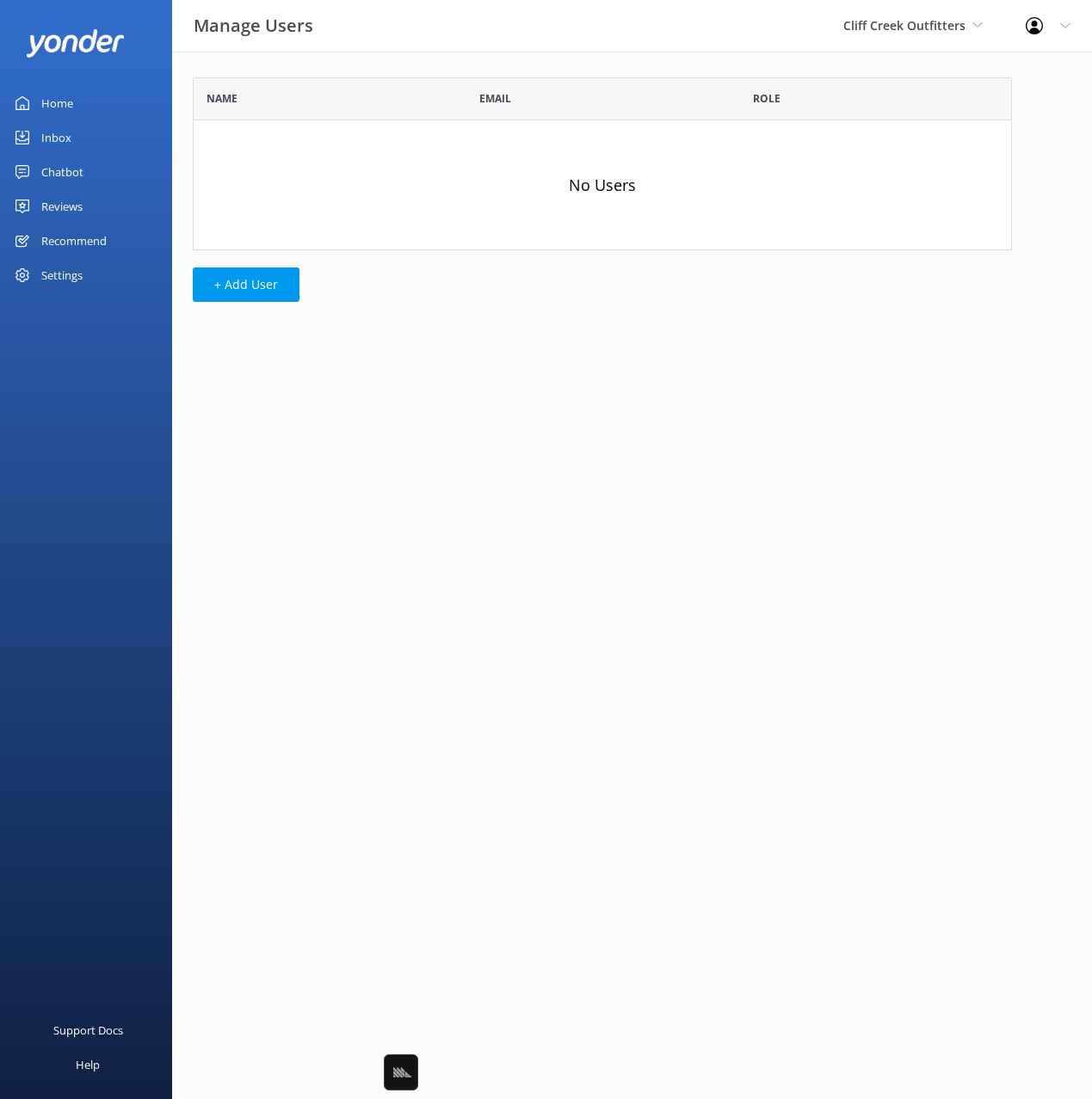
scroll to position [173, 819]
click at [268, 266] on div "Name Email Role No Users + Add User" at bounding box center [602, 194] width 861 height 285
click at [266, 280] on button "+ Add User" at bounding box center [245, 285] width 106 height 35
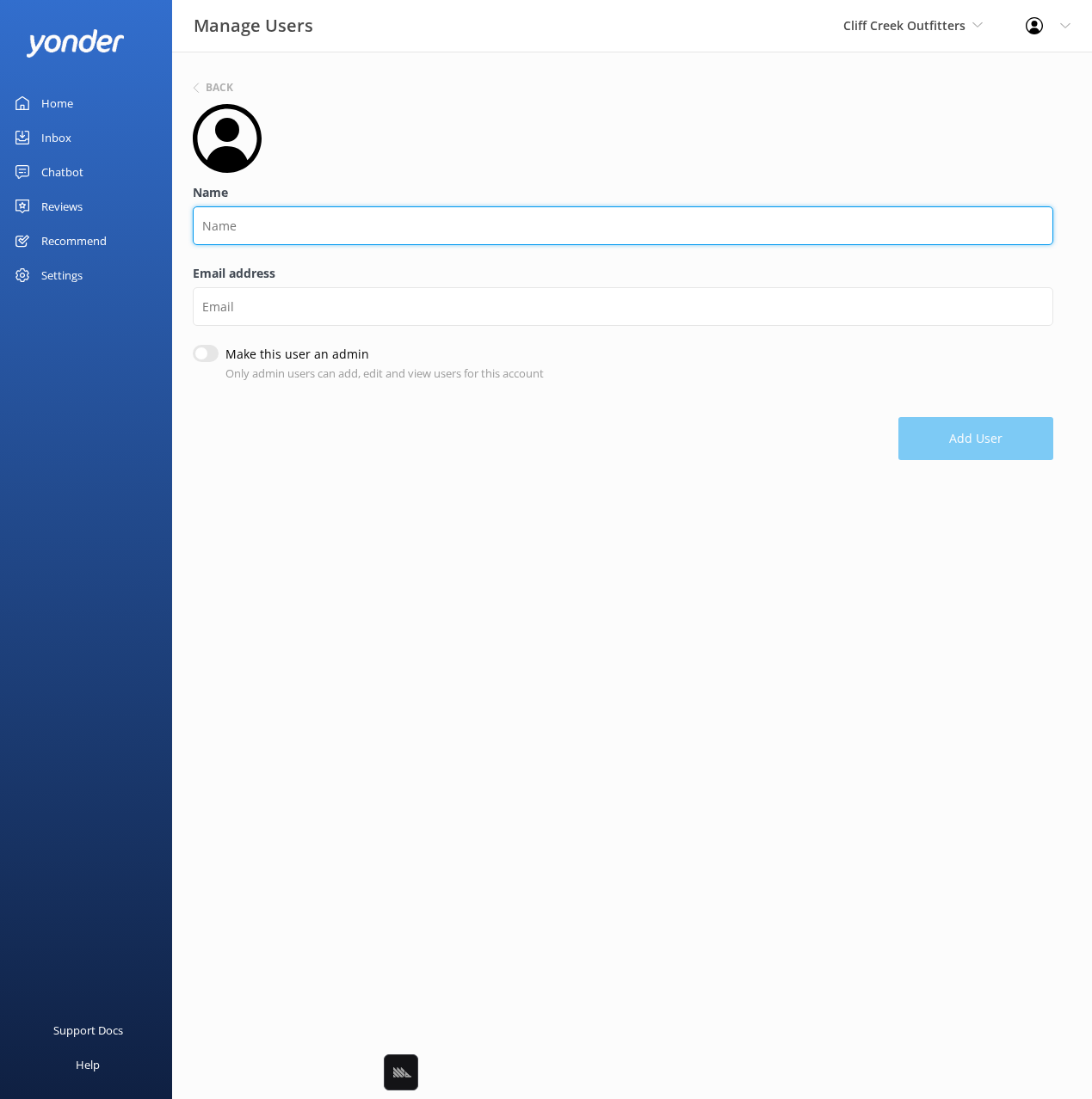
click at [314, 219] on input "Name" at bounding box center [622, 225] width 861 height 39
type input "[PERSON_NAME]"
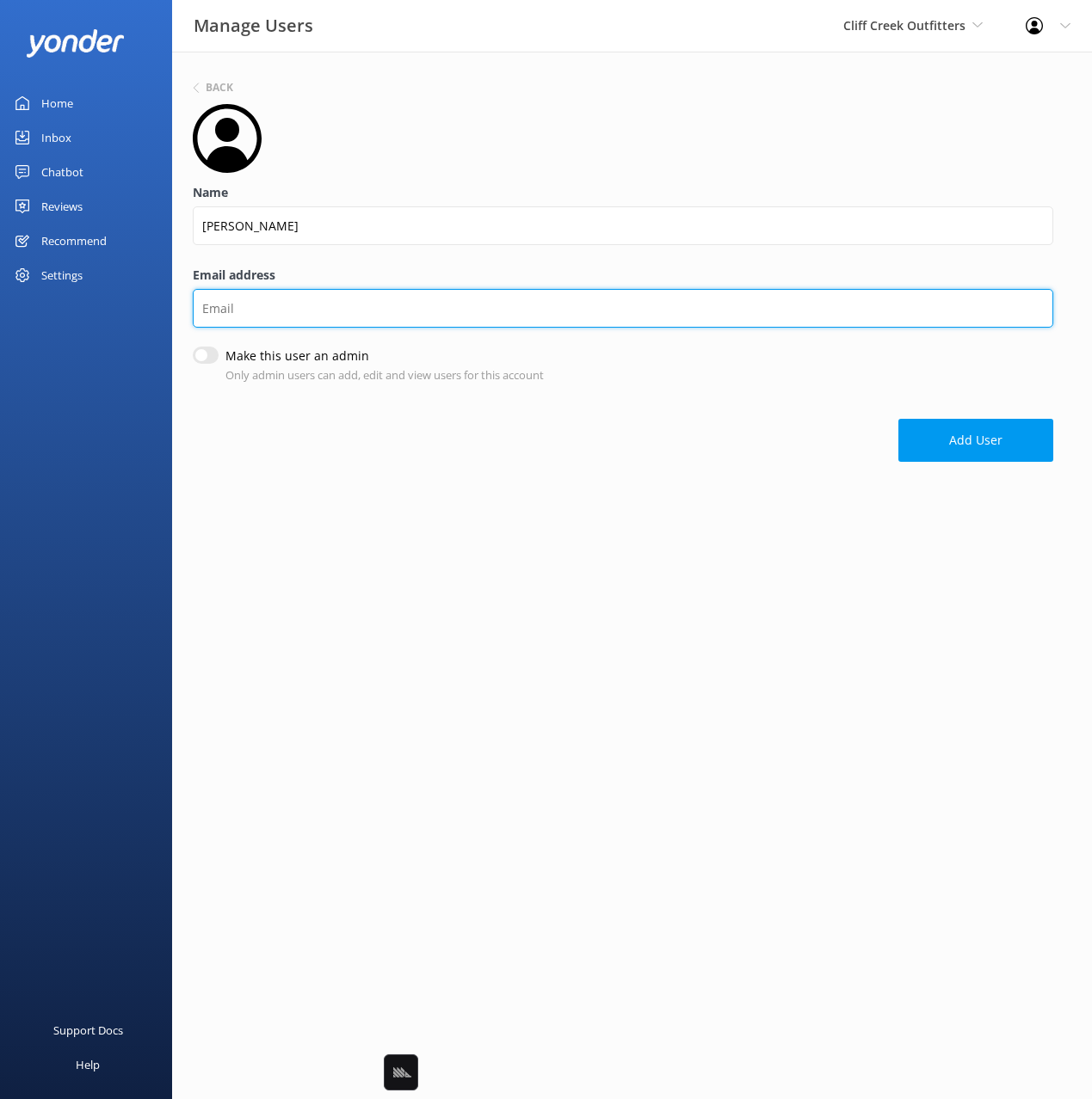
paste input "[PERSON_NAME][EMAIL_ADDRESS][DOMAIN_NAME]"
type input "[PERSON_NAME][EMAIL_ADDRESS][DOMAIN_NAME]"
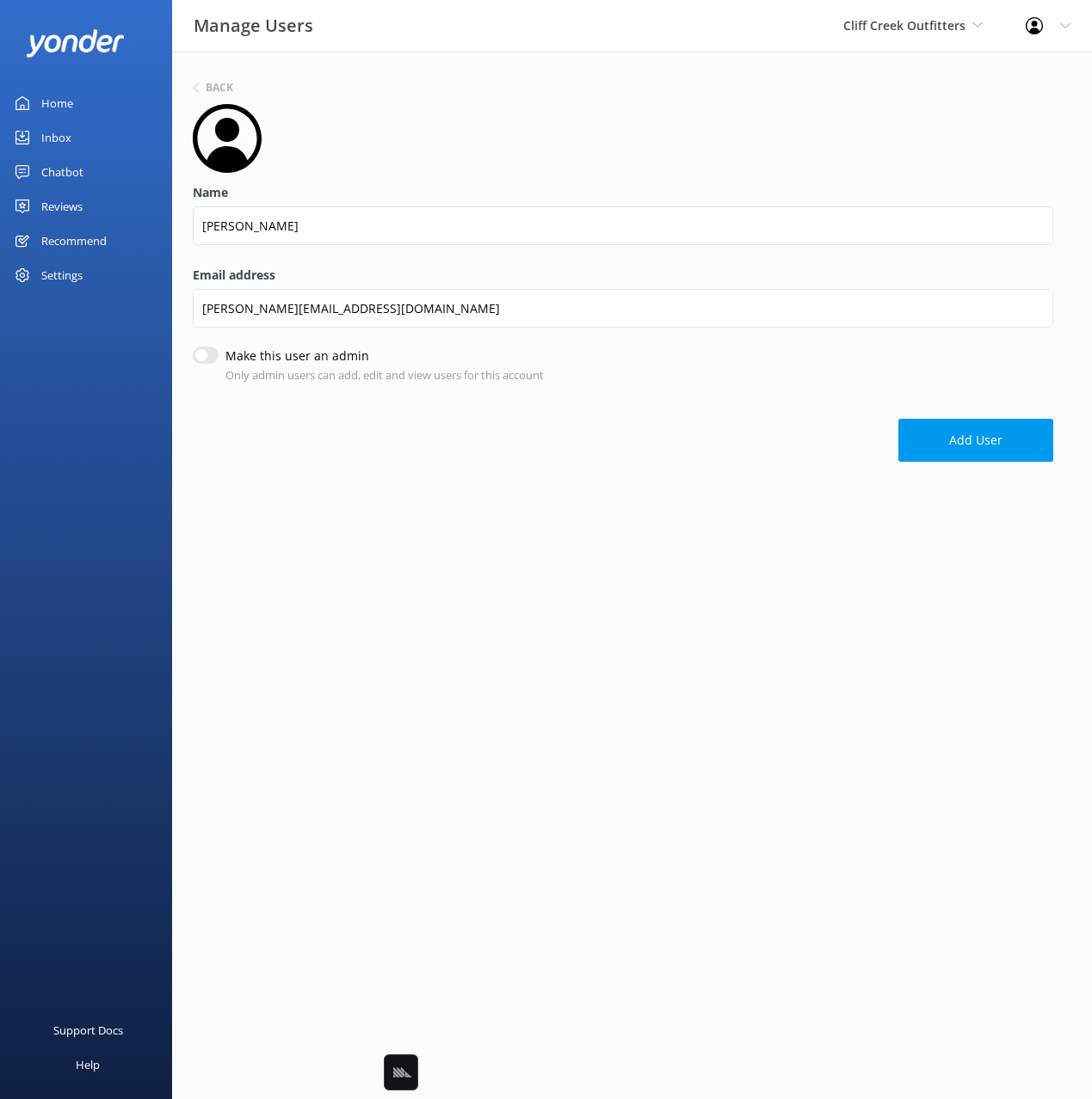
click at [204, 344] on div "Email address [PERSON_NAME][EMAIL_ADDRESS][DOMAIN_NAME]" at bounding box center [622, 306] width 861 height 80
click at [211, 355] on input "Make this user an admin" at bounding box center [205, 356] width 26 height 17
checkbox input "true"
click at [970, 448] on button "Add User" at bounding box center [976, 442] width 155 height 43
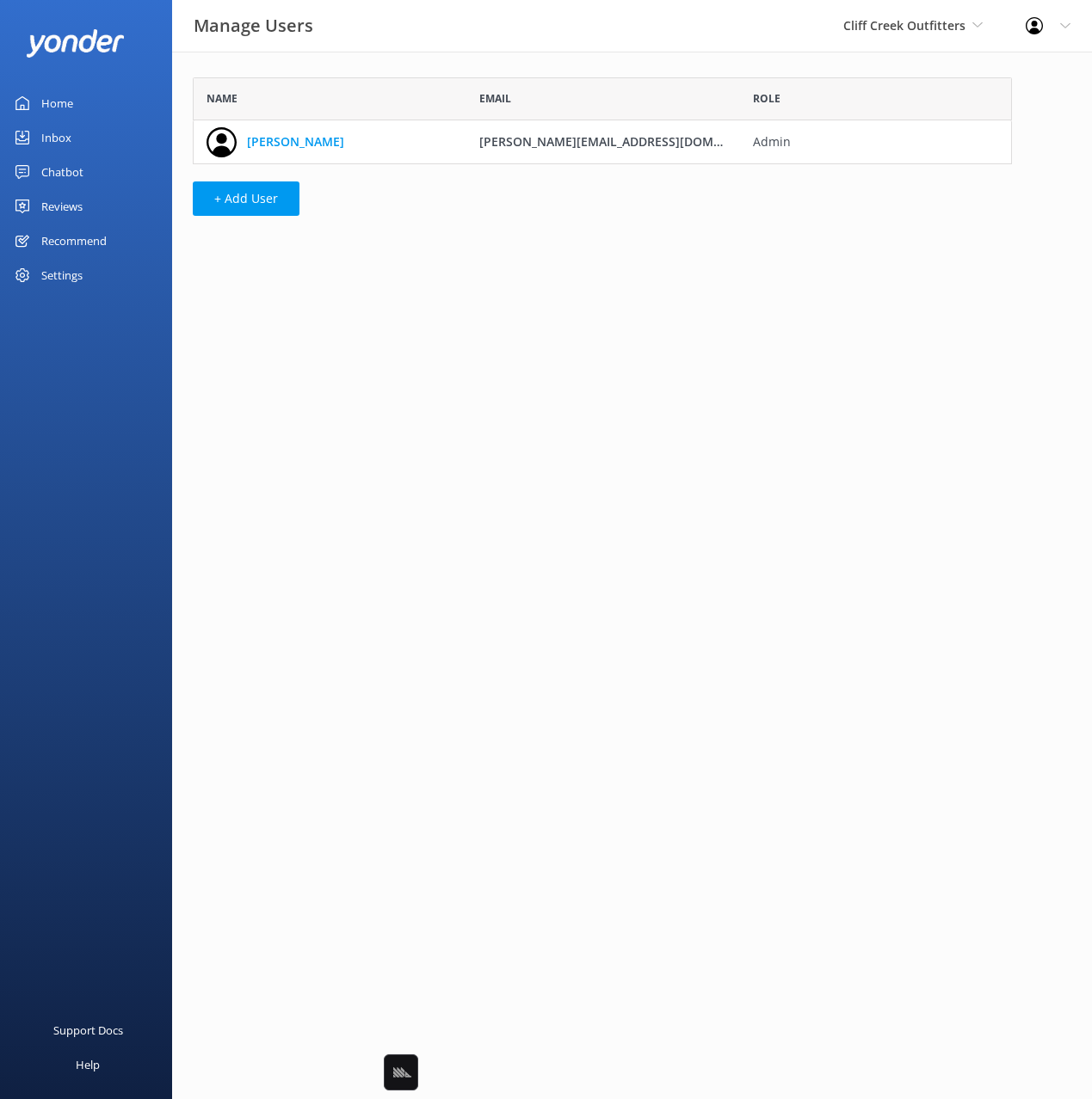
scroll to position [87, 819]
click at [74, 169] on div "Chatbot" at bounding box center [63, 172] width 42 height 35
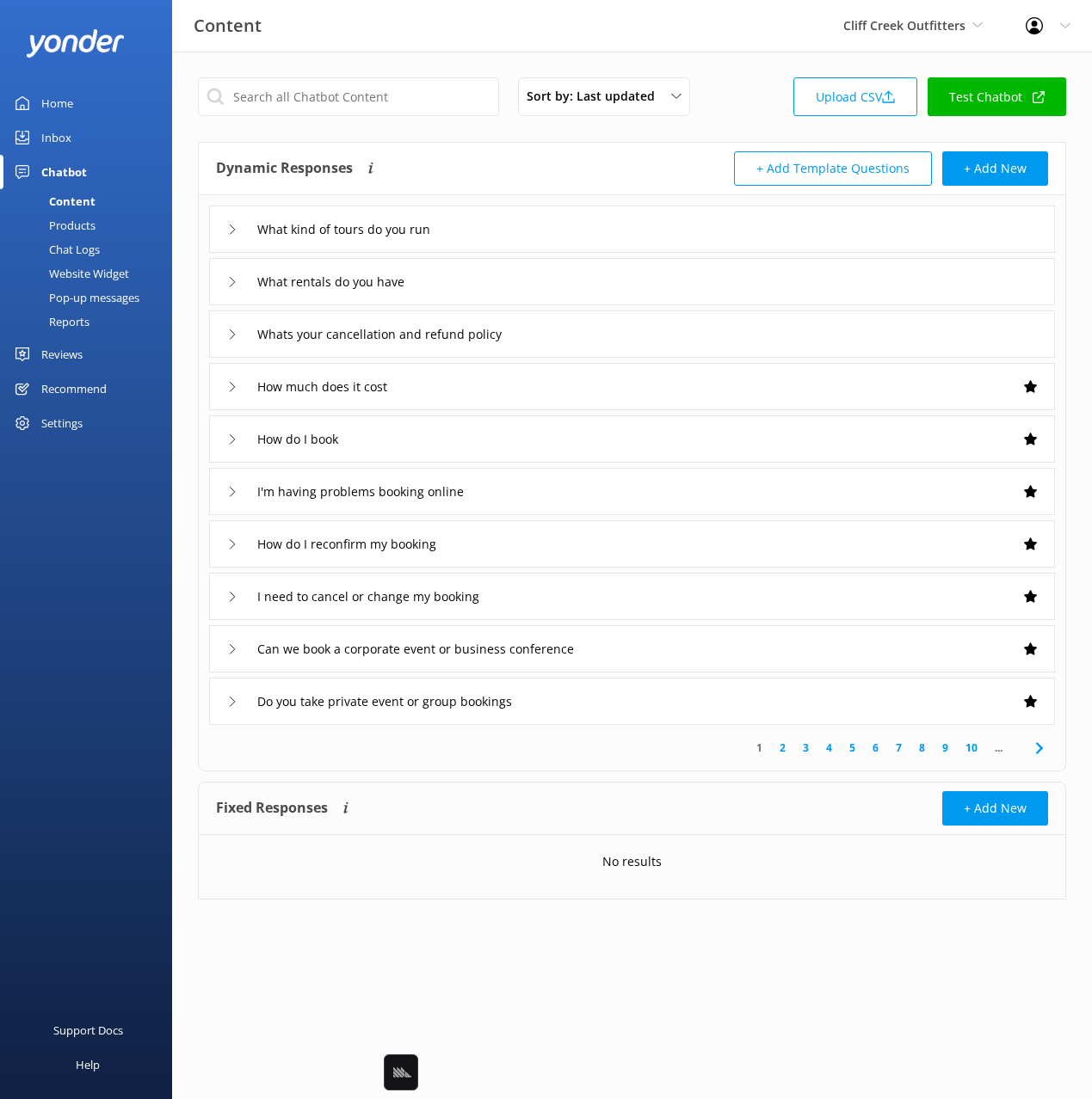
drag, startPoint x: 469, startPoint y: 150, endPoint x: 446, endPoint y: 152, distance: 23.1
click at [463, 150] on div "Dynamic Responses Dynamic responses rely on the Large Language Model to create …" at bounding box center [631, 169] width 867 height 53
click at [106, 273] on div "Website Widget" at bounding box center [69, 273] width 119 height 24
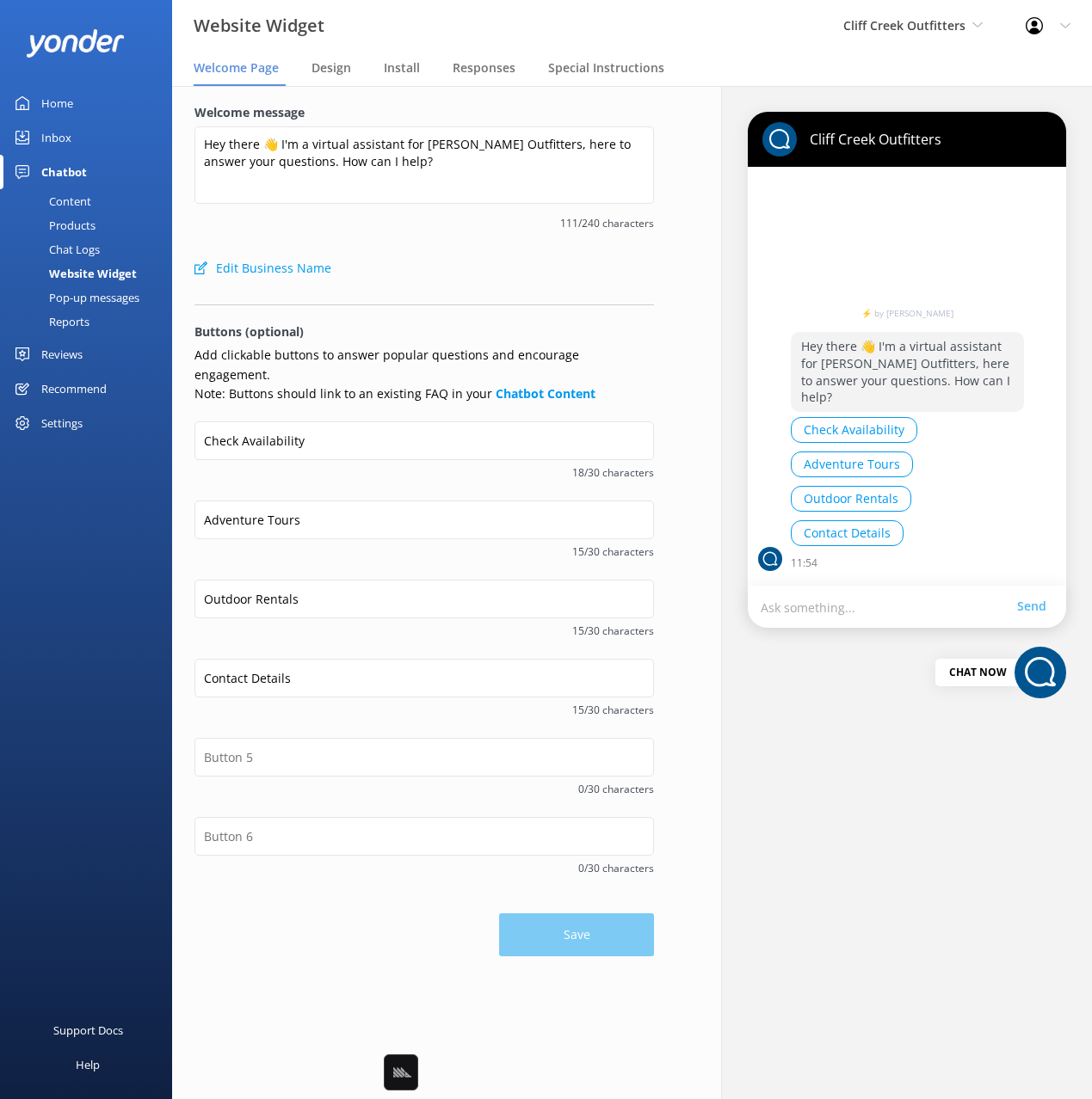
drag, startPoint x: 432, startPoint y: 236, endPoint x: 412, endPoint y: 217, distance: 27.6
click at [431, 235] on div "Welcome message Hey there 👋 I'm a virtual assistant for Cliff Creek Outfitters,…" at bounding box center [424, 177] width 460 height 148
drag, startPoint x: 412, startPoint y: 216, endPoint x: 442, endPoint y: 207, distance: 31.3
click at [412, 216] on span "111/240 characters" at bounding box center [424, 223] width 460 height 16
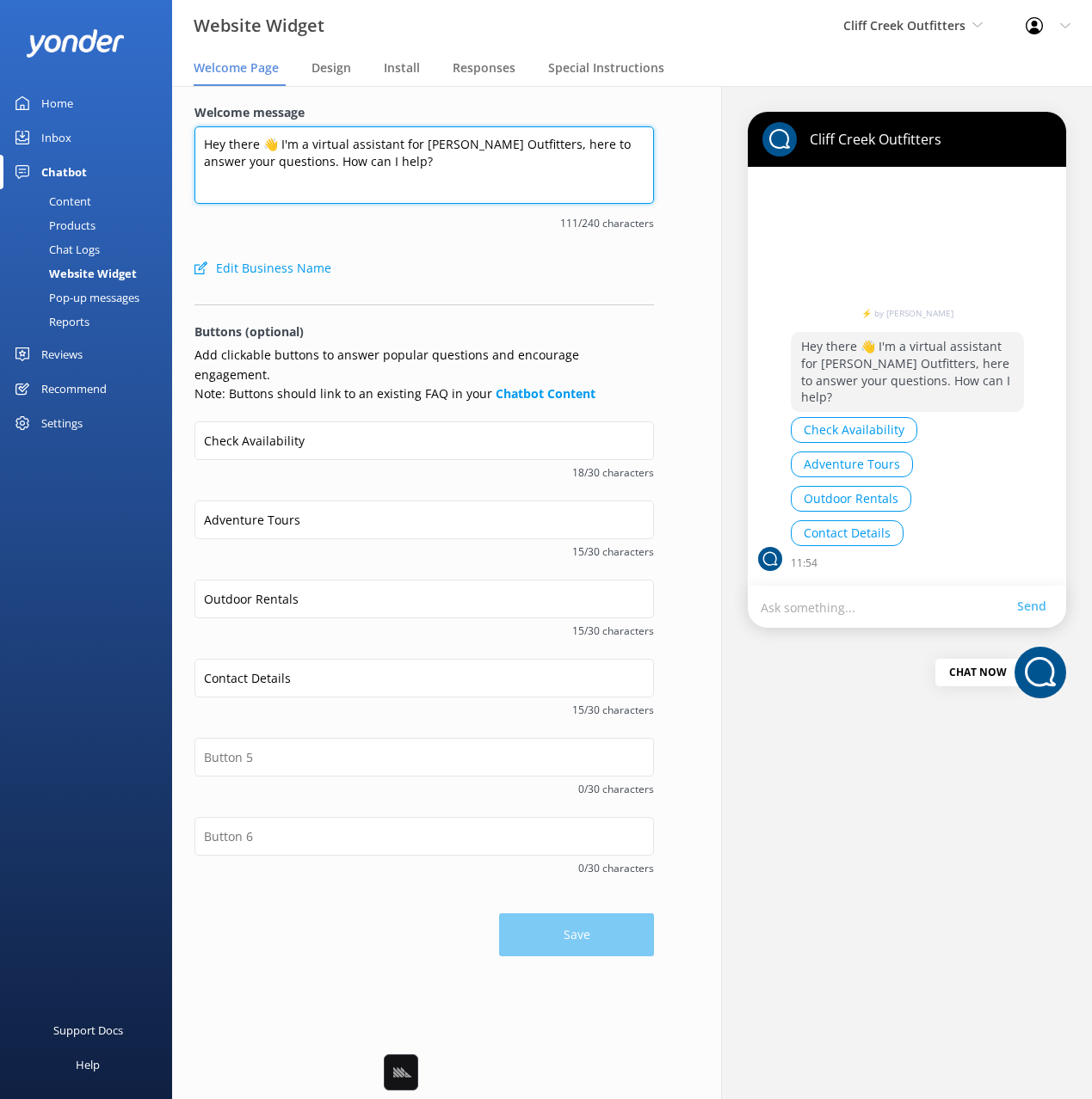
click at [454, 164] on textarea "Hey there 👋 I'm a virtual assistant for [PERSON_NAME] Outfitters, here to answe…" at bounding box center [424, 165] width 460 height 77
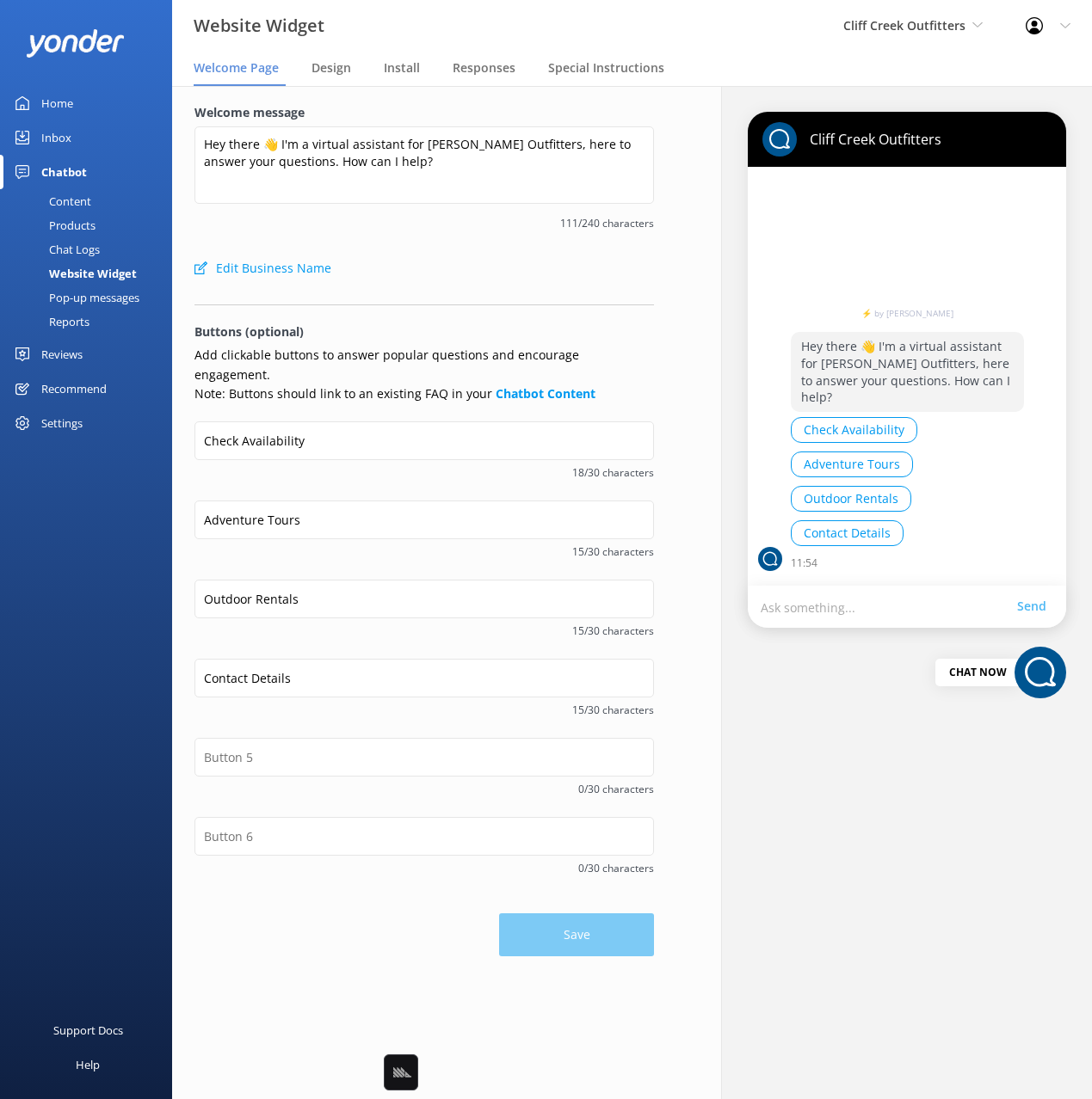
click at [462, 241] on div "Welcome message Hey there 👋 I'm a virtual assistant for Cliff Creek Outfitters,…" at bounding box center [424, 177] width 460 height 148
click at [69, 146] on div "Inbox" at bounding box center [57, 137] width 30 height 35
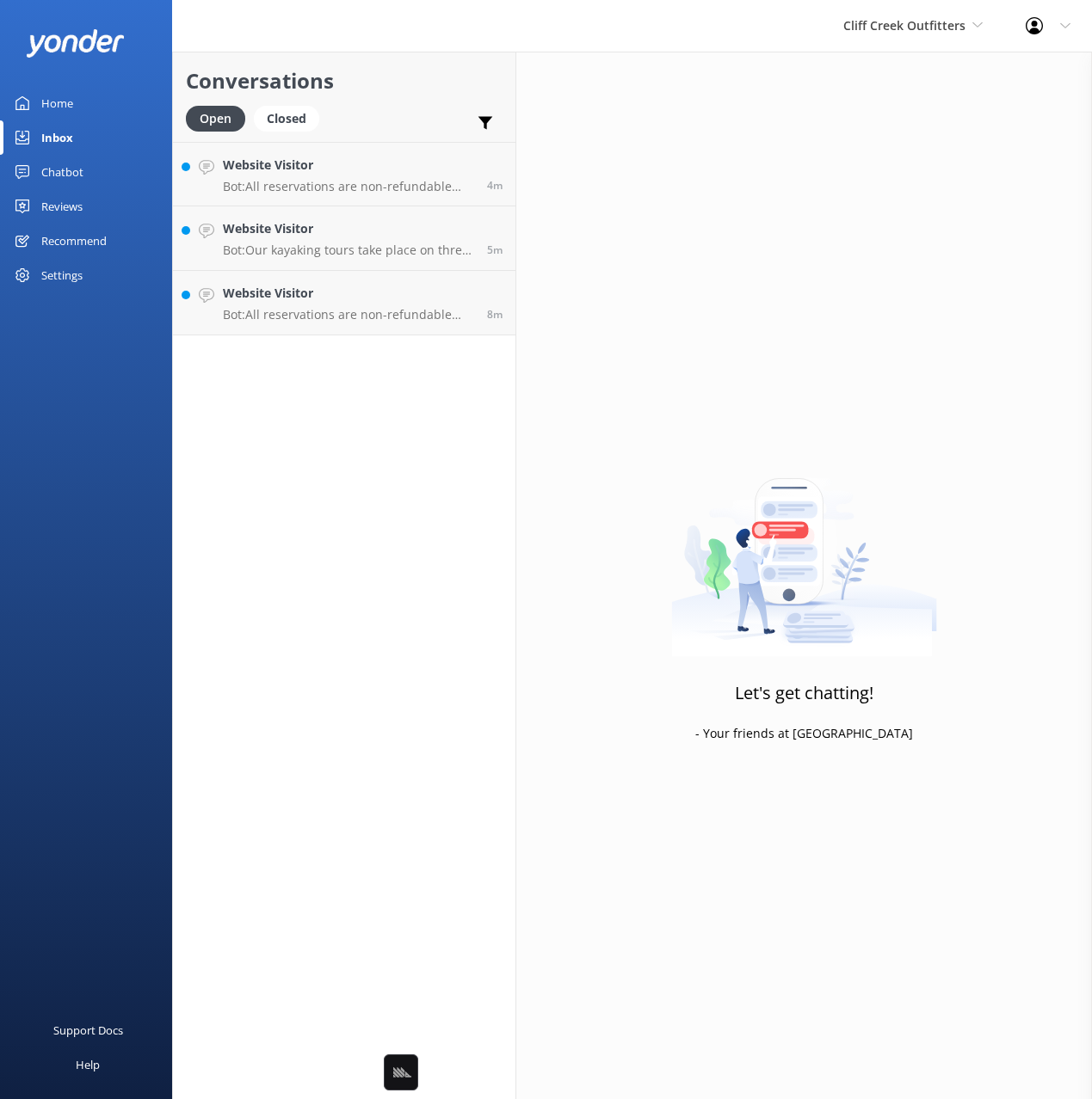
click at [72, 97] on div "Home" at bounding box center [58, 103] width 32 height 35
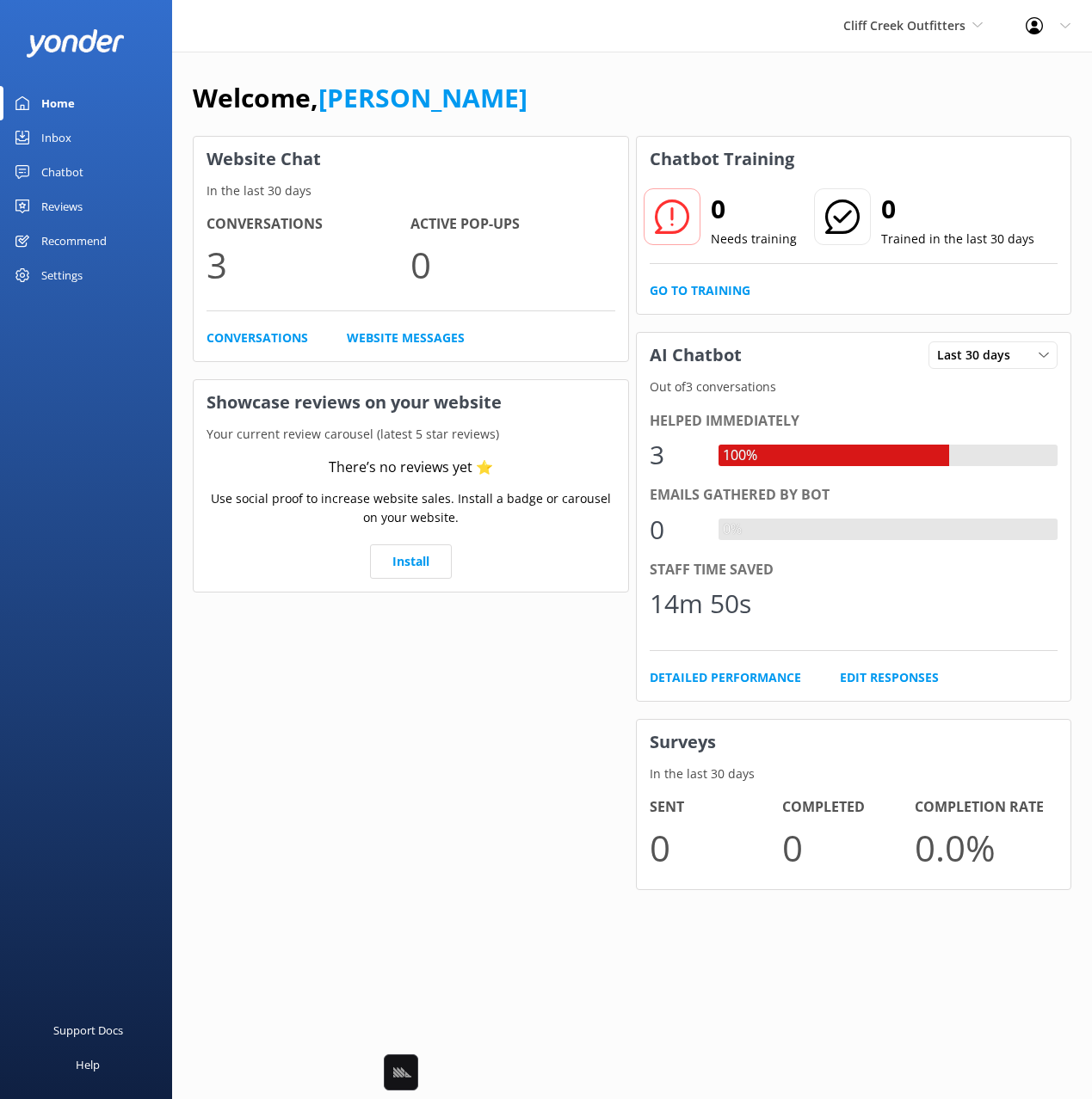
drag, startPoint x: 71, startPoint y: 140, endPoint x: 80, endPoint y: 139, distance: 9.1
click at [72, 139] on link "Inbox" at bounding box center [85, 137] width 172 height 35
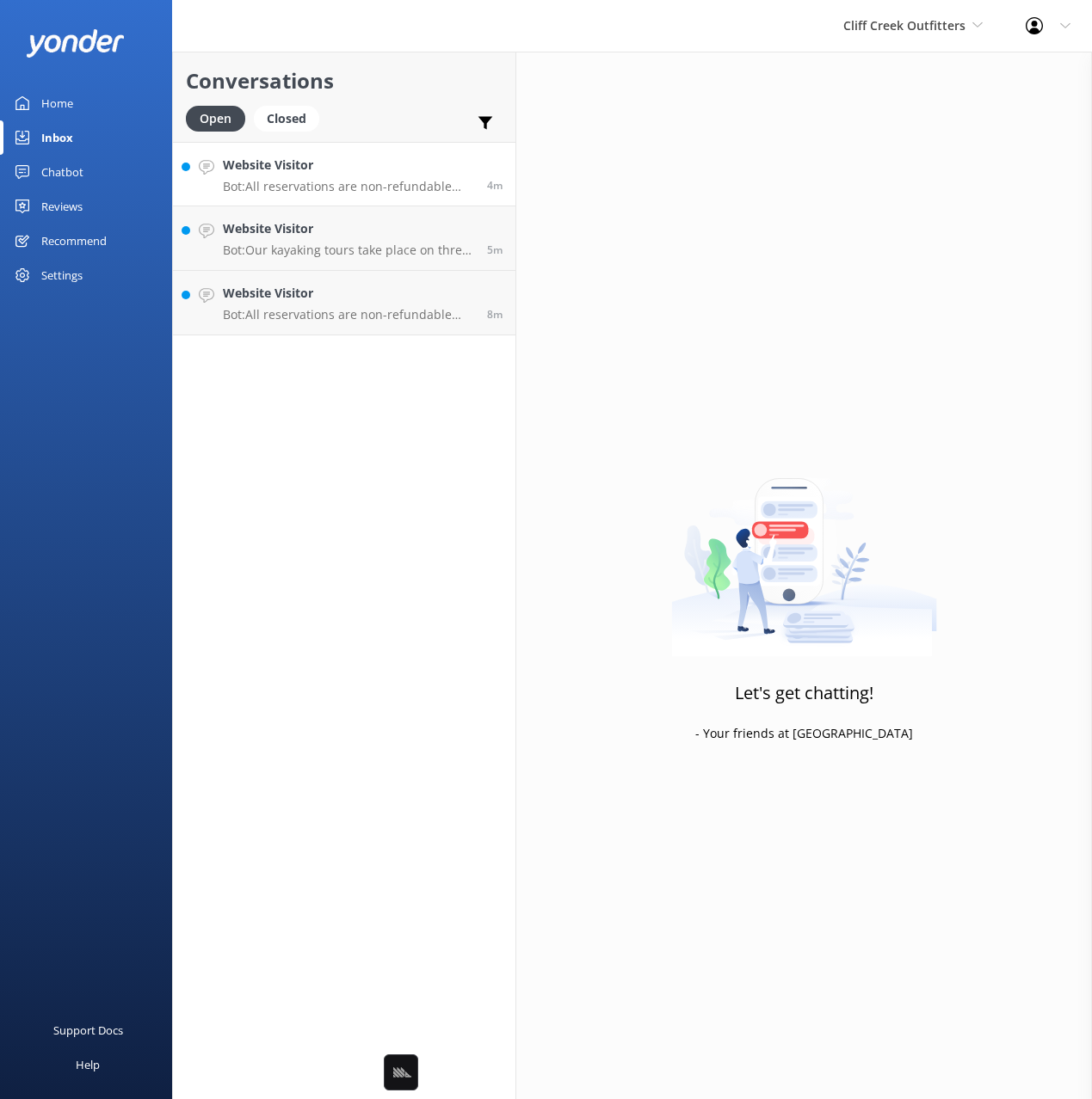
drag, startPoint x: 420, startPoint y: 113, endPoint x: 410, endPoint y: 161, distance: 49.0
click at [419, 113] on div "Open Closed Important Assigned to me Unassigned" at bounding box center [343, 127] width 317 height 42
drag, startPoint x: 409, startPoint y: 172, endPoint x: 397, endPoint y: 200, distance: 30.5
click at [409, 172] on h4 "Website Visitor" at bounding box center [347, 165] width 251 height 19
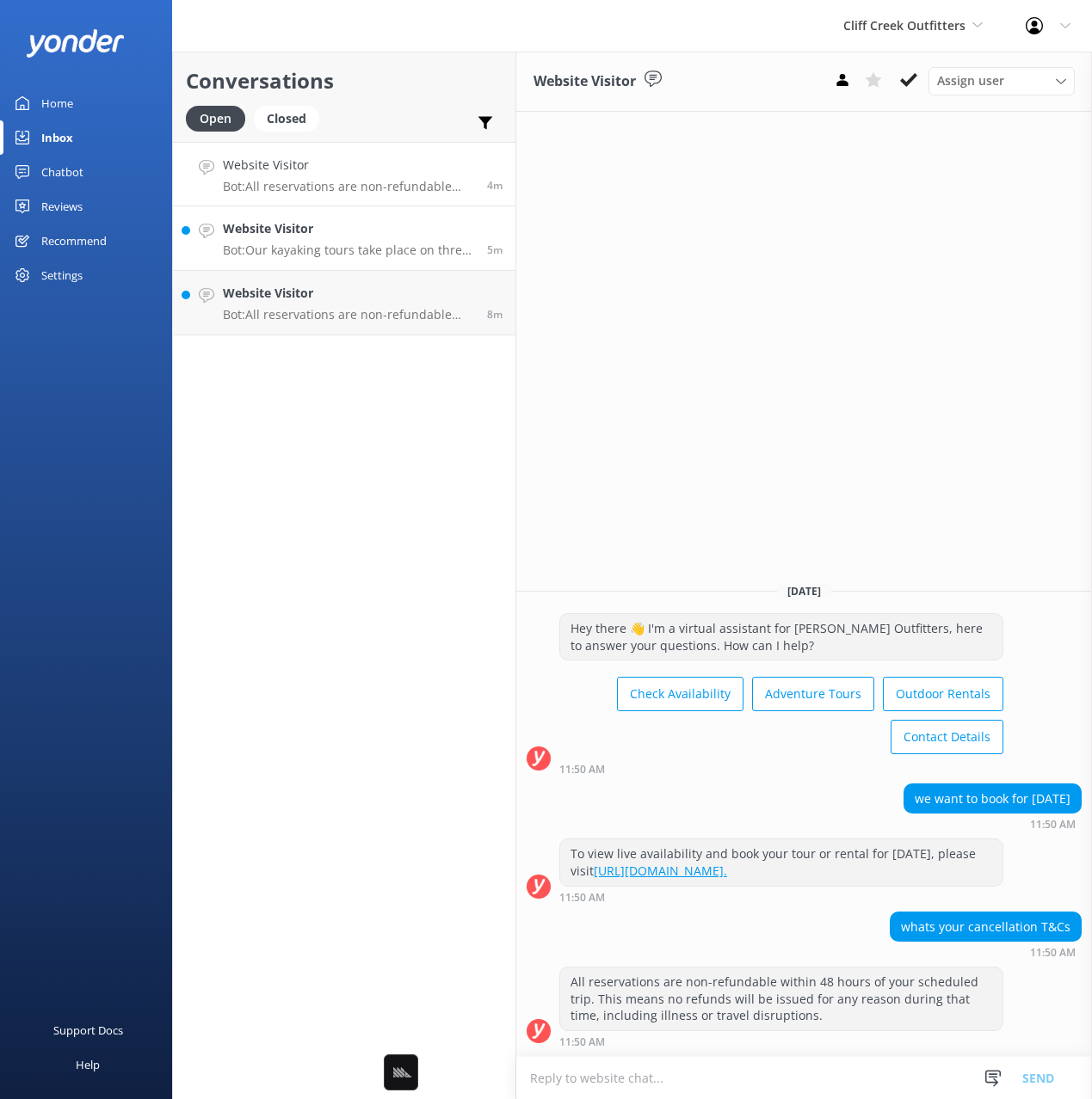
click at [375, 240] on div "Website Visitor Bot: Our kayaking tours take place on three different bodies of…" at bounding box center [347, 238] width 251 height 38
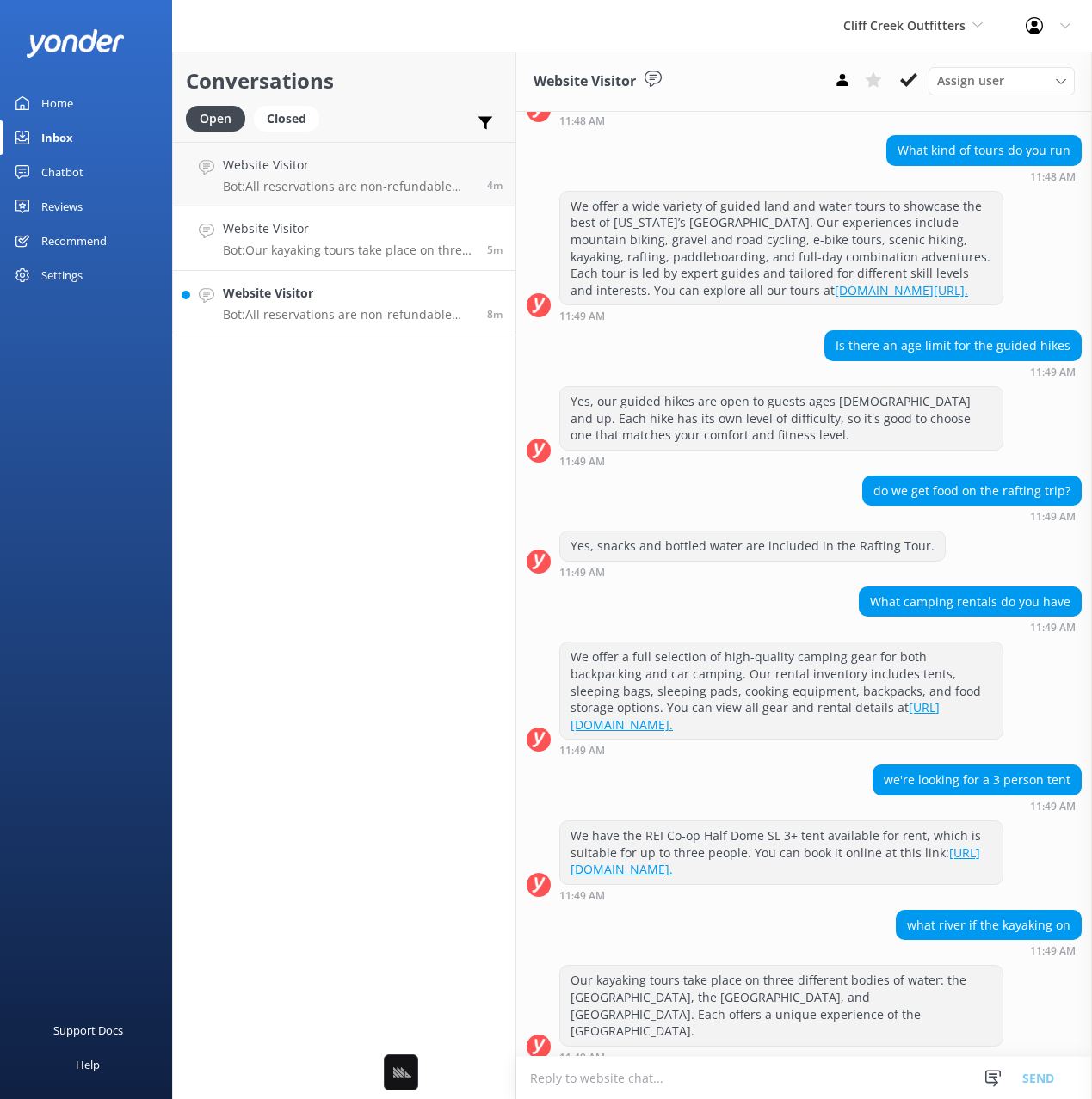
scroll to position [243, 0]
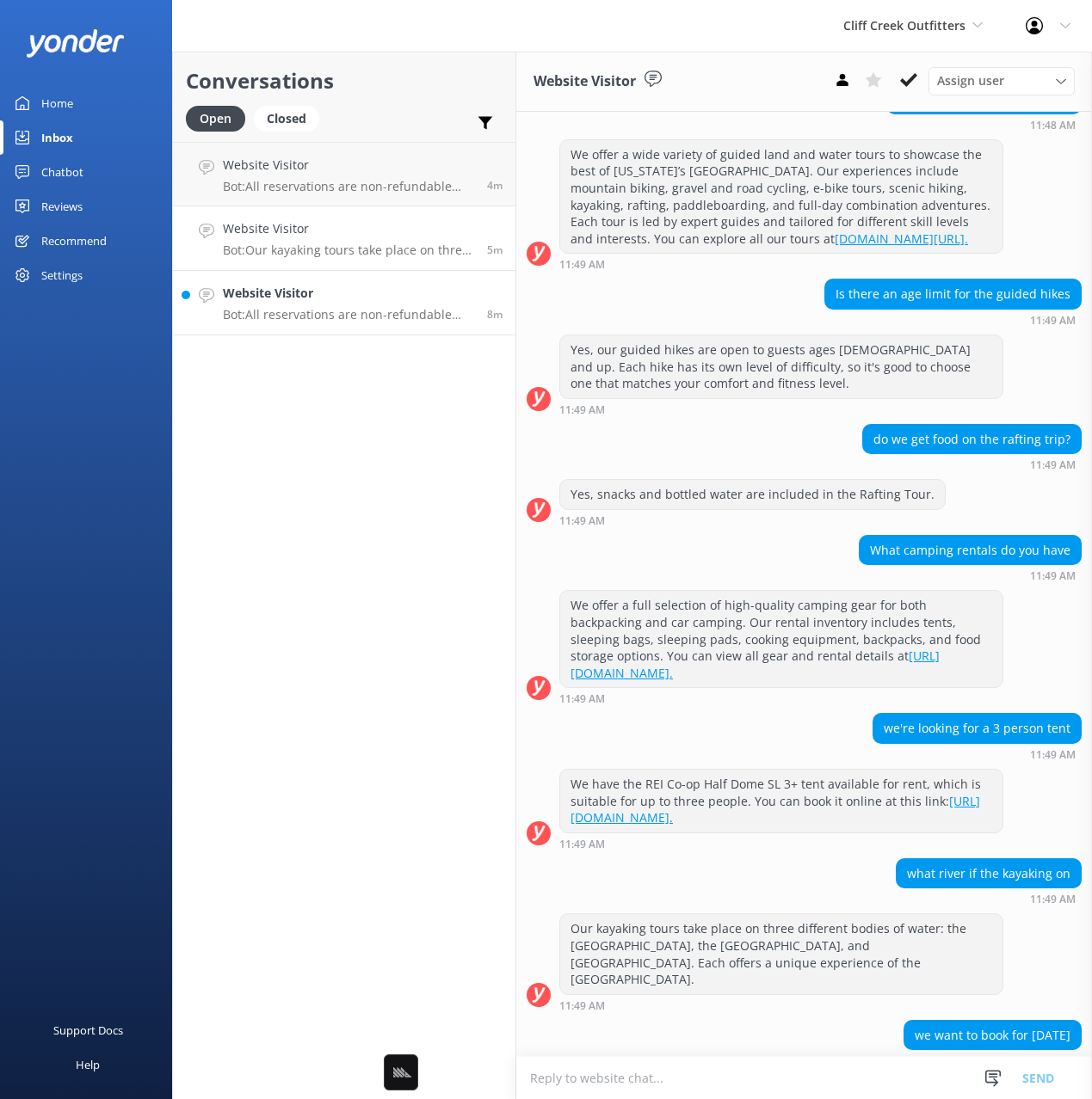
click at [364, 306] on div "Website Visitor Bot: All reservations are non-refundable within 48 hours of you…" at bounding box center [347, 303] width 251 height 38
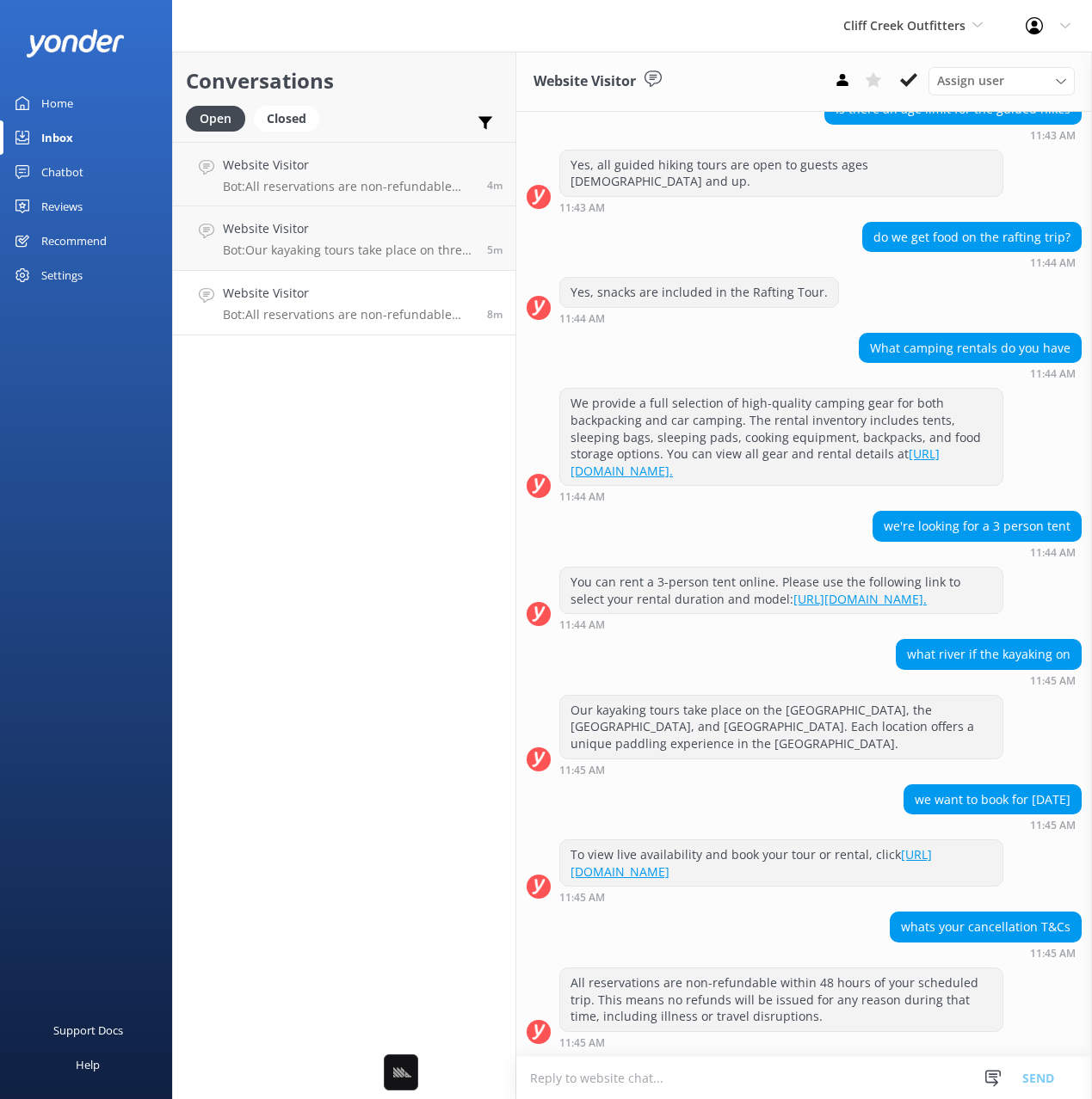
scroll to position [447, 0]
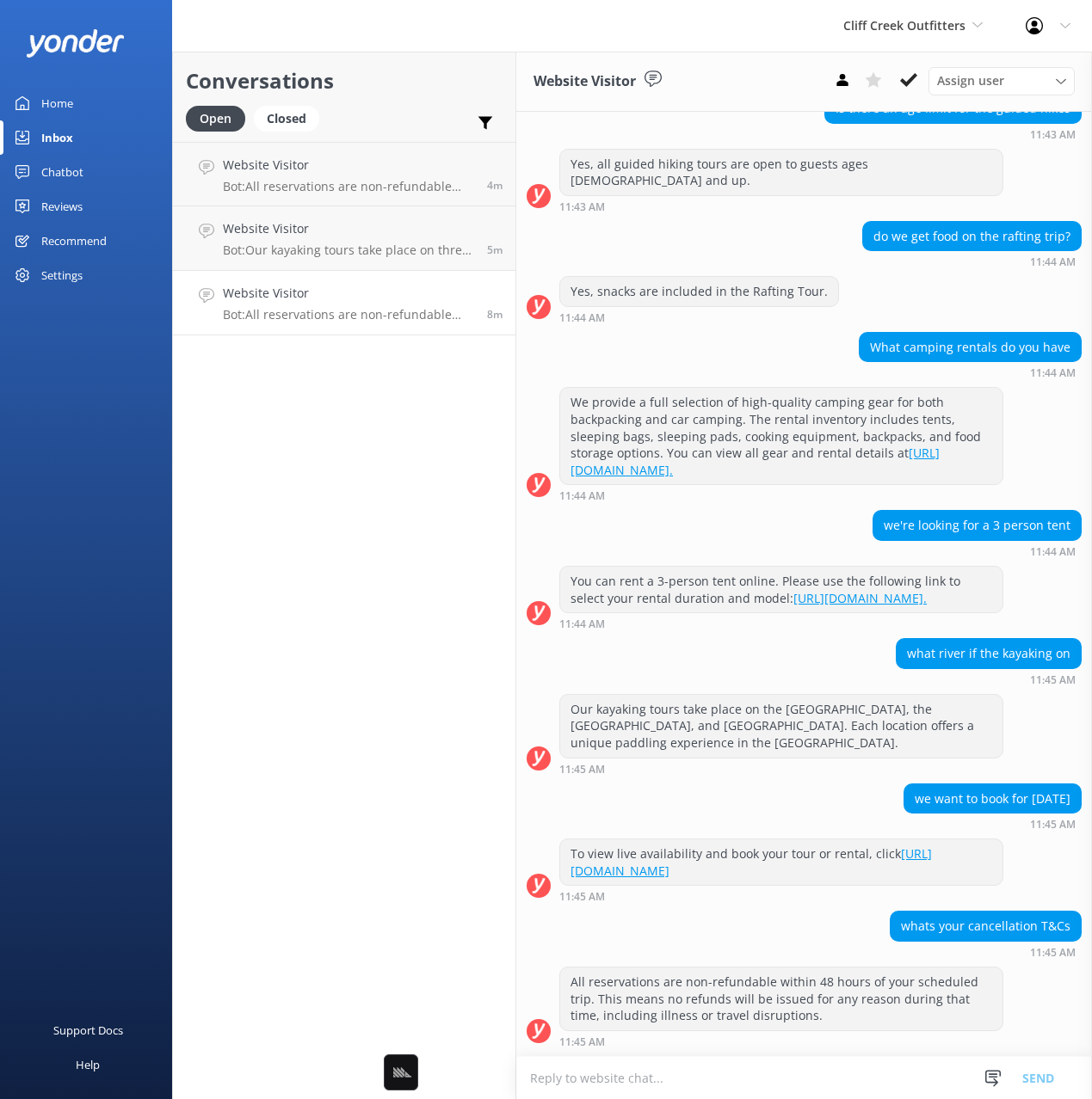
click at [57, 106] on div "Home" at bounding box center [58, 103] width 32 height 35
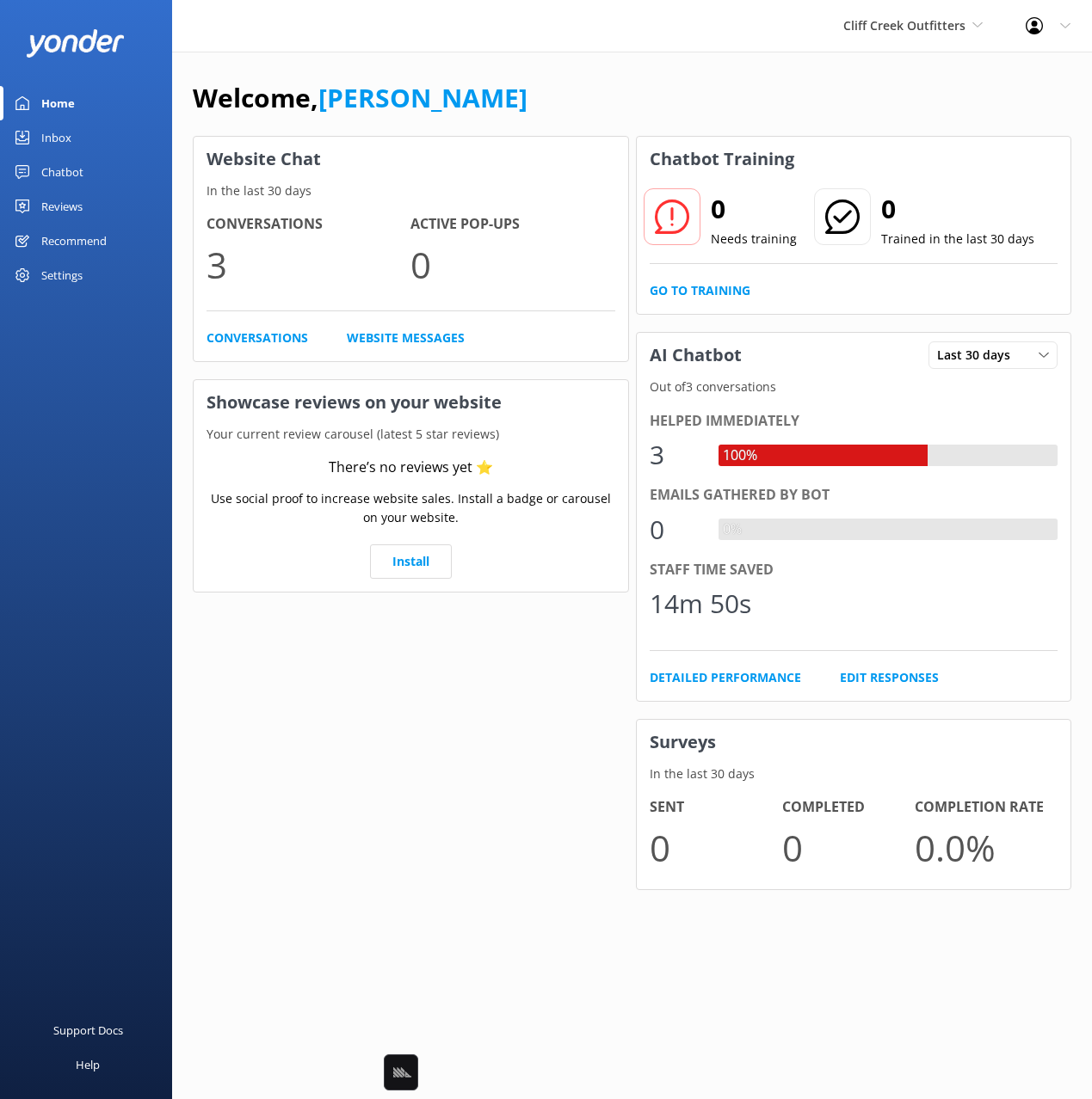
click at [614, 97] on div "Welcome, [PERSON_NAME]" at bounding box center [631, 106] width 879 height 59
drag, startPoint x: 671, startPoint y: 90, endPoint x: 748, endPoint y: 142, distance: 92.9
click at [671, 91] on div "Welcome, [PERSON_NAME]" at bounding box center [631, 106] width 879 height 59
drag, startPoint x: 751, startPoint y: 68, endPoint x: 728, endPoint y: 73, distance: 23.5
click at [748, 68] on div "Welcome, [PERSON_NAME] Website Chat In the last 30 days Conversations 3 Active …" at bounding box center [631, 496] width 919 height 891
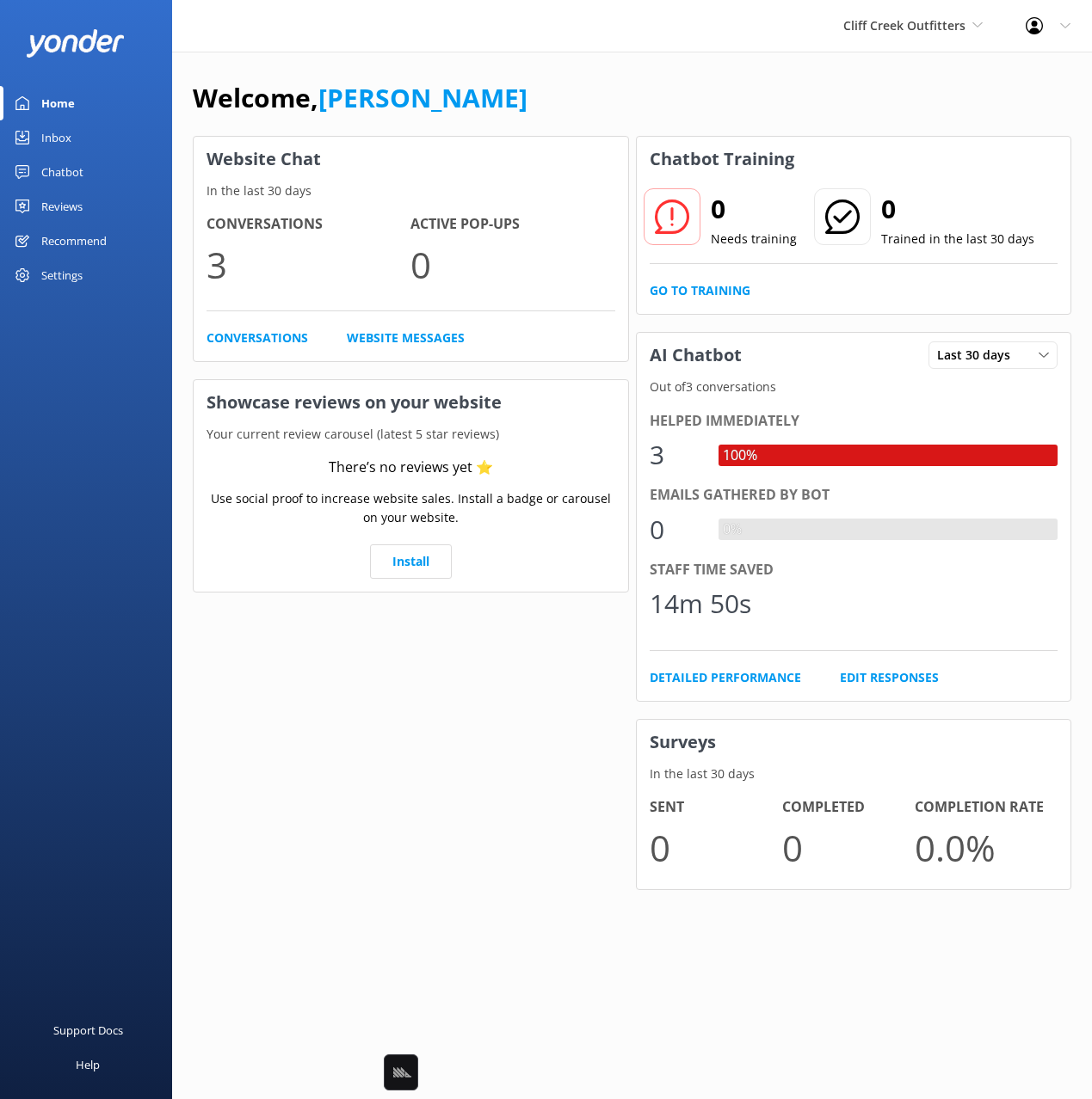
drag, startPoint x: 636, startPoint y: 97, endPoint x: 645, endPoint y: 79, distance: 20.1
click at [641, 88] on div "Welcome, [PERSON_NAME]" at bounding box center [631, 106] width 879 height 59
drag, startPoint x: 93, startPoint y: 174, endPoint x: 112, endPoint y: 175, distance: 19.0
click at [93, 174] on link "Chatbot" at bounding box center [85, 172] width 172 height 35
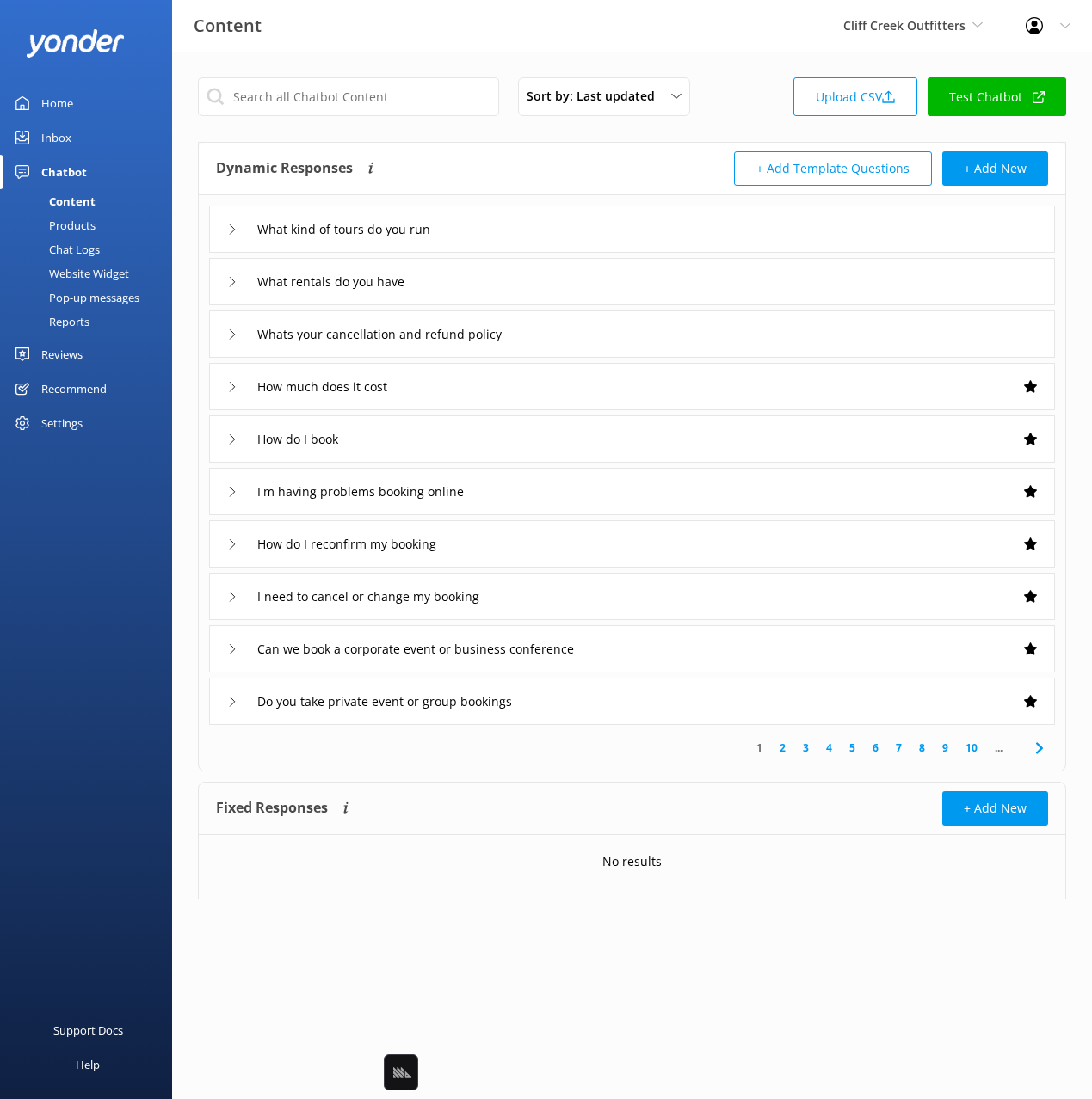
drag, startPoint x: 687, startPoint y: 132, endPoint x: 426, endPoint y: 290, distance: 305.1
click at [687, 132] on div "Sort by: Last updated Title Last updated Upload CSV Test Chatbot Dynamic Respon…" at bounding box center [631, 501] width 919 height 899
click at [105, 283] on div "Website Widget" at bounding box center [69, 273] width 119 height 24
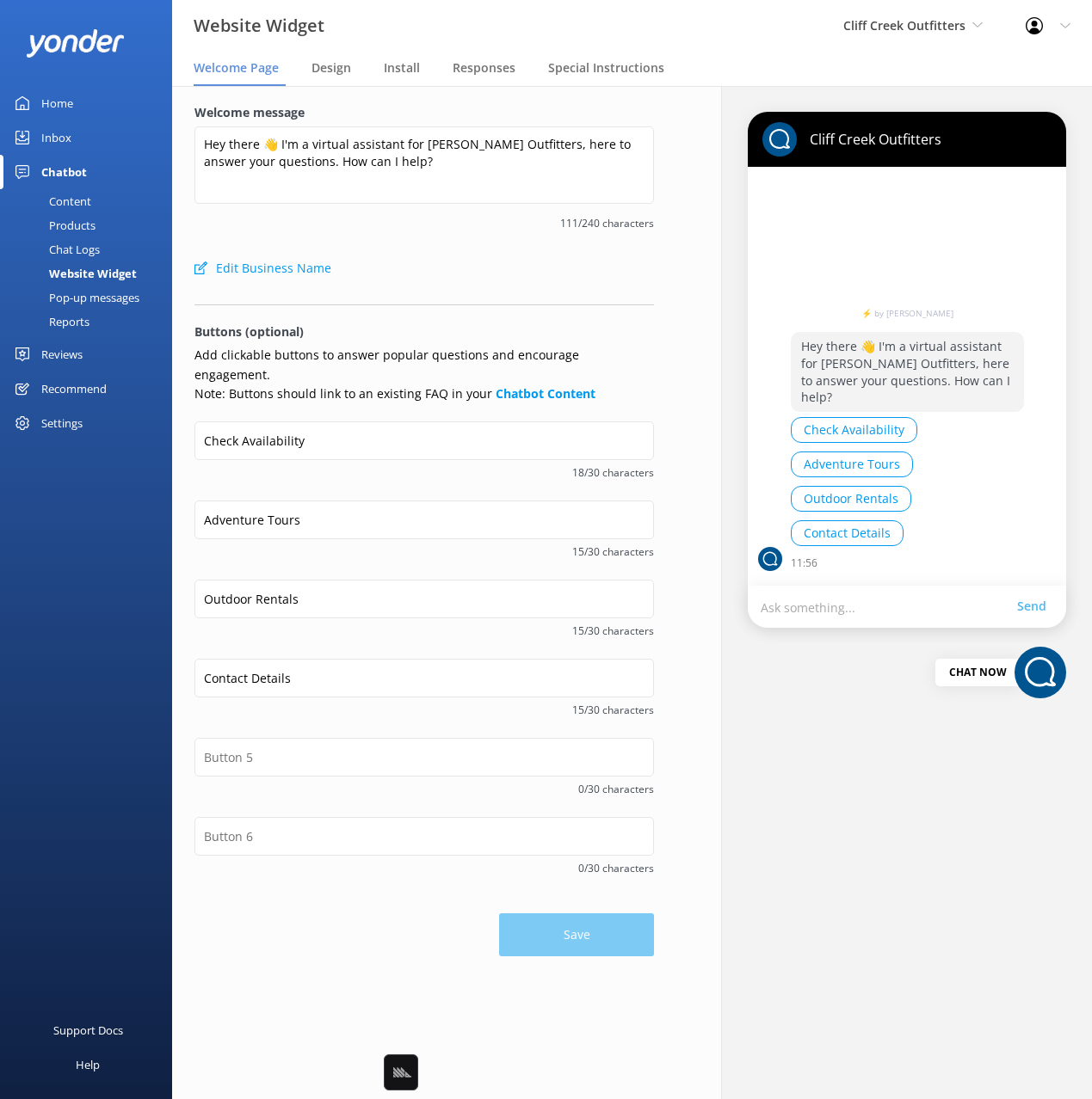
click at [458, 293] on form "Welcome message Hey there 👋 I'm a virtual assistant for Cliff Creek Outfitters,…" at bounding box center [424, 530] width 460 height 854
drag, startPoint x: 263, startPoint y: 501, endPoint x: 170, endPoint y: 505, distance: 93.1
click at [170, 505] on div "Website [GEOGRAPHIC_DATA] Outfitters Black Cat Cruises [GEOGRAPHIC_DATA] [GEOGR…" at bounding box center [546, 593] width 1092 height 1014
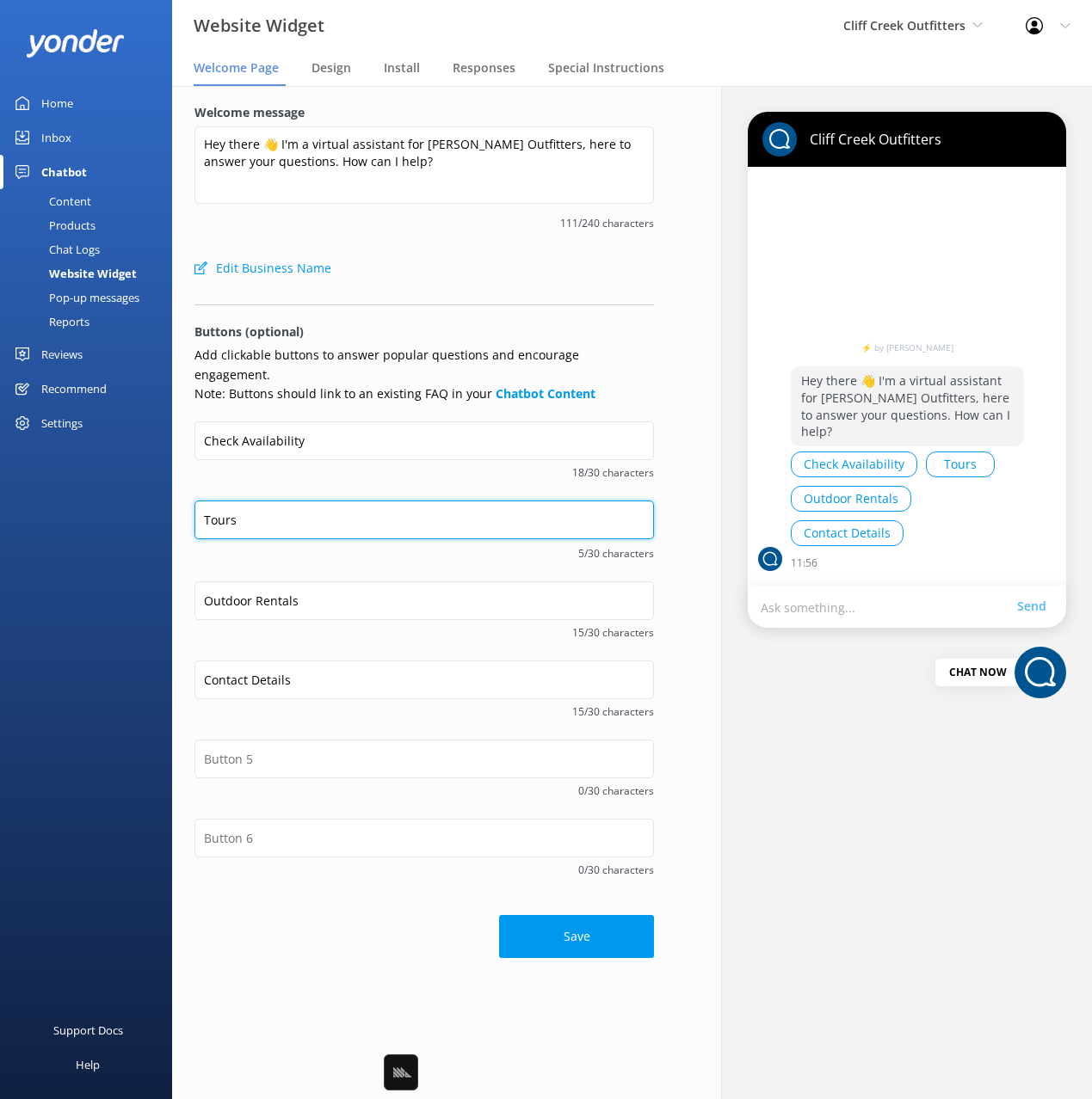
click at [375, 502] on input "Tours" at bounding box center [424, 519] width 460 height 39
type input "Tourings in"
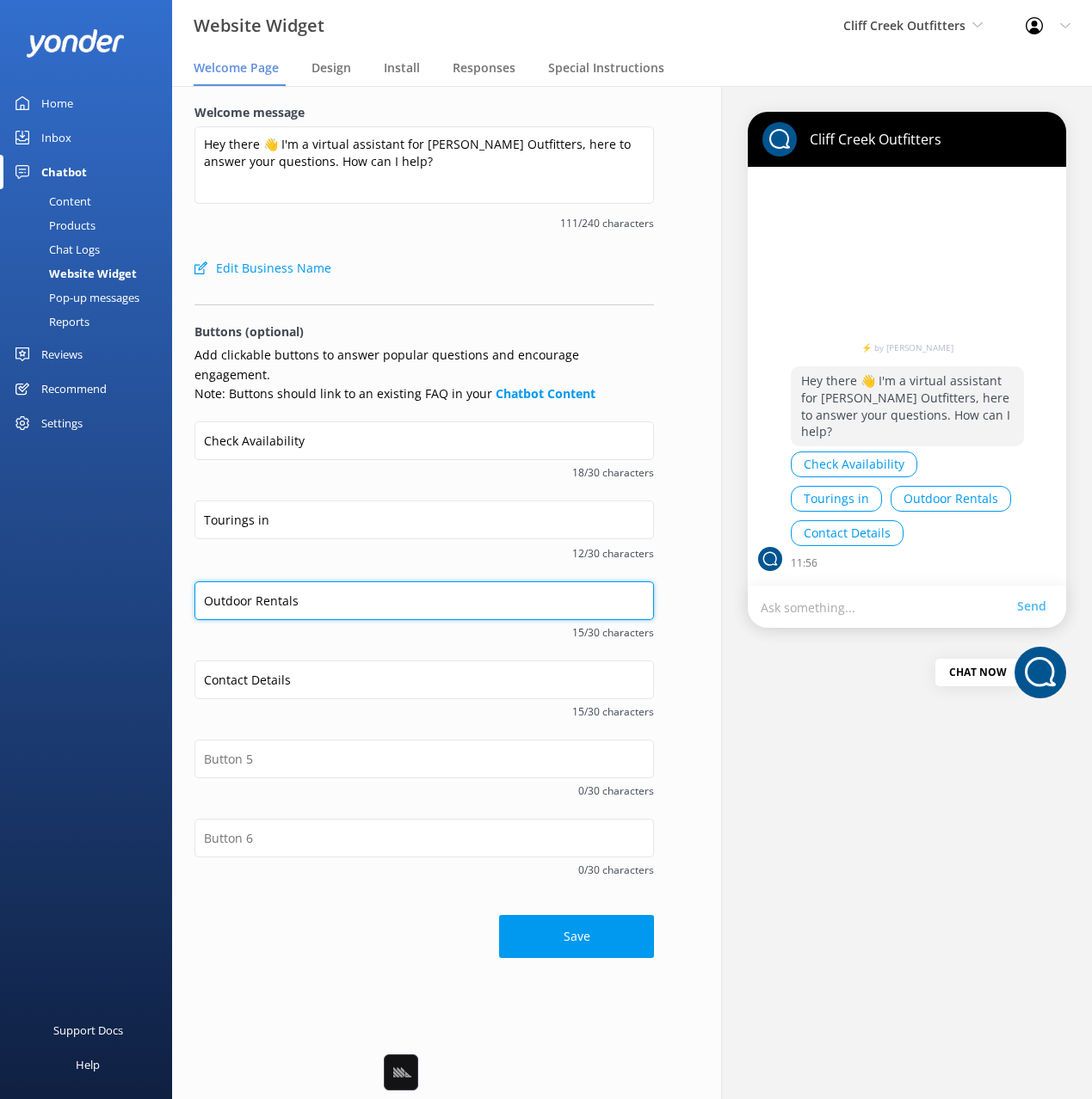
click at [302, 584] on input "Outdoor Rentals" at bounding box center [424, 601] width 460 height 39
click at [261, 584] on input "Outdoor Rentals" at bounding box center [424, 601] width 460 height 39
click at [321, 582] on input "Outdoor Rentals" at bounding box center [424, 601] width 460 height 39
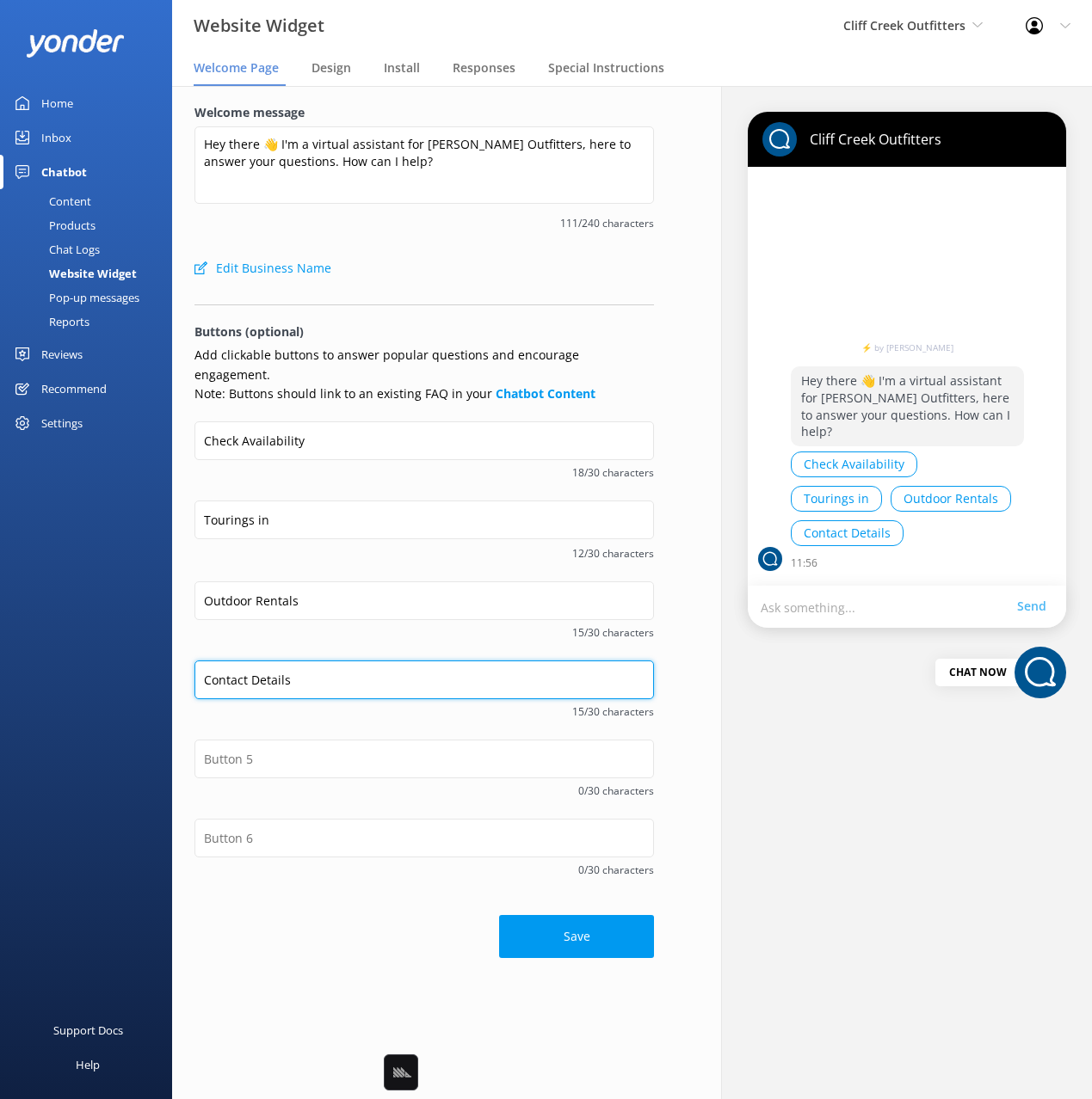
click at [267, 661] on input "Contact Details" at bounding box center [424, 680] width 460 height 39
drag, startPoint x: 274, startPoint y: 661, endPoint x: 306, endPoint y: 698, distance: 48.9
click at [268, 664] on input "Contact Details" at bounding box center [424, 681] width 460 height 39
type input "Contact Dets"
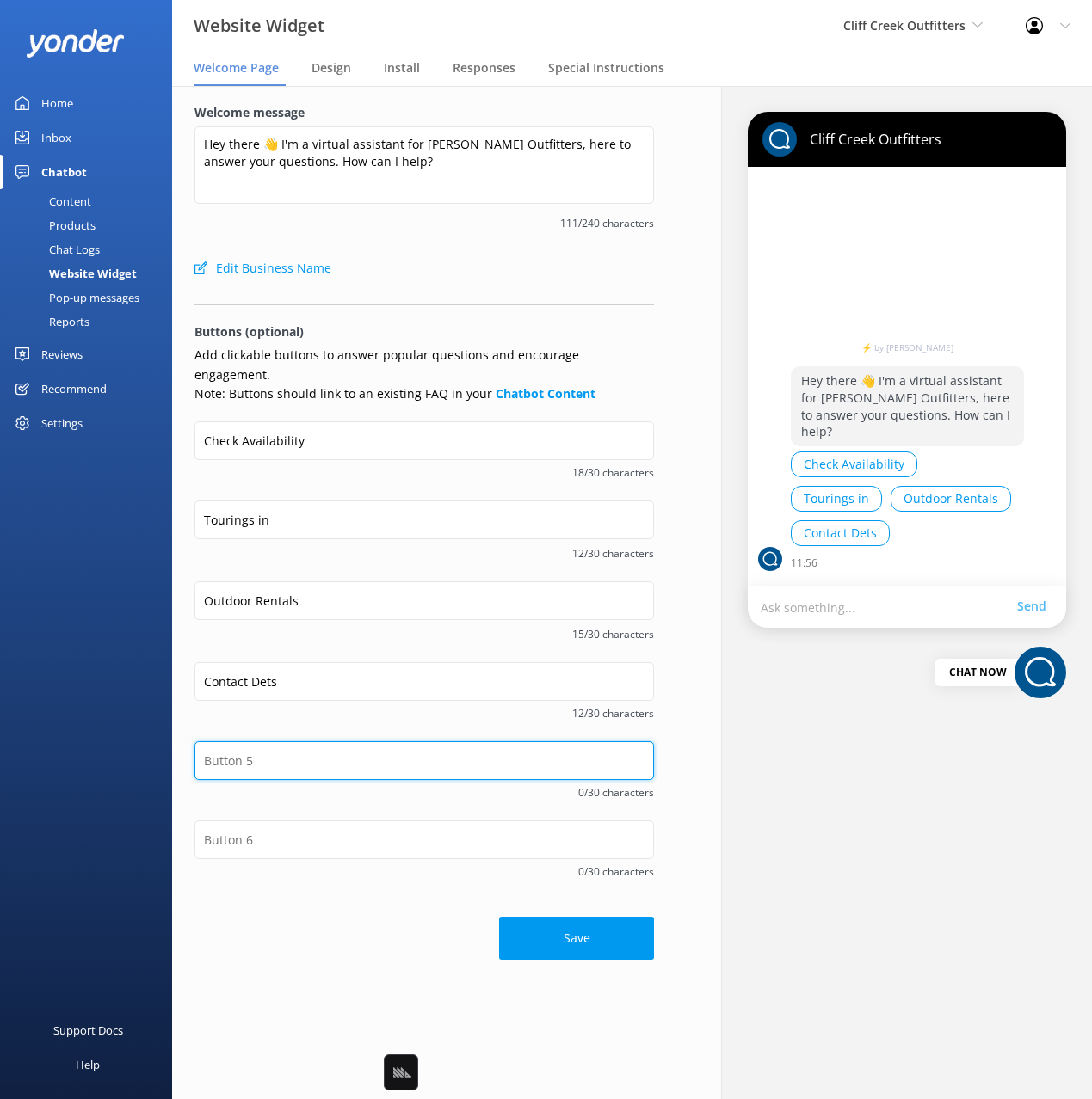
click at [311, 742] on input "text" at bounding box center [424, 760] width 460 height 39
type input "This is me testing the buttons"
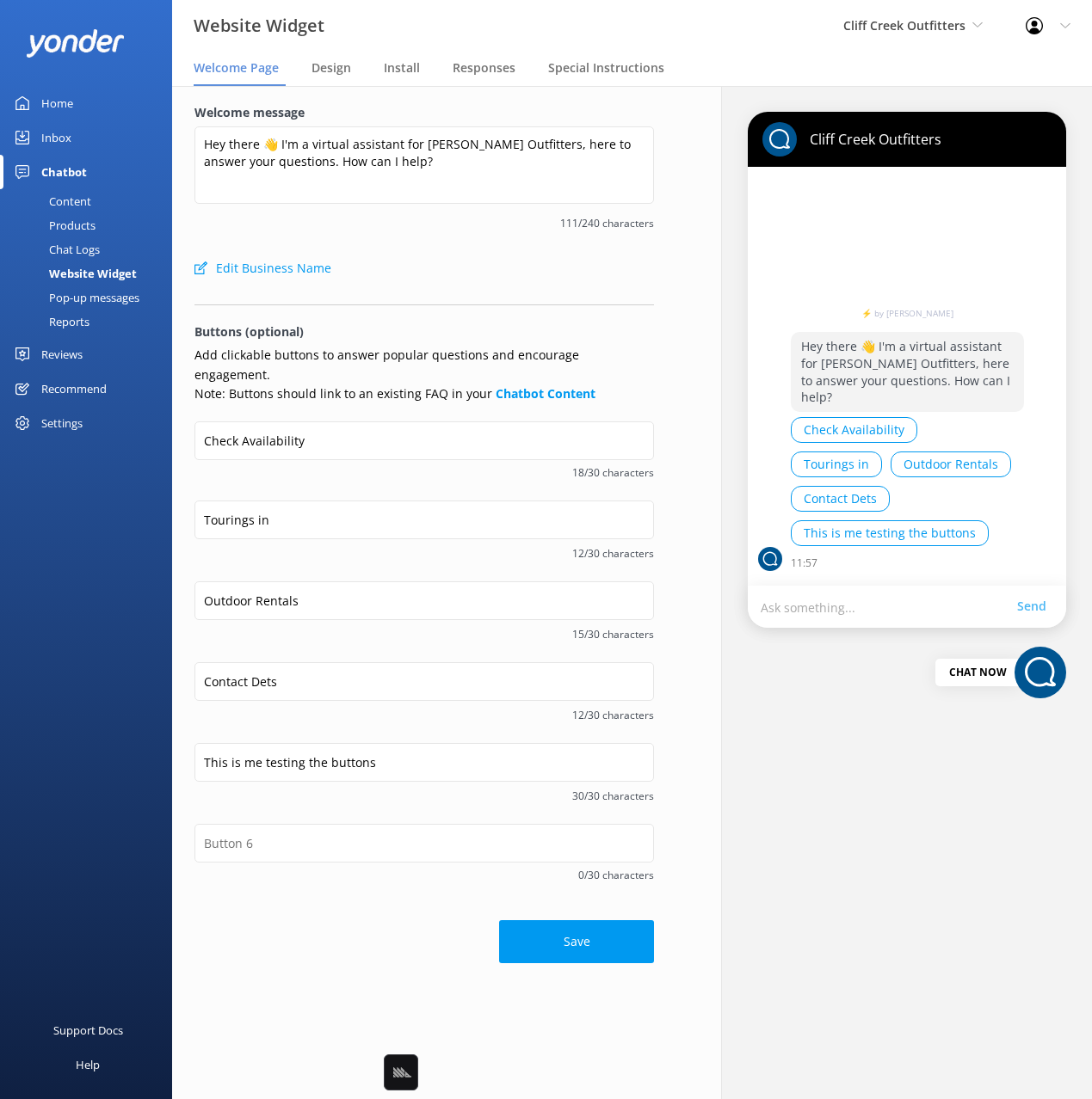
click at [88, 290] on div "Pop-up messages" at bounding box center [74, 298] width 129 height 24
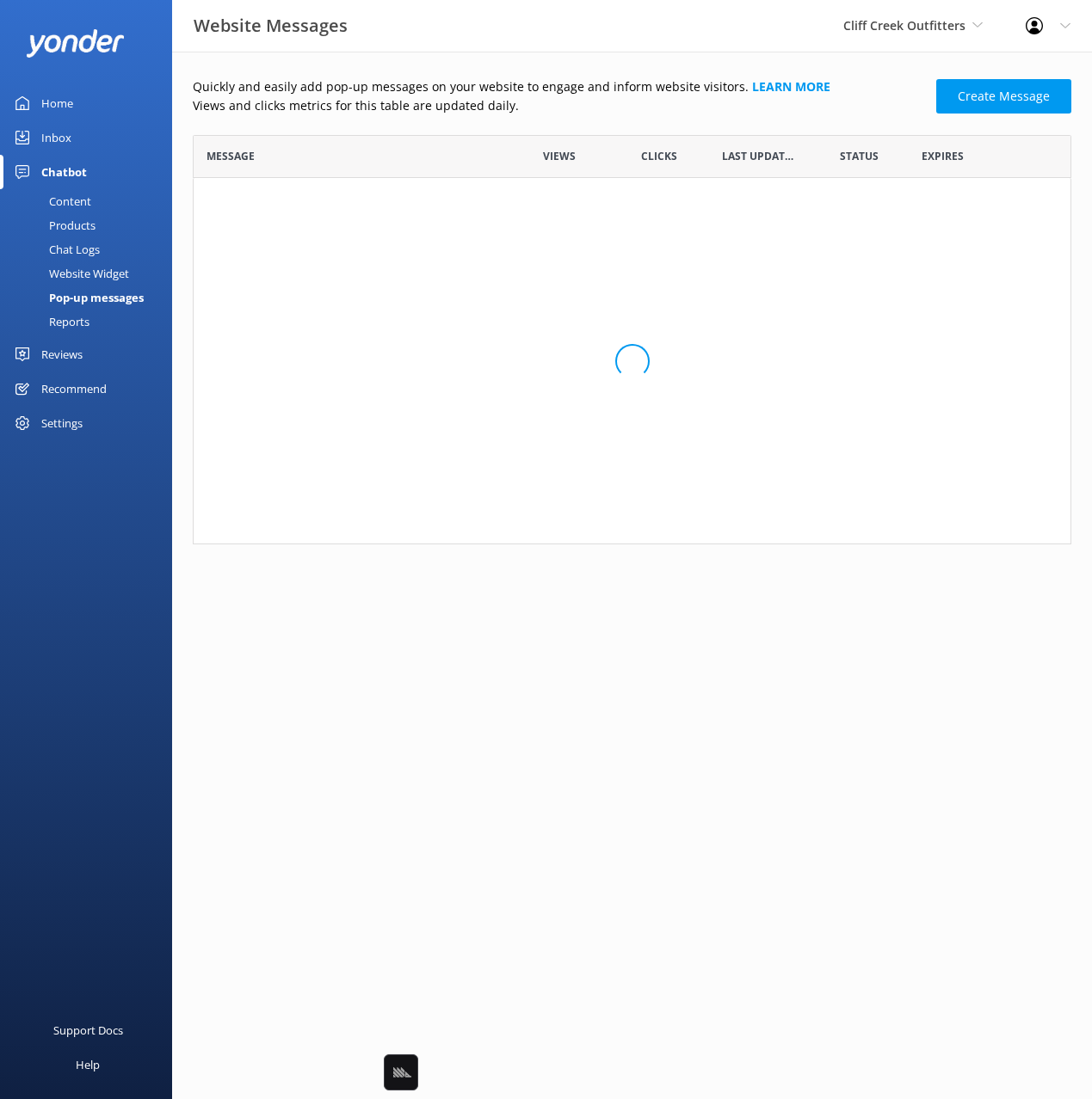
scroll to position [409, 879]
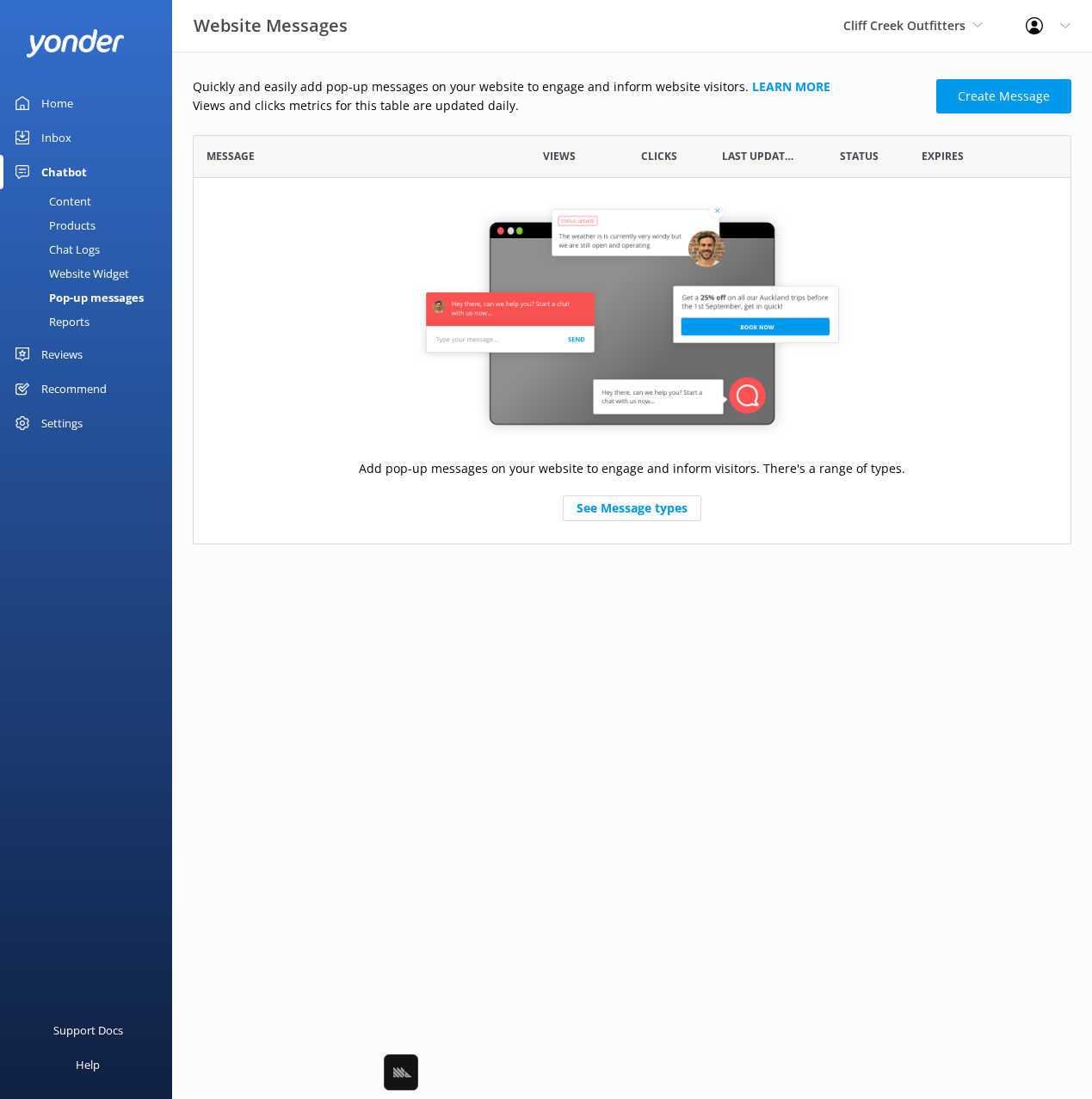
click at [116, 269] on div "Website Widget" at bounding box center [69, 273] width 119 height 24
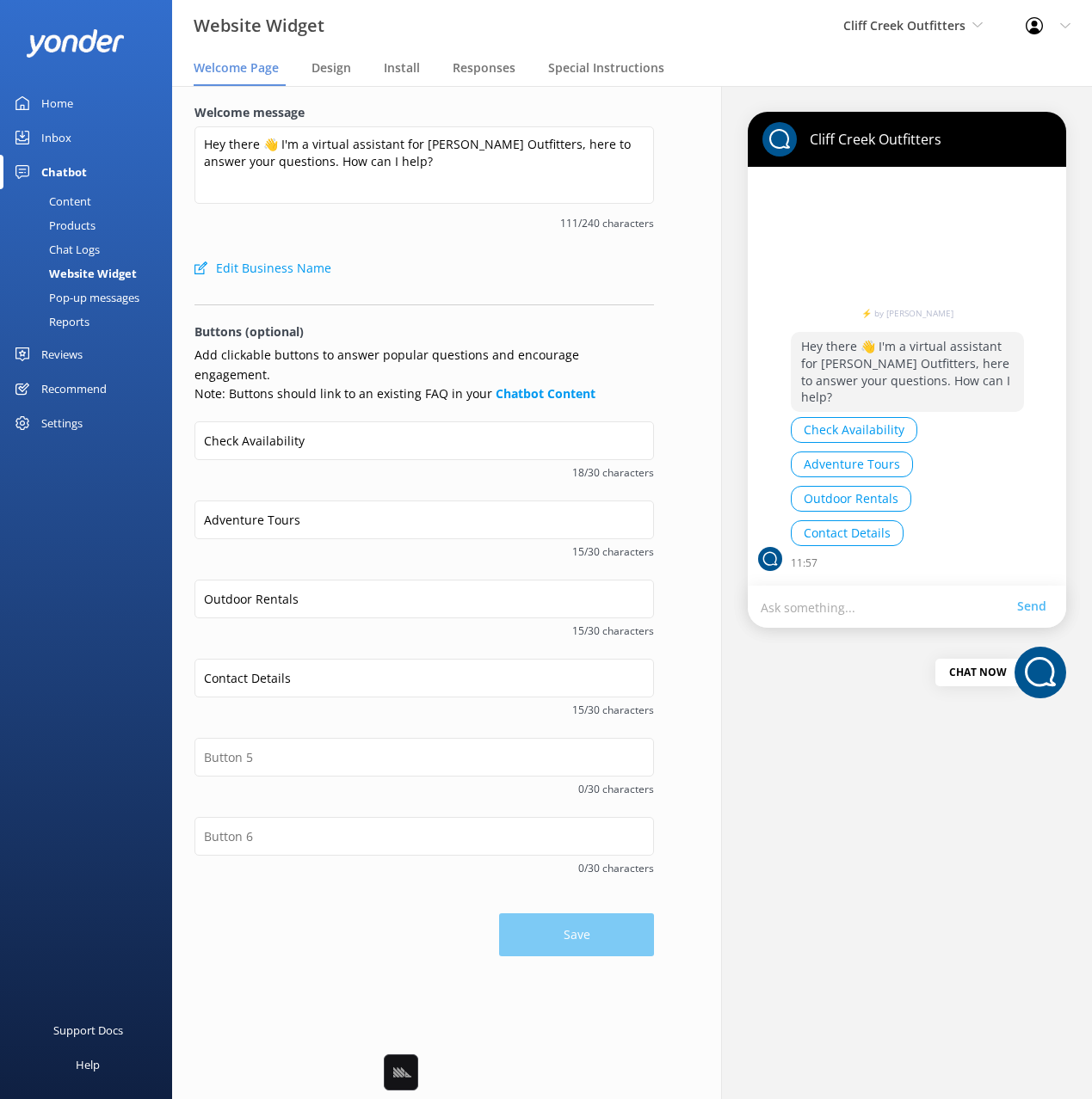
click at [508, 240] on div "Welcome message Hey there 👋 I'm a virtual assistant for Cliff Creek Outfitters,…" at bounding box center [424, 177] width 460 height 148
click at [519, 251] on div "Edit Business Name" at bounding box center [424, 268] width 460 height 35
click at [341, 659] on input "Contact Details" at bounding box center [424, 678] width 460 height 39
click at [341, 700] on div "15/30 characters" at bounding box center [424, 709] width 460 height 22
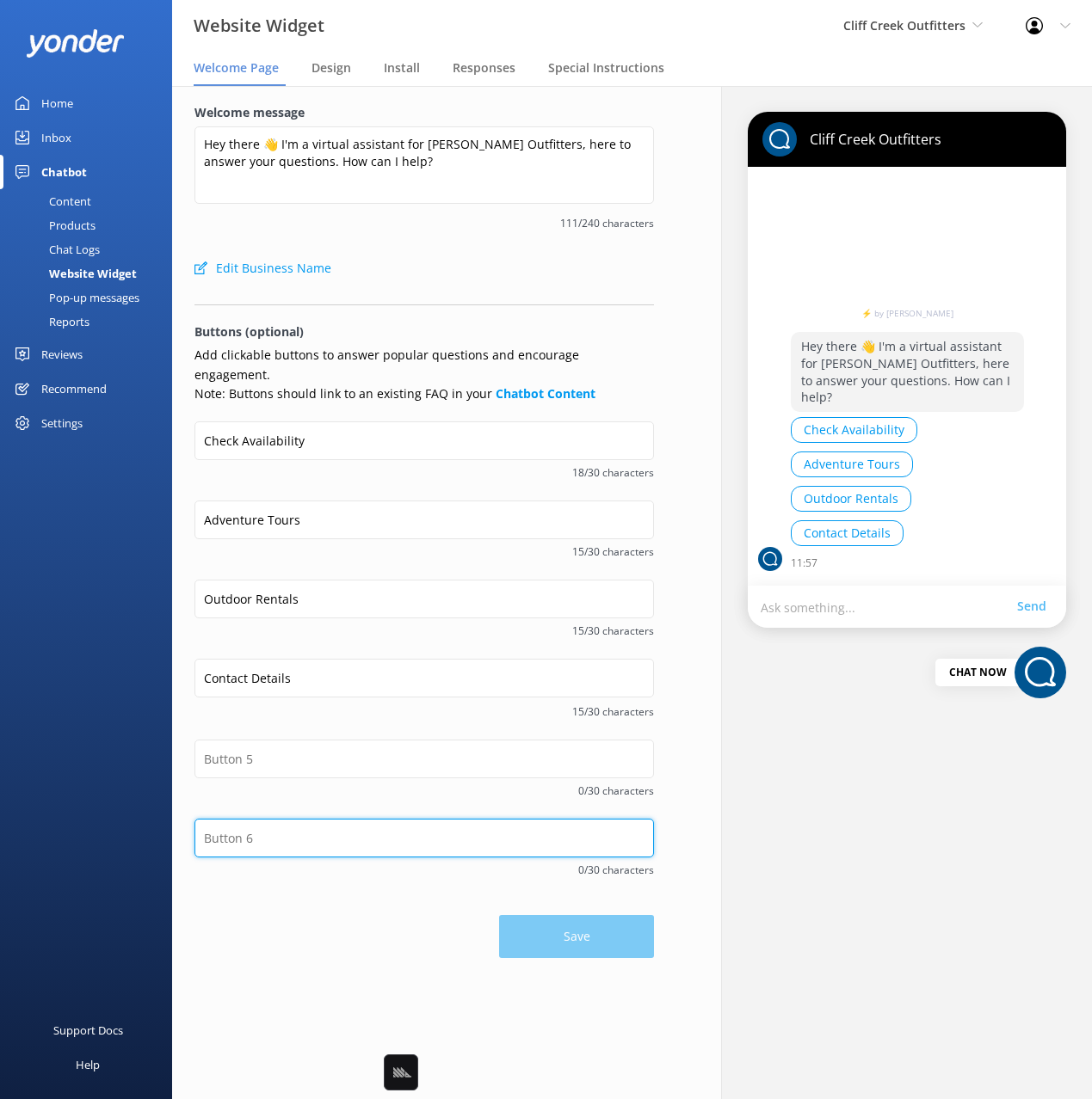
drag, startPoint x: 382, startPoint y: 820, endPoint x: 373, endPoint y: 812, distance: 12.0
click at [380, 819] on input "text" at bounding box center [424, 838] width 460 height 39
click at [244, 785] on div "0/30 characters" at bounding box center [424, 779] width 460 height 79
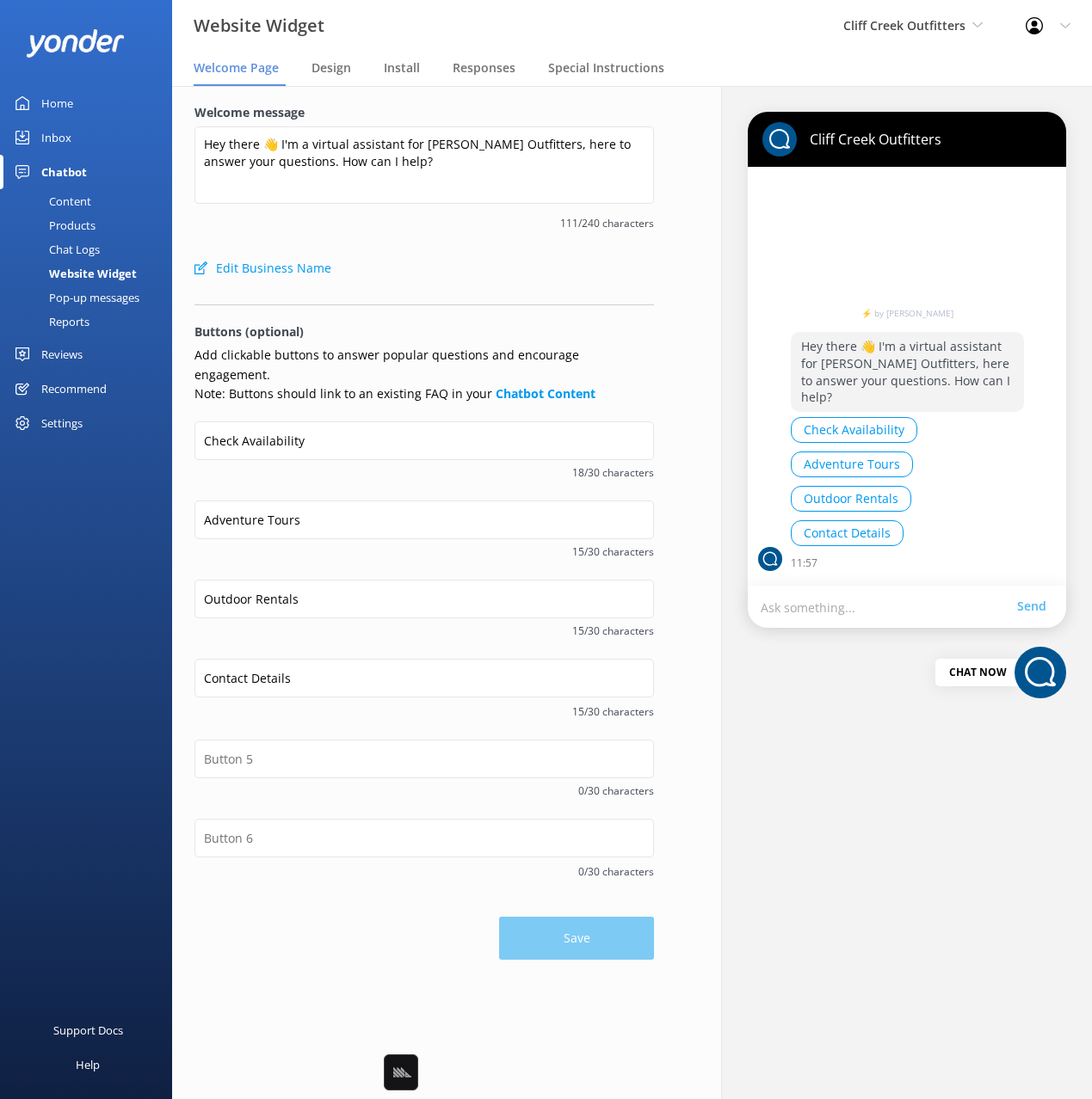
click at [254, 864] on span "0/30 characters" at bounding box center [424, 872] width 460 height 16
click at [106, 695] on div "Support Docs Help" at bounding box center [85, 825] width 172 height 550
click at [433, 463] on div "Check Availability 18/30 characters" at bounding box center [424, 462] width 460 height 79
click at [370, 344] on form "Welcome message Hey there 👋 I'm a virtual assistant for Cliff Creek Outfitters,…" at bounding box center [424, 531] width 460 height 857
drag, startPoint x: 371, startPoint y: 370, endPoint x: 322, endPoint y: 370, distance: 49.0
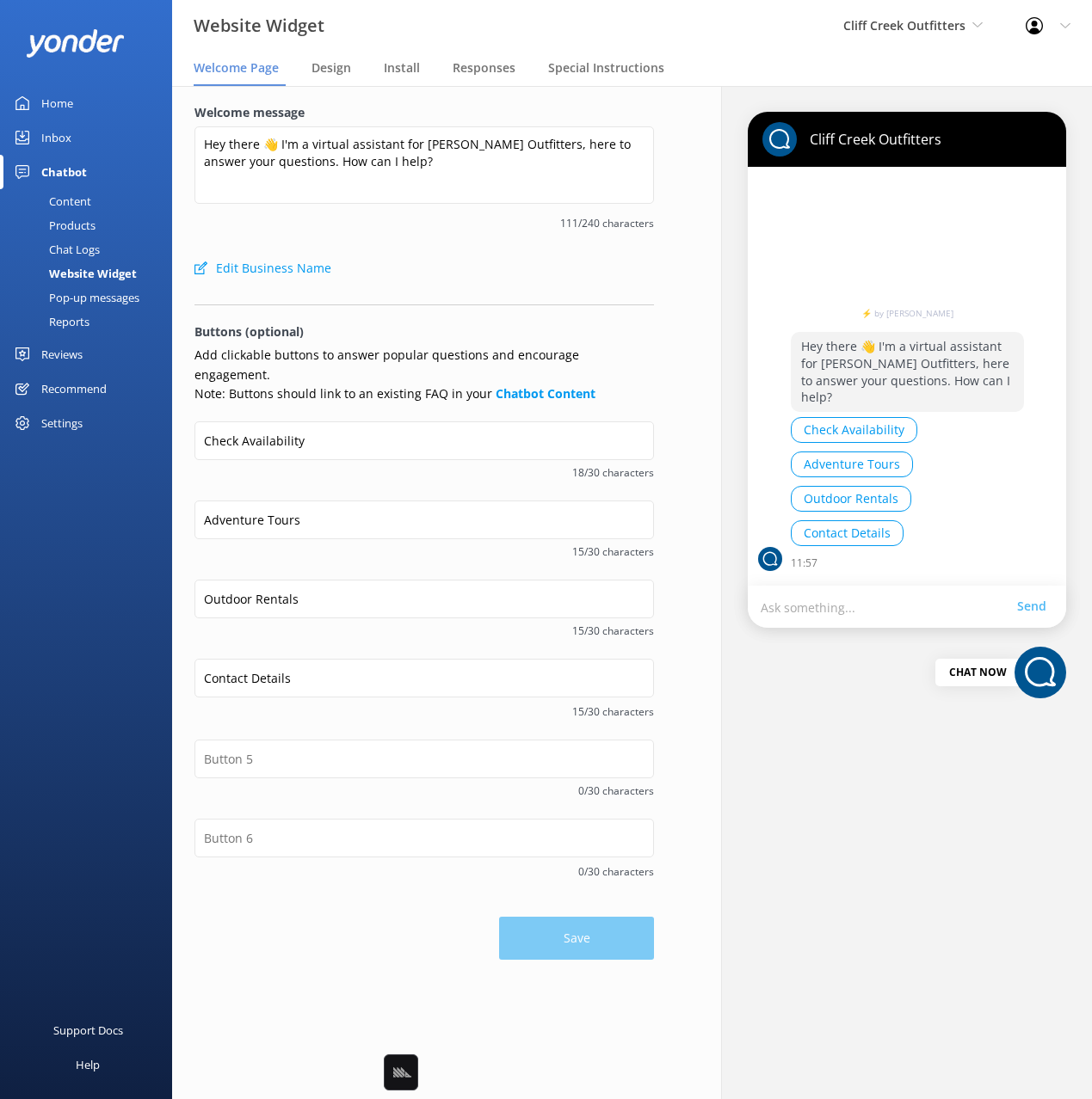
click at [368, 370] on p "Add clickable buttons to answer popular questions and encourage engagement. Not…" at bounding box center [424, 374] width 460 height 58
drag, startPoint x: 342, startPoint y: 370, endPoint x: 435, endPoint y: 368, distance: 93.0
click at [435, 368] on p "Add clickable buttons to answer popular questions and encourage engagement. Not…" at bounding box center [424, 374] width 460 height 58
click at [442, 372] on p "Add clickable buttons to answer popular questions and encourage engagement. Not…" at bounding box center [424, 374] width 460 height 58
click at [469, 336] on p "Buttons (optional)" at bounding box center [424, 332] width 460 height 19
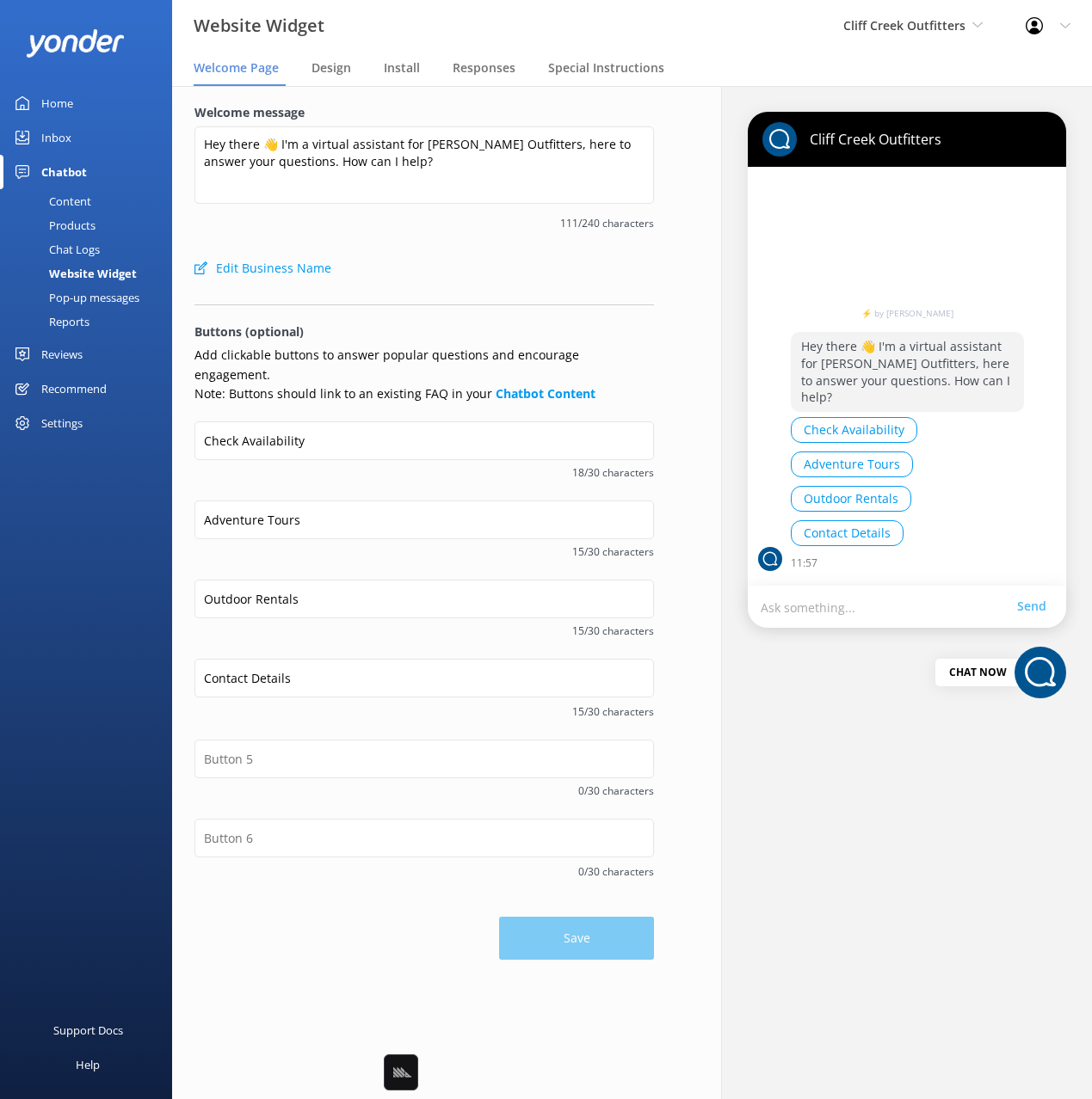
click at [405, 324] on p "Buttons (optional)" at bounding box center [424, 332] width 460 height 19
click at [266, 662] on input "Contact Details" at bounding box center [424, 678] width 460 height 39
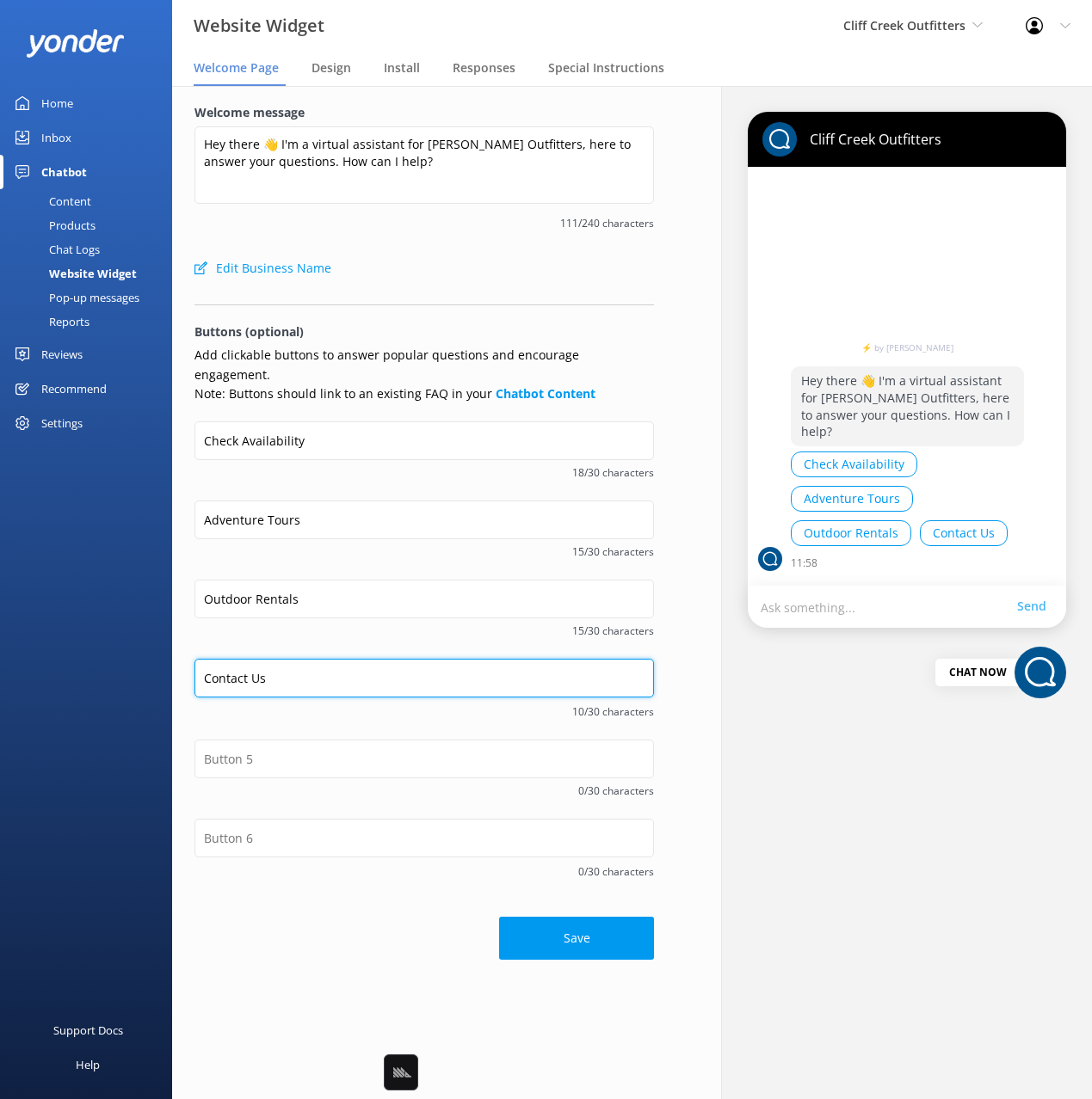
type input "Contact Details"
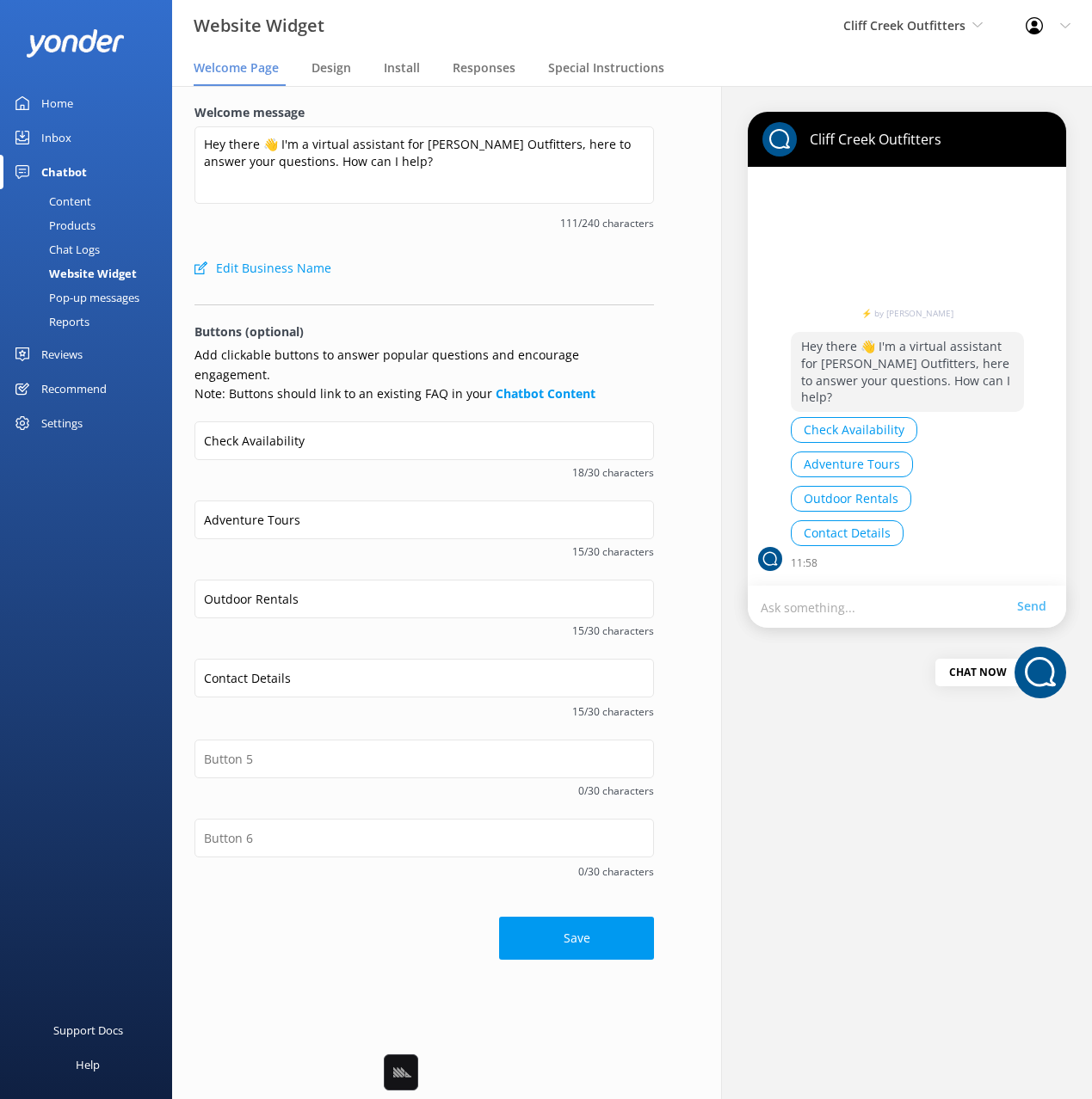
click at [409, 622] on span "15/30 characters" at bounding box center [424, 630] width 460 height 16
click at [125, 293] on div "Pop-up messages" at bounding box center [74, 298] width 129 height 24
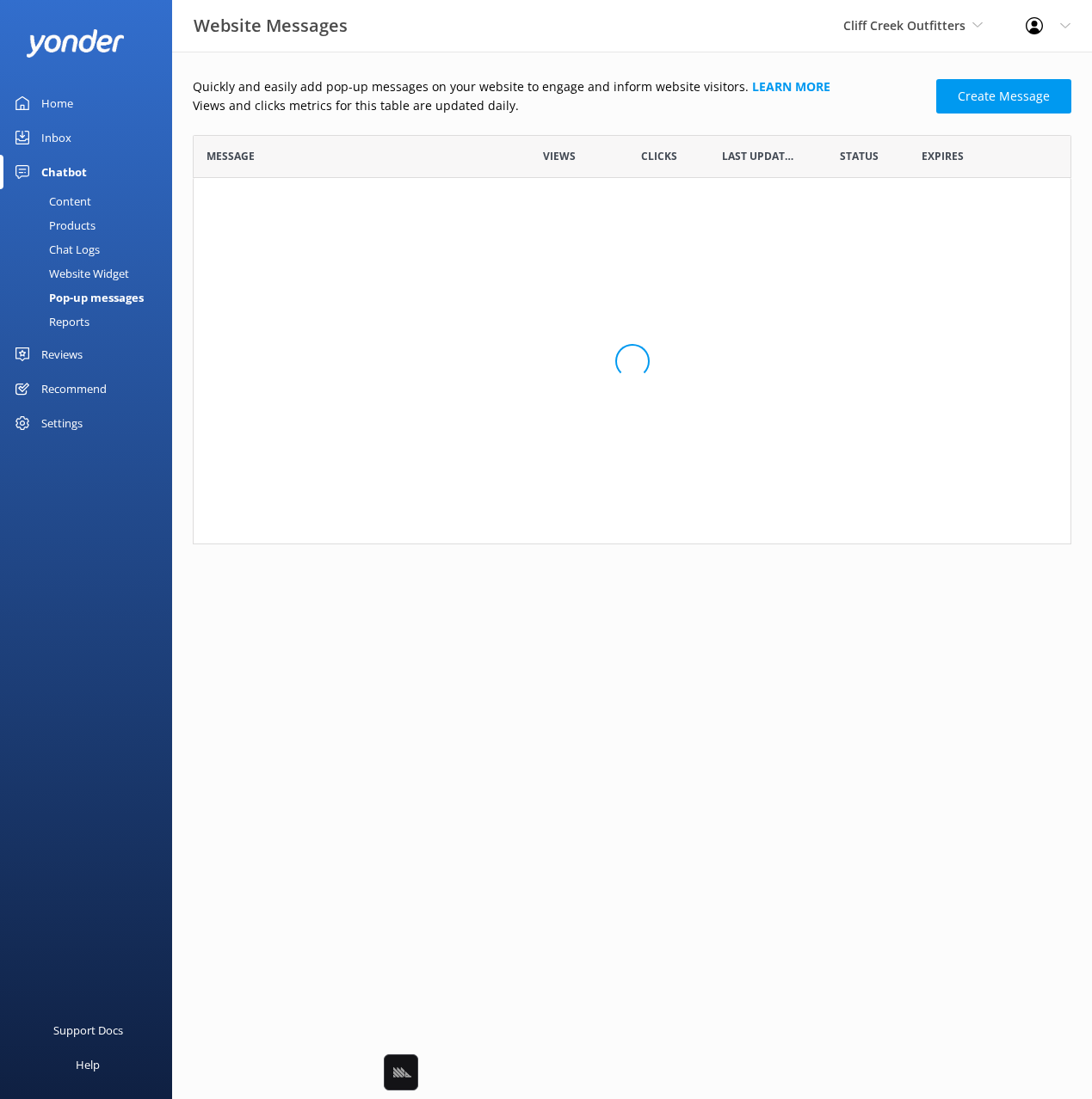
scroll to position [409, 879]
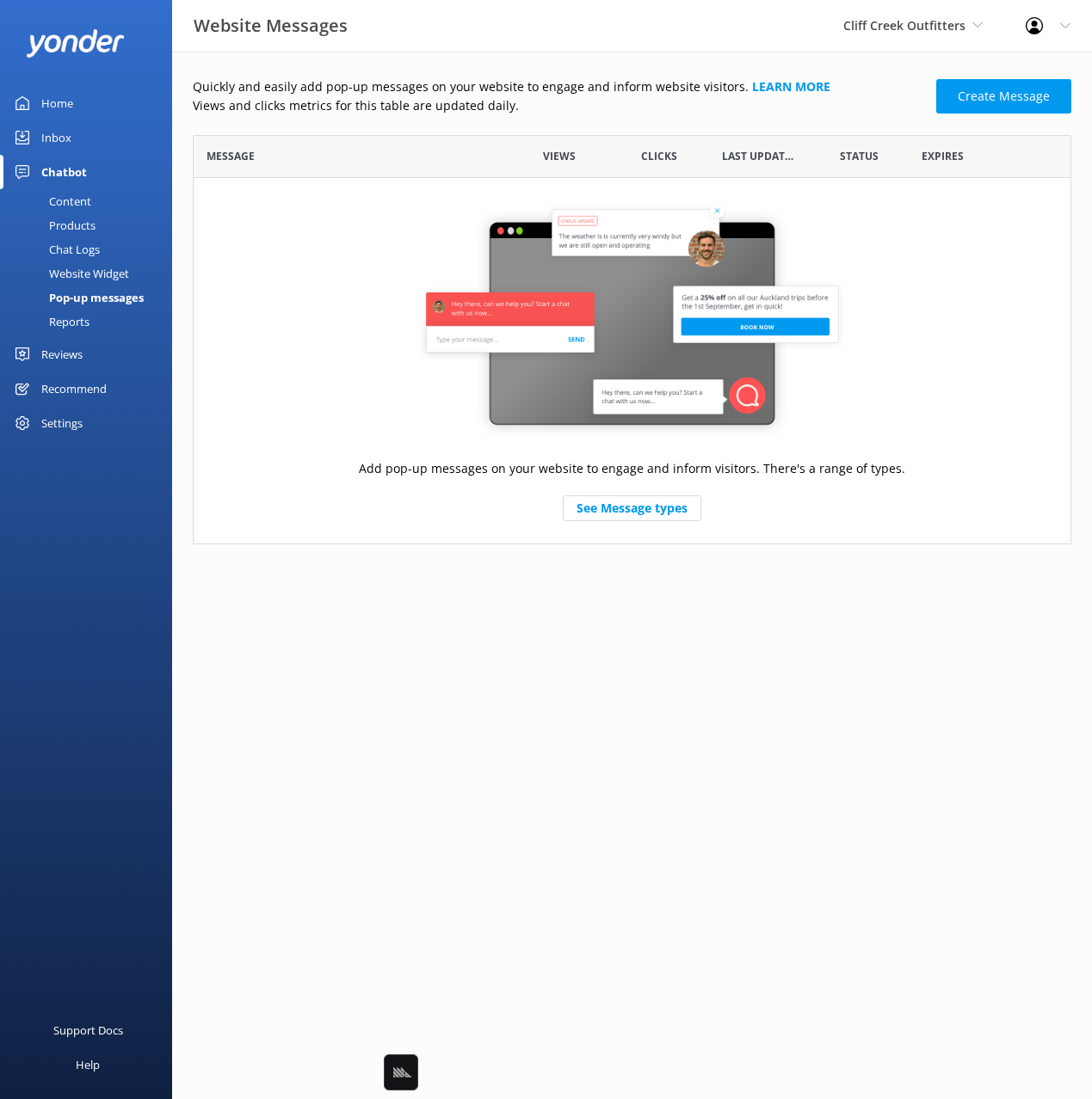
click at [522, 103] on p "Views and clicks metrics for this table are updated daily." at bounding box center [559, 105] width 733 height 19
click at [67, 127] on div "Inbox" at bounding box center [57, 137] width 30 height 35
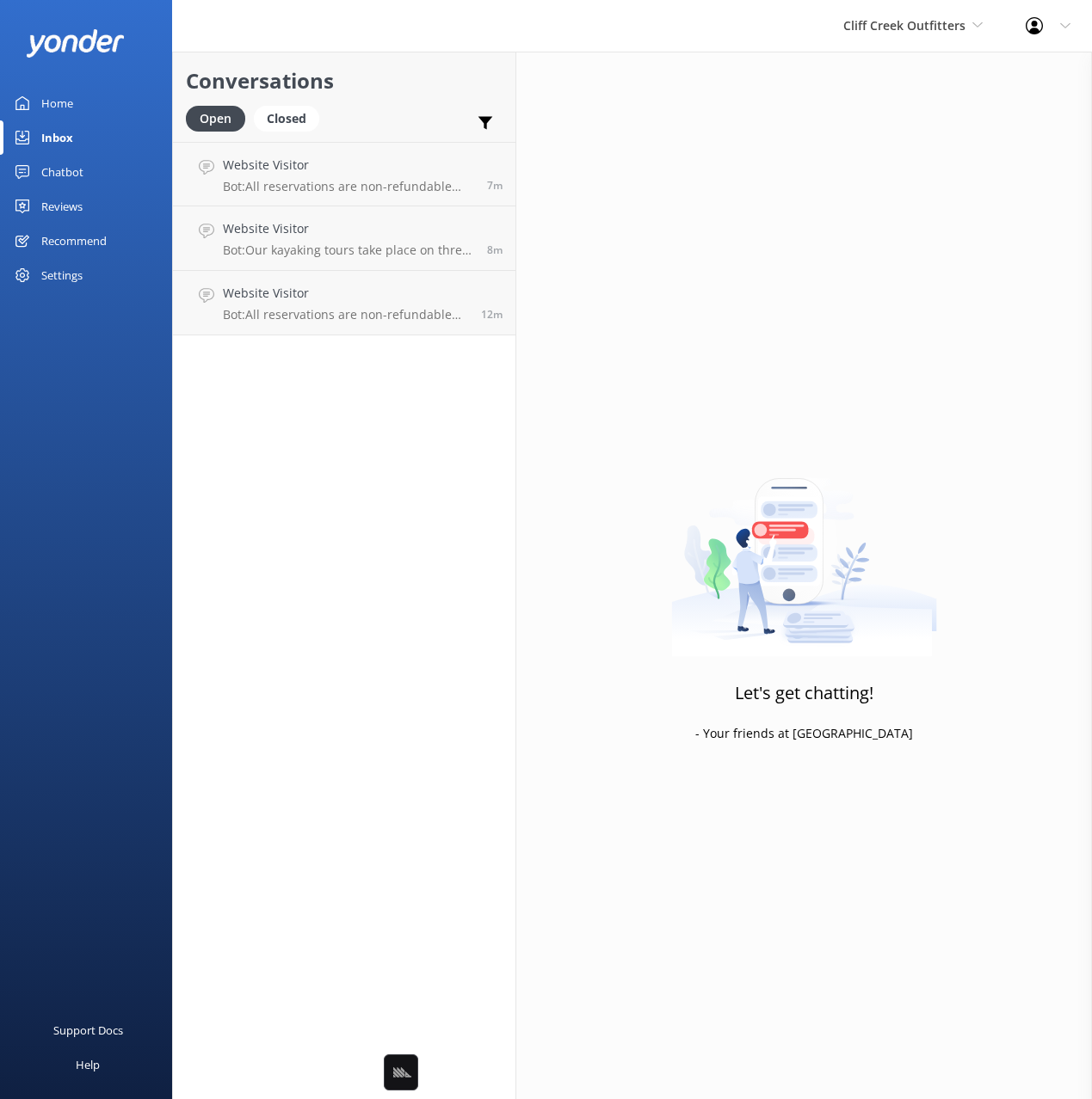
click at [82, 93] on link "Home" at bounding box center [85, 103] width 172 height 35
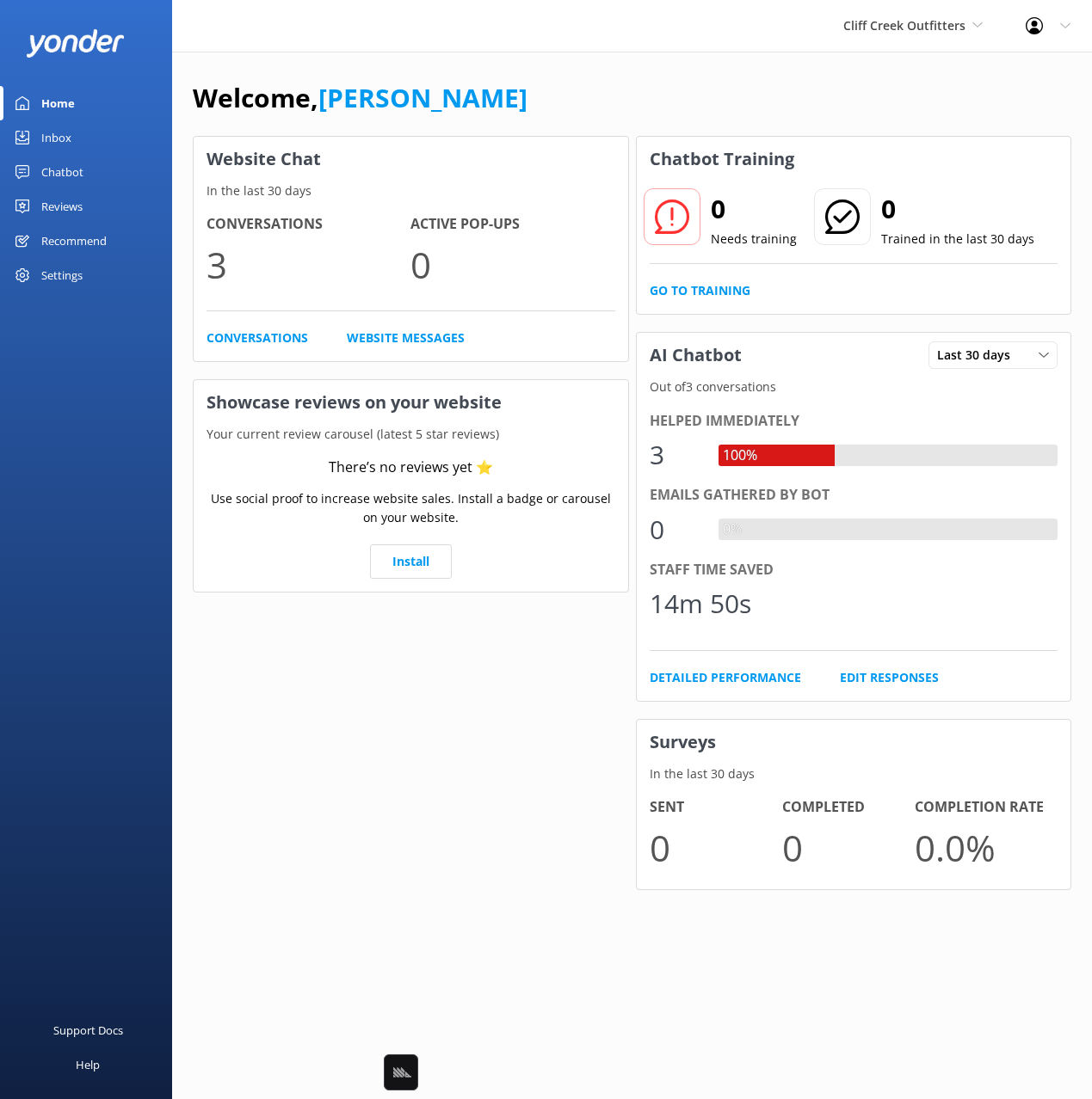
click at [613, 113] on div "Welcome, [PERSON_NAME]" at bounding box center [631, 106] width 879 height 59
drag, startPoint x: 551, startPoint y: 91, endPoint x: 429, endPoint y: 23, distance: 139.7
click at [542, 85] on div "Welcome, [PERSON_NAME]" at bounding box center [631, 106] width 879 height 59
drag, startPoint x: 87, startPoint y: 178, endPoint x: 87, endPoint y: 217, distance: 39.0
click at [87, 178] on link "Chatbot" at bounding box center [85, 172] width 172 height 35
